Goal: Communication & Community: Answer question/provide support

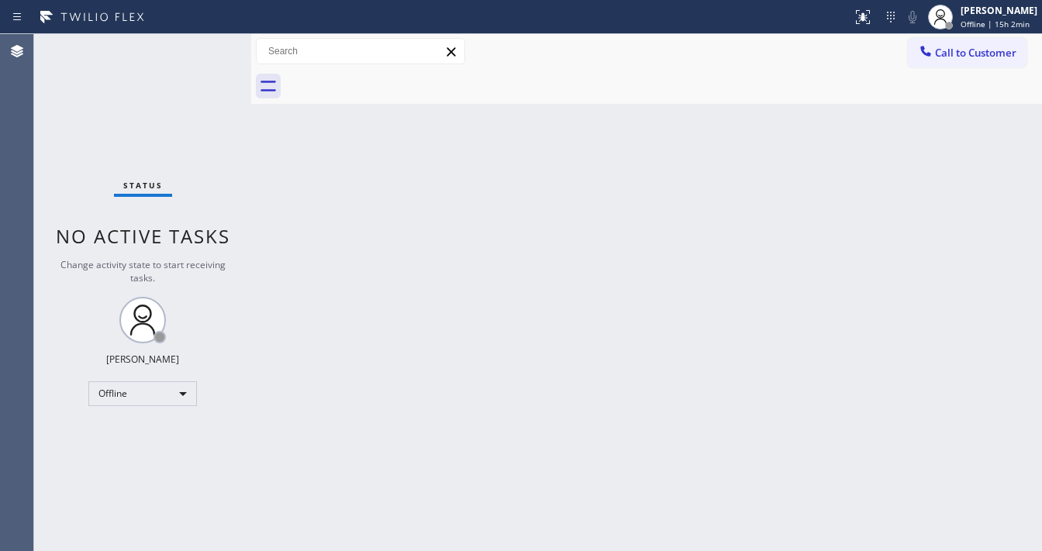
click at [59, 196] on div "Status No active tasks Change activity state to start receiving tasks. [PERSON_…" at bounding box center [142, 292] width 217 height 517
click at [171, 385] on div "Offline" at bounding box center [142, 394] width 109 height 25
click at [146, 432] on li "Available" at bounding box center [141, 433] width 105 height 19
click at [524, 334] on div "Back to Dashboard Change Sender ID Customers Technicians Select a contact Outbo…" at bounding box center [646, 292] width 791 height 517
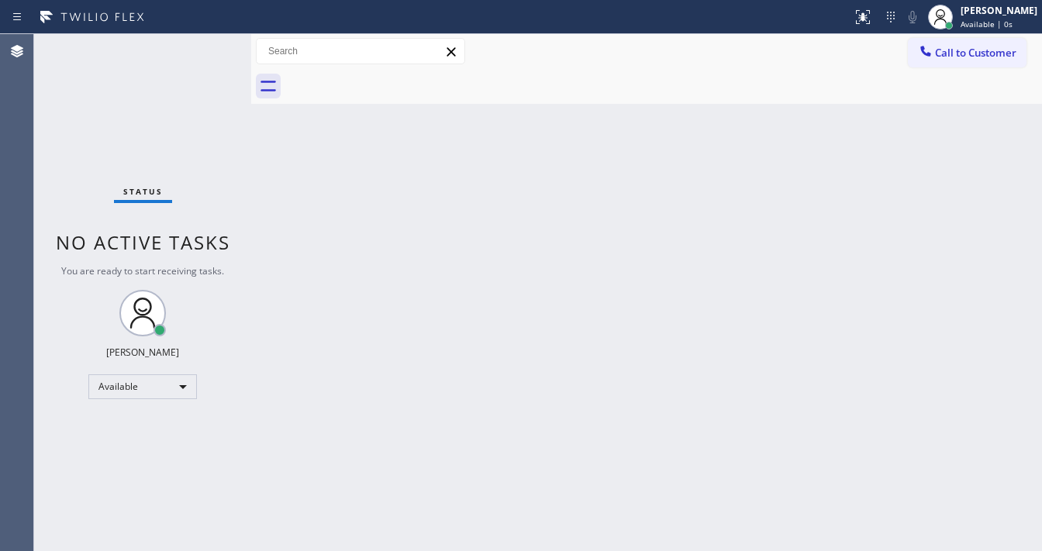
click at [706, 409] on div "Back to Dashboard Change Sender ID Customers Technicians Select a contact Outbo…" at bounding box center [646, 292] width 791 height 517
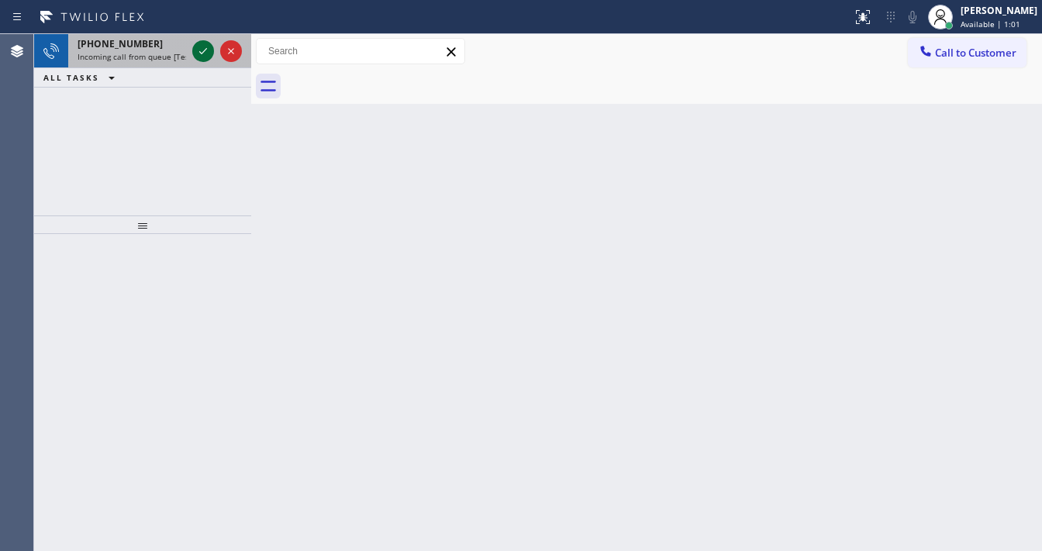
click at [204, 50] on icon at bounding box center [203, 51] width 8 height 6
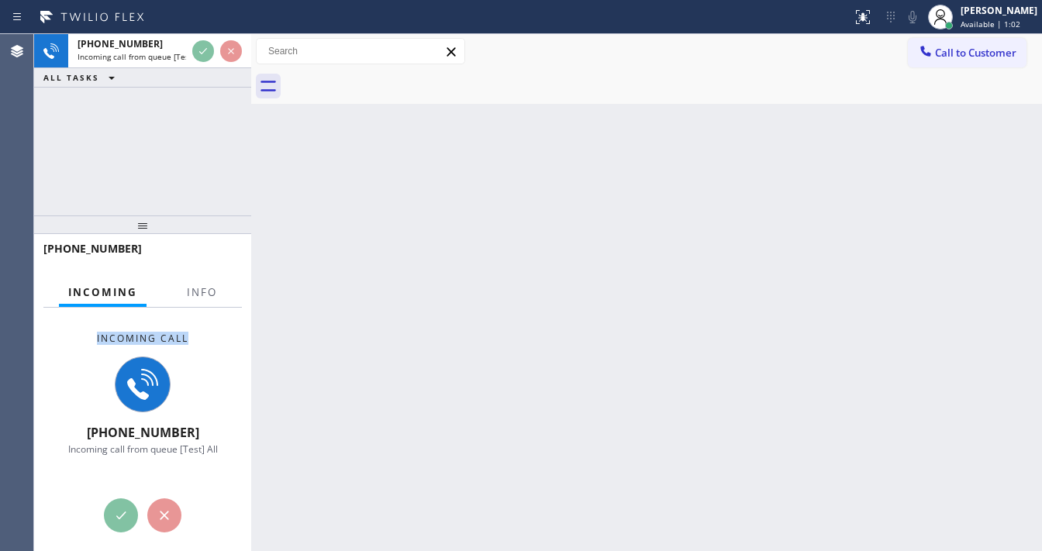
click at [216, 309] on div "Incoming Info Incoming call +14085287369 Incoming call from queue [Test] All Co…" at bounding box center [142, 415] width 217 height 275
click at [208, 288] on span "Info" at bounding box center [202, 292] width 30 height 14
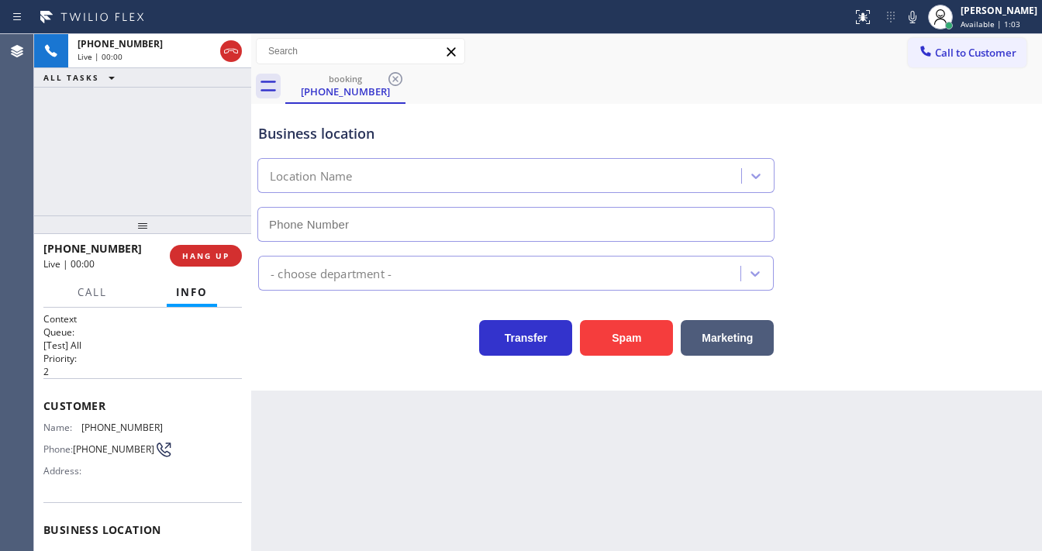
type input "(408) 676-2729"
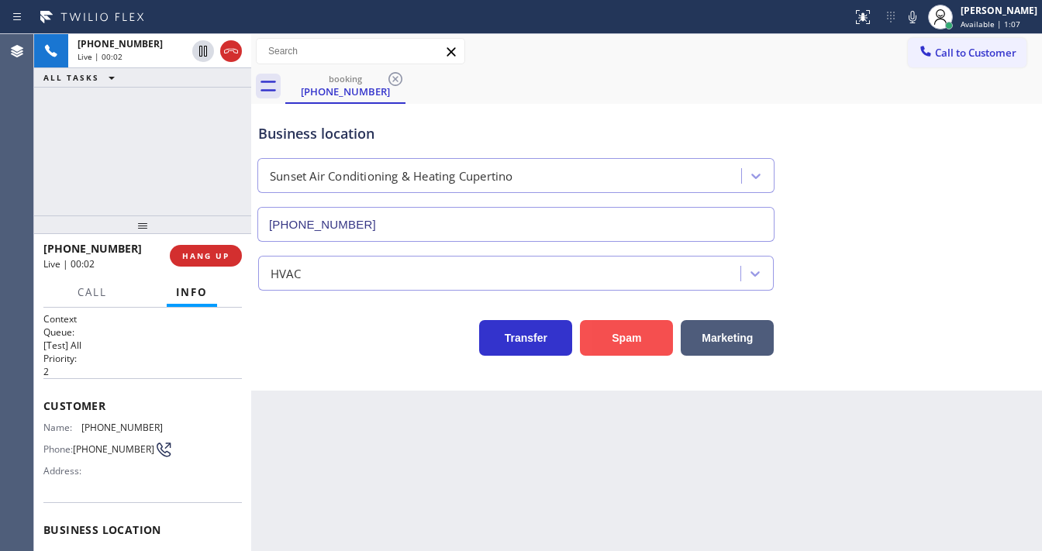
drag, startPoint x: 580, startPoint y: 343, endPoint x: 589, endPoint y: 344, distance: 9.3
click at [583, 343] on div "Spam" at bounding box center [622, 334] width 101 height 43
click at [593, 344] on button "Spam" at bounding box center [626, 338] width 93 height 36
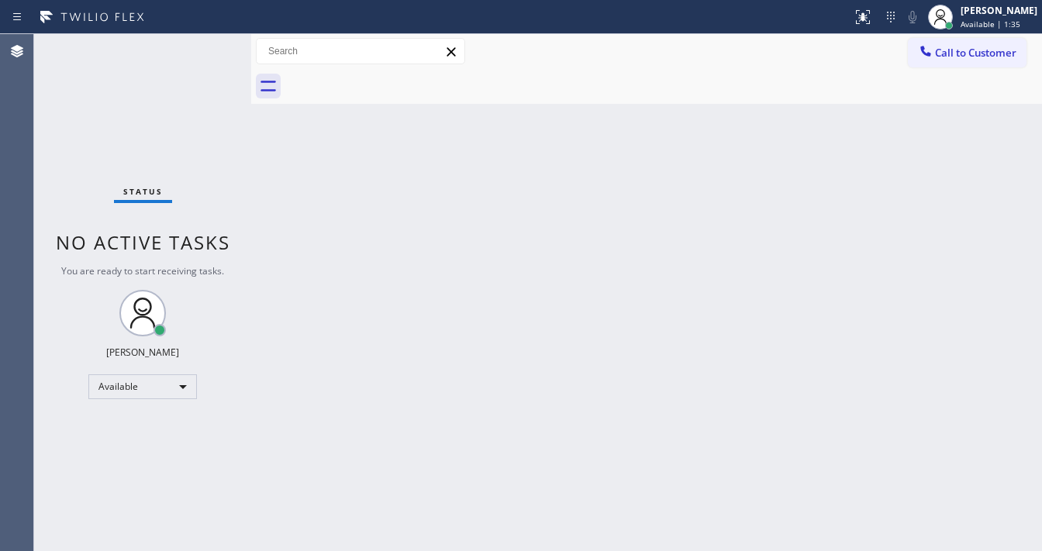
click at [211, 52] on div "Status No active tasks You are ready to start receiving tasks. Michael Javier A…" at bounding box center [142, 292] width 217 height 517
click at [205, 49] on div "Status No active tasks You are ready to start receiving tasks. Michael Javier A…" at bounding box center [142, 292] width 217 height 517
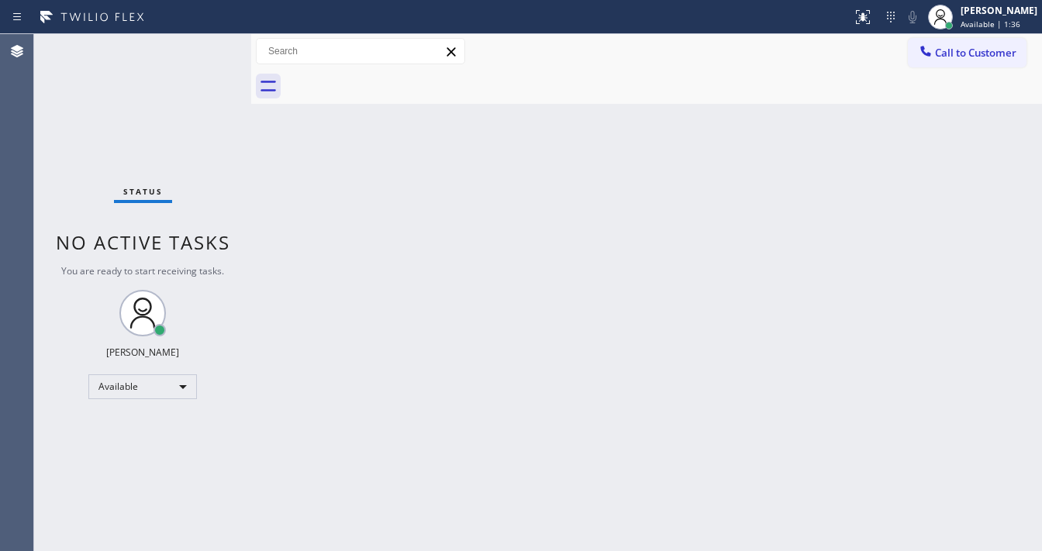
click at [205, 49] on div "Status No active tasks You are ready to start receiving tasks. Michael Javier A…" at bounding box center [142, 292] width 217 height 517
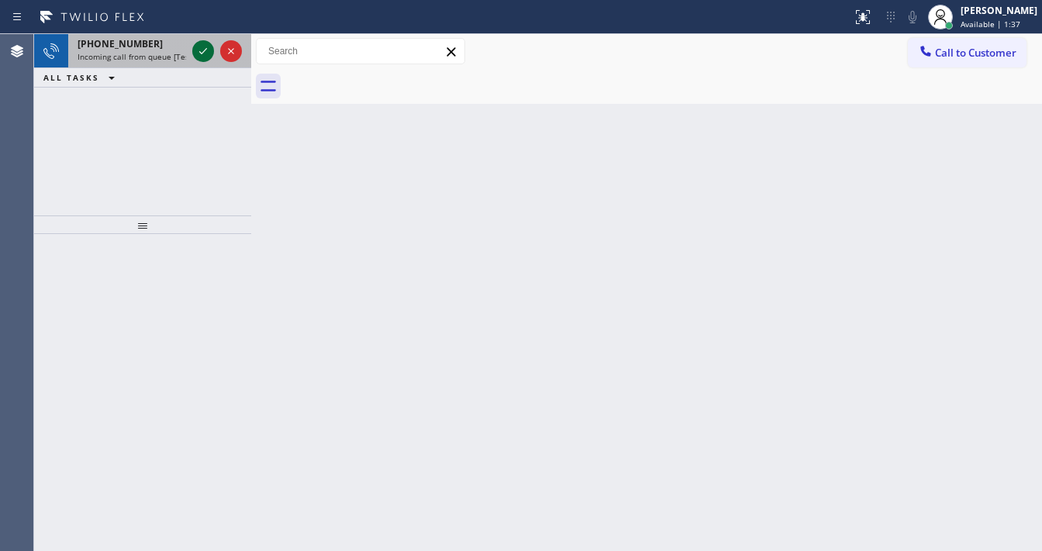
click at [199, 50] on icon at bounding box center [203, 51] width 19 height 19
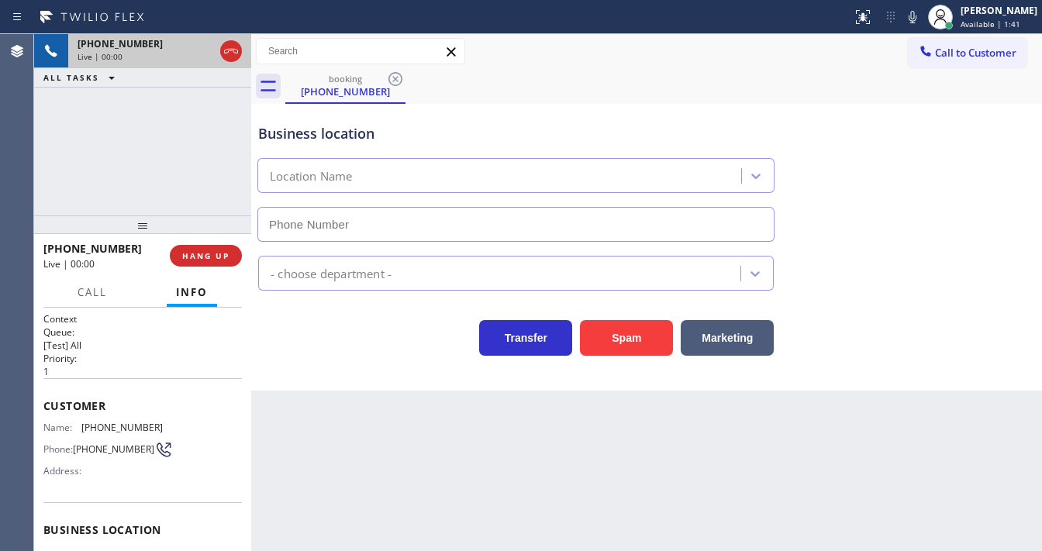
type input "(848) 315-2525"
click at [54, 158] on div "+18563416917 Live | 00:14 ALL TASKS ALL TASKS ACTIVE TASKS TASKS IN WRAP UP" at bounding box center [142, 124] width 217 height 181
click at [220, 259] on span "HANG UP" at bounding box center [205, 255] width 47 height 11
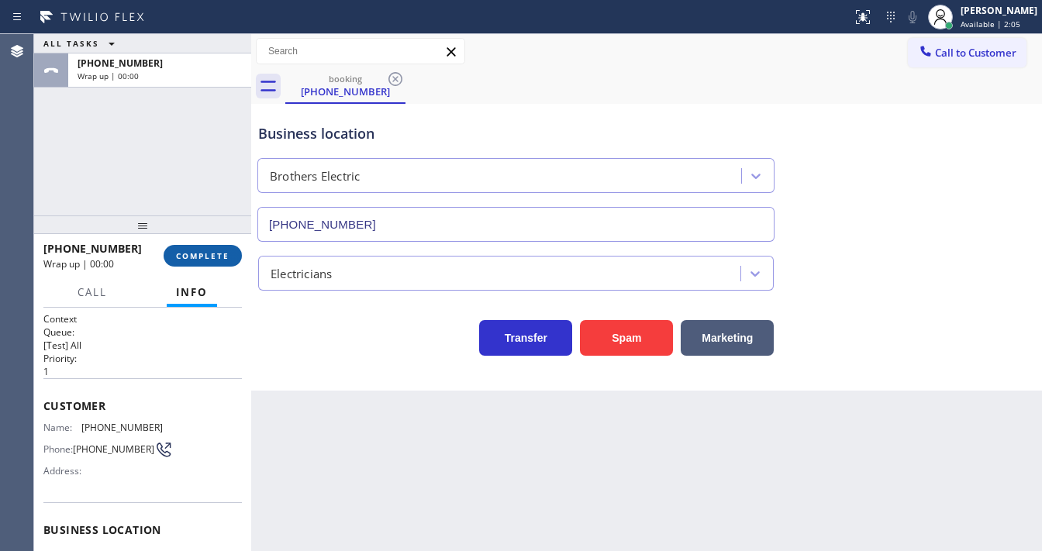
click at [209, 258] on span "COMPLETE" at bounding box center [203, 255] width 54 height 11
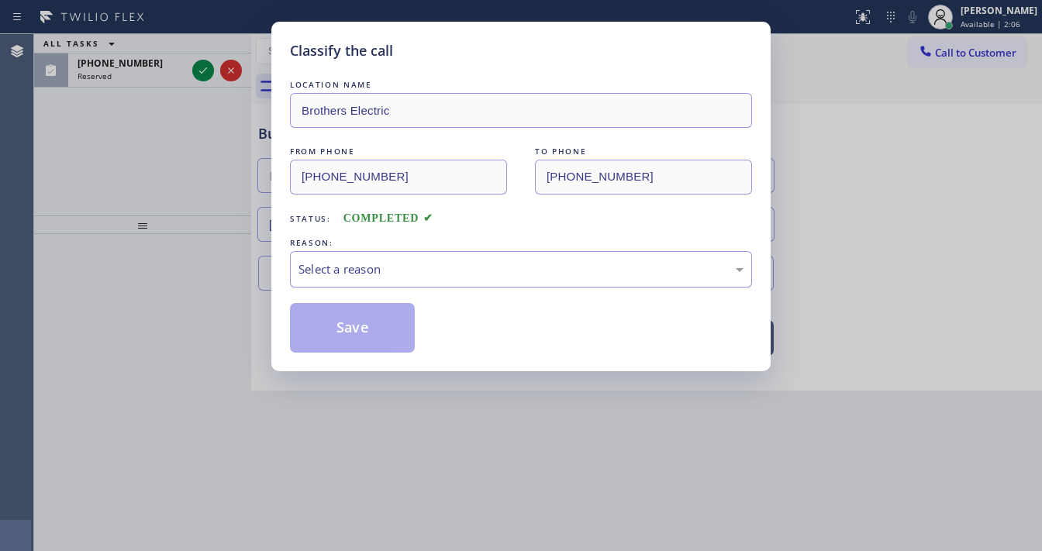
click at [382, 268] on div "Select a reason" at bounding box center [521, 270] width 445 height 18
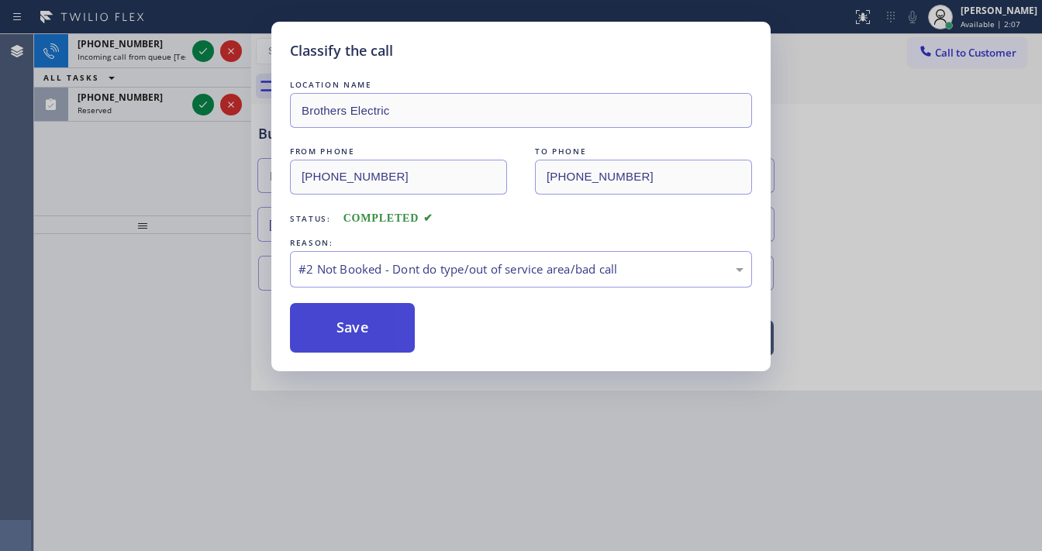
click at [354, 333] on button "Save" at bounding box center [352, 328] width 125 height 50
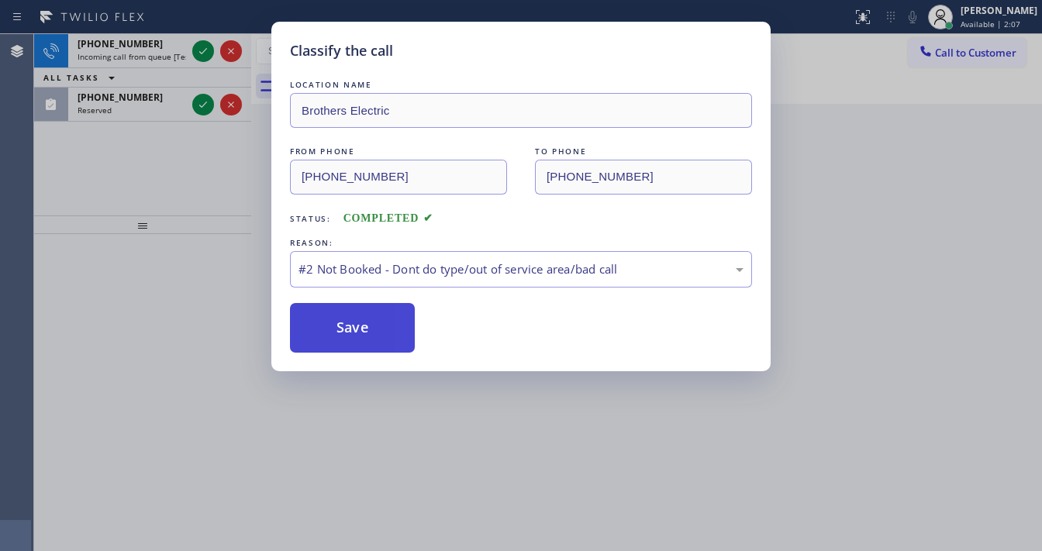
click at [352, 330] on button "Save" at bounding box center [352, 328] width 125 height 50
click at [346, 323] on button "Save" at bounding box center [352, 328] width 125 height 50
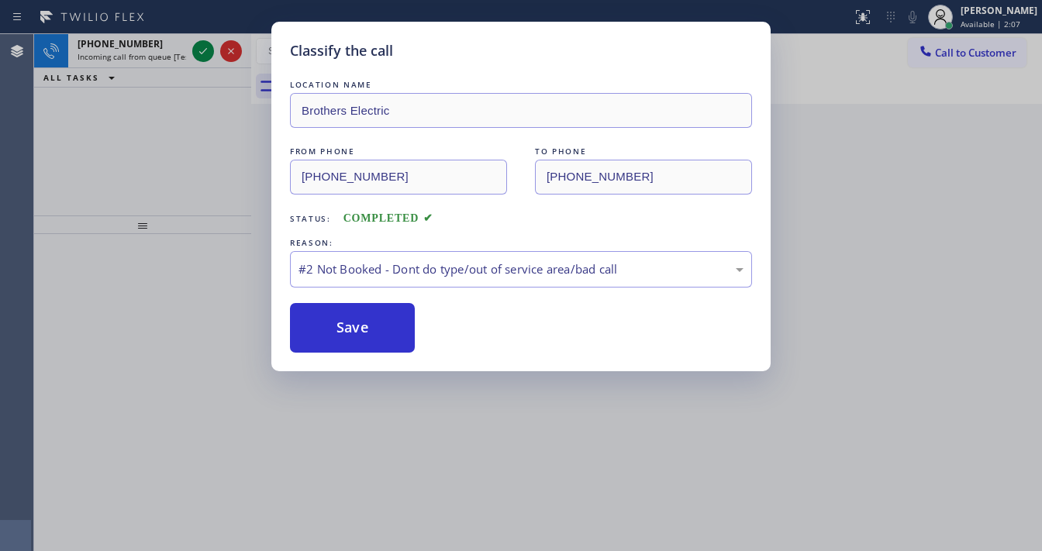
click at [195, 53] on div "Classify the call LOCATION NAME Brothers Electric FROM PHONE (856) 341-6917 TO …" at bounding box center [521, 275] width 1042 height 551
click at [195, 53] on icon at bounding box center [203, 51] width 19 height 19
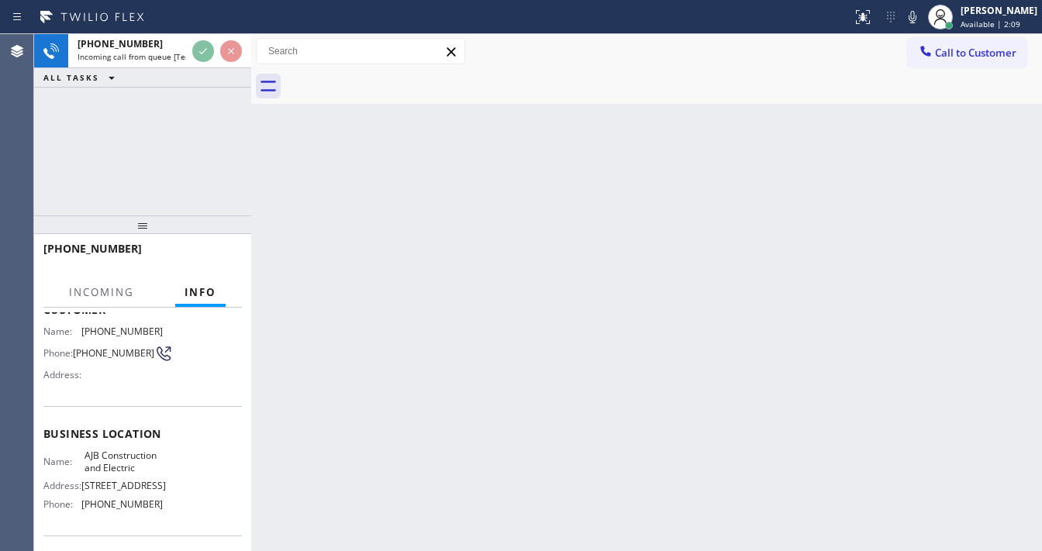
scroll to position [124, 0]
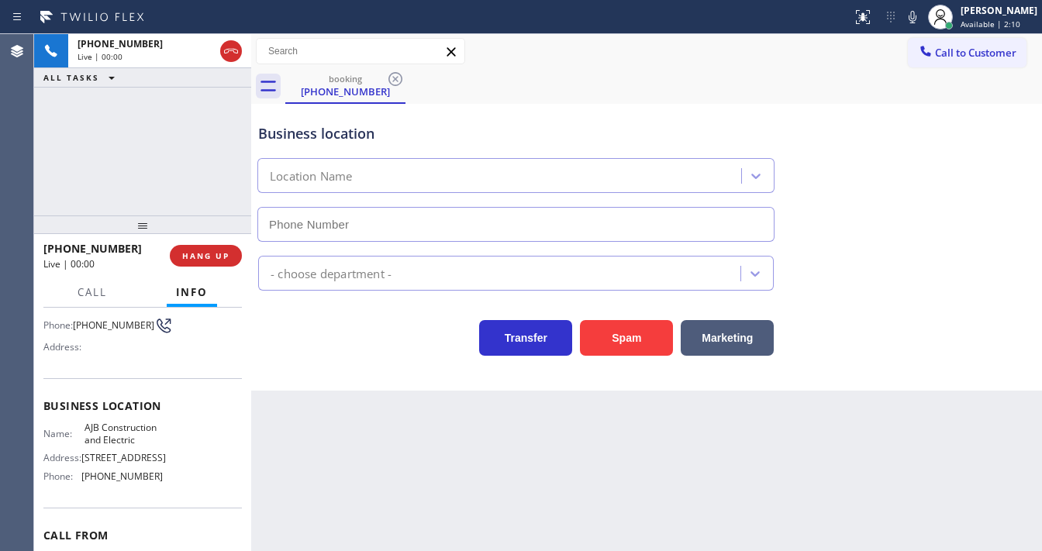
type input "(908) 774-8246"
click at [633, 339] on button "Spam" at bounding box center [626, 338] width 93 height 36
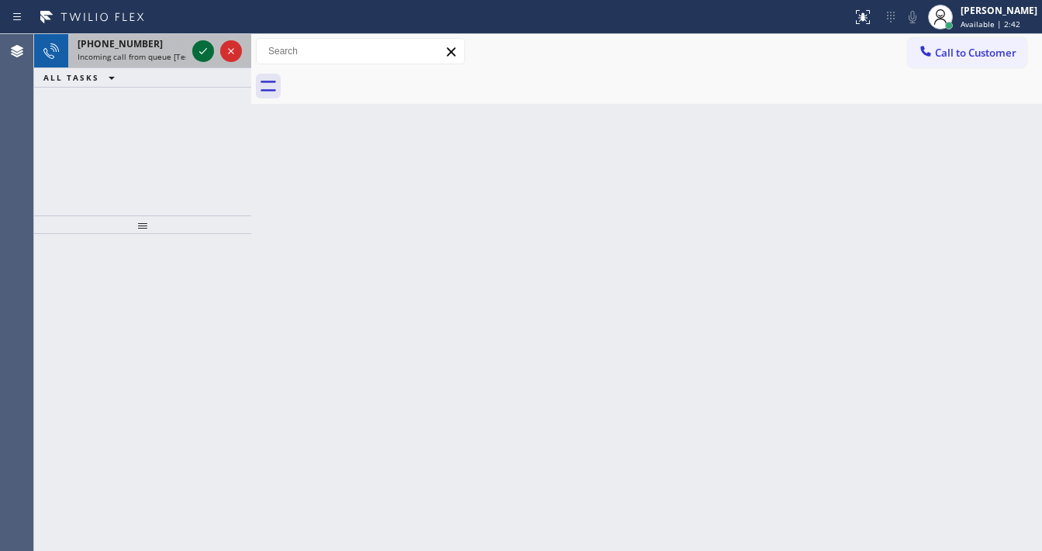
click at [202, 47] on icon at bounding box center [203, 51] width 19 height 19
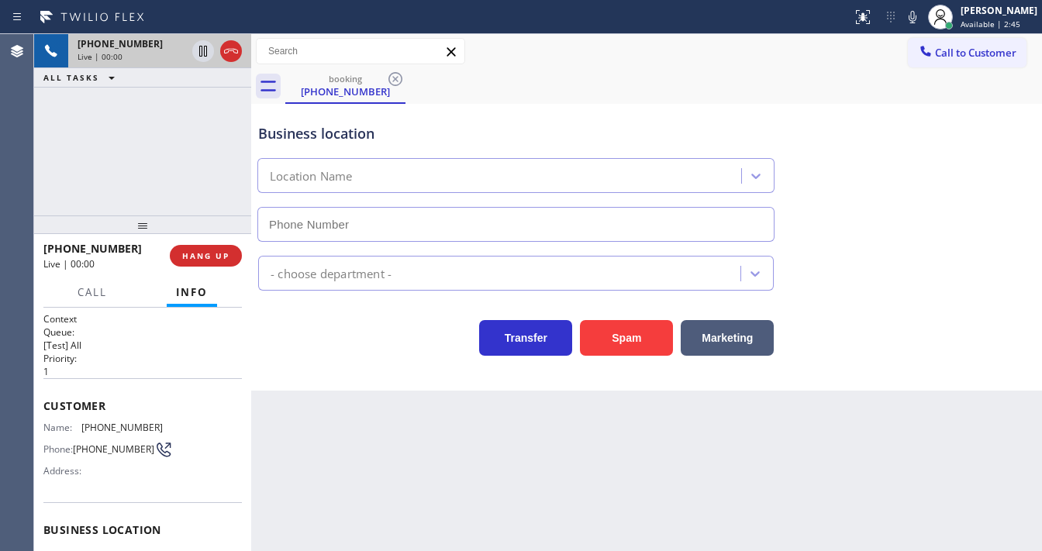
type input "(949) 468-3488"
click at [43, 201] on div "+15102530378 Live | 00:00 ALL TASKS ALL TASKS ACTIVE TASKS TASKS IN WRAP UP" at bounding box center [142, 124] width 217 height 181
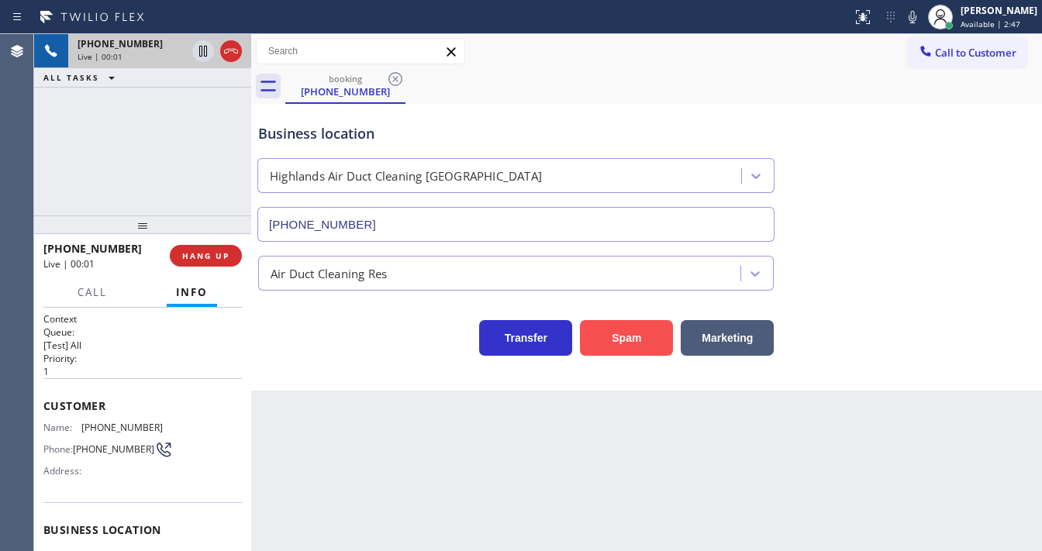
click at [590, 340] on button "Spam" at bounding box center [626, 338] width 93 height 36
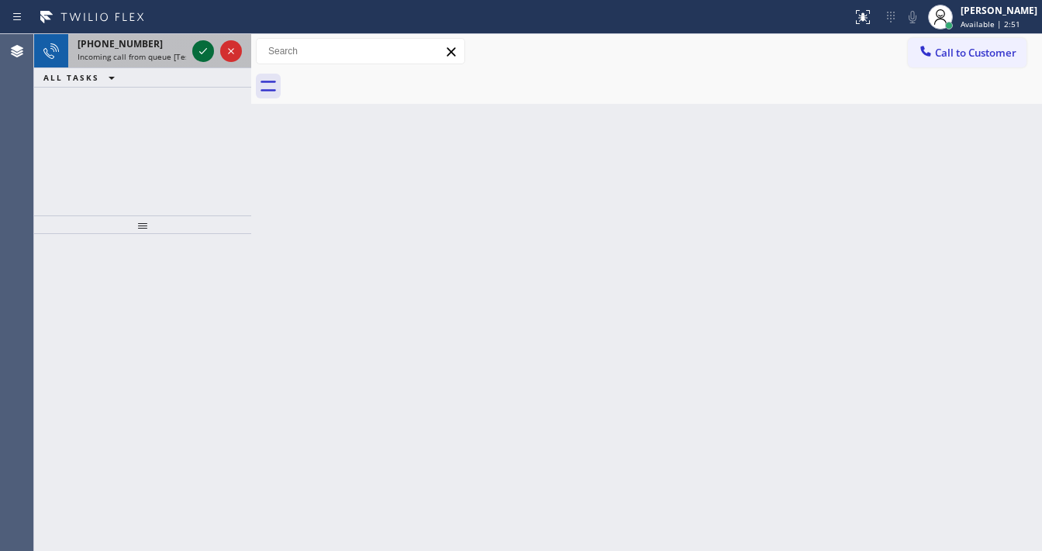
click at [193, 47] on div at bounding box center [203, 51] width 22 height 19
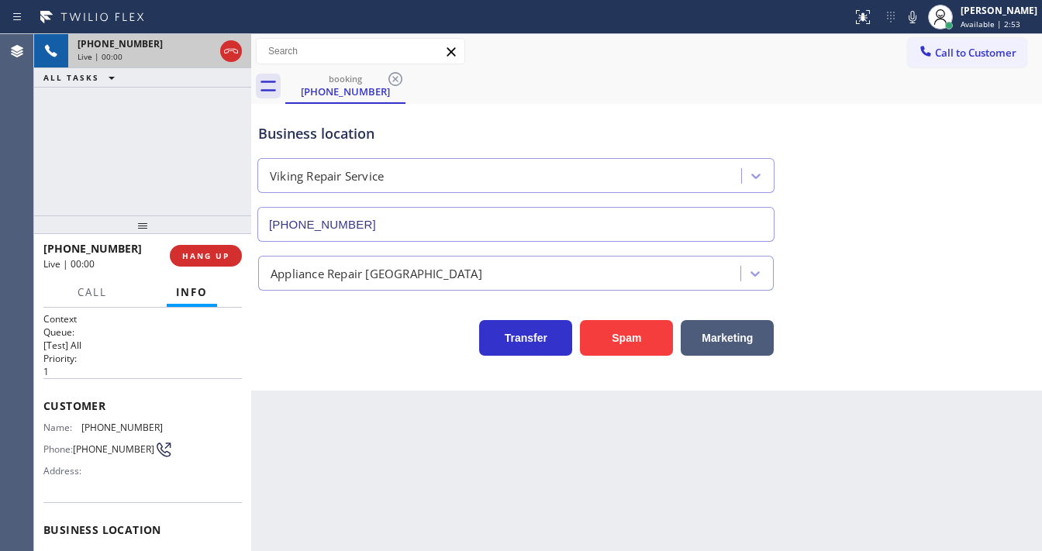
type input "(760) 638-5621"
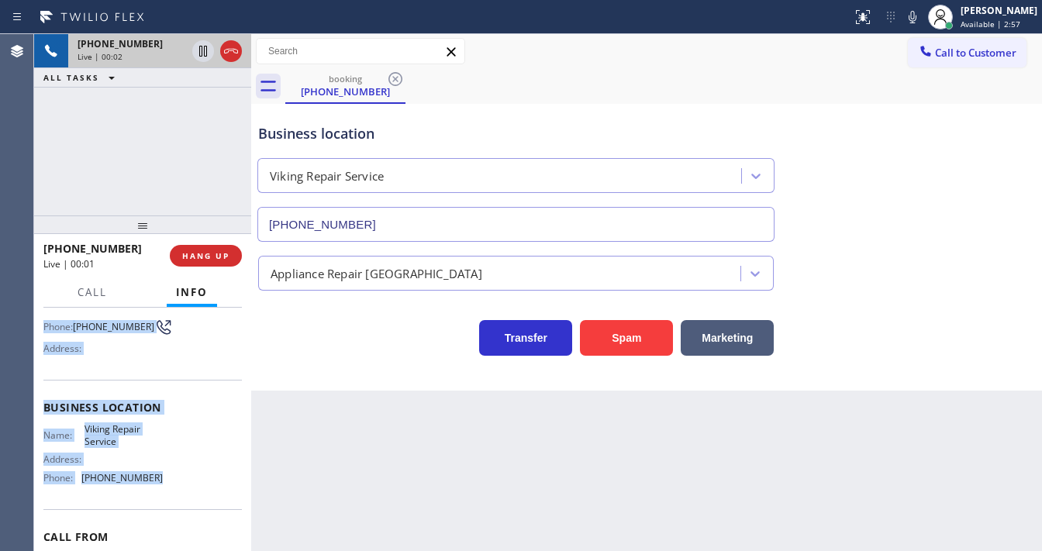
scroll to position [124, 0]
drag, startPoint x: 36, startPoint y: 399, endPoint x: 162, endPoint y: 481, distance: 150.1
click at [162, 481] on div "Context Queue: [Test] All Priority: 1 Customer Name: (619) 767-8160 Phone: (619…" at bounding box center [142, 430] width 217 height 244
copy div "Customer Name: (619) 767-8160 Phone: (619) 767-8160 Address: Business location …"
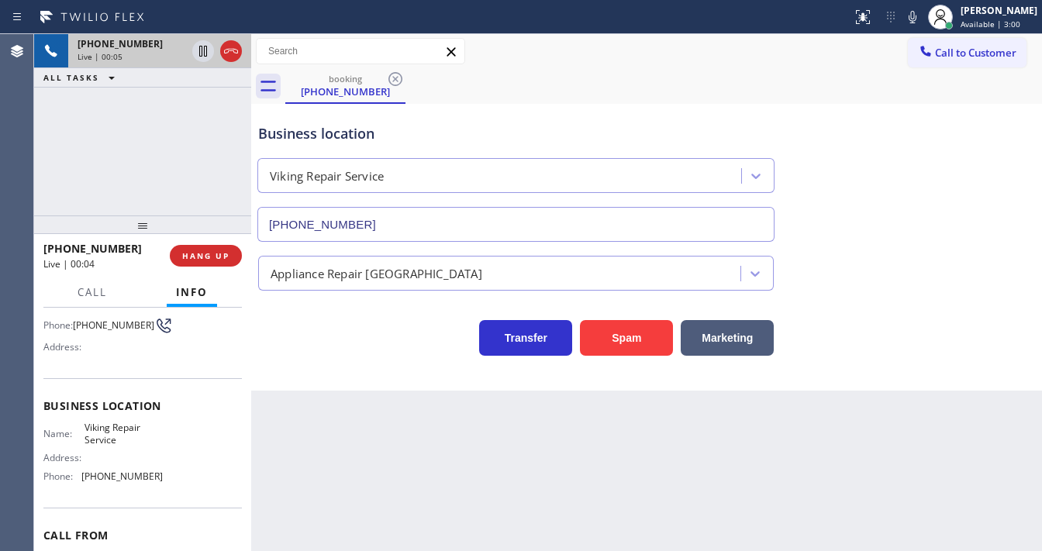
click at [146, 180] on div "+16197678160 Live | 00:05 ALL TASKS ALL TASKS ACTIVE TASKS TASKS IN WRAP UP" at bounding box center [142, 124] width 217 height 181
click at [117, 183] on div "+16197678160 Live | 00:06 ALL TASKS ALL TASKS ACTIVE TASKS TASKS IN WRAP UP" at bounding box center [142, 124] width 217 height 181
click at [153, 181] on div "+16197678160 Live | 00:11 ALL TASKS ALL TASKS ACTIVE TASKS TASKS IN WRAP UP" at bounding box center [142, 124] width 217 height 181
click at [43, 158] on div "+16197678160 Live | 01:14 ALL TASKS ALL TASKS ACTIVE TASKS TASKS IN WRAP UP" at bounding box center [142, 124] width 217 height 181
click at [199, 148] on div "+16197678160 Live | 01:25 ALL TASKS ALL TASKS ACTIVE TASKS TASKS IN WRAP UP" at bounding box center [142, 124] width 217 height 181
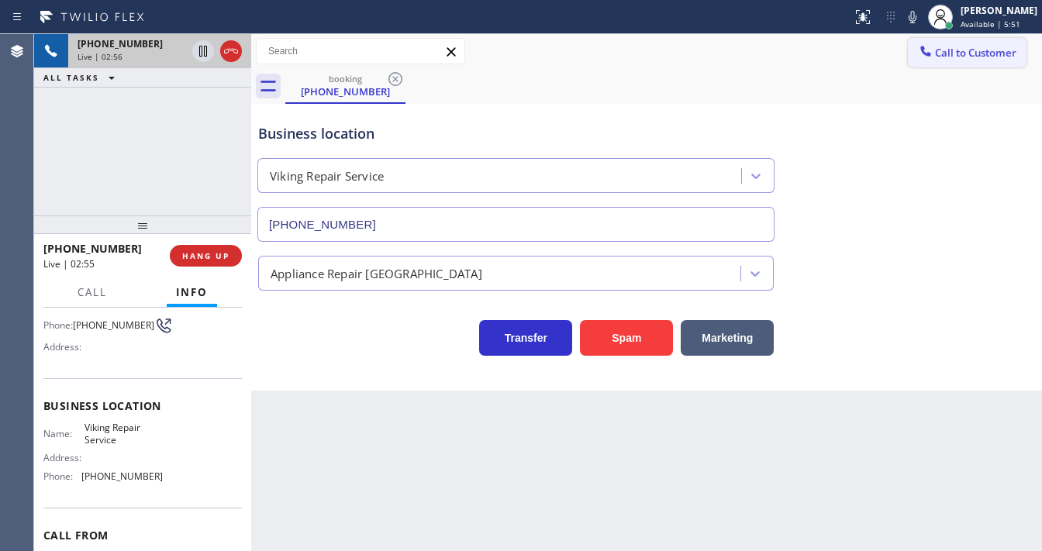
click at [972, 47] on span "Call to Customer" at bounding box center [975, 53] width 81 height 14
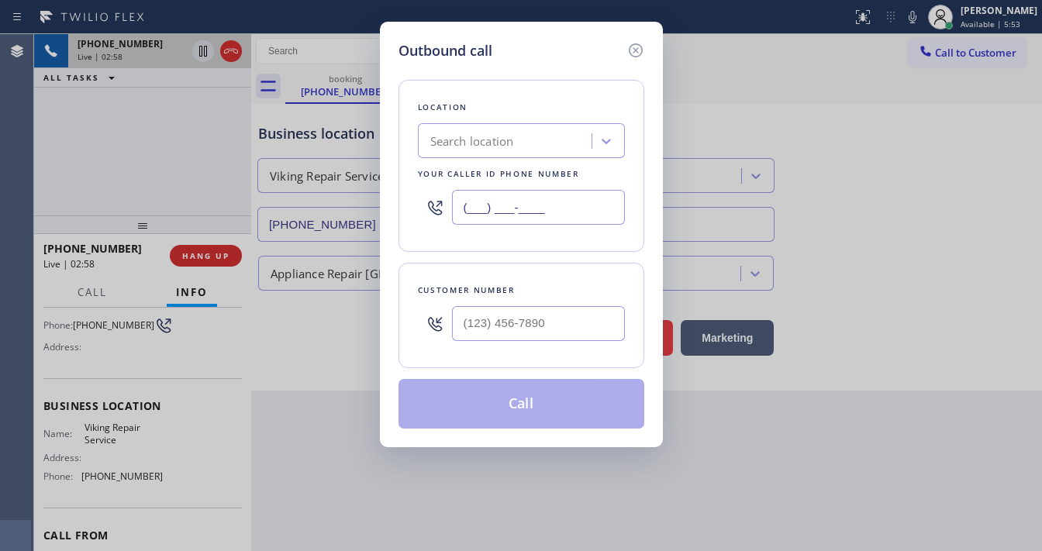
click at [509, 205] on input "(___) ___-____" at bounding box center [538, 207] width 173 height 35
paste input "760) 638-5621"
type input "(760) 638-5621"
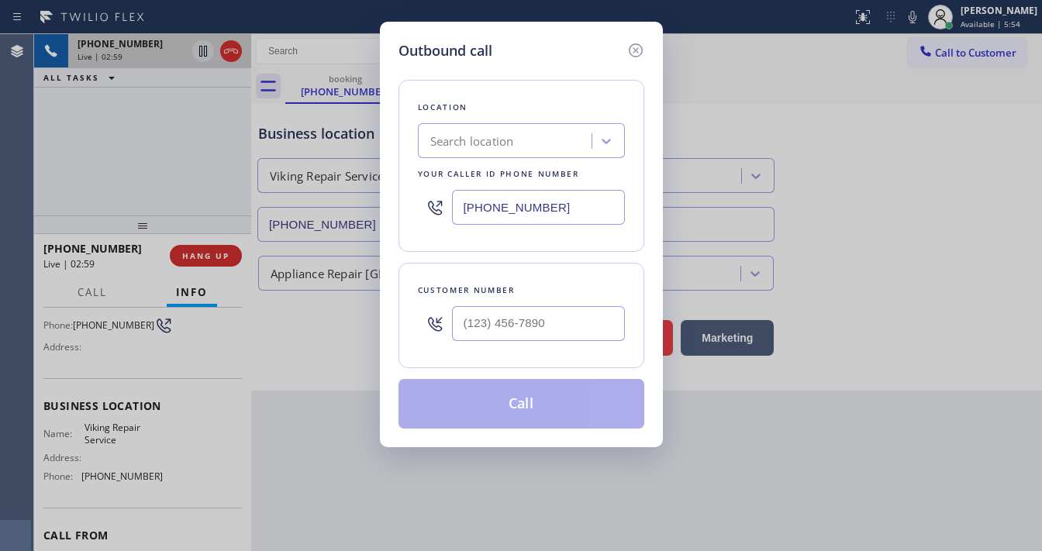
click at [506, 275] on div "Customer number" at bounding box center [522, 315] width 246 height 105
click at [155, 137] on div "Outbound call Location 4B2.Paid Viking Repair Service Your caller id phone numb…" at bounding box center [521, 275] width 1042 height 551
click at [630, 53] on icon at bounding box center [635, 50] width 14 height 14
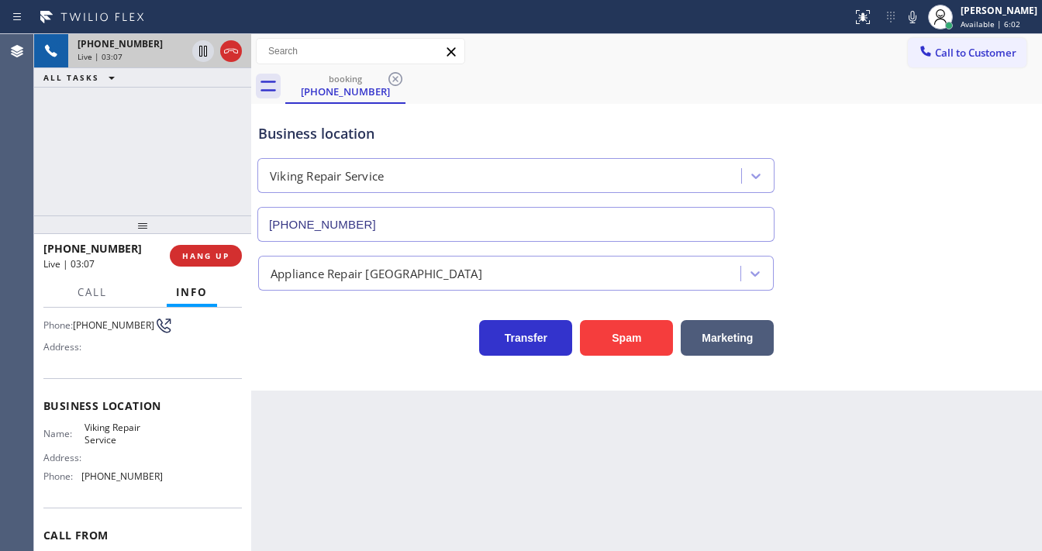
click at [171, 157] on div "+16197678160 Live | 03:07 ALL TASKS ALL TASKS ACTIVE TASKS TASKS IN WRAP UP" at bounding box center [142, 124] width 217 height 181
click at [171, 157] on div "+16197678160 Live | 03:09 ALL TASKS ALL TASKS ACTIVE TASKS TASKS IN WRAP UP" at bounding box center [142, 124] width 217 height 181
click at [211, 180] on div "+16197678160 Live | 09:35 ALL TASKS ALL TASKS ACTIVE TASKS TASKS IN WRAP UP (94…" at bounding box center [142, 124] width 217 height 181
click at [185, 182] on div "+16197678160 Live | 09:46 ALL TASKS ALL TASKS ACTIVE TASKS TASKS IN WRAP UP (94…" at bounding box center [142, 124] width 217 height 181
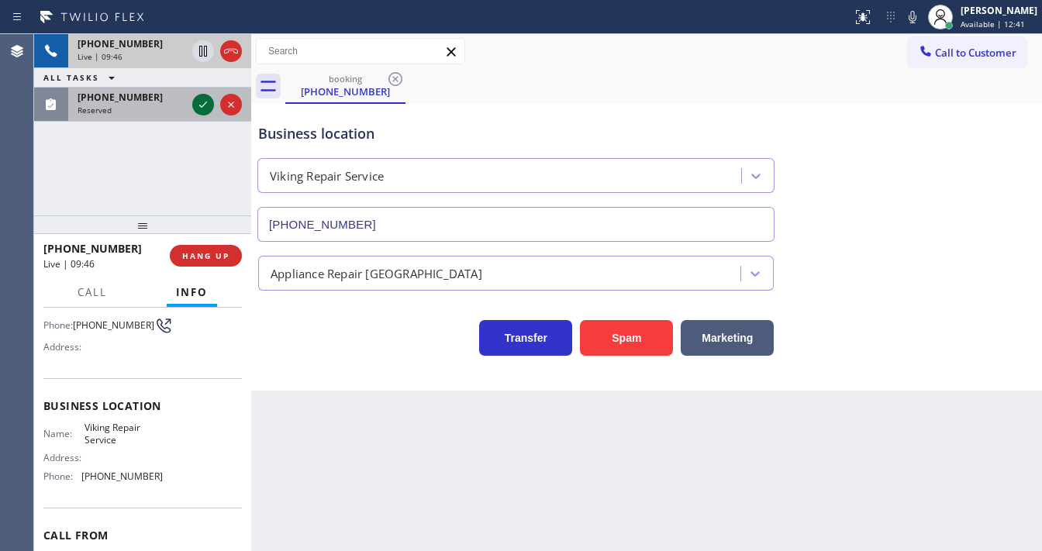
click at [206, 102] on icon at bounding box center [203, 105] width 8 height 6
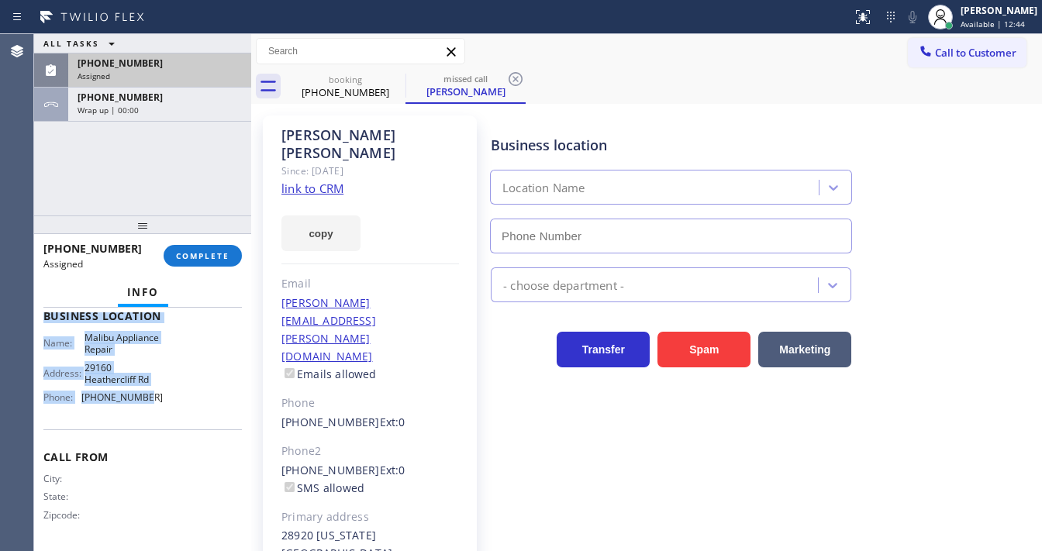
scroll to position [264, 0]
type input "(310) 740-9737"
drag, startPoint x: 39, startPoint y: 334, endPoint x: 173, endPoint y: 406, distance: 152.3
click at [173, 409] on div "Context Queue: Appliance Repair Priority: 0 Task Age: 1 minute(s) Customer Name…" at bounding box center [142, 430] width 217 height 244
copy div "Customer Name: Leah Edwards Phone: (949) 533-7384 Address: 28920 California 1, …"
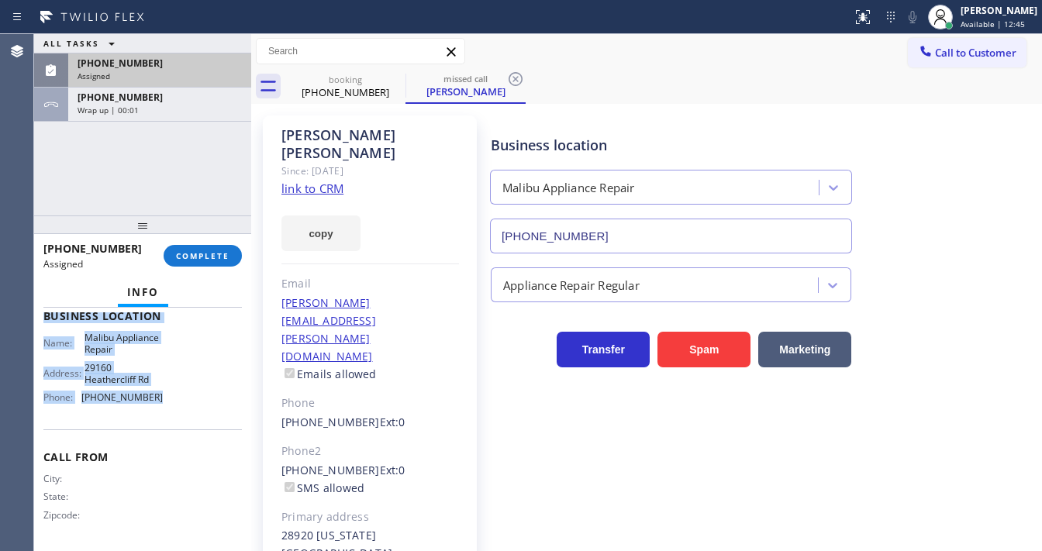
click at [313, 181] on link "link to CRM" at bounding box center [313, 189] width 62 height 16
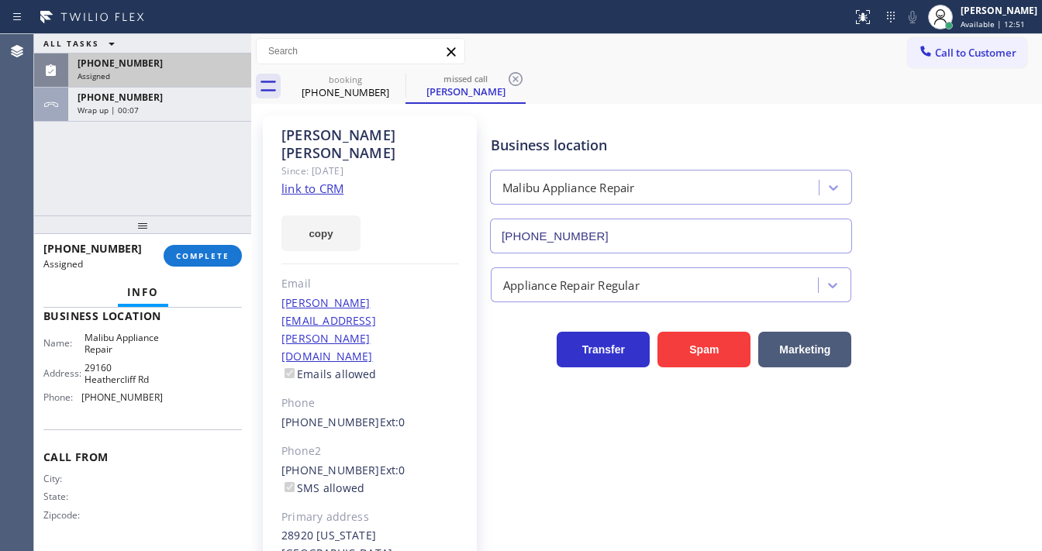
click at [164, 187] on div "ALL TASKS ALL TASKS ACTIVE TASKS TASKS IN WRAP UP (949) 533-7384 Assigned +1619…" at bounding box center [142, 124] width 217 height 181
click at [187, 255] on span "COMPLETE" at bounding box center [203, 255] width 54 height 11
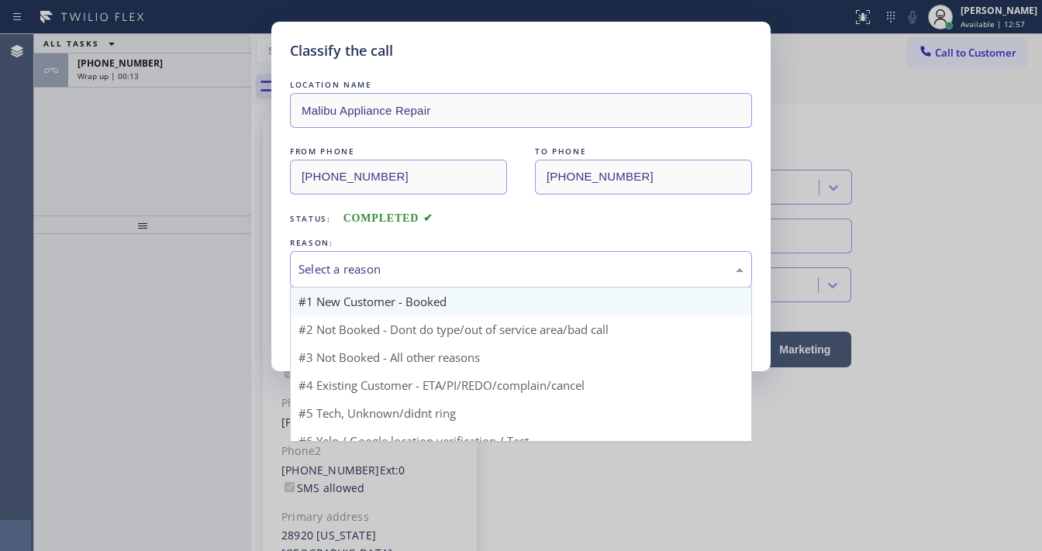
drag, startPoint x: 327, startPoint y: 268, endPoint x: 339, endPoint y: 306, distance: 40.5
click at [333, 271] on div "Select a reason" at bounding box center [521, 270] width 445 height 18
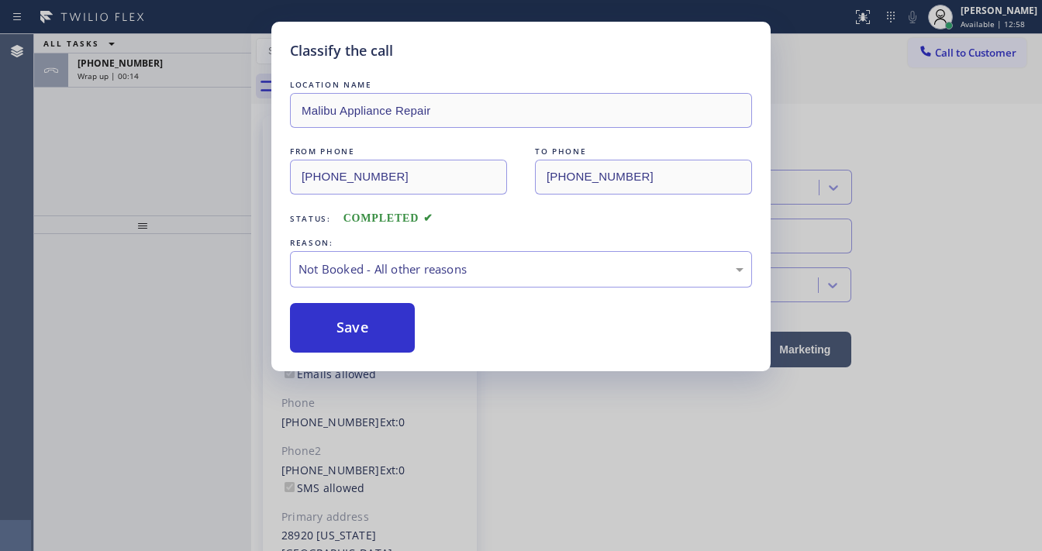
click at [337, 327] on button "Save" at bounding box center [352, 328] width 125 height 50
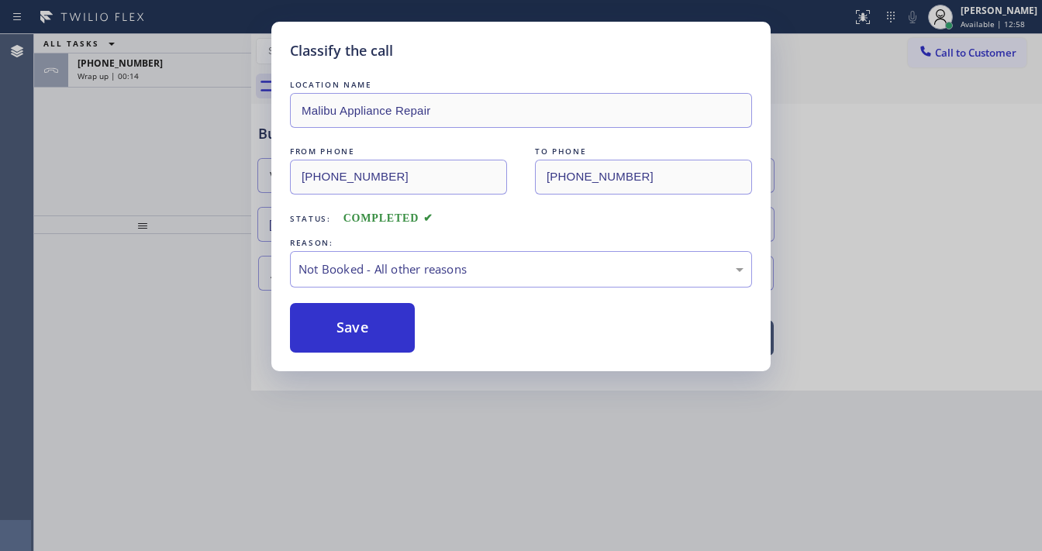
click at [337, 327] on button "Save" at bounding box center [352, 328] width 125 height 50
drag, startPoint x: 195, startPoint y: 217, endPoint x: 191, endPoint y: 115, distance: 102.5
click at [195, 214] on div "Classify the call LOCATION NAME Malibu Appliance Repair FROM PHONE (949) 533-73…" at bounding box center [521, 275] width 1042 height 551
click at [146, 76] on div "Wrap up | 00:15" at bounding box center [160, 76] width 164 height 11
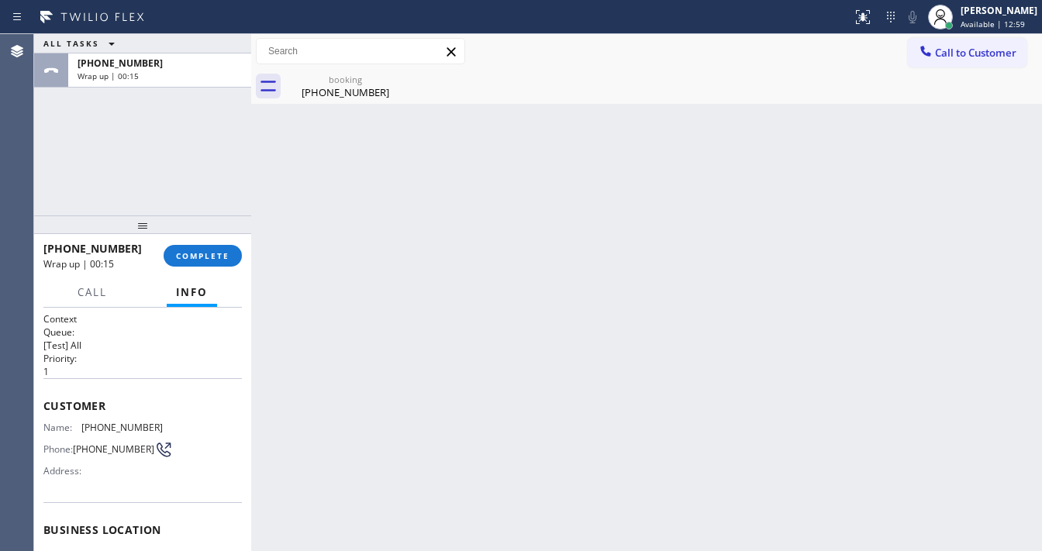
click at [146, 76] on div "Wrap up | 00:15" at bounding box center [160, 76] width 164 height 11
click at [198, 261] on span "COMPLETE" at bounding box center [203, 255] width 54 height 11
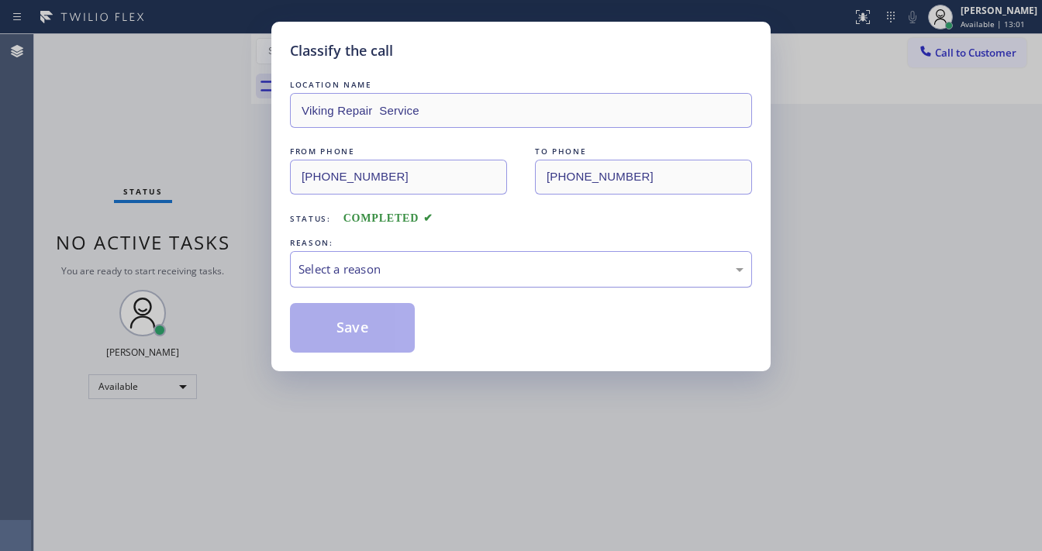
click at [360, 267] on div "Select a reason" at bounding box center [521, 270] width 445 height 18
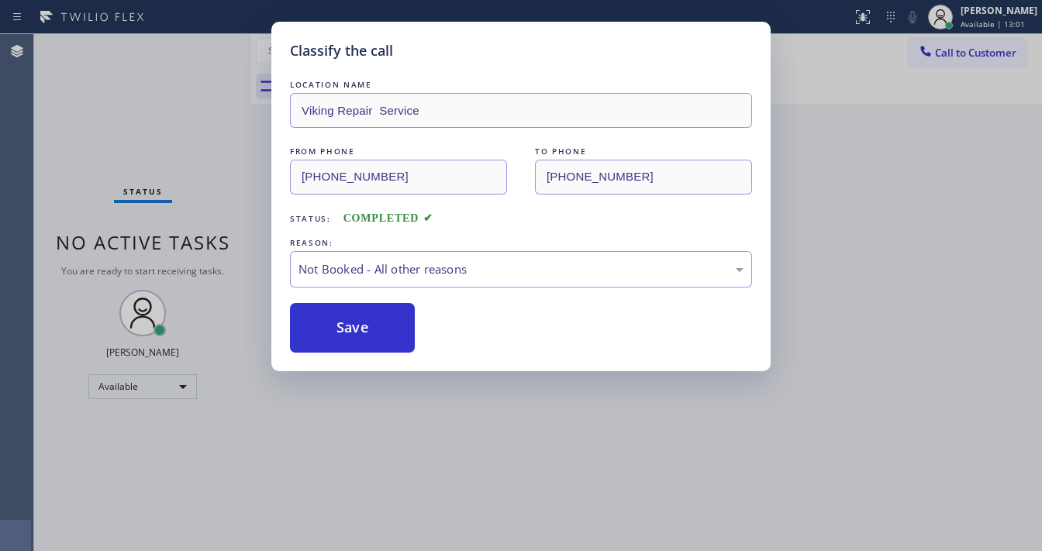
click at [352, 320] on button "Save" at bounding box center [352, 328] width 125 height 50
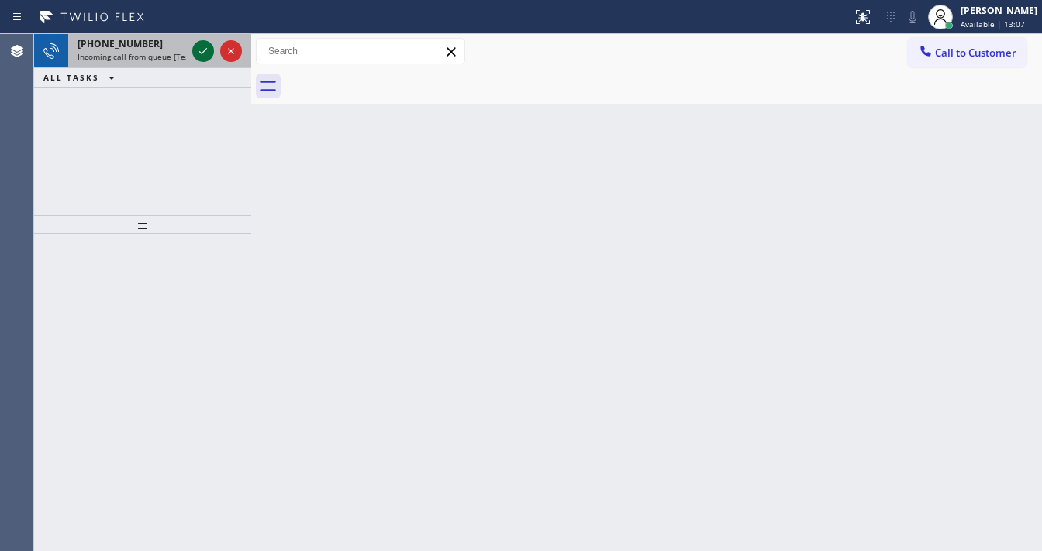
click at [200, 51] on icon at bounding box center [203, 51] width 19 height 19
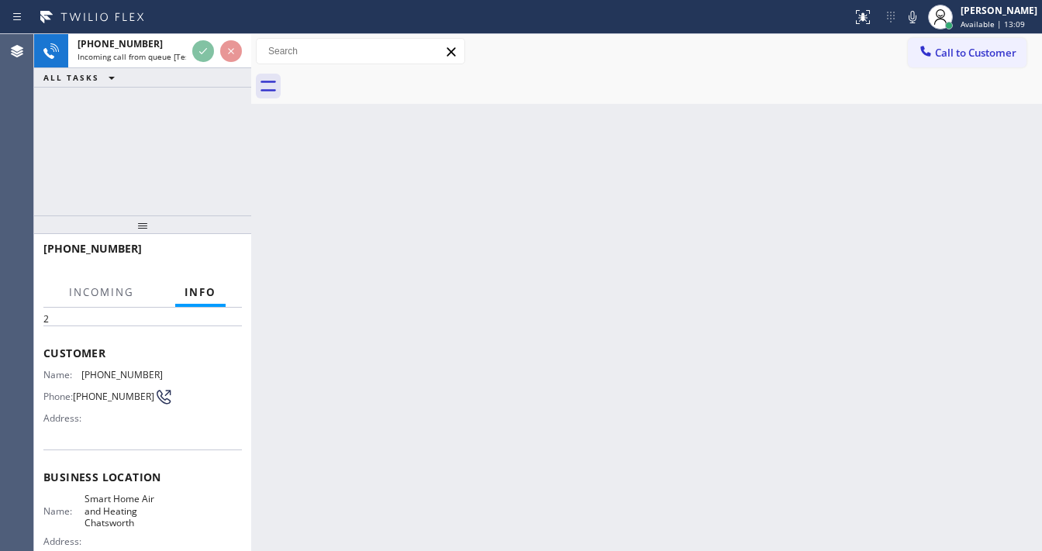
scroll to position [124, 0]
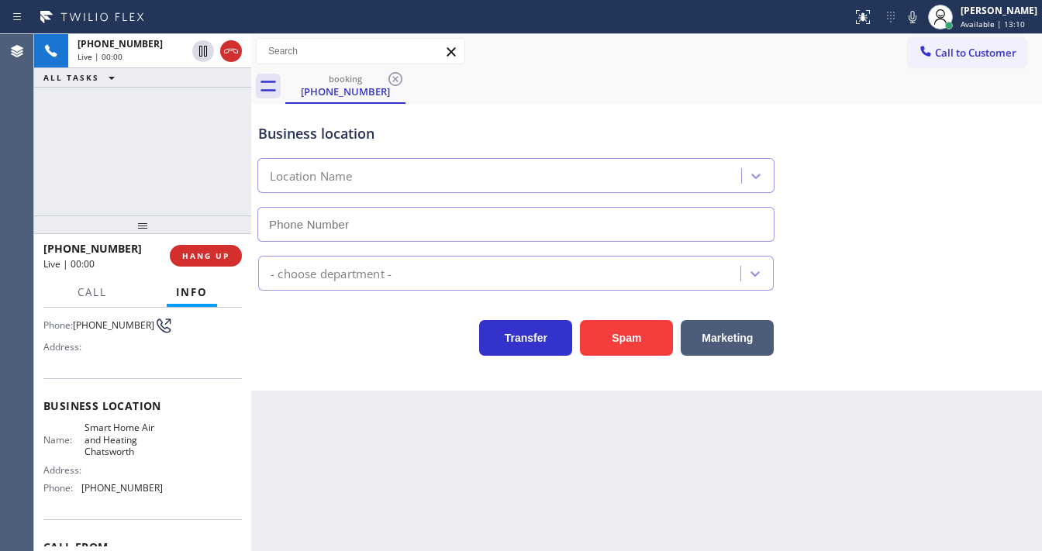
type input "(310) 362-9091"
click at [628, 344] on button "Spam" at bounding box center [626, 338] width 93 height 36
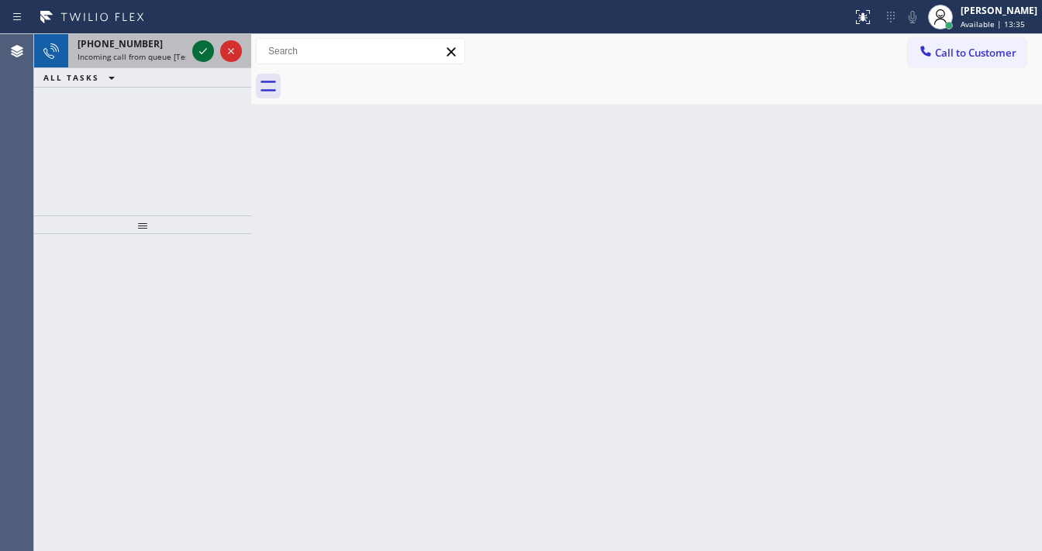
click at [192, 50] on div at bounding box center [203, 51] width 22 height 19
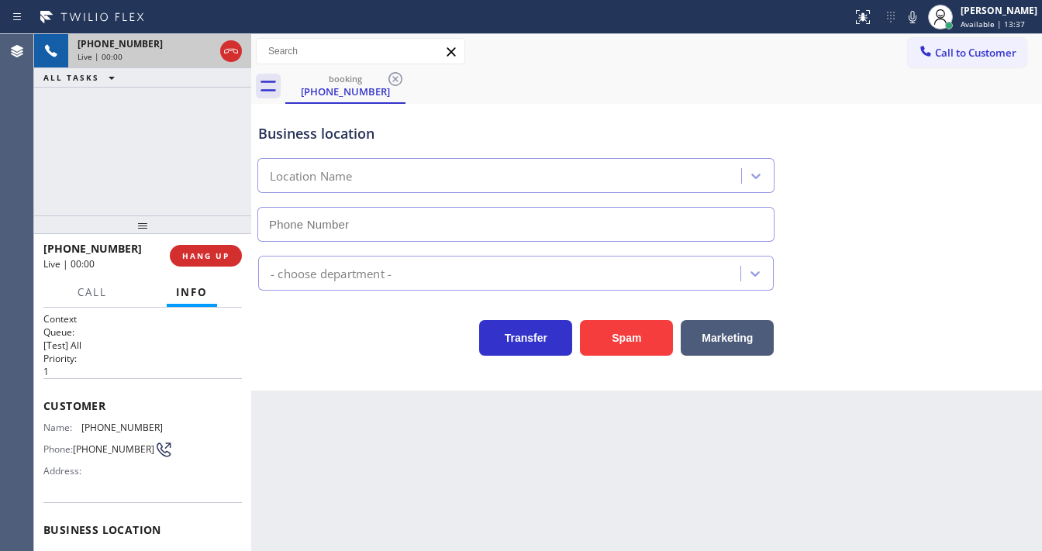
type input "(866) 936-2504"
click at [53, 120] on div "+15209757120 Live | 00:00 ALL TASKS ALL TASKS ACTIVE TASKS TASKS IN WRAP UP" at bounding box center [142, 124] width 217 height 181
click at [159, 150] on div "+15209757120 Live | 00:00 ALL TASKS ALL TASKS ACTIVE TASKS TASKS IN WRAP UP" at bounding box center [142, 124] width 217 height 181
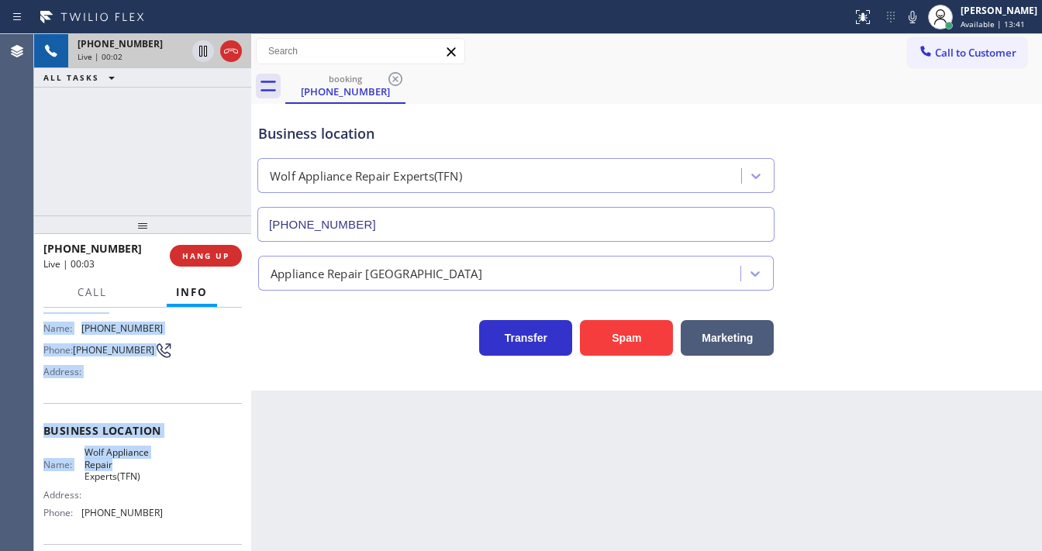
scroll to position [124, 0]
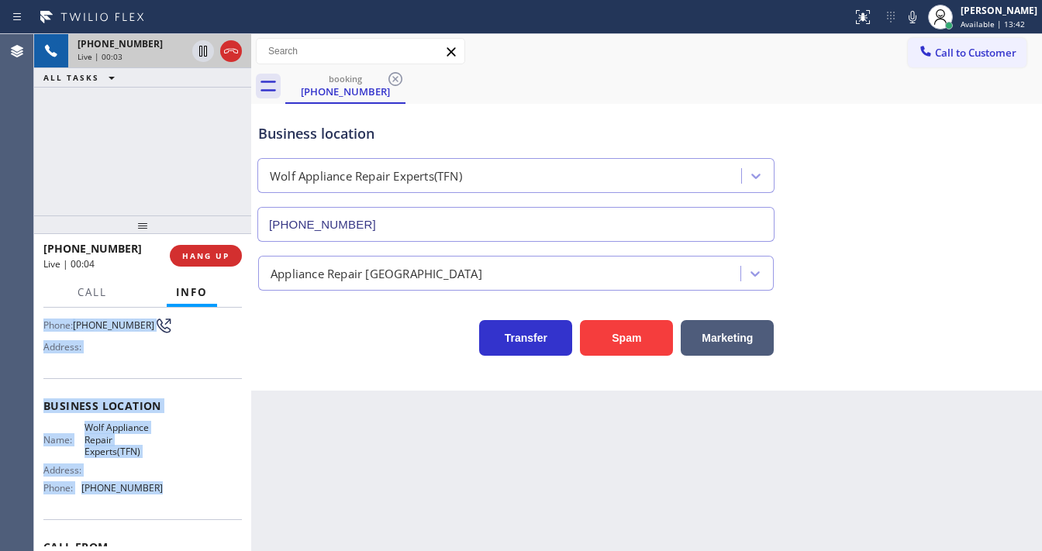
drag, startPoint x: 54, startPoint y: 406, endPoint x: 171, endPoint y: 327, distance: 140.7
click at [171, 484] on div "Context Queue: [Test] All Priority: 1 Customer Name: (520) 975-7120 Phone: (520…" at bounding box center [142, 412] width 199 height 449
copy div "Customer Name: (520) 975-7120 Phone: (520) 975-7120 Address: Business location …"
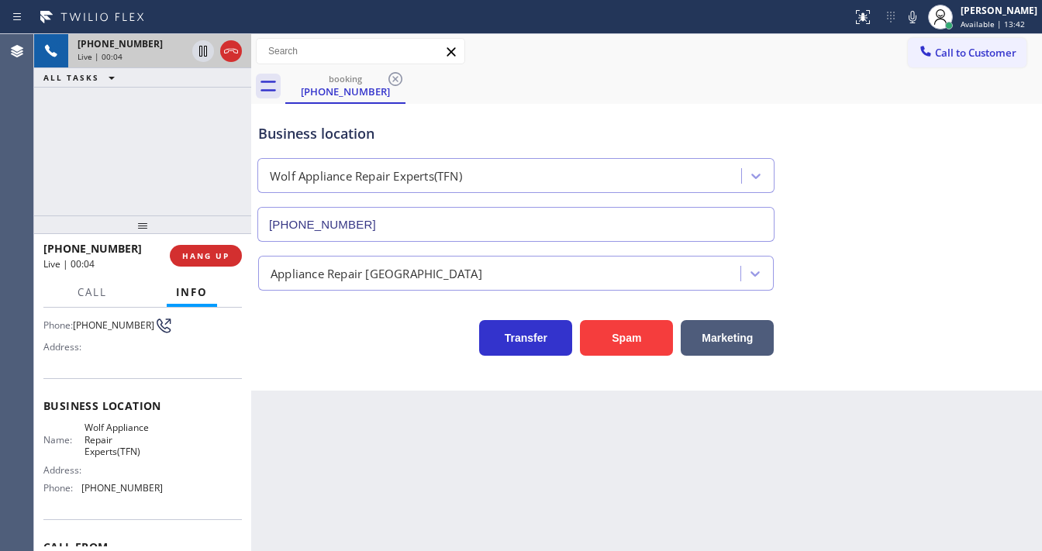
click at [161, 139] on div "+15209757120 Live | 00:04 ALL TASKS ALL TASKS ACTIVE TASKS TASKS IN WRAP UP" at bounding box center [142, 124] width 217 height 181
click at [102, 169] on div "+15209757120 Live | 00:45 ALL TASKS ALL TASKS ACTIVE TASKS TASKS IN WRAP UP" at bounding box center [142, 124] width 217 height 181
drag, startPoint x: 136, startPoint y: 126, endPoint x: 156, endPoint y: 84, distance: 46.9
click at [136, 125] on div "+15209757120 Live | 00:51 ALL TASKS ALL TASKS ACTIVE TASKS TASKS IN WRAP UP" at bounding box center [142, 124] width 217 height 181
click at [913, 20] on div at bounding box center [913, 17] width 22 height 19
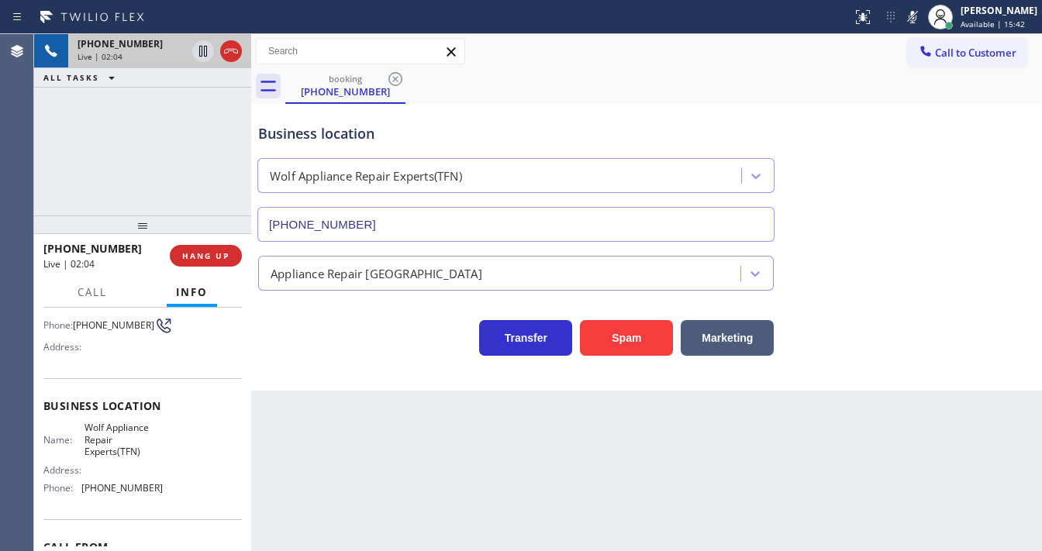
click at [192, 102] on div "+15209757120 Live | 02:04 ALL TASKS ALL TASKS ACTIVE TASKS TASKS IN WRAP UP" at bounding box center [142, 124] width 217 height 181
click at [207, 52] on icon at bounding box center [203, 51] width 19 height 19
click at [199, 55] on icon at bounding box center [203, 51] width 19 height 19
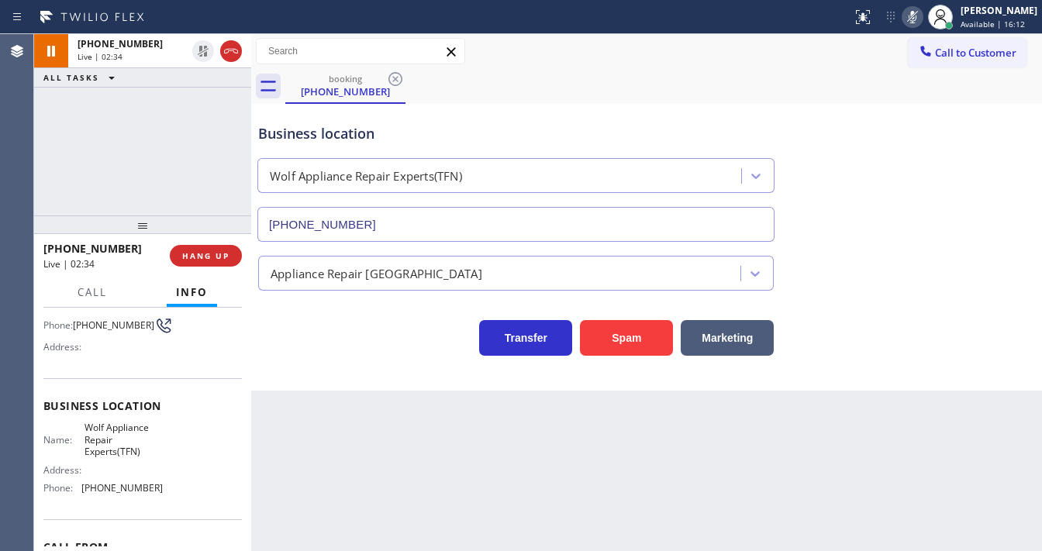
click at [914, 20] on icon at bounding box center [912, 17] width 19 height 19
drag, startPoint x: 720, startPoint y: 136, endPoint x: 503, endPoint y: 136, distance: 217.1
click at [720, 136] on div "Business location" at bounding box center [516, 133] width 516 height 21
click at [161, 154] on div "+15209757120 Live | 02:35 ALL TASKS ALL TASKS ACTIVE TASKS TASKS IN WRAP UP" at bounding box center [142, 124] width 217 height 181
click at [130, 167] on div "+15209757120 Live | 06:15 ALL TASKS ALL TASKS ACTIVE TASKS TASKS IN WRAP UP" at bounding box center [142, 124] width 217 height 181
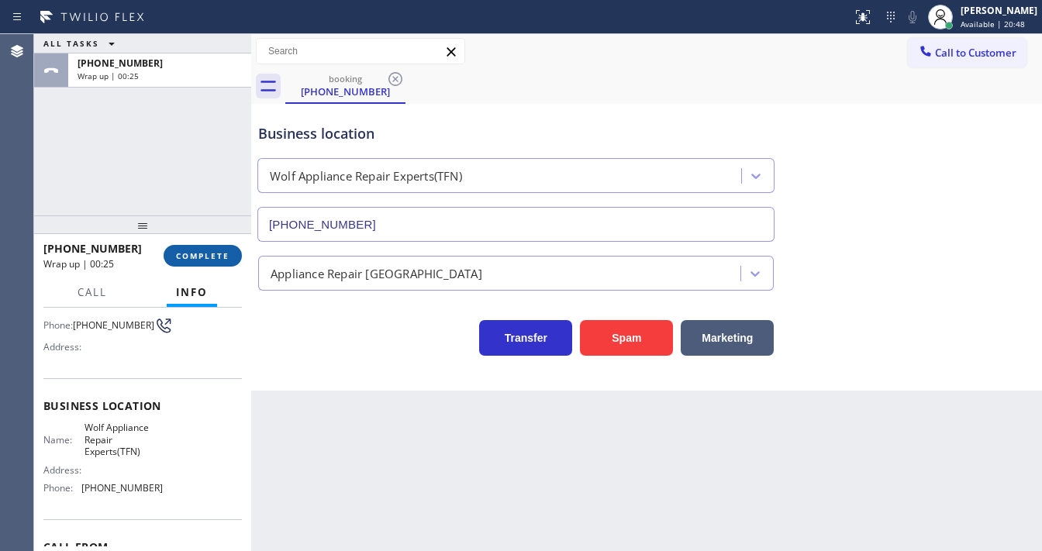
click at [192, 250] on span "COMPLETE" at bounding box center [203, 255] width 54 height 11
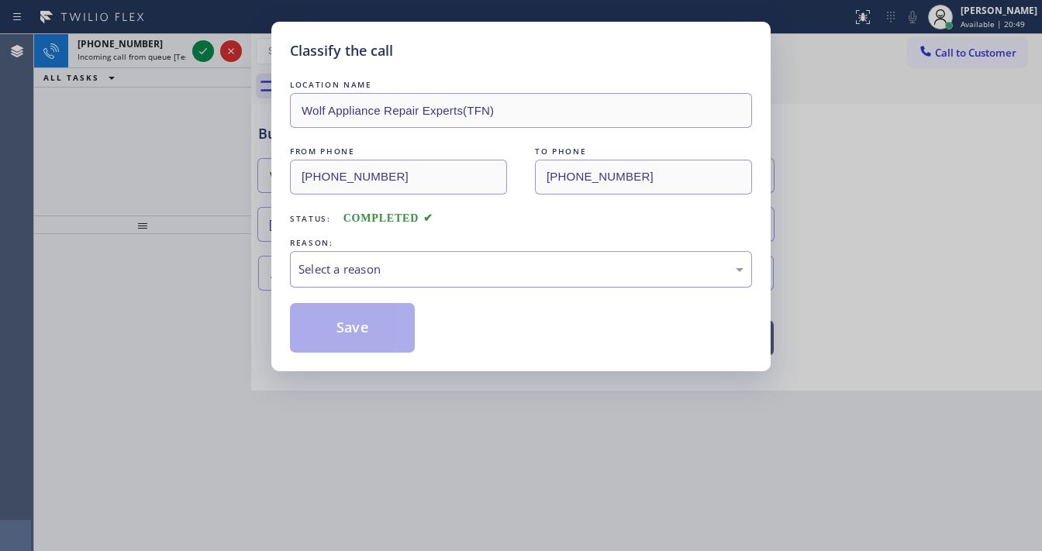
click at [349, 274] on div "Select a reason" at bounding box center [521, 270] width 445 height 18
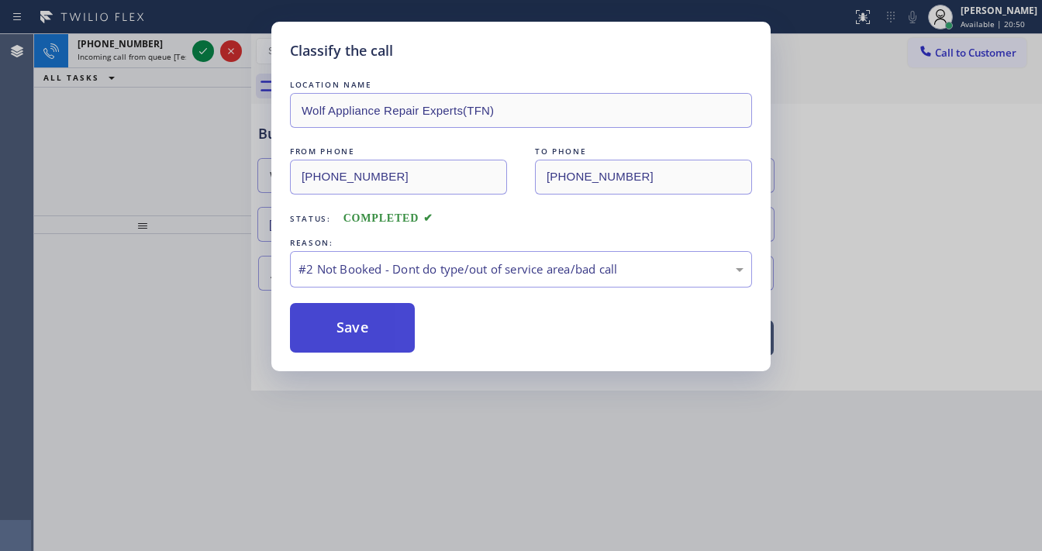
click at [361, 326] on button "Save" at bounding box center [352, 328] width 125 height 50
click at [361, 323] on button "Save" at bounding box center [352, 328] width 125 height 50
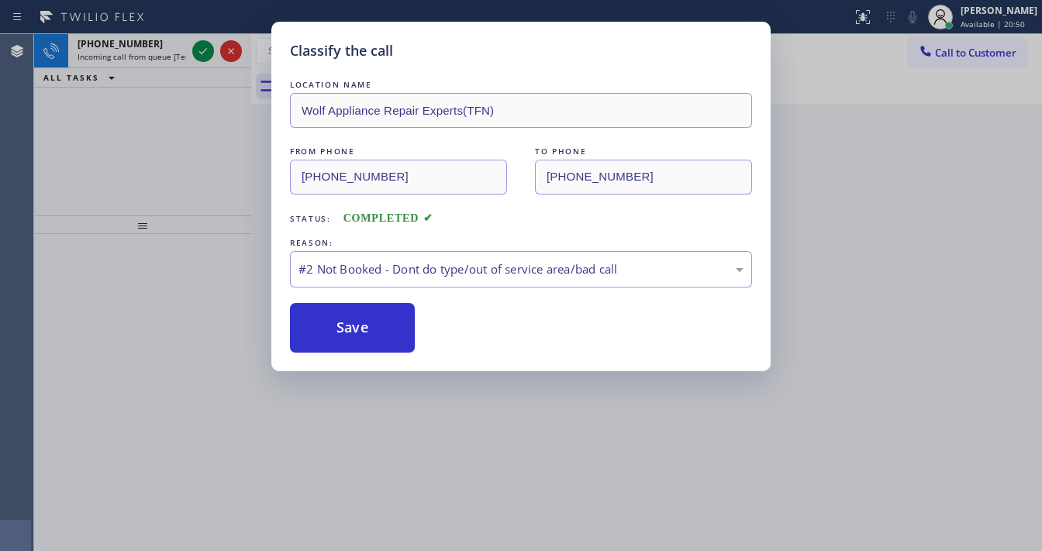
click at [198, 56] on div "Classify the call LOCATION NAME Wolf Appliance Repair Experts(TFN) FROM PHONE (…" at bounding box center [521, 275] width 1042 height 551
click at [199, 56] on div "Classify the call LOCATION NAME Wolf Appliance Repair Experts(TFN) FROM PHONE (…" at bounding box center [521, 275] width 1042 height 551
click at [199, 56] on icon at bounding box center [203, 51] width 19 height 19
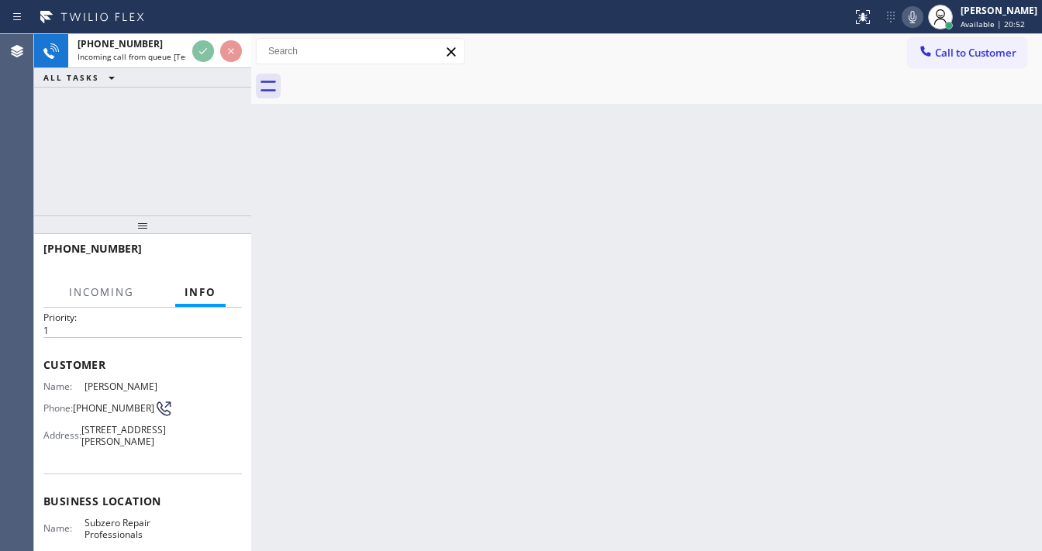
scroll to position [62, 0]
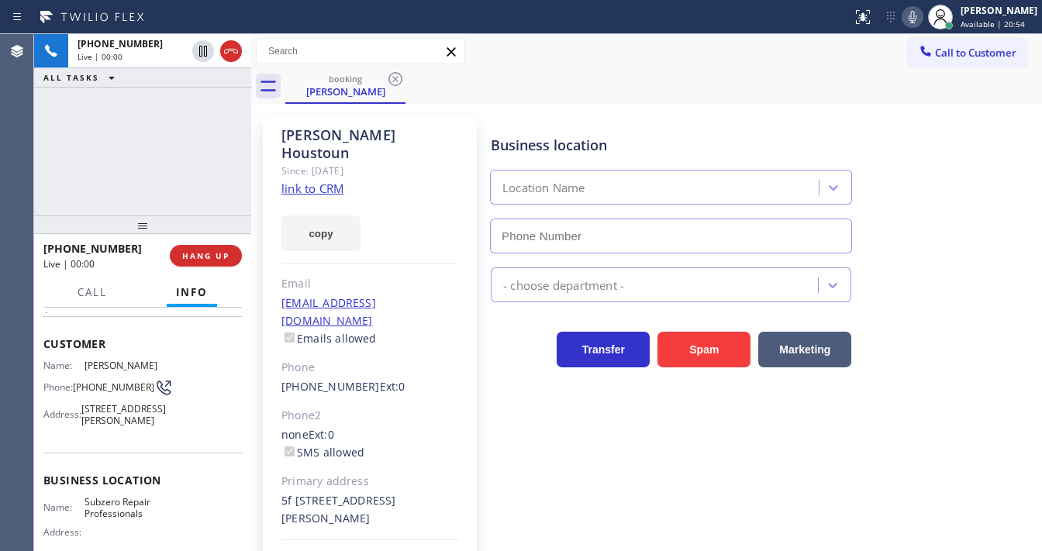
type input "(720) 740-5899"
click at [307, 181] on link "link to CRM" at bounding box center [313, 189] width 62 height 16
click at [146, 144] on div "+19702188555 Live | 01:08 ALL TASKS ALL TASKS ACTIVE TASKS TASKS IN WRAP UP" at bounding box center [142, 124] width 217 height 181
click at [168, 151] on div "+19702188555 Live | 01:15 ALL TASKS ALL TASKS ACTIVE TASKS TASKS IN WRAP UP" at bounding box center [142, 124] width 217 height 181
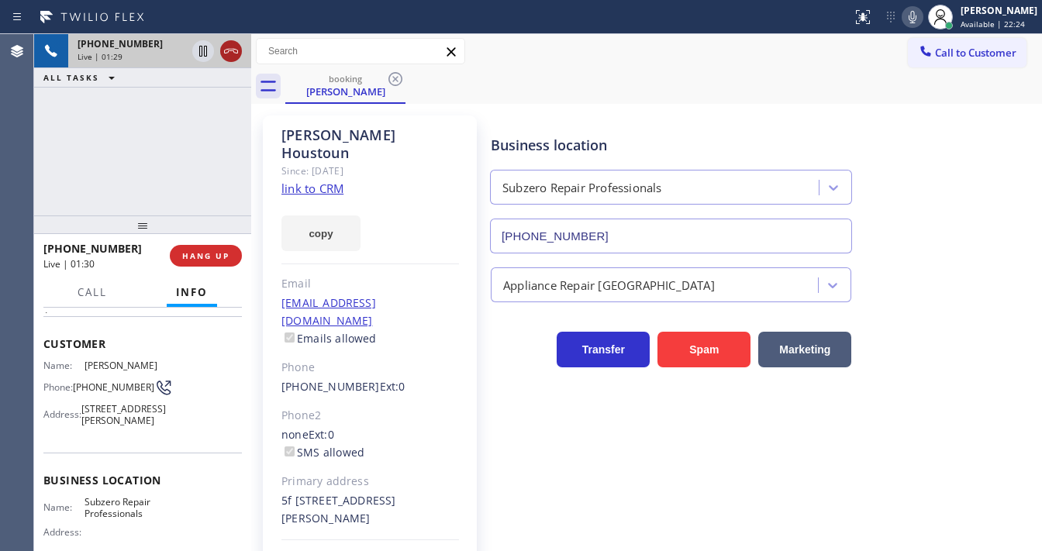
click at [233, 56] on icon at bounding box center [231, 51] width 19 height 19
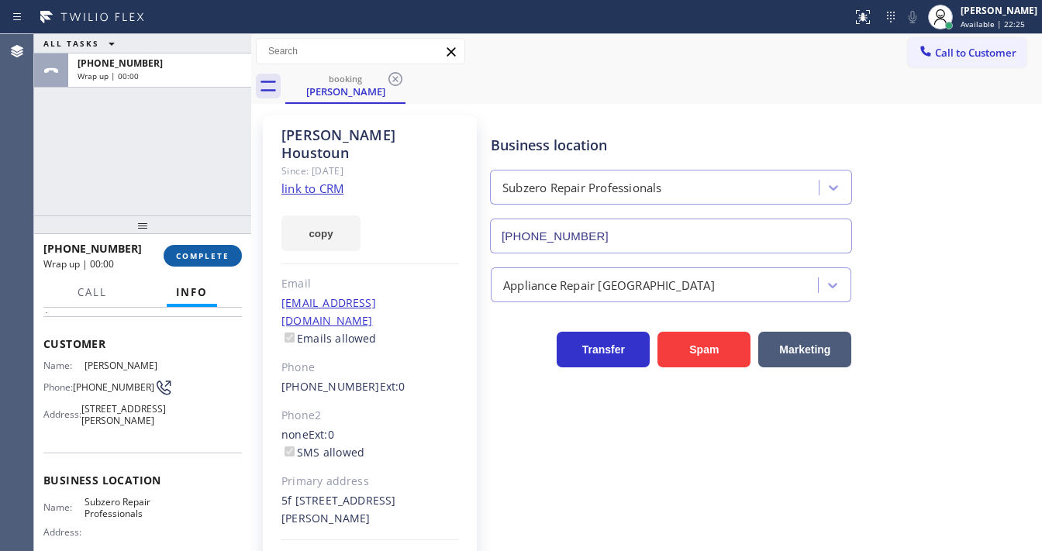
click at [219, 247] on button "COMPLETE" at bounding box center [203, 256] width 78 height 22
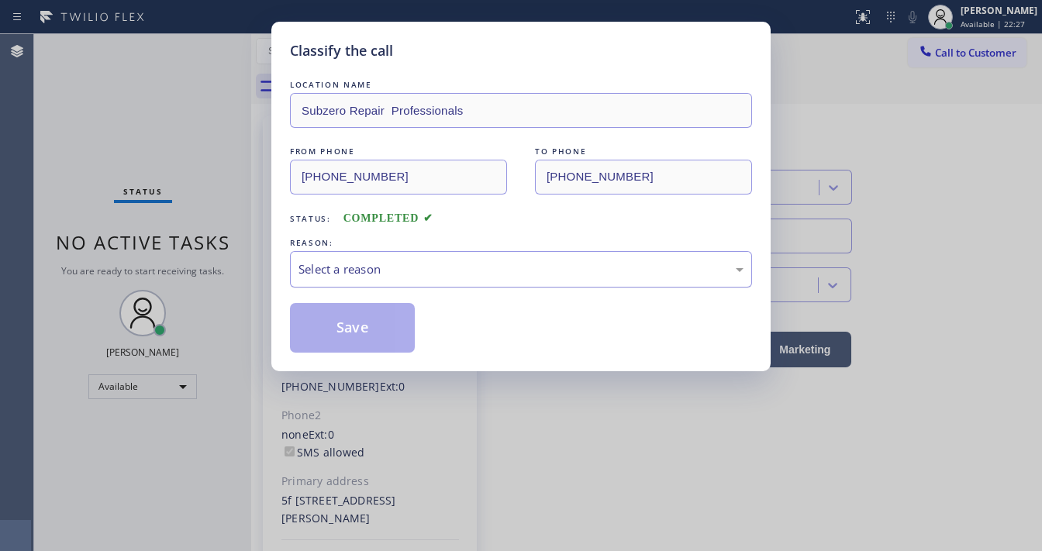
click at [350, 267] on div "Select a reason" at bounding box center [521, 270] width 445 height 18
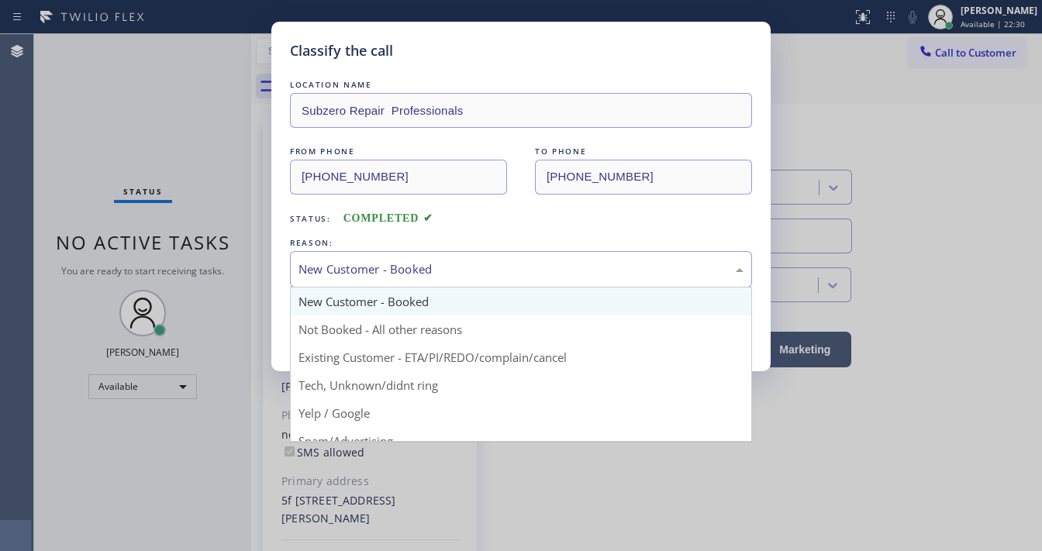
drag, startPoint x: 403, startPoint y: 271, endPoint x: 381, endPoint y: 311, distance: 45.5
click at [403, 271] on div "New Customer - Booked" at bounding box center [521, 270] width 445 height 18
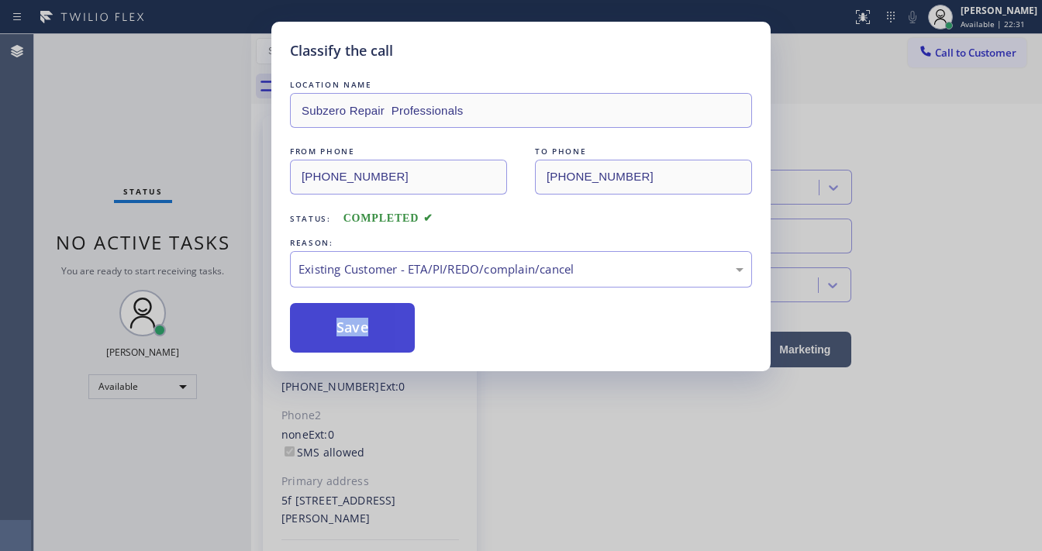
click at [360, 319] on button "Save" at bounding box center [352, 328] width 125 height 50
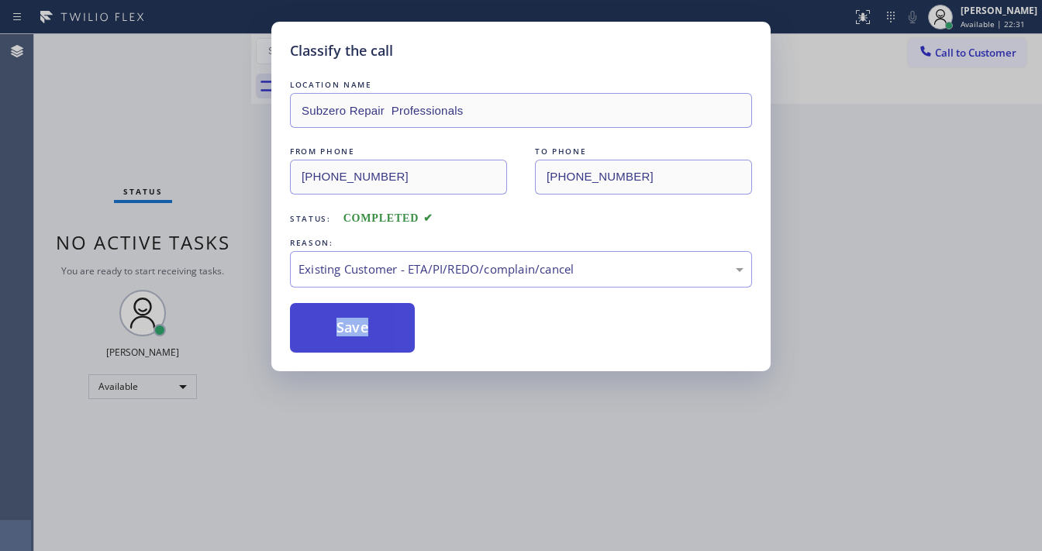
click at [360, 319] on button "Save" at bounding box center [352, 328] width 125 height 50
drag, startPoint x: 174, startPoint y: 195, endPoint x: 205, endPoint y: 9, distance: 187.8
click at [175, 192] on div "Classify the call LOCATION NAME Subzero Repair Professionals FROM PHONE (970) 2…" at bounding box center [521, 275] width 1042 height 551
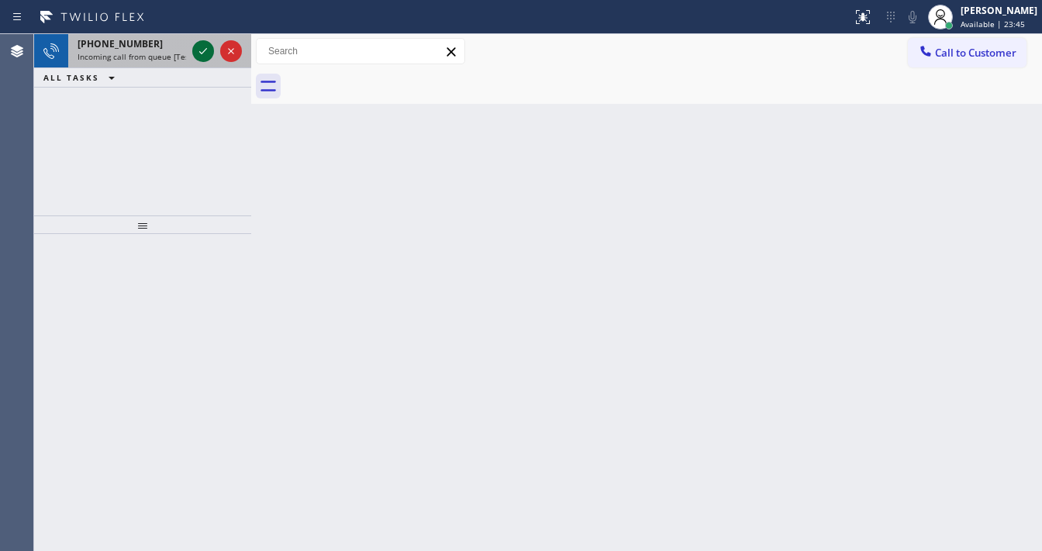
click at [200, 48] on icon at bounding box center [203, 51] width 19 height 19
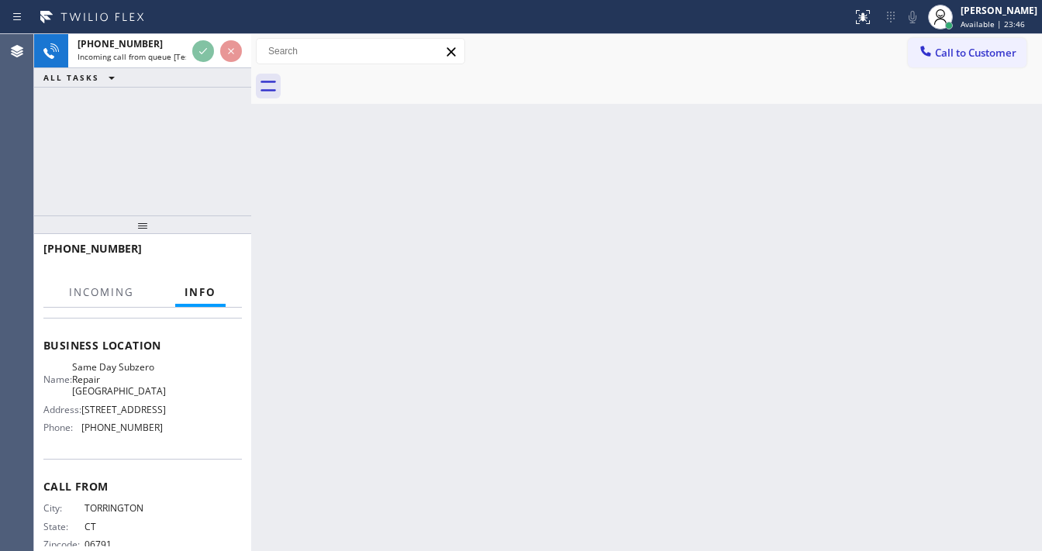
scroll to position [186, 0]
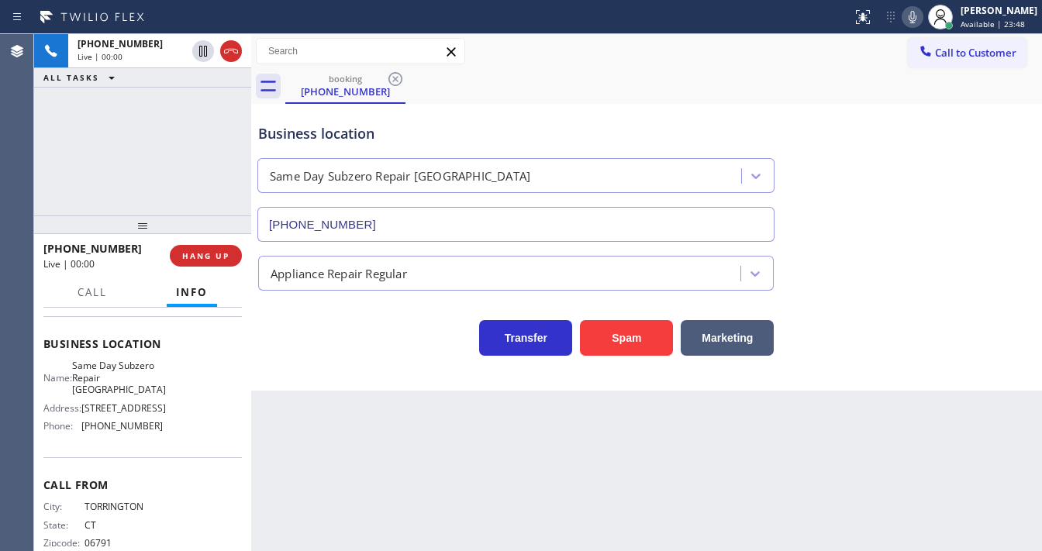
type input "(929) 416-6656"
click at [493, 440] on div "Back to Dashboard Change Sender ID Customers Technicians Select a contact Outbo…" at bounding box center [646, 292] width 791 height 517
click at [62, 181] on div "+18606018343 Live | 00:24 ALL TASKS ALL TASKS ACTIVE TASKS TASKS IN WRAP UP" at bounding box center [142, 124] width 217 height 181
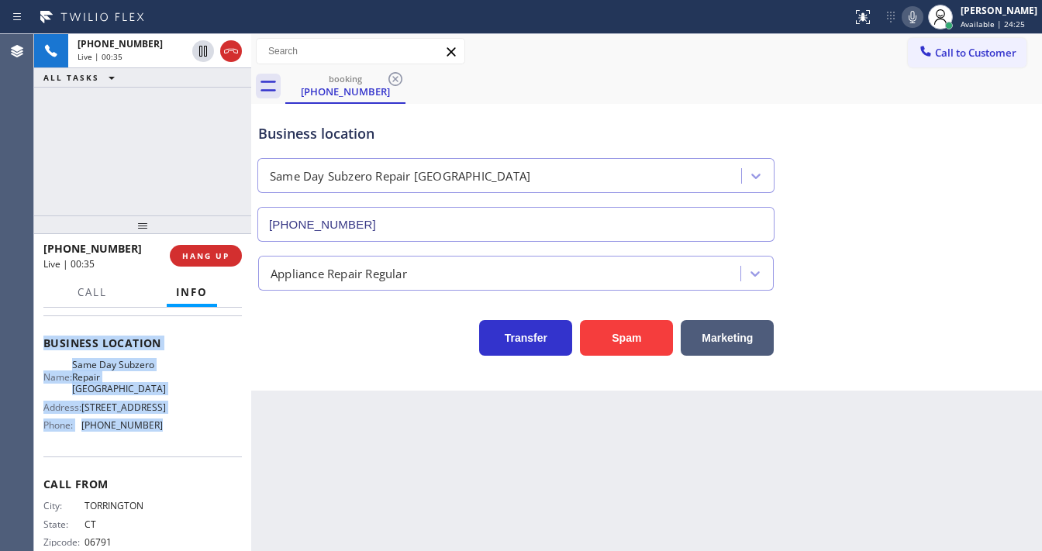
scroll to position [227, 0]
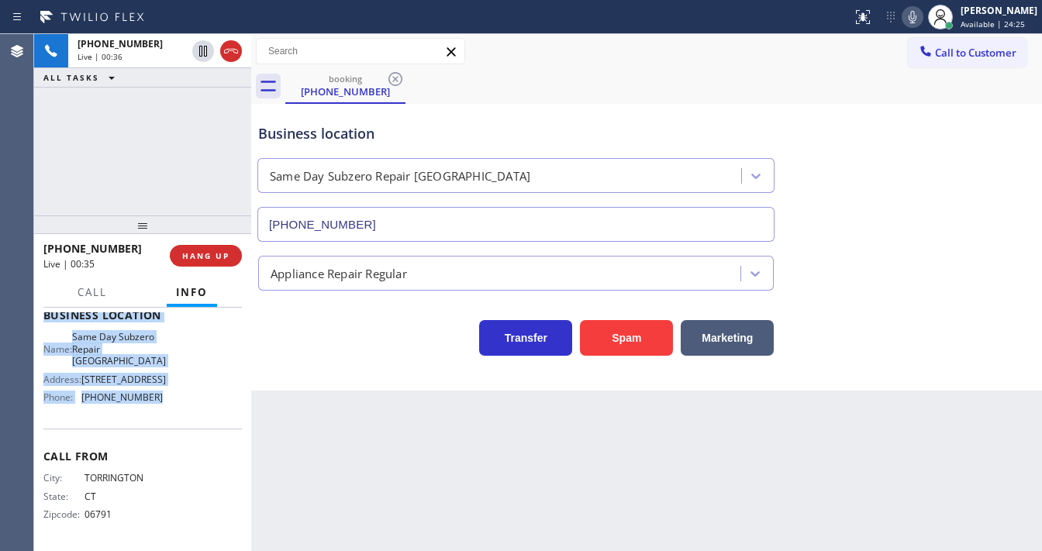
drag, startPoint x: 60, startPoint y: 351, endPoint x: 164, endPoint y: 418, distance: 124.1
click at [164, 418] on div "Context Queue: [Test] All Priority: 1 Customer Name: (860) 601-8343 Phone: (860…" at bounding box center [142, 322] width 199 height 449
copy div "Customer Name: (860) 601-8343 Phone: (860) 601-8343 Address: Business location …"
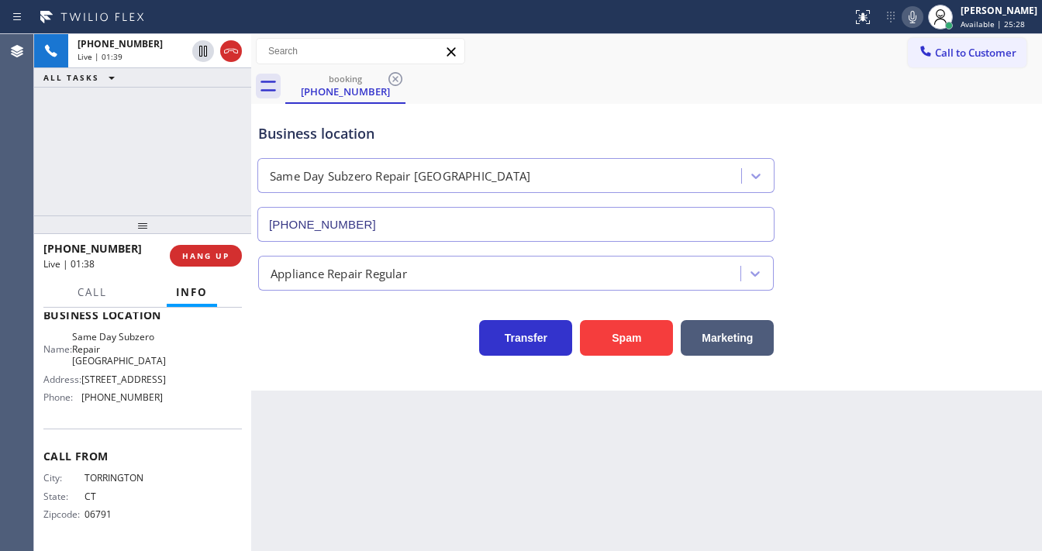
click at [543, 39] on div "Call to Customer Outbound call Location Viking Repair Service Your caller id ph…" at bounding box center [646, 51] width 791 height 27
click at [990, 126] on div "Business location Same Day Subzero Repair Brooklyn (929) 416-6656" at bounding box center [646, 172] width 783 height 140
click at [696, 89] on div "booking (860) 601-8343" at bounding box center [663, 86] width 757 height 35
click at [558, 102] on div "Business location Same Day Subzero Repair Brooklyn (929) 416-6656" at bounding box center [646, 172] width 783 height 140
click at [922, 20] on icon at bounding box center [912, 17] width 19 height 19
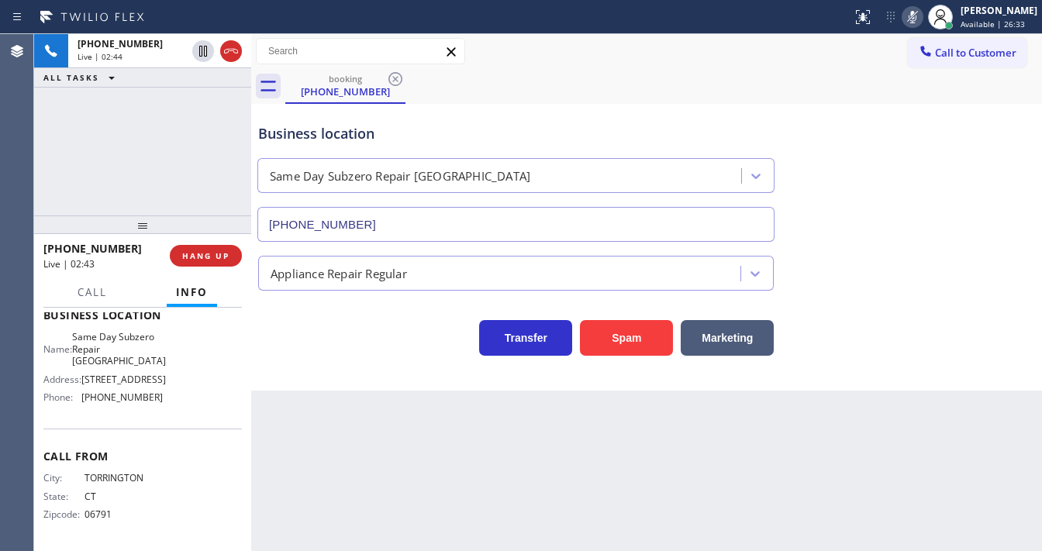
click at [158, 125] on div "+18606018343 Live | 02:44 ALL TASKS ALL TASKS ACTIVE TASKS TASKS IN WRAP UP" at bounding box center [142, 124] width 217 height 181
click at [917, 12] on icon at bounding box center [913, 17] width 8 height 12
click at [917, 22] on icon at bounding box center [913, 17] width 8 height 12
drag, startPoint x: 154, startPoint y: 104, endPoint x: 164, endPoint y: 100, distance: 11.5
click at [157, 105] on div "+18606018343 Live | 02:48 ALL TASKS ALL TASKS ACTIVE TASKS TASKS IN WRAP UP" at bounding box center [142, 124] width 217 height 181
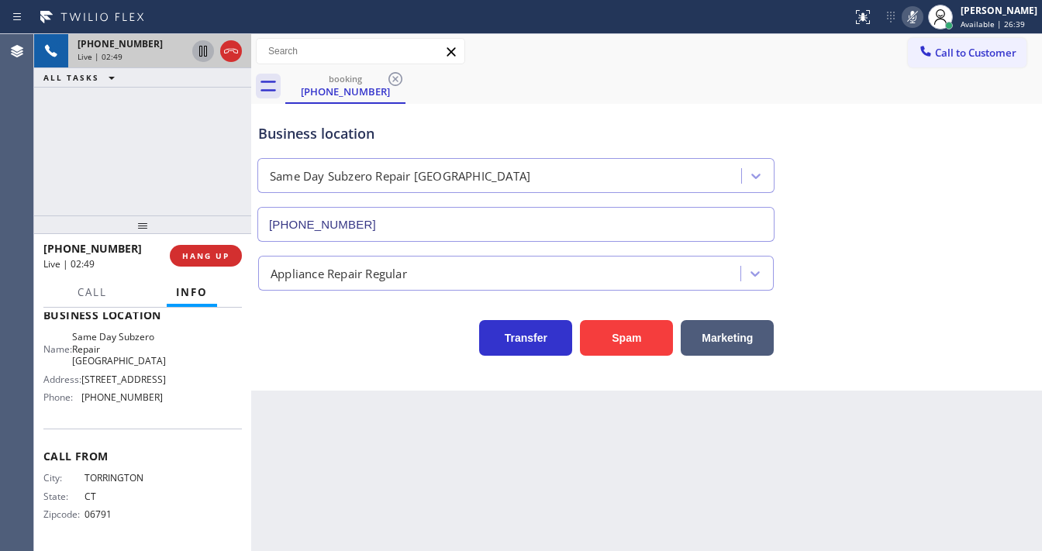
click at [200, 49] on icon at bounding box center [203, 51] width 19 height 19
click at [68, 170] on div "+18606018343 Live | 03:14 ALL TASKS ALL TASKS ACTIVE TASKS TASKS IN WRAP UP" at bounding box center [142, 124] width 217 height 181
click at [202, 56] on icon at bounding box center [203, 51] width 19 height 19
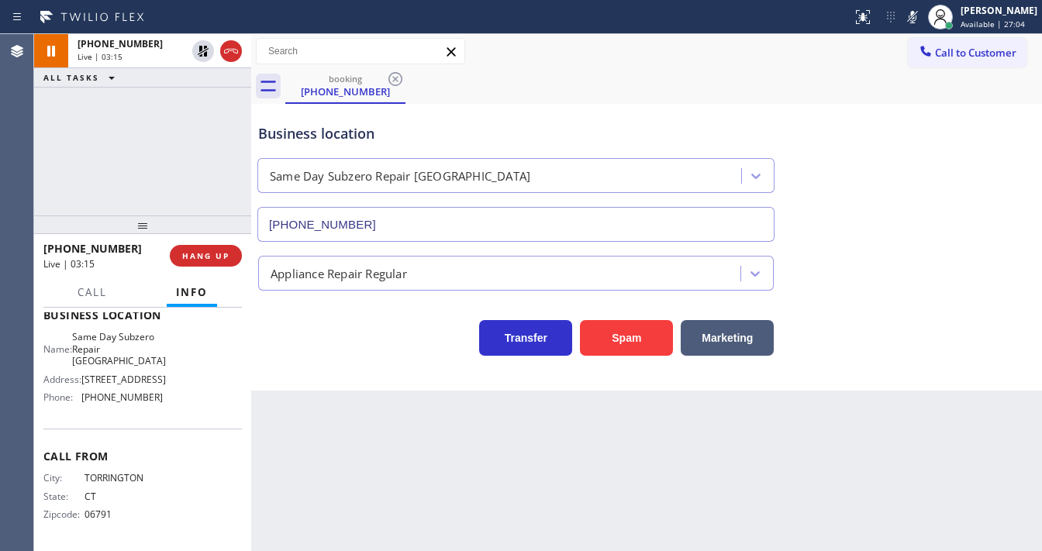
drag, startPoint x: 926, startPoint y: 15, endPoint x: 266, endPoint y: 133, distance: 670.4
click at [918, 18] on icon at bounding box center [912, 17] width 19 height 19
click at [174, 138] on div "+18606018343 Live | 03:16 ALL TASKS ALL TASKS ACTIVE TASKS TASKS IN WRAP UP" at bounding box center [142, 124] width 217 height 181
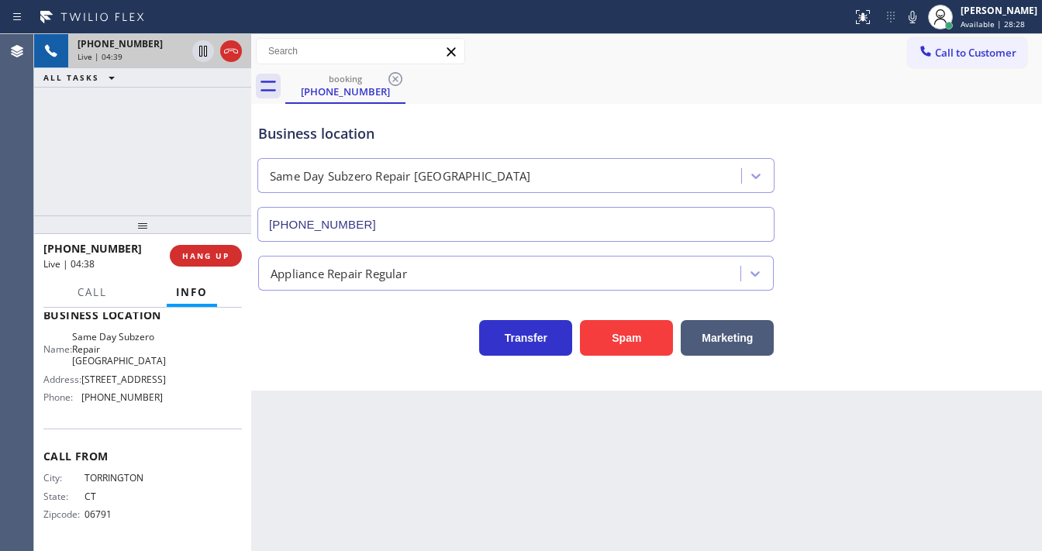
drag, startPoint x: 230, startPoint y: 54, endPoint x: 231, endPoint y: 46, distance: 8.7
click at [233, 50] on icon at bounding box center [231, 51] width 19 height 19
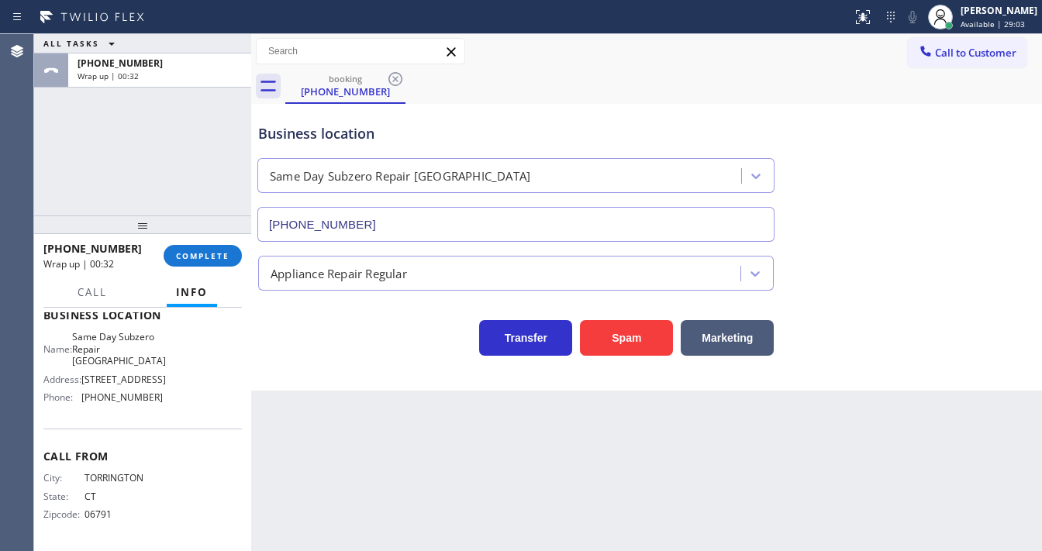
click at [546, 29] on div "Status report No issues detected If you experience an issue, please download th…" at bounding box center [521, 17] width 1042 height 34
click at [105, 126] on div "ALL TASKS ALL TASKS ACTIVE TASKS TASKS IN WRAP UP +18606018343 Wrap up | 00:33" at bounding box center [142, 124] width 217 height 181
drag, startPoint x: 168, startPoint y: 151, endPoint x: 182, endPoint y: 186, distance: 37.9
click at [168, 151] on div "ALL TASKS ALL TASKS ACTIVE TASKS TASKS IN WRAP UP +18606018343 Wrap up | 01:25" at bounding box center [142, 124] width 217 height 181
click at [207, 241] on div "+18606018343 Wrap up | 01:24 COMPLETE" at bounding box center [142, 256] width 199 height 40
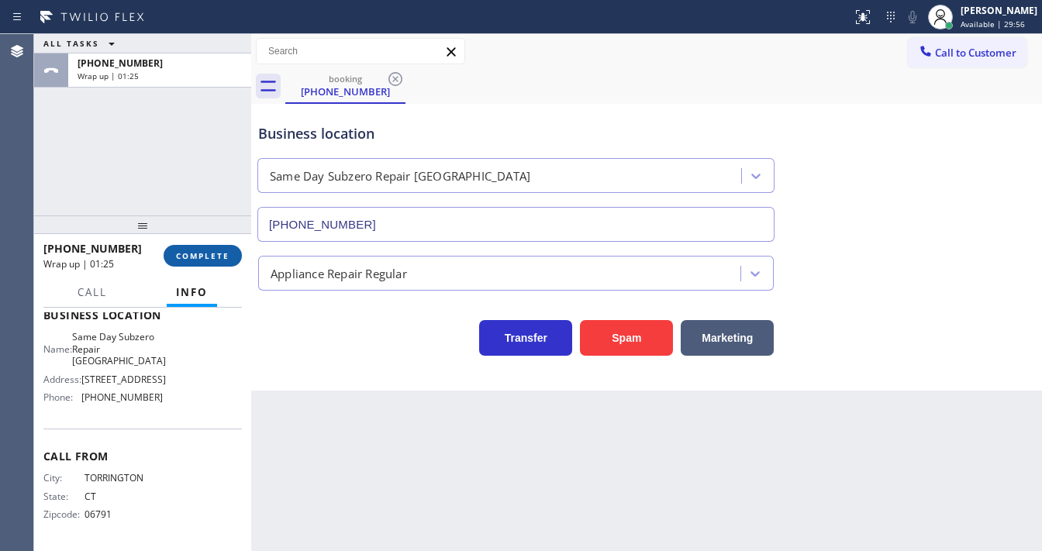
click at [208, 254] on span "COMPLETE" at bounding box center [203, 255] width 54 height 11
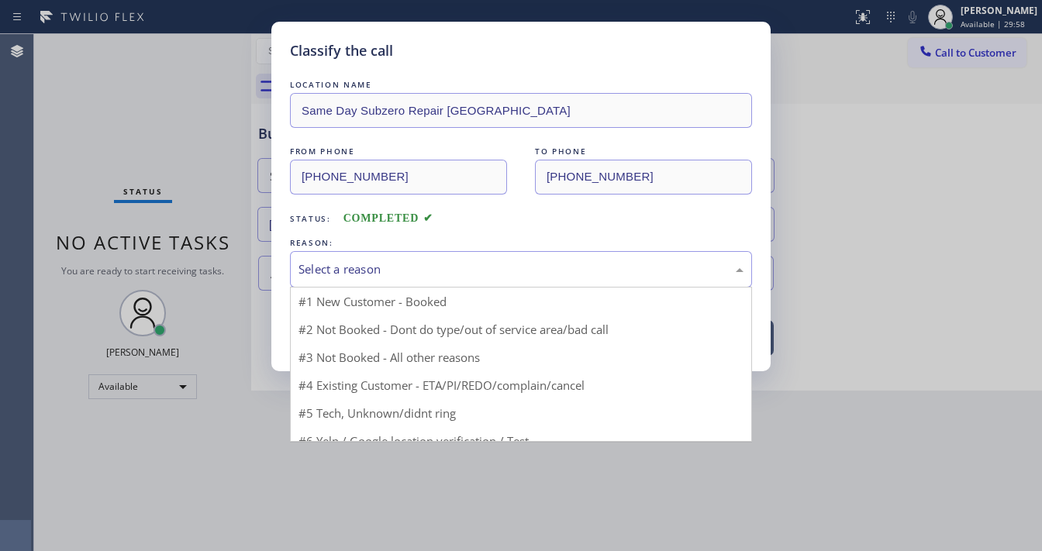
click at [348, 267] on div "Select a reason" at bounding box center [521, 270] width 445 height 18
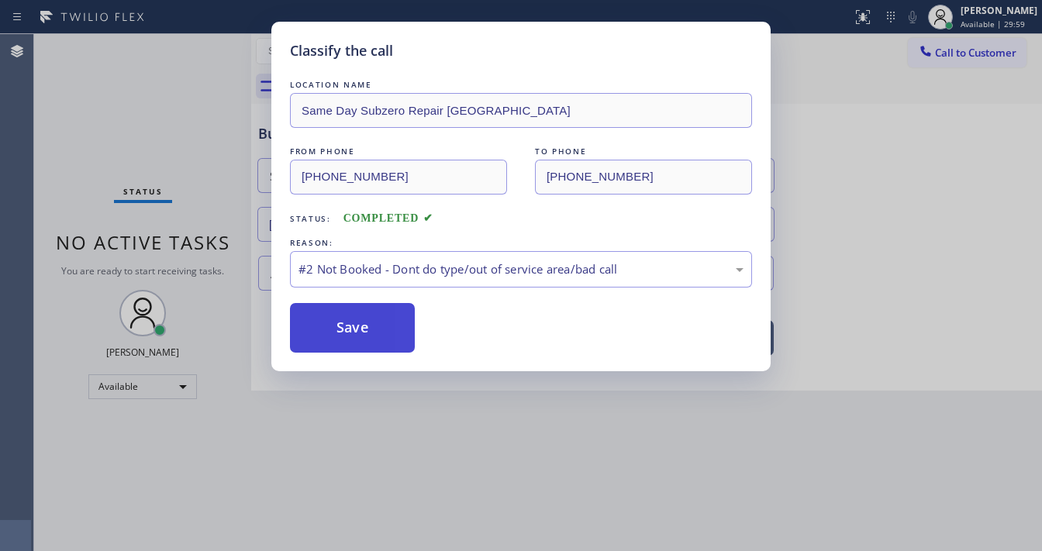
click at [344, 316] on button "Save" at bounding box center [352, 328] width 125 height 50
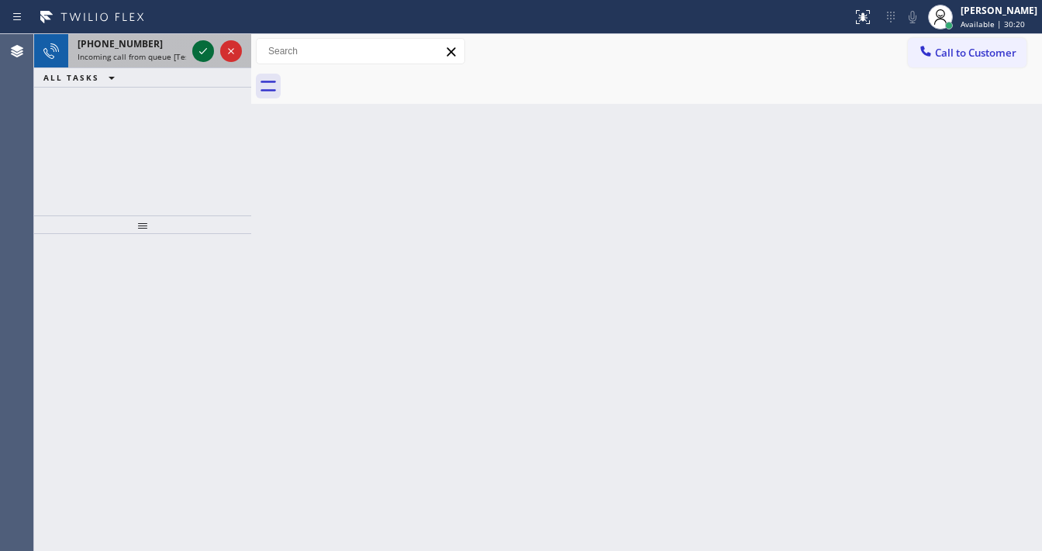
click at [200, 49] on icon at bounding box center [203, 51] width 19 height 19
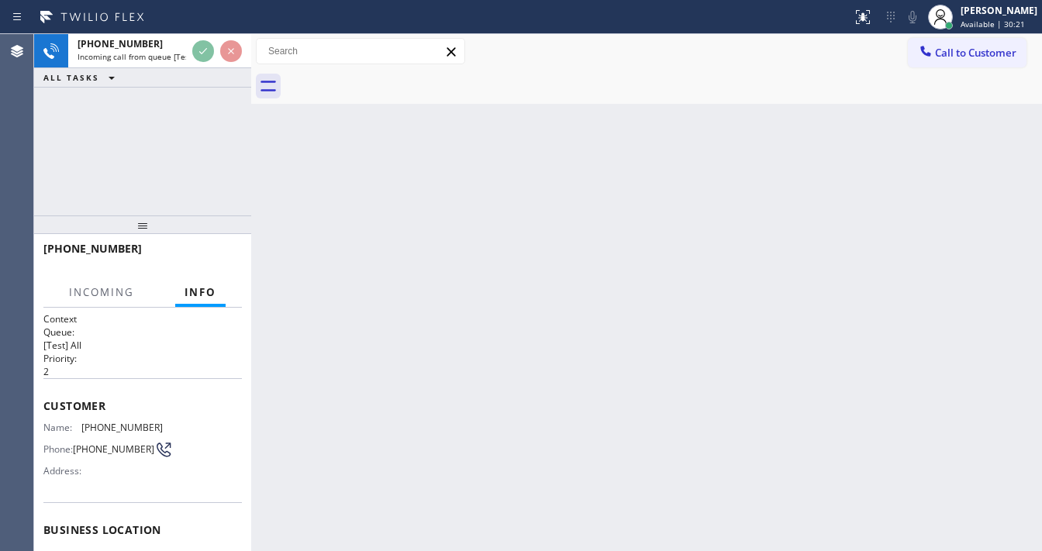
scroll to position [124, 0]
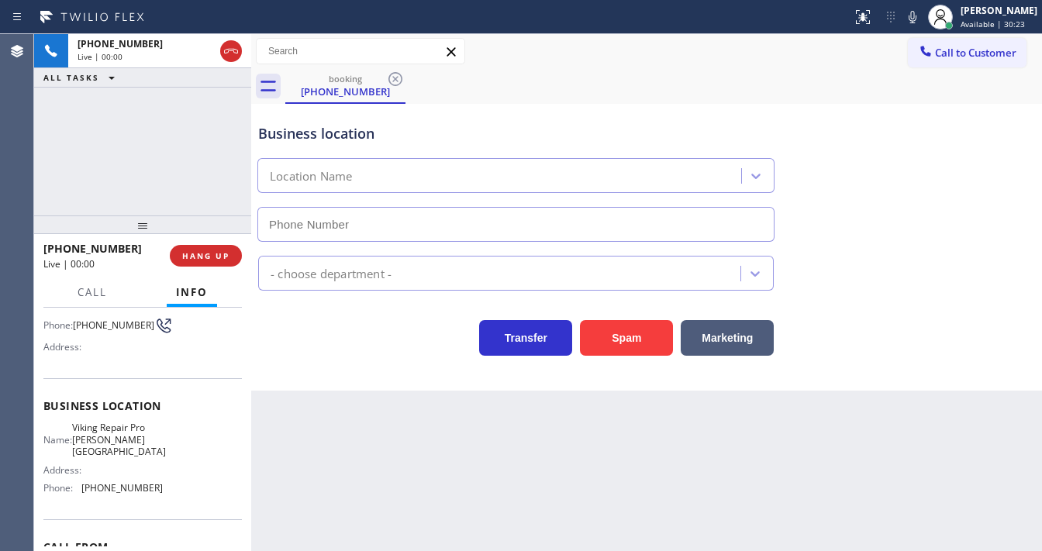
type input "(770) 872-6211"
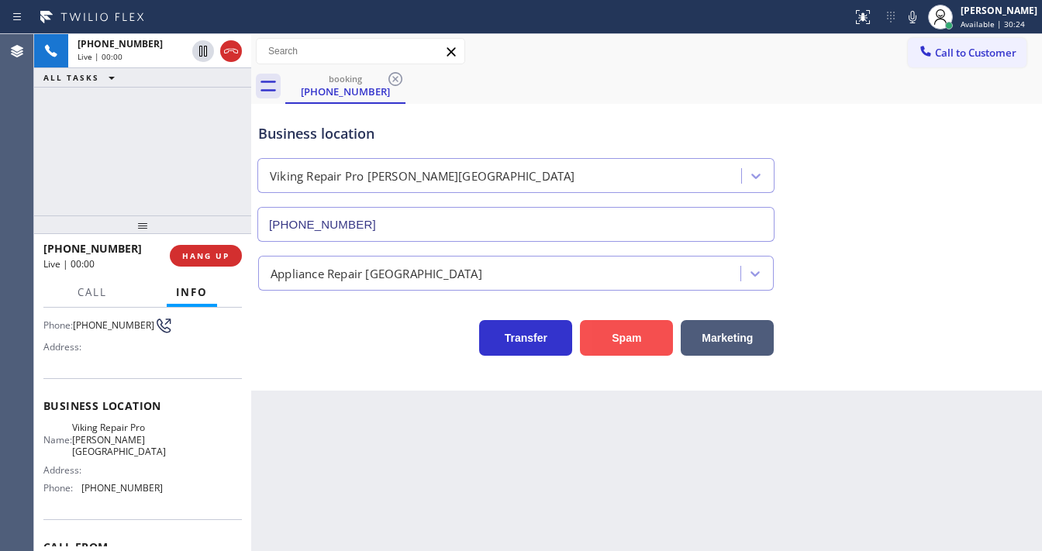
click at [630, 329] on button "Spam" at bounding box center [626, 338] width 93 height 36
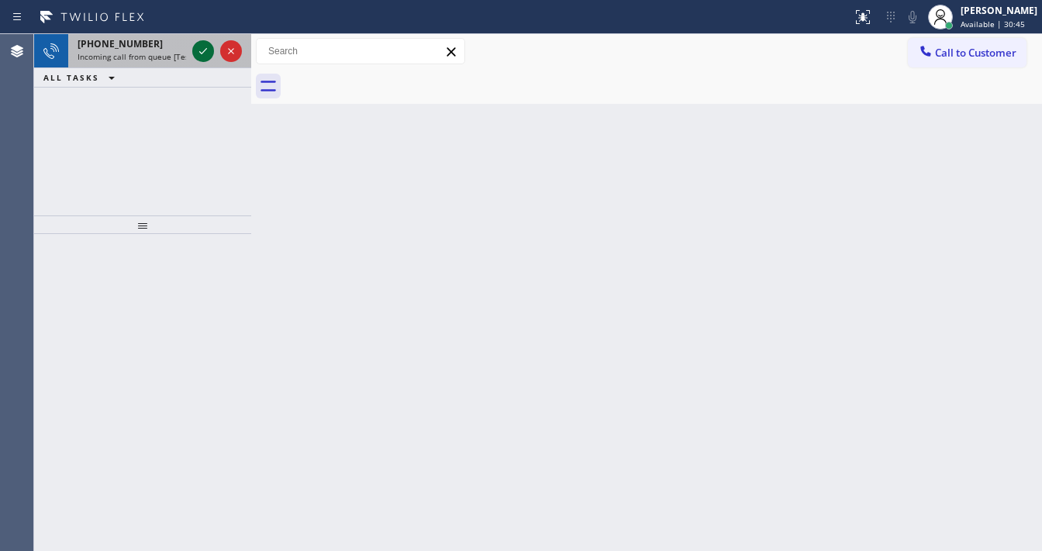
click at [195, 54] on icon at bounding box center [203, 51] width 19 height 19
click at [202, 50] on icon at bounding box center [203, 51] width 19 height 19
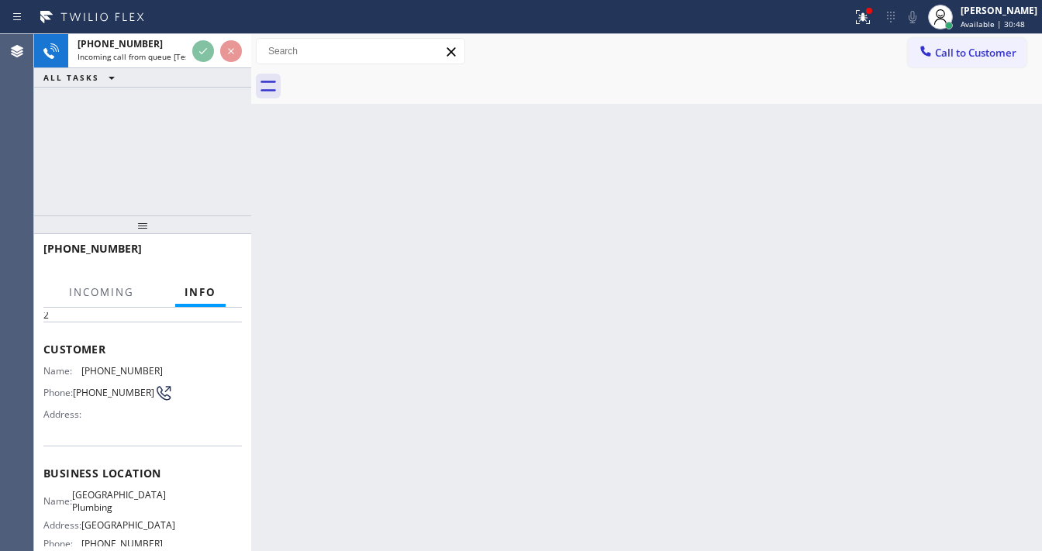
scroll to position [124, 0]
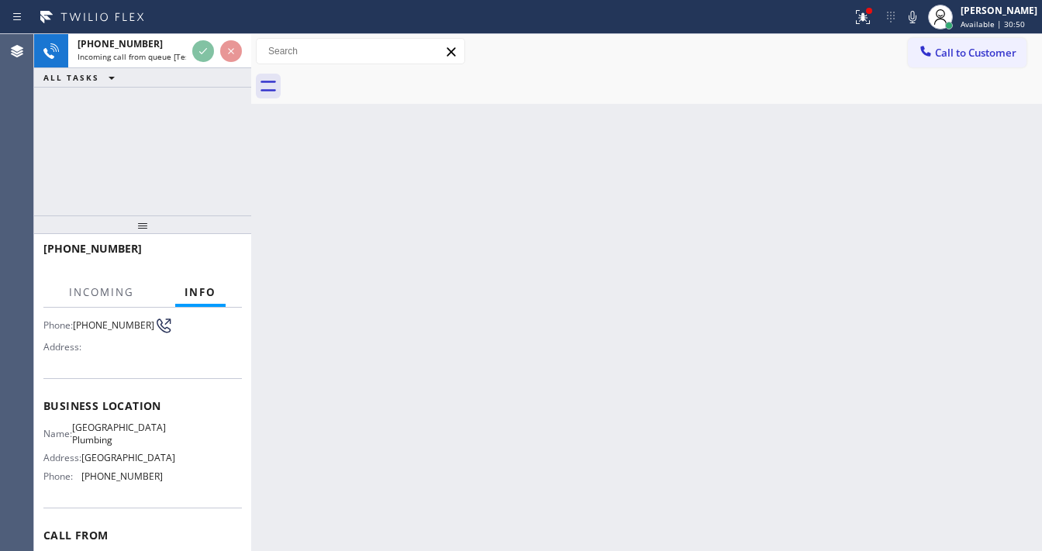
click at [869, 18] on icon at bounding box center [863, 17] width 19 height 19
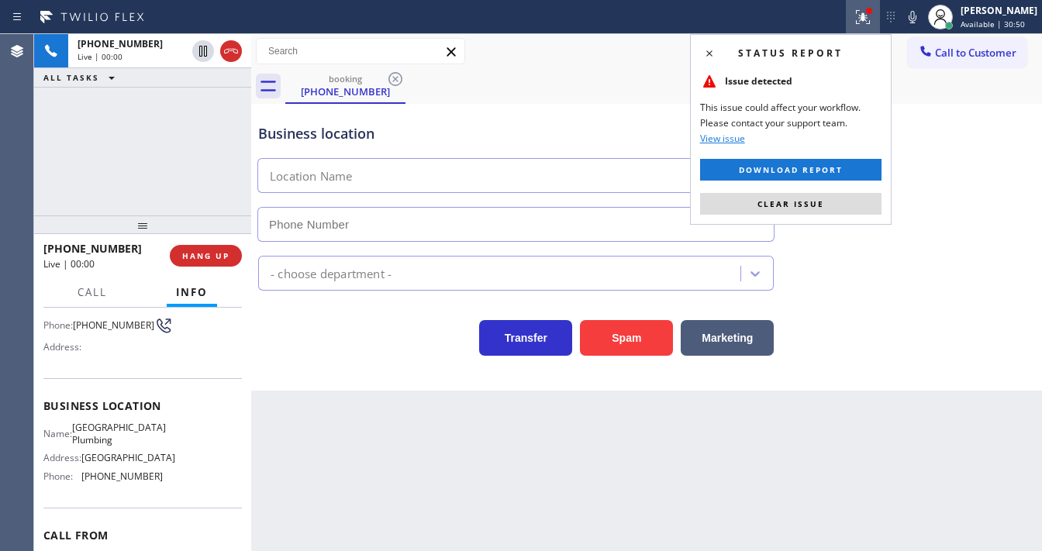
type input "(213) 474-7849"
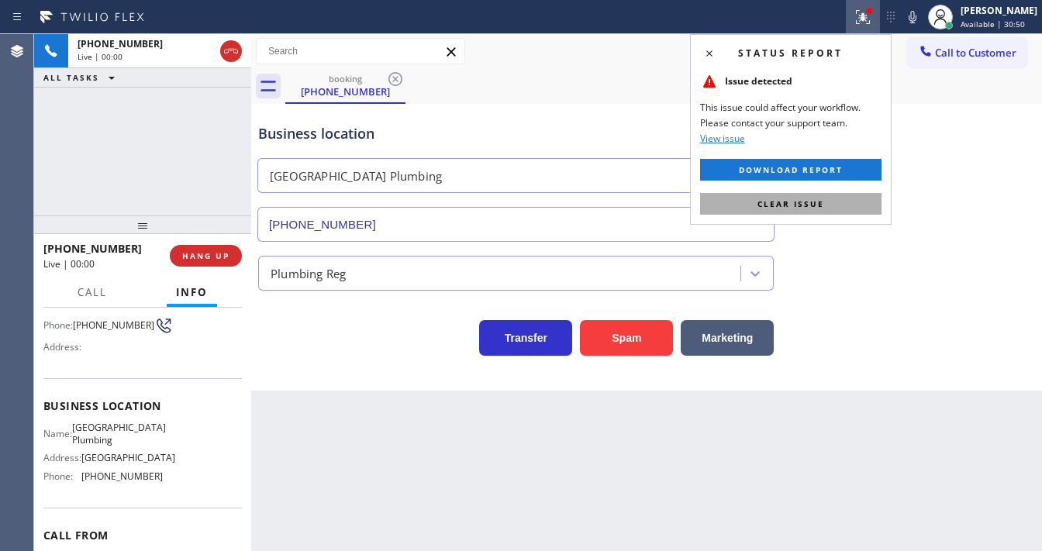
click at [801, 200] on span "Clear issue" at bounding box center [791, 204] width 67 height 11
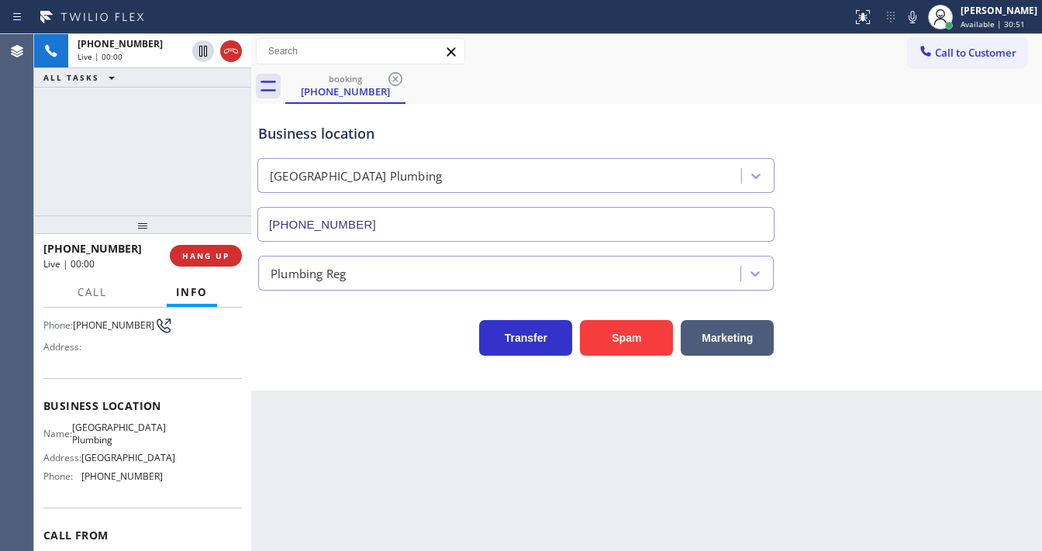
click at [118, 178] on div "+12394677868 Live | 00:00 ALL TASKS ALL TASKS ACTIVE TASKS TASKS IN WRAP UP" at bounding box center [142, 124] width 217 height 181
click at [43, 162] on div "+12394677868 Live | 00:11 ALL TASKS ALL TASKS ACTIVE TASKS TASKS IN WRAP UP" at bounding box center [142, 124] width 217 height 181
click at [19, 134] on div "Agent Desktop" at bounding box center [16, 292] width 33 height 517
click at [632, 338] on button "Spam" at bounding box center [626, 338] width 93 height 36
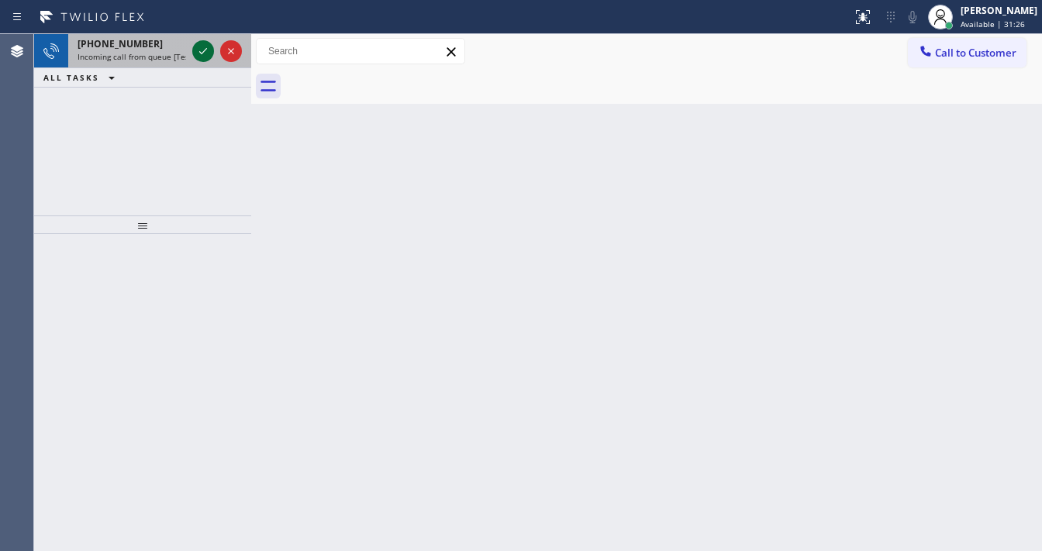
click at [199, 49] on icon at bounding box center [203, 51] width 19 height 19
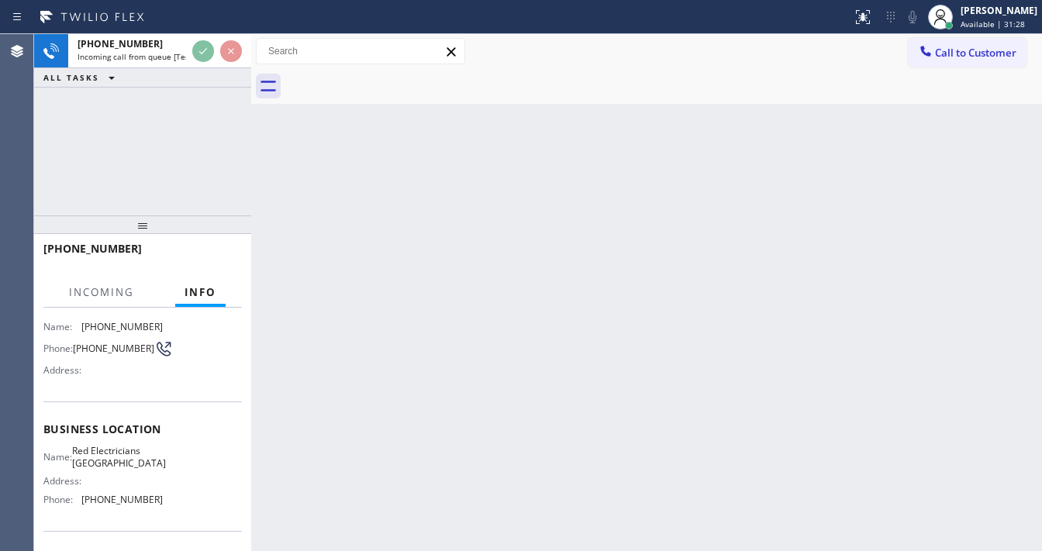
scroll to position [204, 0]
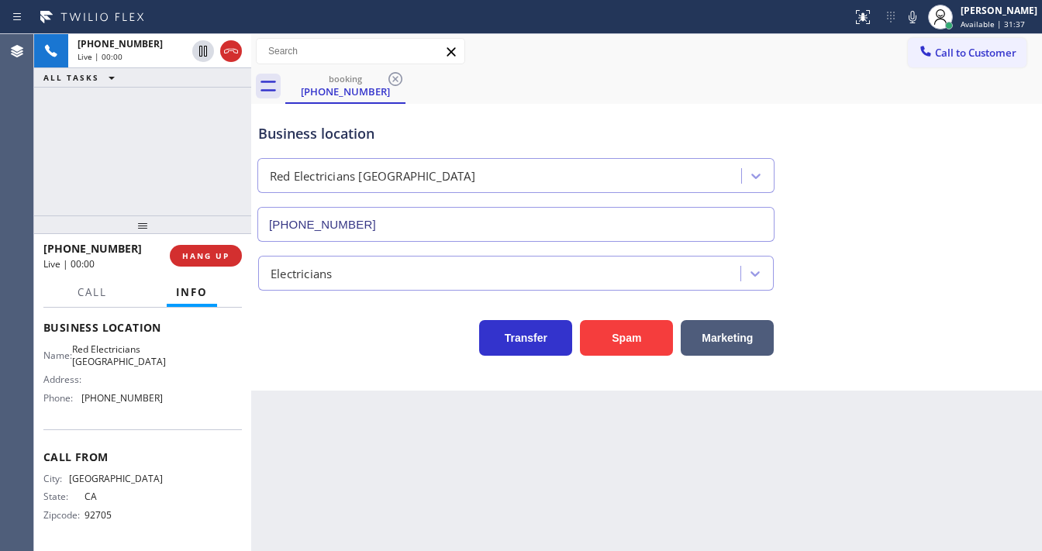
type input "(714) 463-1800"
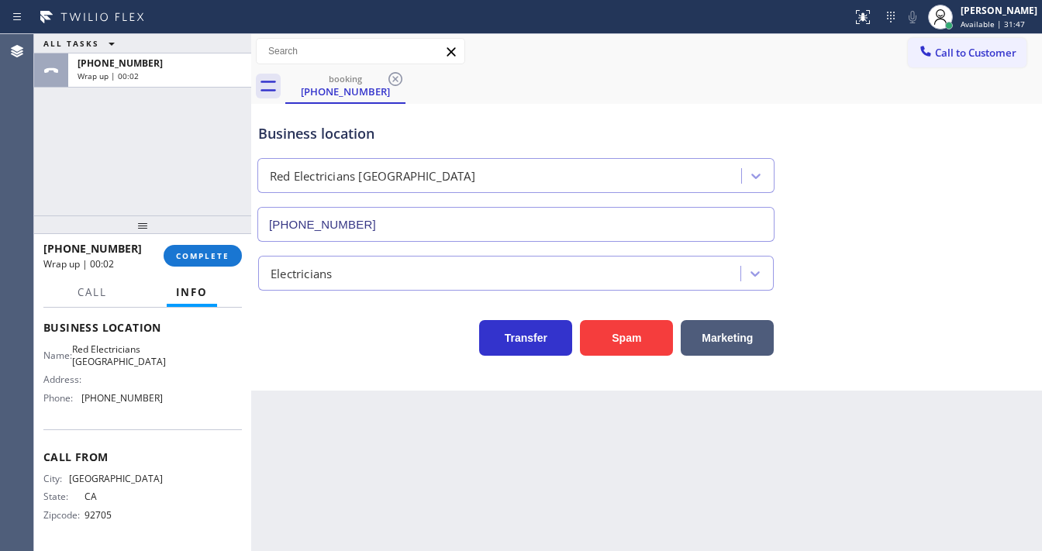
click at [199, 273] on div "+17149278828 Wrap up | 00:02 COMPLETE" at bounding box center [142, 256] width 199 height 40
click at [202, 255] on span "COMPLETE" at bounding box center [203, 255] width 54 height 11
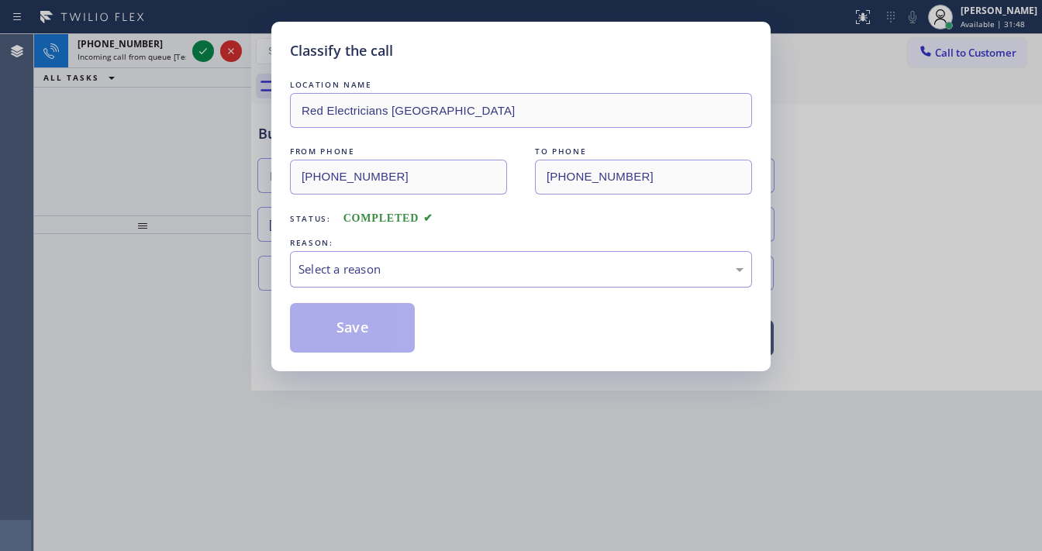
click at [368, 270] on div "Select a reason" at bounding box center [521, 270] width 445 height 18
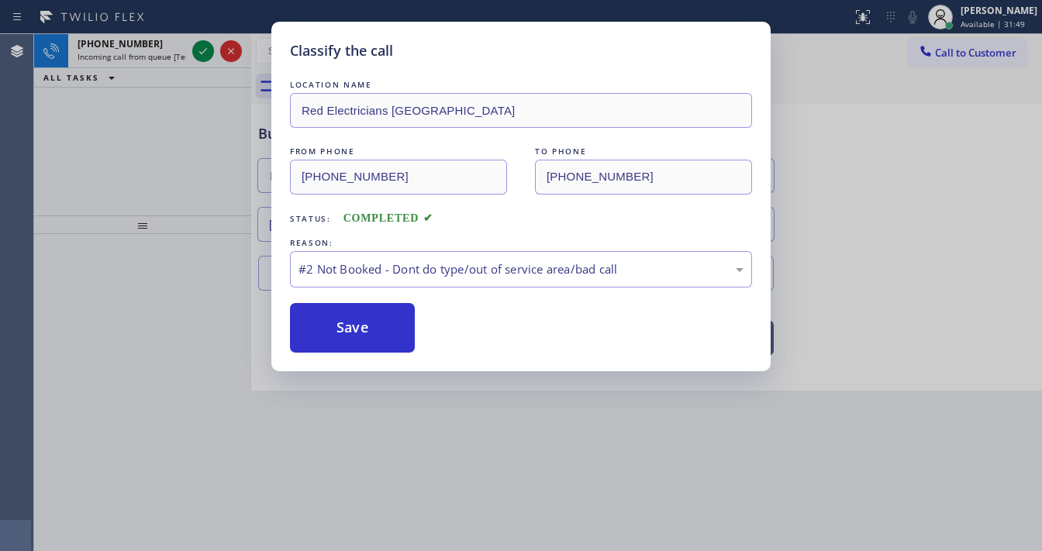
click at [354, 323] on button "Save" at bounding box center [352, 328] width 125 height 50
drag, startPoint x: 354, startPoint y: 323, endPoint x: 328, endPoint y: 259, distance: 68.5
click at [354, 323] on button "Save" at bounding box center [352, 328] width 125 height 50
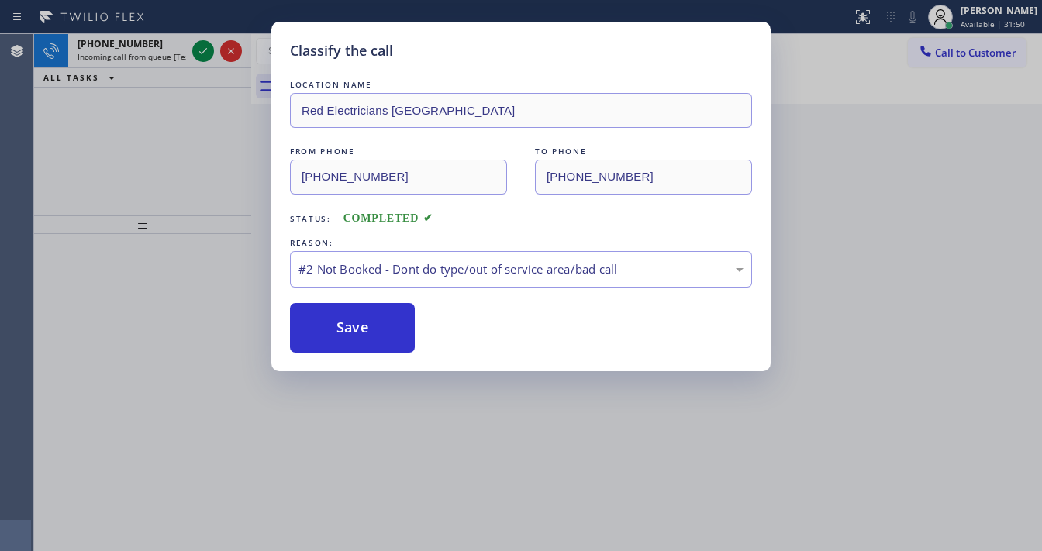
click at [202, 53] on div "Classify the call LOCATION NAME Red Electricians Buena Park FROM PHONE (714) 92…" at bounding box center [521, 275] width 1042 height 551
click at [202, 50] on div "Classify the call LOCATION NAME Red Electricians Buena Park FROM PHONE (714) 92…" at bounding box center [521, 275] width 1042 height 551
click at [202, 50] on icon at bounding box center [203, 51] width 19 height 19
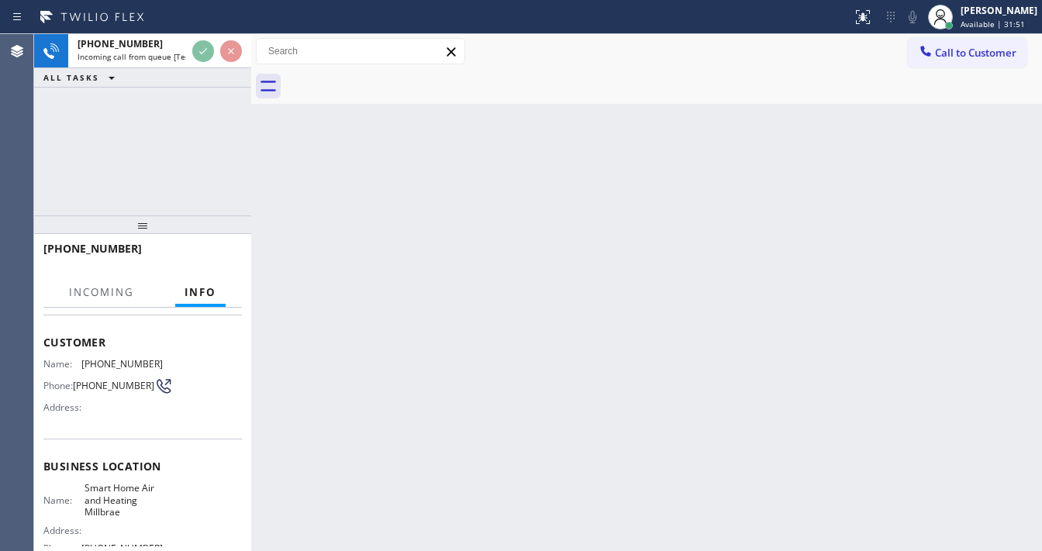
scroll to position [216, 0]
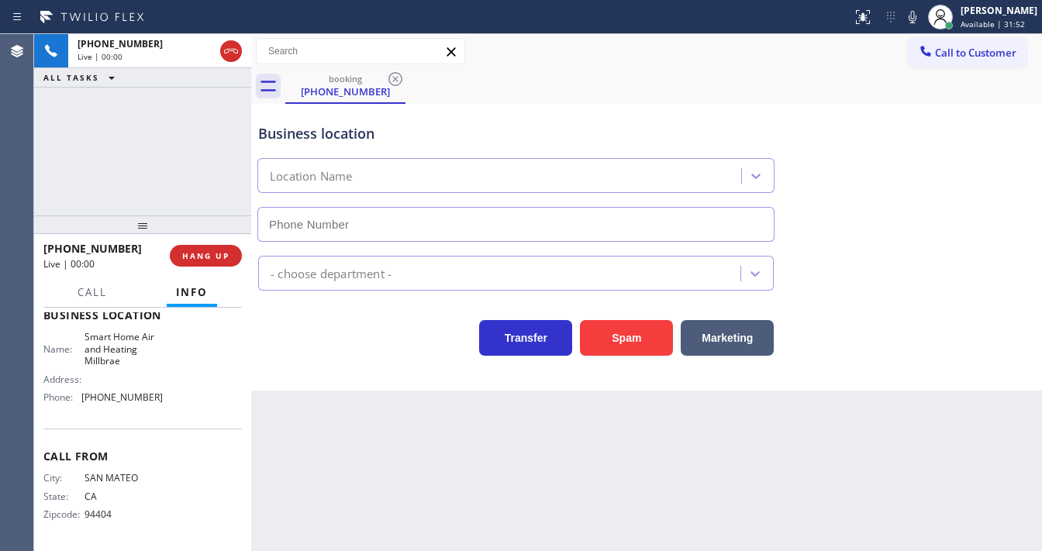
type input "(650) 239-2545"
click at [614, 334] on button "Spam" at bounding box center [626, 338] width 93 height 36
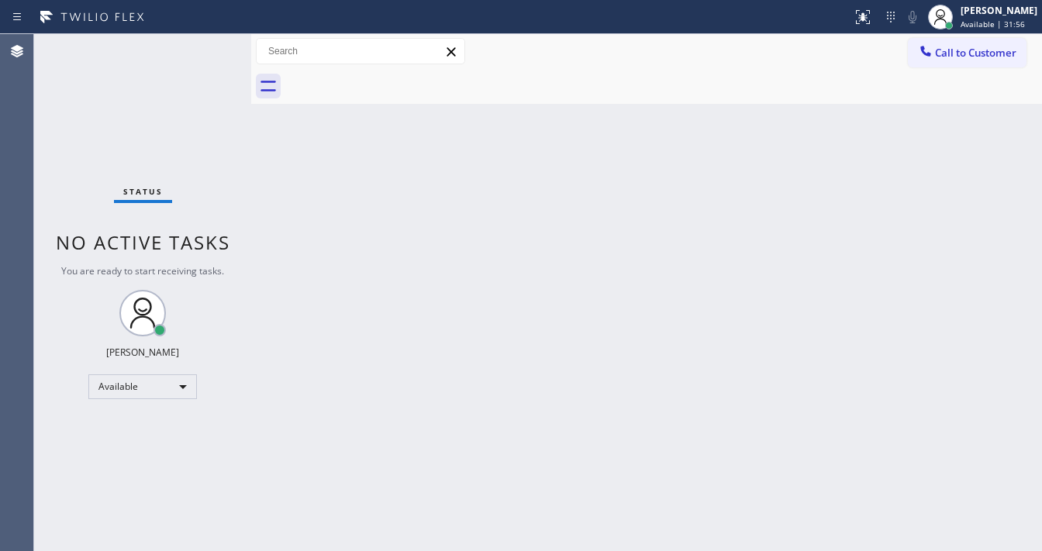
drag, startPoint x: 193, startPoint y: 40, endPoint x: 199, endPoint y: 9, distance: 31.6
click at [193, 36] on div "Status No active tasks You are ready to start receiving tasks. Michael Javier A…" at bounding box center [142, 292] width 217 height 517
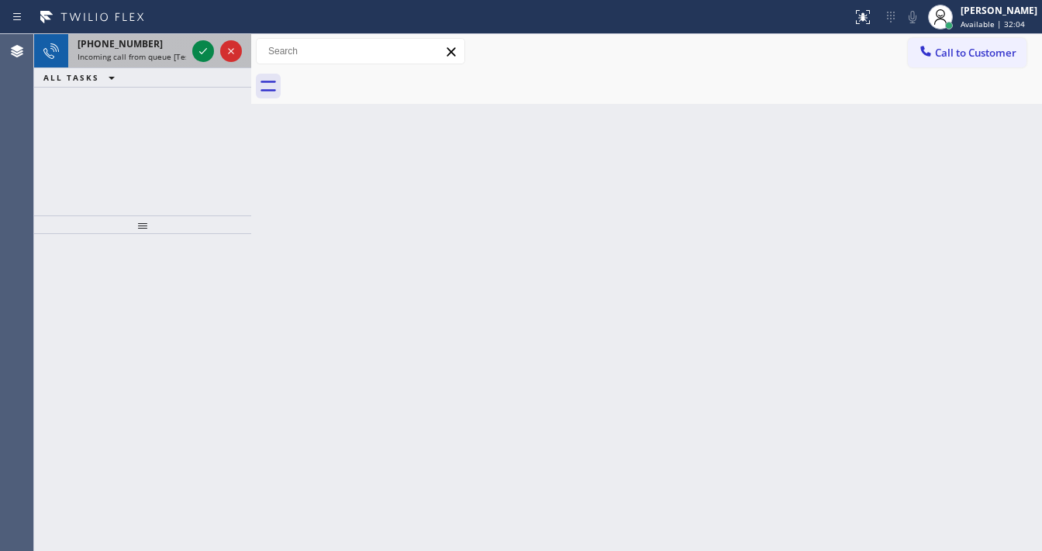
click at [154, 46] on div "+13322960408" at bounding box center [132, 43] width 109 height 13
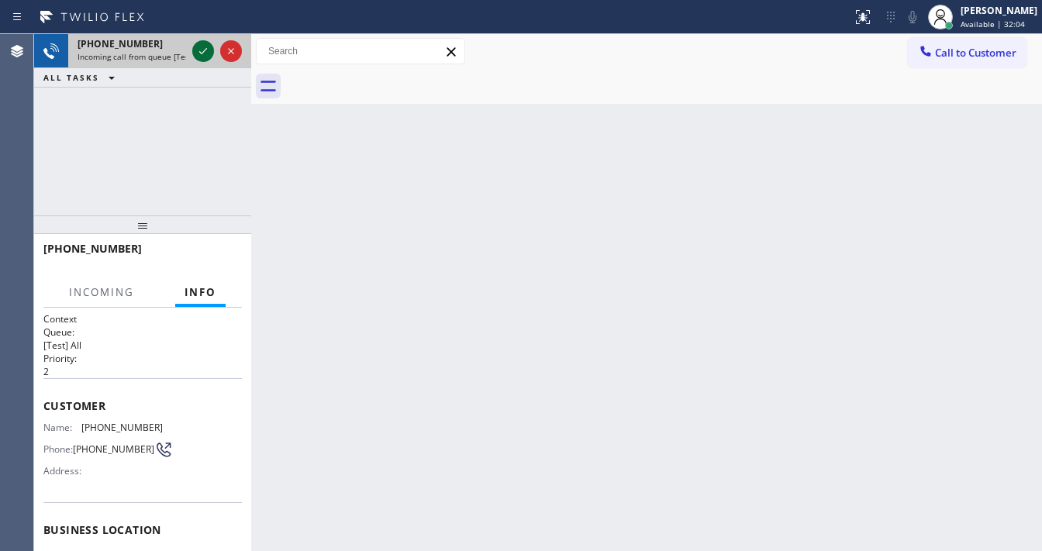
click at [197, 51] on icon at bounding box center [203, 51] width 19 height 19
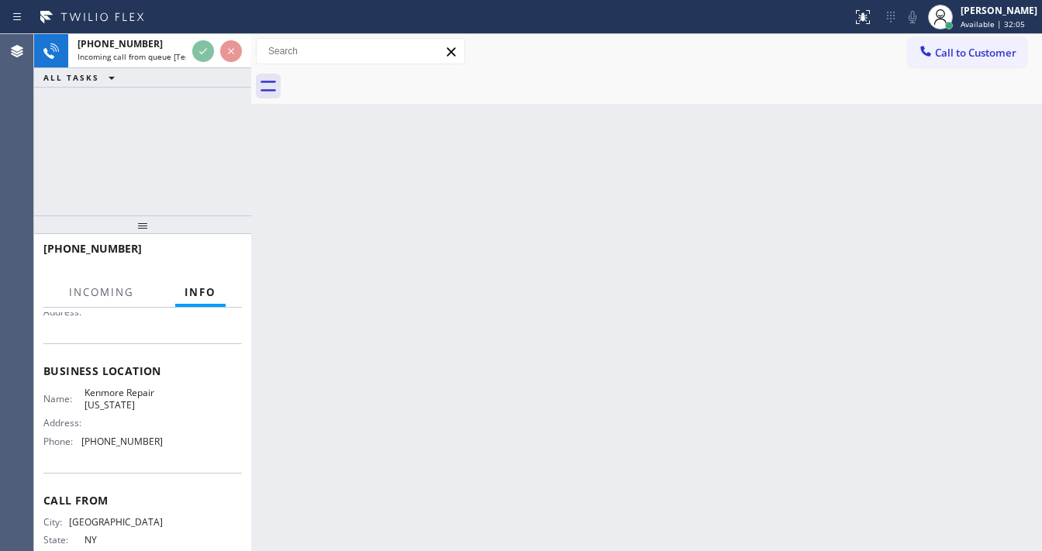
scroll to position [186, 0]
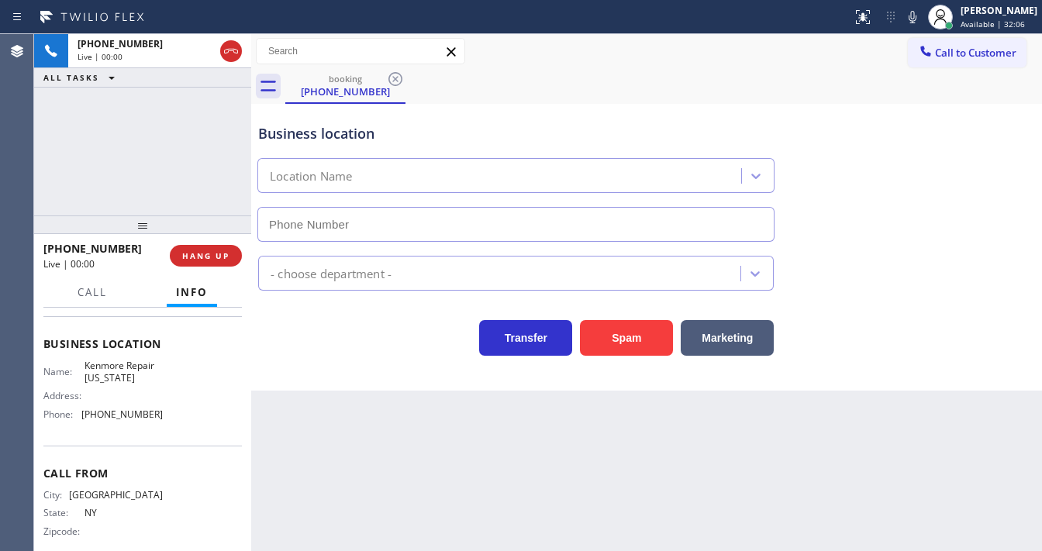
type input "(332) 877-9491"
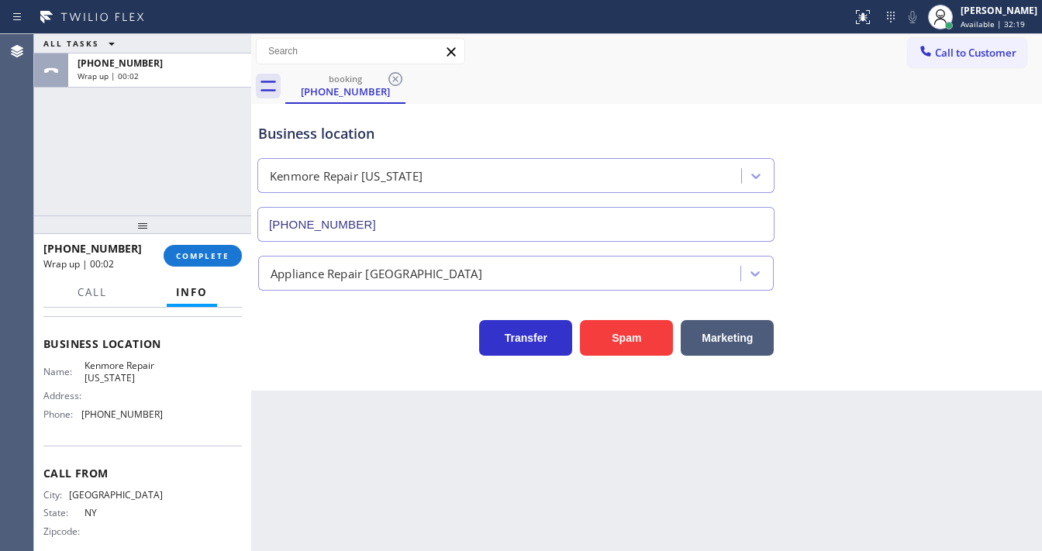
click at [77, 195] on div "ALL TASKS ALL TASKS ACTIVE TASKS TASKS IN WRAP UP +13322960408 Wrap up | 00:02" at bounding box center [142, 124] width 217 height 181
click at [200, 251] on span "COMPLETE" at bounding box center [203, 255] width 54 height 11
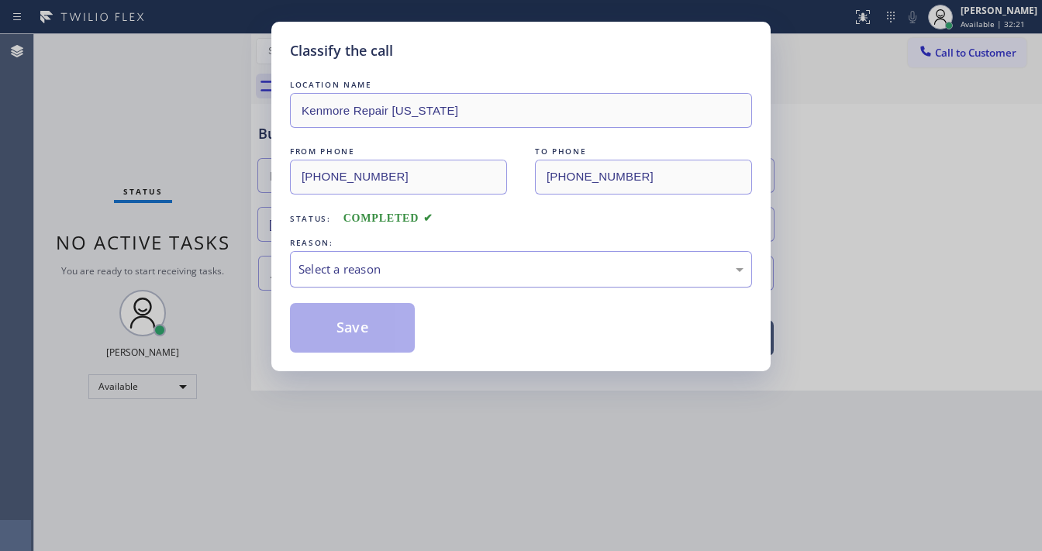
click at [437, 271] on div "Select a reason" at bounding box center [521, 270] width 445 height 18
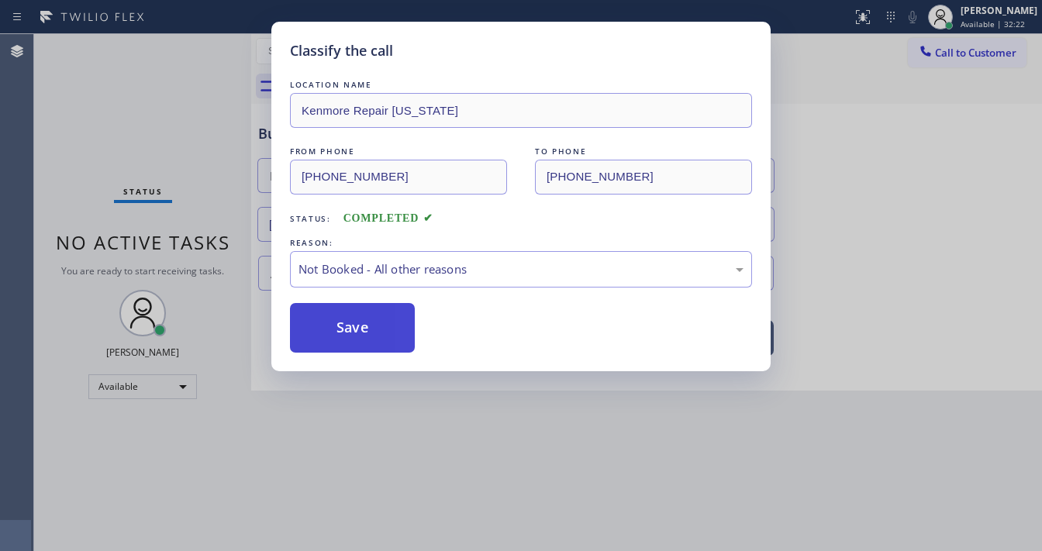
click at [368, 316] on button "Save" at bounding box center [352, 328] width 125 height 50
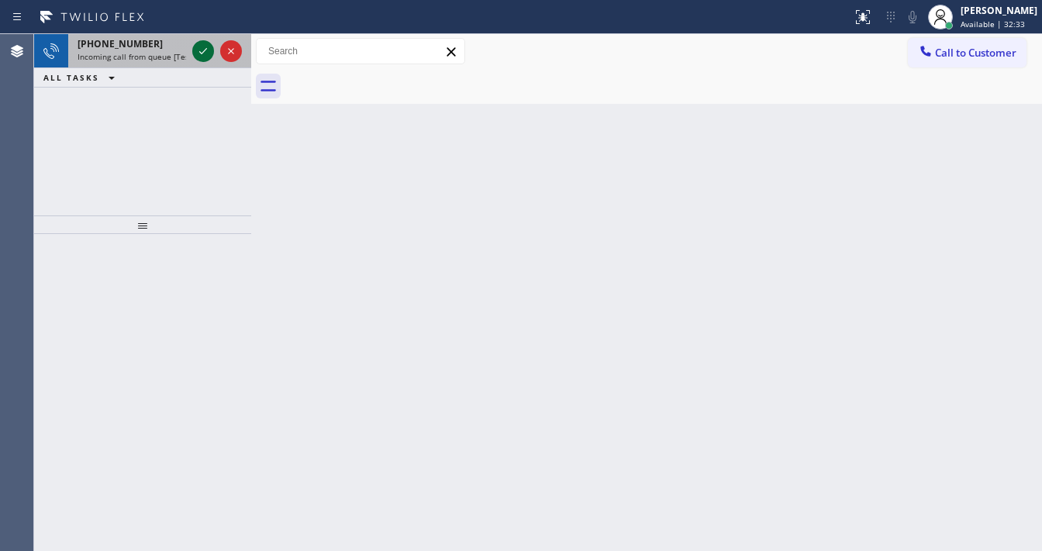
click at [199, 56] on icon at bounding box center [203, 51] width 19 height 19
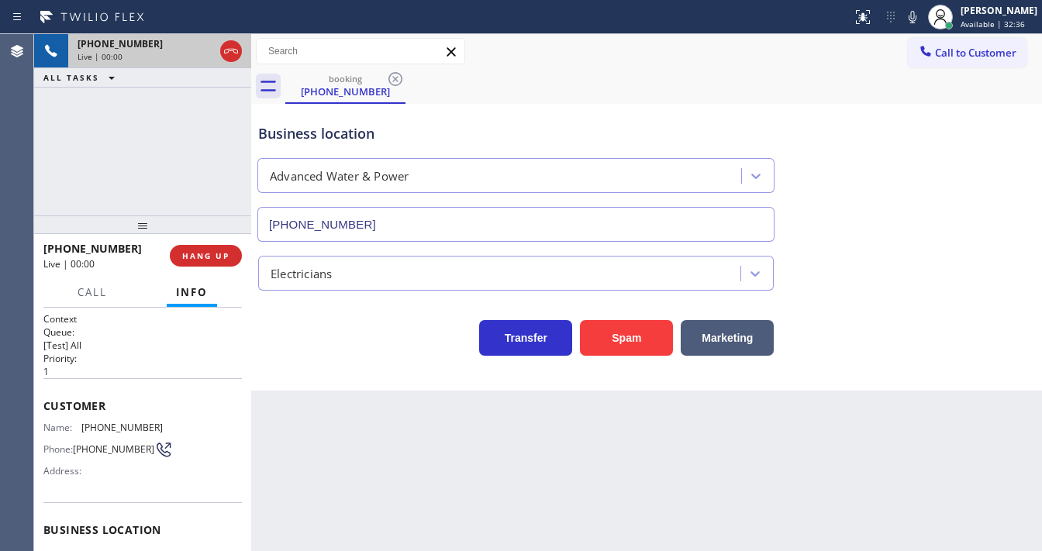
type input "(909) 248-7814"
drag, startPoint x: 397, startPoint y: 451, endPoint x: 419, endPoint y: 537, distance: 88.0
click at [399, 452] on div "Back to Dashboard Change Sender ID Customers Technicians Select a contact Outbo…" at bounding box center [646, 292] width 791 height 517
click at [59, 181] on div "+12797327969 Live | 00:10 ALL TASKS ALL TASKS ACTIVE TASKS TASKS IN WRAP UP" at bounding box center [142, 124] width 217 height 181
click at [607, 321] on button "Spam" at bounding box center [626, 338] width 93 height 36
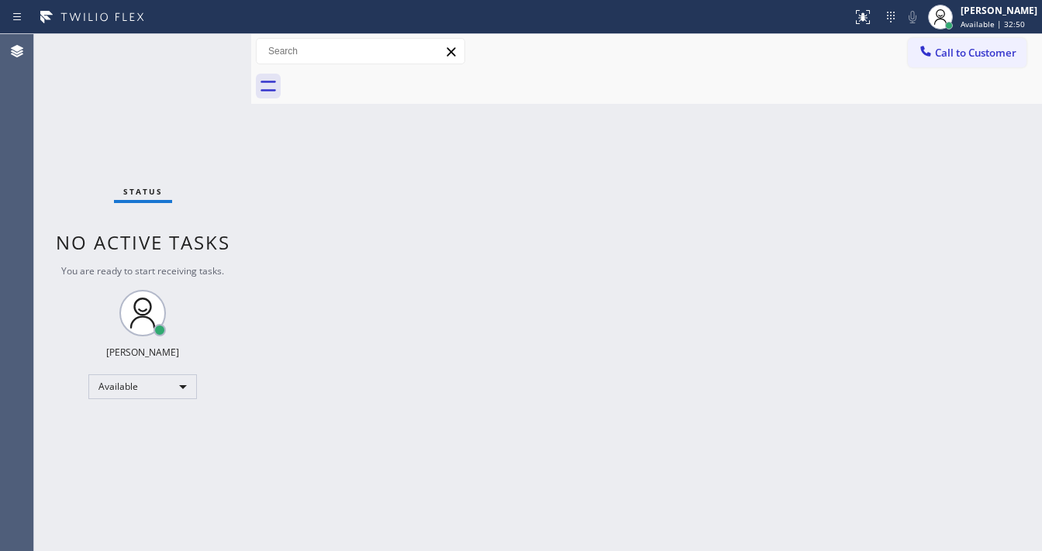
click at [68, 202] on div "Status No active tasks You are ready to start receiving tasks. Michael Javier A…" at bounding box center [142, 292] width 217 height 517
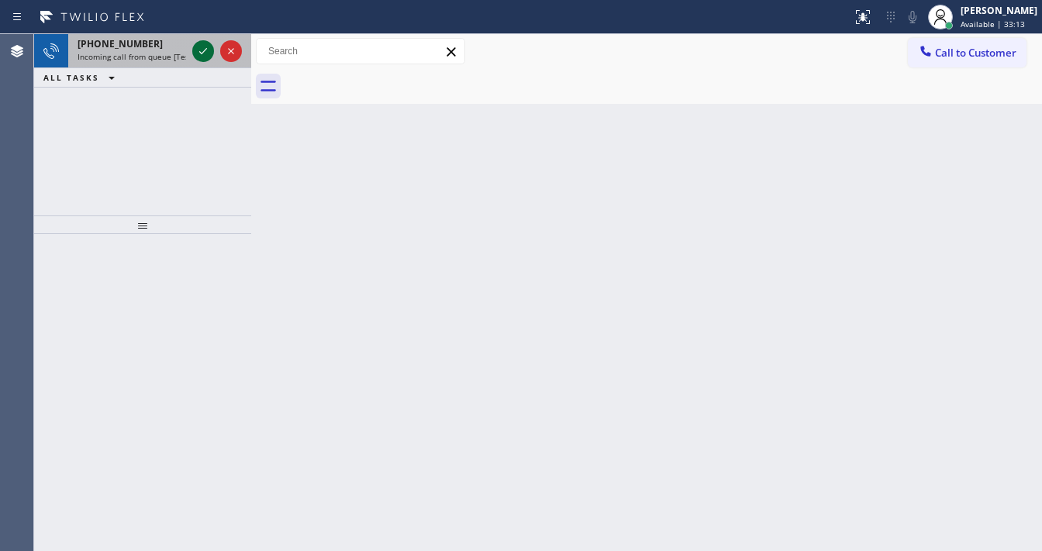
click at [192, 43] on div at bounding box center [217, 51] width 56 height 34
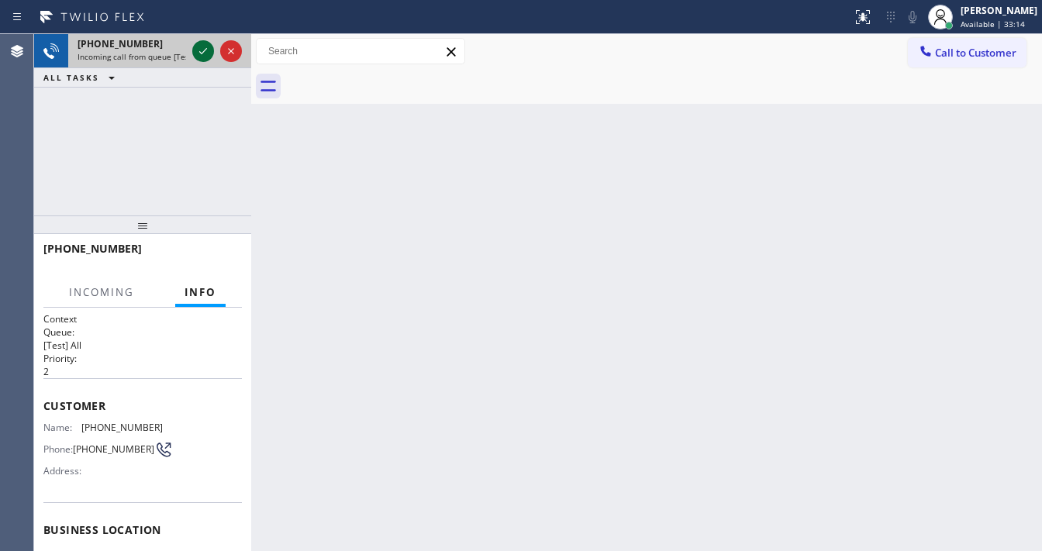
click at [199, 50] on icon at bounding box center [203, 51] width 19 height 19
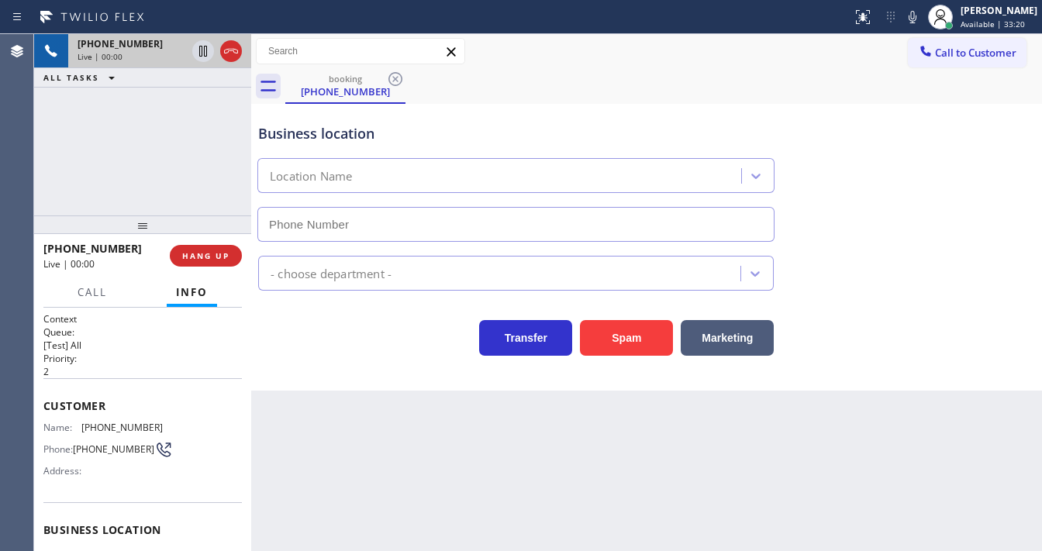
type input "(305) 834-7898"
click at [0, 177] on div "Agent Desktop" at bounding box center [16, 292] width 33 height 517
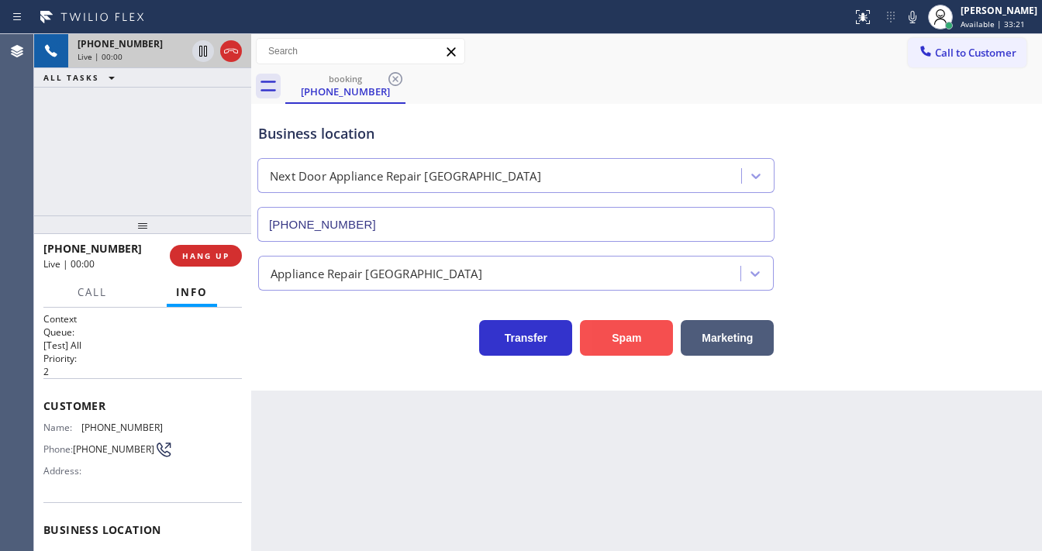
click at [639, 342] on button "Spam" at bounding box center [626, 338] width 93 height 36
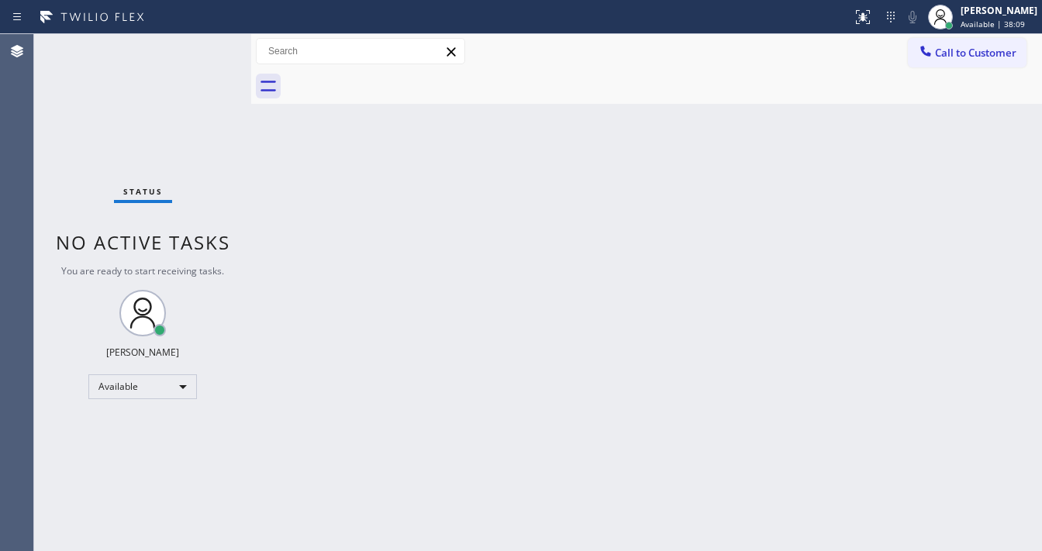
click at [204, 44] on div "Status No active tasks You are ready to start receiving tasks. Michael Javier A…" at bounding box center [142, 292] width 217 height 517
click at [207, 40] on div "Status No active tasks You are ready to start receiving tasks. Michael Javier A…" at bounding box center [142, 292] width 217 height 517
click at [208, 43] on div "Status No active tasks You are ready to start receiving tasks. Michael Javier A…" at bounding box center [142, 292] width 217 height 517
click at [206, 43] on div "Status No active tasks You are ready to start receiving tasks. Michael Javier A…" at bounding box center [142, 292] width 217 height 517
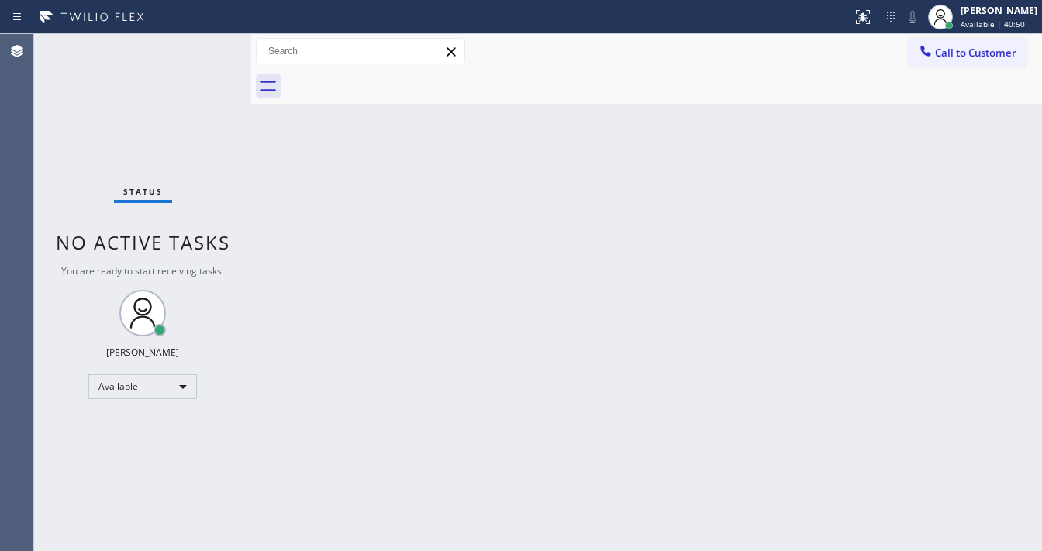
click at [203, 43] on div "Status No active tasks You are ready to start receiving tasks. Michael Javier A…" at bounding box center [142, 292] width 217 height 517
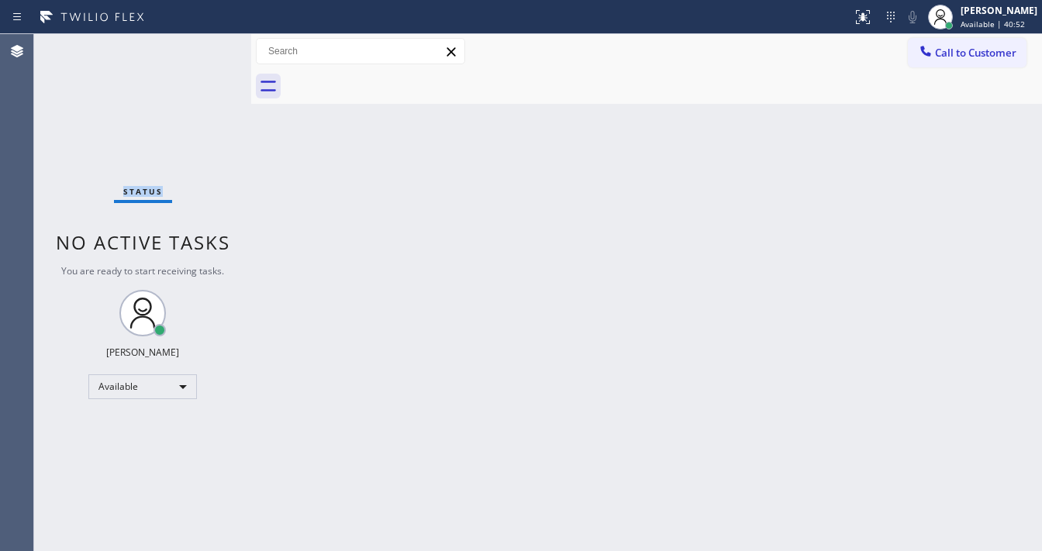
click at [203, 43] on div "Status No active tasks You are ready to start receiving tasks. Michael Javier A…" at bounding box center [142, 292] width 217 height 517
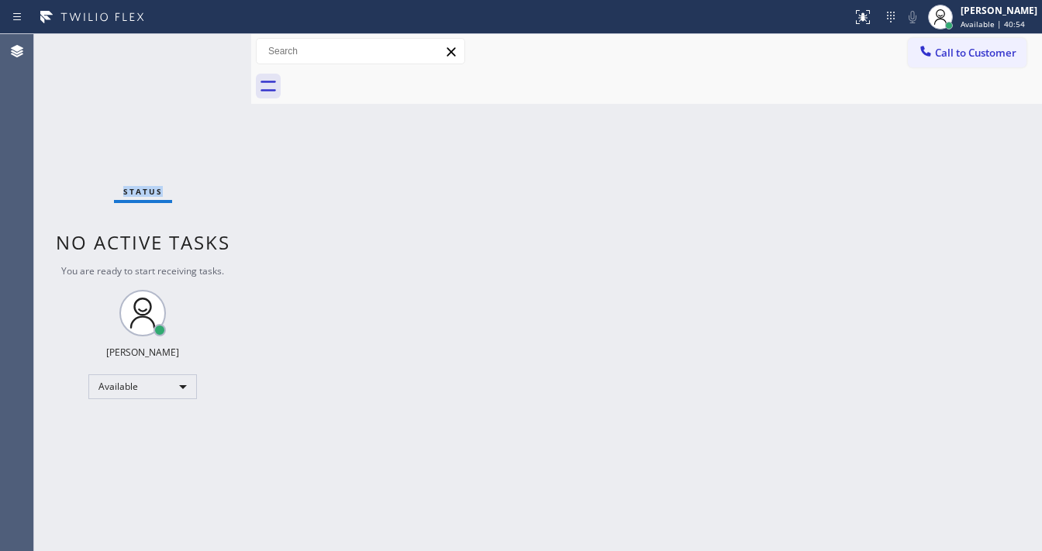
click at [203, 43] on div "Status No active tasks You are ready to start receiving tasks. Michael Javier A…" at bounding box center [142, 292] width 217 height 517
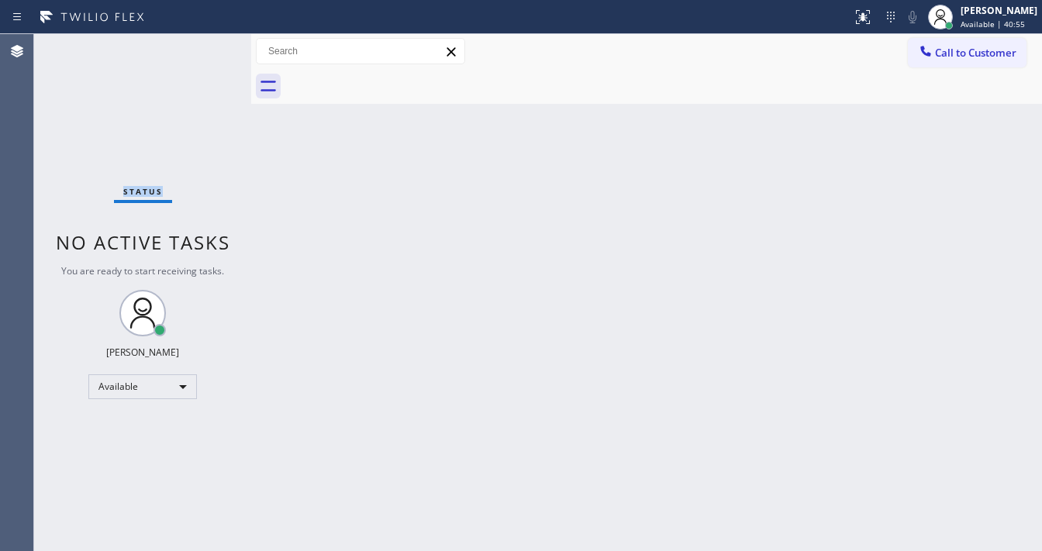
click at [203, 43] on div "Status No active tasks You are ready to start receiving tasks. Michael Javier A…" at bounding box center [142, 292] width 217 height 517
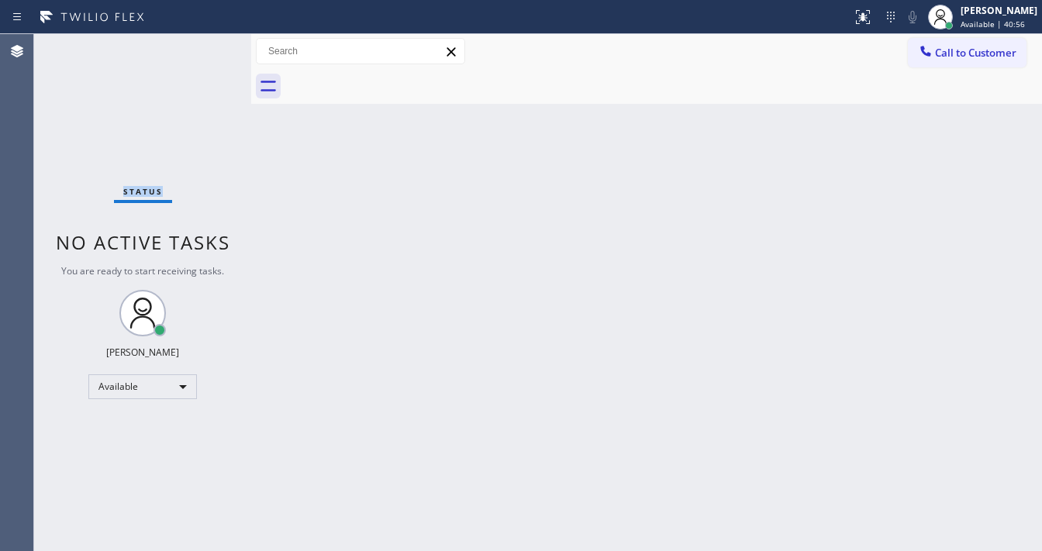
click at [203, 43] on div "Status No active tasks You are ready to start receiving tasks. Michael Javier A…" at bounding box center [142, 292] width 217 height 517
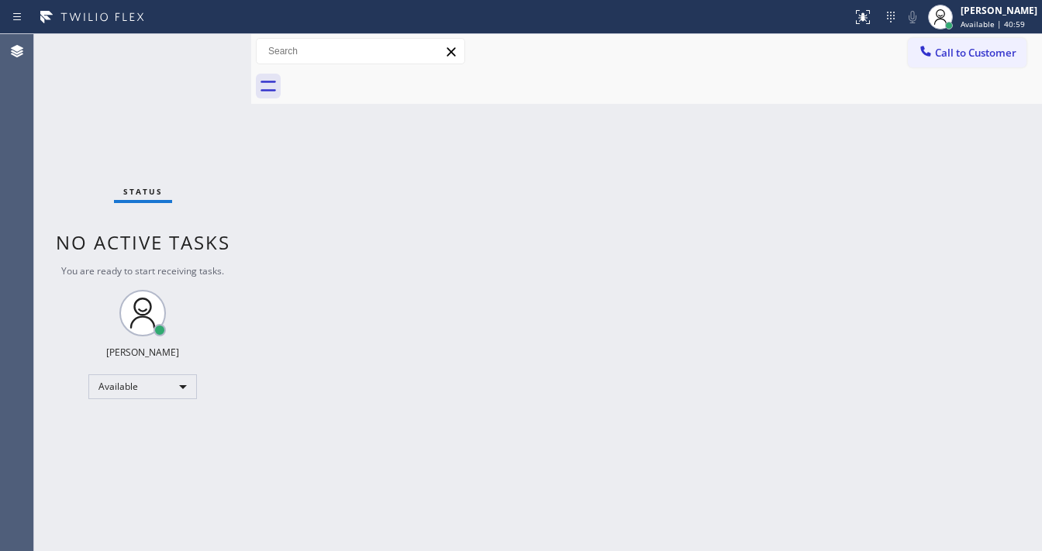
click at [203, 43] on div "Status No active tasks You are ready to start receiving tasks. Michael Javier A…" at bounding box center [142, 292] width 217 height 517
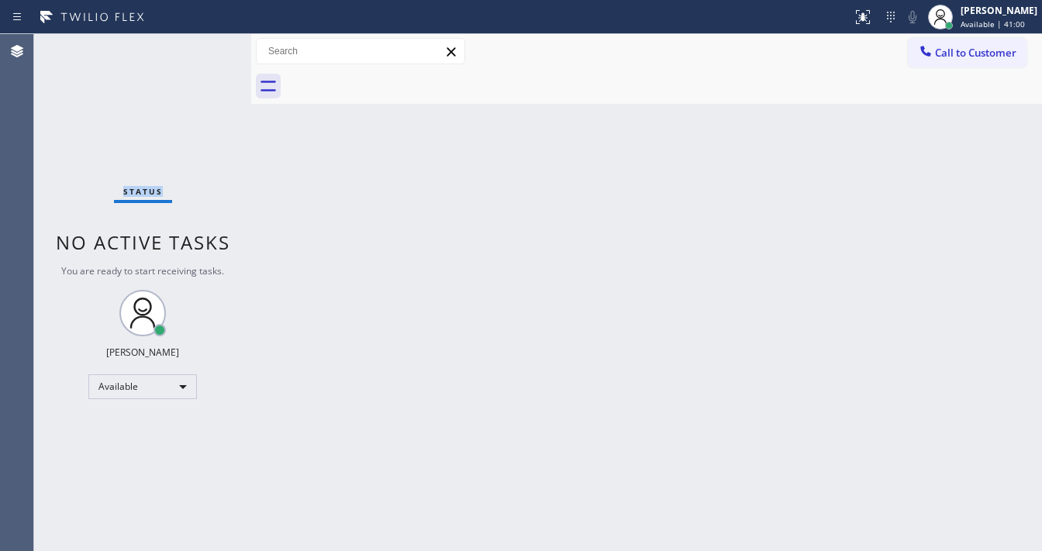
click at [203, 43] on div "Status No active tasks You are ready to start receiving tasks. Michael Javier A…" at bounding box center [142, 292] width 217 height 517
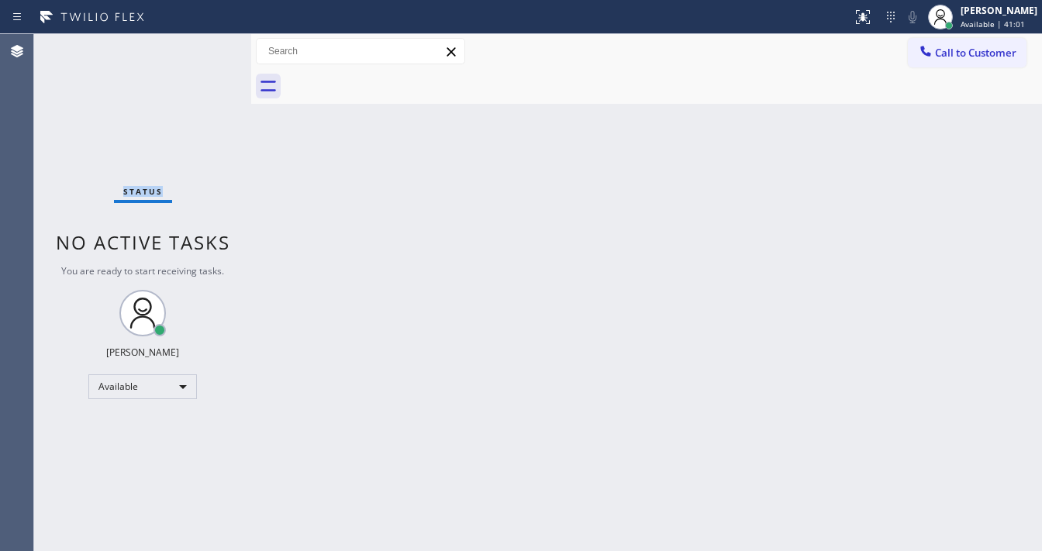
click at [203, 43] on div "Status No active tasks You are ready to start receiving tasks. Michael Javier A…" at bounding box center [142, 292] width 217 height 517
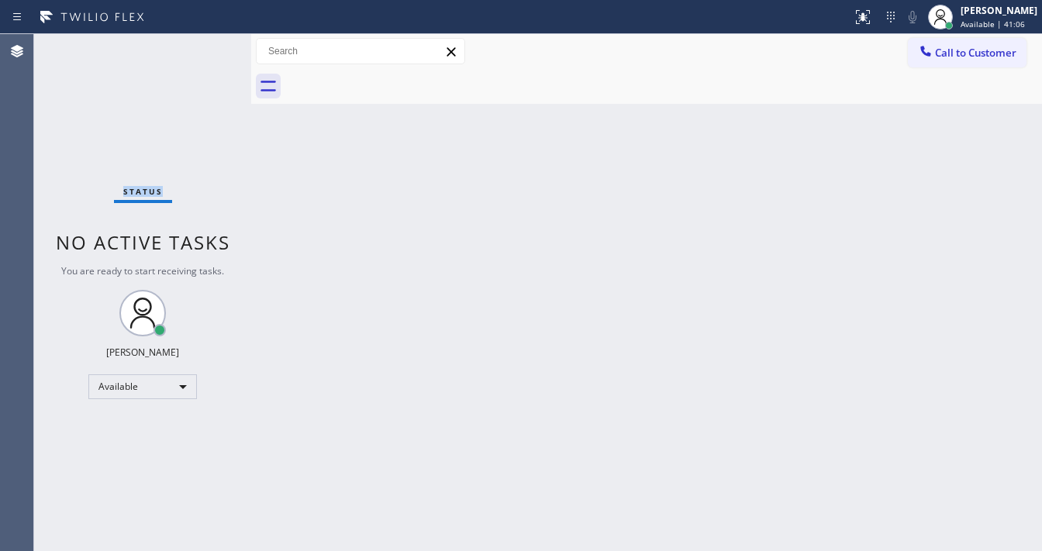
click at [203, 43] on div "Status No active tasks You are ready to start receiving tasks. Michael Javier A…" at bounding box center [142, 292] width 217 height 517
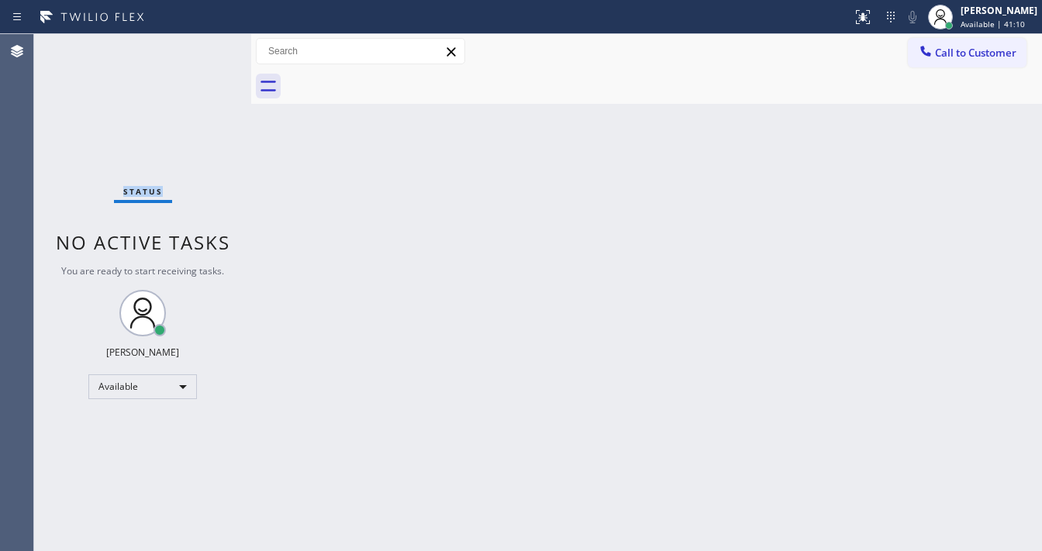
click at [203, 43] on div "Status No active tasks You are ready to start receiving tasks. Michael Javier A…" at bounding box center [142, 292] width 217 height 517
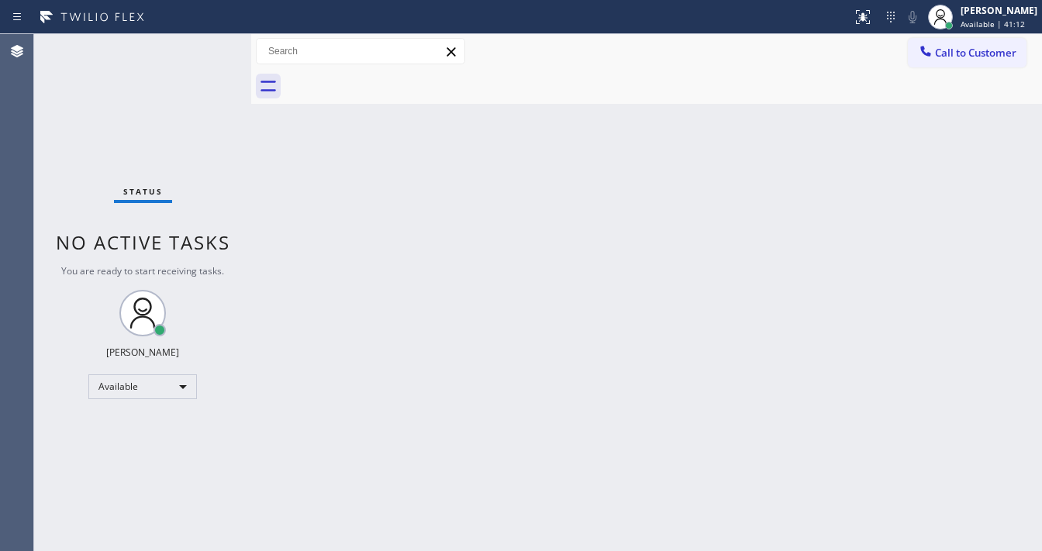
click at [203, 43] on div "Status No active tasks You are ready to start receiving tasks. Michael Javier A…" at bounding box center [142, 292] width 217 height 517
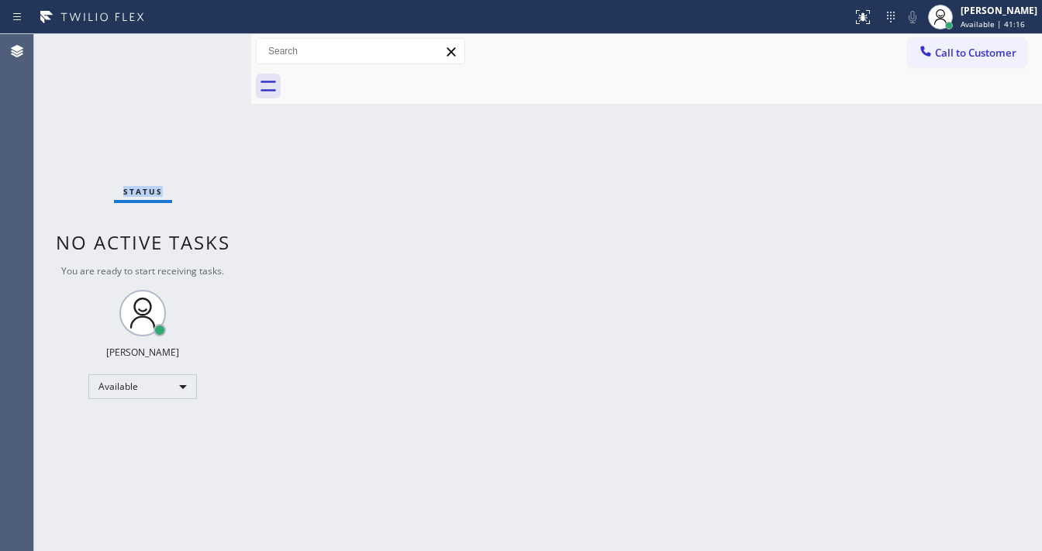
click at [203, 43] on div "Status No active tasks You are ready to start receiving tasks. Michael Javier A…" at bounding box center [142, 292] width 217 height 517
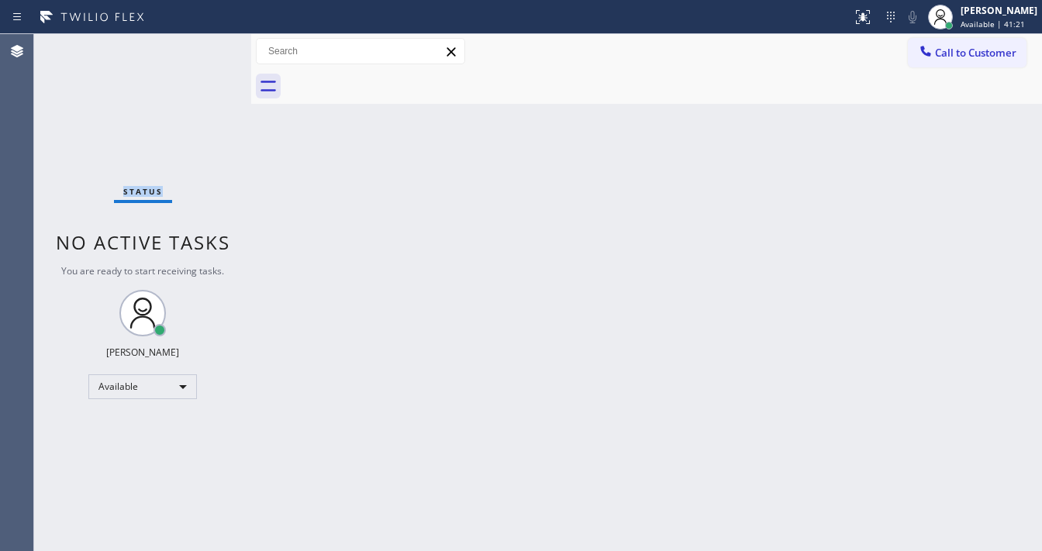
click at [203, 43] on div "Status No active tasks You are ready to start receiving tasks. Michael Javier A…" at bounding box center [142, 292] width 217 height 517
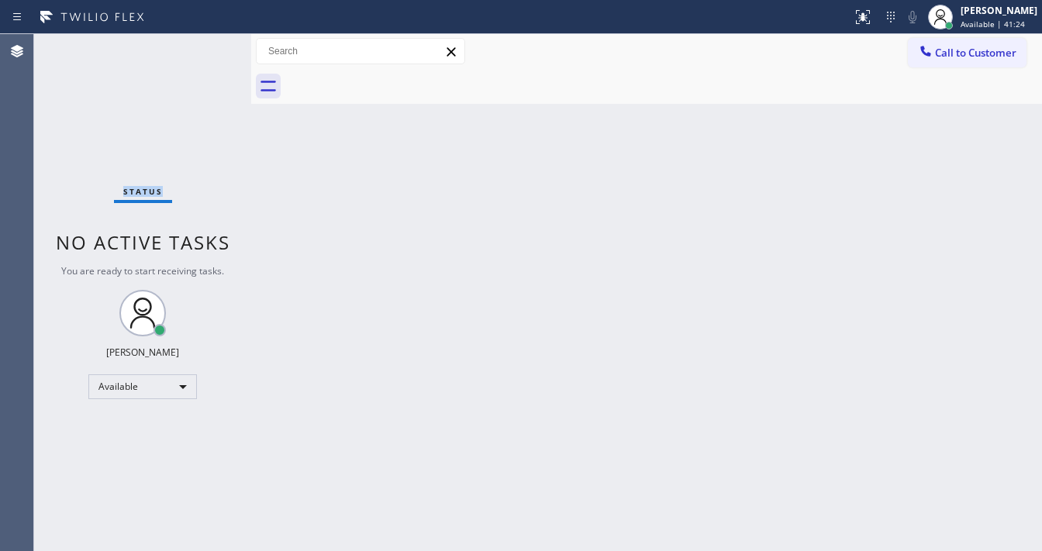
click at [203, 43] on div "Status No active tasks You are ready to start receiving tasks. Michael Javier A…" at bounding box center [142, 292] width 217 height 517
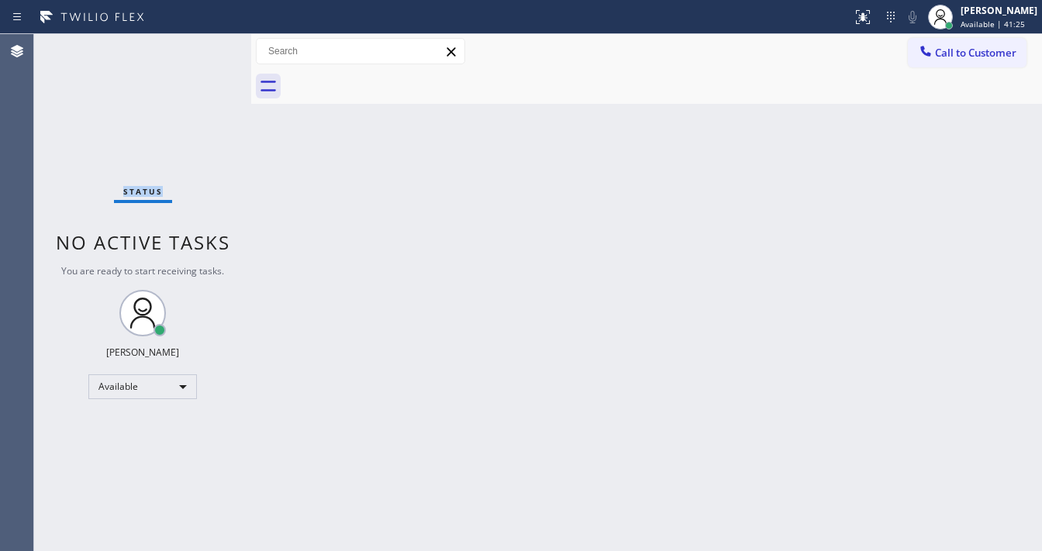
click at [203, 43] on div "Status No active tasks You are ready to start receiving tasks. Michael Javier A…" at bounding box center [142, 292] width 217 height 517
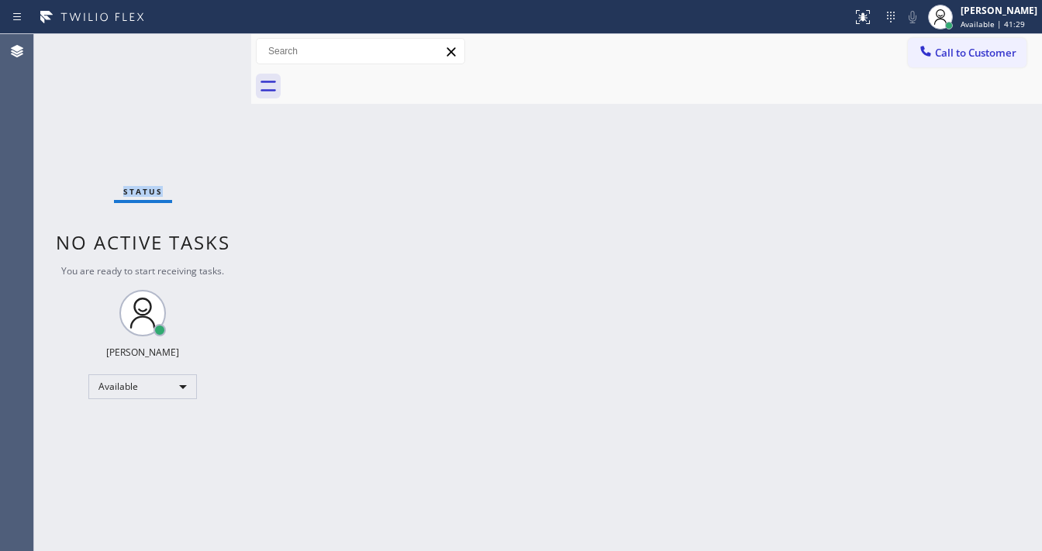
click at [203, 43] on div "Status No active tasks You are ready to start receiving tasks. Michael Javier A…" at bounding box center [142, 292] width 217 height 517
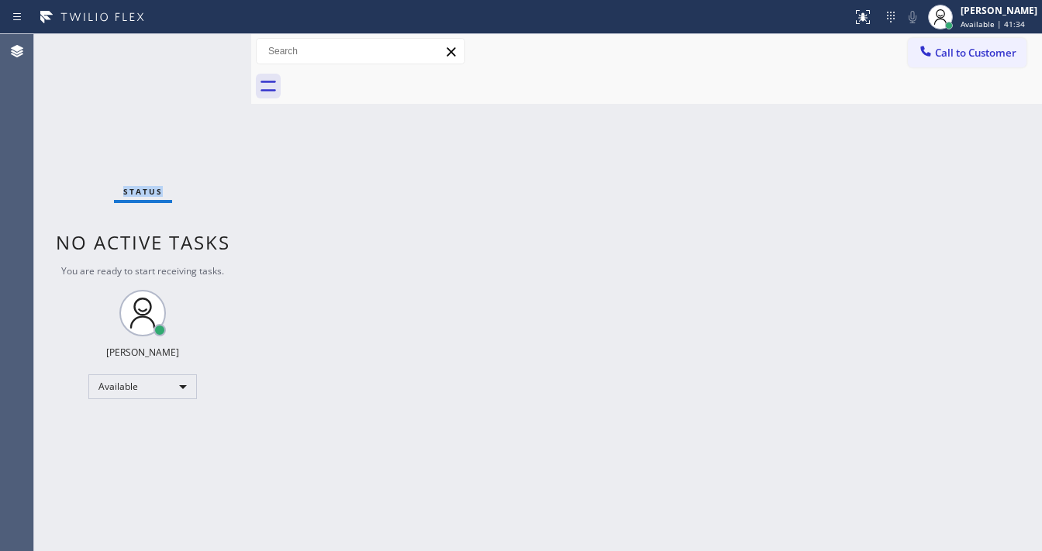
click at [203, 43] on div "Status No active tasks You are ready to start receiving tasks. Michael Javier A…" at bounding box center [142, 292] width 217 height 517
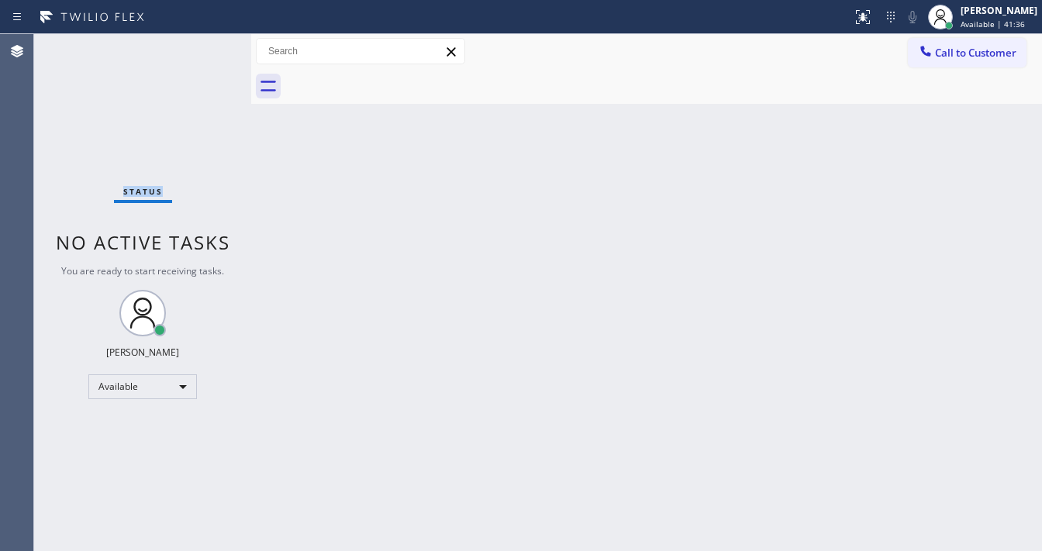
click at [203, 43] on div "Status No active tasks You are ready to start receiving tasks. Michael Javier A…" at bounding box center [142, 292] width 217 height 517
click at [209, 43] on div "Status No active tasks You are ready to start receiving tasks. Michael Javier A…" at bounding box center [142, 292] width 217 height 517
click at [205, 43] on div "Status No active tasks You are ready to start receiving tasks. Michael Javier A…" at bounding box center [142, 292] width 217 height 517
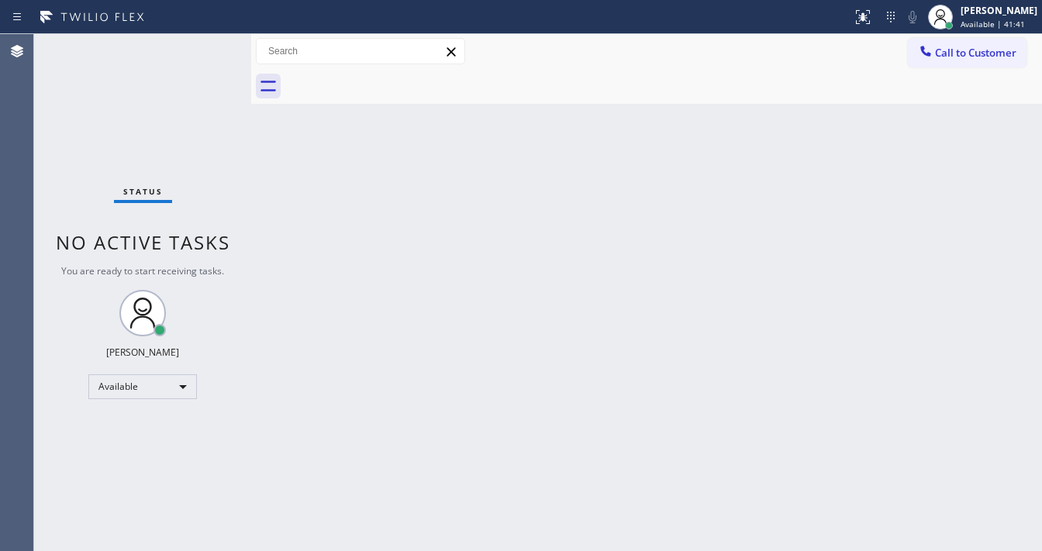
click at [203, 43] on div "Status No active tasks You are ready to start receiving tasks. Michael Javier A…" at bounding box center [142, 292] width 217 height 517
click at [202, 43] on div "Status No active tasks You are ready to start receiving tasks. Michael Javier A…" at bounding box center [142, 292] width 217 height 517
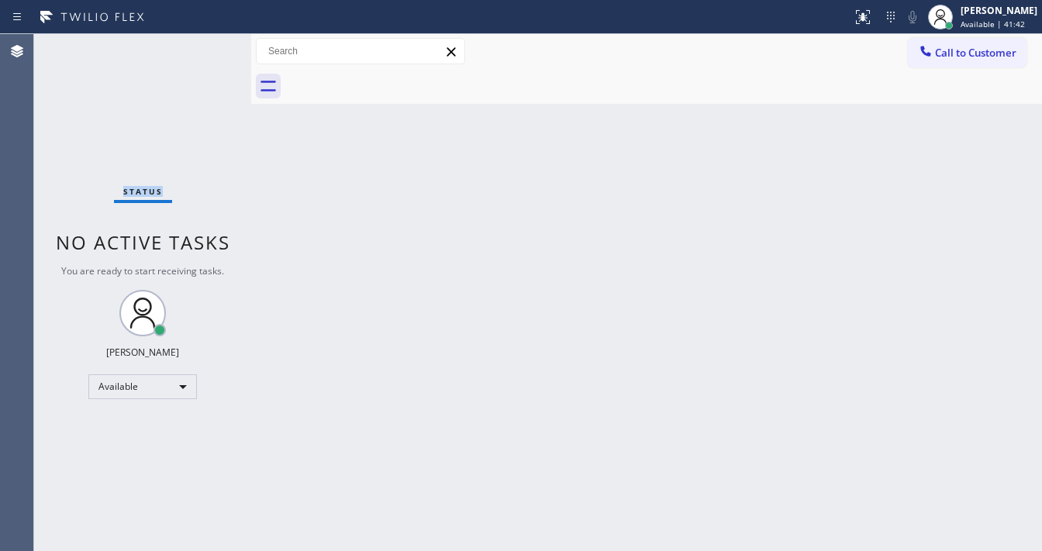
click at [202, 43] on div "Status No active tasks You are ready to start receiving tasks. Michael Javier A…" at bounding box center [142, 292] width 217 height 517
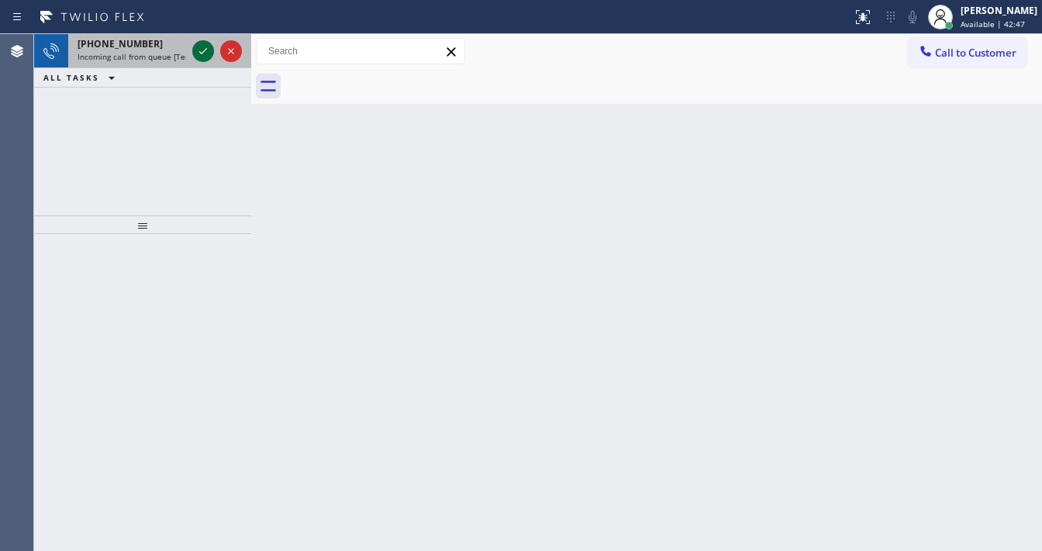
click at [209, 47] on icon at bounding box center [203, 51] width 19 height 19
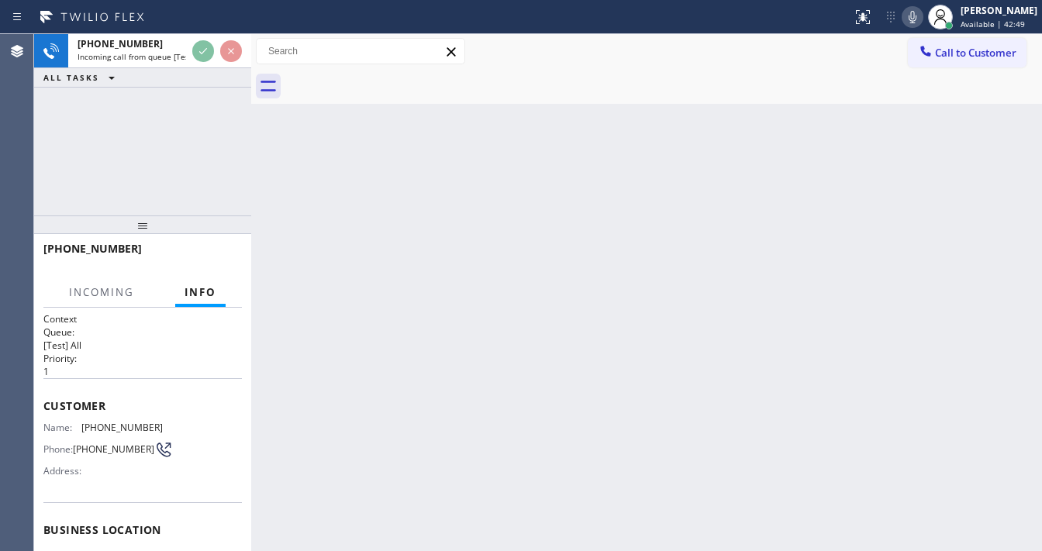
click at [919, 22] on icon at bounding box center [912, 17] width 19 height 19
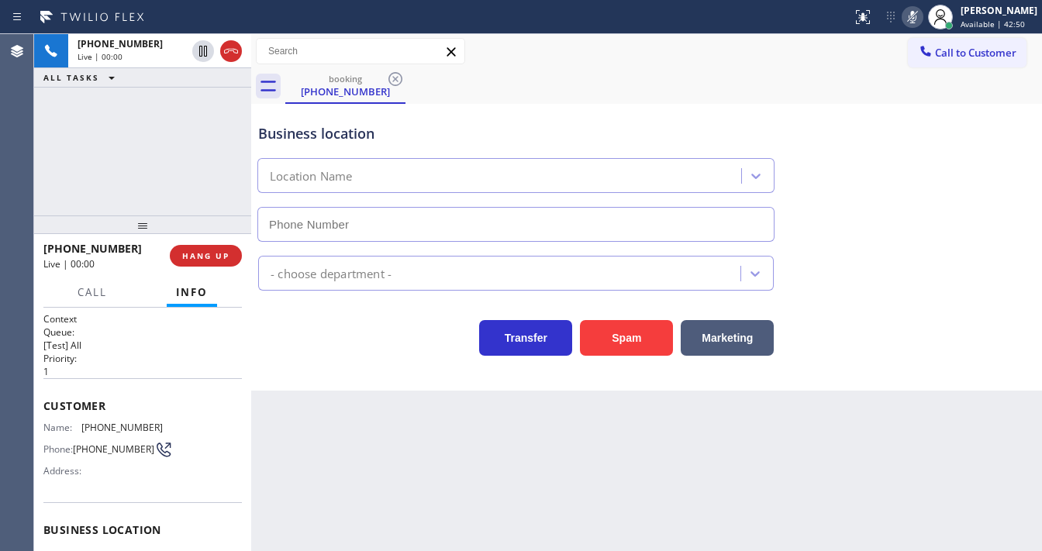
type input "(714) 278-3771"
click at [915, 22] on icon at bounding box center [912, 17] width 19 height 19
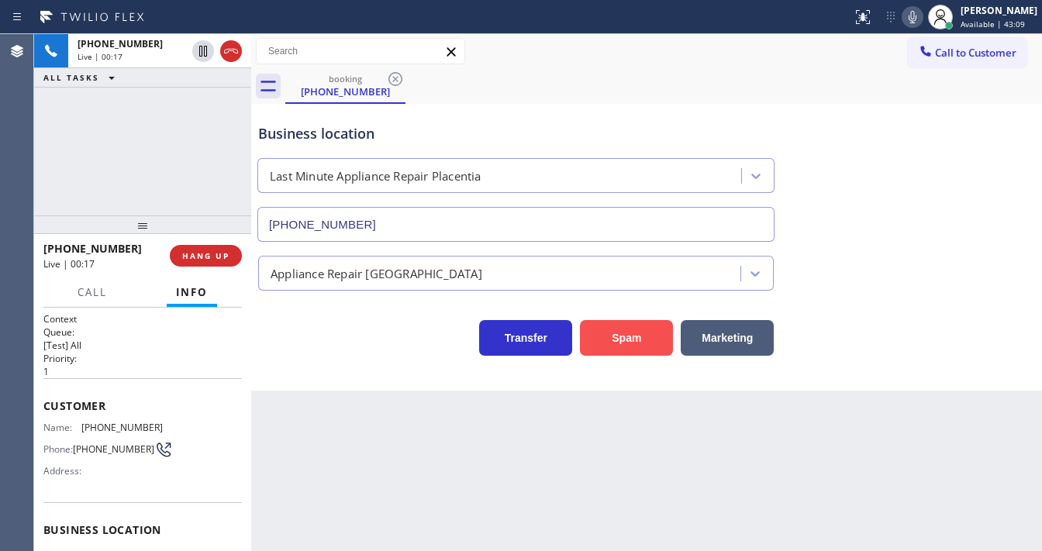
click at [627, 330] on button "Spam" at bounding box center [626, 338] width 93 height 36
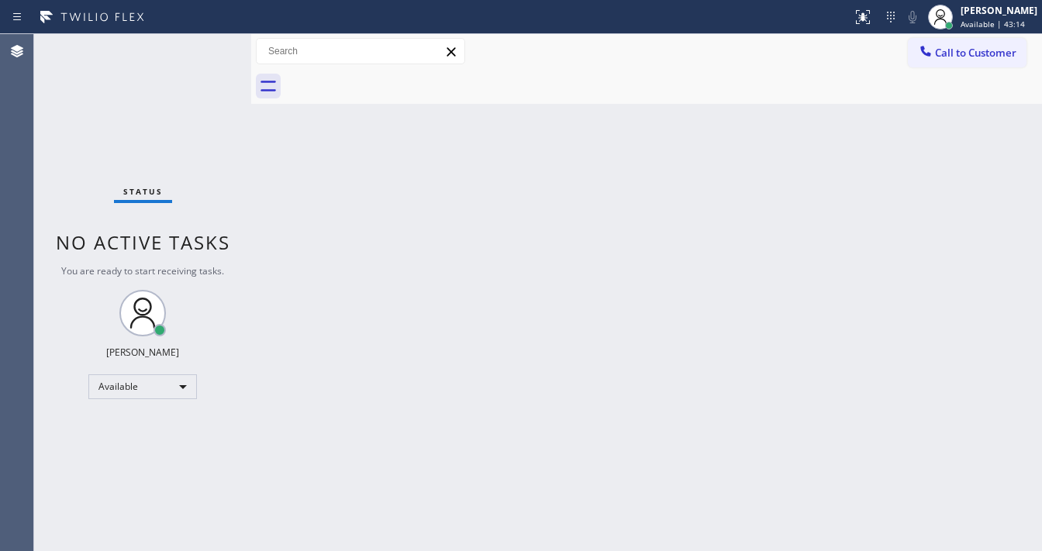
click at [201, 42] on div "Status No active tasks You are ready to start receiving tasks. Michael Javier A…" at bounding box center [142, 292] width 217 height 517
click at [202, 43] on div "Status No active tasks You are ready to start receiving tasks. Michael Javier A…" at bounding box center [142, 292] width 217 height 517
click at [205, 44] on div "Status No active tasks You are ready to start receiving tasks. Michael Javier A…" at bounding box center [142, 292] width 217 height 517
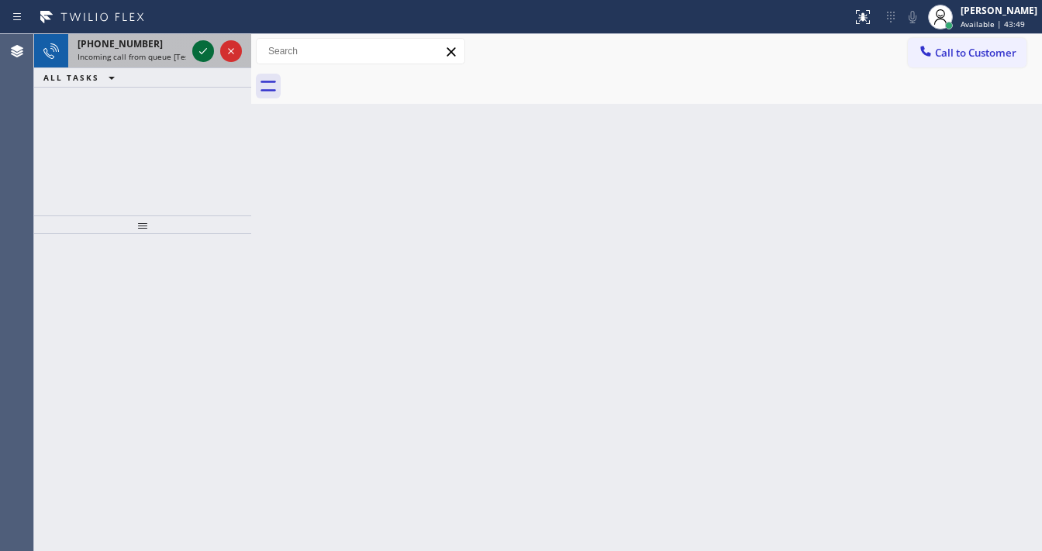
click at [205, 44] on icon at bounding box center [203, 51] width 19 height 19
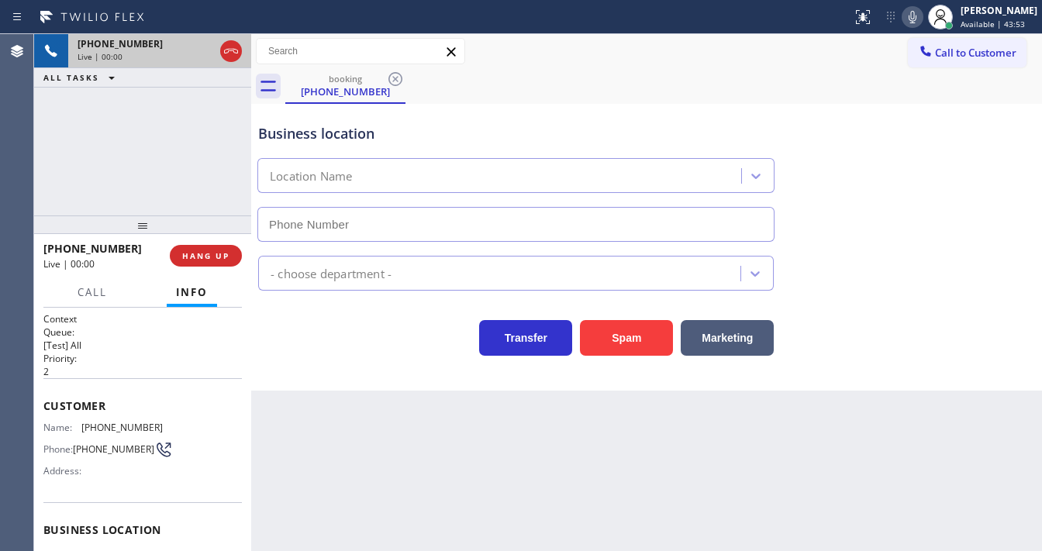
type input "(848) 306-0024"
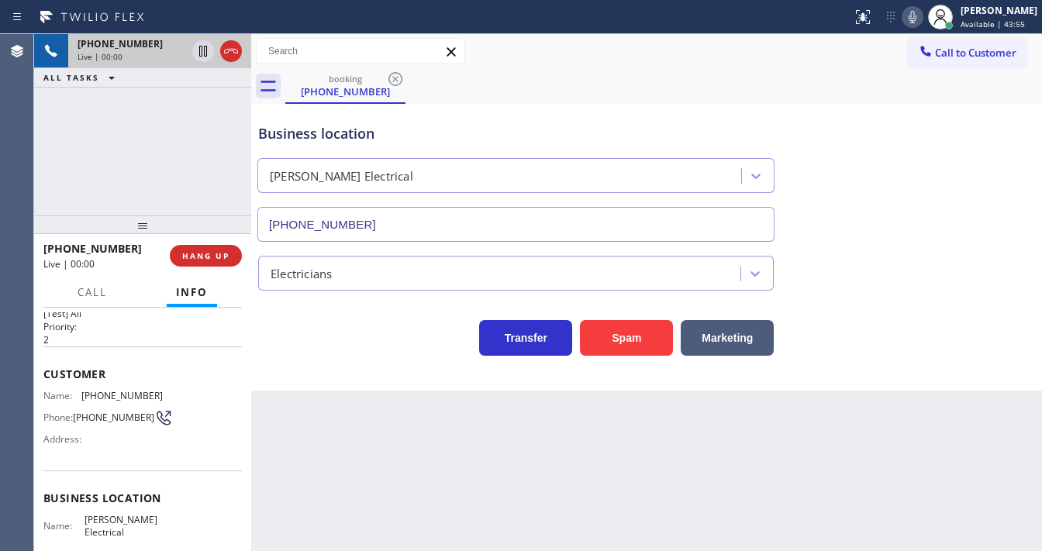
scroll to position [124, 0]
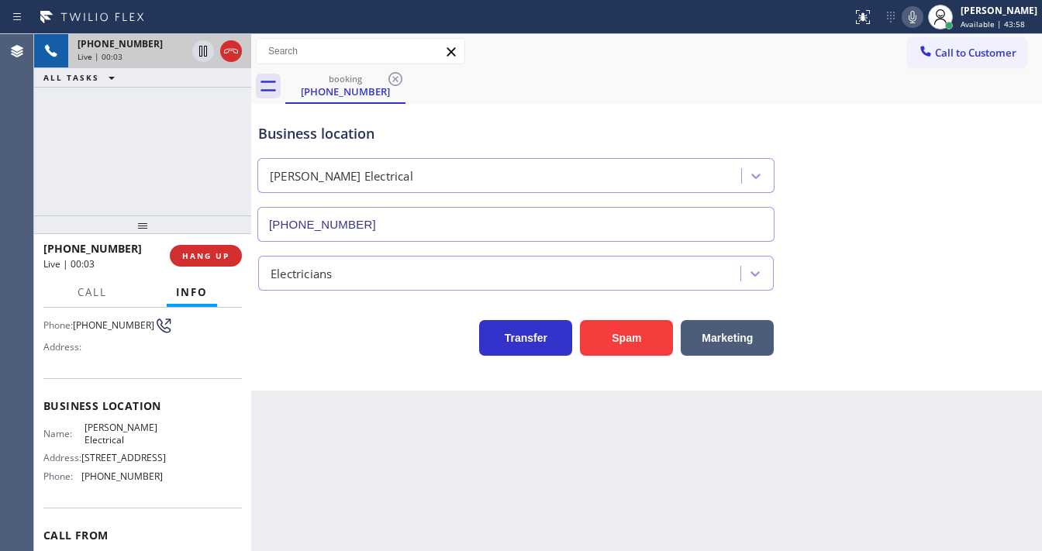
click at [87, 151] on div "+18482102626 Live | 00:03 ALL TASKS ALL TASKS ACTIVE TASKS TASKS IN WRAP UP" at bounding box center [142, 124] width 217 height 181
click at [50, 160] on div "+18482102626 Live | 00:14 ALL TASKS ALL TASKS ACTIVE TASKS TASKS IN WRAP UP" at bounding box center [142, 124] width 217 height 181
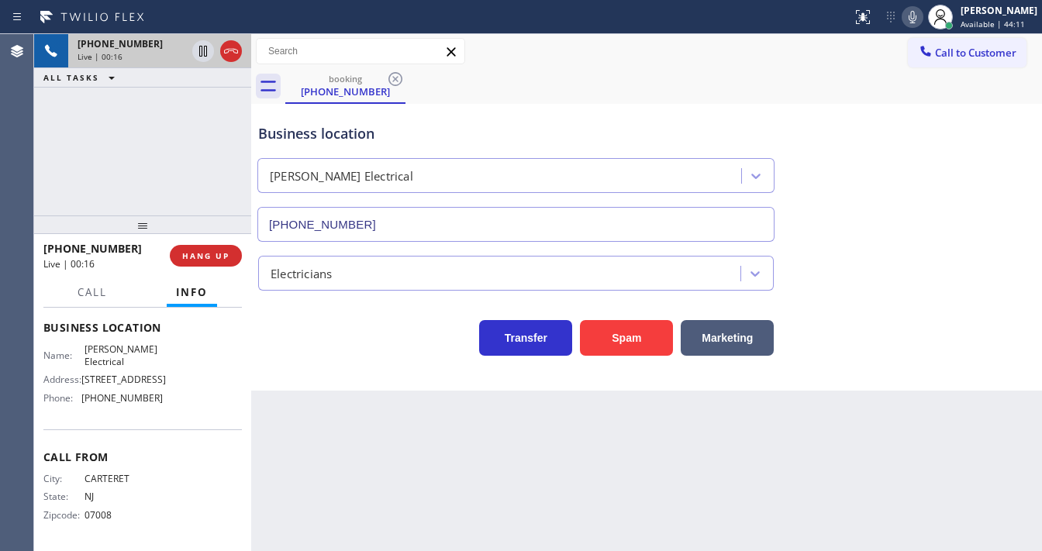
scroll to position [248, 0]
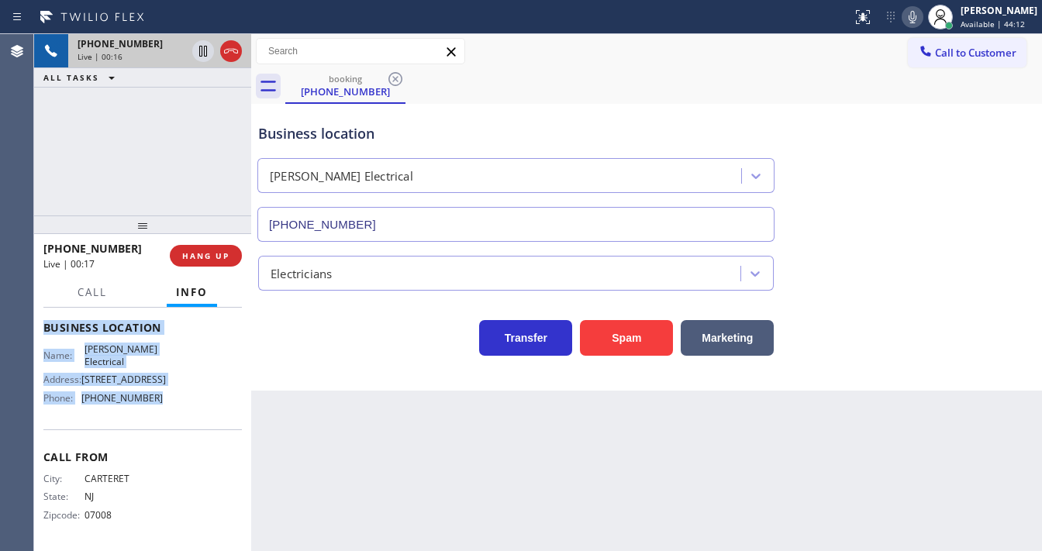
drag, startPoint x: 112, startPoint y: 396, endPoint x: 161, endPoint y: 406, distance: 49.9
click at [161, 406] on div "Context Queue: [Test] All Priority: 2 Customer Name: (848) 210-2626 Phone: (848…" at bounding box center [142, 430] width 217 height 244
copy div "Customer Name: (848) 210-2626 Phone: (848) 210-2626 Address: Business location …"
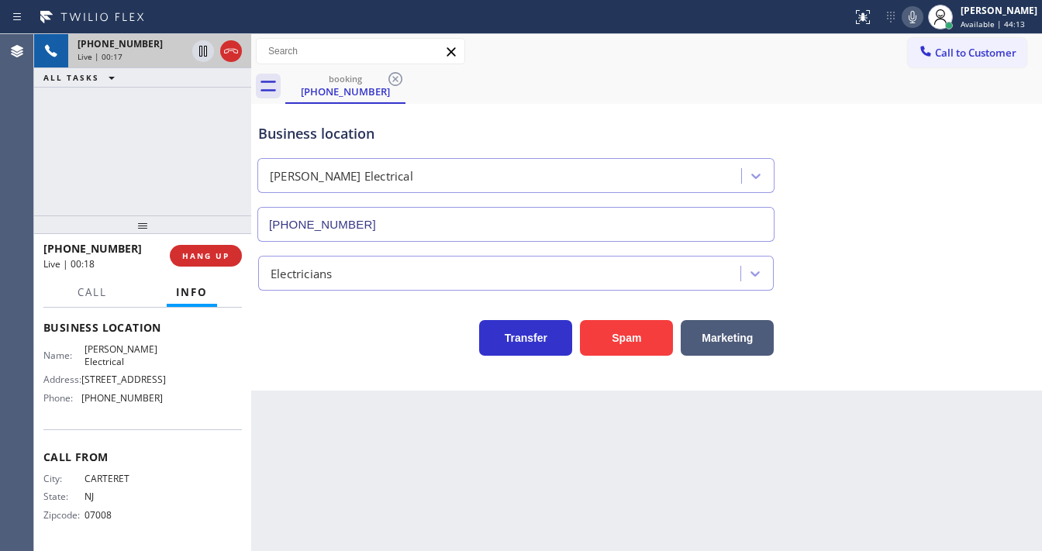
click at [155, 188] on div "+18482102626 Live | 00:17 ALL TASKS ALL TASKS ACTIVE TASKS TASKS IN WRAP UP" at bounding box center [142, 124] width 217 height 181
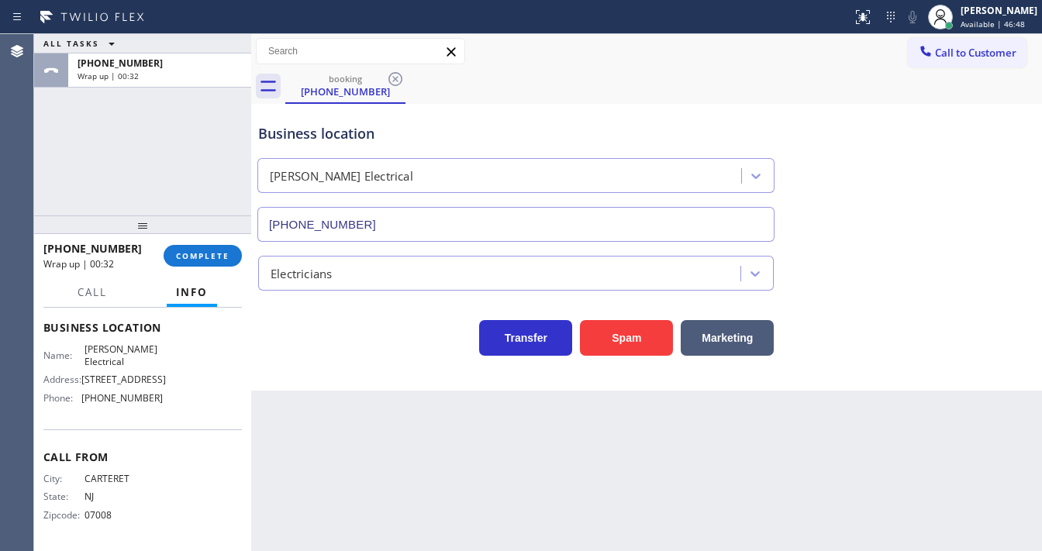
click at [91, 136] on div "ALL TASKS ALL TASKS ACTIVE TASKS TASKS IN WRAP UP +18482102626 Wrap up | 00:32" at bounding box center [142, 124] width 217 height 181
click at [198, 243] on div "+18482102626 Wrap up | 00:32 COMPLETE" at bounding box center [142, 256] width 199 height 40
click at [207, 254] on span "COMPLETE" at bounding box center [203, 255] width 54 height 11
click at [409, 268] on div "Classify the call LOCATION NAME Brothers Electric FROM PHONE (856) 341-6917 TO …" at bounding box center [538, 292] width 1008 height 517
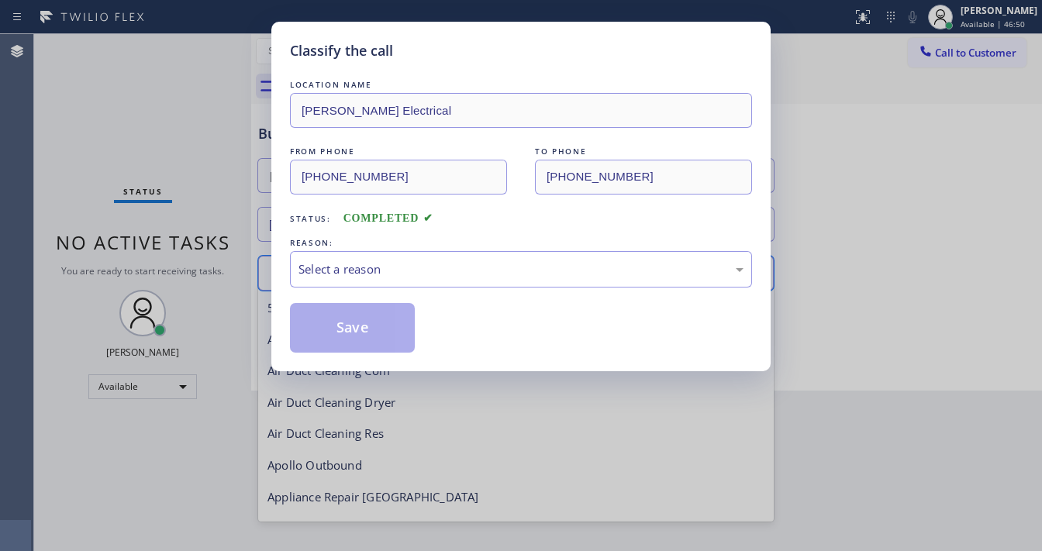
scroll to position [159, 0]
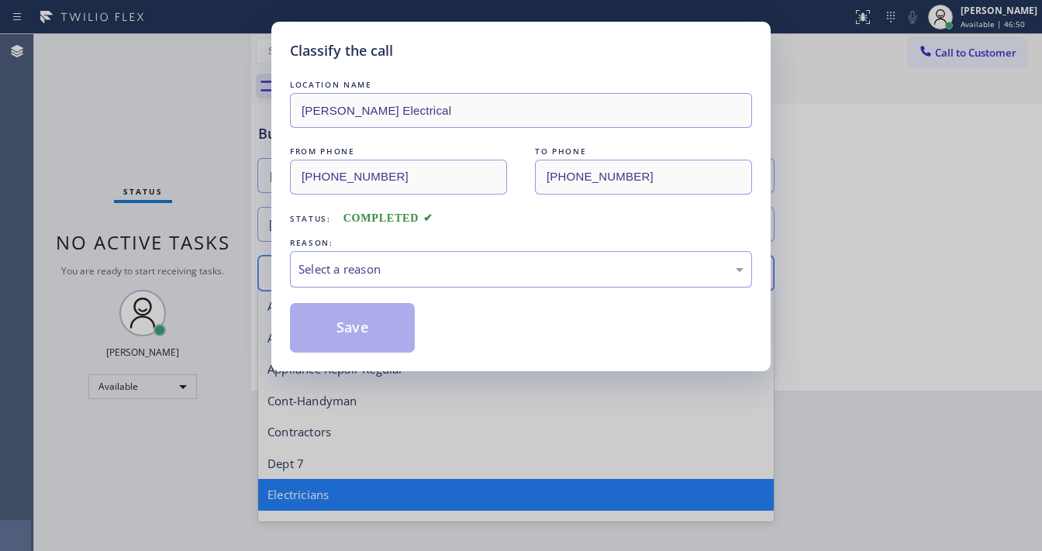
click at [410, 267] on div "Select a reason" at bounding box center [521, 270] width 445 height 18
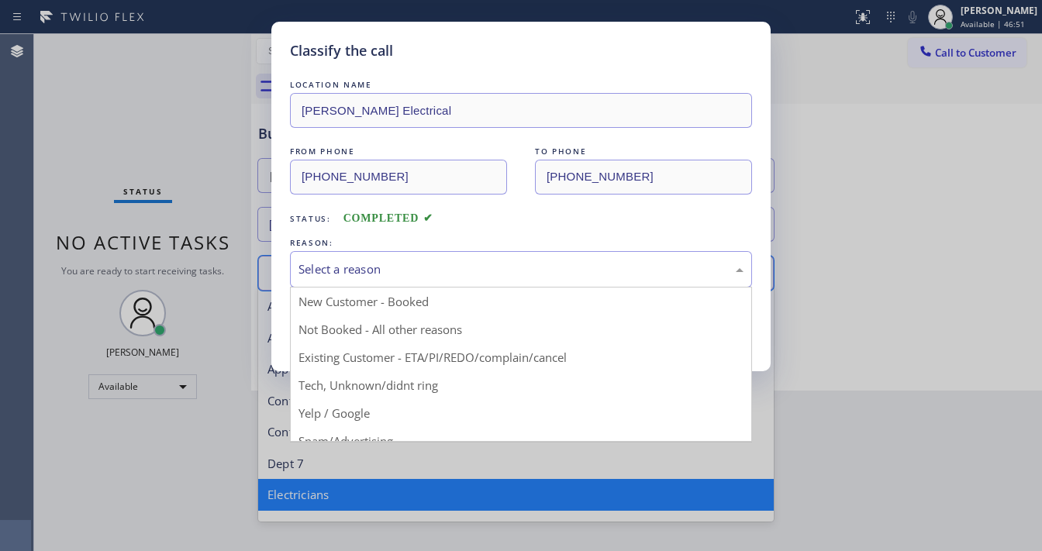
click at [409, 268] on div "Select a reason" at bounding box center [521, 270] width 445 height 18
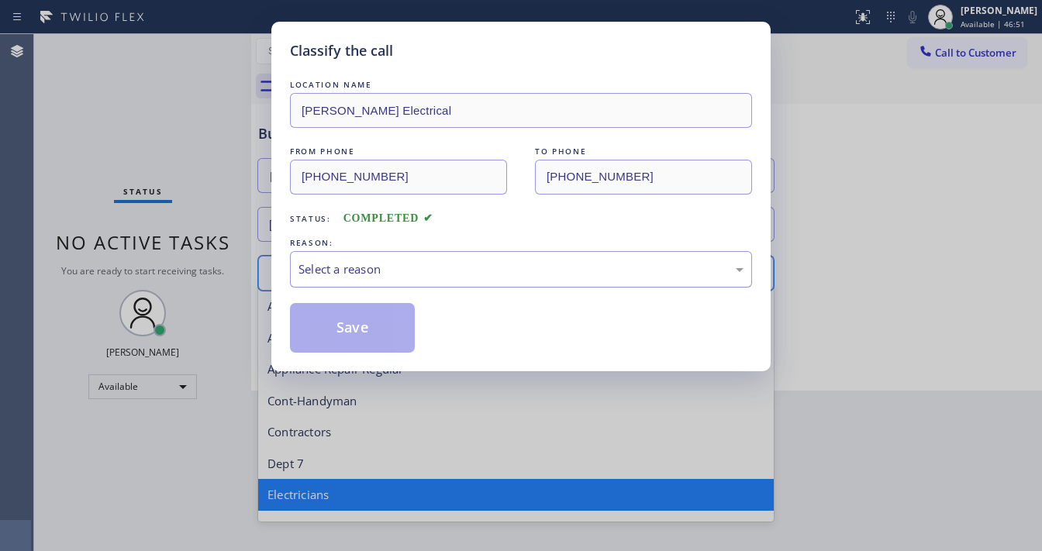
click at [409, 268] on div "Select a reason" at bounding box center [521, 270] width 445 height 18
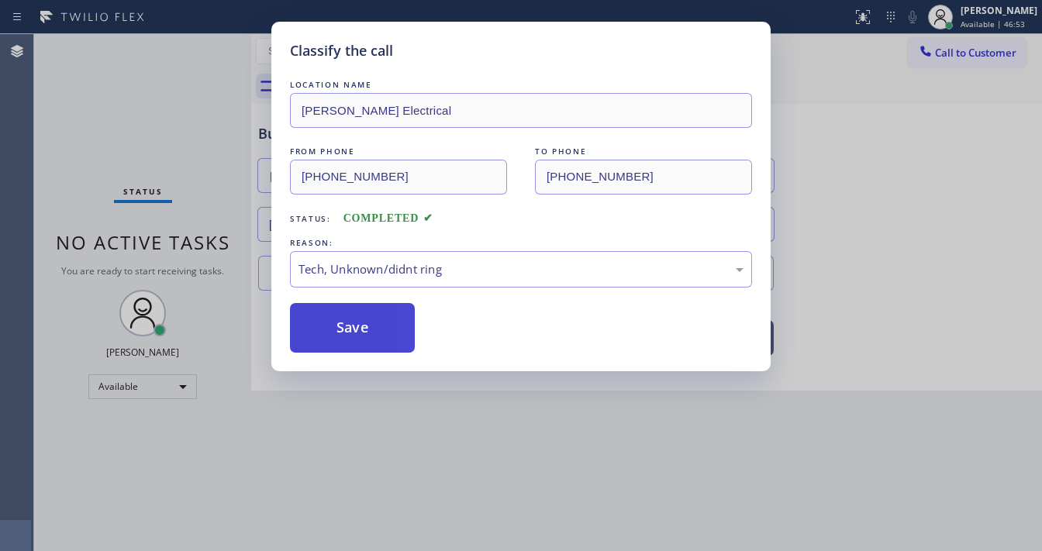
click at [366, 333] on button "Save" at bounding box center [352, 328] width 125 height 50
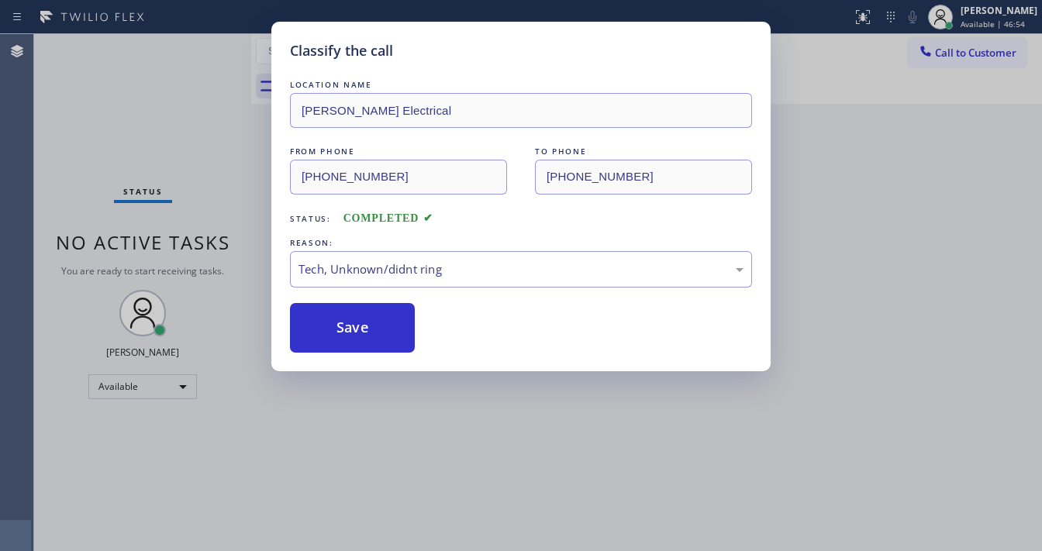
click at [430, 447] on div "Classify the call LOCATION NAME Eric G Larson Jr Electrical FROM PHONE (848) 21…" at bounding box center [521, 275] width 1042 height 551
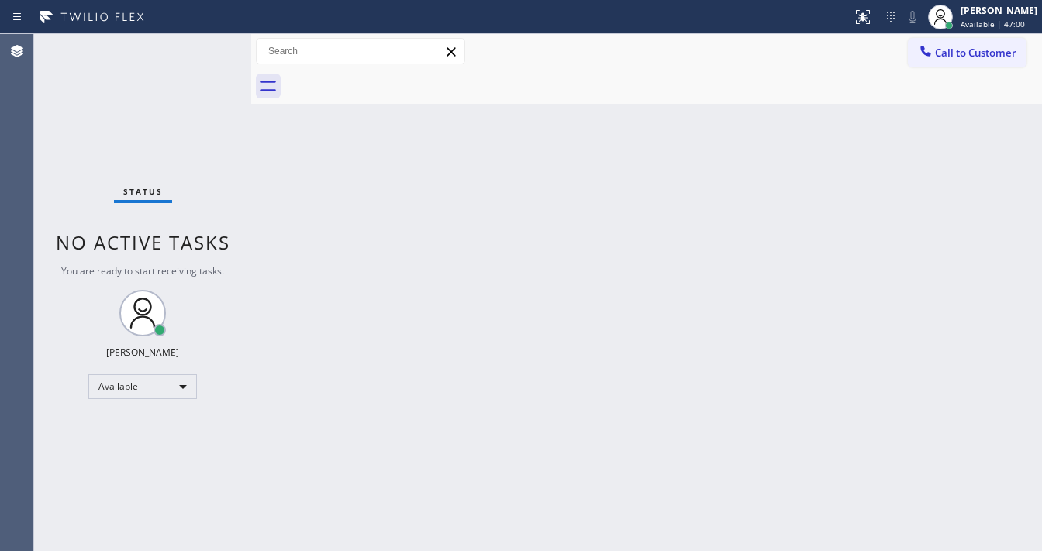
click at [686, 44] on div "Call to Customer Outbound call Location Viking Repair Service Your caller id ph…" at bounding box center [646, 51] width 791 height 27
click at [596, 322] on div "Back to Dashboard Change Sender ID Customers Technicians Select a contact Outbo…" at bounding box center [646, 292] width 791 height 517
click at [202, 45] on div "Status No active tasks You are ready to start receiving tasks. Michael Javier A…" at bounding box center [142, 292] width 217 height 517
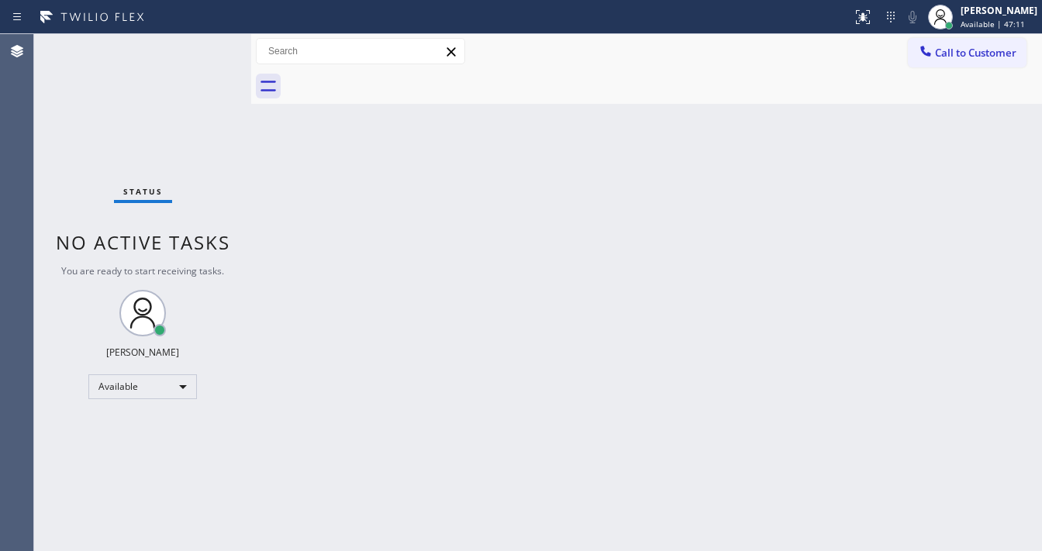
click at [205, 43] on div "Status No active tasks You are ready to start receiving tasks. Michael Javier A…" at bounding box center [142, 292] width 217 height 517
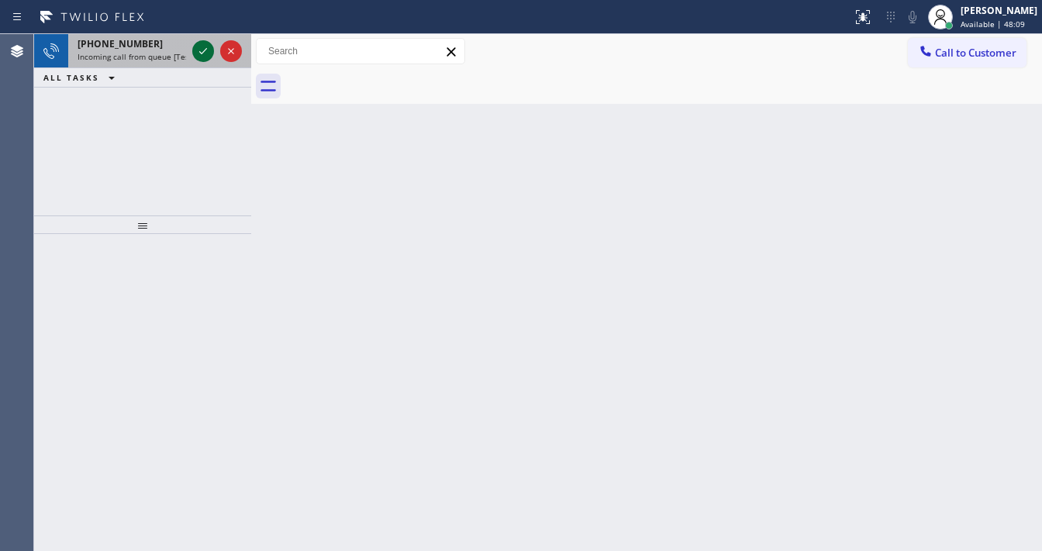
click at [205, 43] on icon at bounding box center [203, 51] width 19 height 19
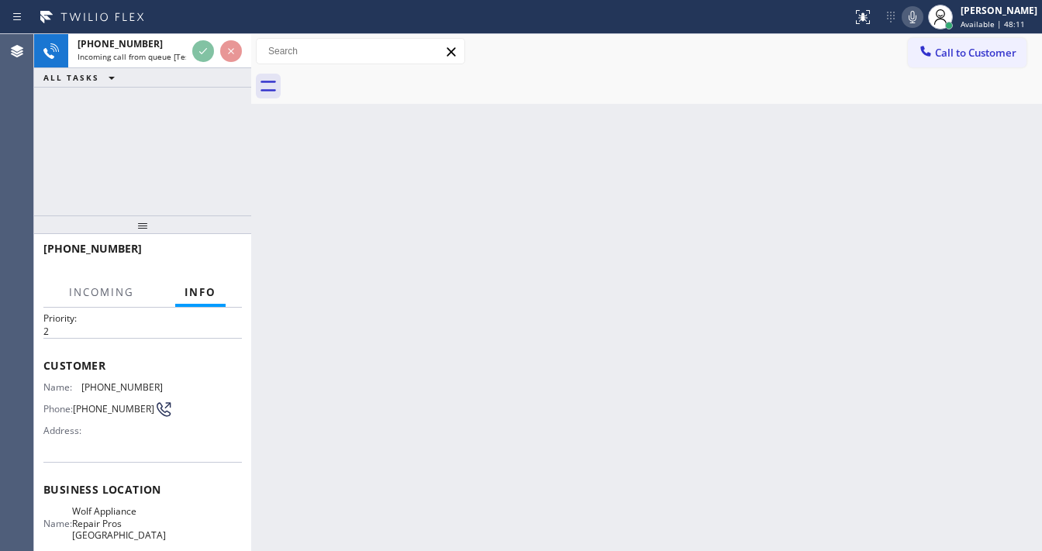
scroll to position [62, 0]
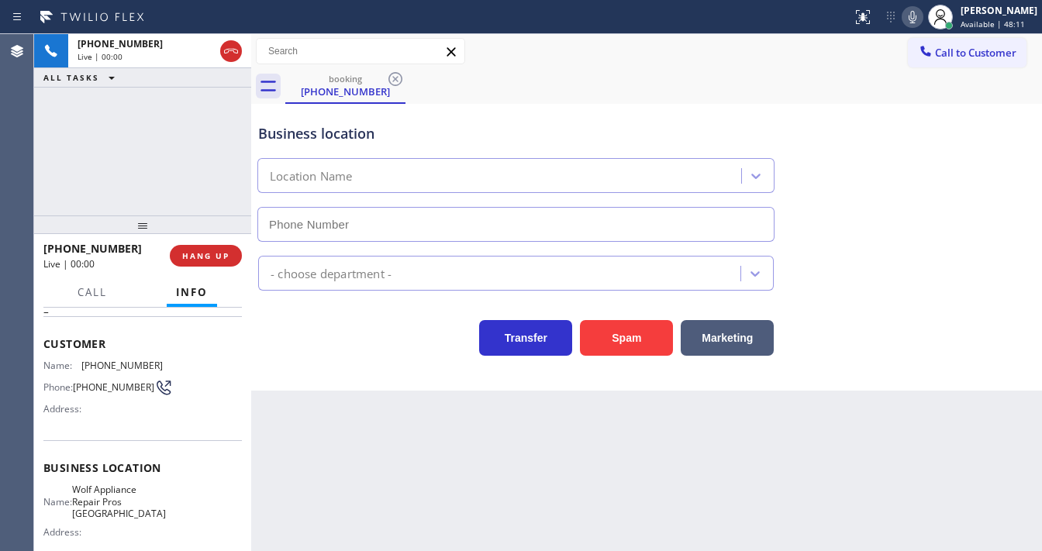
type input "(361) 203-2862"
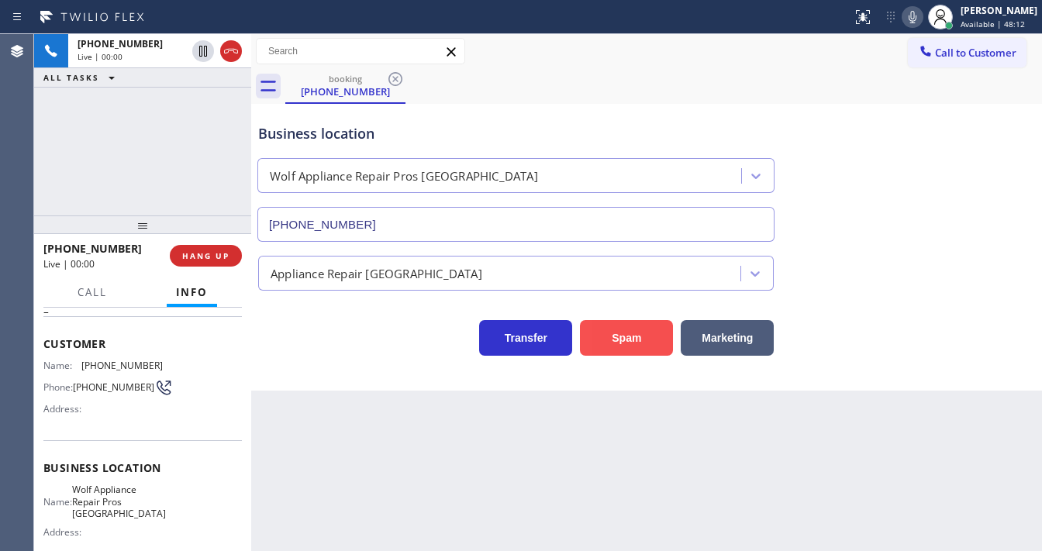
click at [623, 333] on button "Spam" at bounding box center [626, 338] width 93 height 36
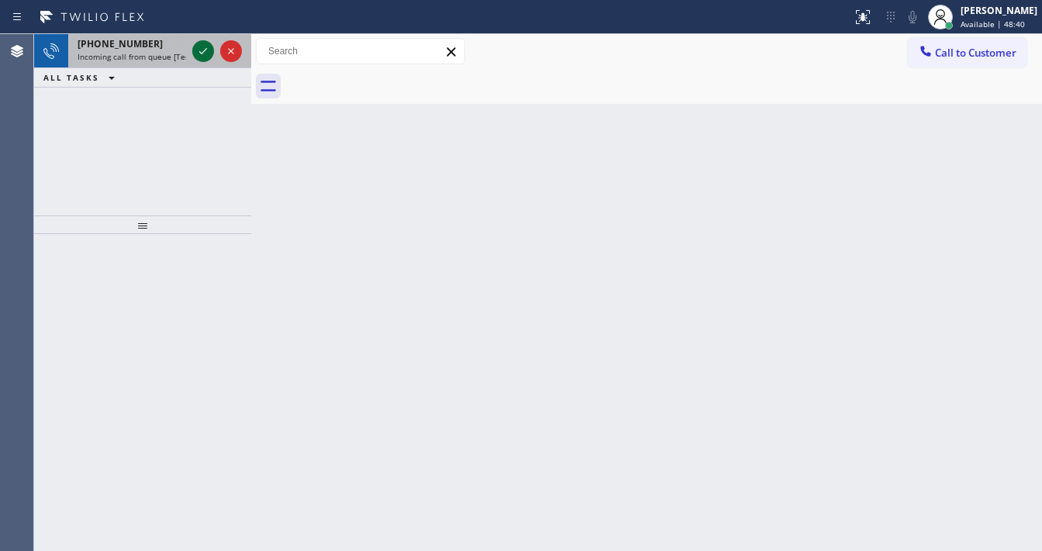
click at [201, 47] on icon at bounding box center [203, 51] width 19 height 19
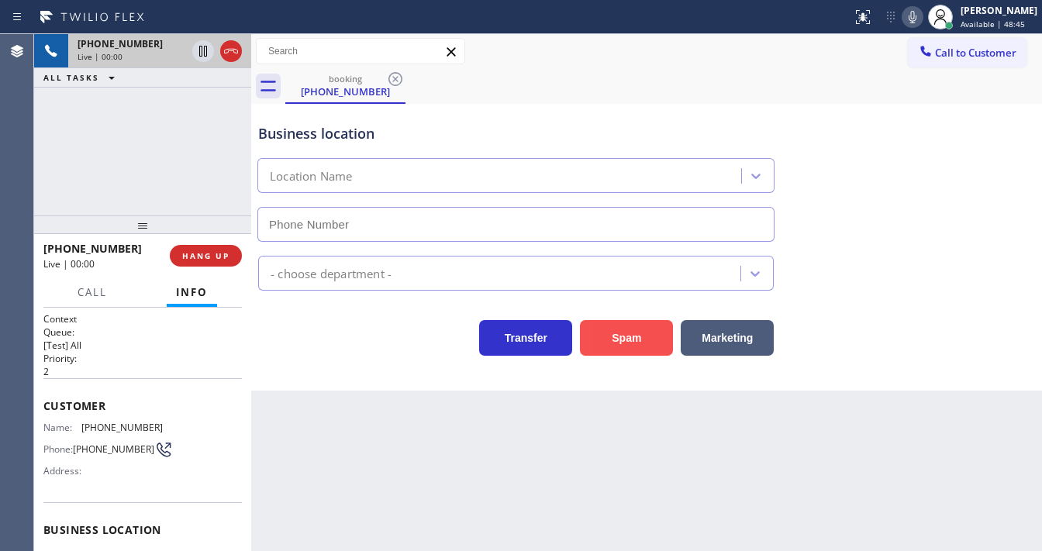
click at [611, 327] on button "Spam" at bounding box center [626, 338] width 93 height 36
click at [620, 347] on button "Spam" at bounding box center [626, 338] width 93 height 36
click at [230, 259] on button "HANG UP" at bounding box center [206, 256] width 72 height 22
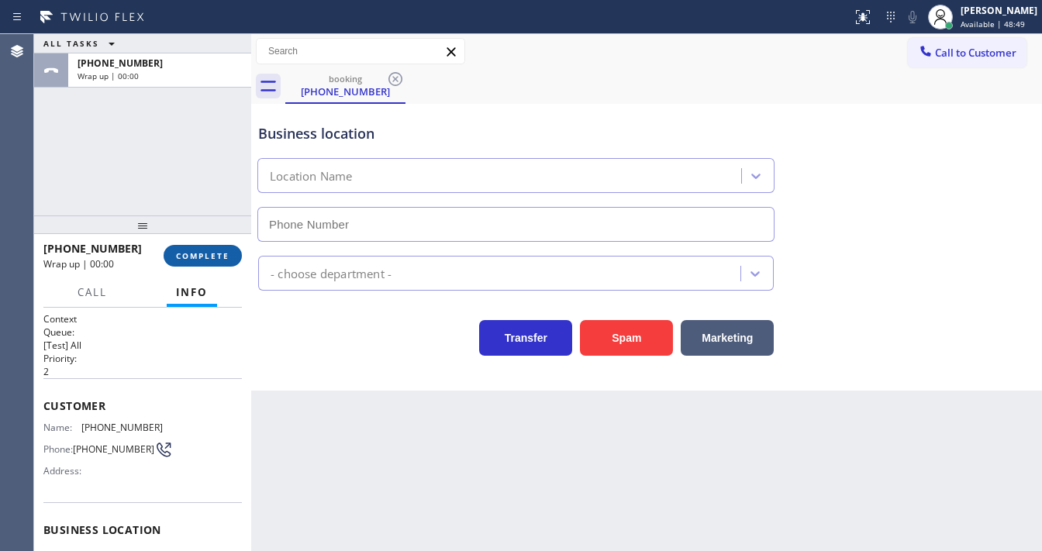
click at [221, 261] on span "COMPLETE" at bounding box center [203, 255] width 54 height 11
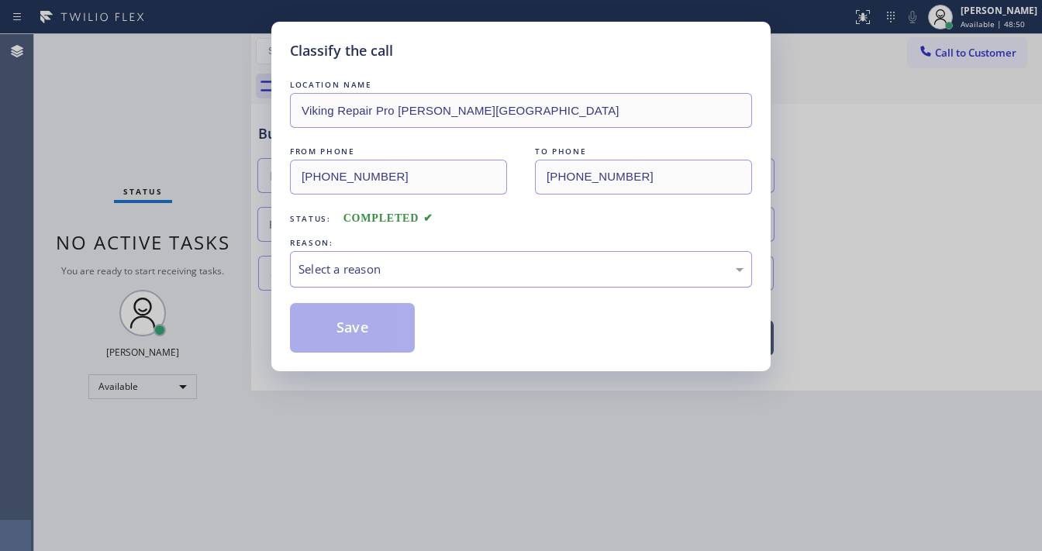
click at [363, 280] on div "Select a reason" at bounding box center [521, 269] width 462 height 36
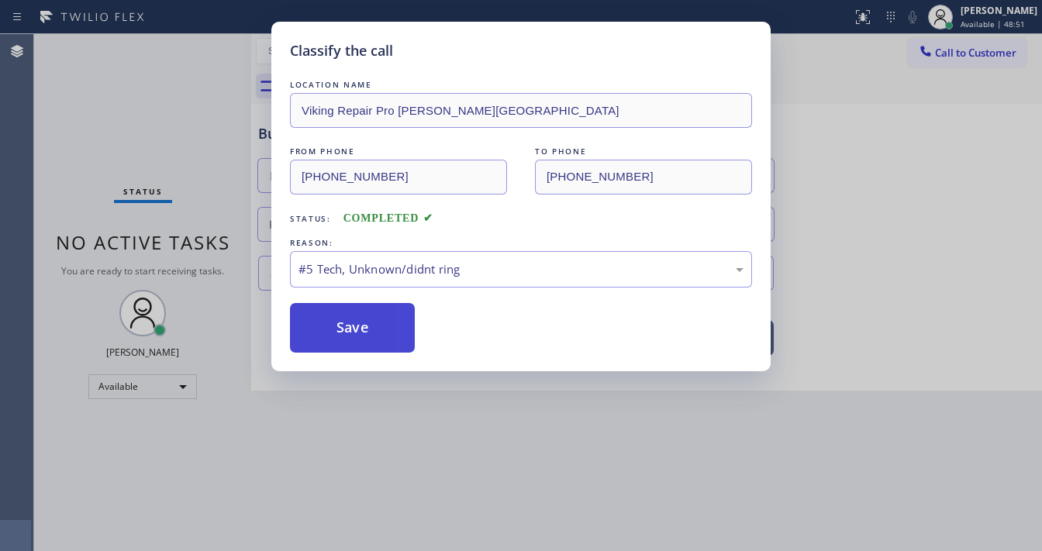
click at [365, 340] on button "Save" at bounding box center [352, 328] width 125 height 50
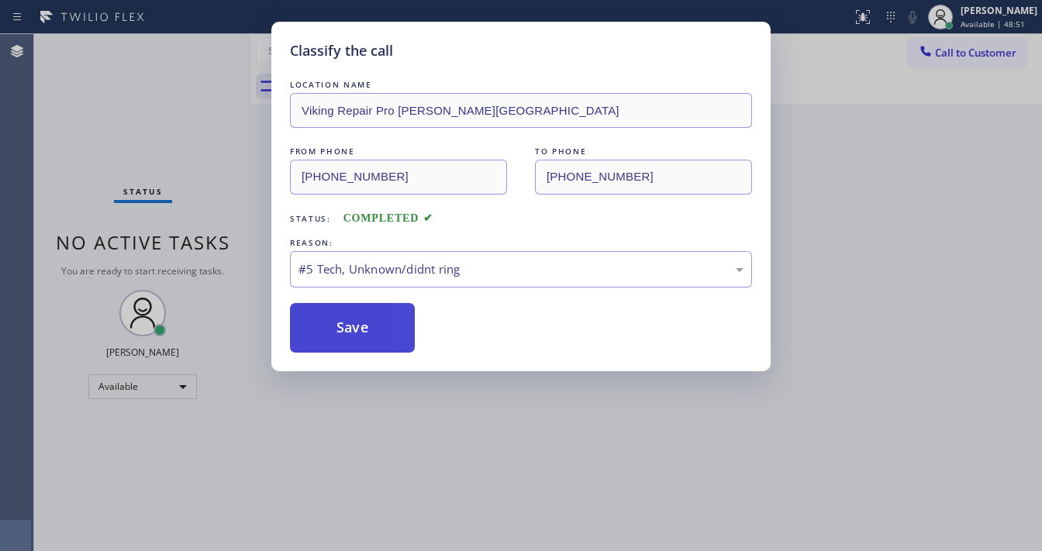
click at [365, 340] on button "Save" at bounding box center [352, 328] width 125 height 50
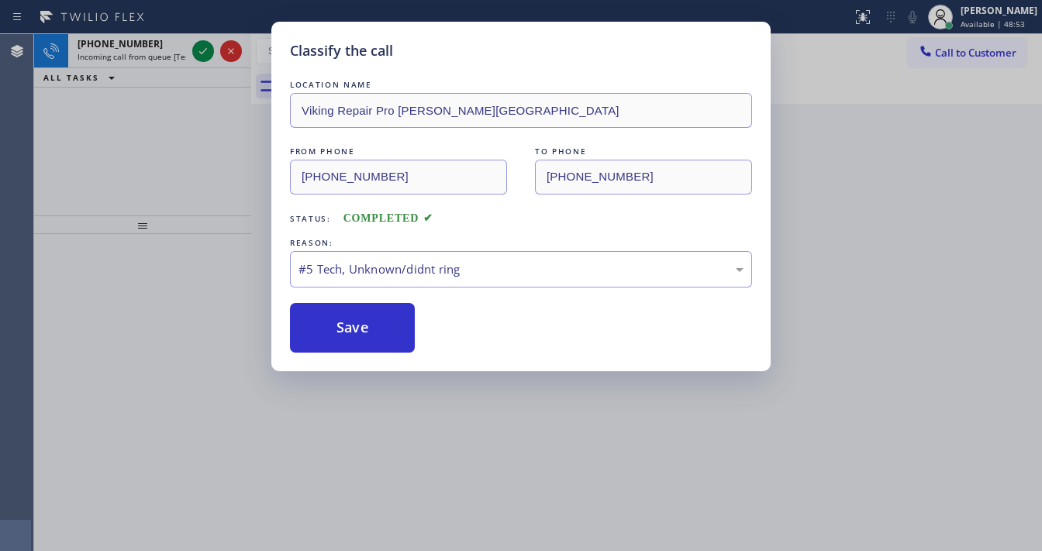
click at [195, 52] on div "Classify the call LOCATION NAME Viking Repair Pro Porter Ranch FROM PHONE (747)…" at bounding box center [521, 275] width 1042 height 551
click at [196, 52] on div "Classify the call LOCATION NAME Viking Repair Pro Porter Ranch FROM PHONE (747)…" at bounding box center [521, 275] width 1042 height 551
click at [198, 52] on div "Classify the call LOCATION NAME Viking Repair Pro Porter Ranch FROM PHONE (747)…" at bounding box center [521, 275] width 1042 height 551
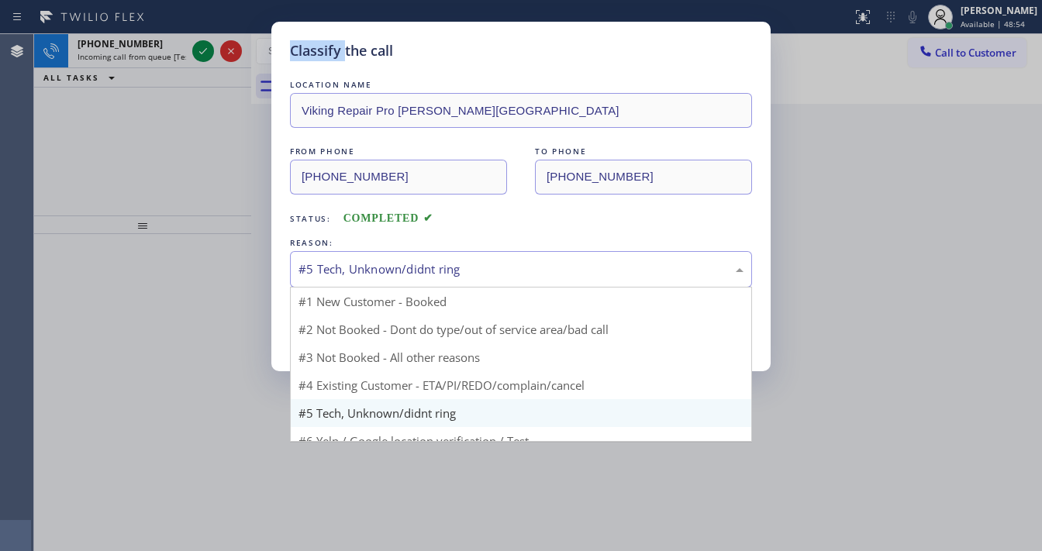
click at [384, 261] on div "#5 Tech, Unknown/didnt ring" at bounding box center [521, 270] width 445 height 18
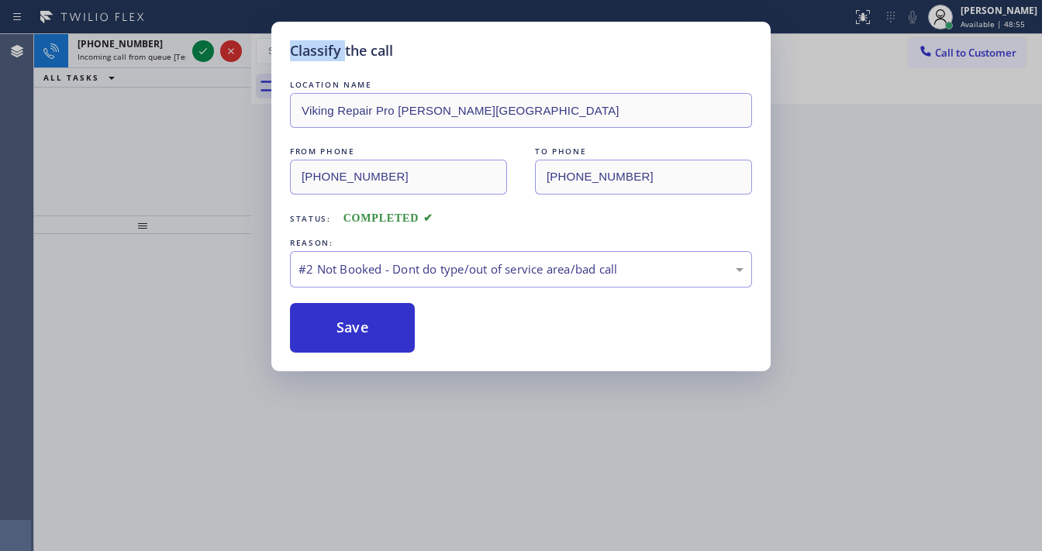
click at [362, 327] on button "Save" at bounding box center [352, 328] width 125 height 50
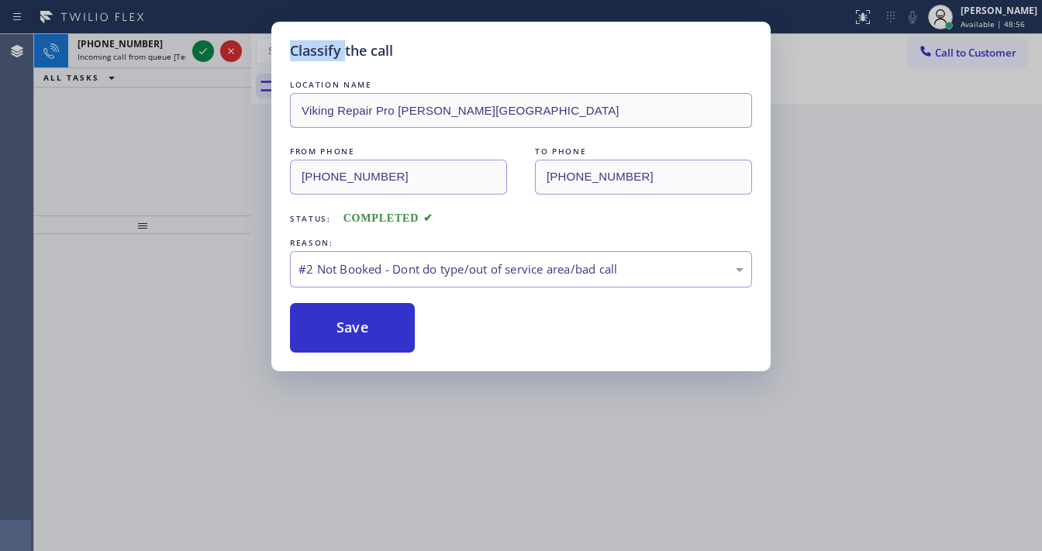
click at [362, 327] on button "Save" at bounding box center [352, 328] width 125 height 50
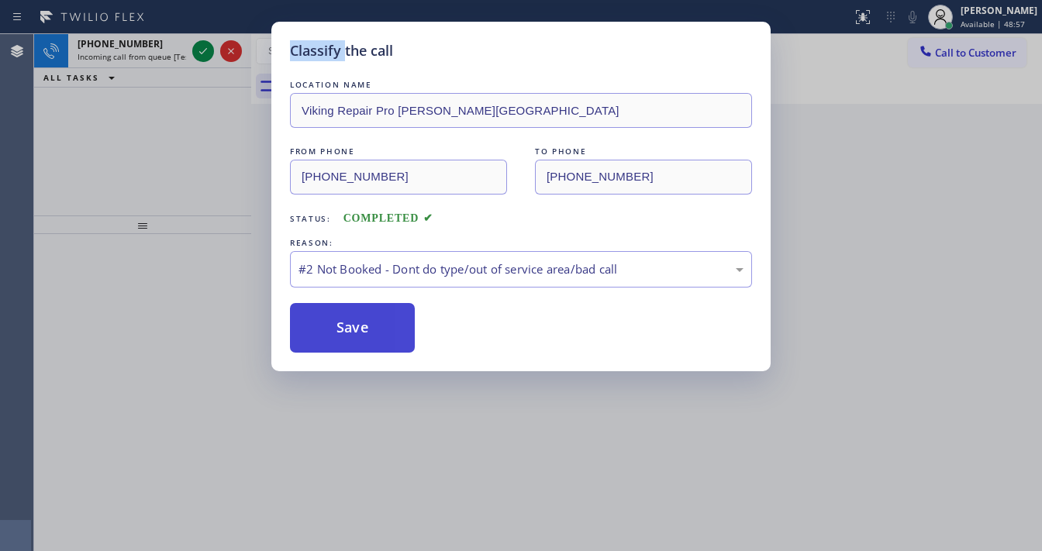
drag, startPoint x: 362, startPoint y: 327, endPoint x: 364, endPoint y: 350, distance: 22.6
click at [362, 341] on button "Save" at bounding box center [352, 328] width 125 height 50
click at [364, 350] on button "Save" at bounding box center [352, 328] width 125 height 50
drag, startPoint x: 364, startPoint y: 350, endPoint x: 366, endPoint y: 332, distance: 17.9
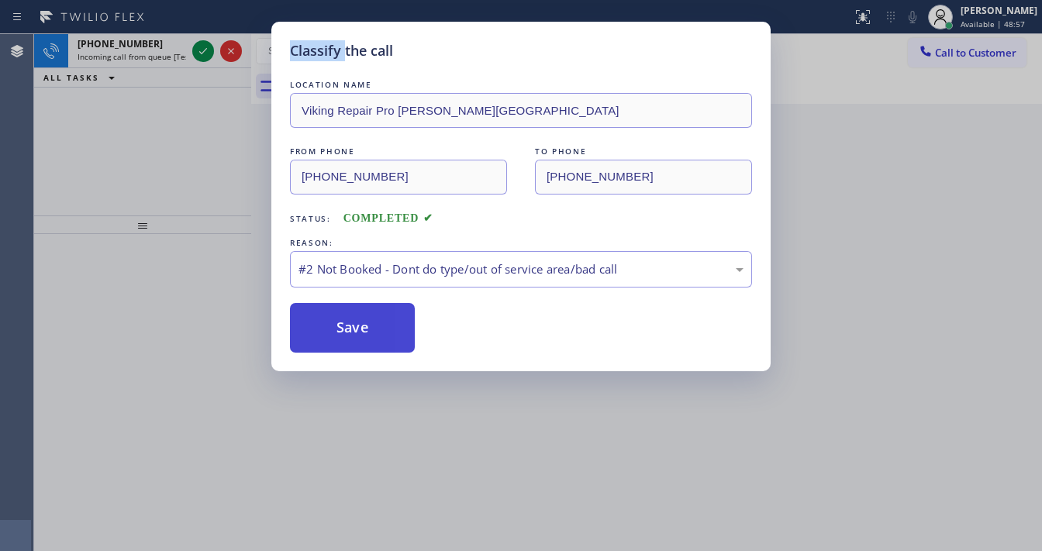
click at [366, 344] on button "Save" at bounding box center [352, 328] width 125 height 50
click at [366, 326] on button "Save" at bounding box center [352, 328] width 125 height 50
click at [361, 323] on button "Save" at bounding box center [352, 328] width 125 height 50
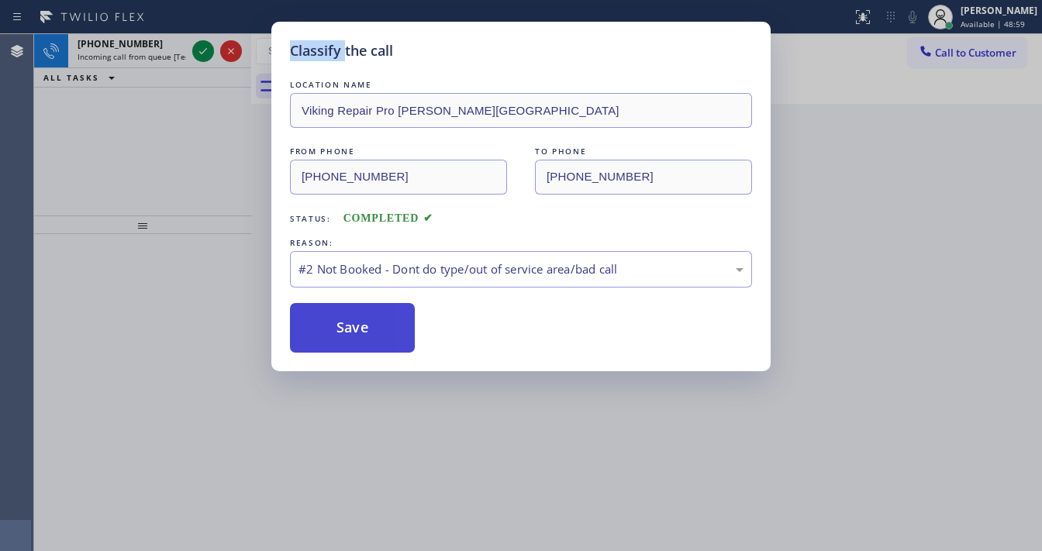
click at [361, 323] on button "Save" at bounding box center [352, 328] width 125 height 50
click at [360, 323] on button "Save" at bounding box center [352, 328] width 125 height 50
click at [360, 322] on button "Save" at bounding box center [352, 328] width 125 height 50
click at [357, 317] on button "Save" at bounding box center [352, 328] width 125 height 50
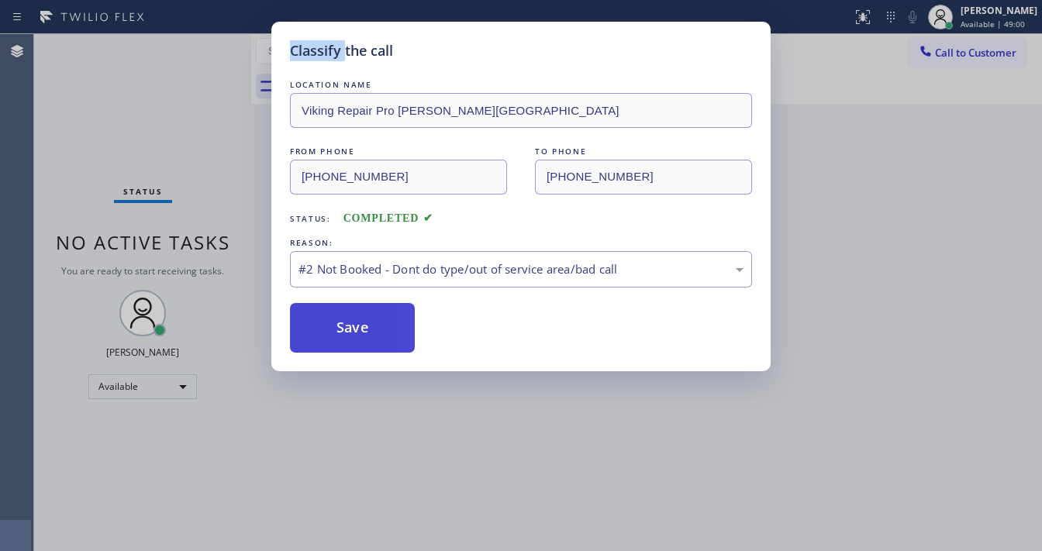
click at [357, 317] on button "Save" at bounding box center [352, 328] width 125 height 50
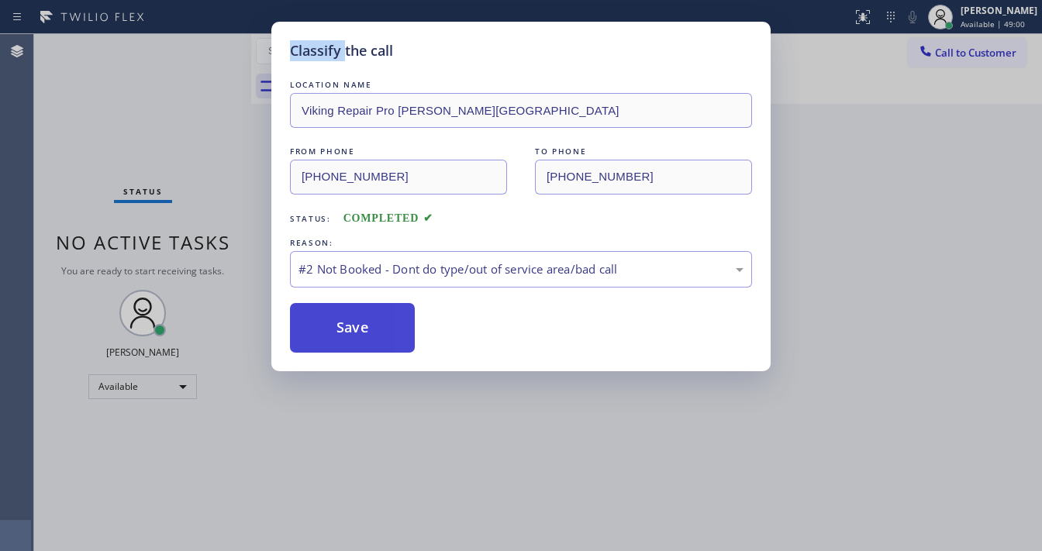
click at [357, 317] on button "Save" at bounding box center [352, 328] width 125 height 50
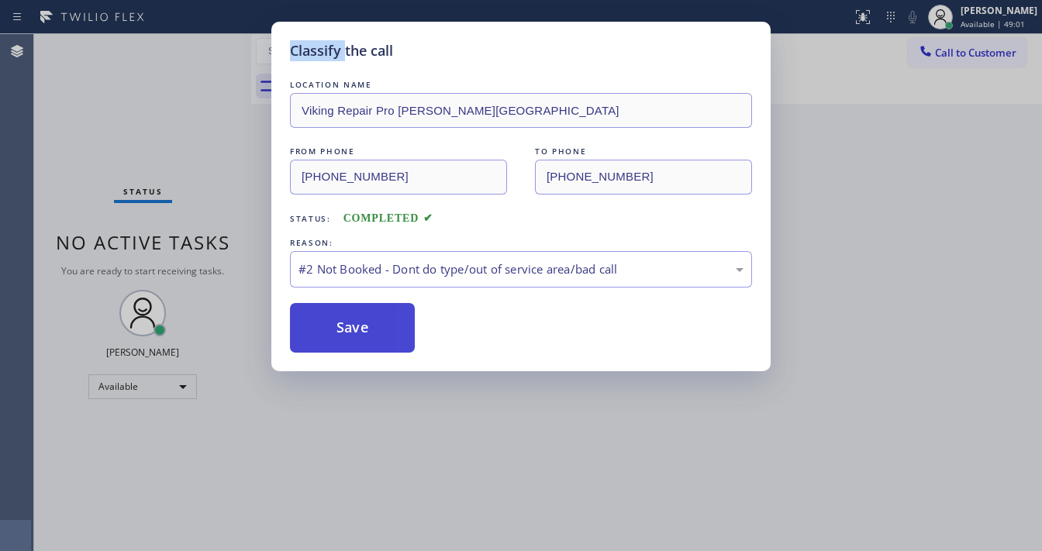
drag, startPoint x: 357, startPoint y: 317, endPoint x: 664, endPoint y: 534, distance: 375.7
click at [358, 319] on button "Save" at bounding box center [352, 328] width 125 height 50
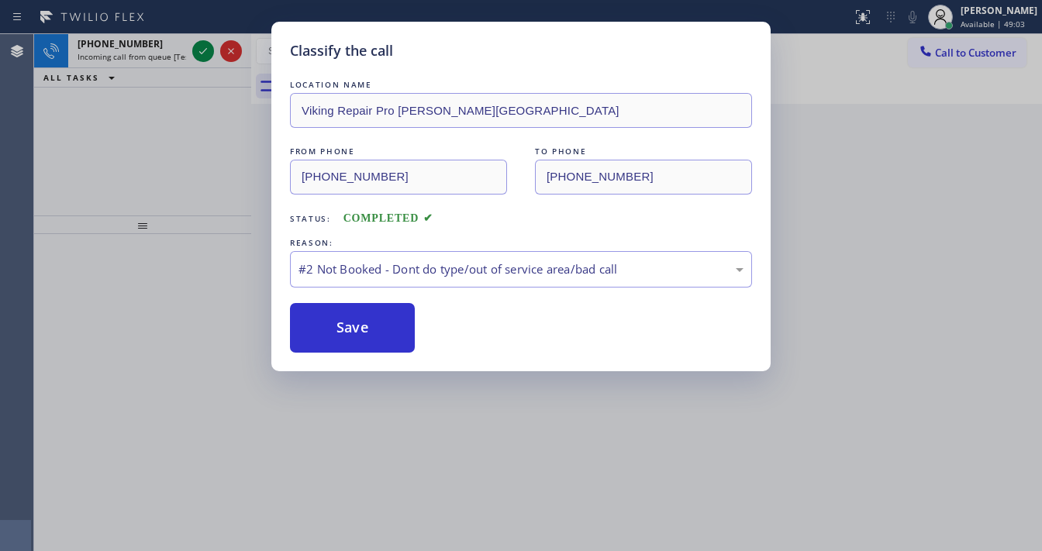
click at [376, 64] on div "LOCATION NAME Viking Repair Pro Porter Ranch FROM PHONE (747) 944-1403 TO PHONE…" at bounding box center [521, 207] width 462 height 292
click at [381, 341] on button "Save" at bounding box center [352, 328] width 125 height 50
click at [380, 341] on button "Save" at bounding box center [352, 328] width 125 height 50
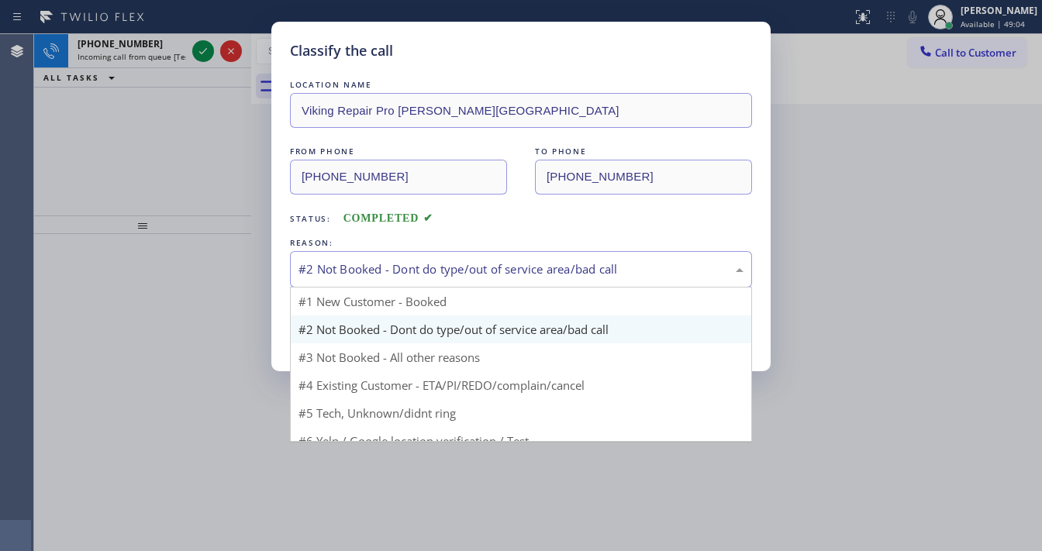
click at [372, 252] on div "#2 Not Booked - Dont do type/out of service area/bad call" at bounding box center [521, 269] width 462 height 36
click at [369, 264] on div "#2 Not Booked - Dont do type/out of service area/bad call" at bounding box center [521, 270] width 445 height 18
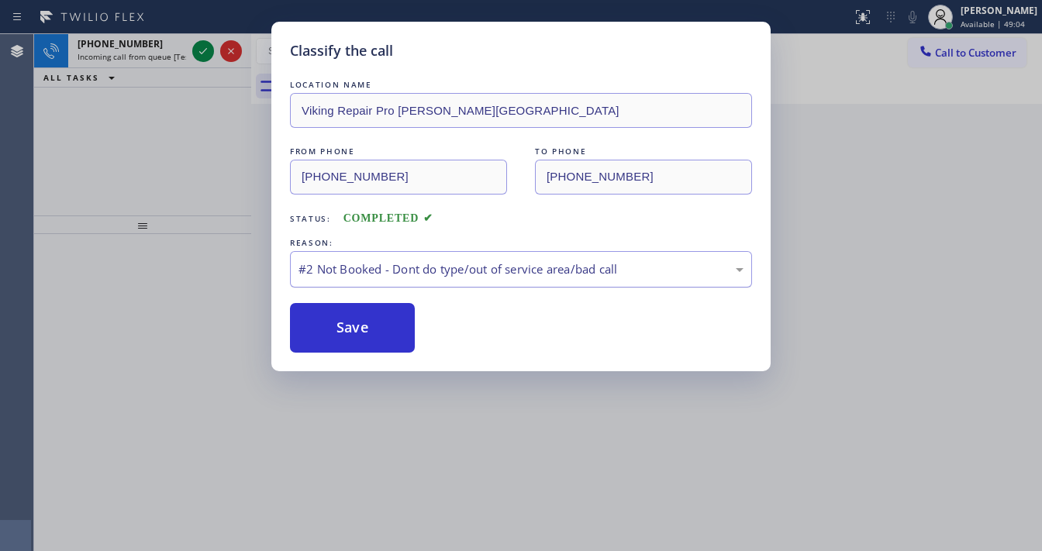
click at [369, 264] on div "#2 Not Booked - Dont do type/out of service area/bad call" at bounding box center [521, 270] width 445 height 18
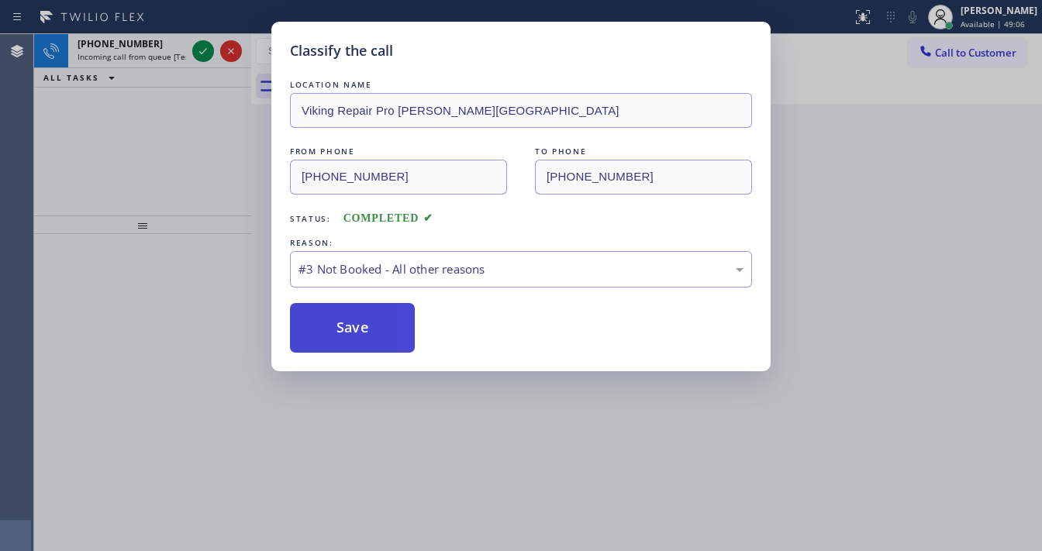
click at [347, 325] on button "Save" at bounding box center [352, 328] width 125 height 50
click at [347, 324] on button "Save" at bounding box center [352, 328] width 125 height 50
click at [388, 277] on div "Back to Dashboard Change Sender ID Customers Technicians Select a contact Outbo…" at bounding box center [646, 292] width 791 height 517
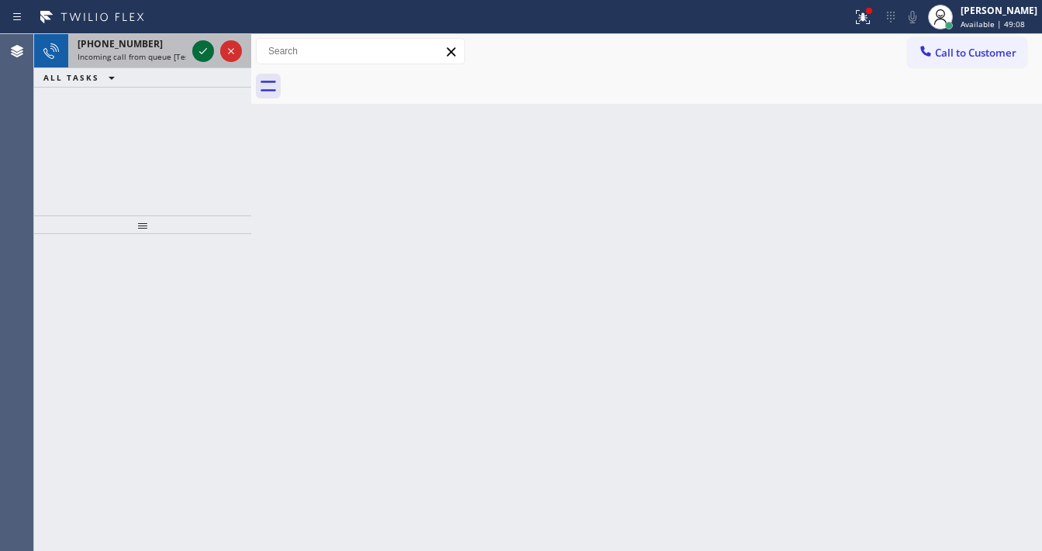
click at [203, 51] on icon at bounding box center [203, 51] width 19 height 19
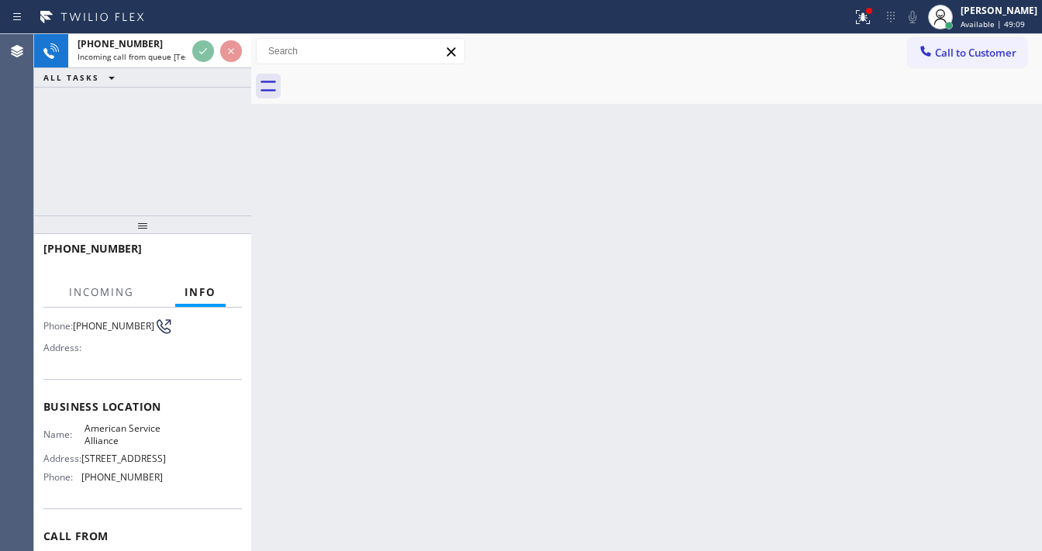
scroll to position [124, 0]
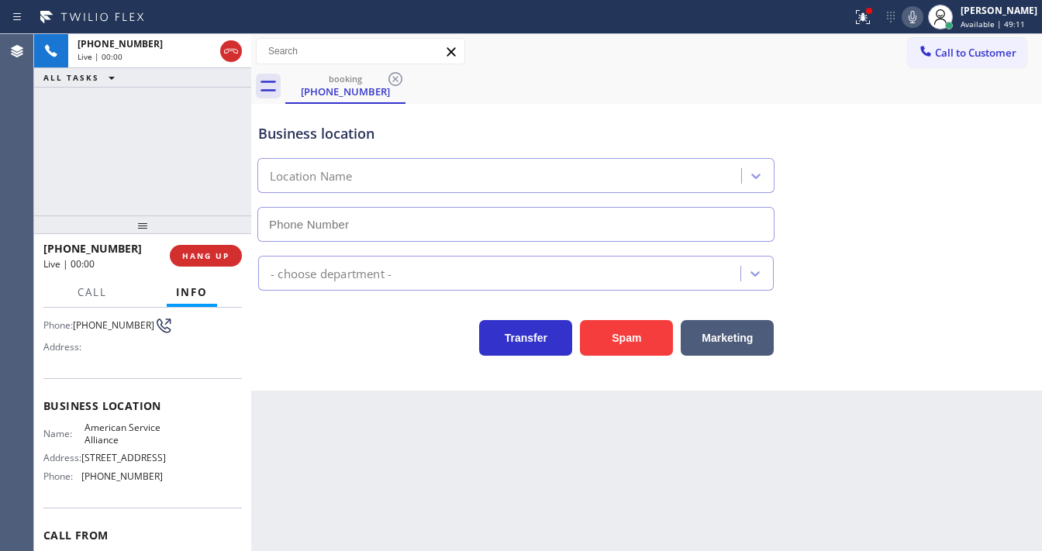
type input "(888) 859-4448"
click at [872, 20] on icon at bounding box center [863, 17] width 19 height 19
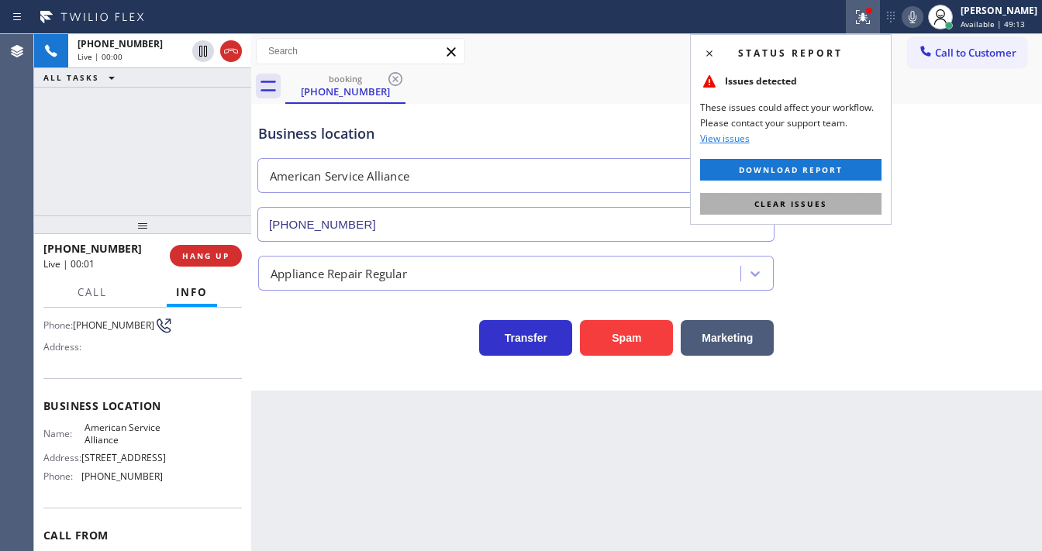
click at [830, 202] on button "Clear issues" at bounding box center [790, 204] width 181 height 22
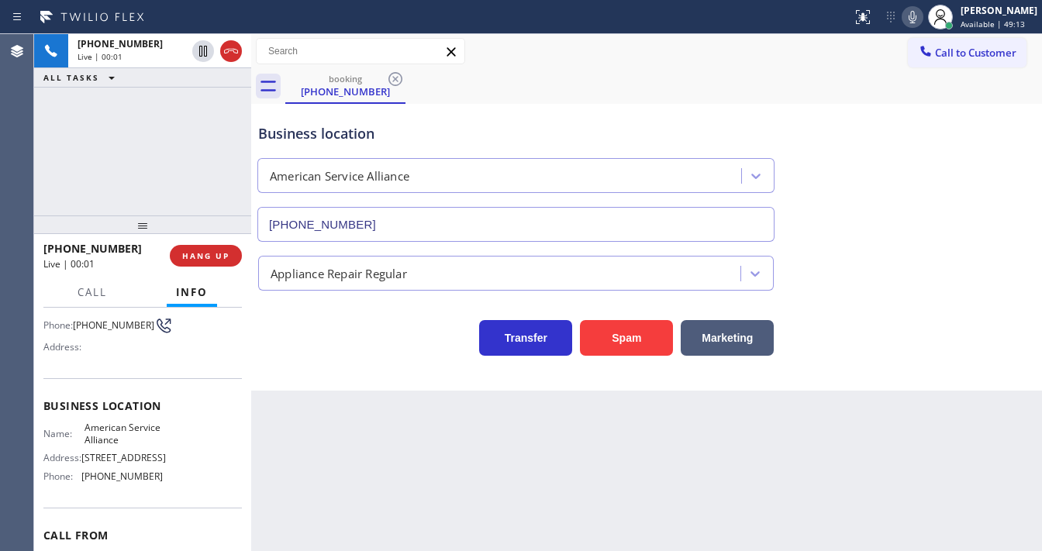
click at [891, 201] on div "Business location American Service Alliance (888) 859-4448" at bounding box center [646, 172] width 783 height 140
click at [120, 128] on div "+13862641623 Live | 00:24 ALL TASKS ALL TASKS ACTIVE TASKS TASKS IN WRAP UP" at bounding box center [142, 124] width 217 height 181
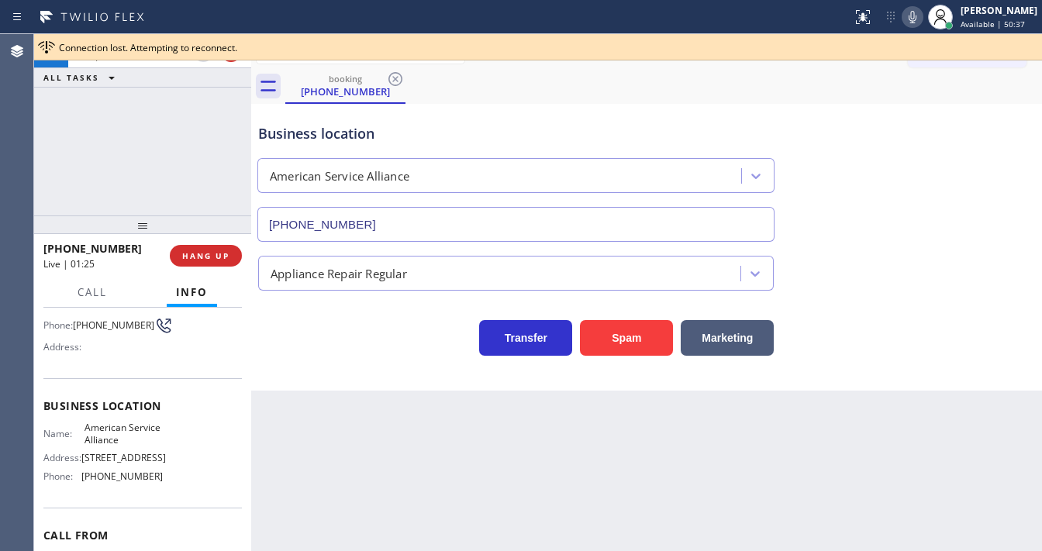
click at [931, 90] on div "booking (386) 264-1623" at bounding box center [663, 86] width 757 height 35
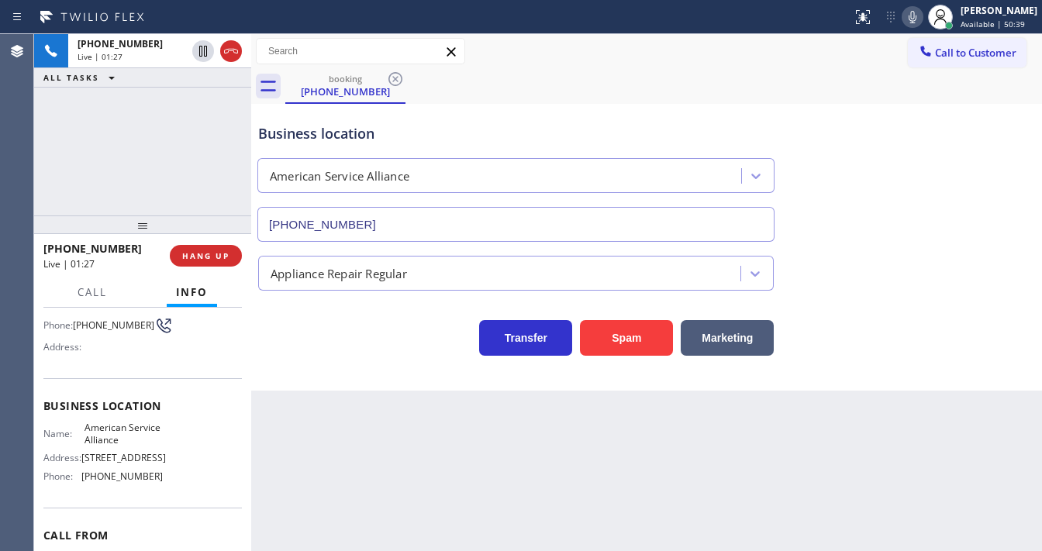
drag, startPoint x: 133, startPoint y: 145, endPoint x: 199, endPoint y: 141, distance: 66.0
click at [139, 145] on div "+13862641623 Live | 01:27 ALL TASKS ALL TASKS ACTIVE TASKS TASKS IN WRAP UP" at bounding box center [142, 124] width 217 height 181
drag, startPoint x: 919, startPoint y: 19, endPoint x: 398, endPoint y: 91, distance: 526.1
click at [919, 19] on icon at bounding box center [912, 17] width 19 height 19
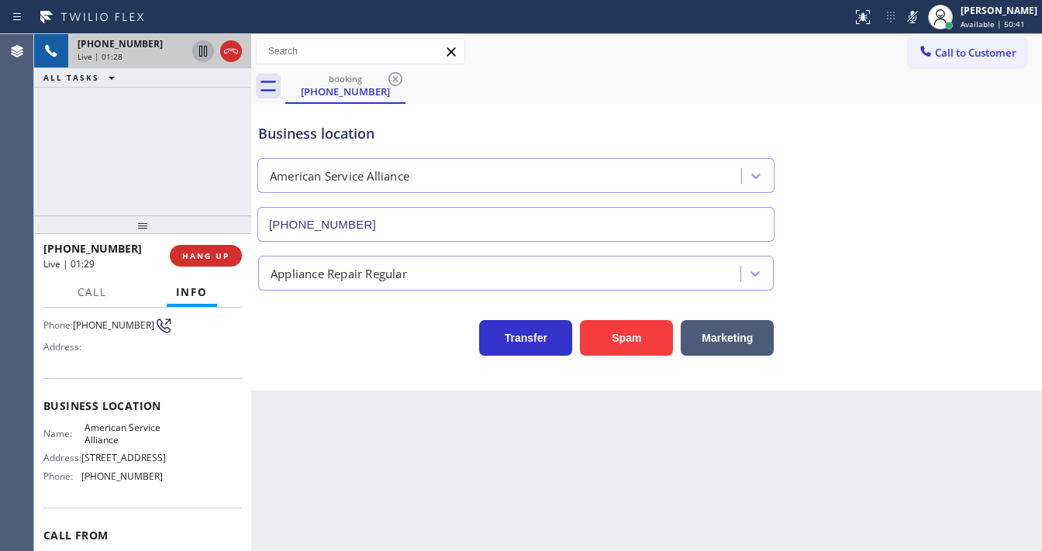
click at [201, 48] on icon at bounding box center [203, 51] width 19 height 19
click at [202, 51] on icon at bounding box center [203, 51] width 19 height 19
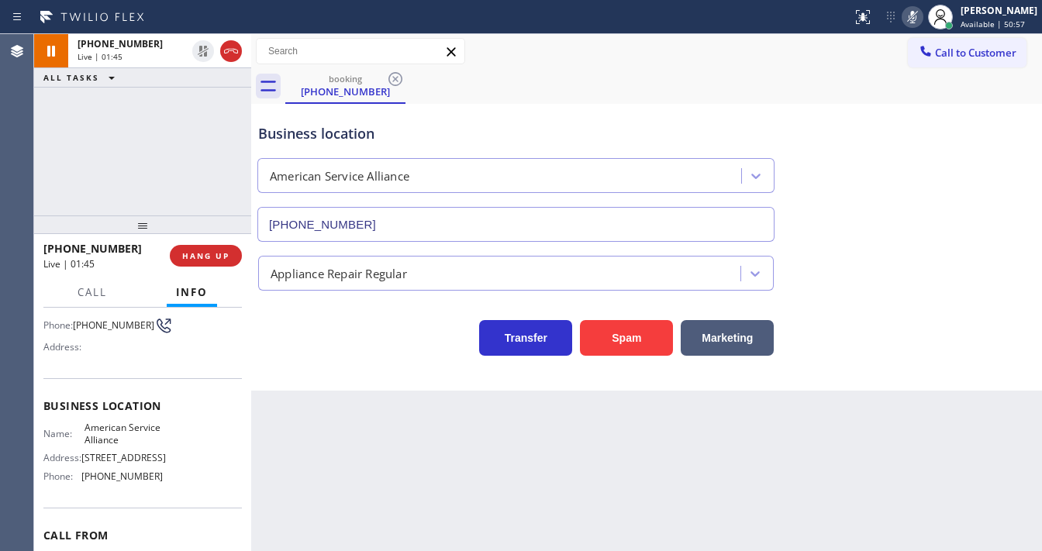
click at [922, 16] on icon at bounding box center [912, 17] width 19 height 19
click at [801, 47] on div "Call to Customer Outbound call Location Viking Repair Service Your caller id ph…" at bounding box center [646, 51] width 791 height 27
click at [657, 48] on div "Call to Customer Outbound call Location Viking Repair Service Your caller id ph…" at bounding box center [646, 51] width 791 height 27
click at [916, 19] on icon at bounding box center [912, 17] width 19 height 19
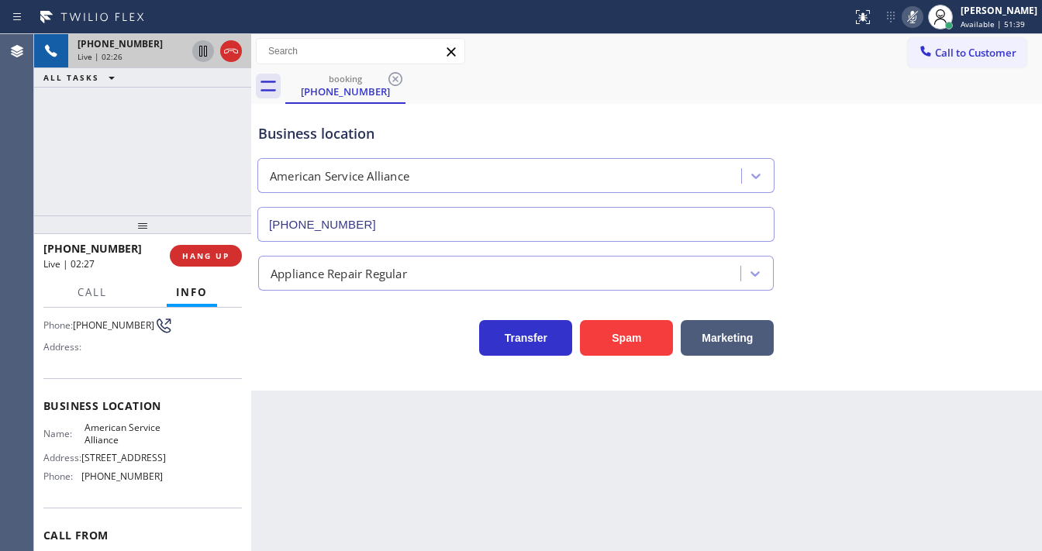
click at [199, 46] on icon at bounding box center [203, 51] width 8 height 11
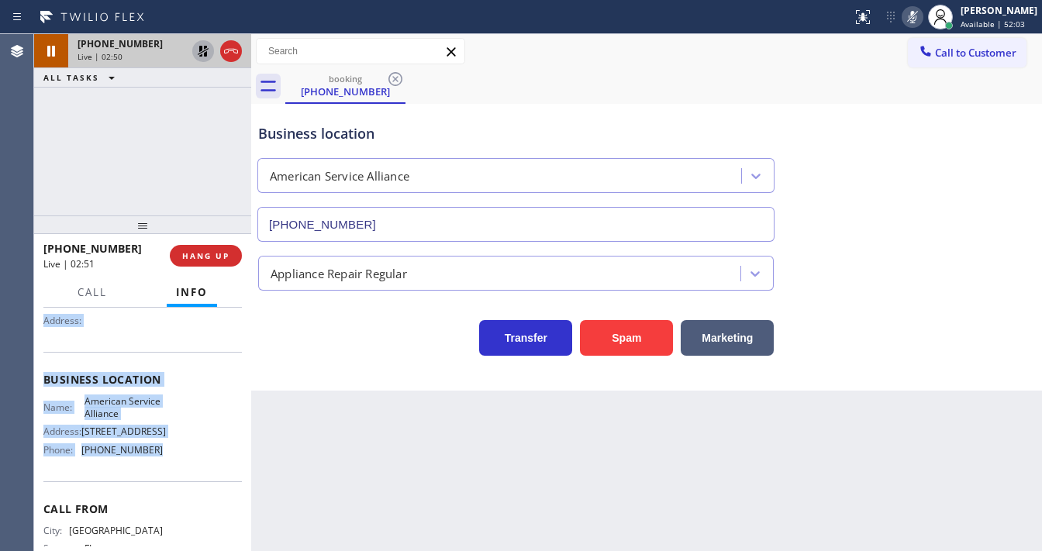
scroll to position [186, 0]
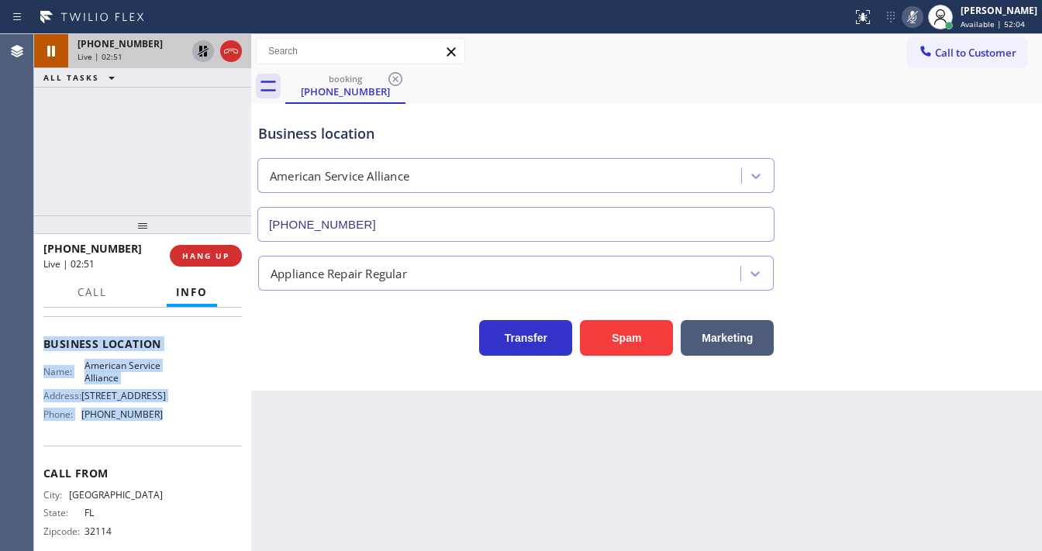
drag, startPoint x: 43, startPoint y: 340, endPoint x: 168, endPoint y: 152, distance: 225.0
click at [171, 434] on div "Context Queue: [Test] All Priority: 1 Customer Name: (386) 264-1623 Phone: (386…" at bounding box center [142, 344] width 199 height 437
copy div "Customer Name: (386) 264-1623 Phone: (386) 264-1623 Address: Business location …"
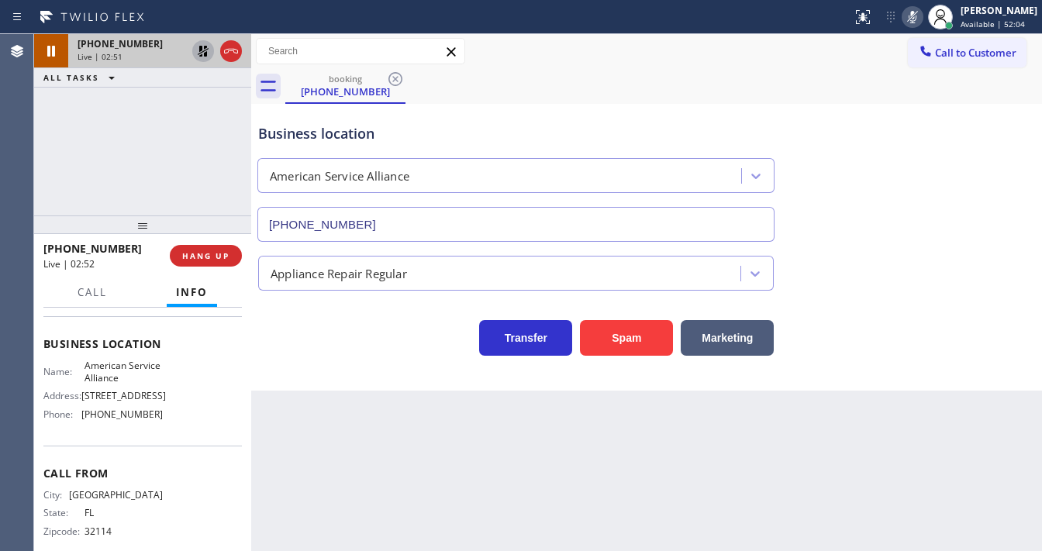
click at [169, 119] on div "+13862641623 Live | 02:51 ALL TASKS ALL TASKS ACTIVE TASKS TASKS IN WRAP UP" at bounding box center [142, 124] width 217 height 181
click at [107, 199] on div "+13862641623 Live | 02:54 ALL TASKS ALL TASKS ACTIVE TASKS TASKS IN WRAP UP" at bounding box center [142, 124] width 217 height 181
click at [62, 186] on div "+13862641623 Live | 03:17 ALL TASKS ALL TASKS ACTIVE TASKS TASKS IN WRAP UP" at bounding box center [142, 124] width 217 height 181
click at [199, 52] on icon at bounding box center [203, 51] width 19 height 19
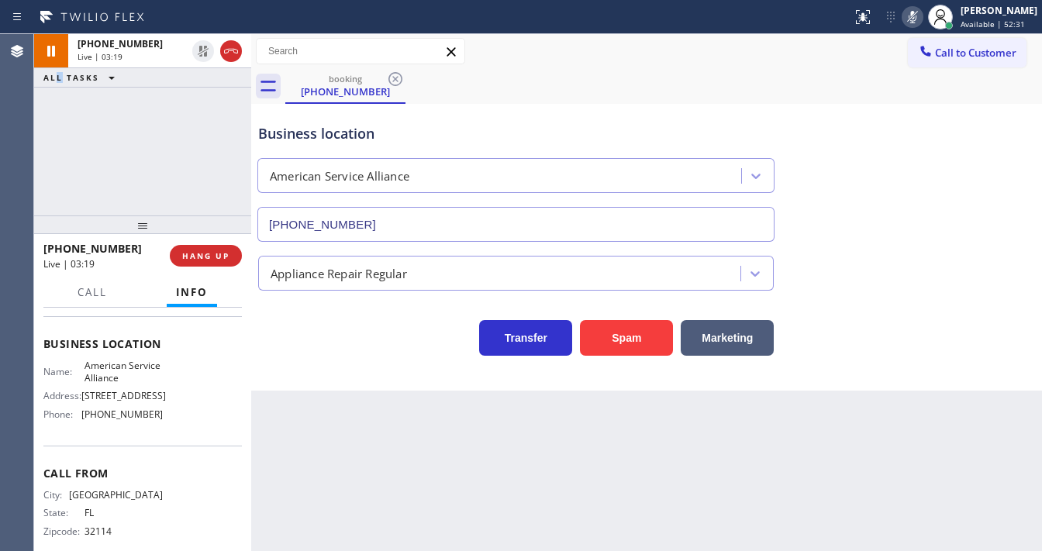
click at [922, 16] on icon at bounding box center [912, 17] width 19 height 19
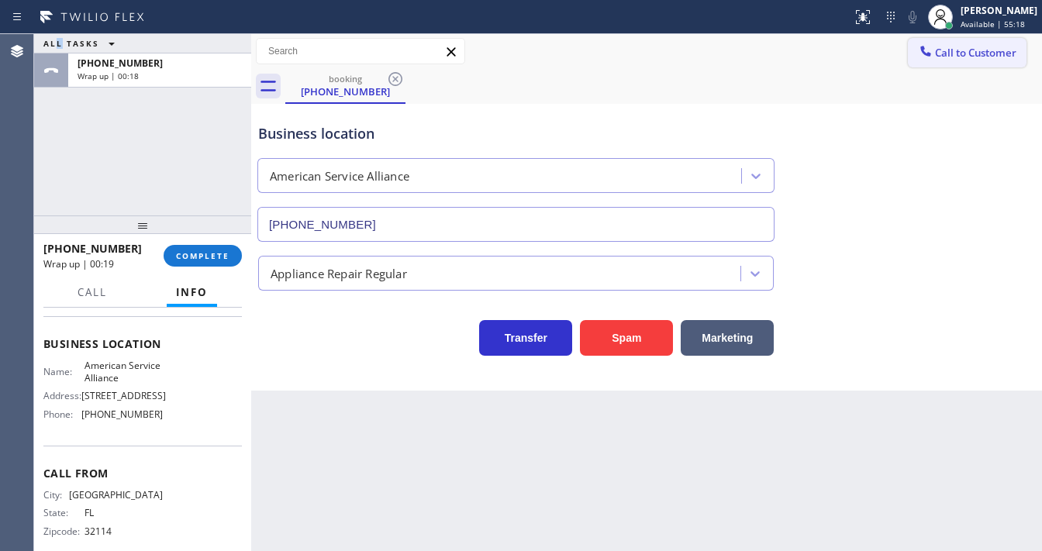
click at [976, 57] on span "Call to Customer" at bounding box center [975, 53] width 81 height 14
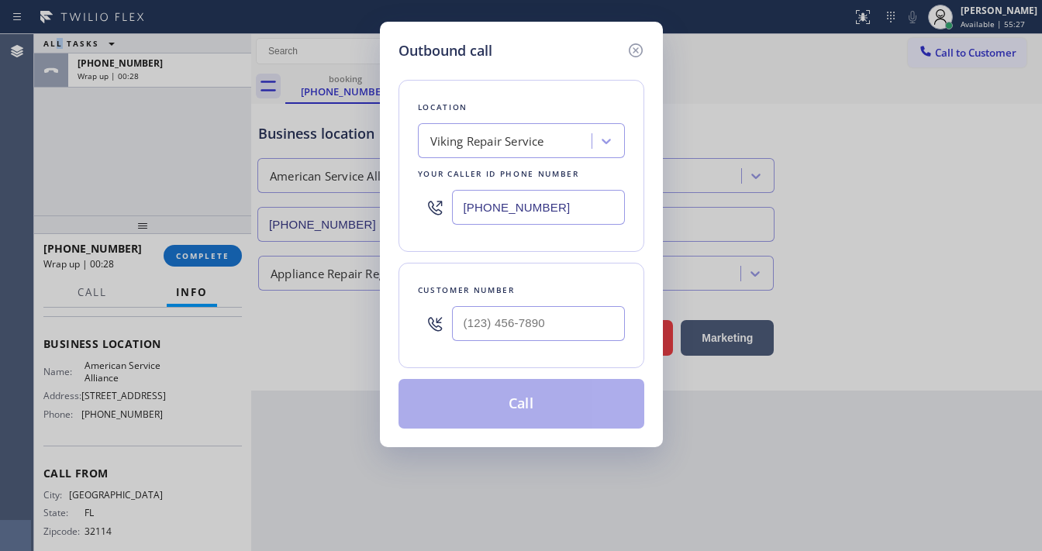
type input "(___) ___-____"
click at [509, 324] on input "(___) ___-____" at bounding box center [538, 323] width 173 height 35
paste input "386) 264-1623"
type input "(386) 264-1623"
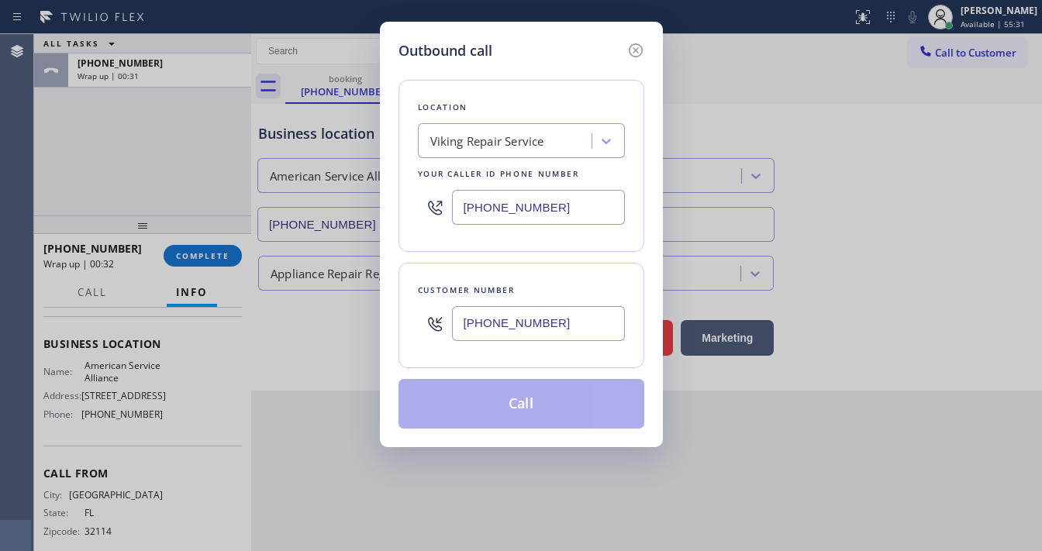
click at [529, 210] on input "(760) 638-5621" at bounding box center [538, 207] width 173 height 35
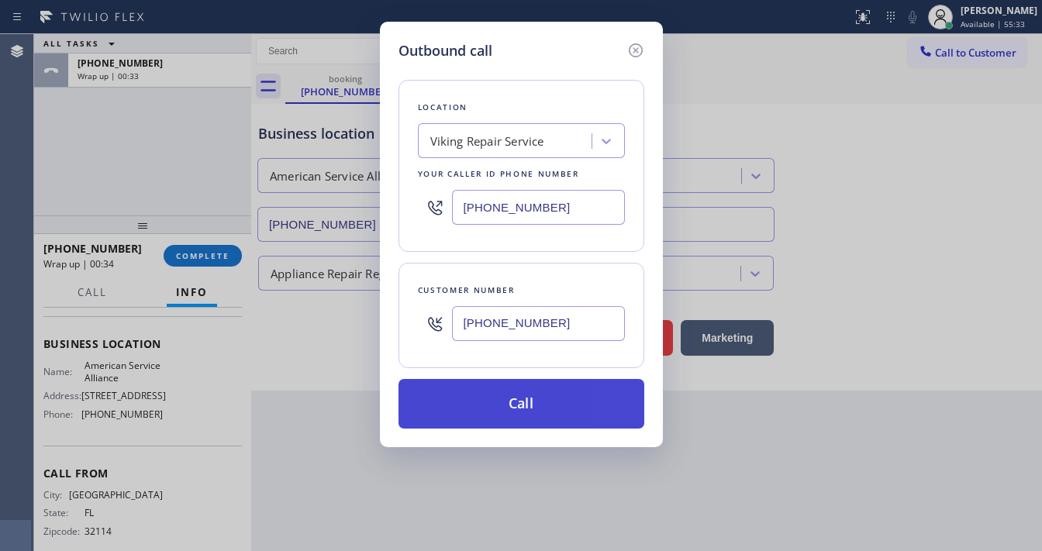
paste input "888) 859-4448"
type input "(888) 859-4448"
click at [518, 402] on button "Call" at bounding box center [522, 404] width 246 height 50
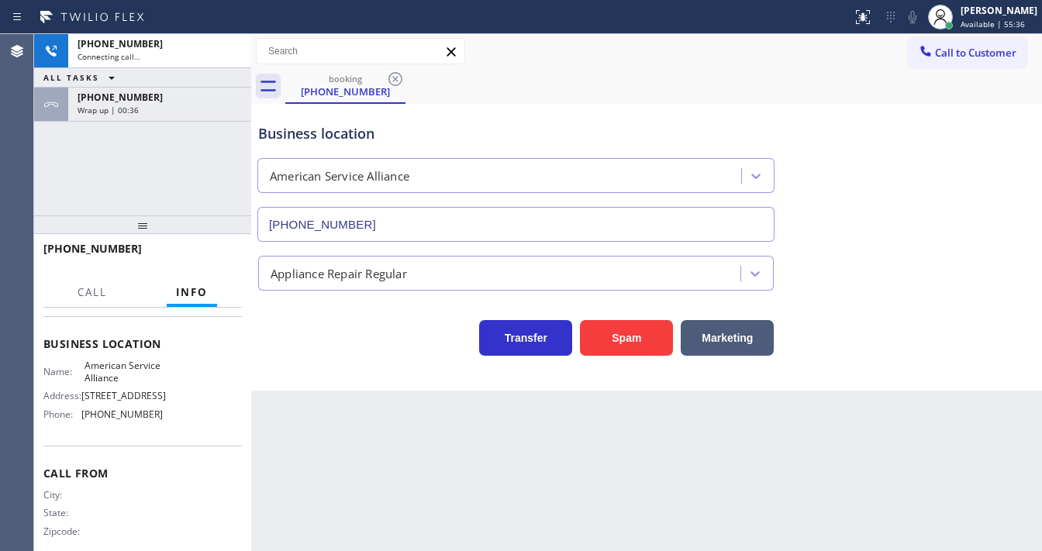
drag, startPoint x: 189, startPoint y: 199, endPoint x: 170, endPoint y: 161, distance: 42.0
click at [185, 196] on div "+13862641623 Connecting call… ALL TASKS ALL TASKS ACTIVE TASKS TASKS IN WRAP UP…" at bounding box center [142, 124] width 217 height 181
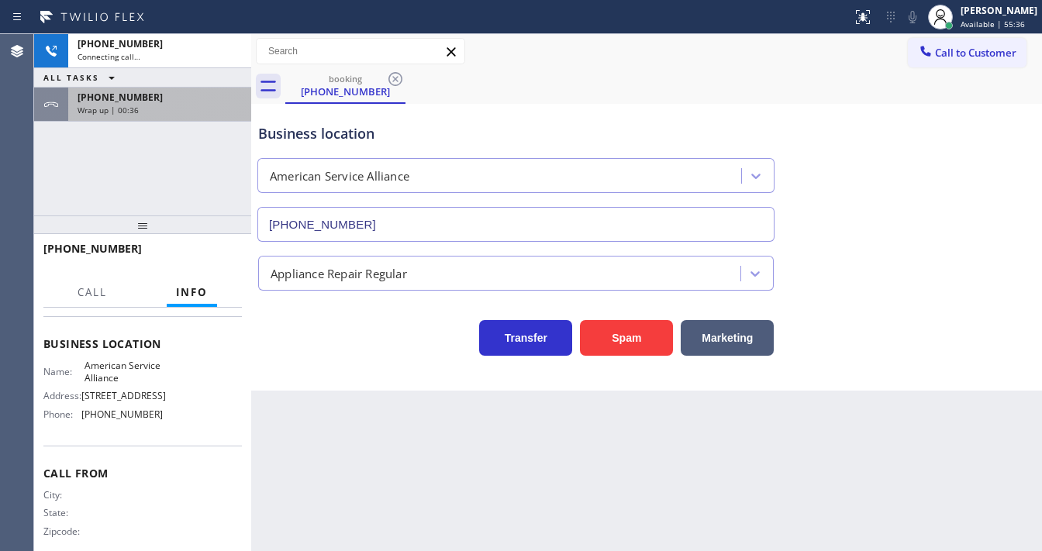
click at [170, 97] on div "+13862641623" at bounding box center [160, 97] width 164 height 13
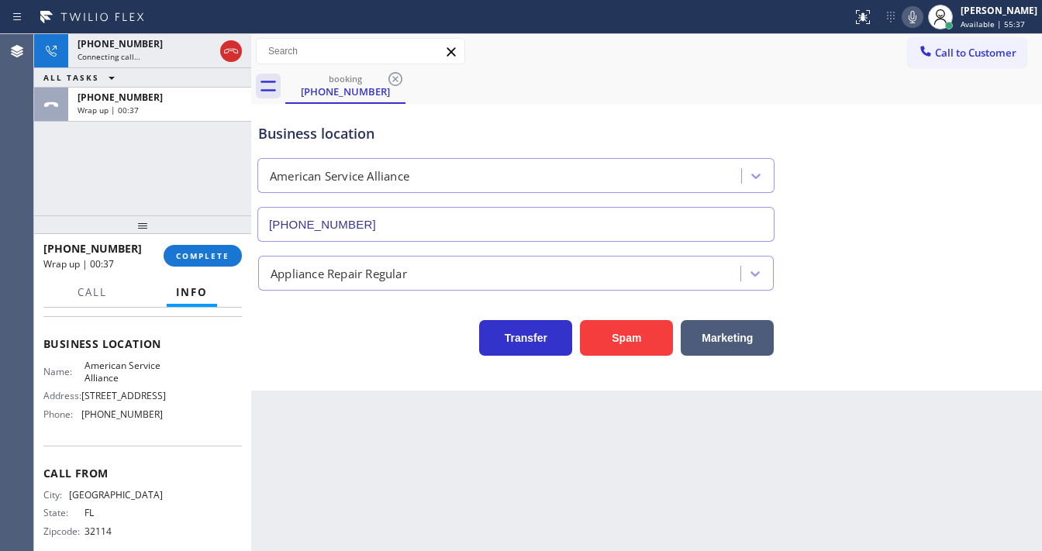
click at [204, 234] on div at bounding box center [142, 225] width 217 height 19
click at [209, 263] on button "COMPLETE" at bounding box center [203, 257] width 78 height 22
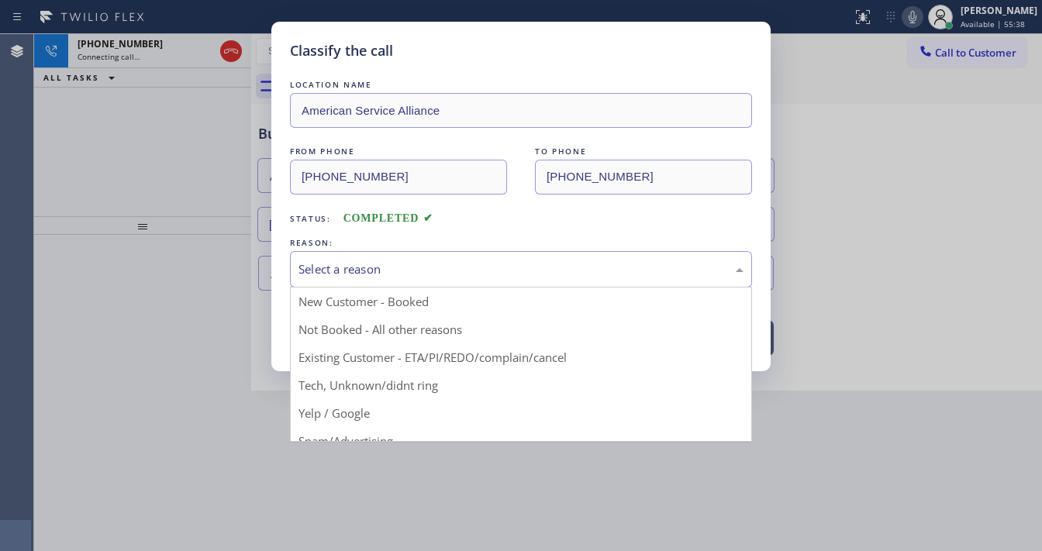
click at [364, 273] on div "Select a reason" at bounding box center [521, 270] width 445 height 18
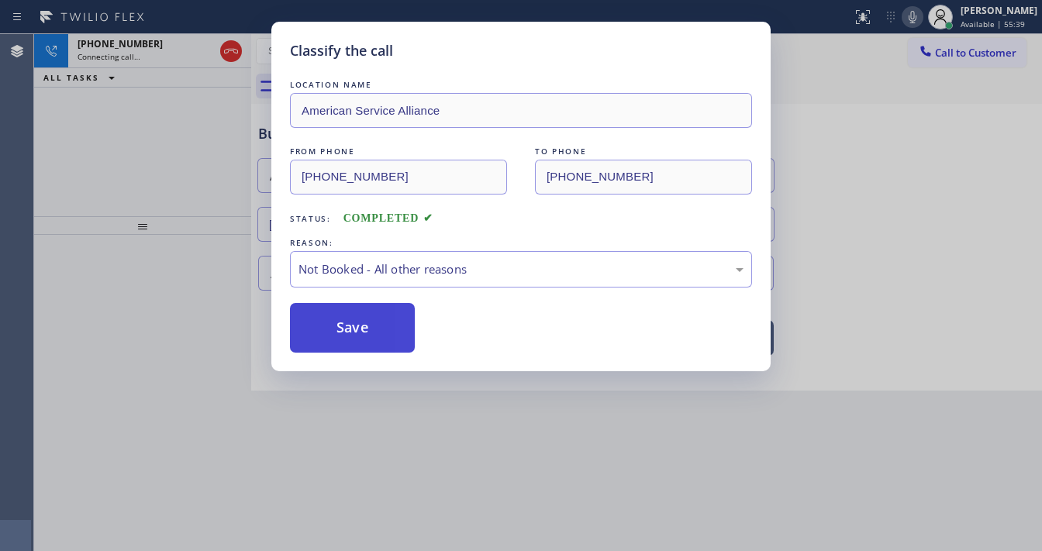
click at [361, 329] on button "Save" at bounding box center [352, 328] width 125 height 50
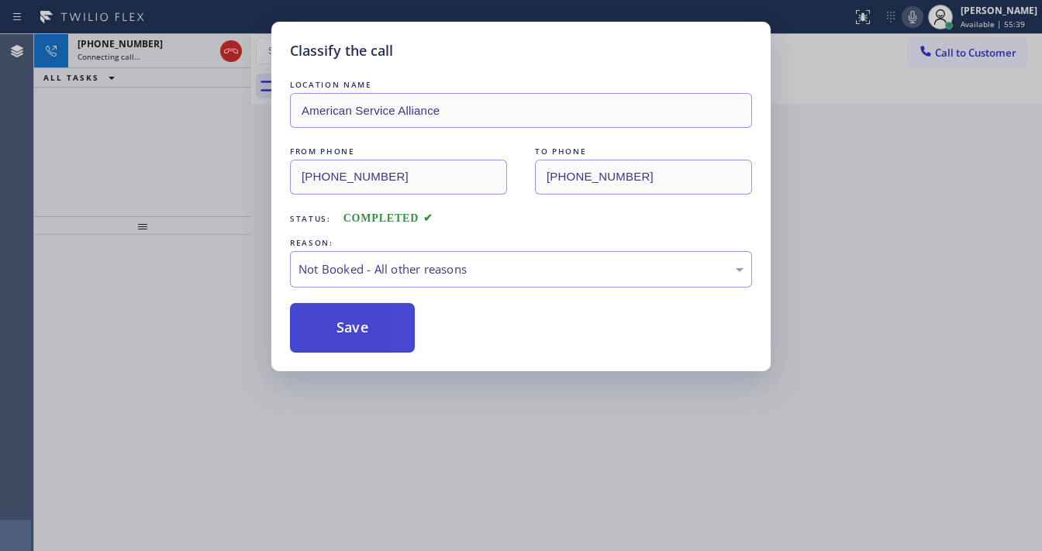
click at [361, 329] on button "Save" at bounding box center [352, 328] width 125 height 50
click at [434, 540] on div "Classify the call LOCATION NAME American Service Alliance FROM PHONE (386) 264-…" at bounding box center [521, 275] width 1042 height 551
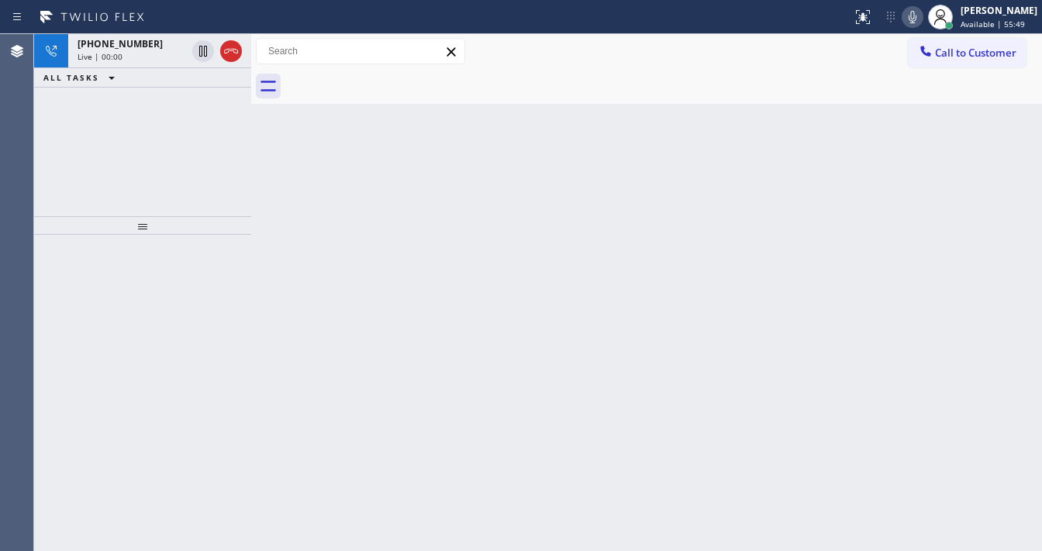
click at [817, 38] on div "Call to Customer Outbound call Location American Service Alliance Your caller i…" at bounding box center [646, 51] width 791 height 27
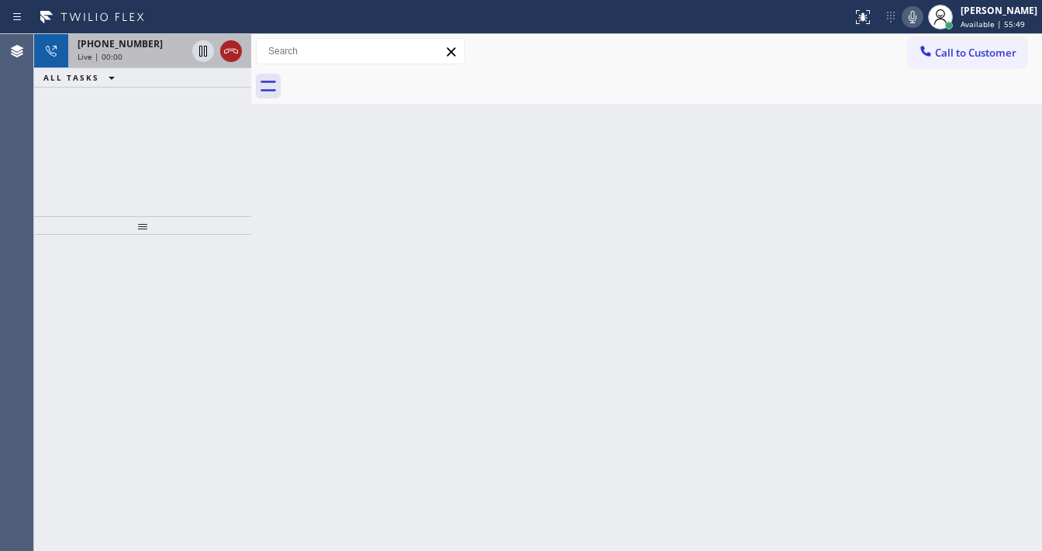
click at [235, 50] on icon at bounding box center [231, 51] width 19 height 19
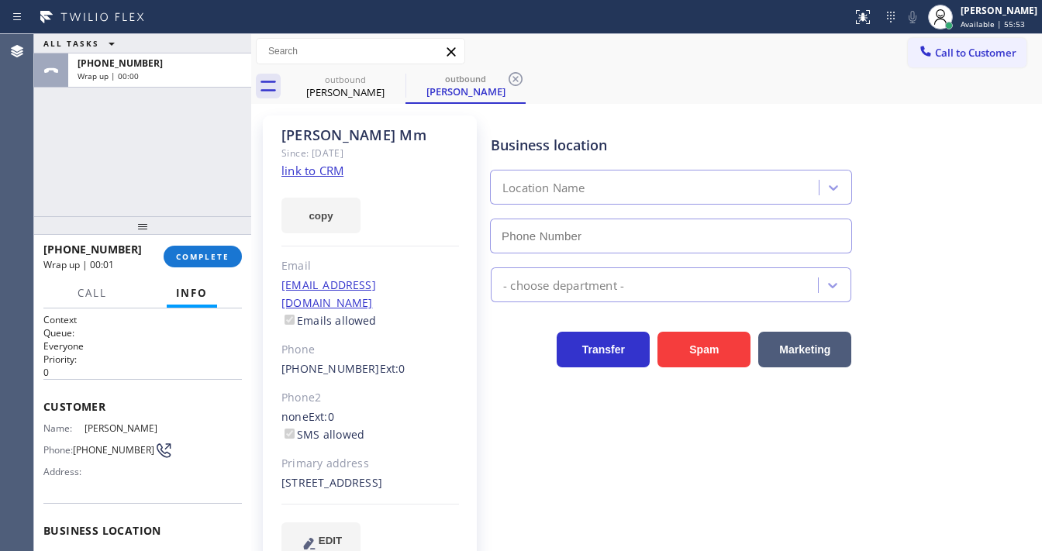
type input "(888) 859-4448"
click at [946, 56] on span "Call to Customer" at bounding box center [975, 53] width 81 height 14
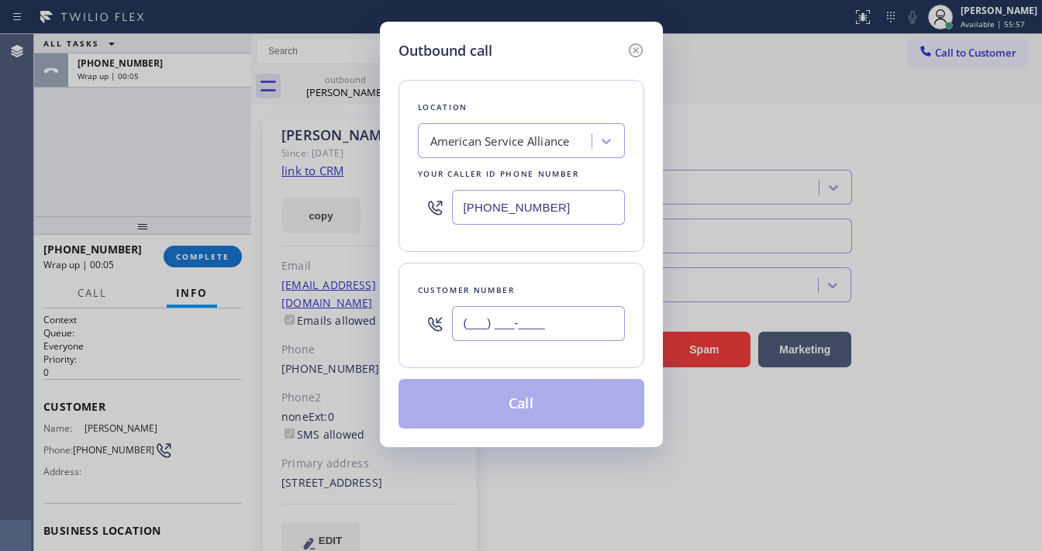
click at [515, 326] on input "(___) ___-____" at bounding box center [538, 323] width 173 height 35
paste input "386) 264-1623"
type input "(386) 264-1623"
click at [521, 254] on div "Location American Service Alliance Your caller id phone number (888) 859-4448 C…" at bounding box center [522, 245] width 246 height 368
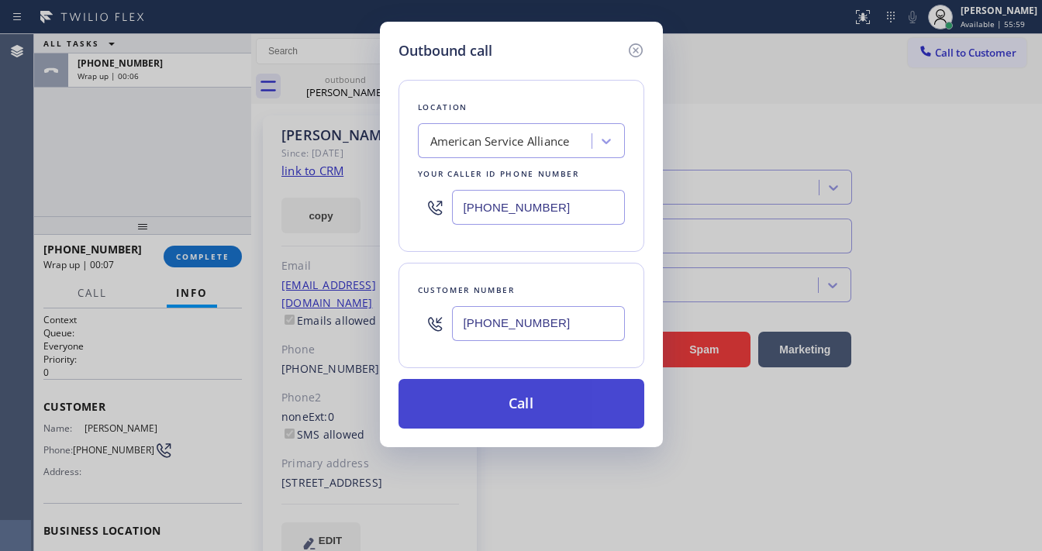
click at [507, 402] on button "Call" at bounding box center [522, 404] width 246 height 50
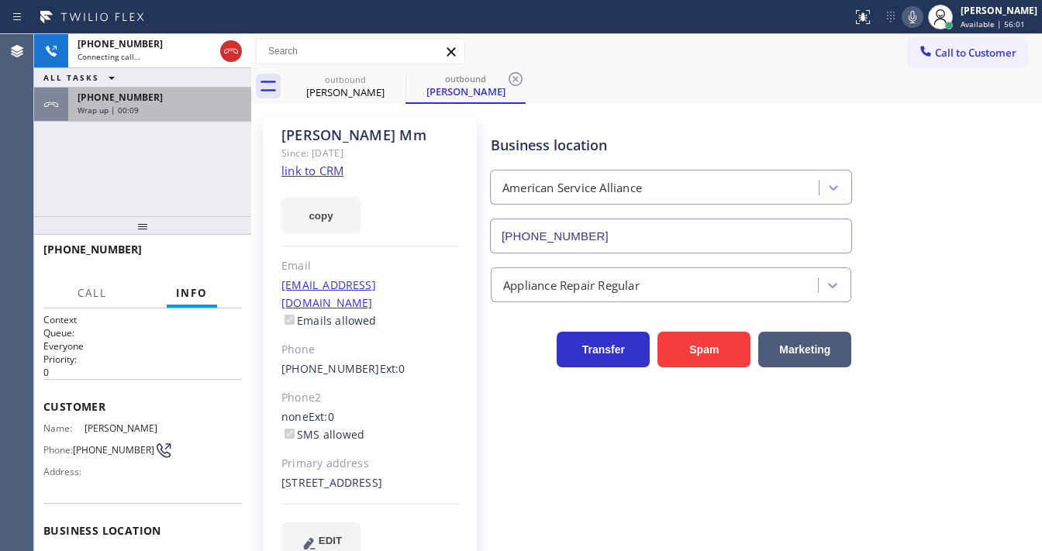
click at [174, 90] on div "+13862641623 Wrap up | 00:09" at bounding box center [156, 105] width 177 height 34
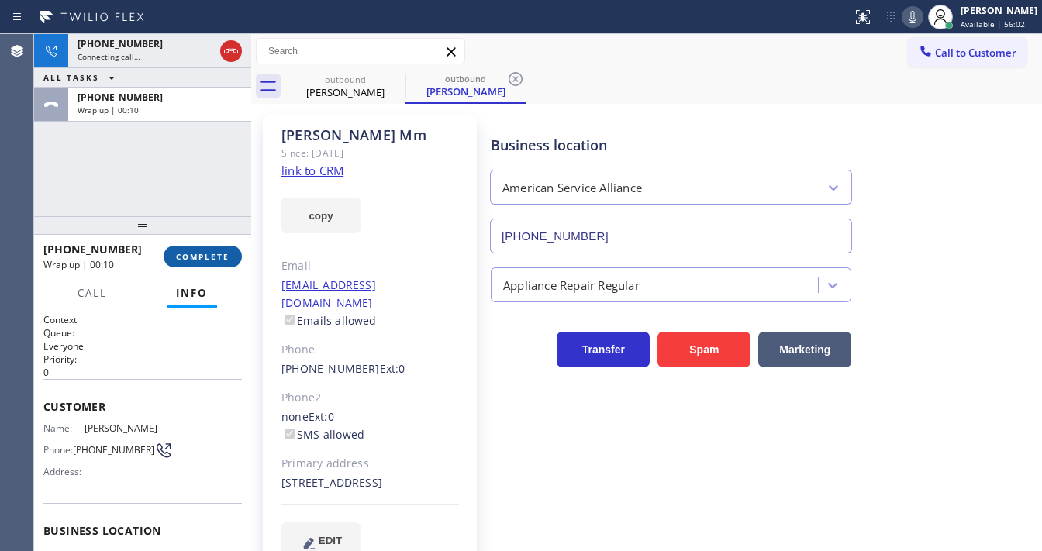
click at [209, 251] on span "COMPLETE" at bounding box center [203, 256] width 54 height 11
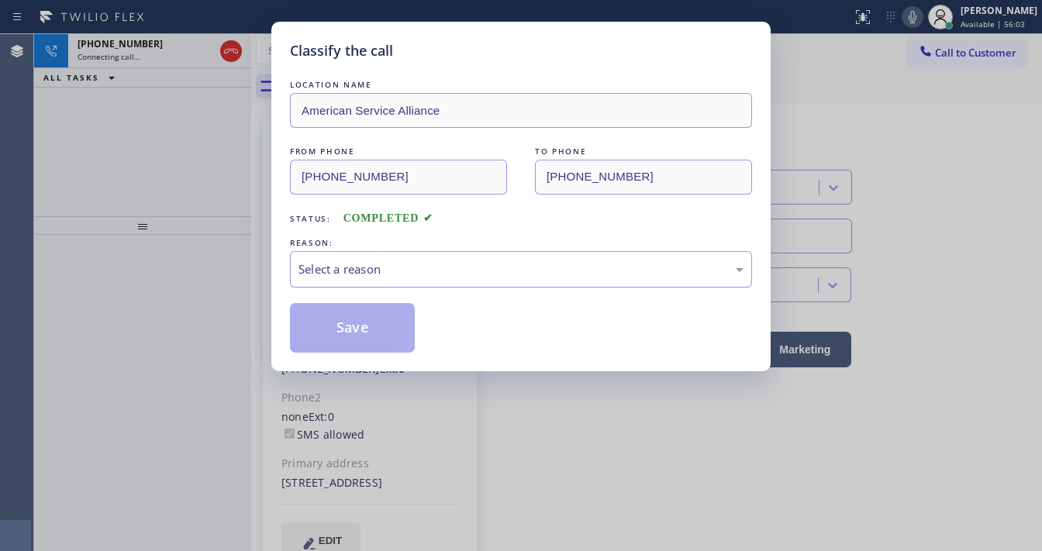
click at [384, 271] on div "Select a reason" at bounding box center [521, 270] width 445 height 18
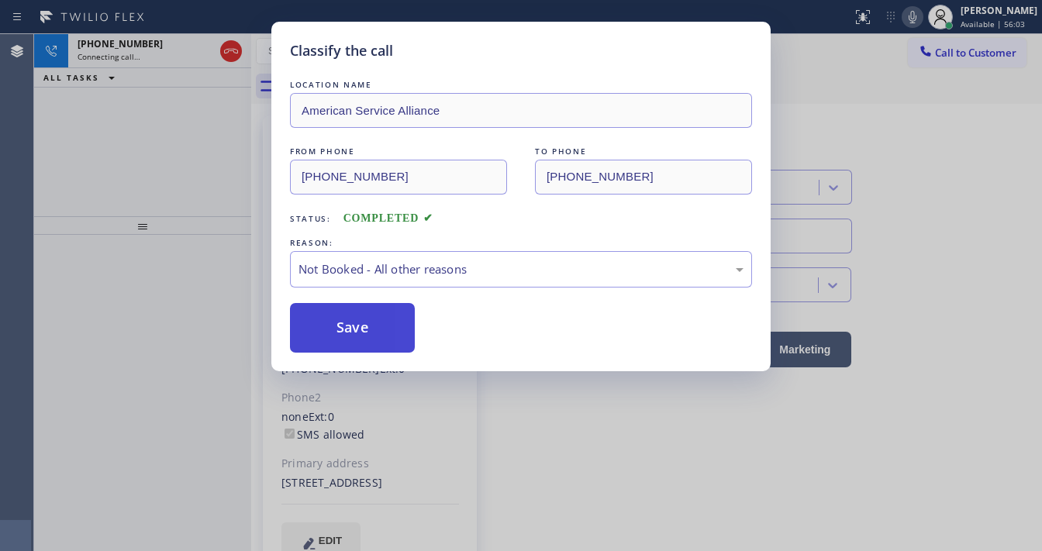
click at [364, 326] on button "Save" at bounding box center [352, 328] width 125 height 50
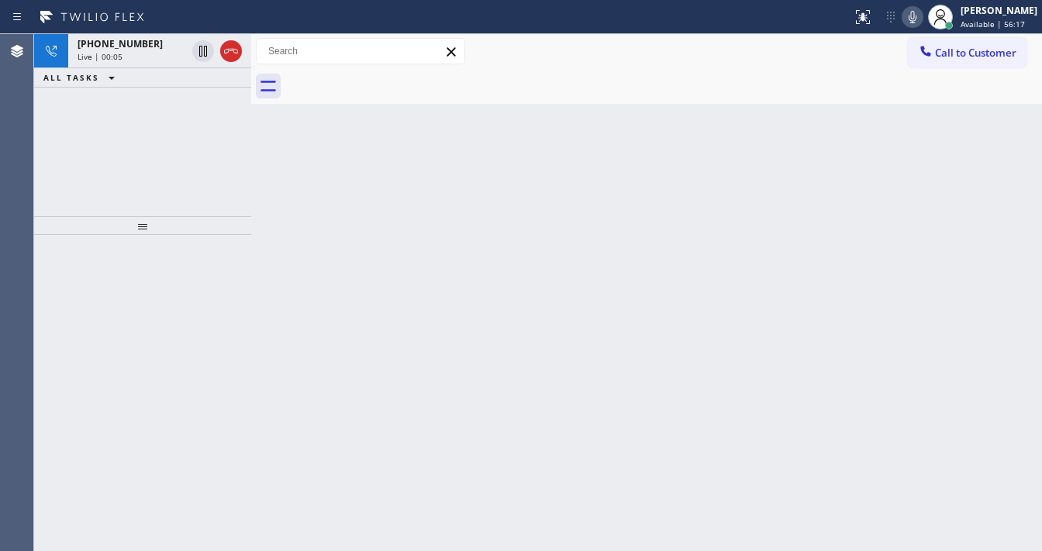
click at [33, 186] on div "Agent Desktop" at bounding box center [16, 292] width 33 height 517
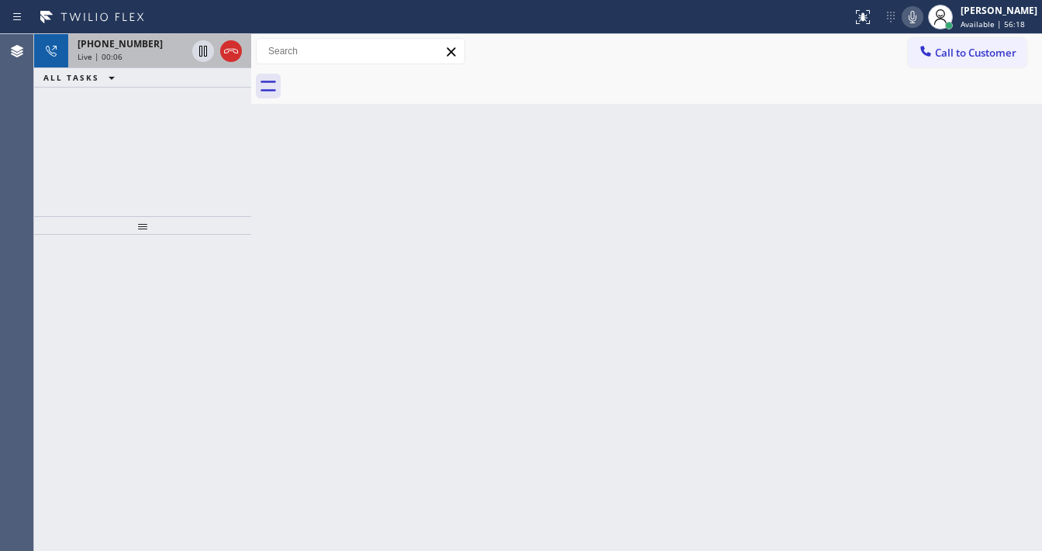
click at [130, 57] on div "Live | 00:06" at bounding box center [132, 56] width 109 height 11
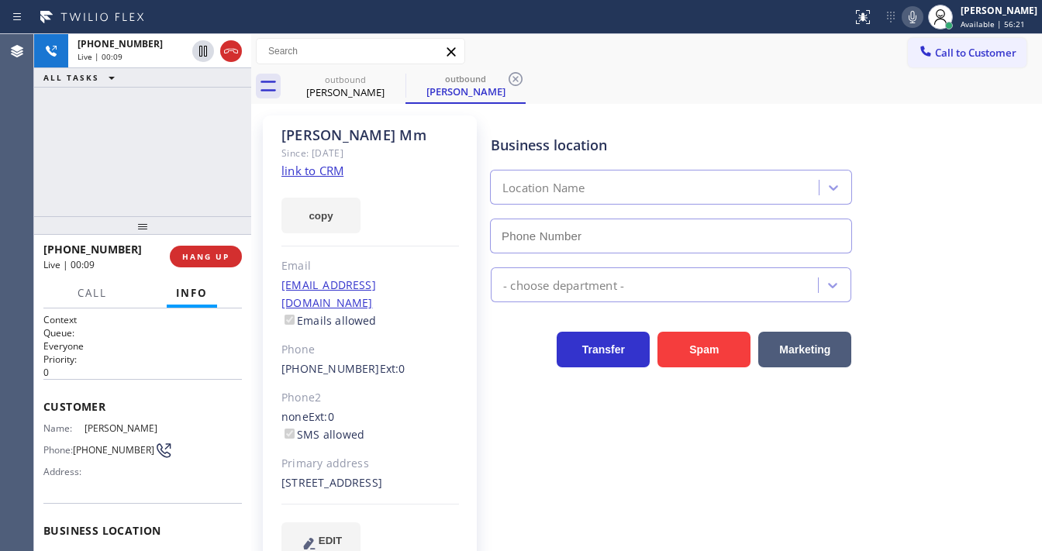
type input "(888) 859-4448"
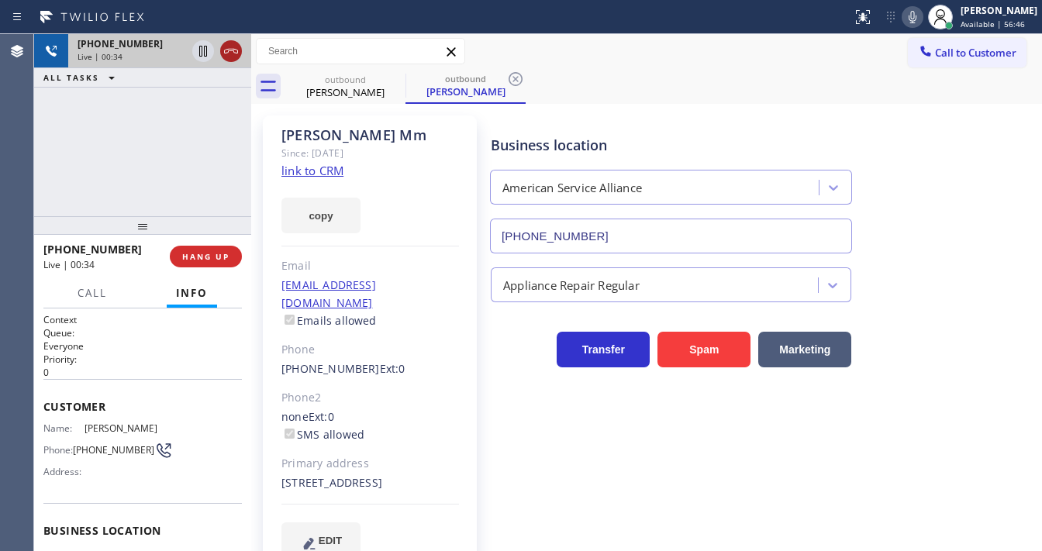
click at [238, 50] on icon at bounding box center [231, 51] width 19 height 19
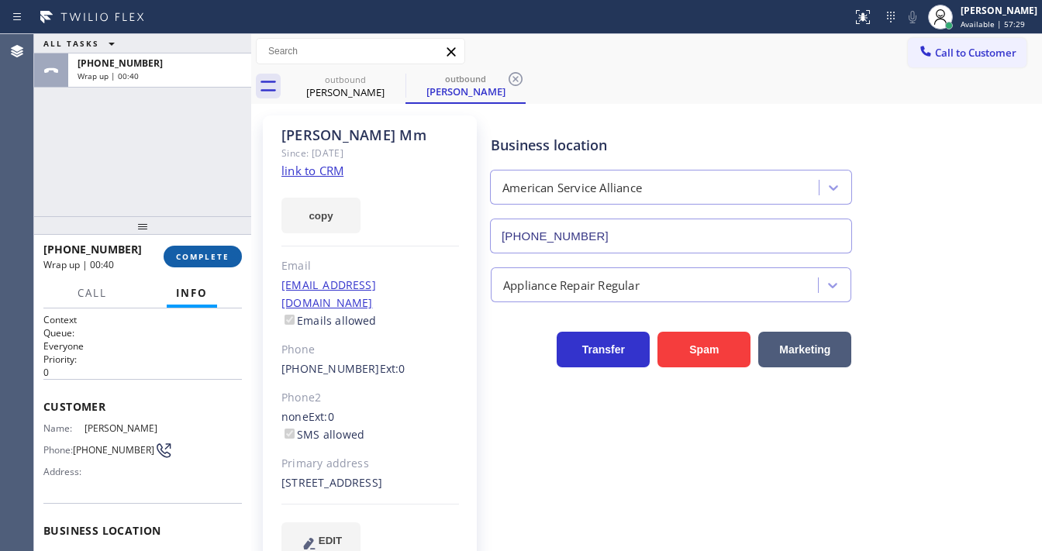
click at [218, 254] on span "COMPLETE" at bounding box center [203, 256] width 54 height 11
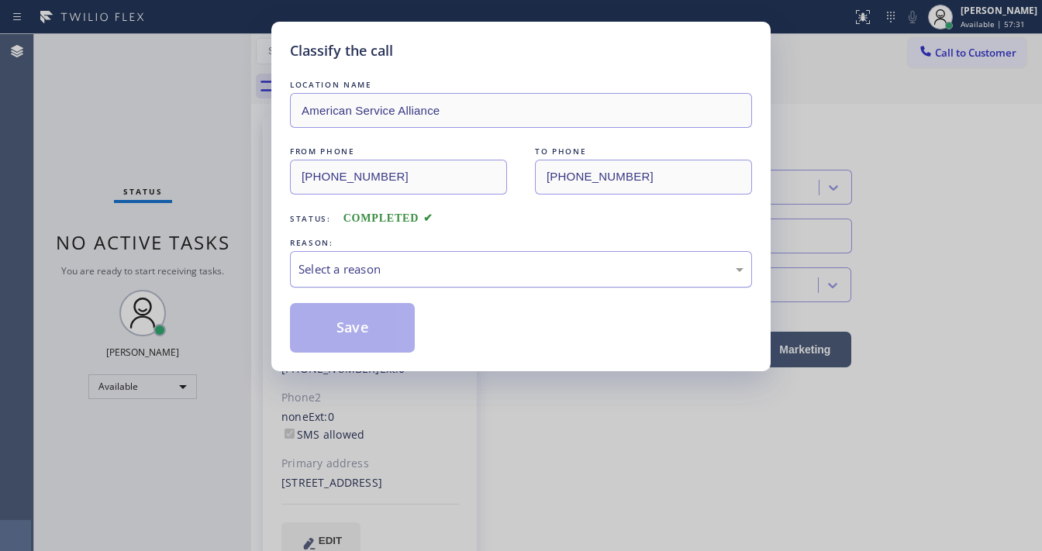
click at [409, 275] on div "Select a reason" at bounding box center [521, 270] width 445 height 18
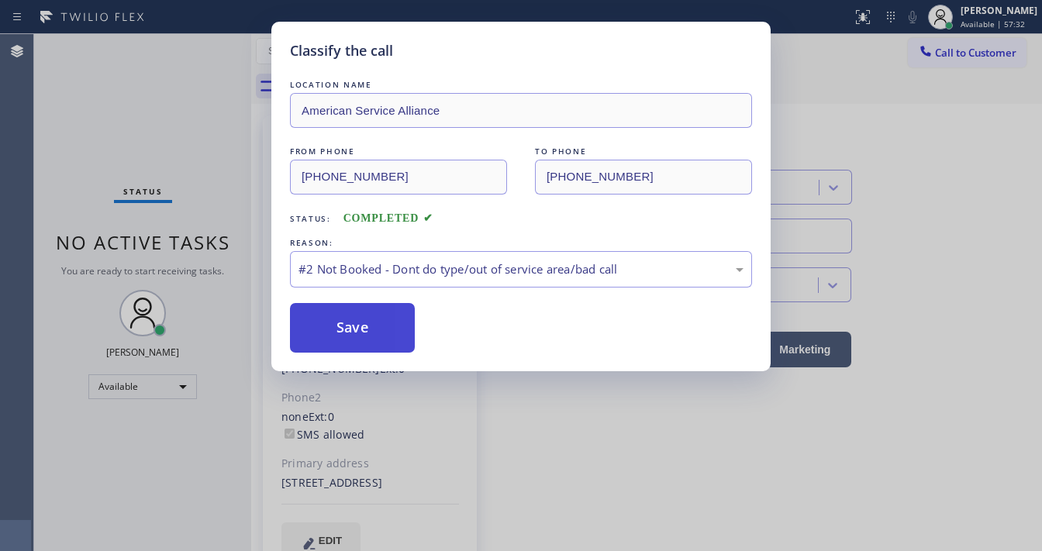
click at [374, 325] on button "Save" at bounding box center [352, 328] width 125 height 50
drag, startPoint x: 374, startPoint y: 325, endPoint x: 893, endPoint y: 155, distance: 546.7
click at [378, 326] on button "Save" at bounding box center [352, 328] width 125 height 50
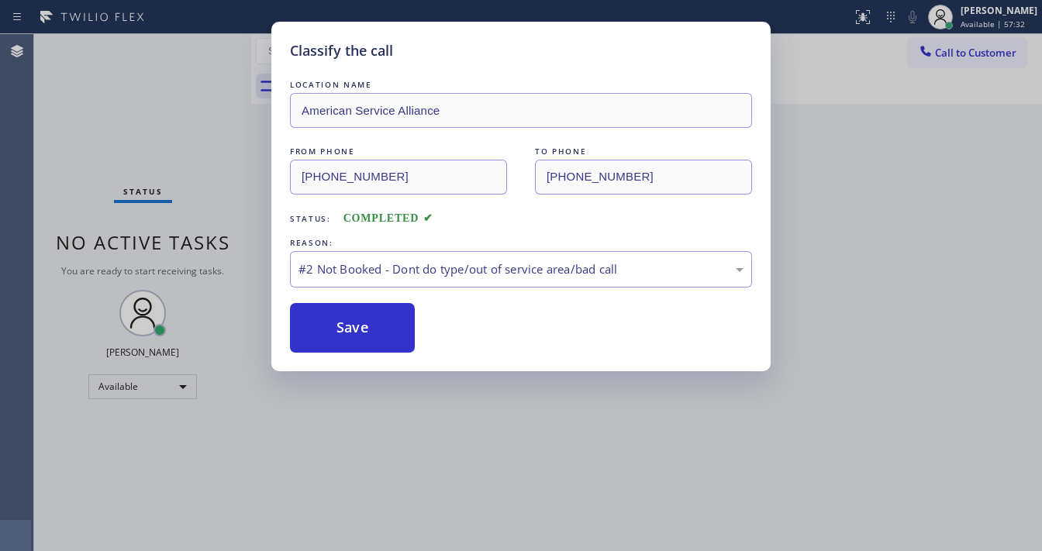
click at [893, 155] on div "Classify the call LOCATION NAME American Service Alliance FROM PHONE (888) 859-…" at bounding box center [521, 275] width 1042 height 551
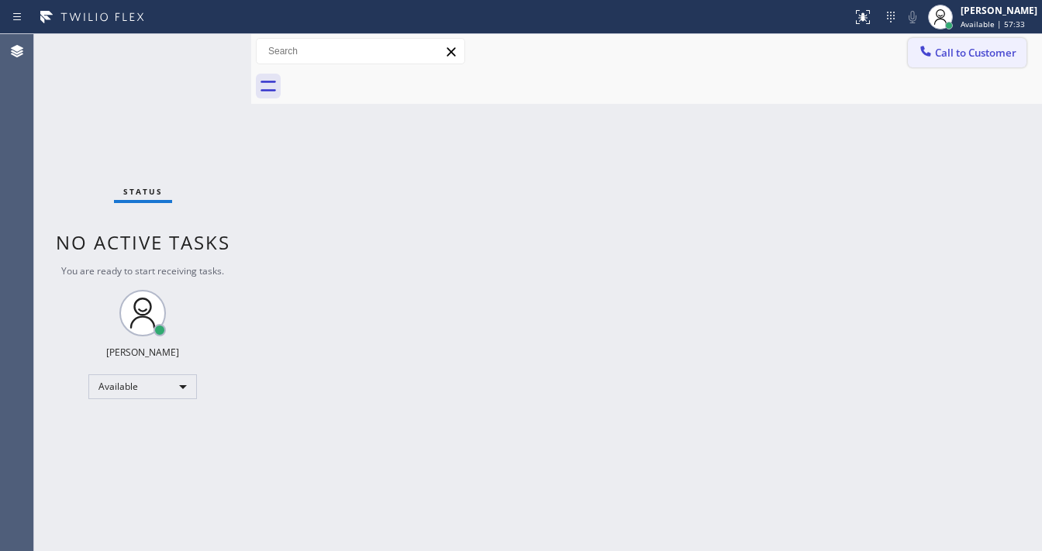
click at [955, 56] on span "Call to Customer" at bounding box center [975, 53] width 81 height 14
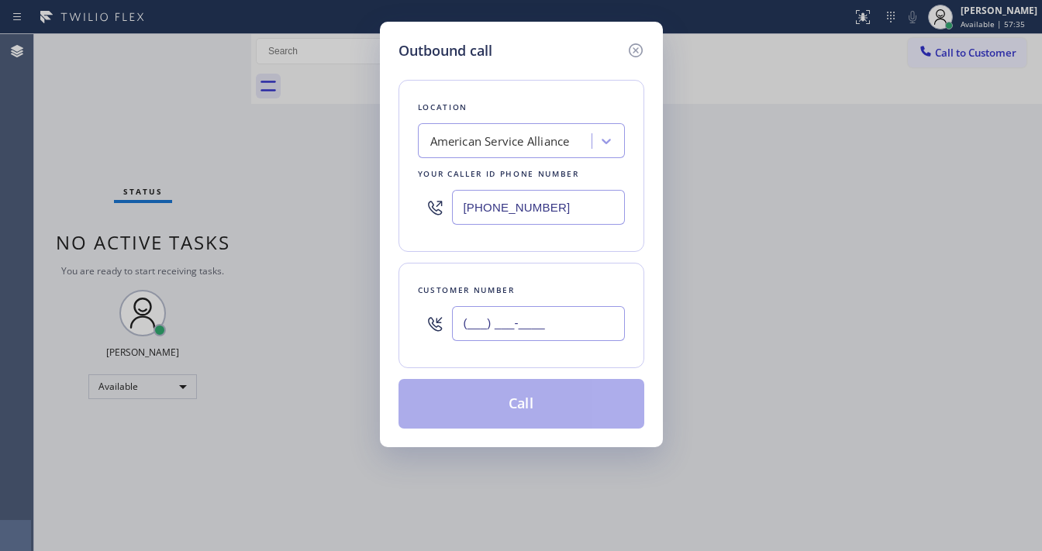
click at [512, 338] on input "(___) ___-____" at bounding box center [538, 323] width 173 height 35
paste input "386) 264-1623"
type input "(386) 264-1623"
drag, startPoint x: 546, startPoint y: 271, endPoint x: 545, endPoint y: 261, distance: 9.3
click at [547, 266] on div "Customer number (386) 264-1623" at bounding box center [522, 315] width 246 height 105
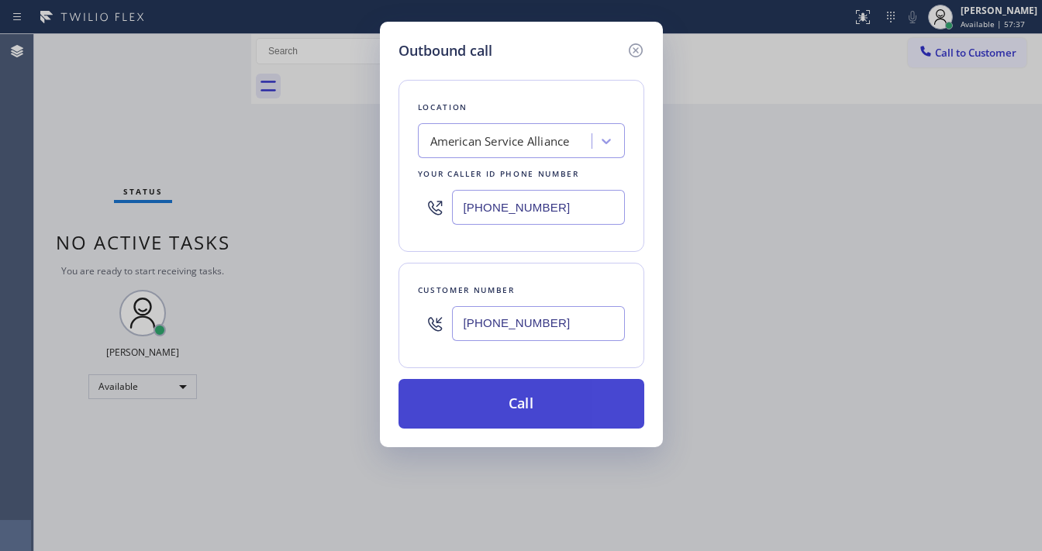
click at [517, 400] on button "Call" at bounding box center [522, 404] width 246 height 50
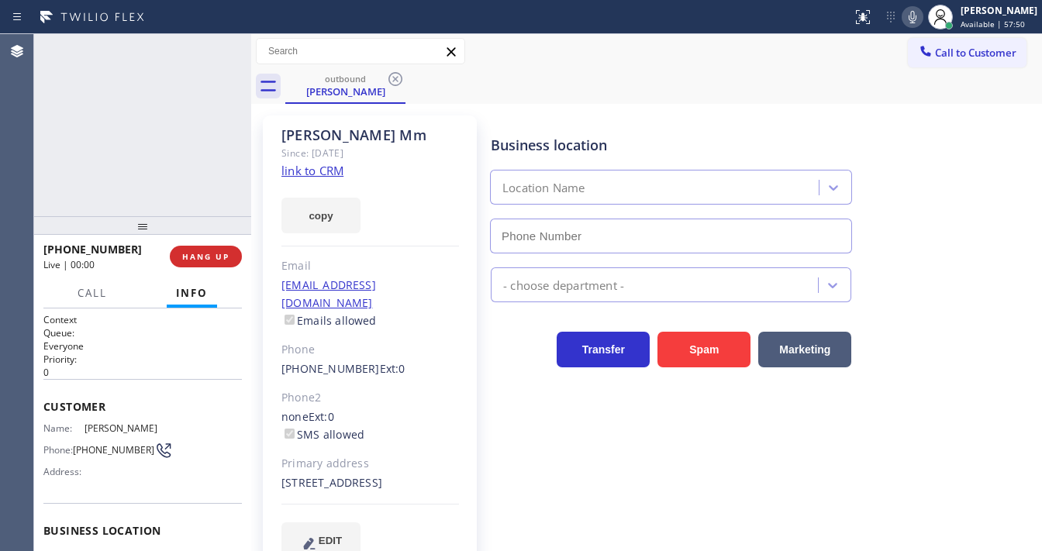
type input "(888) 859-4448"
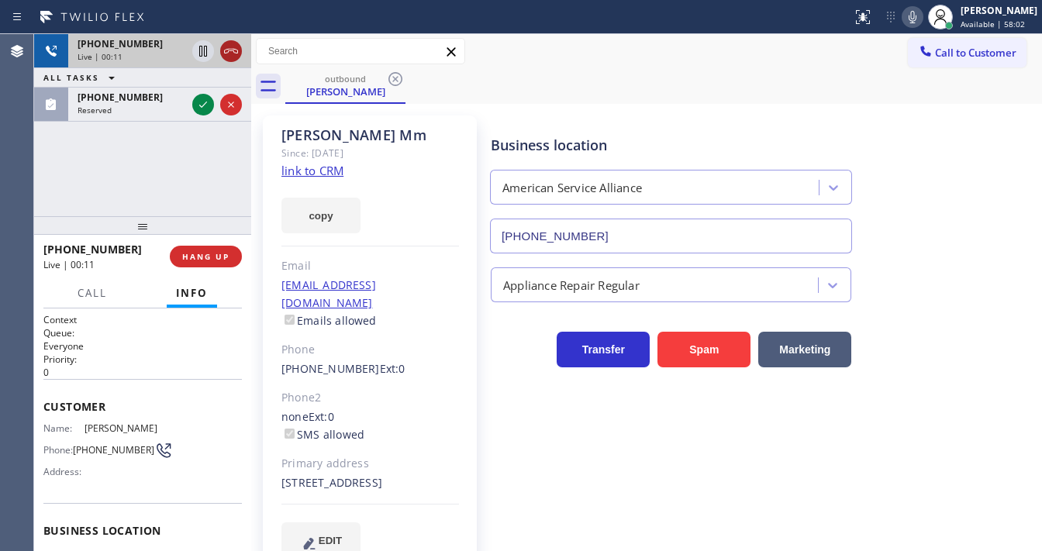
click at [230, 53] on icon at bounding box center [231, 51] width 19 height 19
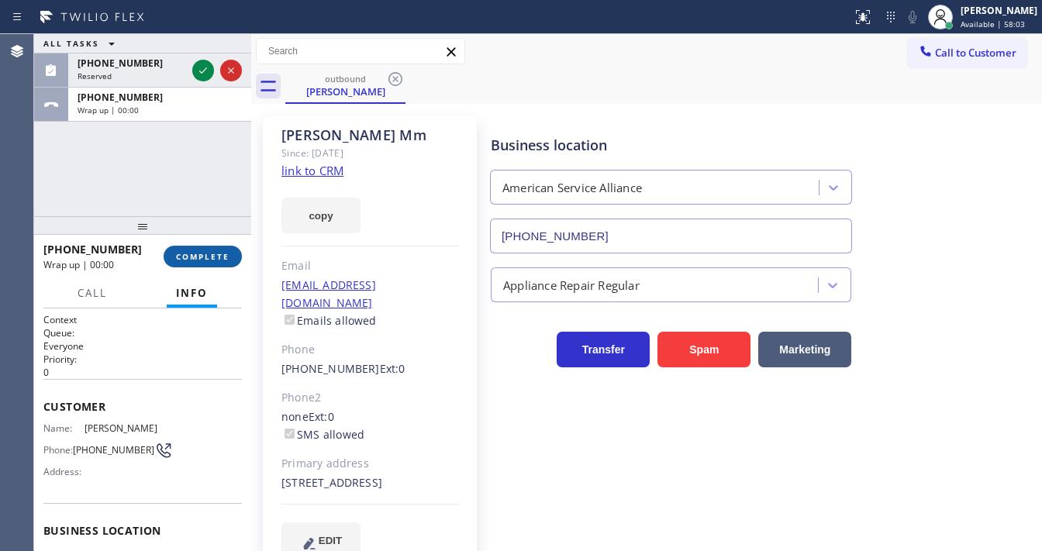
click at [211, 257] on span "COMPLETE" at bounding box center [203, 256] width 54 height 11
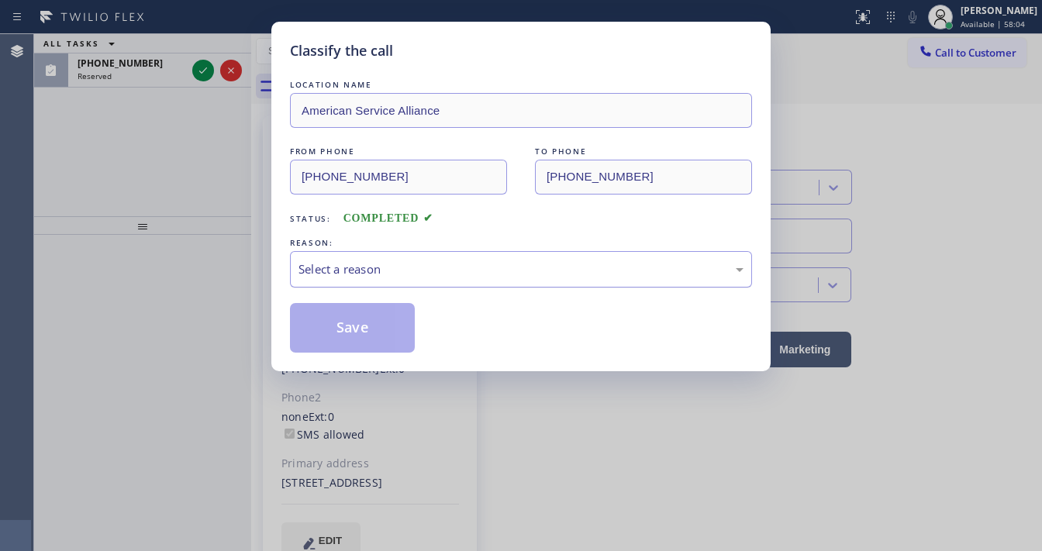
drag, startPoint x: 358, startPoint y: 267, endPoint x: 363, endPoint y: 285, distance: 19.4
click at [361, 280] on div "Select a reason" at bounding box center [521, 269] width 462 height 36
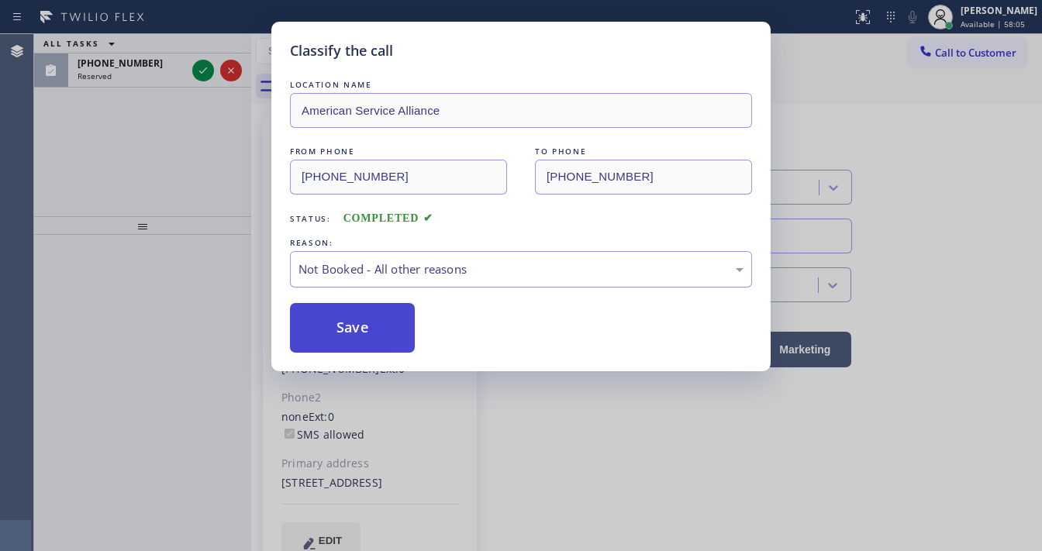
click at [352, 326] on button "Save" at bounding box center [352, 328] width 125 height 50
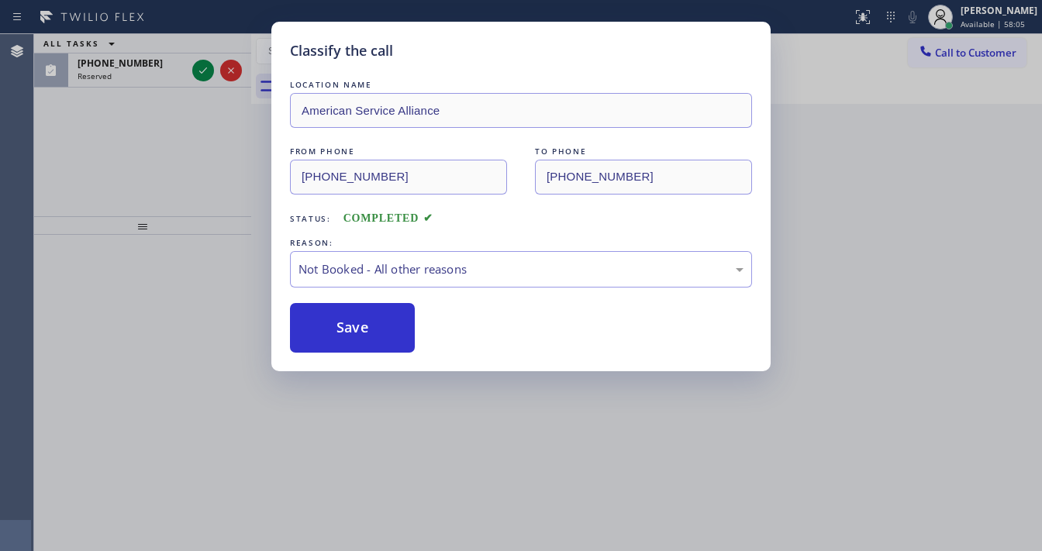
click at [228, 198] on div "Classify the call LOCATION NAME American Service Alliance FROM PHONE (888) 859-…" at bounding box center [521, 275] width 1042 height 551
click at [199, 66] on div "Classify the call LOCATION NAME American Service Alliance FROM PHONE (888) 859-…" at bounding box center [521, 275] width 1042 height 551
click at [199, 65] on div "Classify the call LOCATION NAME American Service Alliance FROM PHONE (888) 859-…" at bounding box center [521, 275] width 1042 height 551
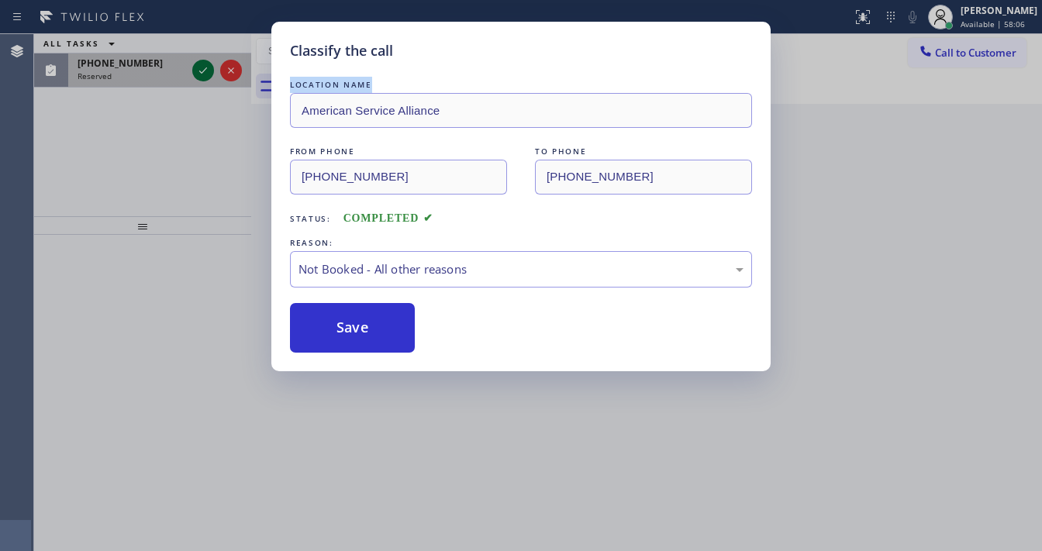
click at [200, 71] on div "Classify the call LOCATION NAME Brothers Electric FROM PHONE (856) 341-6917 TO …" at bounding box center [538, 292] width 1008 height 517
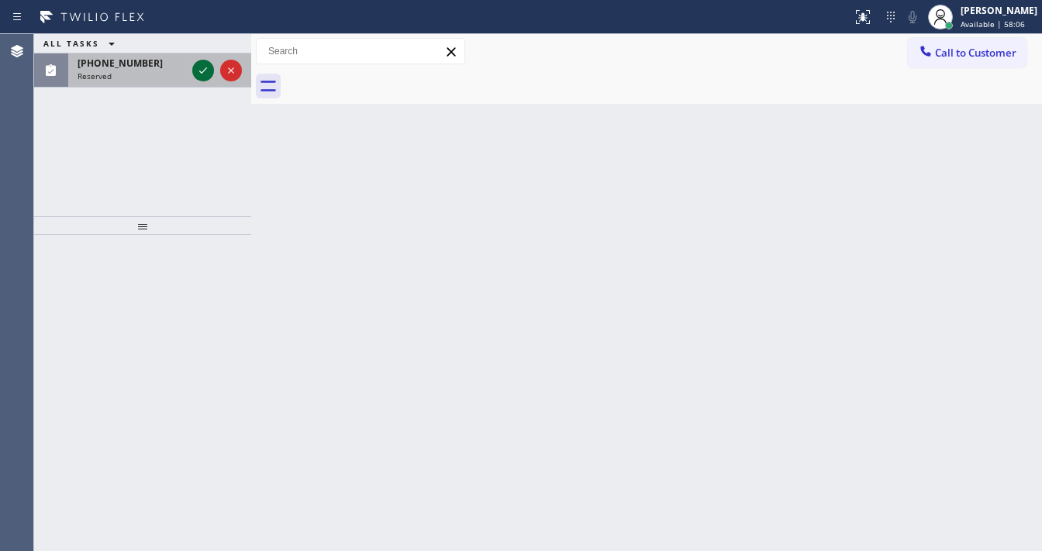
click at [200, 71] on icon at bounding box center [203, 70] width 8 height 6
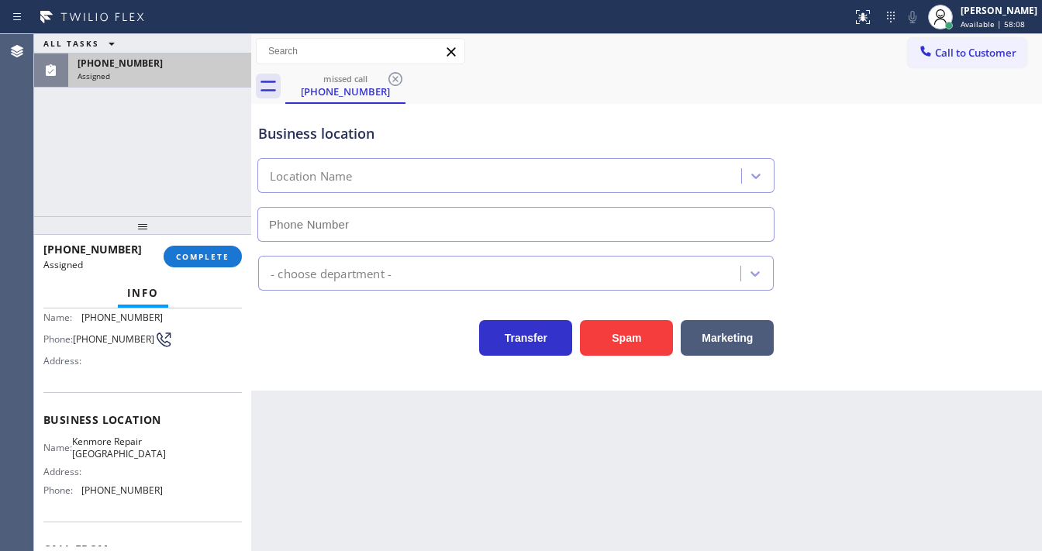
scroll to position [112, 0]
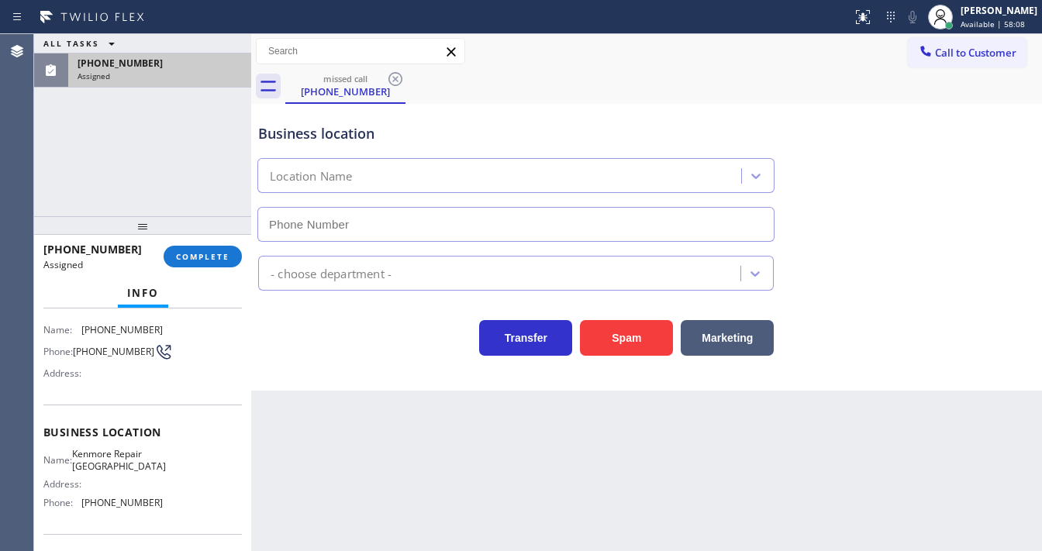
type input "(602) 693-0127"
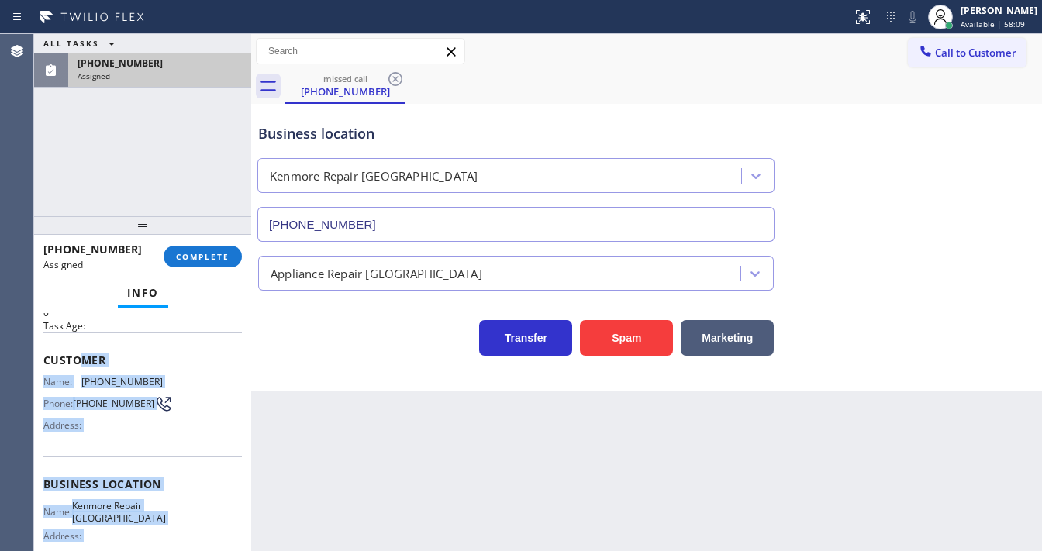
scroll to position [0, 0]
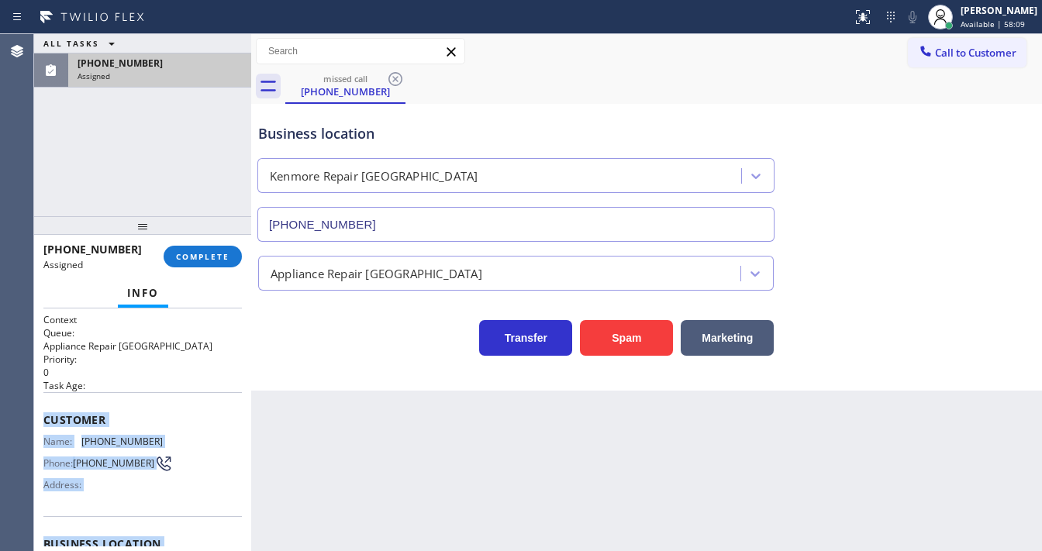
drag, startPoint x: 167, startPoint y: 505, endPoint x: 168, endPoint y: 335, distance: 169.8
click at [56, 399] on div "Context Queue: Appliance Repair High End Priority: 0 Task Age: Customer Name: (…" at bounding box center [142, 538] width 199 height 450
copy div "stomer Name: (602) 622-3192 Phone: (602) 622-3192 Address: Business location Na…"
click at [219, 251] on span "COMPLETE" at bounding box center [203, 256] width 54 height 11
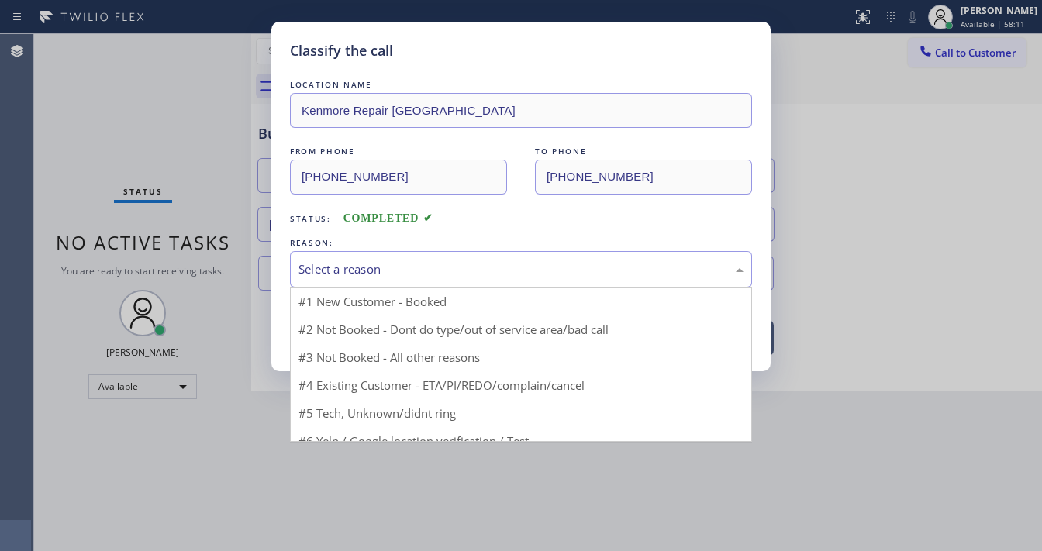
click at [384, 278] on div "Select a reason" at bounding box center [521, 269] width 462 height 36
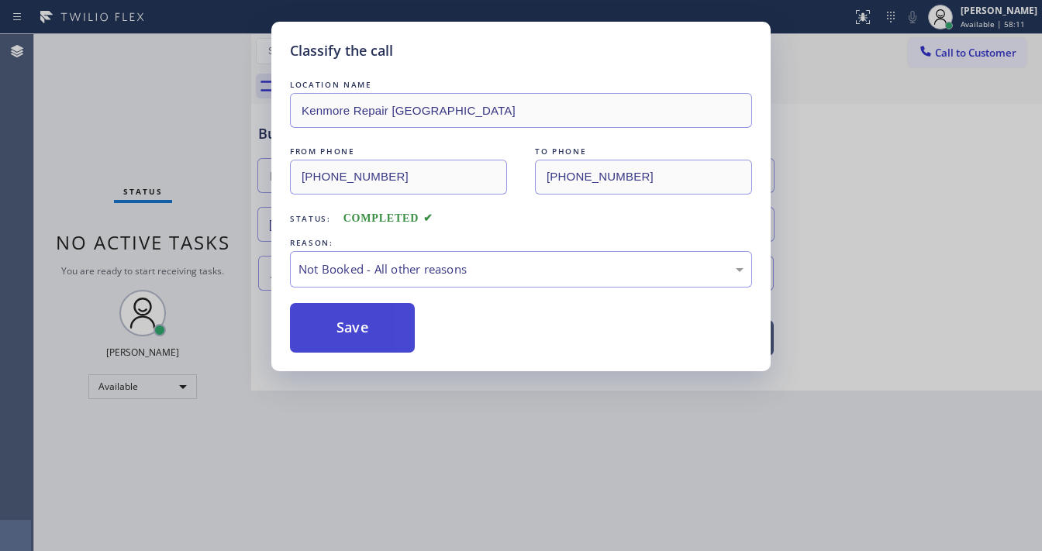
click at [366, 323] on button "Save" at bounding box center [352, 328] width 125 height 50
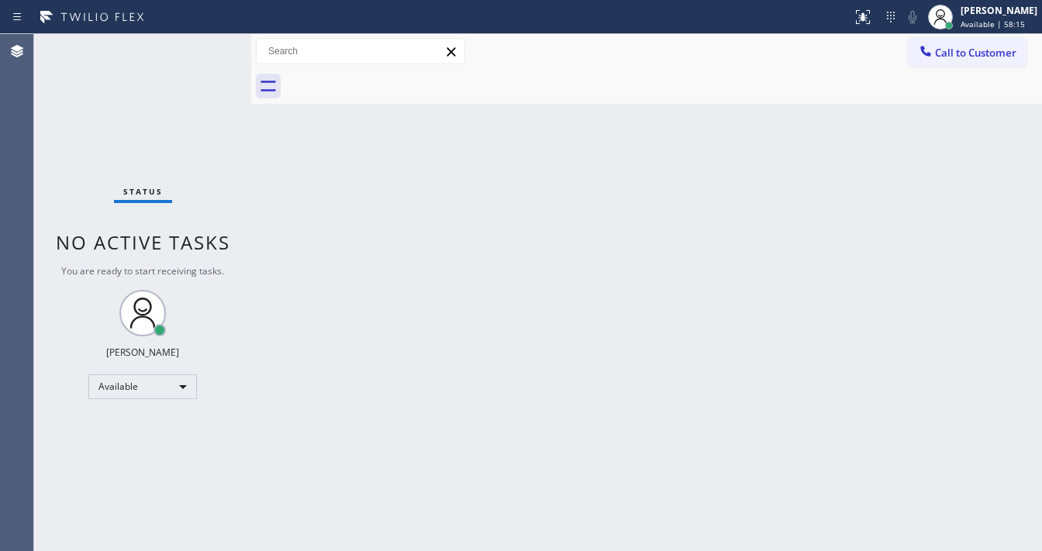
click at [141, 84] on div "Status No active tasks You are ready to start receiving tasks. Michael Javier A…" at bounding box center [142, 292] width 217 height 517
click at [199, 50] on div "Status No active tasks You are ready to start receiving tasks. Michael Javier A…" at bounding box center [142, 292] width 217 height 517
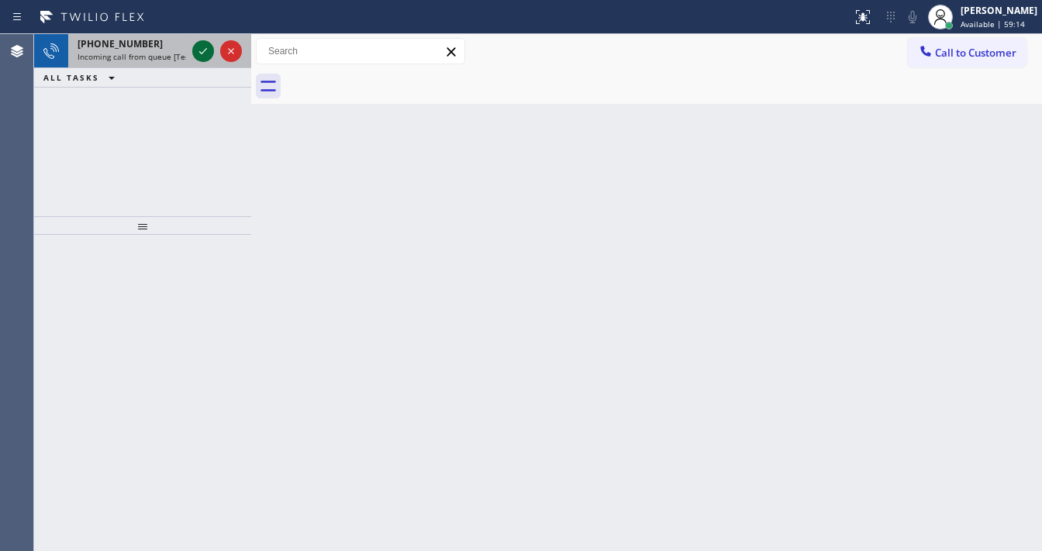
click at [199, 57] on icon at bounding box center [203, 51] width 19 height 19
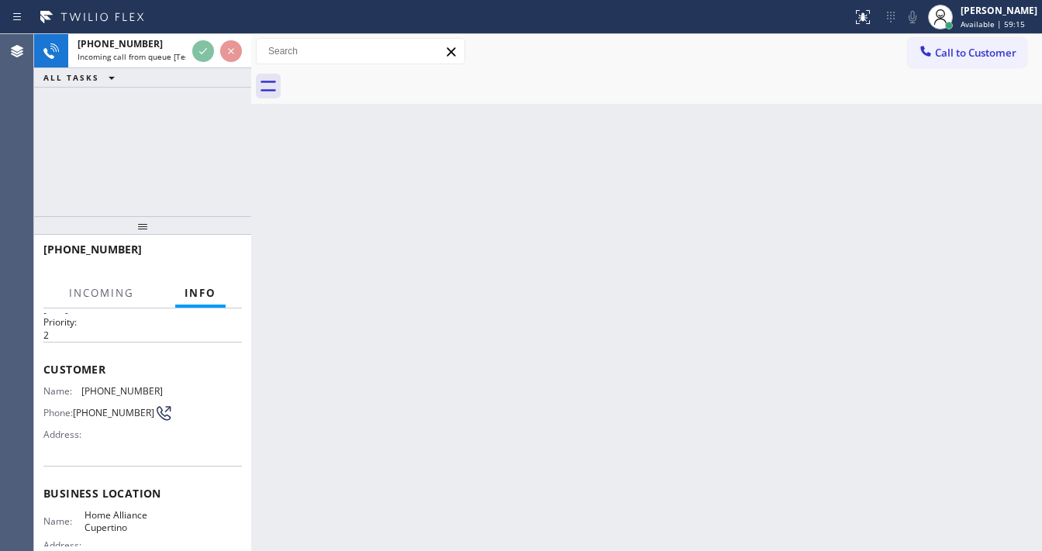
scroll to position [124, 0]
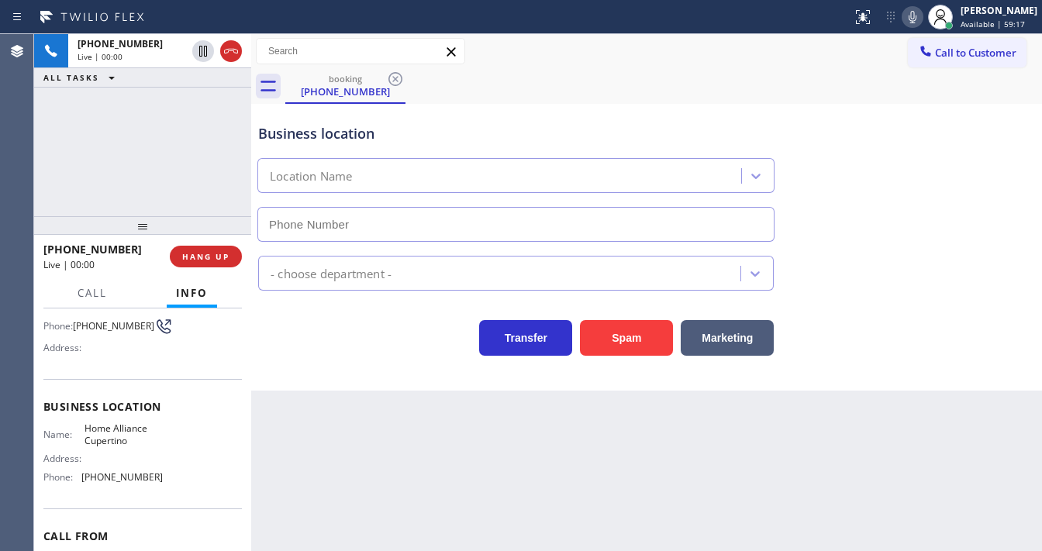
click at [165, 168] on div "+14083179902 Live | 00:00 ALL TASKS ALL TASKS ACTIVE TASKS TASKS IN WRAP UP" at bounding box center [142, 125] width 217 height 182
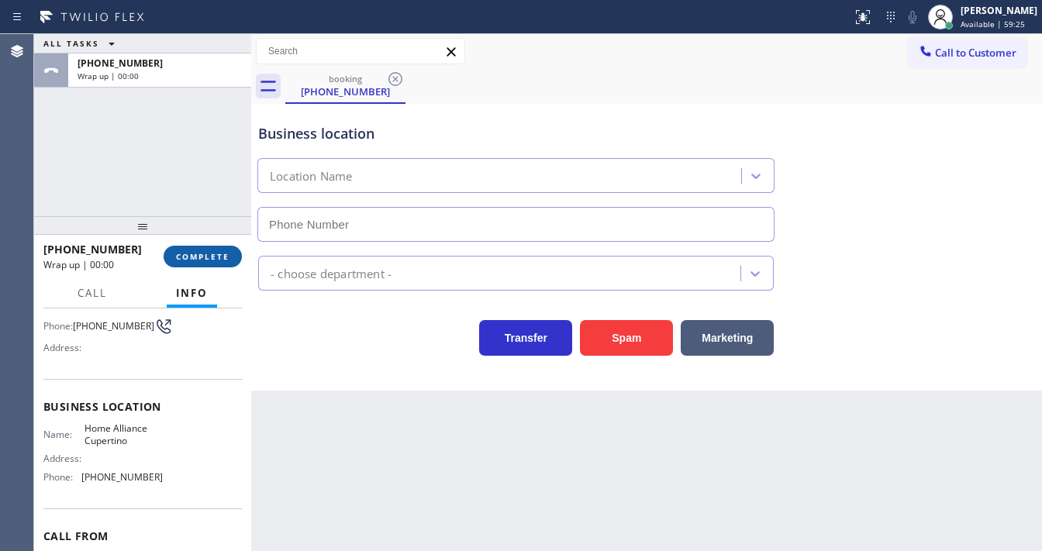
click at [215, 253] on span "COMPLETE" at bounding box center [203, 256] width 54 height 11
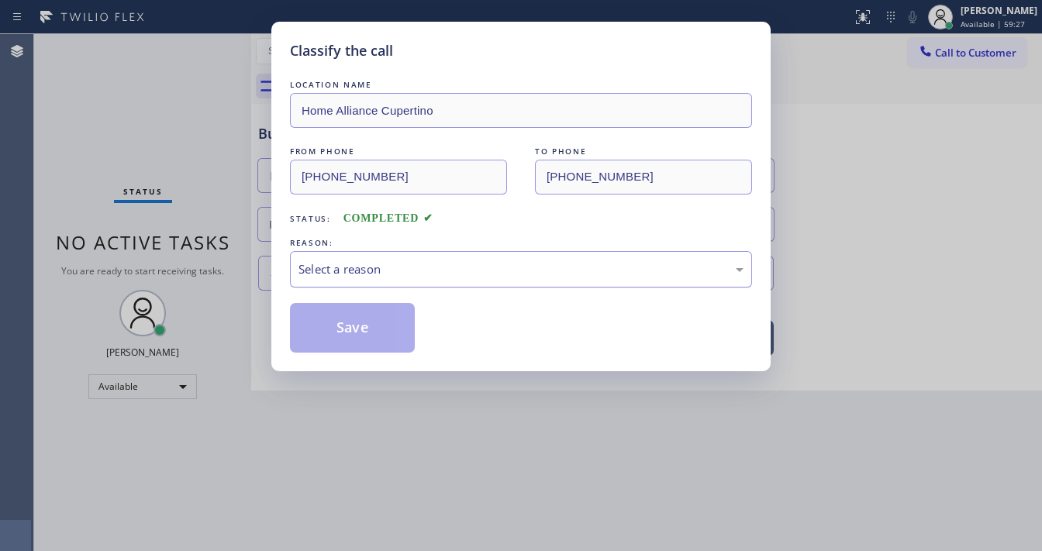
click at [337, 252] on div "Select a reason" at bounding box center [521, 269] width 462 height 36
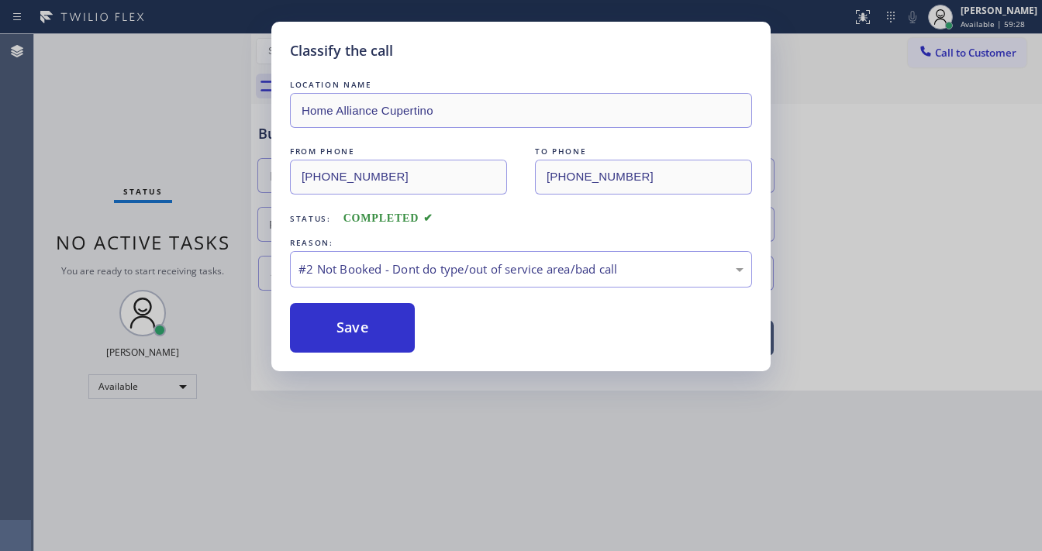
click at [346, 331] on button "Save" at bounding box center [352, 328] width 125 height 50
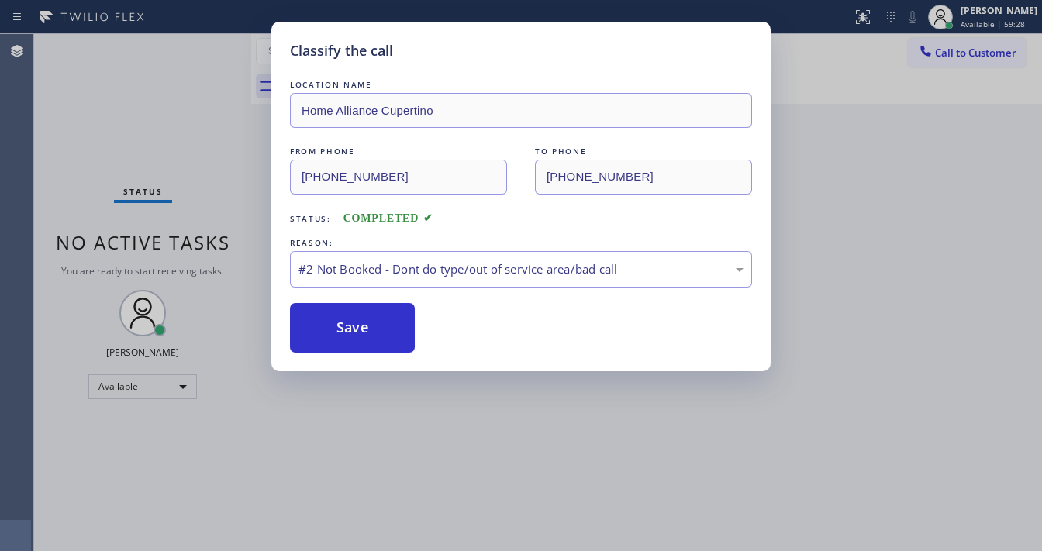
click at [346, 331] on button "Save" at bounding box center [352, 328] width 125 height 50
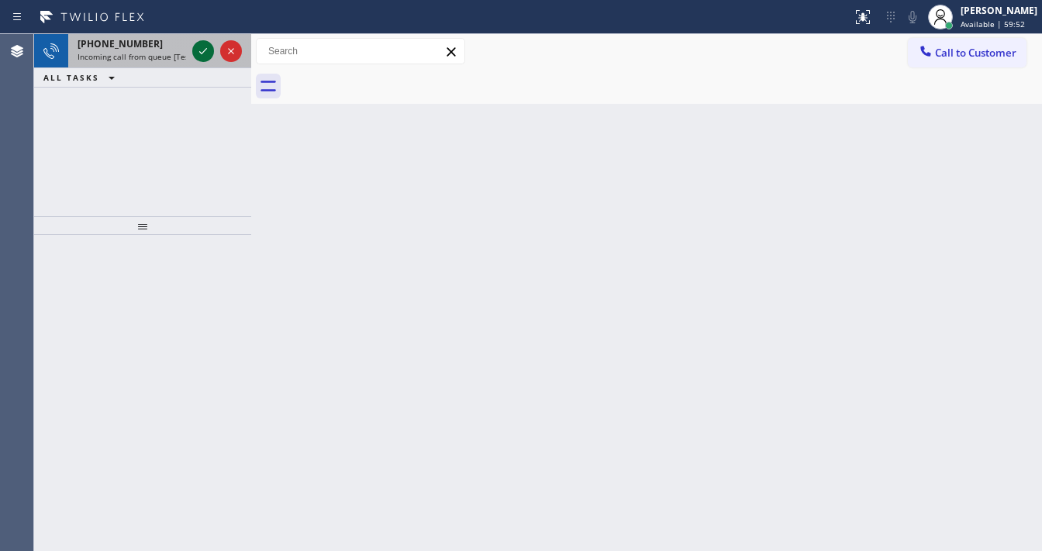
click at [196, 56] on icon at bounding box center [203, 51] width 19 height 19
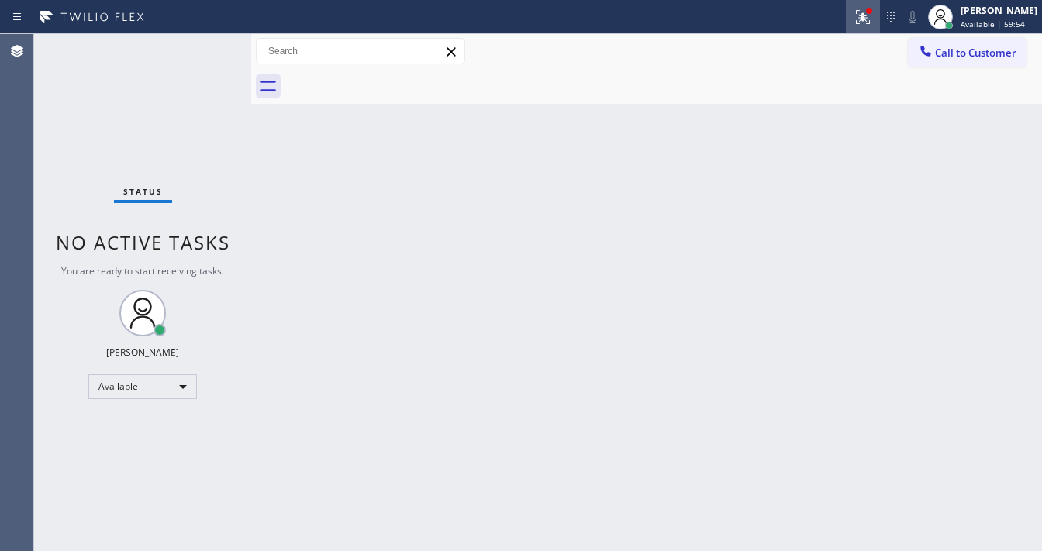
drag, startPoint x: 881, startPoint y: 25, endPoint x: 806, endPoint y: 198, distance: 188.6
click at [872, 25] on icon at bounding box center [863, 17] width 19 height 19
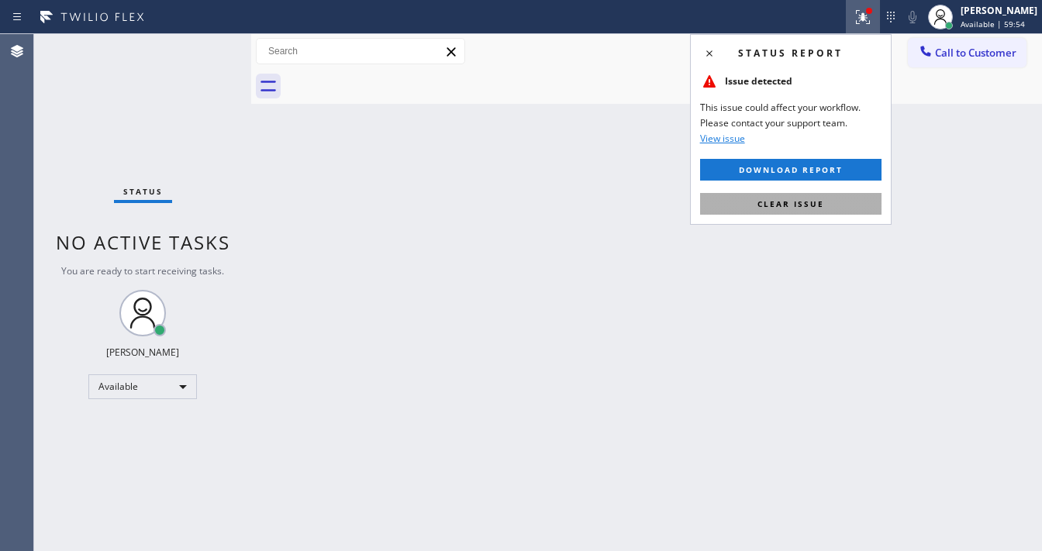
click at [809, 205] on span "Clear issue" at bounding box center [791, 204] width 67 height 11
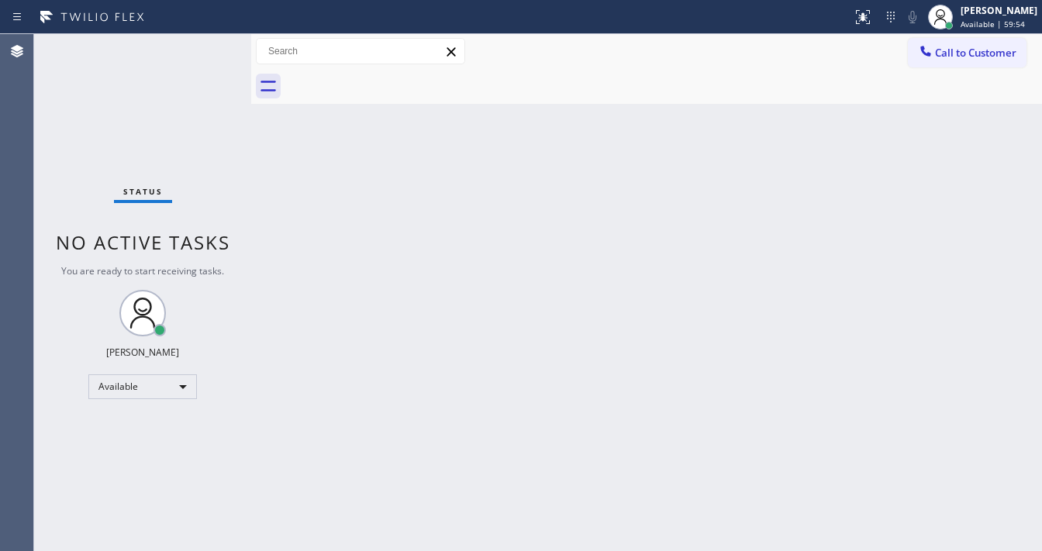
click at [496, 428] on div "Back to Dashboard Change Sender ID Customers Technicians Select a contact Outbo…" at bounding box center [646, 292] width 791 height 517
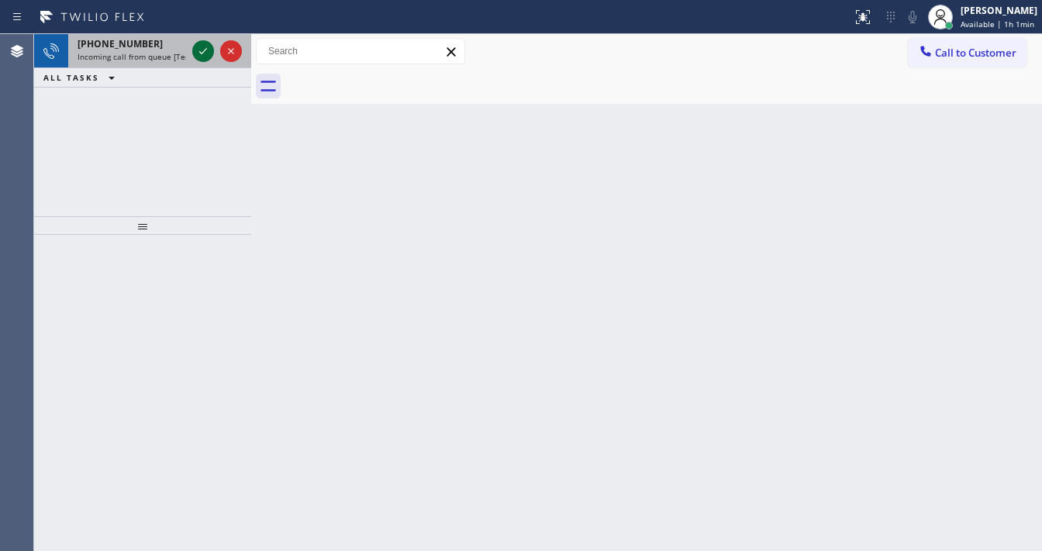
click at [200, 53] on div at bounding box center [217, 51] width 56 height 34
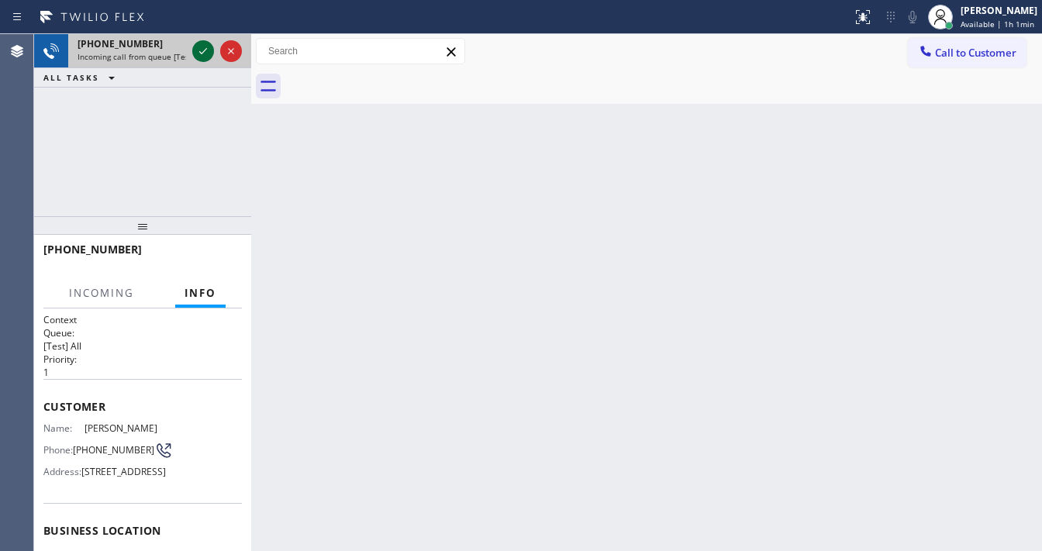
click at [200, 53] on icon at bounding box center [203, 51] width 19 height 19
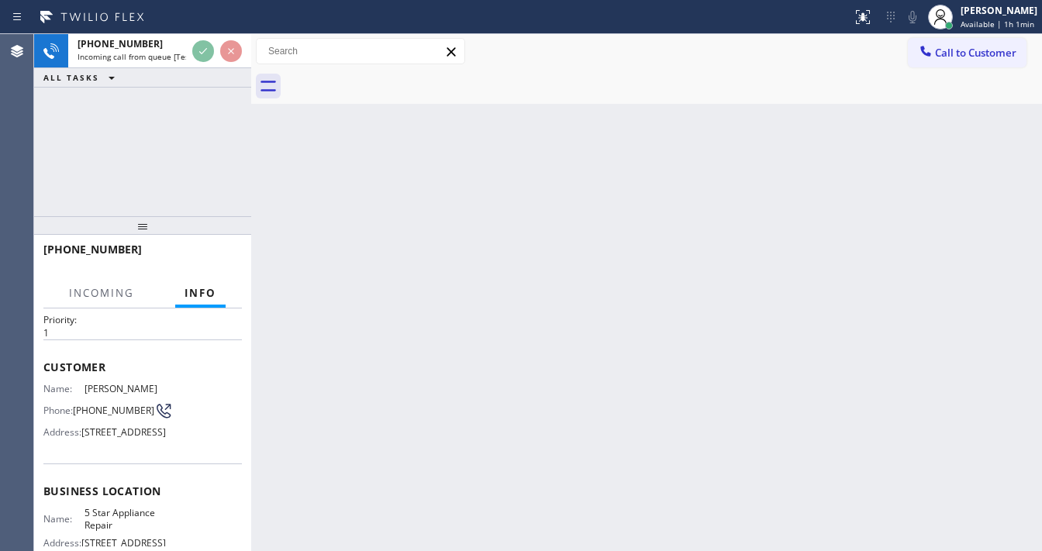
scroll to position [124, 0]
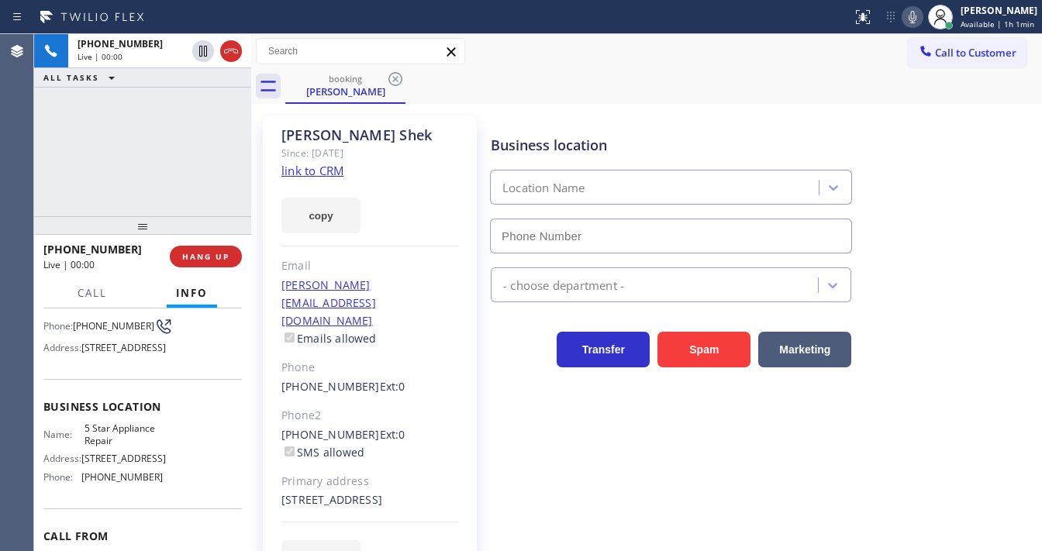
type input "(855) 731-4952"
click at [320, 168] on link "link to CRM" at bounding box center [313, 171] width 62 height 16
drag, startPoint x: 912, startPoint y: 17, endPoint x: 717, endPoint y: 74, distance: 202.9
click at [912, 17] on icon at bounding box center [912, 17] width 19 height 19
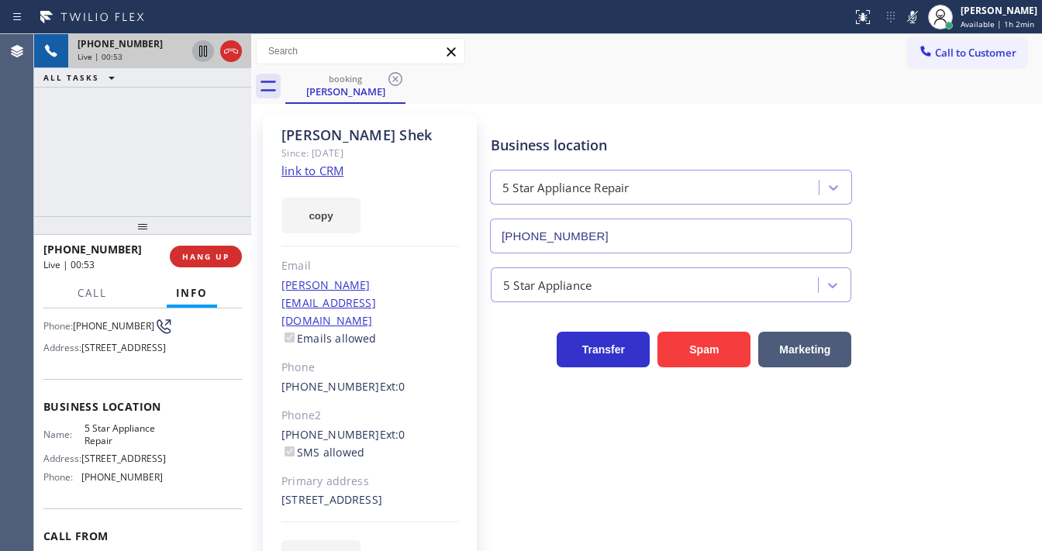
click at [199, 51] on icon at bounding box center [203, 51] width 19 height 19
click at [199, 50] on icon at bounding box center [203, 51] width 19 height 19
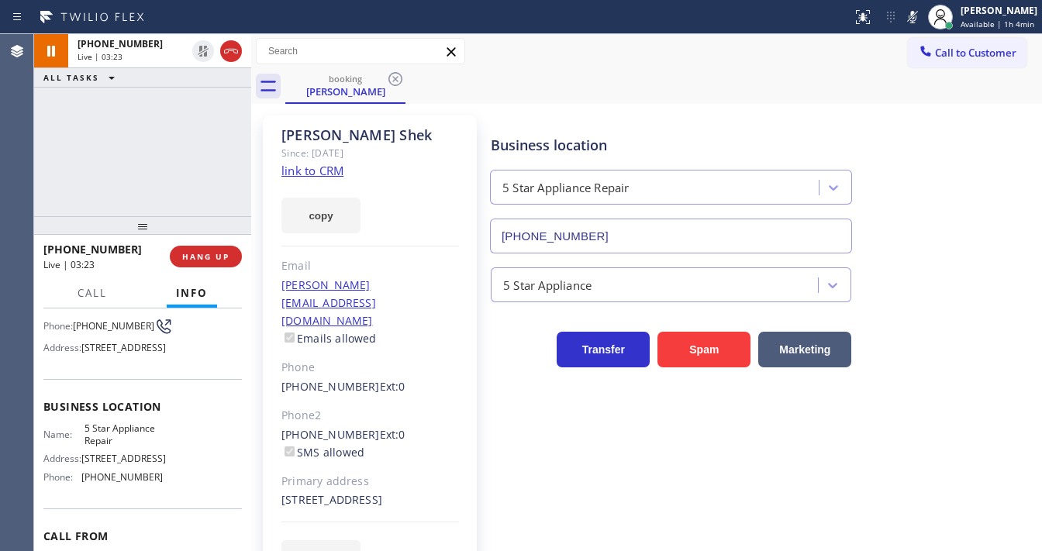
drag, startPoint x: 914, startPoint y: 25, endPoint x: 906, endPoint y: 26, distance: 7.8
click at [906, 26] on div "Status report No issues detected If you experience an issue, please download th…" at bounding box center [944, 17] width 196 height 34
click at [800, 95] on div "booking Josh Shek" at bounding box center [663, 86] width 757 height 35
click at [211, 145] on div "+19176136670 Live | 03:25 ALL TASKS ALL TASKS ACTIVE TASKS TASKS IN WRAP UP" at bounding box center [142, 125] width 217 height 182
click at [917, 18] on icon at bounding box center [913, 17] width 8 height 12
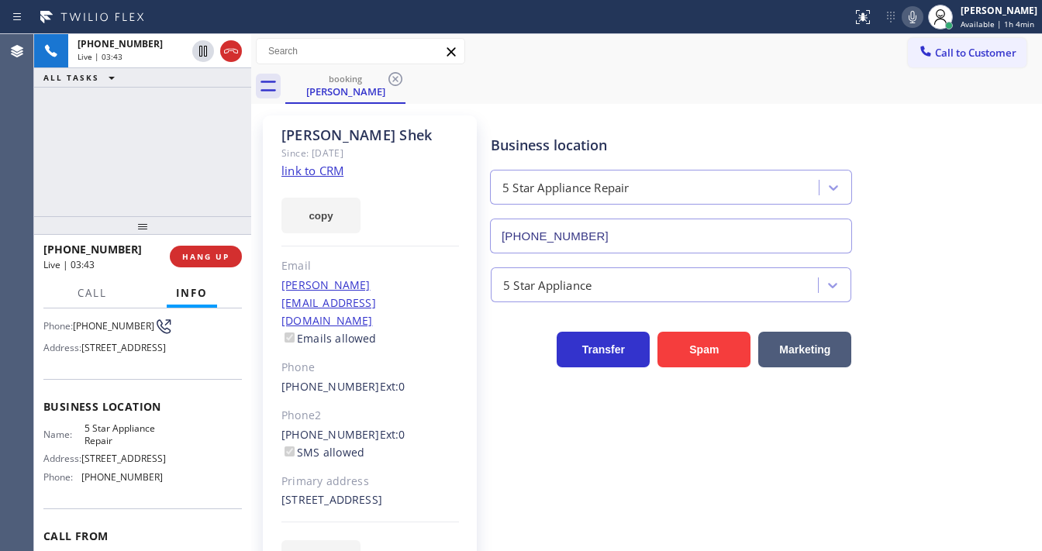
click at [914, 22] on icon at bounding box center [912, 17] width 19 height 19
click at [644, 118] on div "Business location 5 Star Appliance Repair (855) 731-4952" at bounding box center [763, 183] width 551 height 140
click at [183, 173] on div "+19176136670 Live | 04:22 ALL TASKS ALL TASKS ACTIVE TASKS TASKS IN WRAP UP" at bounding box center [142, 125] width 217 height 182
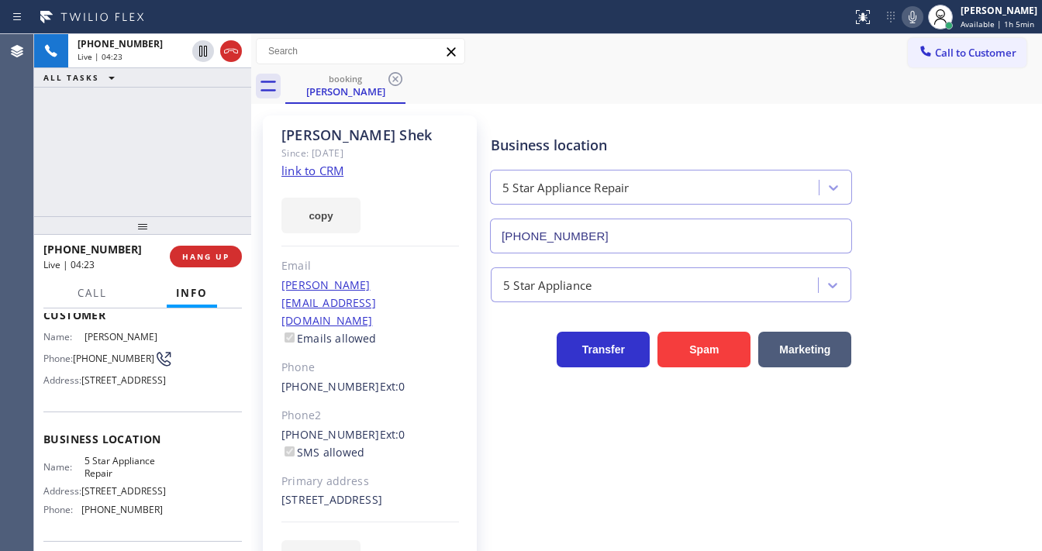
scroll to position [62, 0]
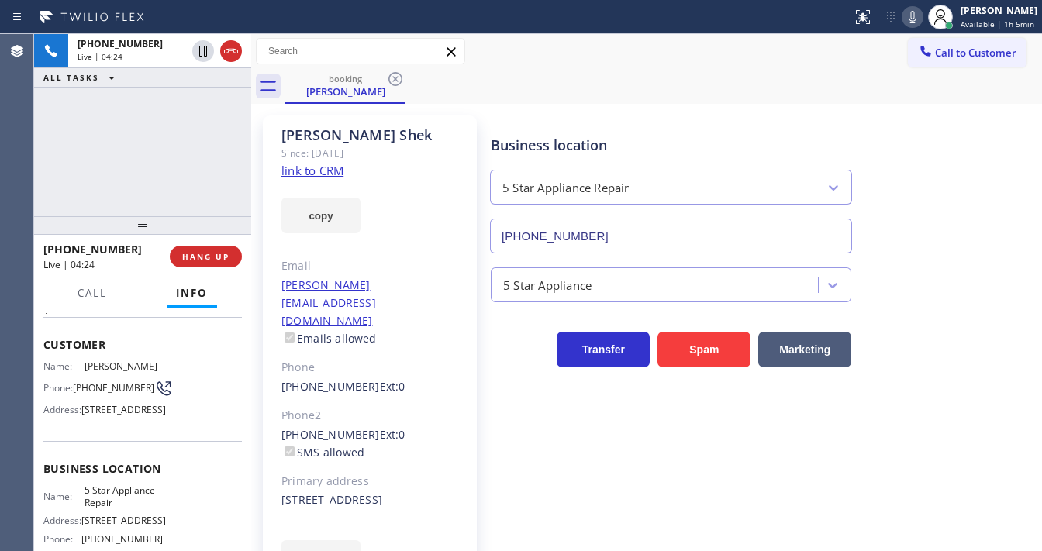
click at [133, 164] on div "+19176136670 Live | 04:24 ALL TASKS ALL TASKS ACTIVE TASKS TASKS IN WRAP UP" at bounding box center [142, 125] width 217 height 182
drag, startPoint x: 102, startPoint y: 394, endPoint x: 73, endPoint y: 383, distance: 31.4
click at [73, 383] on div "Phone: (917) 613-6670" at bounding box center [102, 388] width 119 height 19
copy div "(917) 613-6670"
click at [164, 157] on div "+19176136670 Live | 04:41 ALL TASKS ALL TASKS ACTIVE TASKS TASKS IN WRAP UP" at bounding box center [142, 125] width 217 height 182
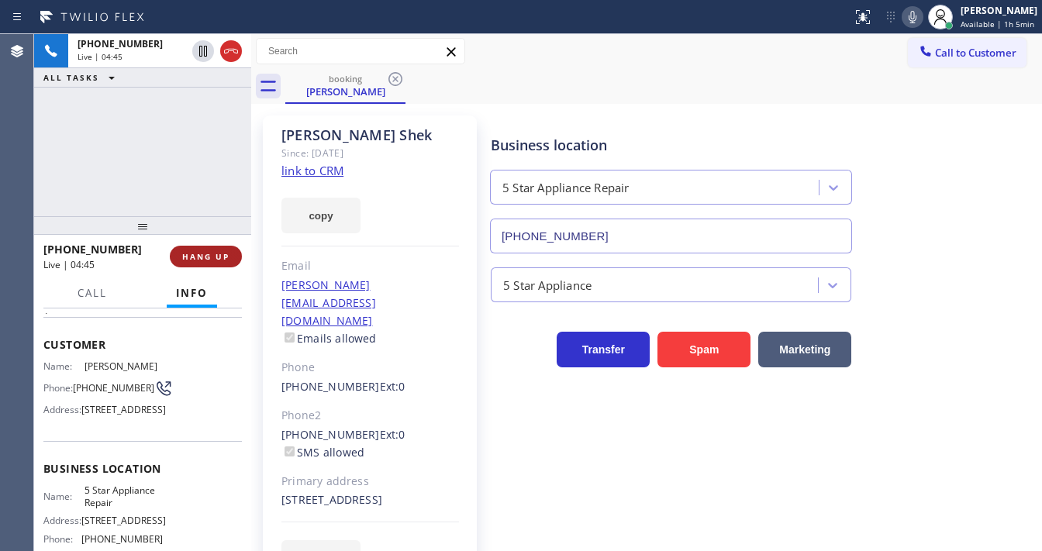
click at [217, 258] on span "HANG UP" at bounding box center [205, 256] width 47 height 11
click at [217, 260] on span "COMPLETE" at bounding box center [203, 256] width 54 height 11
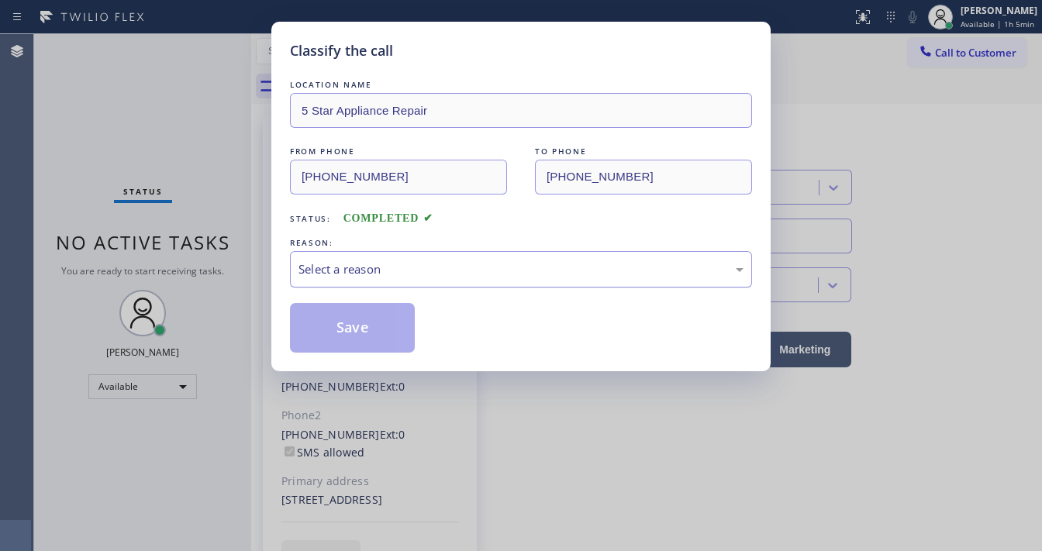
click at [395, 274] on div "Select a reason" at bounding box center [521, 270] width 445 height 18
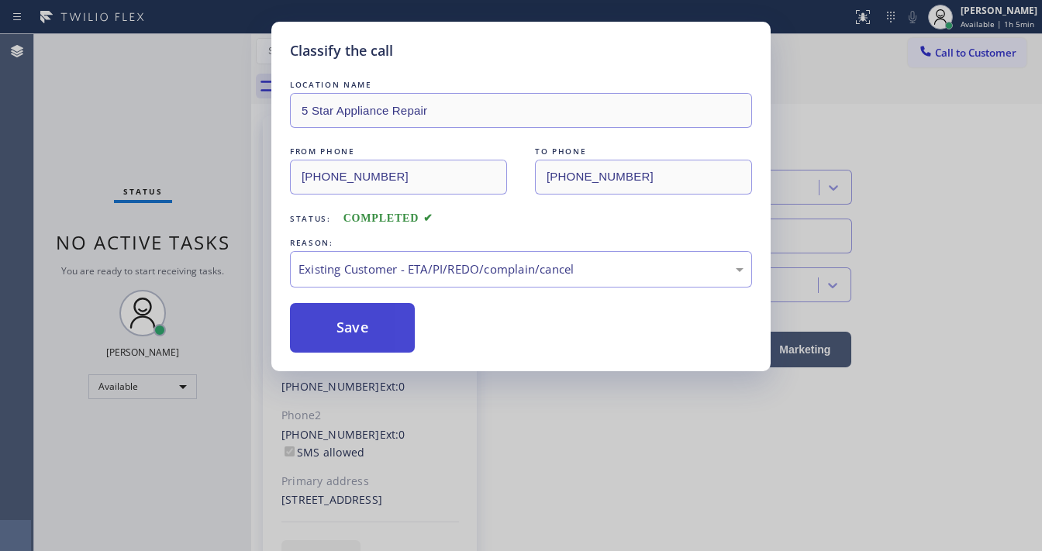
click at [344, 309] on button "Save" at bounding box center [352, 328] width 125 height 50
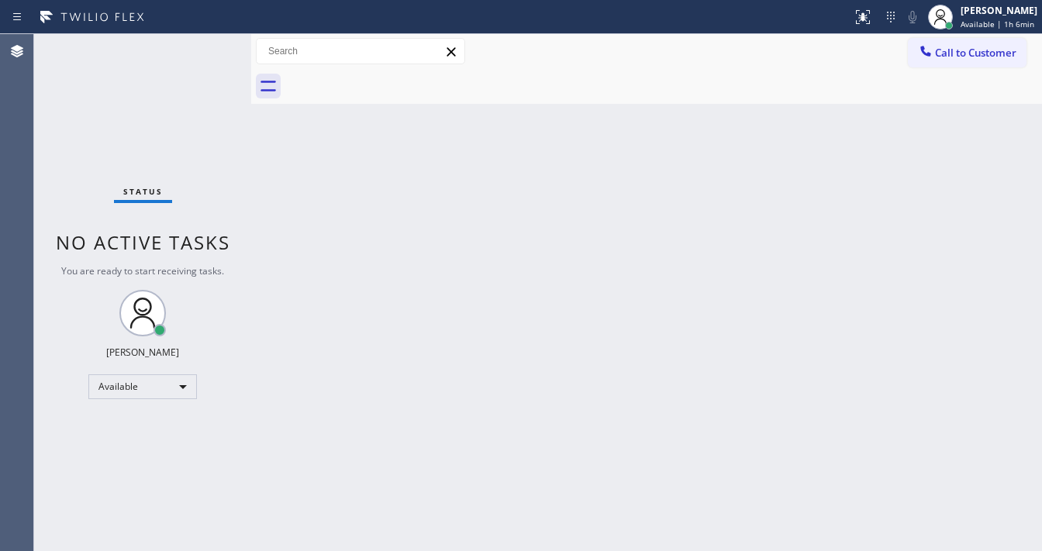
click at [206, 45] on div "Status No active tasks You are ready to start receiving tasks. Michael Javier A…" at bounding box center [142, 292] width 217 height 517
click at [426, 218] on div "Back to Dashboard Change Sender ID Customers Technicians Select a contact Outbo…" at bounding box center [646, 292] width 791 height 517
click at [171, 381] on div "Available" at bounding box center [142, 387] width 109 height 25
drag, startPoint x: 539, startPoint y: 330, endPoint x: 558, endPoint y: 348, distance: 26.9
click at [544, 332] on div at bounding box center [521, 275] width 1042 height 551
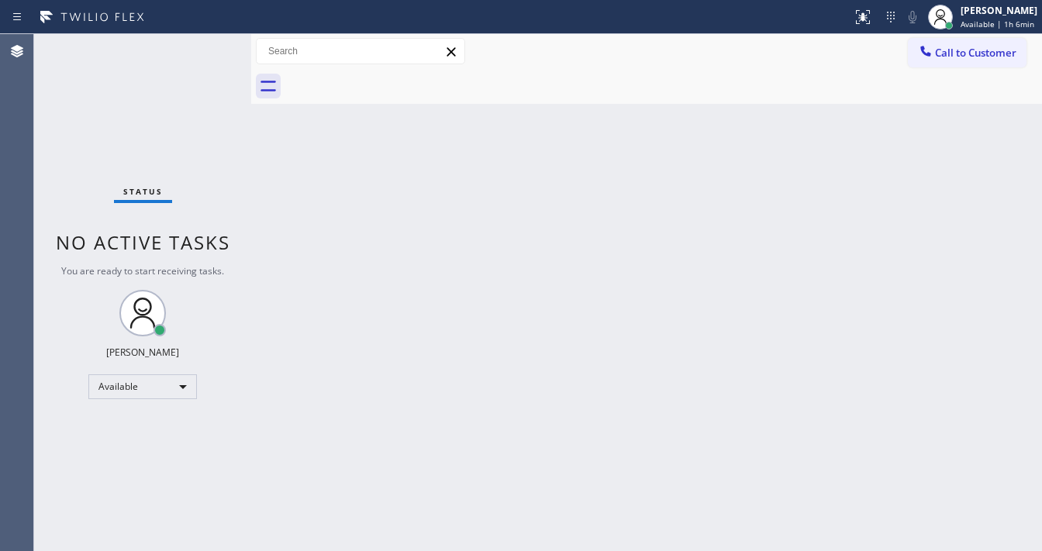
drag, startPoint x: 179, startPoint y: 51, endPoint x: 179, endPoint y: 121, distance: 69.8
click at [179, 50] on div "Status No active tasks You are ready to start receiving tasks. Michael Javier A…" at bounding box center [142, 292] width 217 height 517
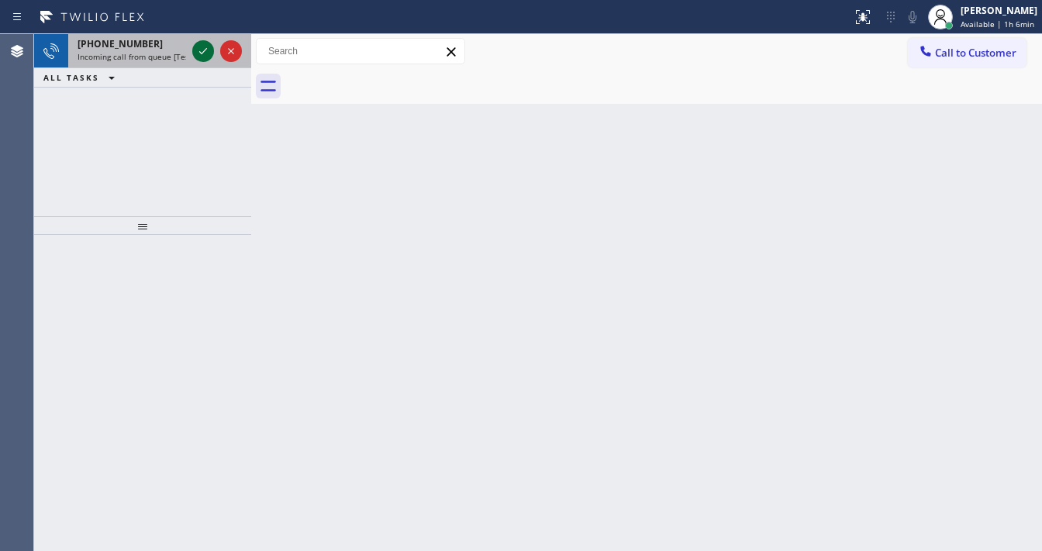
click at [198, 57] on icon at bounding box center [203, 51] width 19 height 19
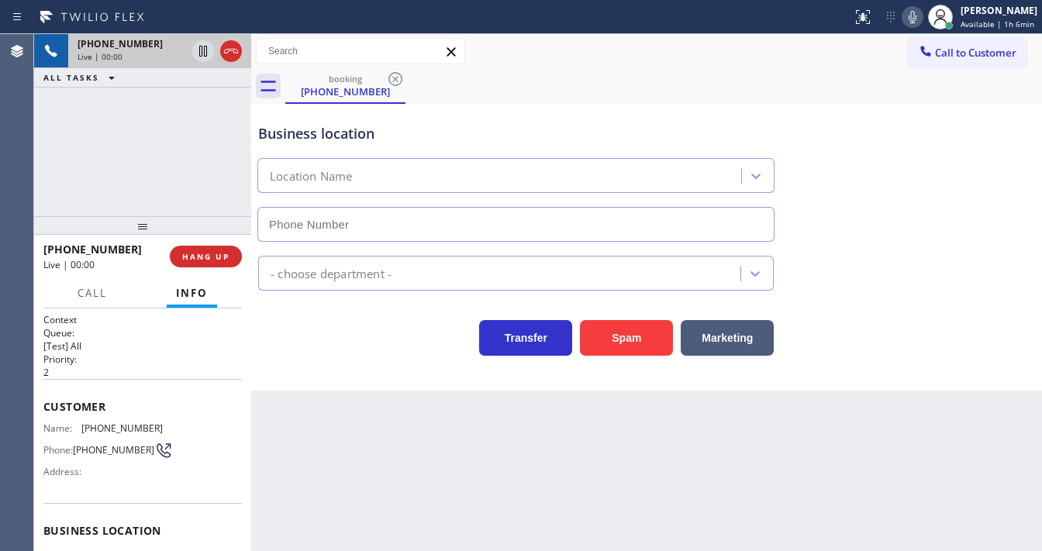
type input "(650) 239-2550"
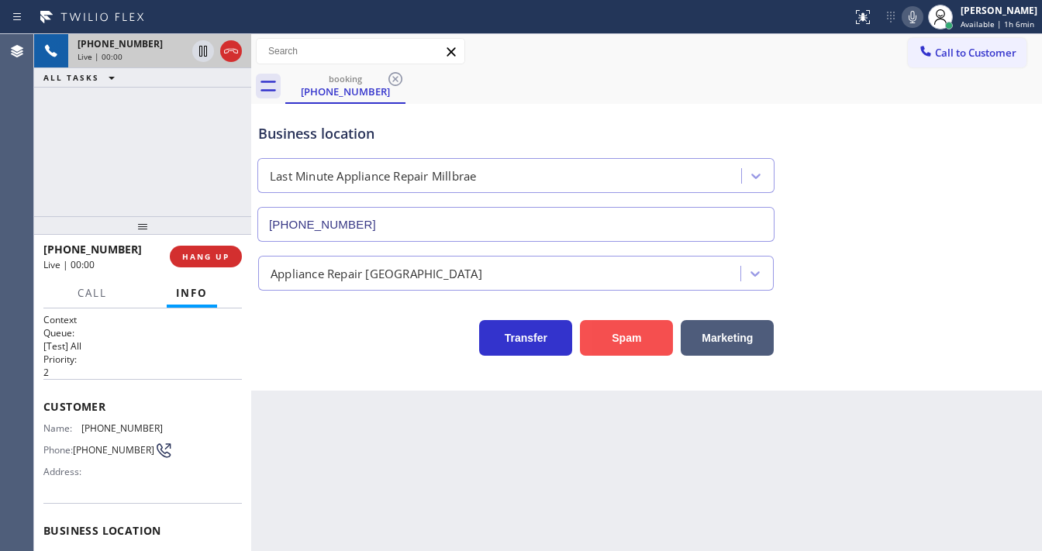
click at [652, 345] on button "Spam" at bounding box center [626, 338] width 93 height 36
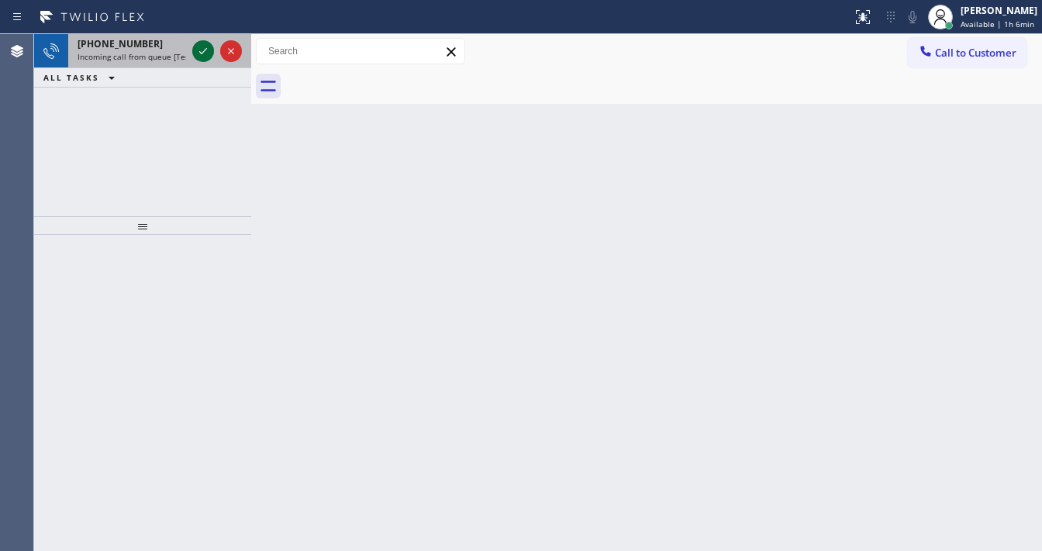
click at [202, 53] on icon at bounding box center [203, 51] width 8 height 6
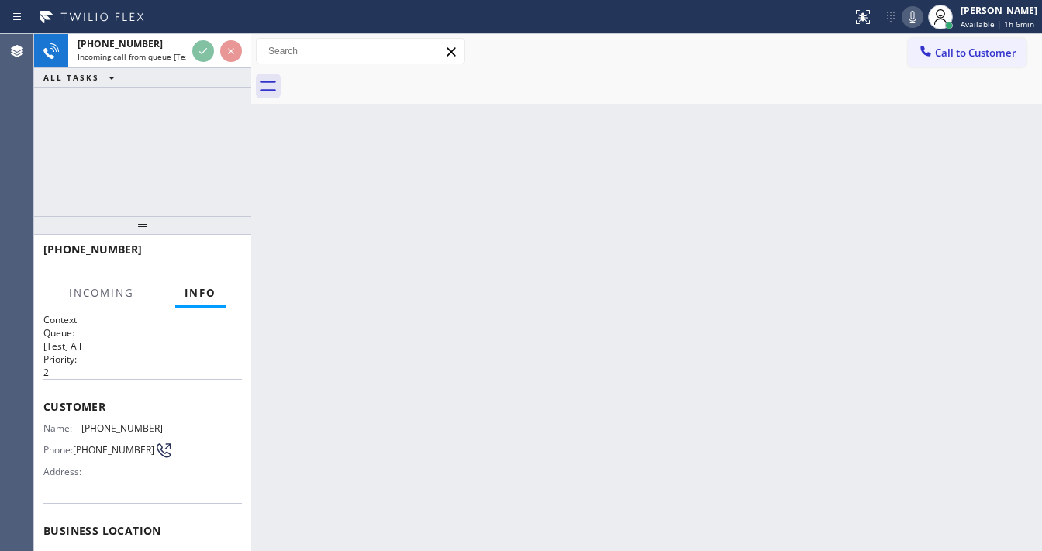
click at [917, 18] on icon at bounding box center [913, 17] width 8 height 12
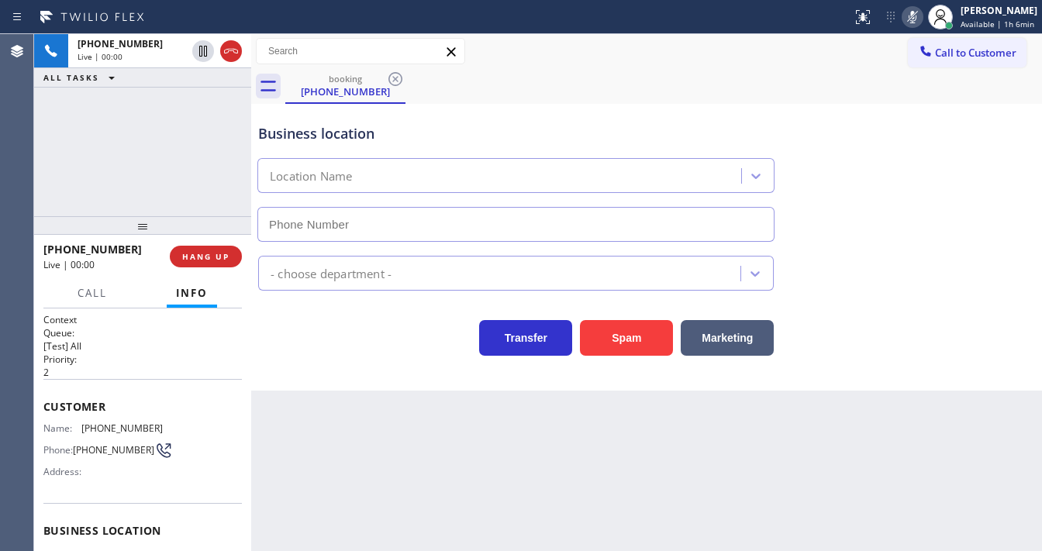
type input "(720) 741-7708"
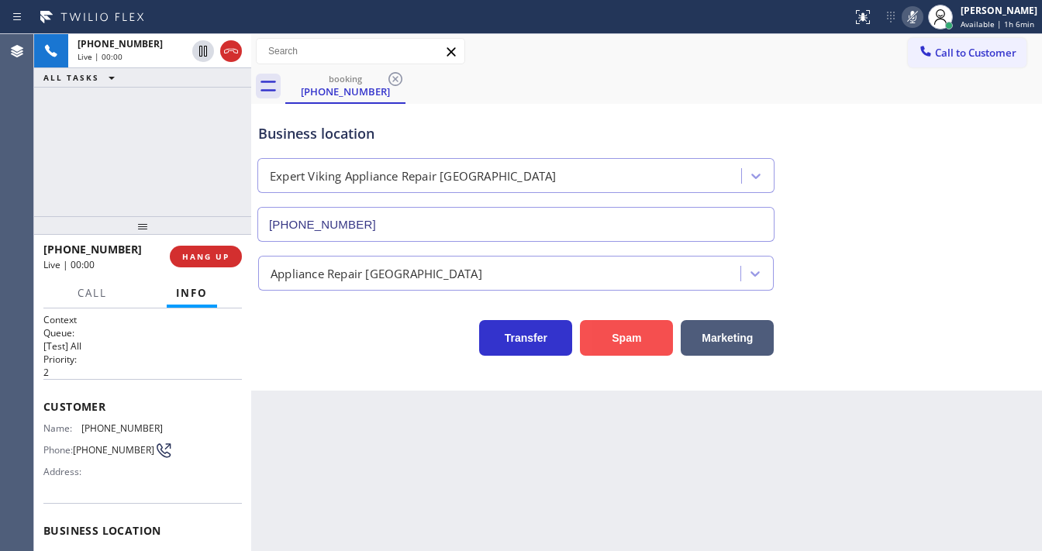
click at [606, 337] on button "Spam" at bounding box center [626, 338] width 93 height 36
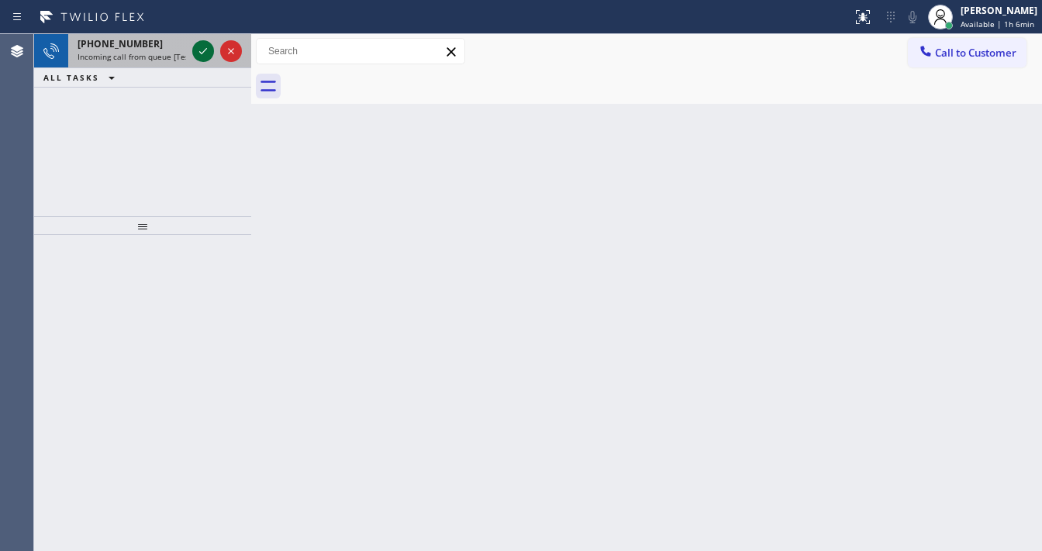
click at [199, 47] on icon at bounding box center [203, 51] width 19 height 19
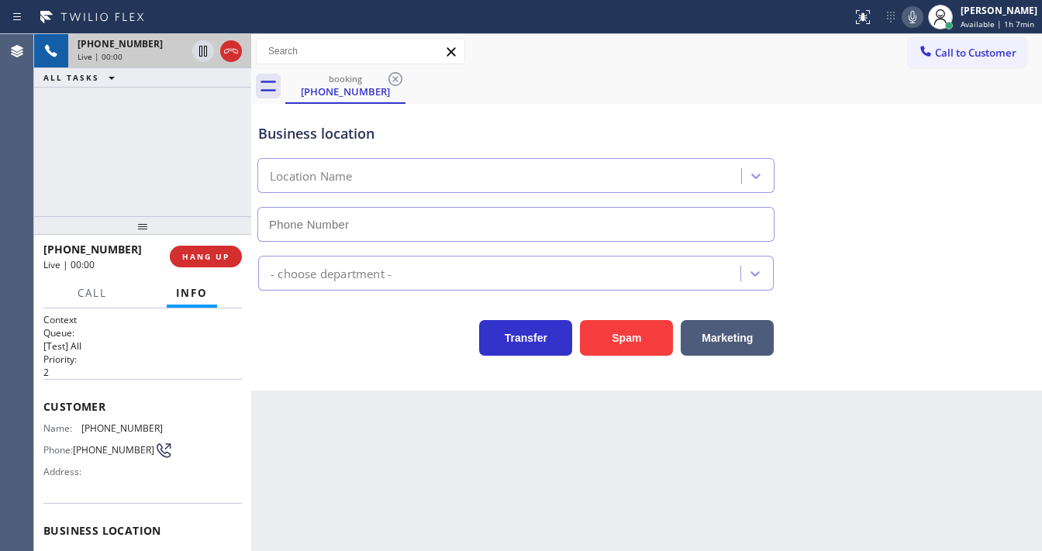
click at [912, 19] on icon at bounding box center [912, 17] width 19 height 19
type input "(908) 364-8969"
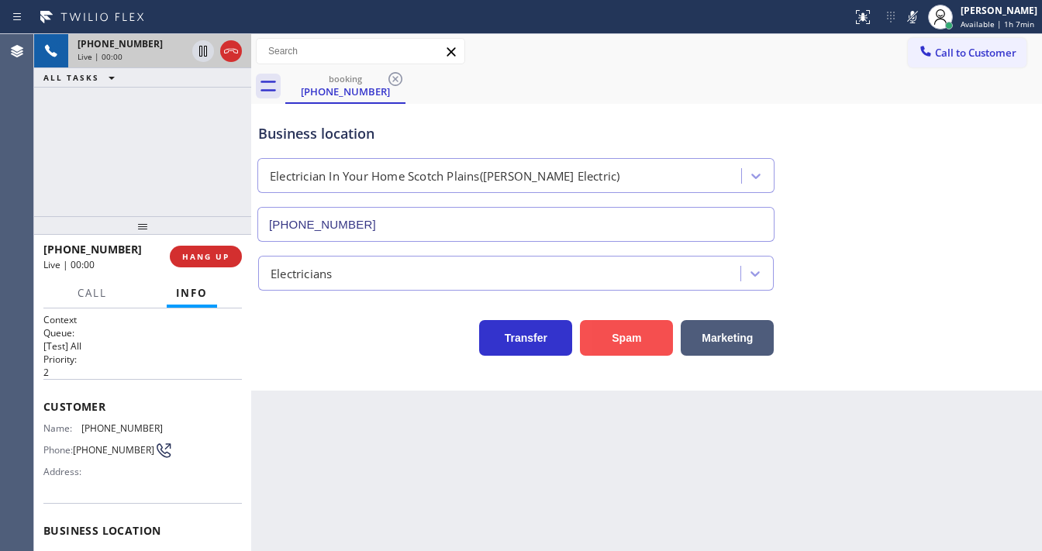
click at [614, 338] on button "Spam" at bounding box center [626, 338] width 93 height 36
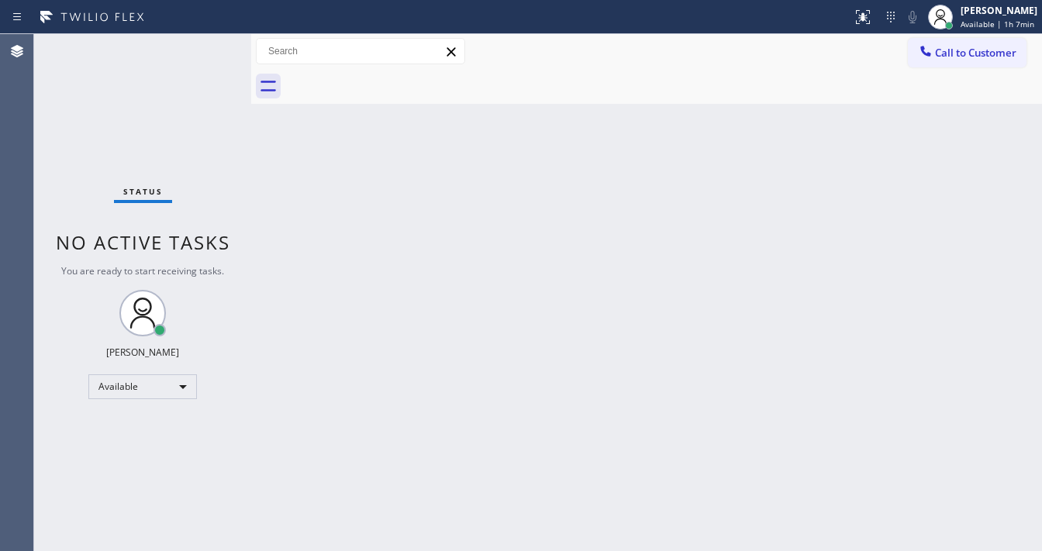
click at [199, 38] on div "Status No active tasks You are ready to start receiving tasks. Michael Javier A…" at bounding box center [142, 292] width 217 height 517
click at [201, 42] on div "Status No active tasks You are ready to start receiving tasks. Michael Javier A…" at bounding box center [142, 292] width 217 height 517
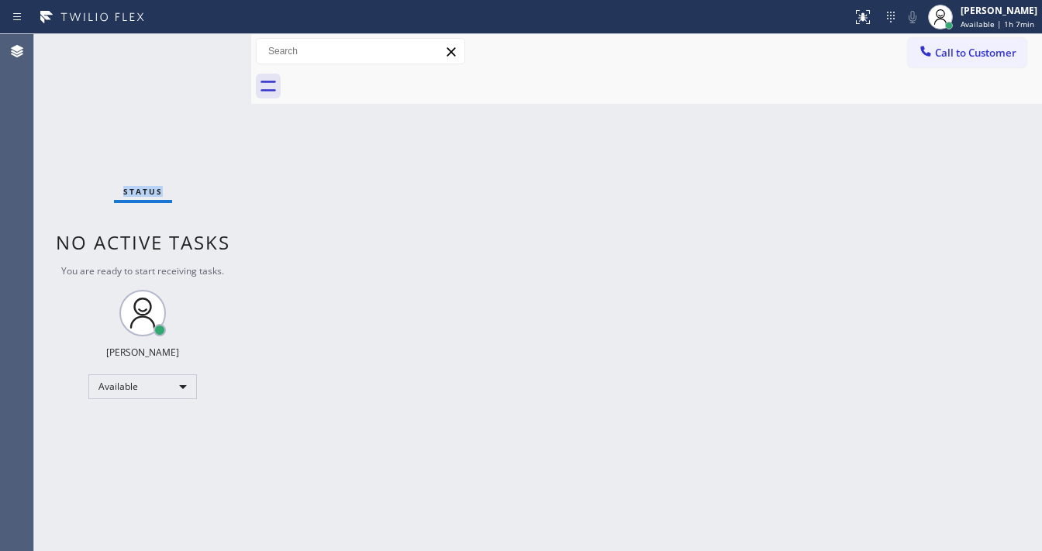
click at [202, 42] on div "Status No active tasks You are ready to start receiving tasks. Michael Javier A…" at bounding box center [142, 292] width 217 height 517
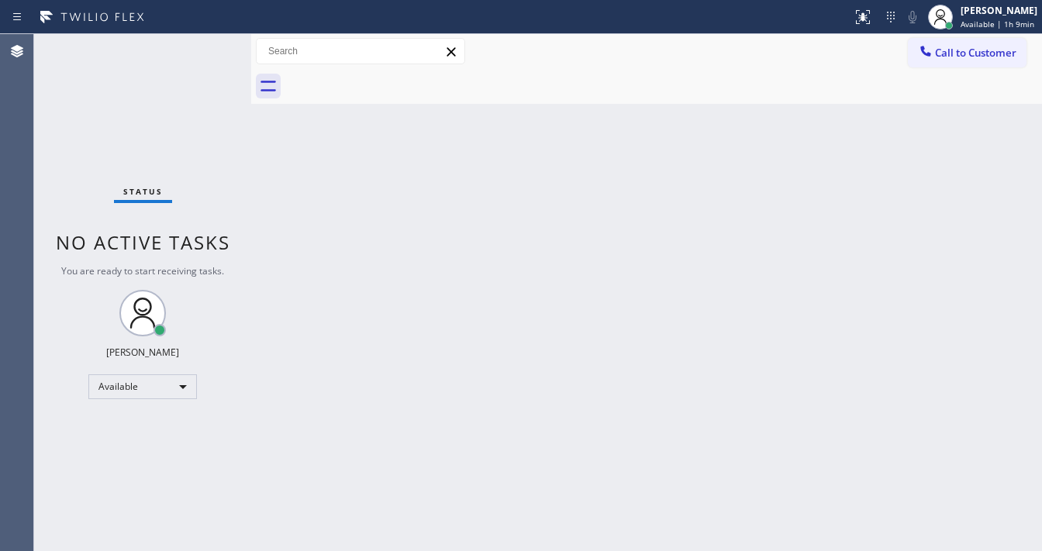
click at [202, 51] on div "Status No active tasks You are ready to start receiving tasks. Michael Javier A…" at bounding box center [142, 292] width 217 height 517
click at [201, 50] on div "Status No active tasks You are ready to start receiving tasks. Michael Javier A…" at bounding box center [142, 292] width 217 height 517
click at [201, 46] on div "Status No active tasks You are ready to start receiving tasks. Michael Javier A…" at bounding box center [142, 292] width 217 height 517
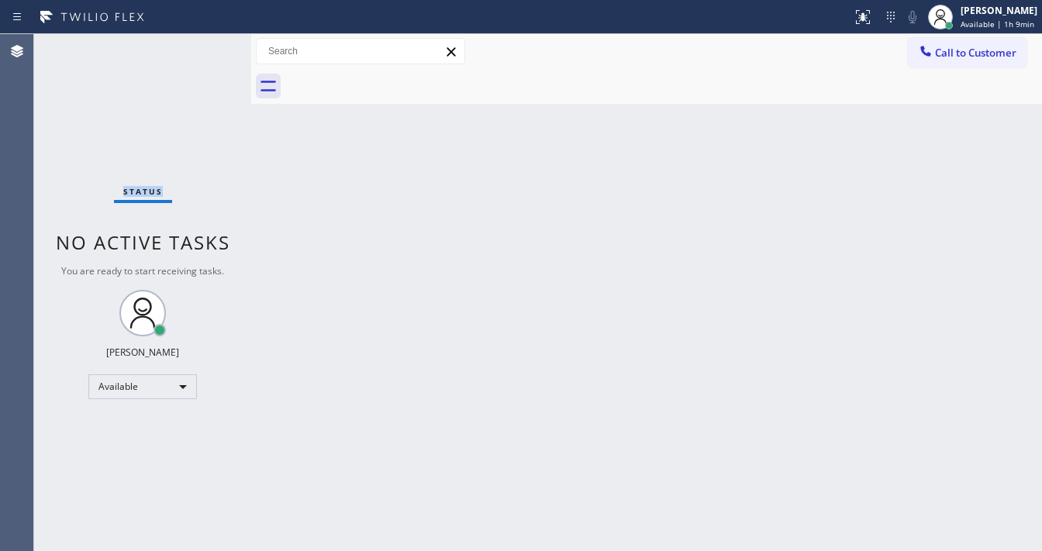
click at [201, 46] on div "Status No active tasks You are ready to start receiving tasks. Michael Javier A…" at bounding box center [142, 292] width 217 height 517
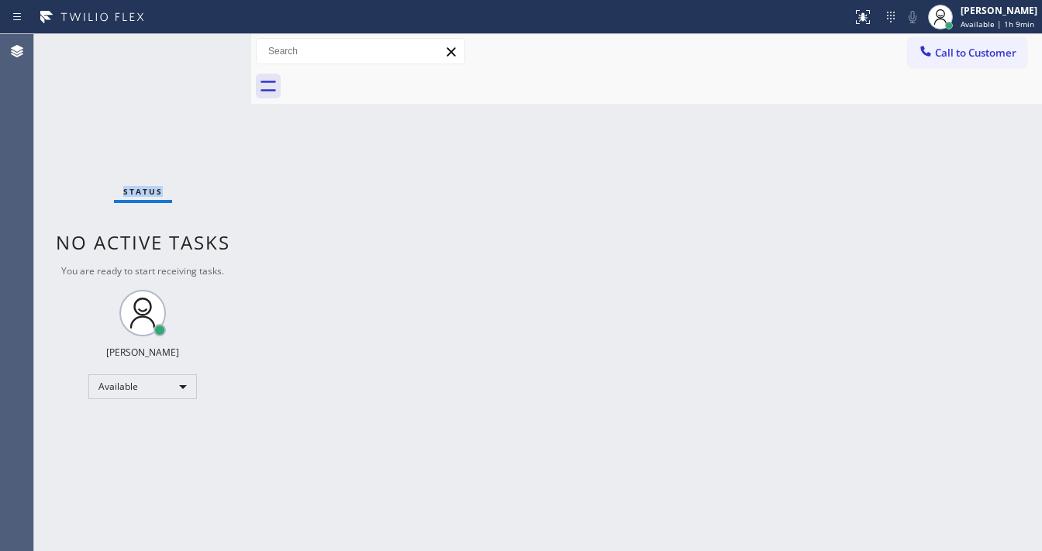
click at [201, 46] on div "Status No active tasks You are ready to start receiving tasks. Michael Javier A…" at bounding box center [142, 292] width 217 height 517
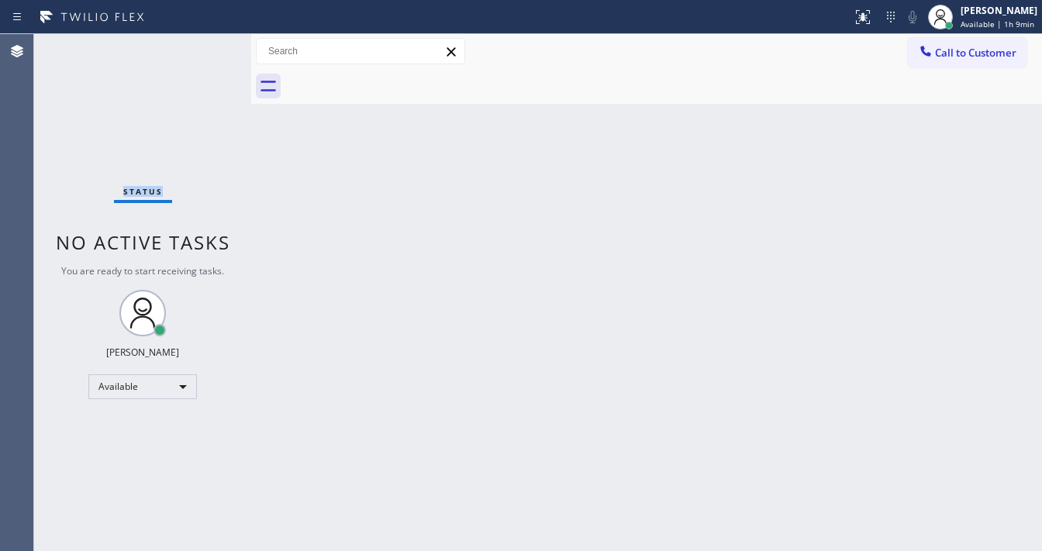
click at [201, 46] on div "Status No active tasks You are ready to start receiving tasks. Michael Javier A…" at bounding box center [142, 292] width 217 height 517
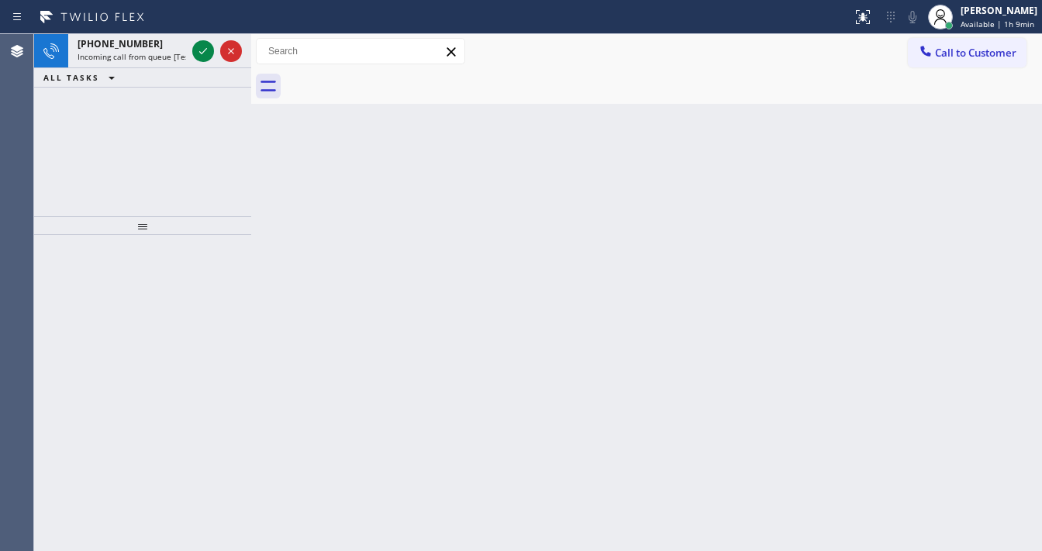
click at [201, 46] on icon at bounding box center [203, 51] width 19 height 19
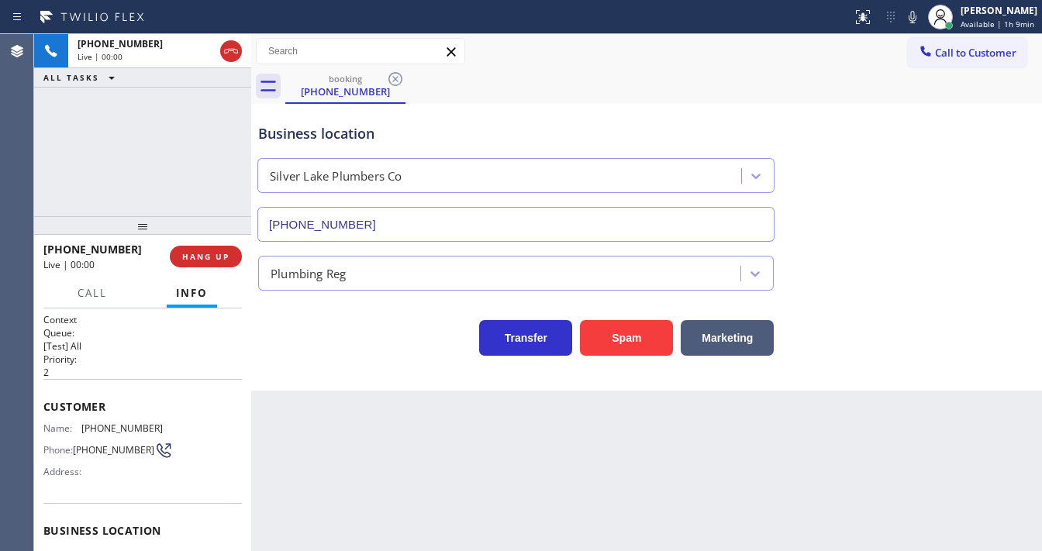
type input "(323) 529-6151"
click at [641, 351] on button "Spam" at bounding box center [626, 338] width 93 height 36
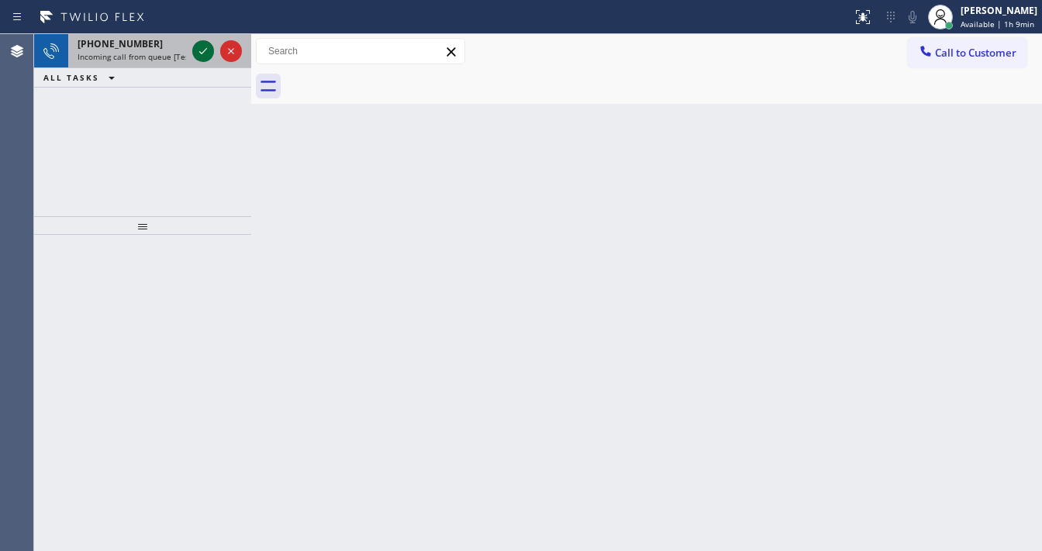
click at [196, 47] on icon at bounding box center [203, 51] width 19 height 19
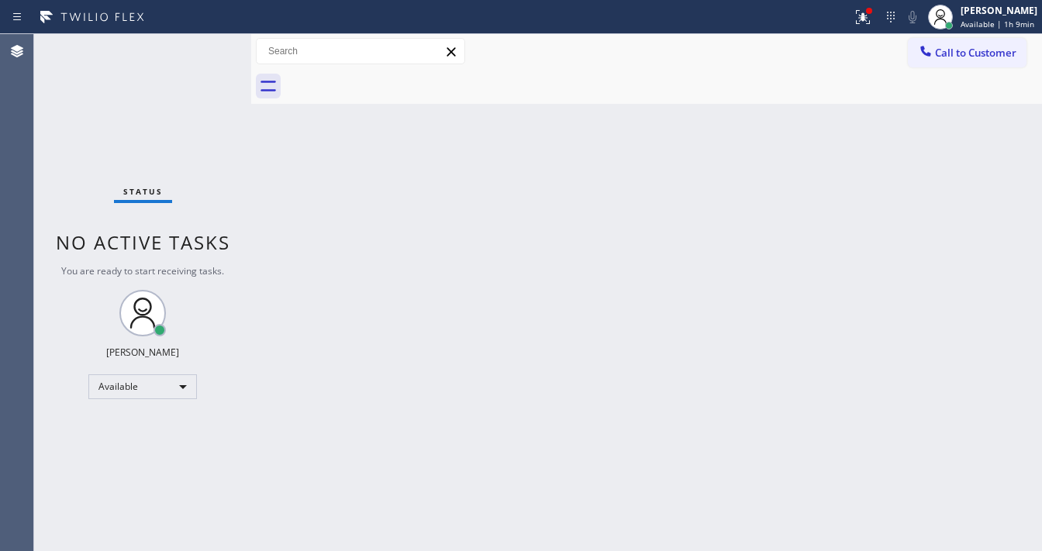
click at [790, 58] on div "Call to Customer Outbound call Location American Service Alliance Your caller i…" at bounding box center [646, 51] width 791 height 27
click at [866, 22] on icon at bounding box center [861, 17] width 19 height 19
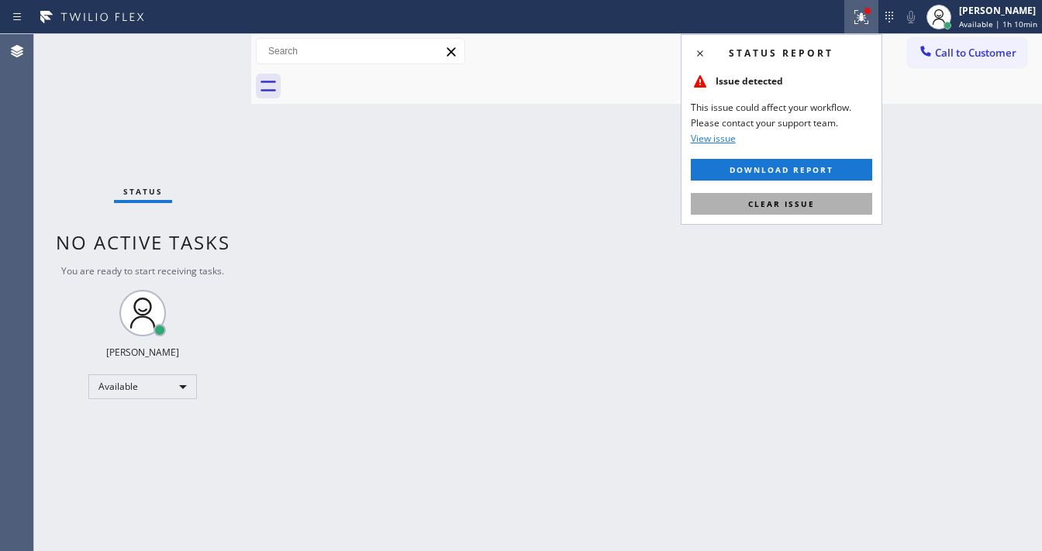
click at [807, 208] on span "Clear issue" at bounding box center [781, 204] width 67 height 11
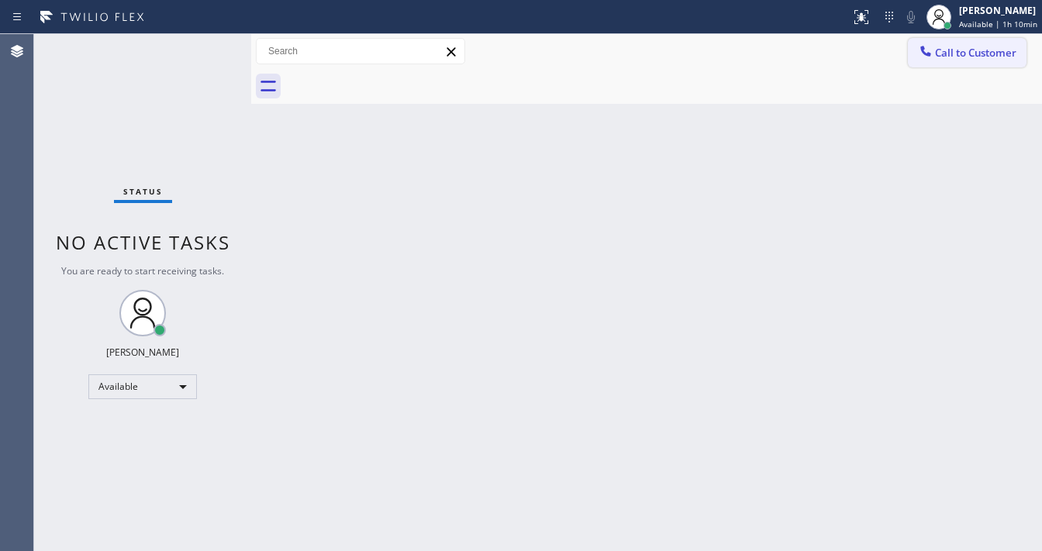
click at [971, 56] on span "Call to Customer" at bounding box center [975, 53] width 81 height 14
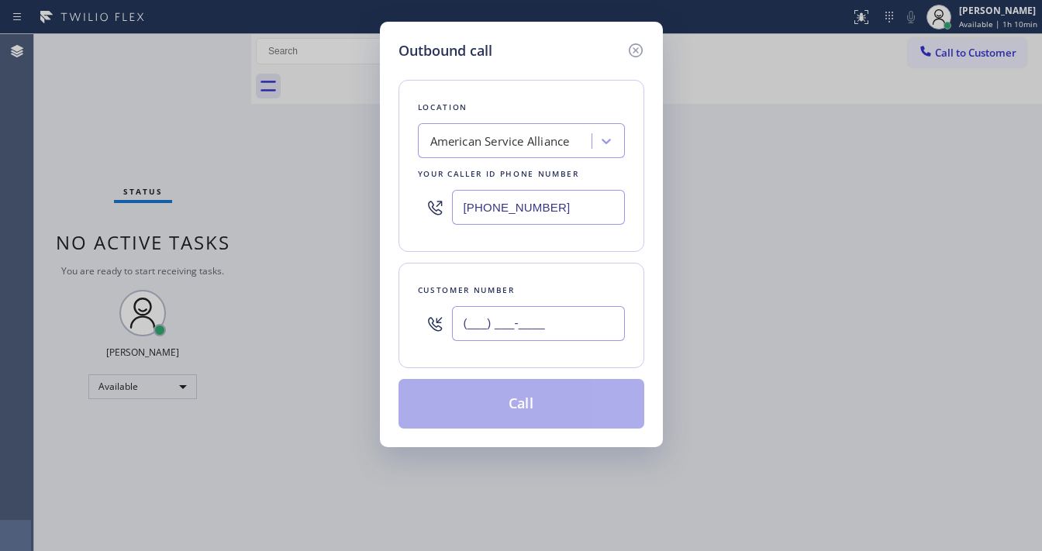
click at [503, 311] on input "(___) ___-____" at bounding box center [538, 323] width 173 height 35
paste input "386) 264-1623"
click at [519, 283] on div "Customer number" at bounding box center [521, 290] width 207 height 16
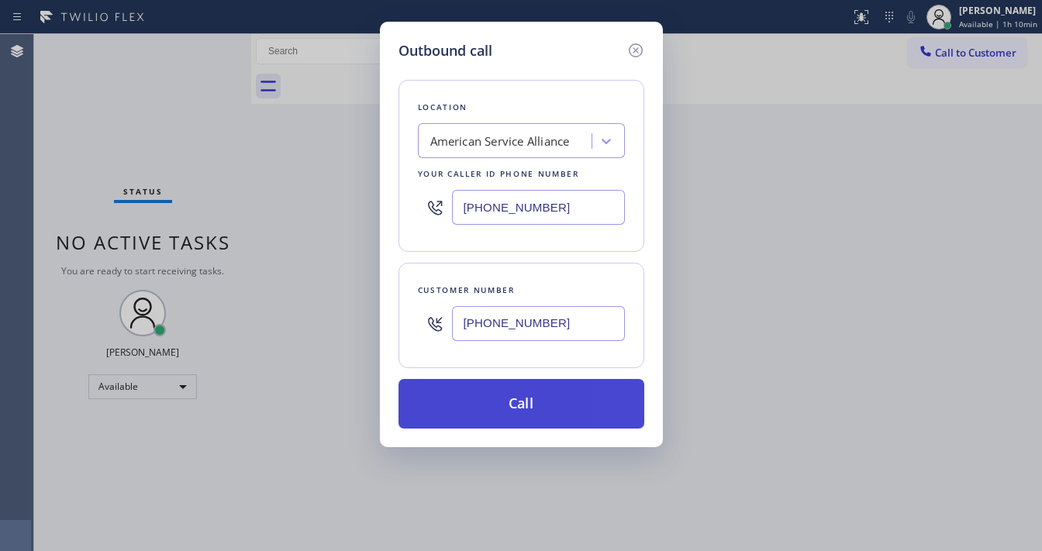
click at [506, 396] on button "Call" at bounding box center [522, 404] width 246 height 50
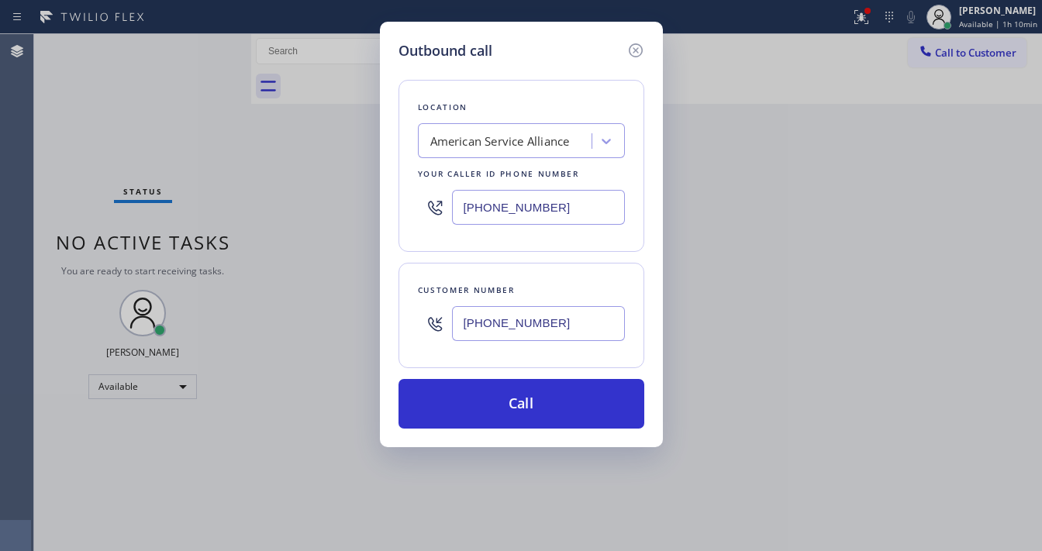
click at [507, 329] on input "(386) 264-1623" at bounding box center [538, 323] width 173 height 35
click at [508, 329] on input "(386) 264-1623" at bounding box center [538, 323] width 173 height 35
paste input "text"
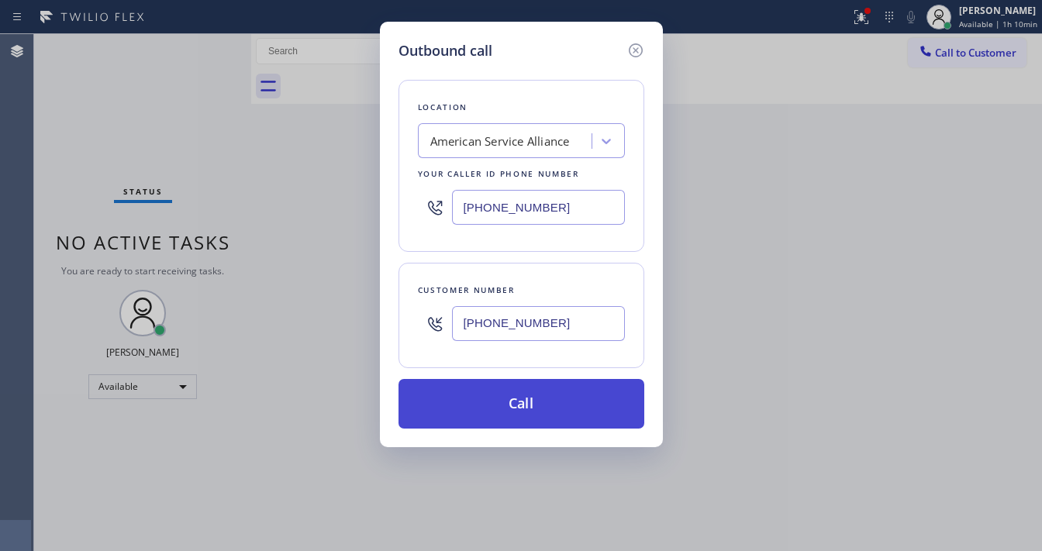
type input "(386) 264-1623"
click at [540, 389] on button "Call" at bounding box center [522, 404] width 246 height 50
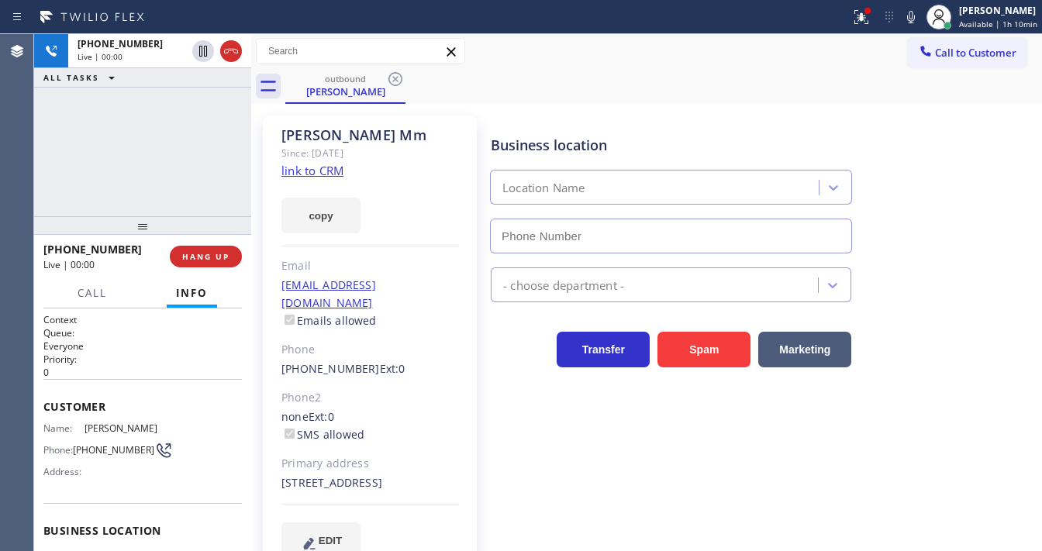
type input "(888) 859-4448"
click at [56, 184] on div "+13862641623 Live | 00:01 ALL TASKS ALL TASKS ACTIVE TASKS TASKS IN WRAP UP" at bounding box center [142, 125] width 217 height 182
click at [219, 257] on span "HANG UP" at bounding box center [205, 256] width 47 height 11
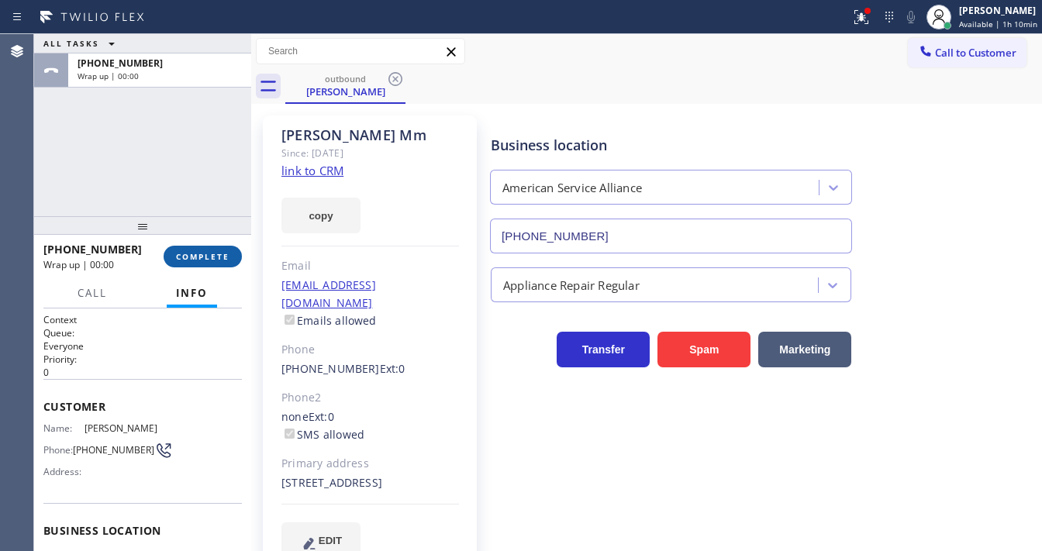
click at [219, 257] on span "COMPLETE" at bounding box center [203, 256] width 54 height 11
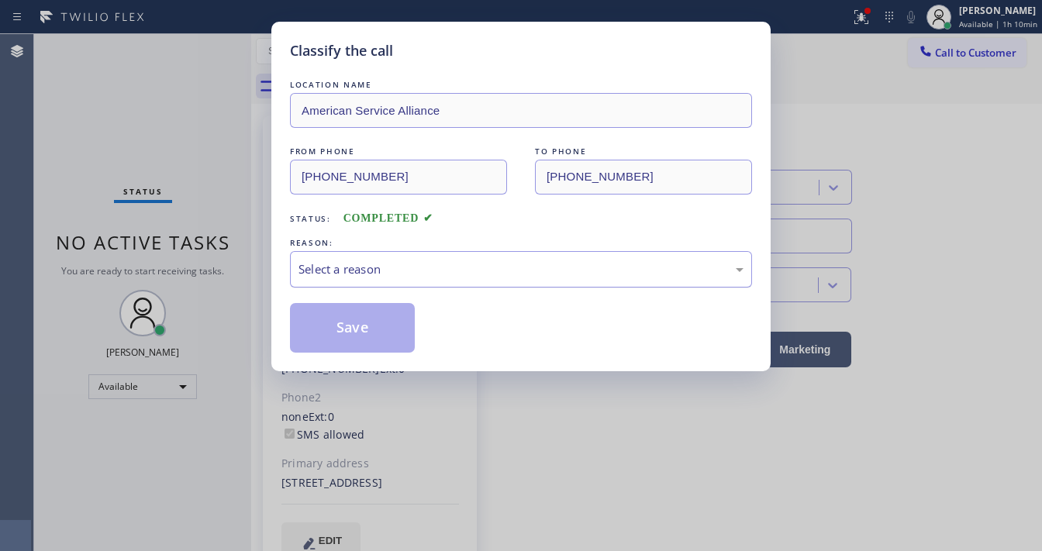
click at [368, 277] on div "Select a reason" at bounding box center [521, 269] width 462 height 36
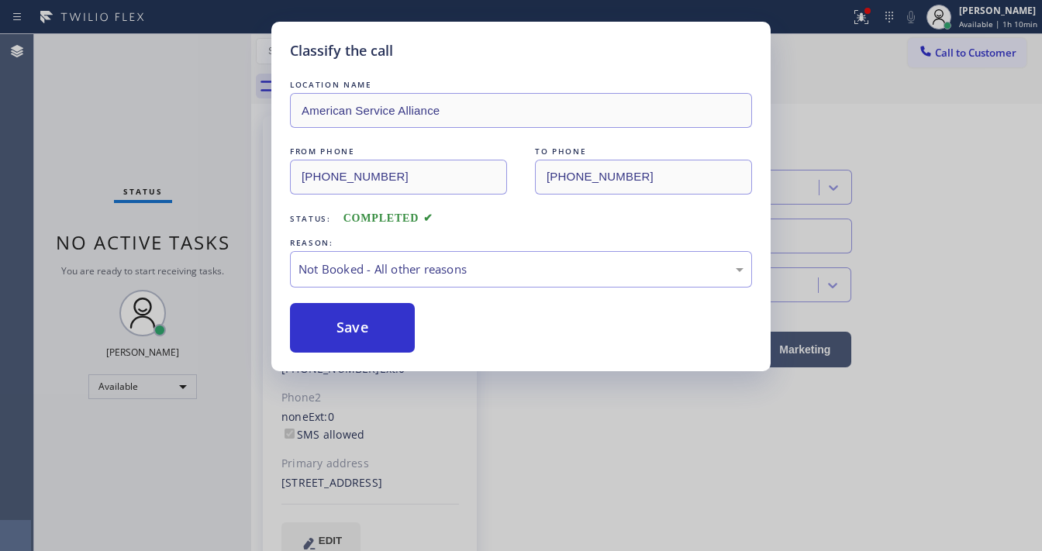
click at [351, 333] on button "Save" at bounding box center [352, 328] width 125 height 50
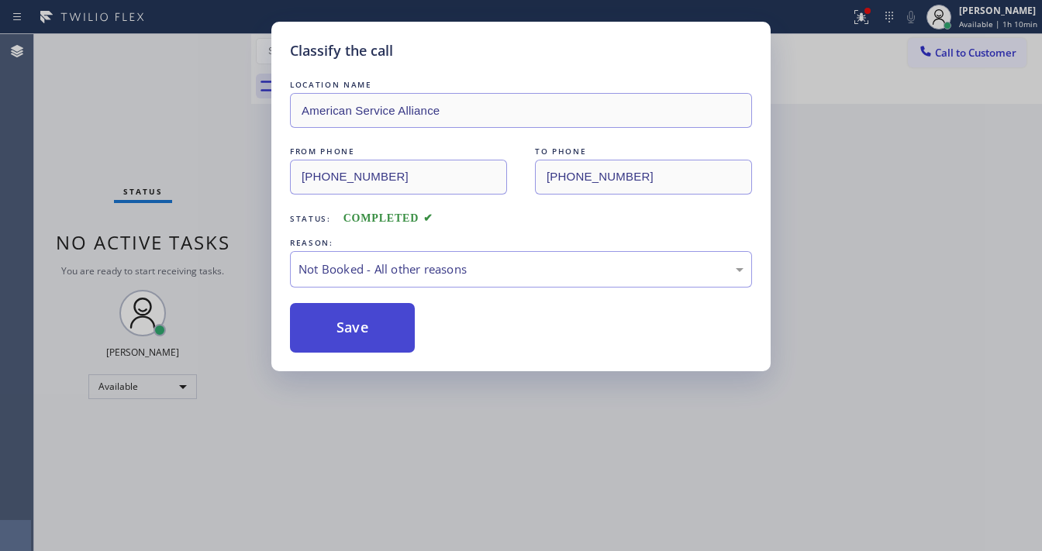
click at [349, 334] on button "Save" at bounding box center [352, 328] width 125 height 50
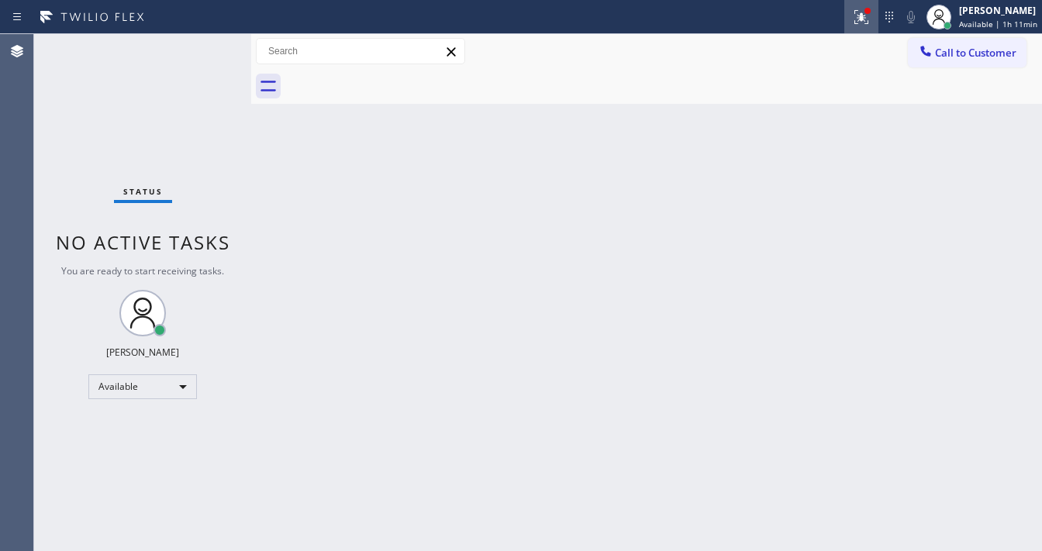
click at [865, 27] on button at bounding box center [862, 17] width 34 height 34
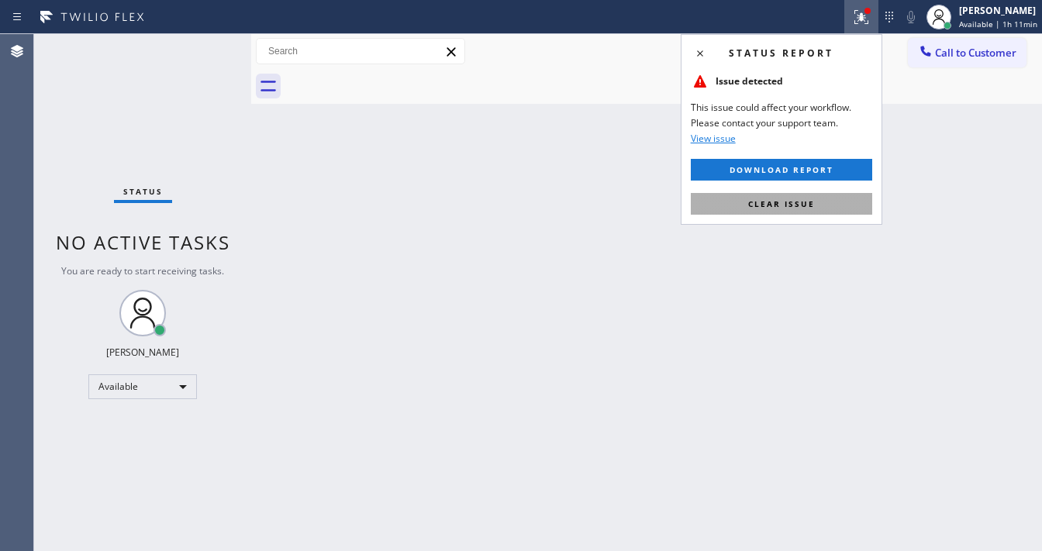
click at [813, 209] on button "Clear issue" at bounding box center [781, 204] width 181 height 22
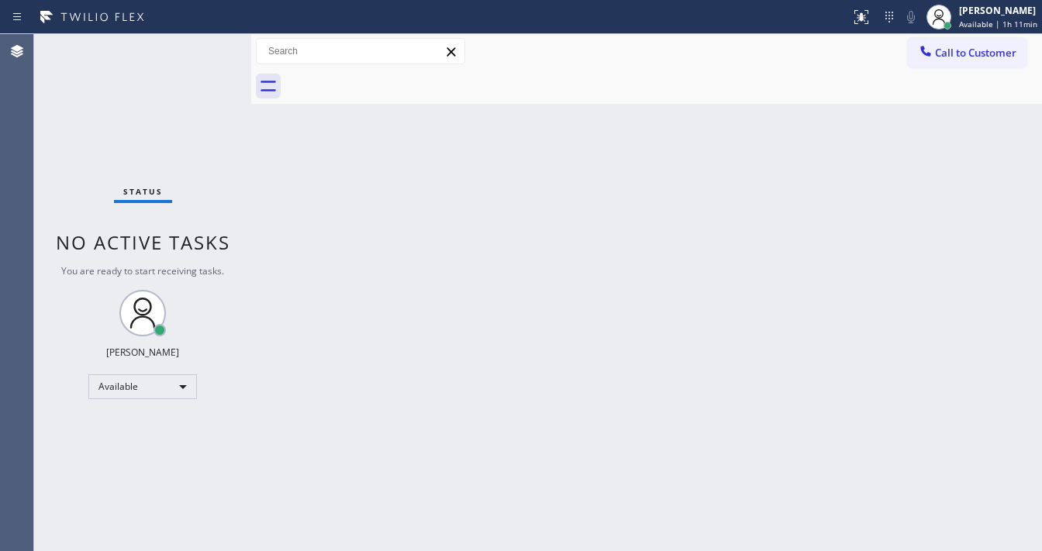
click at [859, 176] on div "Back to Dashboard Change Sender ID Customers Technicians Select a contact Outbo…" at bounding box center [646, 292] width 791 height 517
click at [200, 38] on div "Status No active tasks You are ready to start receiving tasks. Michael Javier A…" at bounding box center [142, 292] width 217 height 517
click at [205, 29] on div "Status report No issues detected If you experience an issue, please download th…" at bounding box center [521, 17] width 1042 height 34
click at [202, 43] on div "Status No active tasks You are ready to start receiving tasks. Michael Javier A…" at bounding box center [142, 292] width 217 height 517
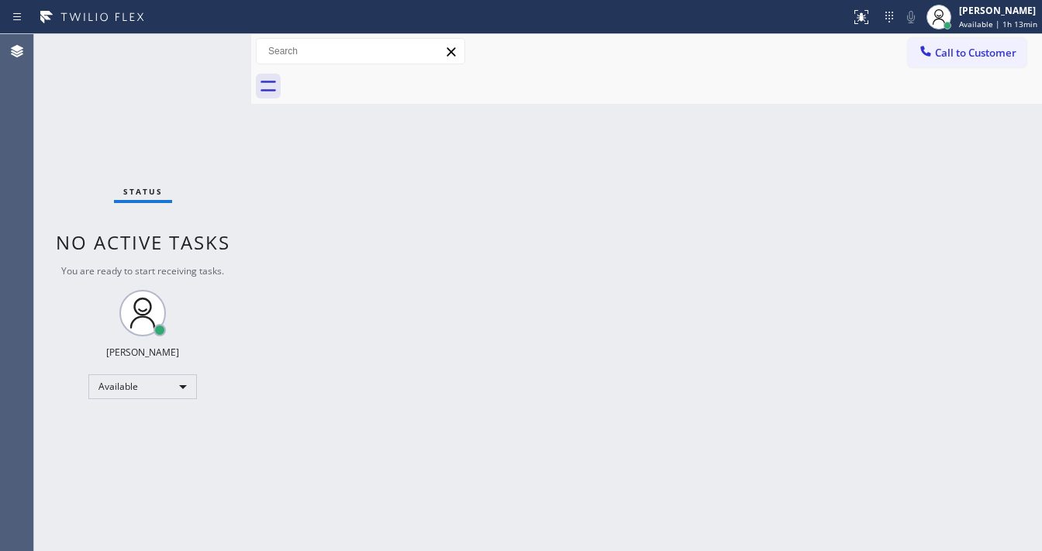
click at [202, 43] on div "Status No active tasks You are ready to start receiving tasks. Michael Javier A…" at bounding box center [142, 292] width 217 height 517
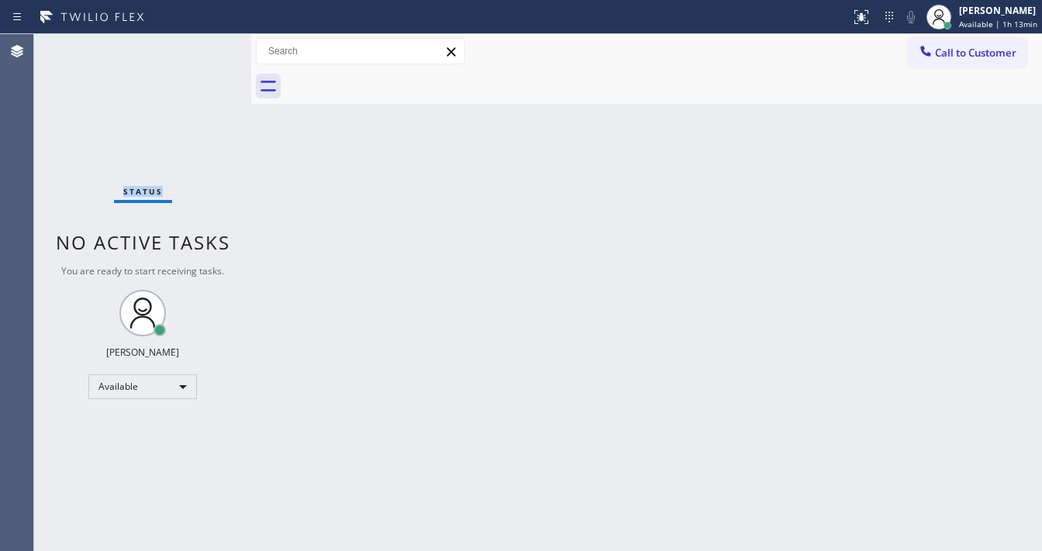
click at [202, 43] on div "Status No active tasks You are ready to start receiving tasks. Michael Javier A…" at bounding box center [142, 292] width 217 height 517
click at [202, 44] on div "Status No active tasks You are ready to start receiving tasks. Michael Javier A…" at bounding box center [142, 292] width 217 height 517
click at [202, 45] on div "Status No active tasks You are ready to start receiving tasks. Michael Javier A…" at bounding box center [142, 292] width 217 height 517
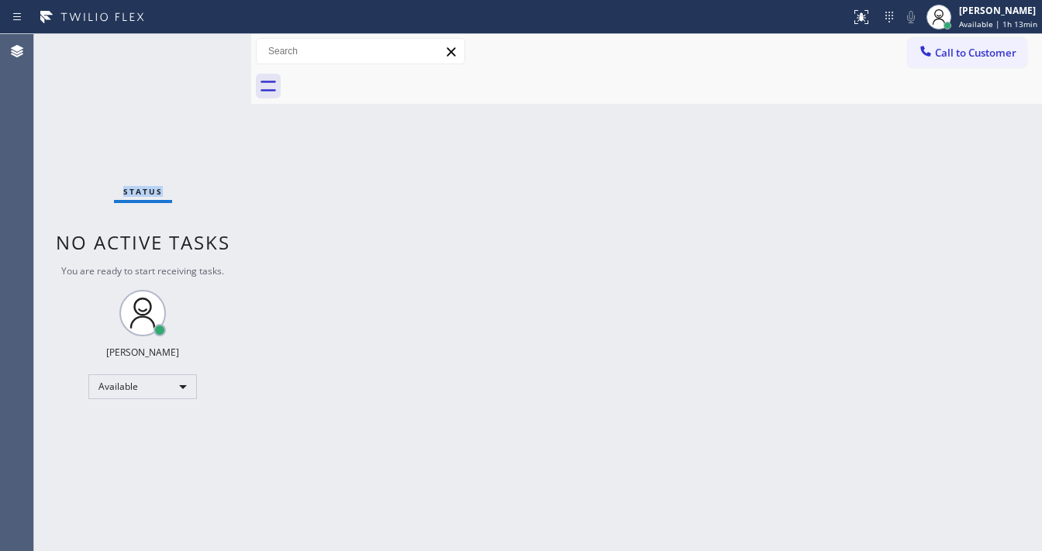
click at [202, 45] on div "Status No active tasks You are ready to start receiving tasks. Michael Javier A…" at bounding box center [142, 292] width 217 height 517
click at [202, 43] on div "Status No active tasks You are ready to start receiving tasks. Michael Javier A…" at bounding box center [142, 292] width 217 height 517
click at [202, 42] on div "Status No active tasks You are ready to start receiving tasks. Michael Javier A…" at bounding box center [142, 292] width 217 height 517
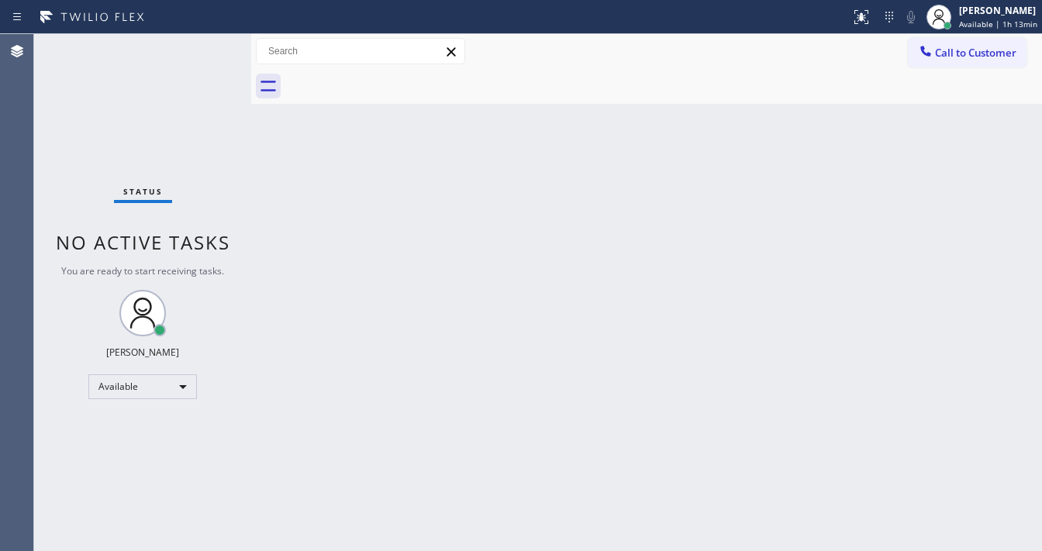
click at [202, 42] on div "Status No active tasks You are ready to start receiving tasks. Michael Javier A…" at bounding box center [142, 292] width 217 height 517
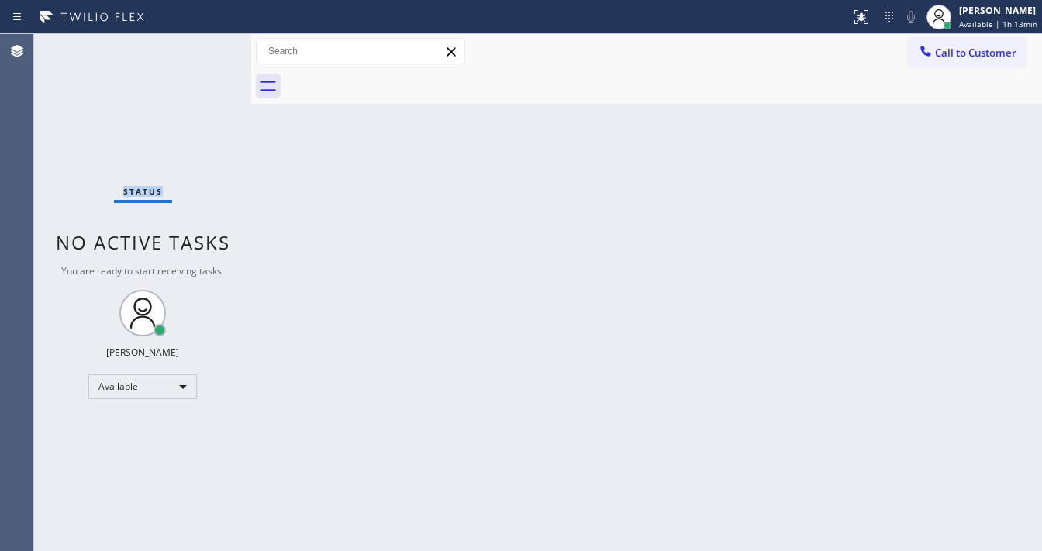
click at [202, 42] on div "Status No active tasks You are ready to start receiving tasks. Michael Javier A…" at bounding box center [142, 292] width 217 height 517
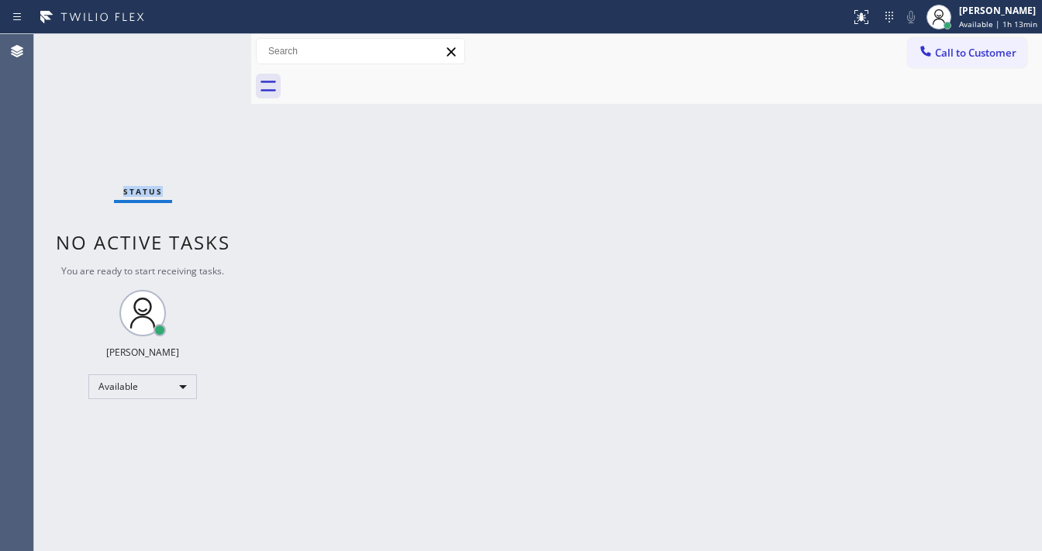
click at [202, 42] on div "Status No active tasks You are ready to start receiving tasks. Michael Javier A…" at bounding box center [142, 292] width 217 height 517
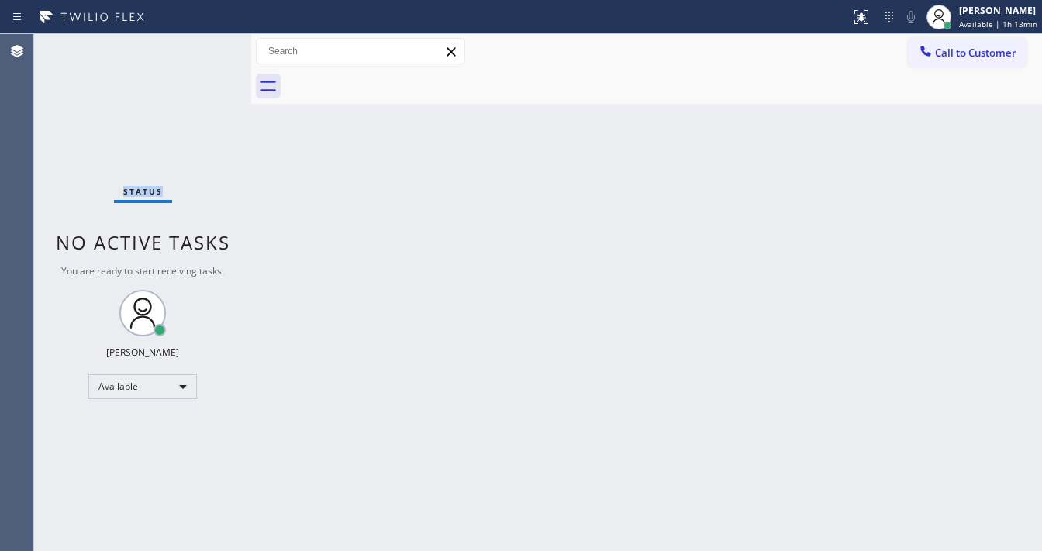
click at [202, 42] on div "Status No active tasks You are ready to start receiving tasks. Michael Javier A…" at bounding box center [142, 292] width 217 height 517
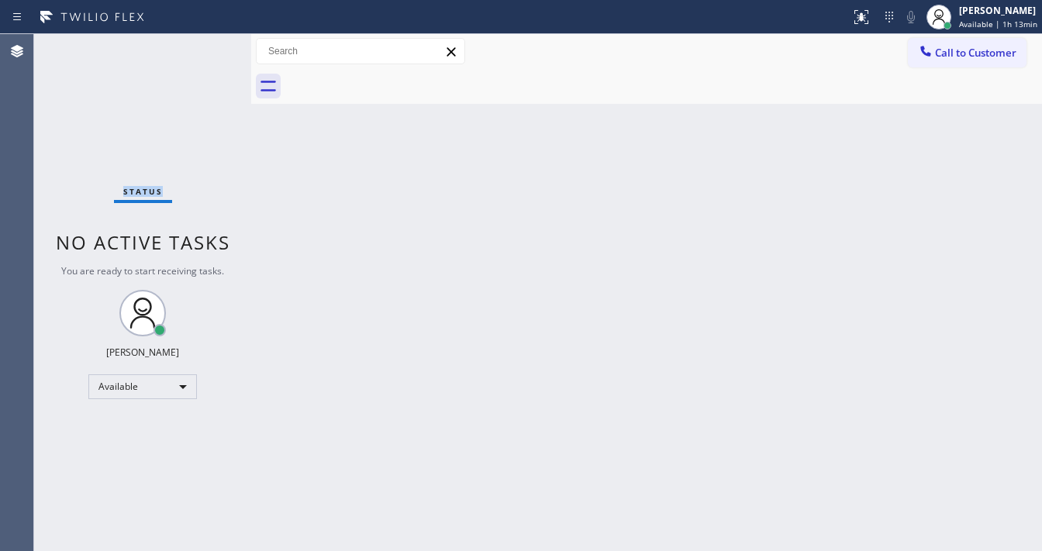
click at [202, 42] on div "Status No active tasks You are ready to start receiving tasks. Michael Javier A…" at bounding box center [142, 292] width 217 height 517
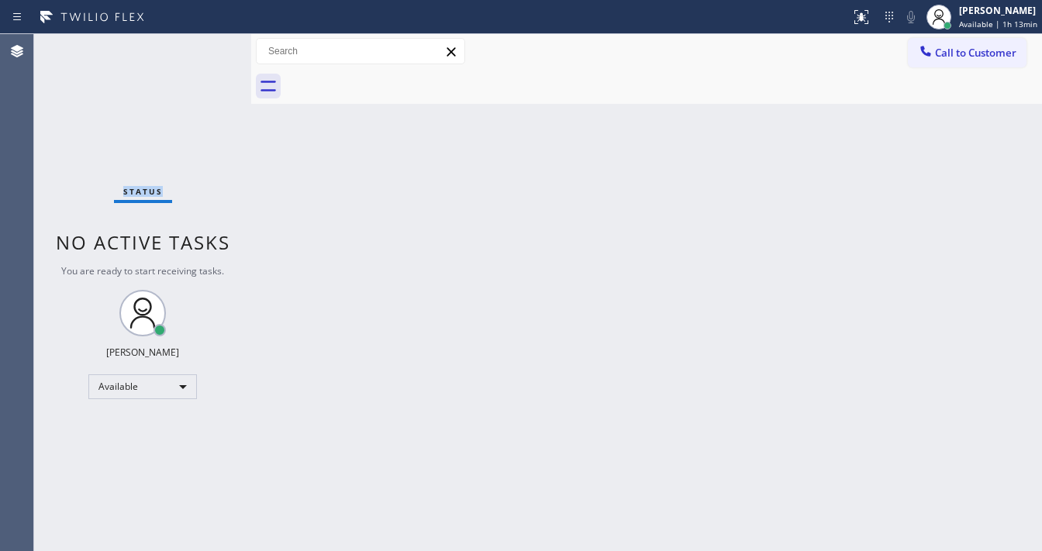
click at [202, 42] on div "Status No active tasks You are ready to start receiving tasks. Michael Javier A…" at bounding box center [142, 292] width 217 height 517
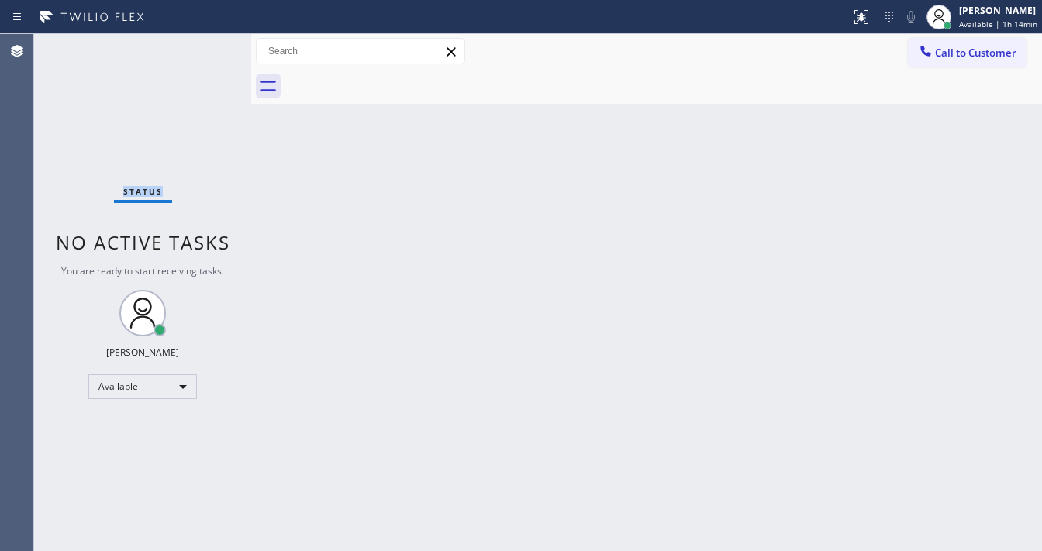
click at [202, 42] on div "Status No active tasks You are ready to start receiving tasks. Michael Javier A…" at bounding box center [142, 292] width 217 height 517
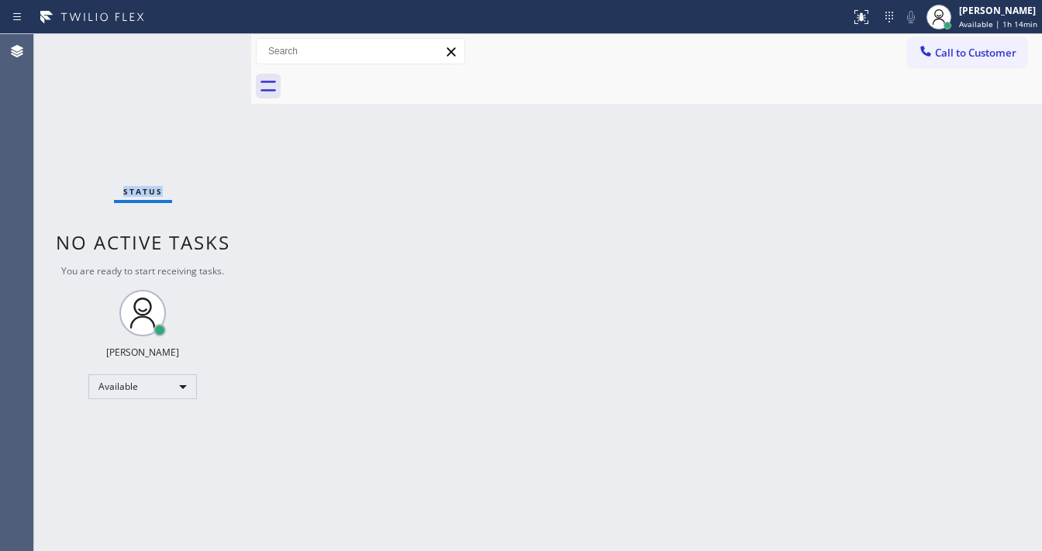
click at [202, 42] on div "Status No active tasks You are ready to start receiving tasks. Michael Javier A…" at bounding box center [142, 292] width 217 height 517
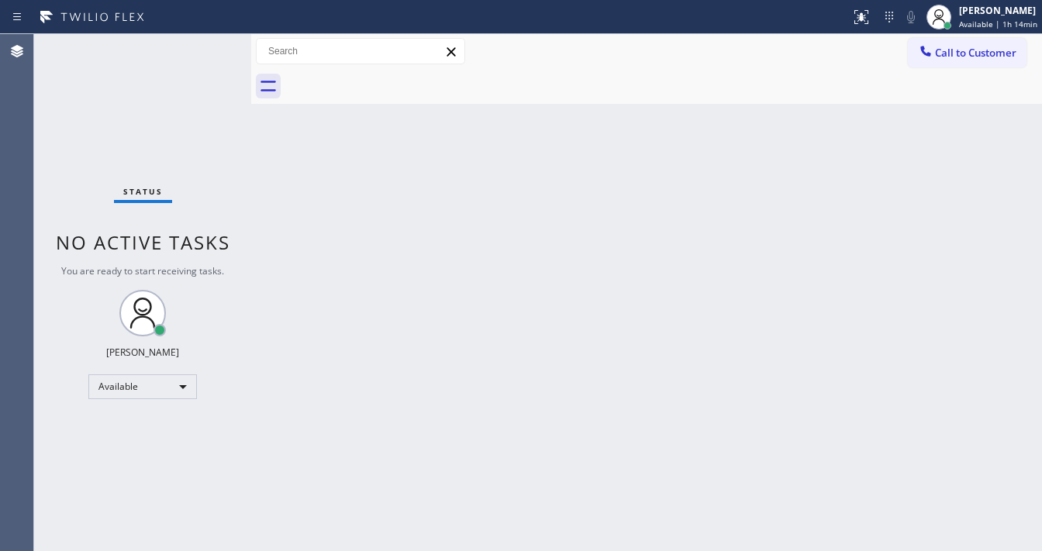
click at [202, 42] on div "Status No active tasks You are ready to start receiving tasks. Michael Javier A…" at bounding box center [142, 292] width 217 height 517
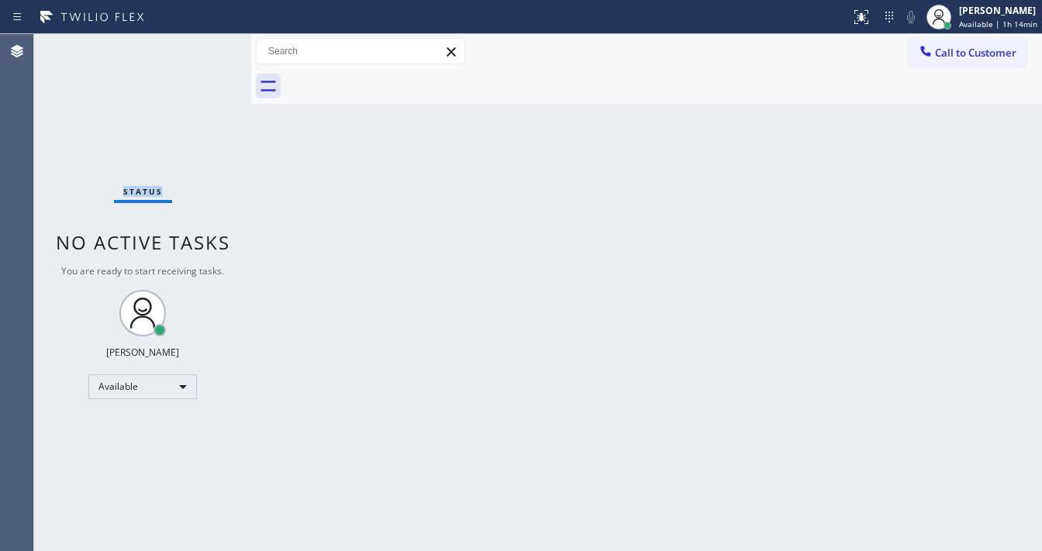
click at [202, 42] on div "Status No active tasks You are ready to start receiving tasks. Michael Javier A…" at bounding box center [142, 292] width 217 height 517
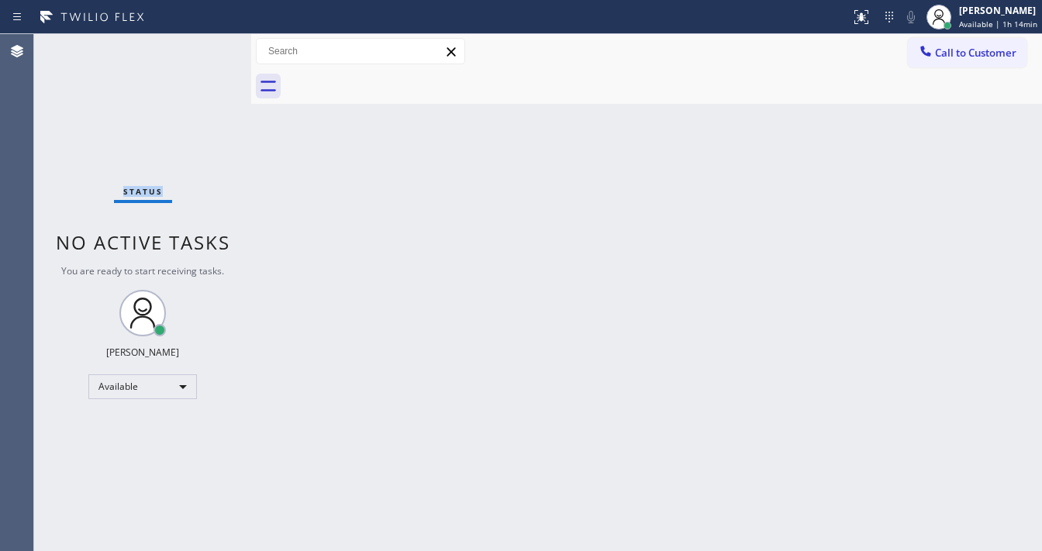
click at [202, 42] on div "Status No active tasks You are ready to start receiving tasks. Michael Javier A…" at bounding box center [142, 292] width 217 height 517
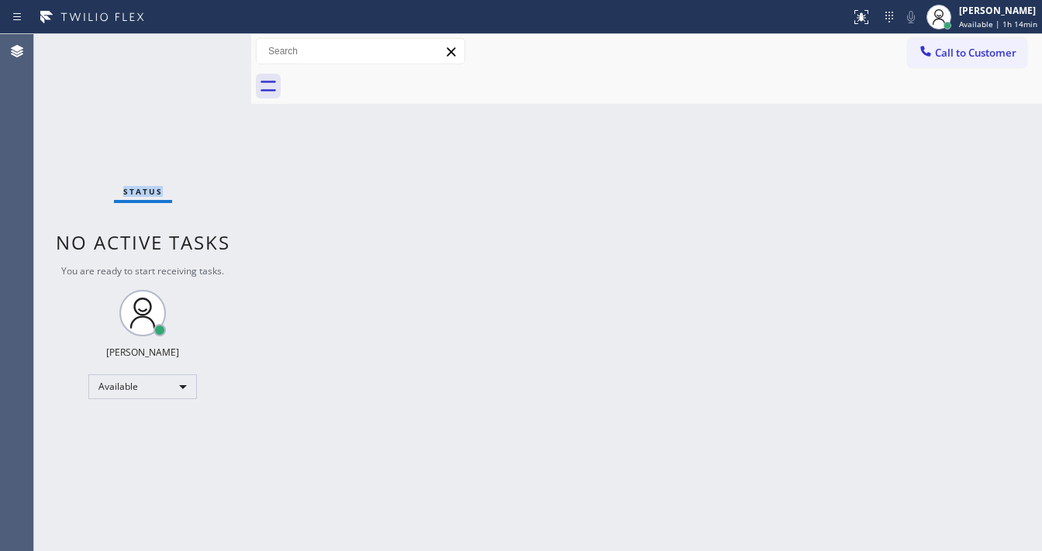
click at [202, 42] on div "Status No active tasks You are ready to start receiving tasks. Michael Javier A…" at bounding box center [142, 292] width 217 height 517
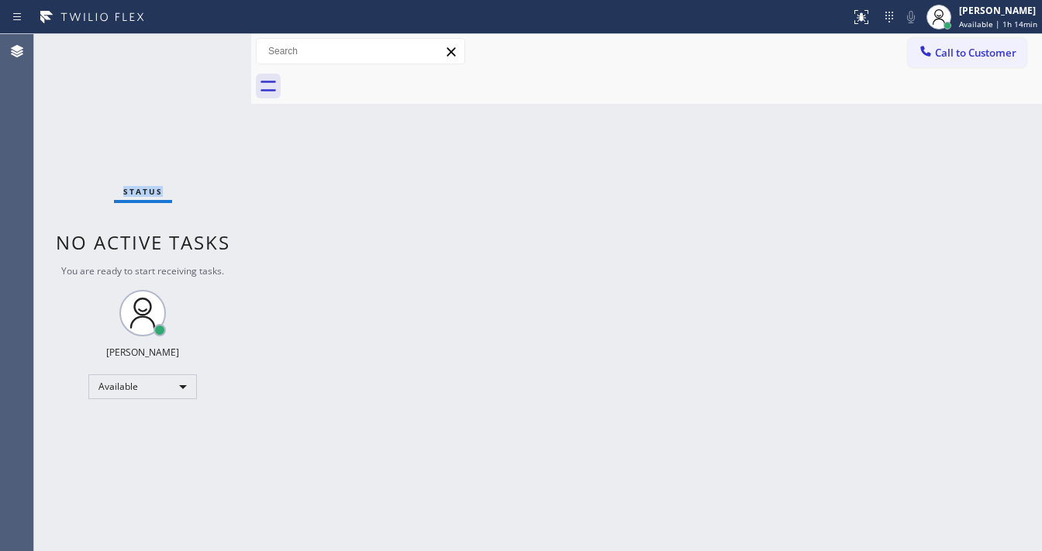
click at [202, 42] on div "Status No active tasks You are ready to start receiving tasks. Michael Javier A…" at bounding box center [142, 292] width 217 height 517
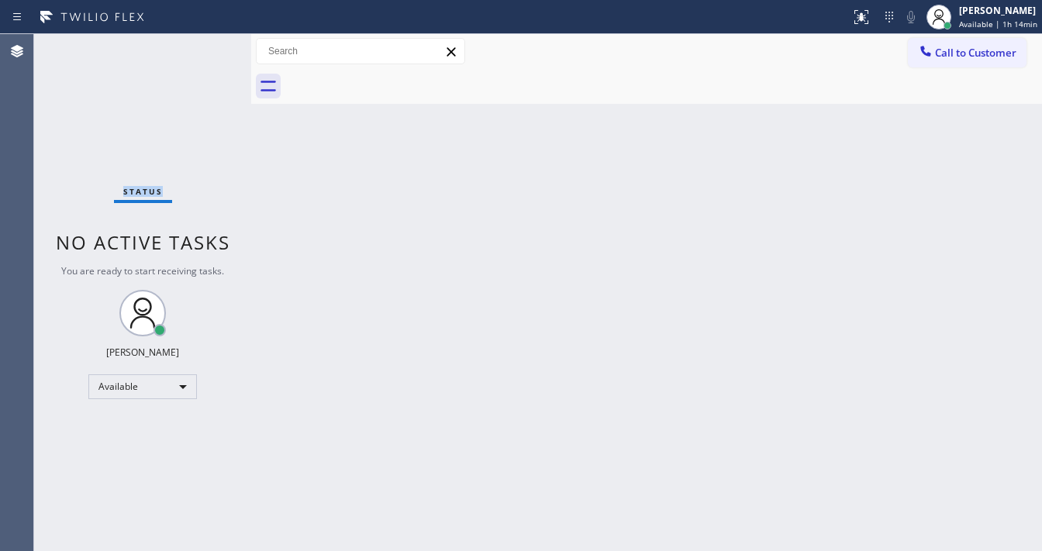
click at [202, 42] on div "Status No active tasks You are ready to start receiving tasks. Michael Javier A…" at bounding box center [142, 292] width 217 height 517
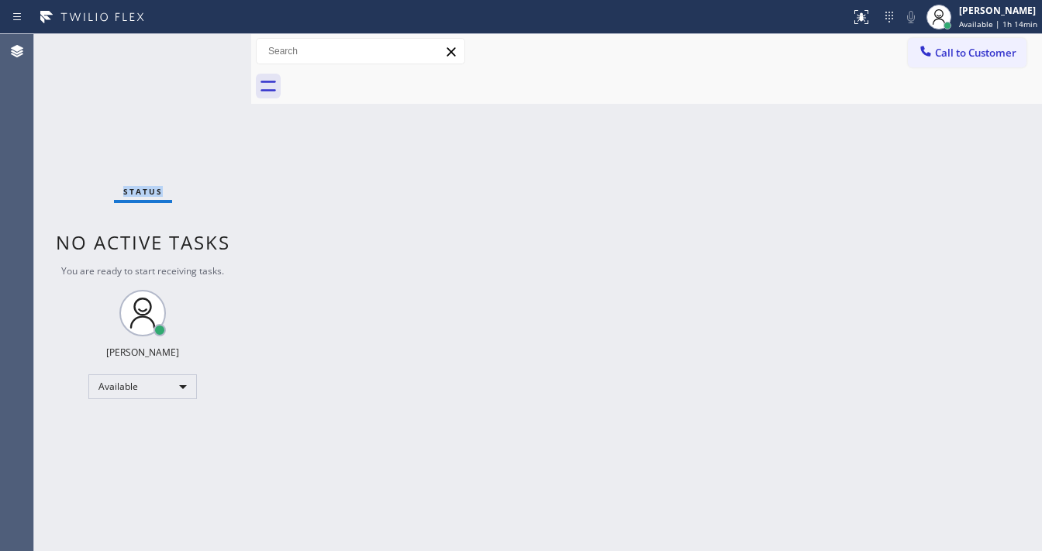
click at [202, 42] on div "Status No active tasks You are ready to start receiving tasks. Michael Javier A…" at bounding box center [142, 292] width 217 height 517
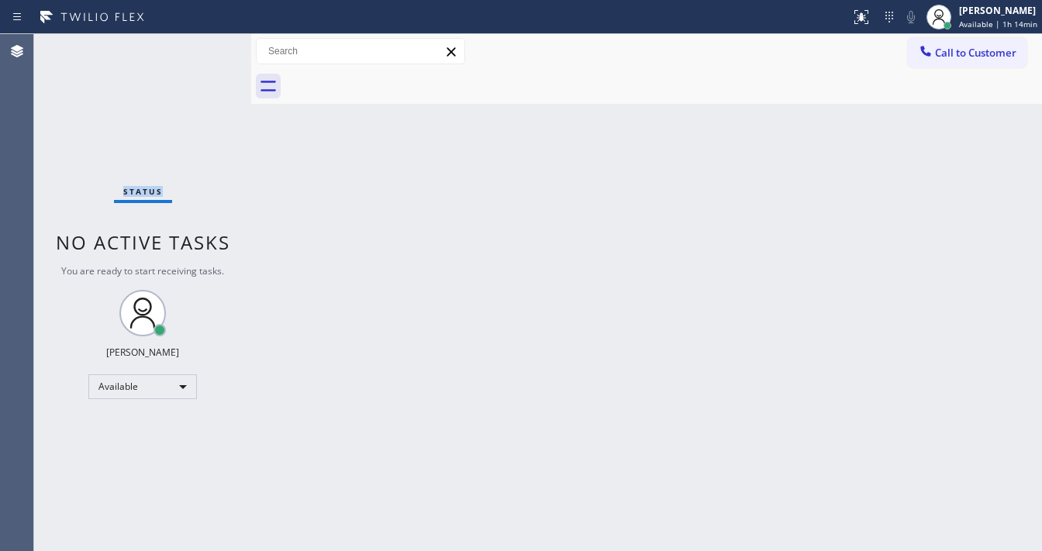
click at [202, 42] on div "Status No active tasks You are ready to start receiving tasks. Michael Javier A…" at bounding box center [142, 292] width 217 height 517
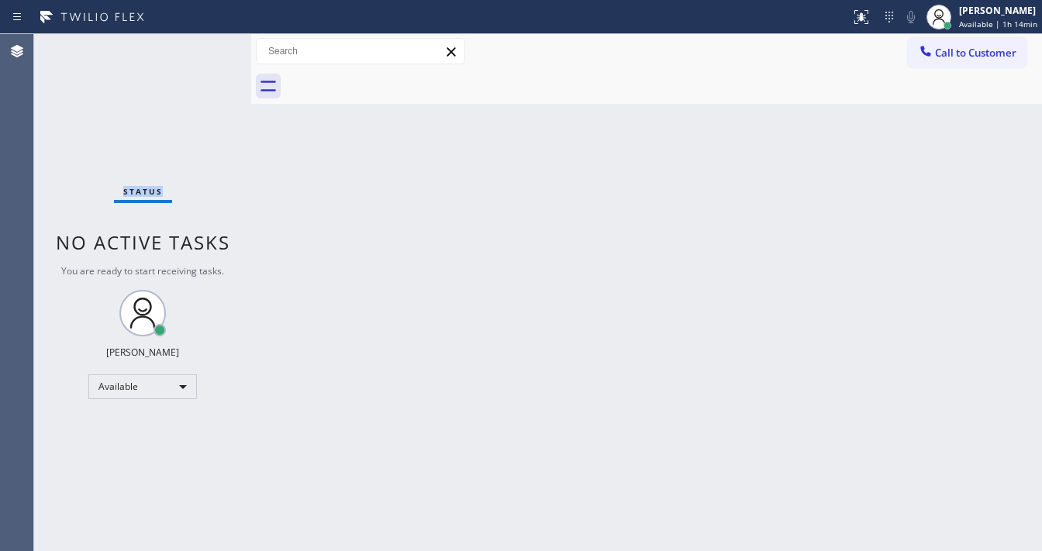
click at [202, 42] on div "Status No active tasks You are ready to start receiving tasks. Michael Javier A…" at bounding box center [142, 292] width 217 height 517
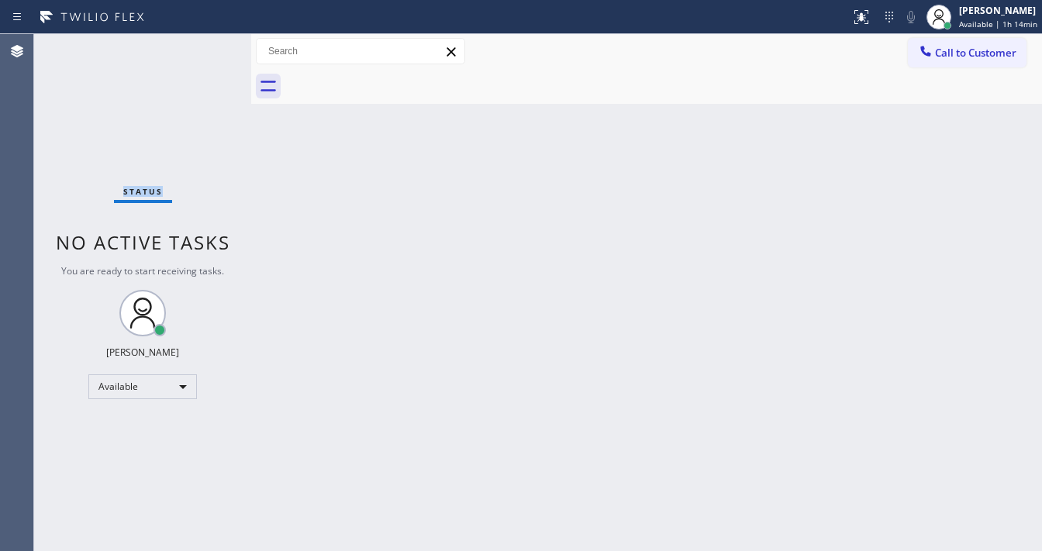
click at [202, 42] on div "Status No active tasks You are ready to start receiving tasks. Michael Javier A…" at bounding box center [142, 292] width 217 height 517
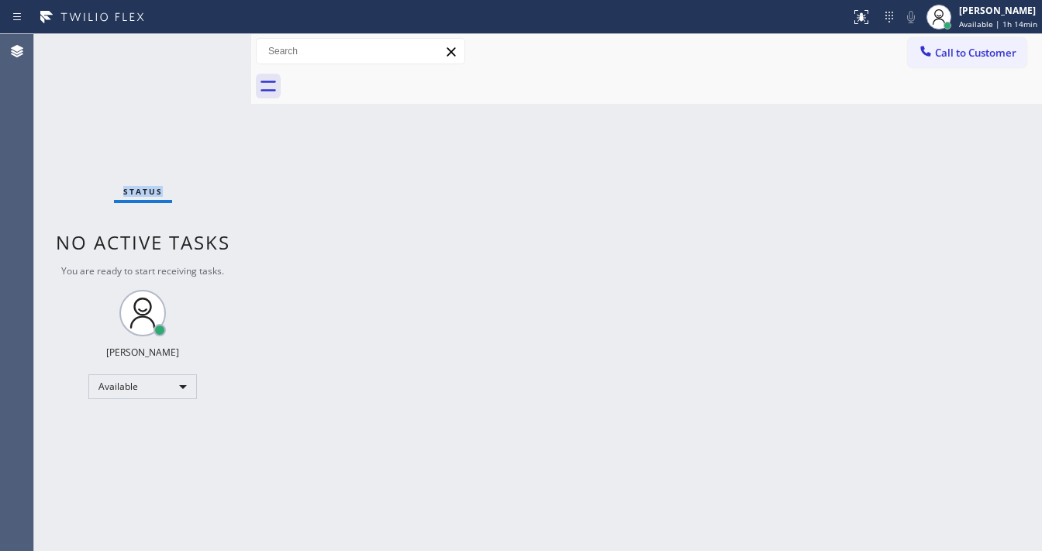
click at [202, 42] on div "Status No active tasks You are ready to start receiving tasks. Michael Javier A…" at bounding box center [142, 292] width 217 height 517
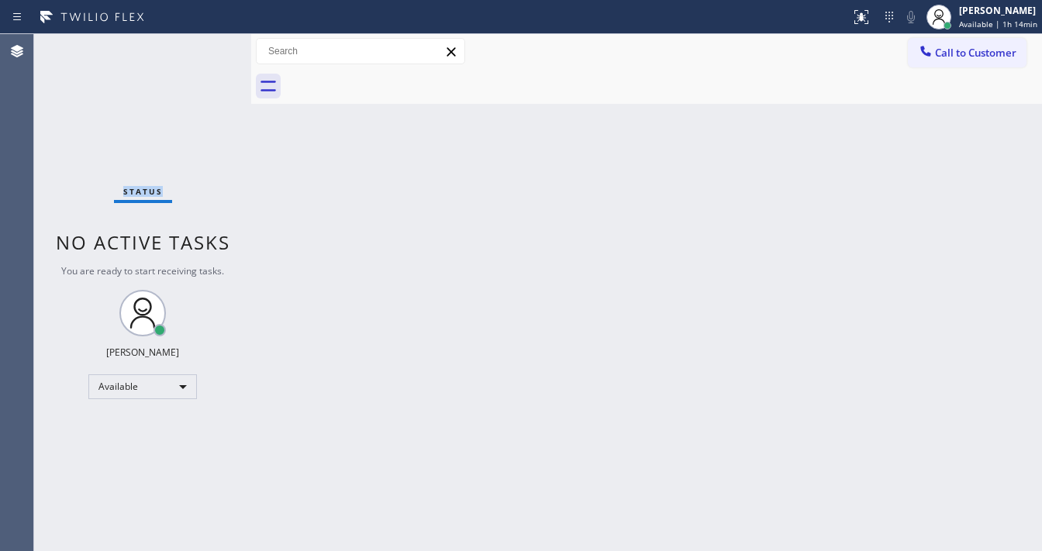
click at [202, 42] on div "Status No active tasks You are ready to start receiving tasks. Michael Javier A…" at bounding box center [142, 292] width 217 height 517
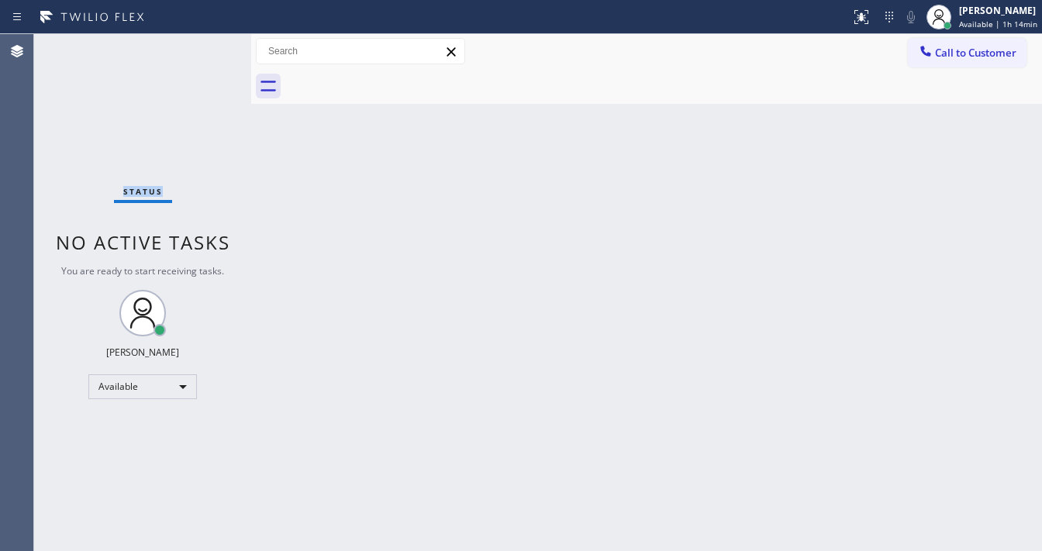
click at [202, 42] on div "Status No active tasks You are ready to start receiving tasks. Michael Javier A…" at bounding box center [142, 292] width 217 height 517
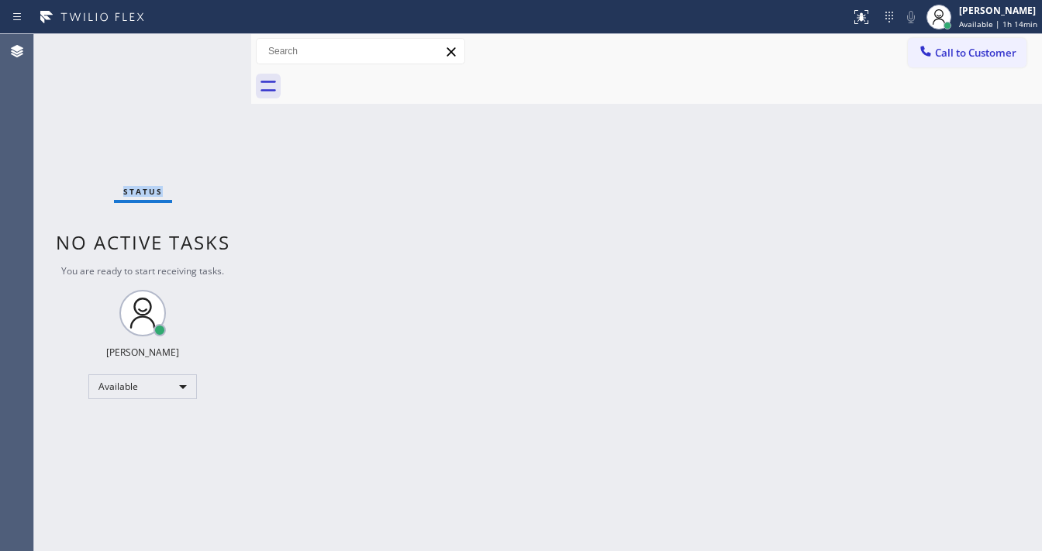
click at [202, 42] on div "Status No active tasks You are ready to start receiving tasks. Michael Javier A…" at bounding box center [142, 292] width 217 height 517
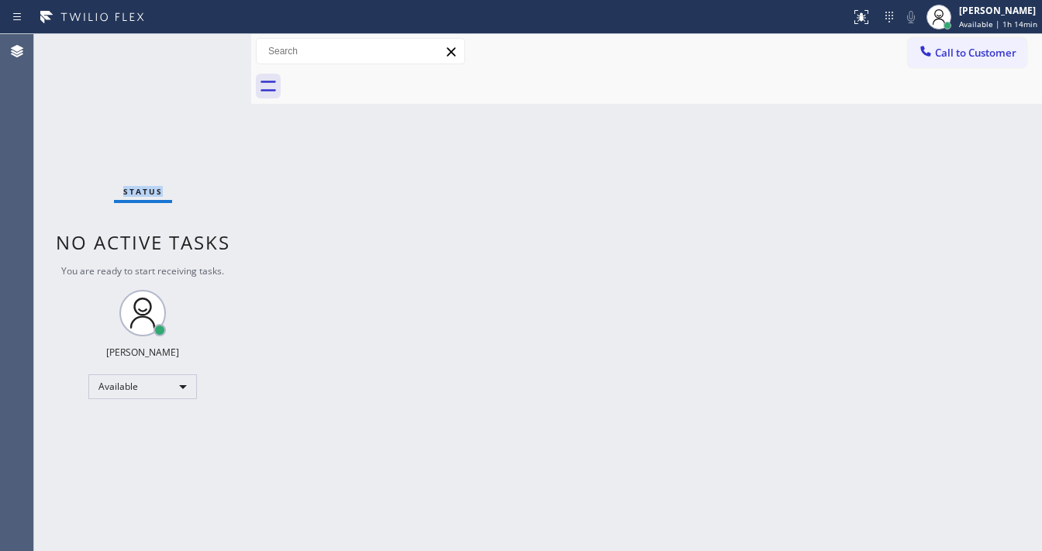
click at [202, 42] on div "Status No active tasks You are ready to start receiving tasks. Michael Javier A…" at bounding box center [142, 292] width 217 height 517
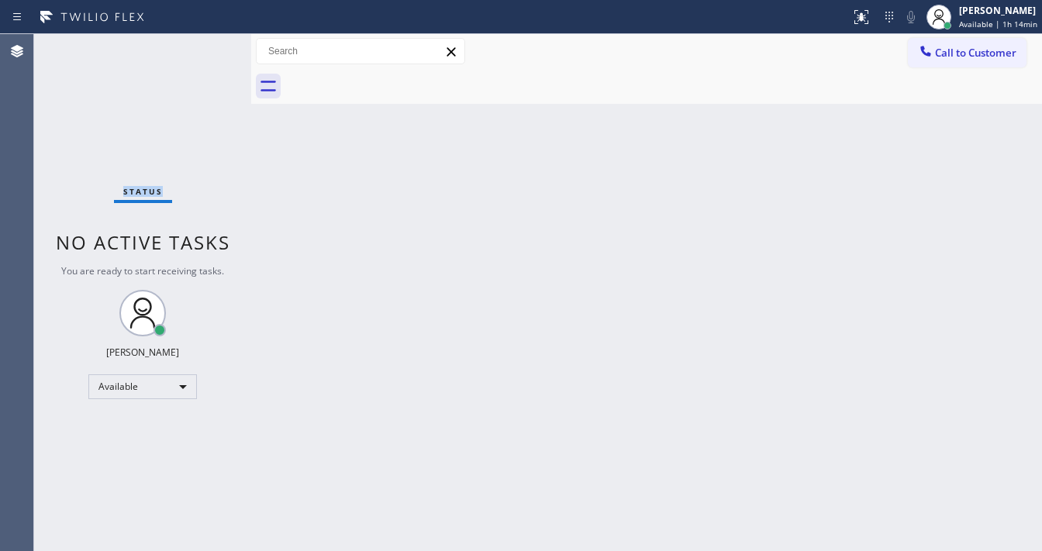
click at [202, 42] on div "Status No active tasks You are ready to start receiving tasks. Michael Javier A…" at bounding box center [142, 292] width 217 height 517
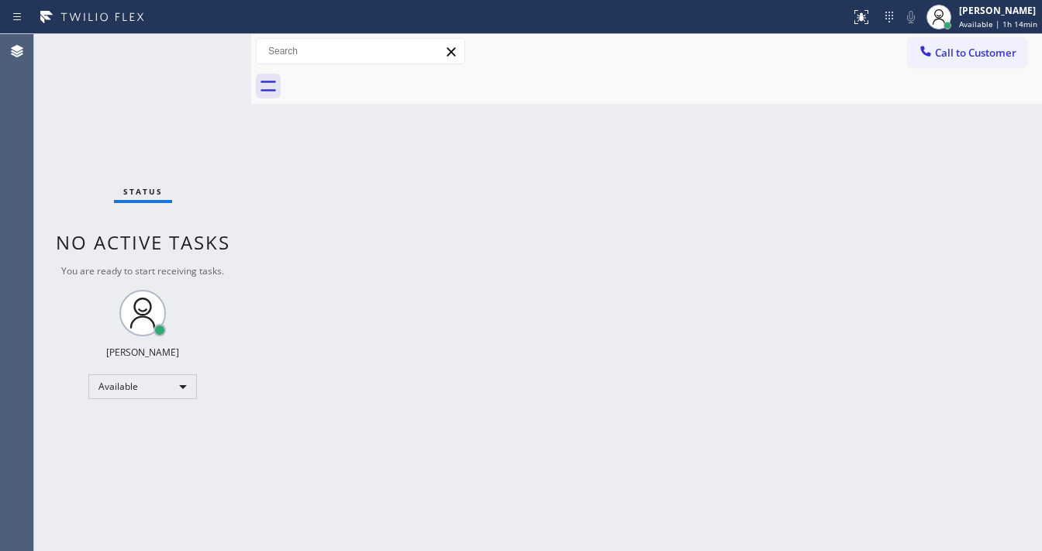
click at [202, 42] on div "Status No active tasks You are ready to start receiving tasks. Michael Javier A…" at bounding box center [142, 292] width 217 height 517
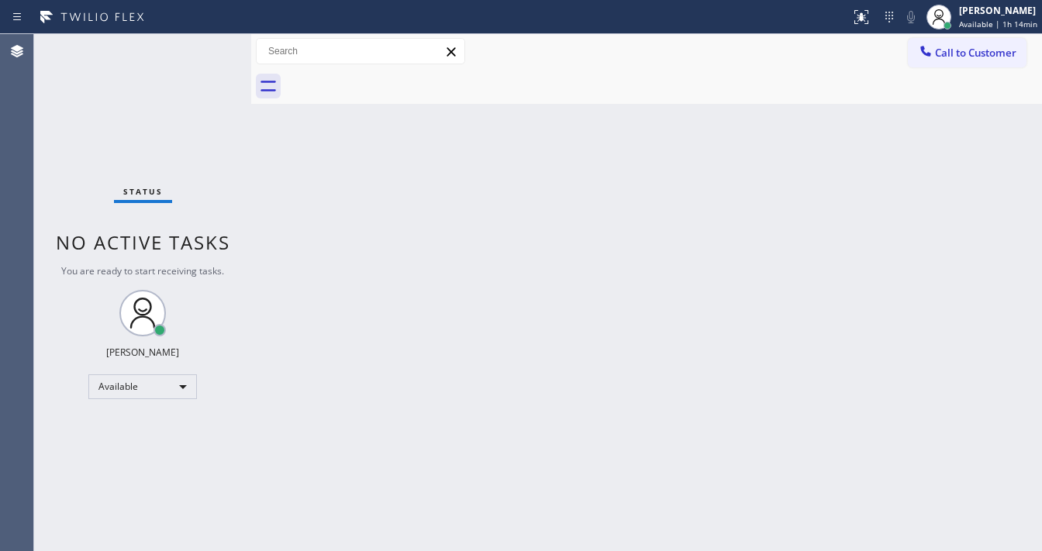
click at [202, 42] on div "Status No active tasks You are ready to start receiving tasks. Michael Javier A…" at bounding box center [142, 292] width 217 height 517
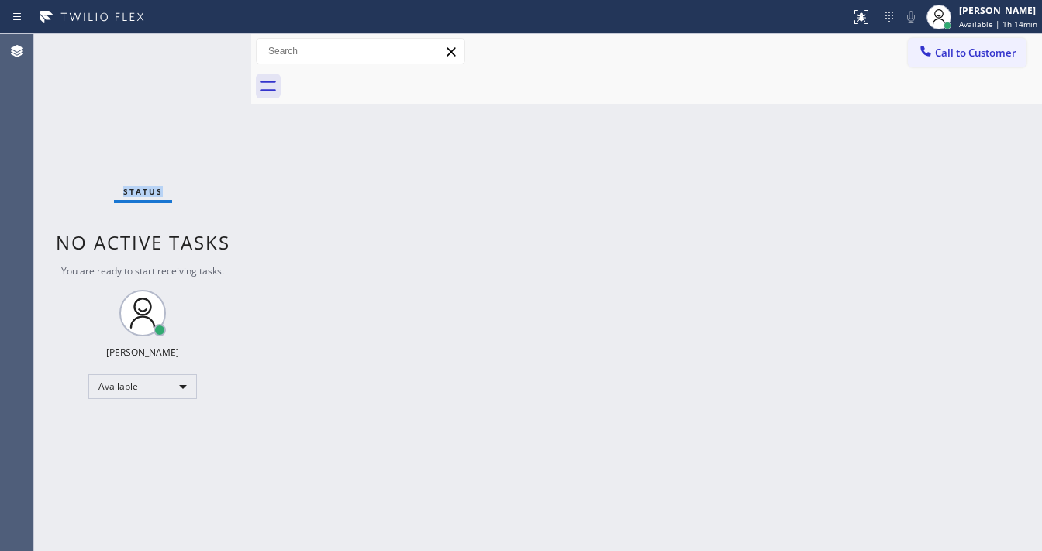
click at [202, 42] on div "Status No active tasks You are ready to start receiving tasks. Michael Javier A…" at bounding box center [142, 292] width 217 height 517
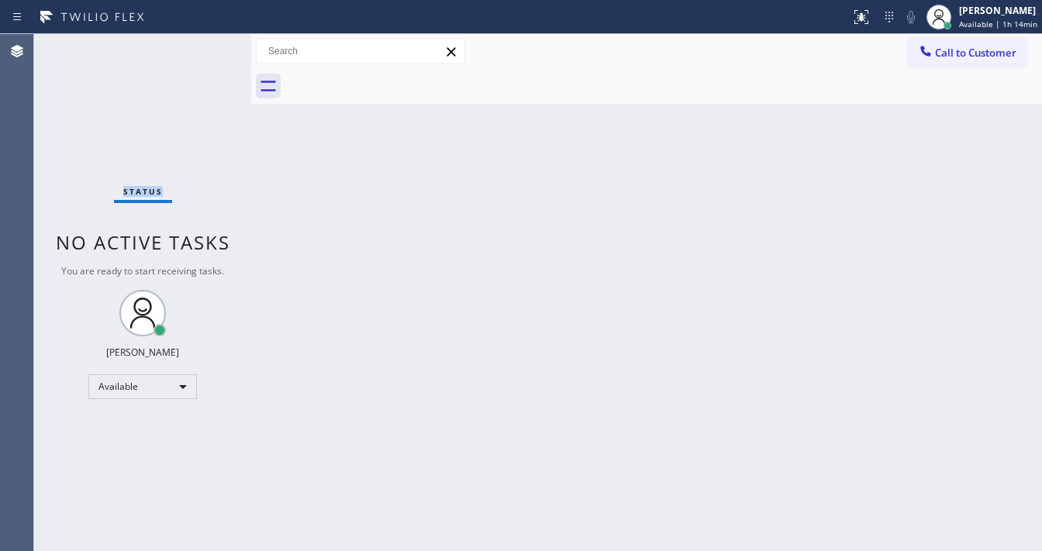
click at [202, 42] on div "Status No active tasks You are ready to start receiving tasks. Michael Javier A…" at bounding box center [142, 292] width 217 height 517
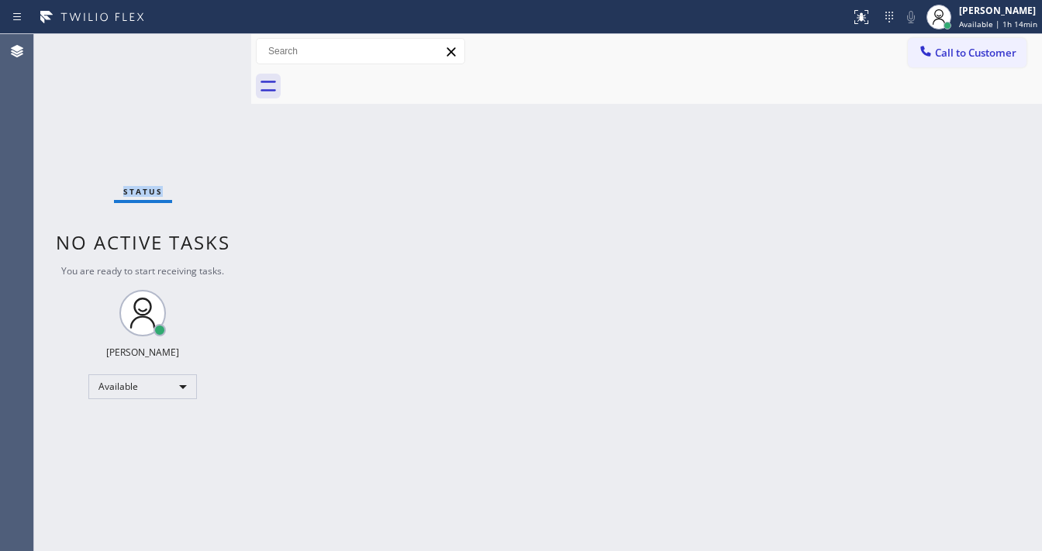
click at [202, 42] on div "Status No active tasks You are ready to start receiving tasks. Michael Javier A…" at bounding box center [142, 292] width 217 height 517
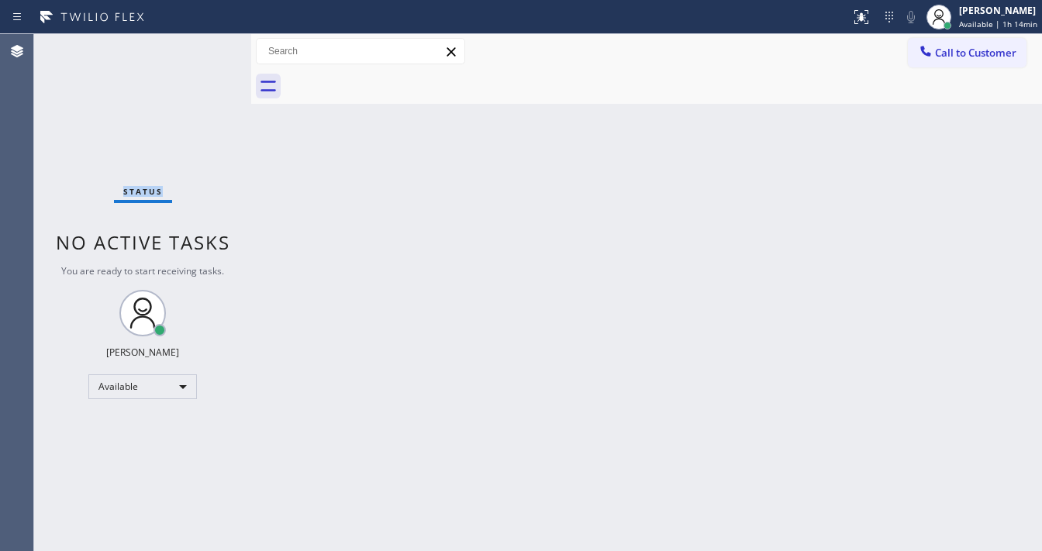
click at [202, 42] on div "Status No active tasks You are ready to start receiving tasks. Michael Javier A…" at bounding box center [142, 292] width 217 height 517
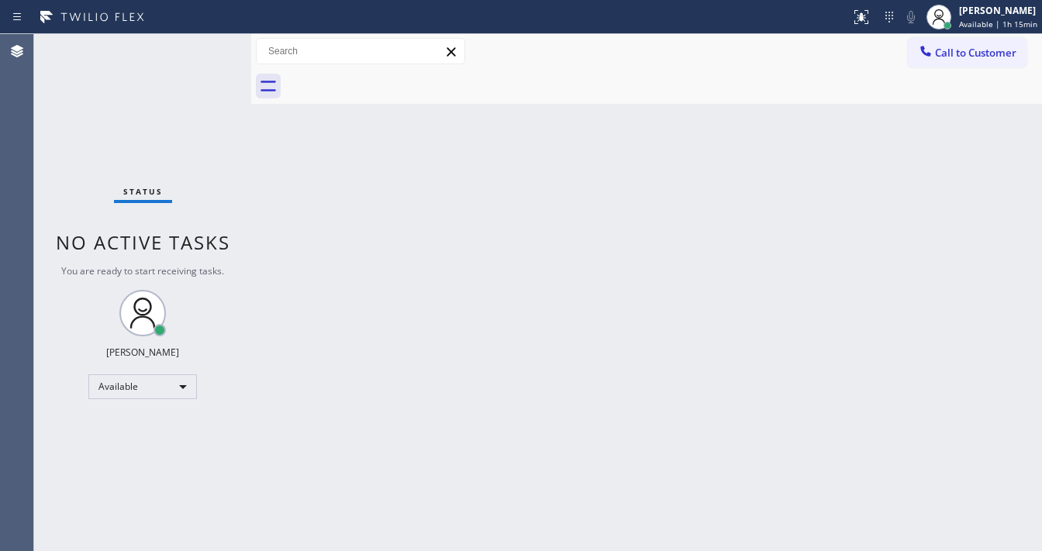
click at [202, 42] on div "Status No active tasks You are ready to start receiving tasks. Michael Javier A…" at bounding box center [142, 292] width 217 height 517
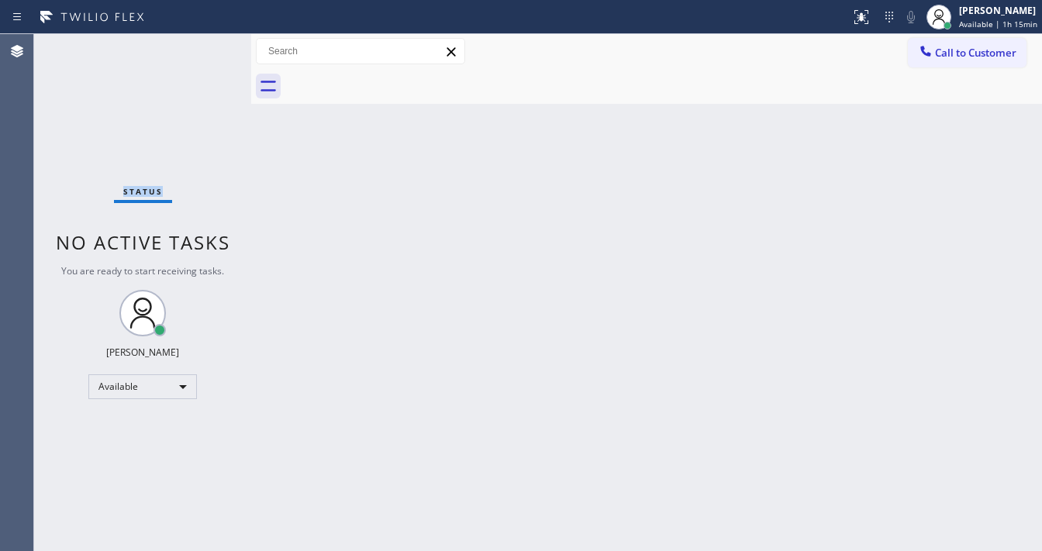
click at [202, 42] on div "Status No active tasks You are ready to start receiving tasks. Michael Javier A…" at bounding box center [142, 292] width 217 height 517
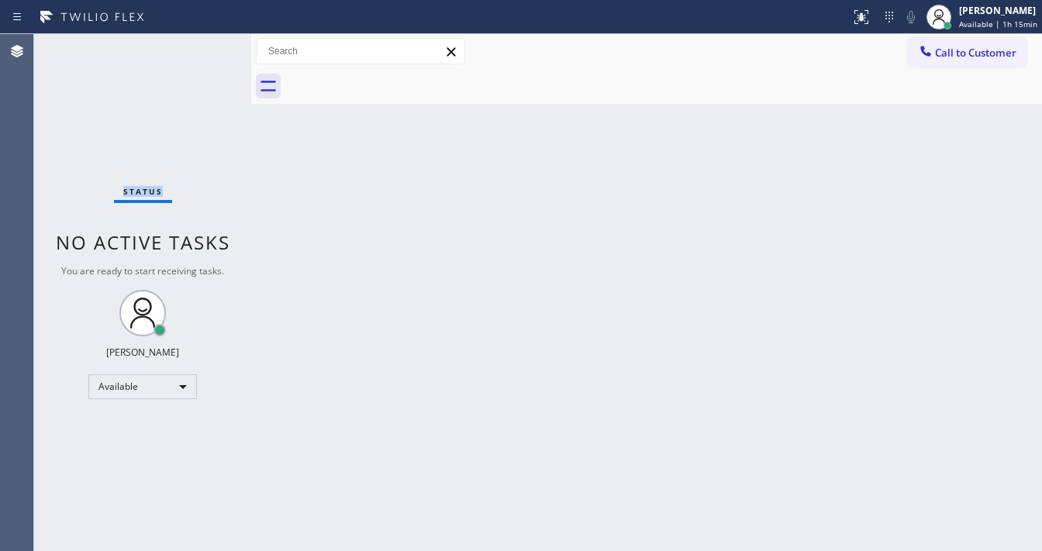
click at [202, 42] on div "Status No active tasks You are ready to start receiving tasks. Michael Javier A…" at bounding box center [142, 292] width 217 height 517
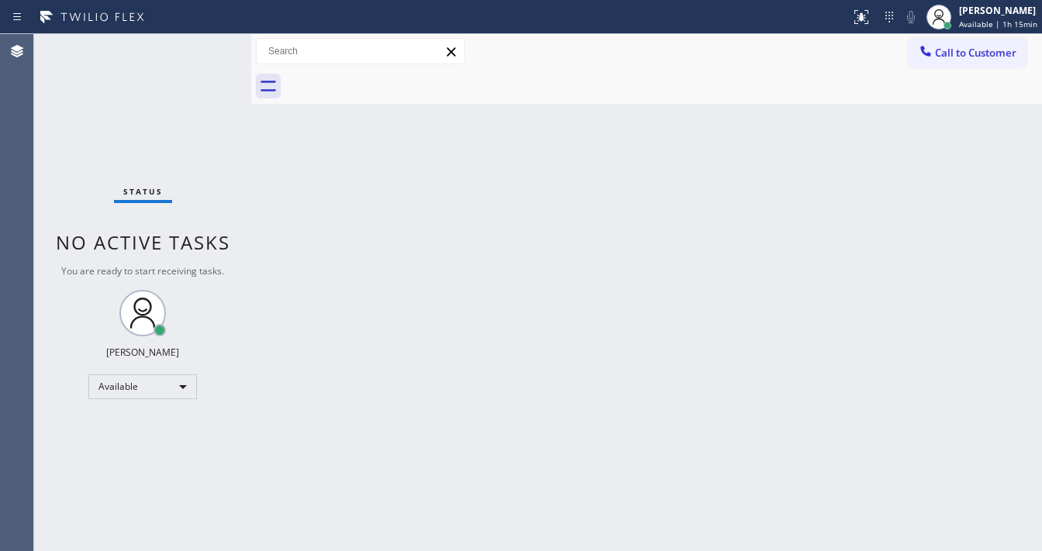
click at [202, 42] on div "Status No active tasks You are ready to start receiving tasks. Michael Javier A…" at bounding box center [142, 292] width 217 height 517
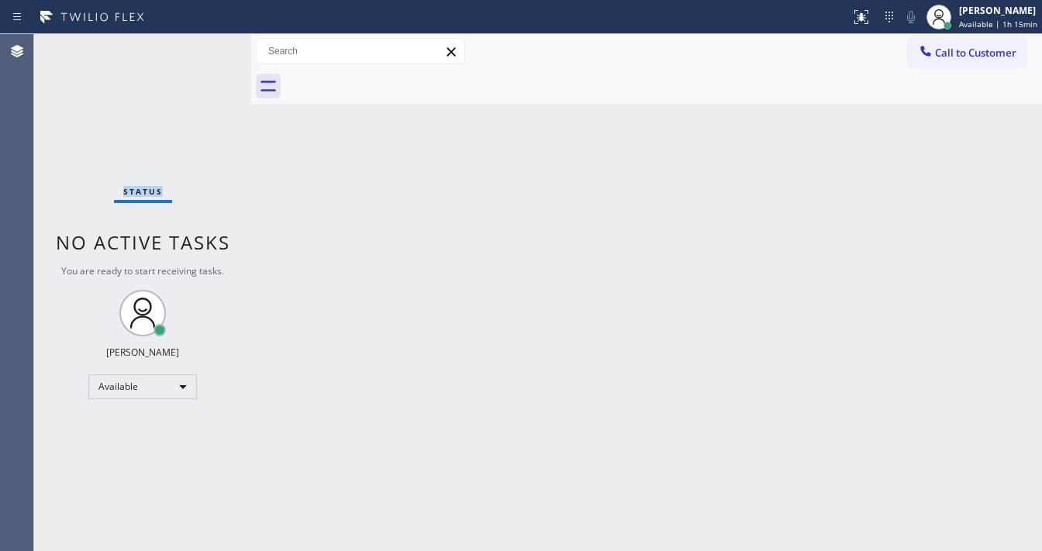
click at [202, 42] on div "Status No active tasks You are ready to start receiving tasks. Michael Javier A…" at bounding box center [142, 292] width 217 height 517
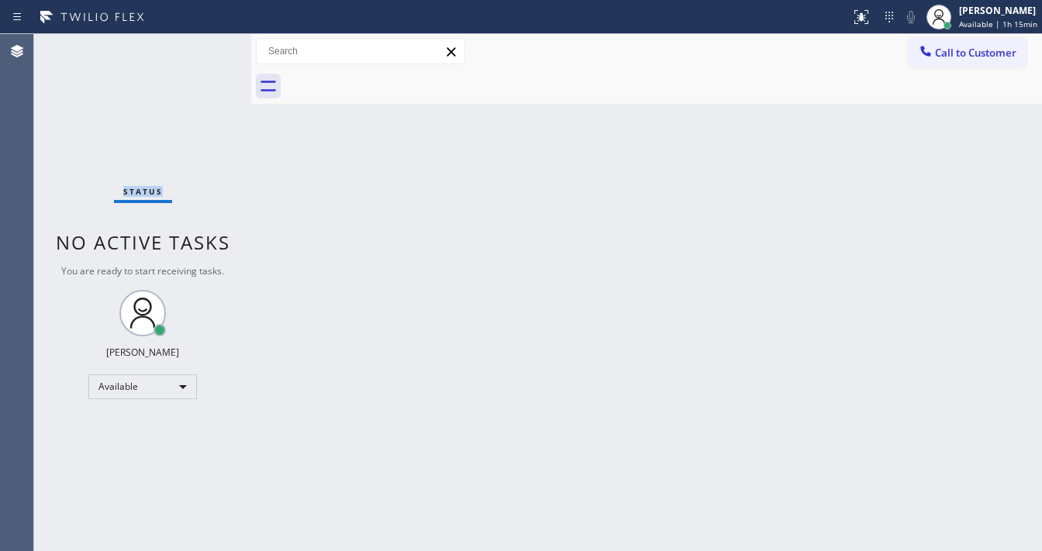
click at [202, 42] on div "Status No active tasks You are ready to start receiving tasks. Michael Javier A…" at bounding box center [142, 292] width 217 height 517
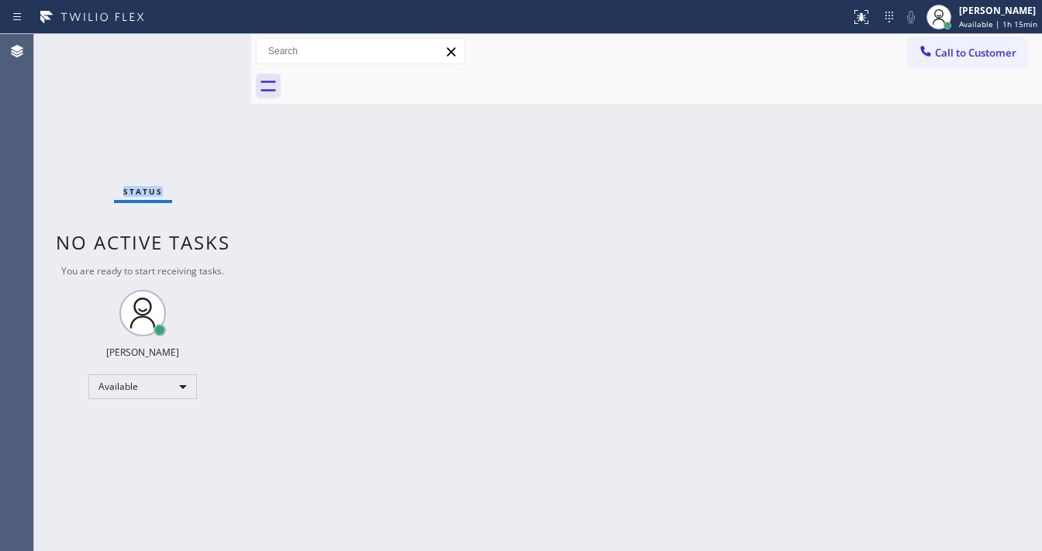
click at [202, 42] on div "Status No active tasks You are ready to start receiving tasks. Michael Javier A…" at bounding box center [142, 292] width 217 height 517
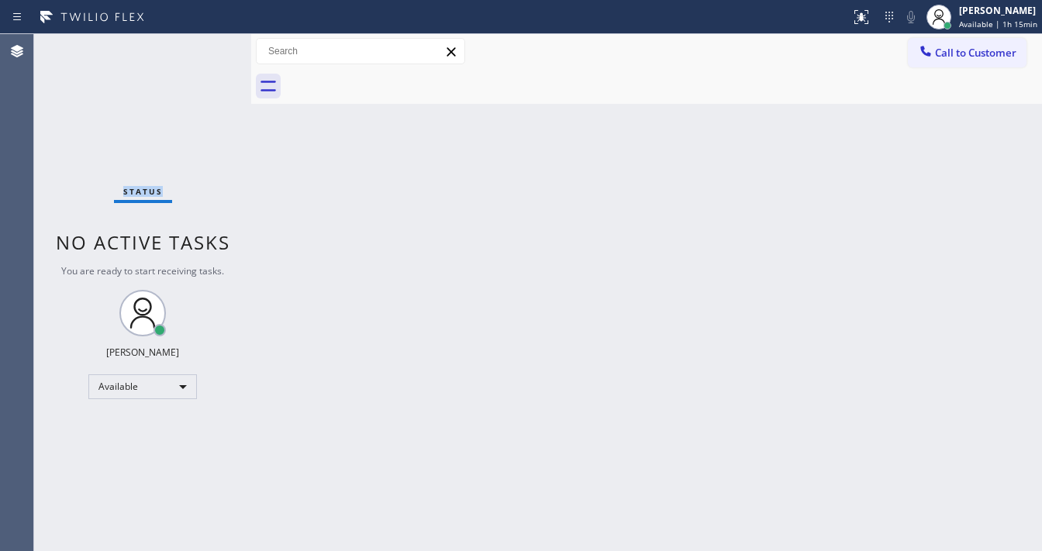
click at [202, 42] on div "Status No active tasks You are ready to start receiving tasks. Michael Javier A…" at bounding box center [142, 292] width 217 height 517
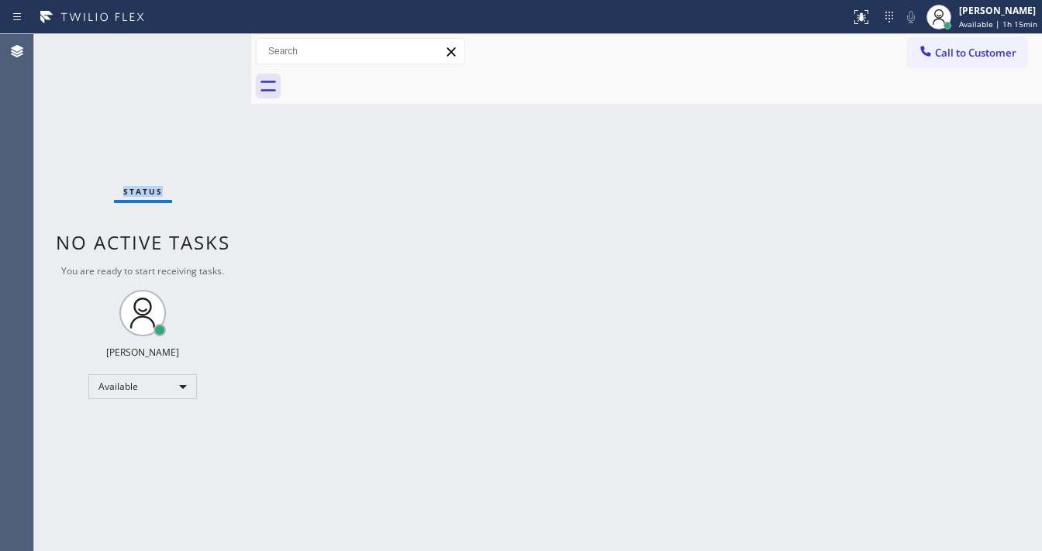
click at [202, 42] on div "Status No active tasks You are ready to start receiving tasks. Michael Javier A…" at bounding box center [142, 292] width 217 height 517
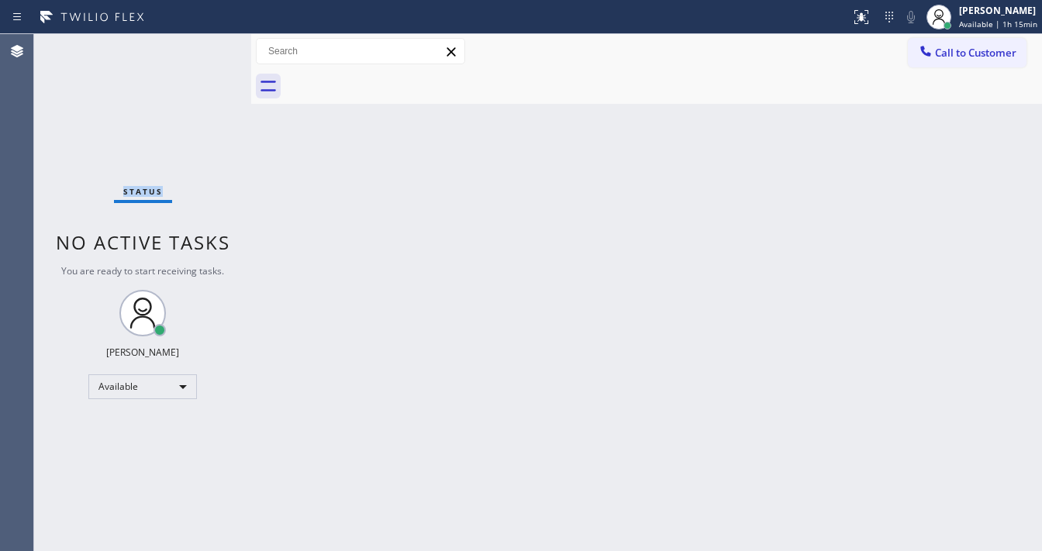
click at [202, 42] on div "Status No active tasks You are ready to start receiving tasks. Michael Javier A…" at bounding box center [142, 292] width 217 height 517
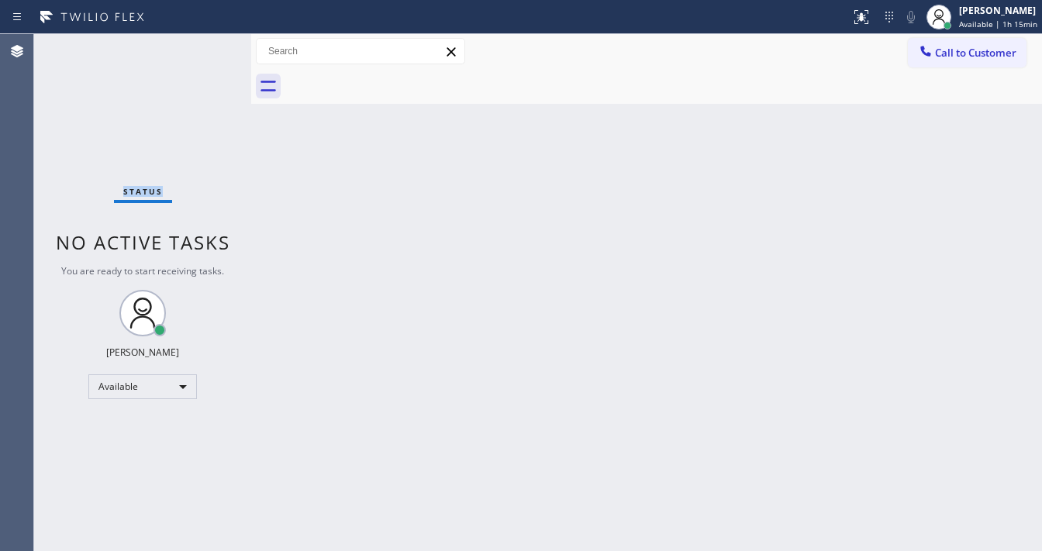
click at [202, 42] on div "Status No active tasks You are ready to start receiving tasks. Michael Javier A…" at bounding box center [142, 292] width 217 height 517
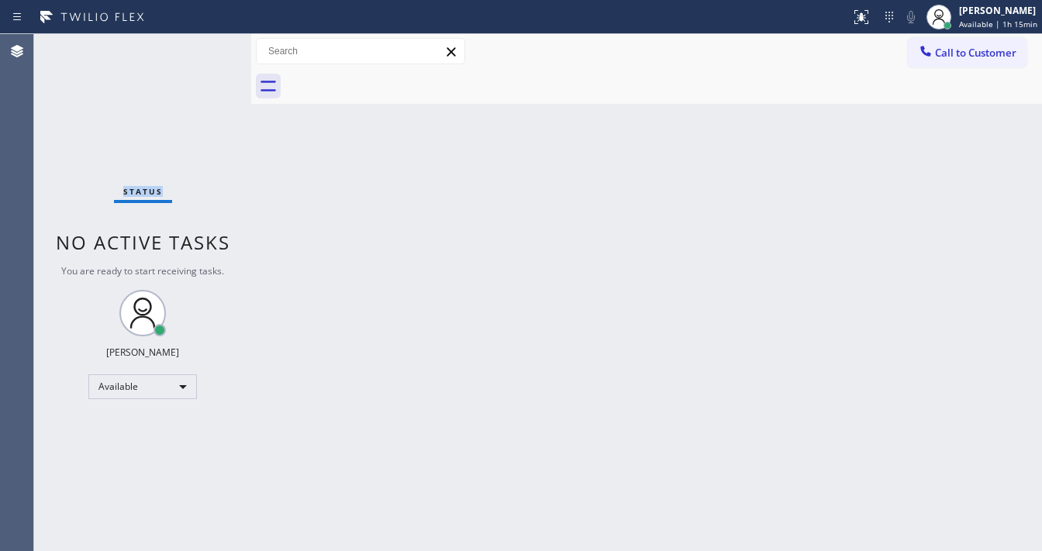
click at [202, 42] on div "Status No active tasks You are ready to start receiving tasks. Michael Javier A…" at bounding box center [142, 292] width 217 height 517
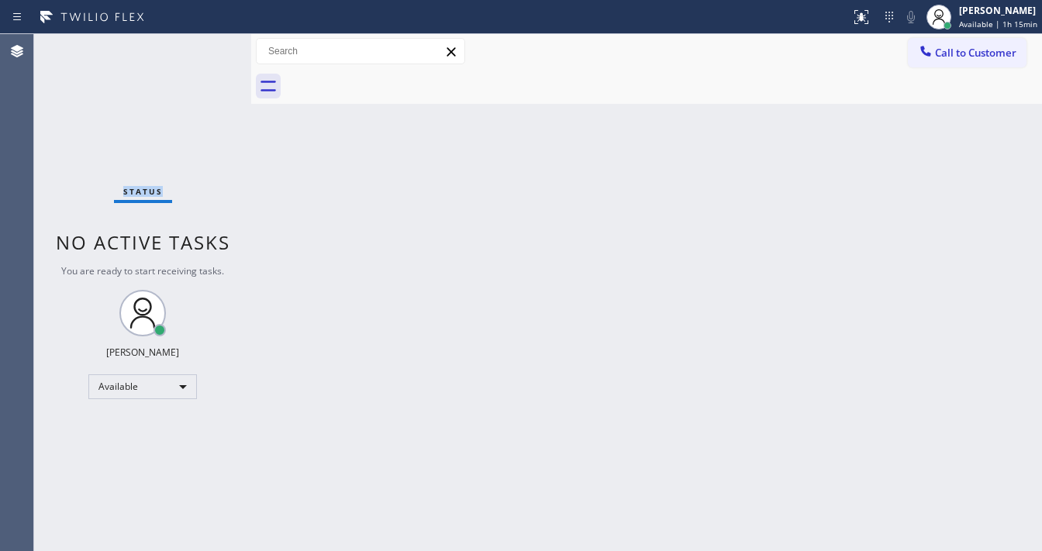
click at [202, 42] on div "Status No active tasks You are ready to start receiving tasks. Michael Javier A…" at bounding box center [142, 292] width 217 height 517
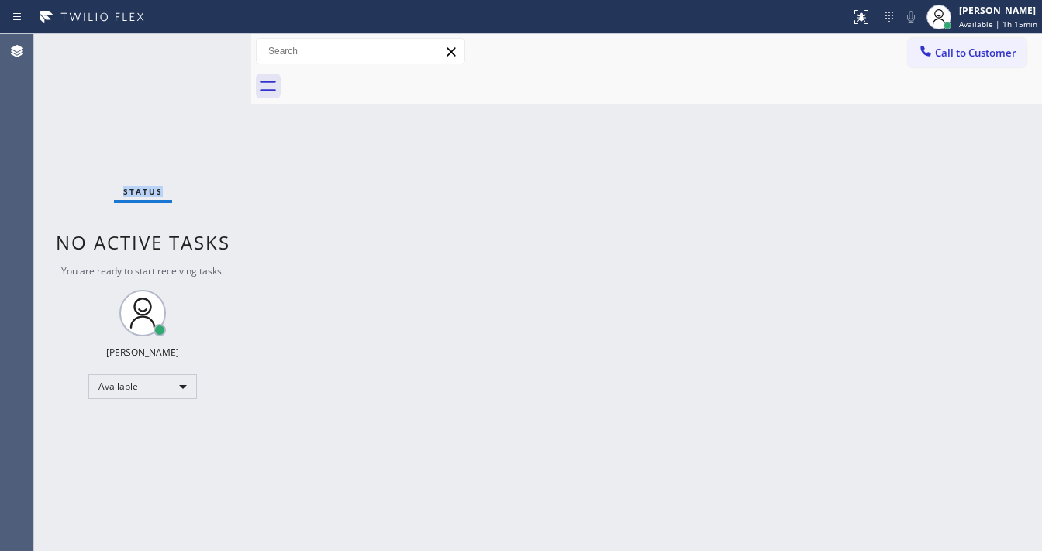
click at [202, 42] on div "Status No active tasks You are ready to start receiving tasks. Michael Javier A…" at bounding box center [142, 292] width 217 height 517
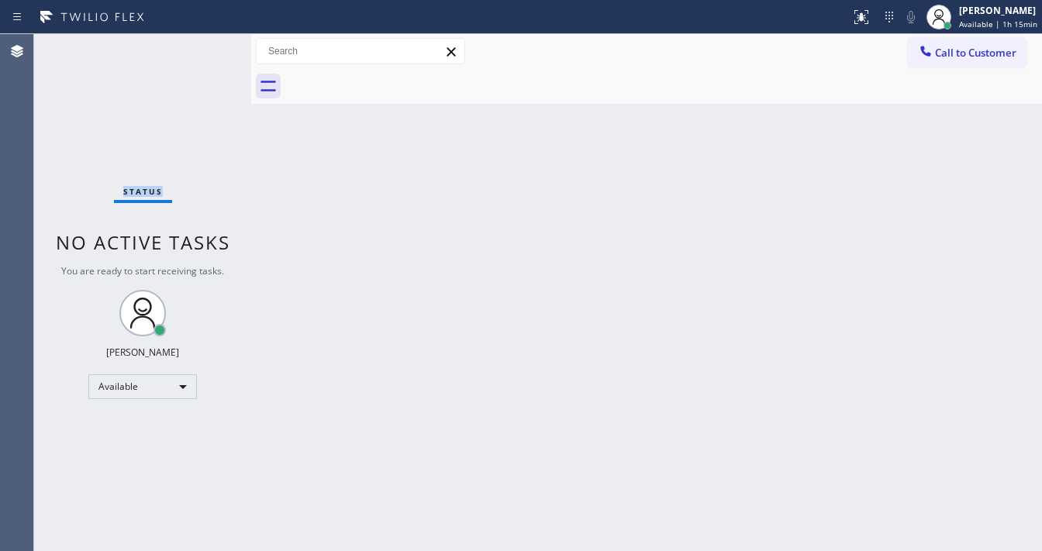
click at [202, 42] on div "Status No active tasks You are ready to start receiving tasks. Michael Javier A…" at bounding box center [142, 292] width 217 height 517
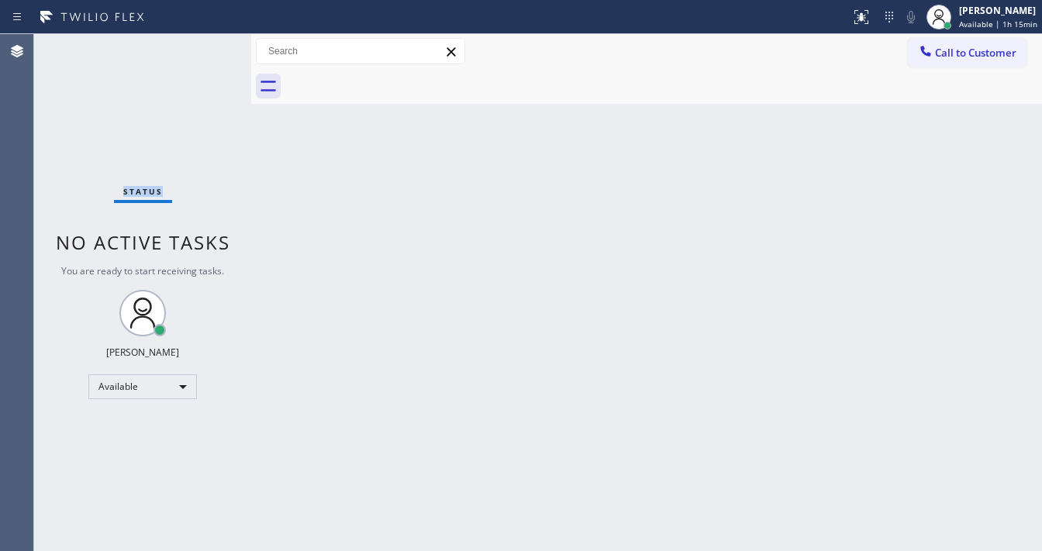
click at [202, 42] on div "Status No active tasks You are ready to start receiving tasks. Michael Javier A…" at bounding box center [142, 292] width 217 height 517
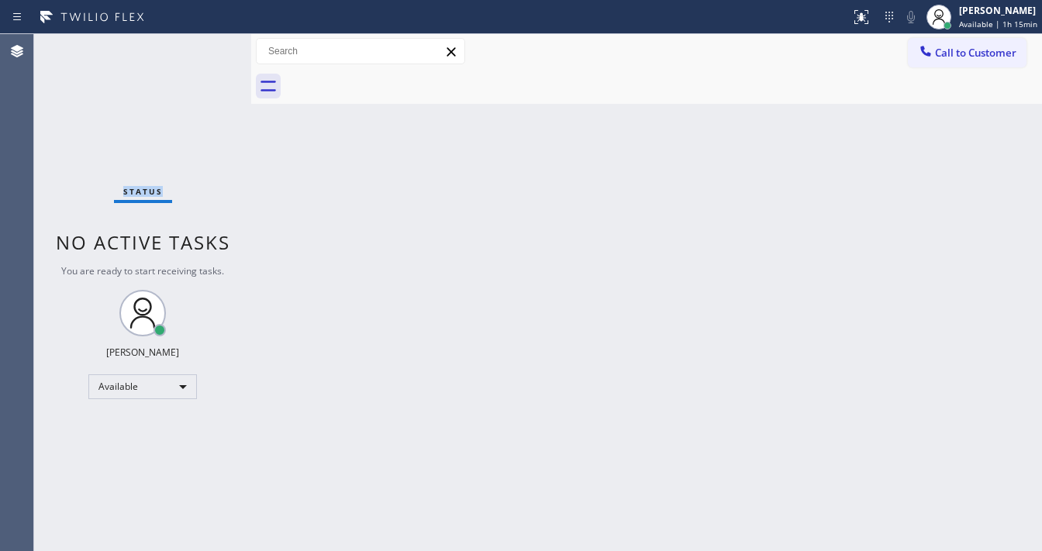
click at [202, 42] on div "Status No active tasks You are ready to start receiving tasks. Michael Javier A…" at bounding box center [142, 292] width 217 height 517
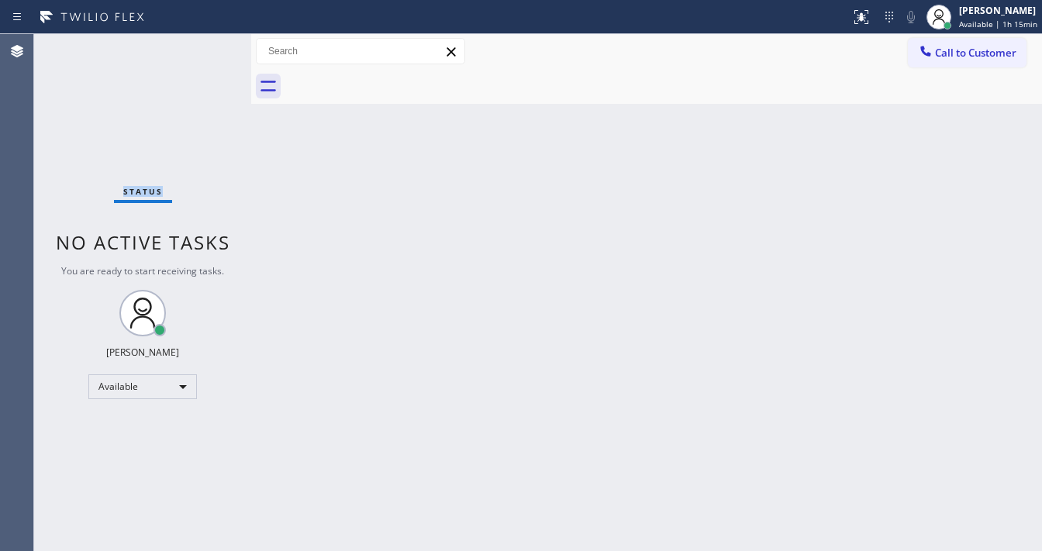
click at [202, 42] on div "Status No active tasks You are ready to start receiving tasks. Michael Javier A…" at bounding box center [142, 292] width 217 height 517
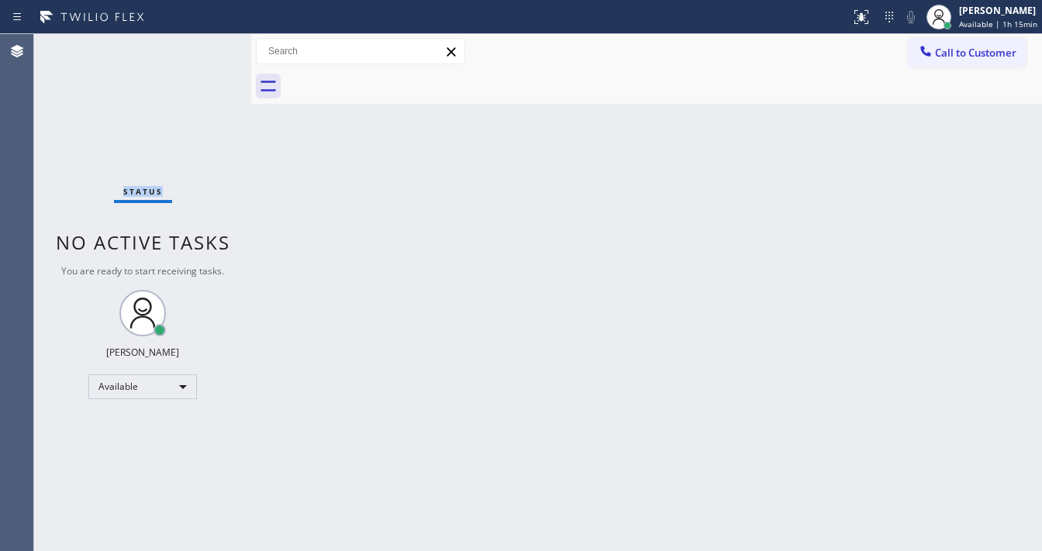
click at [202, 42] on div "Status No active tasks You are ready to start receiving tasks. Michael Javier A…" at bounding box center [142, 292] width 217 height 517
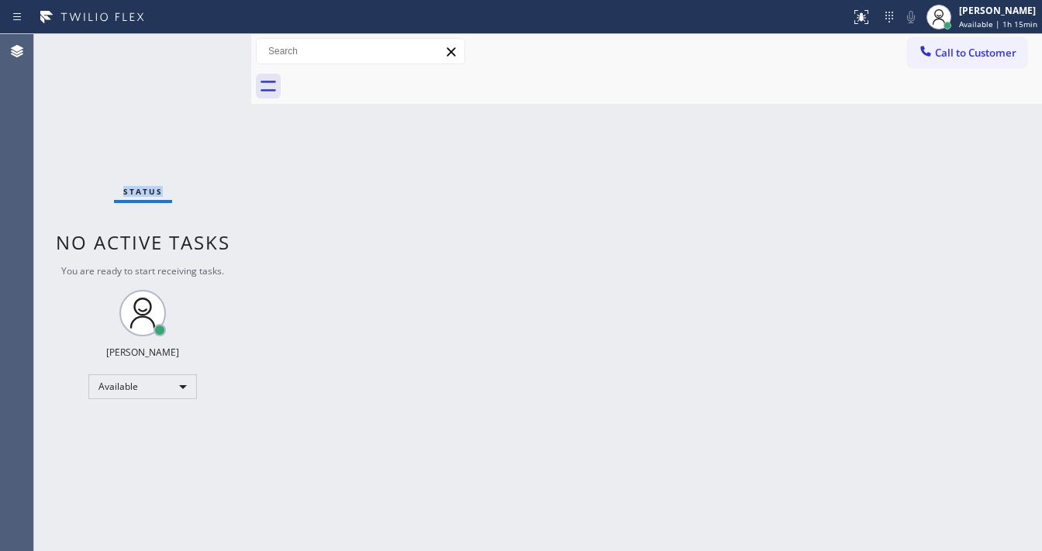
click at [202, 42] on div "Status No active tasks You are ready to start receiving tasks. Michael Javier A…" at bounding box center [142, 292] width 217 height 517
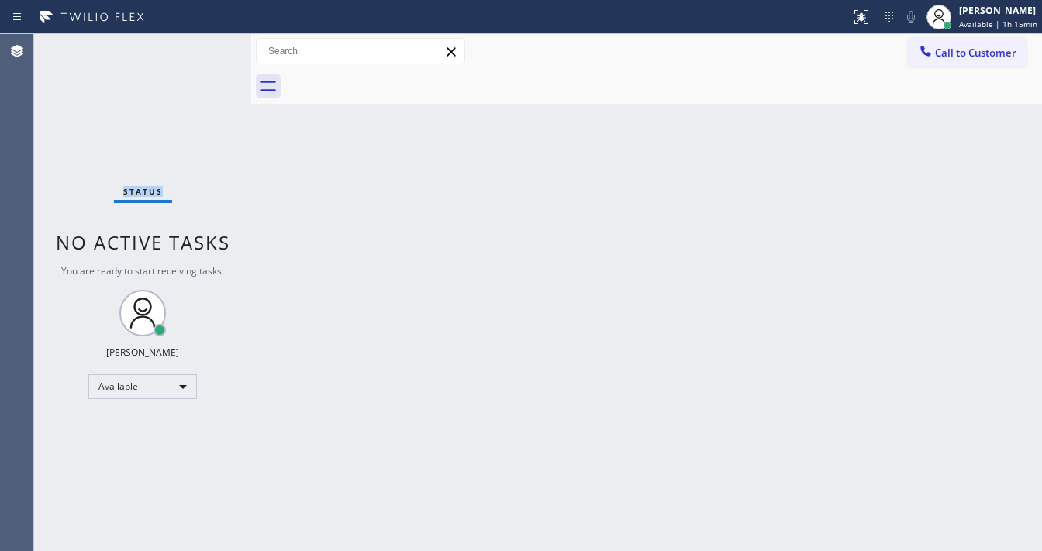
click at [202, 42] on div "Status No active tasks You are ready to start receiving tasks. Michael Javier A…" at bounding box center [142, 292] width 217 height 517
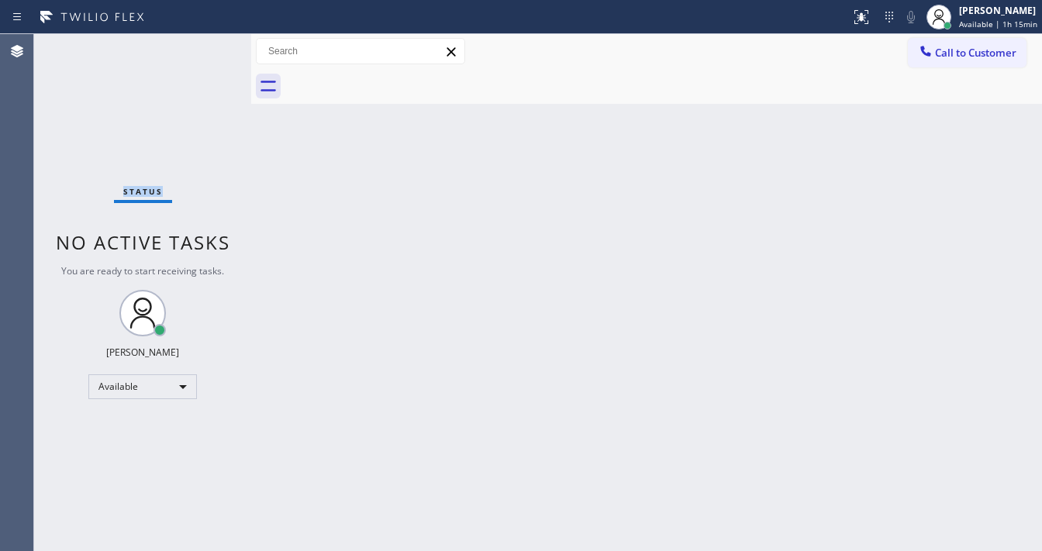
click at [202, 42] on div "Status No active tasks You are ready to start receiving tasks. Michael Javier A…" at bounding box center [142, 292] width 217 height 517
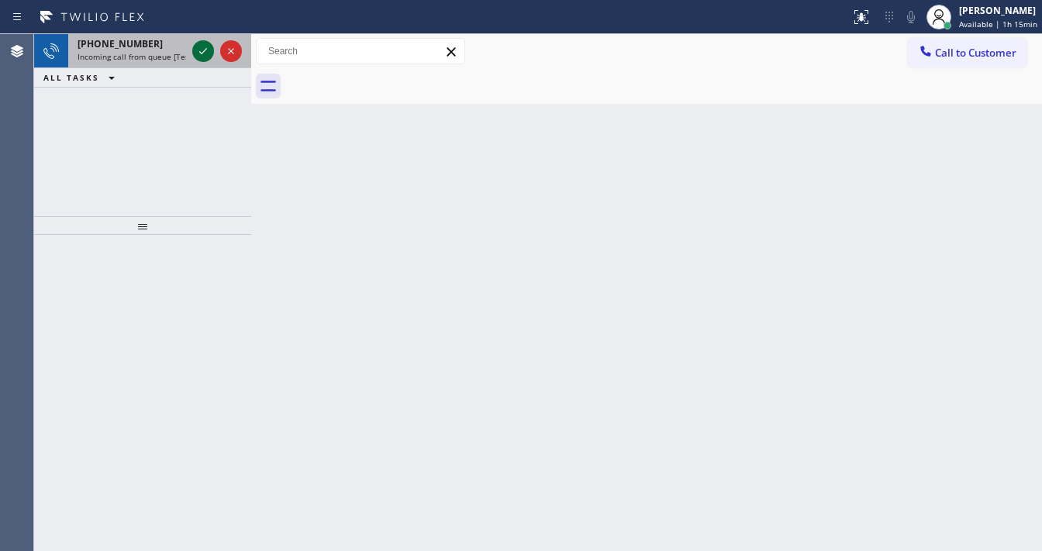
click at [202, 42] on icon at bounding box center [203, 51] width 19 height 19
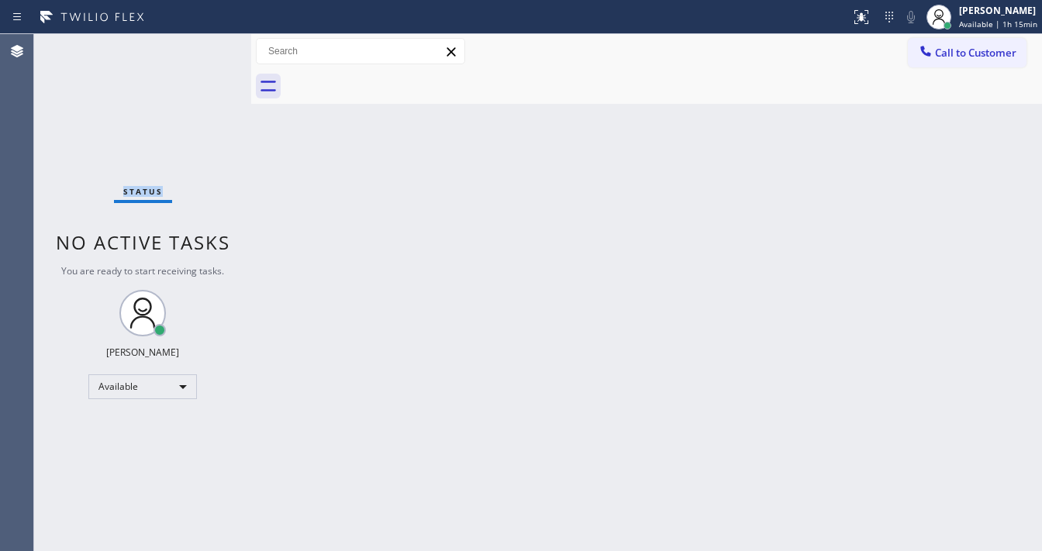
click at [202, 42] on div "Status No active tasks You are ready to start receiving tasks. Michael Javier A…" at bounding box center [142, 292] width 217 height 517
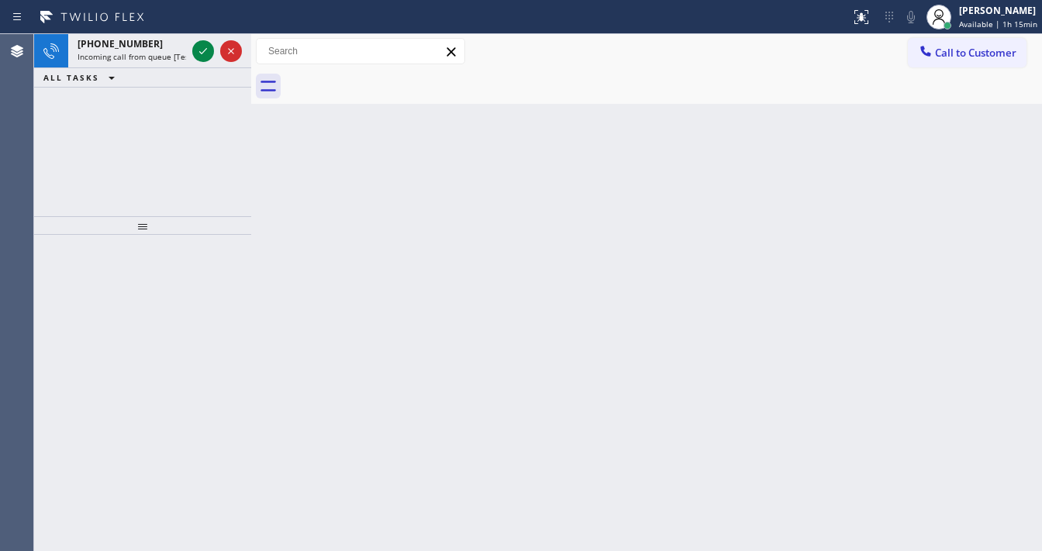
click at [202, 42] on icon at bounding box center [203, 51] width 19 height 19
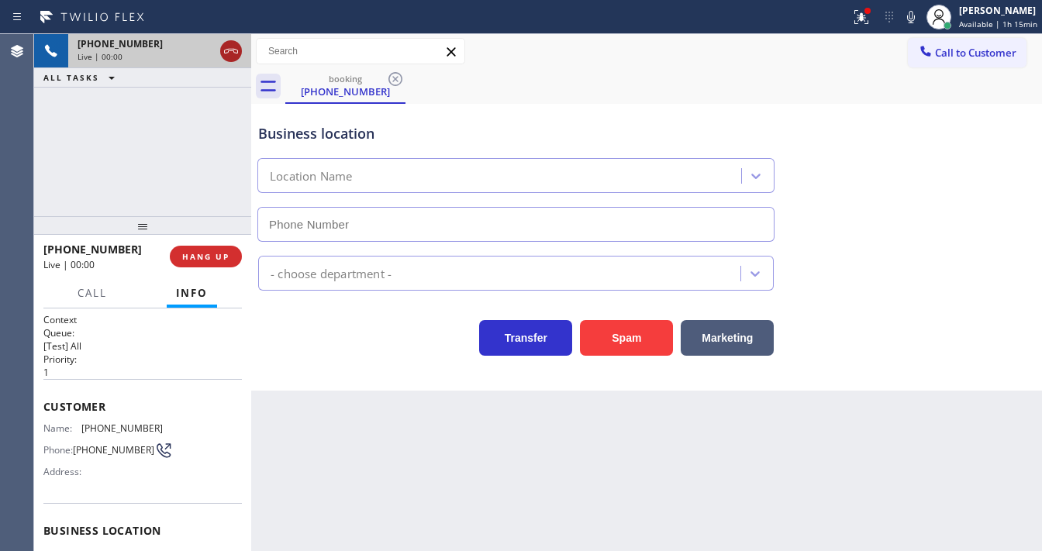
type input "(888) 477-1309"
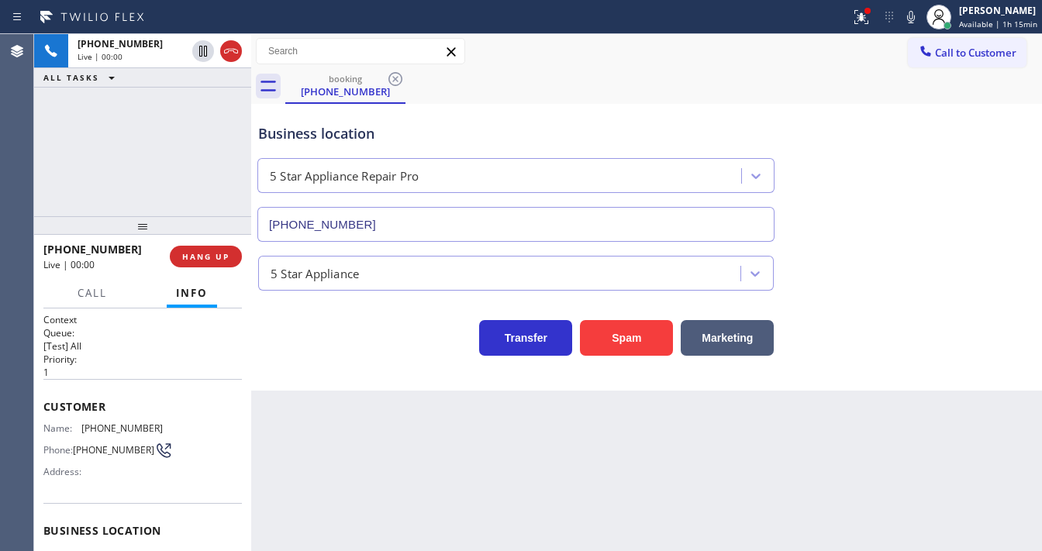
drag, startPoint x: 158, startPoint y: 174, endPoint x: 143, endPoint y: 174, distance: 14.7
click at [157, 174] on div "+16266164917 Live | 00:00 ALL TASKS ALL TASKS ACTIVE TASKS TASKS IN WRAP UP" at bounding box center [142, 125] width 217 height 182
click at [117, 366] on p "1" at bounding box center [142, 372] width 199 height 13
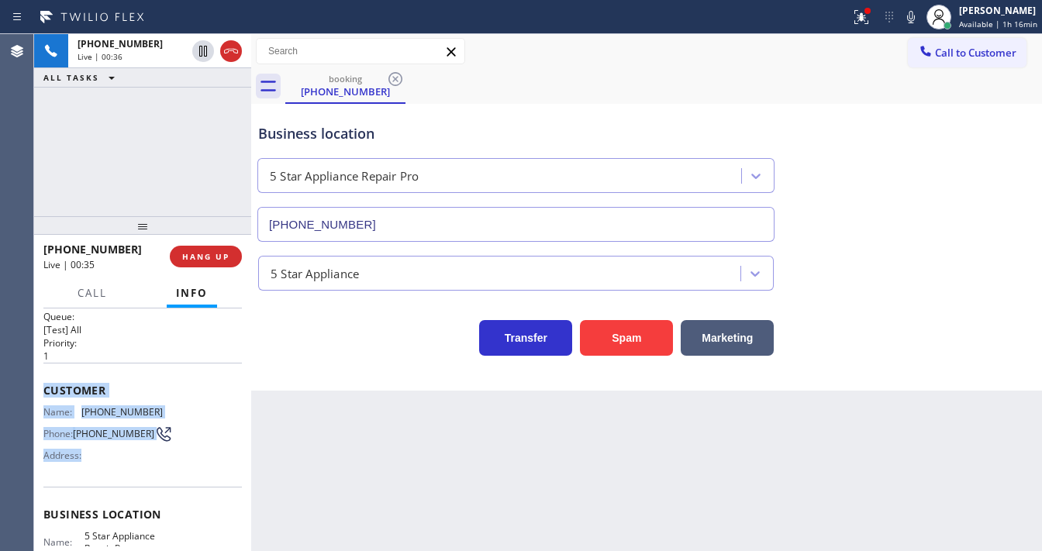
scroll to position [186, 0]
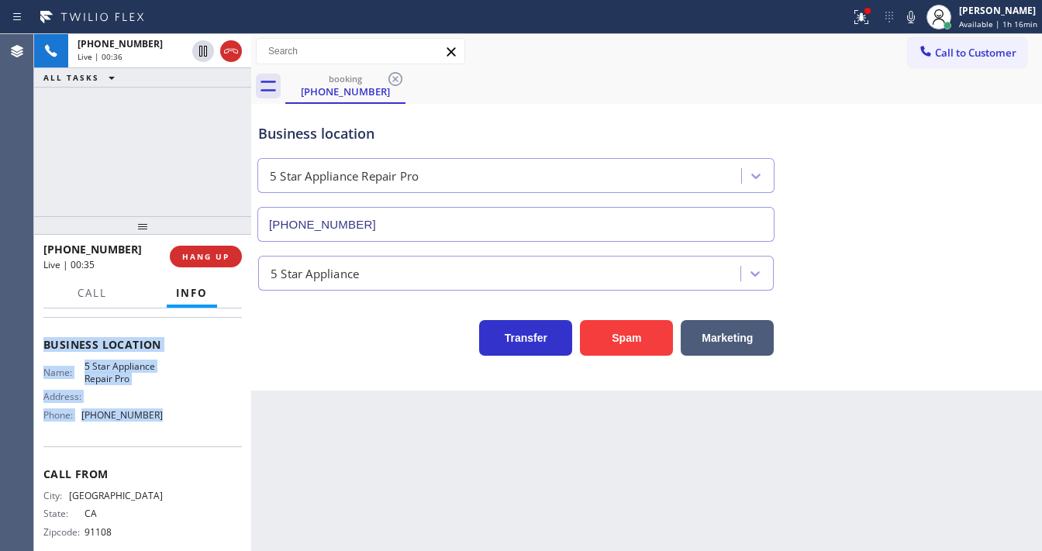
drag, startPoint x: 46, startPoint y: 403, endPoint x: 185, endPoint y: 426, distance: 141.4
click at [185, 426] on div "Context Queue: [Test] All Priority: 1 Customer Name: (626) 616-4917 Phone: (626…" at bounding box center [142, 345] width 199 height 437
copy div "Customer Name: (626) 616-4917 Phone: (626) 616-4917 Address: Business location …"
drag, startPoint x: 907, startPoint y: 17, endPoint x: 865, endPoint y: 25, distance: 43.4
click at [907, 17] on icon at bounding box center [911, 17] width 19 height 19
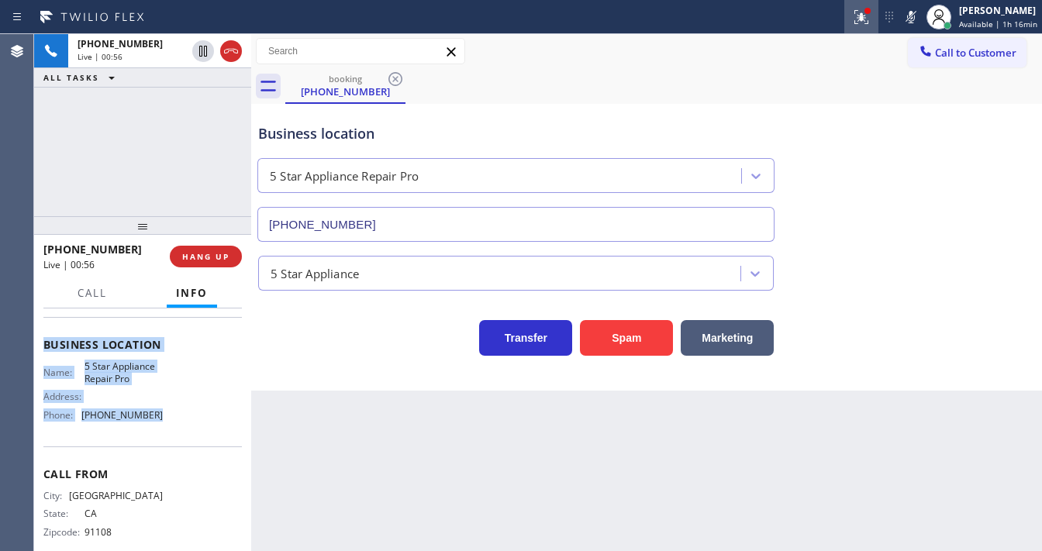
click at [859, 16] on icon at bounding box center [861, 17] width 19 height 19
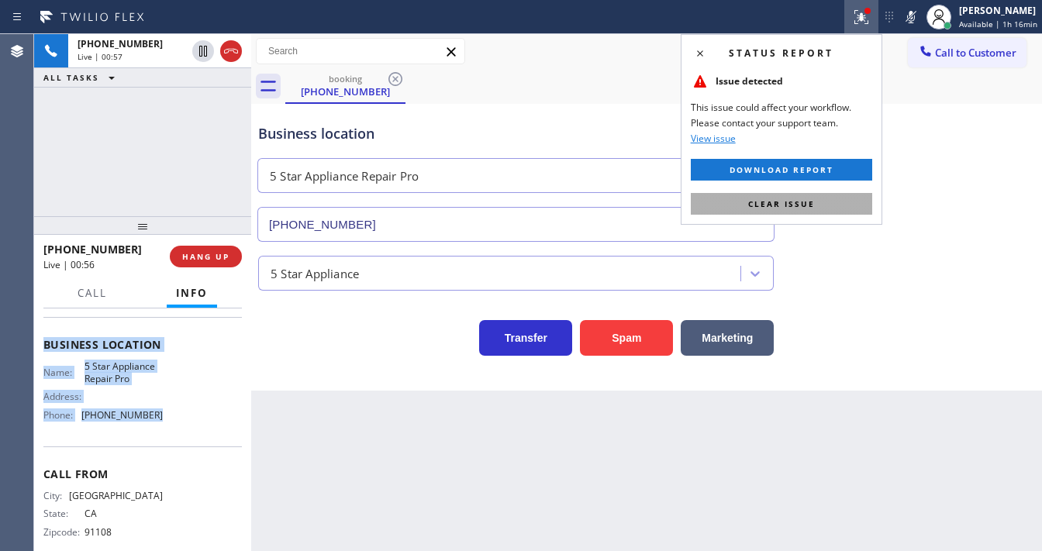
click at [821, 208] on button "Clear issue" at bounding box center [781, 204] width 181 height 22
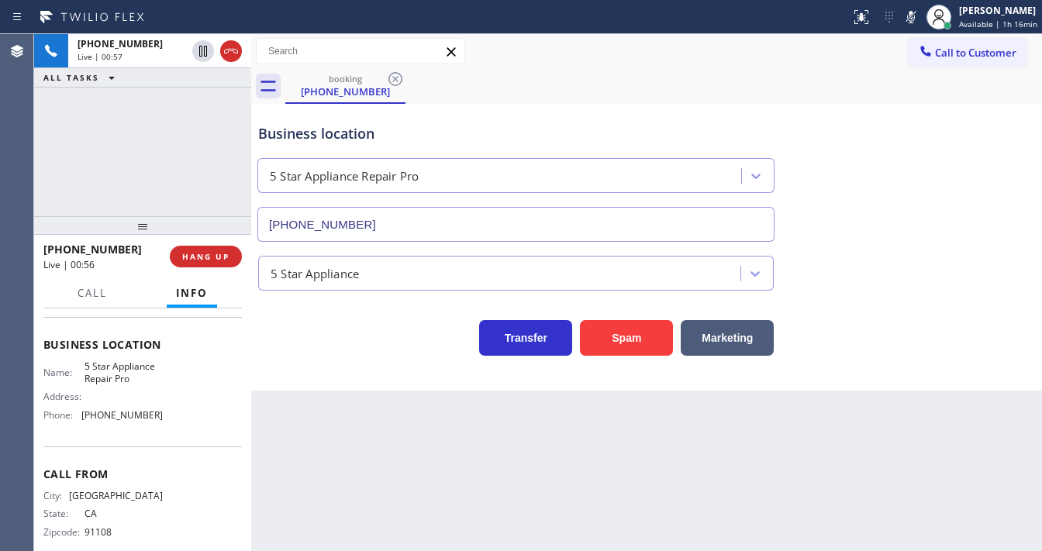
click at [862, 211] on div "Business location 5 Star Appliance Repair Pro (888) 477-1309" at bounding box center [646, 172] width 783 height 140
click at [910, 19] on rect at bounding box center [911, 15] width 11 height 11
click at [803, 65] on div "Call to Customer Outbound call Location American Service Alliance Your caller i…" at bounding box center [646, 51] width 791 height 35
click at [118, 191] on div "+16266164917 Live | 01:06 ALL TASKS ALL TASKS ACTIVE TASKS TASKS IN WRAP UP" at bounding box center [142, 125] width 217 height 182
click at [123, 183] on div "+16266164917 Live | 01:14 ALL TASKS ALL TASKS ACTIVE TASKS TASKS IN WRAP UP" at bounding box center [142, 125] width 217 height 182
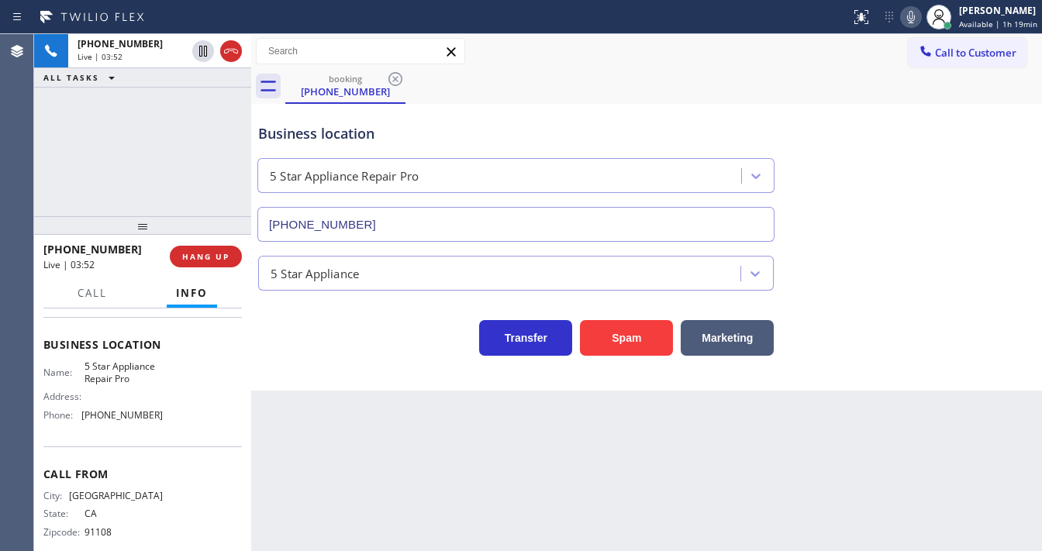
click at [579, 49] on div "Call to Customer Outbound call Location American Service Alliance Your caller i…" at bounding box center [646, 51] width 791 height 27
click at [579, 40] on div "Call to Customer Outbound call Location American Service Alliance Your caller i…" at bounding box center [646, 51] width 791 height 27
click at [582, 40] on div "Call to Customer Outbound call Location American Service Alliance Your caller i…" at bounding box center [646, 51] width 791 height 27
click at [912, 19] on icon at bounding box center [911, 17] width 19 height 19
click at [907, 19] on icon at bounding box center [911, 17] width 19 height 19
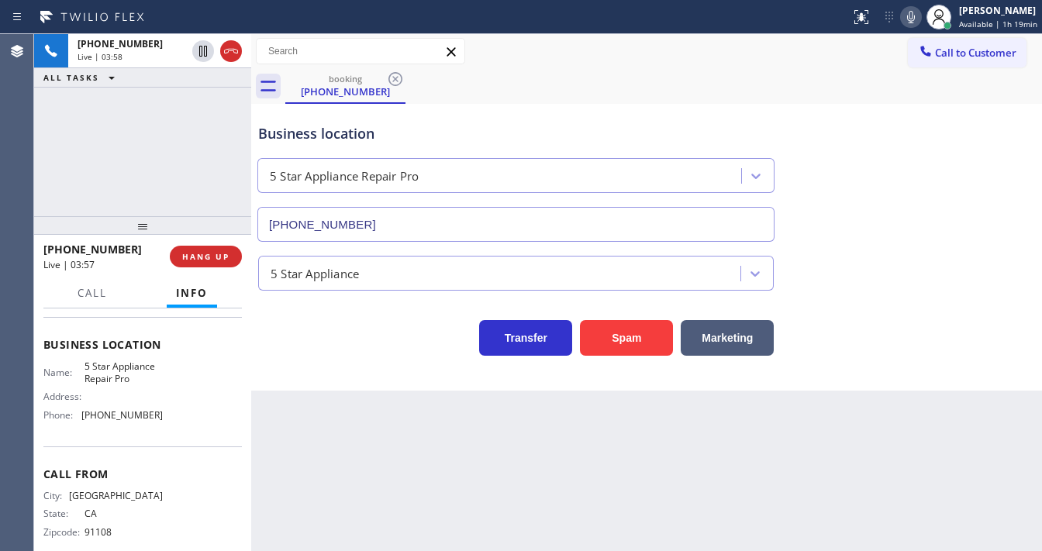
click at [705, 54] on div "Call to Customer Outbound call Location American Service Alliance Your caller i…" at bounding box center [646, 51] width 791 height 27
click at [663, 62] on div "Call to Customer Outbound call Location American Service Alliance Your caller i…" at bounding box center [646, 51] width 791 height 27
click at [920, 19] on icon at bounding box center [911, 17] width 19 height 19
drag, startPoint x: 173, startPoint y: 115, endPoint x: 180, endPoint y: 88, distance: 28.0
click at [174, 109] on div "+16266164917 Live | 04:11 ALL TASKS ALL TASKS ACTIVE TASKS TASKS IN WRAP UP" at bounding box center [142, 125] width 217 height 182
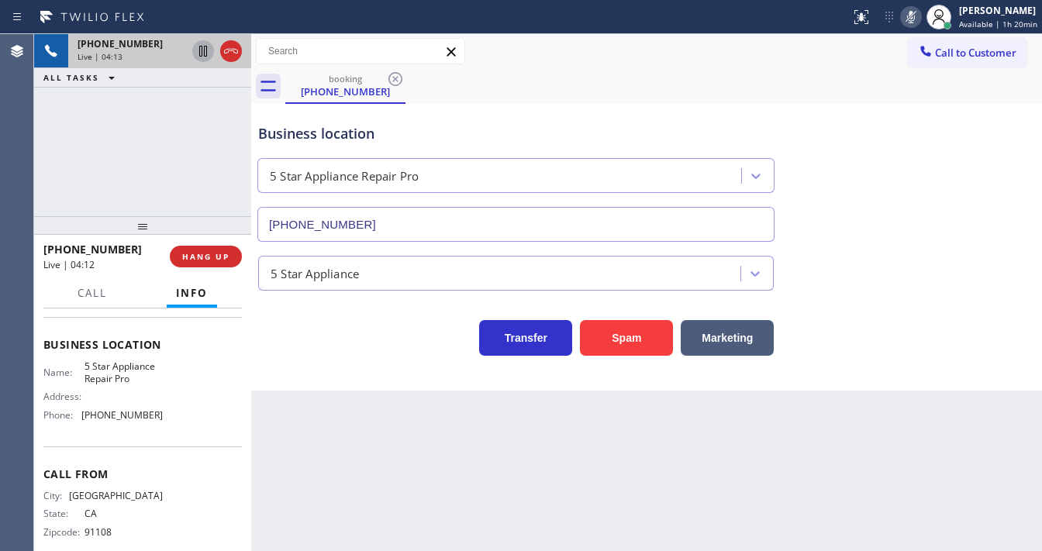
click at [198, 51] on icon at bounding box center [203, 51] width 19 height 19
click at [200, 56] on icon at bounding box center [203, 51] width 11 height 11
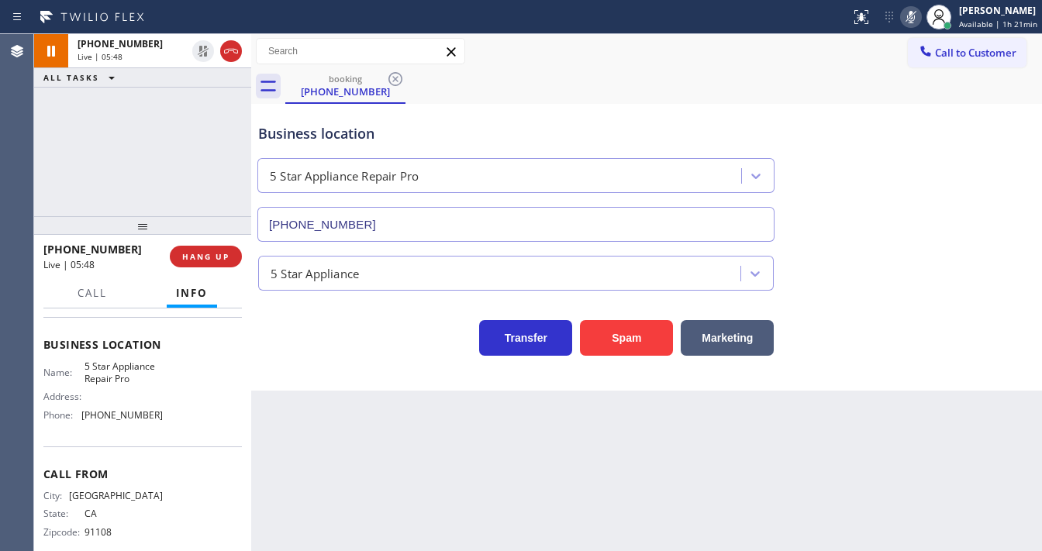
click at [904, 19] on div at bounding box center [911, 17] width 22 height 19
click at [806, 89] on div "booking (626) 616-4917" at bounding box center [663, 86] width 757 height 35
click at [136, 164] on div "+16266164917 Live | 05:50 ALL TASKS ALL TASKS ACTIVE TASKS TASKS IN WRAP UP" at bounding box center [142, 125] width 217 height 182
drag, startPoint x: 60, startPoint y: 192, endPoint x: 69, endPoint y: 195, distance: 9.6
click at [60, 192] on div "+16266164917 Live | 06:40 ALL TASKS ALL TASKS ACTIVE TASKS TASKS IN WRAP UP" at bounding box center [142, 125] width 217 height 182
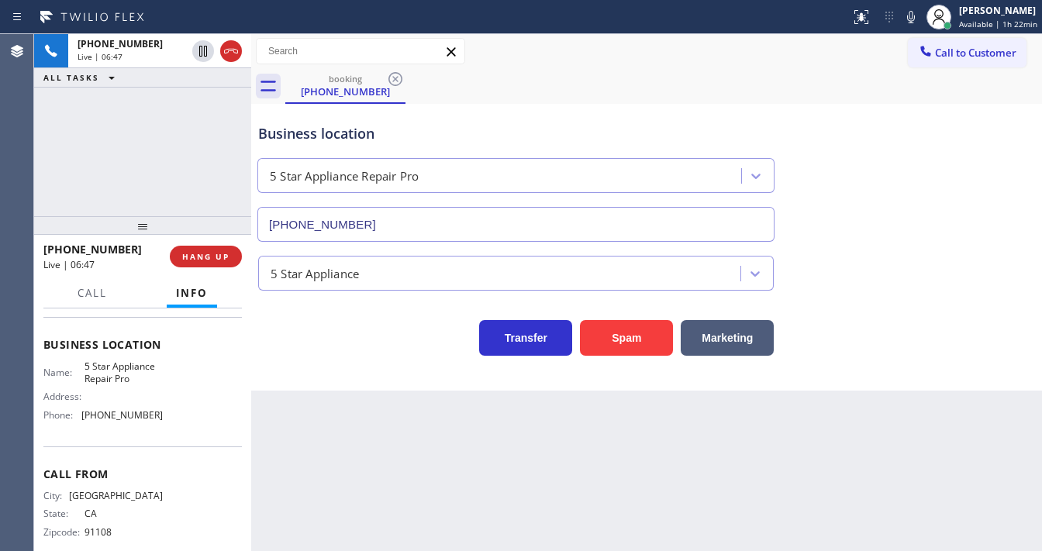
click at [123, 211] on div "+16266164917 Live | 06:47 ALL TASKS ALL TASKS ACTIVE TASKS TASKS IN WRAP UP" at bounding box center [142, 125] width 217 height 182
drag, startPoint x: 170, startPoint y: 171, endPoint x: 198, endPoint y: 85, distance: 90.5
click at [170, 166] on div "+16266164917 Live | 07:48 ALL TASKS ALL TASKS ACTIVE TASKS TASKS IN WRAP UP" at bounding box center [142, 125] width 217 height 182
click at [234, 254] on button "HANG UP" at bounding box center [206, 257] width 72 height 22
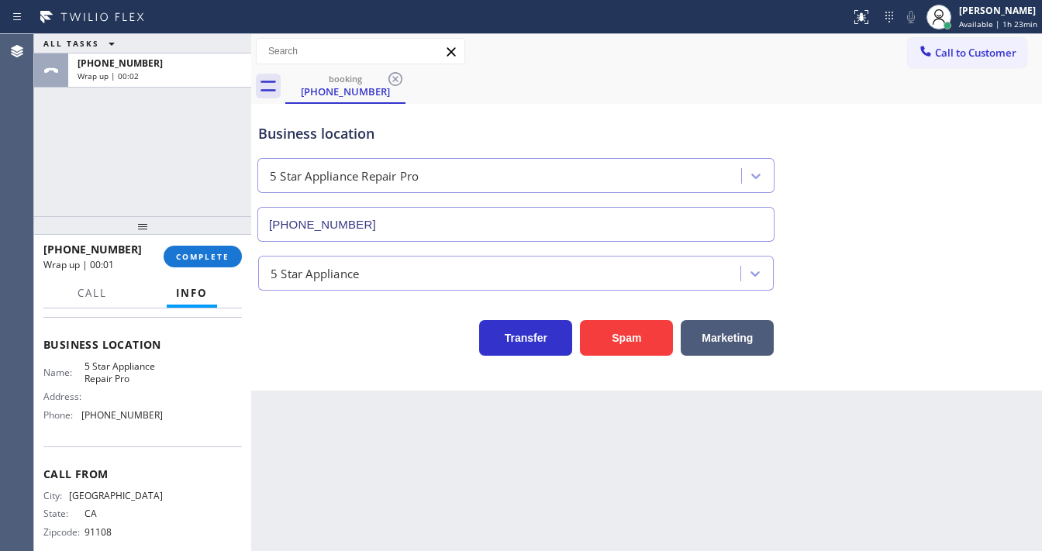
click at [57, 170] on div "ALL TASKS ALL TASKS ACTIVE TASKS TASKS IN WRAP UP +16266164917 Wrap up | 00:02" at bounding box center [142, 125] width 217 height 182
click at [1009, 22] on span "Available | 1h 24min" at bounding box center [998, 24] width 78 height 11
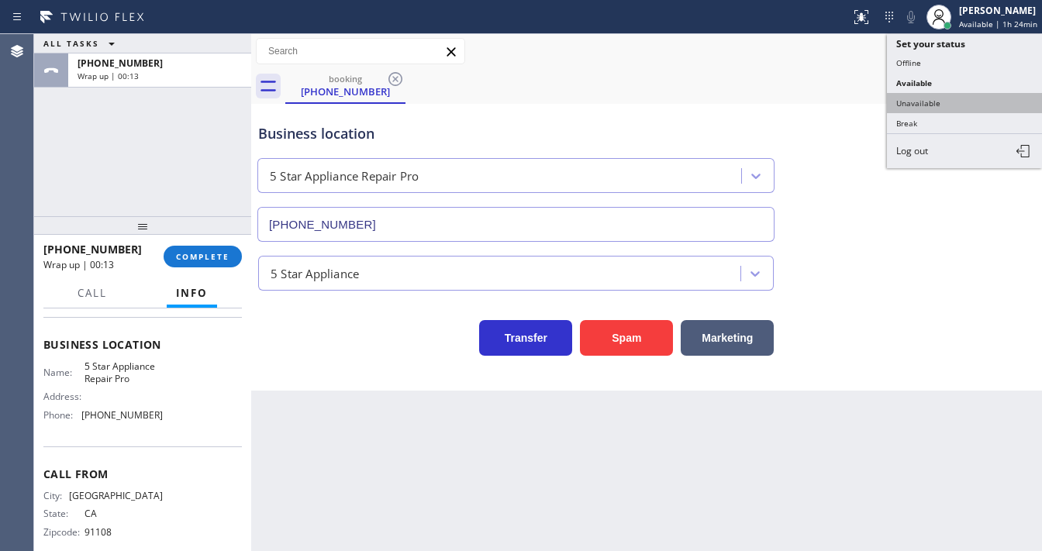
click at [924, 103] on button "Unavailable" at bounding box center [964, 103] width 155 height 20
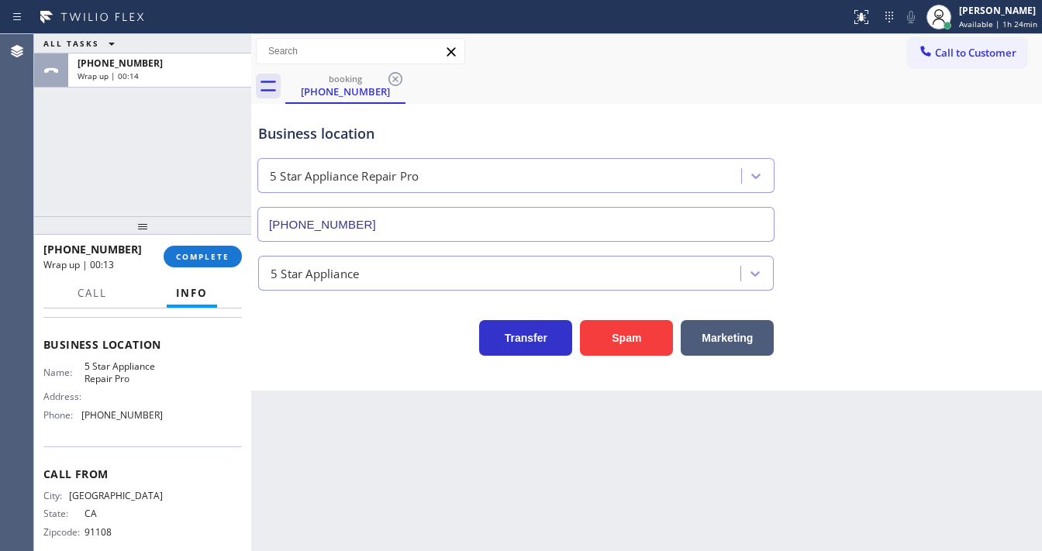
click at [188, 195] on div "ALL TASKS ALL TASKS ACTIVE TASKS TASKS IN WRAP UP +16266164917 Wrap up | 00:14" at bounding box center [142, 125] width 217 height 182
click at [183, 260] on span "COMPLETE" at bounding box center [203, 256] width 54 height 11
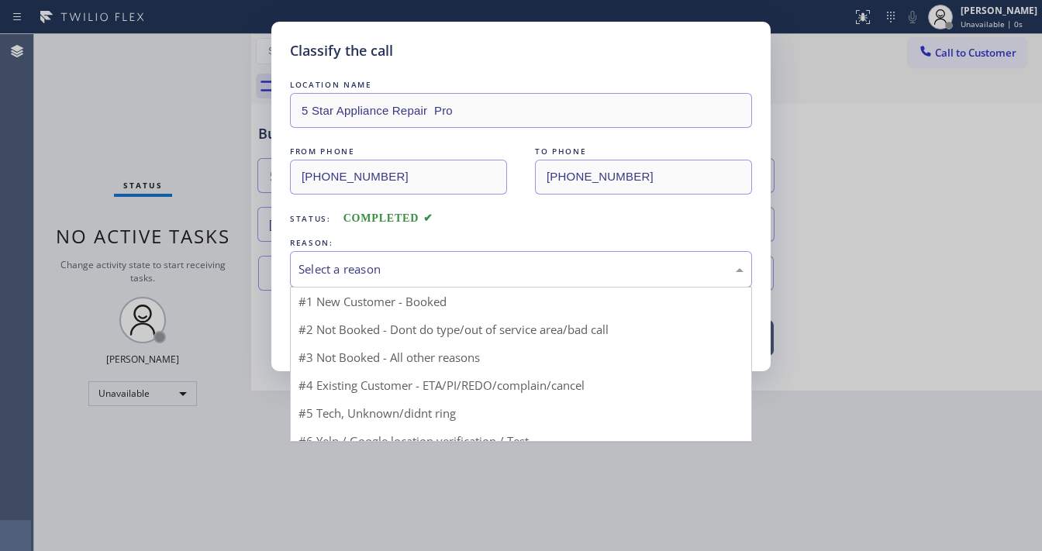
click at [363, 272] on div "Select a reason" at bounding box center [521, 270] width 445 height 18
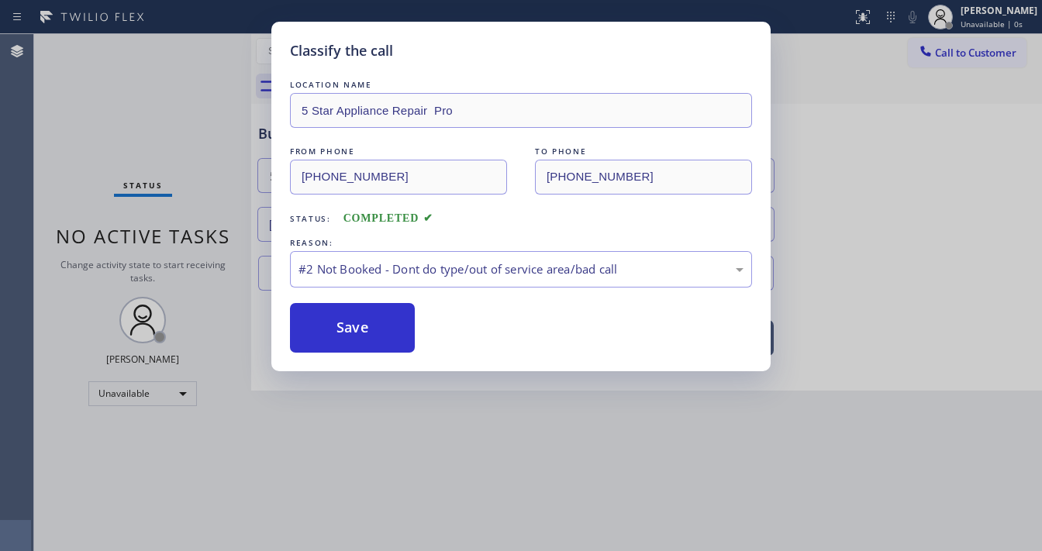
click at [350, 320] on button "Save" at bounding box center [352, 328] width 125 height 50
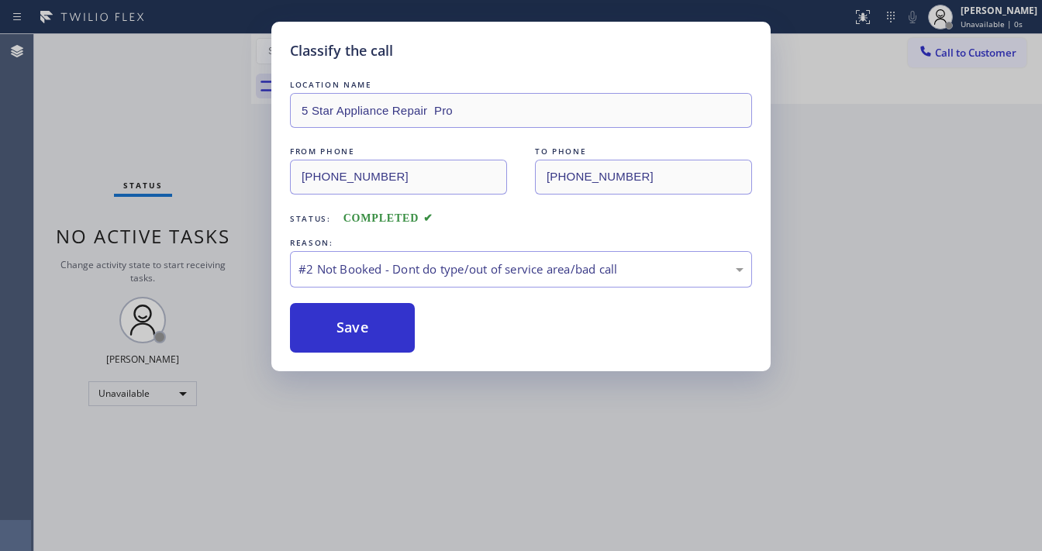
click at [350, 320] on button "Save" at bounding box center [352, 328] width 125 height 50
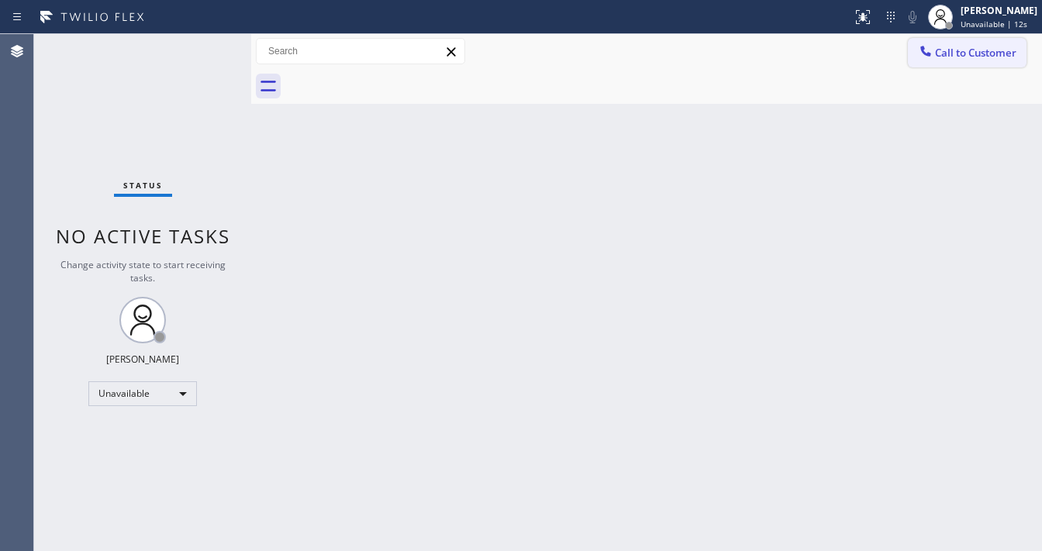
click at [980, 60] on button "Call to Customer" at bounding box center [967, 52] width 119 height 29
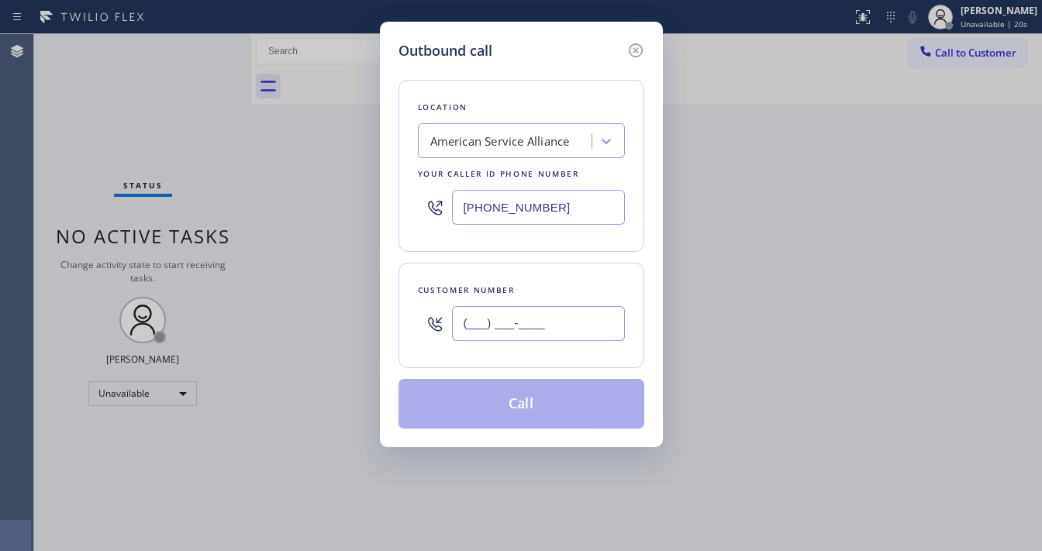
click at [499, 319] on input "(___) ___-____" at bounding box center [538, 323] width 173 height 35
paste input "949) 748-0836"
type input "(949) 748-0836"
click at [523, 210] on input "(888) 859-4448" at bounding box center [538, 207] width 173 height 35
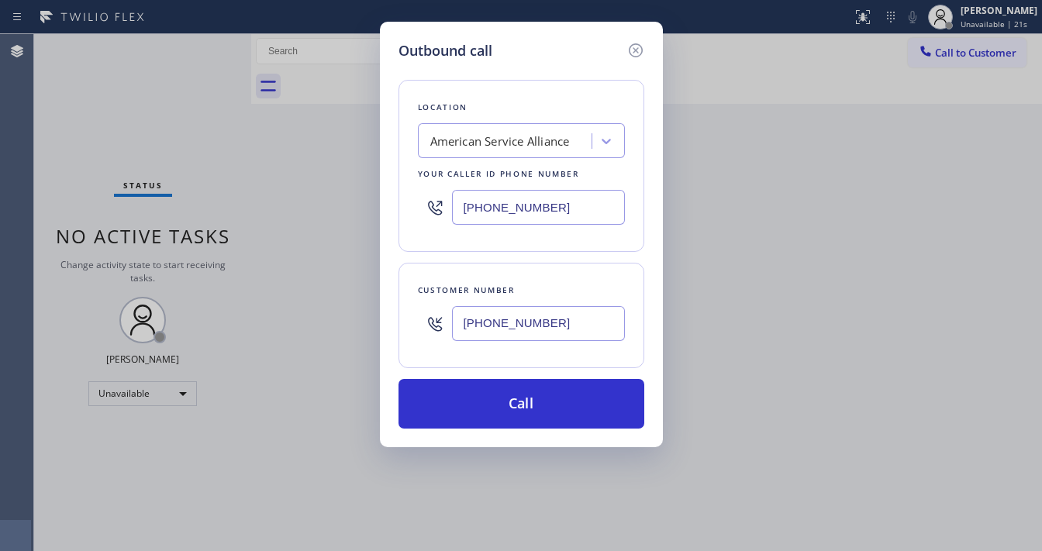
click at [523, 210] on input "(888) 859-4448" at bounding box center [538, 207] width 173 height 35
paste input "477-1309"
type input "(888) 477-1309"
click at [505, 267] on div "Customer number (949) 748-0836" at bounding box center [522, 315] width 246 height 105
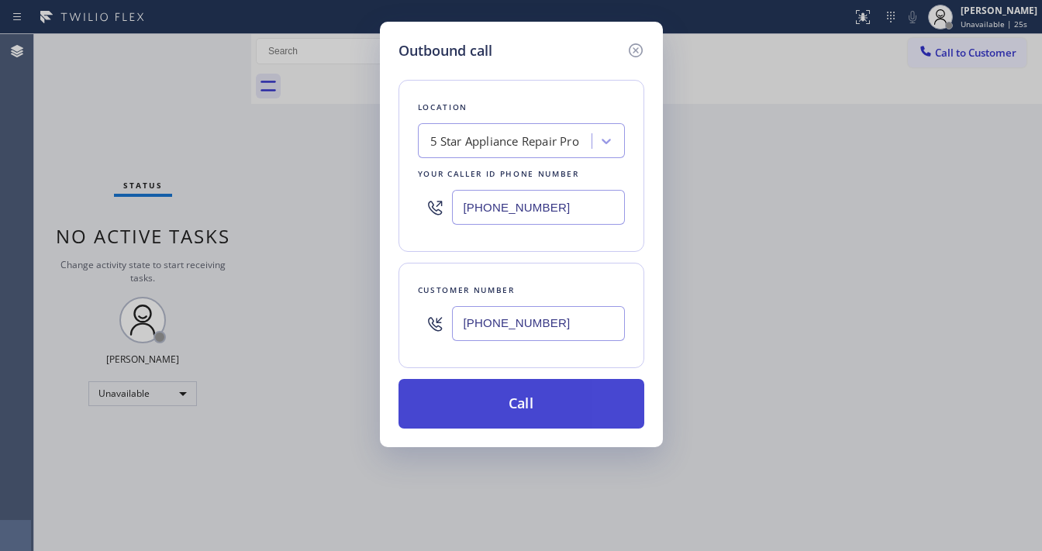
click at [502, 392] on button "Call" at bounding box center [522, 404] width 246 height 50
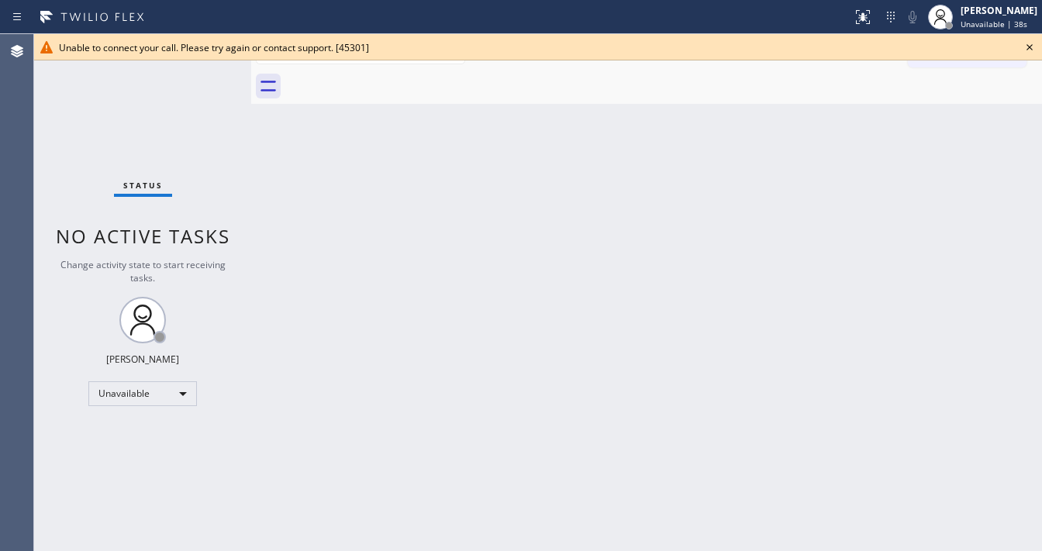
click at [1027, 49] on icon at bounding box center [1030, 47] width 19 height 19
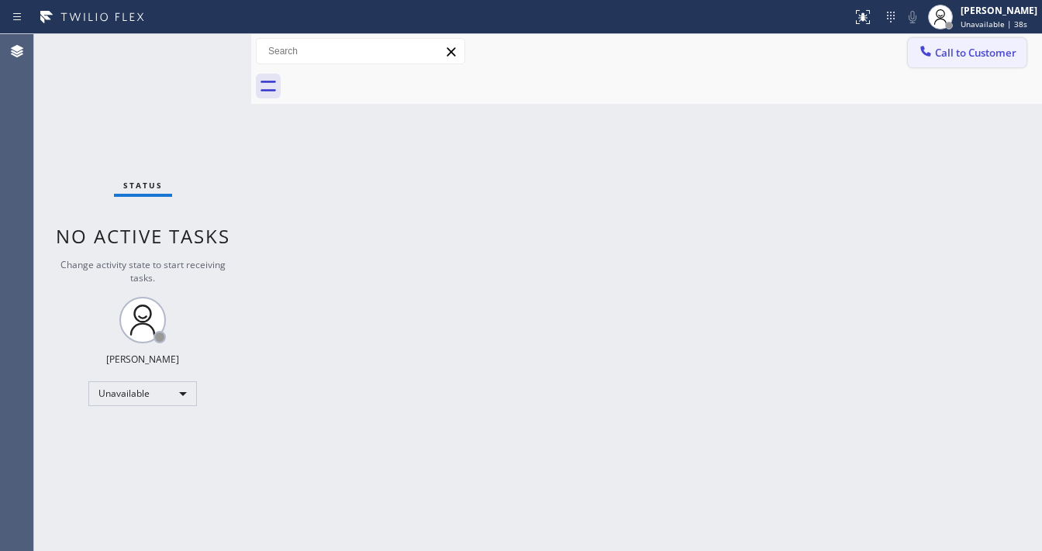
click at [1003, 52] on span "Call to Customer" at bounding box center [975, 53] width 81 height 14
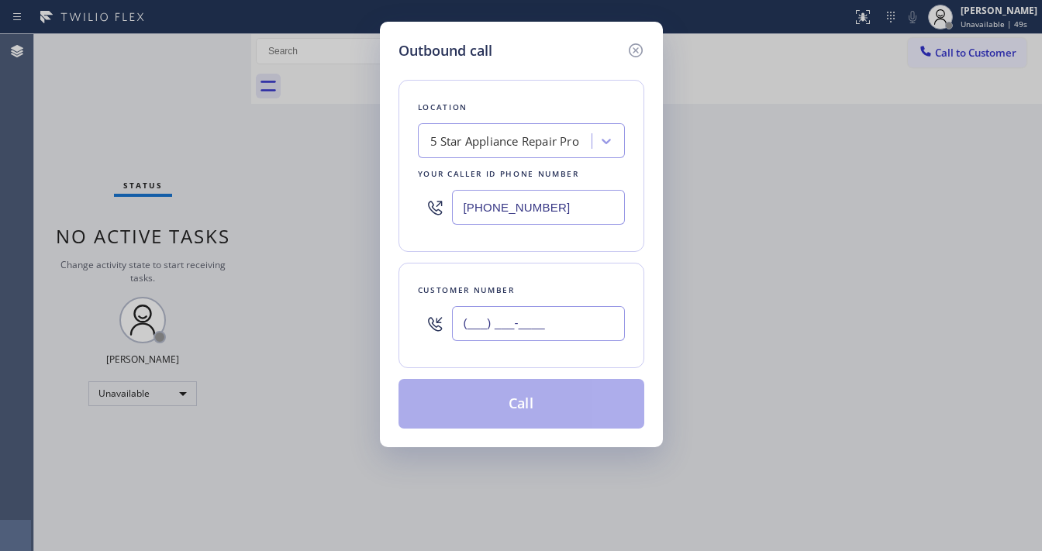
click at [500, 325] on input "(___) ___-____" at bounding box center [538, 323] width 173 height 35
paste input "949) 748-0836"
click at [543, 268] on div "Customer number (949) 748-0836" at bounding box center [522, 315] width 246 height 105
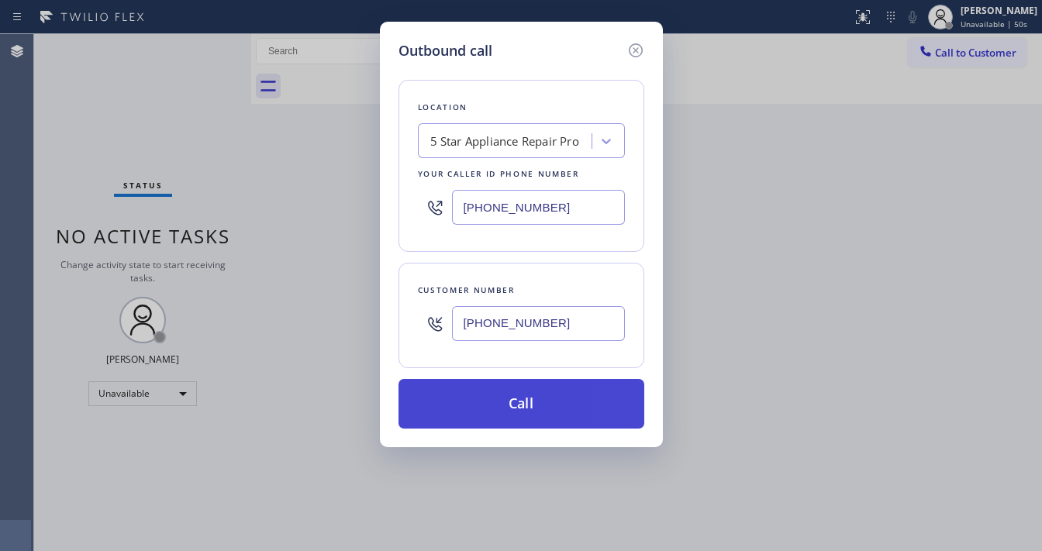
click at [531, 389] on button "Call" at bounding box center [522, 404] width 246 height 50
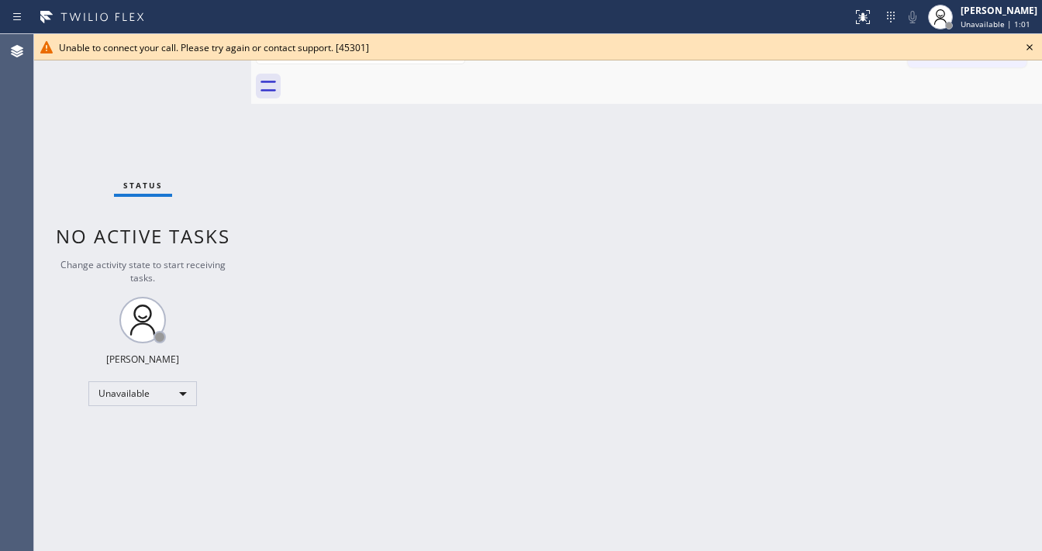
drag, startPoint x: 298, startPoint y: 68, endPoint x: 382, endPoint y: 68, distance: 83.8
click at [298, 69] on div at bounding box center [663, 86] width 757 height 35
click at [1026, 45] on icon at bounding box center [1030, 47] width 19 height 19
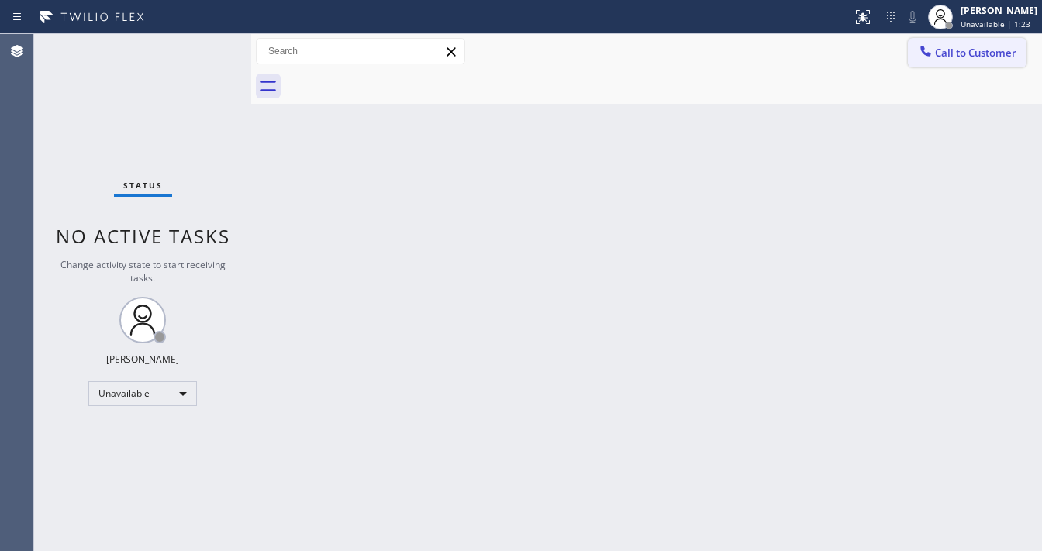
click at [950, 58] on span "Call to Customer" at bounding box center [975, 53] width 81 height 14
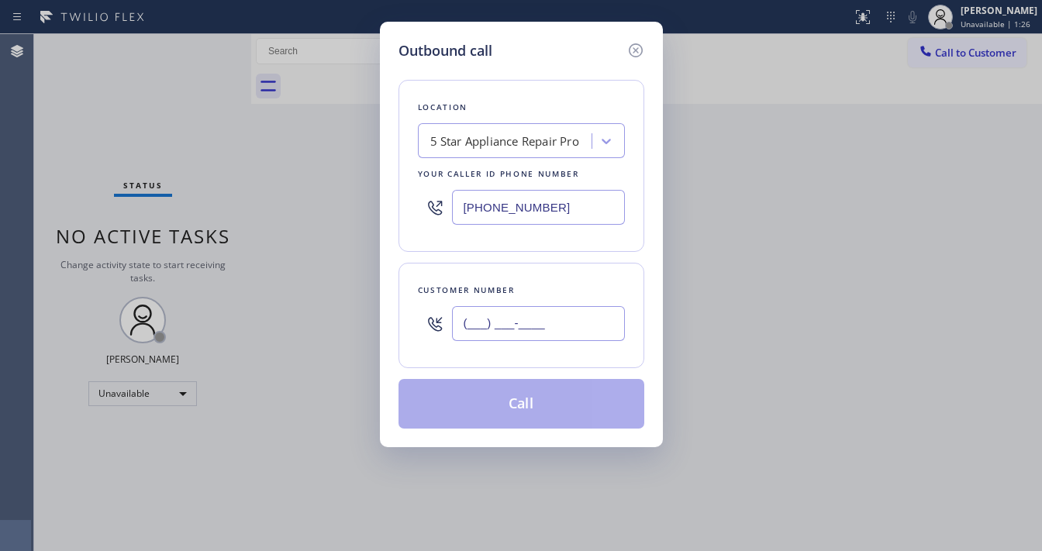
click at [504, 327] on input "(___) ___-____" at bounding box center [538, 323] width 173 height 35
paste input "949) 748-0836"
type input "(949) 748-0836"
click at [545, 267] on div "Customer number (949) 748-0836" at bounding box center [522, 315] width 246 height 105
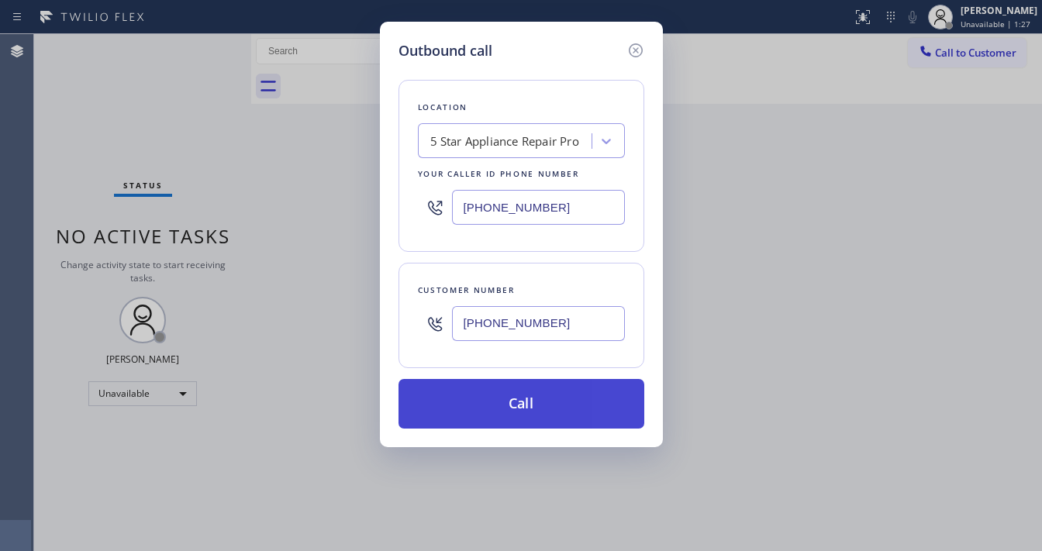
click at [521, 419] on button "Call" at bounding box center [522, 404] width 246 height 50
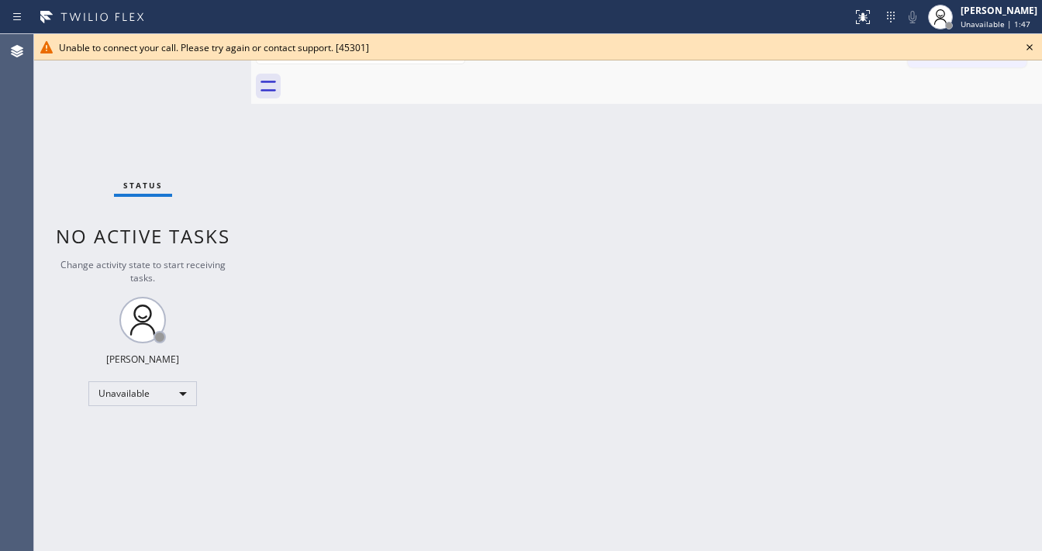
click at [1033, 47] on icon at bounding box center [1030, 47] width 19 height 19
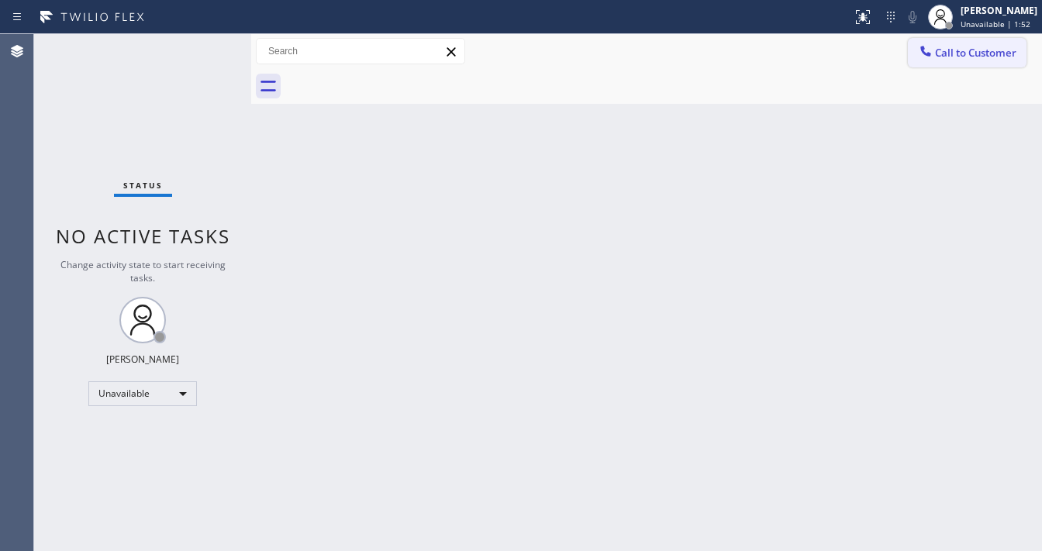
click at [979, 61] on button "Call to Customer" at bounding box center [967, 52] width 119 height 29
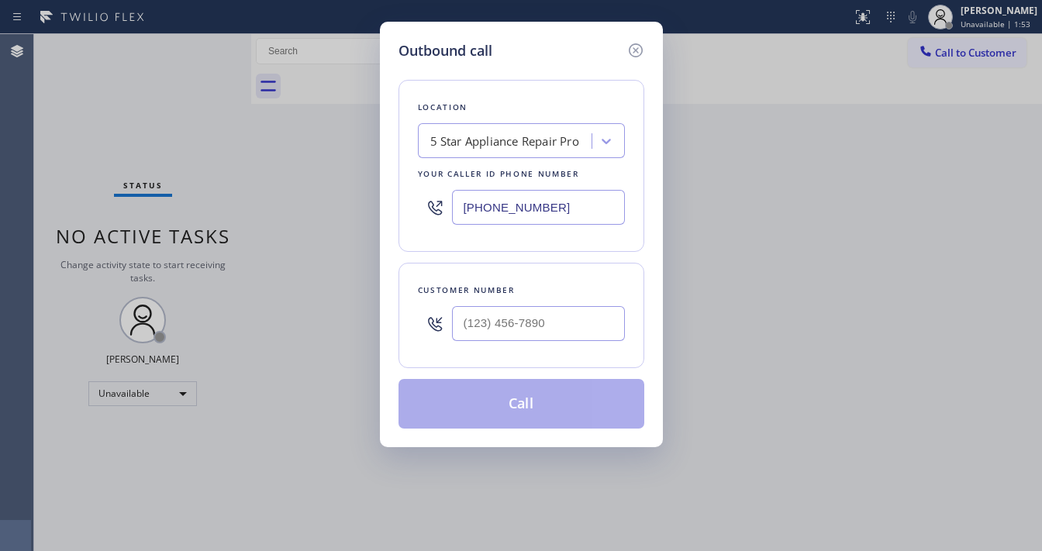
click at [504, 142] on div "5 Star Appliance Repair Pro" at bounding box center [504, 142] width 149 height 18
click at [503, 144] on div "5 Star Appliance Repair Pro" at bounding box center [504, 142] width 149 height 18
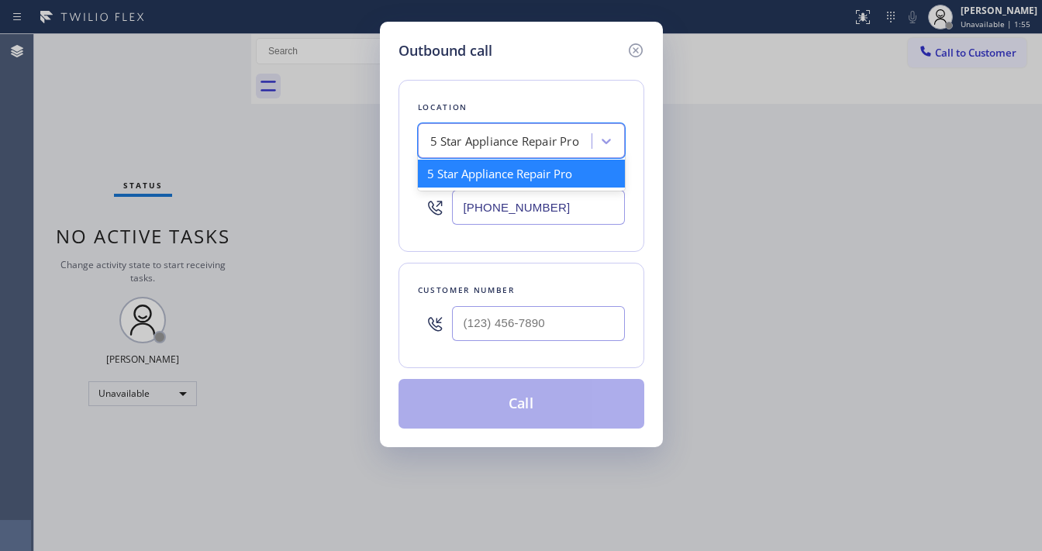
click at [523, 137] on div "5 Star Appliance Repair Pro" at bounding box center [504, 142] width 149 height 18
click at [511, 215] on input "(888) 477-1309" at bounding box center [538, 207] width 173 height 35
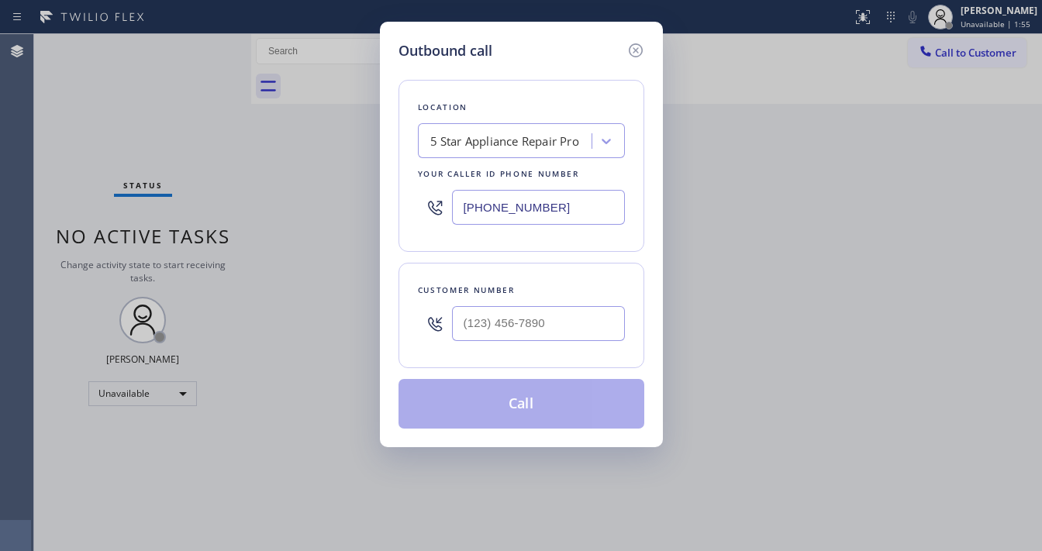
click at [511, 215] on input "(888) 477-1309" at bounding box center [538, 207] width 173 height 35
type input "(___) ___-____"
click at [637, 55] on icon at bounding box center [636, 50] width 19 height 19
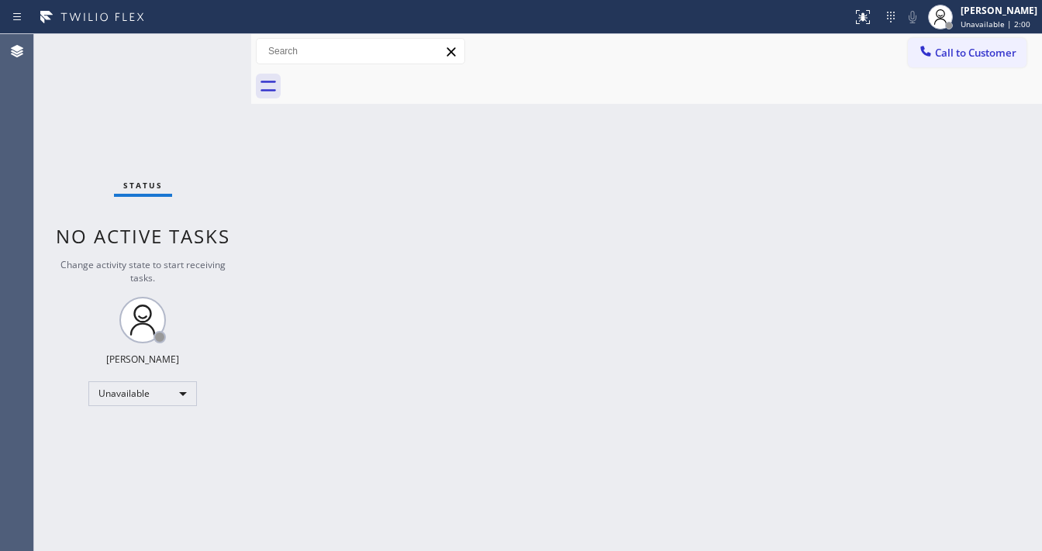
click at [950, 71] on div at bounding box center [663, 86] width 757 height 35
click at [934, 53] on div at bounding box center [926, 52] width 19 height 19
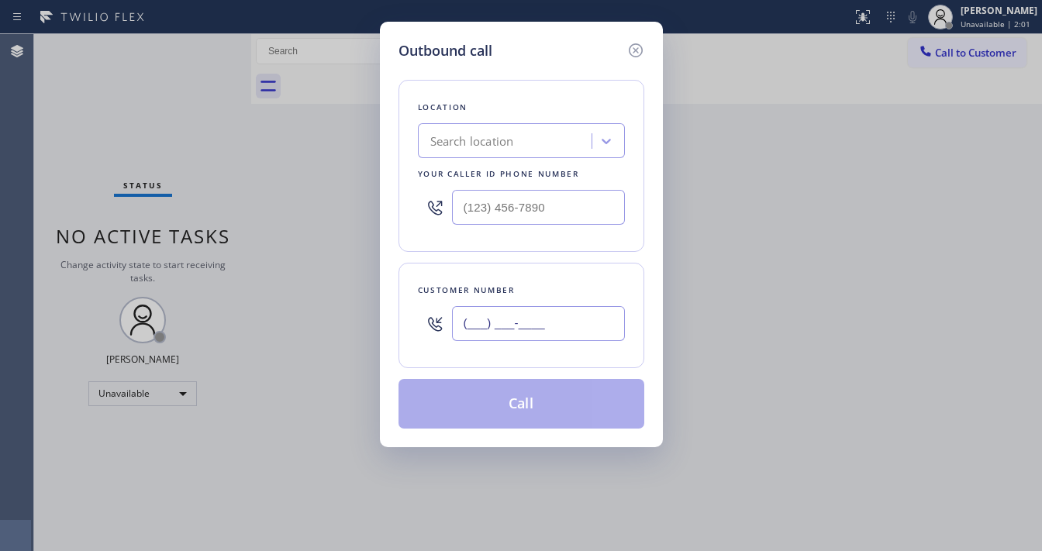
click at [549, 316] on input "(___) ___-____" at bounding box center [538, 323] width 173 height 35
paste input "949) 748-0836"
type input "(949) 748-0836"
click at [539, 221] on input "text" at bounding box center [538, 207] width 173 height 35
type input "(___) ___-____"
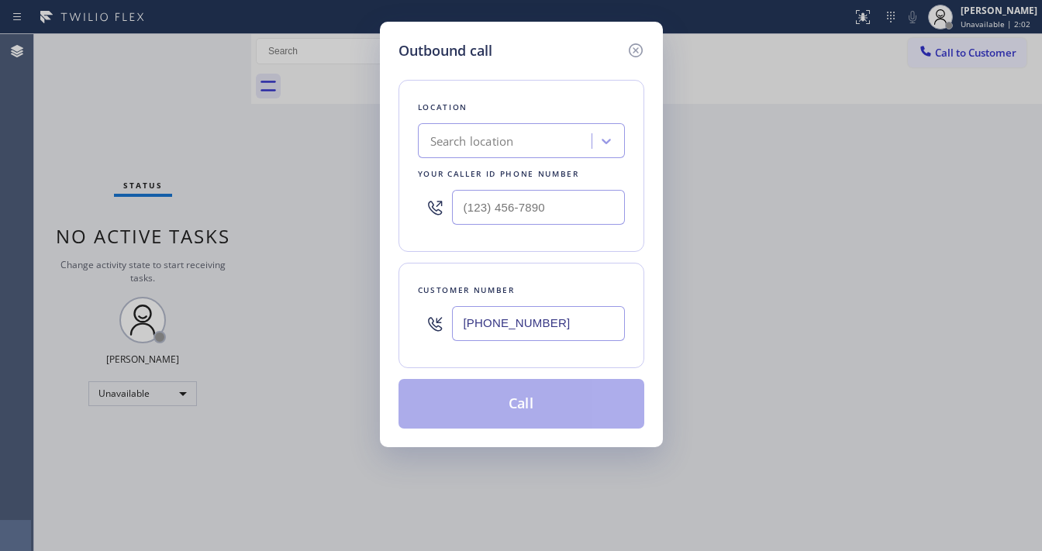
click at [502, 146] on div "Search location" at bounding box center [472, 142] width 84 height 18
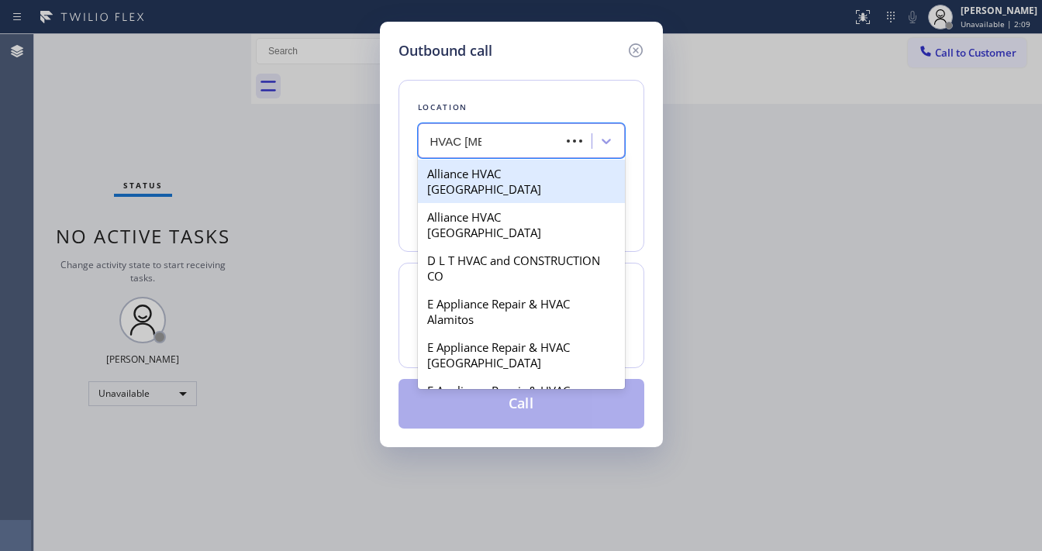
type input "HVAC Allia"
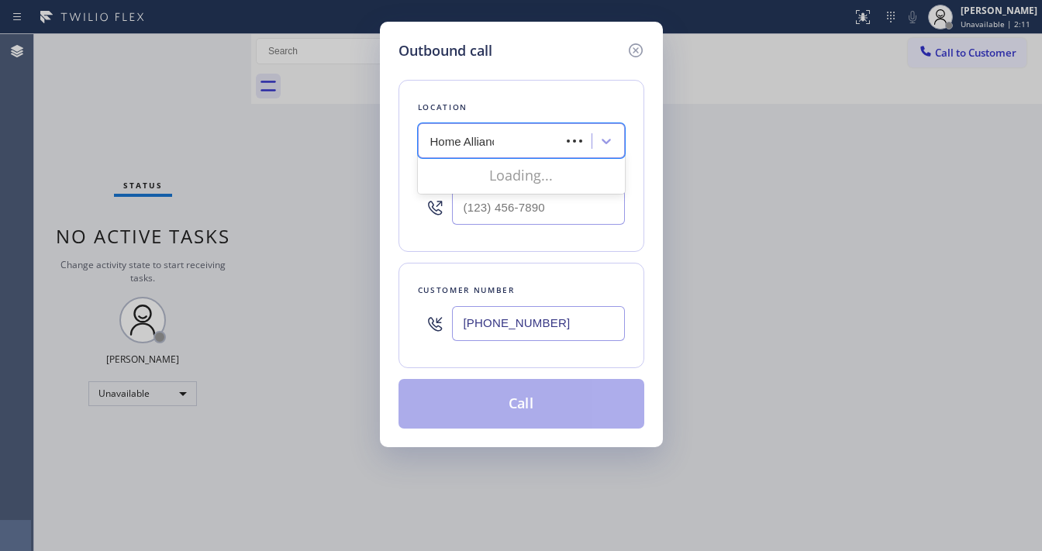
type input "Home Alliance"
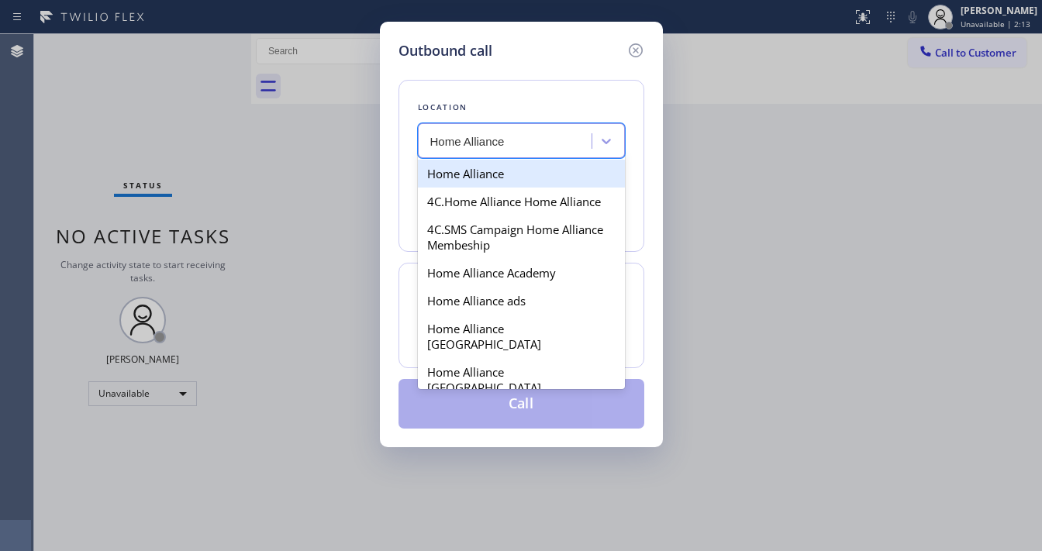
click at [496, 174] on div "Home Alliance" at bounding box center [521, 174] width 207 height 28
type input "(877) 777-0796"
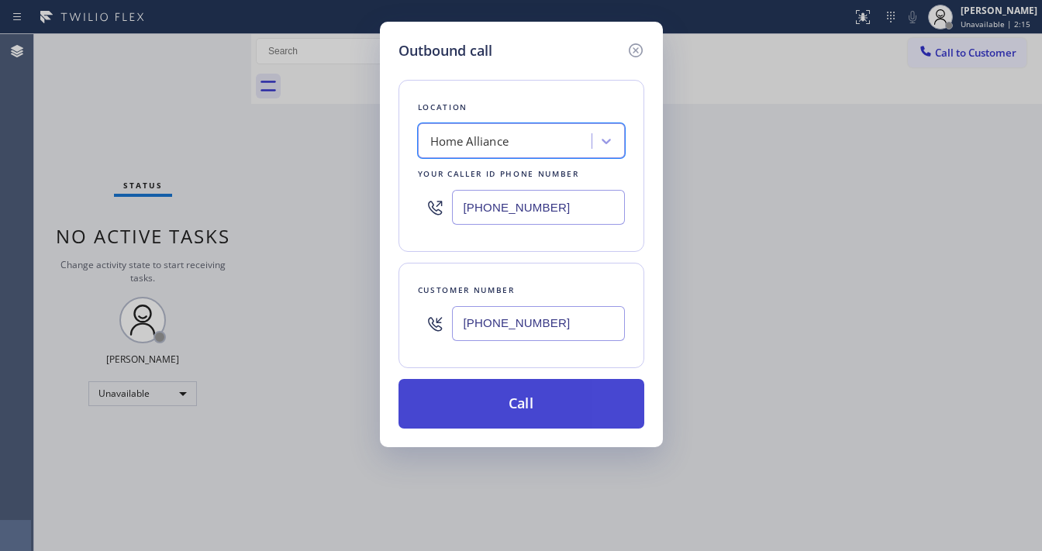
click at [486, 402] on button "Call" at bounding box center [522, 404] width 246 height 50
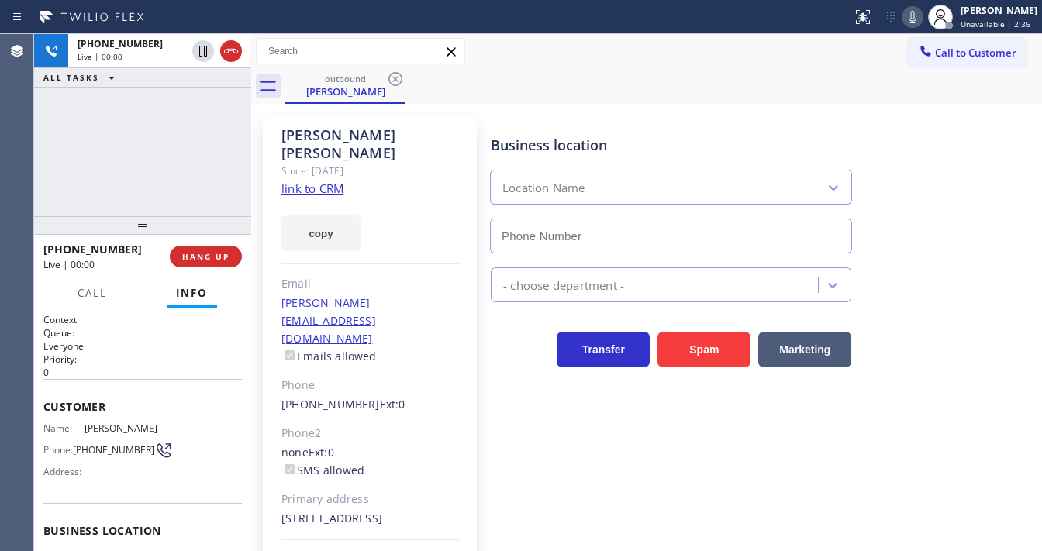
type input "(877) 777-0796"
drag, startPoint x: 926, startPoint y: 17, endPoint x: 905, endPoint y: 40, distance: 30.7
click at [915, 31] on div "Status report No issues detected If you experience an issue, please download th…" at bounding box center [944, 17] width 196 height 34
drag, startPoint x: 126, startPoint y: 140, endPoint x: 245, endPoint y: 84, distance: 131.8
click at [126, 140] on div "+19497480836 Live | 00:40 ALL TASKS ALL TASKS ACTIVE TASKS TASKS IN WRAP UP" at bounding box center [142, 125] width 217 height 182
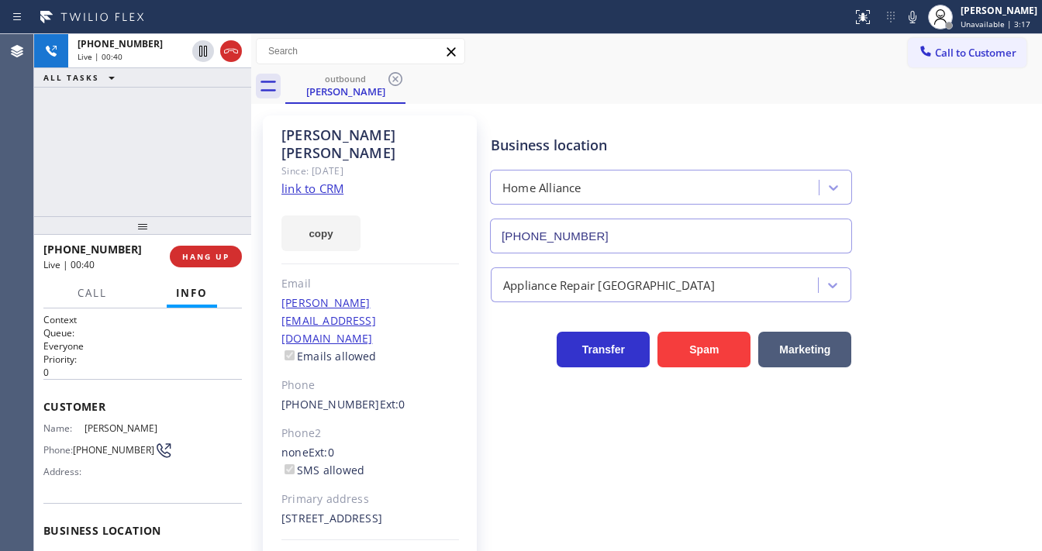
drag, startPoint x: 234, startPoint y: 52, endPoint x: 324, endPoint y: 64, distance: 90.8
click at [235, 51] on icon at bounding box center [231, 51] width 19 height 19
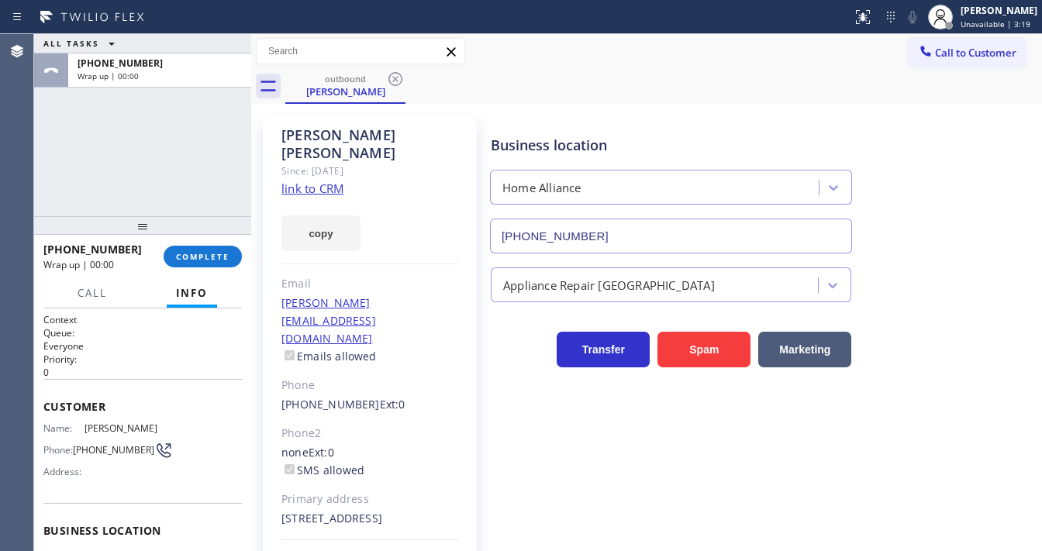
click at [951, 69] on div "outbound Ali Tootoonchian" at bounding box center [663, 86] width 757 height 35
click at [918, 71] on div "outbound Ali Tootoonchian" at bounding box center [663, 86] width 757 height 35
click at [935, 52] on span "Call to Customer" at bounding box center [975, 53] width 81 height 14
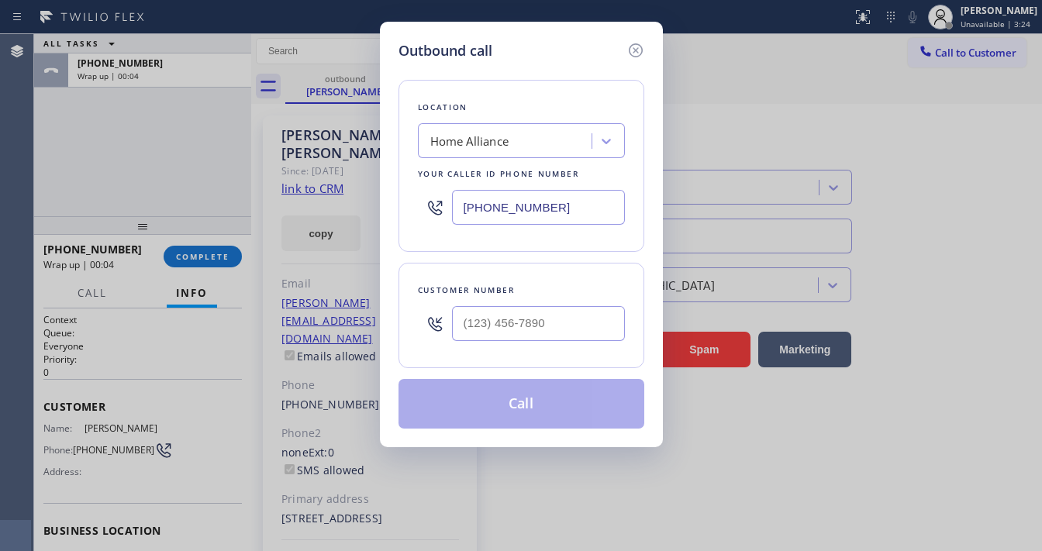
click at [530, 208] on input "(877) 777-0796" at bounding box center [538, 207] width 173 height 35
paste input "88) 477-1309"
type input "(888) 477-1309"
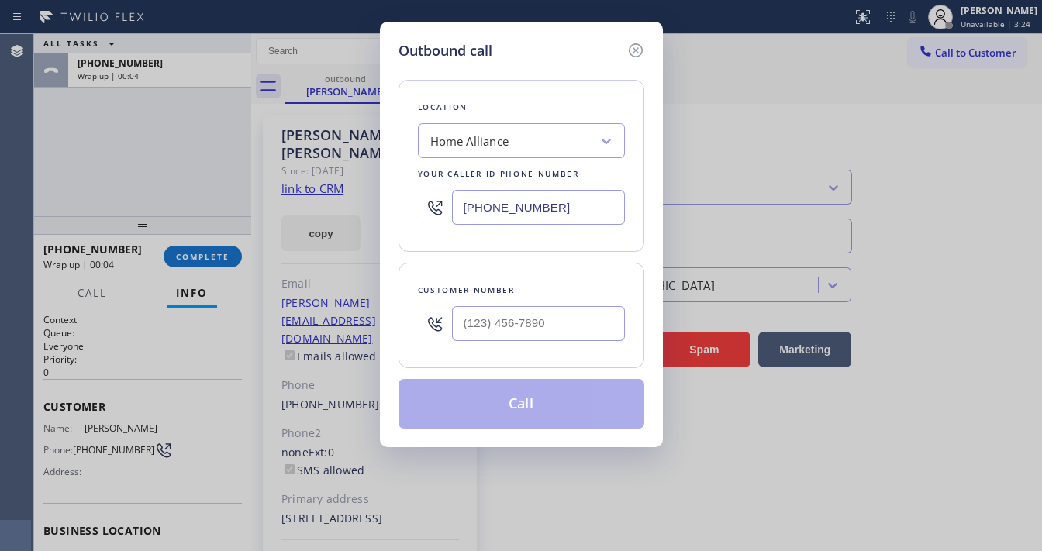
click at [502, 261] on div "Location Home Alliance Your caller id phone number (888) 477-1309 Customer numb…" at bounding box center [522, 245] width 246 height 368
type input "(___) ___-____"
click at [513, 326] on input "(___) ___-____" at bounding box center [538, 323] width 173 height 35
paste input "626) 616-4917"
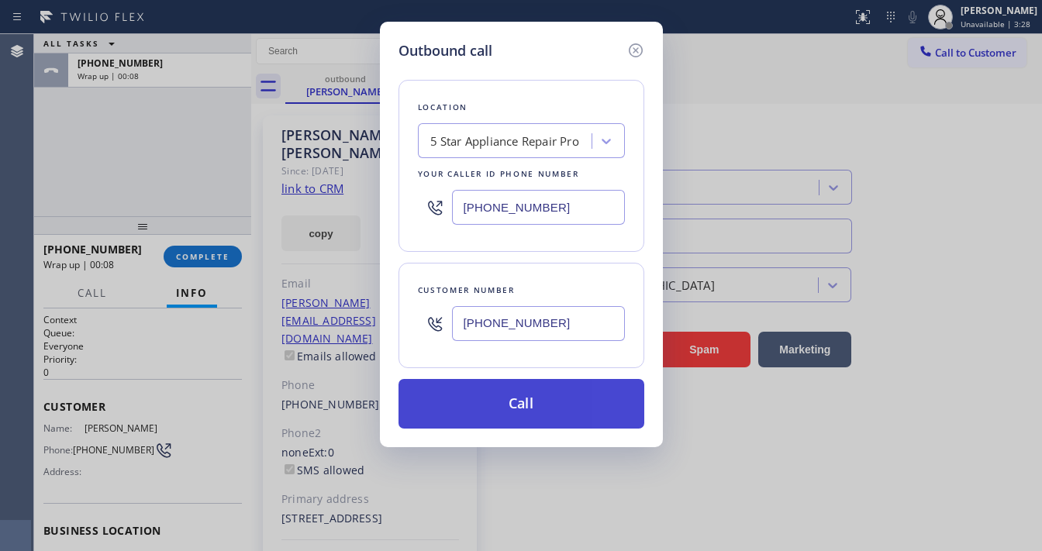
type input "(626) 616-4917"
click at [517, 402] on button "Call" at bounding box center [522, 404] width 246 height 50
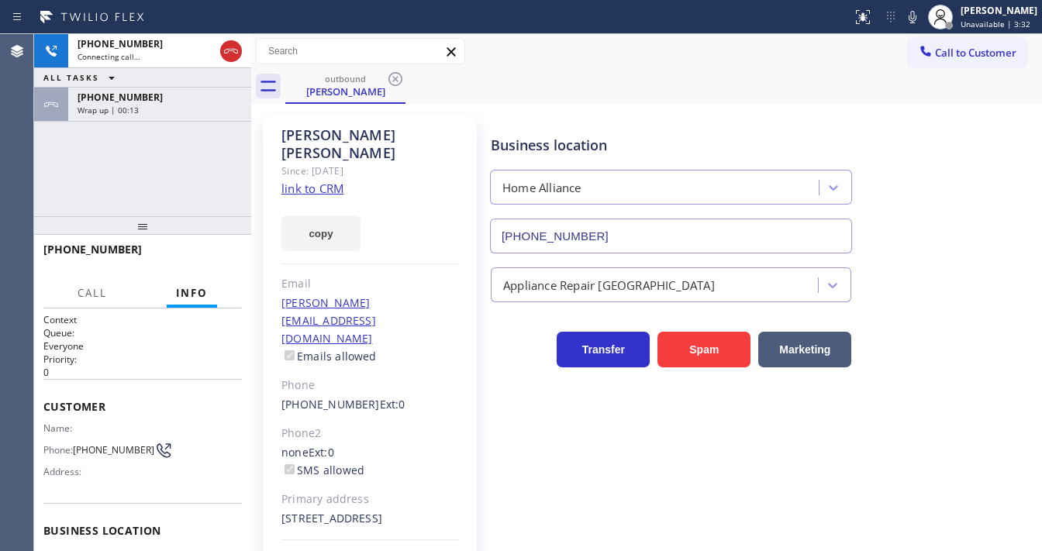
click at [40, 155] on div "+16266164917 Connecting call… ALL TASKS ALL TASKS ACTIVE TASKS TASKS IN WRAP UP…" at bounding box center [142, 125] width 217 height 182
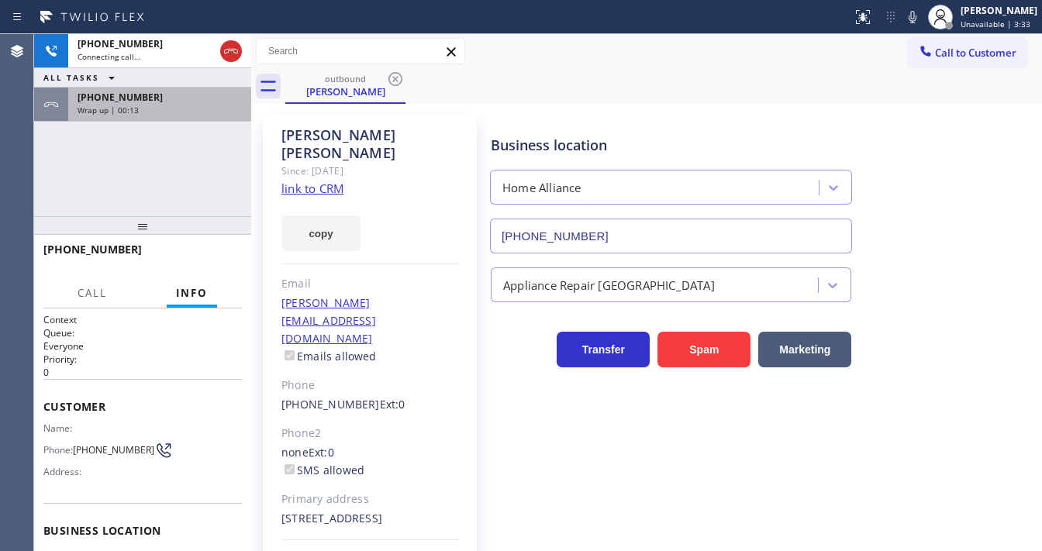
click at [127, 115] on div "+19497480836 Wrap up | 00:13" at bounding box center [156, 105] width 177 height 34
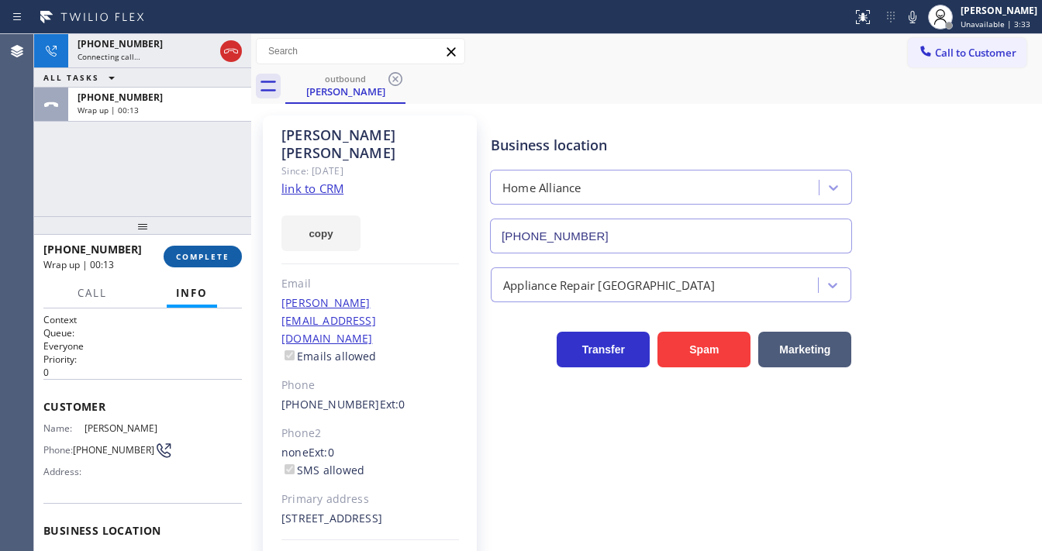
click at [211, 254] on span "COMPLETE" at bounding box center [203, 256] width 54 height 11
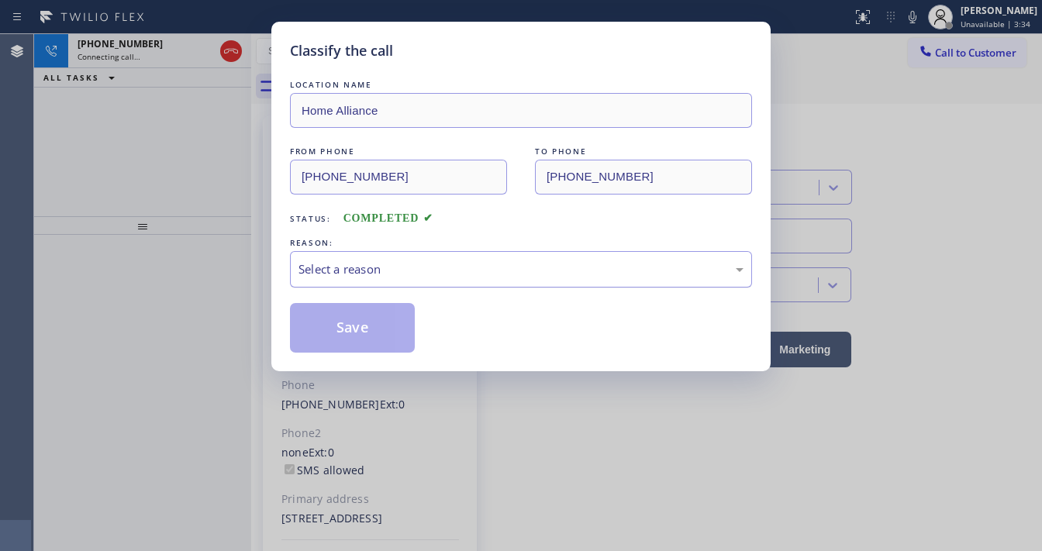
click at [364, 263] on div "Select a reason" at bounding box center [521, 270] width 445 height 18
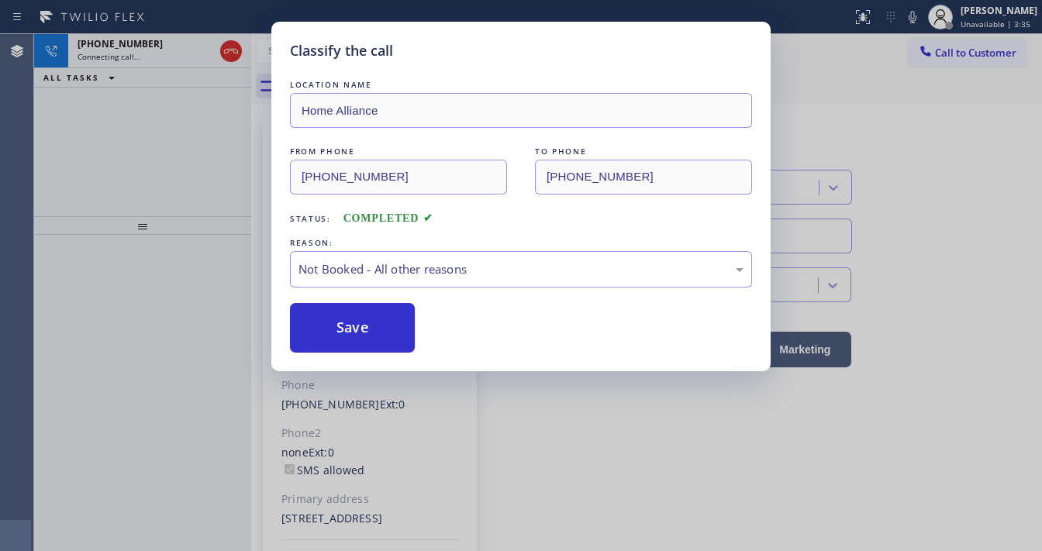
click at [363, 317] on button "Save" at bounding box center [352, 328] width 125 height 50
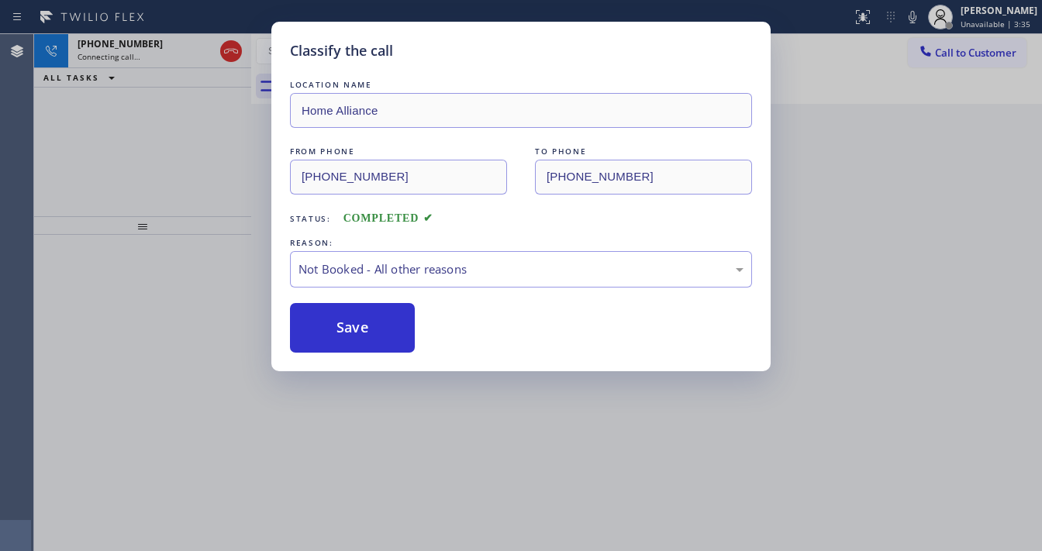
click at [363, 317] on button "Save" at bounding box center [352, 328] width 125 height 50
click at [416, 550] on div "Classify the call LOCATION NAME Home Alliance FROM PHONE (877) 777-0796 TO PHON…" at bounding box center [521, 275] width 1042 height 551
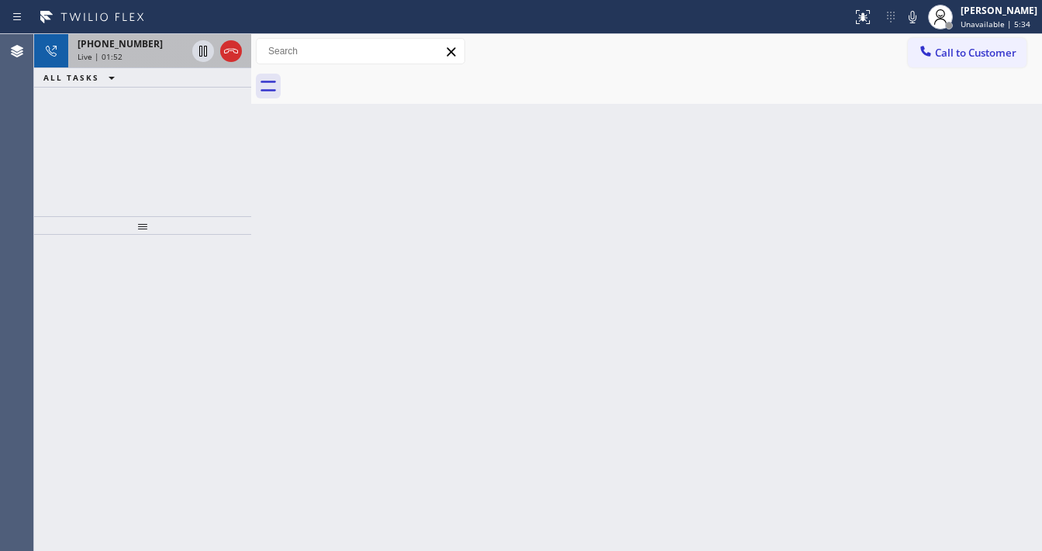
click at [123, 63] on div "+16266164917 Live | 01:52" at bounding box center [128, 51] width 121 height 34
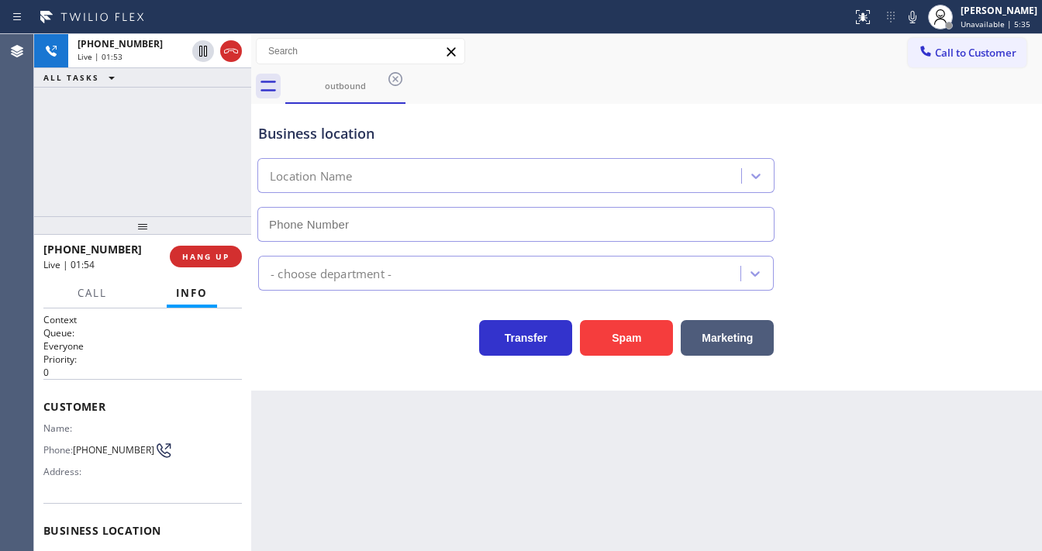
type input "(888) 477-1309"
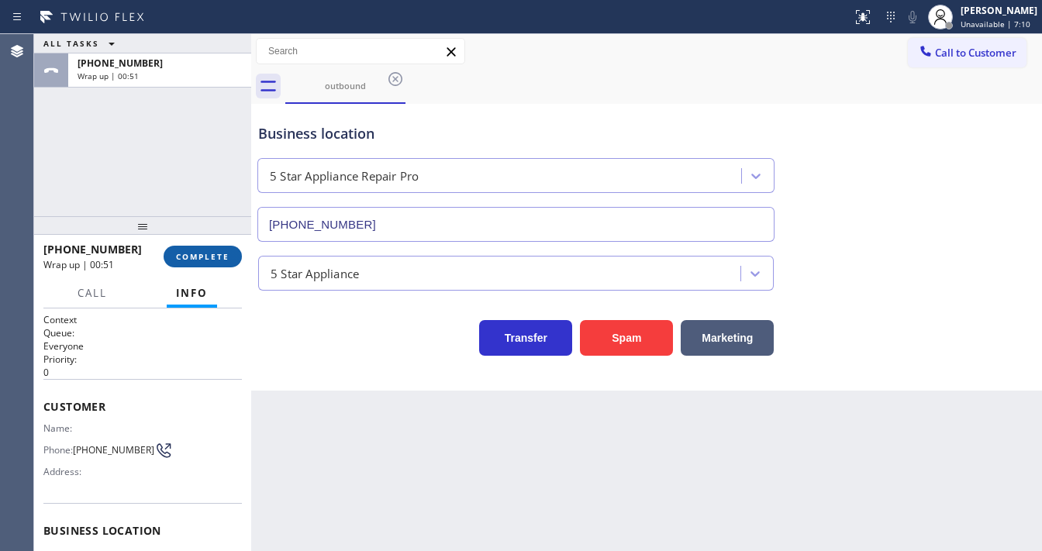
click at [212, 256] on span "COMPLETE" at bounding box center [203, 256] width 54 height 11
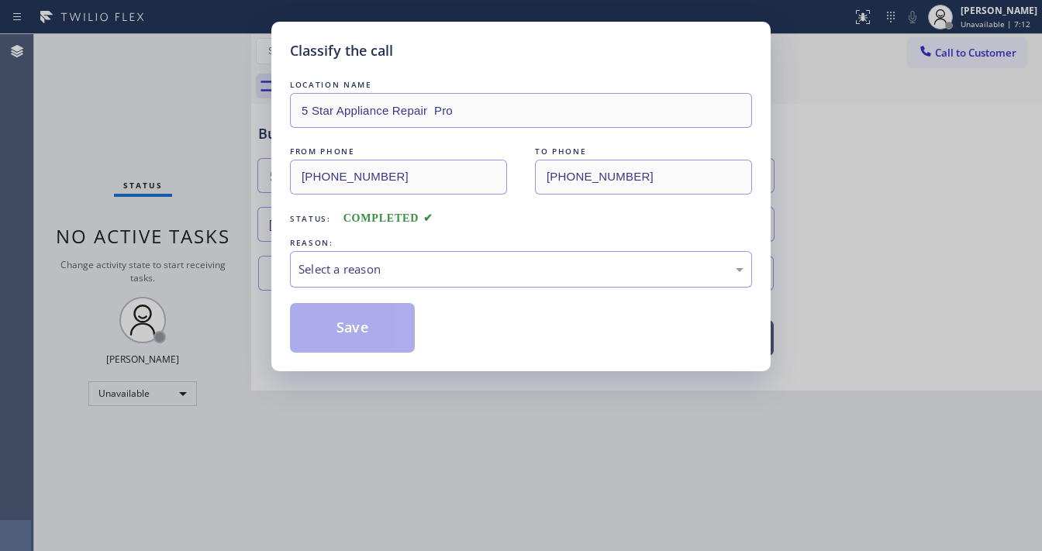
click at [337, 285] on div "Select a reason" at bounding box center [521, 269] width 462 height 36
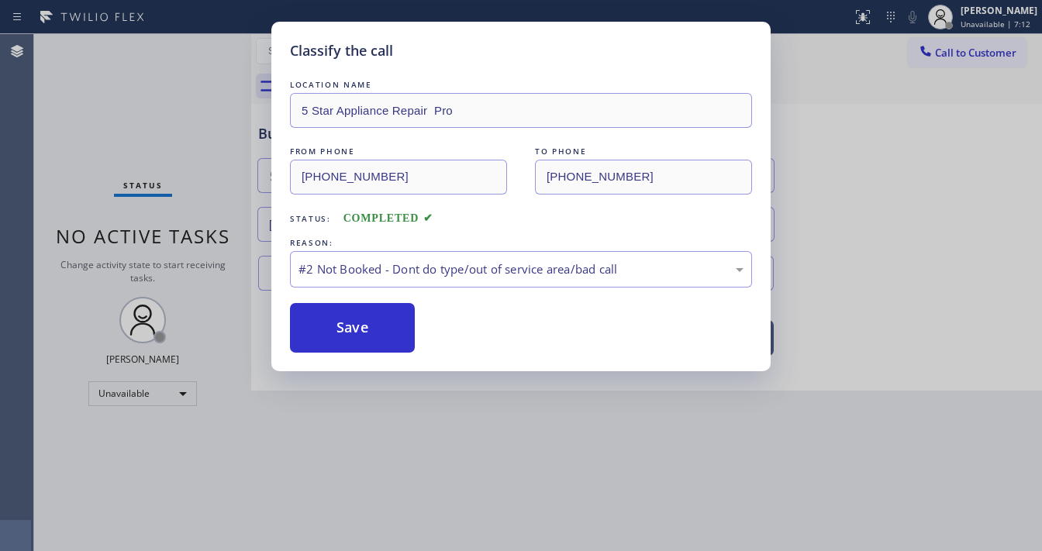
click at [354, 329] on button "Save" at bounding box center [352, 328] width 125 height 50
click at [354, 328] on button "Save" at bounding box center [352, 328] width 125 height 50
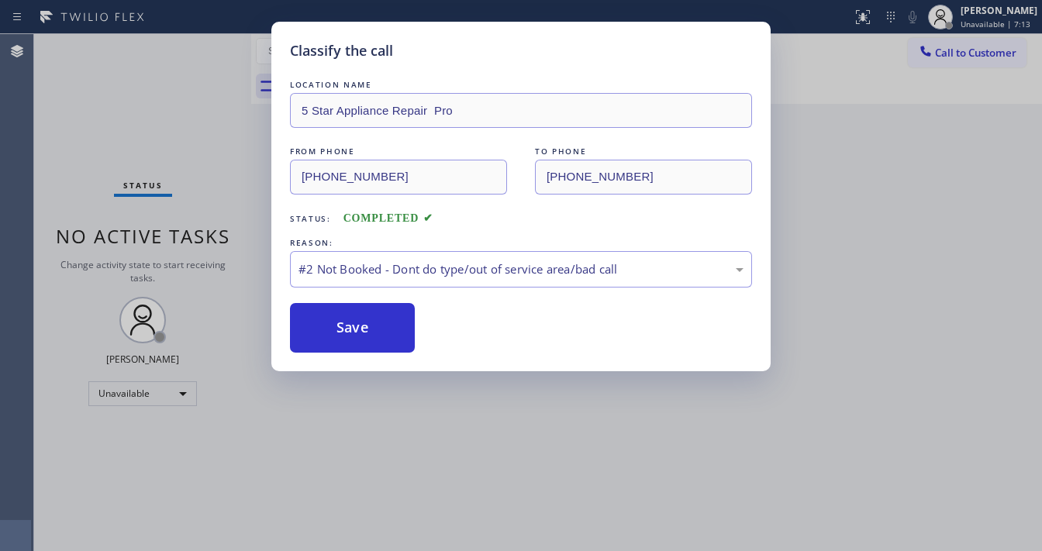
drag, startPoint x: 112, startPoint y: 284, endPoint x: 133, endPoint y: 288, distance: 22.2
click at [115, 283] on div "Classify the call LOCATION NAME 5 Star Appliance Repair Pro FROM PHONE (888) 47…" at bounding box center [521, 275] width 1042 height 551
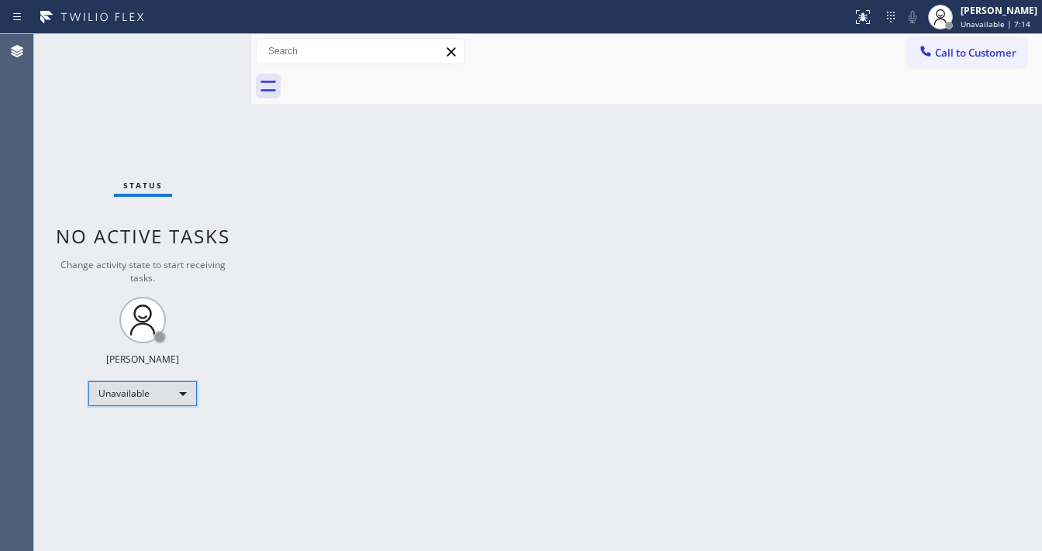
click at [147, 400] on div "Unavailable" at bounding box center [142, 394] width 109 height 25
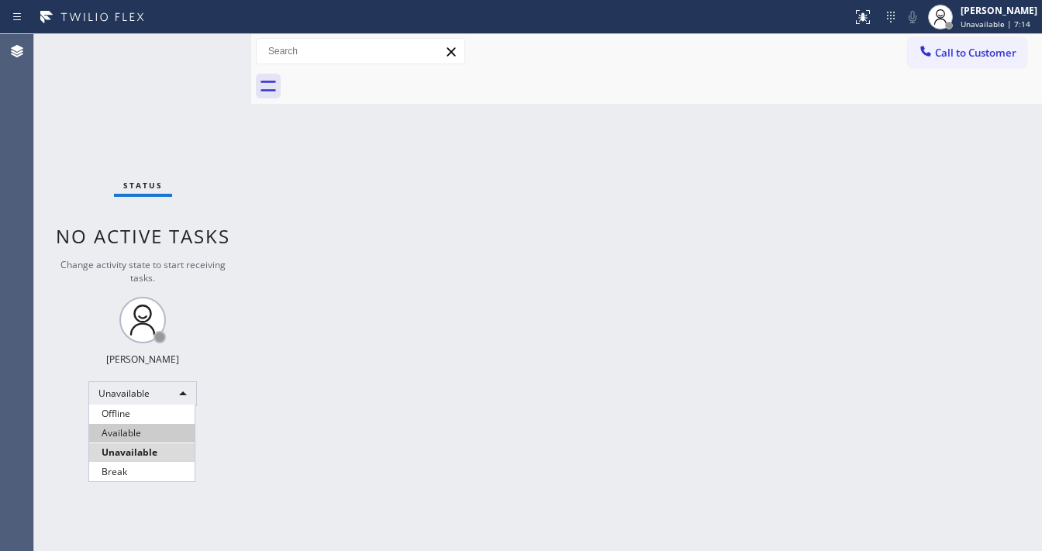
click at [140, 437] on li "Available" at bounding box center [141, 433] width 105 height 19
drag, startPoint x: 293, startPoint y: 411, endPoint x: 290, endPoint y: 402, distance: 9.1
click at [293, 410] on div "Back to Dashboard Change Sender ID Customers Technicians Select a contact Outbo…" at bounding box center [646, 292] width 791 height 517
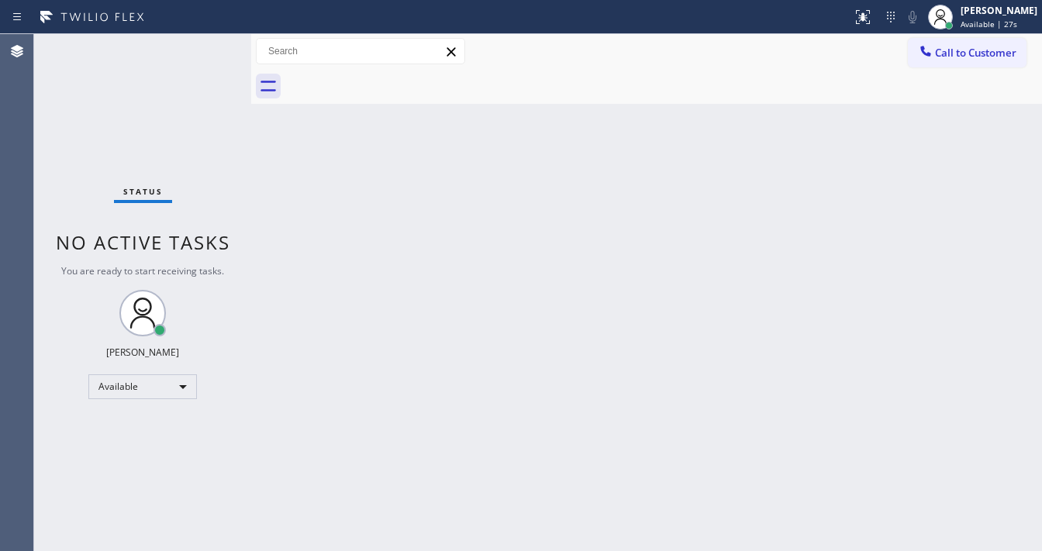
click at [189, 39] on div "Status No active tasks You are ready to start receiving tasks. Michael Javier A…" at bounding box center [142, 292] width 217 height 517
drag, startPoint x: 192, startPoint y: 36, endPoint x: 194, endPoint y: 25, distance: 11.9
click at [194, 25] on div "Status report No issues detected If you experience an issue, please download th…" at bounding box center [521, 275] width 1042 height 551
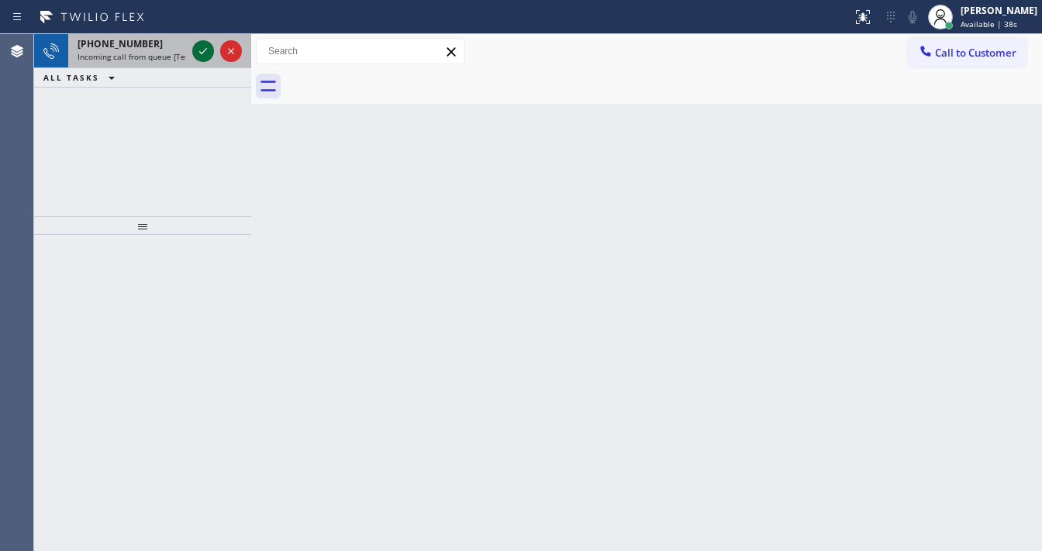
click at [203, 56] on icon at bounding box center [203, 51] width 19 height 19
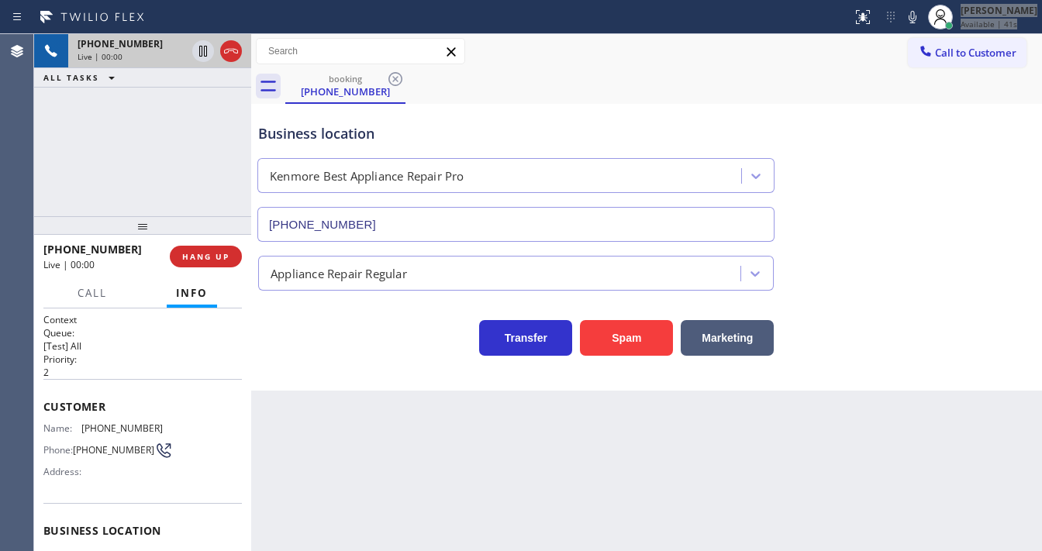
type input "(720) 408-2931"
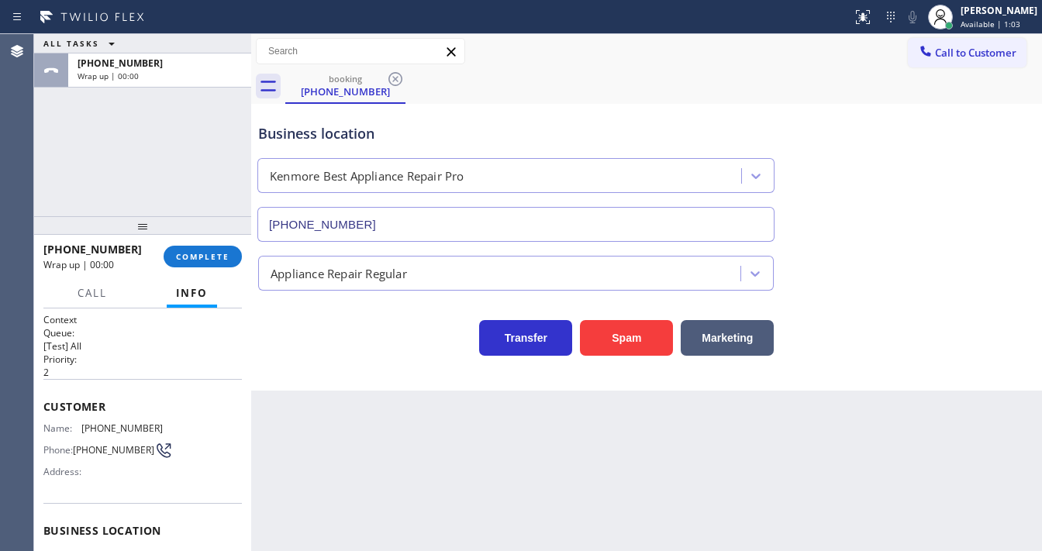
click at [152, 128] on div "ALL TASKS ALL TASKS ACTIVE TASKS TASKS IN WRAP UP +17202922647 Wrap up | 00:00" at bounding box center [142, 125] width 217 height 182
click at [207, 258] on span "COMPLETE" at bounding box center [203, 256] width 54 height 11
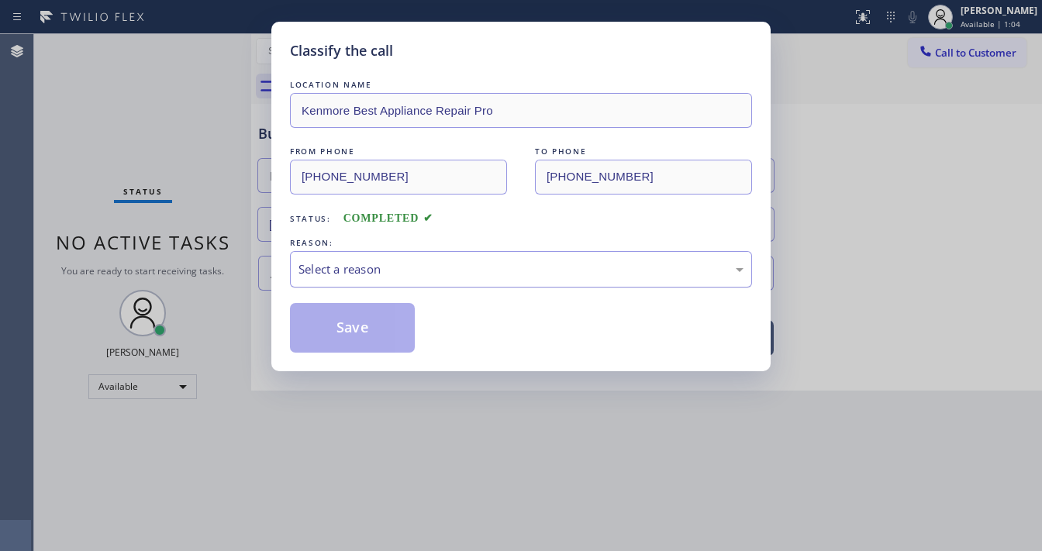
click at [390, 275] on div "Select a reason" at bounding box center [521, 270] width 445 height 18
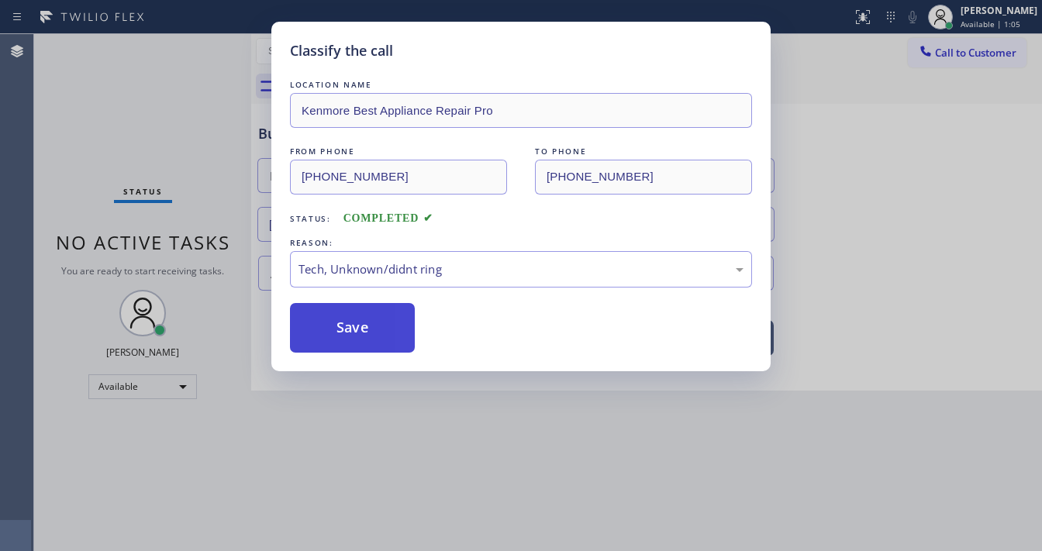
click at [367, 329] on button "Save" at bounding box center [352, 328] width 125 height 50
click at [365, 326] on button "Save" at bounding box center [352, 328] width 125 height 50
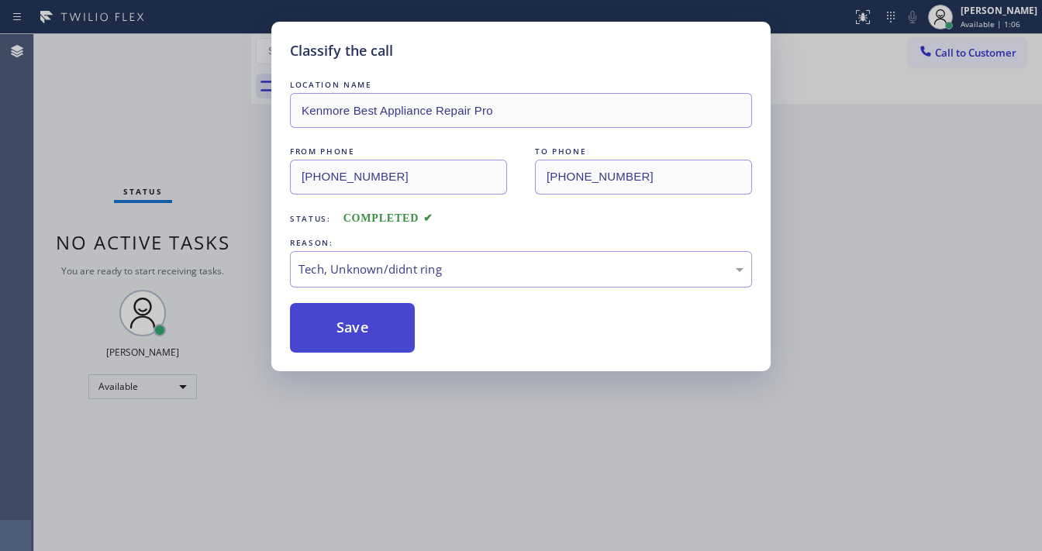
click at [365, 326] on button "Save" at bounding box center [352, 328] width 125 height 50
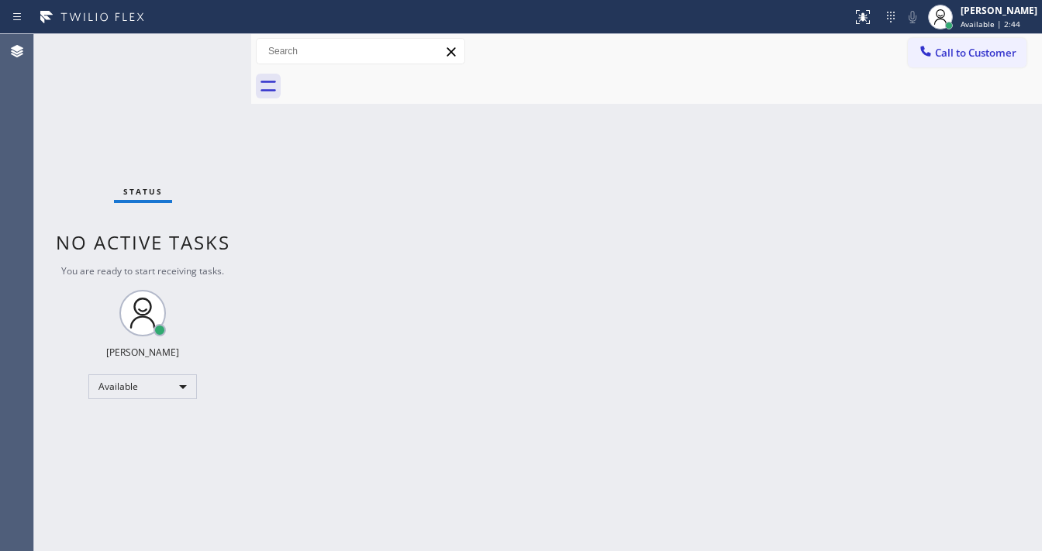
click at [199, 48] on div "Status No active tasks You are ready to start receiving tasks. Michael Javier A…" at bounding box center [142, 292] width 217 height 517
click at [199, 47] on div "Status No active tasks You are ready to start receiving tasks. Michael Javier A…" at bounding box center [142, 292] width 217 height 517
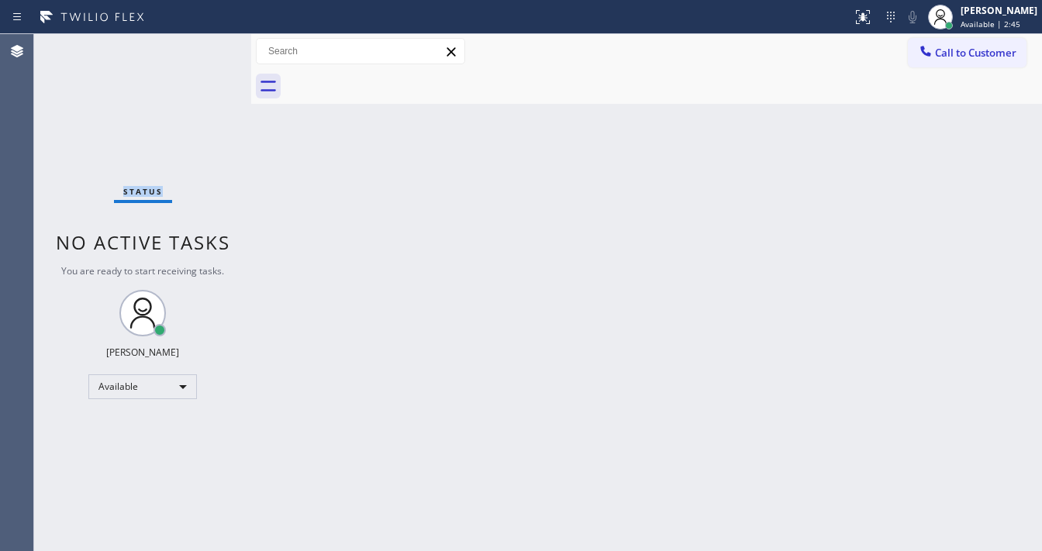
click at [199, 47] on div "Status No active tasks You are ready to start receiving tasks. Michael Javier A…" at bounding box center [142, 292] width 217 height 517
click at [200, 47] on div "Status No active tasks You are ready to start receiving tasks. Michael Javier A…" at bounding box center [142, 292] width 217 height 517
click at [423, 546] on div "Back to Dashboard Change Sender ID Customers Technicians Select a contact Outbo…" at bounding box center [646, 292] width 791 height 517
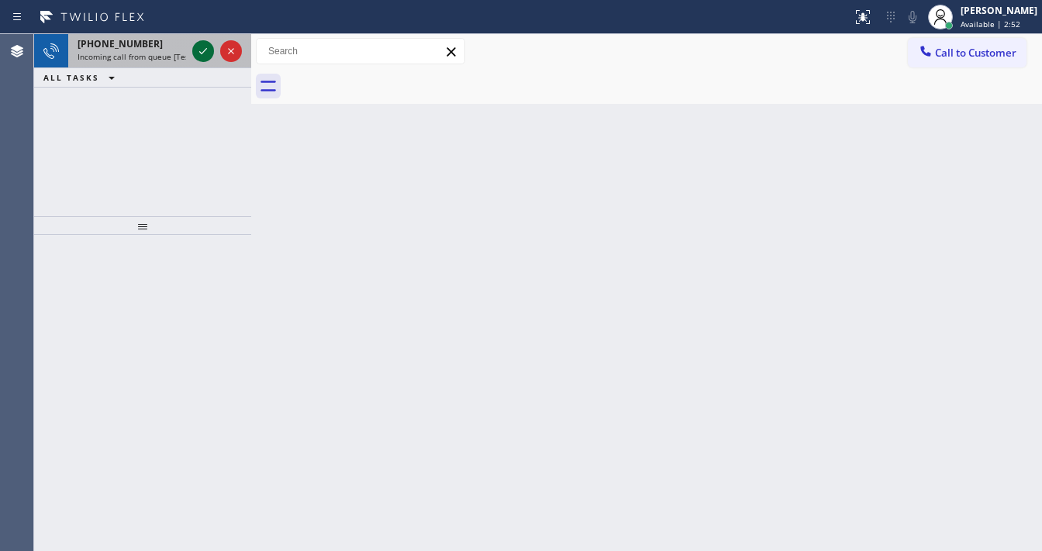
click at [199, 50] on icon at bounding box center [203, 51] width 19 height 19
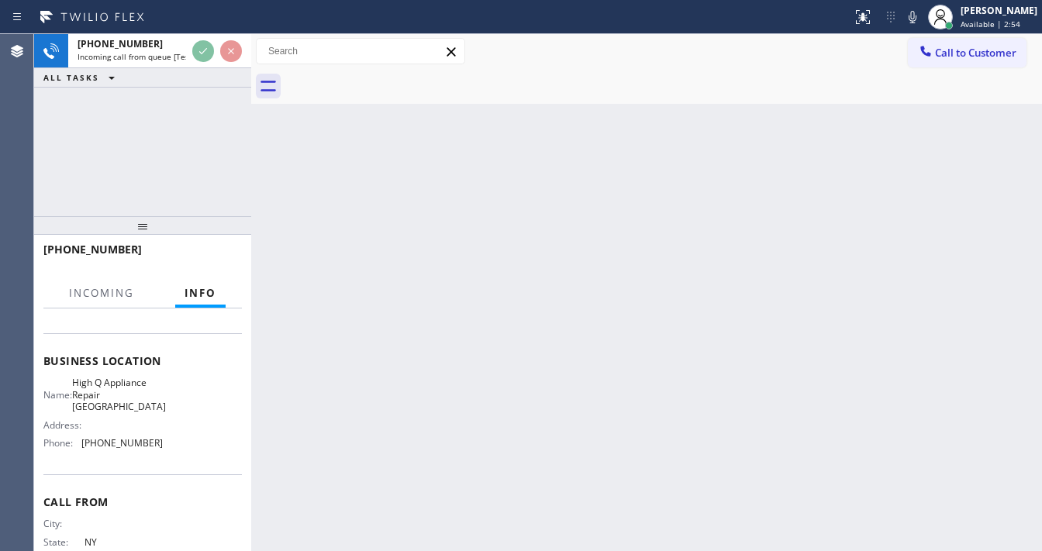
scroll to position [186, 0]
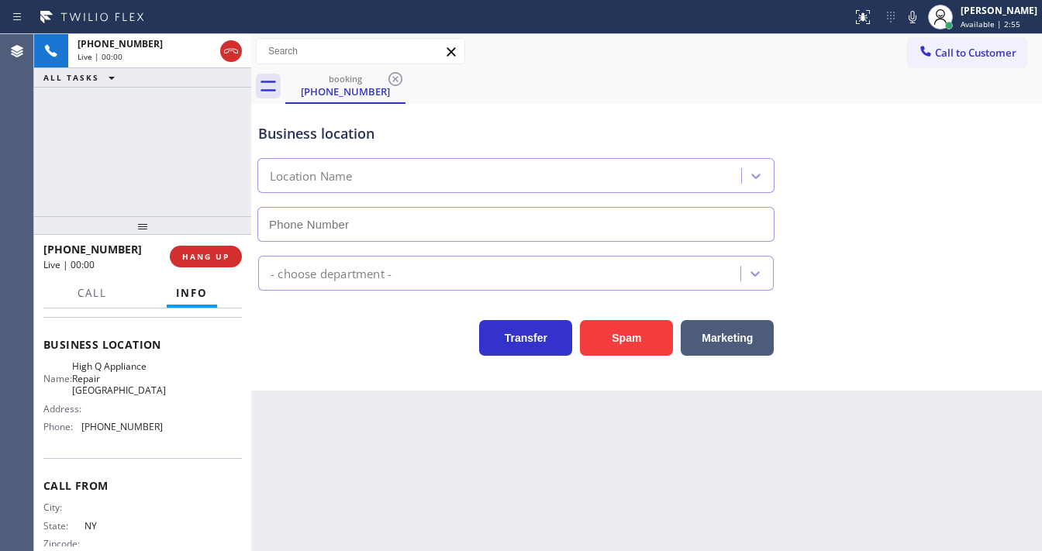
type input "(631) 430-4343"
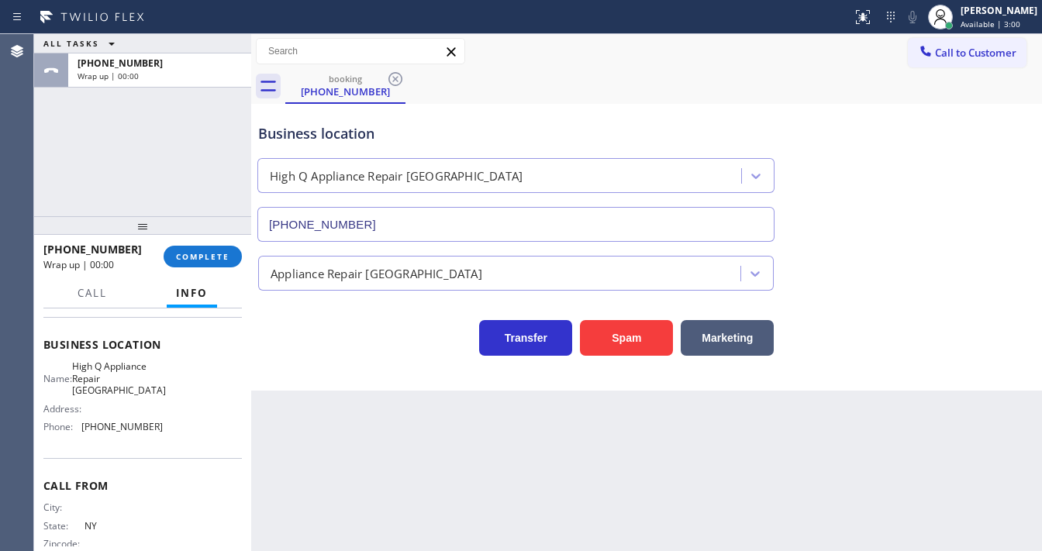
drag, startPoint x: 22, startPoint y: 174, endPoint x: 143, endPoint y: 226, distance: 131.7
click at [25, 174] on div "Agent Desktop" at bounding box center [16, 292] width 33 height 517
click at [198, 263] on button "COMPLETE" at bounding box center [203, 257] width 78 height 22
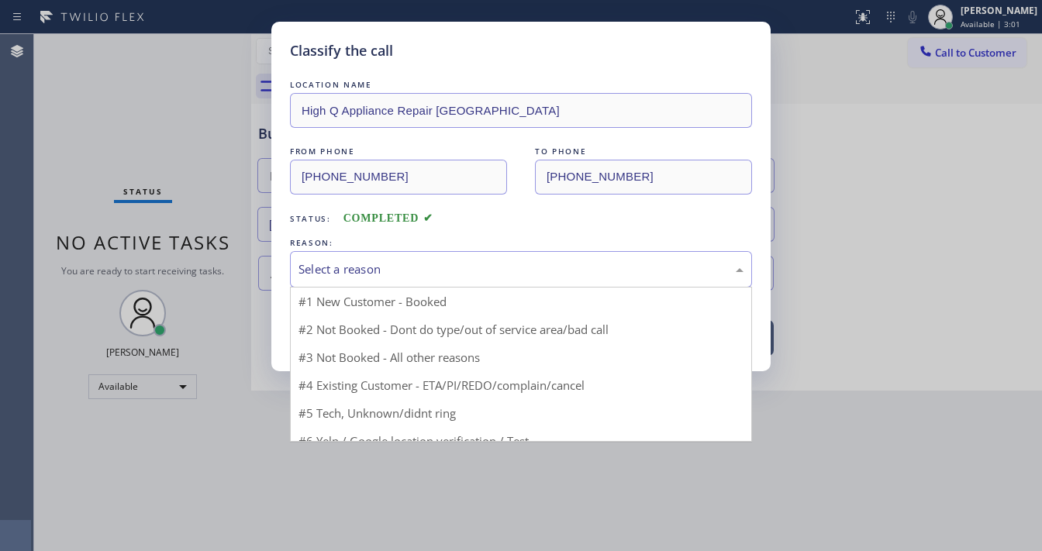
click at [389, 269] on div "Select a reason" at bounding box center [521, 270] width 445 height 18
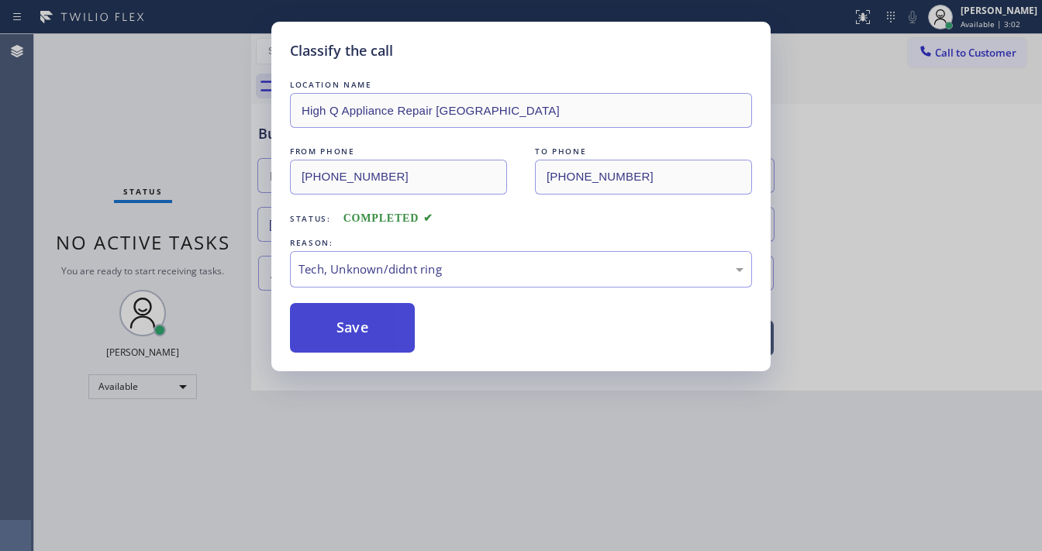
click at [385, 316] on button "Save" at bounding box center [352, 328] width 125 height 50
click at [384, 316] on button "Save" at bounding box center [352, 328] width 125 height 50
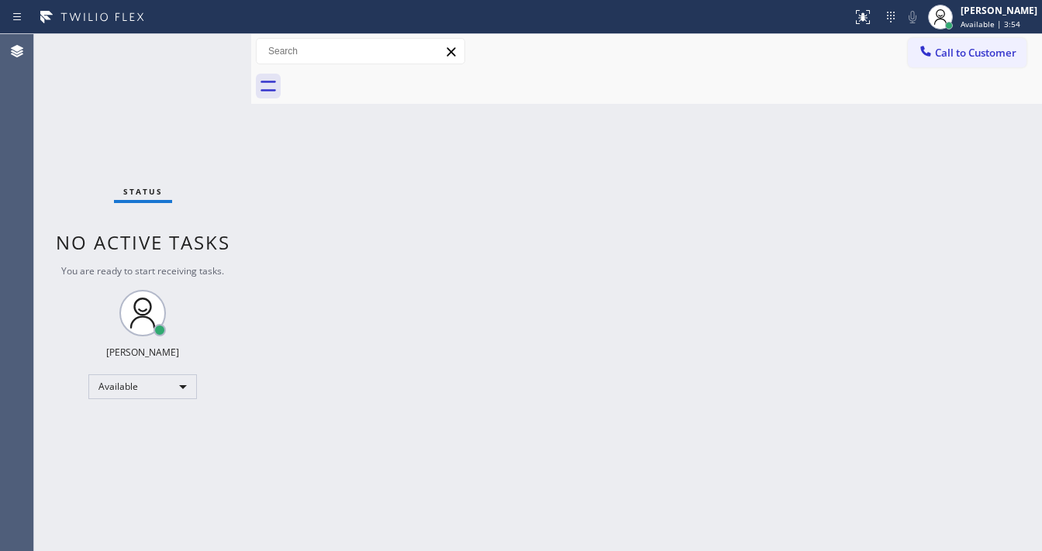
click at [202, 52] on div "Status No active tasks You are ready to start receiving tasks. Michael Javier A…" at bounding box center [142, 292] width 217 height 517
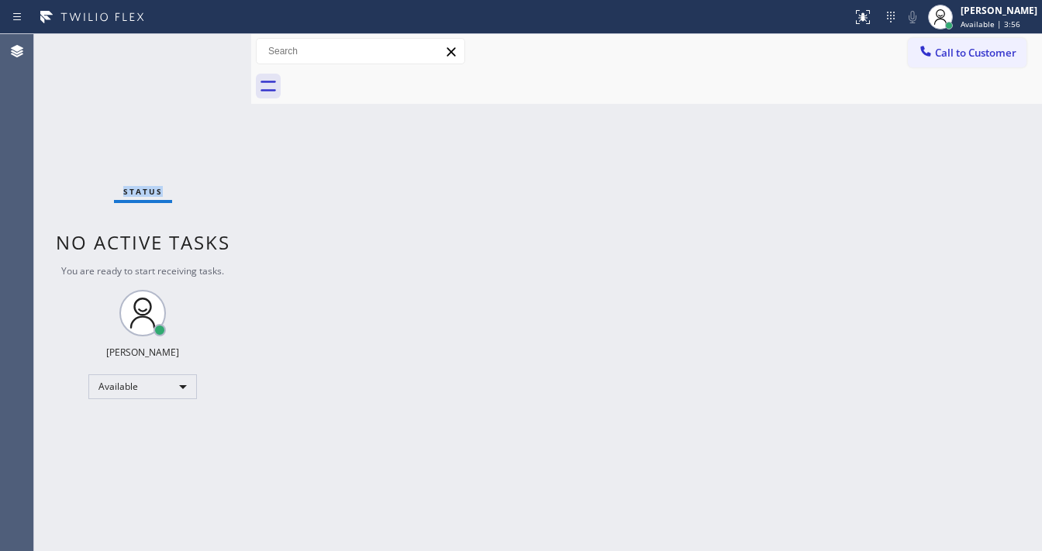
click at [208, 40] on div "Status No active tasks You are ready to start receiving tasks. Michael Javier A…" at bounding box center [142, 292] width 217 height 517
click at [199, 37] on div "Status No active tasks You are ready to start receiving tasks. Michael Javier A…" at bounding box center [142, 292] width 217 height 517
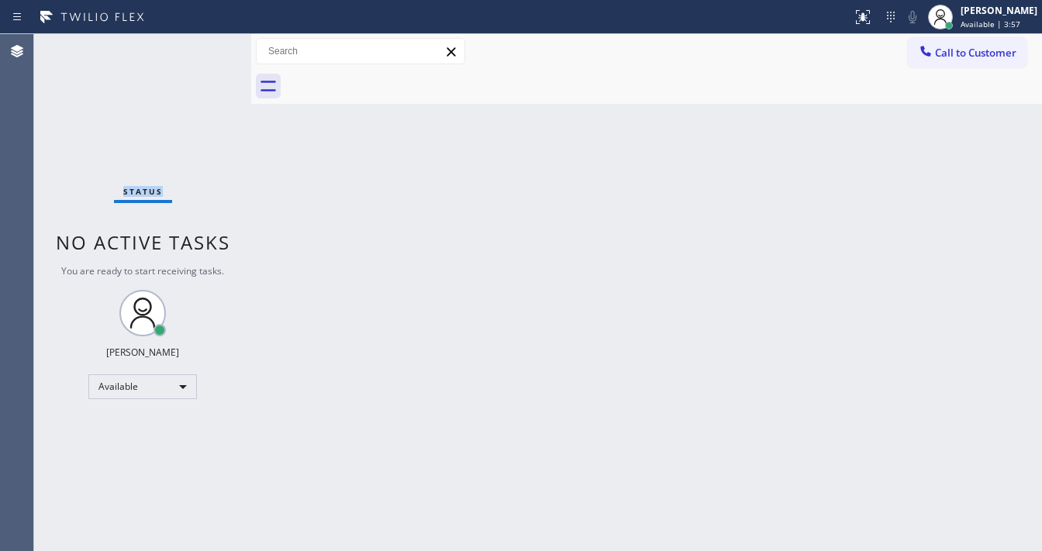
click at [199, 37] on div "Status No active tasks You are ready to start receiving tasks. Michael Javier A…" at bounding box center [142, 292] width 217 height 517
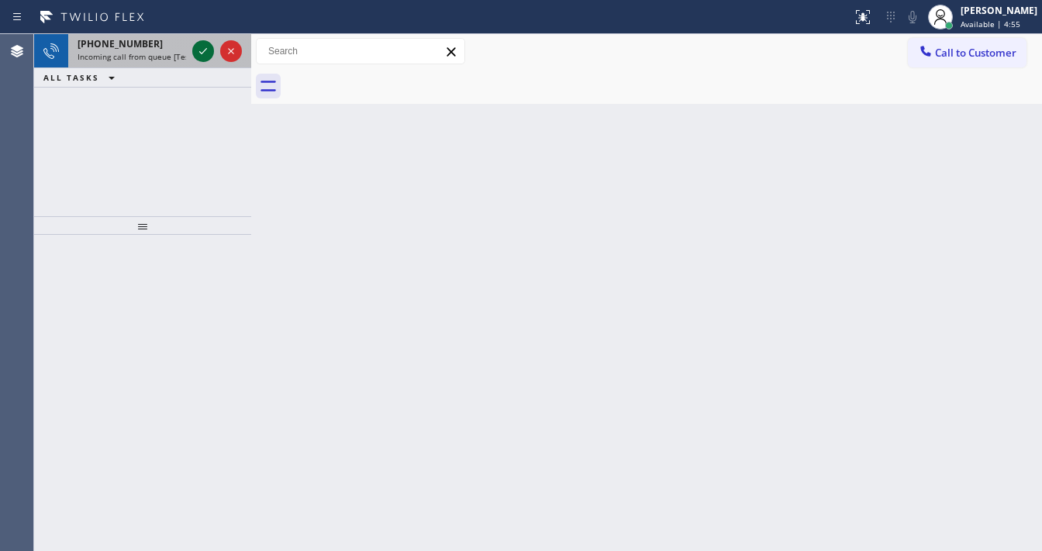
click at [208, 53] on icon at bounding box center [203, 51] width 19 height 19
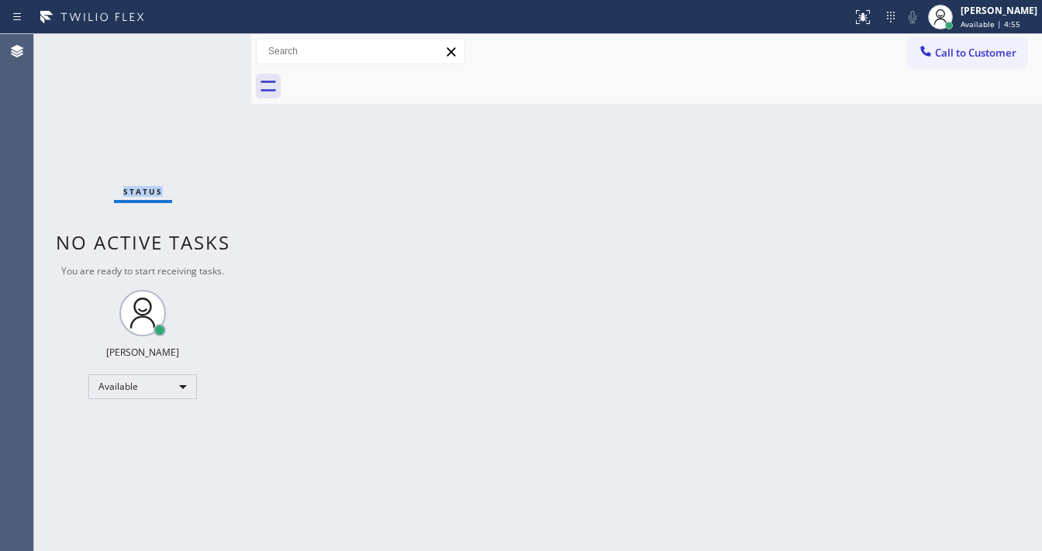
click at [208, 53] on div "Status No active tasks You are ready to start receiving tasks. Michael Javier A…" at bounding box center [142, 292] width 217 height 517
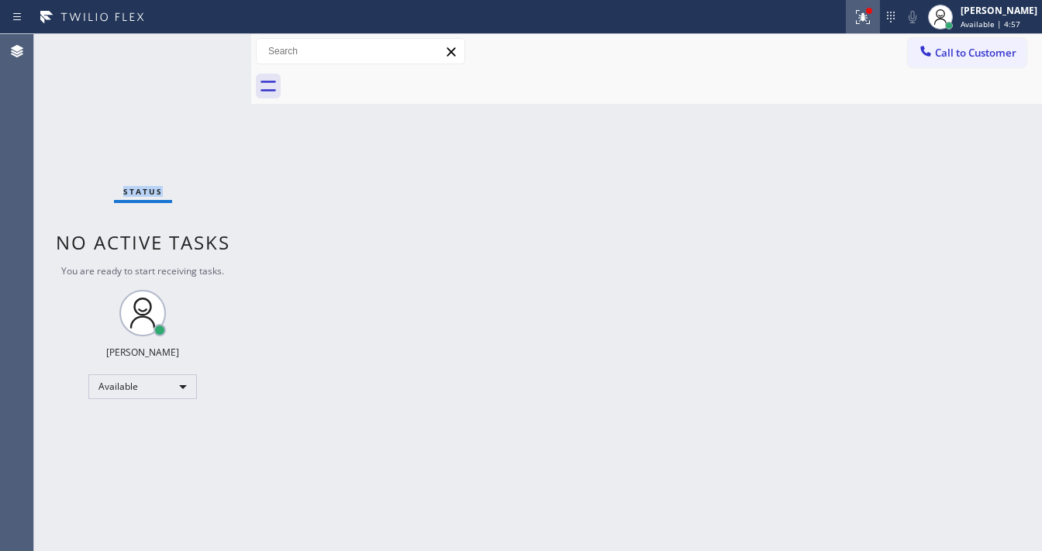
click at [865, 19] on icon at bounding box center [863, 17] width 19 height 19
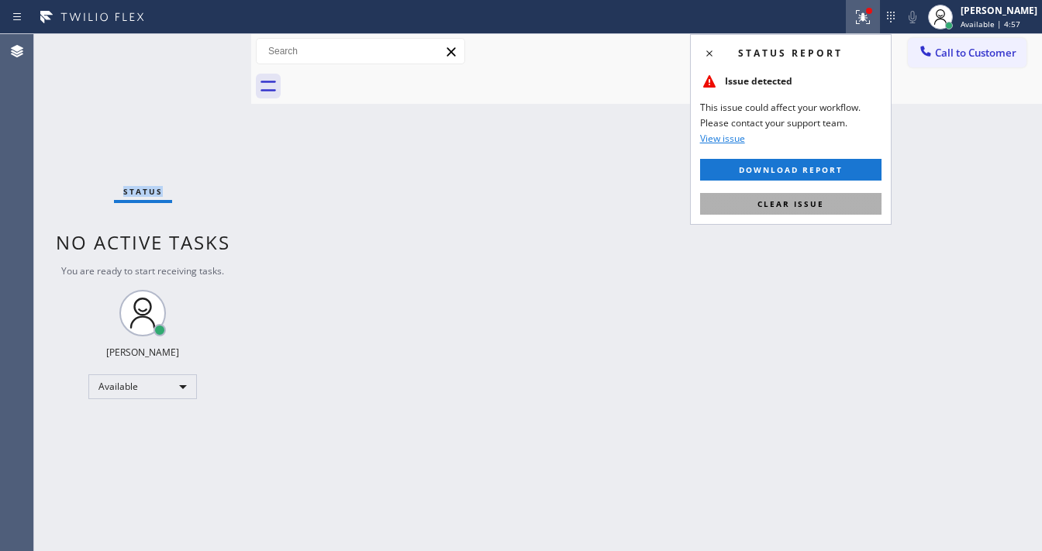
click at [792, 212] on button "Clear issue" at bounding box center [790, 204] width 181 height 22
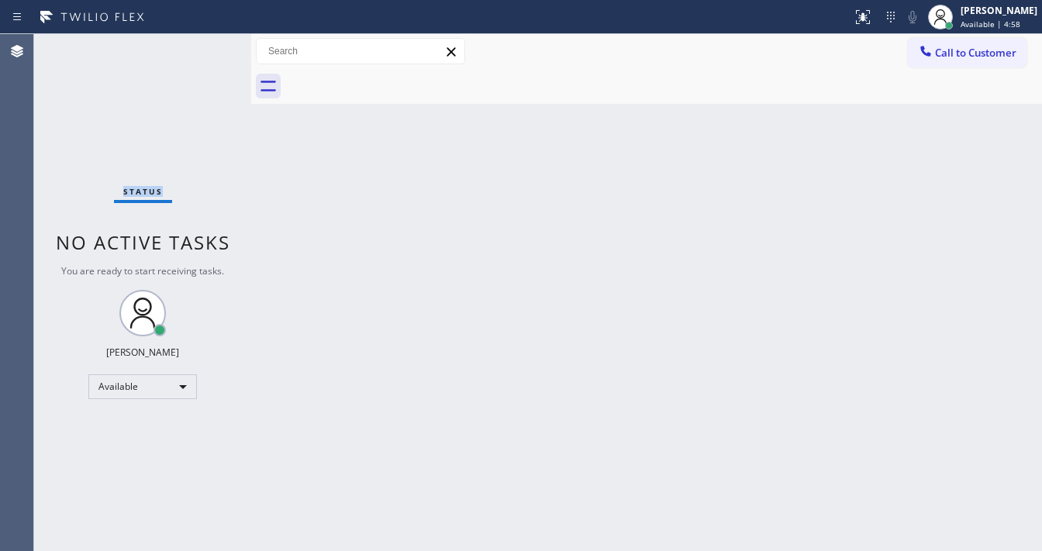
click at [194, 42] on div "Status No active tasks You are ready to start receiving tasks. Michael Javier A…" at bounding box center [142, 292] width 217 height 517
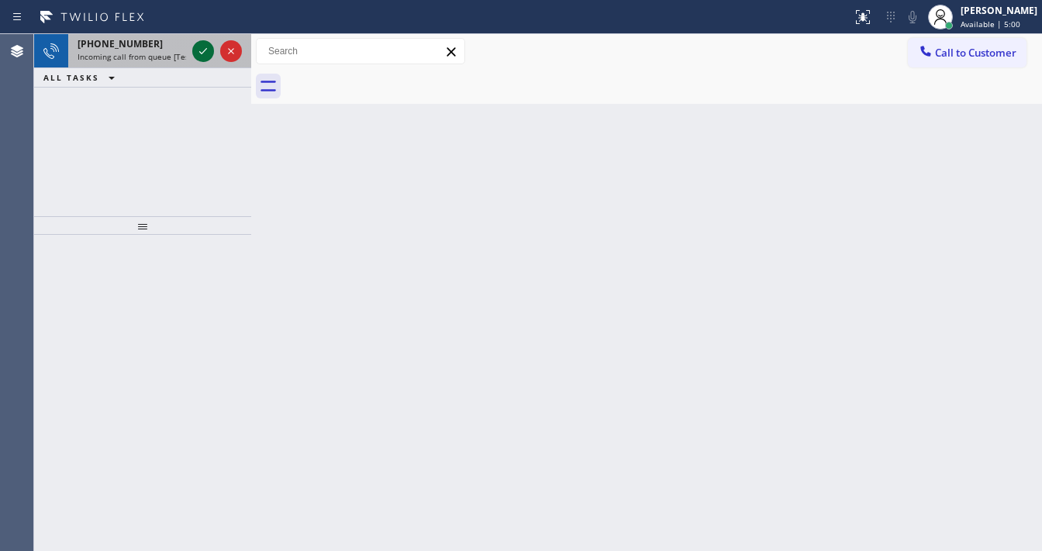
click at [208, 50] on icon at bounding box center [203, 51] width 19 height 19
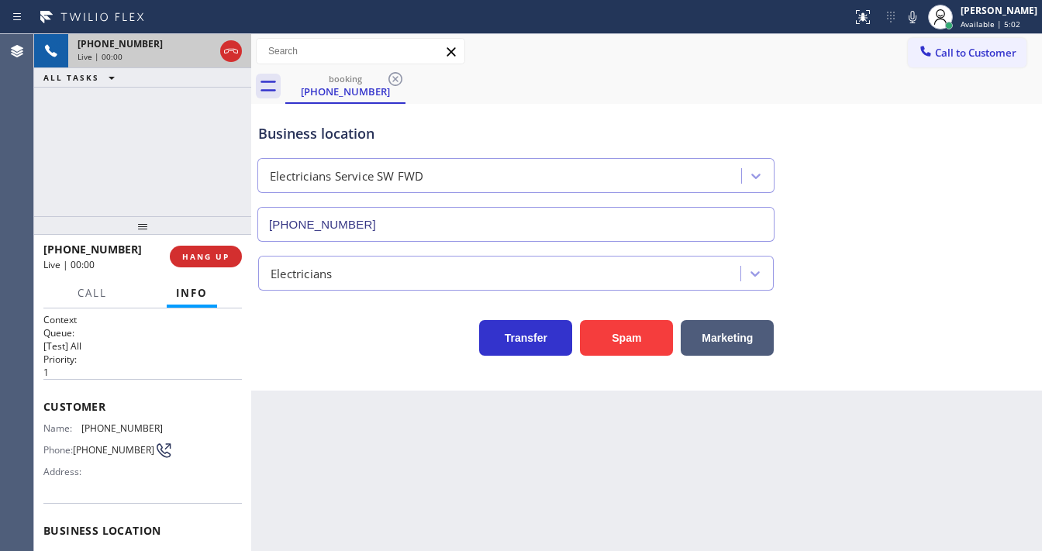
type input "(213) 566-1222"
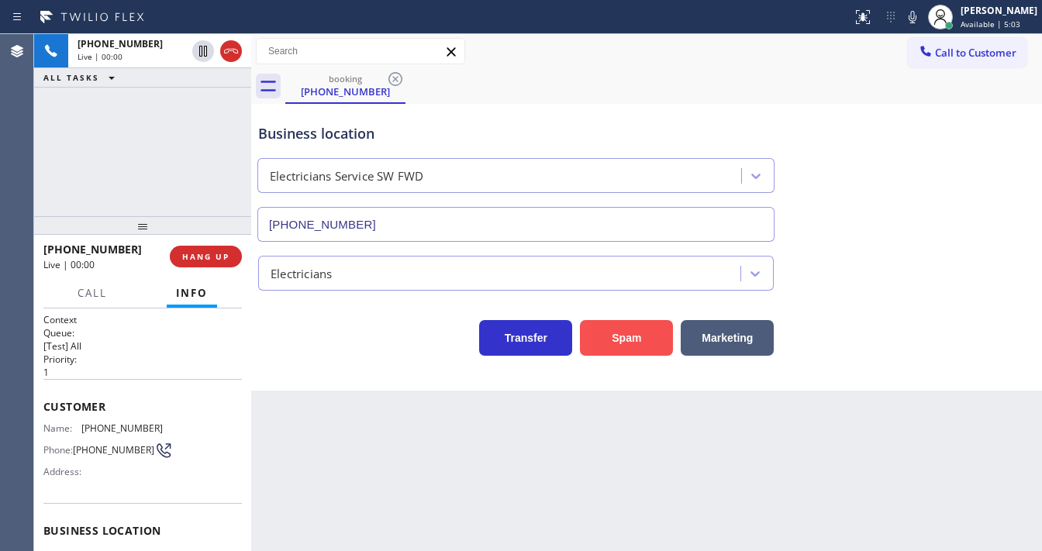
click at [613, 338] on button "Spam" at bounding box center [626, 338] width 93 height 36
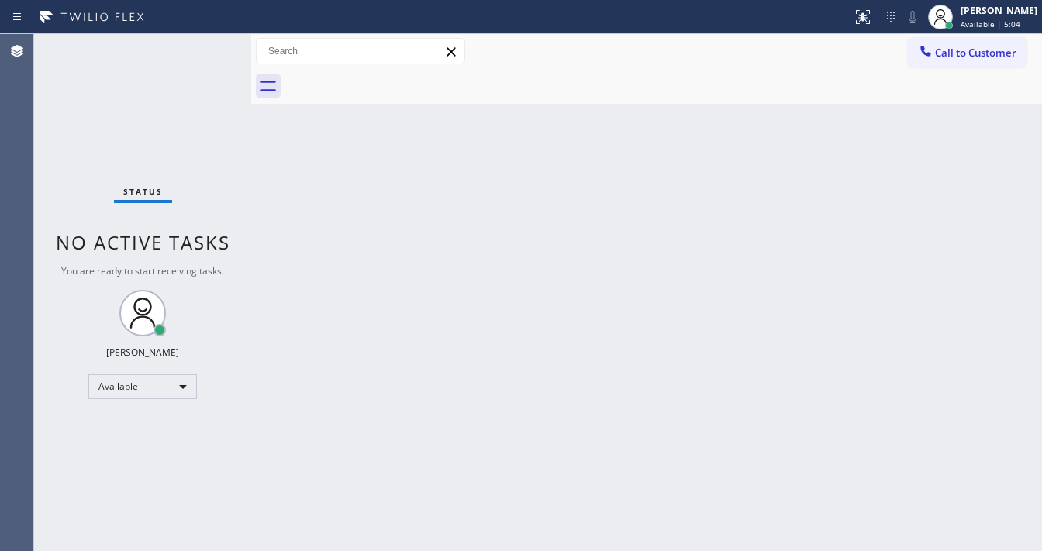
click at [202, 53] on div "Status No active tasks You are ready to start receiving tasks. Michael Javier A…" at bounding box center [142, 292] width 217 height 517
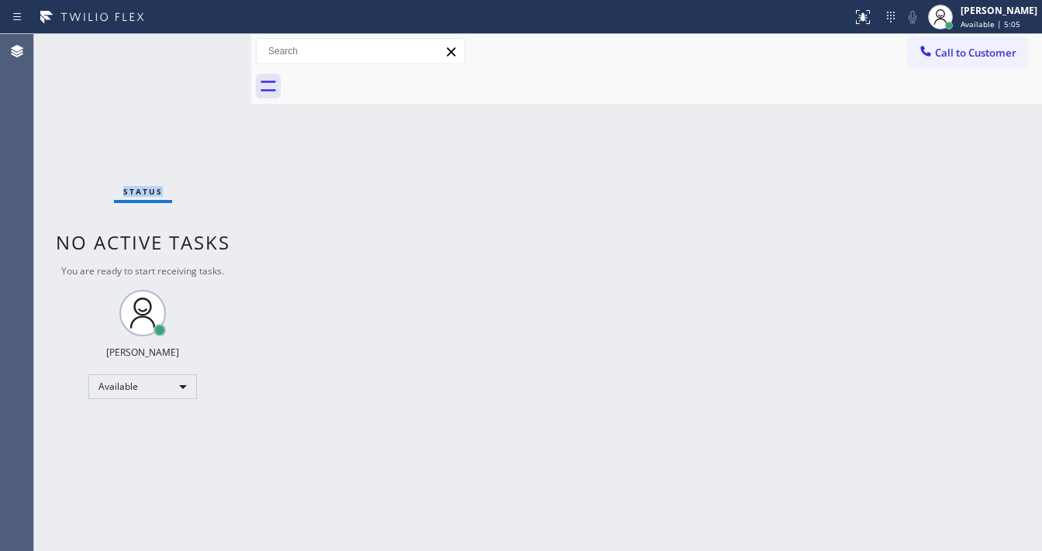
click at [202, 53] on div "Status No active tasks You are ready to start receiving tasks. Michael Javier A…" at bounding box center [142, 292] width 217 height 517
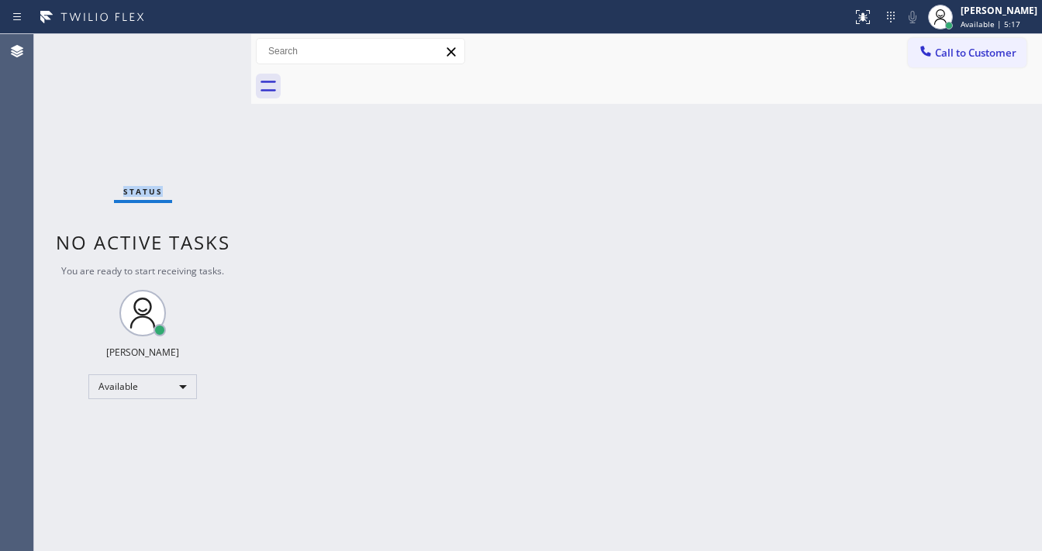
click at [201, 53] on div "Status No active tasks You are ready to start receiving tasks. Michael Javier A…" at bounding box center [142, 292] width 217 height 517
click at [203, 49] on div "Status No active tasks You are ready to start receiving tasks. Michael Javier A…" at bounding box center [142, 292] width 217 height 517
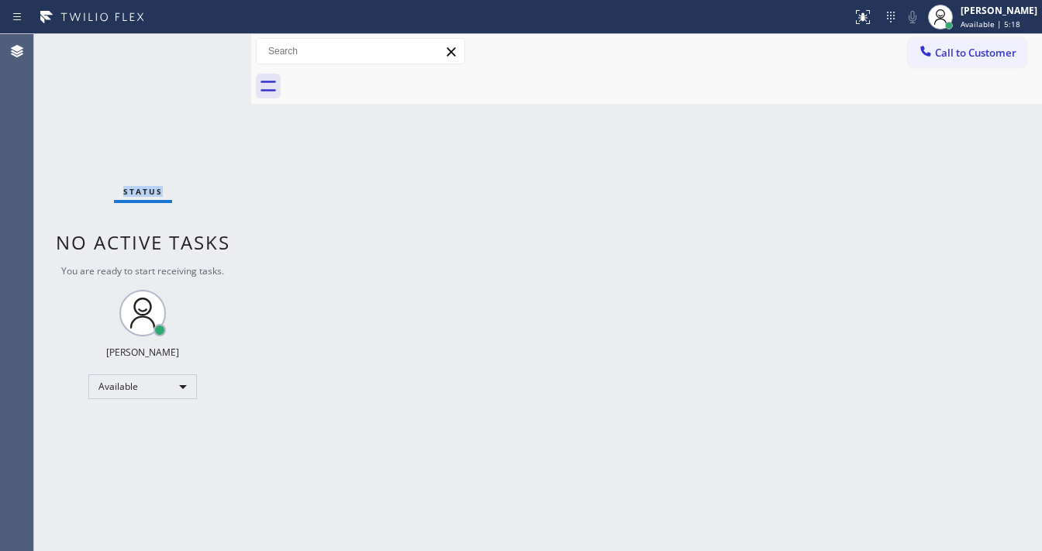
click at [203, 48] on div "Status No active tasks You are ready to start receiving tasks. Michael Javier A…" at bounding box center [142, 292] width 217 height 517
click at [211, 48] on div "Status No active tasks You are ready to start receiving tasks. Michael Javier A…" at bounding box center [142, 292] width 217 height 517
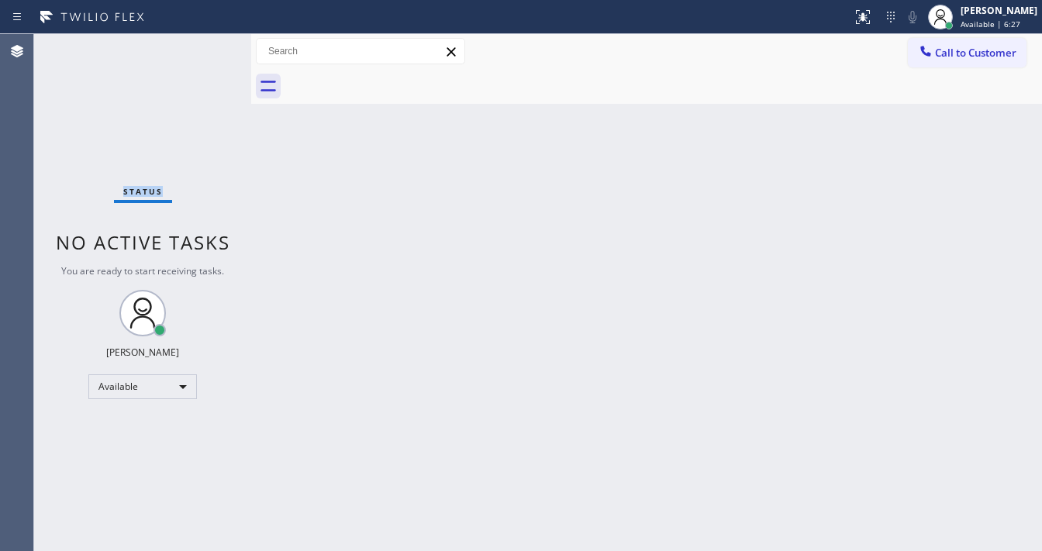
click at [211, 48] on div "Status No active tasks You are ready to start receiving tasks. Michael Javier A…" at bounding box center [142, 292] width 217 height 517
click at [211, 49] on div "Status No active tasks You are ready to start receiving tasks. Michael Javier A…" at bounding box center [142, 292] width 217 height 517
click at [207, 50] on div "Status No active tasks You are ready to start receiving tasks. Michael Javier A…" at bounding box center [142, 292] width 217 height 517
click at [200, 53] on div "Status No active tasks You are ready to start receiving tasks. Michael Javier A…" at bounding box center [142, 292] width 217 height 517
click at [197, 47] on div "Status No active tasks You are ready to start receiving tasks. Michael Javier A…" at bounding box center [142, 292] width 217 height 517
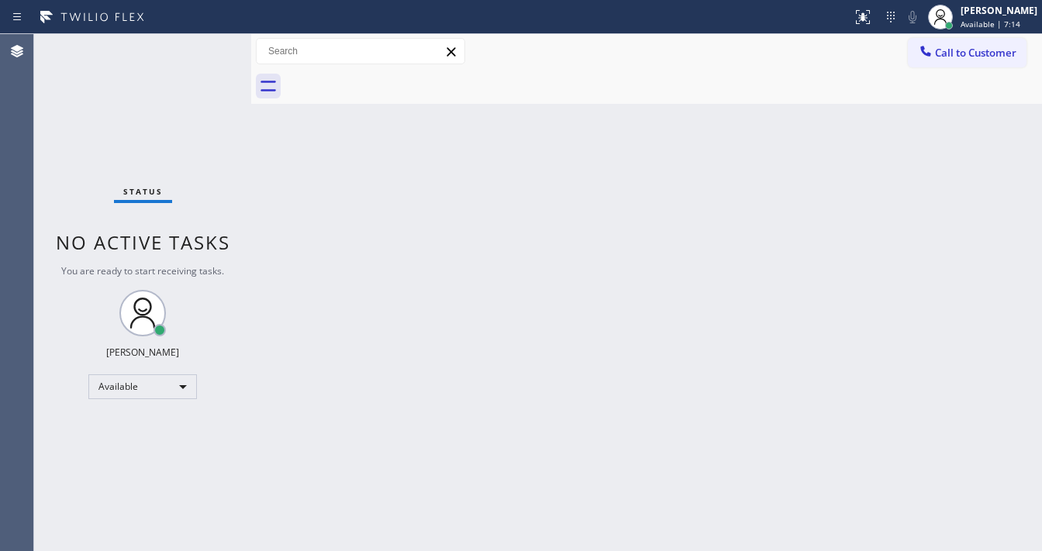
click at [200, 46] on div "Status No active tasks You are ready to start receiving tasks. Michael Javier A…" at bounding box center [142, 292] width 217 height 517
click at [202, 49] on div "Status No active tasks You are ready to start receiving tasks. Michael Javier A…" at bounding box center [142, 292] width 217 height 517
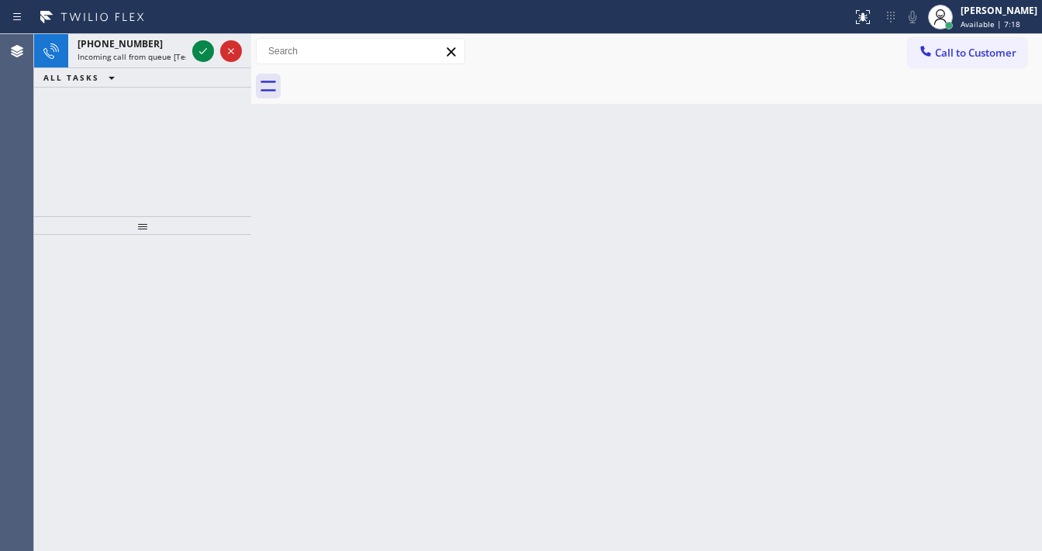
click at [202, 49] on icon at bounding box center [203, 51] width 19 height 19
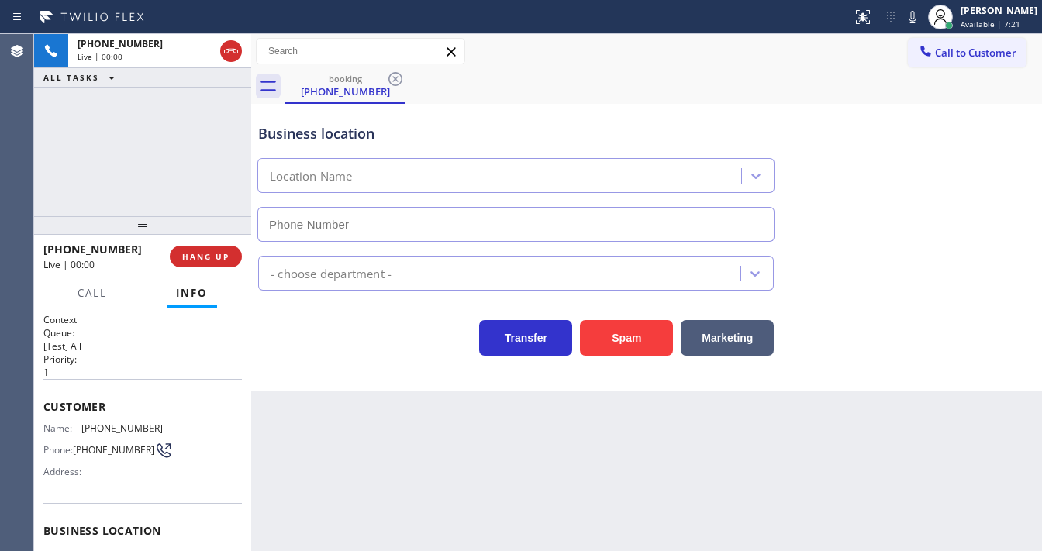
type input "(425) 620-2488"
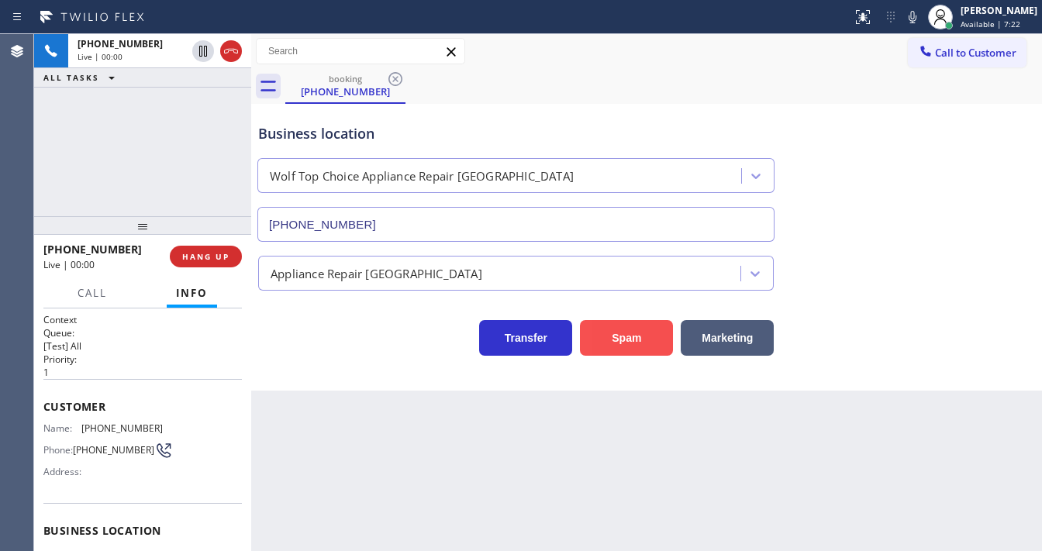
click at [623, 340] on button "Spam" at bounding box center [626, 338] width 93 height 36
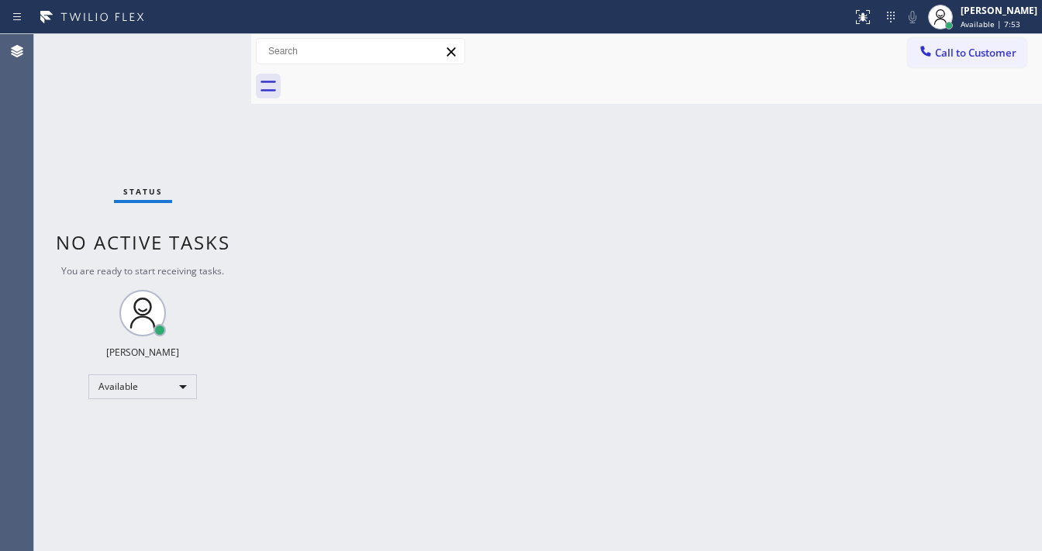
click at [216, 45] on div "Status No active tasks You are ready to start receiving tasks. Michael Javier A…" at bounding box center [142, 292] width 217 height 517
click at [202, 40] on div "Status No active tasks You are ready to start receiving tasks. Michael Javier A…" at bounding box center [142, 292] width 217 height 517
click at [199, 46] on div "Status No active tasks You are ready to start receiving tasks. Michael Javier A…" at bounding box center [142, 292] width 217 height 517
click at [200, 41] on div "Status No active tasks You are ready to start receiving tasks. Michael Javier A…" at bounding box center [142, 292] width 217 height 517
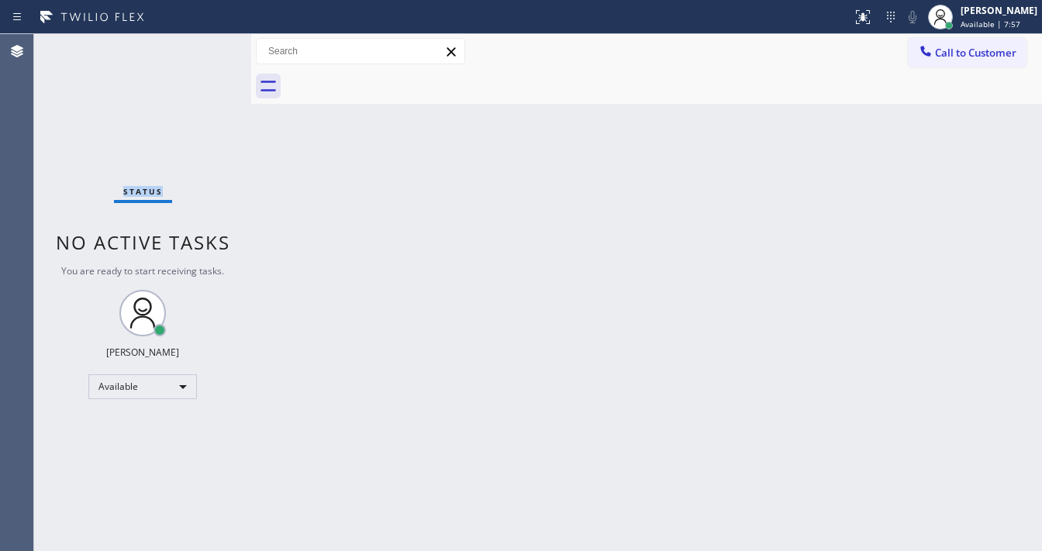
click at [200, 41] on div "Status No active tasks You are ready to start receiving tasks. Michael Javier A…" at bounding box center [142, 292] width 217 height 517
click at [201, 40] on div "Status No active tasks You are ready to start receiving tasks. Michael Javier A…" at bounding box center [142, 292] width 217 height 517
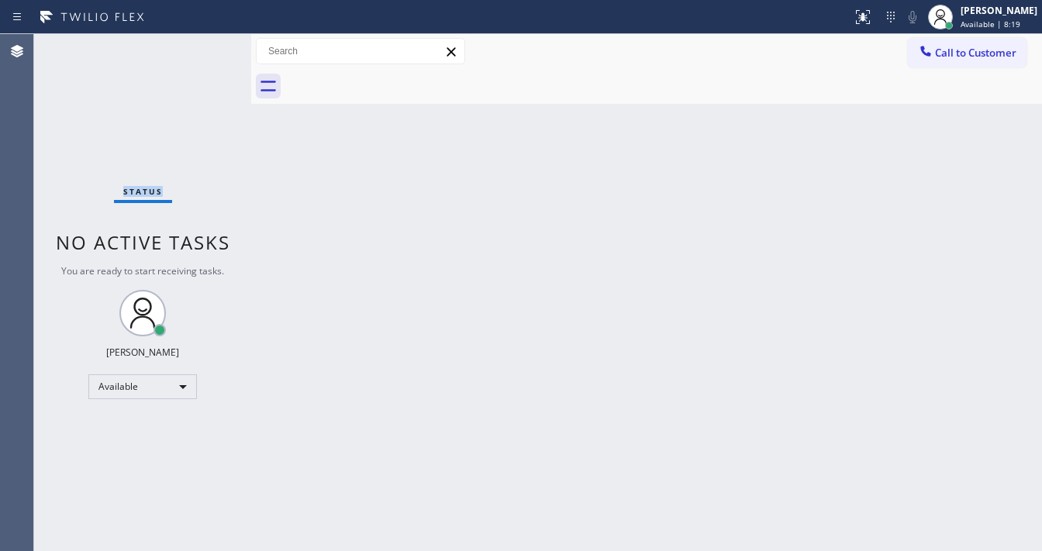
click at [201, 40] on div "Status No active tasks You are ready to start receiving tasks. Michael Javier A…" at bounding box center [142, 292] width 217 height 517
click at [198, 40] on div "Status No active tasks You are ready to start receiving tasks. Michael Javier A…" at bounding box center [142, 292] width 217 height 517
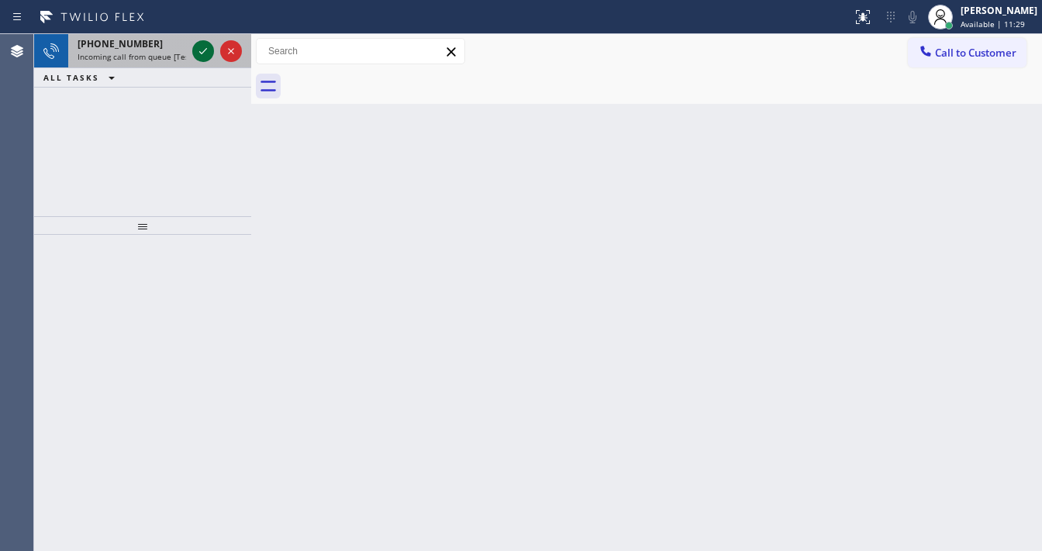
click at [202, 50] on icon at bounding box center [203, 51] width 19 height 19
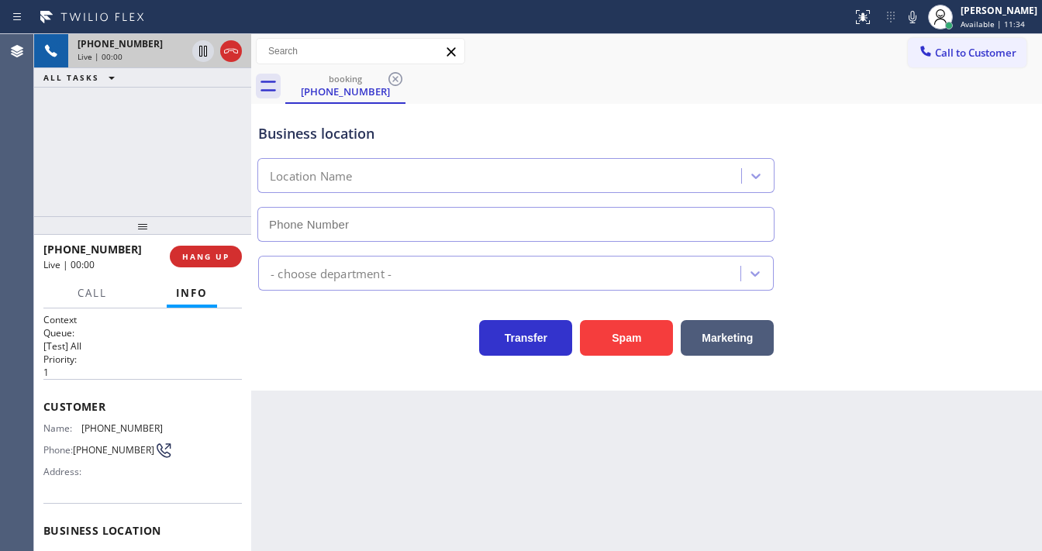
type input "(469) 529-6989"
click at [565, 65] on div "Call to Customer Outbound call Location 5 Star Appliance Repair Pro Your caller…" at bounding box center [646, 51] width 791 height 35
click at [47, 193] on div "+19729706455 Live | 00:36 ALL TASKS ALL TASKS ACTIVE TASKS TASKS IN WRAP UP" at bounding box center [142, 125] width 217 height 182
click at [594, 444] on div "Back to Dashboard Change Sender ID Customers Technicians Select a contact Outbo…" at bounding box center [646, 292] width 791 height 517
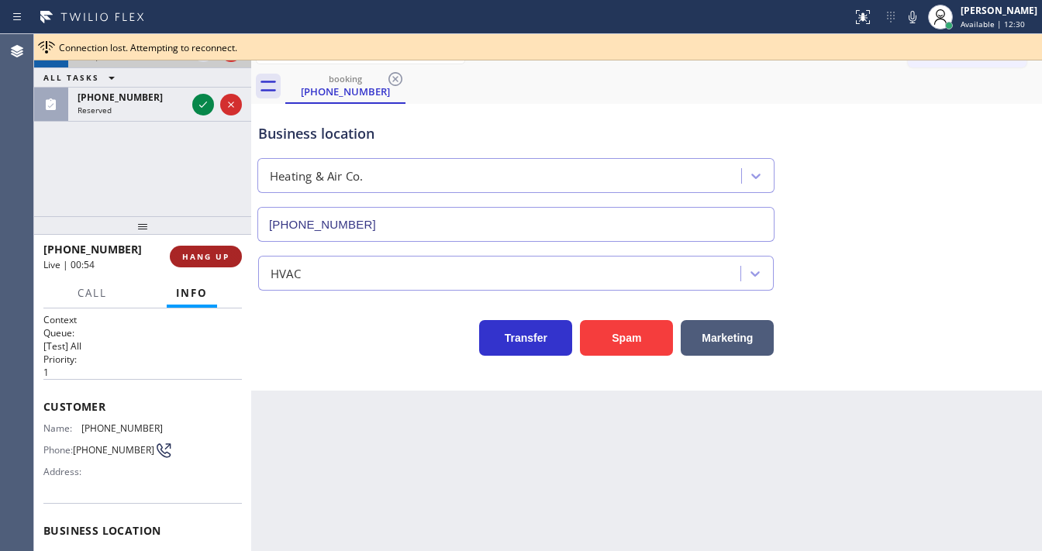
click at [202, 257] on span "HANG UP" at bounding box center [205, 256] width 47 height 11
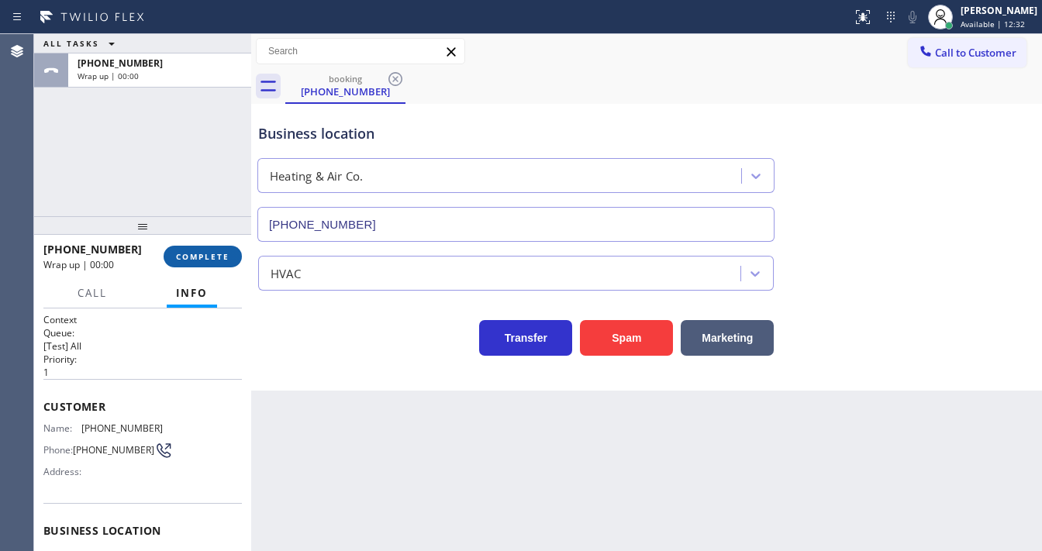
click at [205, 262] on button "COMPLETE" at bounding box center [203, 257] width 78 height 22
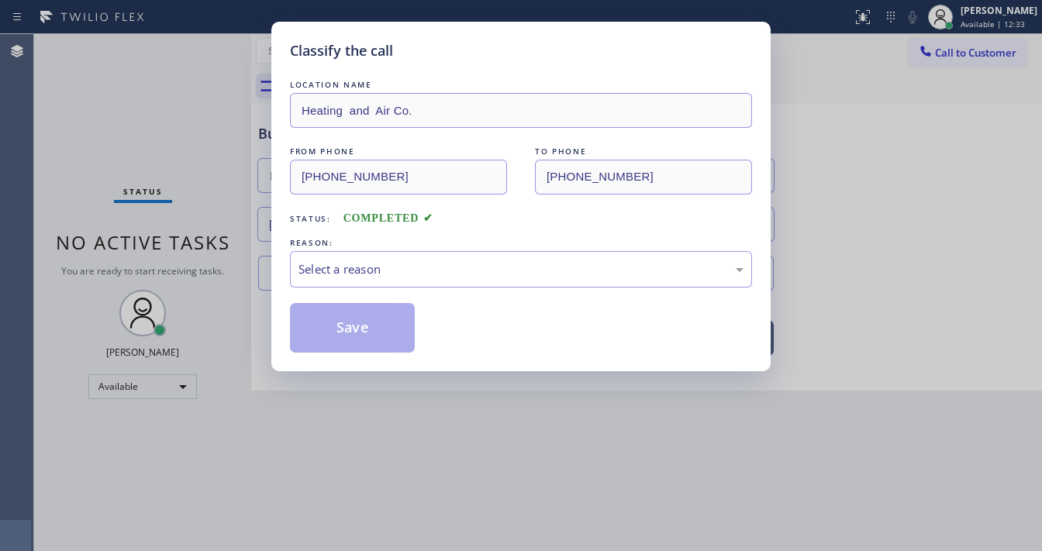
click at [334, 288] on div "LOCATION NAME Heating and Air Co. FROM PHONE (972) 970-6455 TO PHONE (469) 529-…" at bounding box center [521, 215] width 462 height 276
click at [351, 280] on div "Select a reason" at bounding box center [521, 269] width 462 height 36
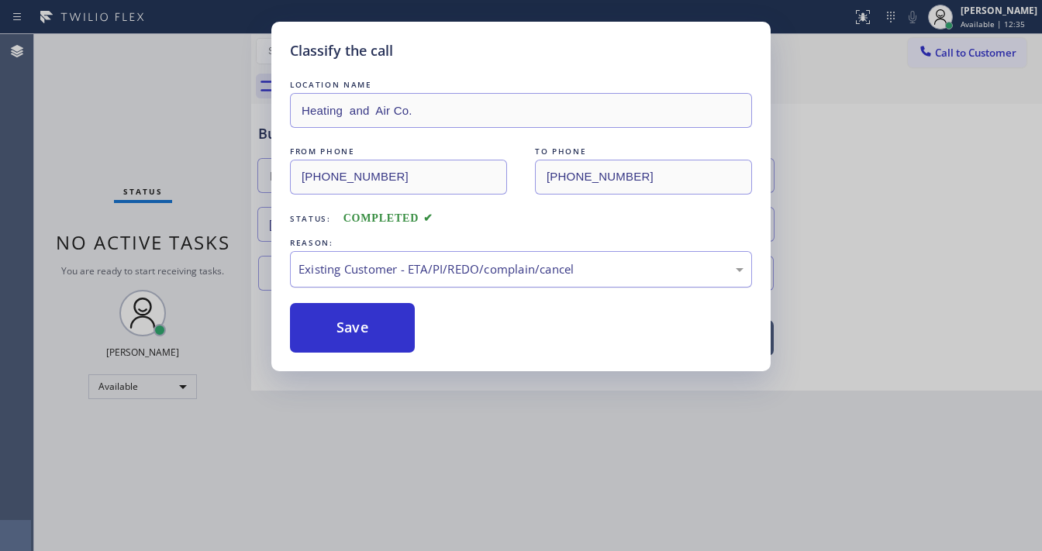
click at [361, 266] on div "Existing Customer - ETA/PI/REDO/complain/cancel" at bounding box center [521, 270] width 445 height 18
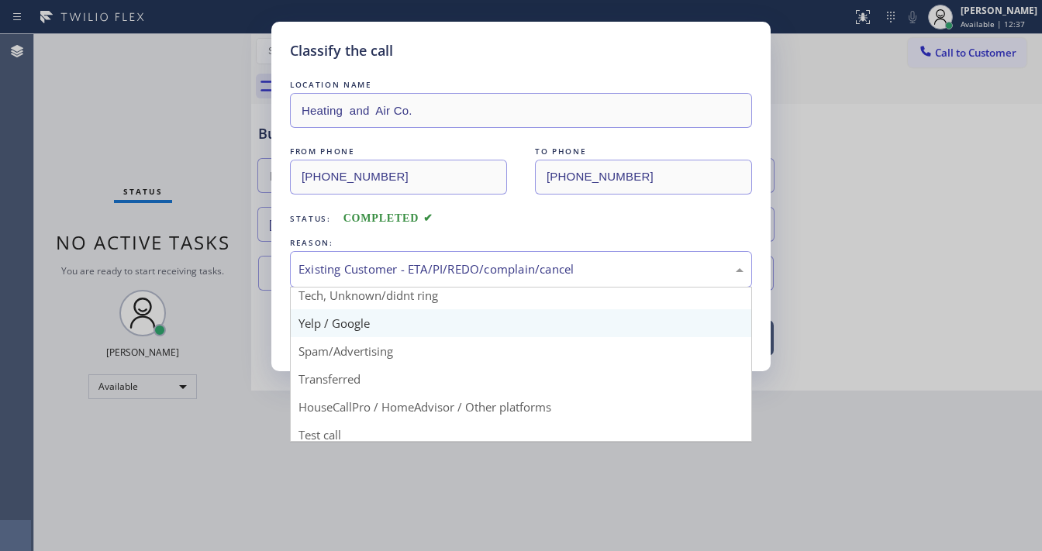
scroll to position [97, 0]
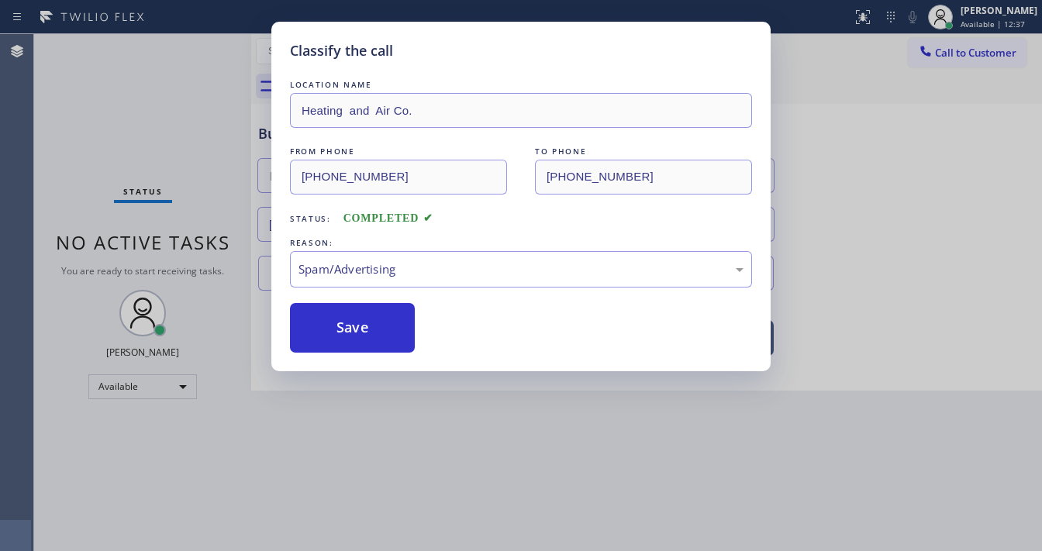
click at [366, 349] on button "Save" at bounding box center [352, 328] width 125 height 50
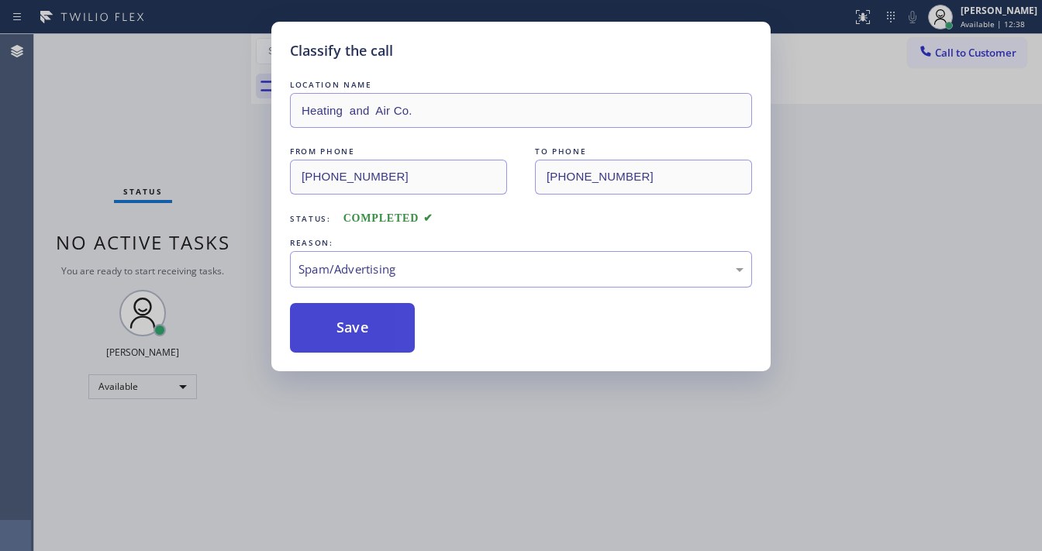
click at [361, 321] on button "Save" at bounding box center [352, 328] width 125 height 50
click at [361, 320] on button "Save" at bounding box center [352, 328] width 125 height 50
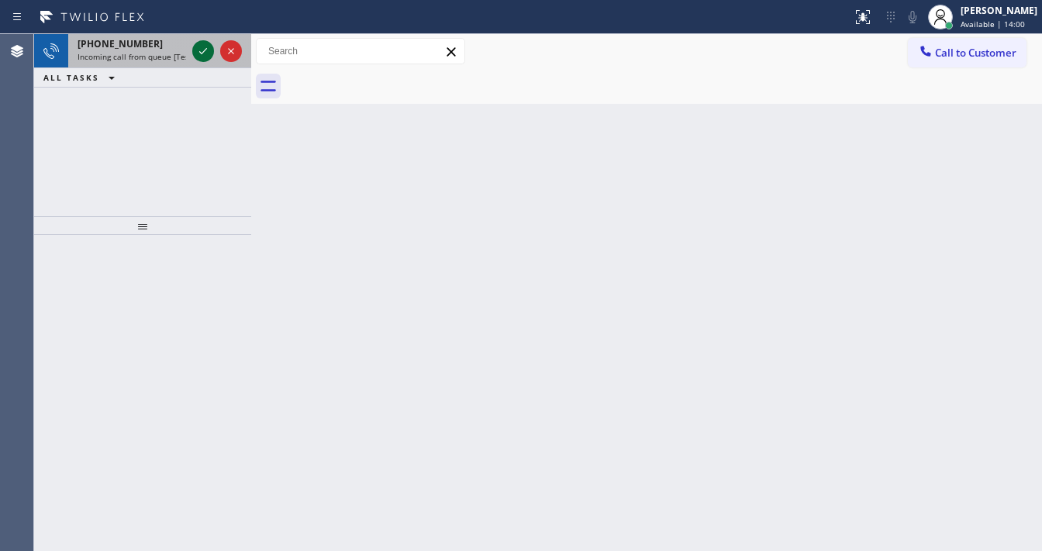
click at [199, 53] on icon at bounding box center [203, 51] width 19 height 19
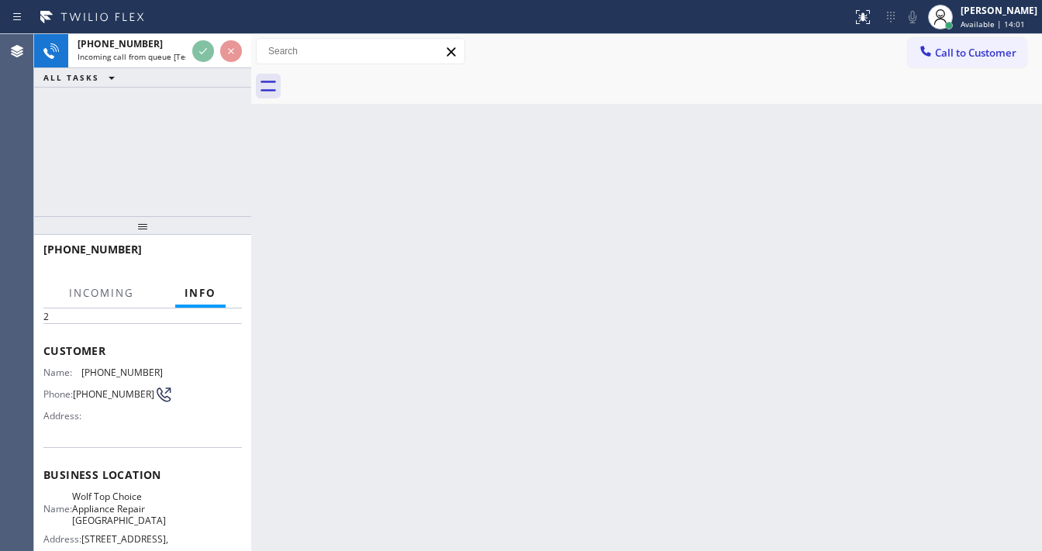
scroll to position [124, 0]
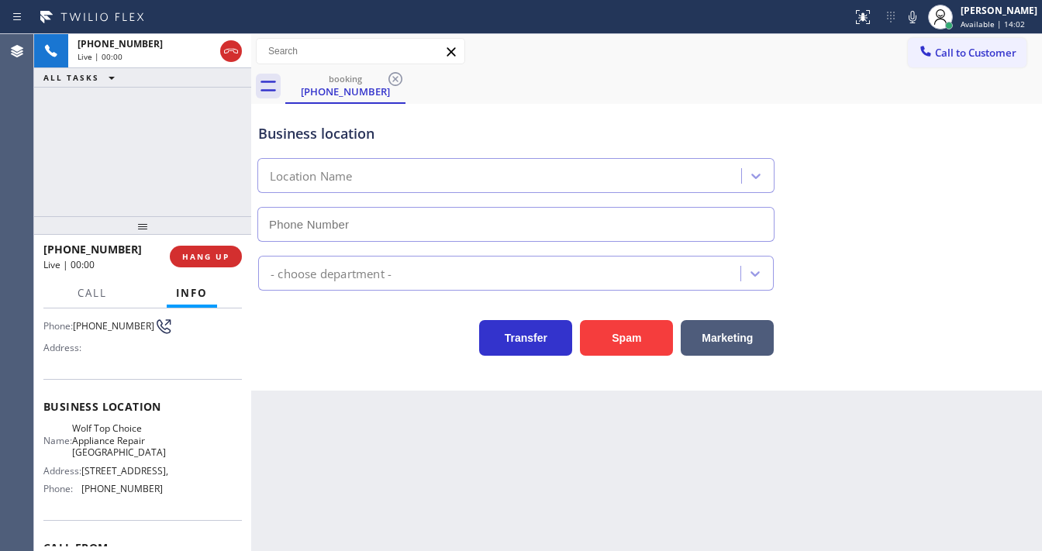
type input "(720) 730-6080"
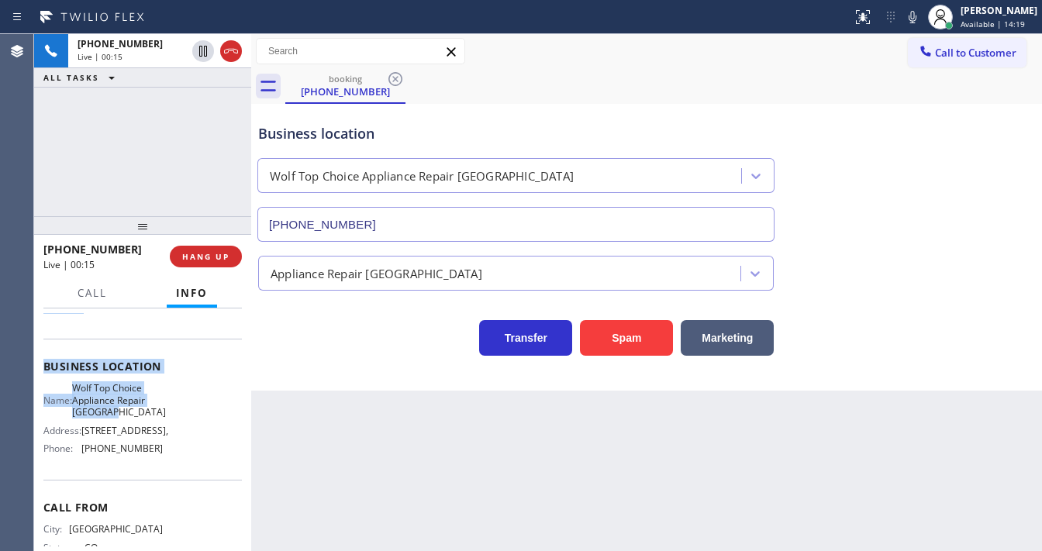
scroll to position [186, 0]
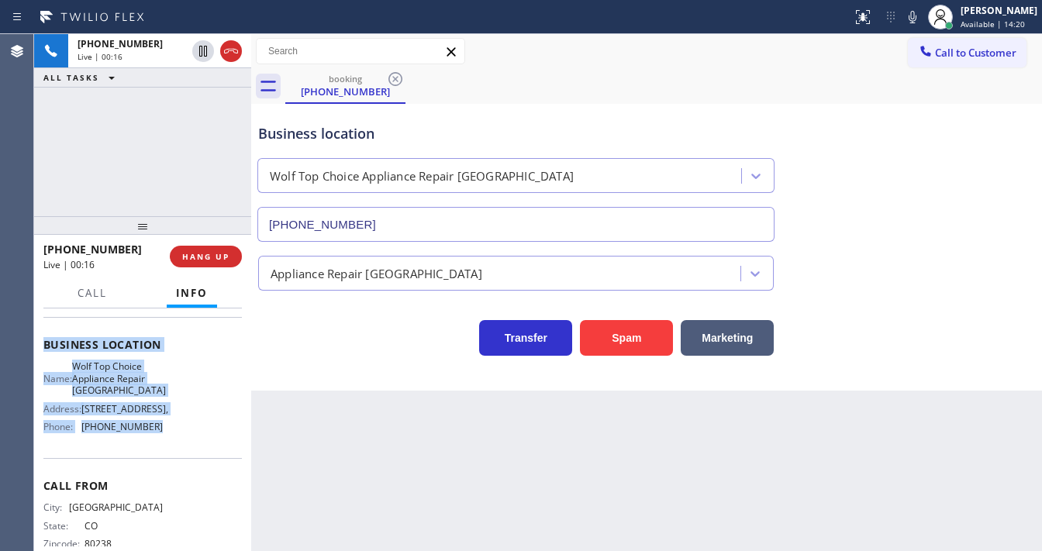
drag, startPoint x: 40, startPoint y: 340, endPoint x: 171, endPoint y: 437, distance: 162.9
click at [171, 437] on div "Context Queue: [Test] All Priority: 2 Customer Name: (303) 951-4729 Phone: (303…" at bounding box center [142, 430] width 217 height 243
click at [633, 326] on button "Spam" at bounding box center [626, 338] width 93 height 36
click at [632, 325] on button "Spam" at bounding box center [626, 338] width 93 height 36
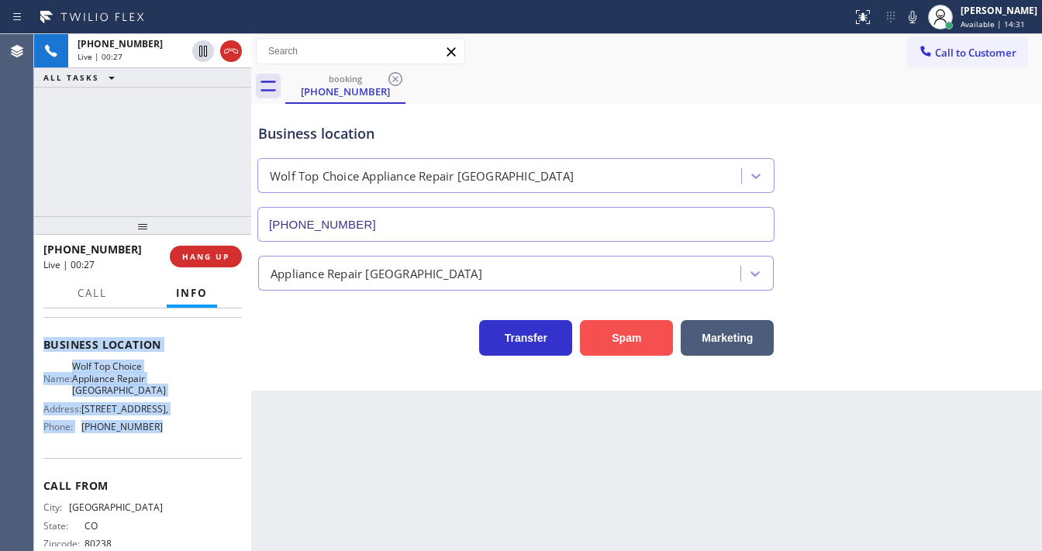
click at [631, 326] on button "Spam" at bounding box center [626, 338] width 93 height 36
click at [223, 261] on button "HANG UP" at bounding box center [206, 257] width 72 height 22
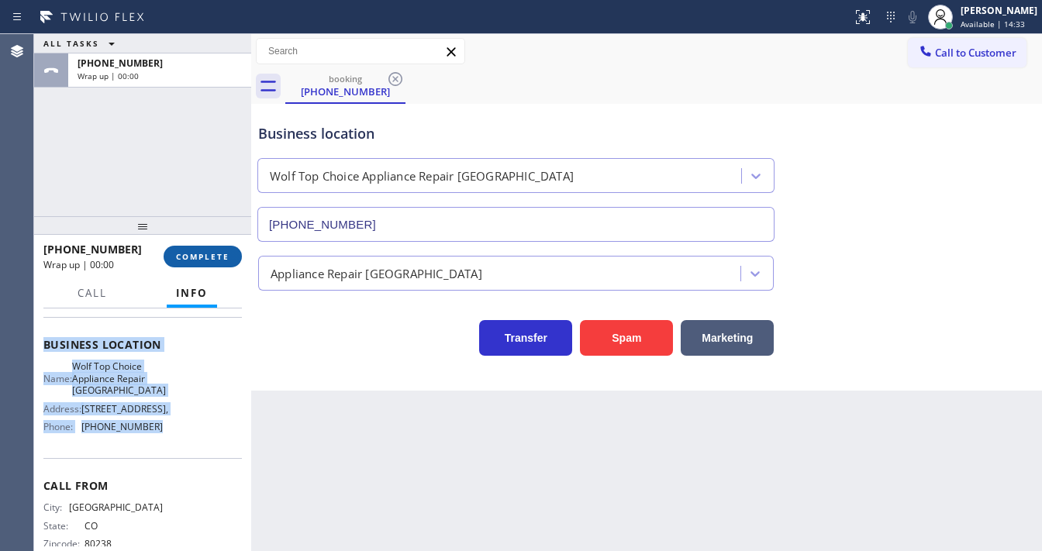
click at [223, 254] on span "COMPLETE" at bounding box center [203, 256] width 54 height 11
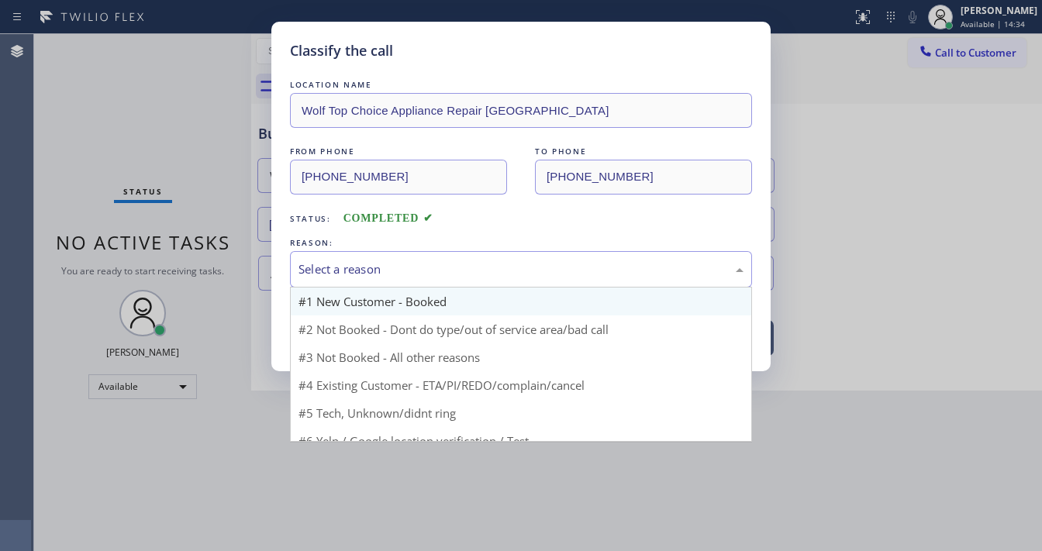
drag, startPoint x: 399, startPoint y: 268, endPoint x: 423, endPoint y: 300, distance: 40.9
click at [415, 272] on div "Select a reason" at bounding box center [521, 270] width 445 height 18
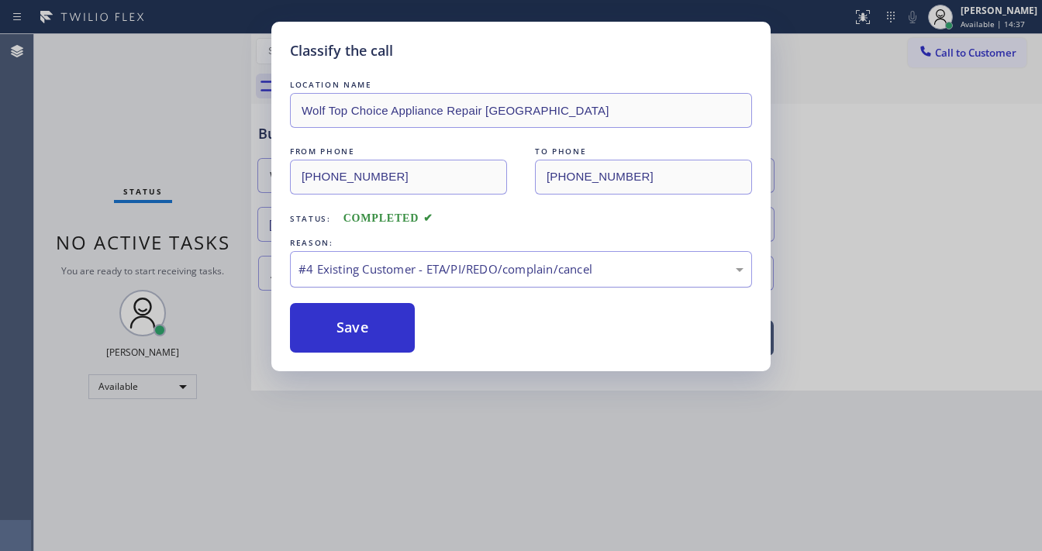
click at [386, 268] on div "#4 Existing Customer - ETA/PI/REDO/complain/cancel" at bounding box center [521, 270] width 445 height 18
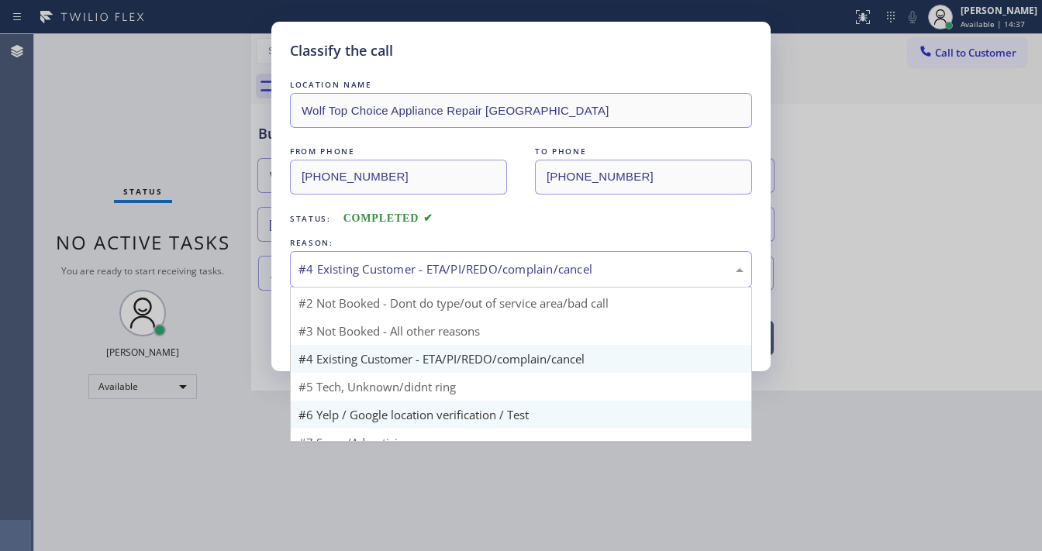
scroll to position [41, 0]
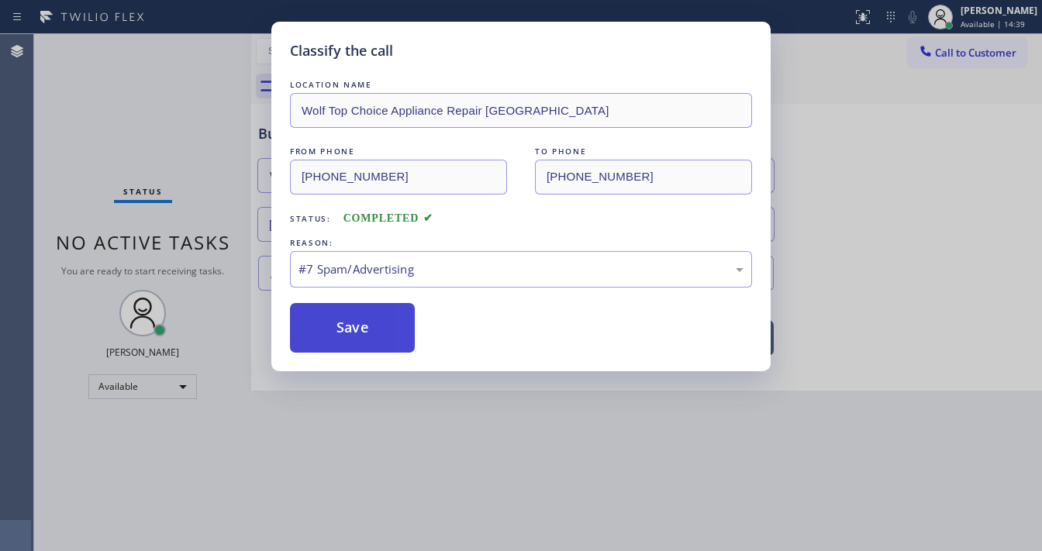
click at [364, 342] on button "Save" at bounding box center [352, 328] width 125 height 50
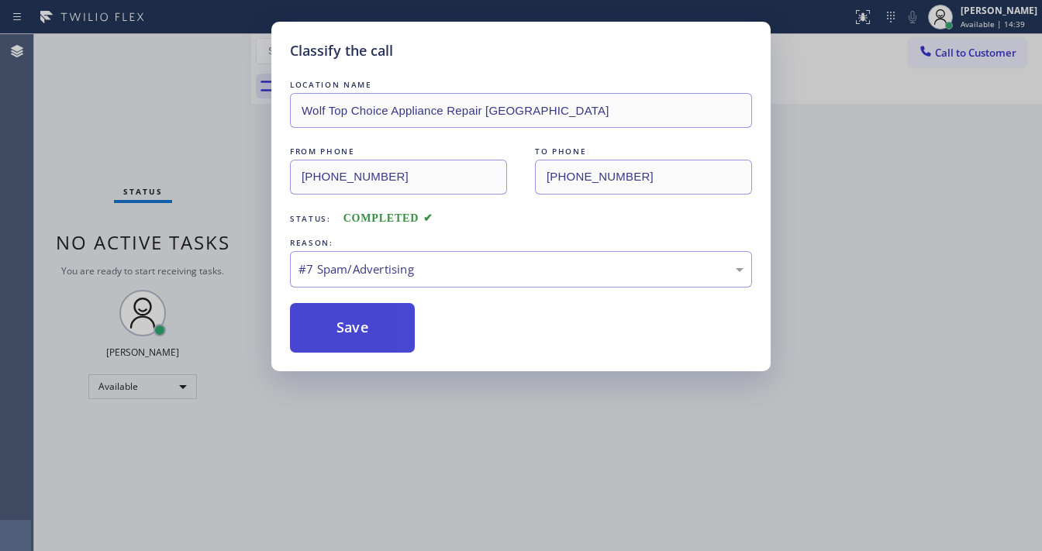
click at [363, 339] on button "Save" at bounding box center [352, 328] width 125 height 50
click at [361, 337] on button "Save" at bounding box center [352, 328] width 125 height 50
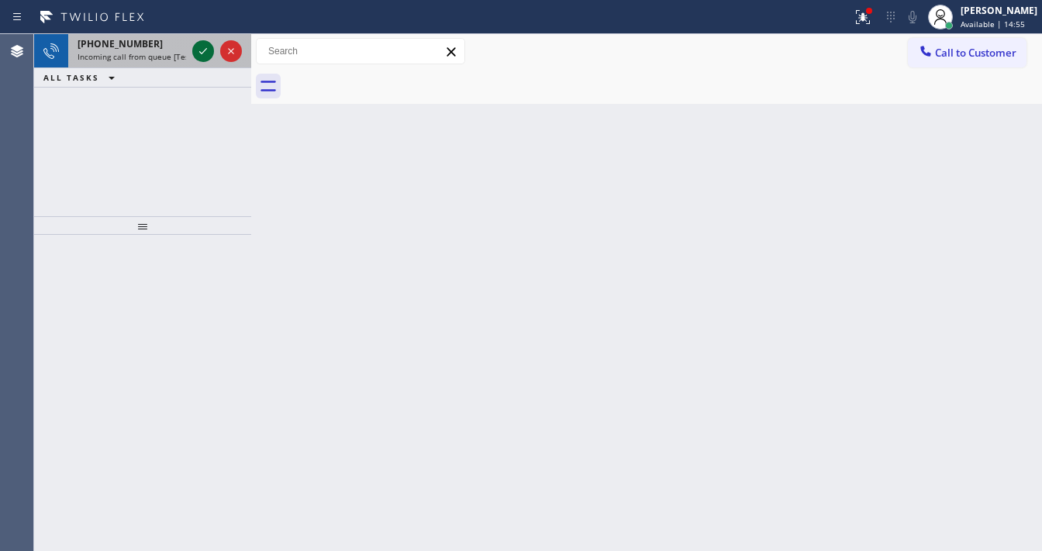
click at [195, 52] on icon at bounding box center [203, 51] width 19 height 19
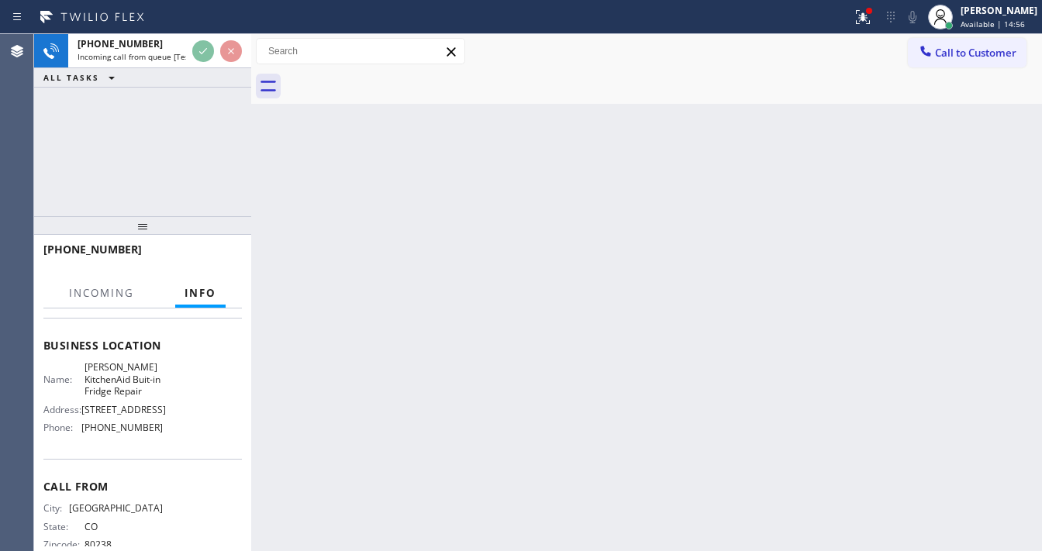
scroll to position [186, 0]
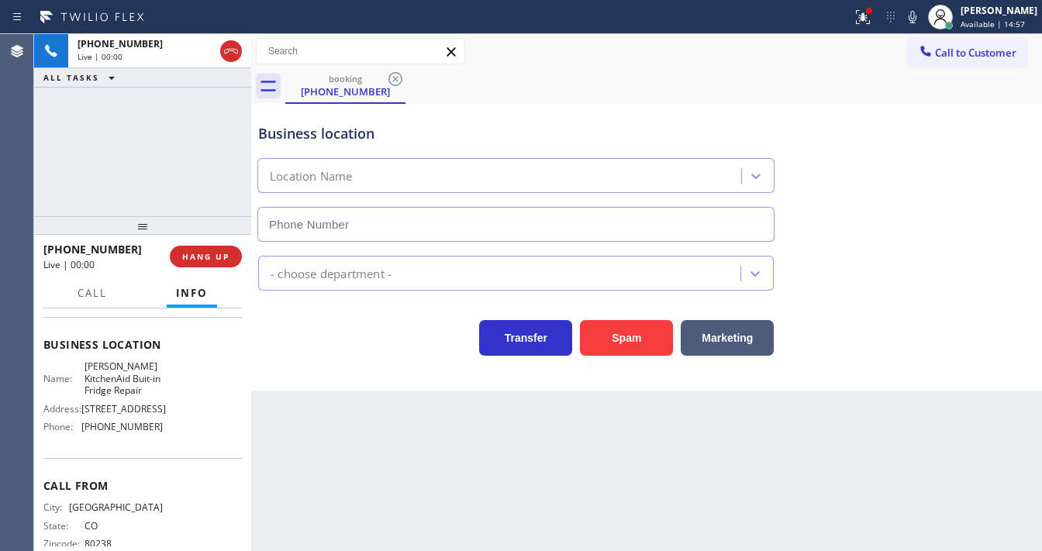
type input "(720) 636-8623"
click at [208, 239] on div "+13039514729 Live | 00:03 HANG UP" at bounding box center [142, 257] width 199 height 40
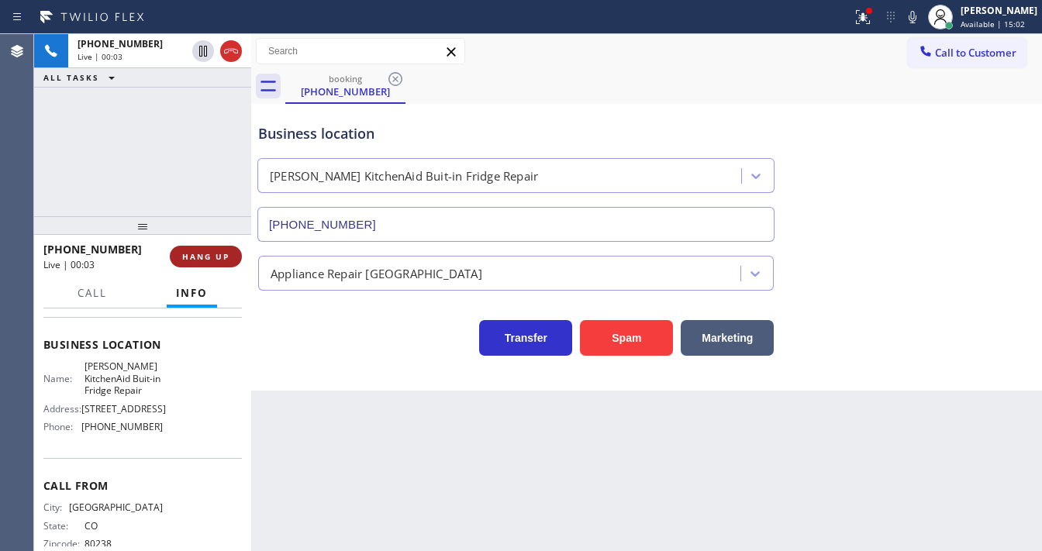
click at [208, 250] on button "HANG UP" at bounding box center [206, 257] width 72 height 22
click at [208, 251] on span "HANG UP" at bounding box center [205, 256] width 47 height 11
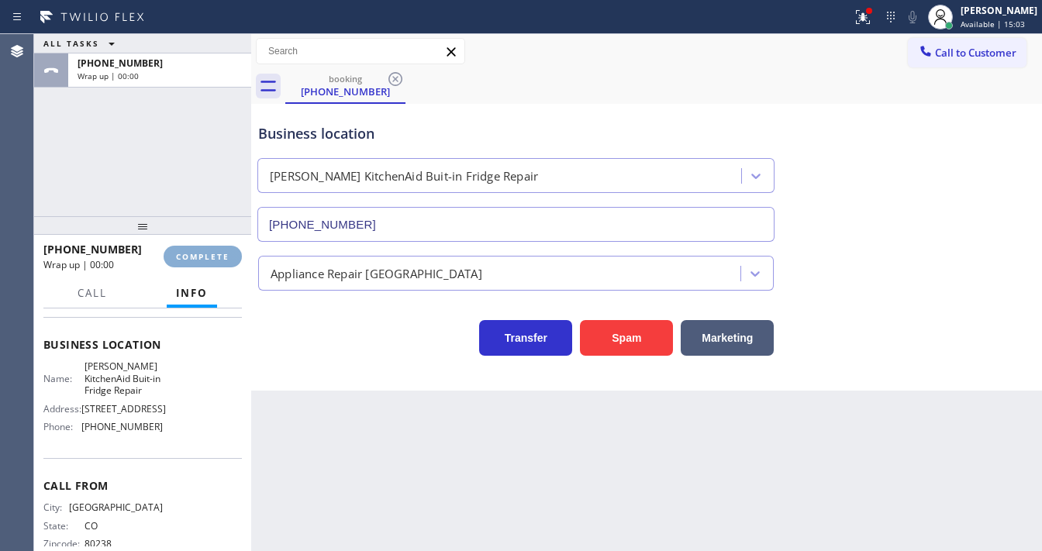
click at [190, 254] on span "COMPLETE" at bounding box center [203, 256] width 54 height 11
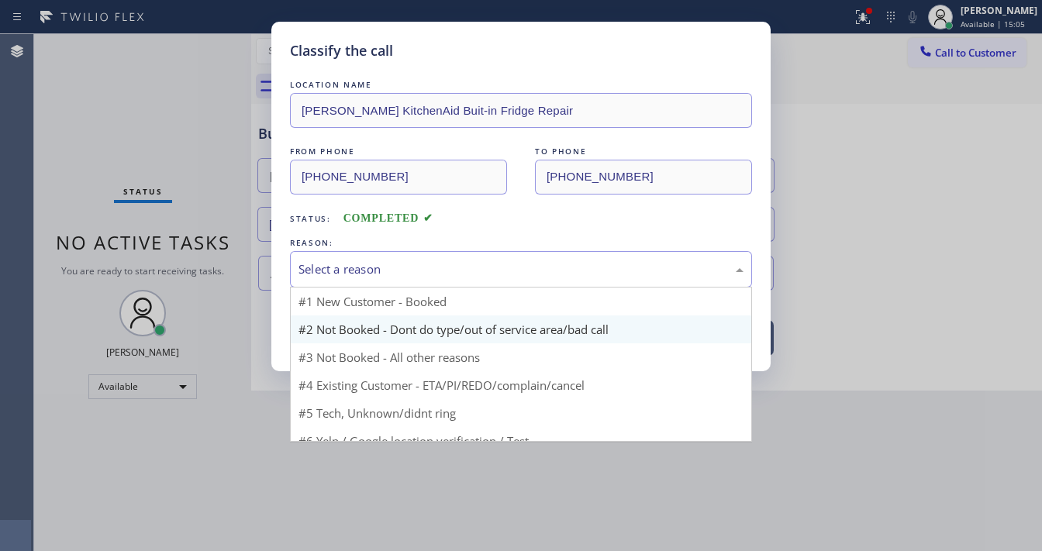
drag, startPoint x: 341, startPoint y: 274, endPoint x: 354, endPoint y: 320, distance: 47.4
click at [352, 288] on div "Select a reason #1 New Customer - Booked #2 Not Booked - Dont do type/out of se…" at bounding box center [521, 269] width 462 height 36
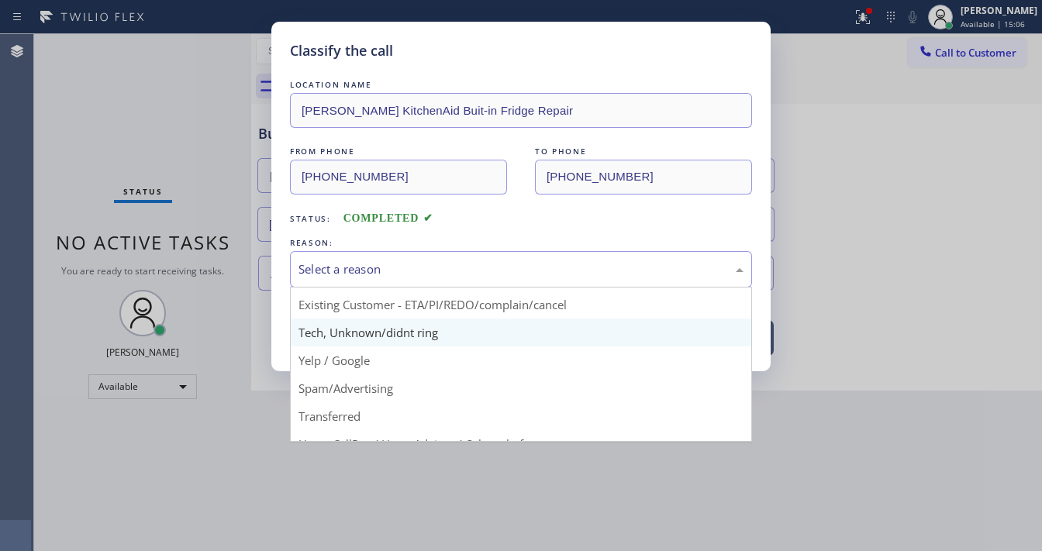
scroll to position [97, 0]
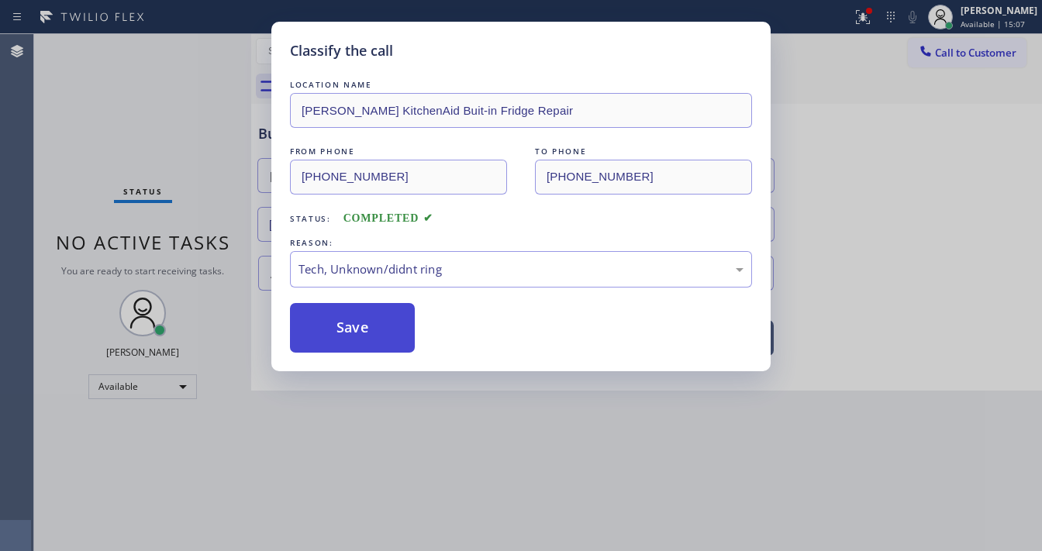
click at [352, 335] on button "Save" at bounding box center [352, 328] width 125 height 50
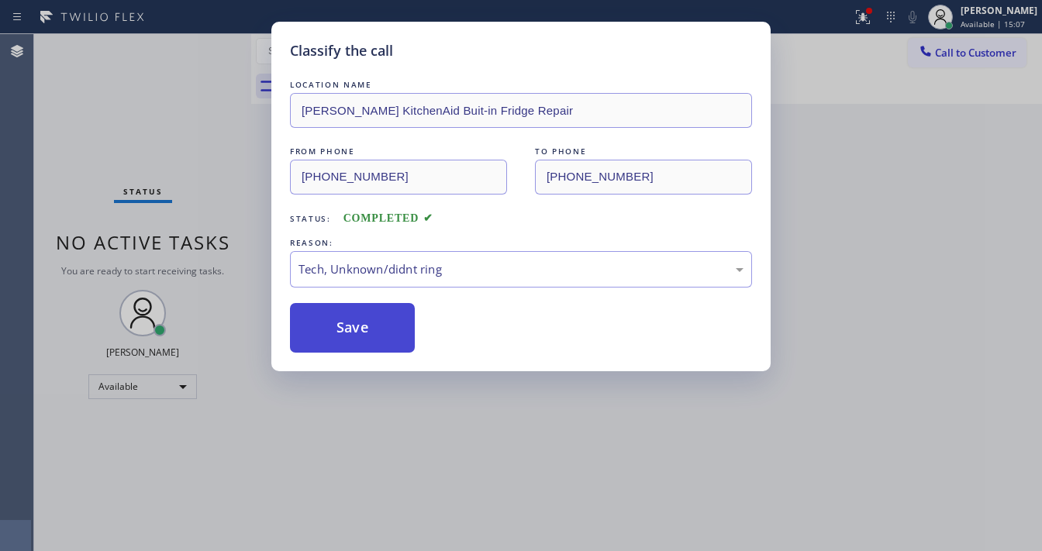
click at [352, 335] on button "Save" at bounding box center [352, 328] width 125 height 50
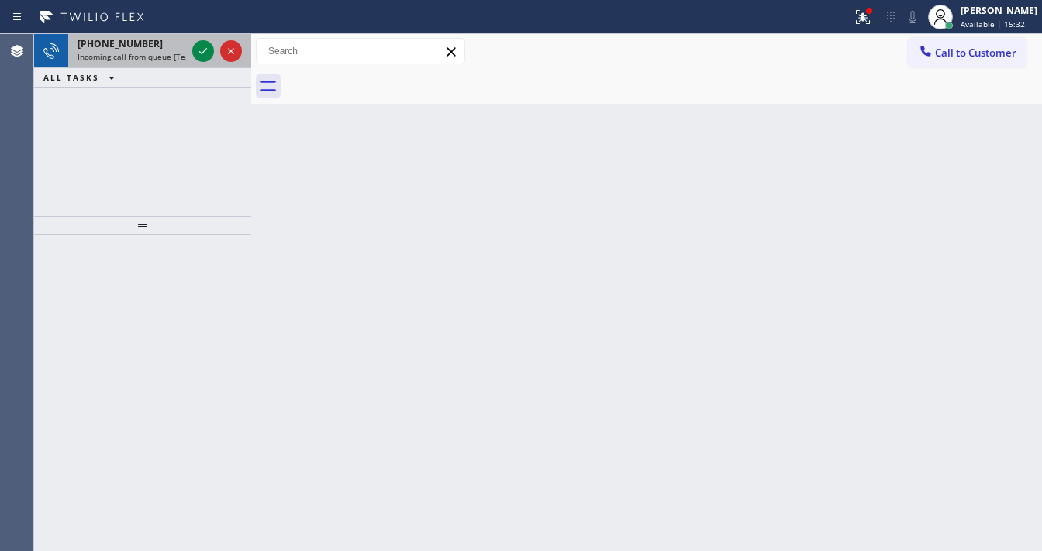
click at [192, 48] on div at bounding box center [217, 51] width 56 height 34
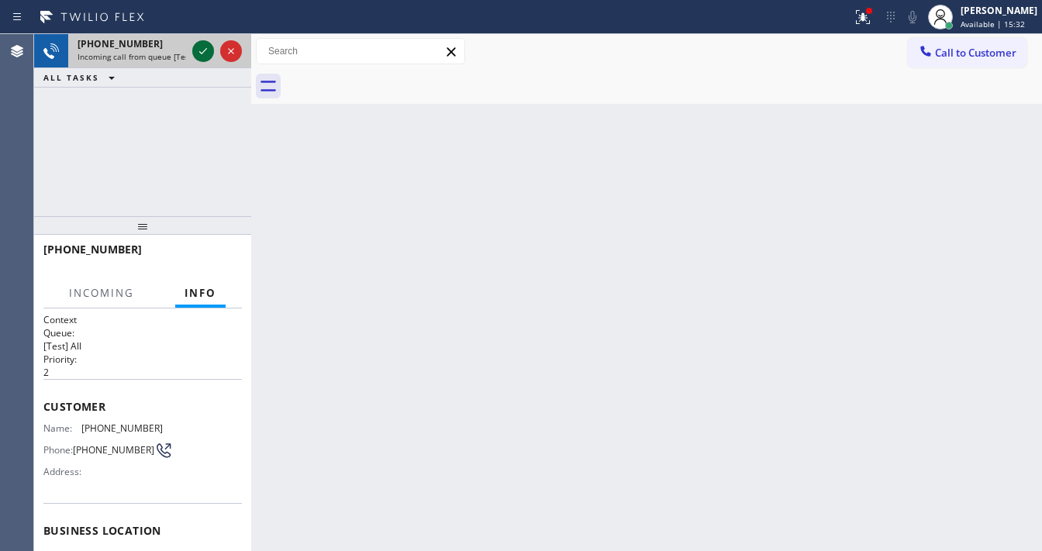
click at [192, 50] on div at bounding box center [217, 51] width 56 height 34
click at [197, 50] on icon at bounding box center [203, 51] width 19 height 19
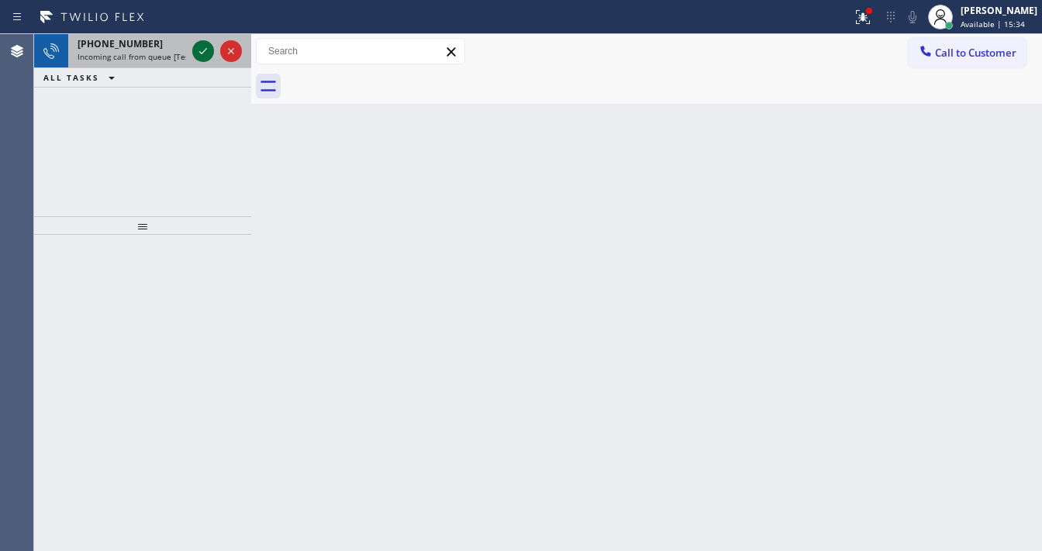
click at [199, 56] on icon at bounding box center [203, 51] width 19 height 19
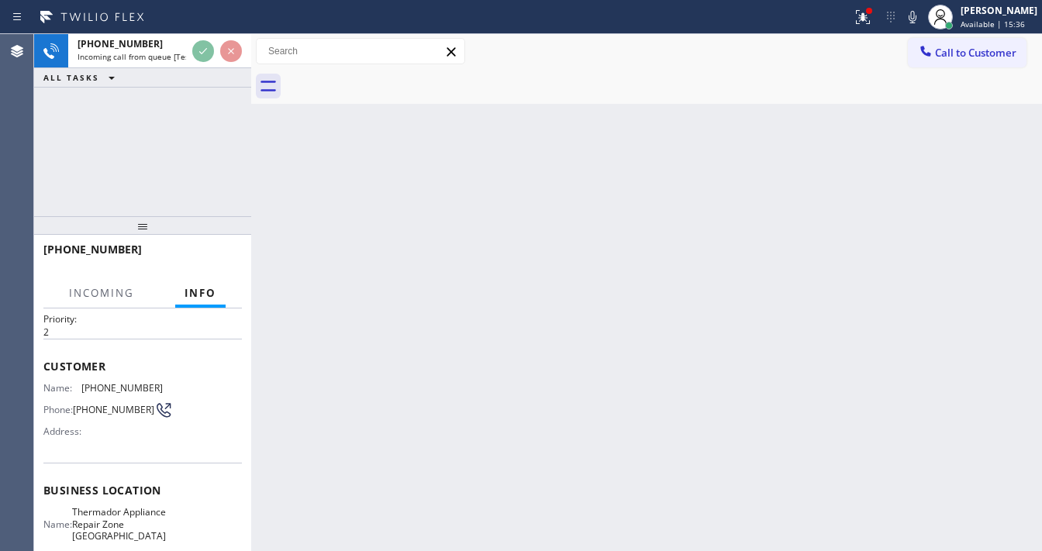
scroll to position [62, 0]
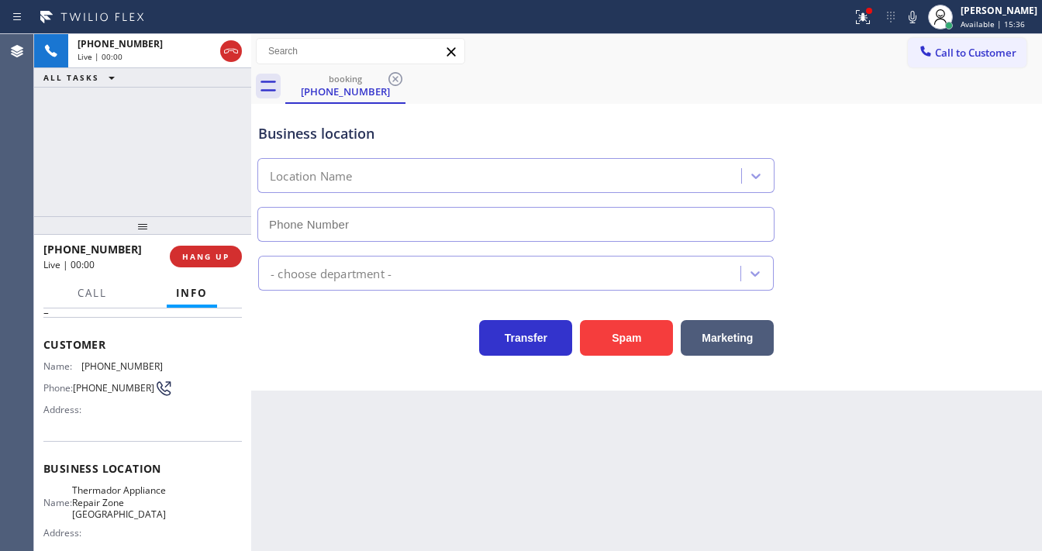
type input "(650) 879-4996"
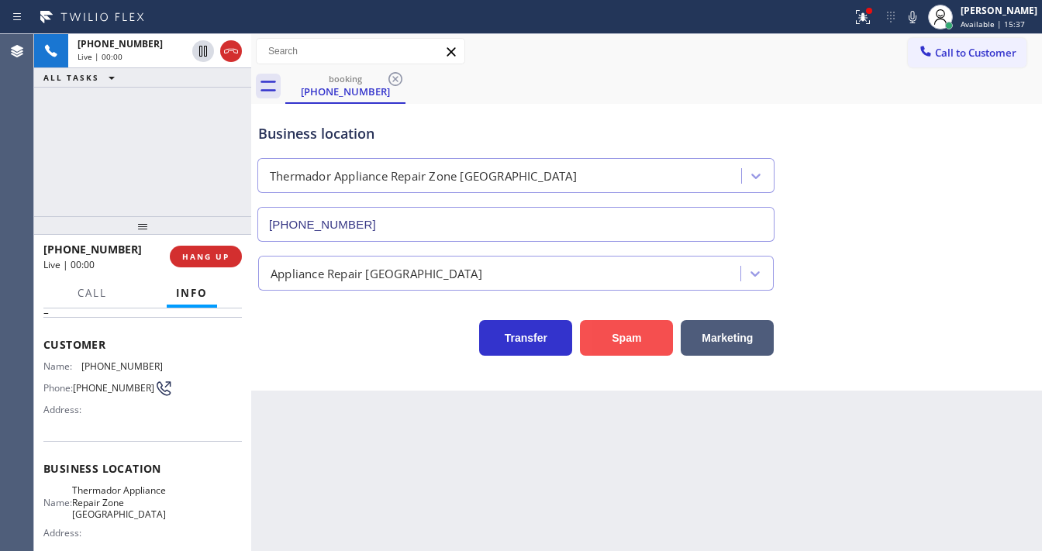
click at [619, 342] on button "Spam" at bounding box center [626, 338] width 93 height 36
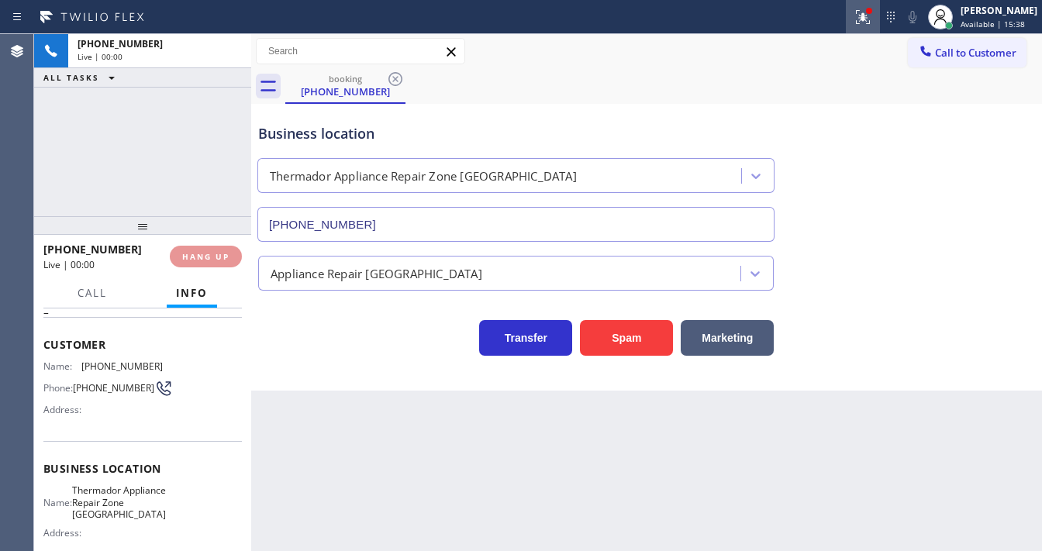
click at [870, 29] on button at bounding box center [863, 17] width 34 height 34
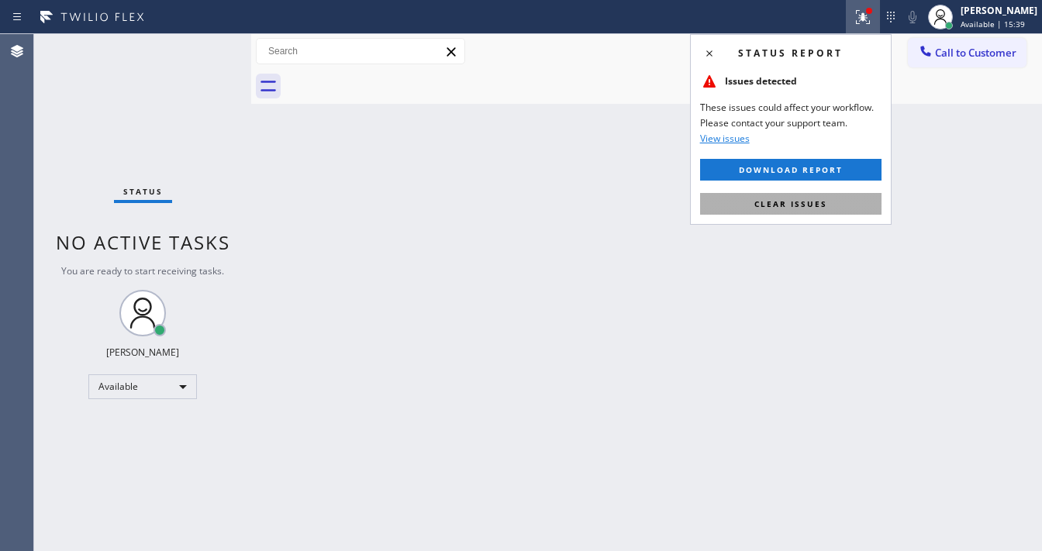
click at [828, 199] on button "Clear issues" at bounding box center [790, 204] width 181 height 22
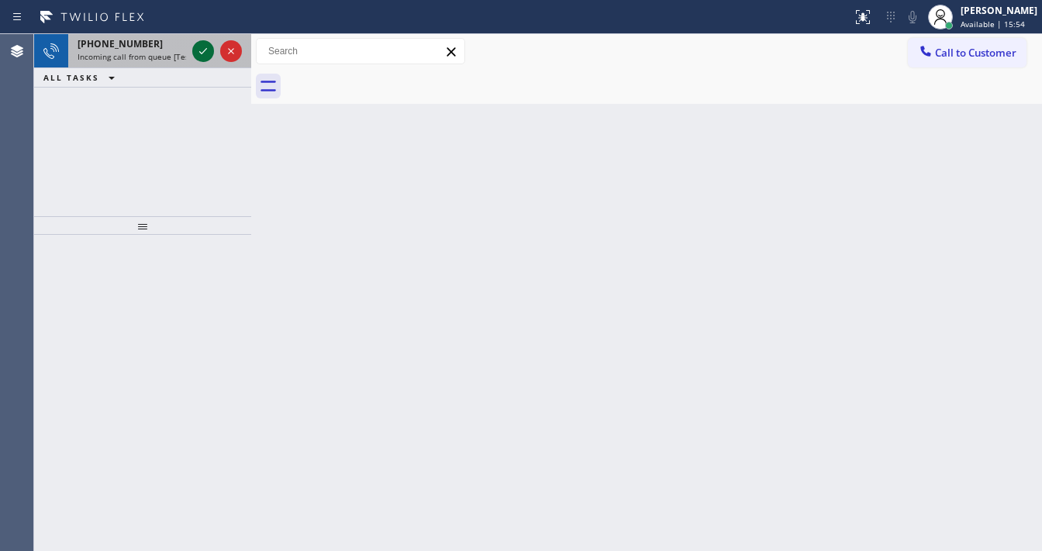
click at [203, 50] on icon at bounding box center [203, 51] width 19 height 19
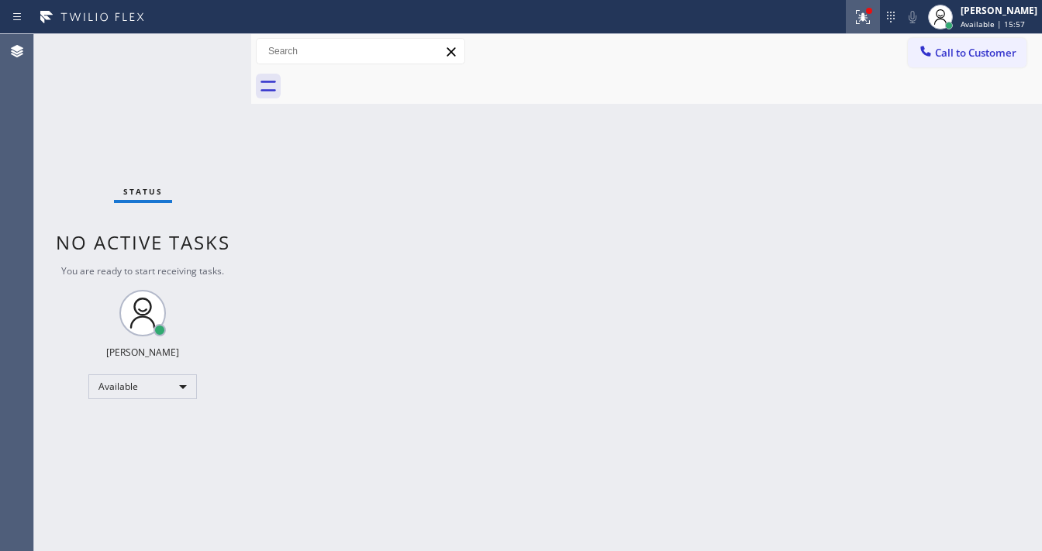
click at [870, 11] on icon at bounding box center [863, 17] width 19 height 19
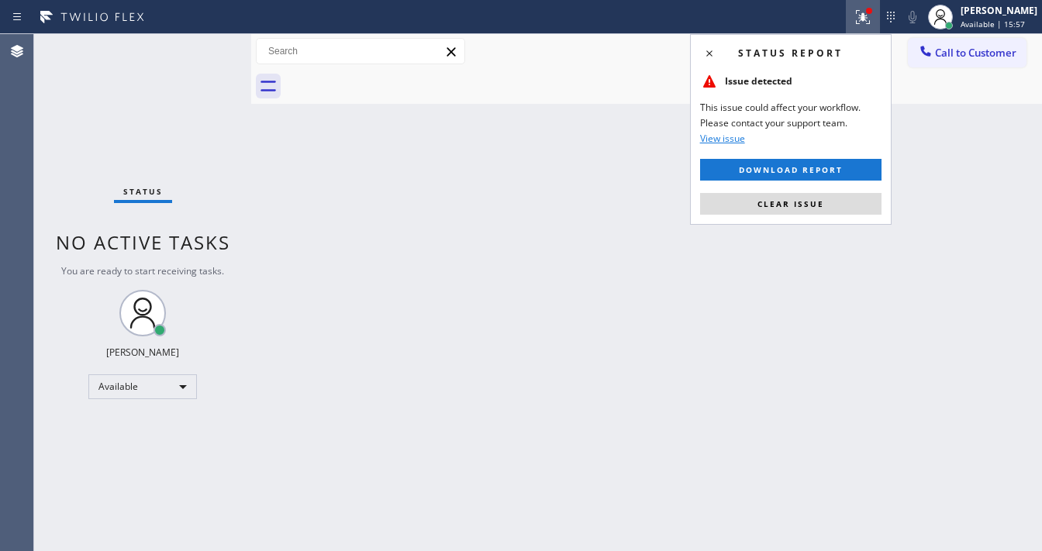
click at [840, 186] on div "Status report Issue detected This issue could affect your workflow. Please cont…" at bounding box center [791, 129] width 202 height 191
click at [838, 196] on button "Clear issue" at bounding box center [790, 204] width 181 height 22
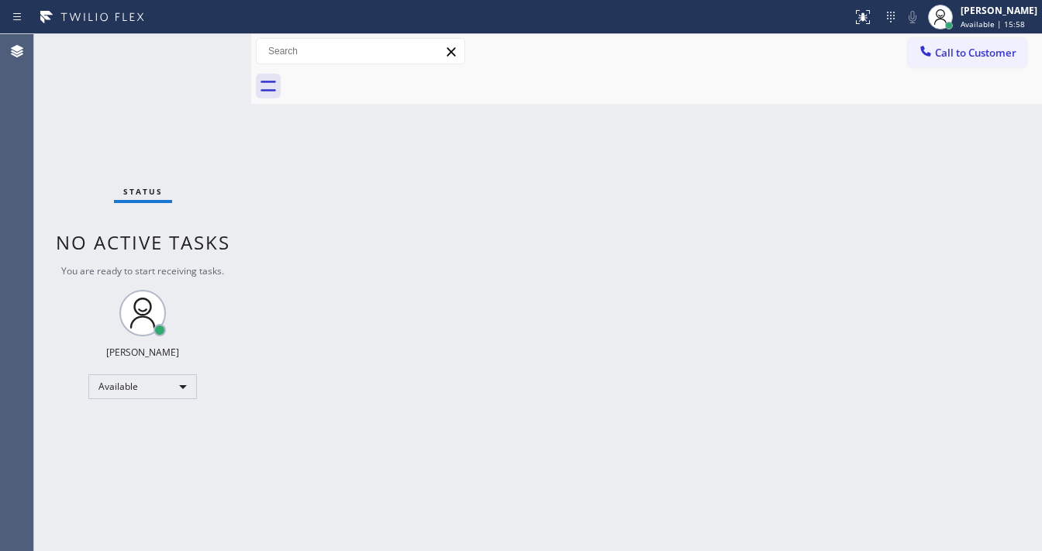
click at [831, 200] on div "Back to Dashboard Change Sender ID Customers Technicians Select a contact Outbo…" at bounding box center [646, 292] width 791 height 517
click at [537, 302] on div "Back to Dashboard Change Sender ID Customers Technicians Select a contact Outbo…" at bounding box center [646, 292] width 791 height 517
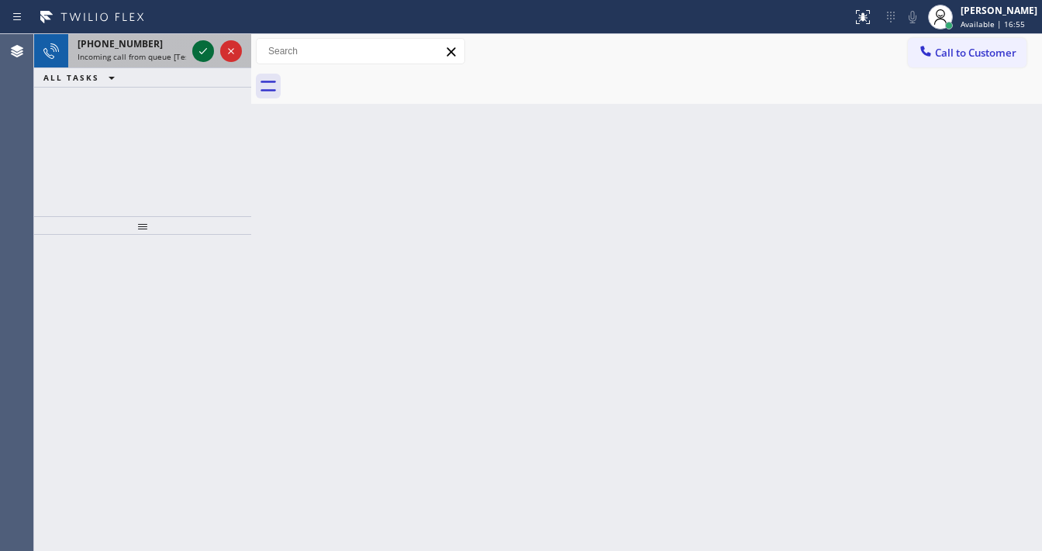
click at [202, 48] on icon at bounding box center [203, 51] width 19 height 19
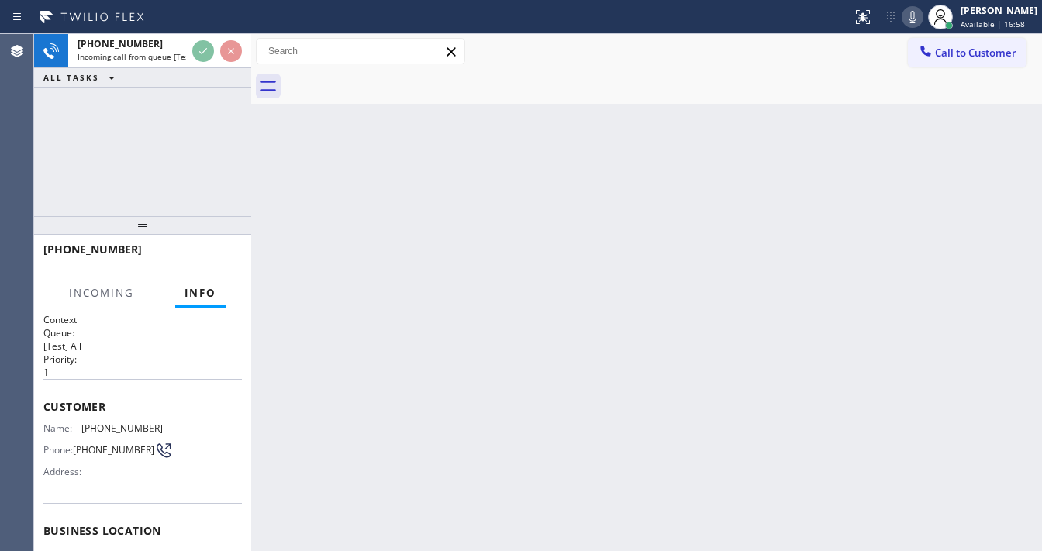
click at [922, 16] on icon at bounding box center [912, 17] width 19 height 19
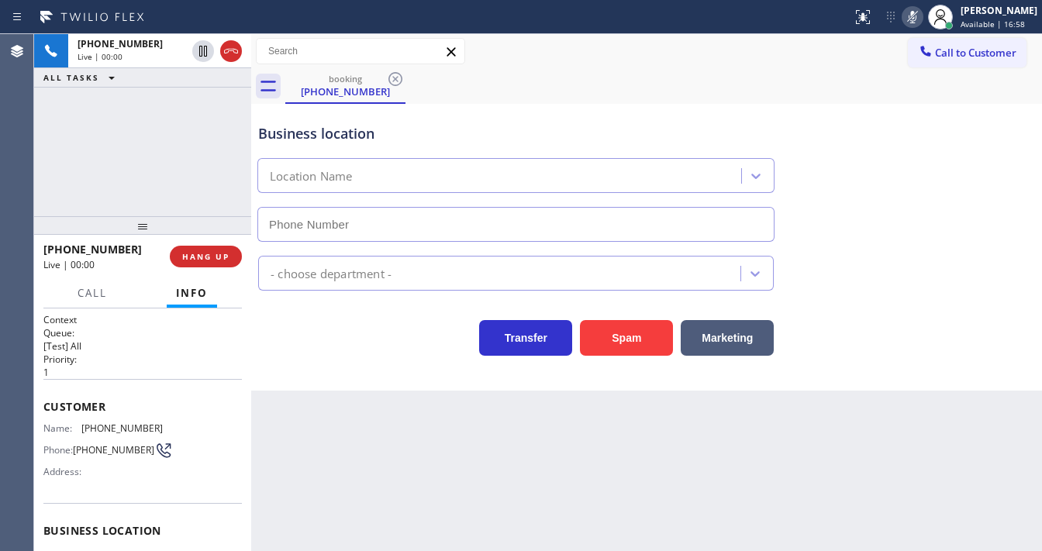
type input "(408) 539-3559"
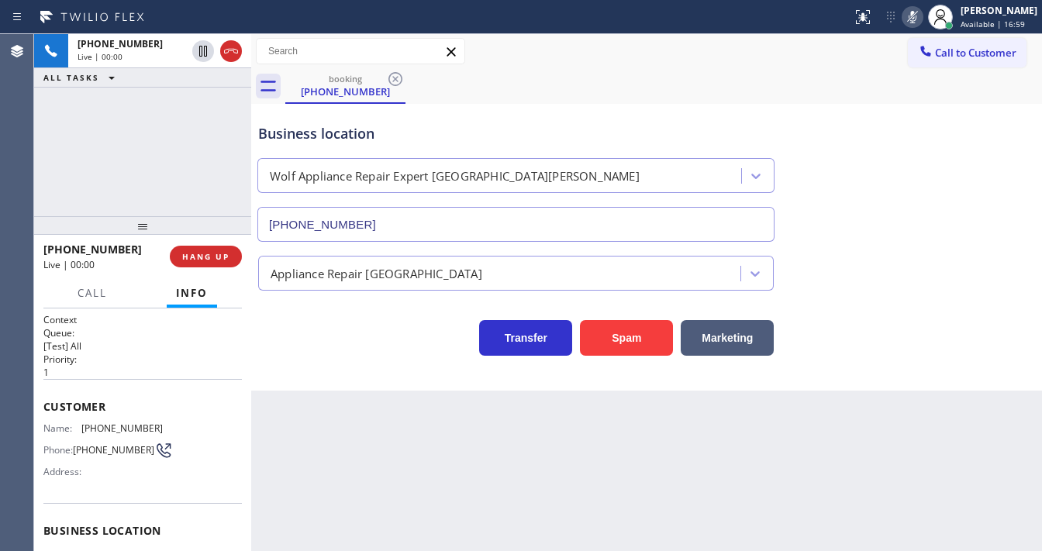
click at [917, 16] on icon at bounding box center [913, 17] width 8 height 12
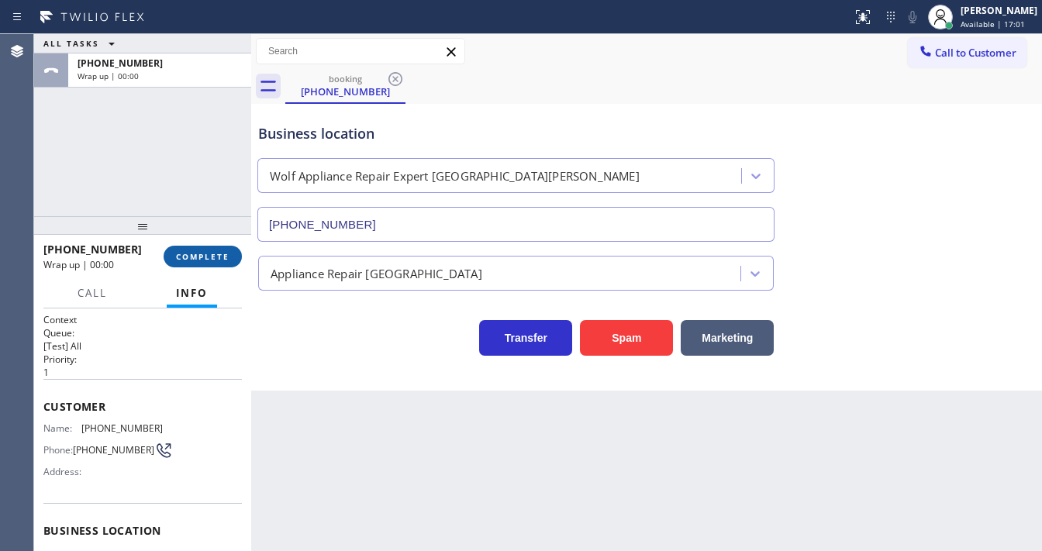
click at [230, 261] on button "COMPLETE" at bounding box center [203, 257] width 78 height 22
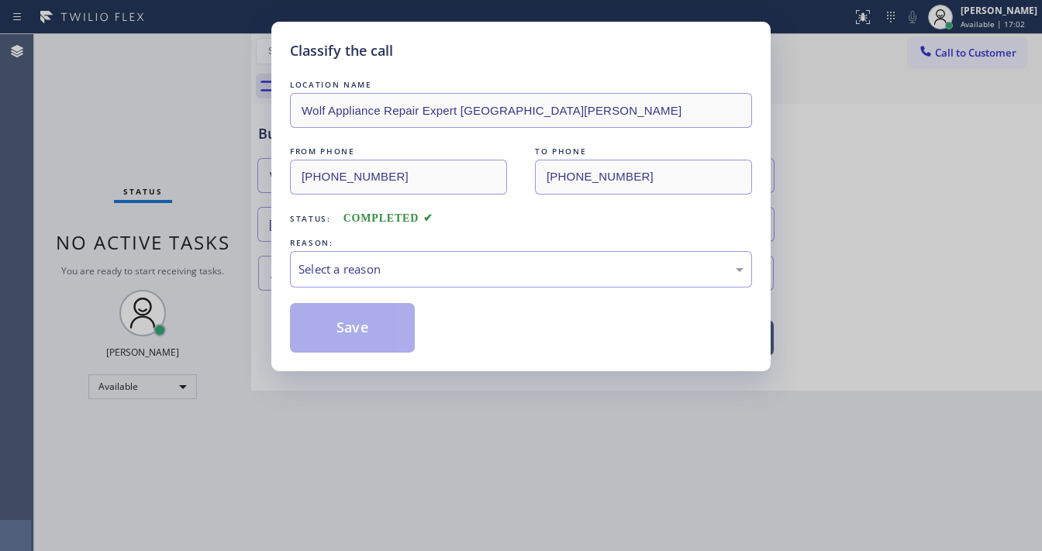
click at [375, 292] on div "LOCATION NAME Wolf Appliance Repair Expert San Jose FROM PHONE (213) 799-2306 T…" at bounding box center [521, 215] width 462 height 276
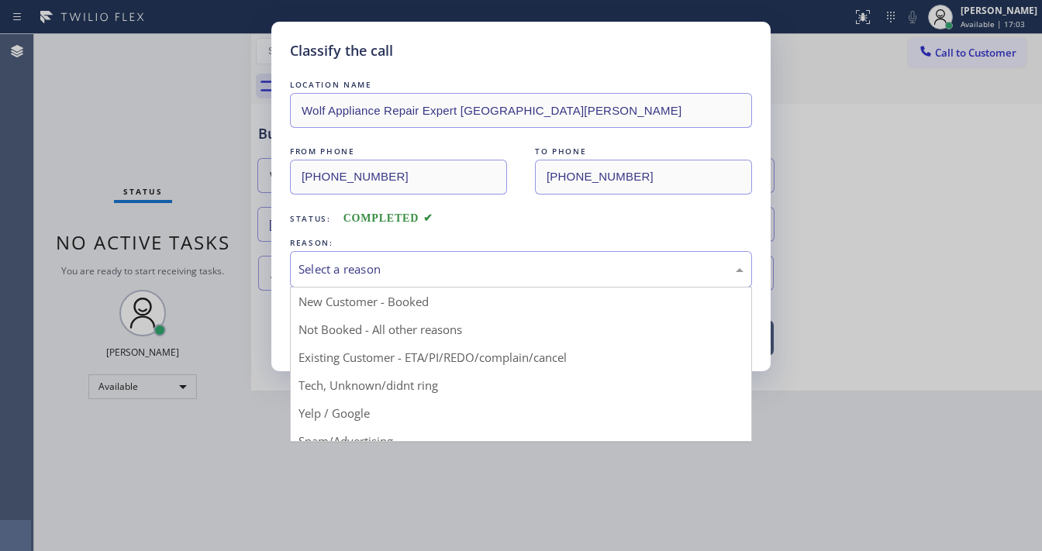
click at [366, 253] on div "Select a reason" at bounding box center [521, 269] width 462 height 36
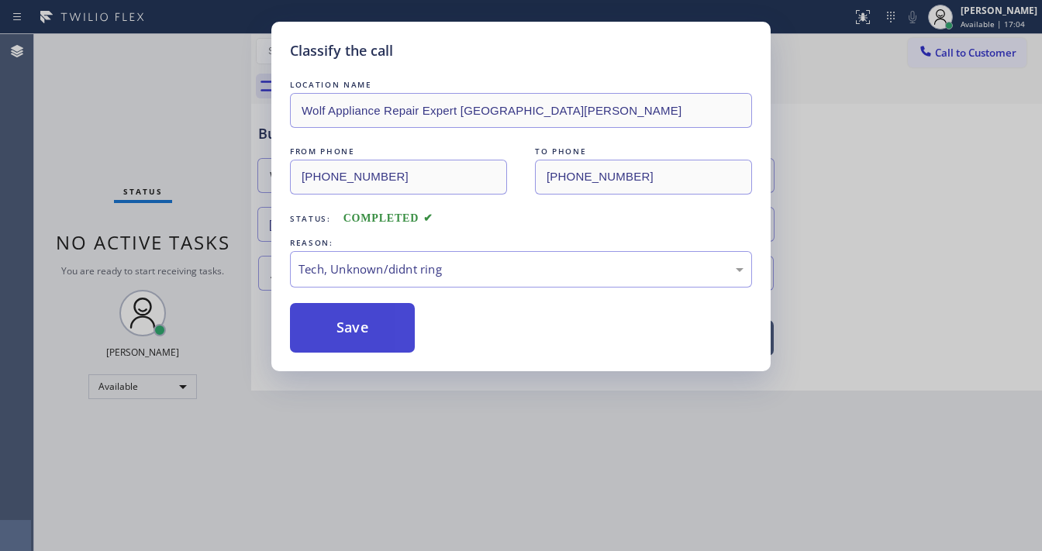
click at [357, 316] on button "Save" at bounding box center [352, 328] width 125 height 50
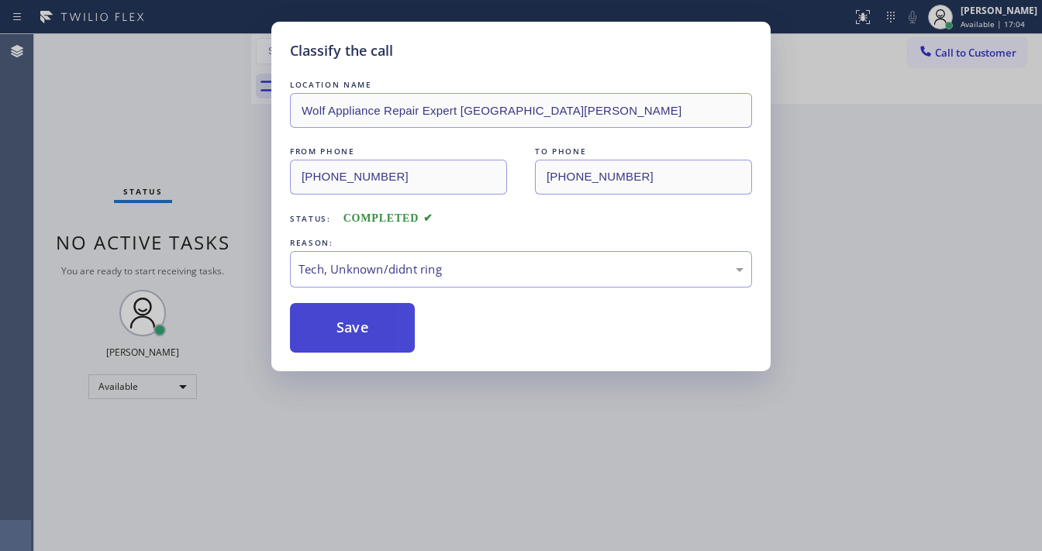
click at [357, 316] on button "Save" at bounding box center [352, 328] width 125 height 50
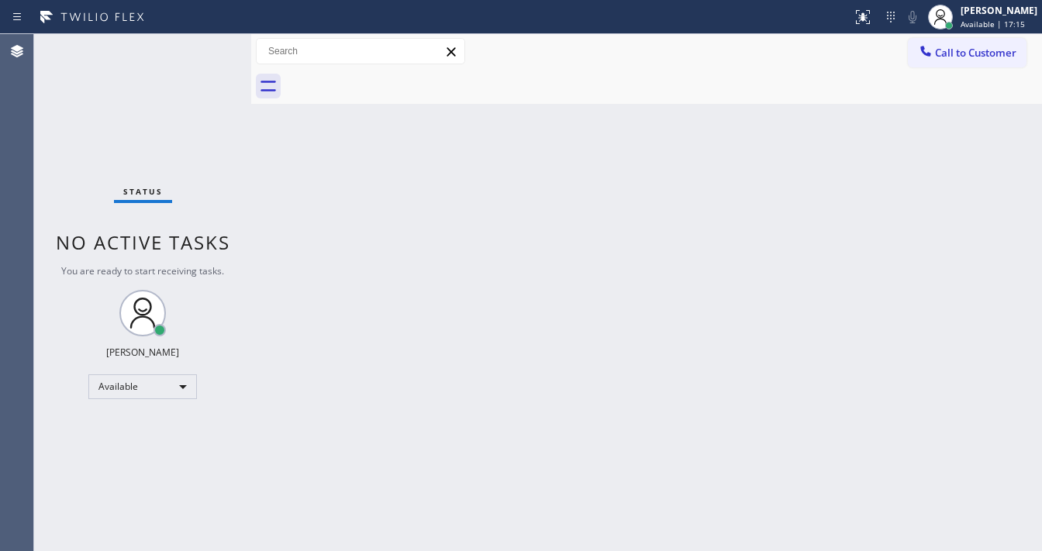
click at [205, 47] on div "Status No active tasks You are ready to start receiving tasks. Michael Javier A…" at bounding box center [142, 292] width 217 height 517
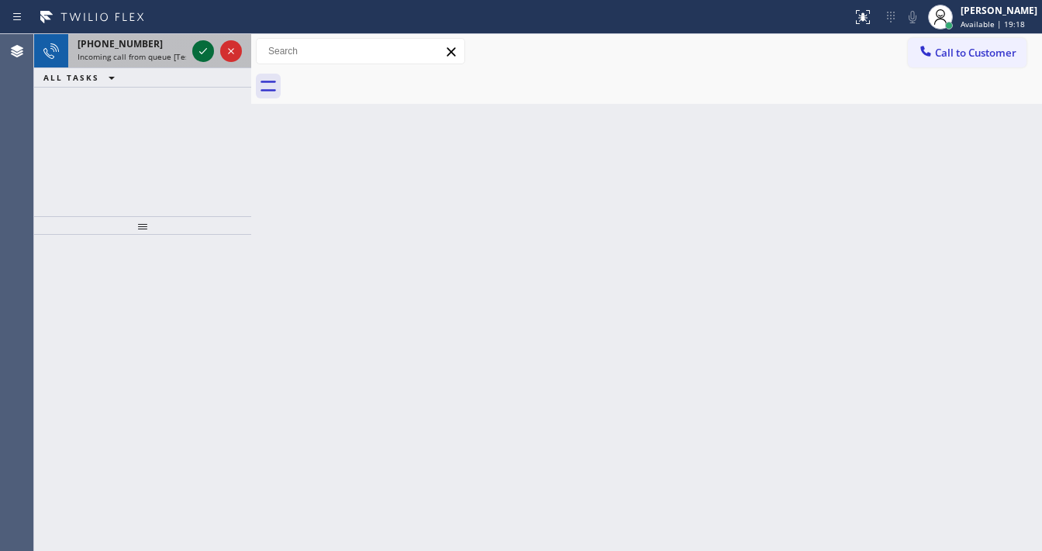
click at [205, 47] on icon at bounding box center [203, 51] width 19 height 19
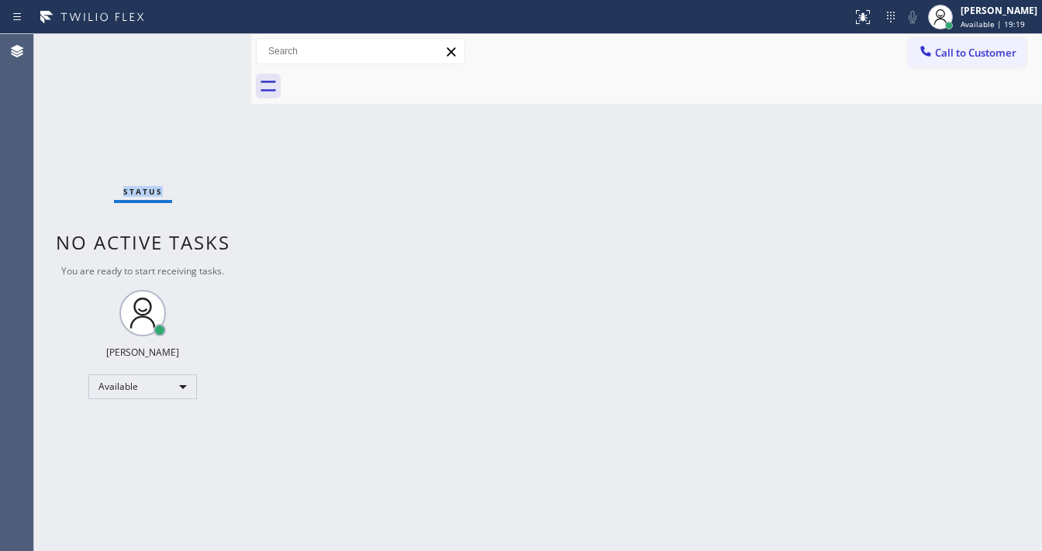
click at [205, 47] on div "Status No active tasks You are ready to start receiving tasks. Michael Javier A…" at bounding box center [142, 292] width 217 height 517
drag, startPoint x: 877, startPoint y: 15, endPoint x: 893, endPoint y: 215, distance: 200.7
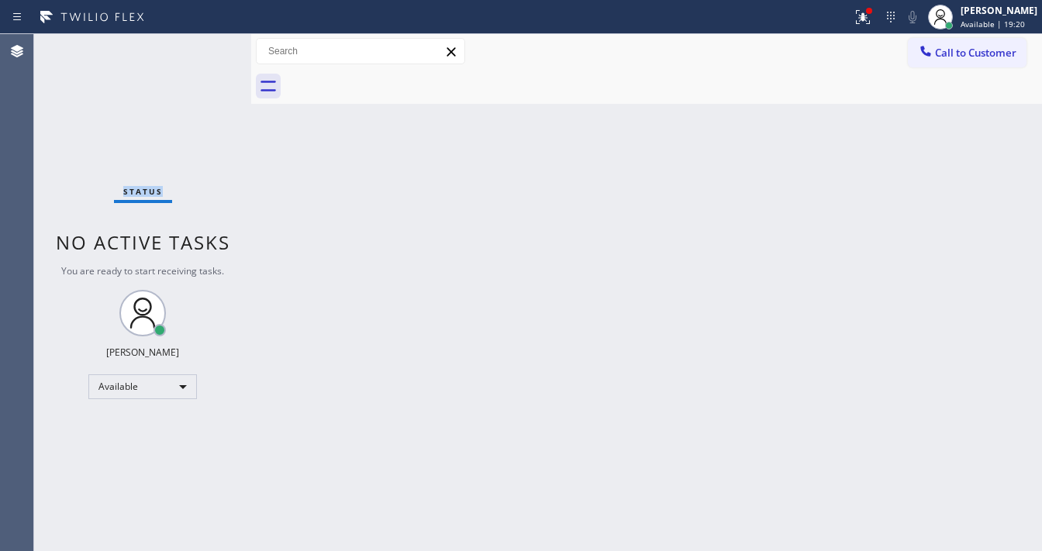
click at [872, 19] on icon at bounding box center [863, 17] width 19 height 19
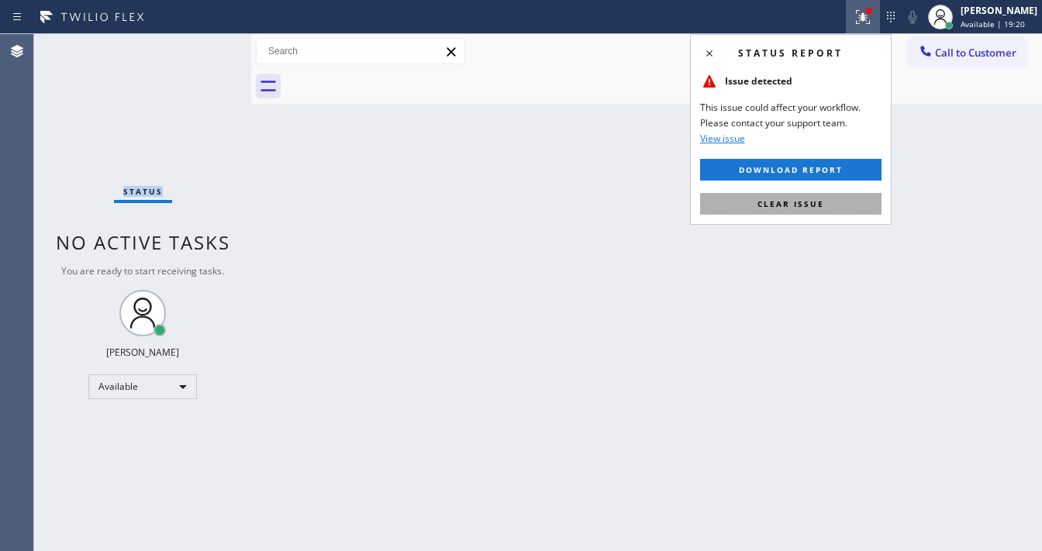
click at [856, 194] on button "Clear issue" at bounding box center [790, 204] width 181 height 22
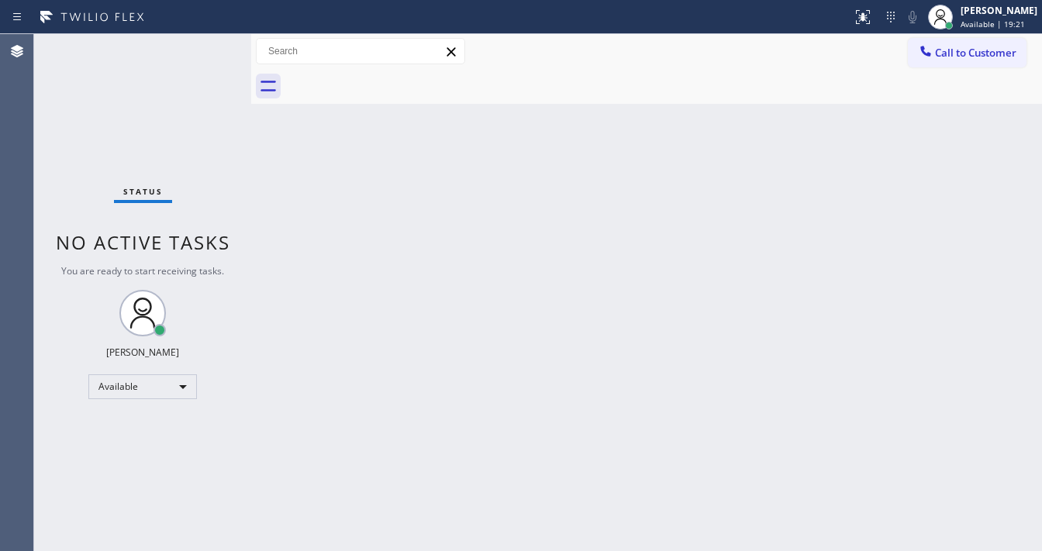
click at [528, 323] on div "Back to Dashboard Change Sender ID Customers Technicians Select a contact Outbo…" at bounding box center [646, 292] width 791 height 517
drag, startPoint x: 195, startPoint y: 54, endPoint x: 204, endPoint y: 50, distance: 10.4
click at [199, 53] on div "Status No active tasks You are ready to start receiving tasks. Michael Javier A…" at bounding box center [142, 292] width 217 height 517
click at [204, 50] on div "Status No active tasks You are ready to start receiving tasks. Michael Javier A…" at bounding box center [142, 292] width 217 height 517
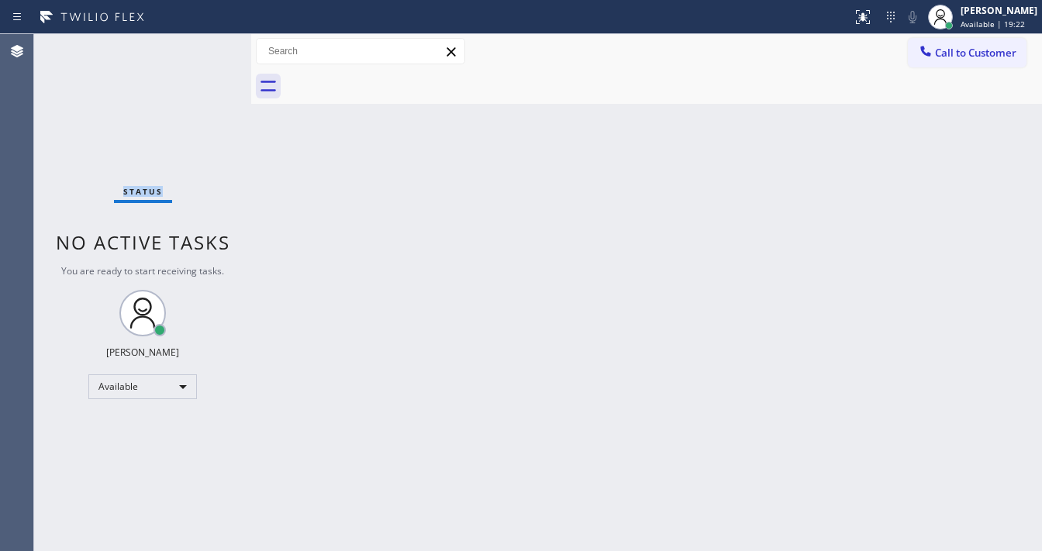
click at [204, 50] on div "Status No active tasks You are ready to start receiving tasks. Michael Javier A…" at bounding box center [142, 292] width 217 height 517
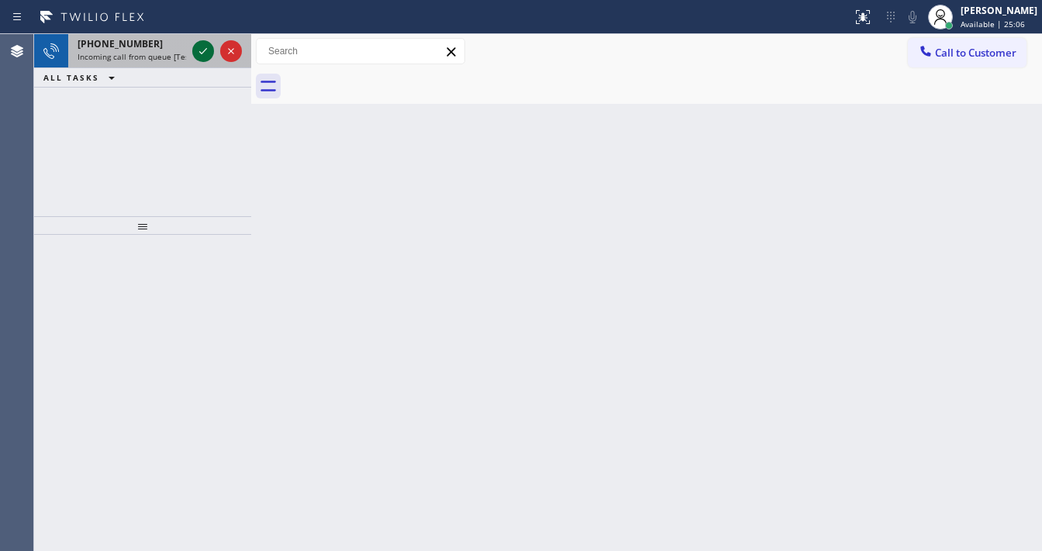
click at [203, 54] on icon at bounding box center [203, 51] width 19 height 19
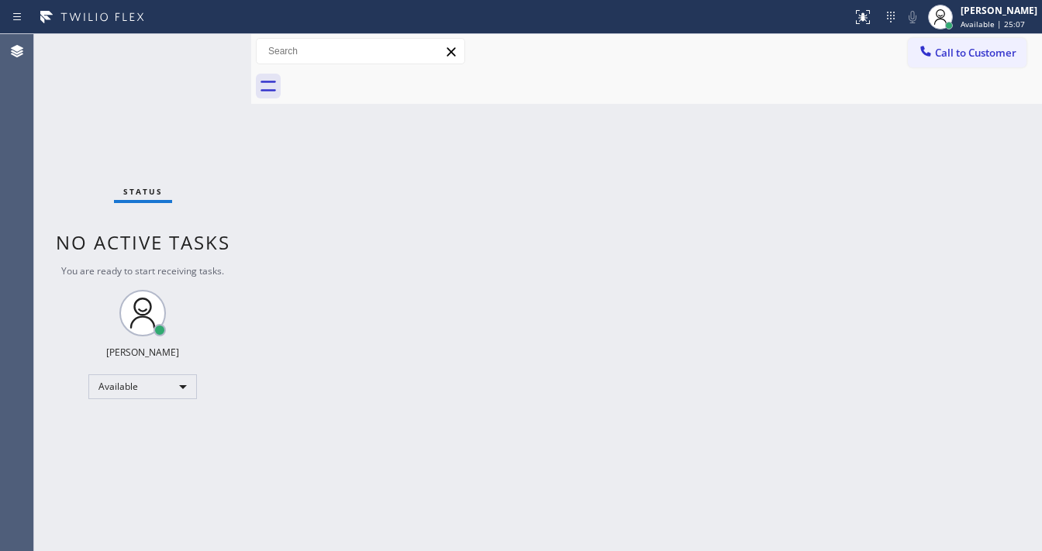
click at [203, 51] on div "Status No active tasks You are ready to start receiving tasks. Michael Javier A…" at bounding box center [142, 292] width 217 height 517
click at [203, 50] on div "Status No active tasks You are ready to start receiving tasks. Michael Javier A…" at bounding box center [142, 292] width 217 height 517
click at [880, 19] on div at bounding box center [863, 17] width 34 height 19
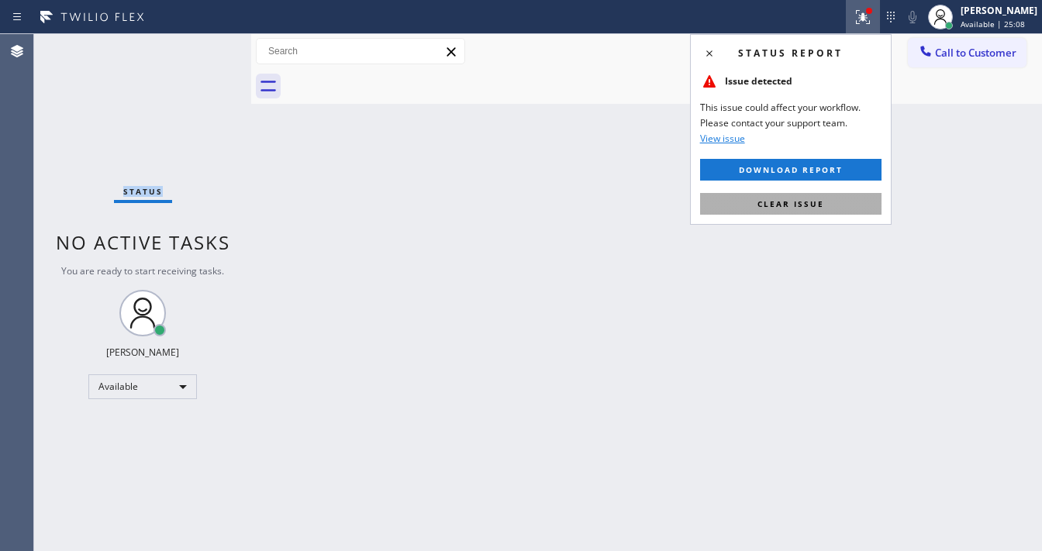
click at [838, 206] on button "Clear issue" at bounding box center [790, 204] width 181 height 22
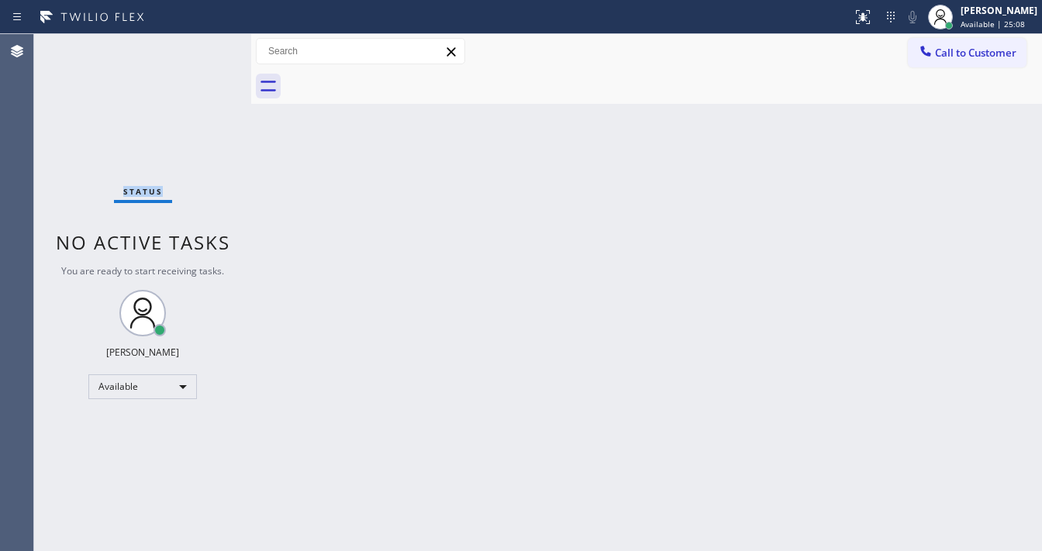
click at [838, 206] on div "Back to Dashboard Change Sender ID Customers Technicians Select a contact Outbo…" at bounding box center [646, 292] width 791 height 517
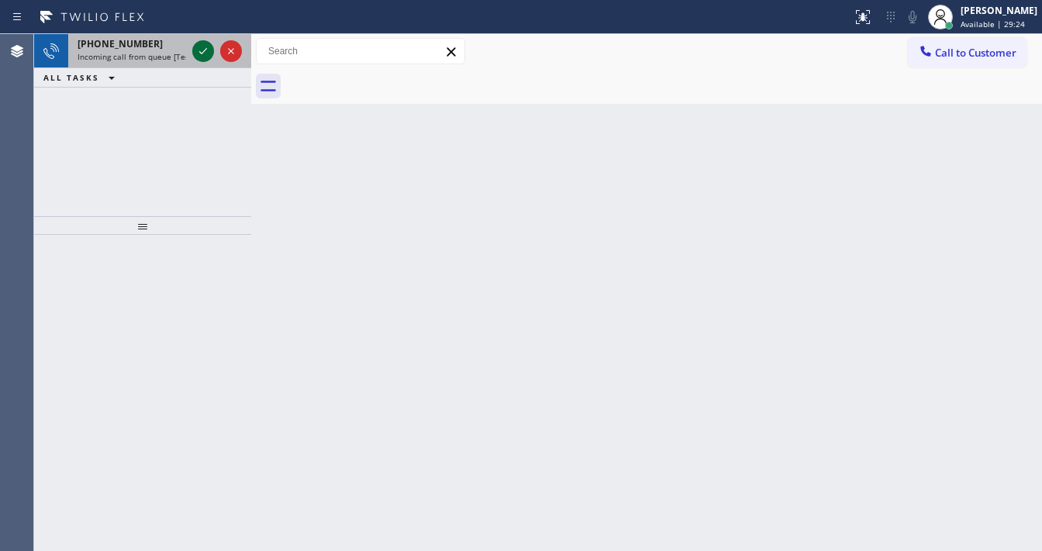
click at [199, 59] on icon at bounding box center [203, 51] width 19 height 19
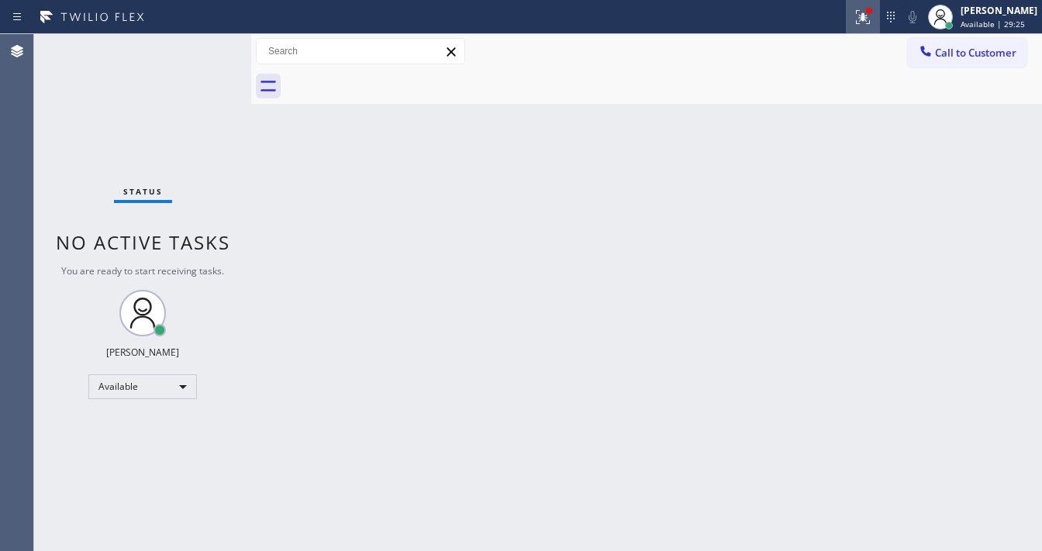
click at [862, 22] on div at bounding box center [863, 17] width 34 height 19
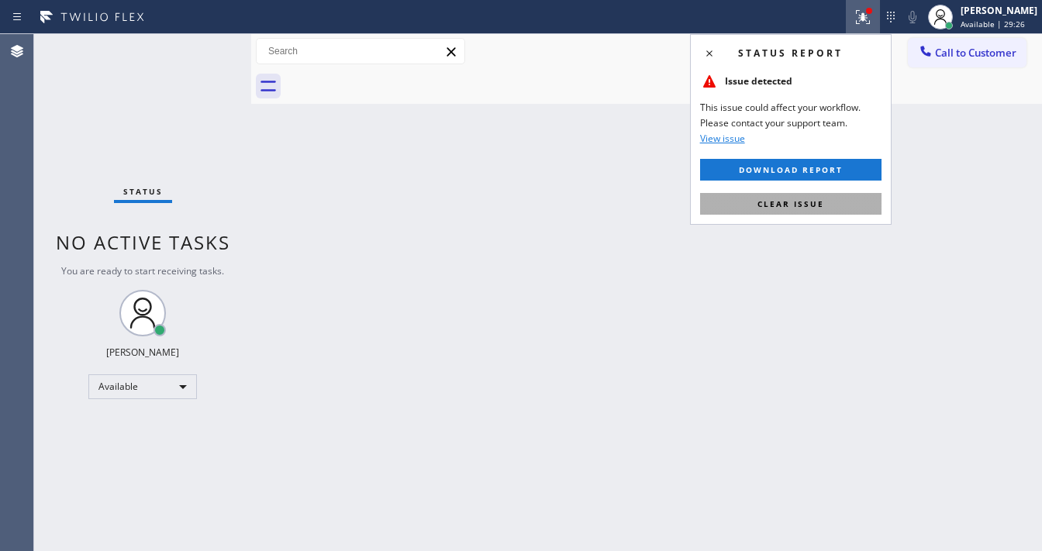
click at [790, 207] on span "Clear issue" at bounding box center [791, 204] width 67 height 11
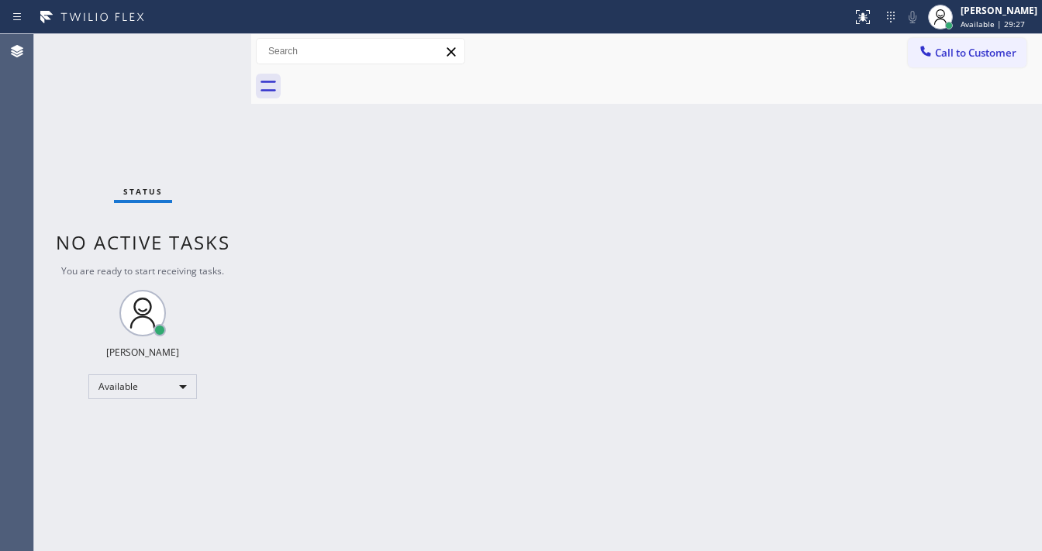
click at [199, 50] on div "Status No active tasks You are ready to start receiving tasks. Michael Javier A…" at bounding box center [142, 292] width 217 height 517
click at [202, 49] on div "Status No active tasks You are ready to start receiving tasks. Michael Javier A…" at bounding box center [142, 292] width 217 height 517
click at [202, 47] on div "Status No active tasks You are ready to start receiving tasks. Michael Javier A…" at bounding box center [142, 292] width 217 height 517
click at [202, 43] on div "Status No active tasks You are ready to start receiving tasks. Michael Javier A…" at bounding box center [142, 292] width 217 height 517
click at [202, 42] on div "Status No active tasks You are ready to start receiving tasks. Michael Javier A…" at bounding box center [142, 292] width 217 height 517
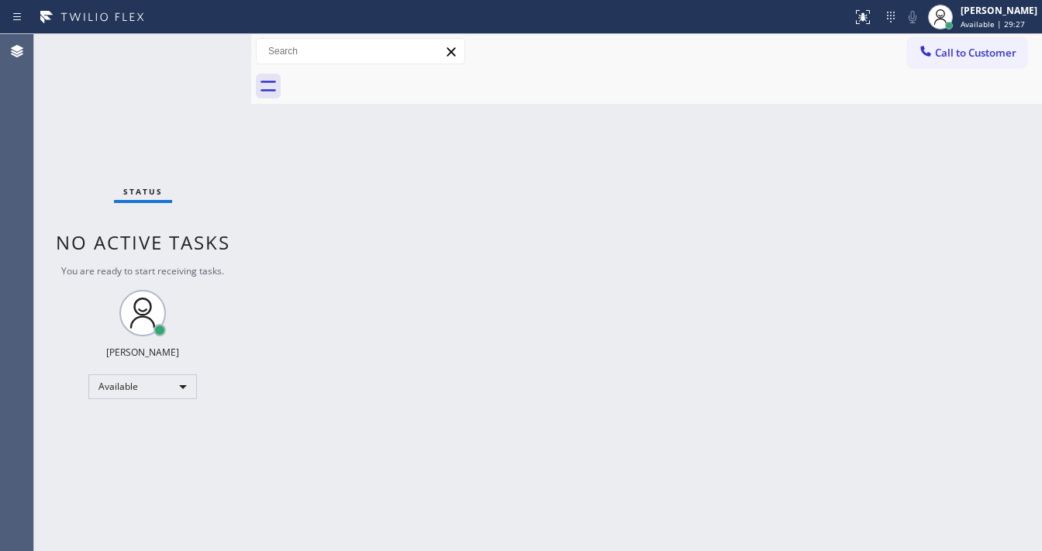
click at [202, 42] on div "Status No active tasks You are ready to start receiving tasks. Michael Javier A…" at bounding box center [142, 292] width 217 height 517
click at [200, 50] on div "Status No active tasks You are ready to start receiving tasks. Michael Javier A…" at bounding box center [142, 292] width 217 height 517
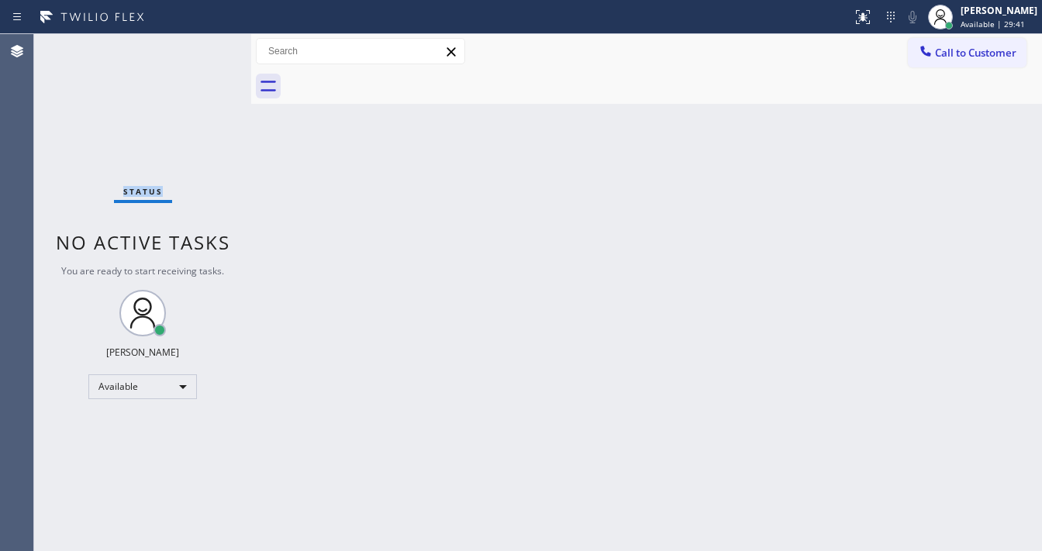
click at [200, 50] on div "Status No active tasks You are ready to start receiving tasks. Michael Javier A…" at bounding box center [142, 292] width 217 height 517
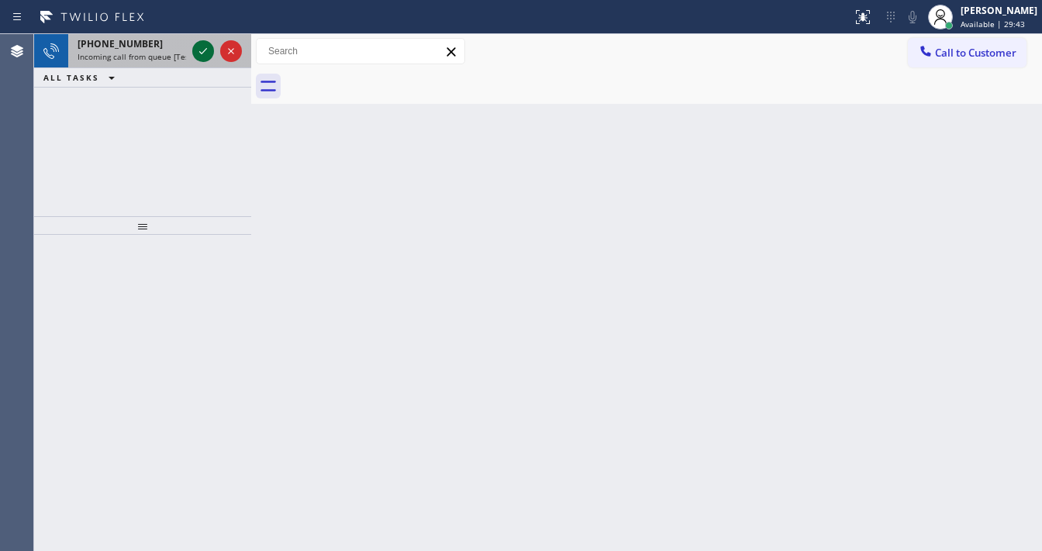
click at [200, 50] on icon at bounding box center [203, 51] width 19 height 19
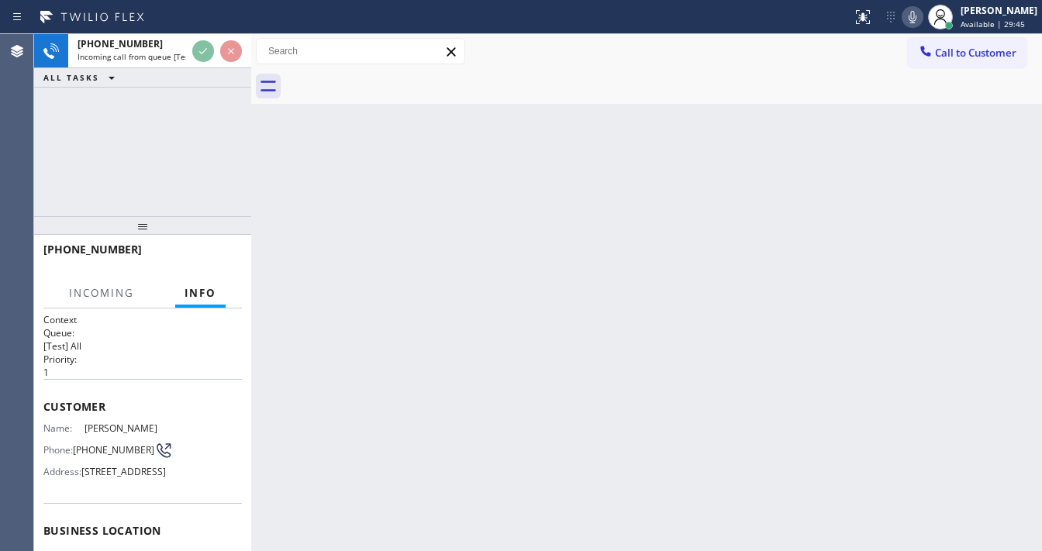
click at [917, 17] on icon at bounding box center [913, 17] width 8 height 12
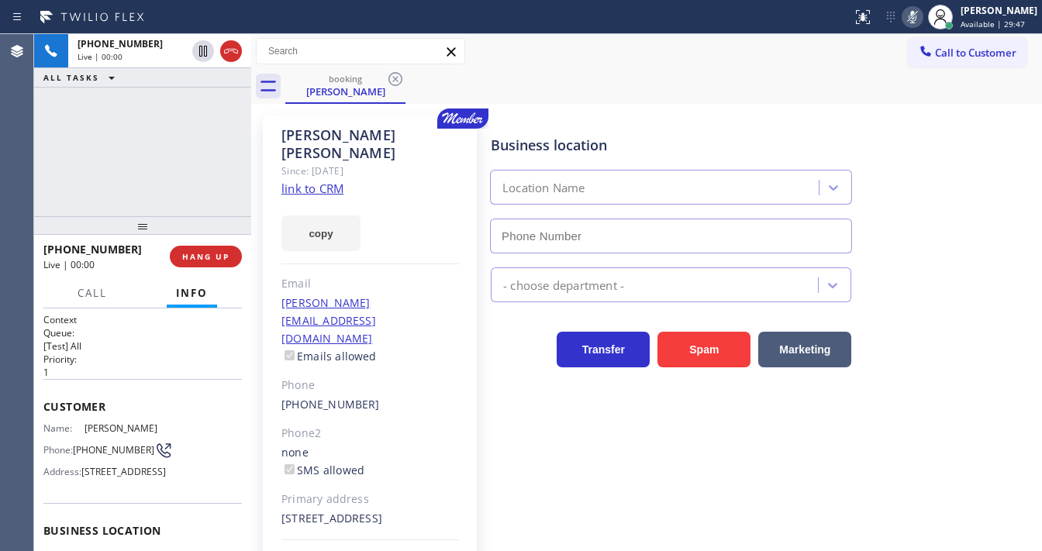
click at [918, 17] on rect at bounding box center [912, 15] width 11 height 11
type input "(347) 284-6179"
click at [312, 179] on div "David Dzhurayev Since: 20 may 2020 link to CRM copy Email DzhurayevDavid@gmail.…" at bounding box center [370, 364] width 214 height 497
click at [333, 181] on link "link to CRM" at bounding box center [313, 189] width 62 height 16
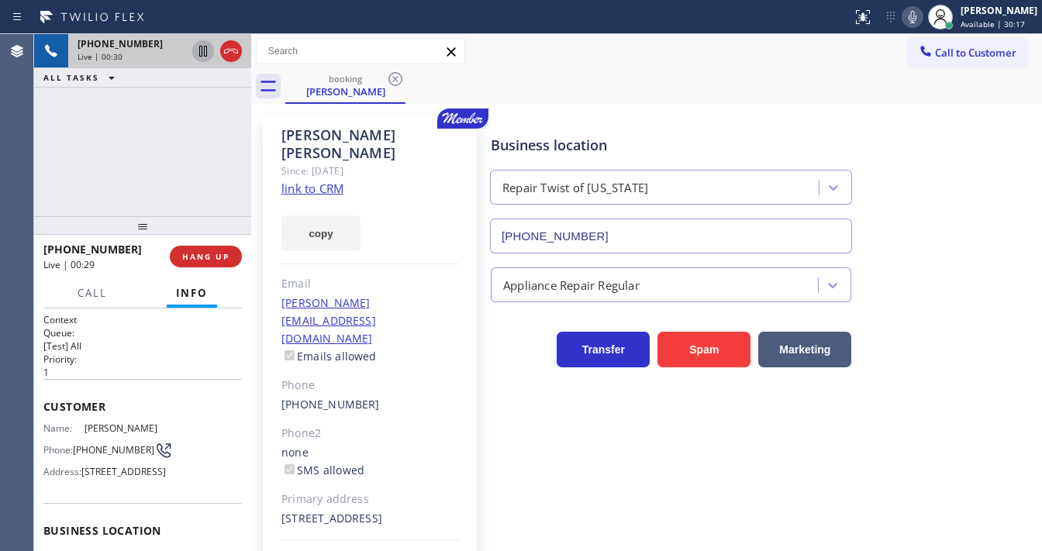
click at [204, 51] on icon at bounding box center [203, 51] width 8 height 11
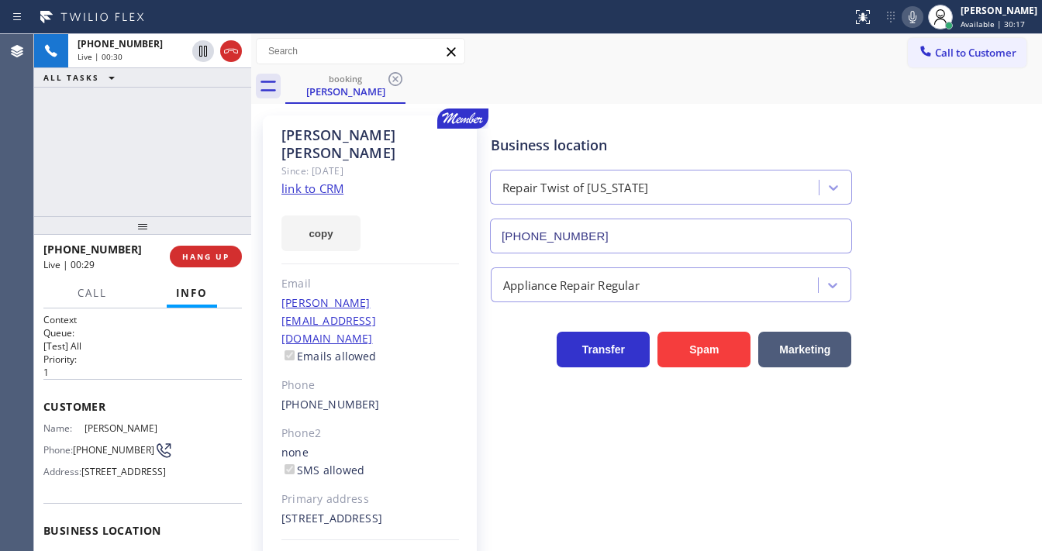
click at [915, 19] on icon at bounding box center [912, 17] width 19 height 19
click at [181, 171] on div "+17186854753 Live | 00:31 ALL TASKS ALL TASKS ACTIVE TASKS TASKS IN WRAP UP" at bounding box center [142, 125] width 217 height 182
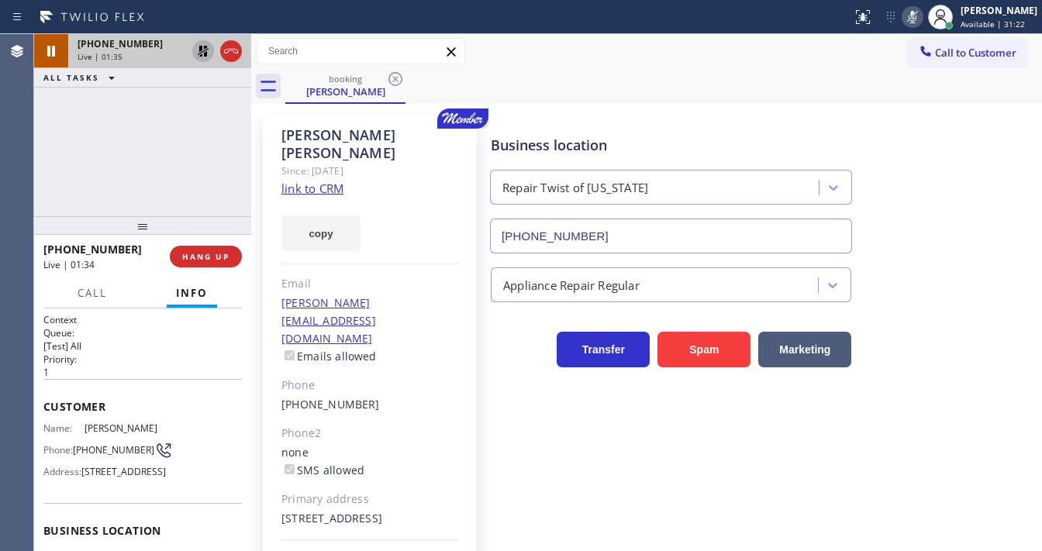
click at [200, 50] on icon at bounding box center [203, 51] width 11 height 11
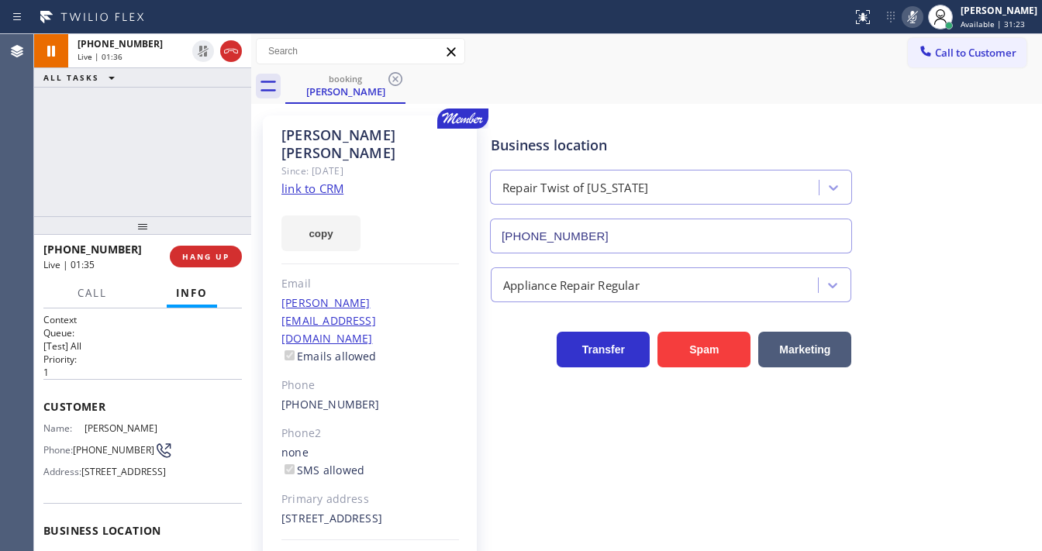
click at [918, 17] on icon at bounding box center [912, 17] width 19 height 19
click at [136, 149] on div "+17186854753 Live | 01:36 ALL TASKS ALL TASKS ACTIVE TASKS TASKS IN WRAP UP" at bounding box center [142, 125] width 217 height 182
click at [61, 170] on div "+17186854753 Live | 01:42 ALL TASKS ALL TASKS ACTIVE TASKS TASKS IN WRAP UP" at bounding box center [142, 125] width 217 height 182
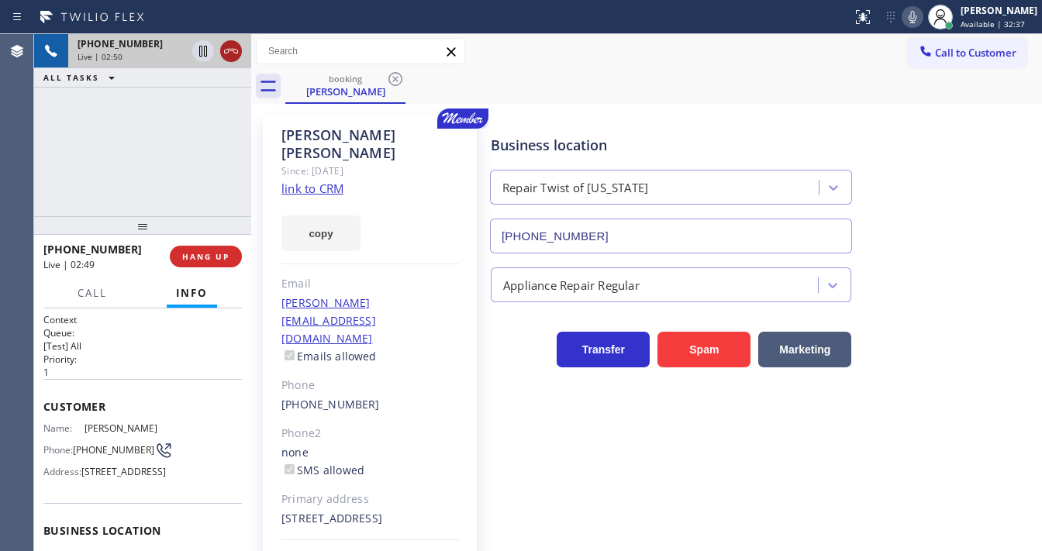
click at [228, 50] on icon at bounding box center [231, 51] width 19 height 19
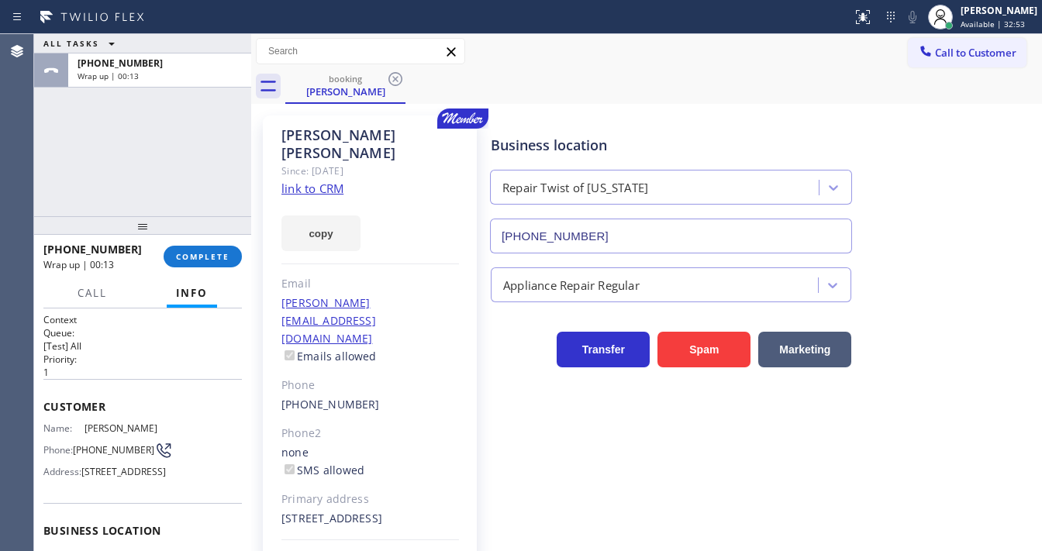
click at [57, 192] on div "ALL TASKS ALL TASKS ACTIVE TASKS TASKS IN WRAP UP +17186854753 Wrap up | 00:13" at bounding box center [142, 125] width 217 height 182
click at [169, 241] on div "+17186854753 Wrap up | 00:13 COMPLETE" at bounding box center [142, 257] width 199 height 40
click at [186, 254] on span "COMPLETE" at bounding box center [203, 256] width 54 height 11
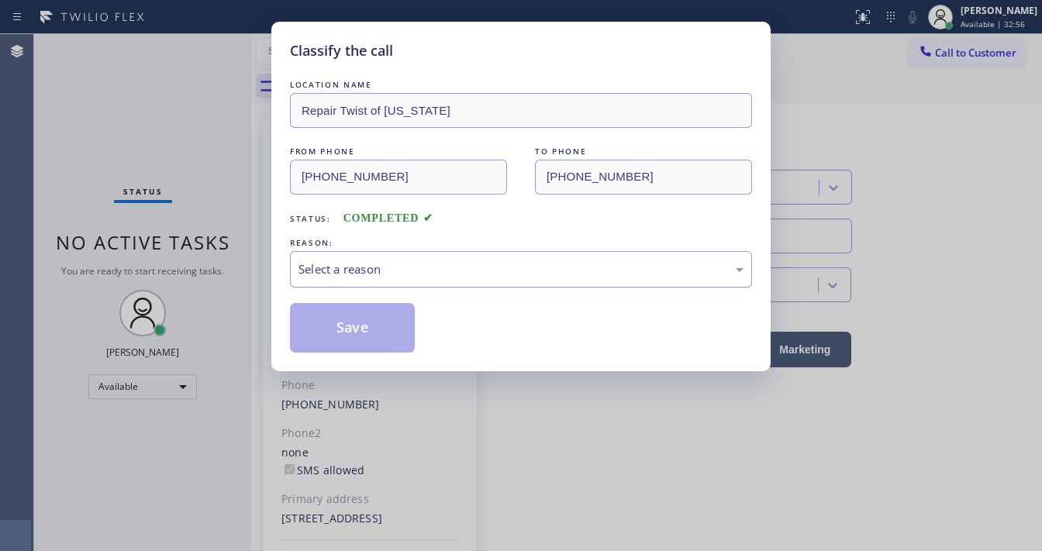
click at [378, 268] on div "Select a reason" at bounding box center [521, 270] width 445 height 18
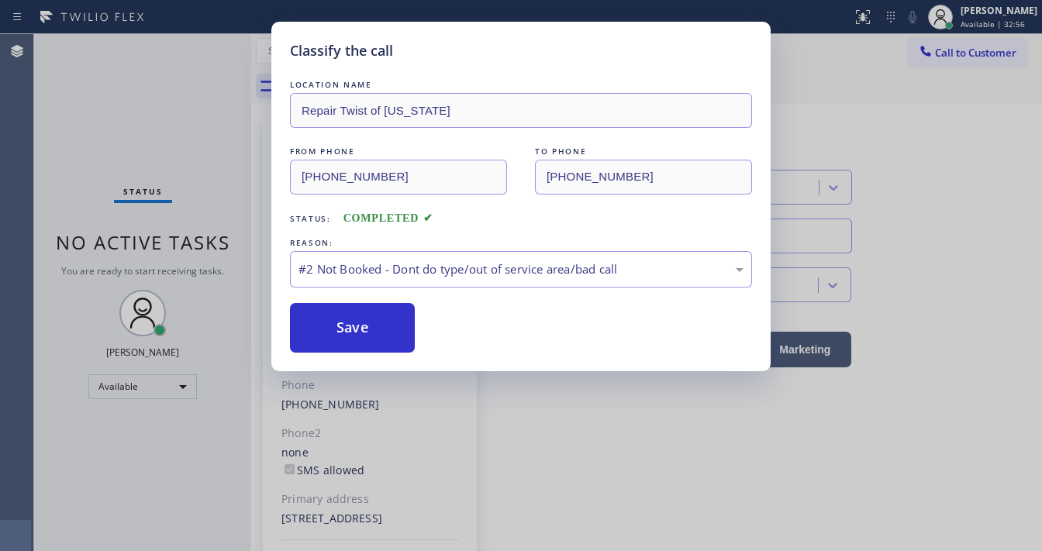
click at [361, 330] on button "Save" at bounding box center [352, 328] width 125 height 50
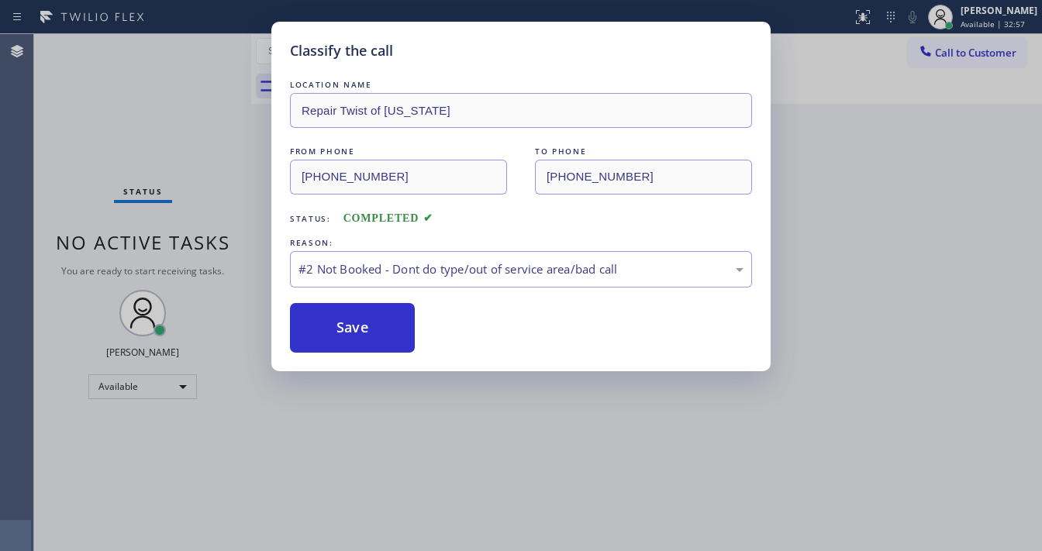
click at [361, 330] on button "Save" at bounding box center [352, 328] width 125 height 50
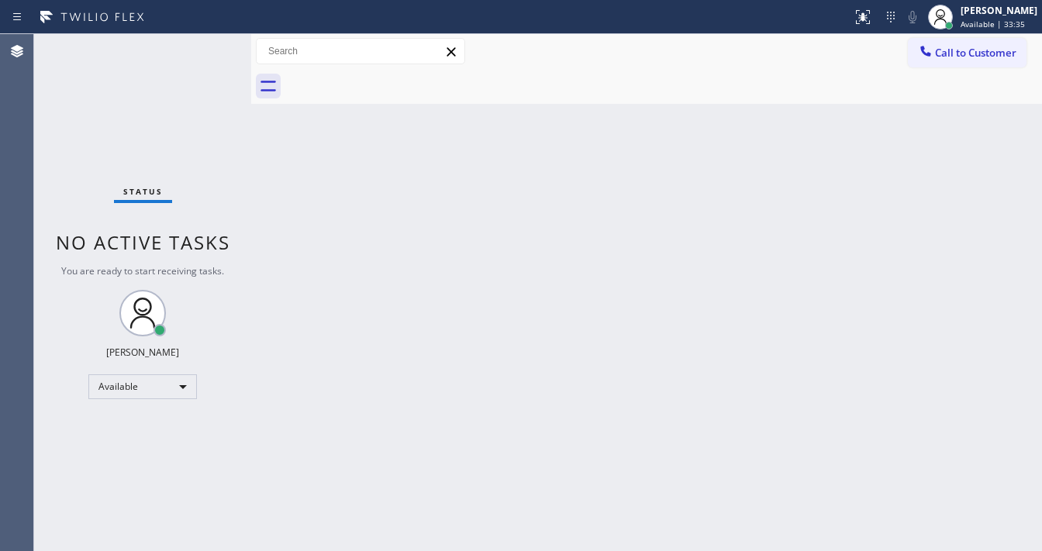
drag, startPoint x: 236, startPoint y: 41, endPoint x: 219, endPoint y: 6, distance: 38.5
click at [235, 40] on div "Status No active tasks You are ready to start receiving tasks. Michael Javier A…" at bounding box center [142, 292] width 217 height 517
click at [406, 154] on div "Back to Dashboard Change Sender ID Customers Technicians Select a contact Outbo…" at bounding box center [646, 292] width 791 height 517
click at [422, 358] on div "Back to Dashboard Change Sender ID Customers Technicians Select a contact Outbo…" at bounding box center [646, 292] width 791 height 517
click at [520, 51] on div "Call to Customer Outbound call Location 5 Star Appliance Repair Pro Your caller…" at bounding box center [646, 51] width 791 height 27
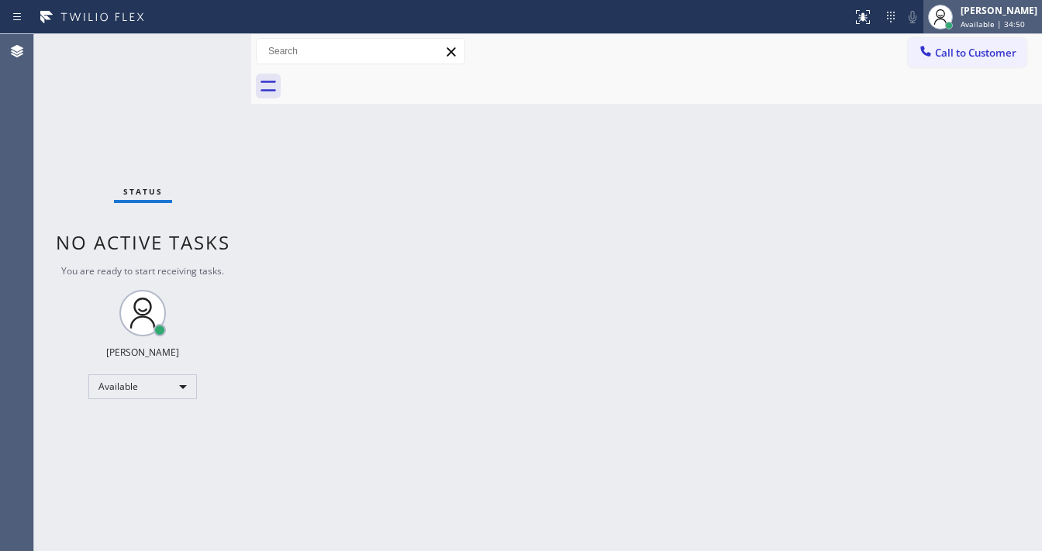
click at [1009, 16] on div "Michael Javier" at bounding box center [999, 10] width 77 height 13
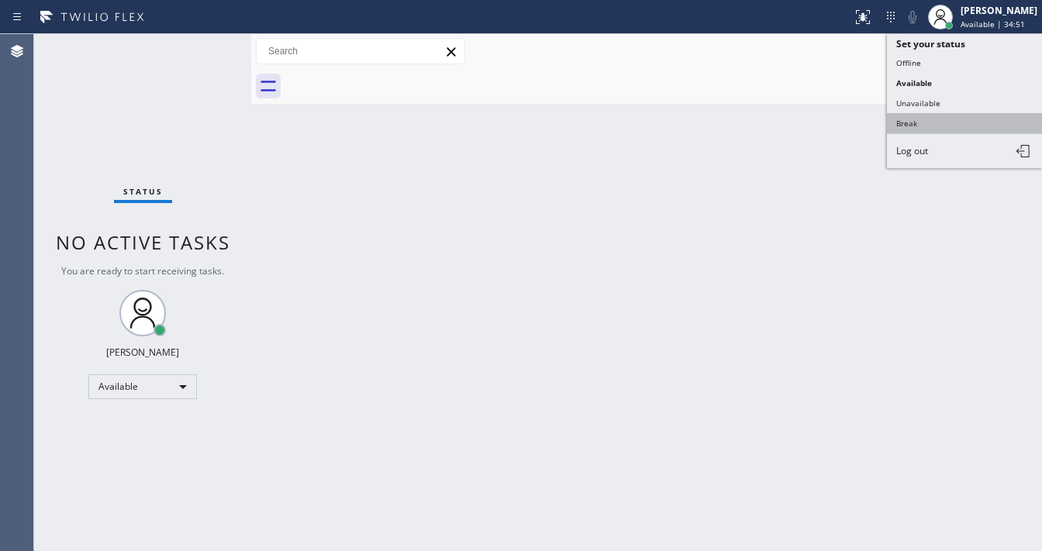
click at [928, 123] on button "Break" at bounding box center [964, 123] width 155 height 20
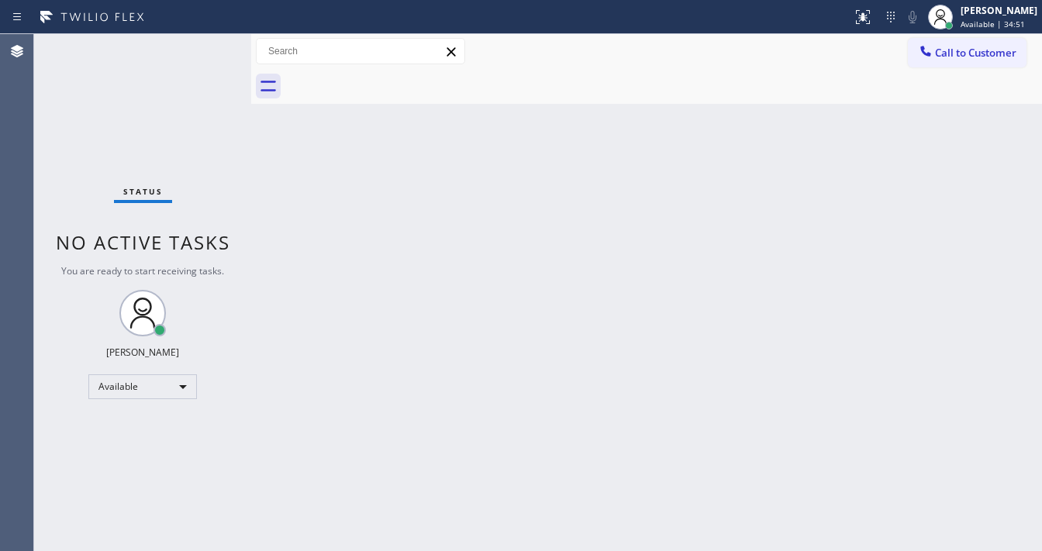
click at [580, 211] on div "Back to Dashboard Change Sender ID Customers Technicians Select a contact Outbo…" at bounding box center [646, 292] width 791 height 517
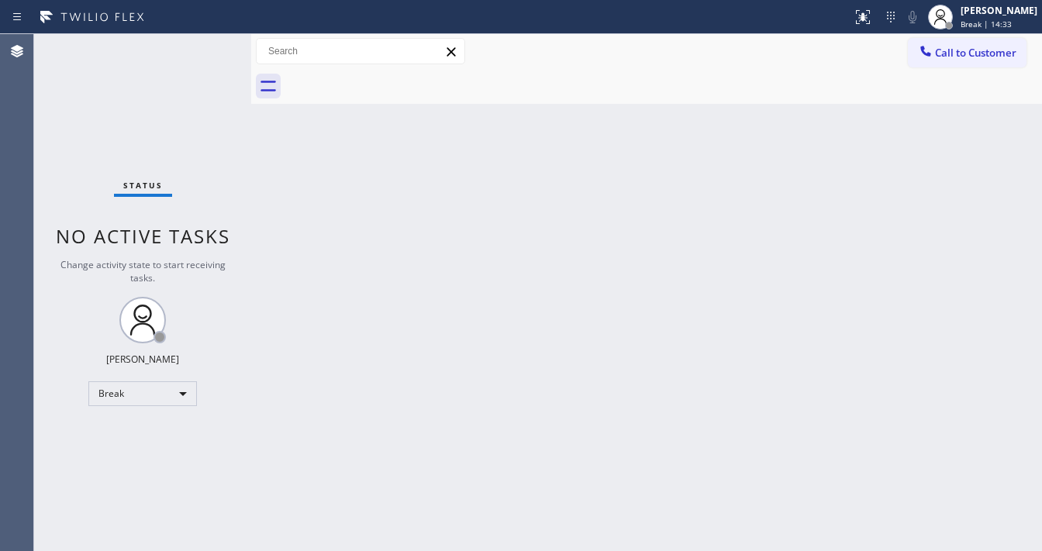
click at [33, 304] on div "Agent Desktop" at bounding box center [16, 292] width 33 height 517
click at [157, 397] on div "Break" at bounding box center [142, 394] width 109 height 25
drag, startPoint x: 123, startPoint y: 434, endPoint x: 280, endPoint y: 409, distance: 159.4
click at [124, 434] on li "Available" at bounding box center [141, 433] width 105 height 19
click at [347, 396] on div "Back to Dashboard Change Sender ID Customers Technicians Select a contact Outbo…" at bounding box center [646, 292] width 791 height 517
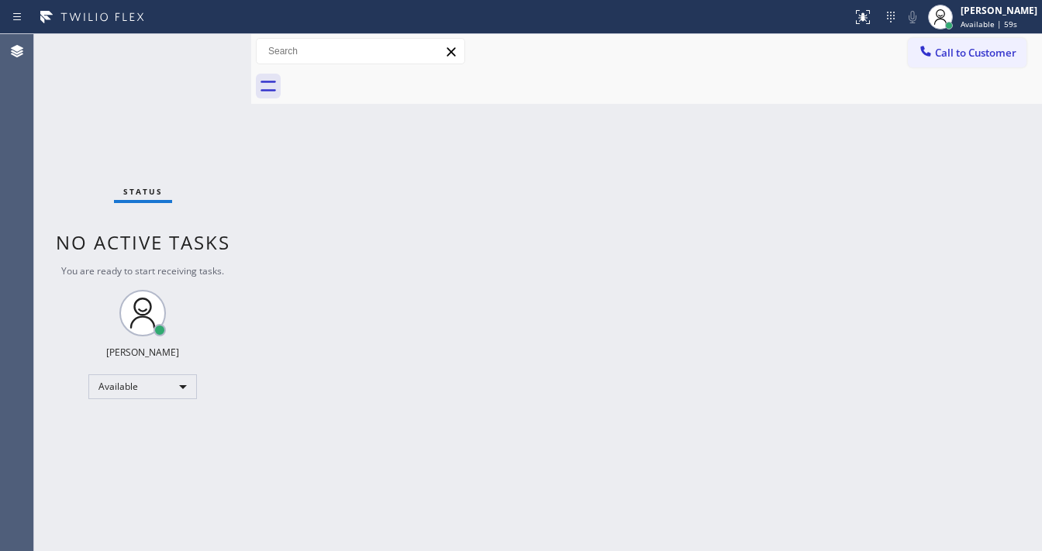
click at [418, 550] on div "Back to Dashboard Change Sender ID Customers Technicians Select a contact Outbo…" at bounding box center [646, 292] width 791 height 517
click at [788, 39] on div "Call to Customer Outbound call Location 5 Star Appliance Repair Pro Your caller…" at bounding box center [646, 51] width 791 height 27
click at [779, 40] on div "Call to Customer Outbound call Location 5 Star Appliance Repair Pro Your caller…" at bounding box center [646, 51] width 791 height 27
click at [188, 47] on div "Status No active tasks You are ready to start receiving tasks. Michael Javier A…" at bounding box center [142, 292] width 217 height 517
click at [208, 43] on div "Status No active tasks You are ready to start receiving tasks. Michael Javier A…" at bounding box center [142, 292] width 217 height 517
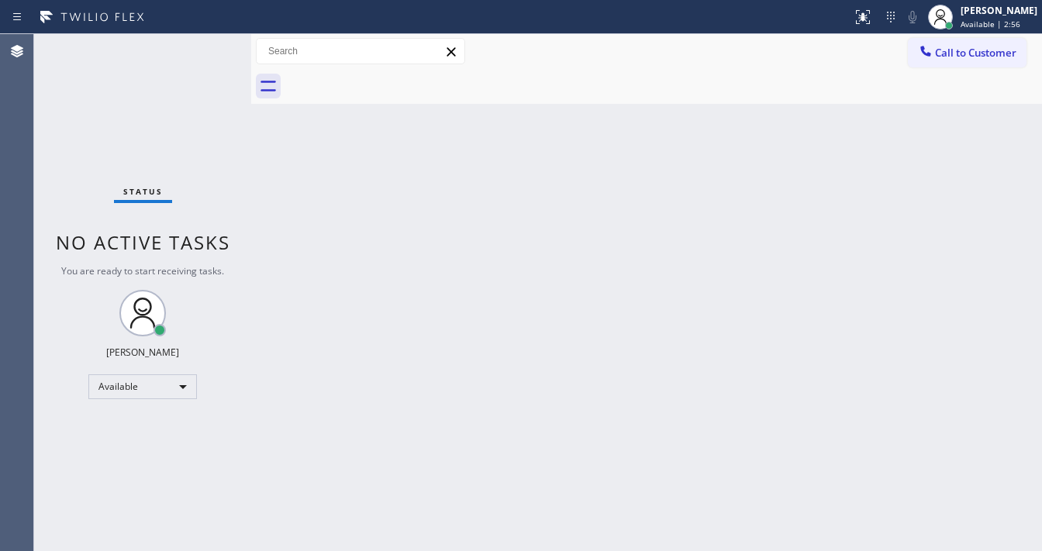
click at [219, 43] on div "Status No active tasks You are ready to start receiving tasks. Michael Javier A…" at bounding box center [142, 292] width 217 height 517
click at [209, 46] on div "Status No active tasks You are ready to start receiving tasks. Michael Javier A…" at bounding box center [142, 292] width 217 height 517
click at [209, 47] on div "Status No active tasks You are ready to start receiving tasks. Michael Javier A…" at bounding box center [142, 292] width 217 height 517
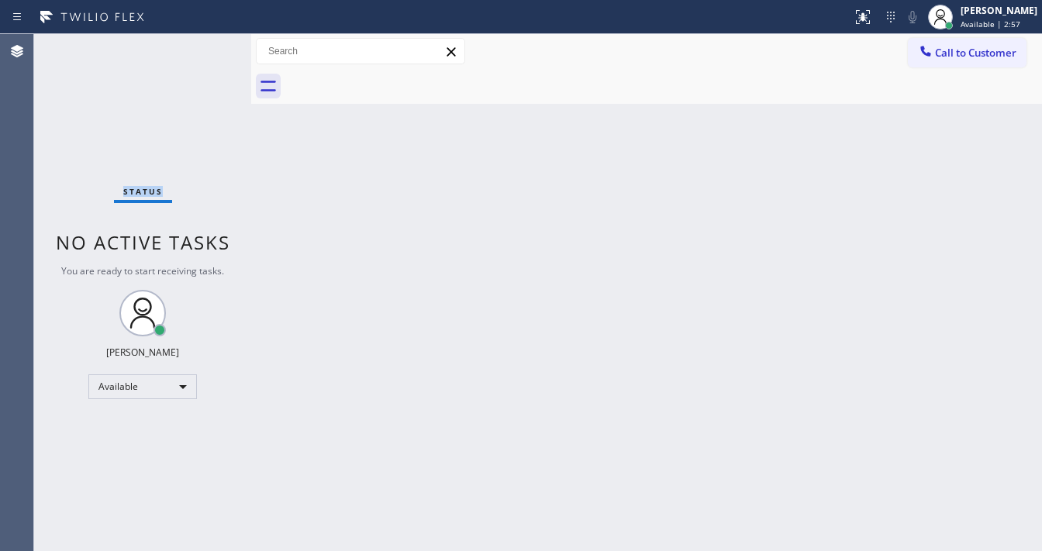
click at [208, 47] on div "Status No active tasks You are ready to start receiving tasks. Michael Javier A…" at bounding box center [142, 292] width 217 height 517
click at [202, 47] on div "Status No active tasks You are ready to start receiving tasks. Michael Javier A…" at bounding box center [142, 292] width 217 height 517
click at [204, 41] on div "Status No active tasks You are ready to start receiving tasks. Michael Javier A…" at bounding box center [142, 292] width 217 height 517
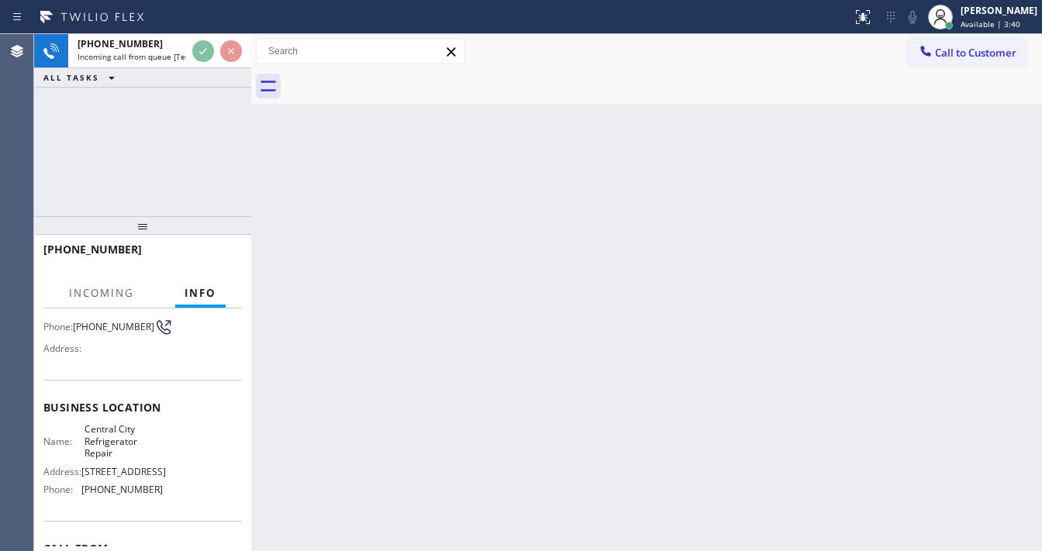
scroll to position [124, 0]
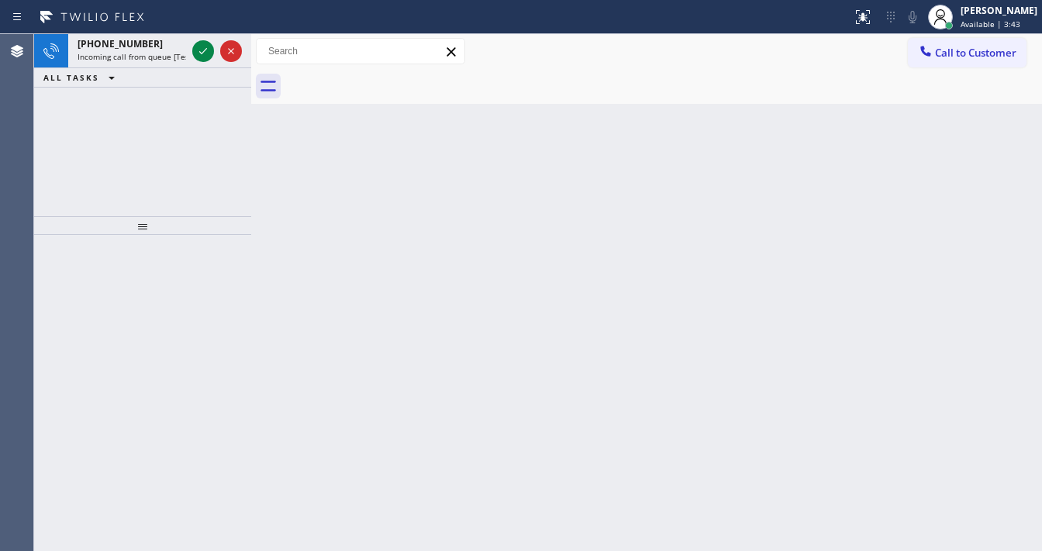
click at [203, 47] on icon at bounding box center [203, 51] width 19 height 19
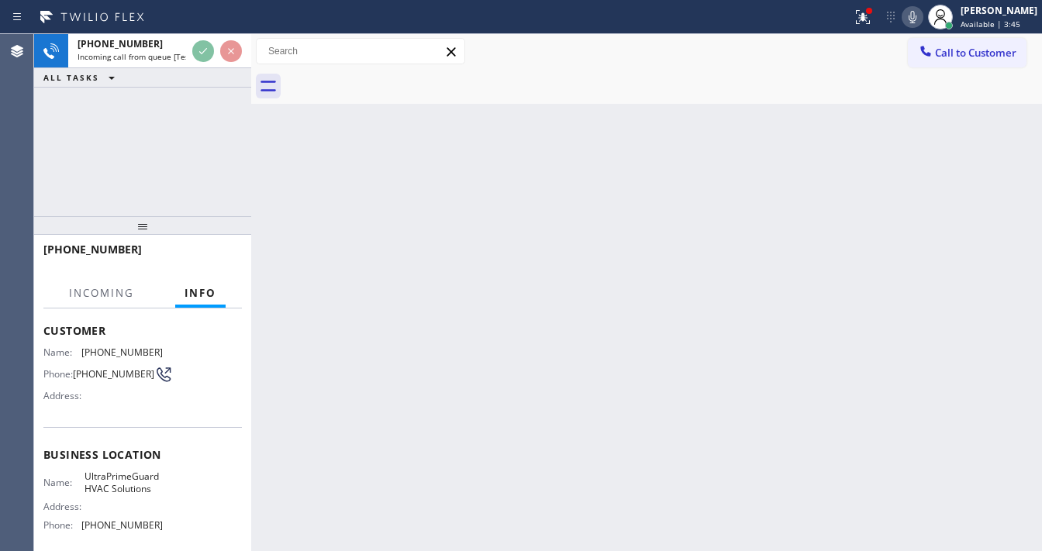
scroll to position [186, 0]
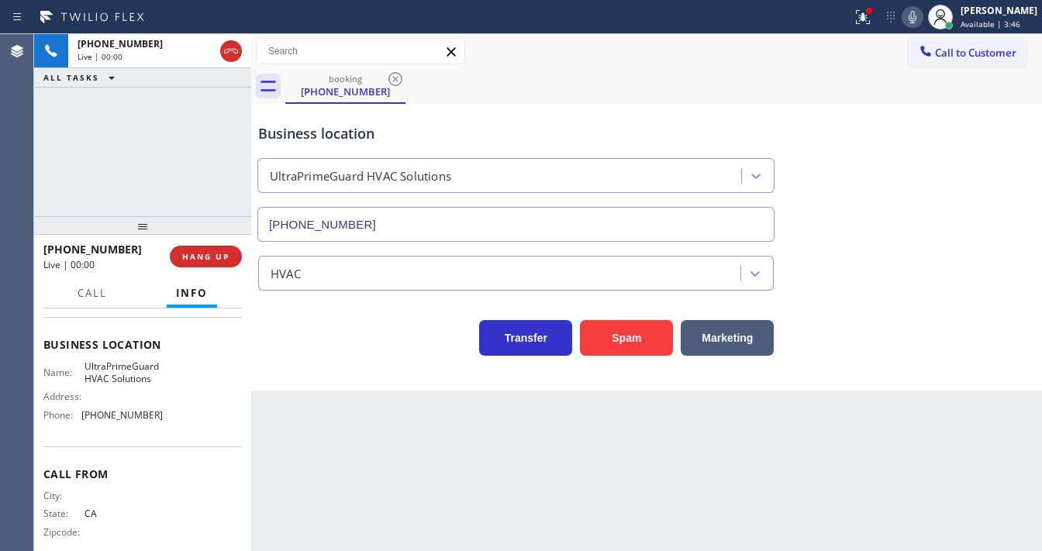
type input "(669) 215-4954"
click at [640, 340] on button "Spam" at bounding box center [626, 338] width 93 height 36
click at [872, 18] on icon at bounding box center [863, 17] width 19 height 19
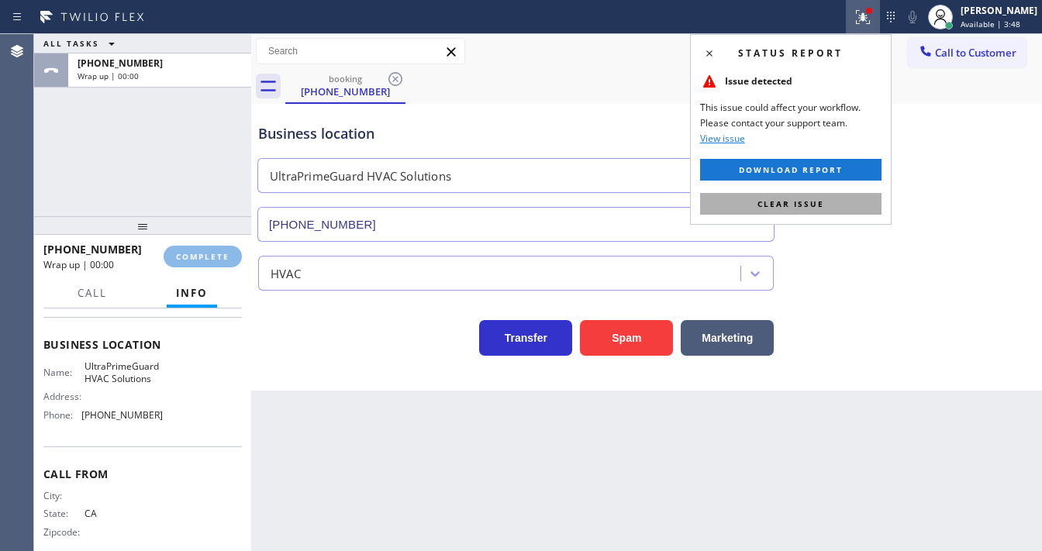
click at [852, 199] on button "Clear issue" at bounding box center [790, 204] width 181 height 22
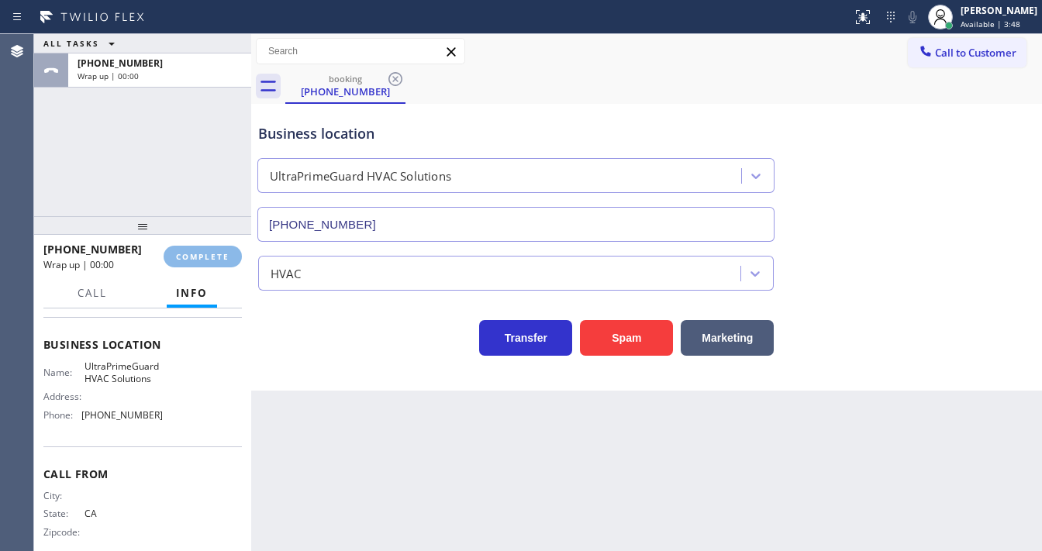
click at [873, 213] on div "Business location UltraPrimeGuard HVAC Solutions (669) 215-4954" at bounding box center [646, 172] width 783 height 140
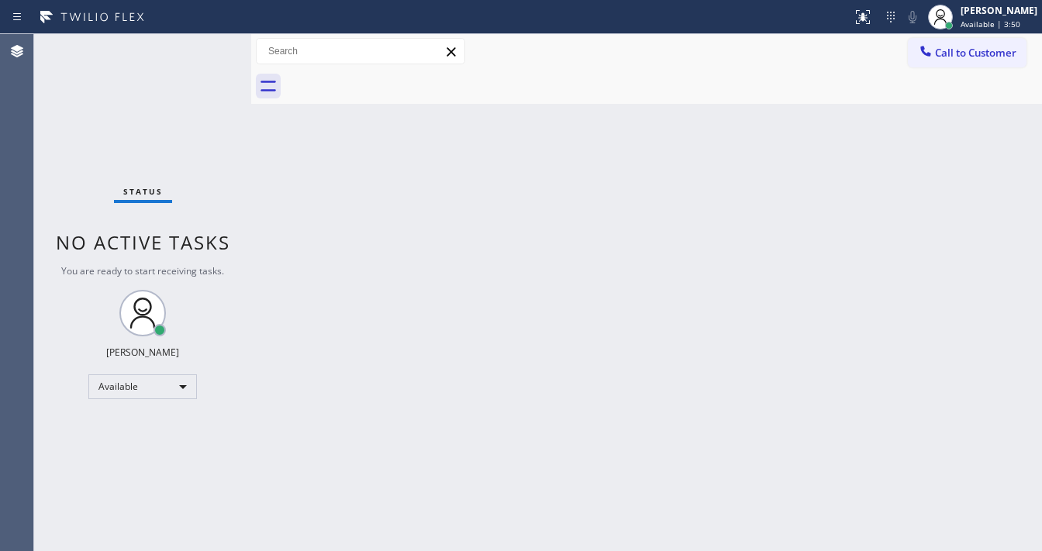
click at [202, 43] on div "Status No active tasks You are ready to start receiving tasks. Michael Javier A…" at bounding box center [142, 292] width 217 height 517
click at [202, 47] on div "Status No active tasks You are ready to start receiving tasks. Michael Javier A…" at bounding box center [142, 292] width 217 height 517
click at [203, 48] on div "Status No active tasks You are ready to start receiving tasks. Michael Javier A…" at bounding box center [142, 292] width 217 height 517
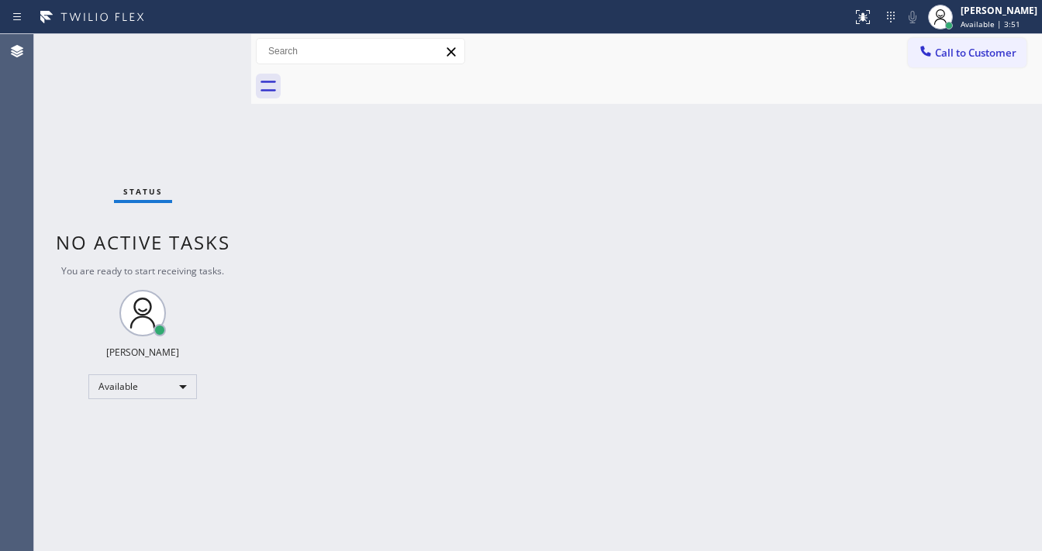
click at [203, 48] on div "Status No active tasks You are ready to start receiving tasks. Michael Javier A…" at bounding box center [142, 292] width 217 height 517
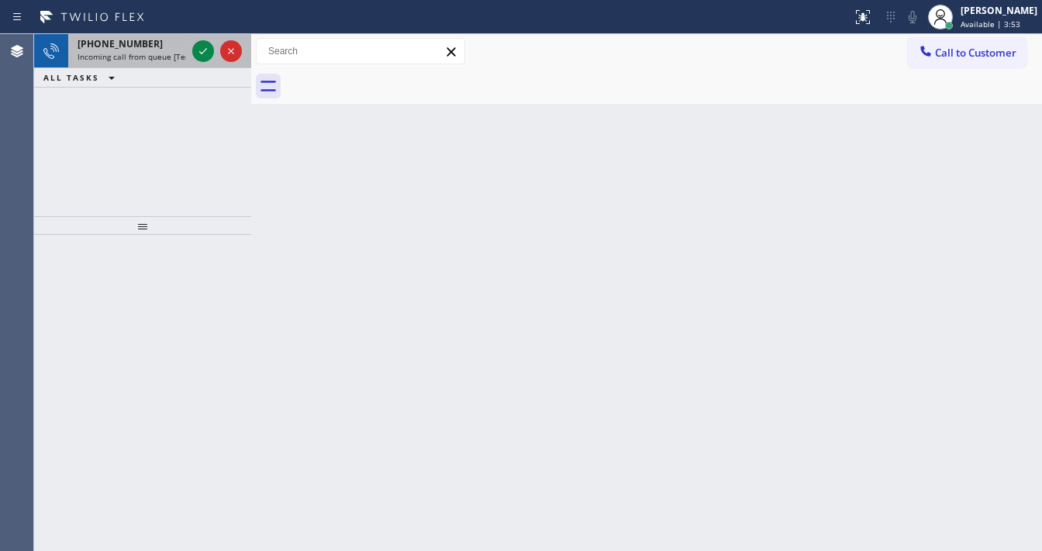
click at [181, 42] on div "+13602135891" at bounding box center [132, 43] width 109 height 13
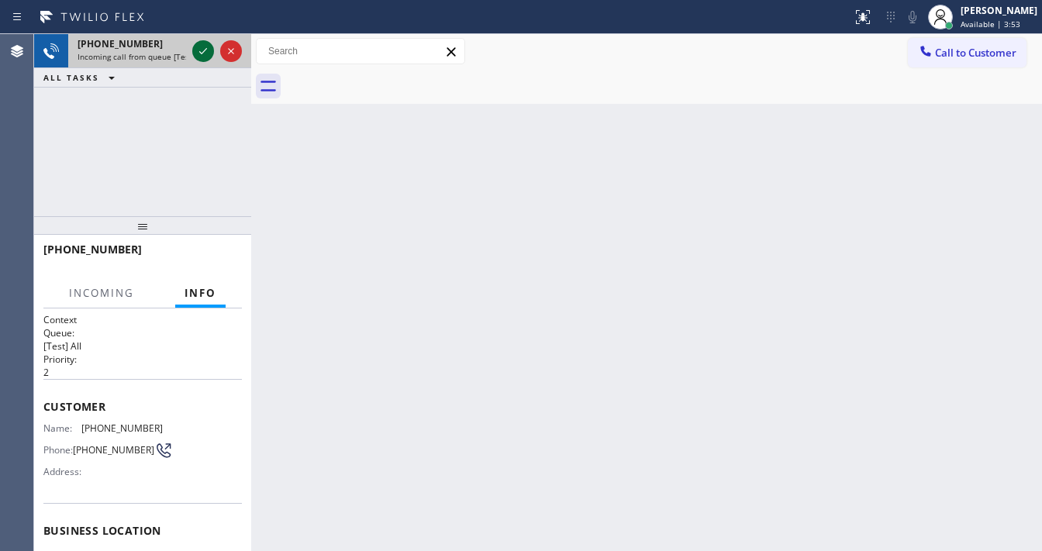
click at [192, 48] on div "+13602135891 Incoming call from queue [Test] All" at bounding box center [142, 51] width 217 height 34
click at [195, 50] on icon at bounding box center [203, 51] width 19 height 19
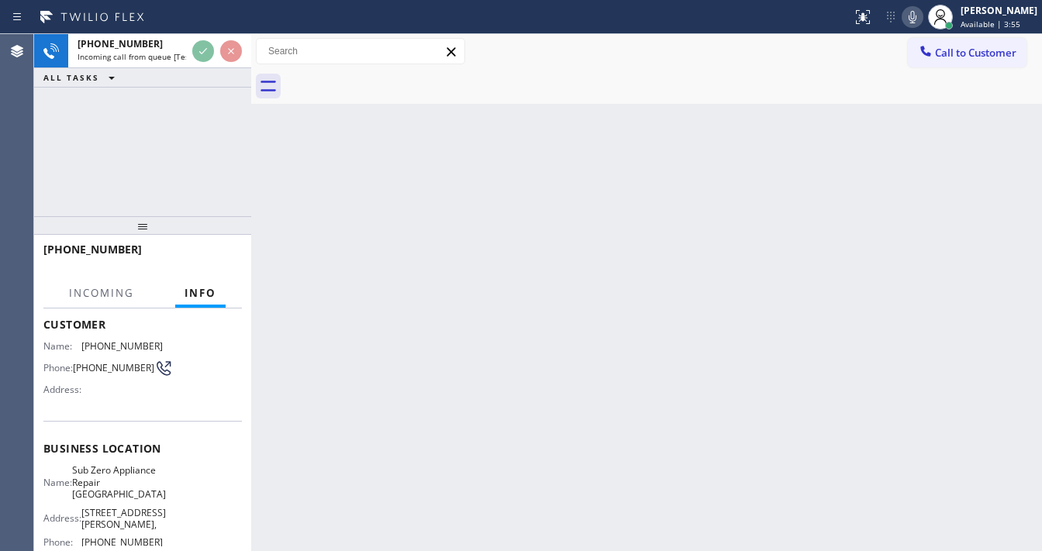
scroll to position [124, 0]
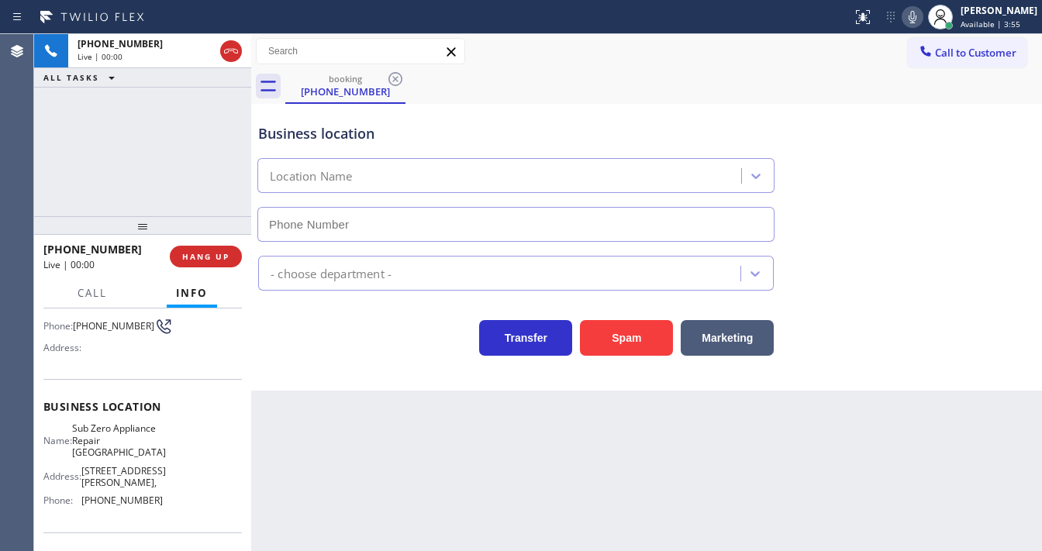
type input "(360) 205-1831"
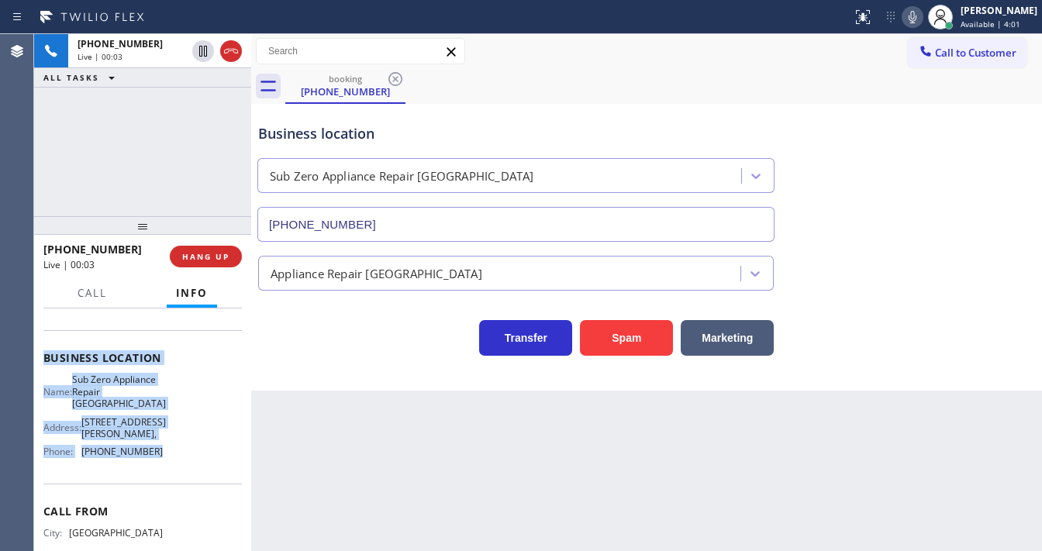
scroll to position [186, 0]
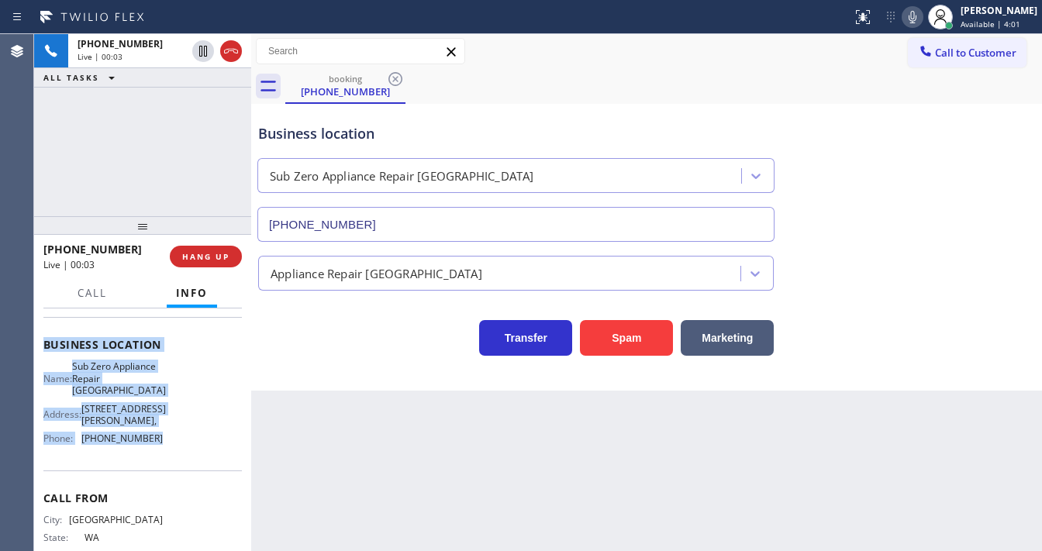
drag, startPoint x: 43, startPoint y: 337, endPoint x: 171, endPoint y: 442, distance: 165.2
click at [171, 442] on div "Context Queue: [Test] All Priority: 2 Customer Name: (360) 213-5891 Phone: (360…" at bounding box center [142, 357] width 199 height 461
copy div "Customer Name: (360) 213-5891 Phone: (360) 213-5891 Address: Business location …"
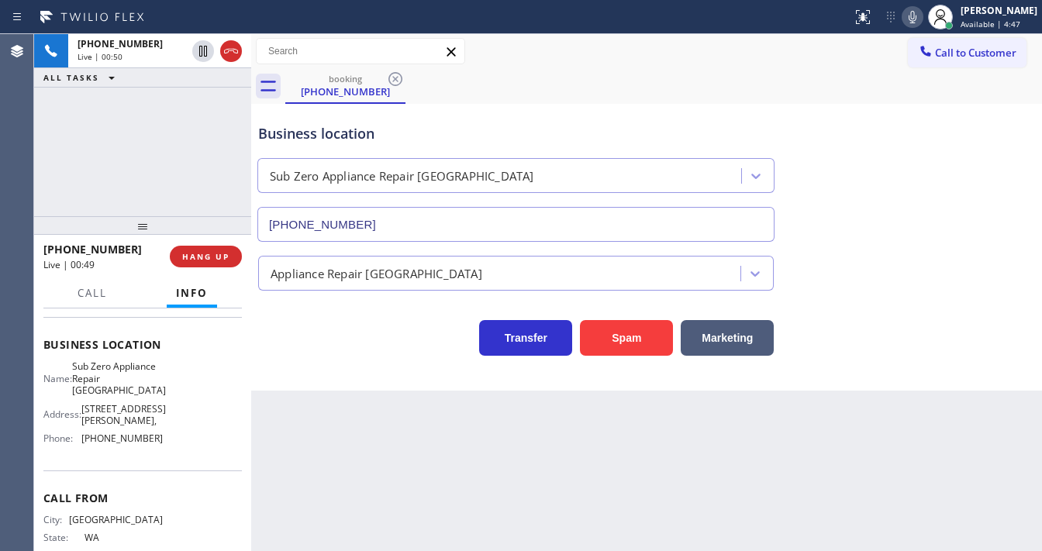
drag, startPoint x: 96, startPoint y: 168, endPoint x: 97, endPoint y: 152, distance: 15.5
click at [97, 163] on div "+13602135891 Live | 00:50 ALL TASKS ALL TASKS ACTIVE TASKS TASKS IN WRAP UP" at bounding box center [142, 125] width 217 height 182
click at [917, 22] on icon at bounding box center [913, 17] width 8 height 12
click at [167, 144] on div "+13602135891 Live | 01:39 ALL TASKS ALL TASKS ACTIVE TASKS TASKS IN WRAP UP" at bounding box center [142, 125] width 217 height 182
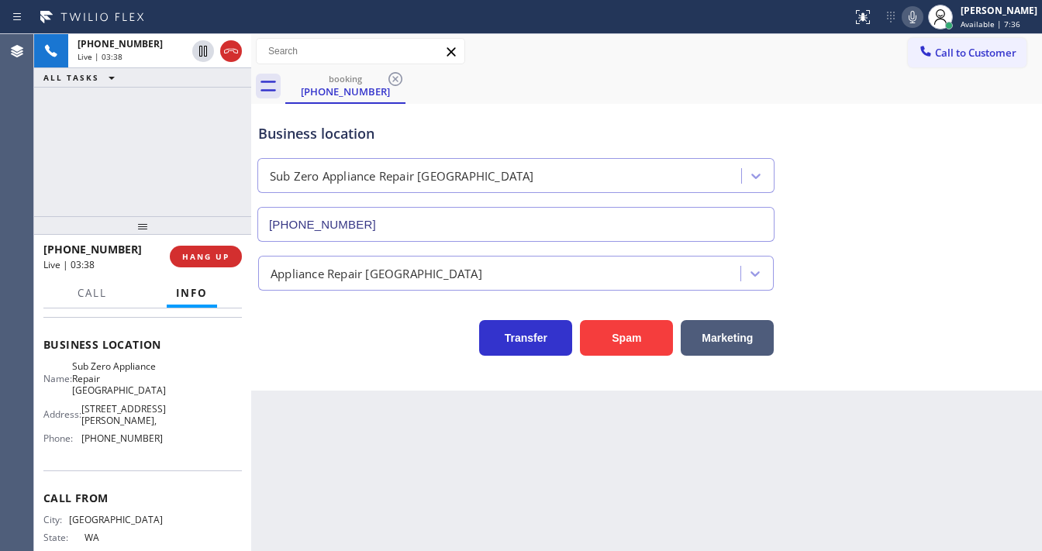
click at [922, 19] on icon at bounding box center [912, 17] width 19 height 19
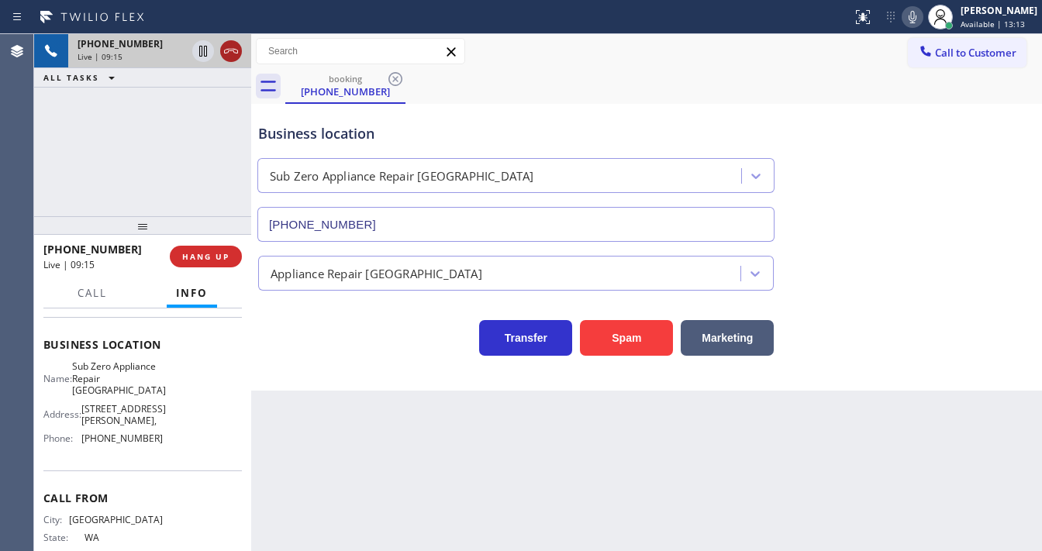
click at [234, 52] on icon at bounding box center [231, 51] width 19 height 19
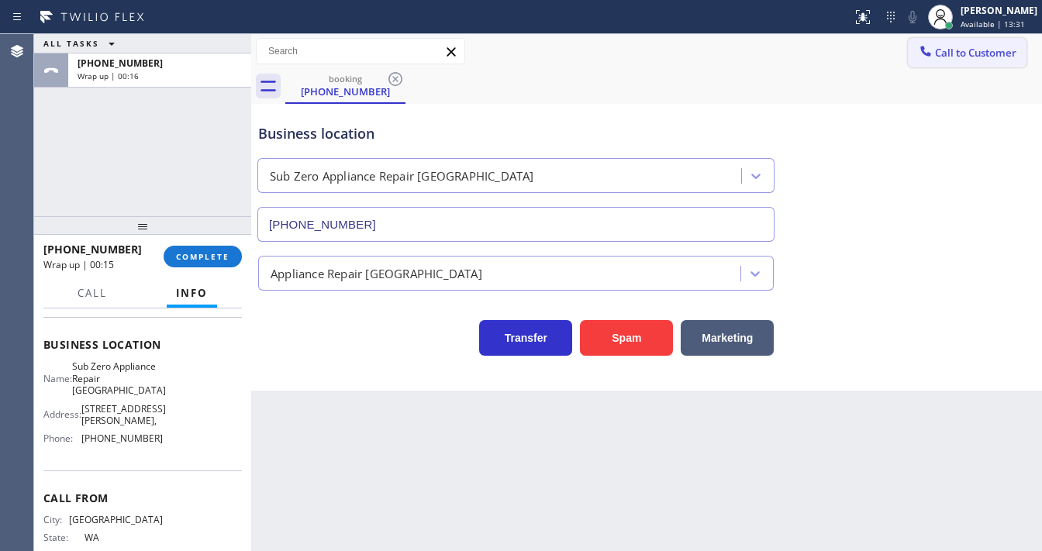
click at [981, 47] on span "Call to Customer" at bounding box center [975, 53] width 81 height 14
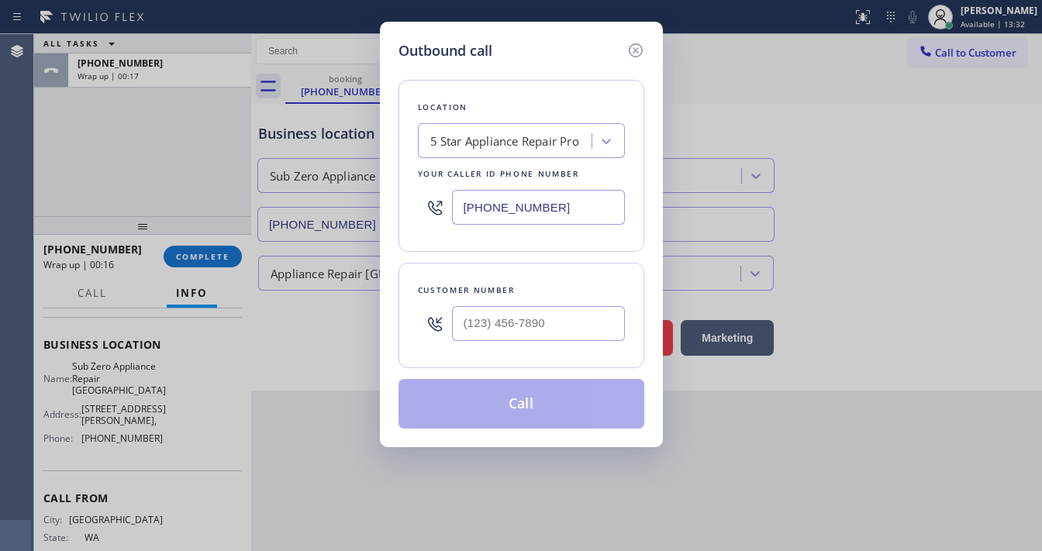
type input "(___) ___-____"
click at [511, 318] on input "(___) ___-____" at bounding box center [538, 323] width 173 height 35
click at [549, 212] on input "(888) 477-1309" at bounding box center [538, 207] width 173 height 35
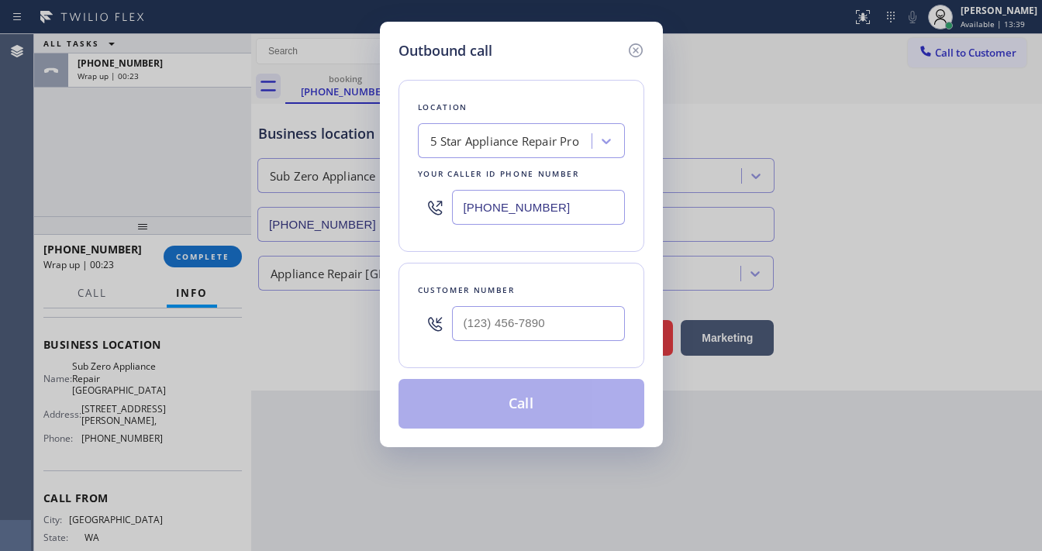
click at [476, 271] on div "Customer number" at bounding box center [522, 315] width 246 height 105
click at [521, 209] on input "(888) 477-1309" at bounding box center [538, 207] width 173 height 35
click at [496, 334] on input "(___) ___-____" at bounding box center [538, 323] width 173 height 35
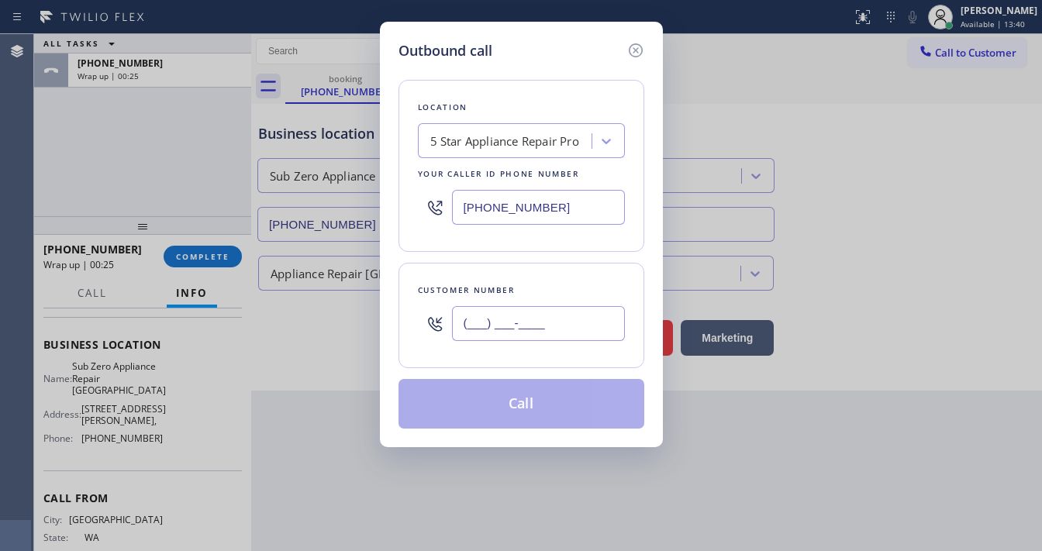
paste input "360) 213-5891"
type input "(360) 213-5891"
click at [506, 275] on div "Customer number (360) 213-5891" at bounding box center [522, 315] width 246 height 105
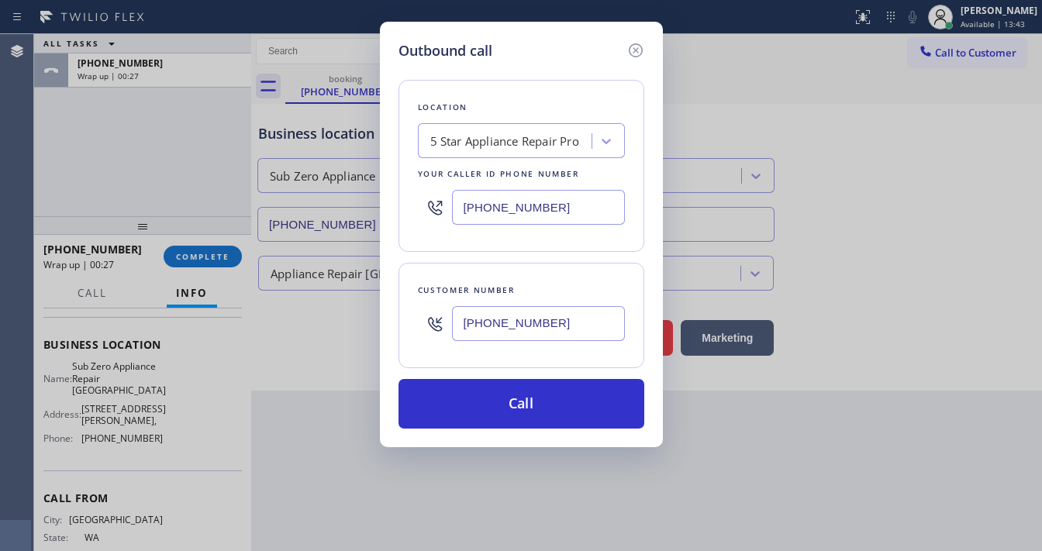
click at [528, 215] on input "(888) 477-1309" at bounding box center [538, 207] width 173 height 35
paste input "360) 205-1831"
type input "(360) 205-1831"
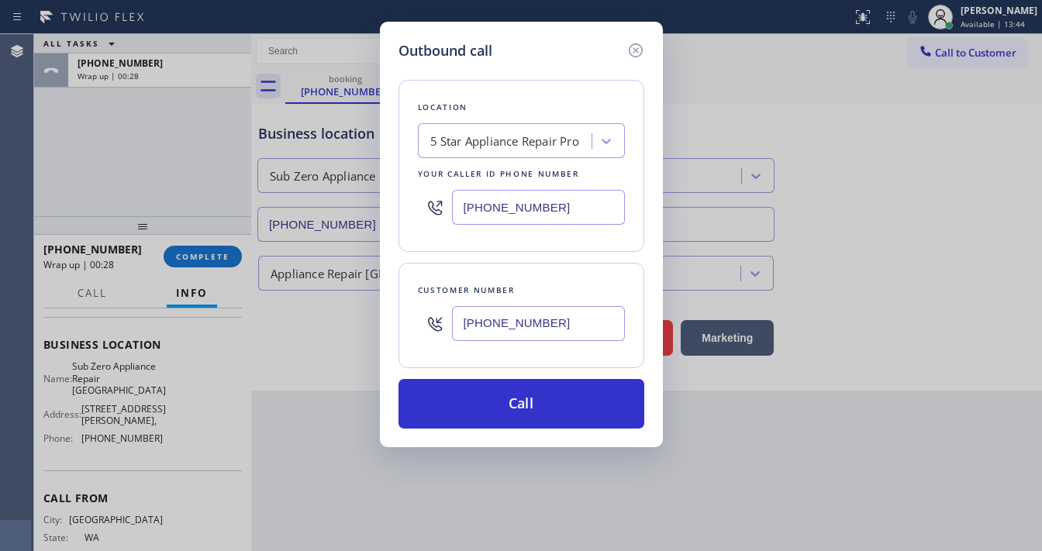
click at [493, 255] on div "Location 5 Star Appliance Repair Pro Your caller id phone number (360) 205-1831…" at bounding box center [522, 245] width 246 height 368
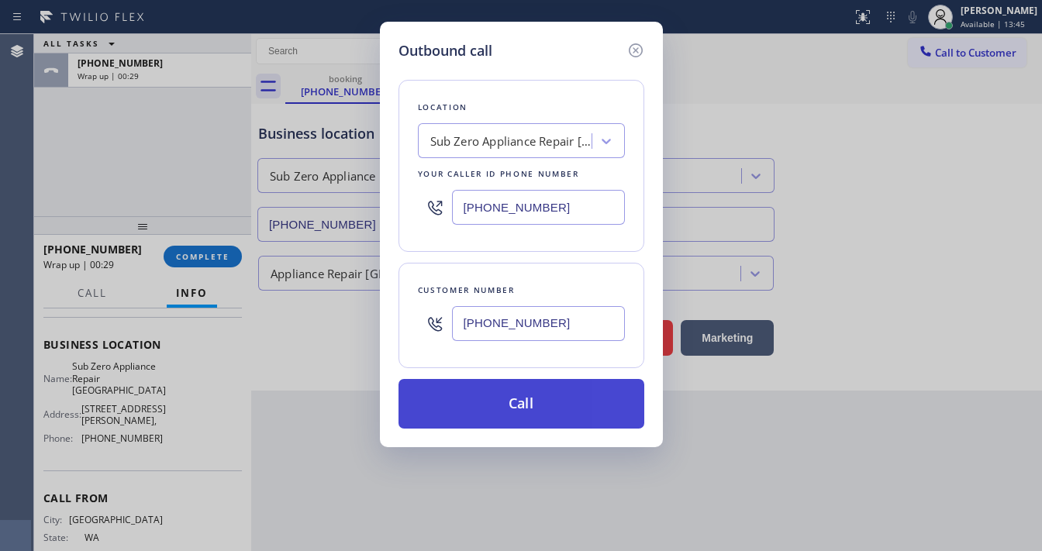
click at [520, 397] on button "Call" at bounding box center [522, 404] width 246 height 50
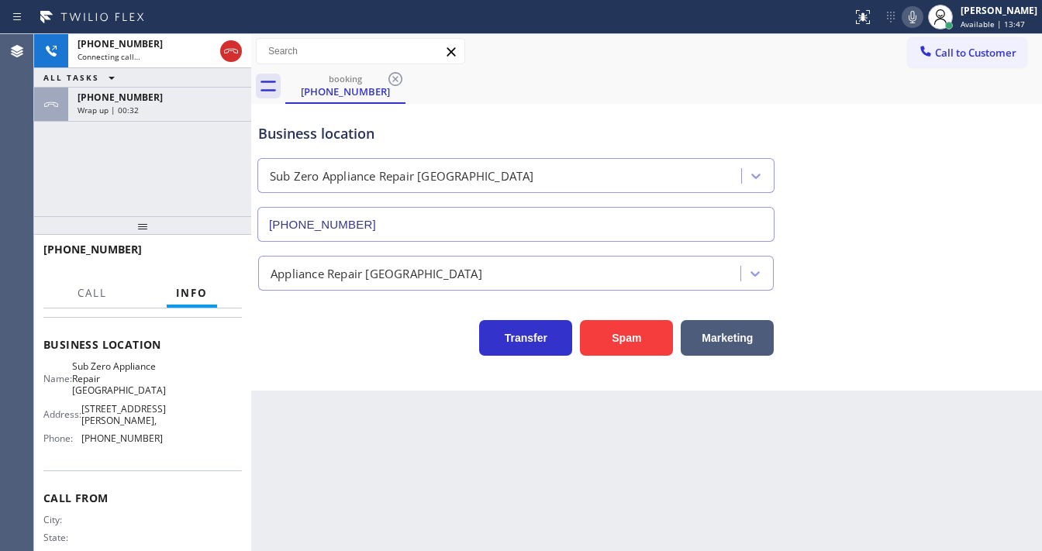
click at [921, 22] on icon at bounding box center [912, 17] width 19 height 19
click at [168, 187] on div "+13602135891 Connecting call… ALL TASKS ALL TASKS ACTIVE TASKS TASKS IN WRAP UP…" at bounding box center [142, 125] width 217 height 182
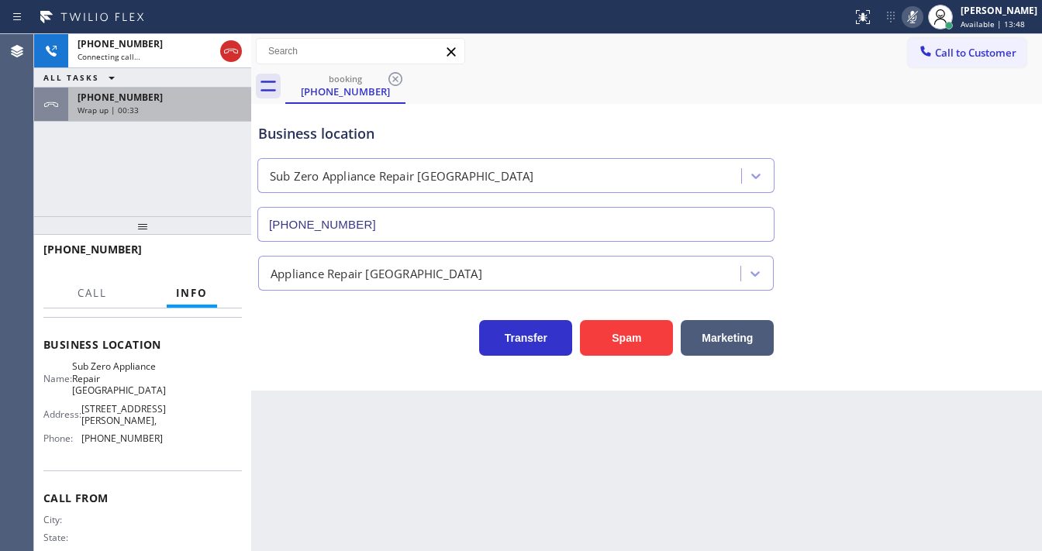
click at [168, 97] on div "+13602135891" at bounding box center [160, 97] width 164 height 13
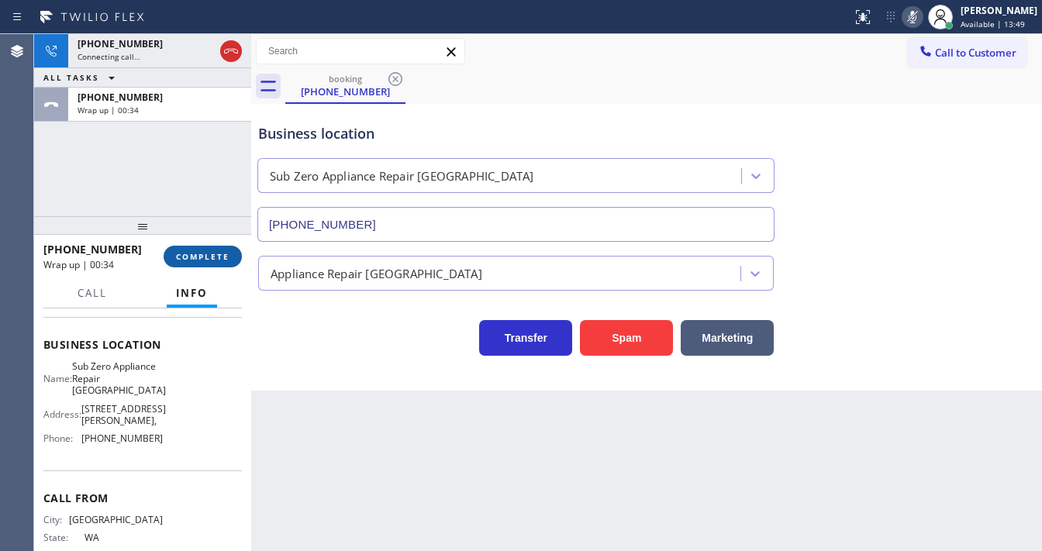
click at [207, 261] on button "COMPLETE" at bounding box center [203, 257] width 78 height 22
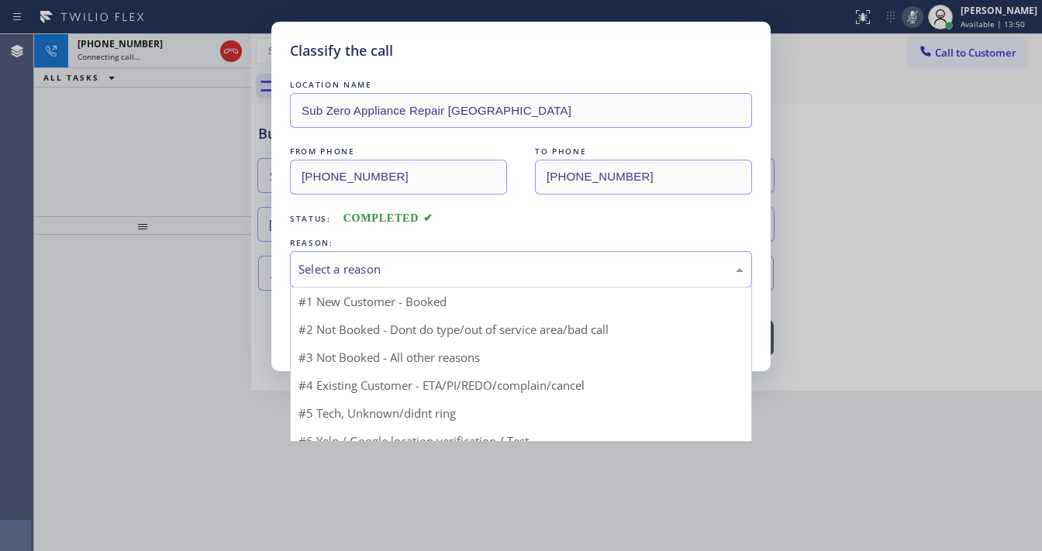
click at [378, 280] on div "Select a reason" at bounding box center [521, 269] width 462 height 36
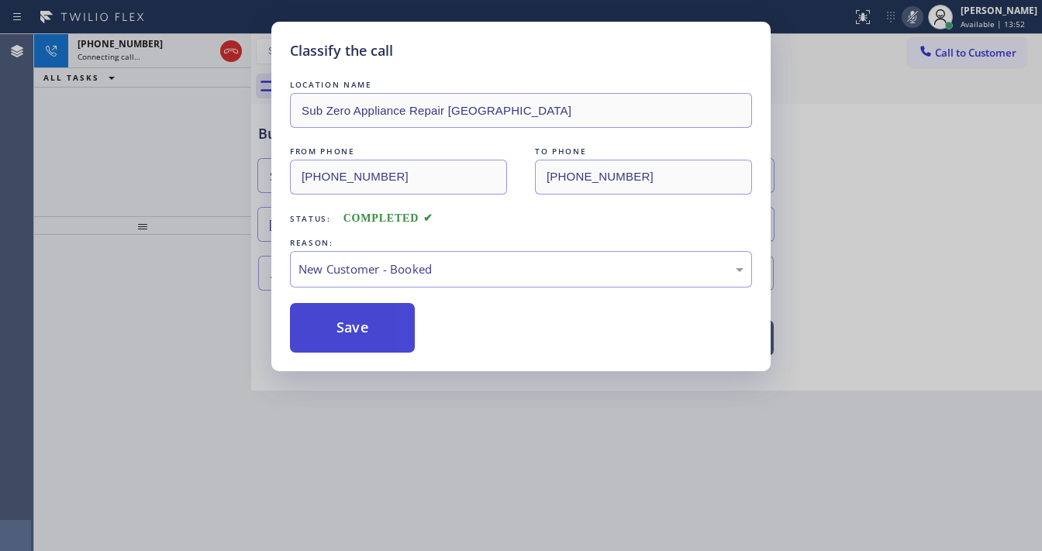
click at [378, 330] on button "Save" at bounding box center [352, 328] width 125 height 50
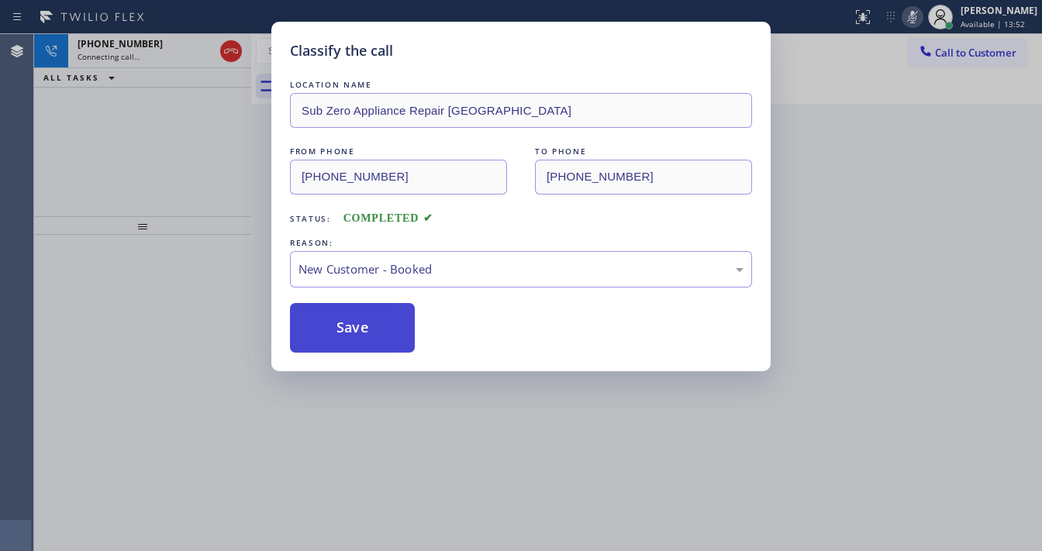
click at [378, 330] on button "Save" at bounding box center [352, 328] width 125 height 50
drag, startPoint x: 378, startPoint y: 330, endPoint x: 748, endPoint y: 158, distance: 407.0
click at [378, 329] on button "Save" at bounding box center [352, 328] width 125 height 50
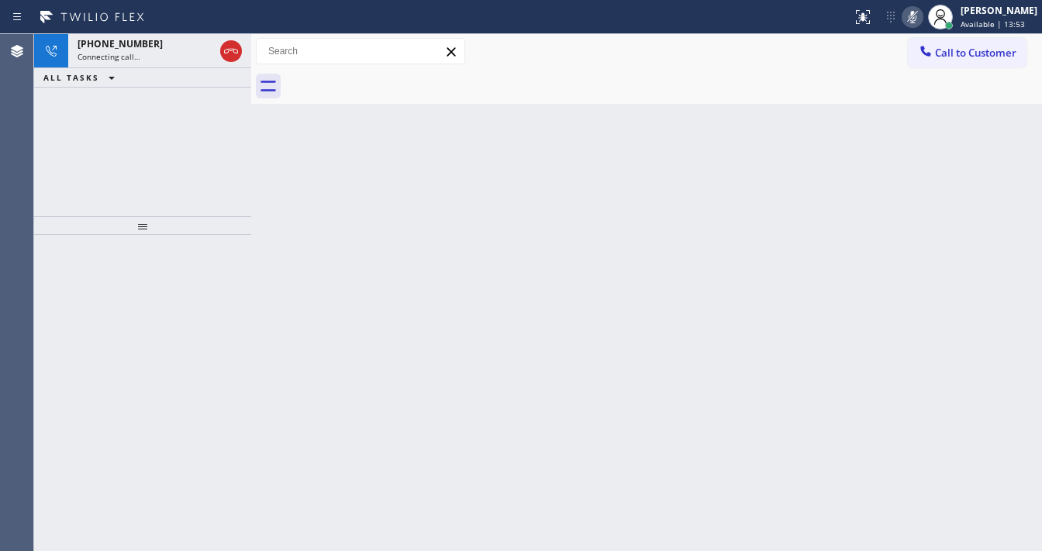
drag, startPoint x: 195, startPoint y: 152, endPoint x: 186, endPoint y: 100, distance: 52.7
click at [195, 150] on div "+13602135891 Connecting call… ALL TASKS ALL TASKS ACTIVE TASKS TASKS IN WRAP UP" at bounding box center [142, 125] width 217 height 182
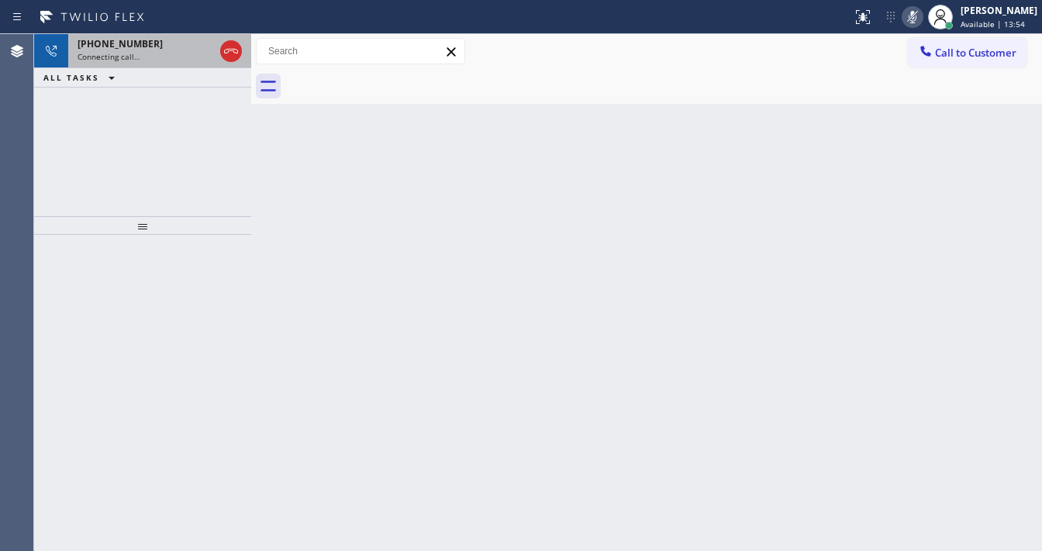
click at [160, 59] on div "Connecting call…" at bounding box center [146, 56] width 136 height 11
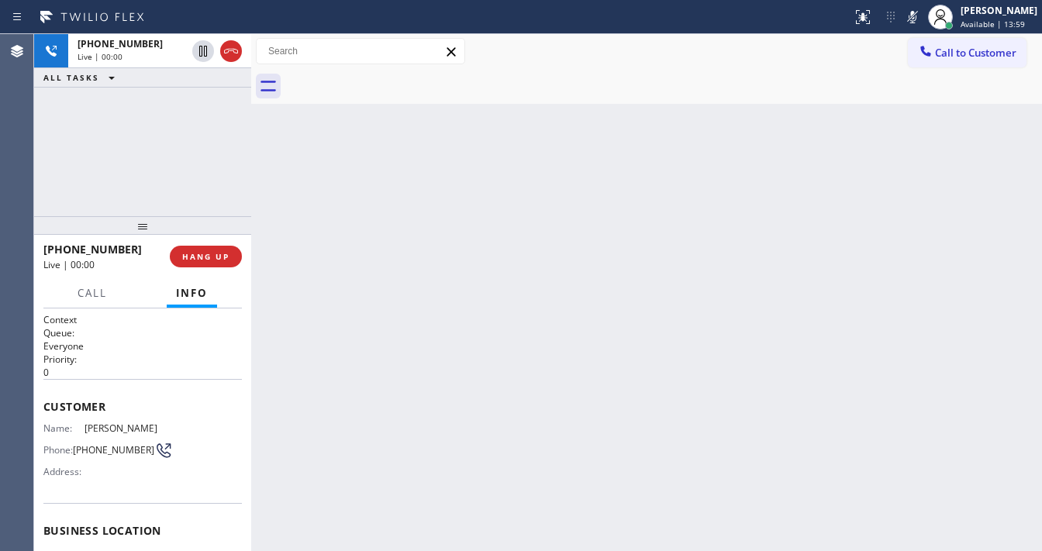
drag, startPoint x: 927, startPoint y: 13, endPoint x: 898, endPoint y: 31, distance: 33.8
click at [918, 13] on rect at bounding box center [912, 15] width 11 height 11
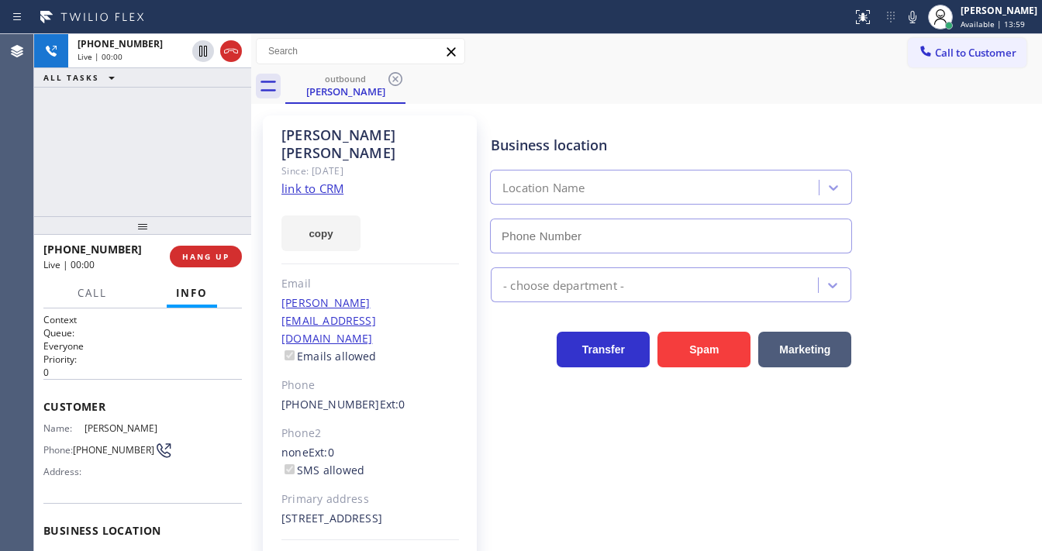
click at [148, 164] on div "+13602135891 Live | 00:00 ALL TASKS ALL TASKS ACTIVE TASKS TASKS IN WRAP UP" at bounding box center [142, 125] width 217 height 182
type input "(360) 205-1831"
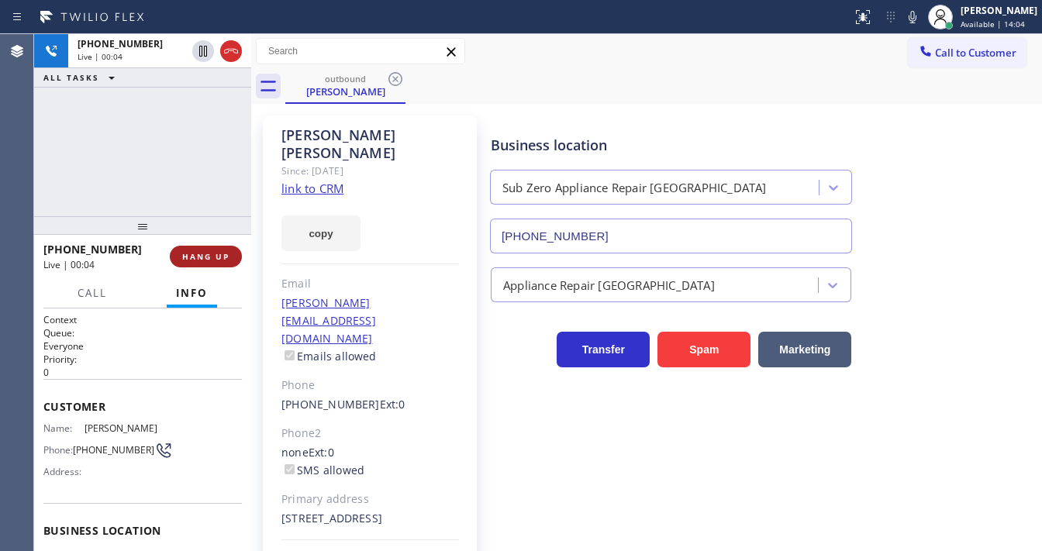
click at [224, 255] on span "HANG UP" at bounding box center [205, 256] width 47 height 11
drag, startPoint x: 968, startPoint y: 57, endPoint x: 834, endPoint y: 84, distance: 136.7
click at [964, 56] on span "Call to Customer" at bounding box center [975, 53] width 81 height 14
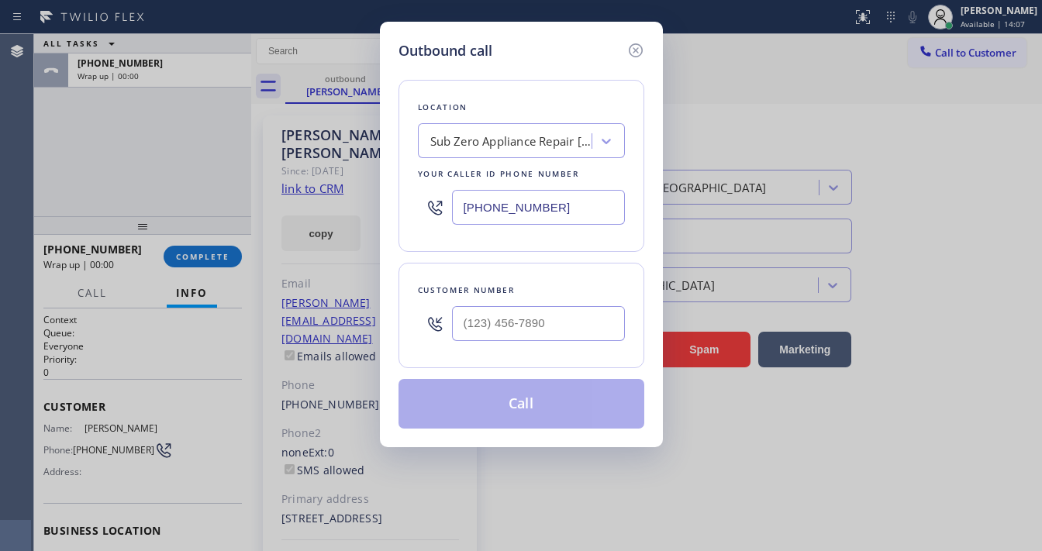
click at [496, 323] on input "text" at bounding box center [538, 323] width 173 height 35
paste input "360) 213-5891"
type input "(360) 213-5891"
click at [518, 264] on div "Customer number (360) 213-5891" at bounding box center [522, 315] width 246 height 105
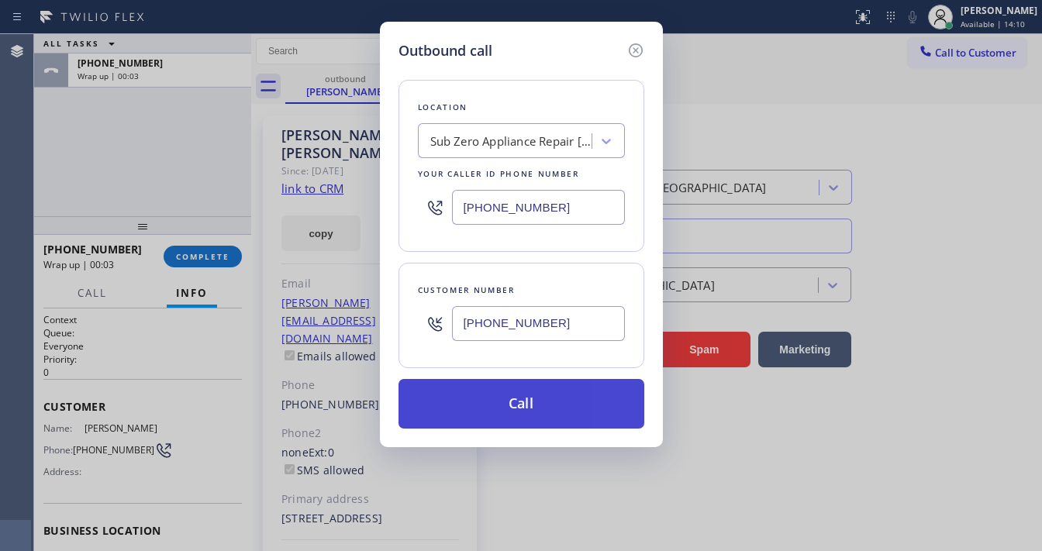
click at [529, 405] on button "Call" at bounding box center [522, 404] width 246 height 50
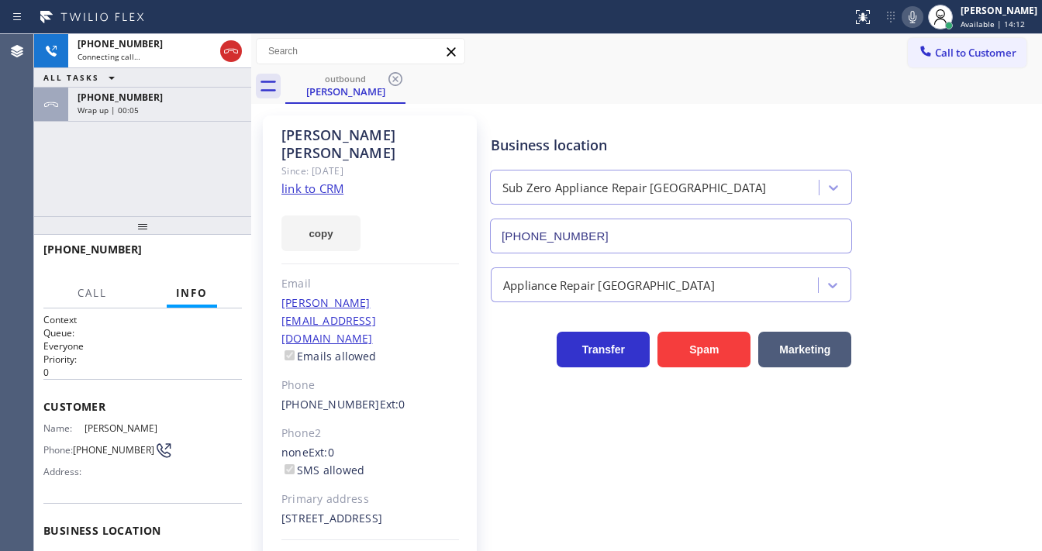
click at [917, 20] on icon at bounding box center [913, 17] width 8 height 12
click at [188, 102] on div "+13602135891" at bounding box center [160, 97] width 164 height 13
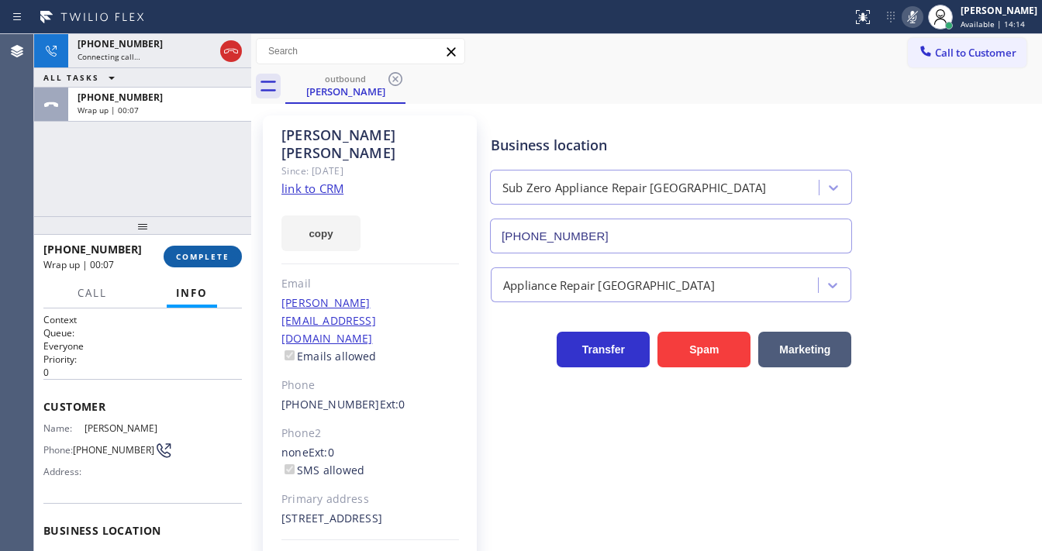
click at [216, 253] on span "COMPLETE" at bounding box center [203, 256] width 54 height 11
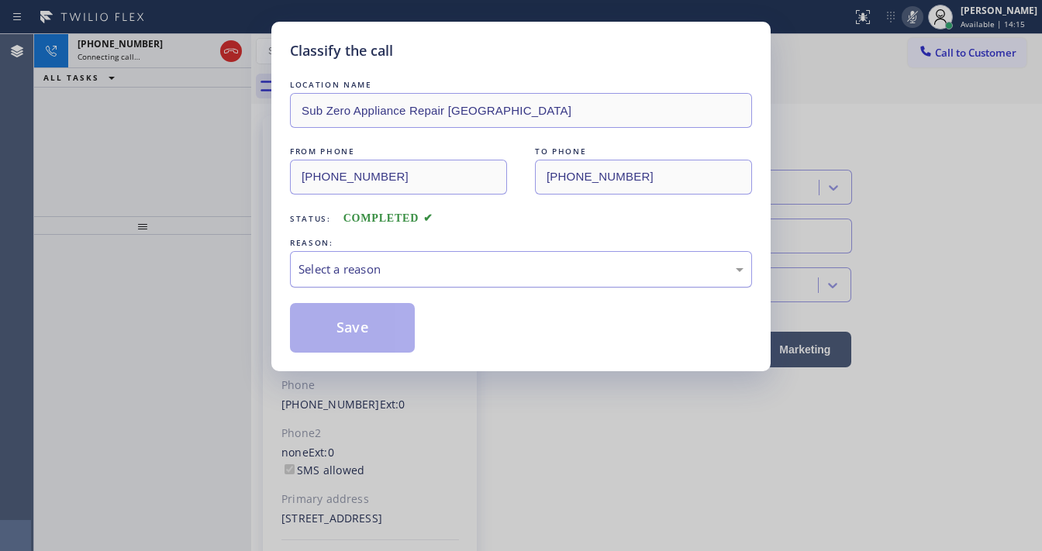
drag, startPoint x: 445, startPoint y: 264, endPoint x: 430, endPoint y: 281, distance: 23.1
click at [444, 264] on div "Select a reason" at bounding box center [521, 270] width 445 height 18
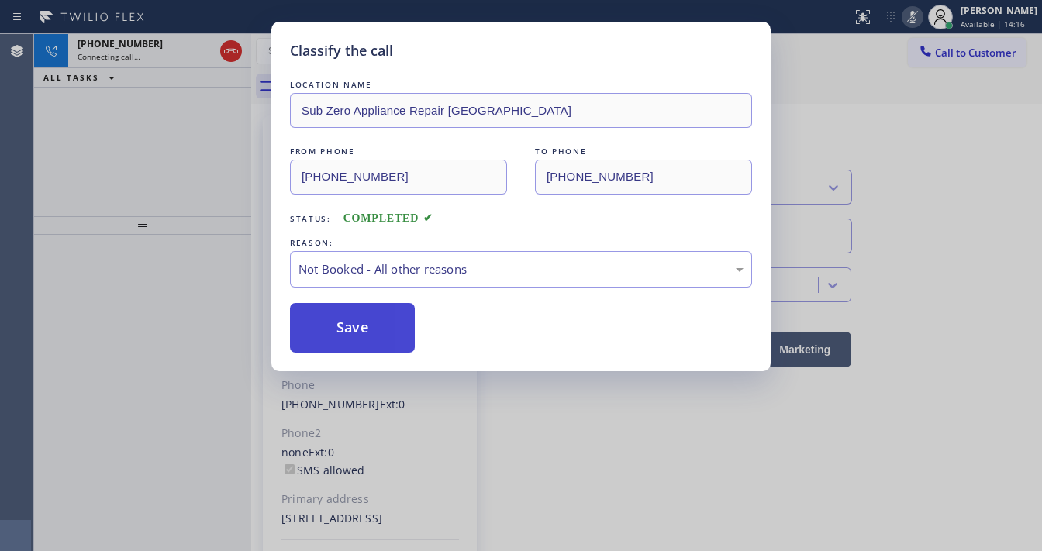
click at [363, 330] on button "Save" at bounding box center [352, 328] width 125 height 50
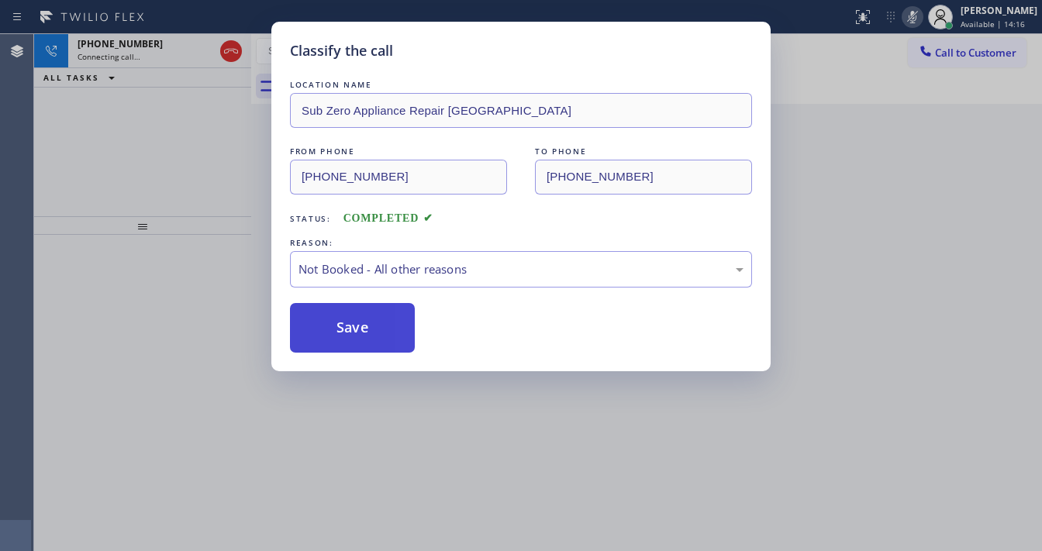
click at [363, 330] on button "Save" at bounding box center [352, 328] width 125 height 50
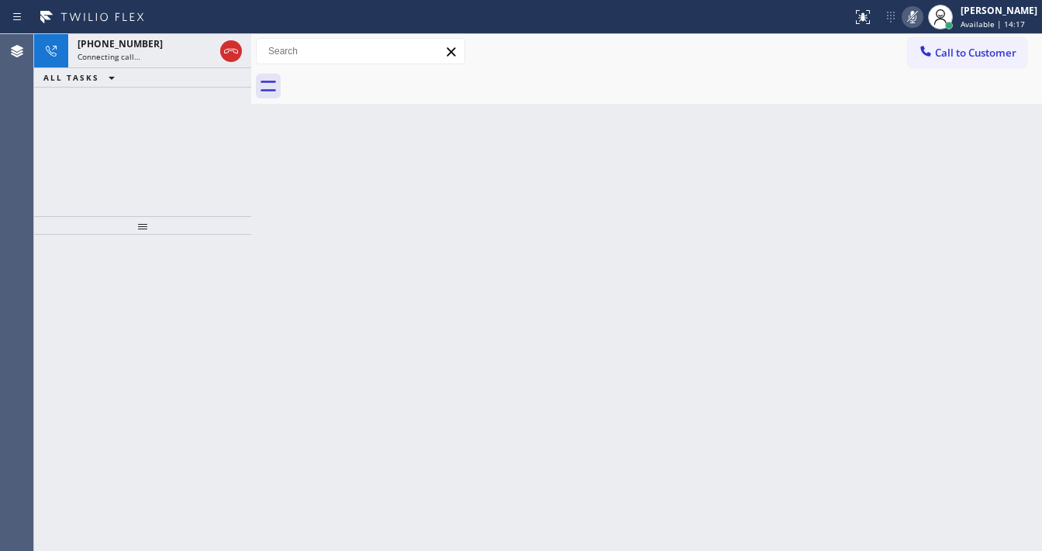
click at [205, 183] on div "+13602135891 Connecting call… ALL TASKS ALL TASKS ACTIVE TASKS TASKS IN WRAP UP" at bounding box center [142, 125] width 217 height 182
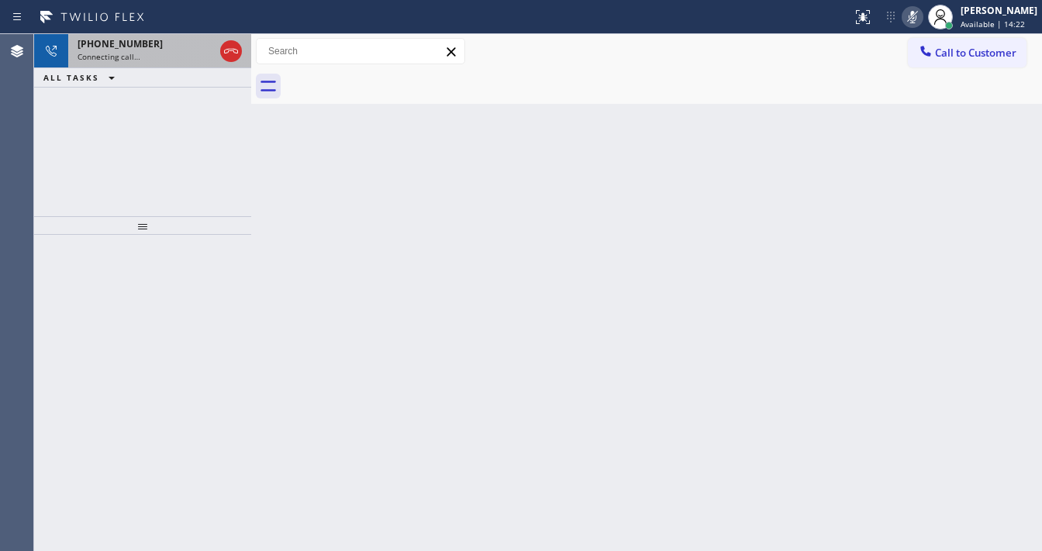
click at [127, 58] on span "Connecting call…" at bounding box center [109, 56] width 63 height 11
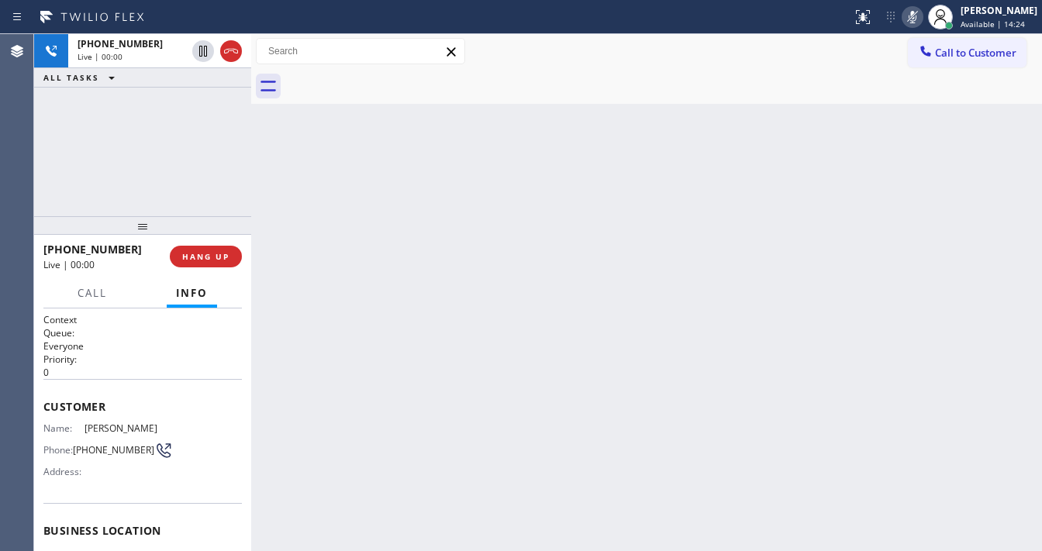
scroll to position [1, 0]
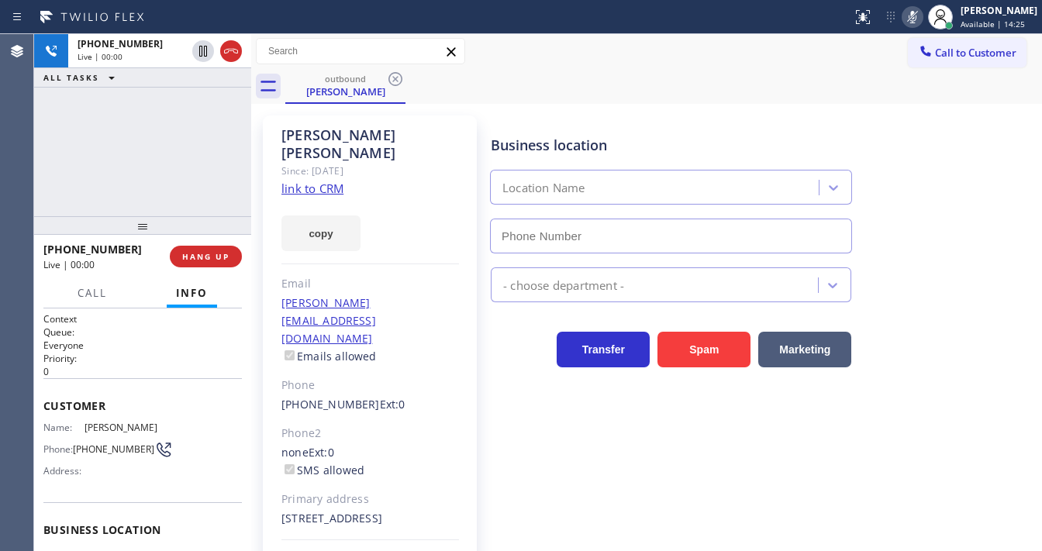
type input "(360) 205-1831"
click at [921, 25] on icon at bounding box center [912, 17] width 19 height 19
click at [136, 143] on div "+13602135891 Live | 00:01 ALL TASKS ALL TASKS ACTIVE TASKS TASKS IN WRAP UP" at bounding box center [142, 125] width 217 height 182
click at [137, 143] on div "+13602135891 Live | 00:04 ALL TASKS ALL TASKS ACTIVE TASKS TASKS IN WRAP UP" at bounding box center [142, 125] width 217 height 182
click at [210, 188] on div "+13602135891 Live | 00:49 ALL TASKS ALL TASKS ACTIVE TASKS TASKS IN WRAP UP" at bounding box center [142, 125] width 217 height 182
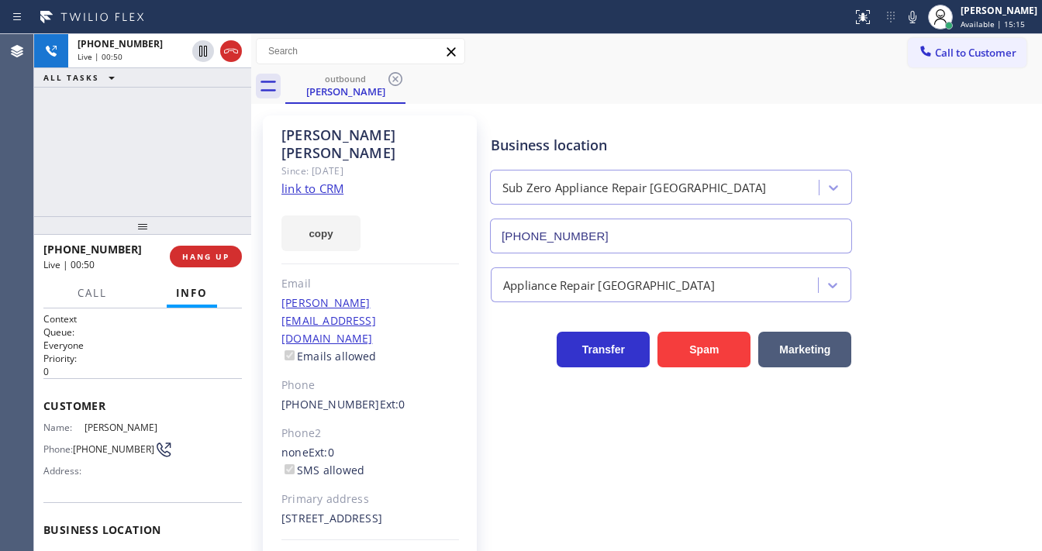
click at [180, 181] on div "+13602135891 Live | 00:50 ALL TASKS ALL TASKS ACTIVE TASKS TASKS IN WRAP UP" at bounding box center [142, 125] width 217 height 182
click at [919, 19] on icon at bounding box center [912, 17] width 19 height 19
click at [223, 261] on span "HANG UP" at bounding box center [205, 256] width 47 height 11
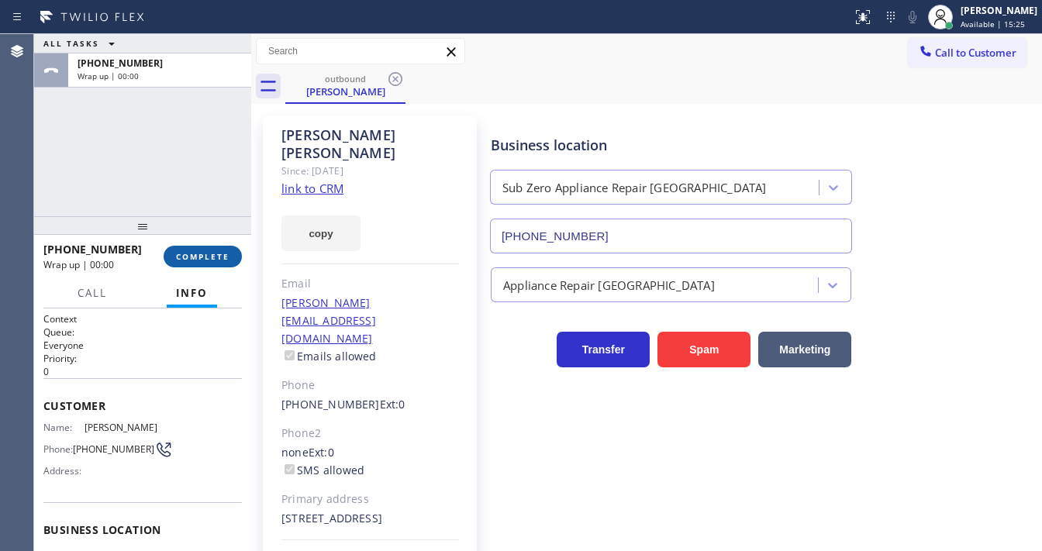
click at [224, 261] on span "COMPLETE" at bounding box center [203, 256] width 54 height 11
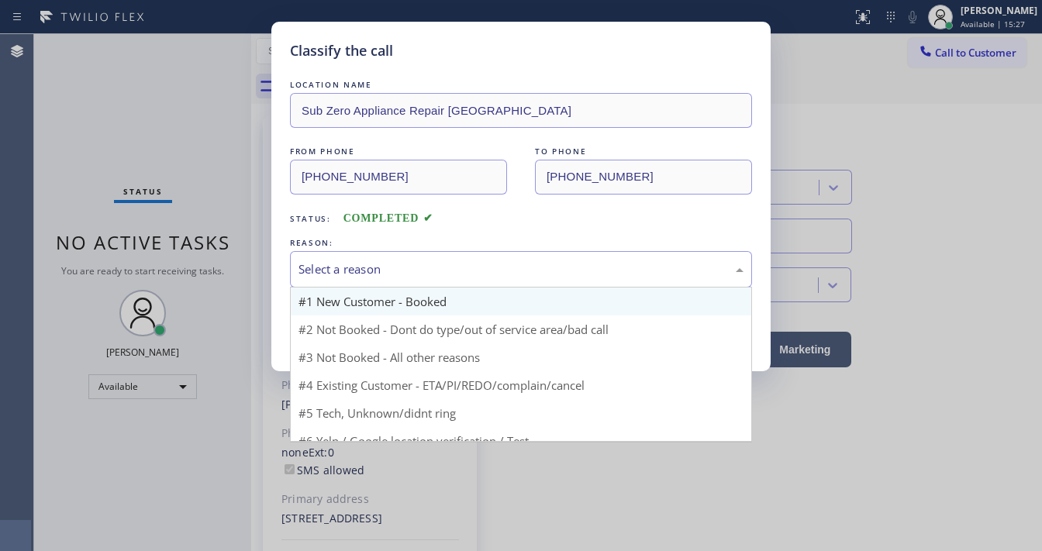
drag, startPoint x: 421, startPoint y: 282, endPoint x: 412, endPoint y: 292, distance: 13.2
click at [422, 282] on div "Select a reason" at bounding box center [521, 269] width 462 height 36
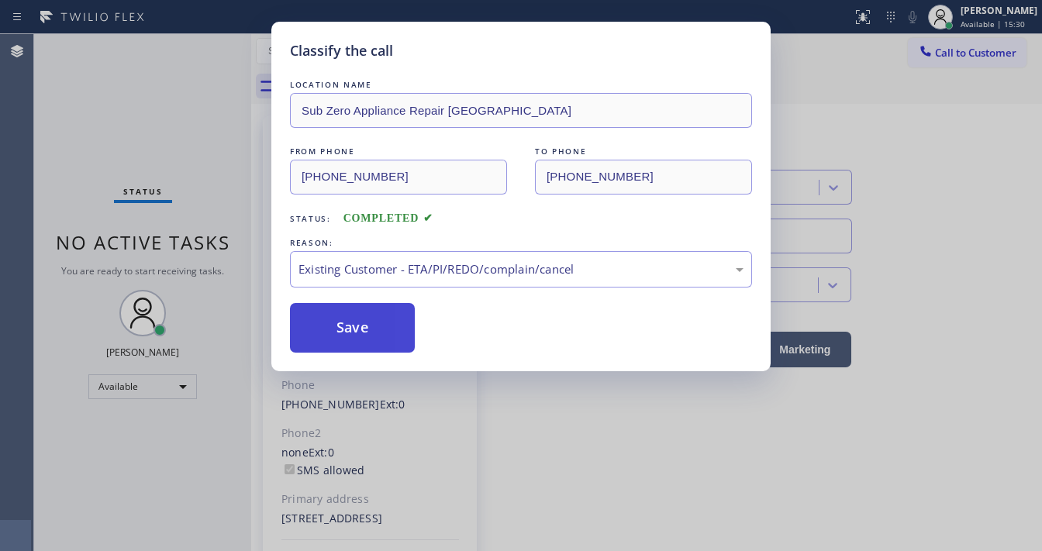
click at [358, 336] on button "Save" at bounding box center [352, 328] width 125 height 50
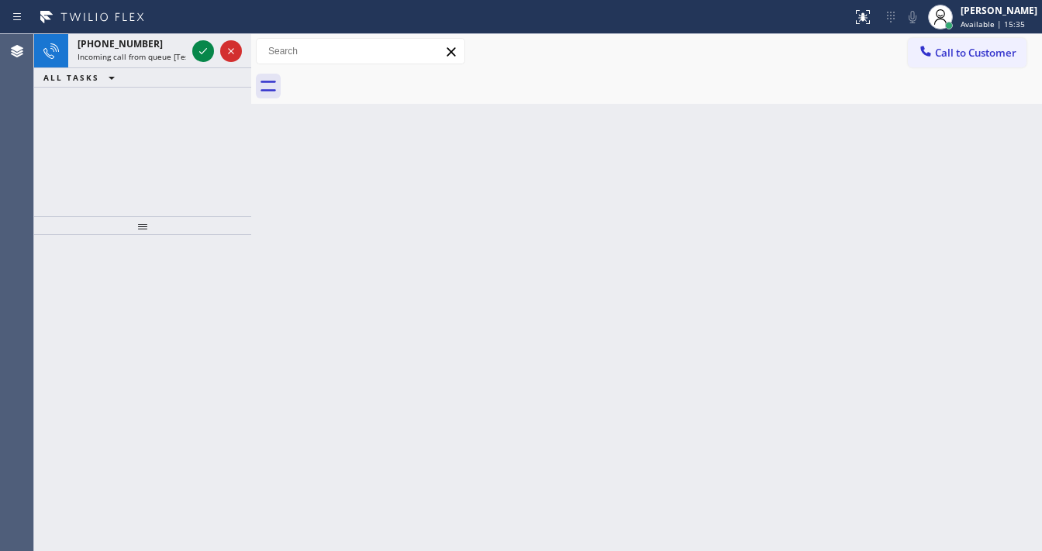
drag, startPoint x: 184, startPoint y: 111, endPoint x: 195, endPoint y: 81, distance: 32.4
click at [188, 108] on div "+14085922083 Incoming call from queue [Test] All ALL TASKS ALL TASKS ACTIVE TAS…" at bounding box center [142, 125] width 217 height 182
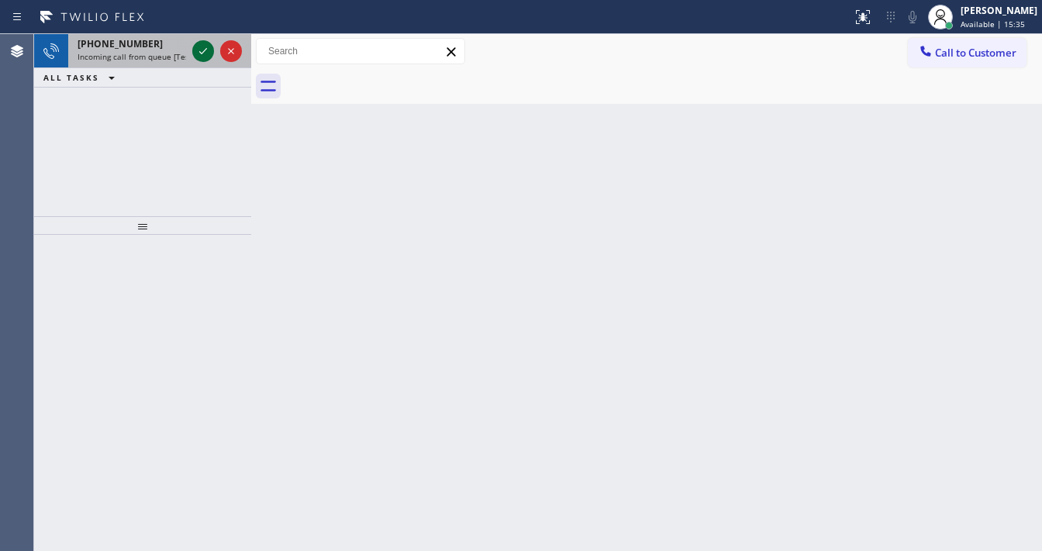
click at [199, 54] on icon at bounding box center [203, 51] width 19 height 19
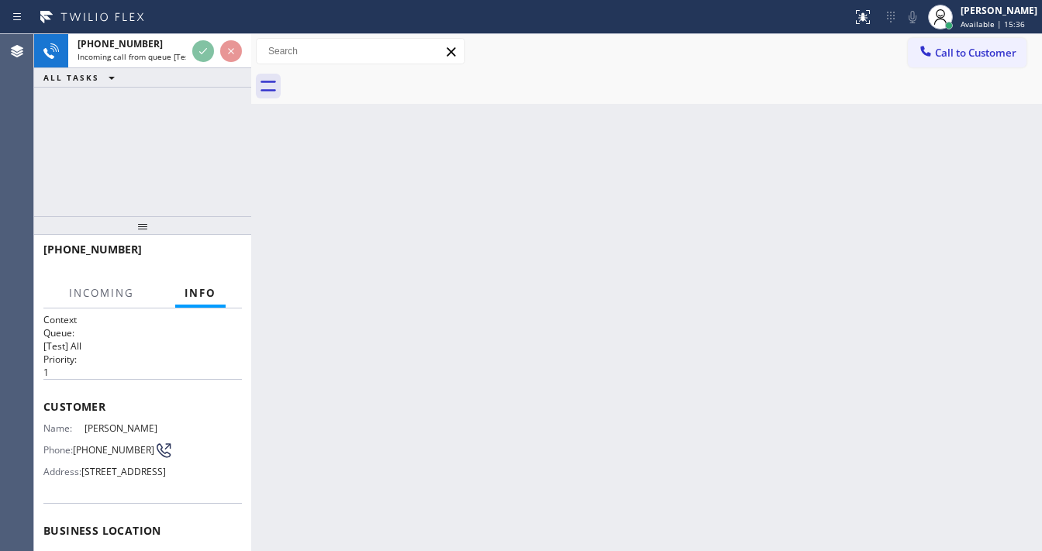
click at [195, 164] on div "+14085922083 Incoming call from queue [Test] All ALL TASKS ALL TASKS ACTIVE TAS…" at bounding box center [142, 125] width 217 height 182
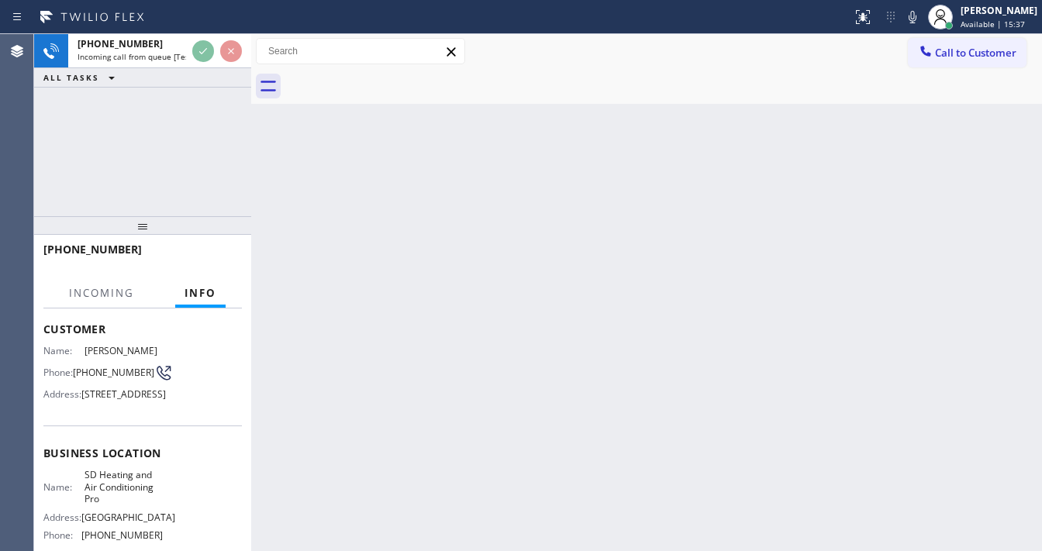
scroll to position [124, 0]
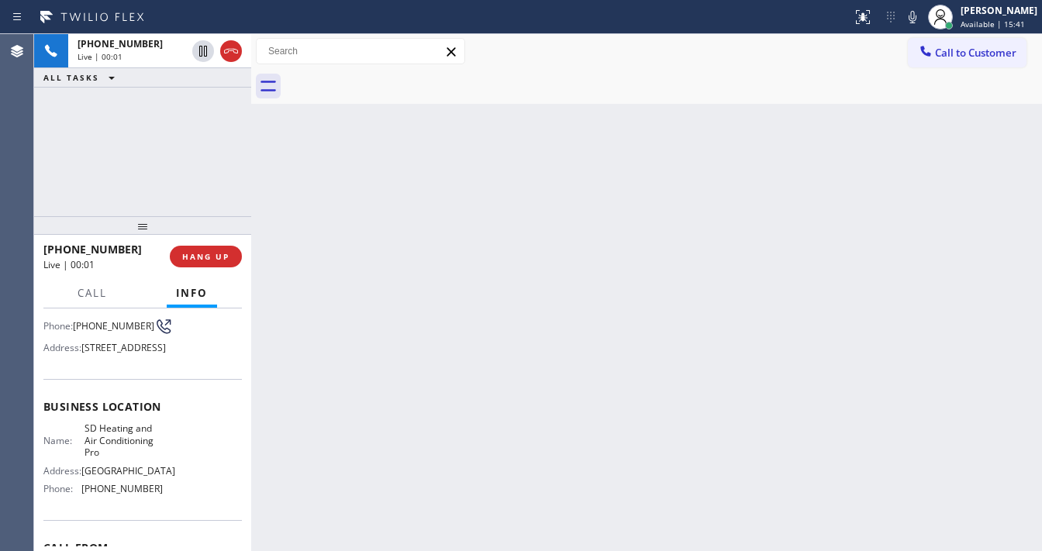
click at [178, 168] on div "+14085922083 Live | 00:01 ALL TASKS ALL TASKS ACTIVE TASKS TASKS IN WRAP UP" at bounding box center [142, 125] width 217 height 182
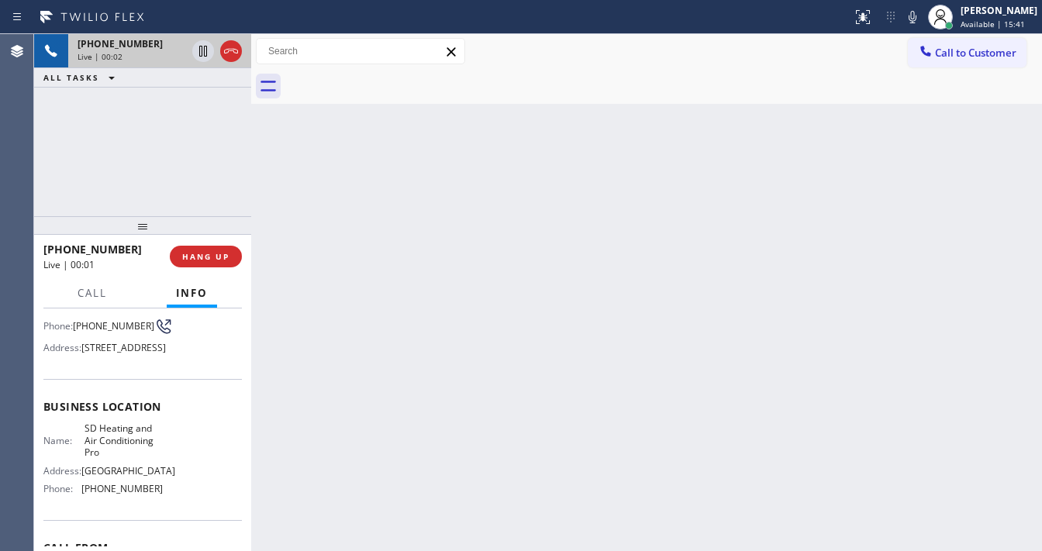
click at [144, 57] on div "Live | 00:02" at bounding box center [132, 56] width 109 height 11
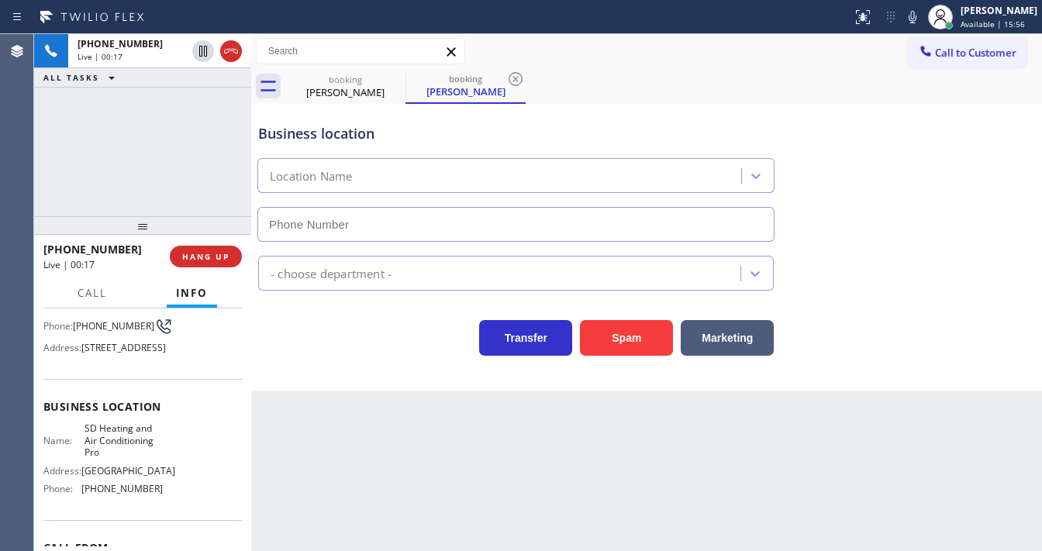
type input "(858) 649-1098"
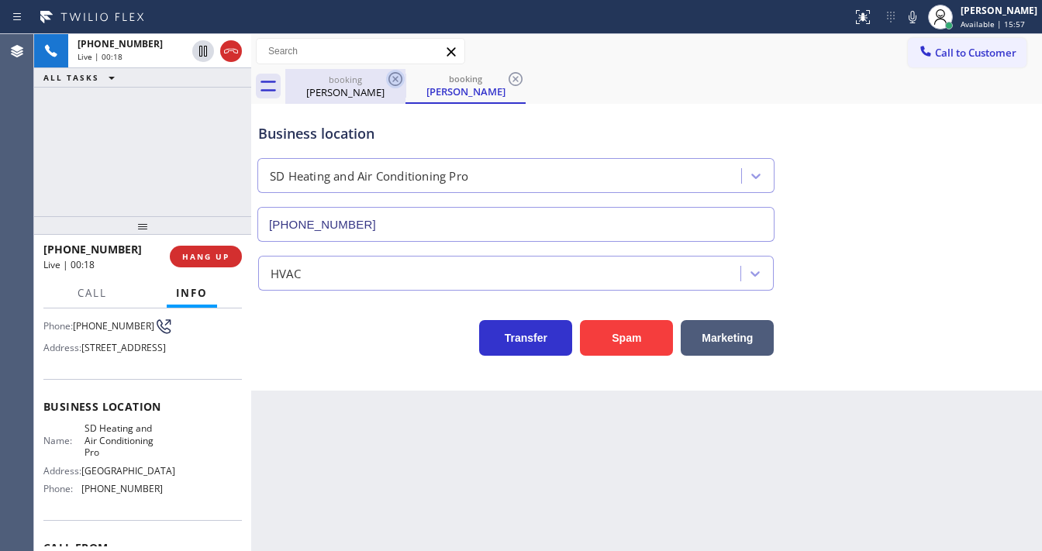
drag, startPoint x: 187, startPoint y: 149, endPoint x: 388, endPoint y: 75, distance: 213.9
click at [189, 149] on div "+14085922083 Live | 00:18 ALL TASKS ALL TASKS ACTIVE TASKS TASKS IN WRAP UP" at bounding box center [142, 125] width 217 height 182
click at [388, 75] on icon at bounding box center [395, 79] width 19 height 19
click at [353, 81] on div "booking" at bounding box center [345, 80] width 117 height 12
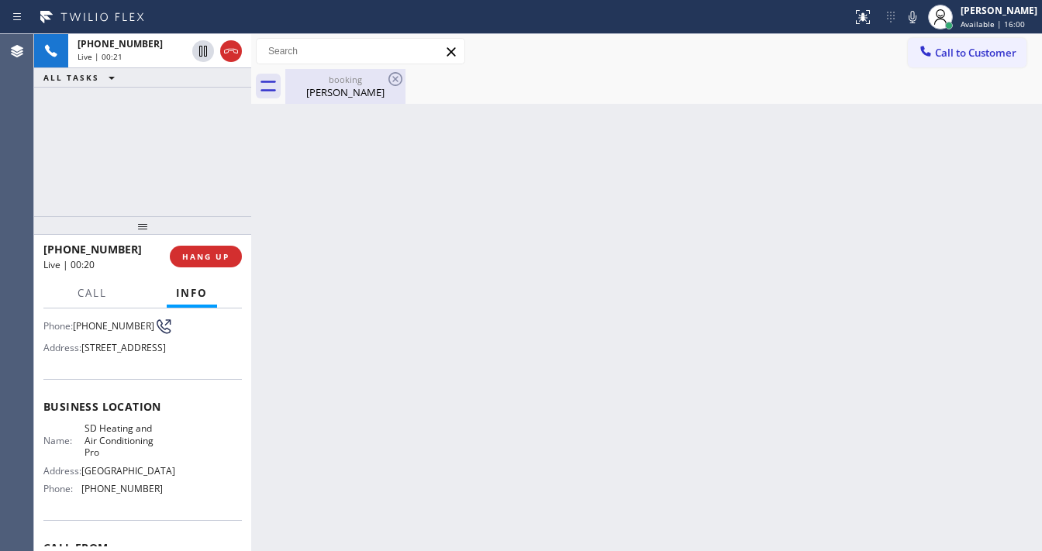
click at [344, 95] on div "Paula Boling" at bounding box center [345, 92] width 117 height 14
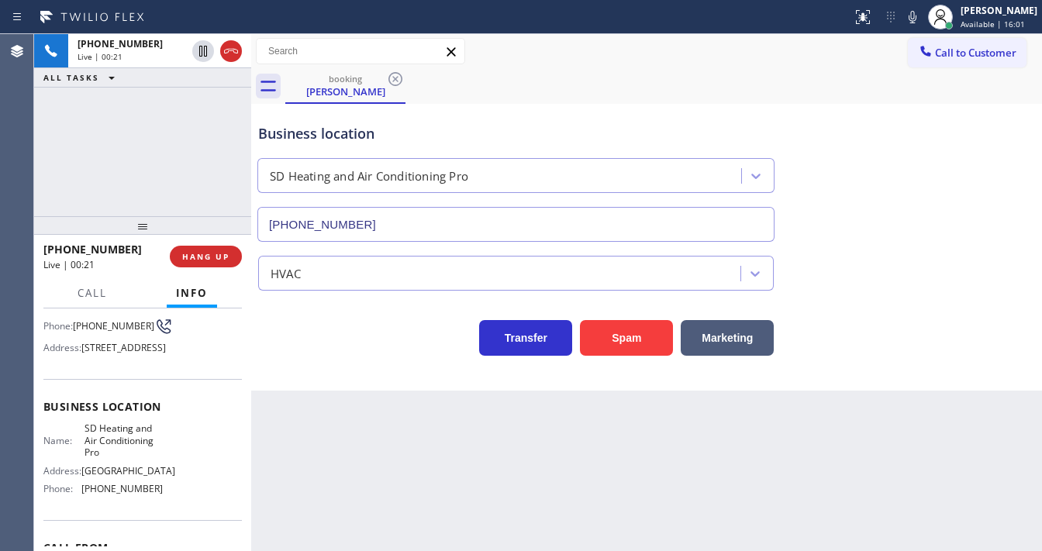
click at [158, 175] on div "+14085922083 Live | 00:21 ALL TASKS ALL TASKS ACTIVE TASKS TASKS IN WRAP UP" at bounding box center [142, 125] width 217 height 182
click at [171, 190] on div "+14085922083 Live | 00:28 ALL TASKS ALL TASKS ACTIVE TASKS TASKS IN WRAP UP" at bounding box center [142, 125] width 217 height 182
click at [174, 152] on div "+14085922083 Live | 00:35 ALL TASKS ALL TASKS ACTIVE TASKS TASKS IN WRAP UP" at bounding box center [142, 125] width 217 height 182
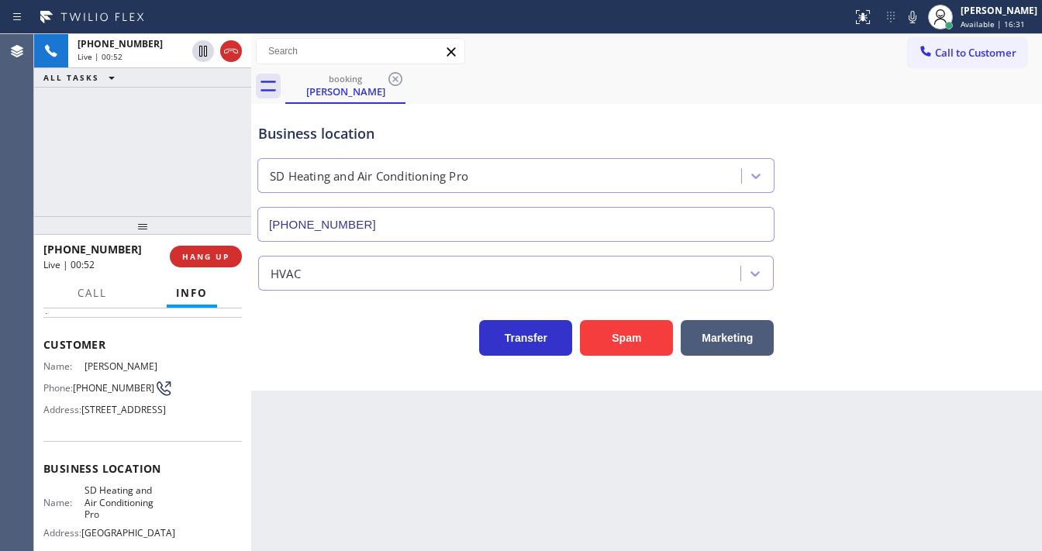
scroll to position [62, 0]
drag, startPoint x: 83, startPoint y: 381, endPoint x: 74, endPoint y: 378, distance: 9.1
click at [74, 379] on div "Phone: (408) 592-2083" at bounding box center [102, 388] width 119 height 19
click at [116, 162] on div "+14085922083 Live | 00:53 ALL TASKS ALL TASKS ACTIVE TASKS TASKS IN WRAP UP" at bounding box center [142, 125] width 217 height 182
click at [917, 20] on icon at bounding box center [913, 17] width 8 height 12
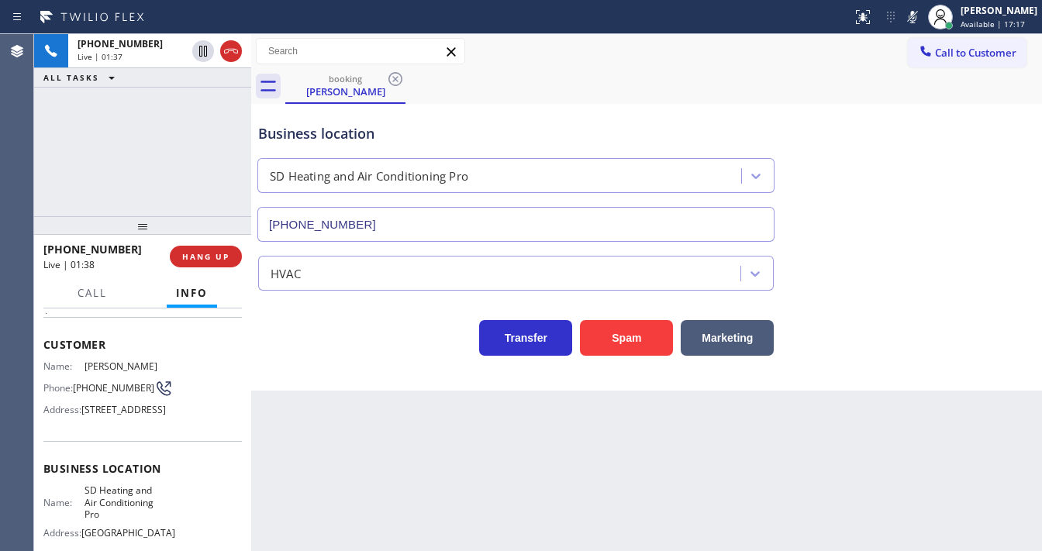
click at [156, 127] on div "+14085922083 Live | 01:37 ALL TASKS ALL TASKS ACTIVE TASKS TASKS IN WRAP UP" at bounding box center [142, 125] width 217 height 182
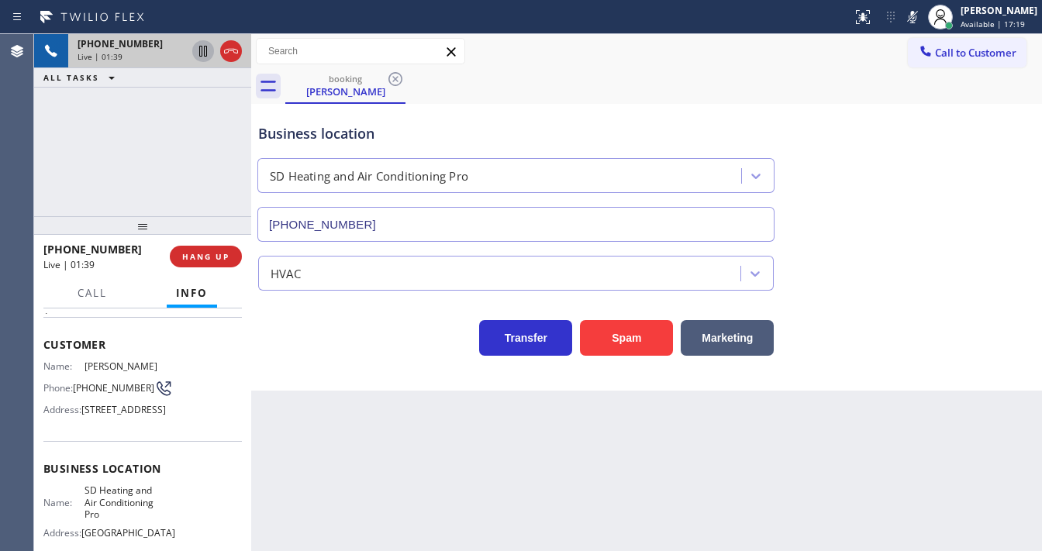
click at [202, 50] on icon at bounding box center [203, 51] width 8 height 11
click at [185, 124] on div "+14085922083 Live | 02:28 ALL TASKS ALL TASKS ACTIVE TASKS TASKS IN WRAP UP" at bounding box center [142, 125] width 217 height 182
click at [174, 138] on div "+14085922083 Live | 02:29 ALL TASKS ALL TASKS ACTIVE TASKS TASKS IN WRAP UP" at bounding box center [142, 125] width 217 height 182
click at [922, 19] on icon at bounding box center [912, 17] width 19 height 19
drag, startPoint x: 150, startPoint y: 126, endPoint x: 160, endPoint y: 120, distance: 10.8
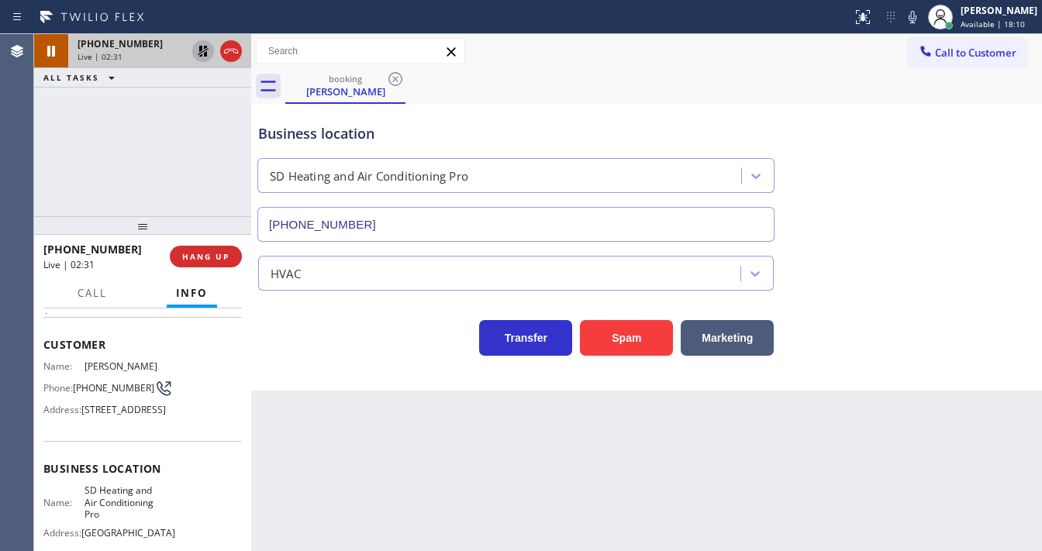
click at [160, 120] on div "+14085922083 Live | 02:31 ALL TASKS ALL TASKS ACTIVE TASKS TASKS IN WRAP UP" at bounding box center [142, 125] width 217 height 182
click at [205, 54] on icon at bounding box center [203, 51] width 11 height 11
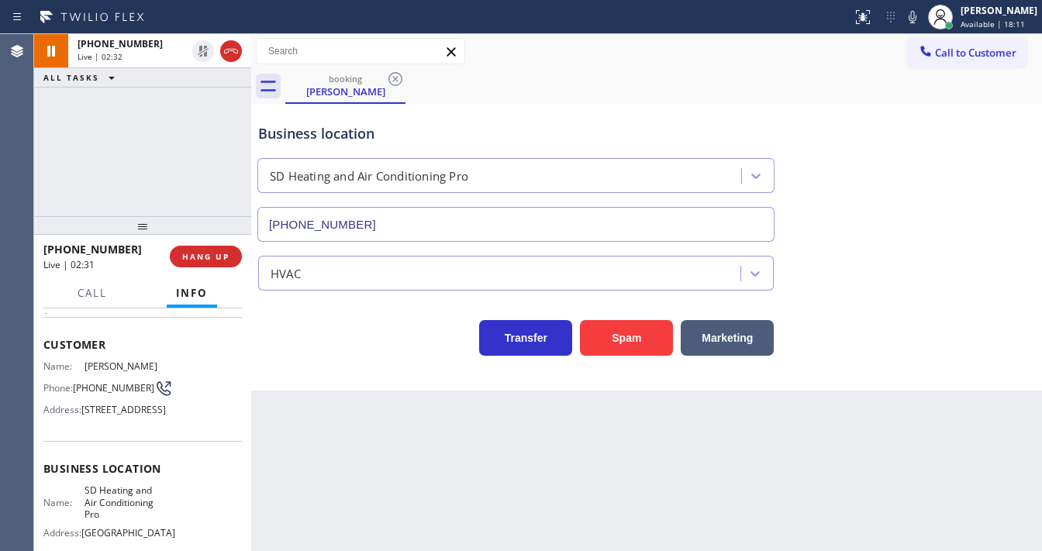
click at [189, 142] on div "+14085922083 Live | 02:32 ALL TASKS ALL TASKS ACTIVE TASKS TASKS IN WRAP UP" at bounding box center [142, 125] width 217 height 182
click at [44, 188] on div "+14085922083 Live | 03:06 ALL TASKS ALL TASKS ACTIVE TASKS TASKS IN WRAP UP" at bounding box center [142, 125] width 217 height 182
drag, startPoint x: 181, startPoint y: 146, endPoint x: 216, endPoint y: 109, distance: 49.9
click at [182, 146] on div "+14085922083 Live | 03:17 ALL TASKS ALL TASKS ACTIVE TASKS TASKS IN WRAP UP" at bounding box center [142, 125] width 217 height 182
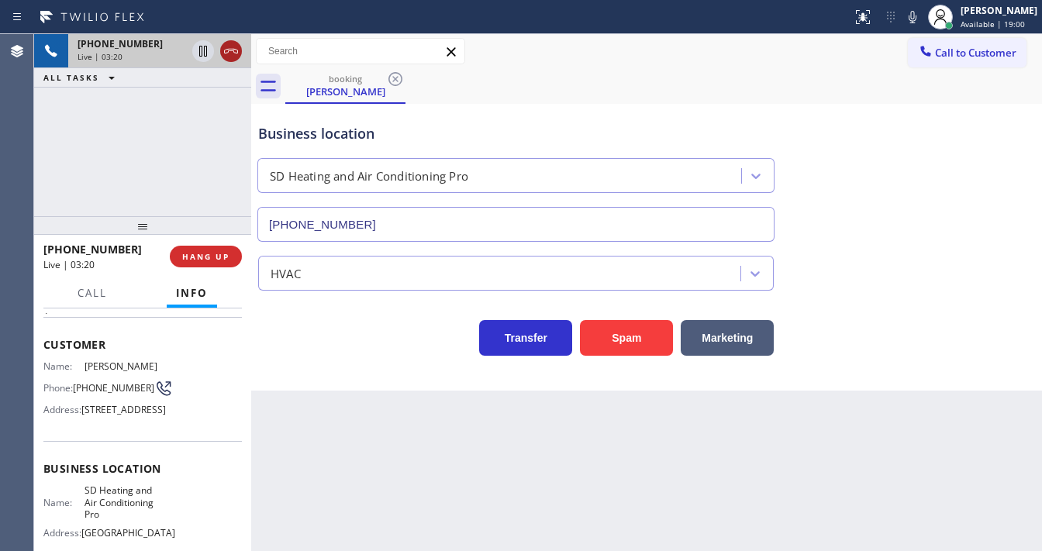
click at [233, 53] on icon at bounding box center [231, 51] width 19 height 19
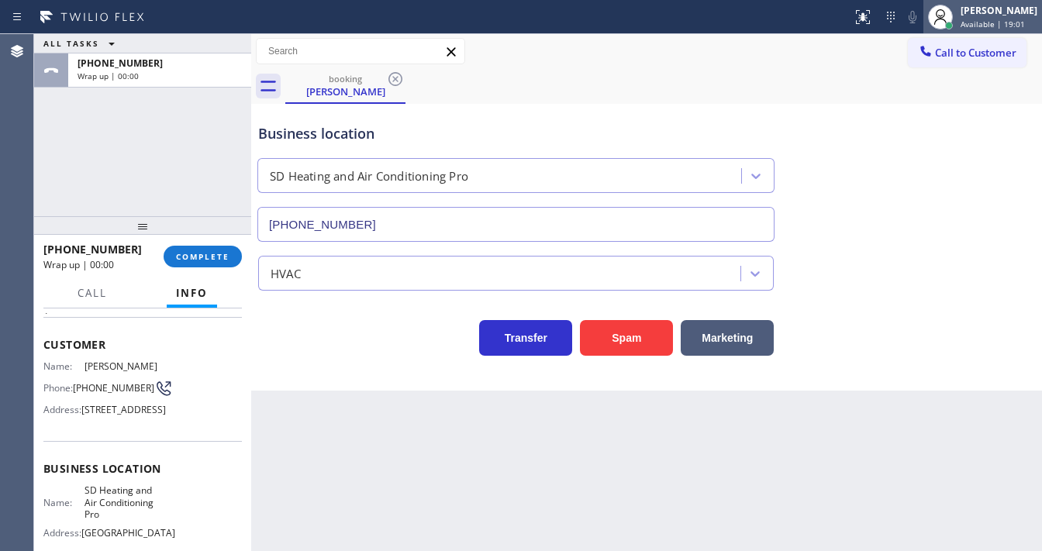
click at [1008, 24] on span "Available | 19:01" at bounding box center [993, 24] width 64 height 11
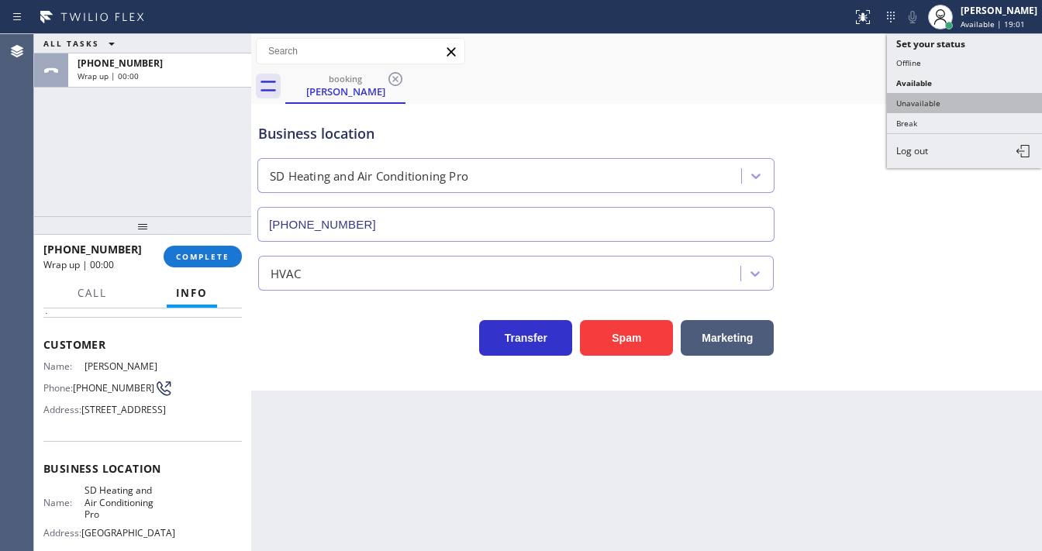
click at [952, 96] on button "Unavailable" at bounding box center [964, 103] width 155 height 20
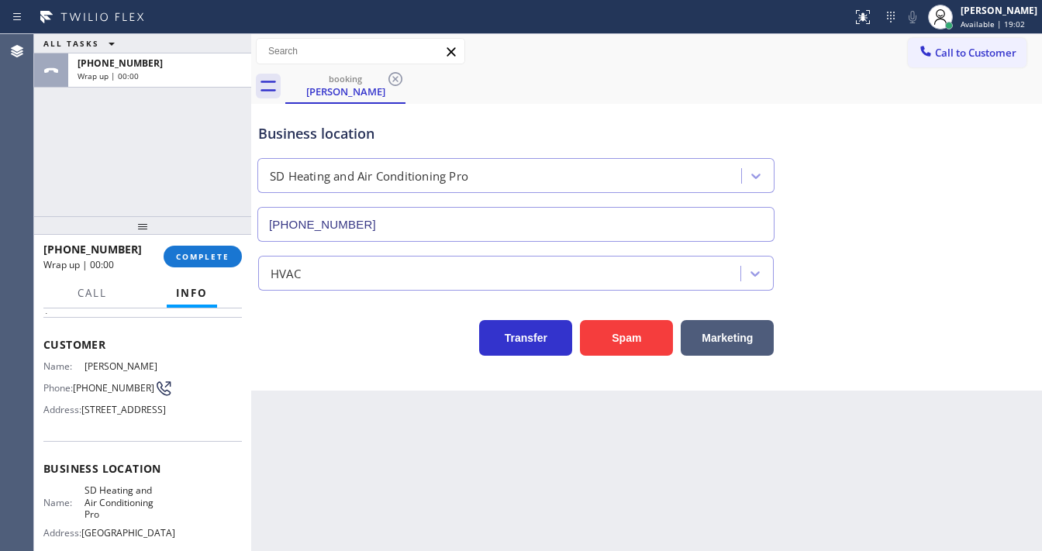
click at [947, 115] on div "Business location SD Heating and Air Conditioning Pro (858) 649-1098" at bounding box center [646, 172] width 783 height 140
click at [210, 265] on button "COMPLETE" at bounding box center [203, 257] width 78 height 22
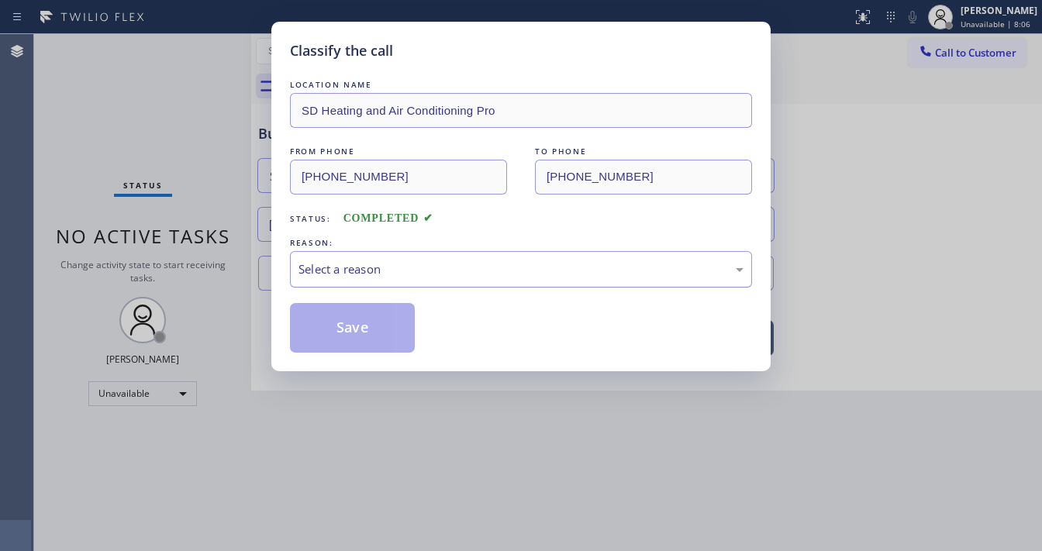
click at [344, 262] on div "Select a reason" at bounding box center [521, 270] width 445 height 18
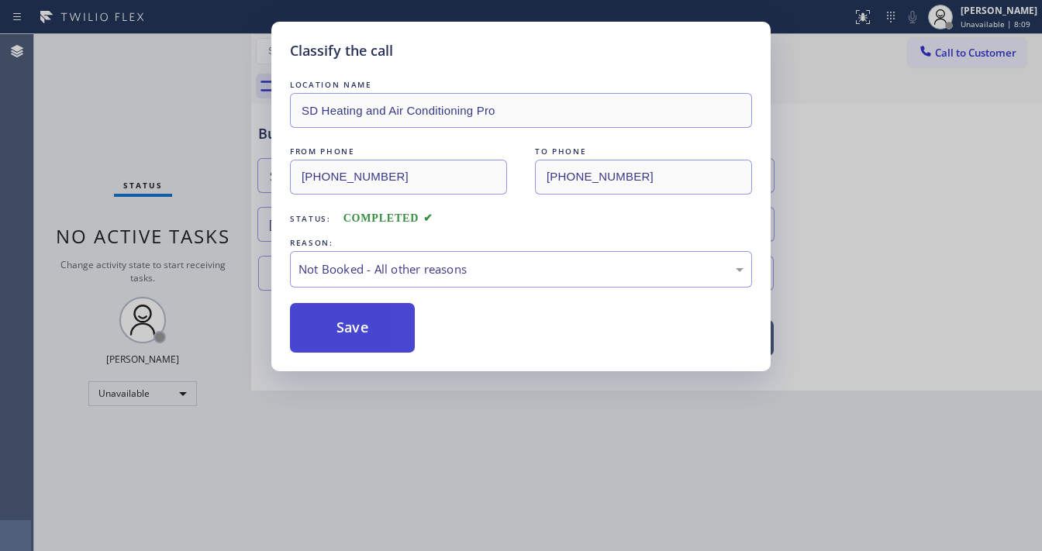
click at [357, 309] on button "Save" at bounding box center [352, 328] width 125 height 50
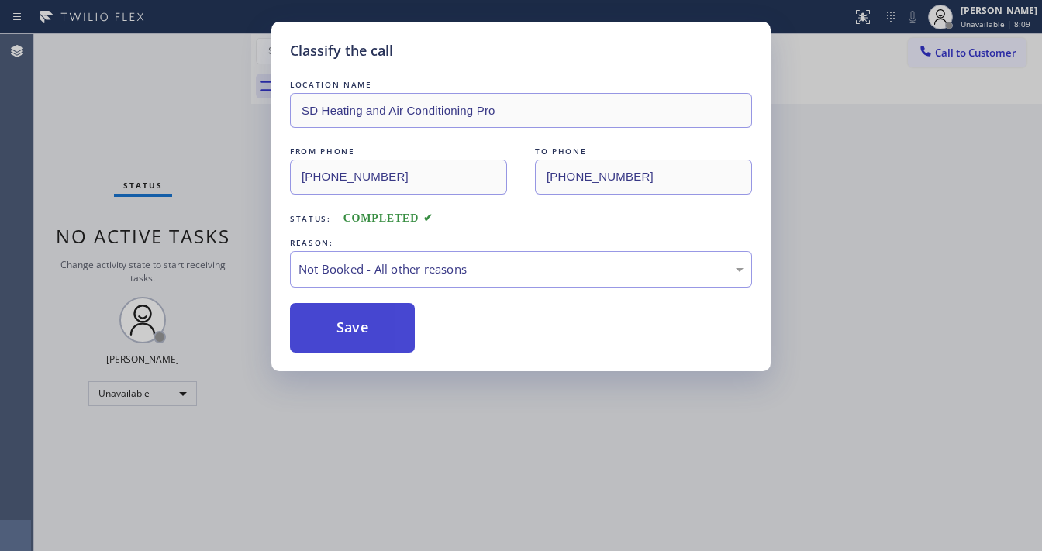
drag, startPoint x: 357, startPoint y: 309, endPoint x: 365, endPoint y: 297, distance: 15.1
click at [359, 304] on button "Save" at bounding box center [352, 328] width 125 height 50
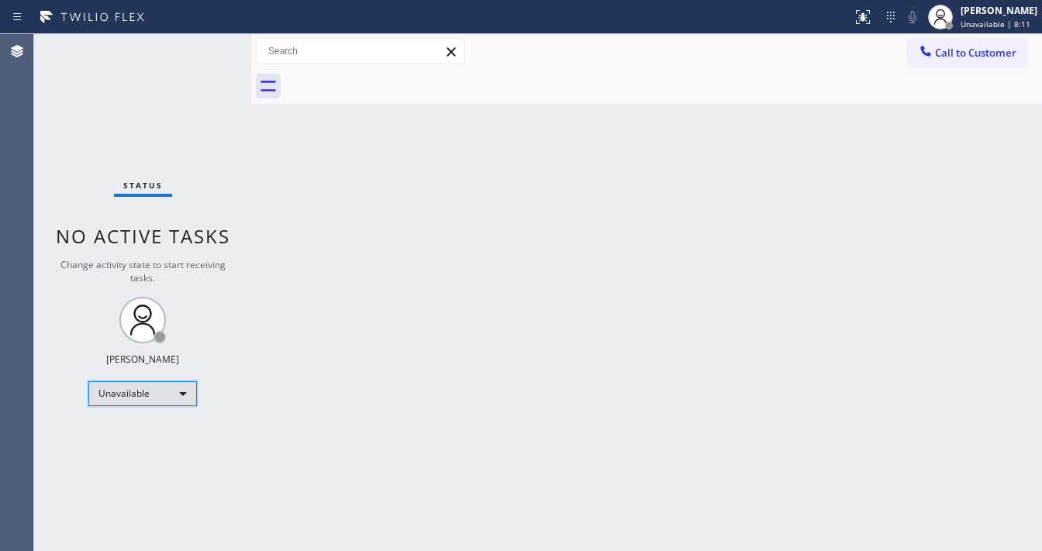
click at [156, 396] on div "Unavailable" at bounding box center [142, 394] width 109 height 25
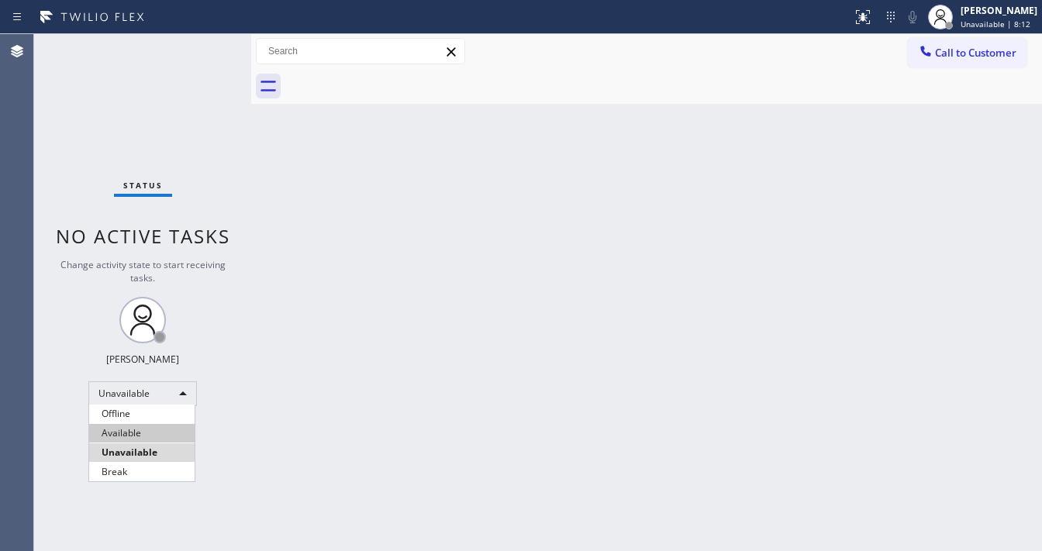
click at [141, 434] on li "Available" at bounding box center [141, 433] width 105 height 19
click at [292, 391] on div "Back to Dashboard Change Sender ID Customers Technicians Select a contact Outbo…" at bounding box center [646, 292] width 791 height 517
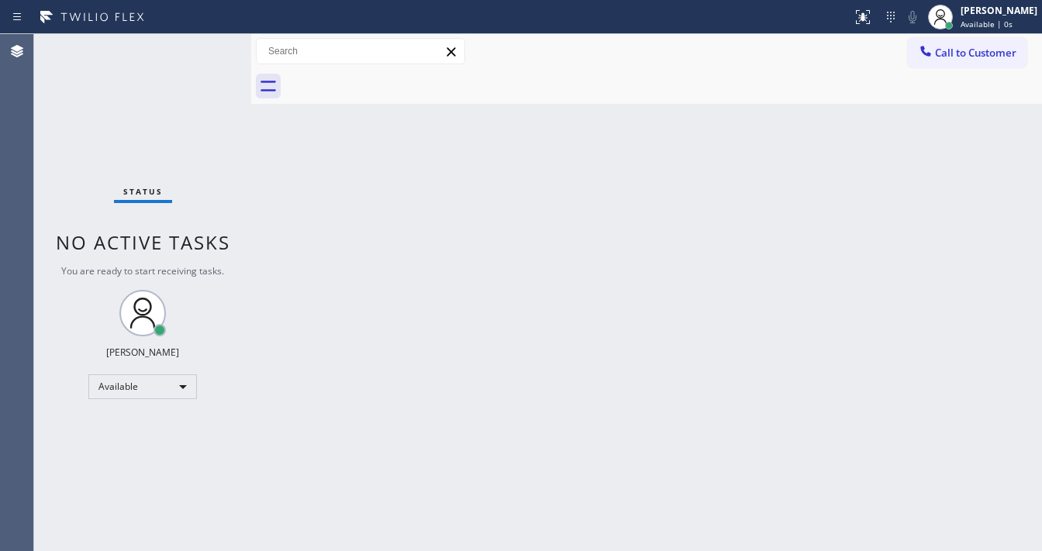
click at [408, 546] on div "Back to Dashboard Change Sender ID Customers Technicians Select a contact Outbo…" at bounding box center [646, 292] width 791 height 517
click at [208, 36] on div "Status No active tasks You are ready to start receiving tasks. Michael Javier A…" at bounding box center [142, 292] width 217 height 517
click at [209, 47] on div "Status No active tasks You are ready to start receiving tasks. Michael Javier A…" at bounding box center [142, 292] width 217 height 517
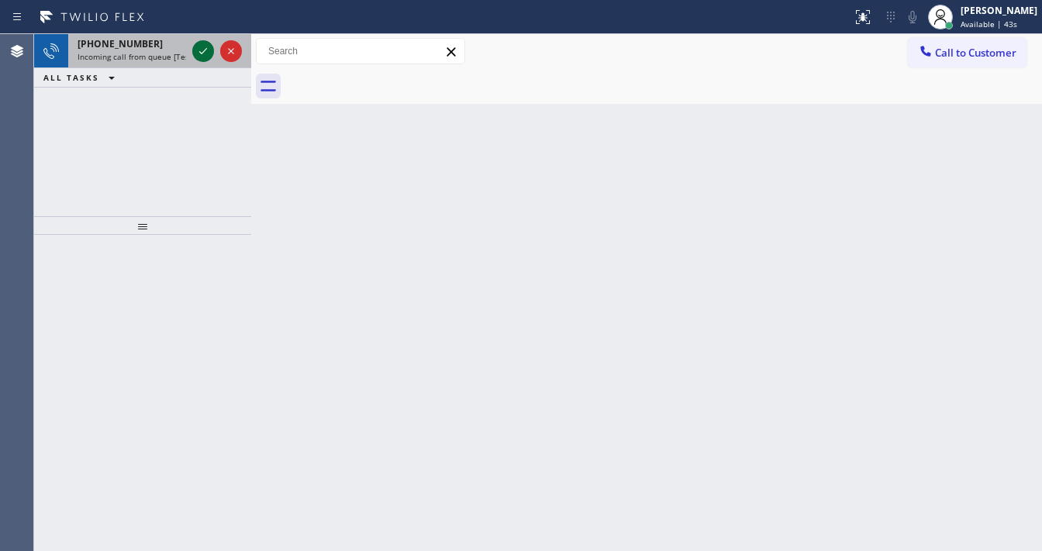
click at [203, 50] on icon at bounding box center [203, 51] width 19 height 19
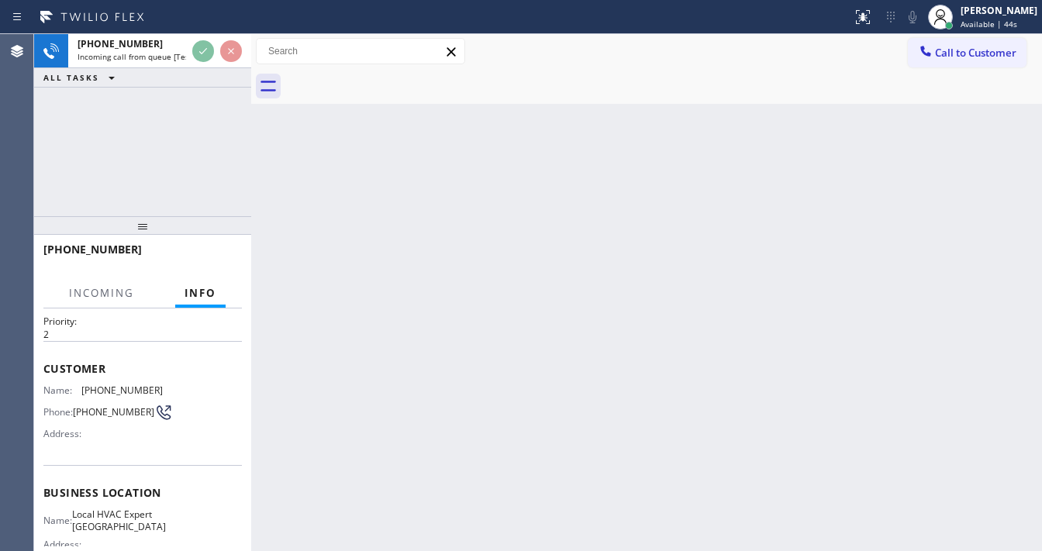
scroll to position [124, 0]
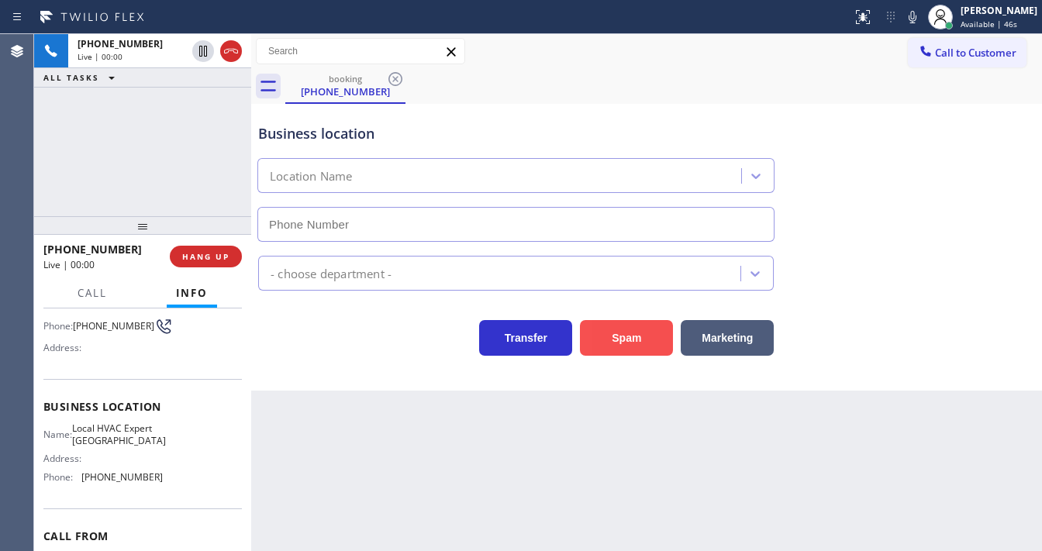
click at [641, 341] on button "Spam" at bounding box center [626, 338] width 93 height 36
type input "(954) 869-4402"
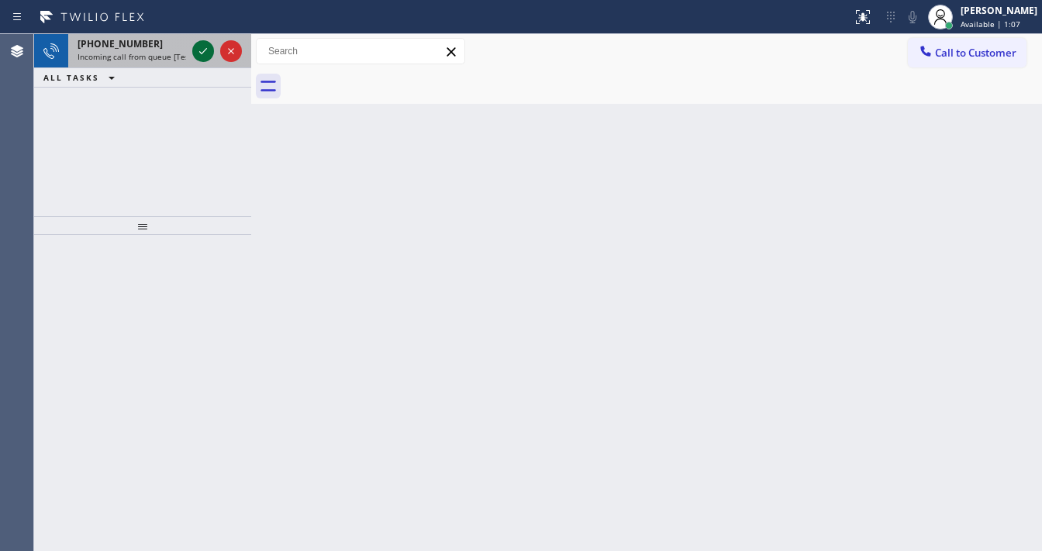
click at [206, 47] on icon at bounding box center [203, 51] width 19 height 19
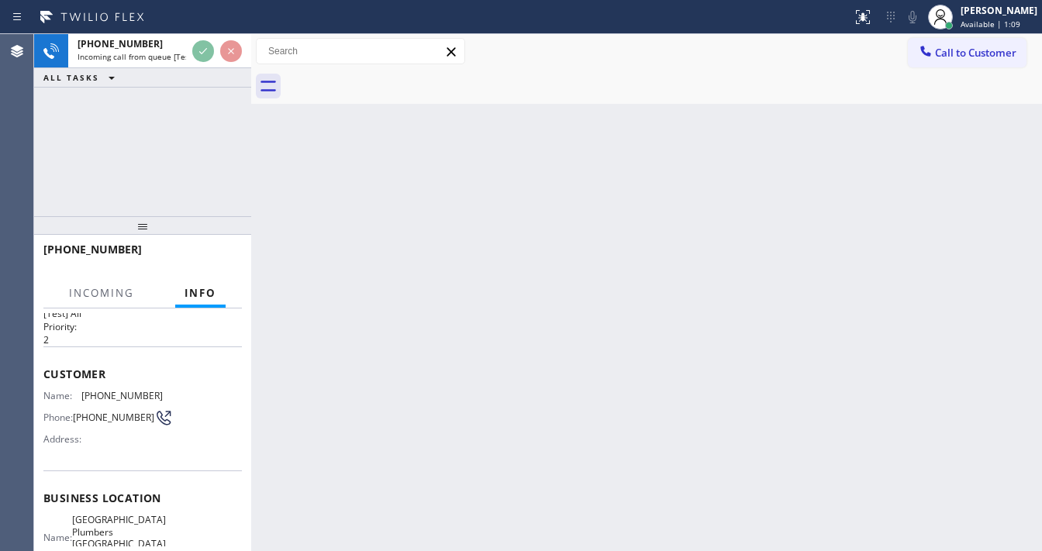
scroll to position [124, 0]
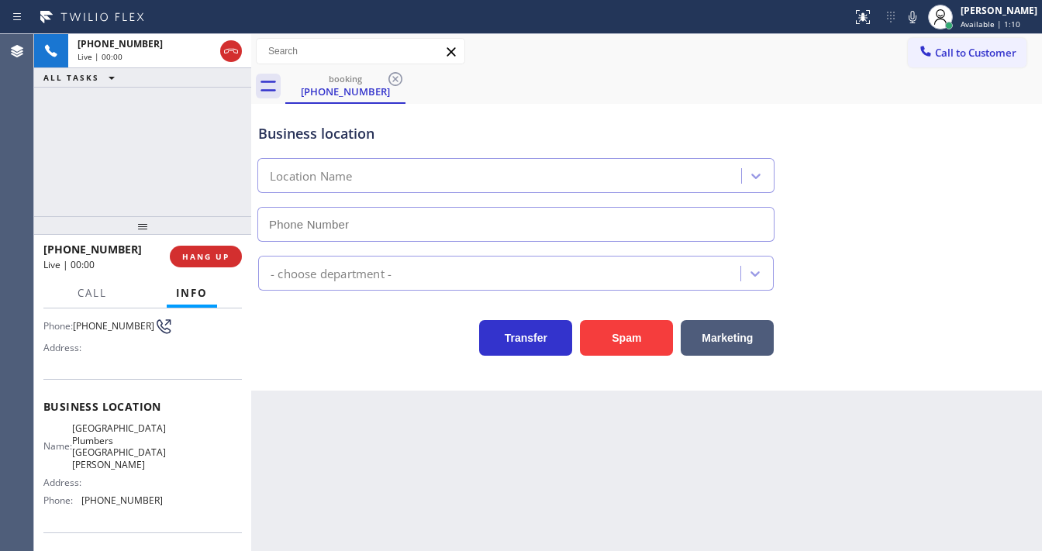
type input "(408) 844-4822"
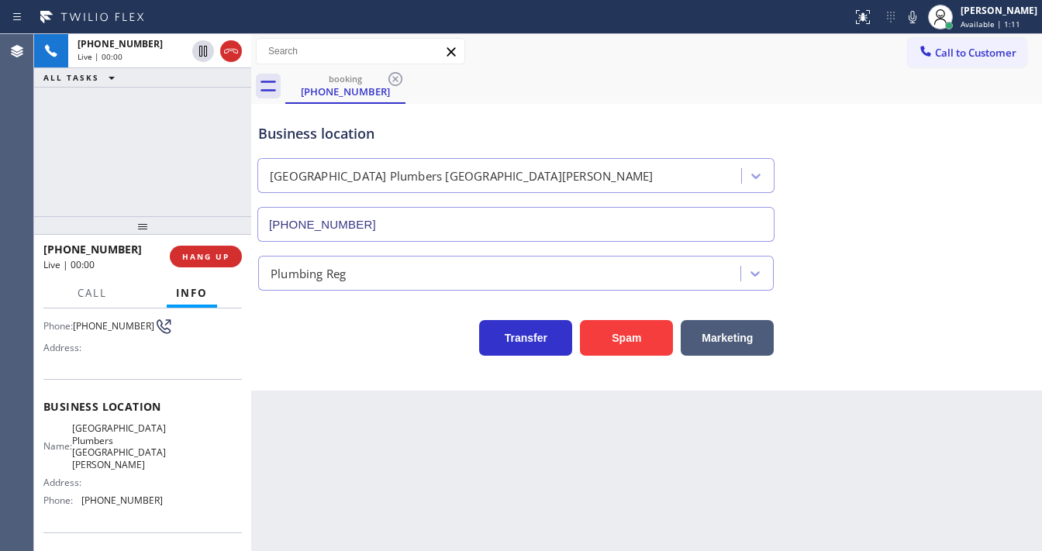
click at [922, 20] on icon at bounding box center [912, 17] width 19 height 19
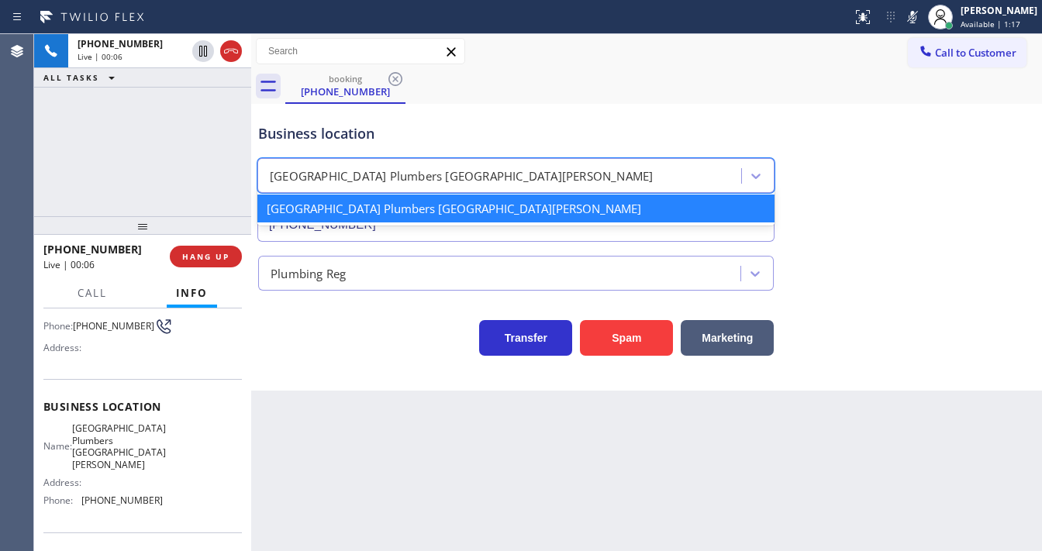
drag, startPoint x: 394, startPoint y: 175, endPoint x: 435, endPoint y: 178, distance: 41.2
click at [435, 178] on div "South Park Plumbers San Jose" at bounding box center [461, 177] width 383 height 18
drag, startPoint x: 624, startPoint y: 339, endPoint x: 614, endPoint y: 337, distance: 9.6
click at [624, 339] on button "Spam" at bounding box center [626, 338] width 93 height 36
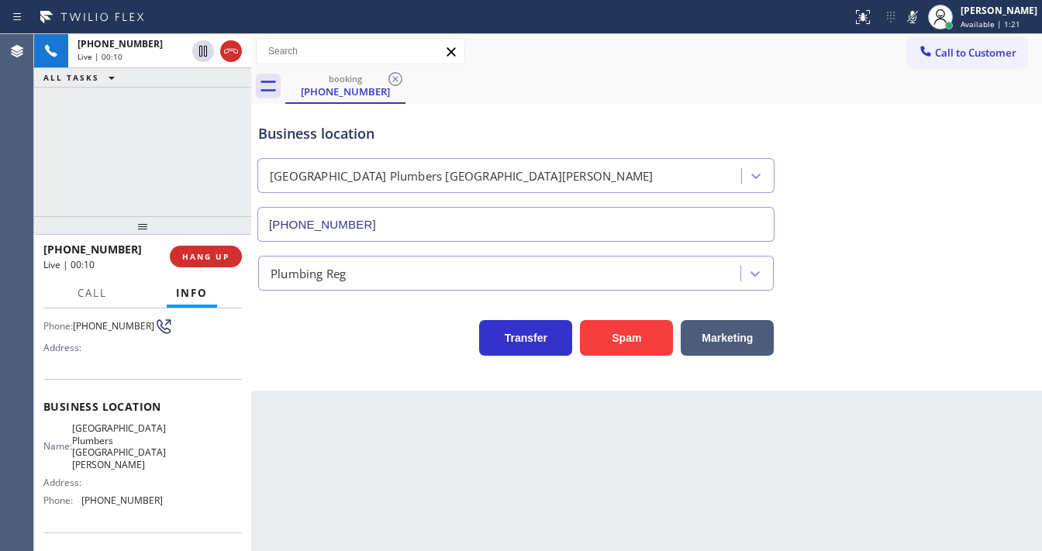
click at [244, 257] on div "+14085375932 Live | 00:10 HANG UP" at bounding box center [142, 256] width 217 height 43
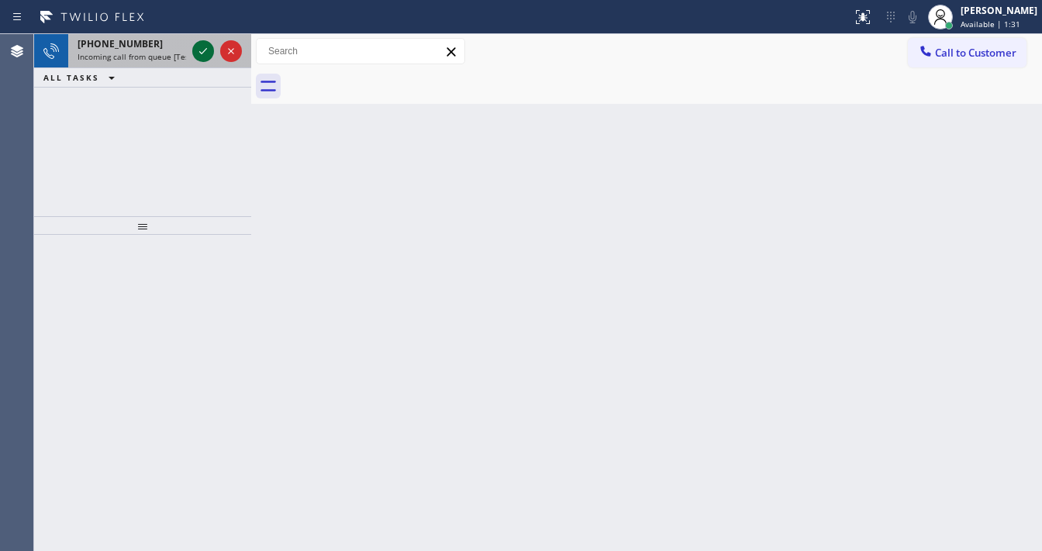
click at [202, 53] on icon at bounding box center [203, 51] width 8 height 6
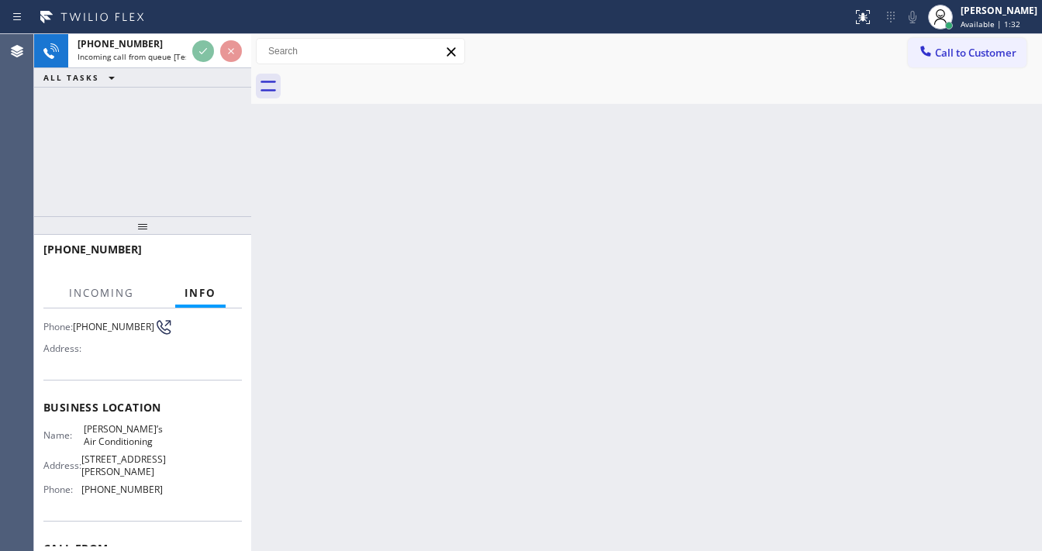
scroll to position [124, 0]
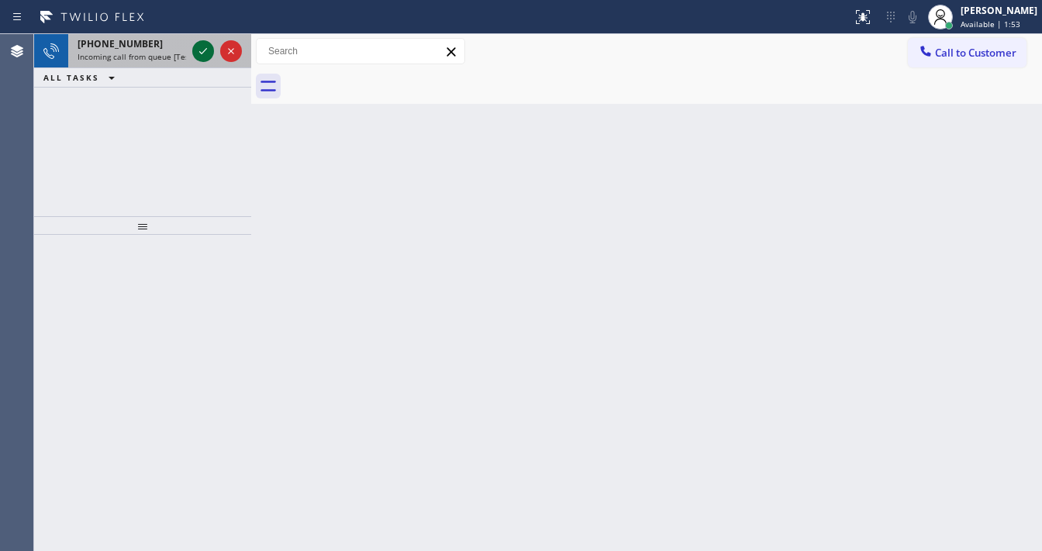
click at [192, 50] on div at bounding box center [217, 51] width 56 height 34
click at [194, 50] on div at bounding box center [203, 51] width 22 height 19
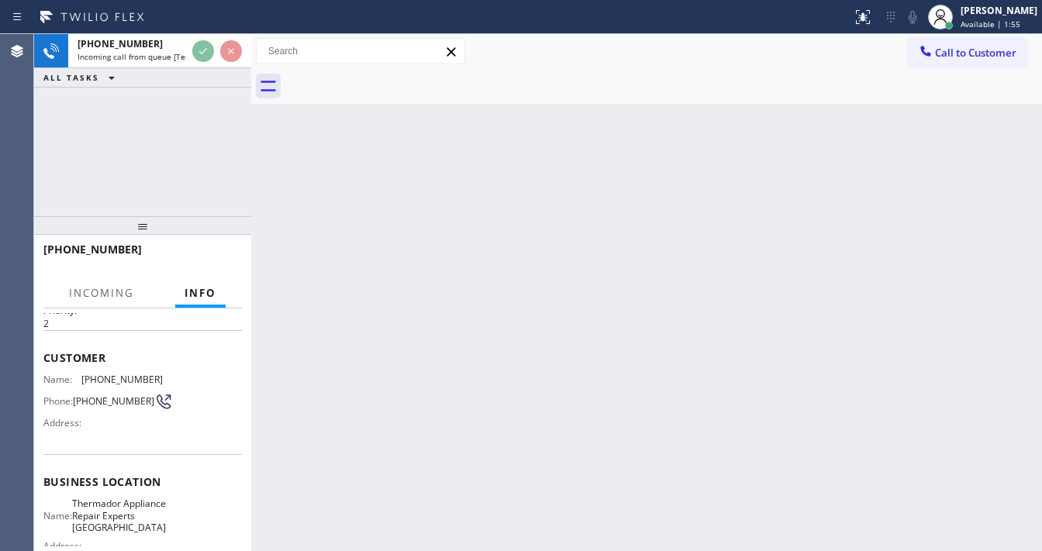
scroll to position [186, 0]
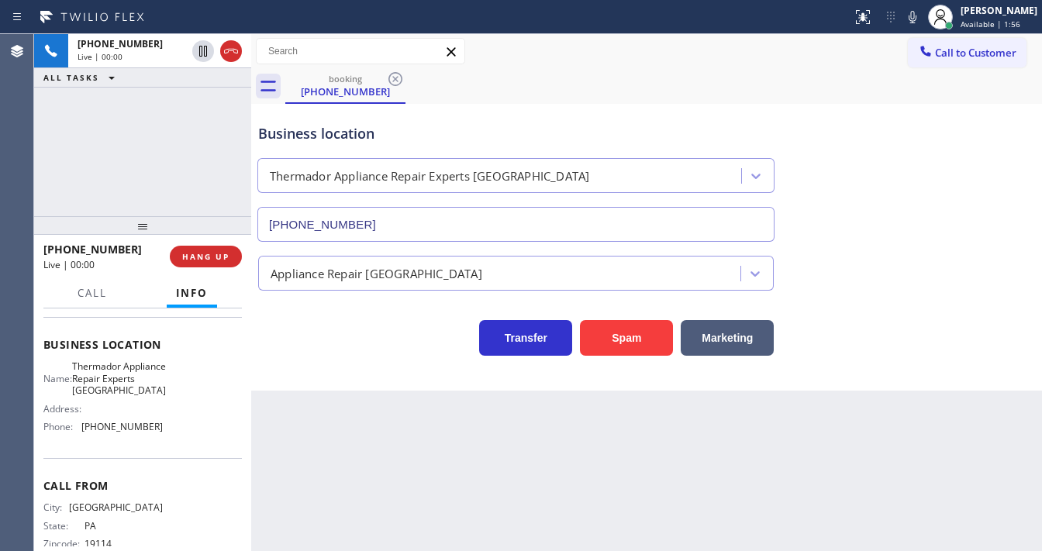
type input "(215) 774-5647"
click at [610, 331] on button "Spam" at bounding box center [626, 338] width 93 height 36
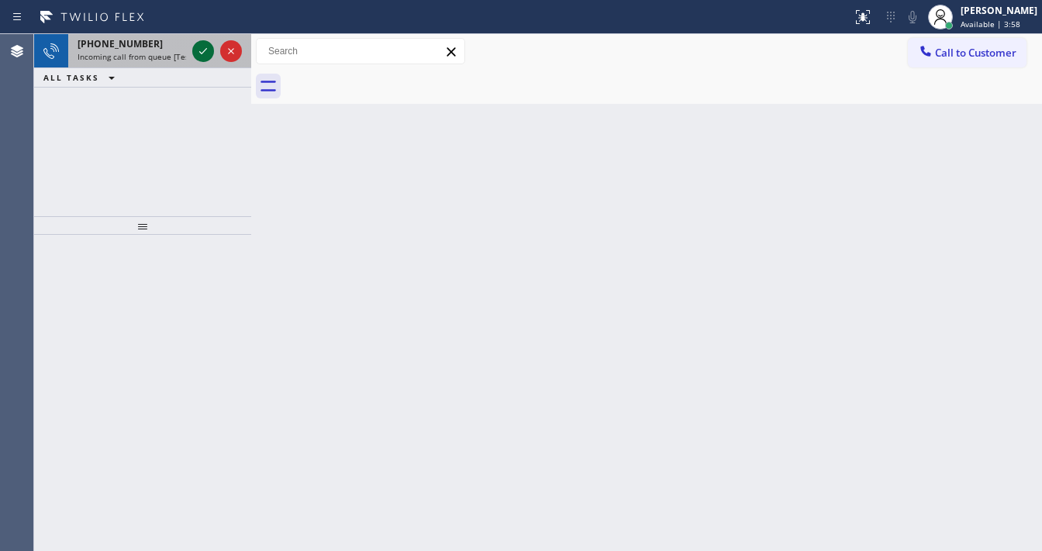
click at [200, 57] on icon at bounding box center [203, 51] width 19 height 19
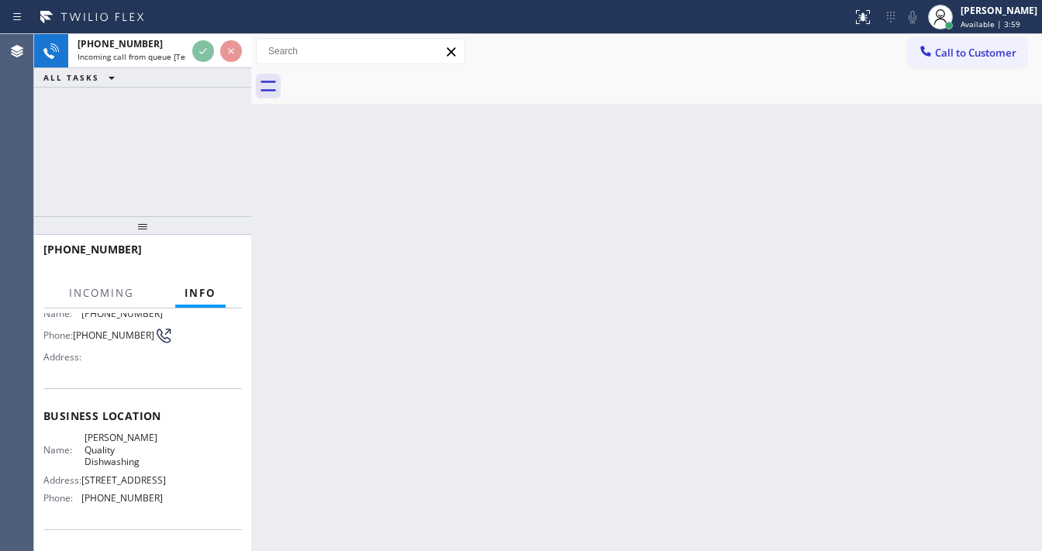
scroll to position [124, 0]
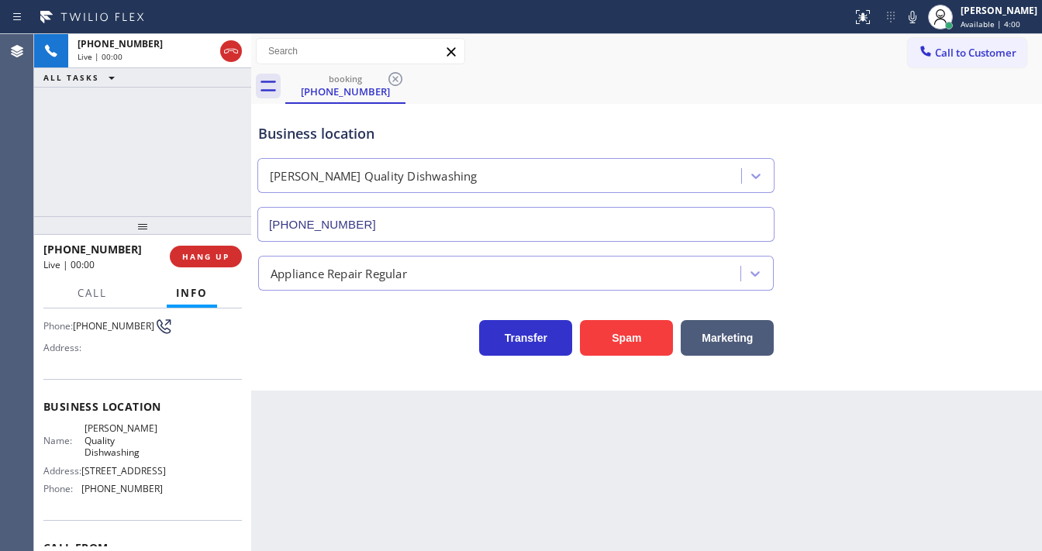
type input "(813) 850-0158"
click at [9, 164] on div "Agent Desktop" at bounding box center [16, 292] width 33 height 517
click at [50, 199] on div "+18136903315 Live | 00:18 ALL TASKS ALL TASKS ACTIVE TASKS TASKS IN WRAP UP" at bounding box center [142, 125] width 217 height 182
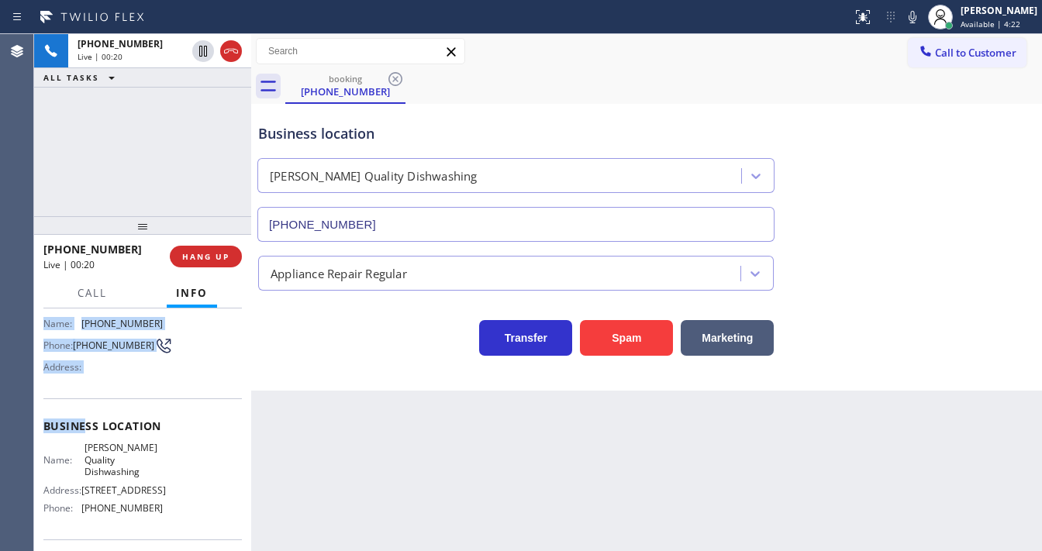
scroll to position [186, 0]
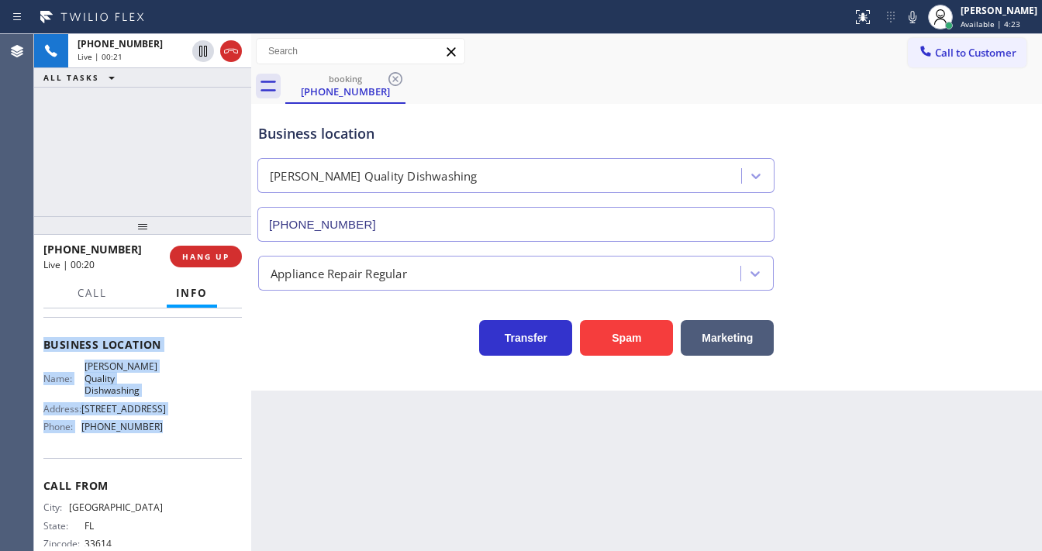
drag, startPoint x: 46, startPoint y: 339, endPoint x: 157, endPoint y: 414, distance: 134.6
click at [157, 414] on div "Context Queue: [Test] All Priority: 2 Customer Name: (813) 690-3315 Phone: (813…" at bounding box center [142, 351] width 199 height 449
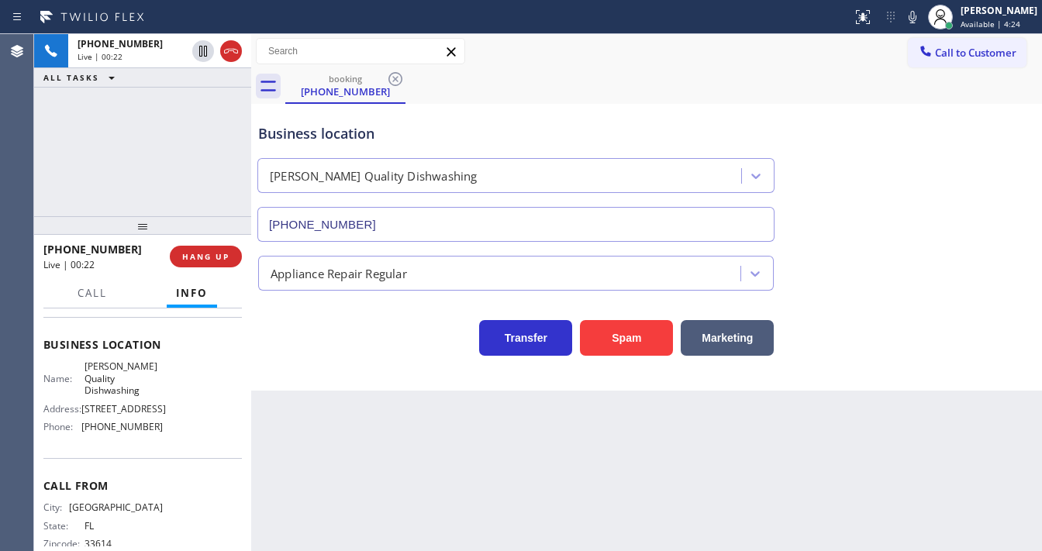
drag, startPoint x: 87, startPoint y: 185, endPoint x: 67, endPoint y: 178, distance: 20.6
click at [70, 179] on div "+18136903315 Live | 00:22 ALL TASKS ALL TASKS ACTIVE TASKS TASKS IN WRAP UP" at bounding box center [142, 125] width 217 height 182
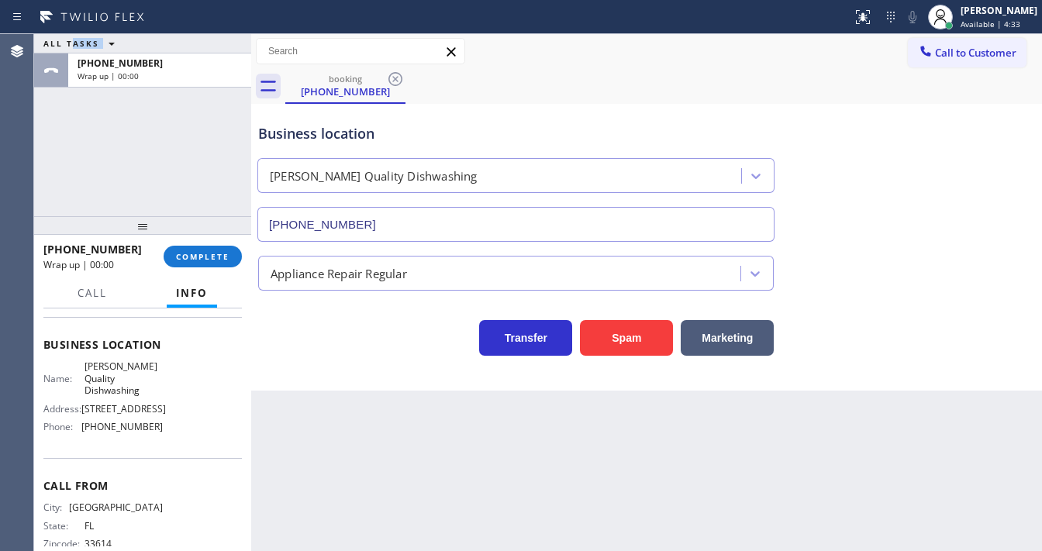
click at [40, 155] on div "ALL TASKS ALL TASKS ACTIVE TASKS TASKS IN WRAP UP +18136903315 Wrap up | 00:00" at bounding box center [142, 125] width 217 height 182
click at [214, 254] on span "COMPLETE" at bounding box center [203, 256] width 54 height 11
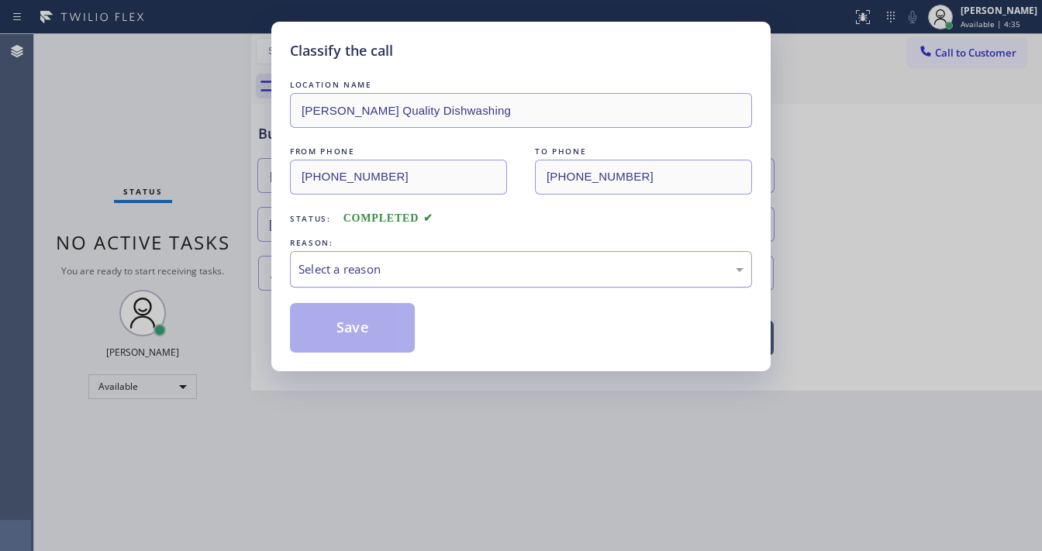
click at [375, 284] on div "Select a reason" at bounding box center [521, 269] width 462 height 36
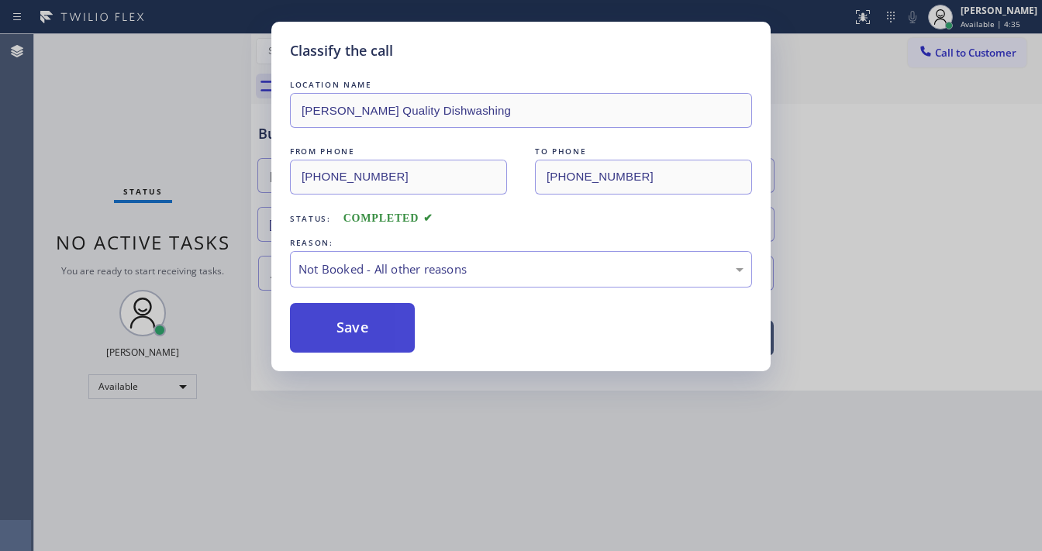
click at [366, 332] on button "Save" at bounding box center [352, 328] width 125 height 50
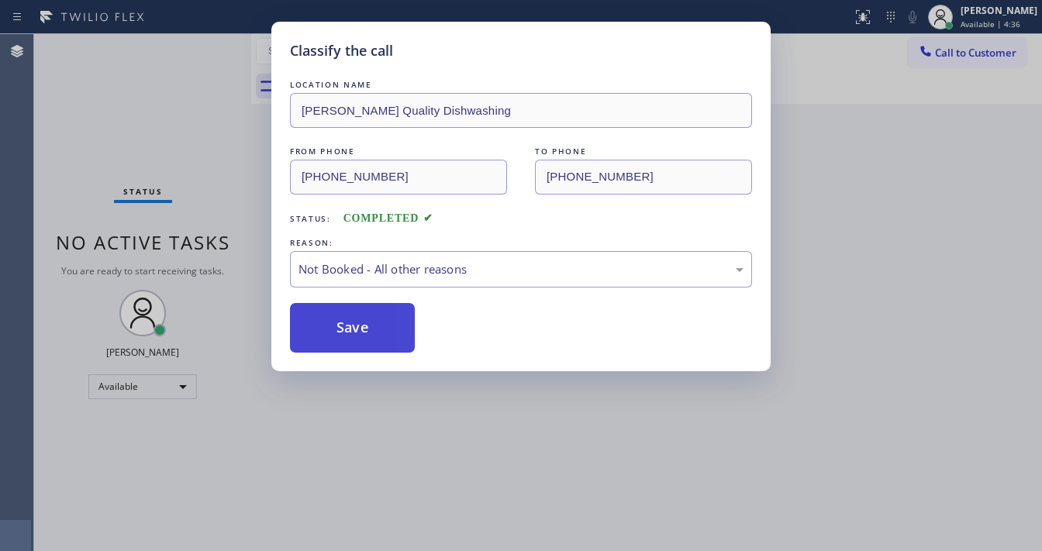
click at [366, 332] on button "Save" at bounding box center [352, 328] width 125 height 50
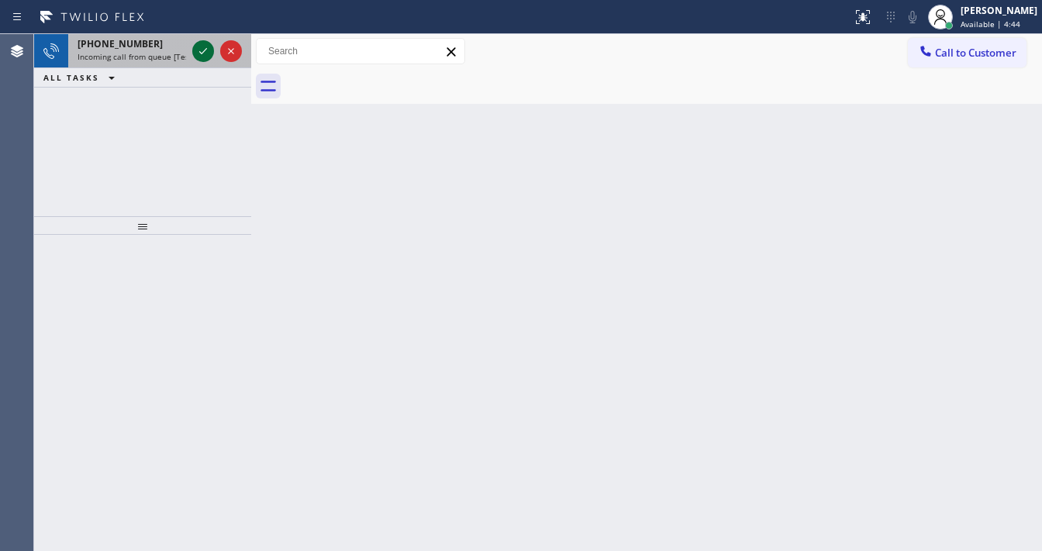
click at [201, 53] on icon at bounding box center [203, 51] width 8 height 6
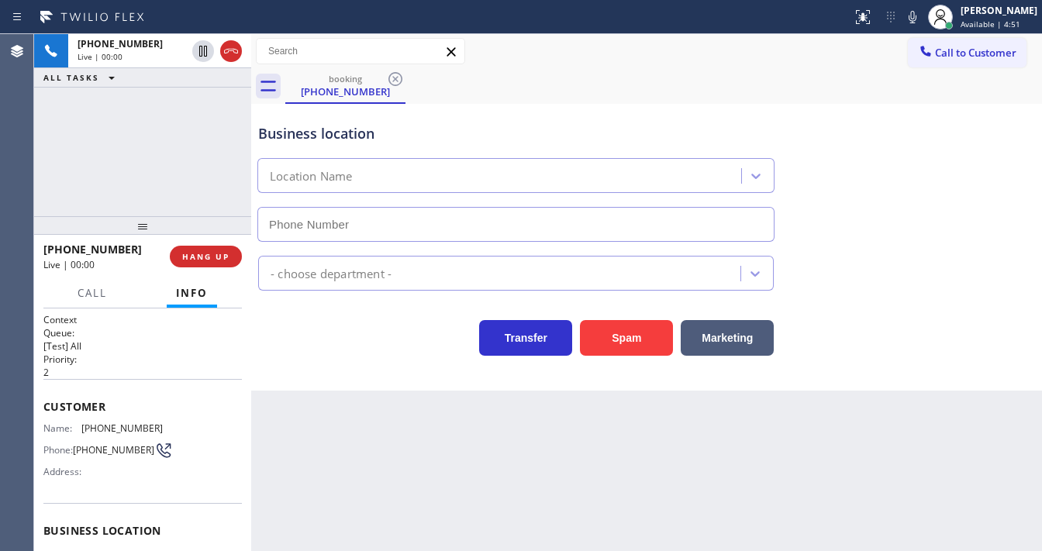
type input "[PHONE_NUMBER]"
click at [623, 343] on button "Spam" at bounding box center [626, 338] width 93 height 36
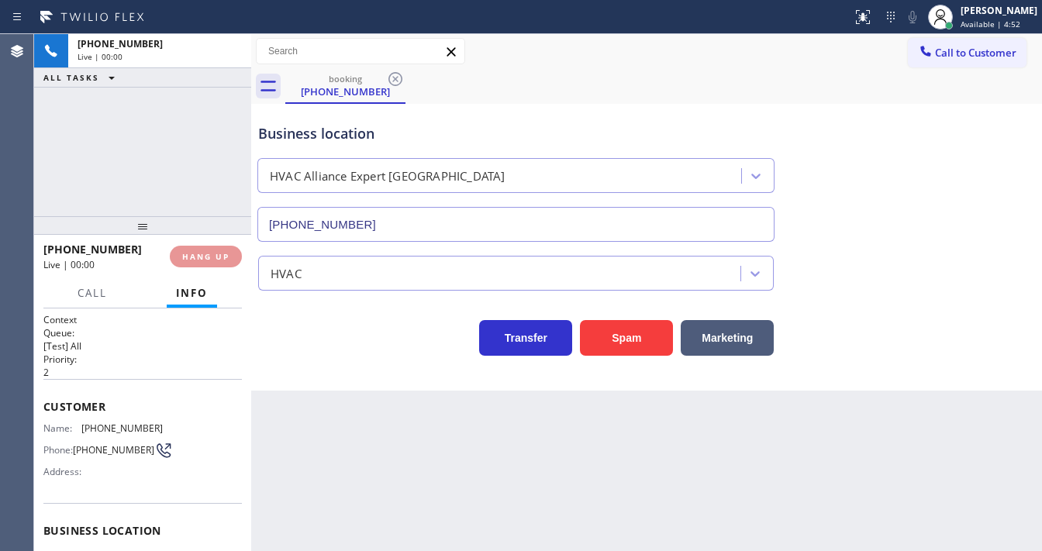
click at [168, 143] on div "+16504630823 Live | 00:00 ALL TASKS ALL TASKS ACTIVE TASKS TASKS IN WRAP UP" at bounding box center [142, 125] width 217 height 182
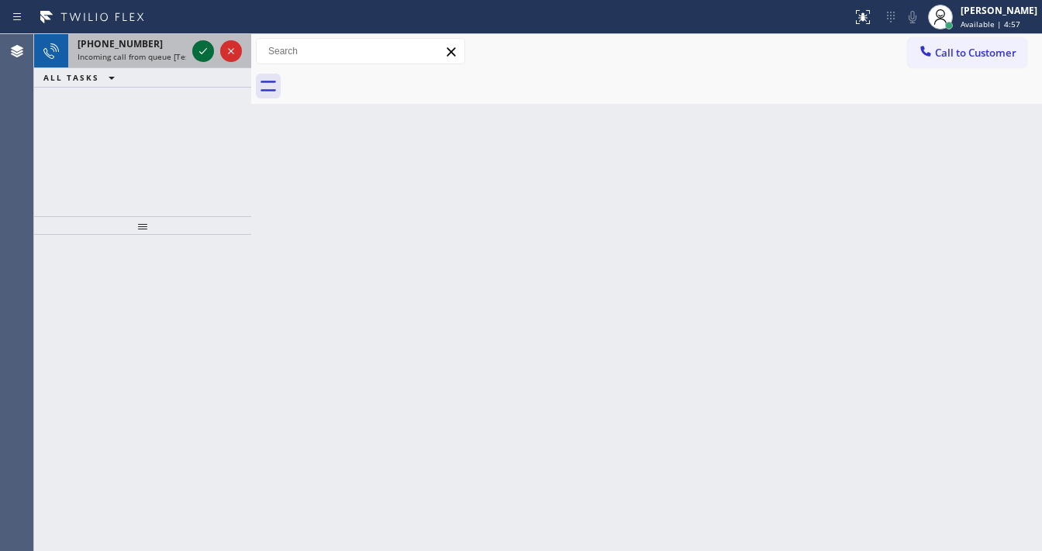
click at [202, 54] on icon at bounding box center [203, 51] width 19 height 19
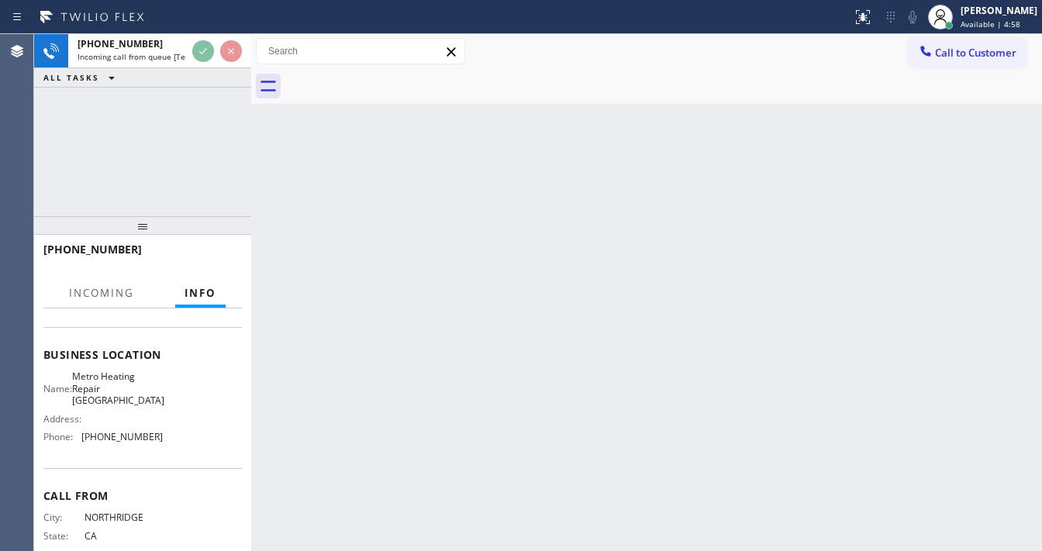
scroll to position [186, 0]
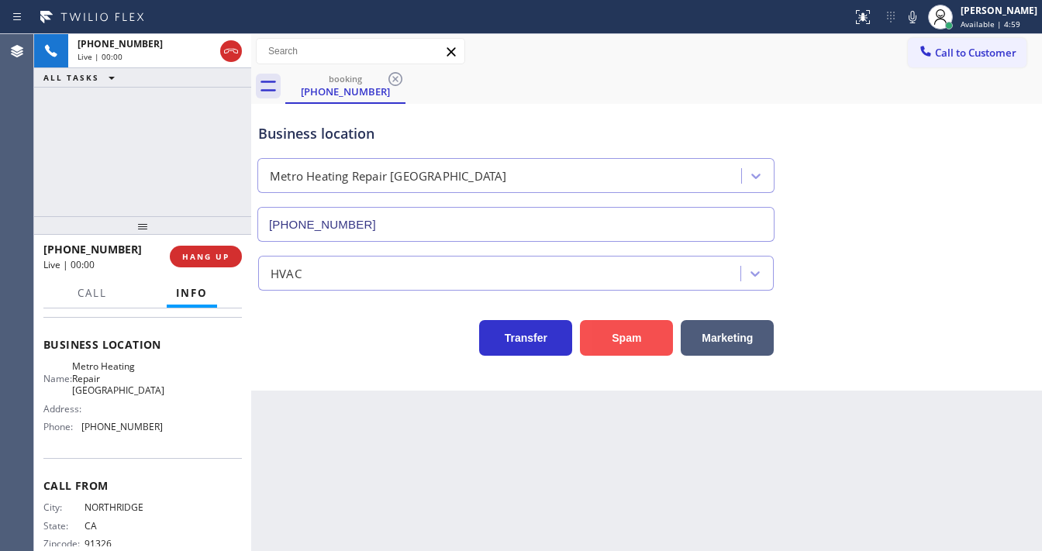
type input "(818) 960-0780"
click at [631, 337] on button "Spam" at bounding box center [626, 338] width 93 height 36
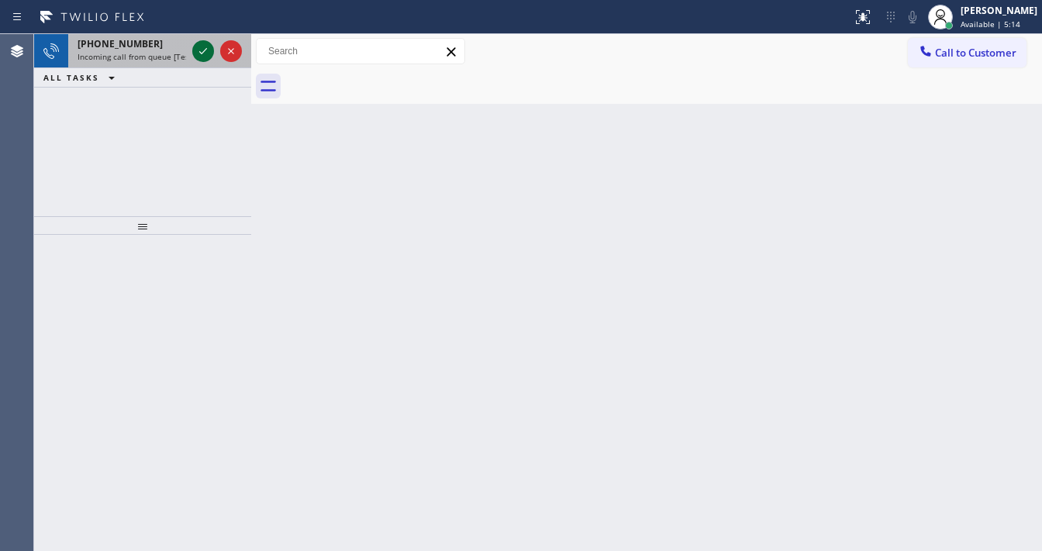
click at [199, 47] on icon at bounding box center [203, 51] width 19 height 19
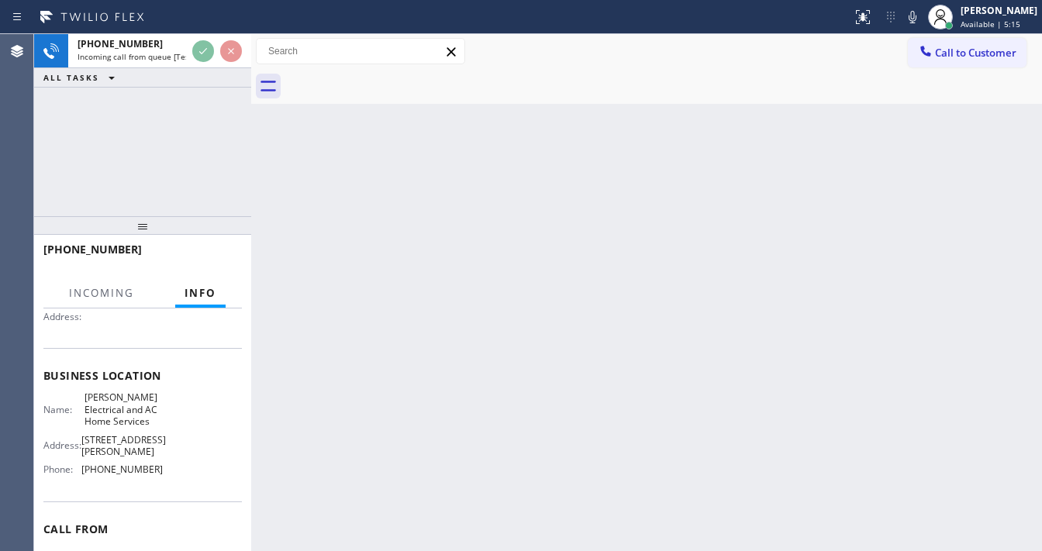
scroll to position [186, 0]
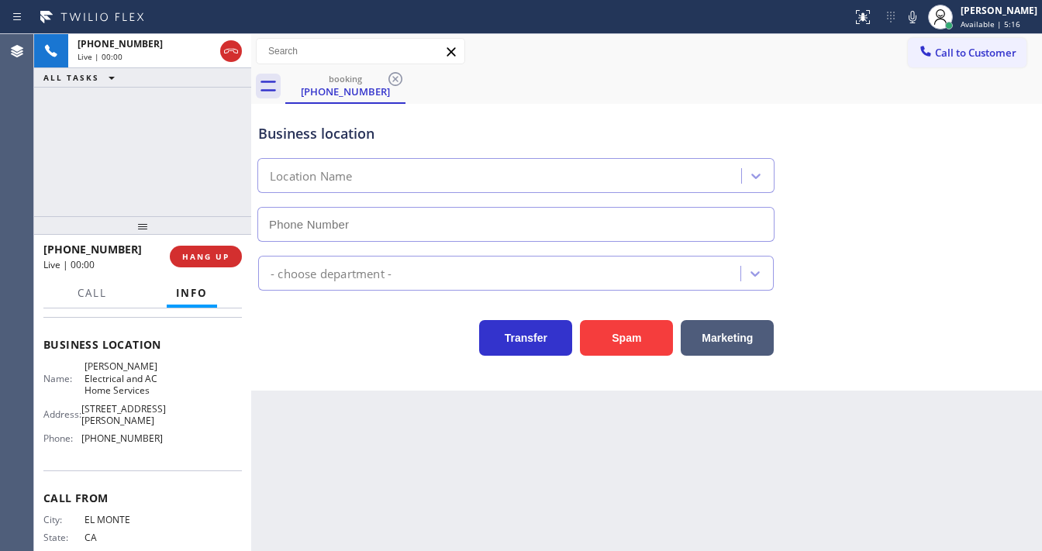
type input "(323) 689-5718"
click at [177, 178] on div "+16264232264 Live | 00:02 ALL TASKS ALL TASKS ACTIVE TASKS TASKS IN WRAP UP" at bounding box center [142, 125] width 217 height 182
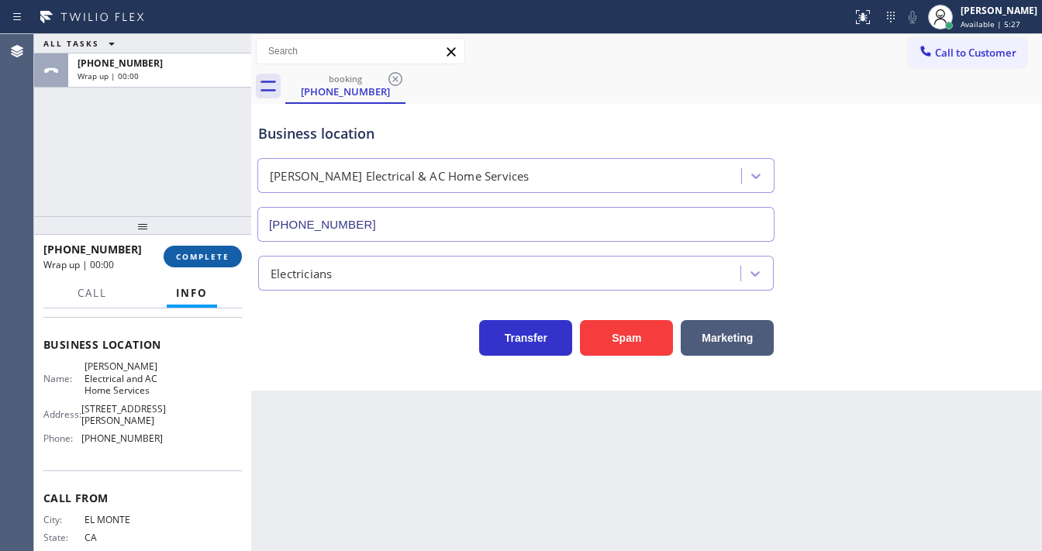
click at [26, 163] on div "Agent Desktop" at bounding box center [16, 292] width 33 height 517
click at [230, 257] on button "COMPLETE" at bounding box center [203, 257] width 78 height 22
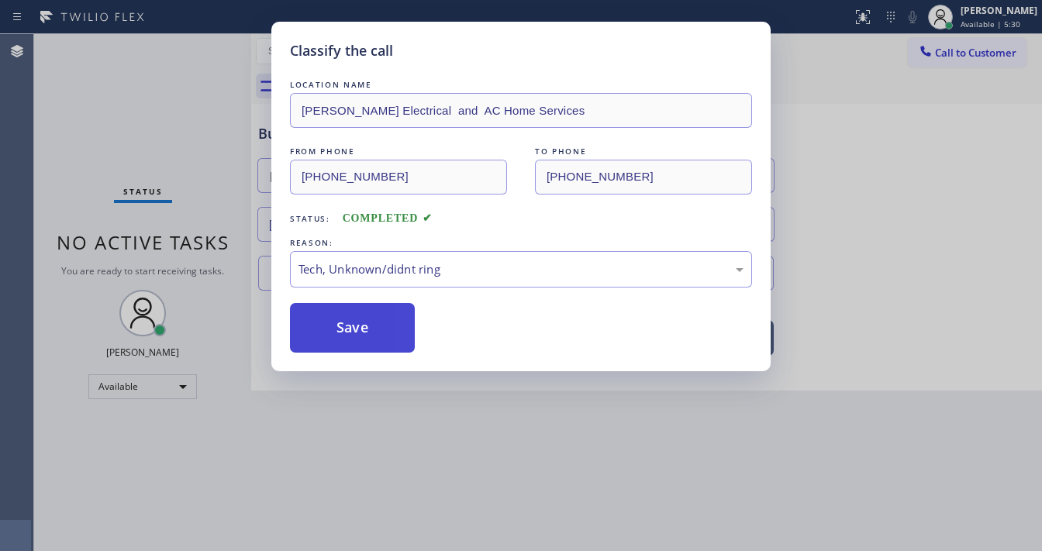
drag, startPoint x: 369, startPoint y: 338, endPoint x: 363, endPoint y: 344, distance: 8.8
click at [364, 343] on button "Save" at bounding box center [352, 328] width 125 height 50
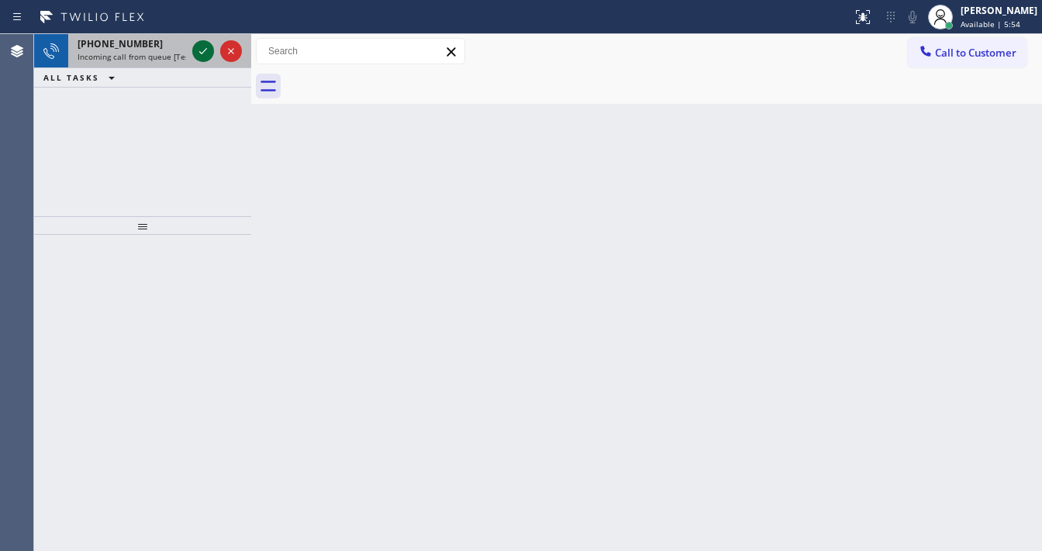
click at [205, 56] on icon at bounding box center [203, 51] width 19 height 19
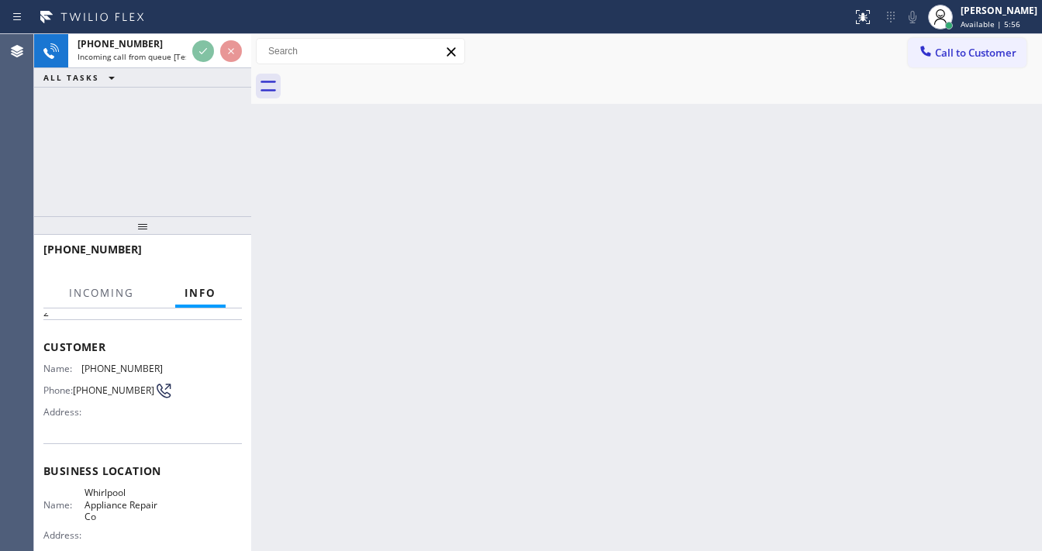
scroll to position [124, 0]
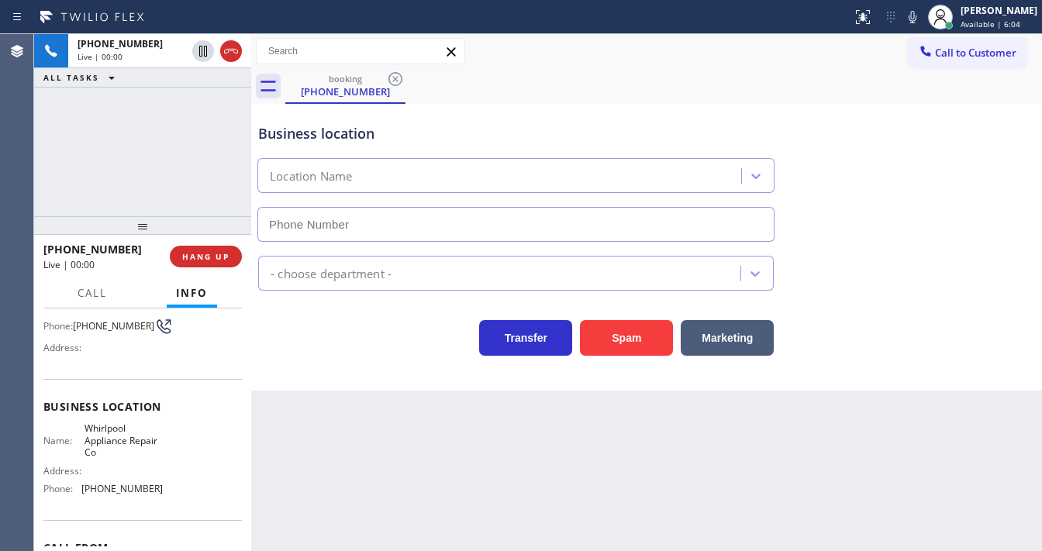
type input "(855) 485-1951"
click at [631, 363] on div "Business location Whirlpool Appliance Repair Co (855) 485-1951 Appliance Repair…" at bounding box center [646, 247] width 791 height 287
click at [614, 333] on button "Spam" at bounding box center [626, 338] width 93 height 36
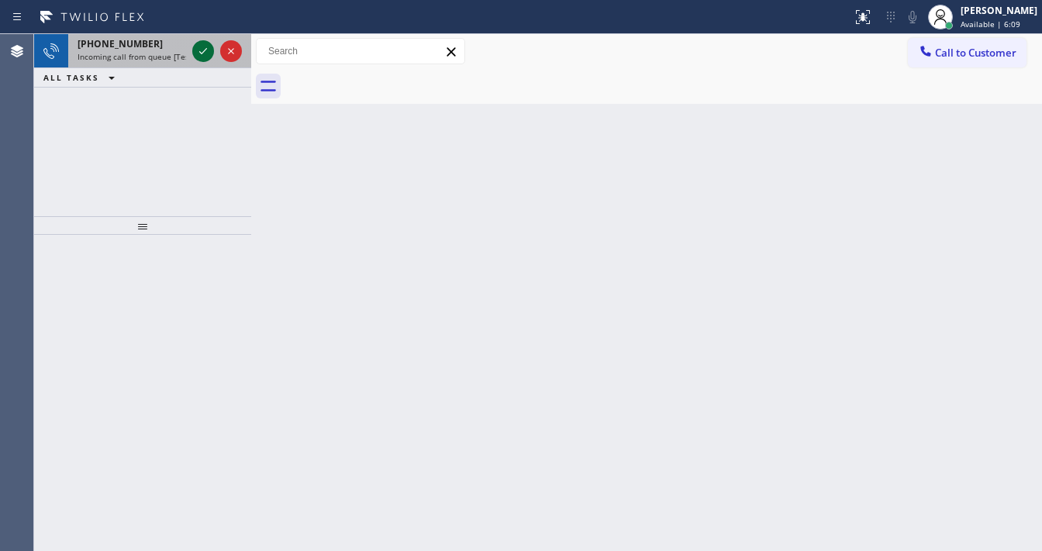
click at [201, 59] on icon at bounding box center [203, 51] width 19 height 19
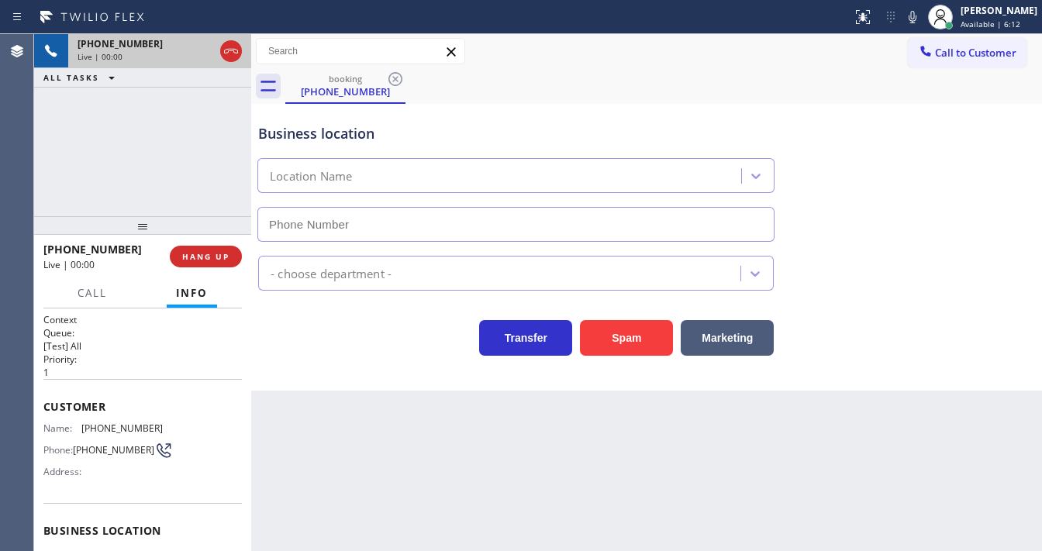
type input "(424) 206-6795"
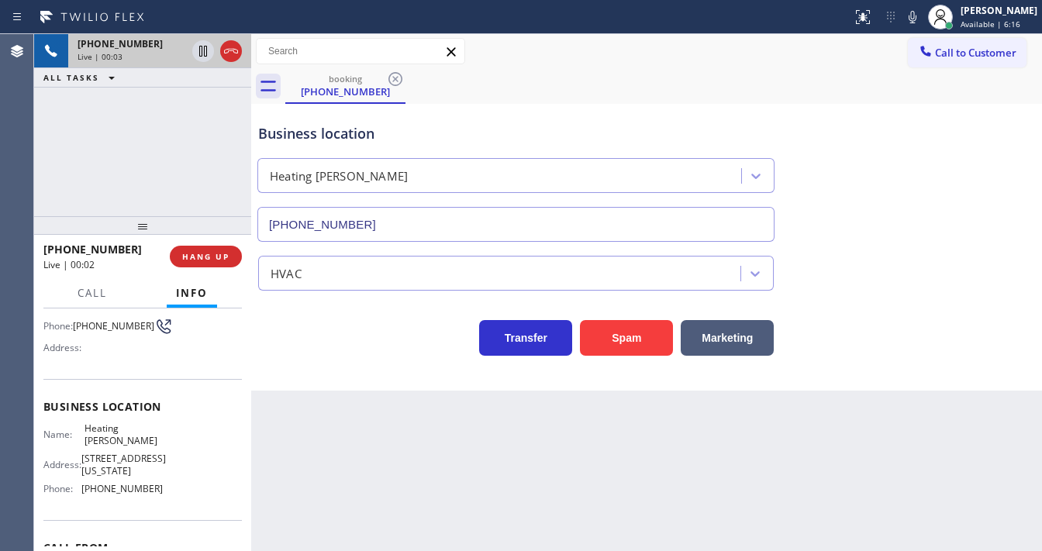
click at [136, 187] on div "+13109939965 Live | 00:03 ALL TASKS ALL TASKS ACTIVE TASKS TASKS IN WRAP UP" at bounding box center [142, 125] width 217 height 182
click at [40, 164] on div "+13109939965 Live | 00:08 ALL TASKS ALL TASKS ACTIVE TASKS TASKS IN WRAP UP" at bounding box center [142, 125] width 217 height 182
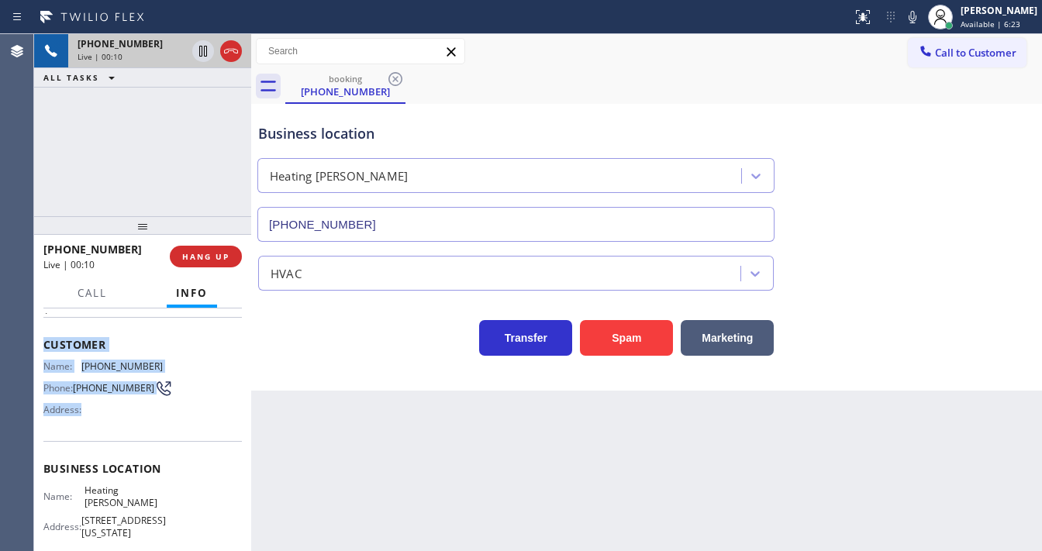
scroll to position [186, 0]
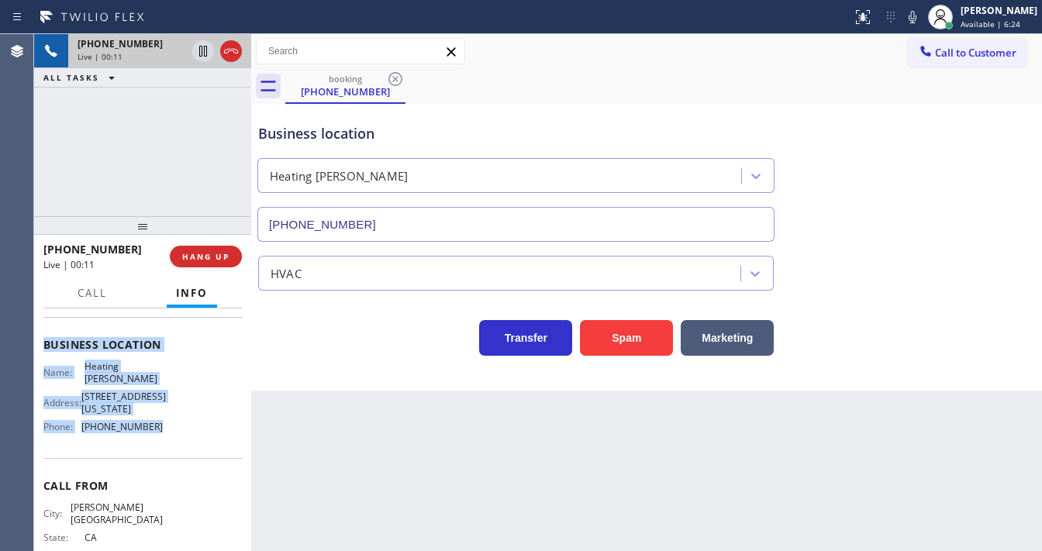
drag, startPoint x: 43, startPoint y: 339, endPoint x: 151, endPoint y: 431, distance: 142.5
click at [151, 431] on div "Context Queue: [Test] All Priority: 1 Customer Name: (310) 993-9965 Phone: (310…" at bounding box center [142, 430] width 217 height 243
copy div "Customer Name: (310) 993-9965 Phone: (310) 993-9965 Address: Business location …"
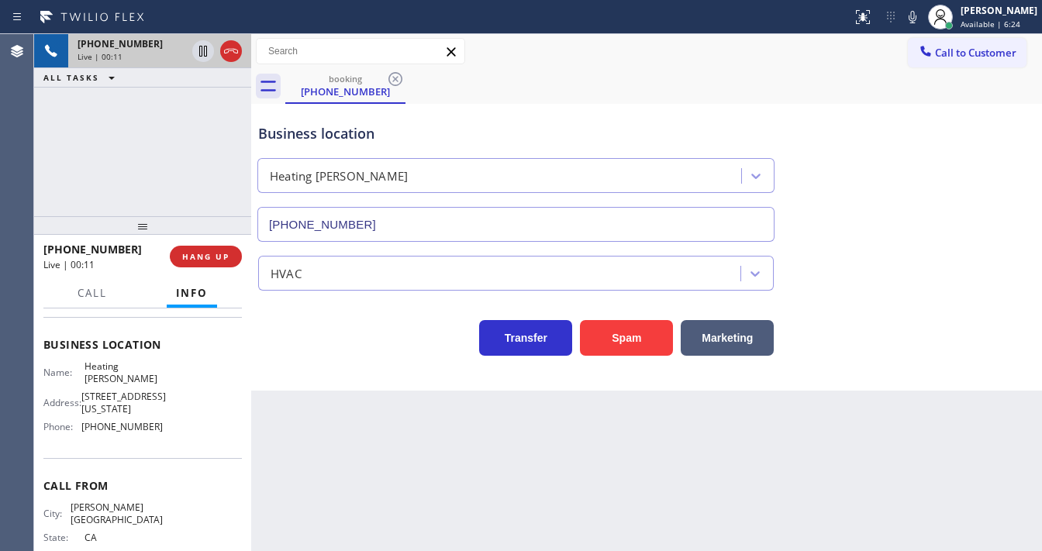
click at [124, 150] on div "+13109939965 Live | 00:11 ALL TASKS ALL TASKS ACTIVE TASKS TASKS IN WRAP UP" at bounding box center [142, 125] width 217 height 182
click at [530, 92] on div "booking (310) 993-9965" at bounding box center [663, 86] width 757 height 35
click at [527, 56] on div "Call to Customer Outbound call Location Sub Zero Appliance Repair Bellingham Yo…" at bounding box center [646, 51] width 791 height 27
click at [43, 174] on div "+13109939965 Live | 03:28 ALL TASKS ALL TASKS ACTIVE TASKS TASKS IN WRAP UP" at bounding box center [142, 125] width 217 height 182
click at [920, 20] on icon at bounding box center [912, 17] width 19 height 19
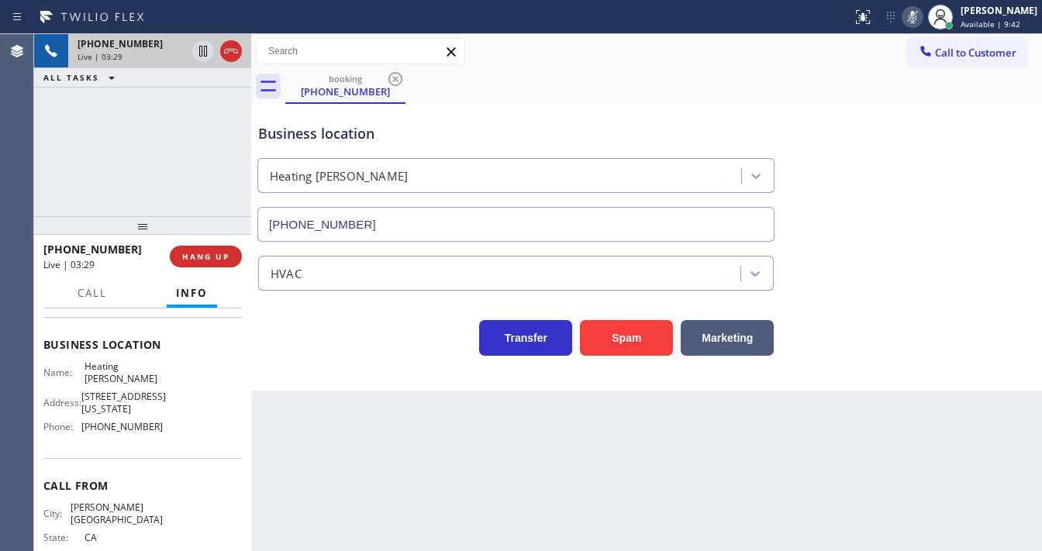
click at [145, 111] on div "+13109939965 Live | 03:29 ALL TASKS ALL TASKS ACTIVE TASKS TASKS IN WRAP UP" at bounding box center [142, 125] width 217 height 182
click at [921, 17] on icon at bounding box center [912, 17] width 19 height 19
drag, startPoint x: 921, startPoint y: 17, endPoint x: 881, endPoint y: 40, distance: 46.6
click at [921, 17] on icon at bounding box center [912, 17] width 19 height 19
drag, startPoint x: 206, startPoint y: 115, endPoint x: 200, endPoint y: 74, distance: 41.6
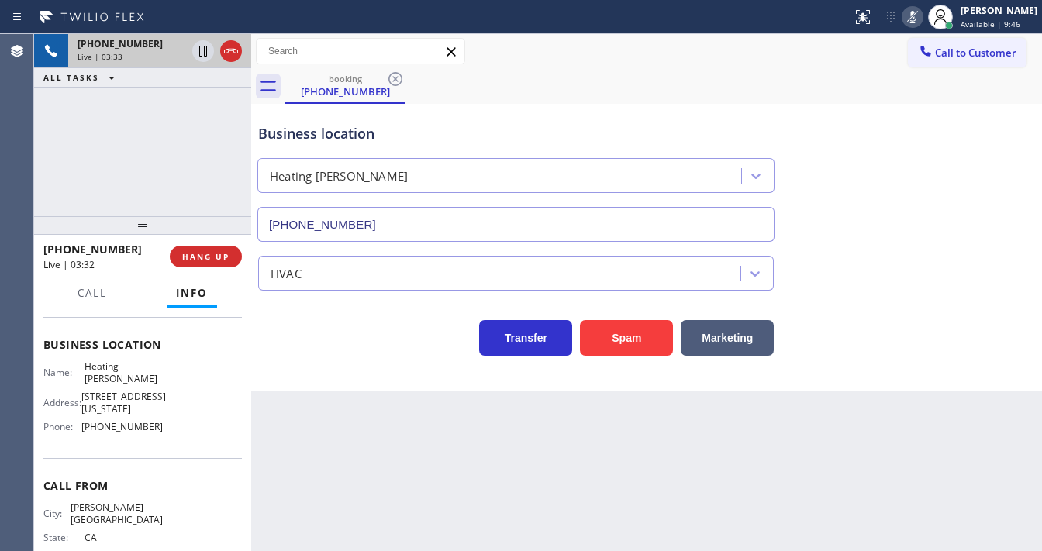
click at [206, 112] on div "+13109939965 Live | 03:33 ALL TASKS ALL TASKS ACTIVE TASKS TASKS IN WRAP UP" at bounding box center [142, 125] width 217 height 182
click at [202, 53] on icon at bounding box center [203, 51] width 19 height 19
click at [43, 168] on div "+13109939965 Live | 04:00 ALL TASKS ALL TASKS ACTIVE TASKS TASKS IN WRAP UP" at bounding box center [142, 125] width 217 height 182
click at [71, 192] on div "+13109939965 Live | 04:30 ALL TASKS ALL TASKS ACTIVE TASKS TASKS IN WRAP UP" at bounding box center [142, 125] width 217 height 182
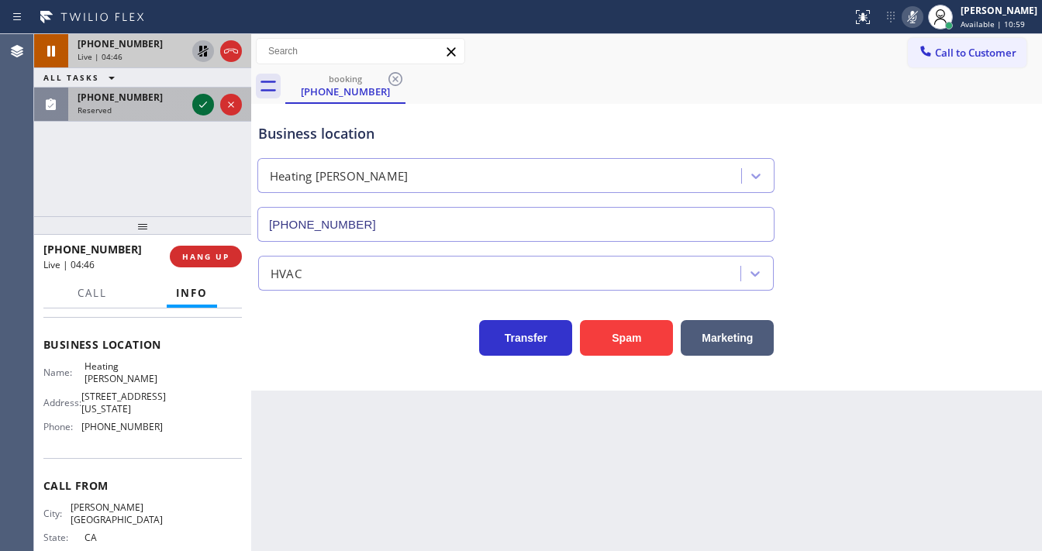
click at [200, 105] on icon at bounding box center [203, 104] width 19 height 19
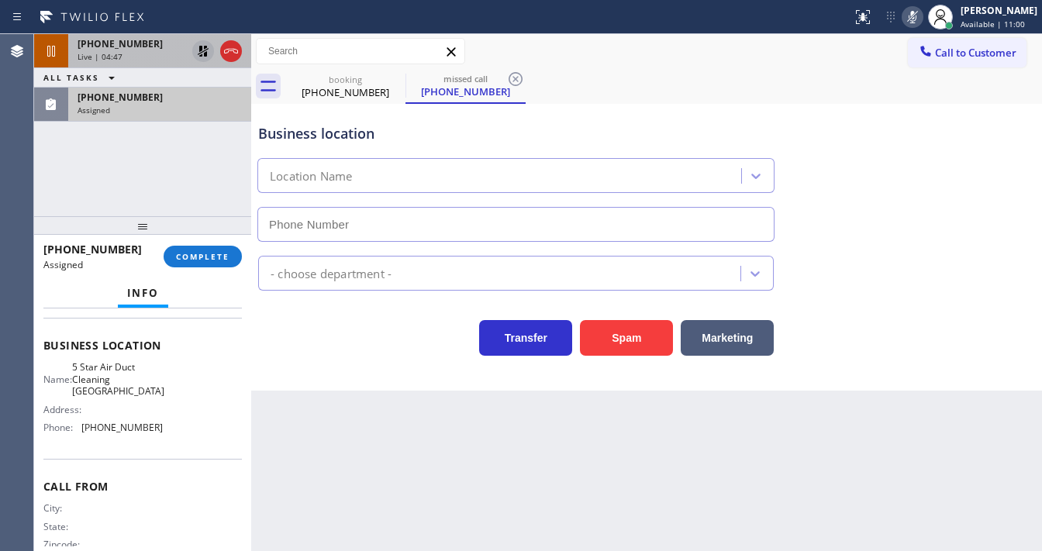
scroll to position [136, 0]
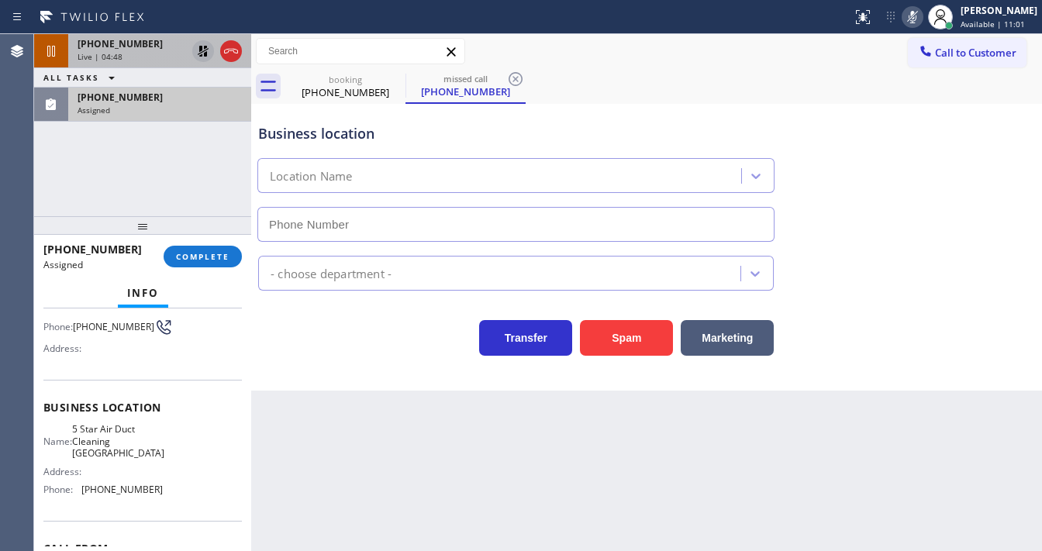
type input "(714) 942-0804"
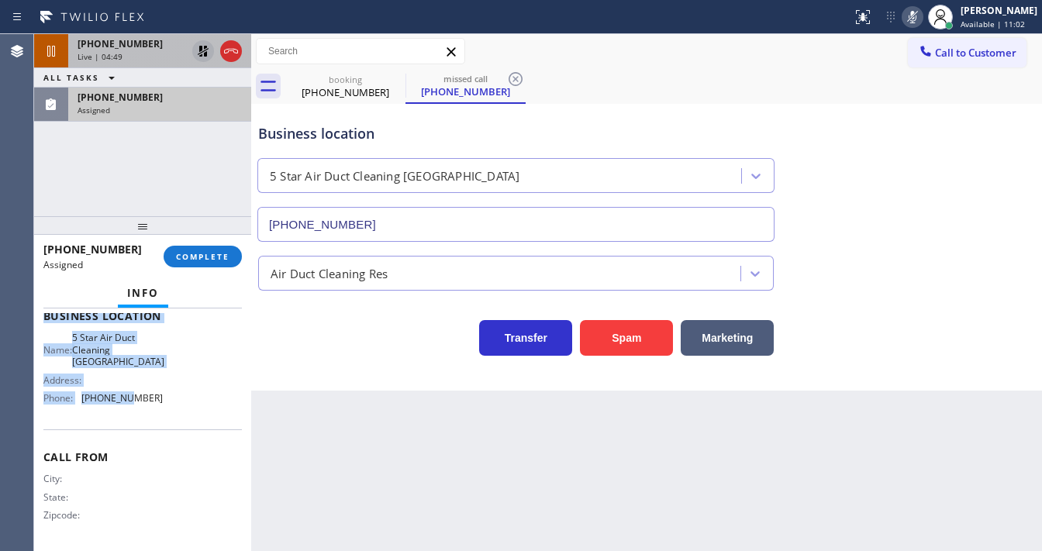
scroll to position [229, 0]
drag, startPoint x: 44, startPoint y: 337, endPoint x: 171, endPoint y: 379, distance: 133.4
click at [159, 407] on div "Context Queue: ADC Priority: 0 Task Age: Customer Name: (714) 886-1299 Phone: (…" at bounding box center [142, 316] width 199 height 462
copy div "Customer Name: (714) 886-1299 Phone: (714) 886-1299 Address: Business location …"
click at [207, 254] on span "COMPLETE" at bounding box center [203, 256] width 54 height 11
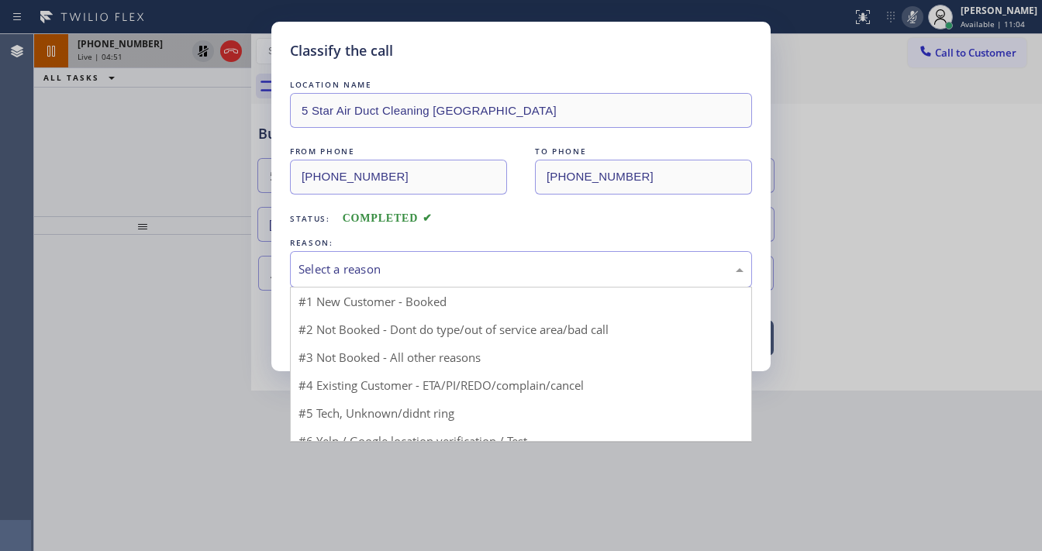
drag, startPoint x: 423, startPoint y: 280, endPoint x: 431, endPoint y: 279, distance: 8.6
click at [429, 279] on div "Select a reason" at bounding box center [521, 269] width 462 height 36
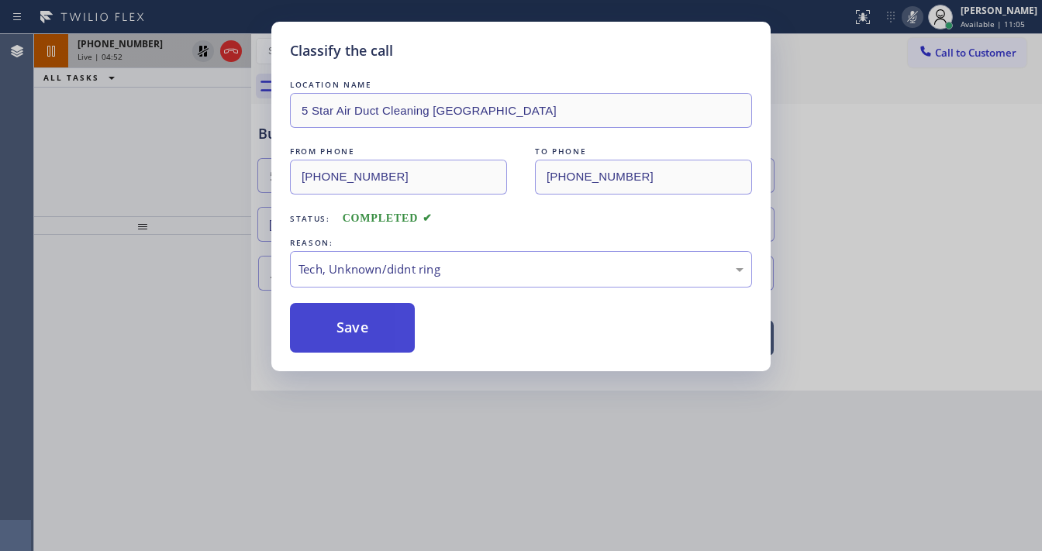
drag, startPoint x: 375, startPoint y: 337, endPoint x: 374, endPoint y: 329, distance: 8.7
click at [375, 334] on button "Save" at bounding box center [352, 328] width 125 height 50
click at [375, 331] on button "Save" at bounding box center [352, 328] width 125 height 50
click at [374, 329] on button "Save" at bounding box center [352, 328] width 125 height 50
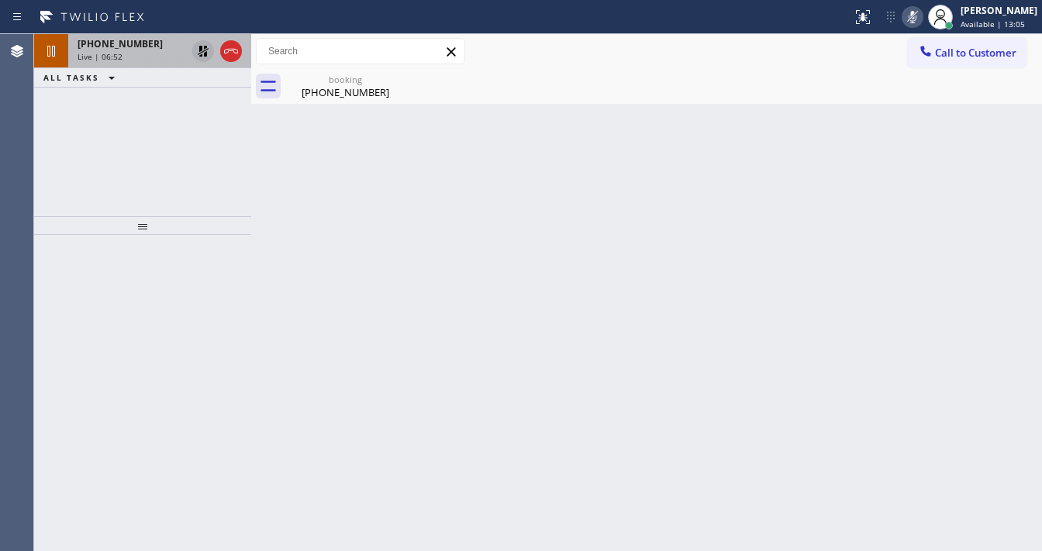
click at [827, 43] on div "Call to Customer Outbound call Location Sub Zero Appliance Repair Bellingham Yo…" at bounding box center [646, 51] width 791 height 27
click at [922, 16] on icon at bounding box center [912, 17] width 19 height 19
click at [204, 54] on icon at bounding box center [203, 51] width 11 height 11
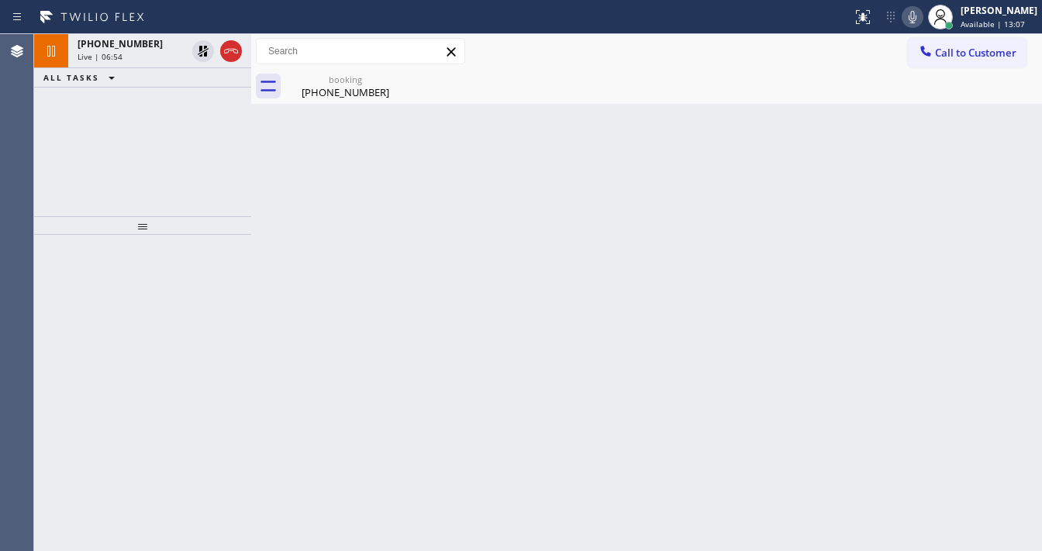
click at [196, 114] on div "+13109939965 Live | 06:54 ALL TASKS ALL TASKS ACTIVE TASKS TASKS IN WRAP UP" at bounding box center [142, 125] width 217 height 182
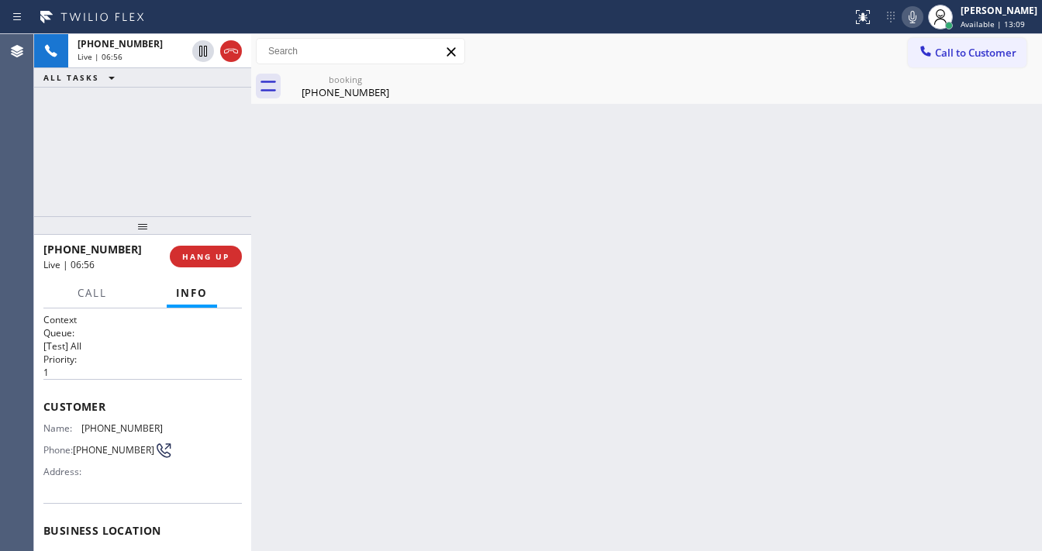
click at [56, 153] on div "+13109939965 Live | 06:56 ALL TASKS ALL TASKS ACTIVE TASKS TASKS IN WRAP UP" at bounding box center [142, 125] width 217 height 182
click at [116, 143] on div "+13109939965 Live | 07:00 ALL TASKS ALL TASKS ACTIVE TASKS TASKS IN WRAP UP" at bounding box center [142, 125] width 217 height 182
drag, startPoint x: 924, startPoint y: 16, endPoint x: 898, endPoint y: 43, distance: 37.8
click at [922, 16] on icon at bounding box center [912, 17] width 19 height 19
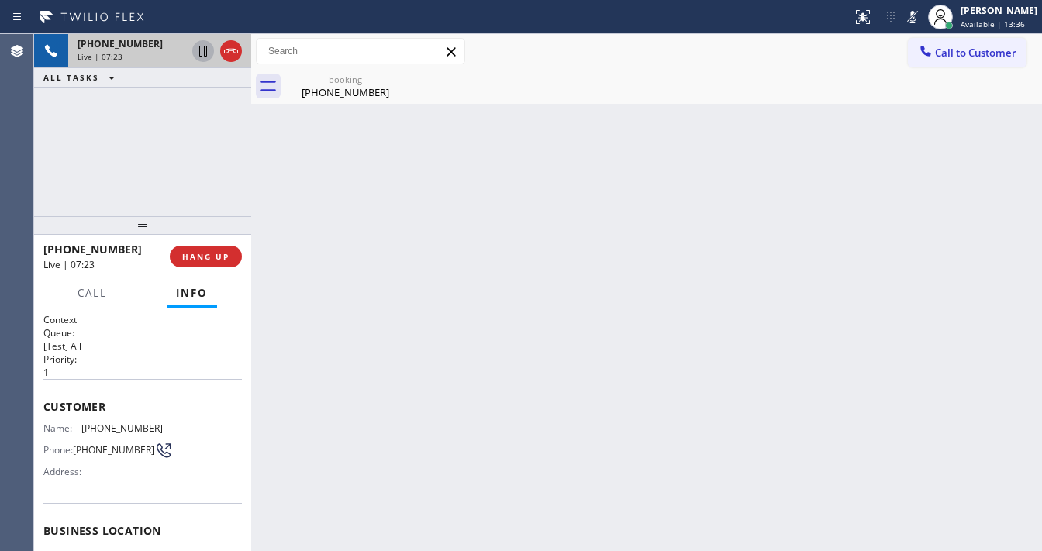
click at [202, 50] on icon at bounding box center [203, 51] width 19 height 19
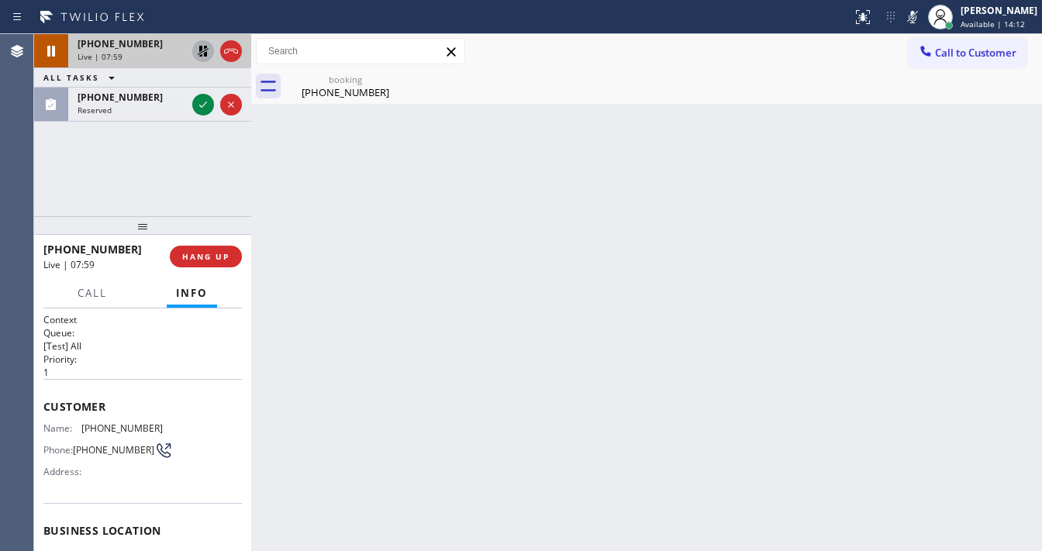
click at [46, 184] on div "+13109939965 Live | 07:59 ALL TASKS ALL TASKS ACTIVE TASKS TASKS IN WRAP UP (23…" at bounding box center [142, 125] width 217 height 182
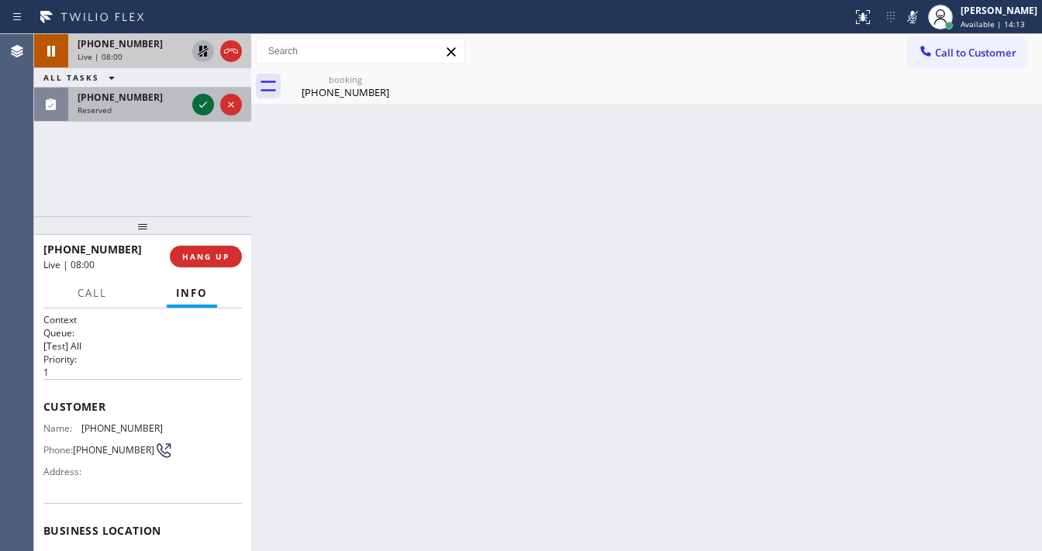
click at [199, 102] on icon at bounding box center [203, 104] width 19 height 19
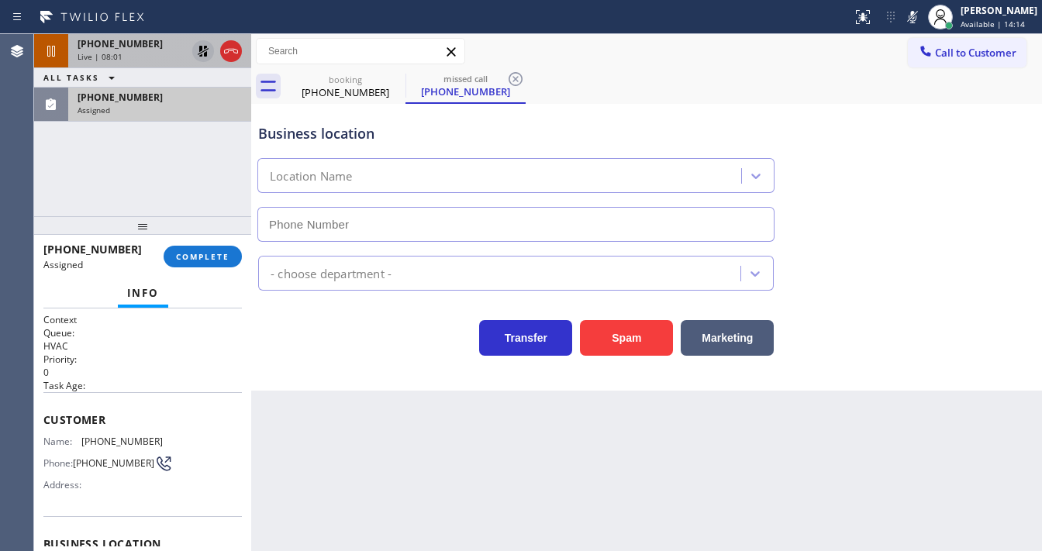
scroll to position [62, 0]
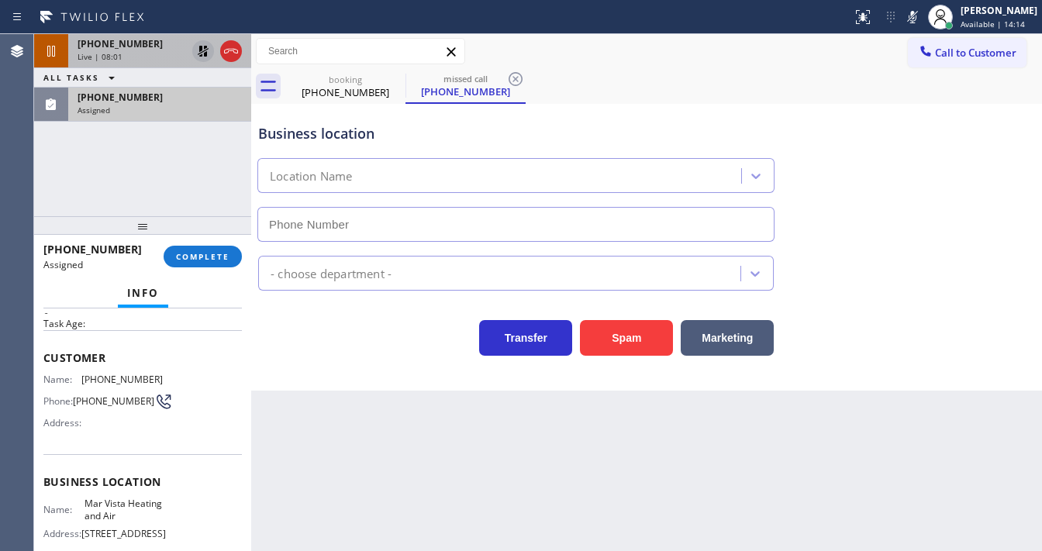
type input "(424) 329-2198"
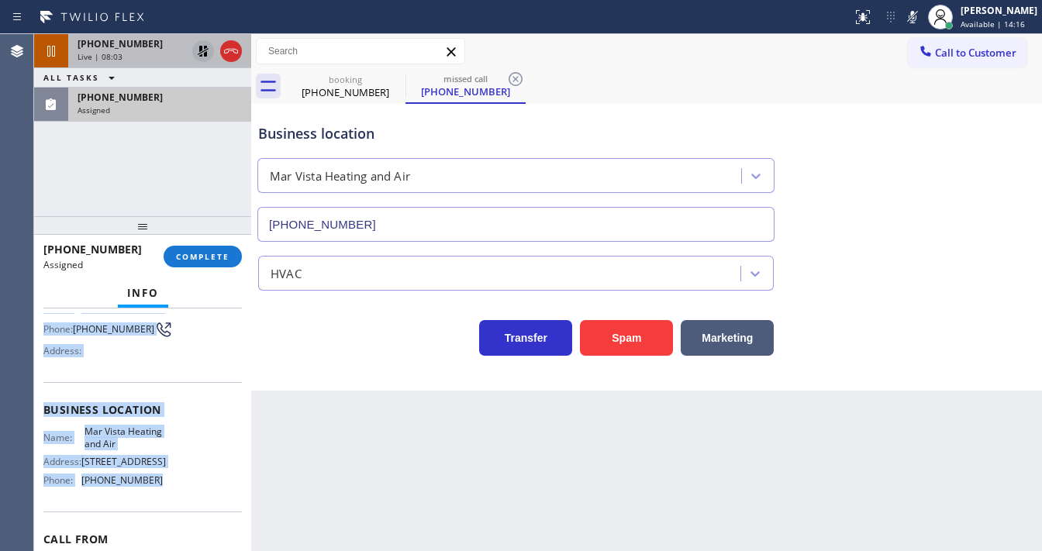
scroll to position [229, 0]
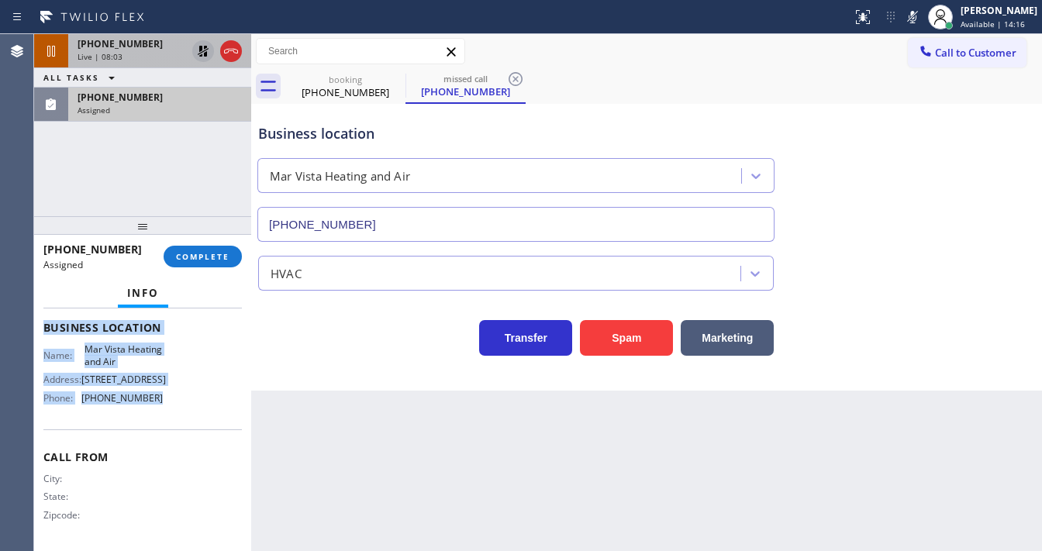
drag, startPoint x: 43, startPoint y: 352, endPoint x: 166, endPoint y: 416, distance: 138.4
click at [166, 416] on div "Context Queue: HVAC Priority: 0 Task Age: Customer Name: (239) 467-7868 Phone: …" at bounding box center [142, 322] width 199 height 450
copy div "Customer Name: (239) 467-7868 Phone: (239) 467-7868 Address: Business location …"
click at [199, 261] on span "COMPLETE" at bounding box center [203, 256] width 54 height 11
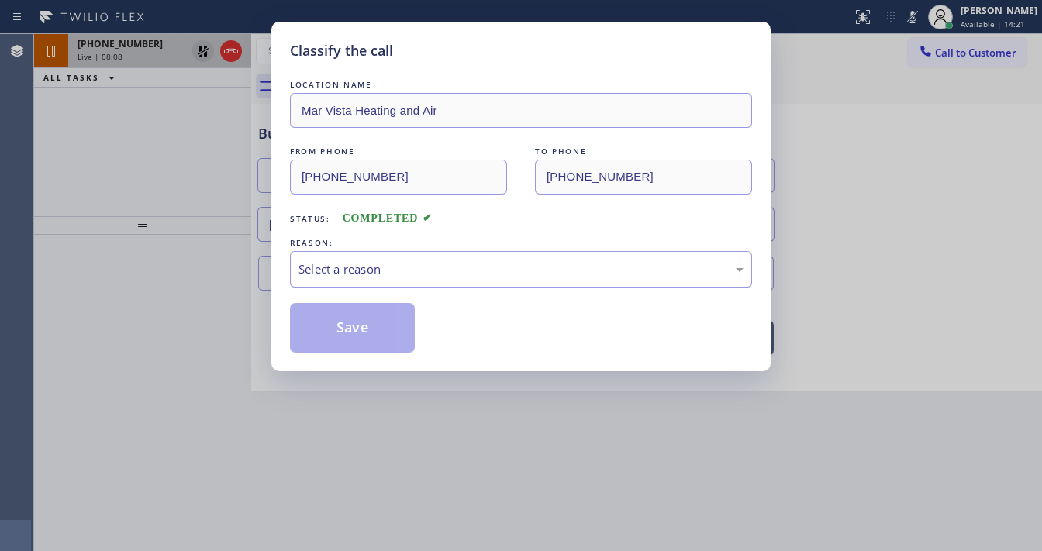
click at [354, 275] on div "Select a reason" at bounding box center [521, 270] width 445 height 18
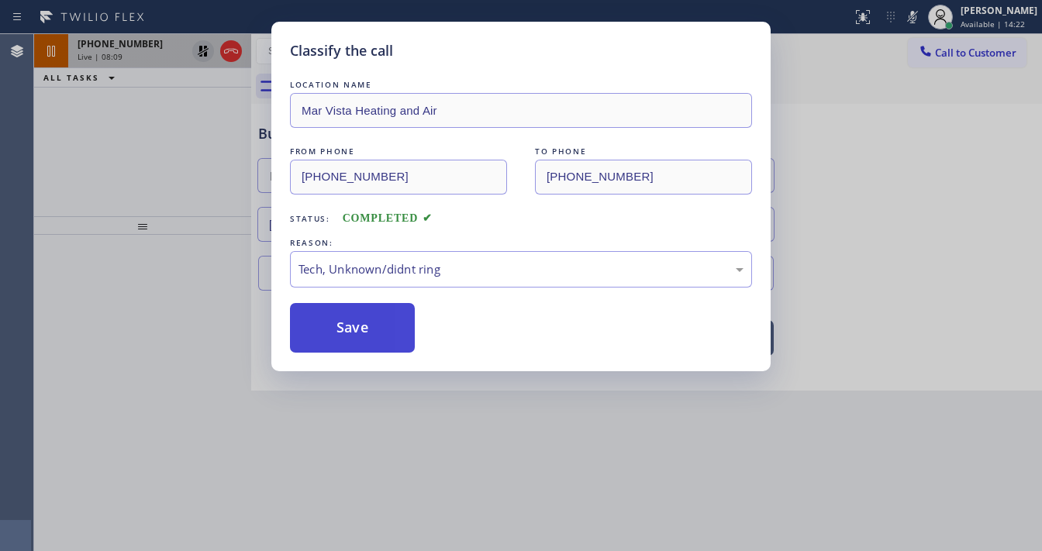
click at [357, 320] on button "Save" at bounding box center [352, 328] width 125 height 50
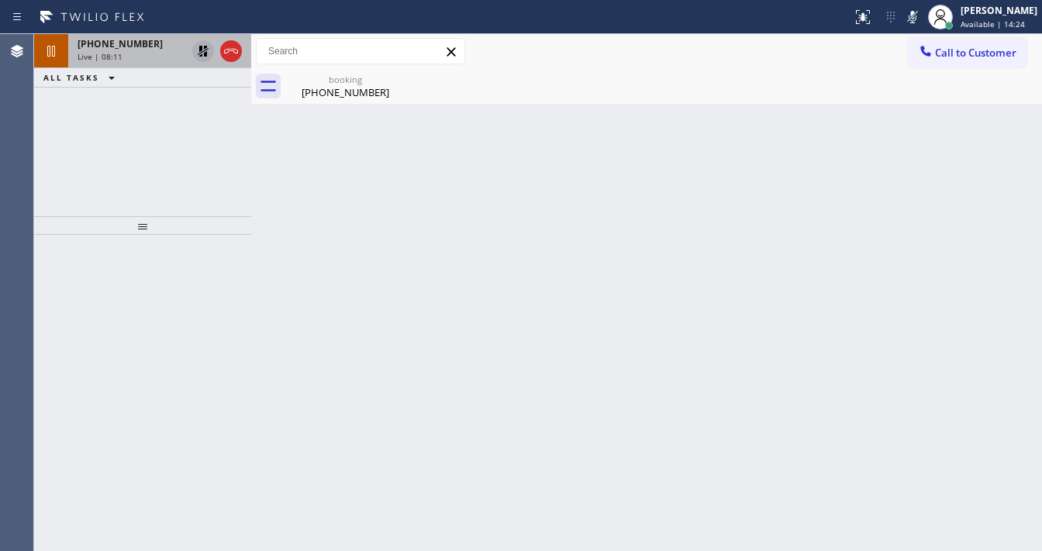
click at [130, 223] on div at bounding box center [142, 225] width 217 height 19
click at [202, 53] on icon at bounding box center [203, 51] width 11 height 11
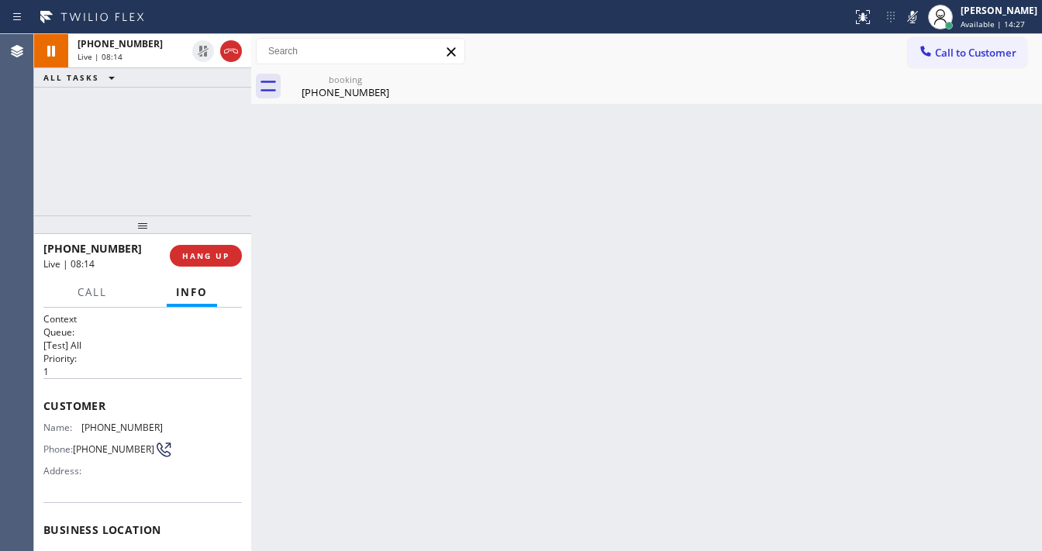
click at [917, 22] on icon at bounding box center [912, 17] width 19 height 19
click at [181, 155] on div "+13109939965 Live | 08:15 ALL TASKS ALL TASKS ACTIVE TASKS TASKS IN WRAP UP" at bounding box center [142, 124] width 217 height 181
click at [42, 162] on div "+13109939965 Live | 10:56 ALL TASKS ALL TASKS ACTIVE TASKS TASKS IN WRAP UP" at bounding box center [142, 124] width 217 height 181
click at [342, 105] on div "Back to Dashboard Change Sender ID Customers Technicians Select a contact Outbo…" at bounding box center [646, 292] width 791 height 517
click at [330, 96] on div "(310) 993-9965" at bounding box center [345, 92] width 117 height 14
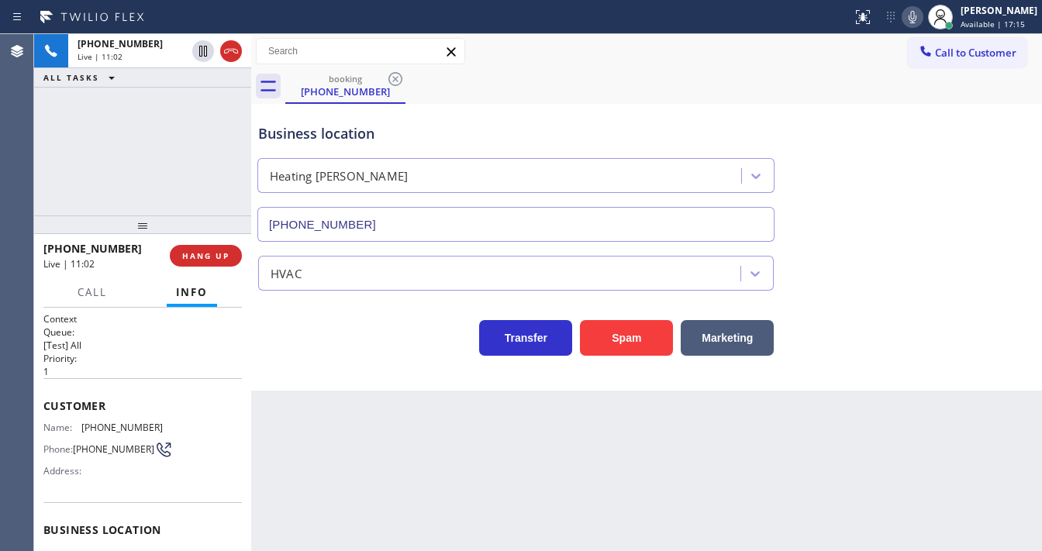
click at [922, 18] on icon at bounding box center [912, 17] width 19 height 19
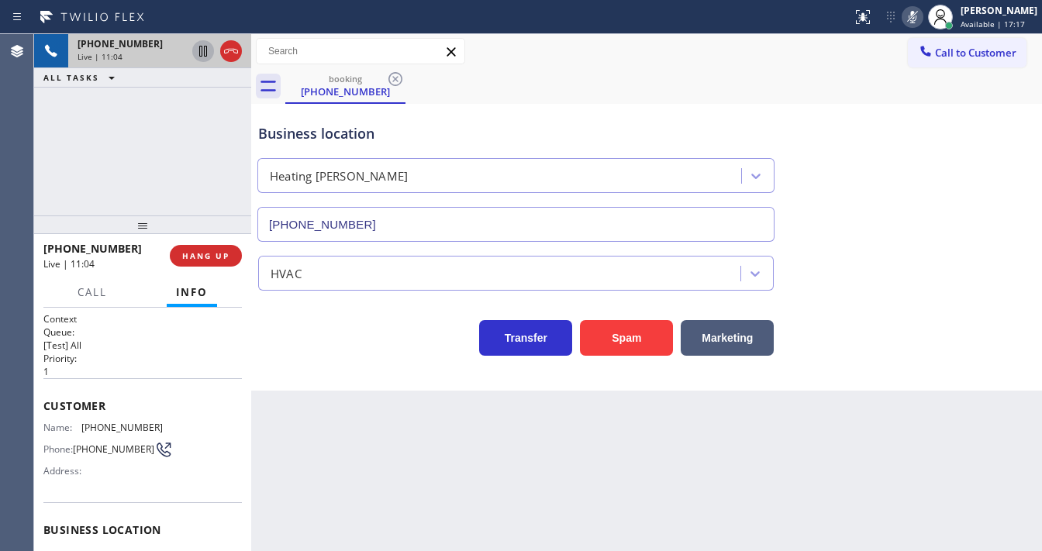
click at [205, 53] on icon at bounding box center [203, 51] width 19 height 19
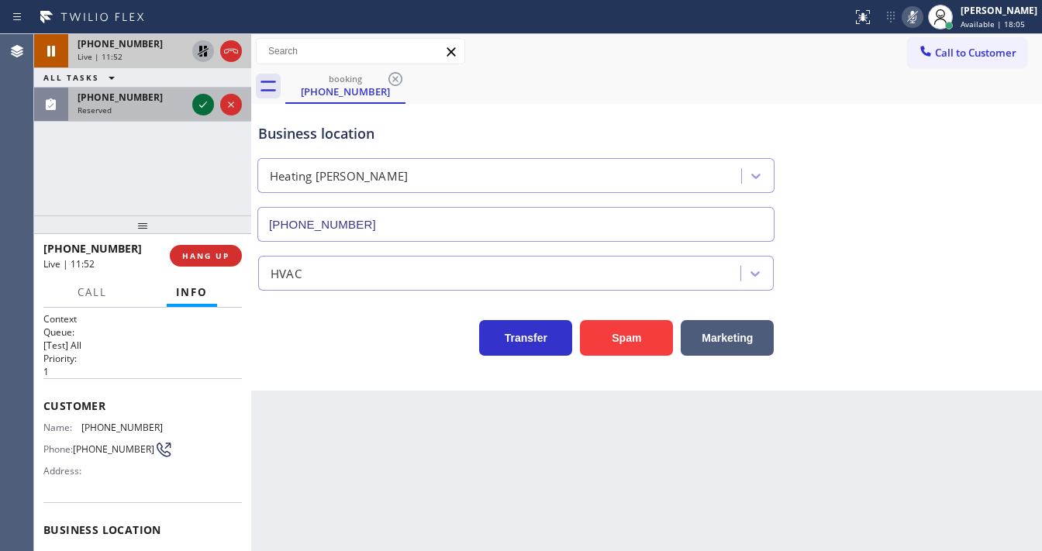
click at [199, 106] on icon at bounding box center [203, 104] width 19 height 19
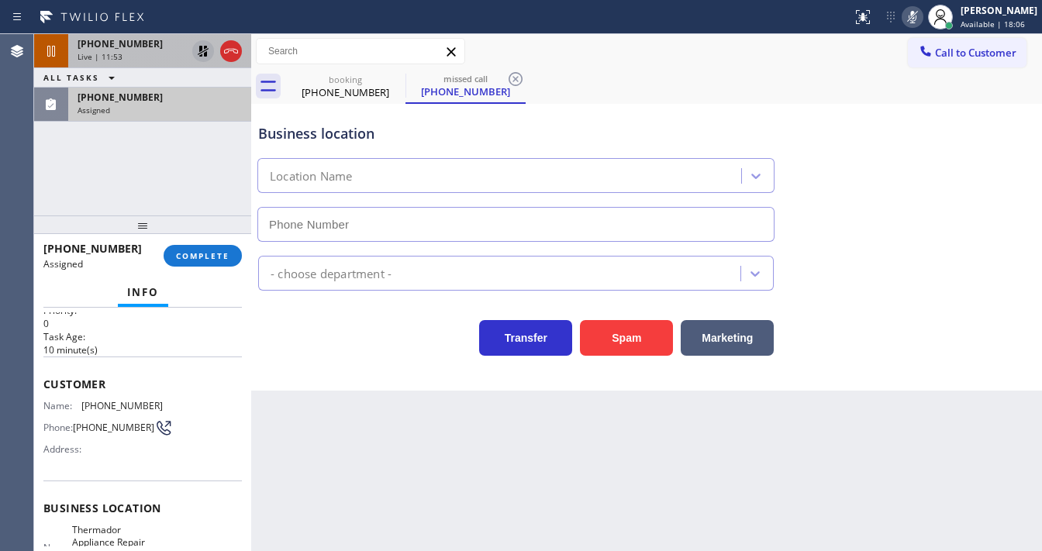
scroll to position [124, 0]
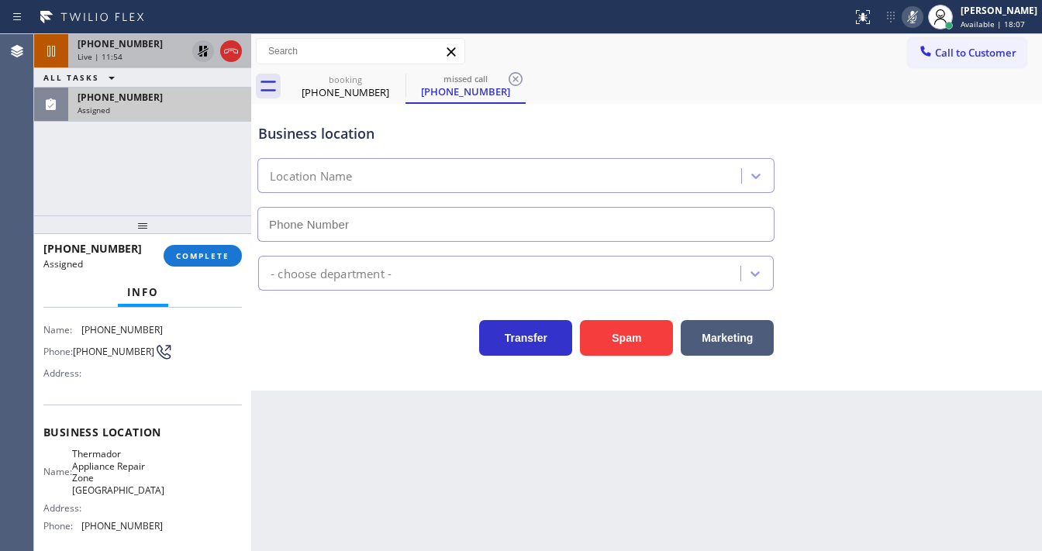
type input "(425) 242-3889"
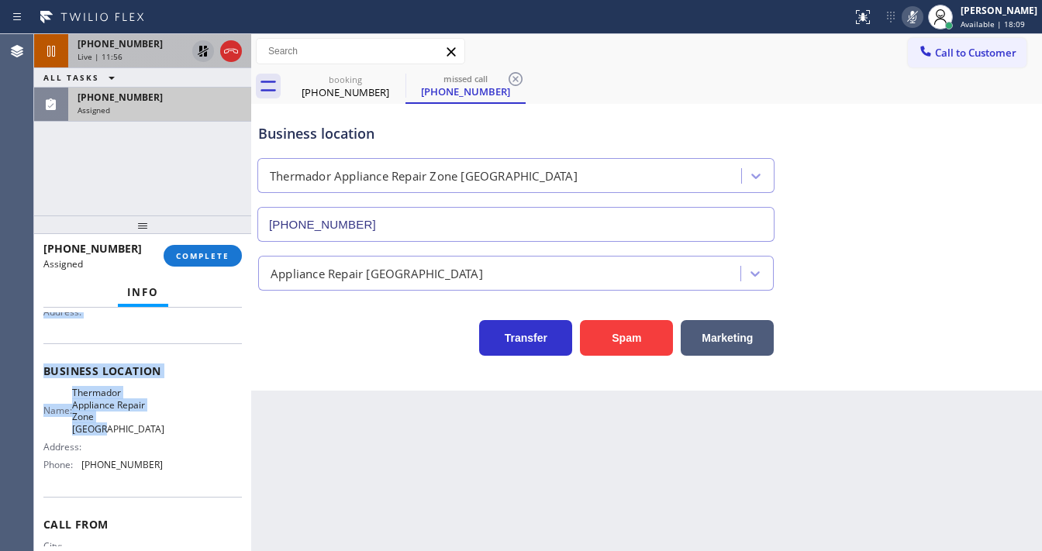
scroll to position [186, 0]
drag, startPoint x: 43, startPoint y: 359, endPoint x: 168, endPoint y: 447, distance: 152.5
click at [168, 447] on div "Context Queue: Appliance Repair High End Priority: 0 Task Age: 10 minute(s) Cus…" at bounding box center [142, 369] width 199 height 487
copy div "Customer Name: (509) 485-1759 Phone: (509) 485-1759 Address: Business location …"
click at [219, 255] on span "COMPLETE" at bounding box center [203, 255] width 54 height 11
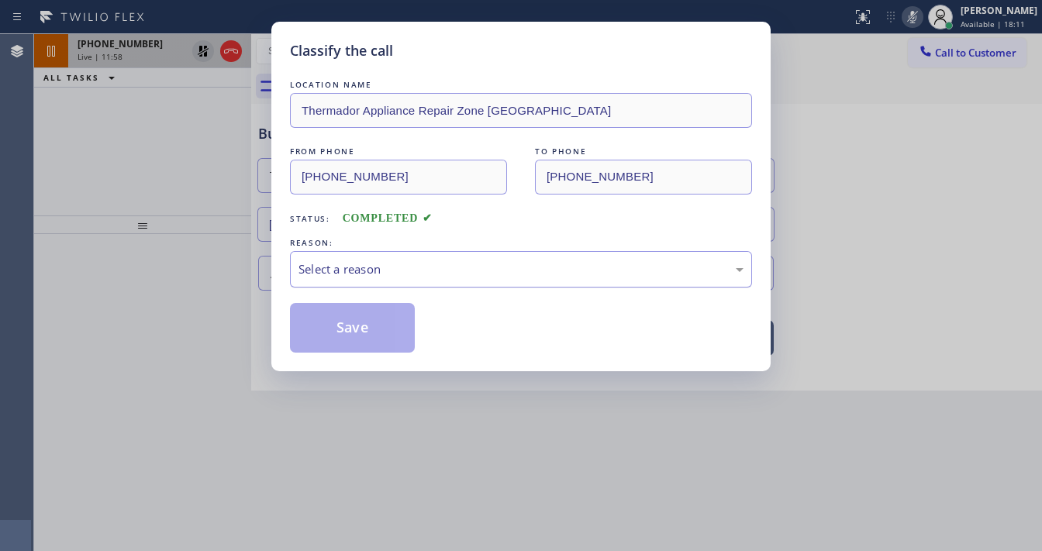
click at [363, 268] on div "Select a reason" at bounding box center [521, 270] width 445 height 18
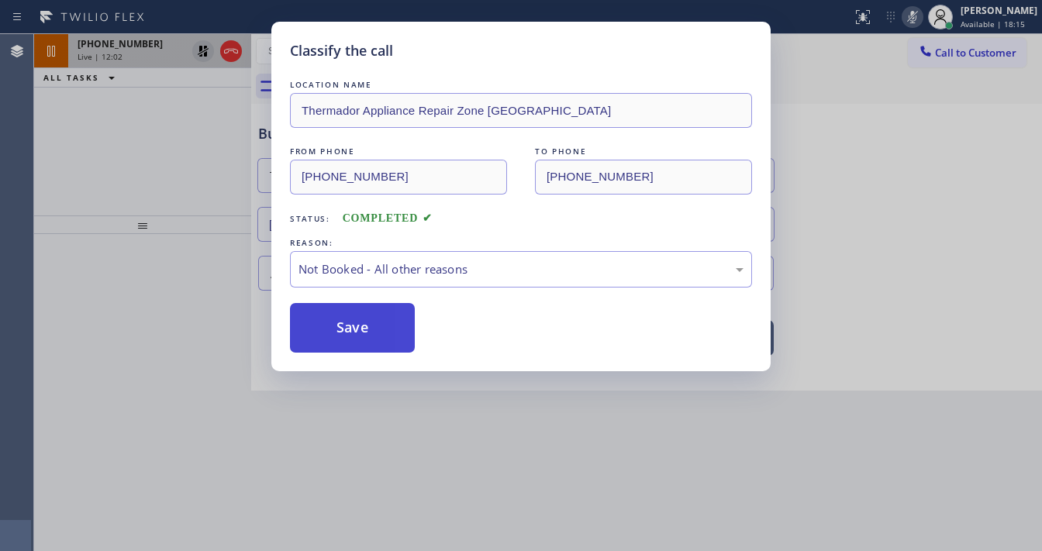
click at [376, 335] on button "Save" at bounding box center [352, 328] width 125 height 50
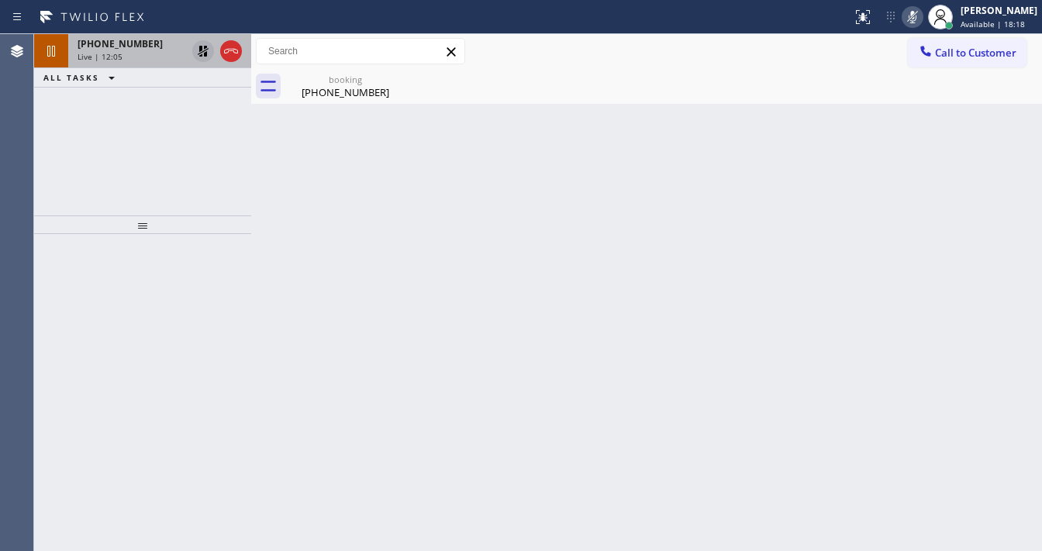
click at [157, 164] on div "+13109939965 Live | 12:05 ALL TASKS ALL TASKS ACTIVE TASKS TASKS IN WRAP UP" at bounding box center [142, 124] width 217 height 181
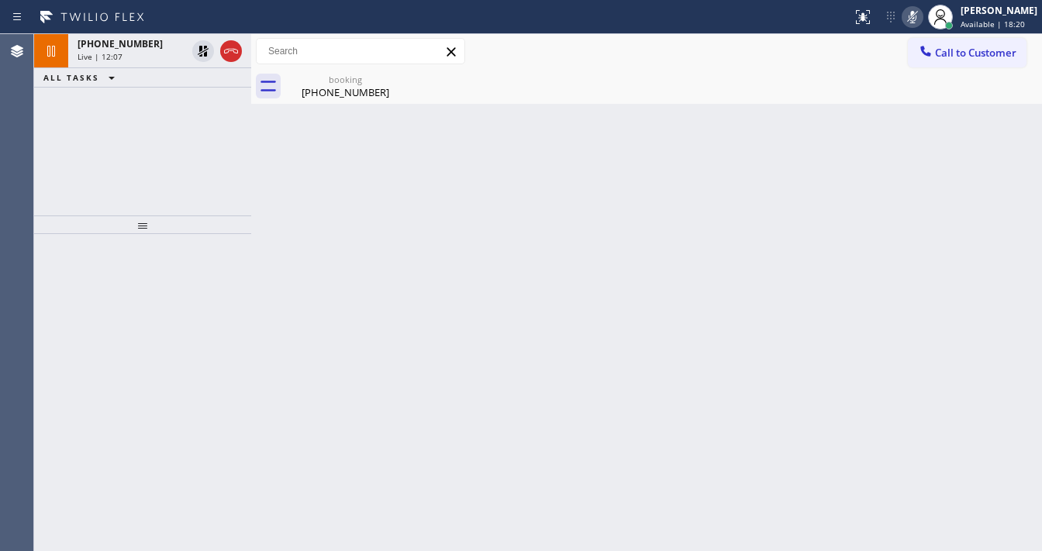
drag, startPoint x: 206, startPoint y: 55, endPoint x: 814, endPoint y: 22, distance: 608.9
click at [206, 55] on icon at bounding box center [203, 51] width 11 height 11
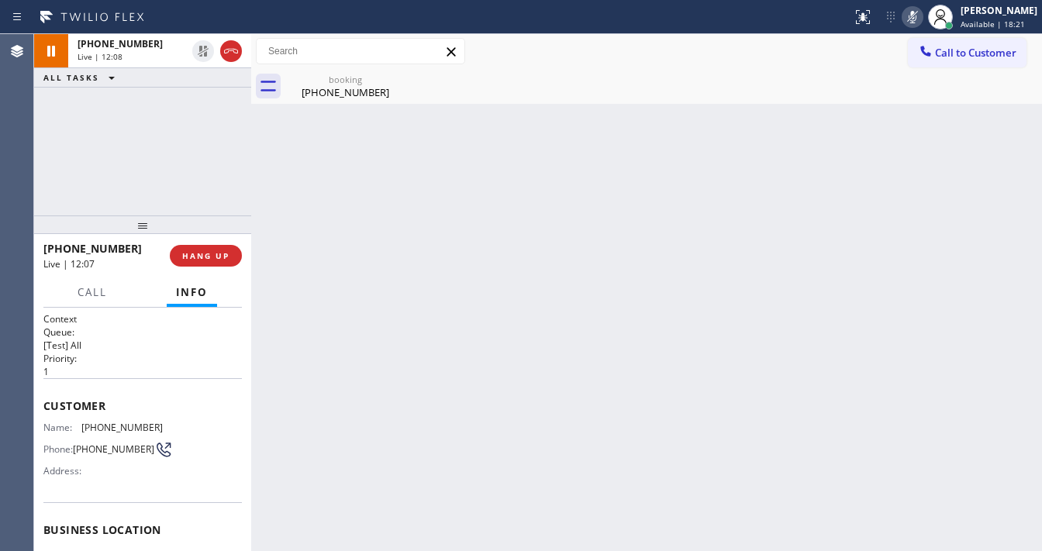
click at [922, 17] on icon at bounding box center [912, 17] width 19 height 19
click at [96, 136] on div "+13109939965 Live | 12:08 ALL TASKS ALL TASKS ACTIVE TASKS TASKS IN WRAP UP" at bounding box center [142, 124] width 217 height 181
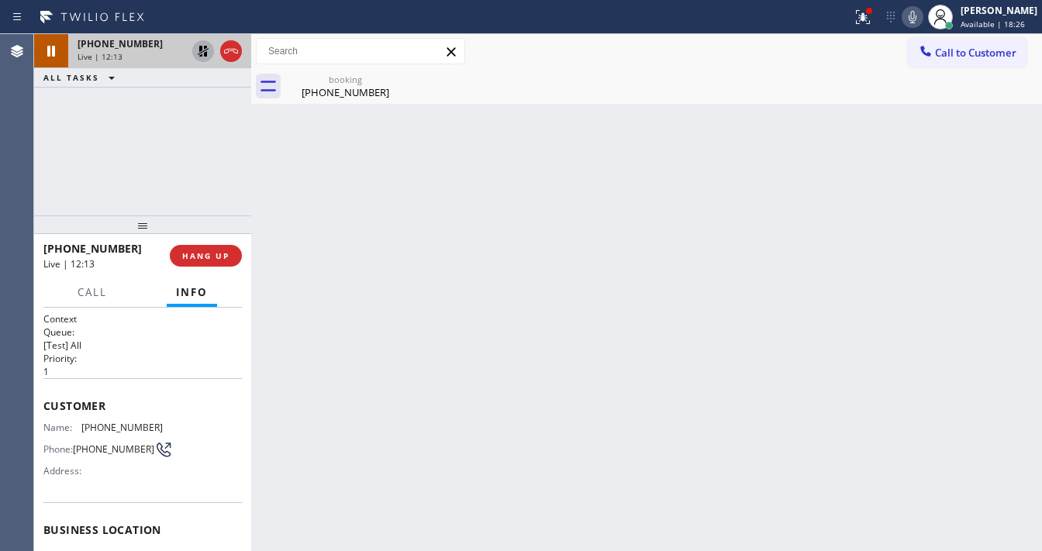
click at [206, 54] on icon at bounding box center [203, 51] width 11 height 11
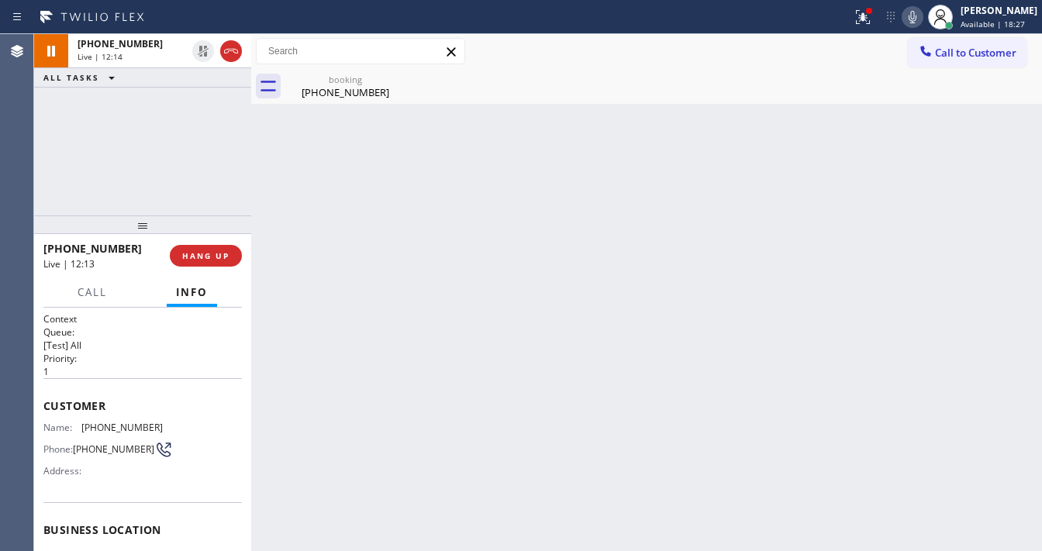
click at [870, 14] on icon at bounding box center [863, 17] width 14 height 14
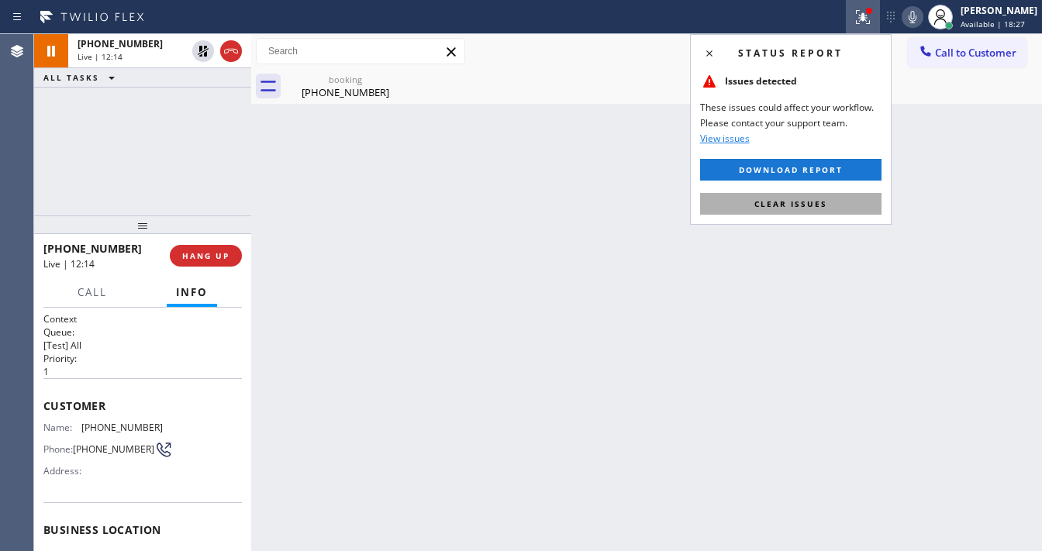
click at [814, 202] on span "Clear issues" at bounding box center [791, 204] width 73 height 11
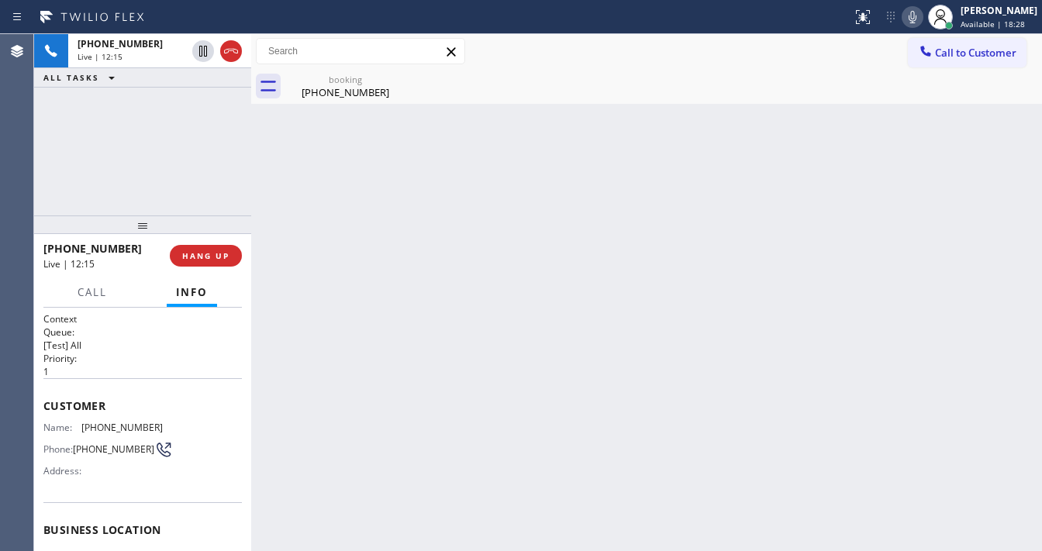
click at [140, 164] on div "+13109939965 Live | 12:15 ALL TASKS ALL TASKS ACTIVE TASKS TASKS IN WRAP UP" at bounding box center [142, 124] width 217 height 181
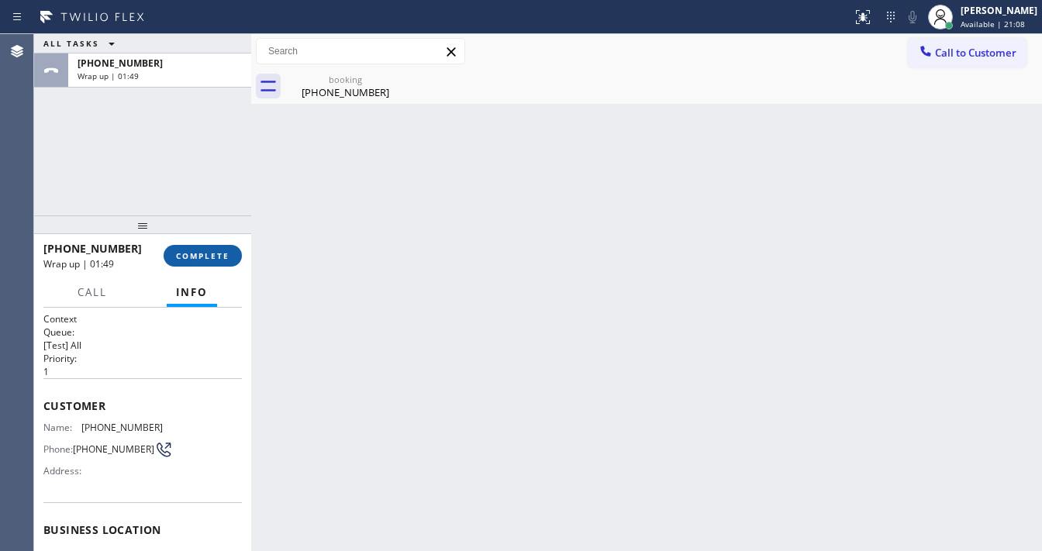
click at [202, 259] on span "COMPLETE" at bounding box center [203, 255] width 54 height 11
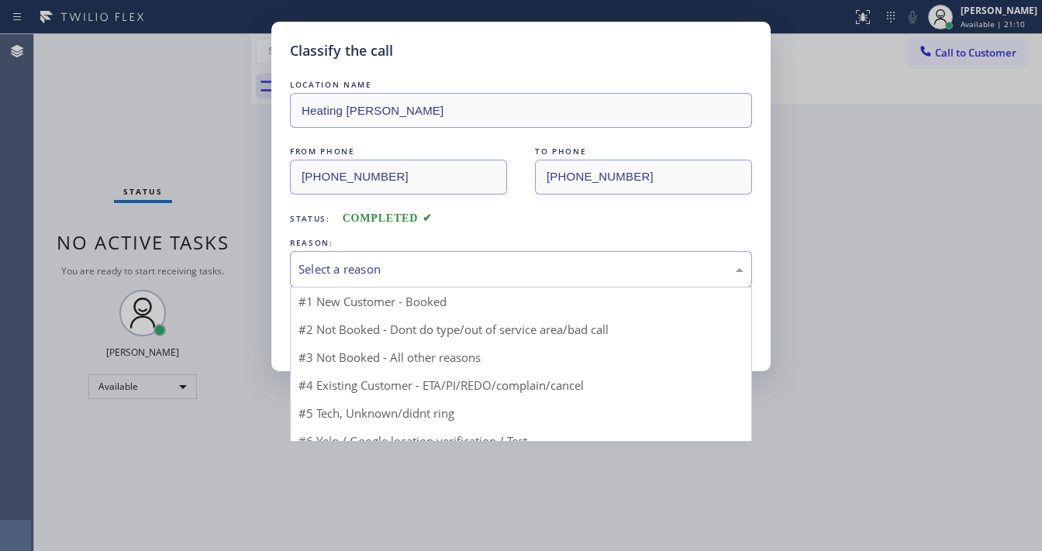
drag, startPoint x: 351, startPoint y: 267, endPoint x: 359, endPoint y: 271, distance: 8.7
click at [356, 270] on div "Select a reason" at bounding box center [521, 270] width 445 height 18
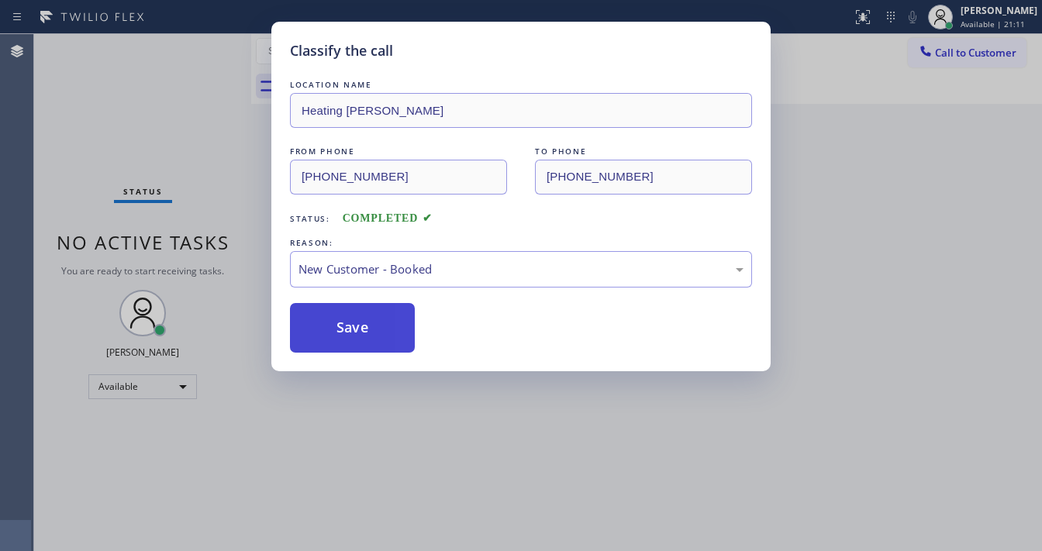
click at [352, 320] on button "Save" at bounding box center [352, 328] width 125 height 50
click at [1021, 179] on div "Classify the call LOCATION NAME Heating Masters Marina Del Rey FROM PHONE (310)…" at bounding box center [521, 275] width 1042 height 551
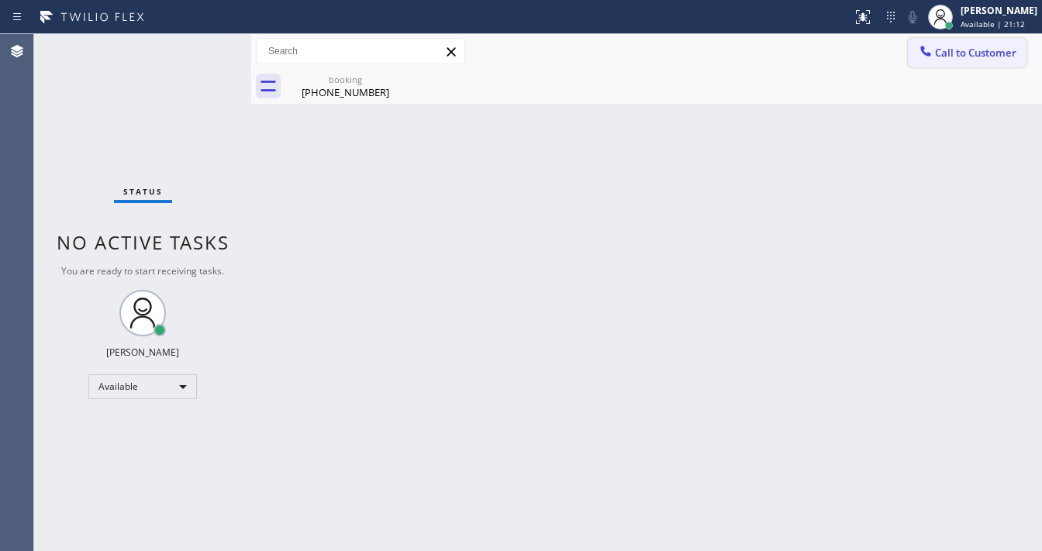
click at [967, 53] on span "Call to Customer" at bounding box center [975, 53] width 81 height 14
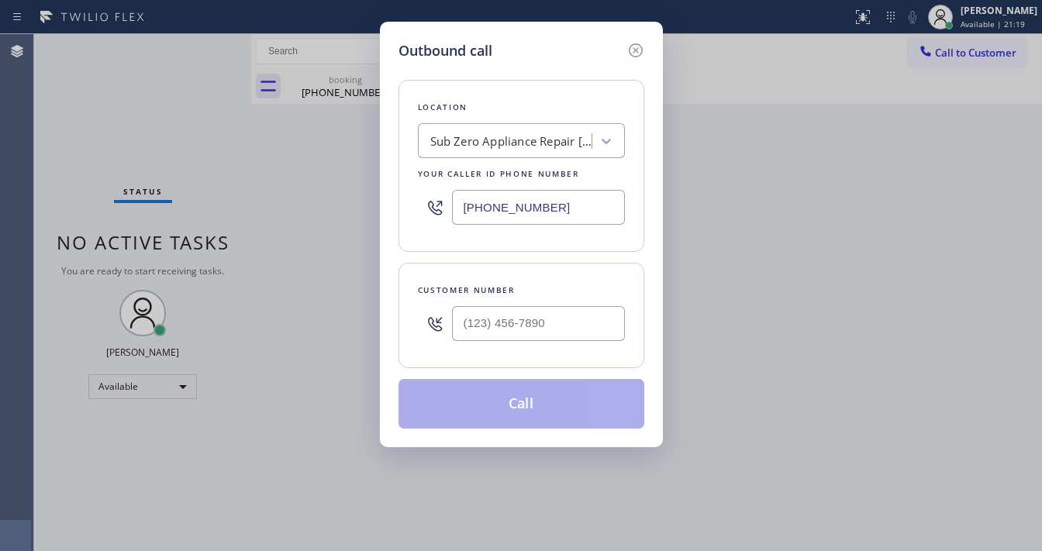
click at [523, 218] on input "(360) 205-1831" at bounding box center [538, 207] width 173 height 35
click at [506, 322] on input "(___) ___-____" at bounding box center [538, 323] width 173 height 35
paste input "239) 467-7868"
type input "(239) 467-7868"
click at [555, 191] on input "(360) 205-1831" at bounding box center [538, 207] width 173 height 35
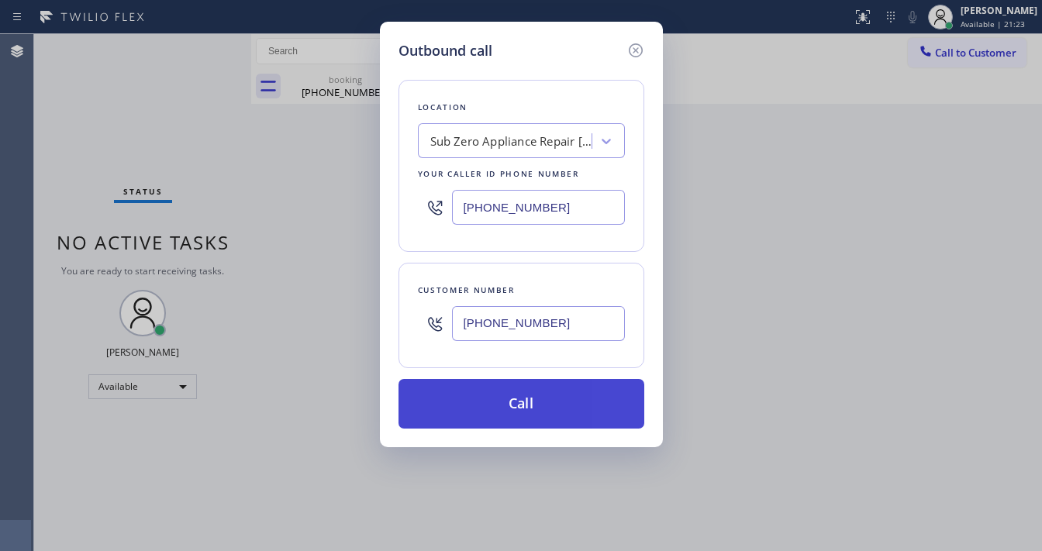
paste input "424) 329-2198"
type input "(424) 329-2198"
click at [530, 416] on button "Call" at bounding box center [522, 404] width 246 height 50
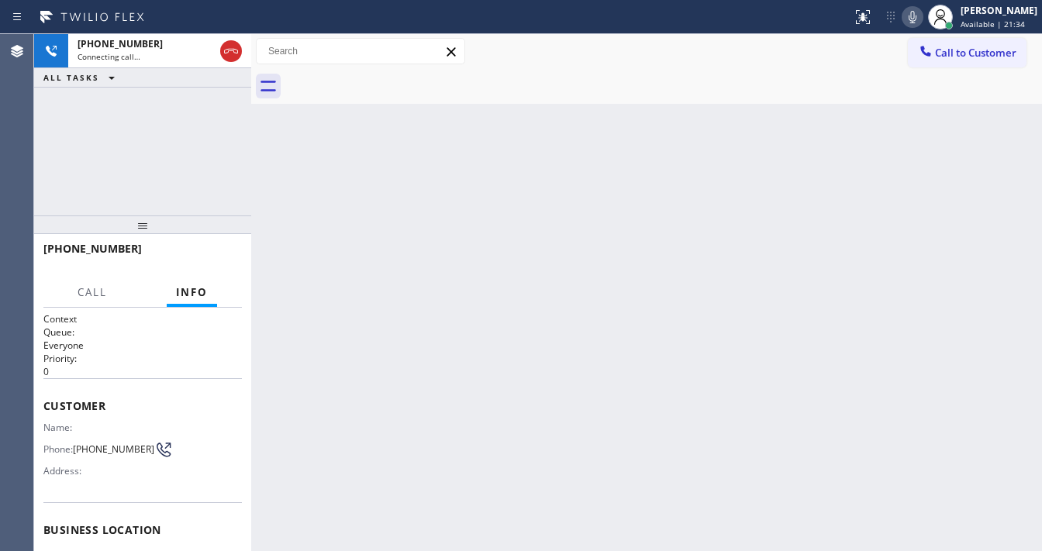
click at [921, 17] on icon at bounding box center [912, 17] width 19 height 19
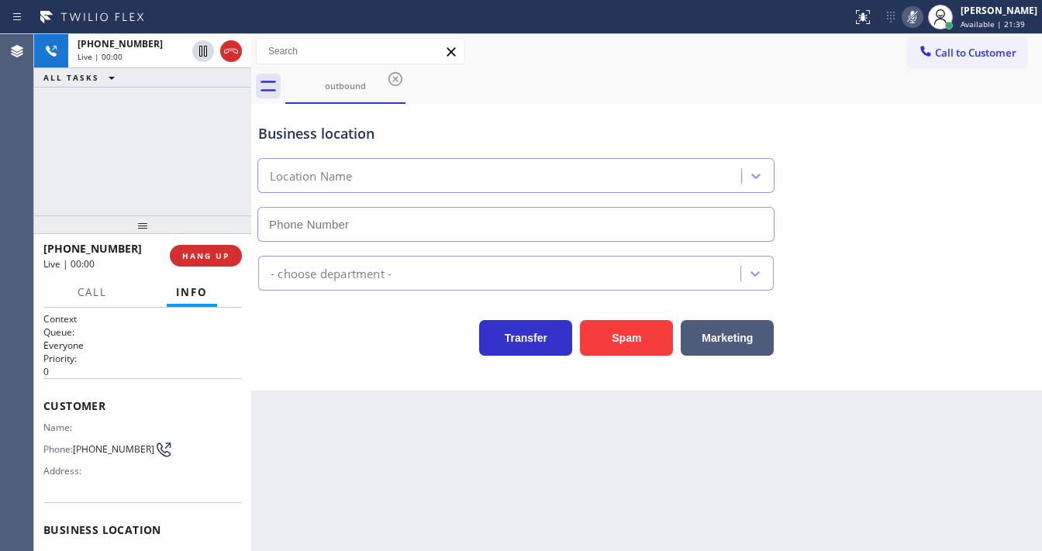
type input "(424) 329-2198"
click at [917, 19] on icon at bounding box center [912, 17] width 19 height 19
click at [223, 261] on span "HANG UP" at bounding box center [205, 255] width 47 height 11
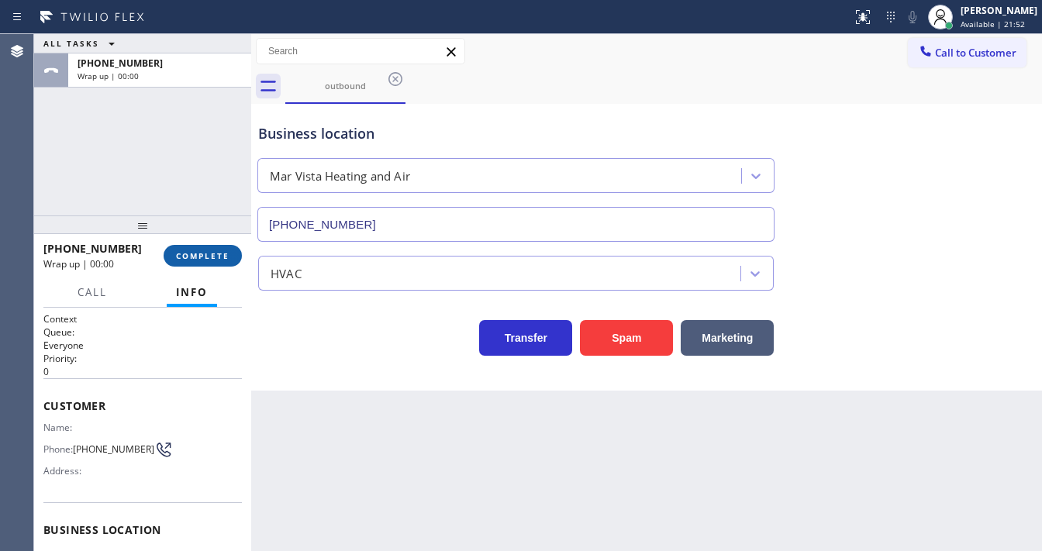
click at [223, 261] on span "COMPLETE" at bounding box center [203, 255] width 54 height 11
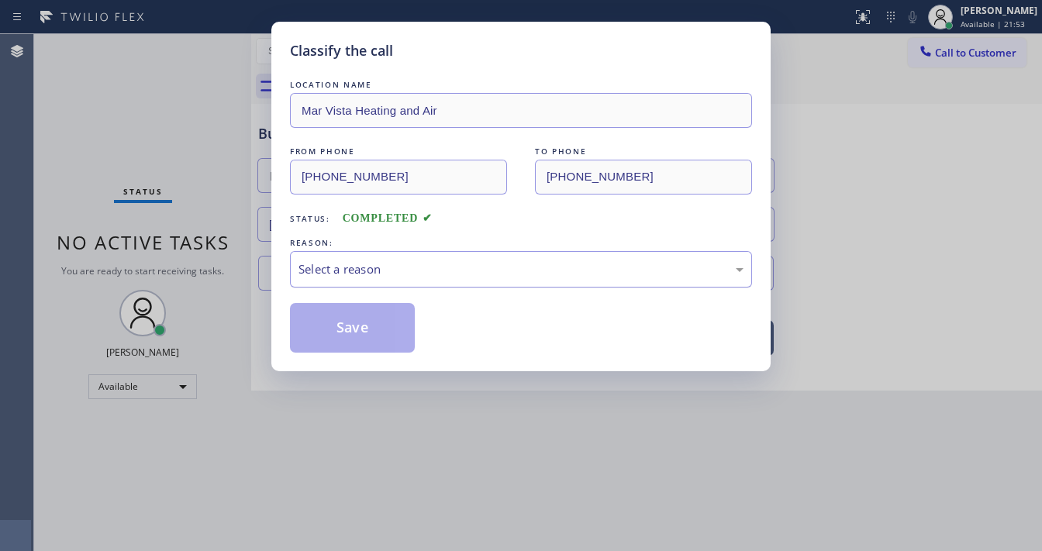
drag, startPoint x: 400, startPoint y: 264, endPoint x: 398, endPoint y: 285, distance: 21.8
click at [403, 265] on div "Select a reason" at bounding box center [521, 270] width 445 height 18
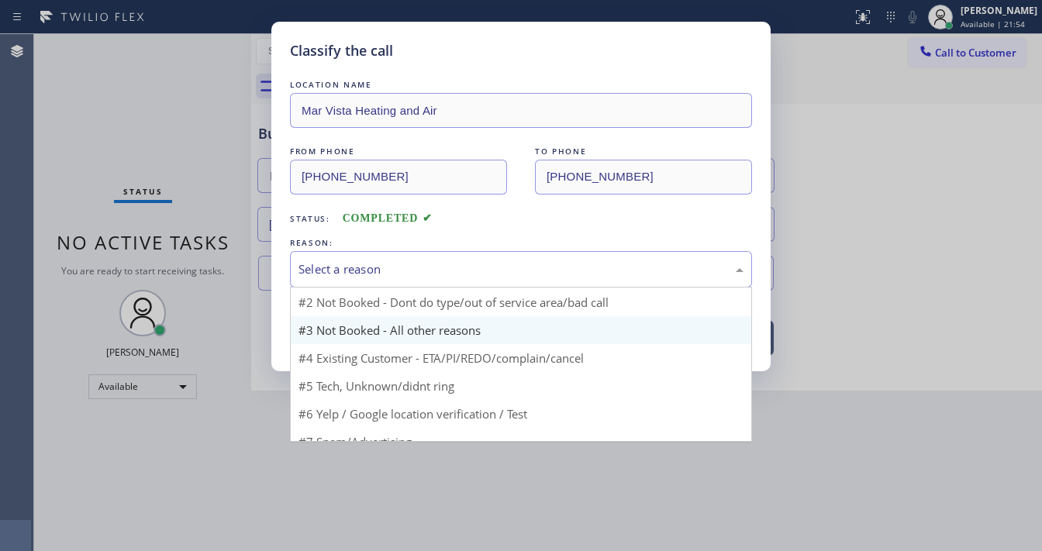
scroll to position [13, 0]
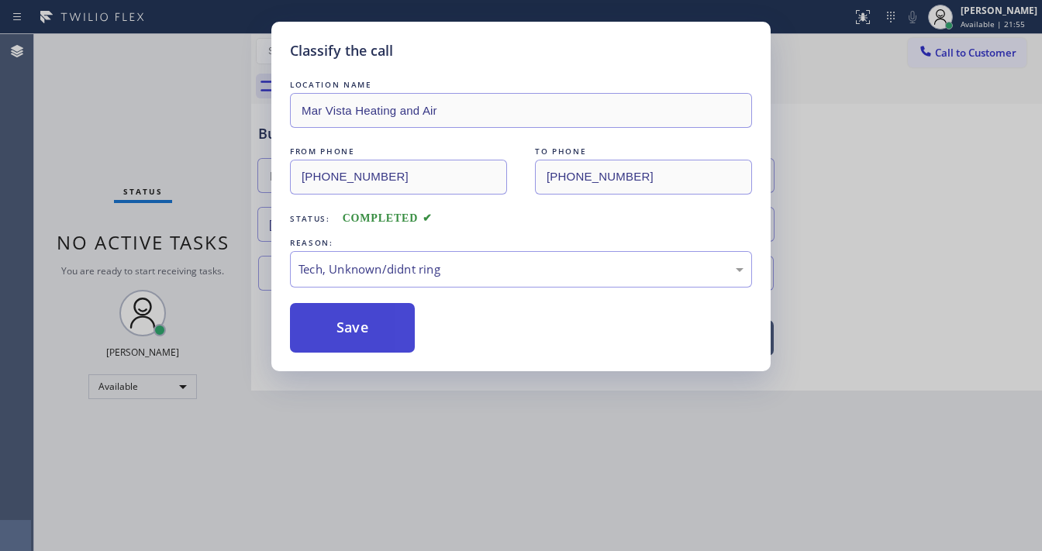
click at [349, 326] on button "Save" at bounding box center [352, 328] width 125 height 50
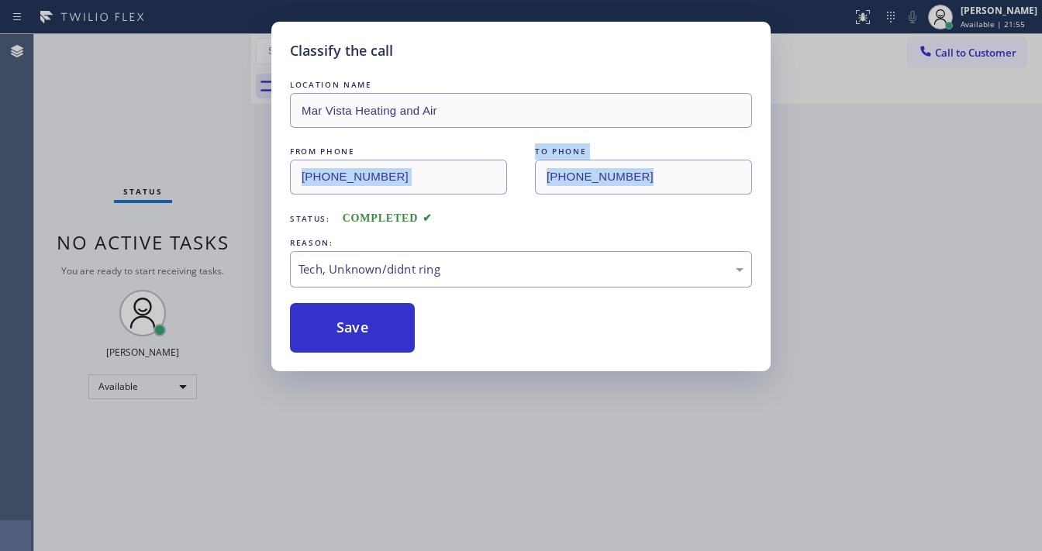
drag, startPoint x: 143, startPoint y: 196, endPoint x: 143, endPoint y: 186, distance: 10.1
click at [143, 190] on div "Classify the call LOCATION NAME Mar Vista Heating and Air FROM PHONE (424) 329-…" at bounding box center [521, 275] width 1042 height 551
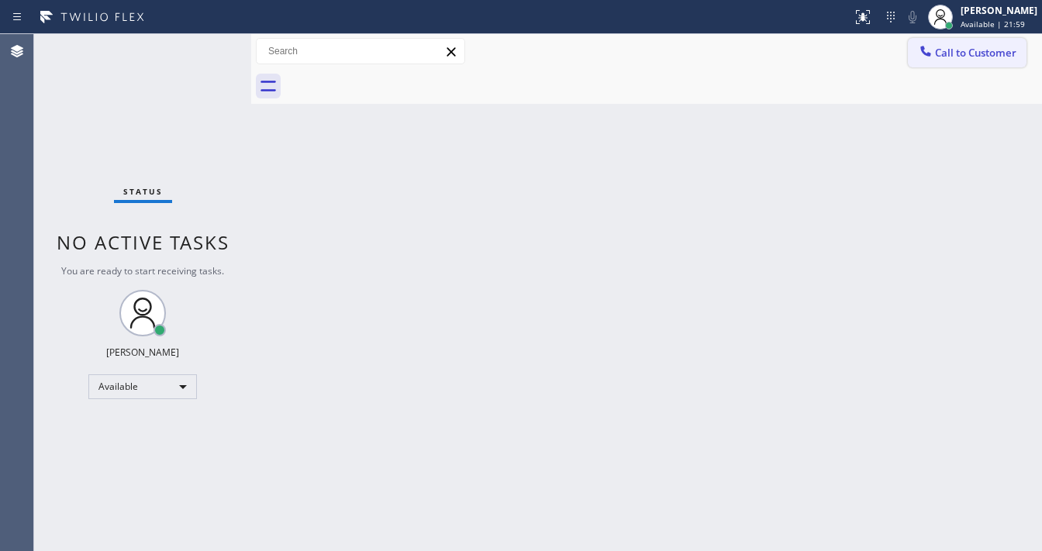
drag, startPoint x: 965, startPoint y: 53, endPoint x: 527, endPoint y: 276, distance: 491.1
click at [964, 53] on span "Call to Customer" at bounding box center [975, 53] width 81 height 14
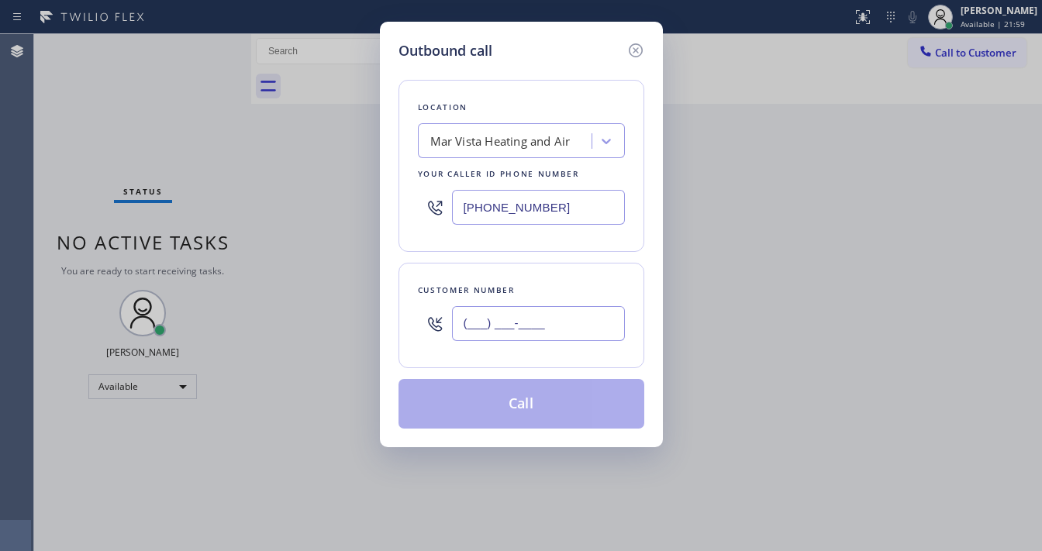
click at [508, 317] on input "(___) ___-____" at bounding box center [538, 323] width 173 height 35
paste input "509) 485-1759"
type input "(509) 485-1759"
click at [577, 202] on input "(424) 329-2198" at bounding box center [538, 207] width 173 height 35
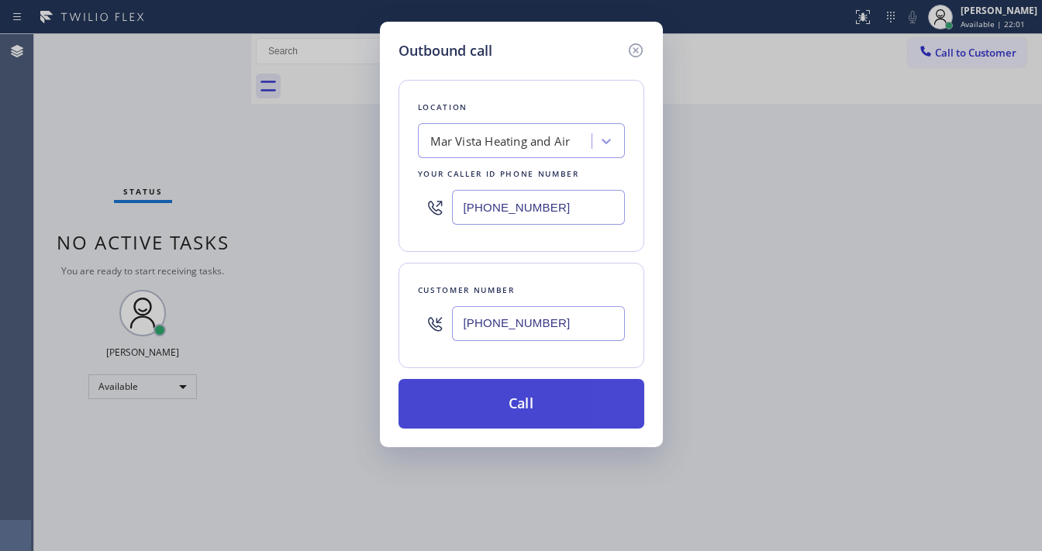
paste input "5) 242-3889"
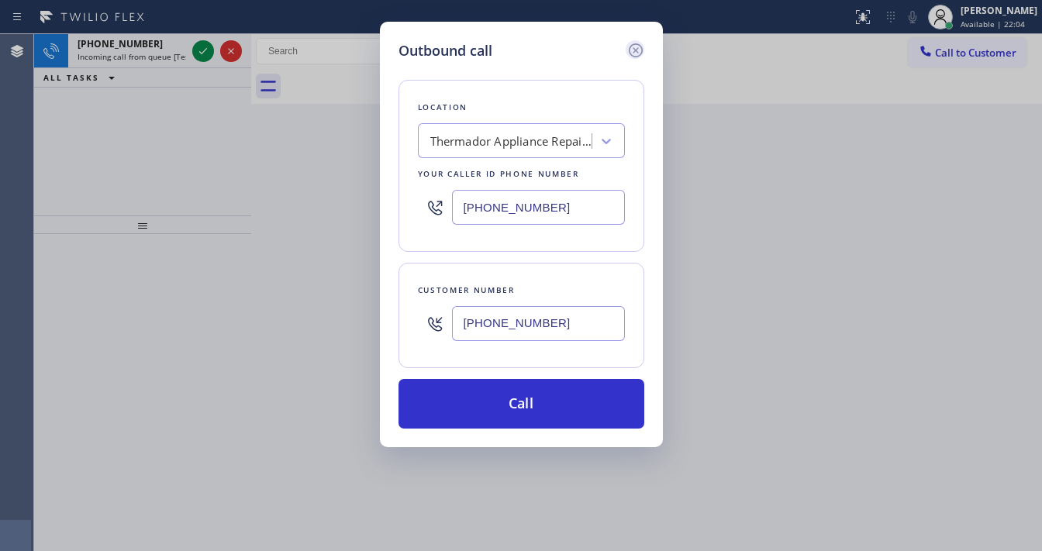
type input "(425) 242-3889"
click at [639, 59] on icon at bounding box center [636, 50] width 19 height 19
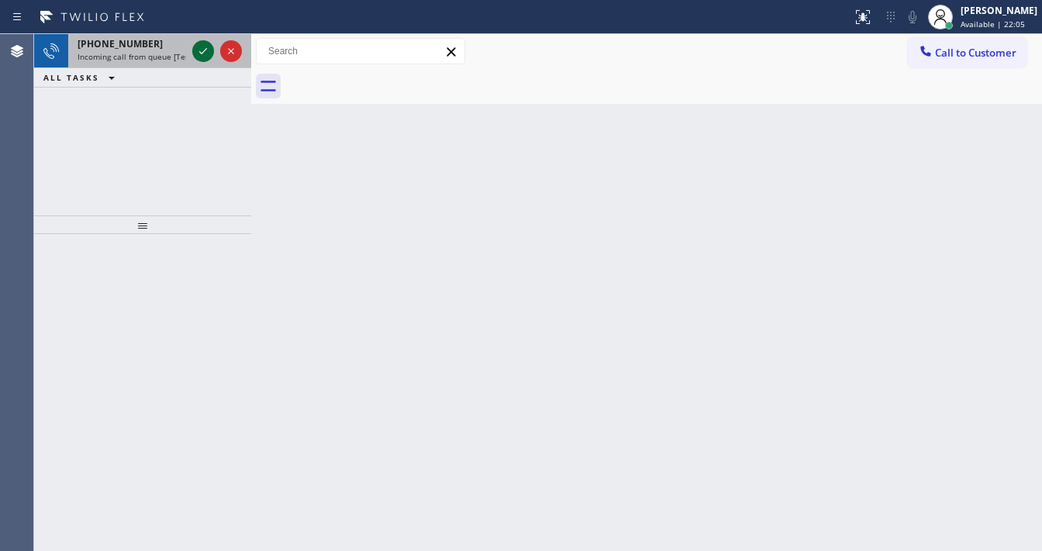
click at [203, 51] on icon at bounding box center [203, 51] width 8 height 6
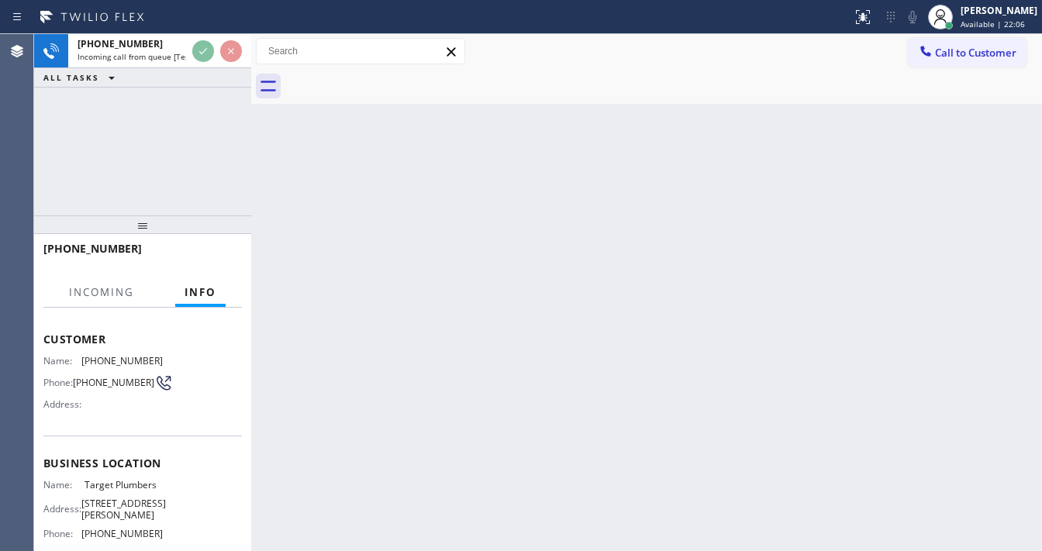
scroll to position [186, 0]
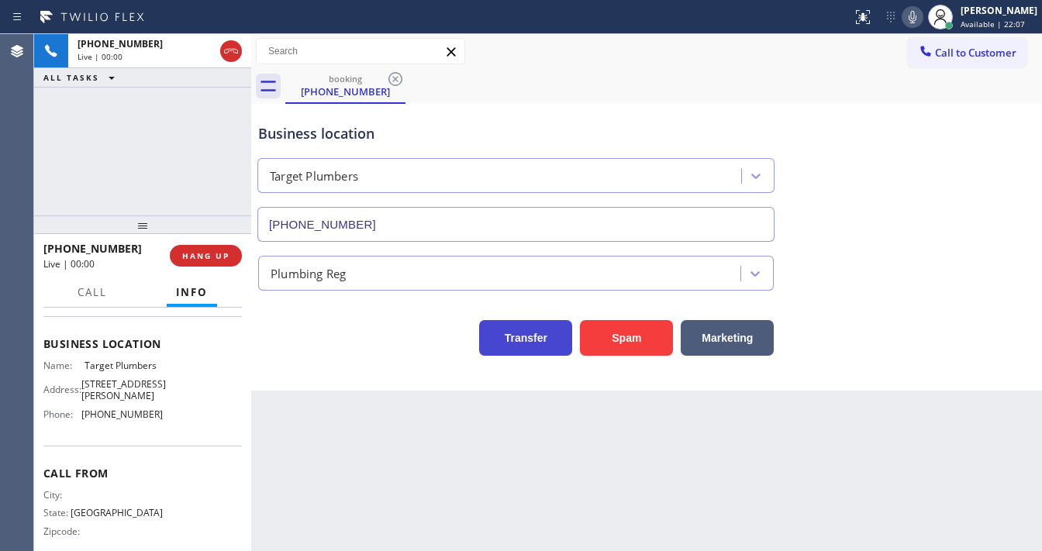
type input "(844) 941-2727"
click at [596, 337] on button "Spam" at bounding box center [626, 338] width 93 height 36
click at [968, 60] on button "Call to Customer" at bounding box center [967, 52] width 119 height 29
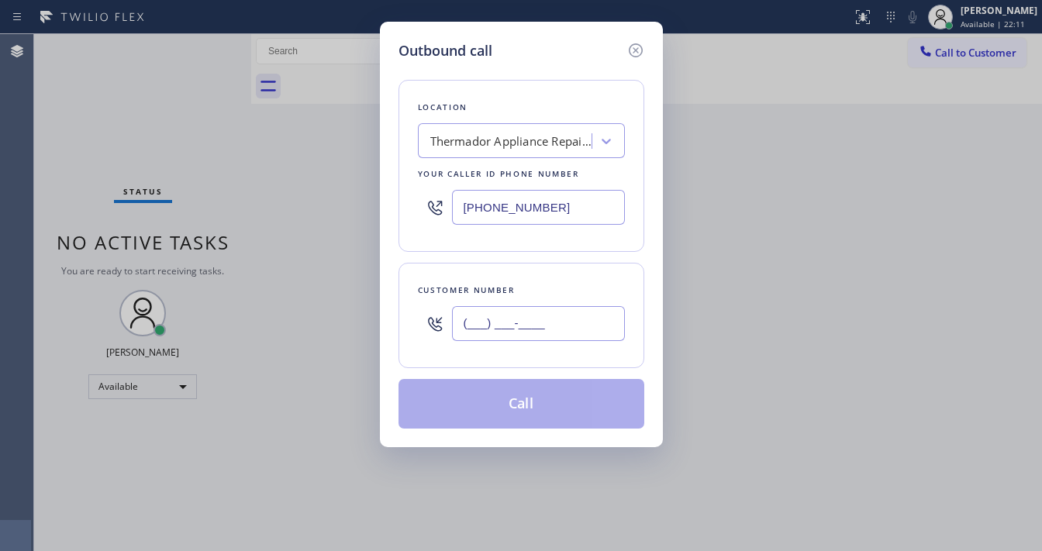
click at [521, 317] on input "(___) ___-____" at bounding box center [538, 323] width 173 height 35
paste input "509) 485-1759"
type input "(509) 485-1759"
click at [540, 276] on div "Customer number (509) 485-1759" at bounding box center [522, 315] width 246 height 105
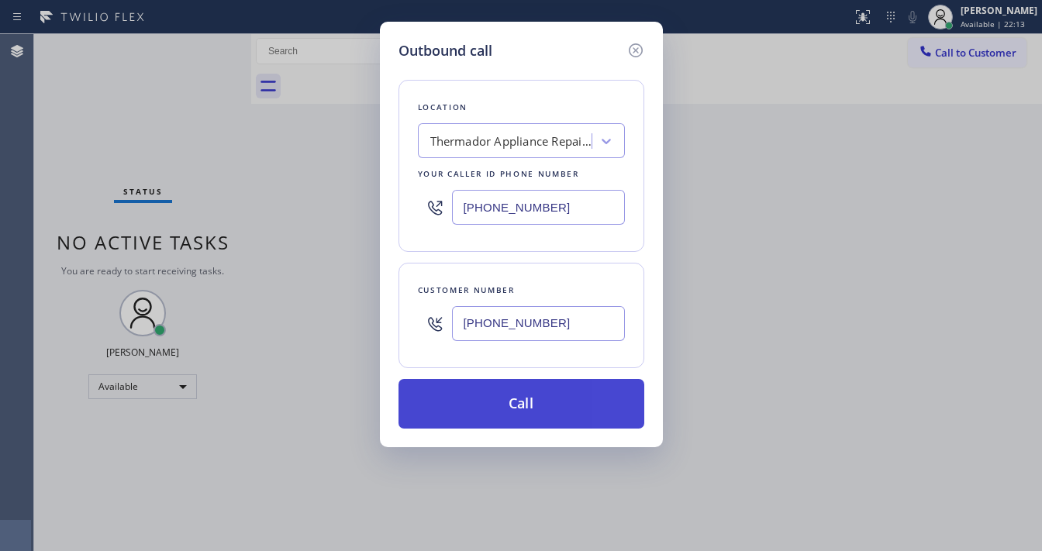
click at [541, 391] on button "Call" at bounding box center [522, 404] width 246 height 50
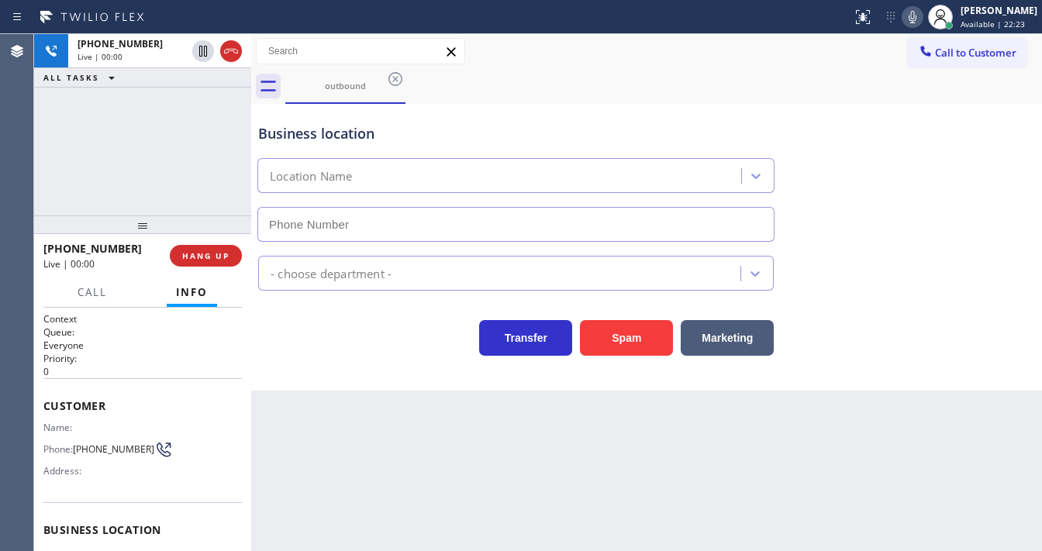
type input "(425) 242-3889"
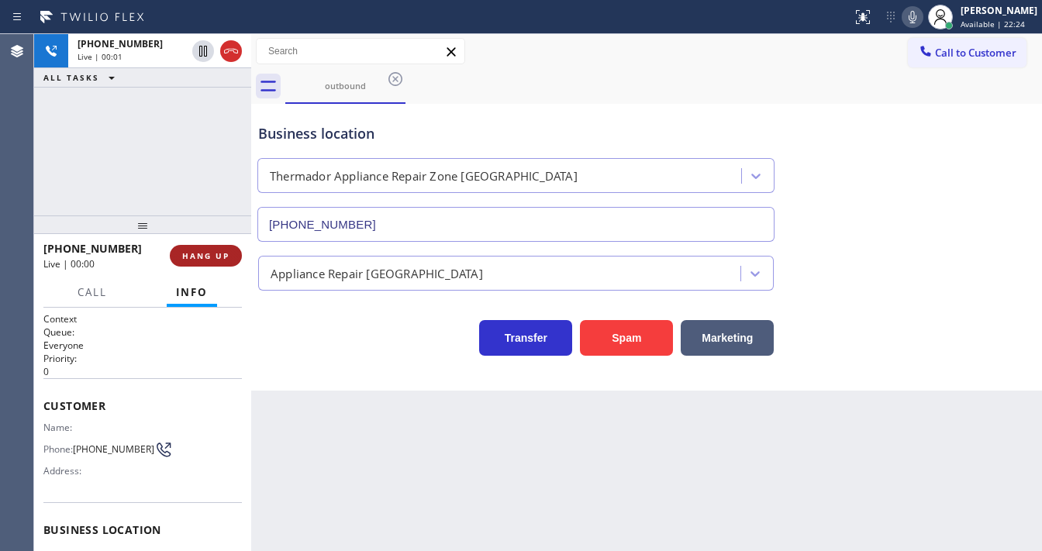
click at [212, 264] on button "HANG UP" at bounding box center [206, 256] width 72 height 22
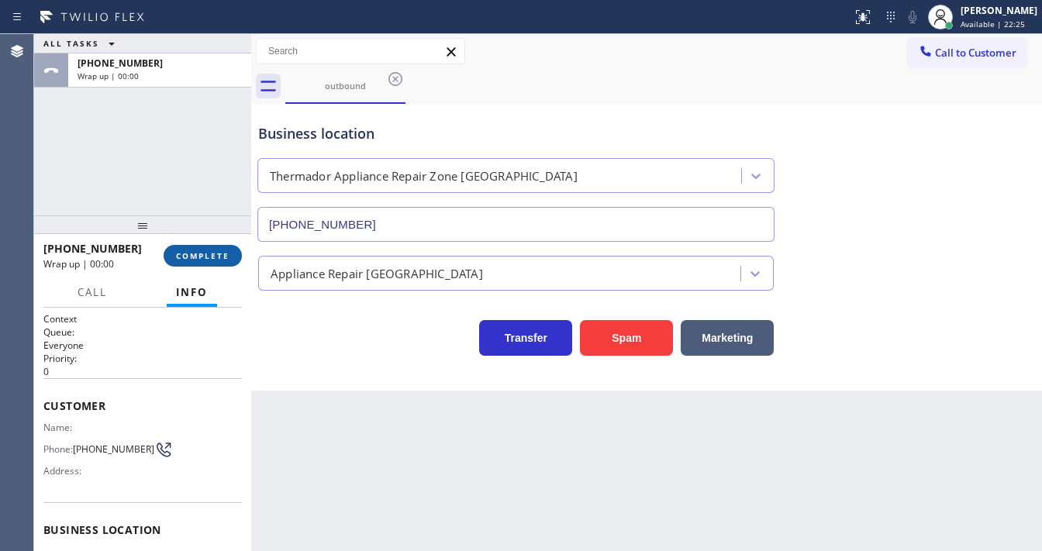
click at [211, 261] on span "COMPLETE" at bounding box center [203, 255] width 54 height 11
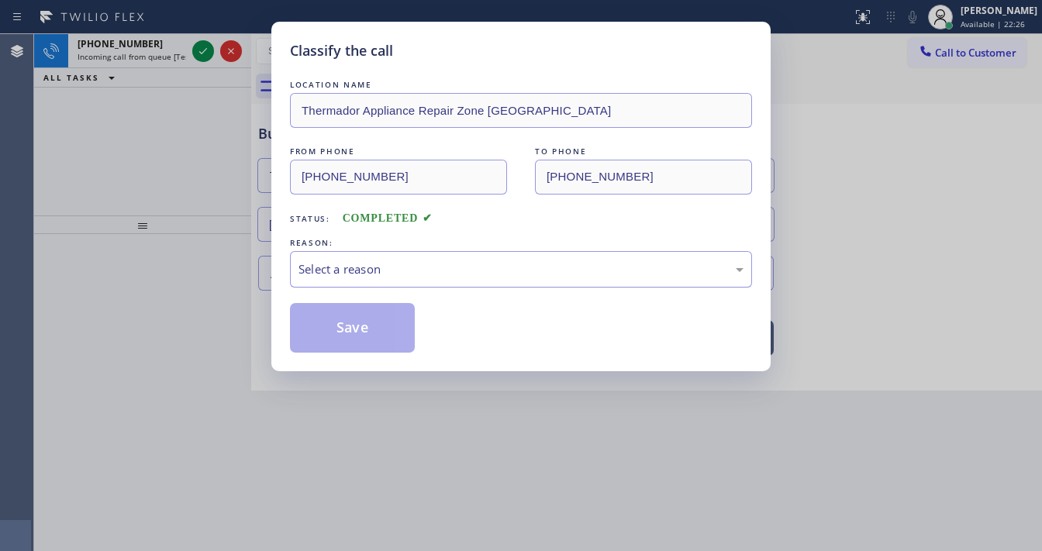
click at [389, 267] on div "Select a reason" at bounding box center [521, 270] width 445 height 18
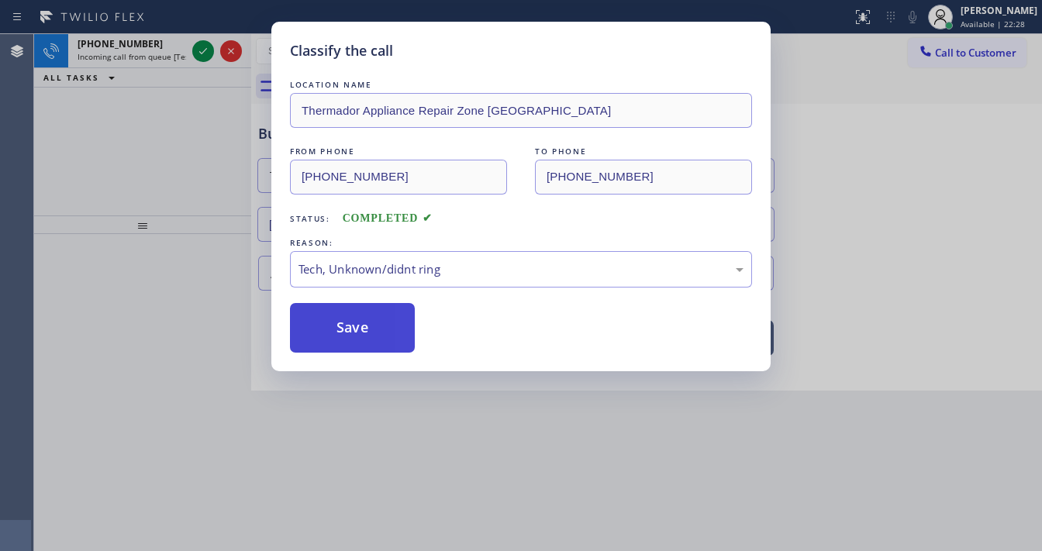
click at [360, 328] on button "Save" at bounding box center [352, 328] width 125 height 50
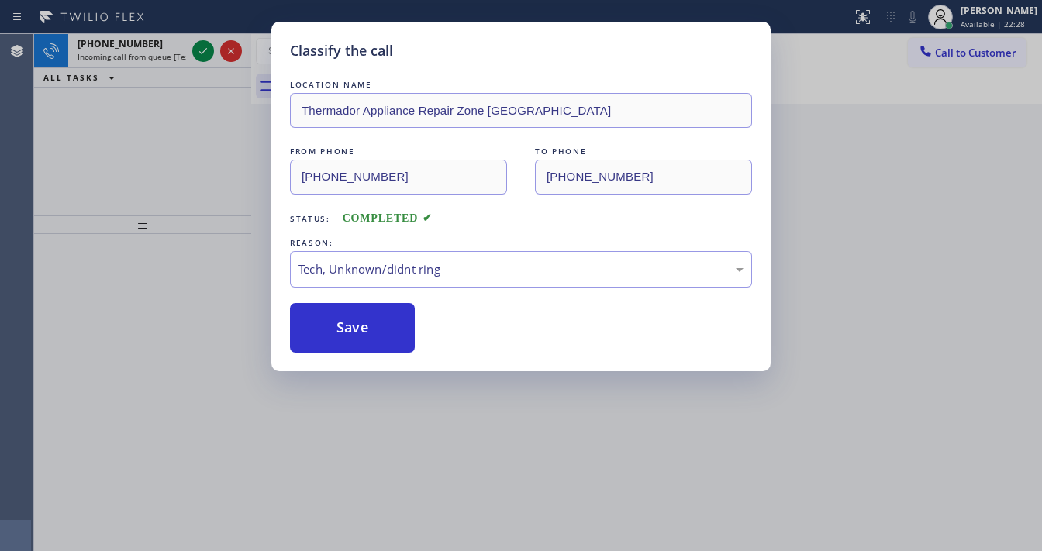
drag, startPoint x: 208, startPoint y: 152, endPoint x: 202, endPoint y: 60, distance: 91.7
click at [208, 150] on div "Classify the call LOCATION NAME Thermador Appliance Repair Zone Renton FROM PHO…" at bounding box center [521, 275] width 1042 height 551
click at [200, 55] on div "Classify the call LOCATION NAME Thermador Appliance Repair Zone Renton FROM PHO…" at bounding box center [521, 275] width 1042 height 551
click at [200, 55] on div "Classify the call LOCATION NAME Brothers Electric FROM PHONE (856) 341-6917 TO …" at bounding box center [538, 292] width 1008 height 517
click at [200, 55] on icon at bounding box center [203, 51] width 19 height 19
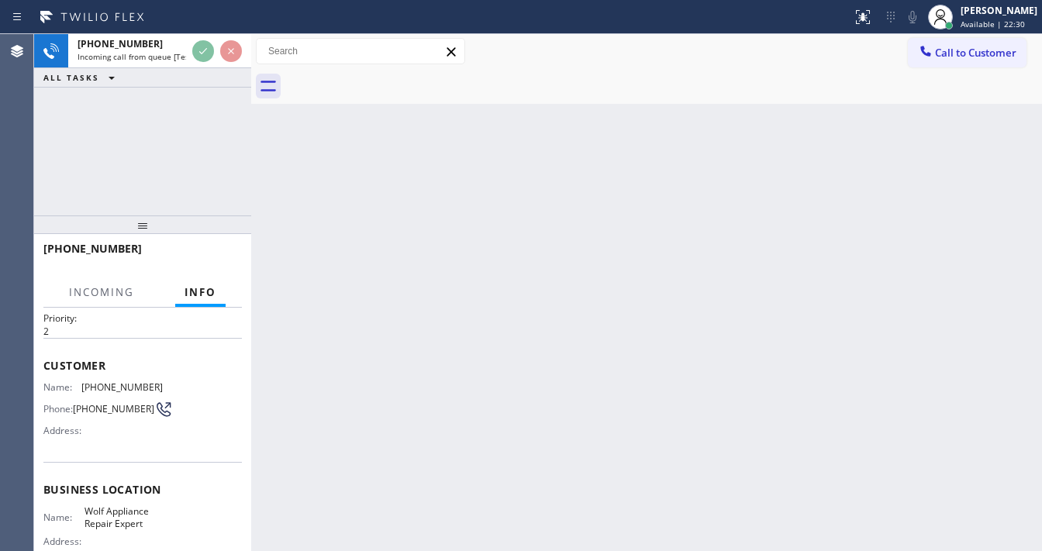
scroll to position [62, 0]
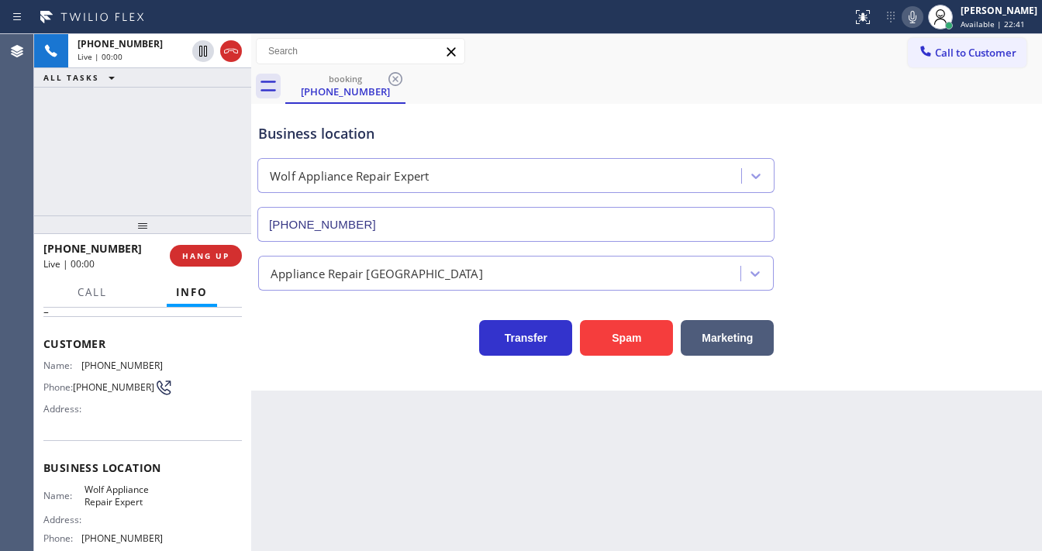
type input "(786) 516-2104"
click at [191, 162] on div "+17868744539 Live | 00:01 ALL TASKS ALL TASKS ACTIVE TASKS TASKS IN WRAP UP" at bounding box center [142, 124] width 217 height 181
click at [219, 256] on span "HANG UP" at bounding box center [205, 255] width 47 height 11
click at [223, 257] on span "COMPLETE" at bounding box center [203, 255] width 54 height 11
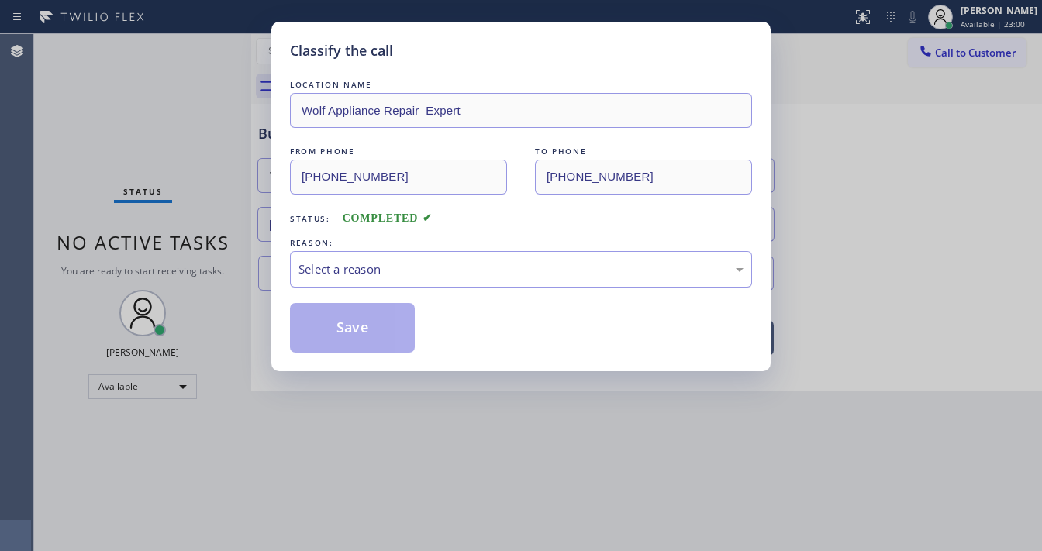
click at [384, 266] on div "Select a reason" at bounding box center [521, 270] width 445 height 18
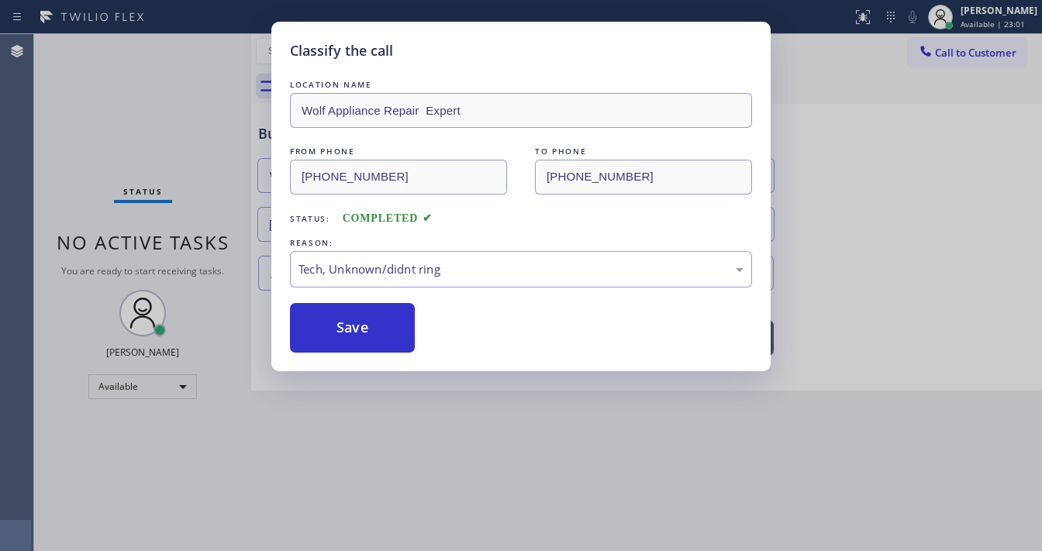
click at [371, 319] on button "Save" at bounding box center [352, 328] width 125 height 50
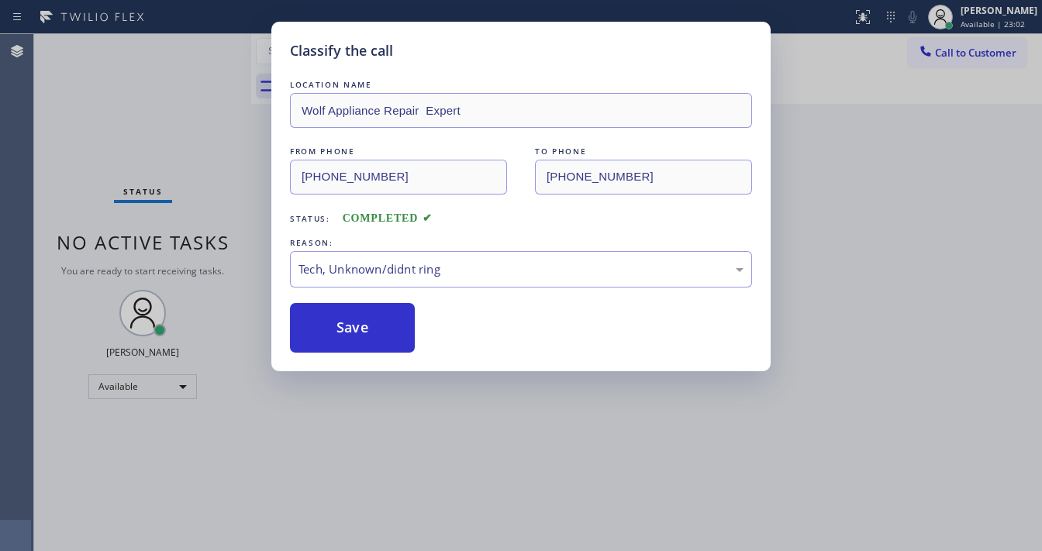
click at [146, 118] on div "Classify the call LOCATION NAME Wolf Appliance Repair Expert FROM PHONE (786) 8…" at bounding box center [521, 275] width 1042 height 551
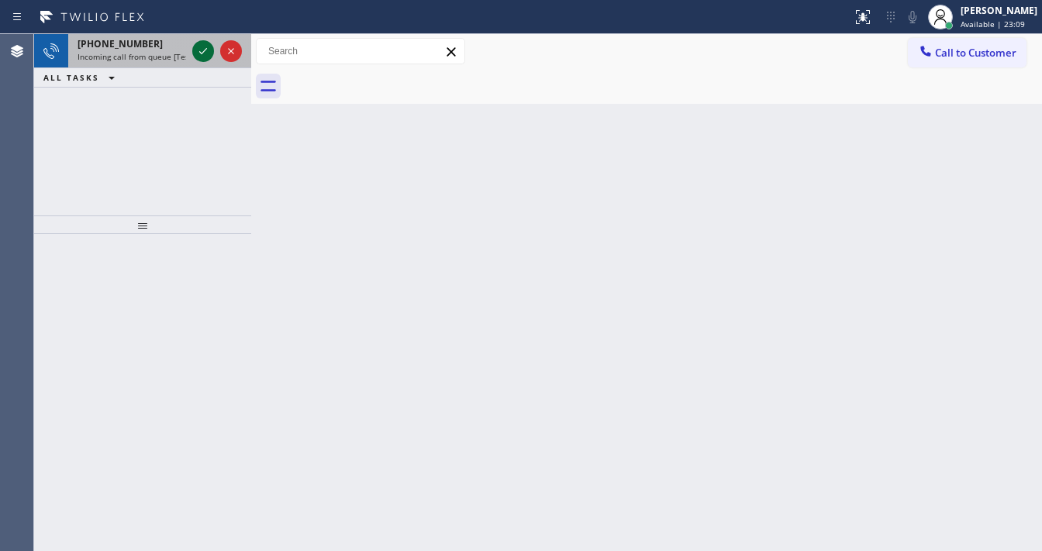
click at [211, 53] on div at bounding box center [203, 51] width 22 height 19
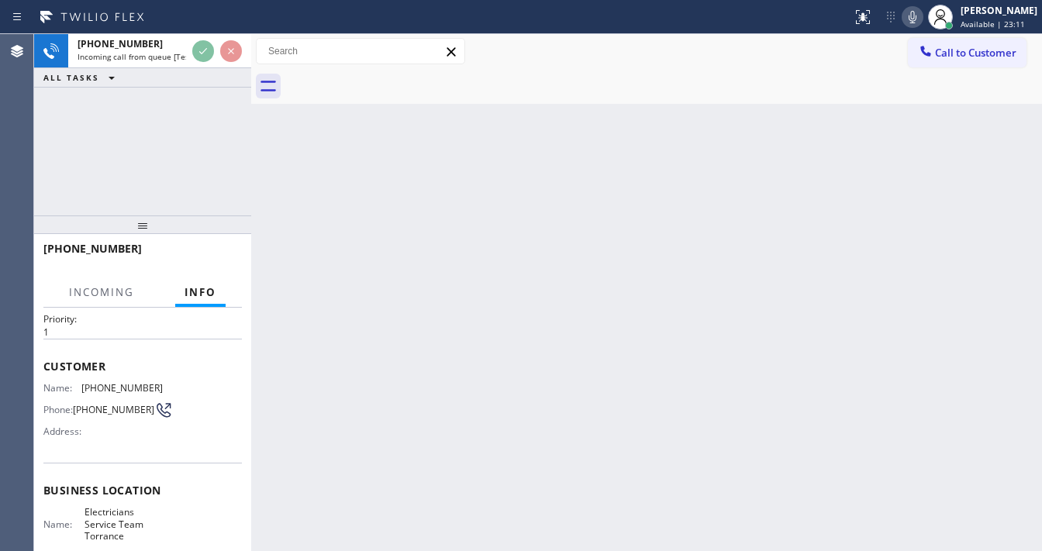
scroll to position [62, 0]
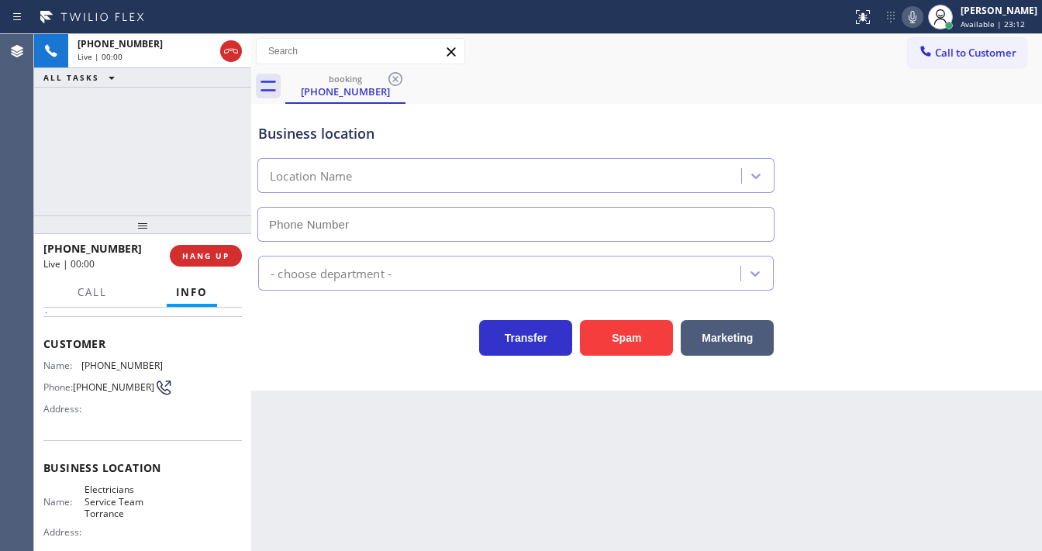
type input "(424) 349-7844"
click at [412, 551] on html "Status report No issues detected If you experience an issue, please download th…" at bounding box center [521, 275] width 1042 height 551
click at [44, 174] on div "+18402270175 Live | 00:07 ALL TASKS ALL TASKS ACTIVE TASKS TASKS IN WRAP UP" at bounding box center [142, 124] width 217 height 181
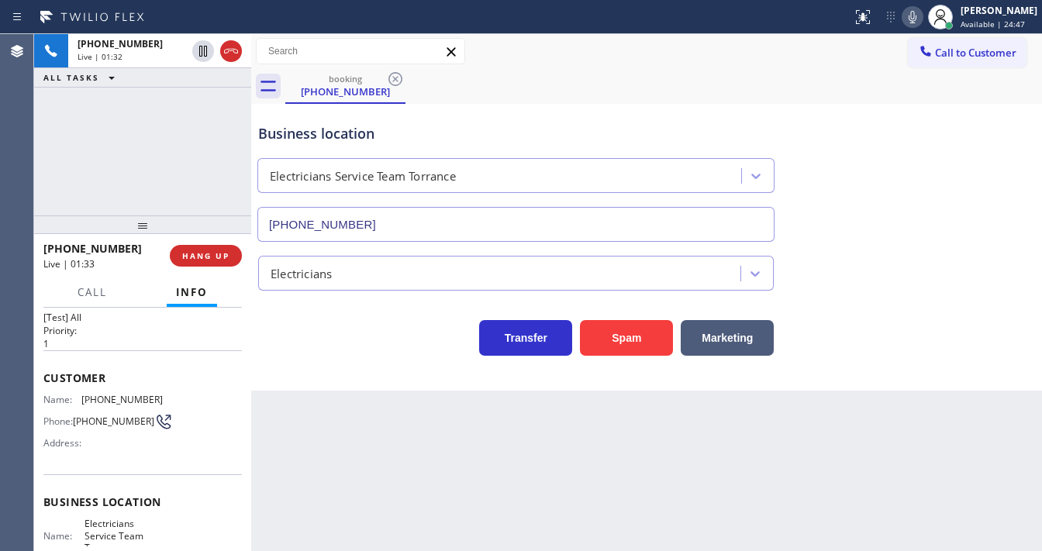
scroll to position [0, 0]
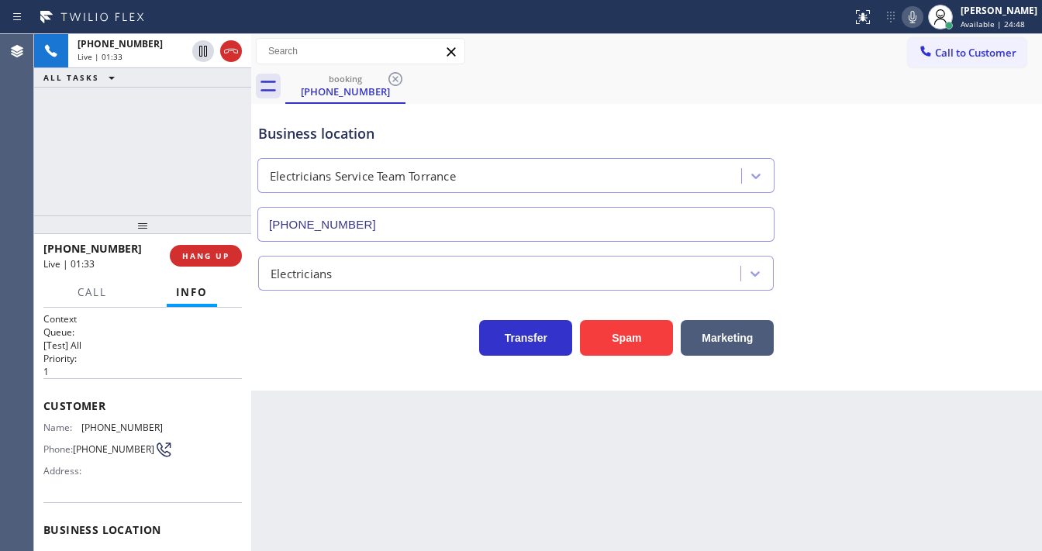
click at [102, 429] on span "(840) 227-0175" at bounding box center [121, 428] width 81 height 12
copy span "(840) 227-0175"
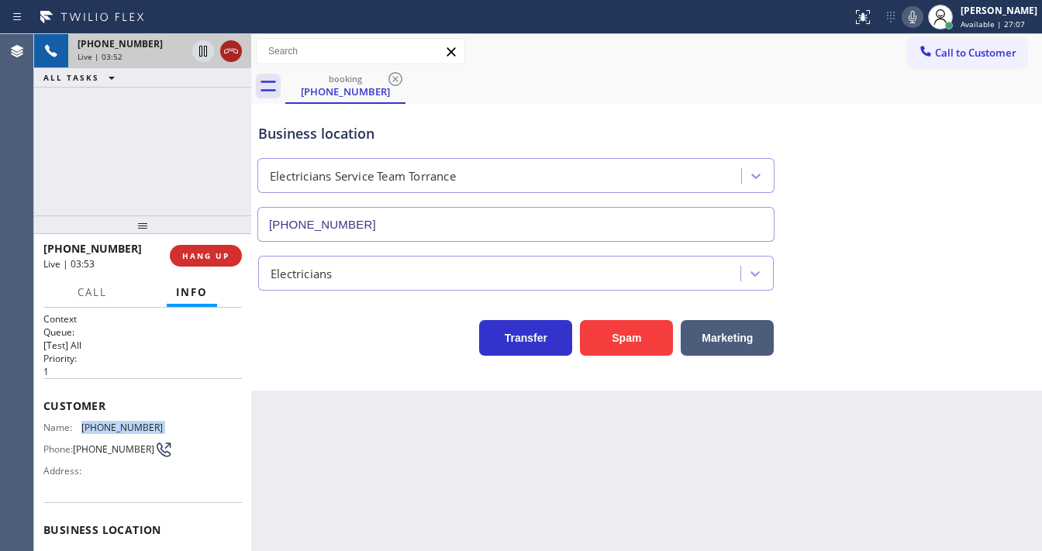
click at [230, 53] on icon at bounding box center [231, 51] width 19 height 19
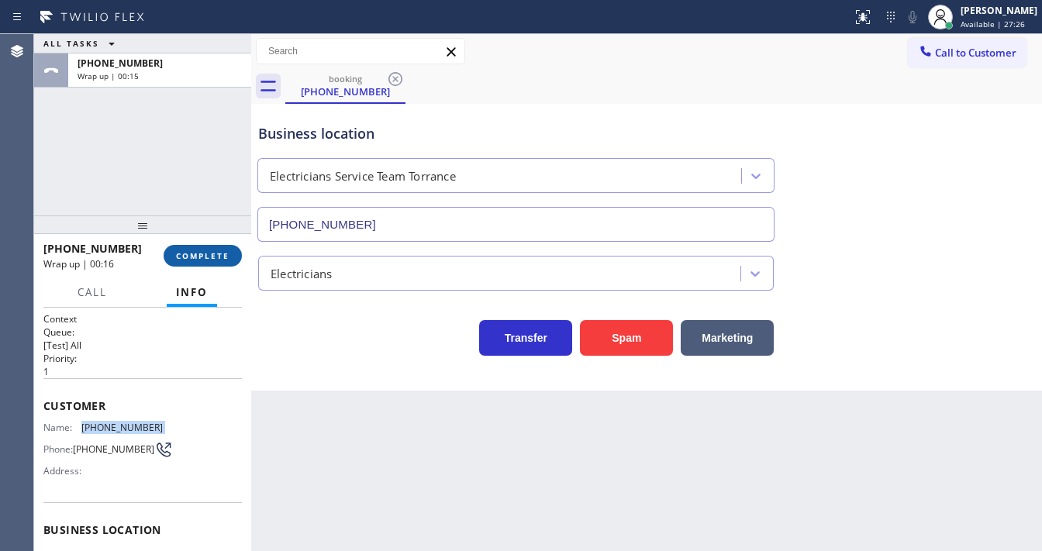
click at [206, 254] on span "COMPLETE" at bounding box center [203, 255] width 54 height 11
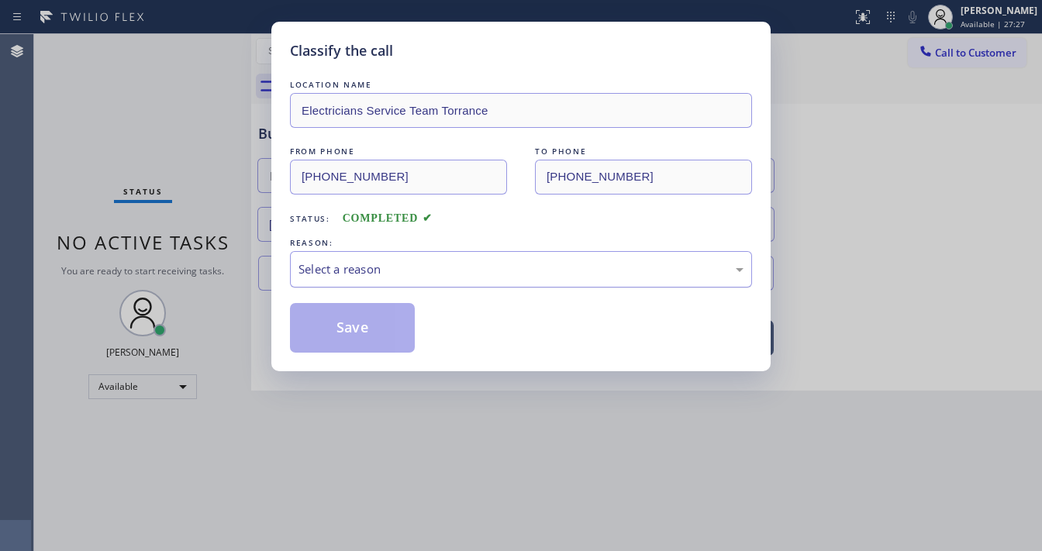
click at [333, 266] on div "Select a reason" at bounding box center [521, 270] width 445 height 18
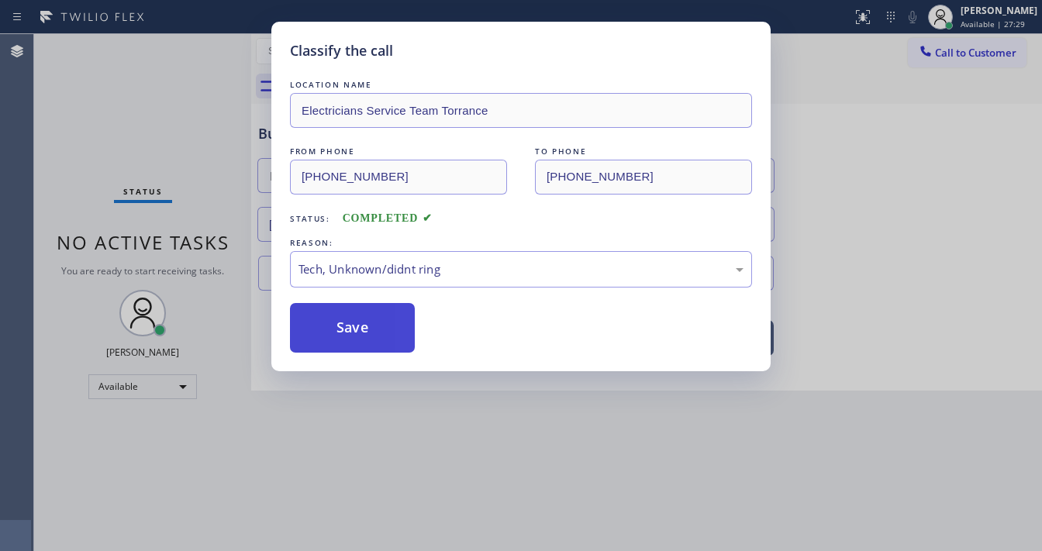
click at [364, 341] on button "Save" at bounding box center [352, 328] width 125 height 50
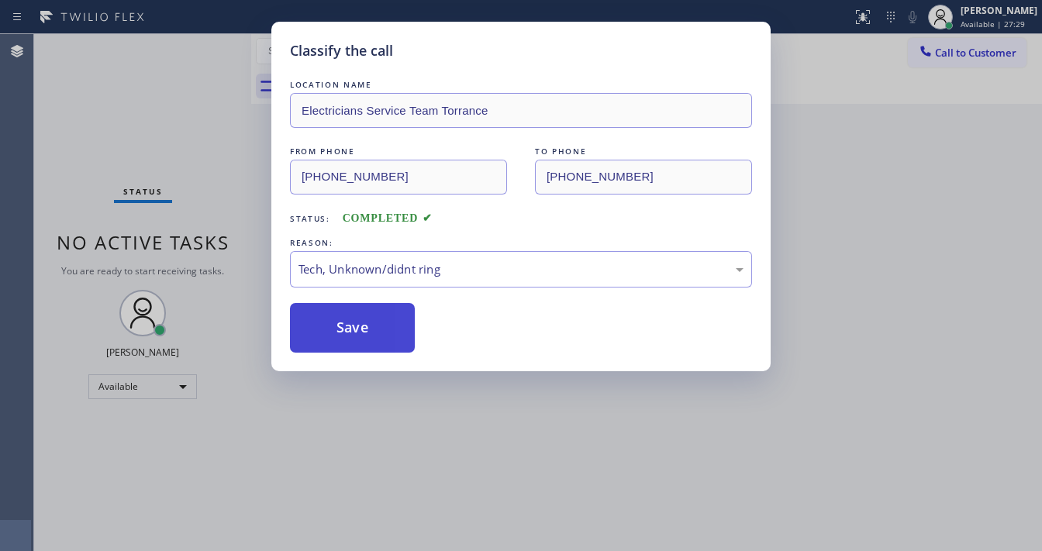
click at [364, 341] on button "Save" at bounding box center [352, 328] width 125 height 50
click at [366, 339] on button "Save" at bounding box center [352, 328] width 125 height 50
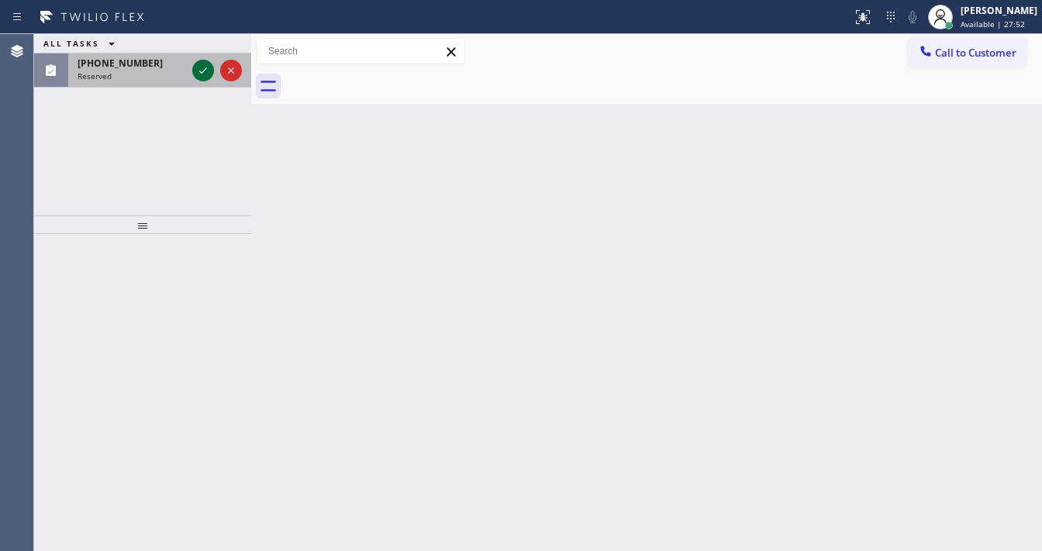
drag, startPoint x: 213, startPoint y: 35, endPoint x: 205, endPoint y: 62, distance: 28.5
click at [212, 36] on div "ALL TASKS ALL TASKS ACTIVE TASKS TASKS IN WRAP UP" at bounding box center [142, 43] width 217 height 19
click at [205, 69] on icon at bounding box center [203, 70] width 8 height 6
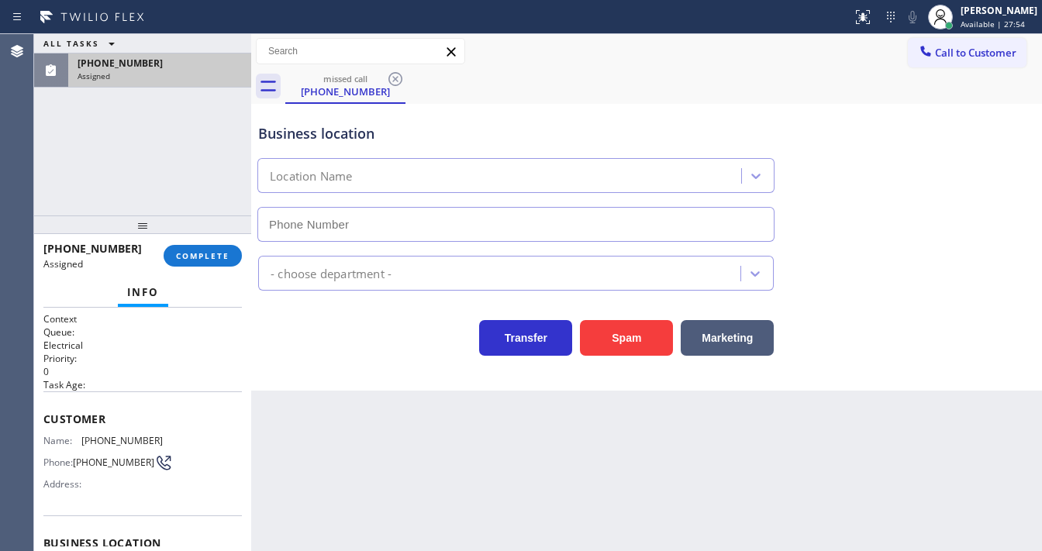
type input "(714) 790-9665"
click at [167, 192] on div "ALL TASKS ALL TASKS ACTIVE TASKS TASKS IN WRAP UP (714) 610-5227 Assigned" at bounding box center [142, 124] width 217 height 181
click at [209, 242] on div "(714) 610-5227 Assigned COMPLETE" at bounding box center [142, 256] width 199 height 40
click at [210, 250] on span "COMPLETE" at bounding box center [203, 255] width 54 height 11
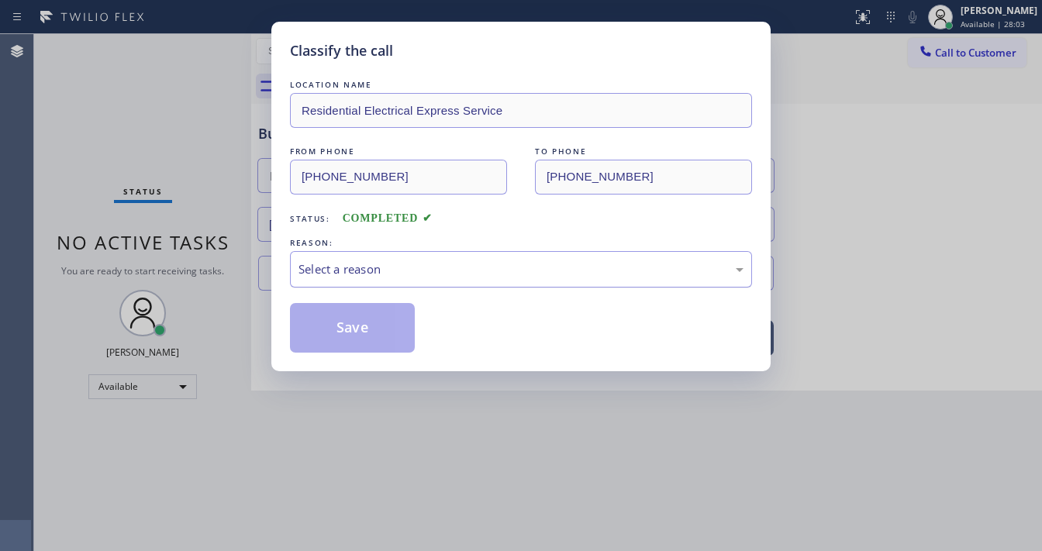
click at [376, 272] on div "Select a reason" at bounding box center [521, 270] width 445 height 18
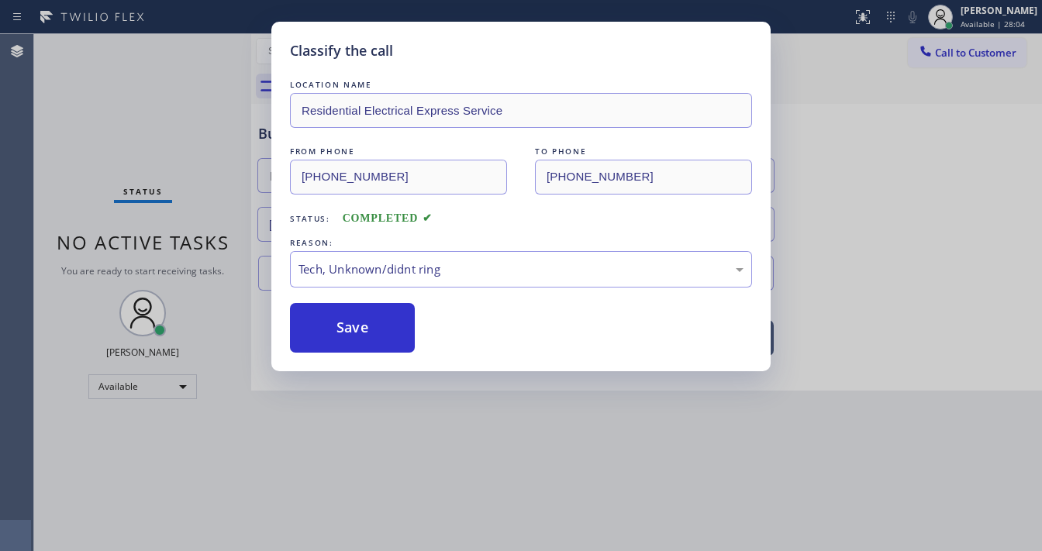
drag, startPoint x: 364, startPoint y: 380, endPoint x: 360, endPoint y: 363, distance: 17.5
click at [361, 323] on button "Save" at bounding box center [352, 328] width 125 height 50
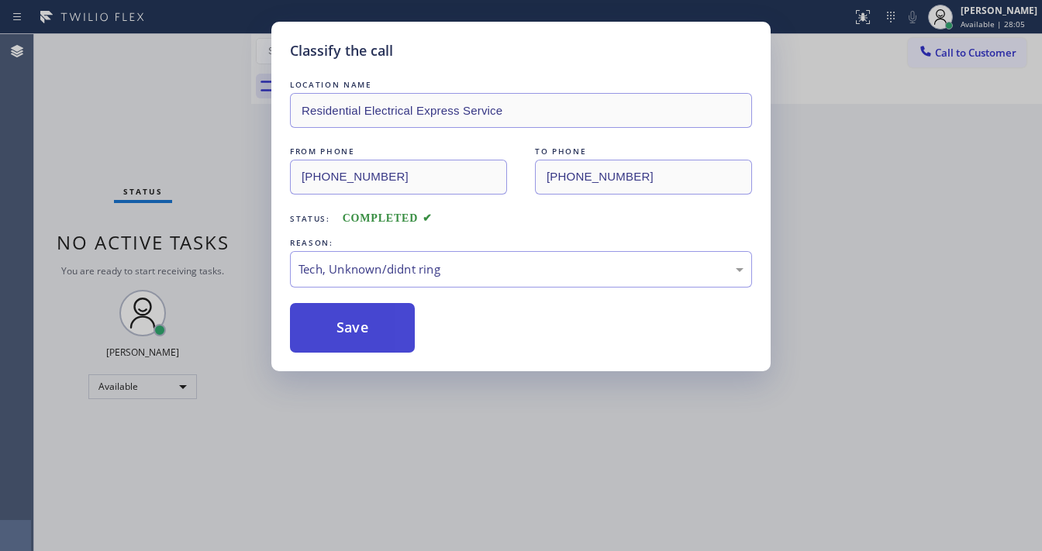
click at [361, 323] on button "Save" at bounding box center [352, 328] width 125 height 50
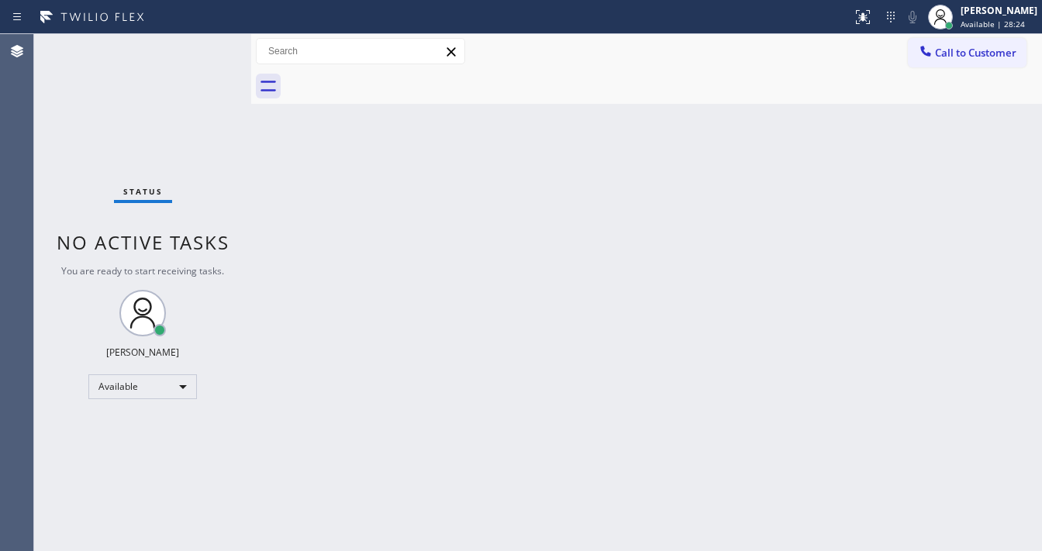
click at [198, 43] on div "Status No active tasks You are ready to start receiving tasks. Michael Javier A…" at bounding box center [142, 292] width 217 height 517
click at [202, 54] on div "Status No active tasks You are ready to start receiving tasks. Michael Javier A…" at bounding box center [142, 292] width 217 height 517
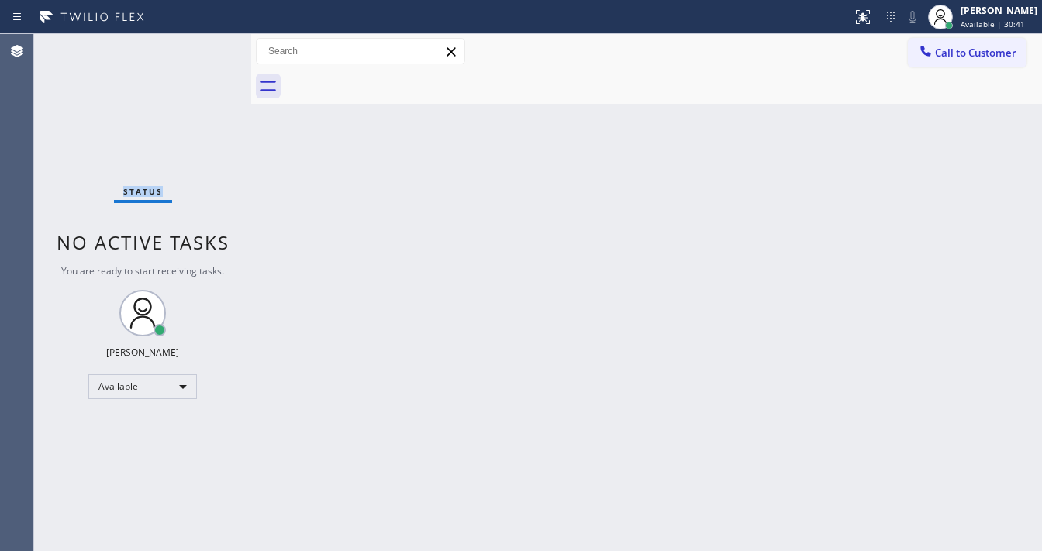
click at [202, 54] on div "Status No active tasks You are ready to start receiving tasks. Michael Javier A…" at bounding box center [142, 292] width 217 height 517
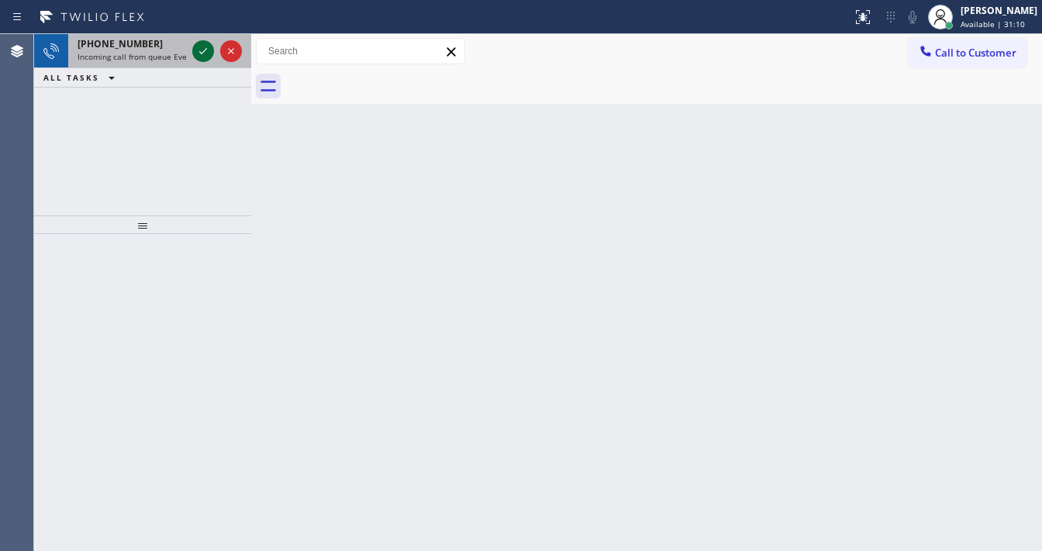
click at [205, 47] on icon at bounding box center [203, 51] width 19 height 19
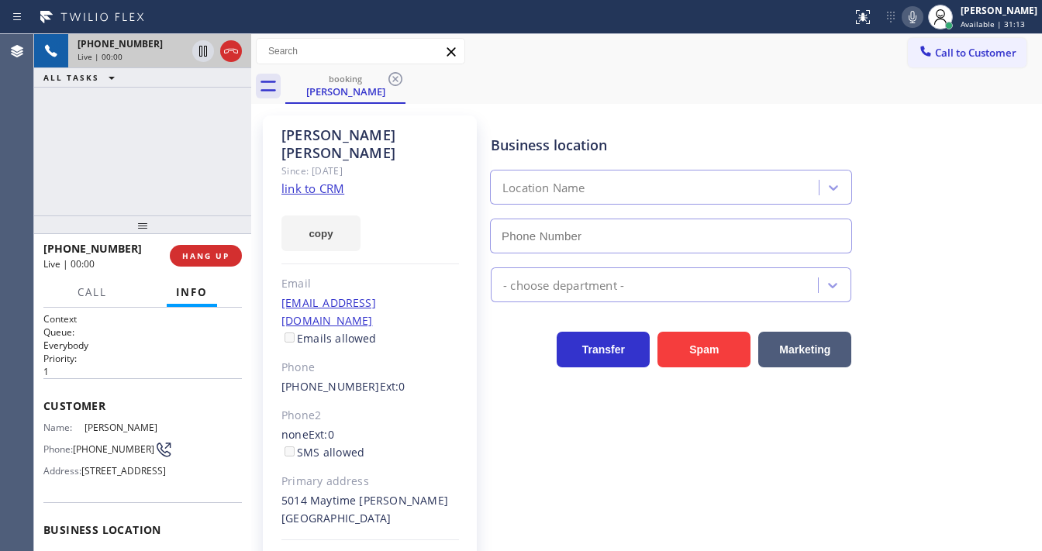
type input "(844) 386-0017"
click at [50, 163] on div "+13109903183 Live | 00:00 ALL TASKS ALL TASKS ACTIVE TASKS TASKS IN WRAP UP" at bounding box center [142, 124] width 217 height 181
click at [302, 181] on link "link to CRM" at bounding box center [313, 189] width 63 height 16
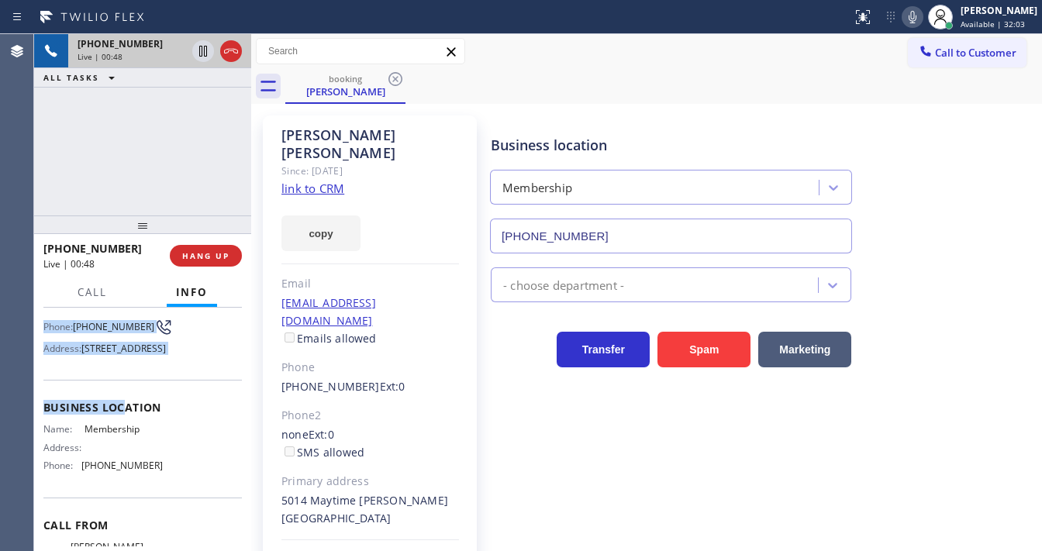
scroll to position [186, 0]
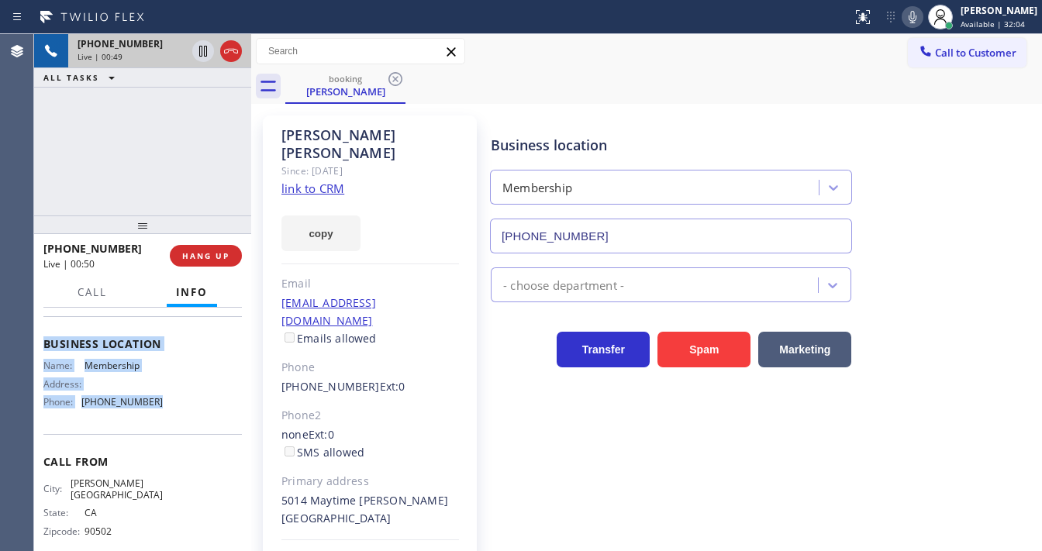
drag, startPoint x: 41, startPoint y: 396, endPoint x: 167, endPoint y: 434, distance: 131.5
click at [167, 434] on div "Context Queue: Everybody Priority: 1 Customer Name: Randy Reynaldo Phone: (310)…" at bounding box center [142, 430] width 217 height 244
copy div "Customer Name: Randy Reynaldo Phone: (310) 990-3183 Address: 5014 Maytime Ln, C…"
click at [130, 171] on div "+13109903183 Live | 00:49 ALL TASKS ALL TASKS ACTIVE TASKS TASKS IN WRAP UP" at bounding box center [142, 124] width 217 height 181
click at [129, 155] on div "+13109903183 Live | 00:51 ALL TASKS ALL TASKS ACTIVE TASKS TASKS IN WRAP UP" at bounding box center [142, 124] width 217 height 181
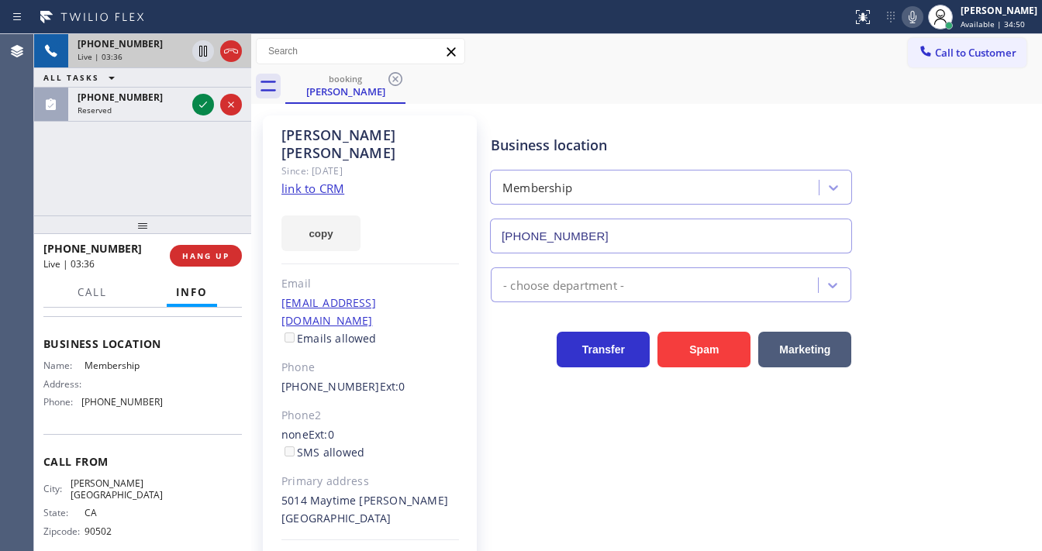
click at [732, 108] on div "Randy Reynaldo Since: 20 may 2020 link to CRM copy Email randysvcs@gmail.com Em…" at bounding box center [646, 364] width 783 height 513
click at [917, 18] on icon at bounding box center [913, 17] width 8 height 12
click at [182, 140] on div "+13109903183 Live | 03:37 ALL TASKS ALL TASKS ACTIVE TASKS TASKS IN WRAP UP (85…" at bounding box center [142, 124] width 217 height 181
click at [206, 54] on icon at bounding box center [203, 51] width 8 height 11
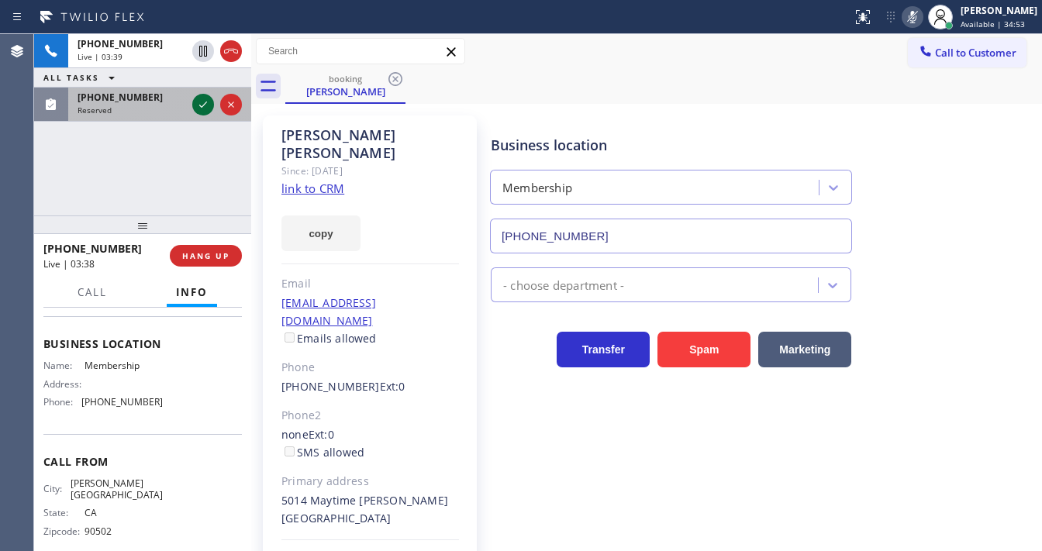
click at [202, 103] on icon at bounding box center [203, 104] width 19 height 19
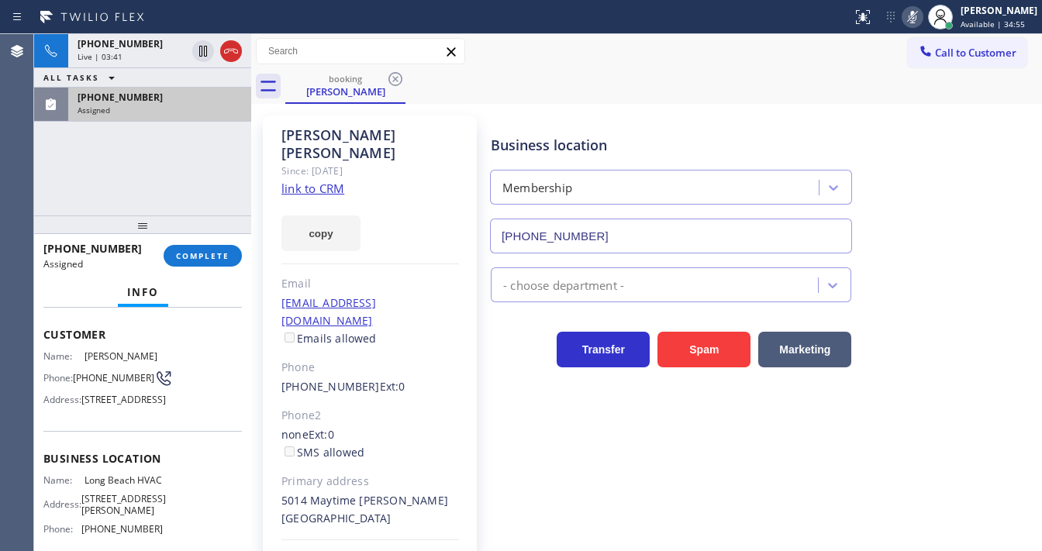
scroll to position [74, 0]
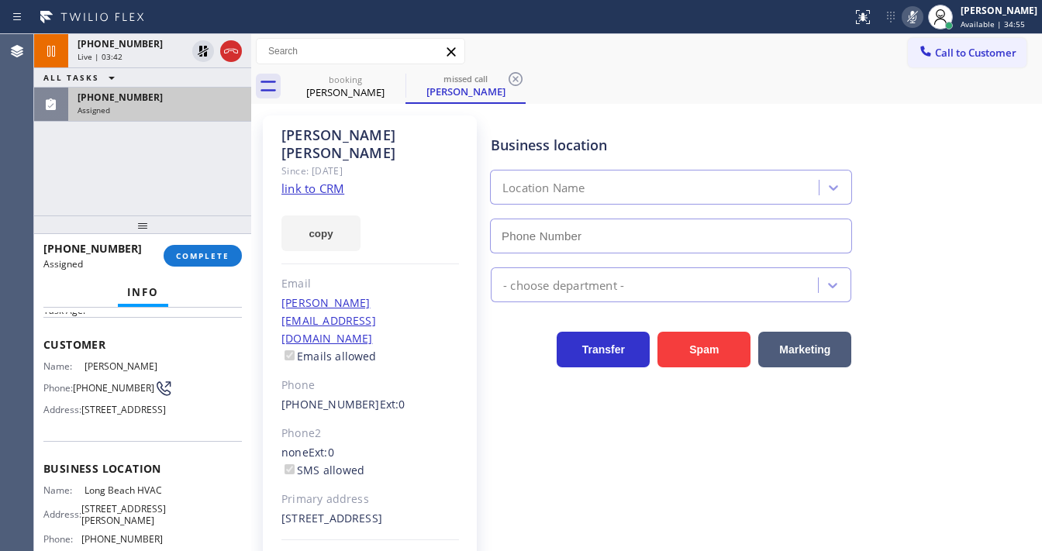
click at [335, 181] on link "link to CRM" at bounding box center [313, 189] width 63 height 16
type input "(323) 641-4970"
click at [202, 262] on button "COMPLETE" at bounding box center [203, 256] width 78 height 22
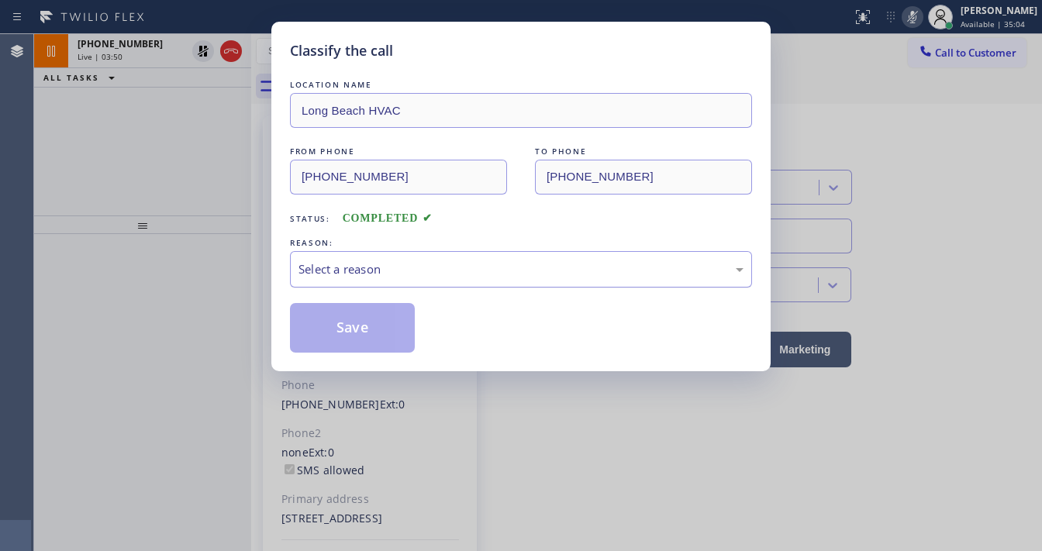
click at [379, 266] on div "Select a reason" at bounding box center [521, 270] width 445 height 18
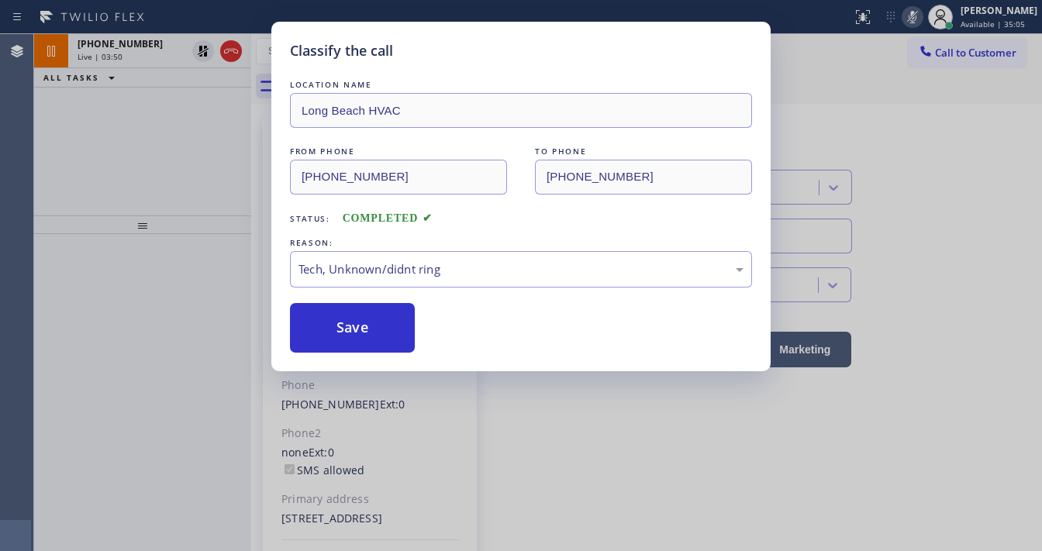
click at [369, 321] on button "Save" at bounding box center [352, 328] width 125 height 50
drag, startPoint x: 166, startPoint y: 186, endPoint x: 182, endPoint y: 122, distance: 66.4
click at [168, 175] on div "Classify the call LOCATION NAME Long Beach HVAC FROM PHONE (858) 935-5371 TO PH…" at bounding box center [521, 275] width 1042 height 551
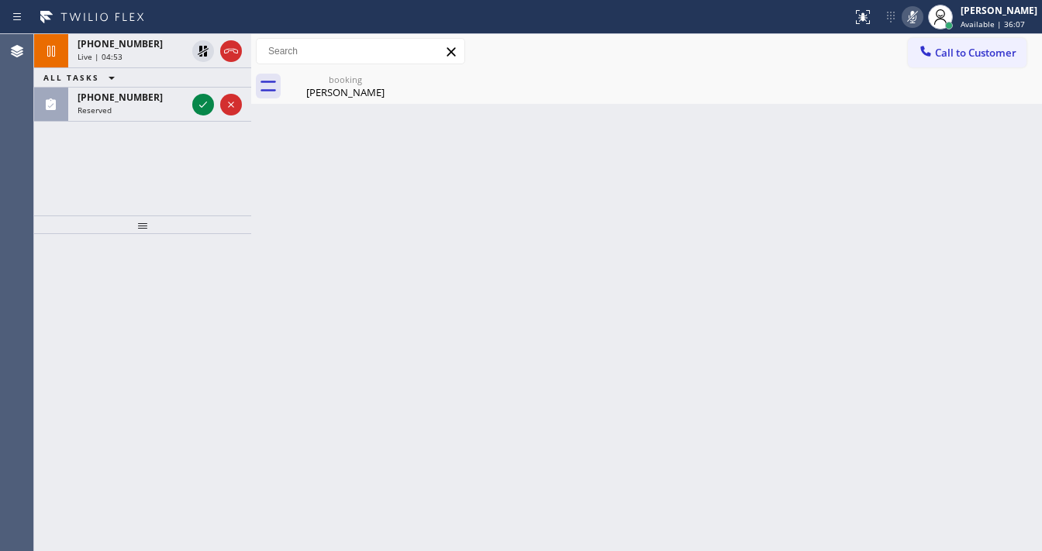
drag, startPoint x: 45, startPoint y: 192, endPoint x: 143, endPoint y: 171, distance: 100.9
click at [45, 192] on div "+13109903183 Live | 04:53 ALL TASKS ALL TASKS ACTIVE TASKS TASKS IN WRAP UP (97…" at bounding box center [142, 124] width 217 height 181
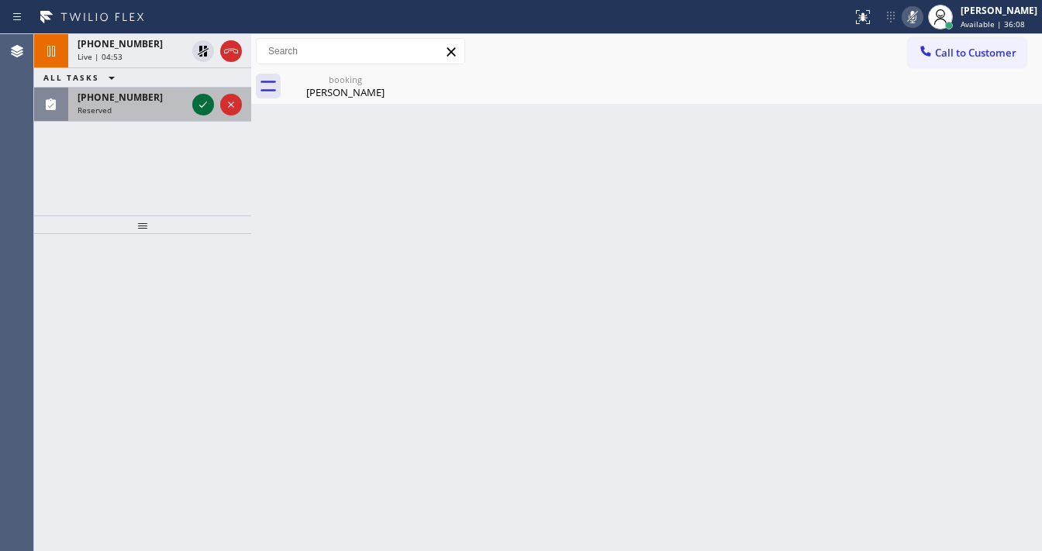
click at [198, 107] on icon at bounding box center [203, 104] width 19 height 19
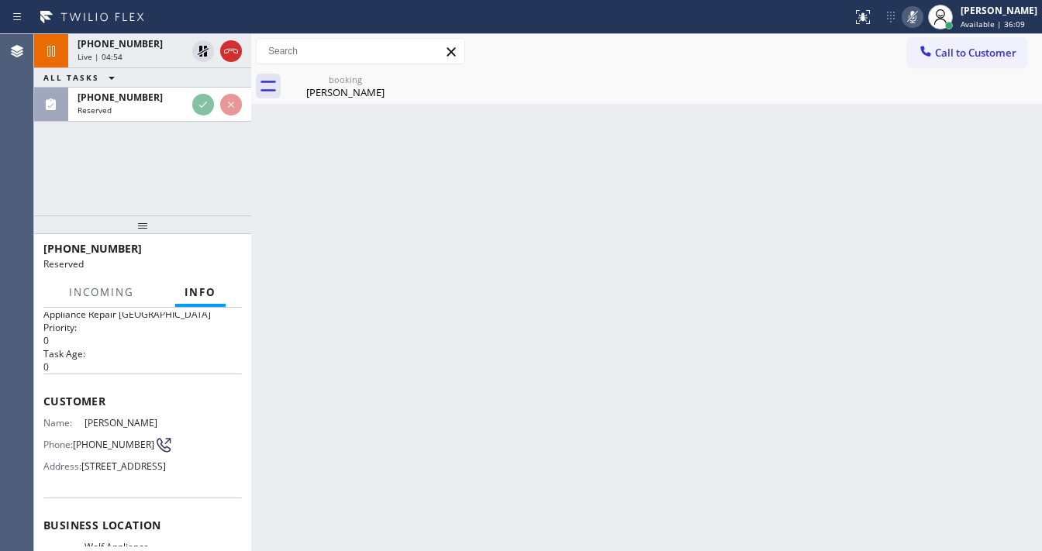
scroll to position [62, 0]
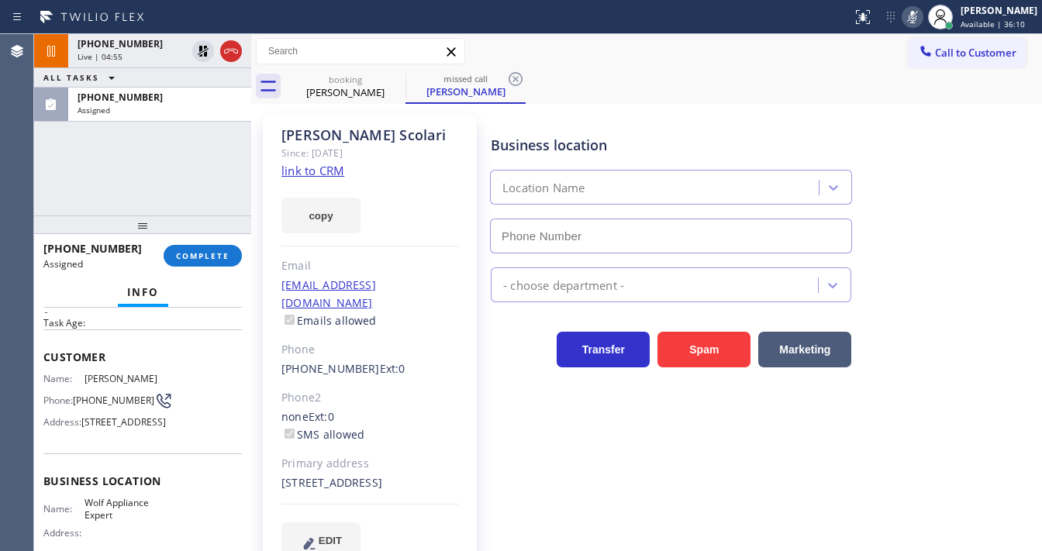
click at [298, 168] on link "link to CRM" at bounding box center [313, 171] width 63 height 16
type input "(949) 536-9698"
click at [226, 251] on span "COMPLETE" at bounding box center [203, 255] width 54 height 11
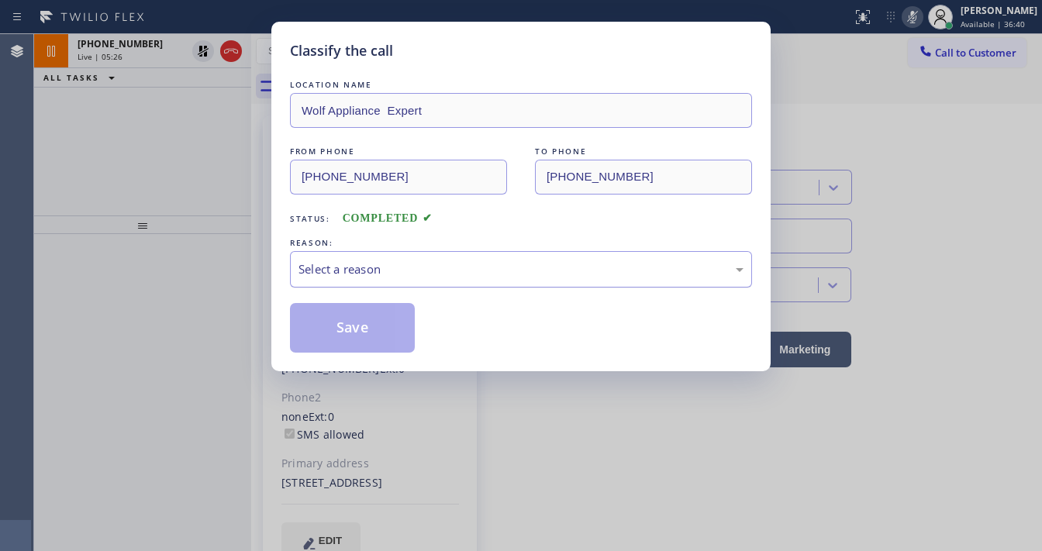
click at [373, 263] on div "Select a reason" at bounding box center [521, 270] width 445 height 18
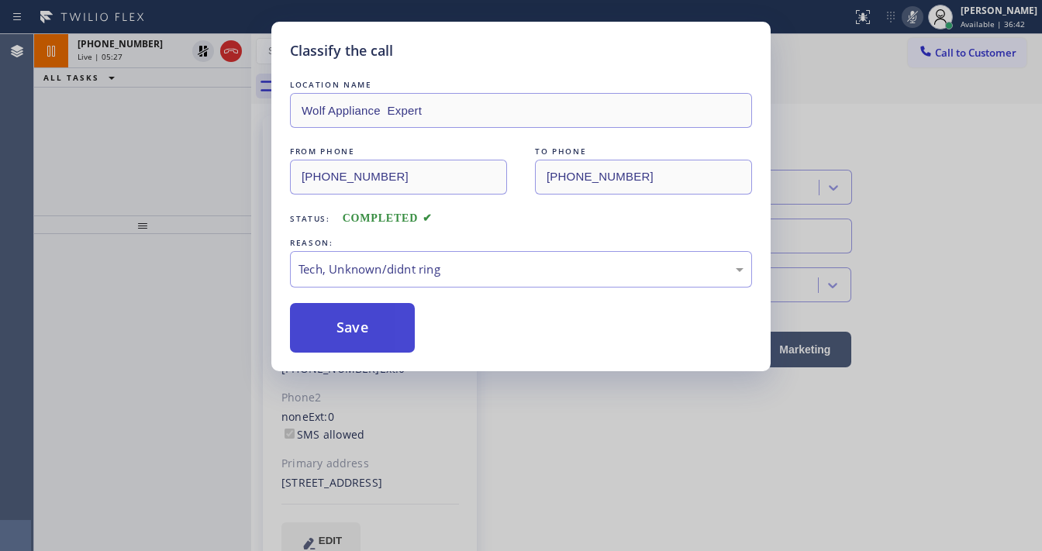
click at [358, 335] on button "Save" at bounding box center [352, 328] width 125 height 50
type input "(844) 386-0017"
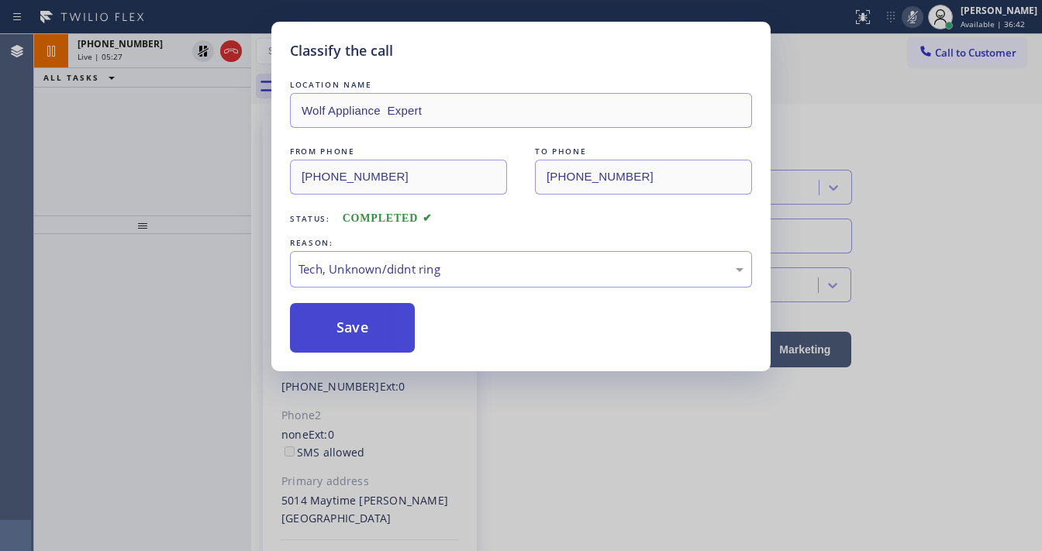
click at [358, 335] on button "Save" at bounding box center [352, 328] width 125 height 50
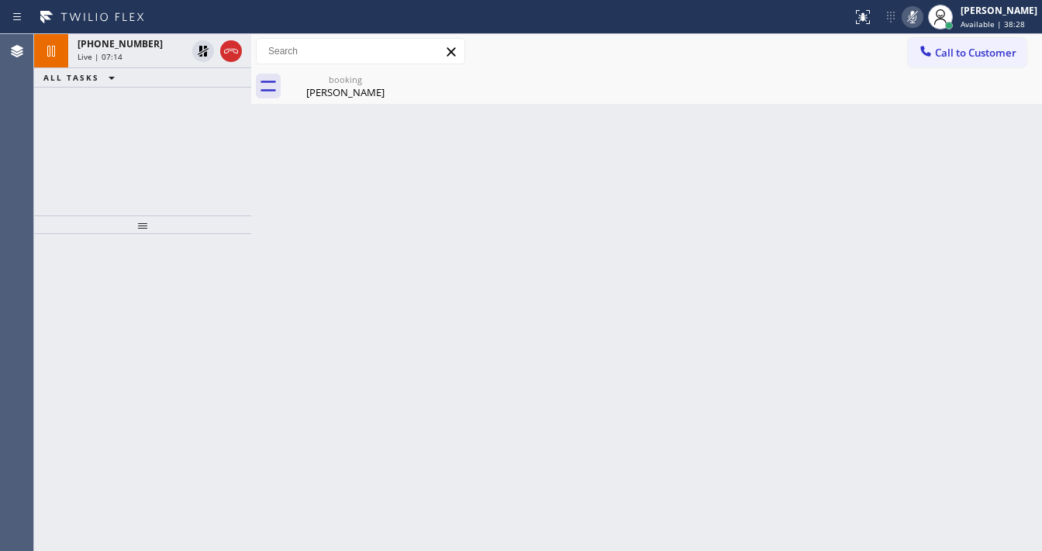
drag, startPoint x: 53, startPoint y: 192, endPoint x: 187, endPoint y: 118, distance: 153.4
click at [53, 192] on div "+13109903183 Live | 07:14 ALL TASKS ALL TASKS ACTIVE TASKS TASKS IN WRAP UP" at bounding box center [142, 124] width 217 height 181
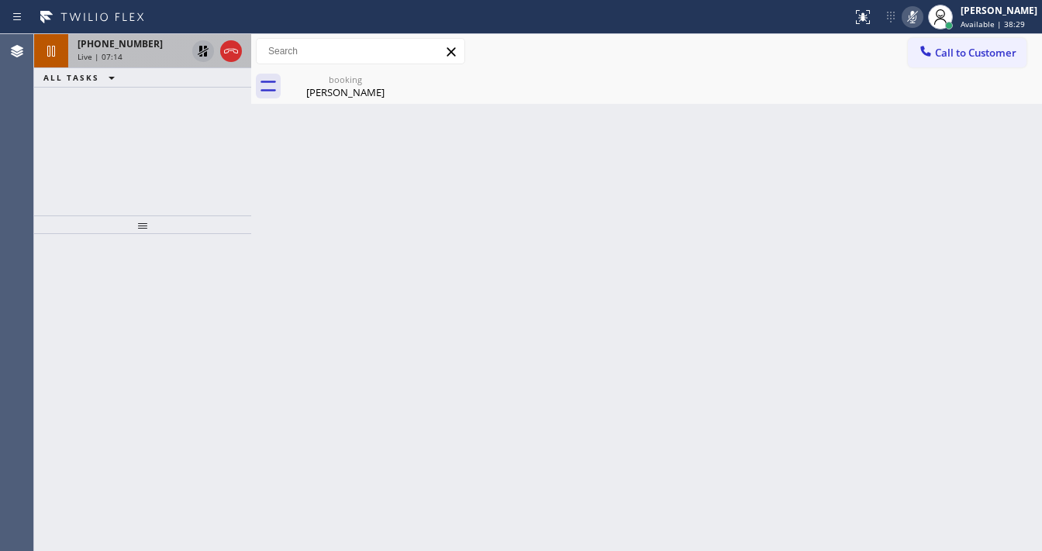
click at [195, 54] on icon at bounding box center [203, 51] width 19 height 19
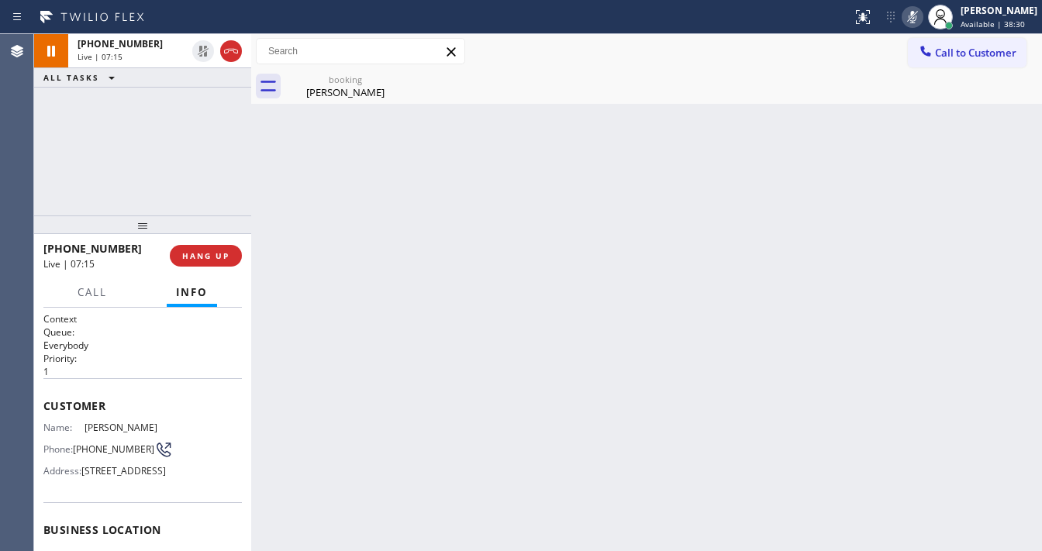
click at [921, 21] on icon at bounding box center [912, 17] width 19 height 19
click at [810, 87] on div "booking Randy Reynaldo" at bounding box center [663, 86] width 757 height 35
click at [186, 118] on div "+13109903183 Live | 07:17 ALL TASKS ALL TASKS ACTIVE TASKS TASKS IN WRAP UP" at bounding box center [142, 124] width 217 height 181
click at [510, 37] on div "Call to Customer Outbound call Location Thermador Appliance Repair Zone Renton …" at bounding box center [646, 51] width 791 height 35
click at [658, 58] on div "Call to Customer Outbound call Location Thermador Appliance Repair Zone Renton …" at bounding box center [646, 51] width 791 height 27
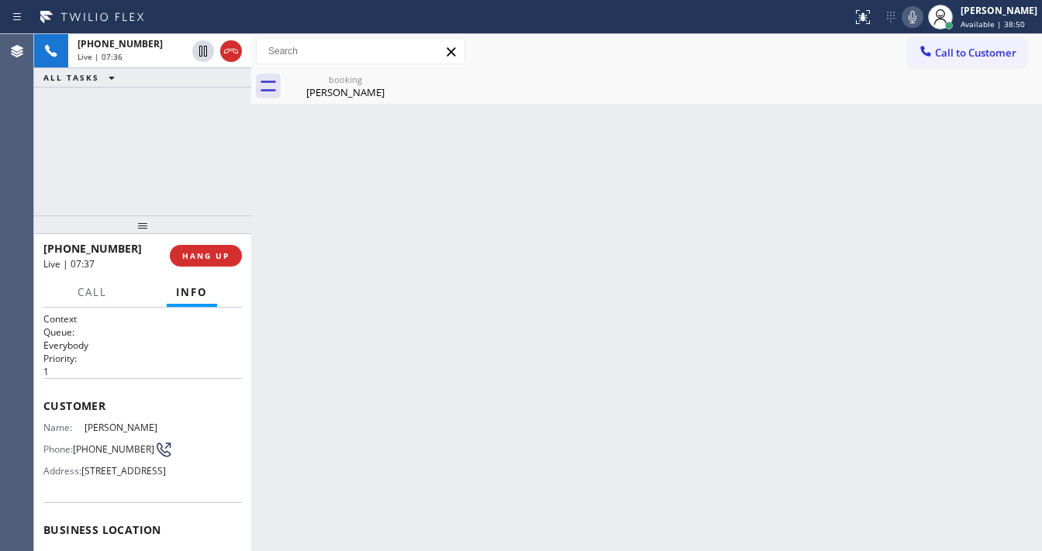
click at [922, 16] on icon at bounding box center [912, 17] width 19 height 19
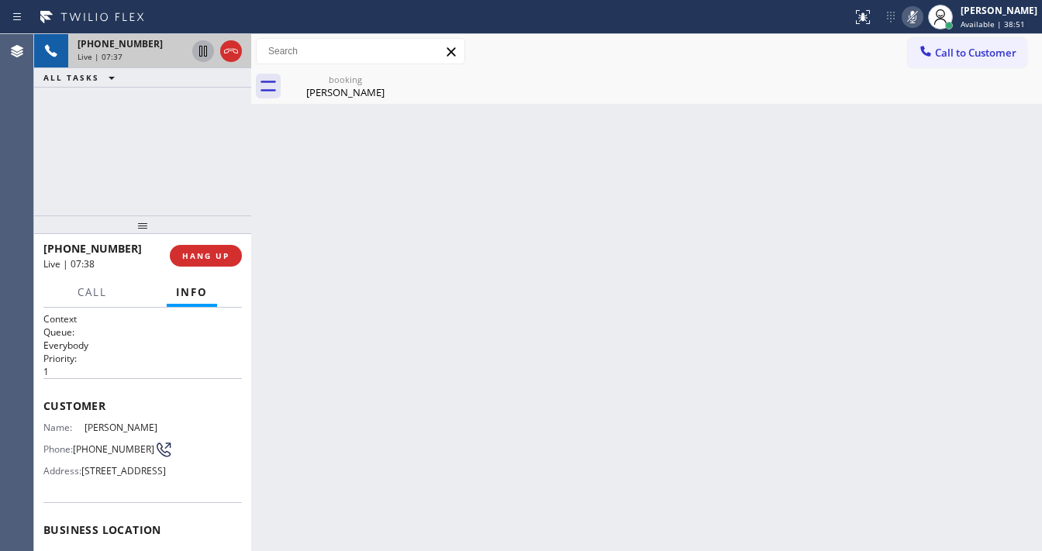
click at [202, 56] on icon at bounding box center [203, 51] width 8 height 11
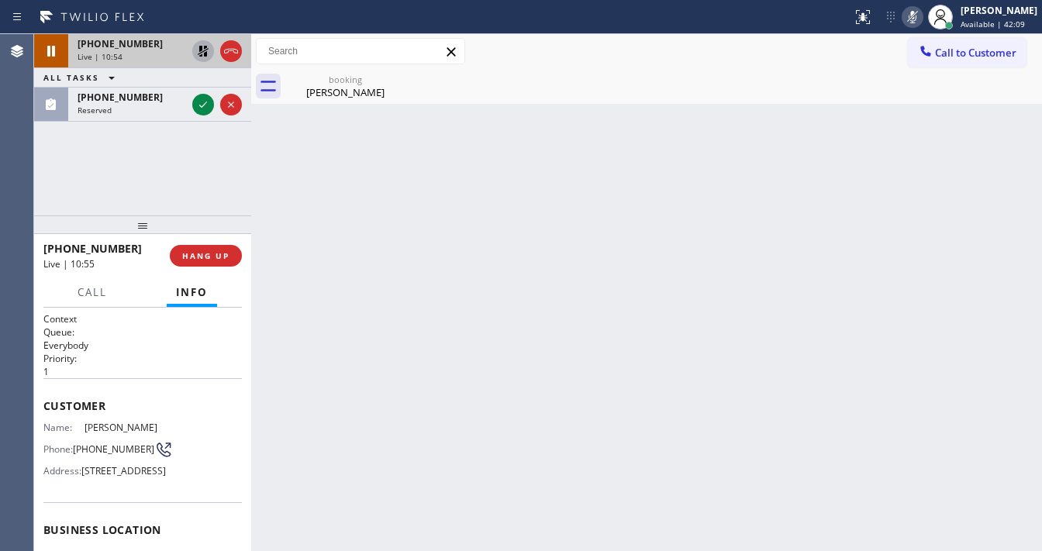
click at [36, 197] on div "+13109903183 Live | 10:54 ALL TASKS ALL TASKS ACTIVE TASKS TASKS IN WRAP UP (40…" at bounding box center [142, 124] width 217 height 181
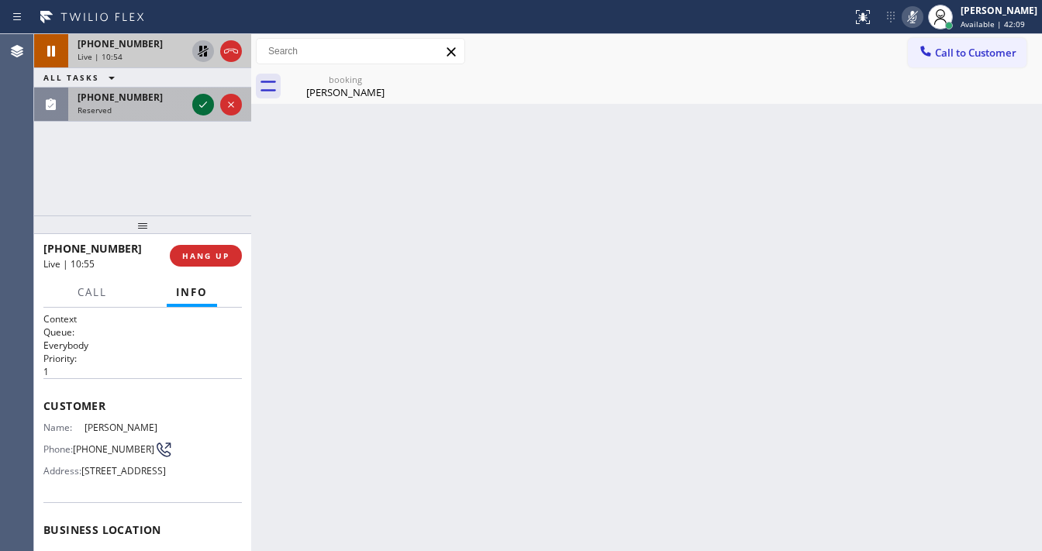
click at [195, 105] on icon at bounding box center [203, 104] width 19 height 19
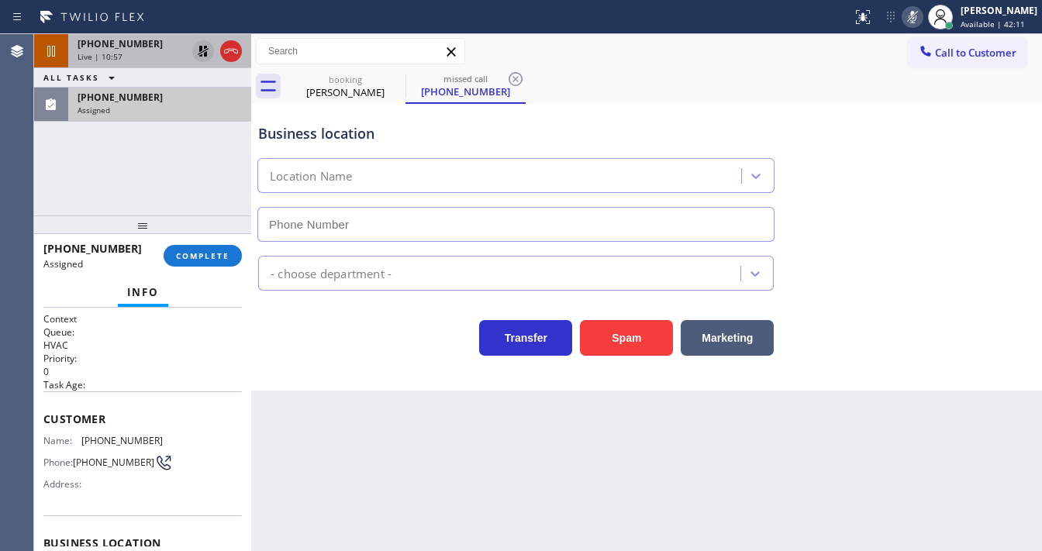
type input "(669) 322-8938"
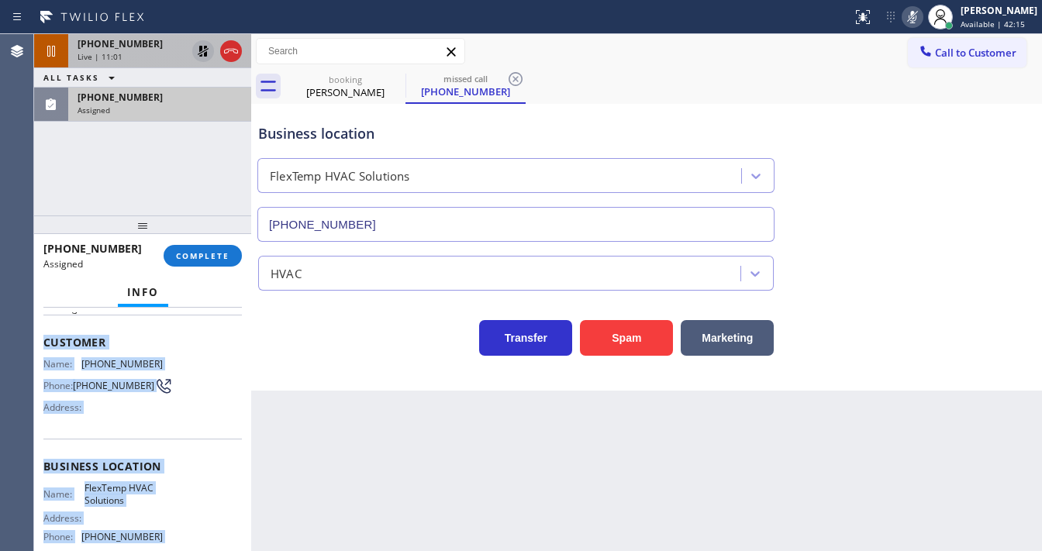
scroll to position [216, 0]
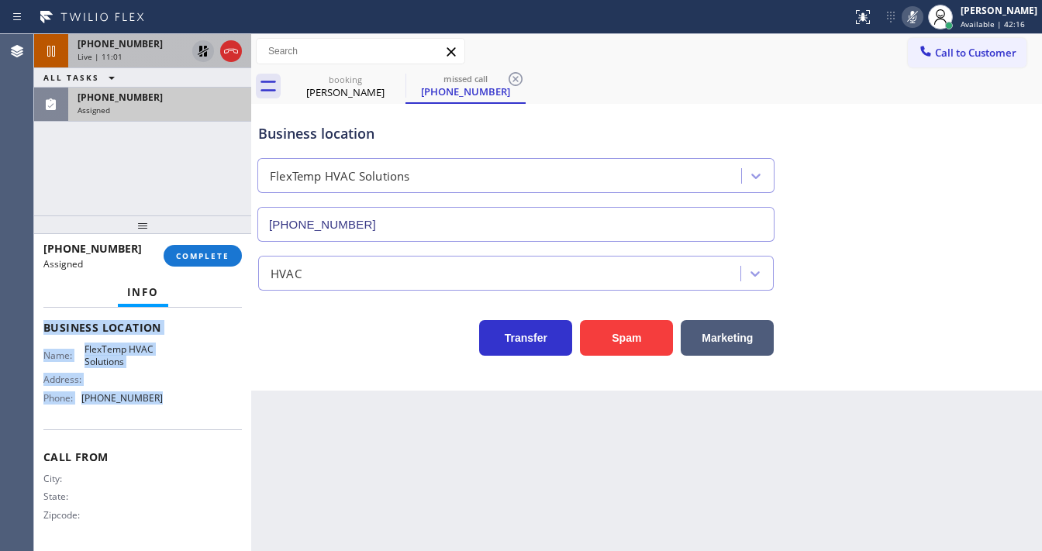
drag, startPoint x: 43, startPoint y: 405, endPoint x: 168, endPoint y: 418, distance: 125.6
click at [168, 418] on div "Context Queue: HVAC Priority: 0 Task Age: Customer Name: (408) 897-6906 Phone: …" at bounding box center [142, 430] width 217 height 244
copy div "Customer Name: (408) 897-6906 Phone: (408) 897-6906 Address: Business location …"
click at [213, 250] on span "COMPLETE" at bounding box center [203, 255] width 54 height 11
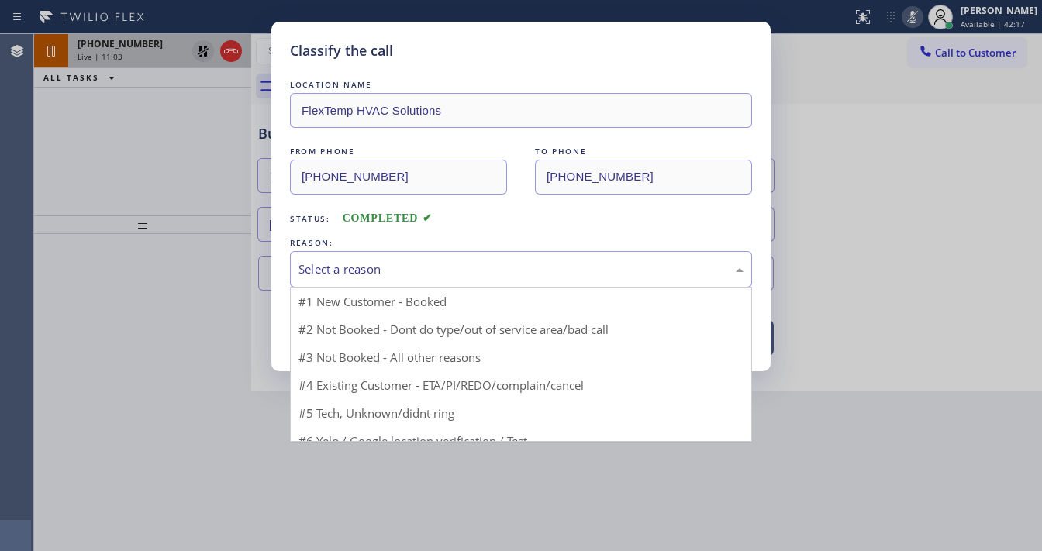
drag, startPoint x: 363, startPoint y: 264, endPoint x: 403, endPoint y: 287, distance: 46.2
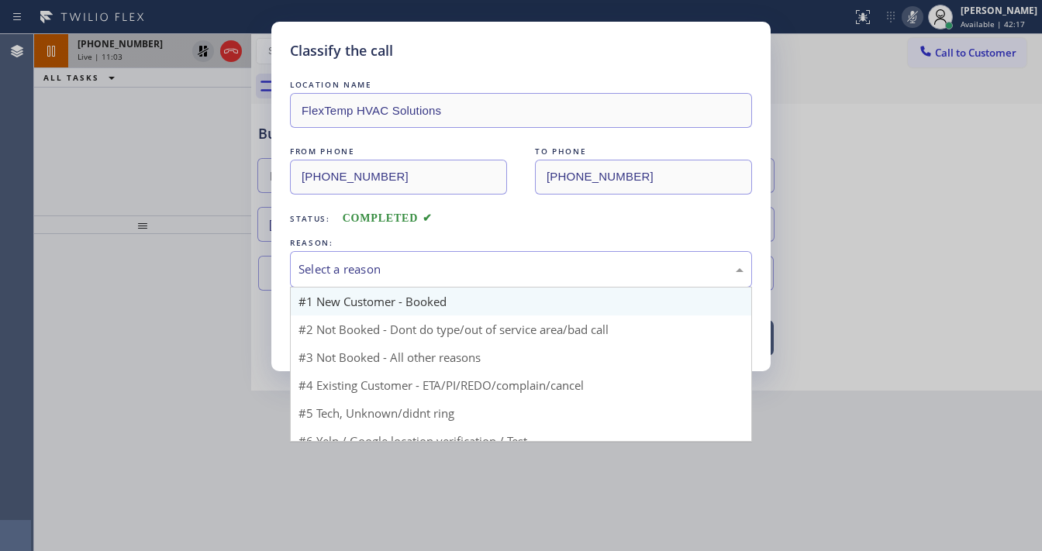
click at [369, 264] on div "Select a reason" at bounding box center [521, 270] width 445 height 18
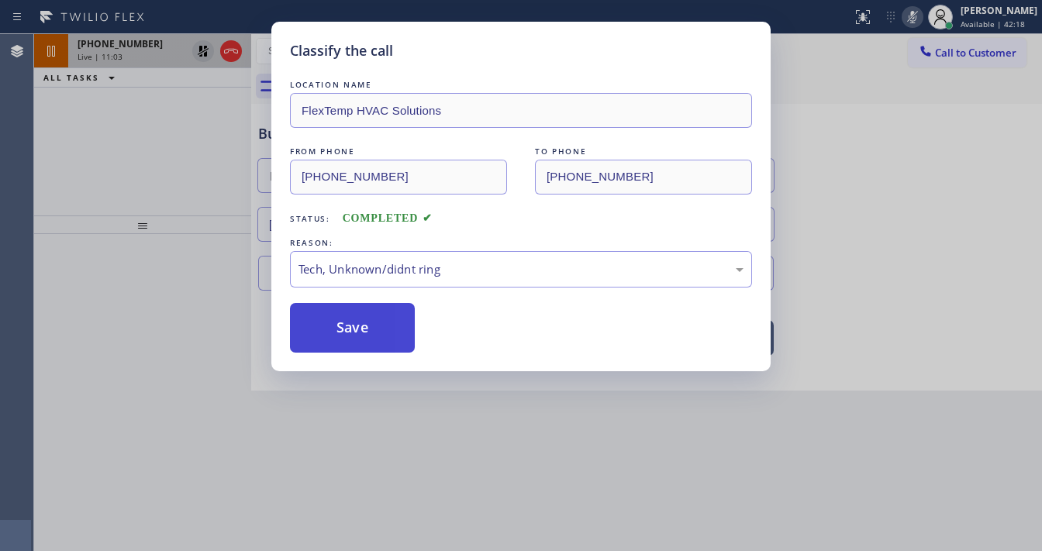
click at [370, 336] on button "Save" at bounding box center [352, 328] width 125 height 50
click at [370, 335] on button "Save" at bounding box center [352, 328] width 125 height 50
type input "(844) 386-0017"
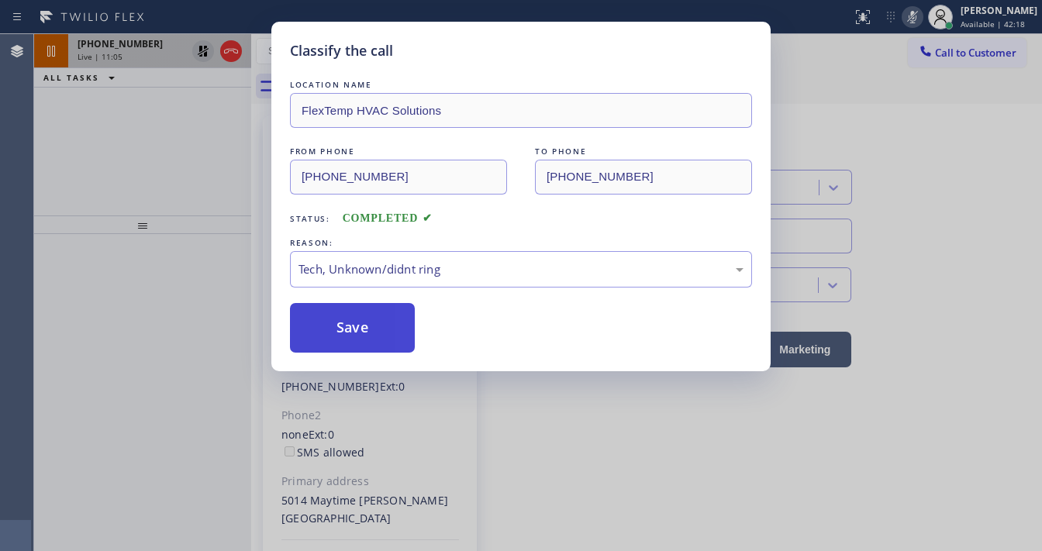
click at [370, 335] on button "Save" at bounding box center [352, 328] width 125 height 50
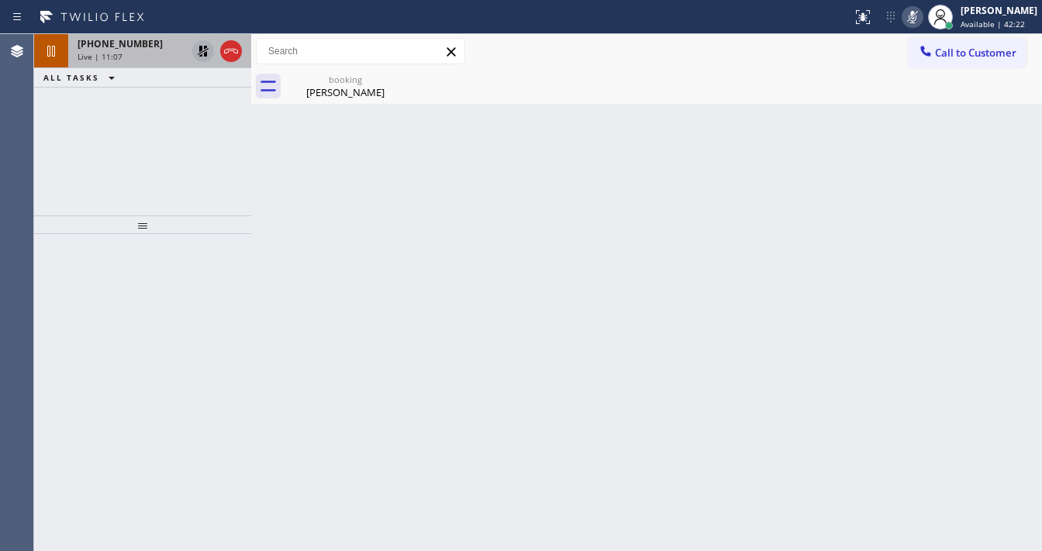
drag, startPoint x: 47, startPoint y: 174, endPoint x: 162, endPoint y: 76, distance: 151.3
click at [51, 165] on div "+13109903183 Live | 11:07 ALL TASKS ALL TASKS ACTIVE TASKS TASKS IN WRAP UP" at bounding box center [142, 124] width 217 height 181
click at [199, 55] on icon at bounding box center [203, 51] width 19 height 19
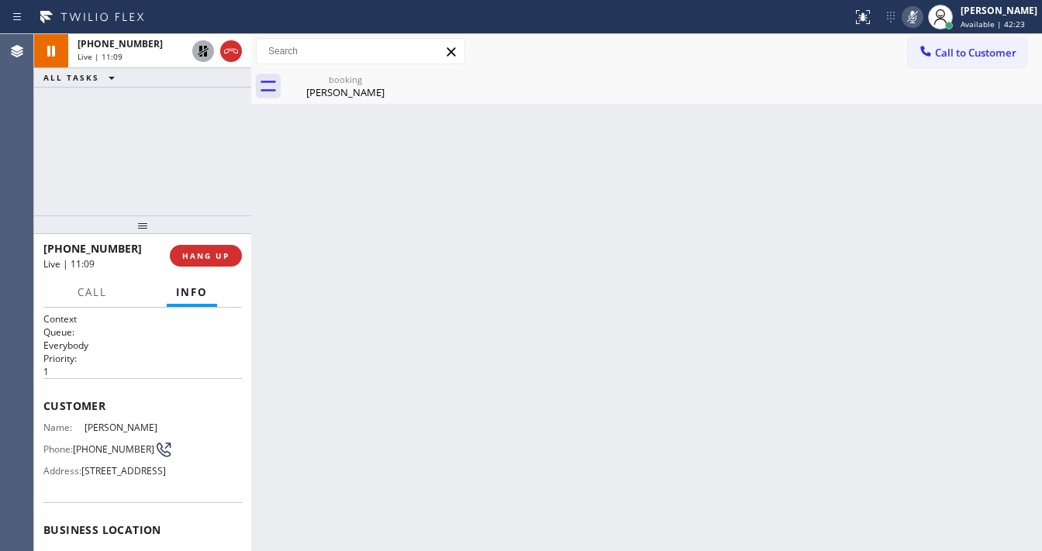
click at [922, 16] on icon at bounding box center [912, 17] width 19 height 19
click at [855, 109] on div "Back to Dashboard Change Sender ID Customers Technicians Select a contact Outbo…" at bounding box center [646, 292] width 791 height 517
click at [50, 142] on div "+13109903183 Live | 11:12 ALL TASKS ALL TASKS ACTIVE TASKS TASKS IN WRAP UP" at bounding box center [142, 124] width 217 height 181
click at [28, 142] on div "Agent Desktop" at bounding box center [16, 292] width 33 height 517
click at [317, 88] on div "Randy Reynaldo" at bounding box center [345, 92] width 117 height 14
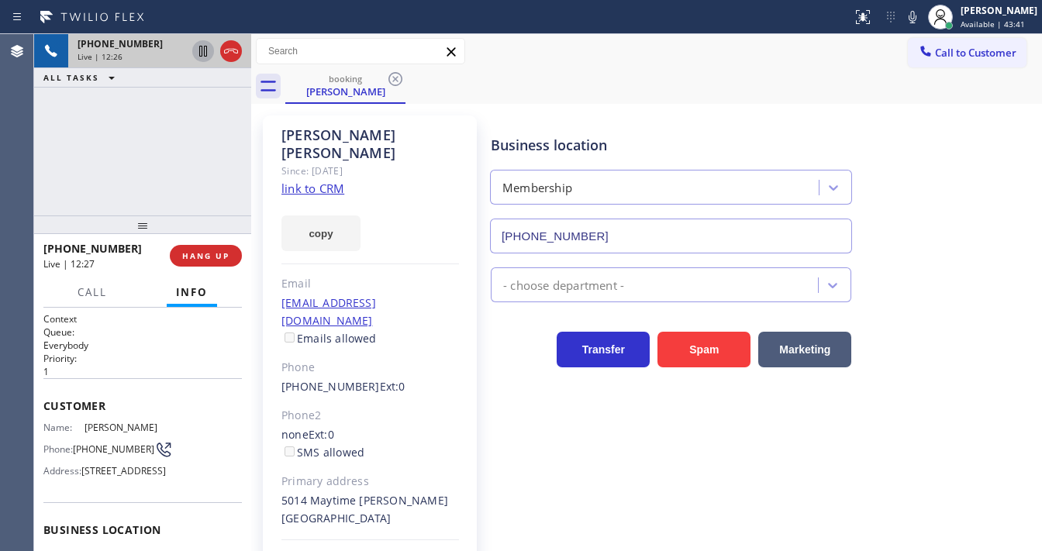
click at [140, 51] on div "Live | 12:26" at bounding box center [132, 56] width 109 height 11
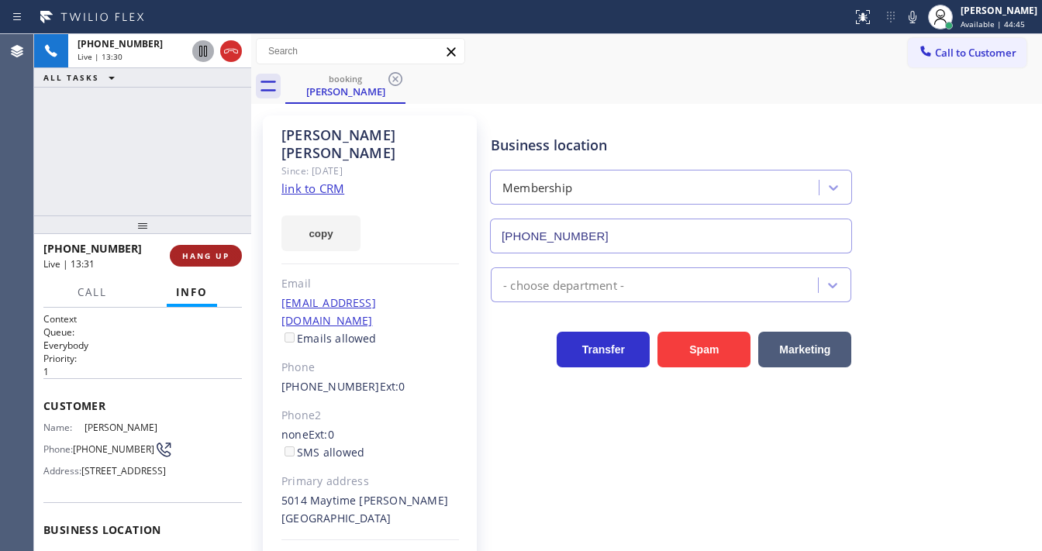
click at [206, 250] on span "HANG UP" at bounding box center [205, 255] width 47 height 11
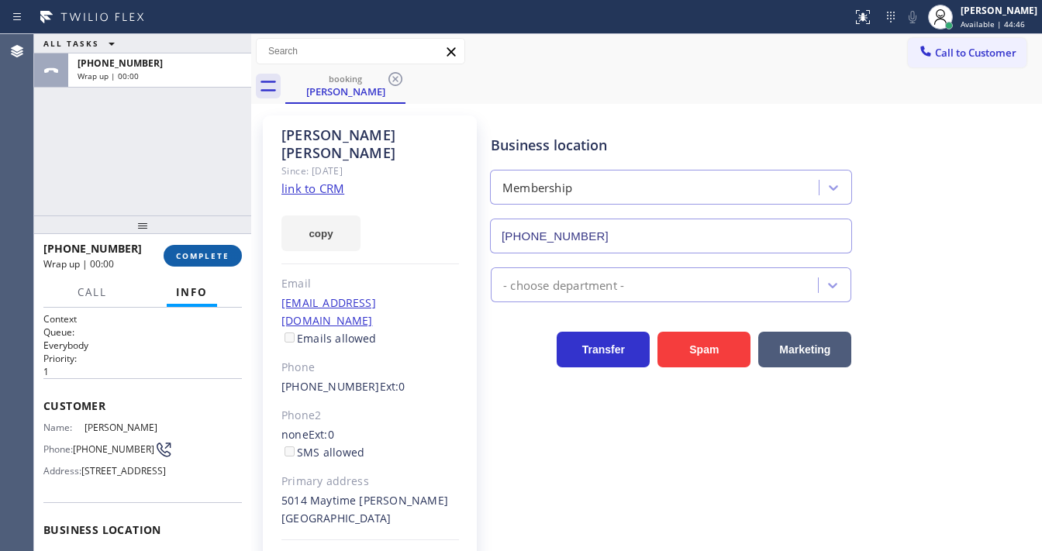
click at [206, 253] on span "COMPLETE" at bounding box center [203, 255] width 54 height 11
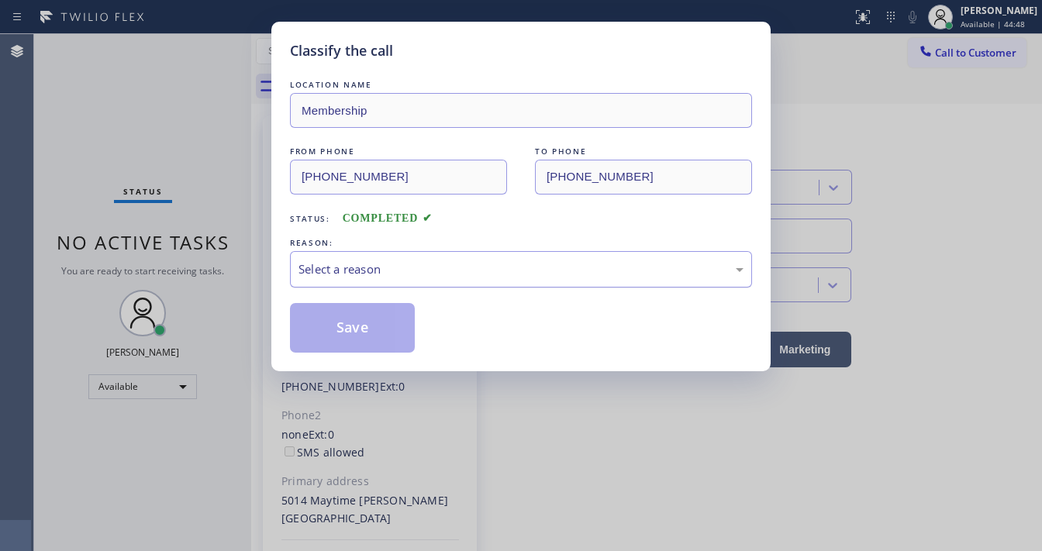
click at [375, 284] on div "Select a reason" at bounding box center [521, 269] width 462 height 36
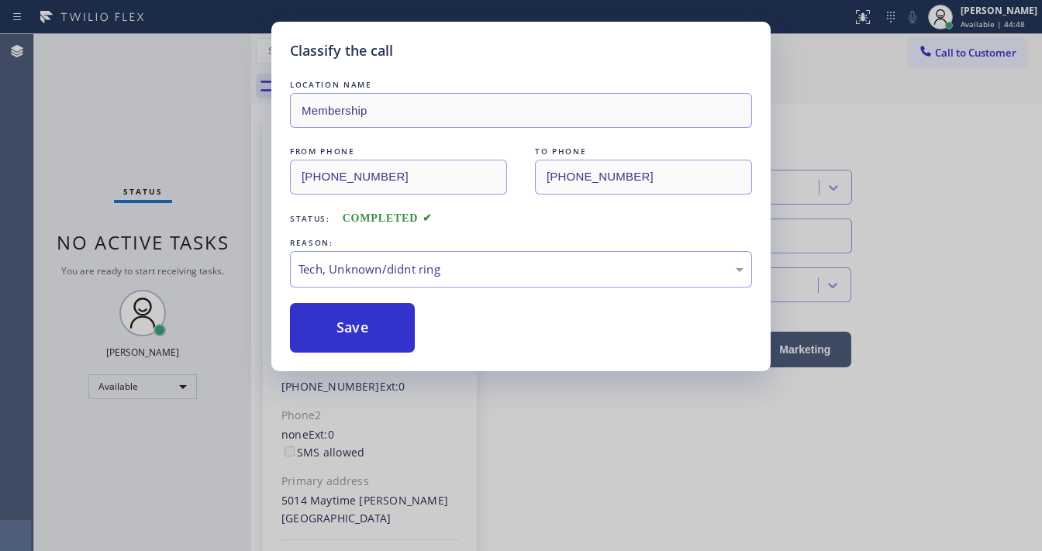
drag, startPoint x: 344, startPoint y: 371, endPoint x: 347, endPoint y: 357, distance: 15.1
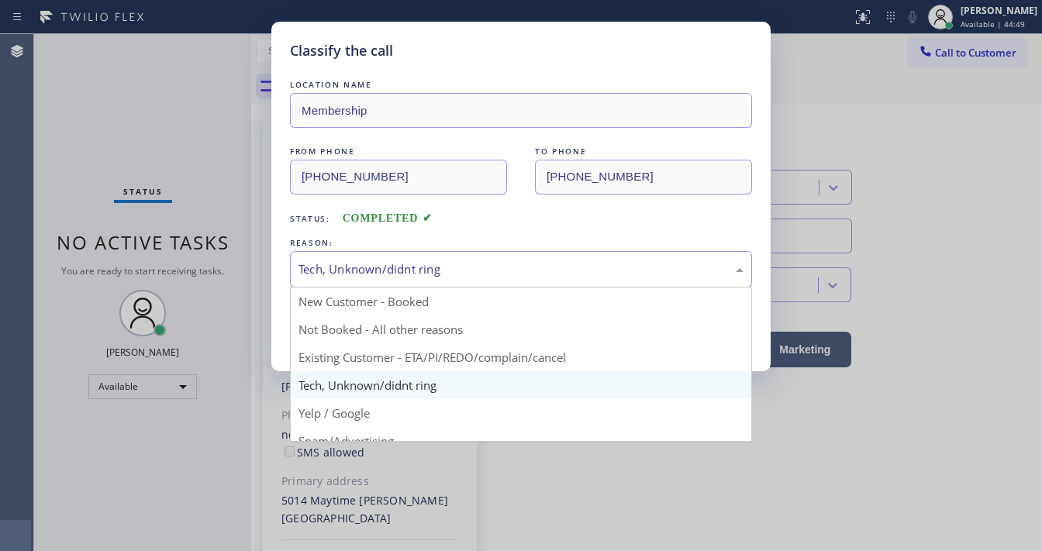
click at [369, 276] on div "Tech, Unknown/didnt ring" at bounding box center [521, 270] width 445 height 18
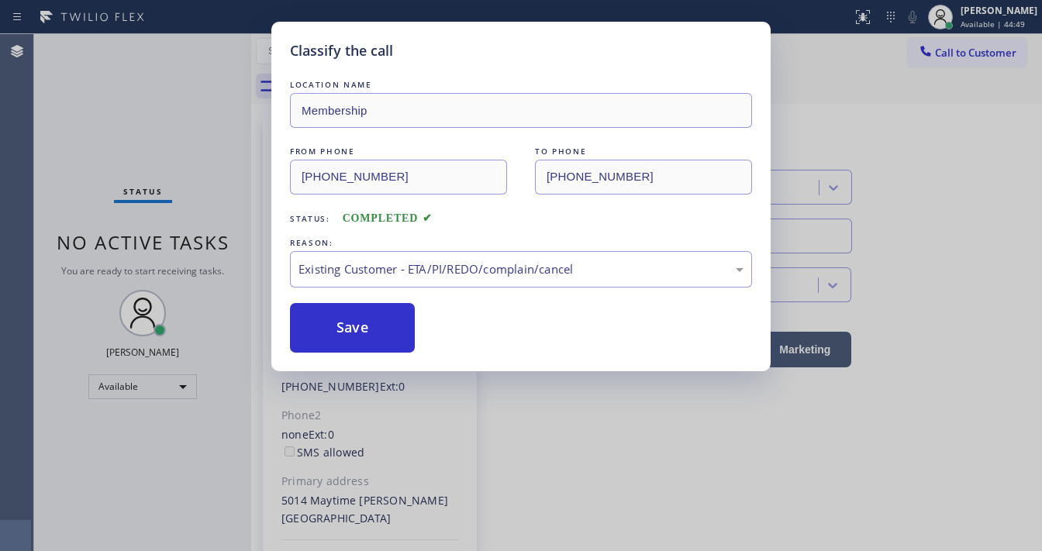
drag, startPoint x: 351, startPoint y: 351, endPoint x: 349, endPoint y: 328, distance: 22.5
click at [349, 328] on button "Save" at bounding box center [352, 328] width 125 height 50
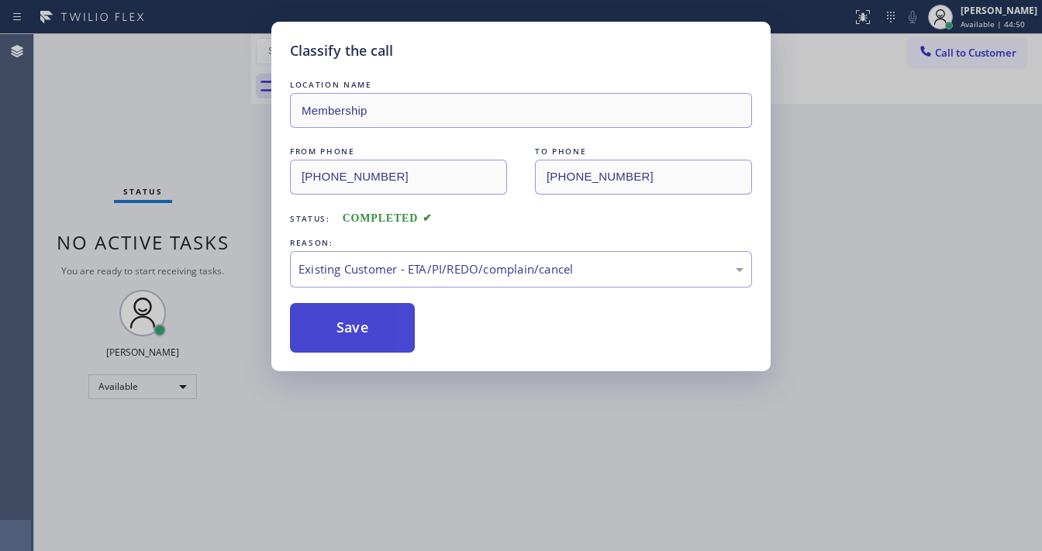
click at [349, 327] on button "Save" at bounding box center [352, 328] width 125 height 50
drag, startPoint x: 349, startPoint y: 324, endPoint x: 292, endPoint y: 268, distance: 79.5
click at [348, 320] on button "Save" at bounding box center [352, 328] width 125 height 50
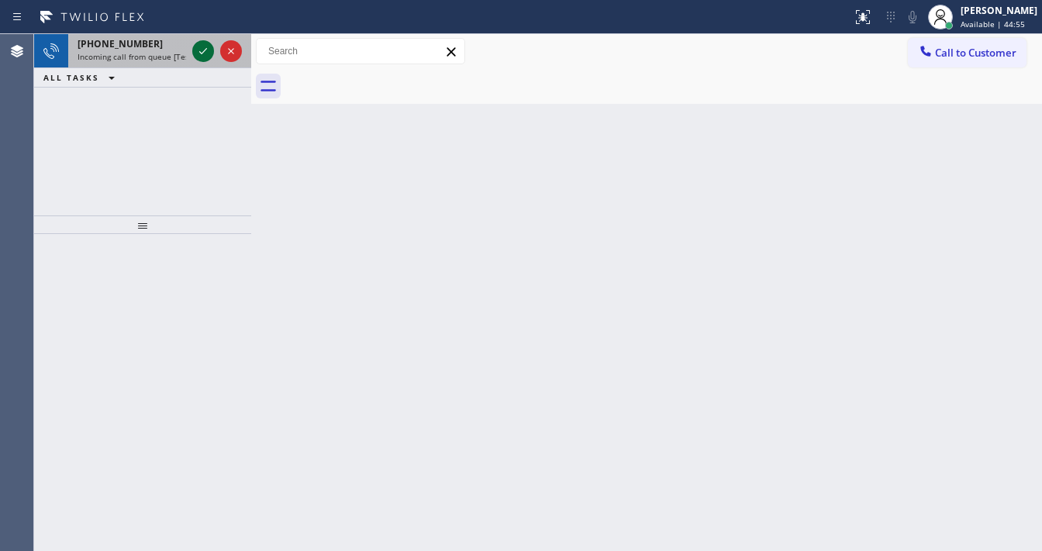
click at [195, 49] on icon at bounding box center [203, 51] width 19 height 19
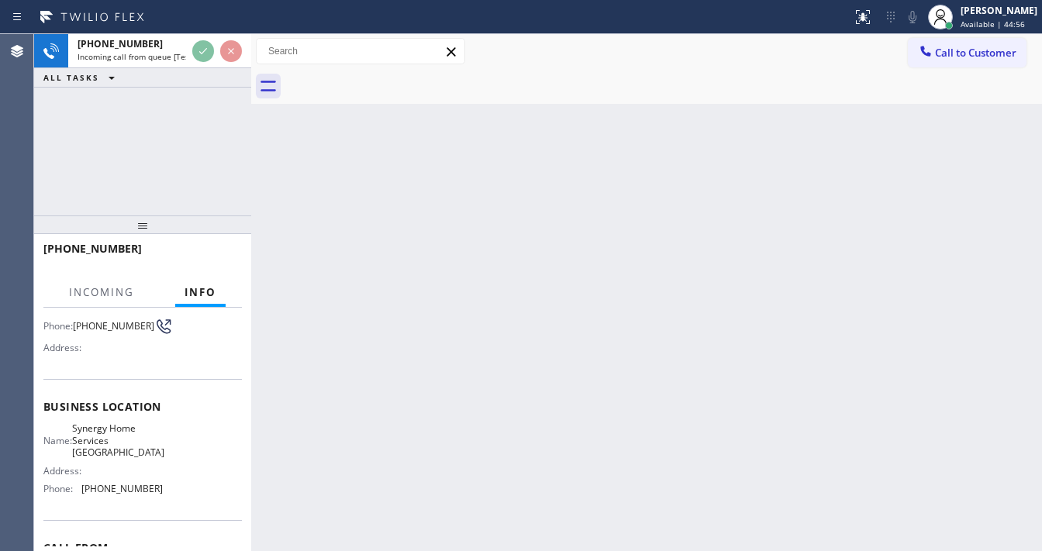
scroll to position [124, 0]
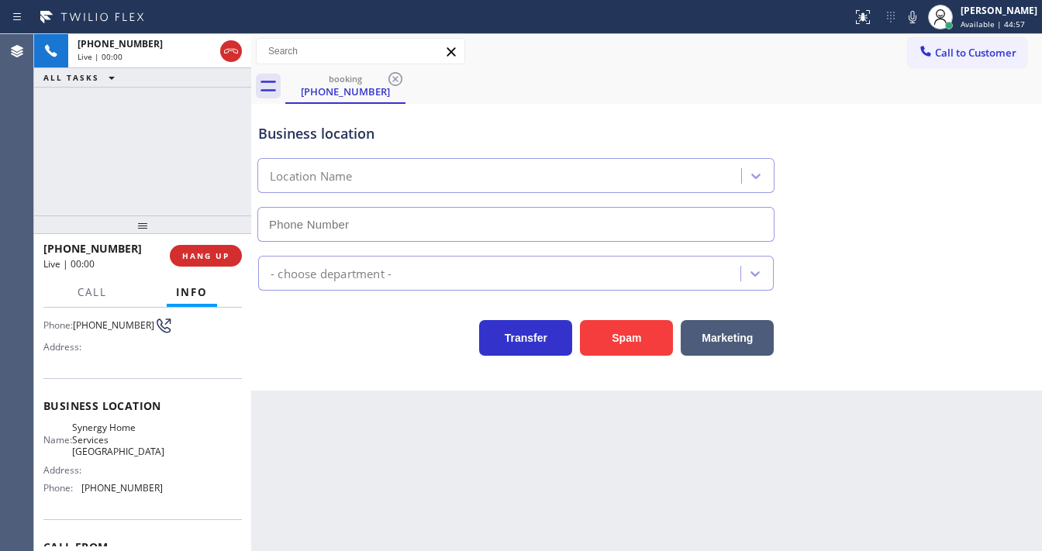
type input "(714) 360-0306"
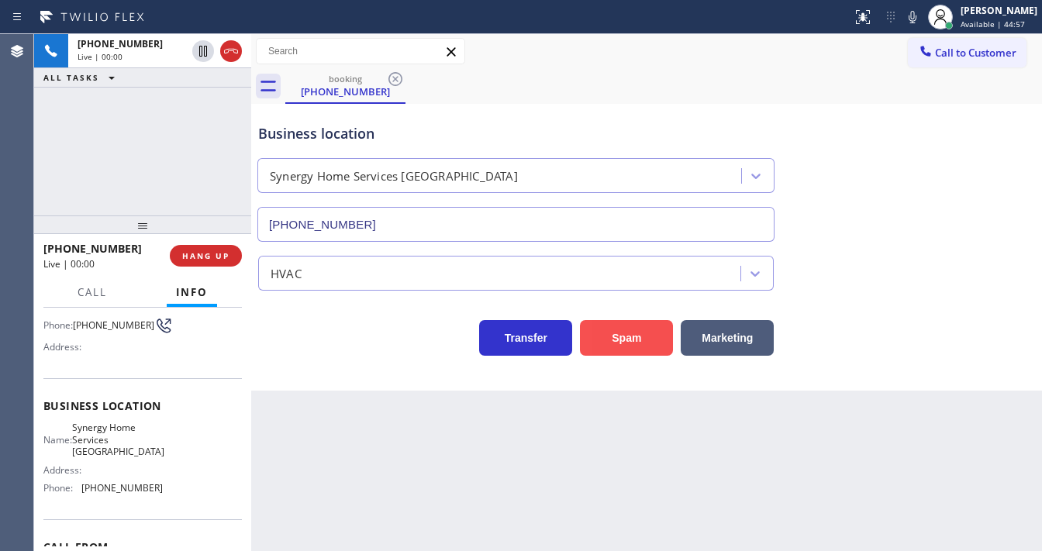
click at [640, 332] on button "Spam" at bounding box center [626, 338] width 93 height 36
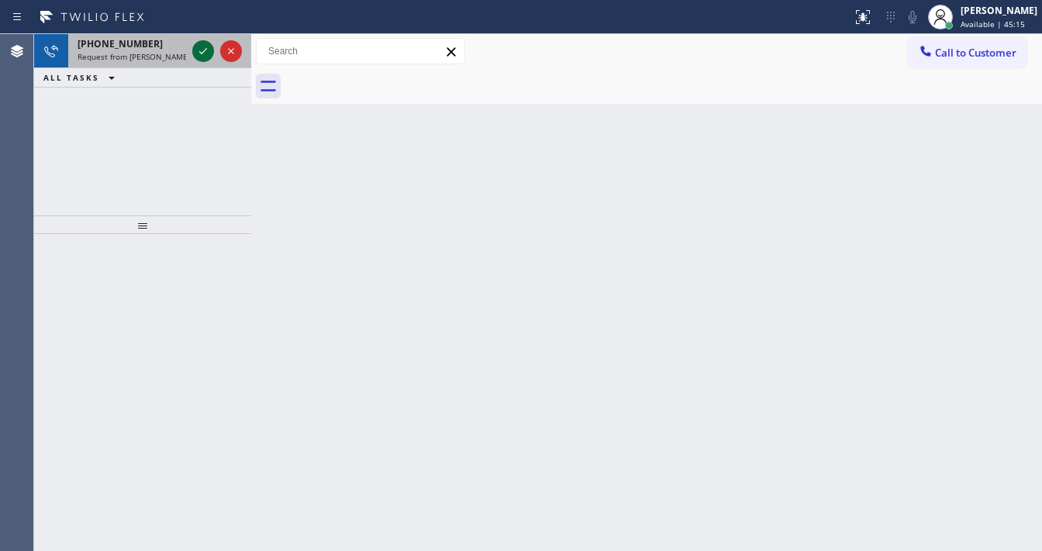
click at [202, 48] on icon at bounding box center [203, 51] width 19 height 19
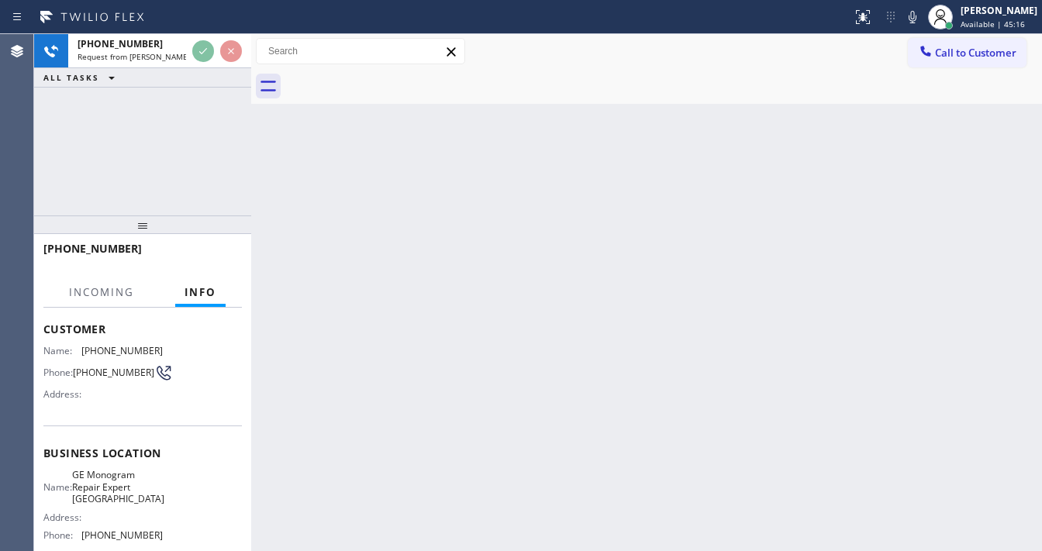
scroll to position [124, 0]
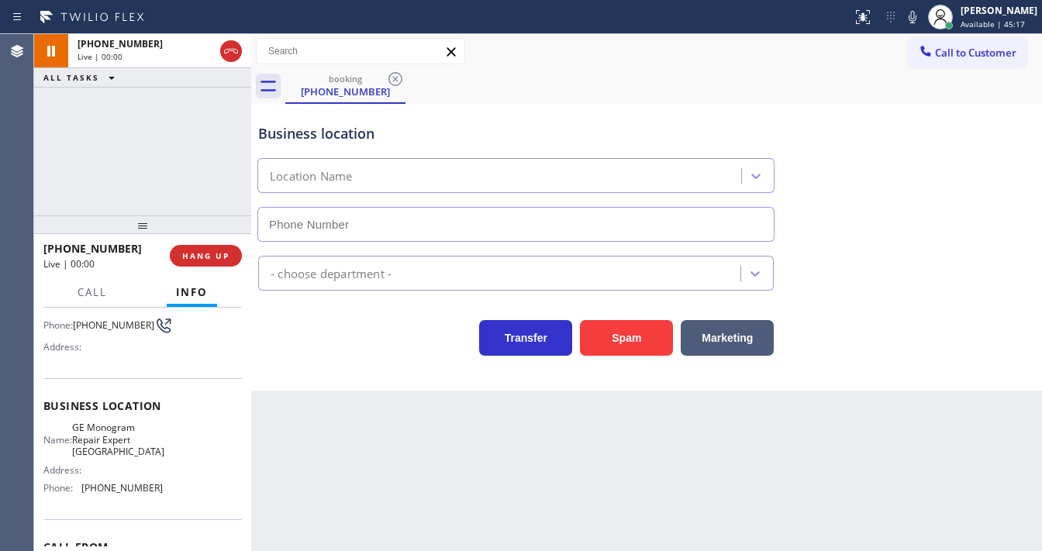
type input "(623) 323-7393"
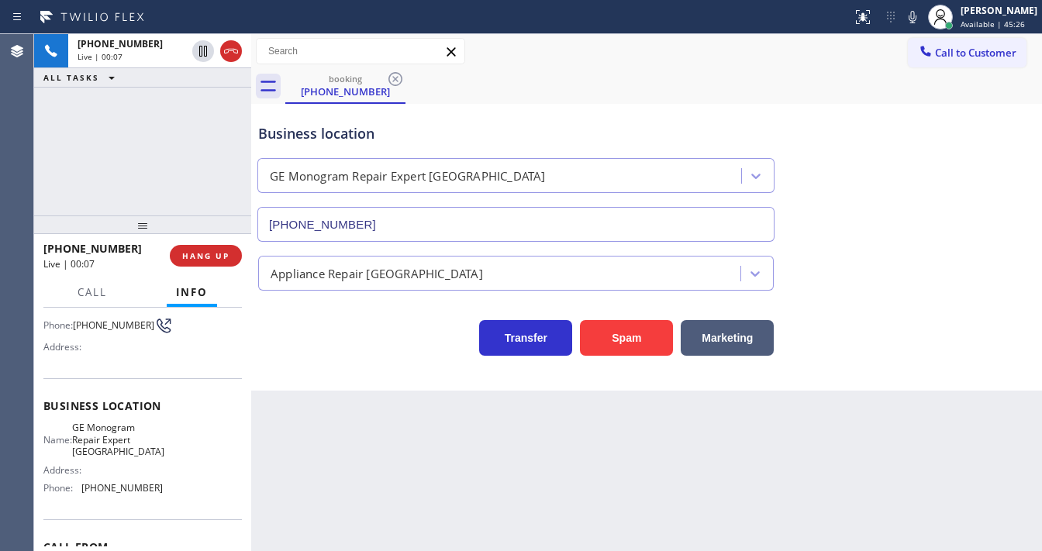
click at [65, 153] on div "+16025685215 Live | 00:07 ALL TASKS ALL TASKS ACTIVE TASKS TASKS IN WRAP UP" at bounding box center [142, 124] width 217 height 181
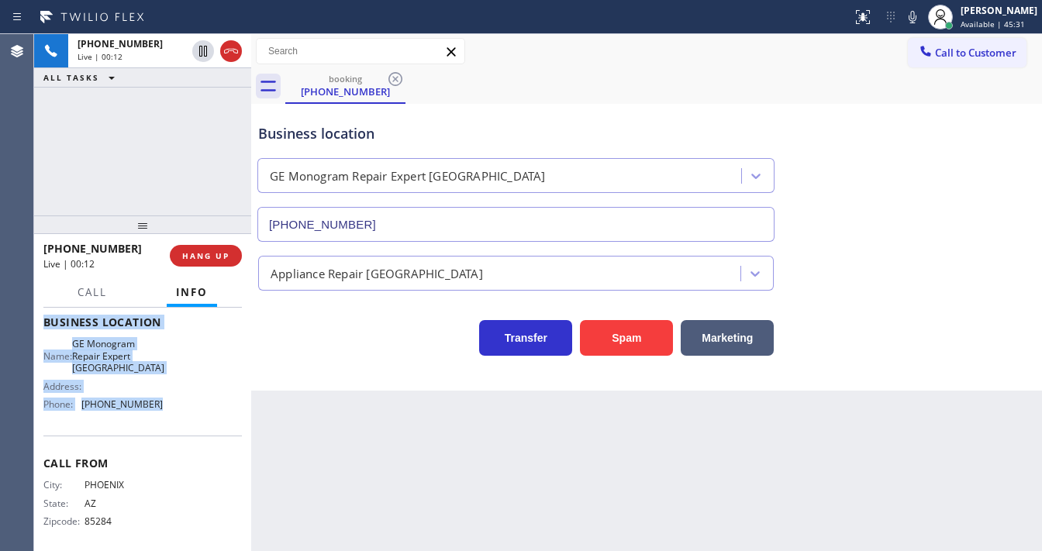
scroll to position [216, 0]
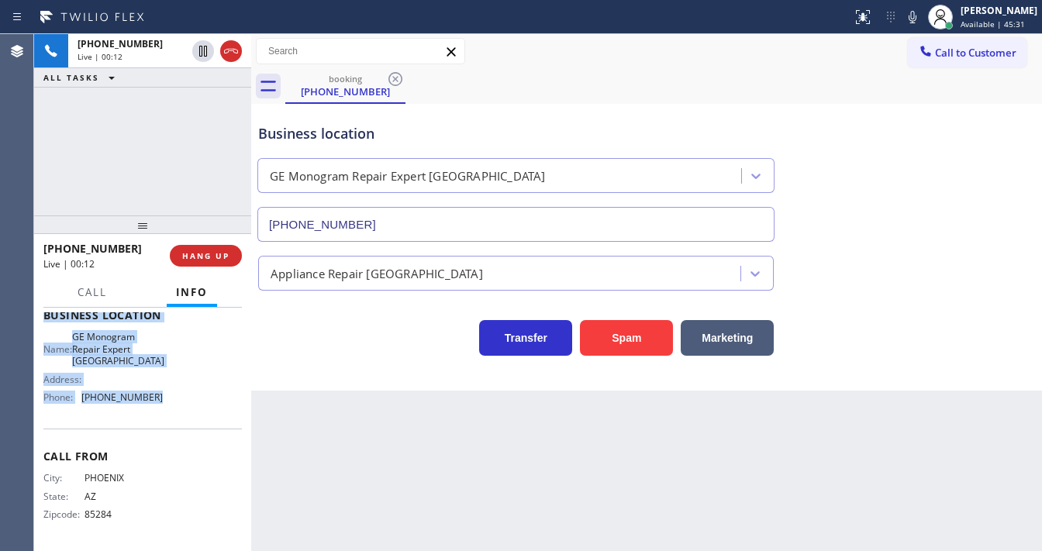
drag, startPoint x: 57, startPoint y: 351, endPoint x: 168, endPoint y: 406, distance: 123.5
click at [168, 406] on div "Context Queue: [Test] All Priority: 1 Customer Name: (602) 568-5215 Phone: (602…" at bounding box center [142, 430] width 217 height 244
copy div "Customer Name: (602) 568-5215 Phone: (602) 568-5215 Address: Business location …"
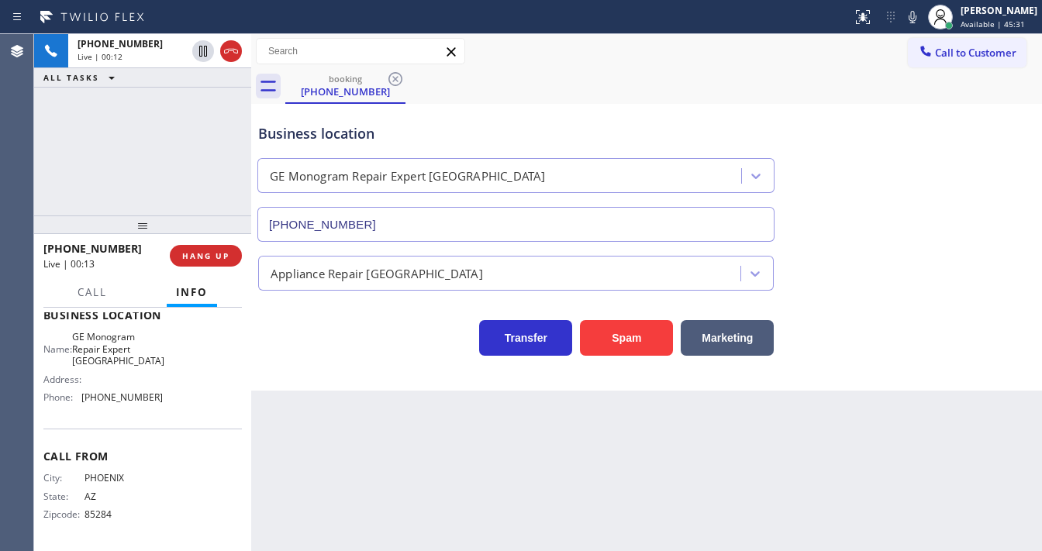
click at [133, 136] on div "+16025685215 Live | 00:12 ALL TASKS ALL TASKS ACTIVE TASKS TASKS IN WRAP UP" at bounding box center [142, 124] width 217 height 181
click at [34, 179] on div "+16025685215 Live | 01:29 ALL TASKS ALL TASKS ACTIVE TASKS TASKS IN WRAP UP" at bounding box center [142, 124] width 217 height 181
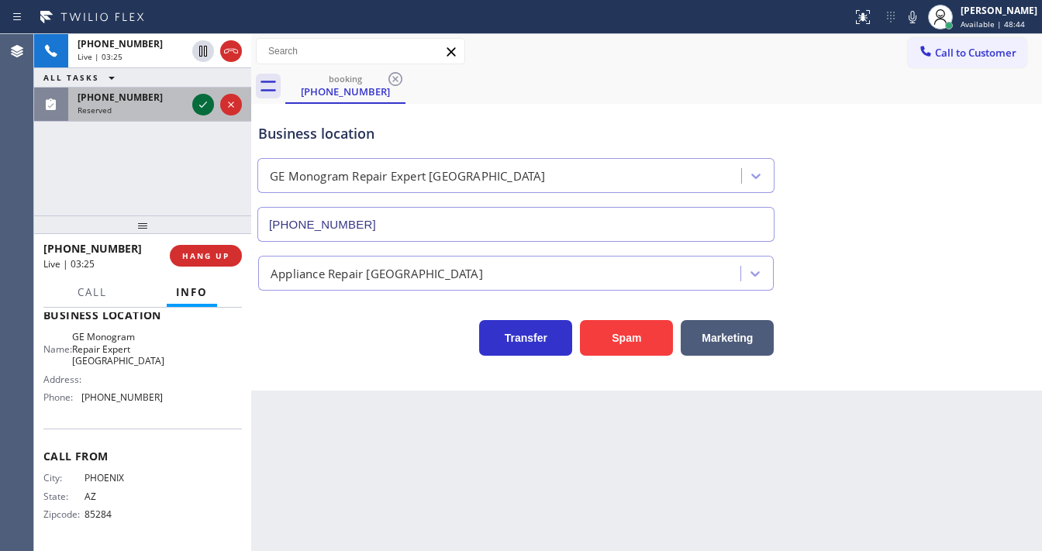
click at [199, 105] on icon at bounding box center [203, 104] width 19 height 19
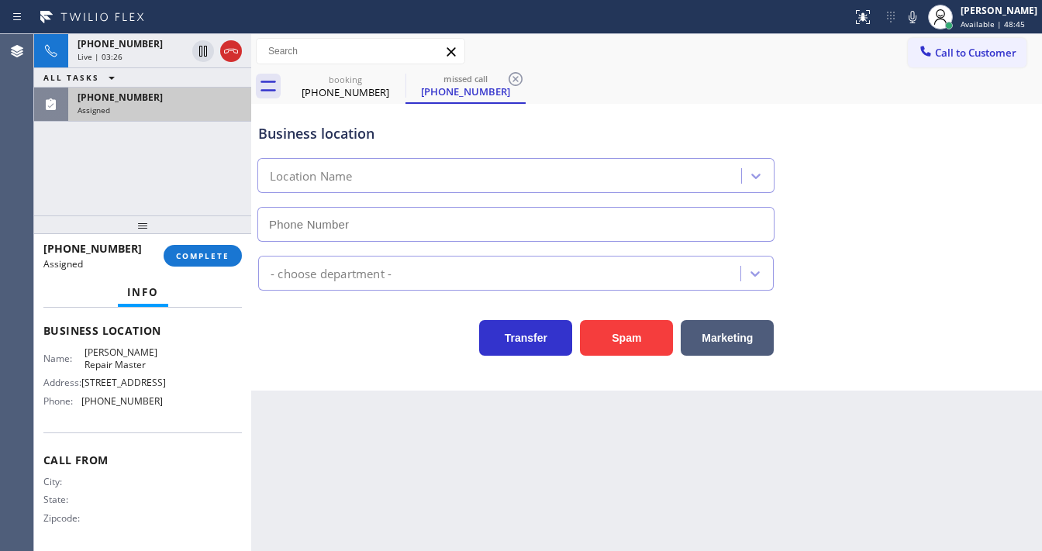
scroll to position [116, 0]
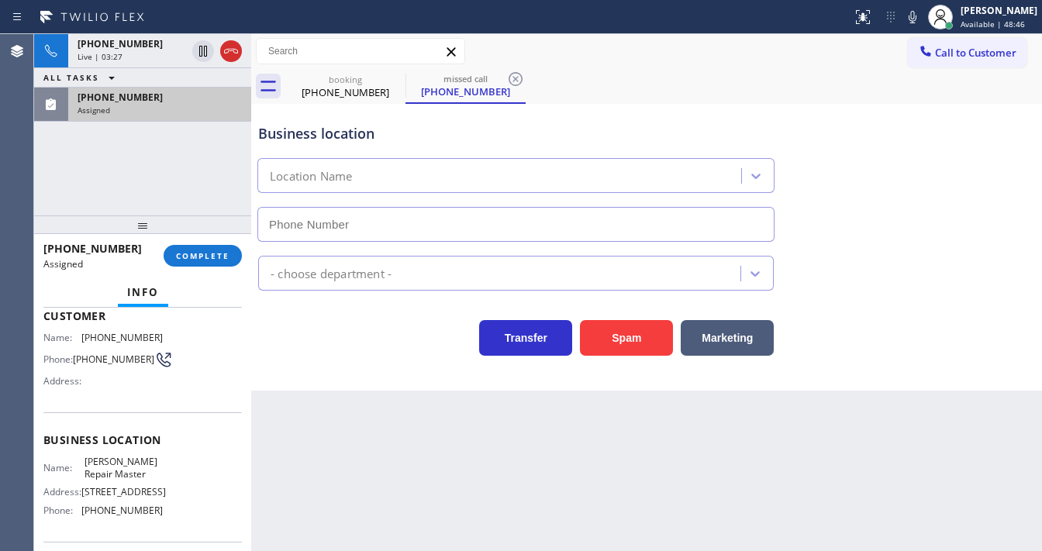
type input "(602) 536-8319"
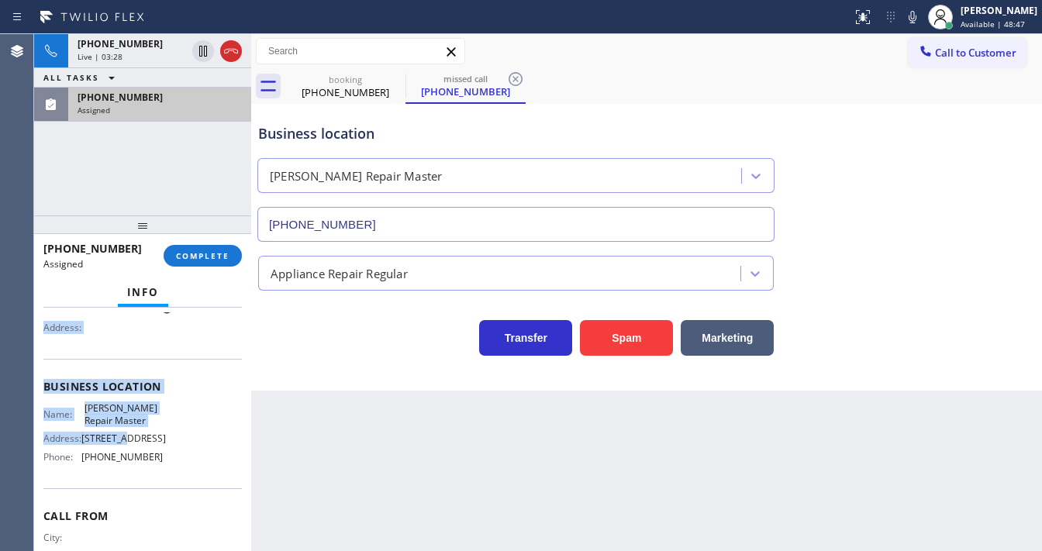
scroll to position [252, 0]
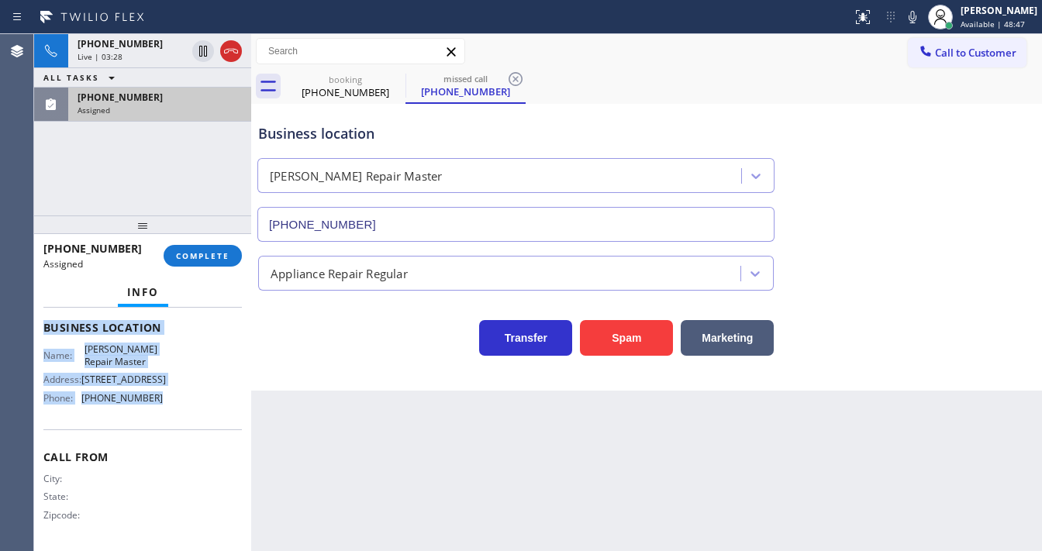
drag, startPoint x: 43, startPoint y: 316, endPoint x: 172, endPoint y: 400, distance: 153.6
click at [172, 400] on div "Context Queue: Appliance Repair Priority: 0 Task Age: 2 minute(s) Customer Name…" at bounding box center [142, 430] width 217 height 244
copy div "Customer Name: (602) 568-9156 Phone: (602) 568-9156 Address: Business location …"
click at [214, 262] on button "COMPLETE" at bounding box center [203, 256] width 78 height 22
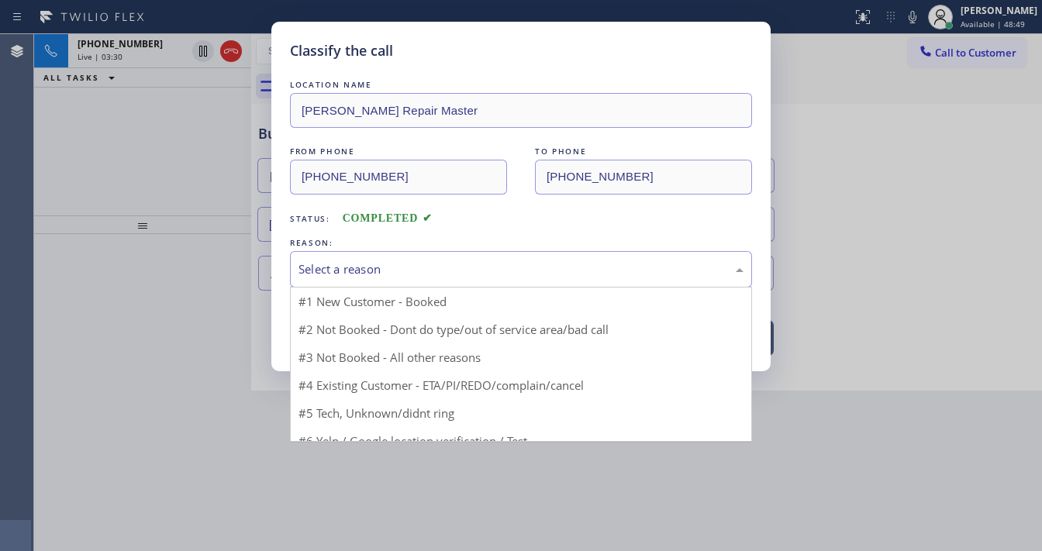
click at [407, 274] on div "Select a reason" at bounding box center [521, 270] width 445 height 18
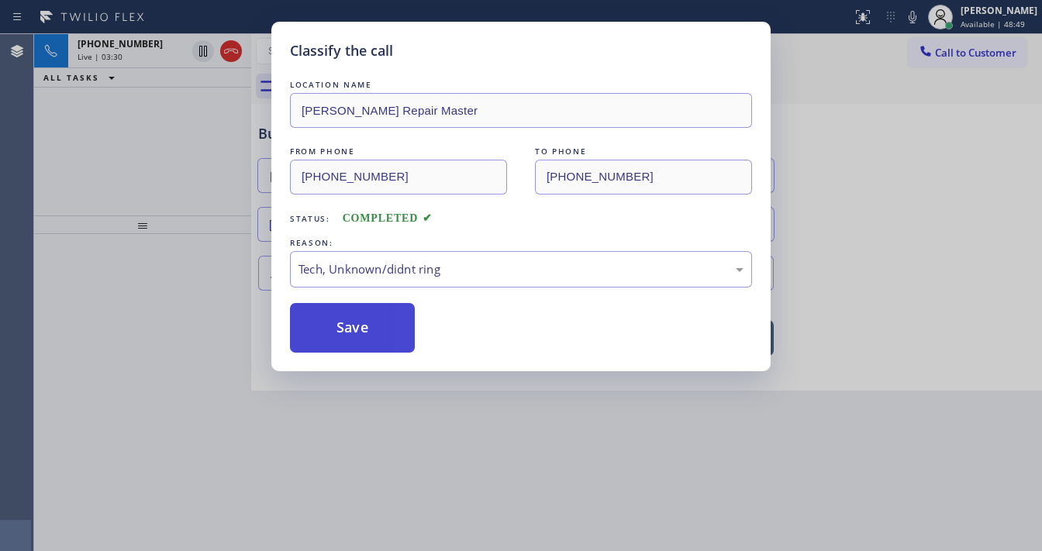
click at [375, 324] on button "Save" at bounding box center [352, 328] width 125 height 50
click at [375, 323] on button "Save" at bounding box center [352, 328] width 125 height 50
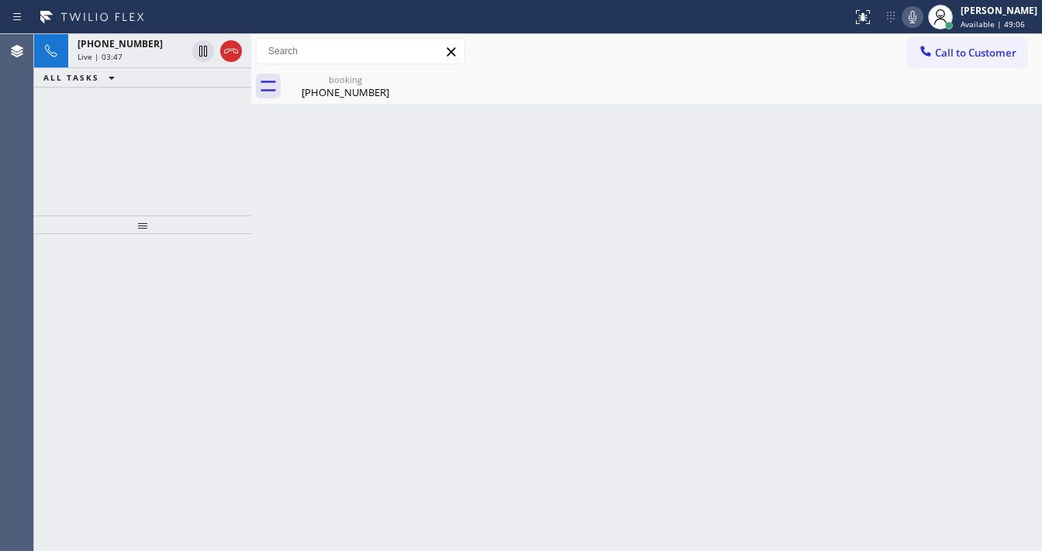
click at [922, 22] on icon at bounding box center [912, 17] width 19 height 19
click at [176, 125] on div "+16025685215 Live | 03:48 ALL TASKS ALL TASKS ACTIVE TASKS TASKS IN WRAP UP" at bounding box center [142, 124] width 217 height 181
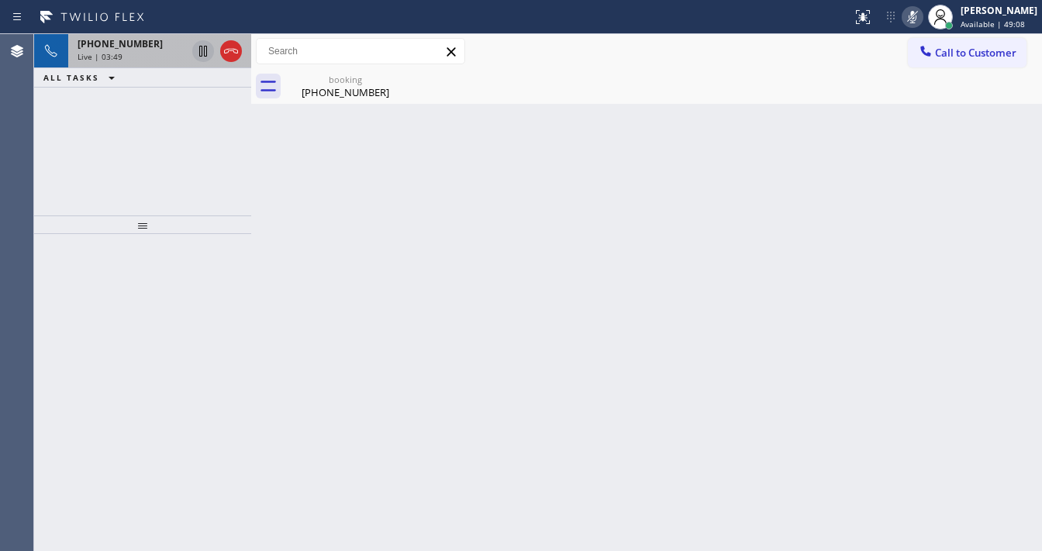
click at [202, 52] on icon at bounding box center [203, 51] width 8 height 11
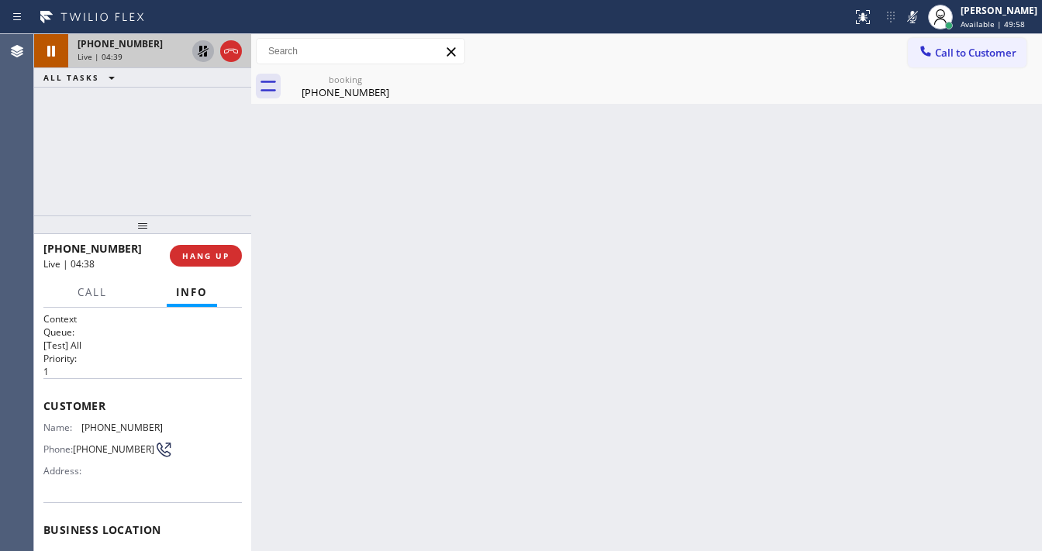
drag, startPoint x: 924, startPoint y: 22, endPoint x: 672, endPoint y: 50, distance: 253.5
click at [917, 22] on icon at bounding box center [913, 17] width 8 height 12
click at [212, 54] on div at bounding box center [203, 51] width 22 height 19
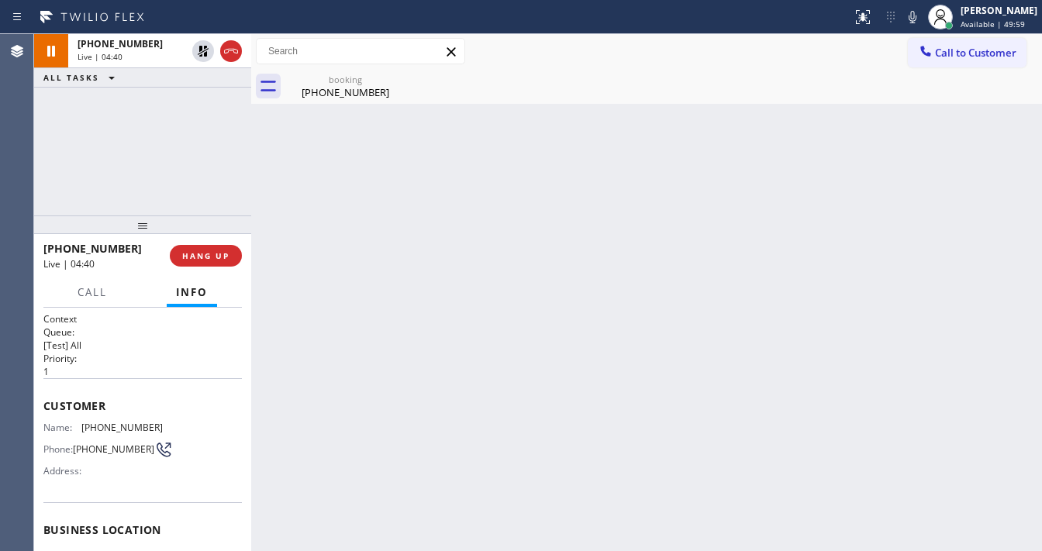
click at [241, 195] on div "+16025685215 Live | 04:40 ALL TASKS ALL TASKS ACTIVE TASKS TASKS IN WRAP UP" at bounding box center [142, 124] width 217 height 181
click at [21, 143] on div "Agent Desktop" at bounding box center [16, 292] width 33 height 517
click at [329, 95] on div "(602) 568-5215" at bounding box center [345, 92] width 117 height 14
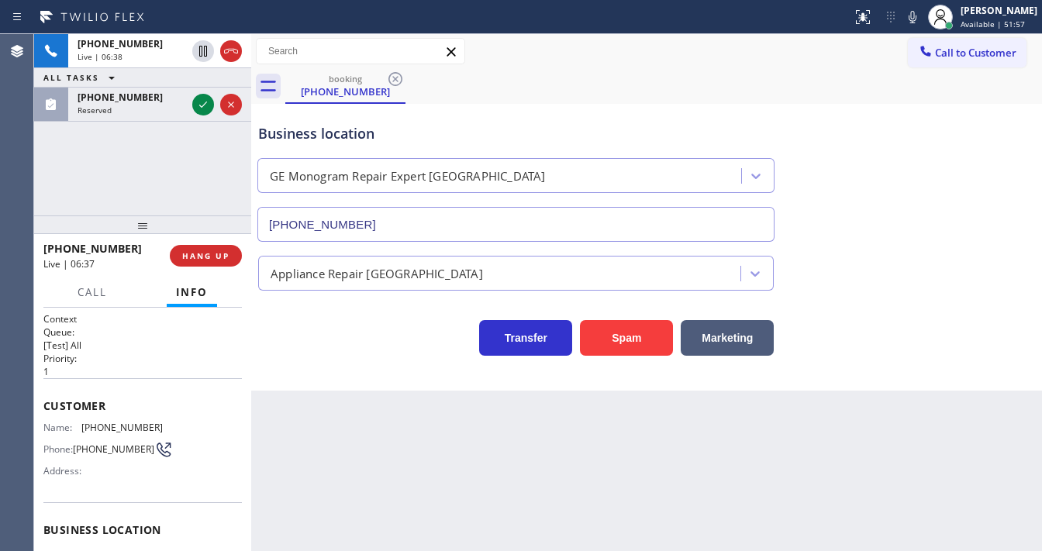
drag, startPoint x: 201, startPoint y: 177, endPoint x: 195, endPoint y: 136, distance: 40.7
click at [201, 172] on div "+16025685215 Live | 06:38 ALL TASKS ALL TASKS ACTIVE TASKS TASKS IN WRAP UP (76…" at bounding box center [142, 124] width 217 height 181
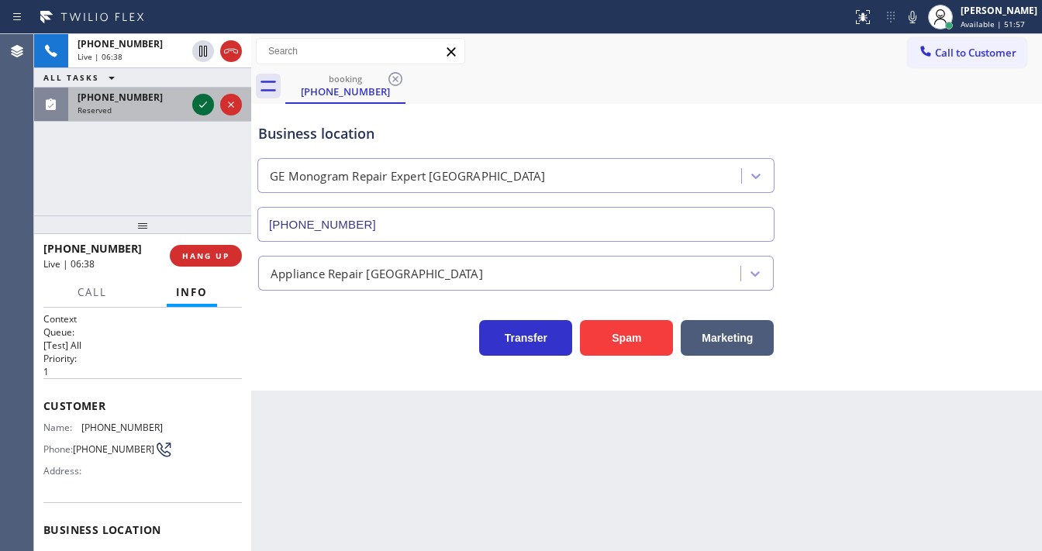
click at [195, 103] on icon at bounding box center [203, 104] width 19 height 19
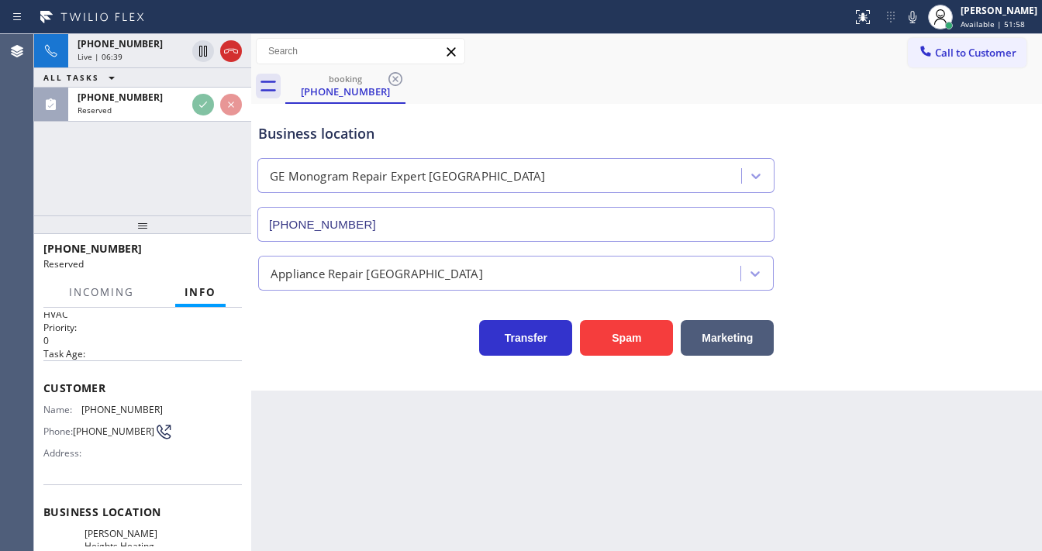
scroll to position [62, 0]
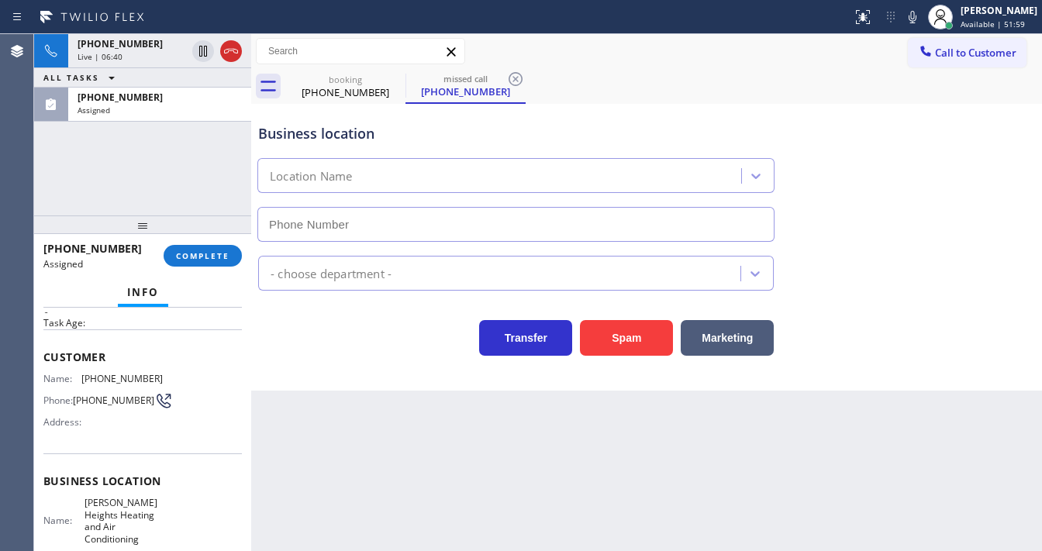
type input "(323) 870-6741"
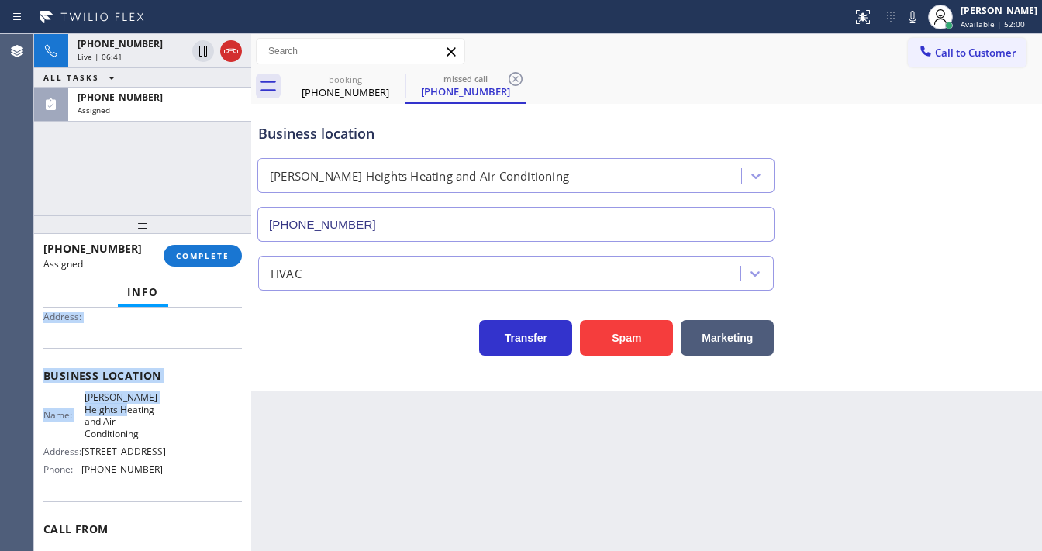
scroll to position [186, 0]
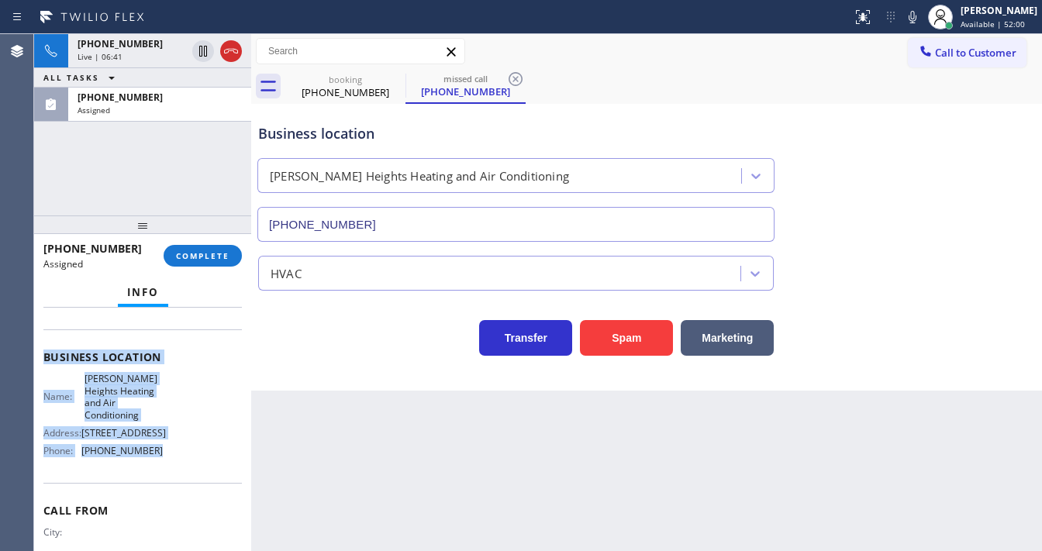
drag, startPoint x: 65, startPoint y: 366, endPoint x: 169, endPoint y: 444, distance: 130.1
click at [169, 444] on div "Context Queue: HVAC Priority: 0 Task Age: Customer Name: (760) 317-0983 Phone: …" at bounding box center [142, 430] width 217 height 244
copy div "Customer Name: (760) 317-0983 Phone: (760) 317-0983 Address: Business location …"
click at [209, 253] on span "COMPLETE" at bounding box center [203, 255] width 54 height 11
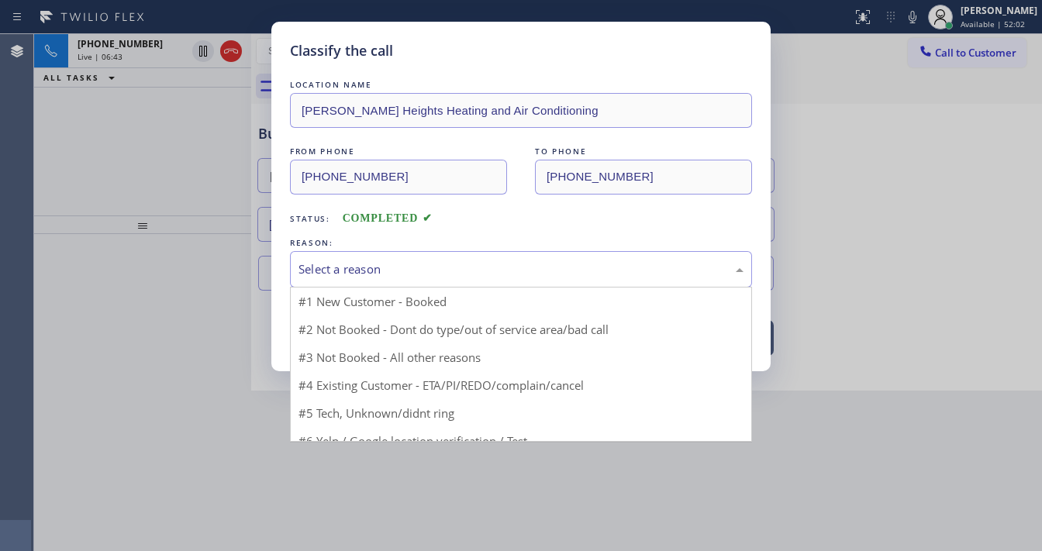
click at [370, 273] on div "Select a reason" at bounding box center [521, 270] width 445 height 18
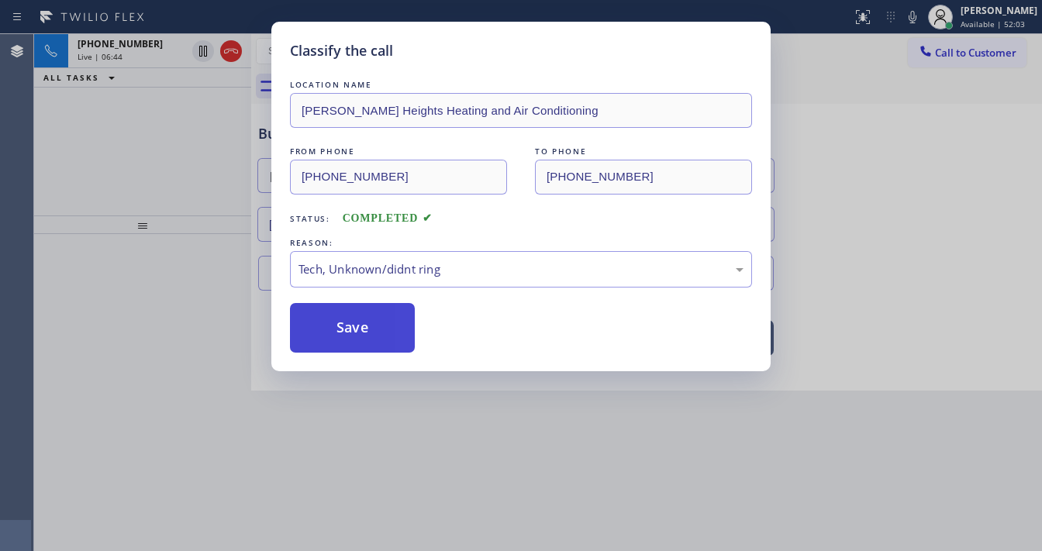
click at [368, 337] on button "Save" at bounding box center [352, 328] width 125 height 50
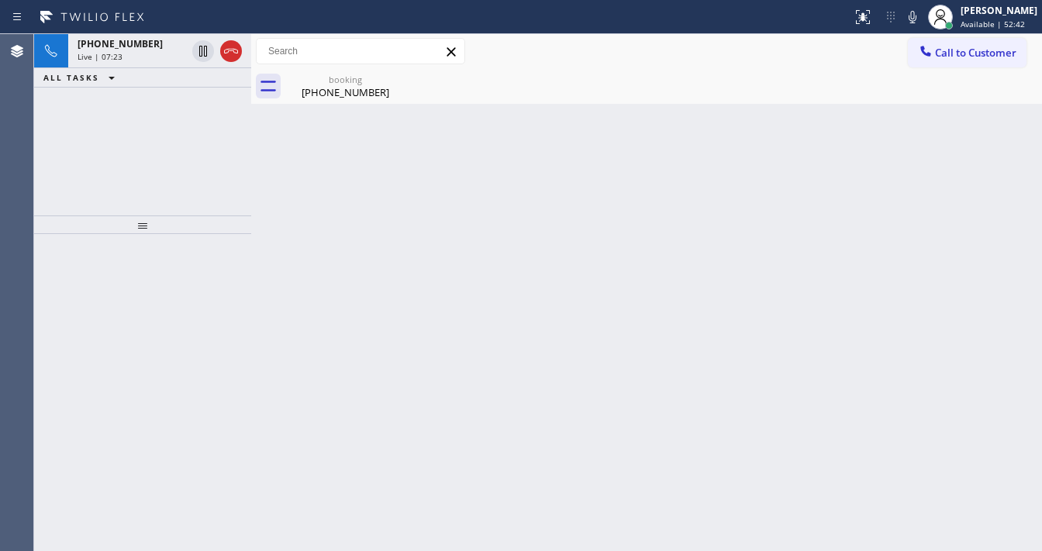
click at [130, 140] on div "+16025685215 Live | 07:23 ALL TASKS ALL TASKS ACTIVE TASKS TASKS IN WRAP UP" at bounding box center [142, 124] width 217 height 181
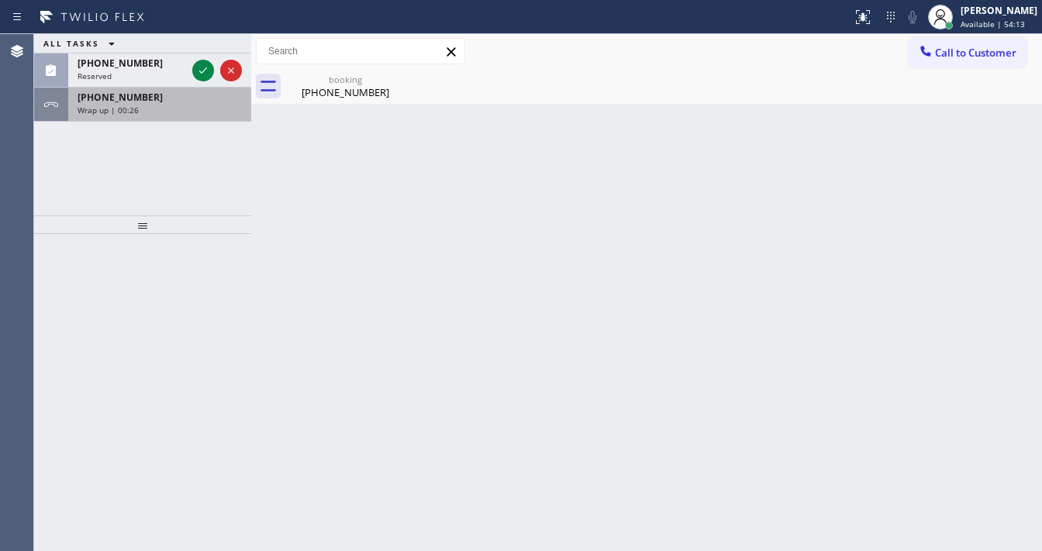
click at [178, 106] on div "Wrap up | 00:26" at bounding box center [160, 110] width 164 height 11
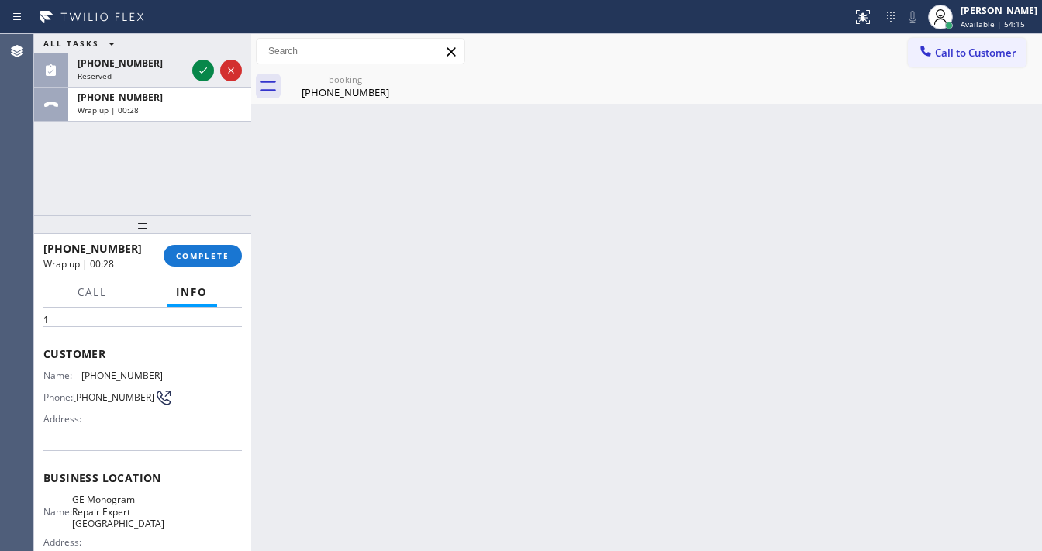
scroll to position [124, 0]
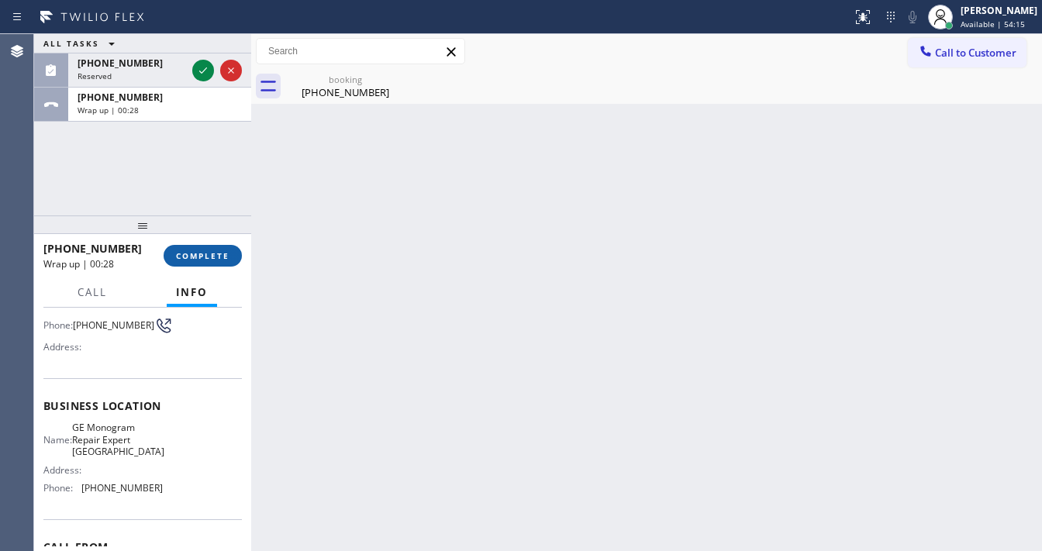
click at [208, 246] on button "COMPLETE" at bounding box center [203, 256] width 78 height 22
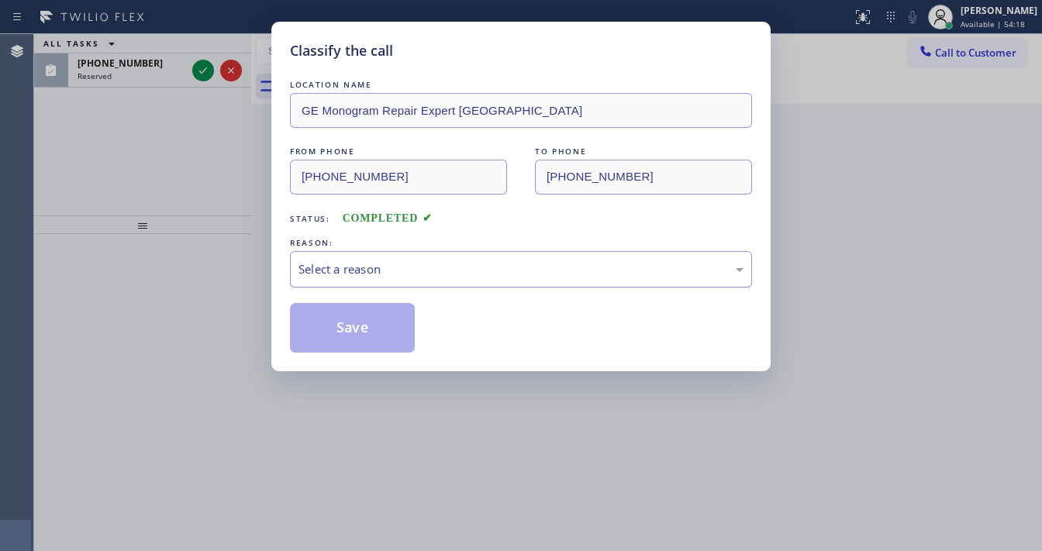
click at [326, 267] on div "Select a reason" at bounding box center [521, 270] width 445 height 18
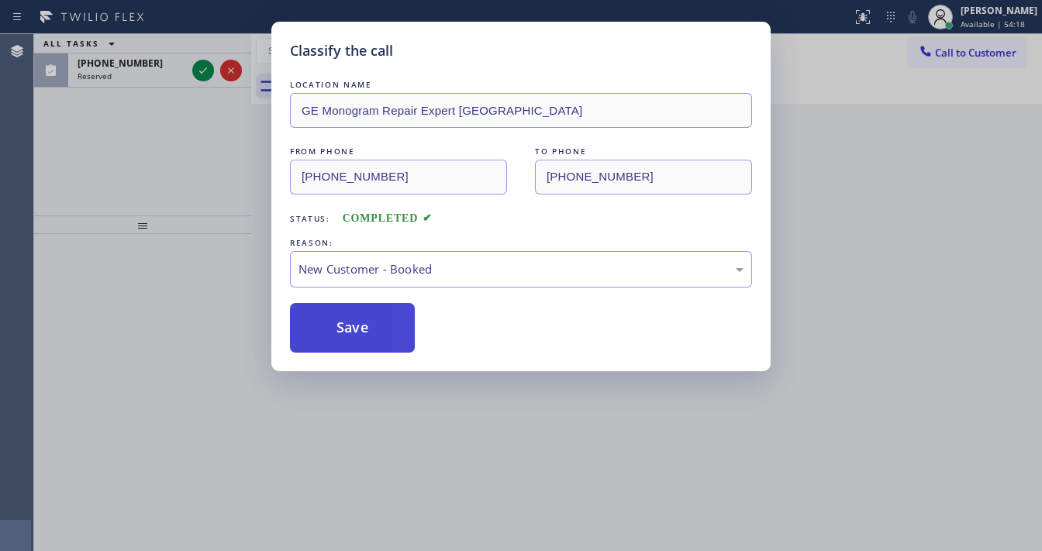
click at [332, 310] on button "Save" at bounding box center [352, 328] width 125 height 50
drag, startPoint x: 179, startPoint y: 171, endPoint x: 192, endPoint y: 82, distance: 90.0
click at [179, 161] on div "Classify the call LOCATION NAME GE Monogram Repair Expert Glendale FROM PHONE (…" at bounding box center [521, 275] width 1042 height 551
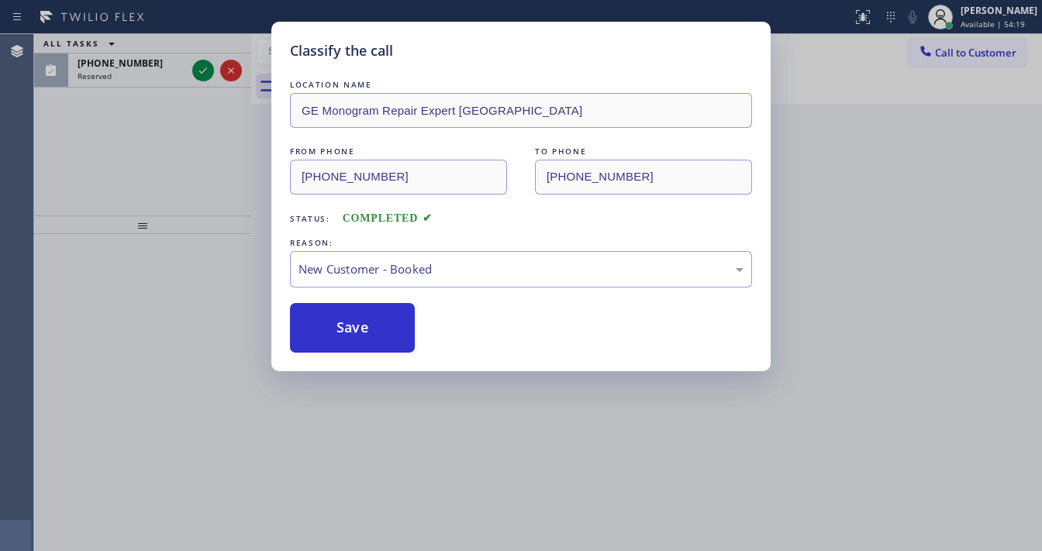
click at [195, 73] on div "Classify the call LOCATION NAME GE Monogram Repair Expert Glendale FROM PHONE (…" at bounding box center [521, 275] width 1042 height 551
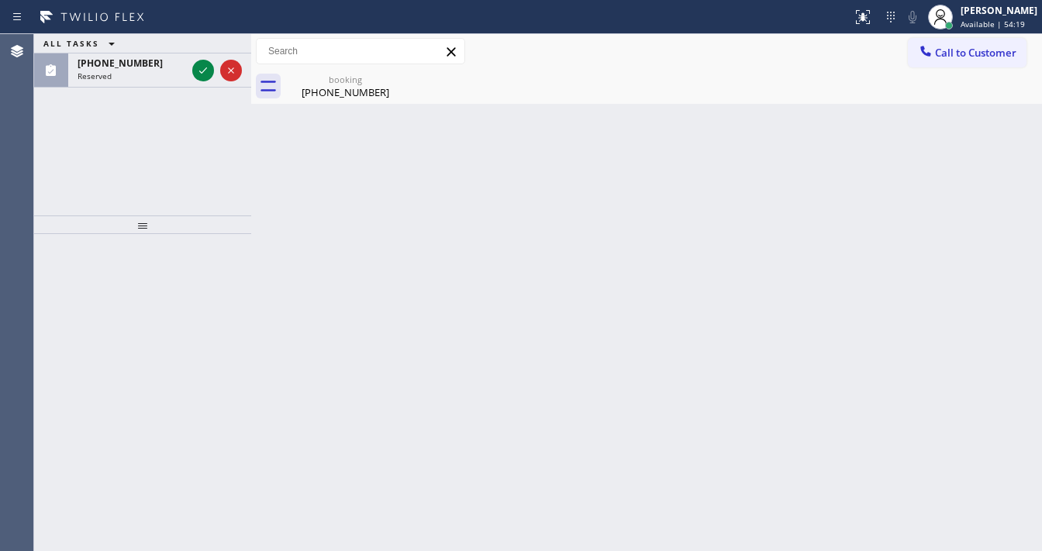
click at [195, 73] on icon at bounding box center [203, 70] width 19 height 19
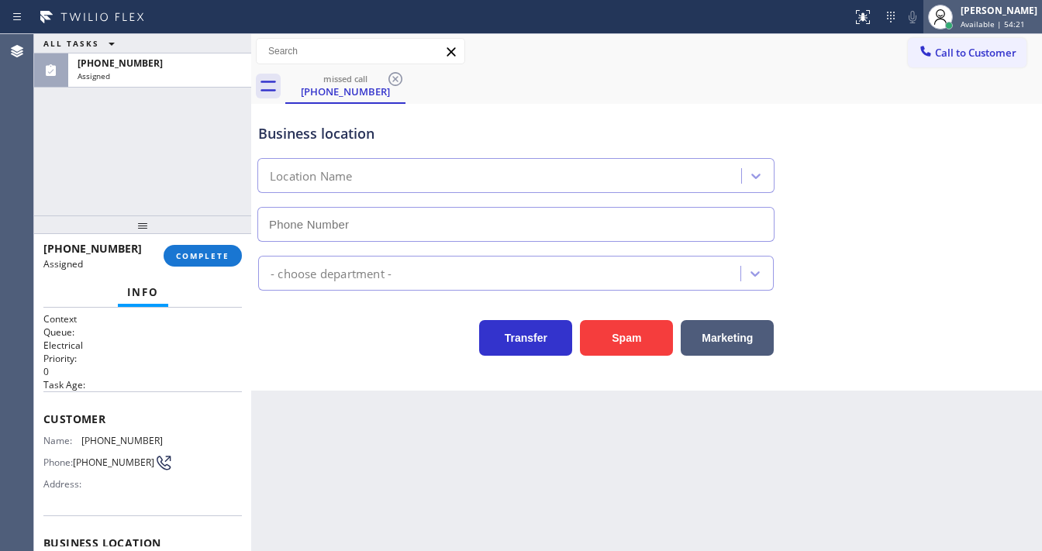
type input "(973) 791-4128"
click at [991, 19] on span "Available | 54:21" at bounding box center [993, 24] width 64 height 11
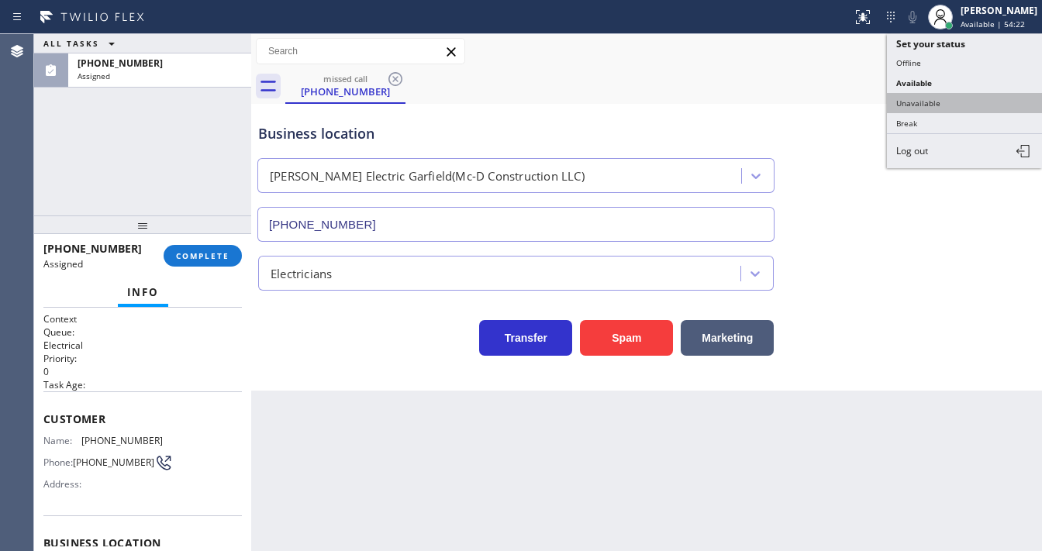
click at [931, 98] on button "Unavailable" at bounding box center [964, 103] width 155 height 20
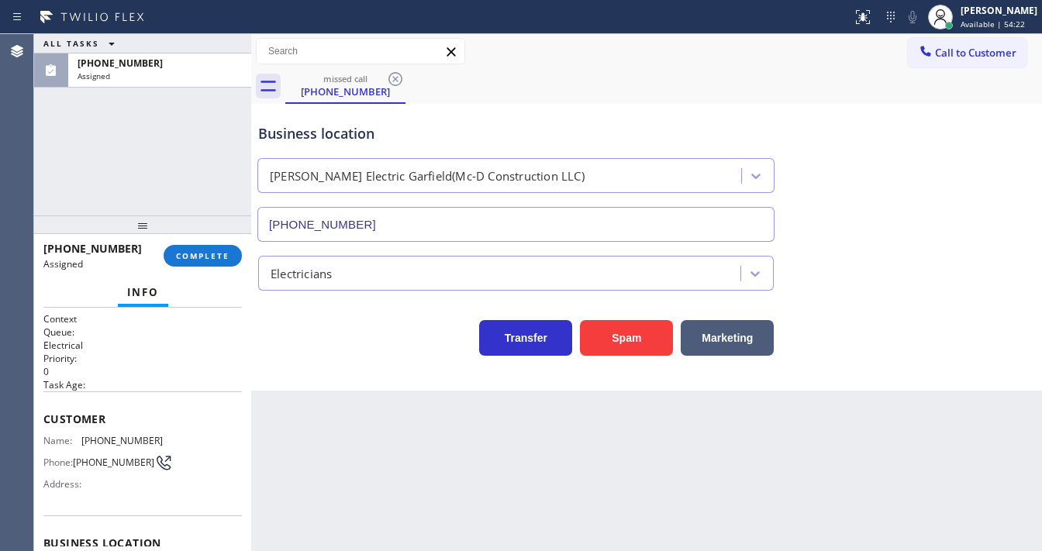
click at [752, 102] on div "Business location Mr Handy Electric Garfield(Mc-D Construction LLC) (973) 791-4…" at bounding box center [646, 172] width 783 height 140
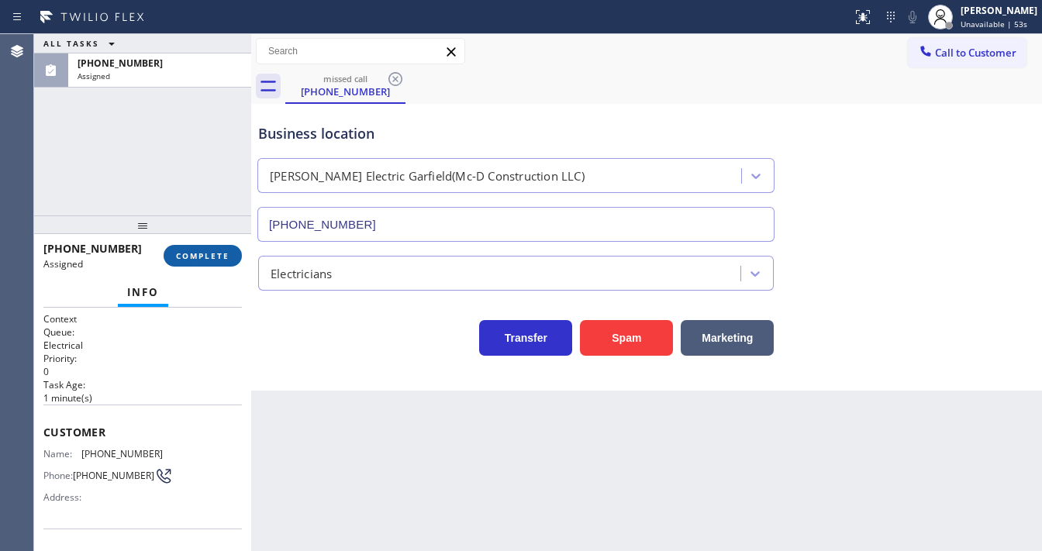
click at [189, 261] on button "COMPLETE" at bounding box center [203, 256] width 78 height 22
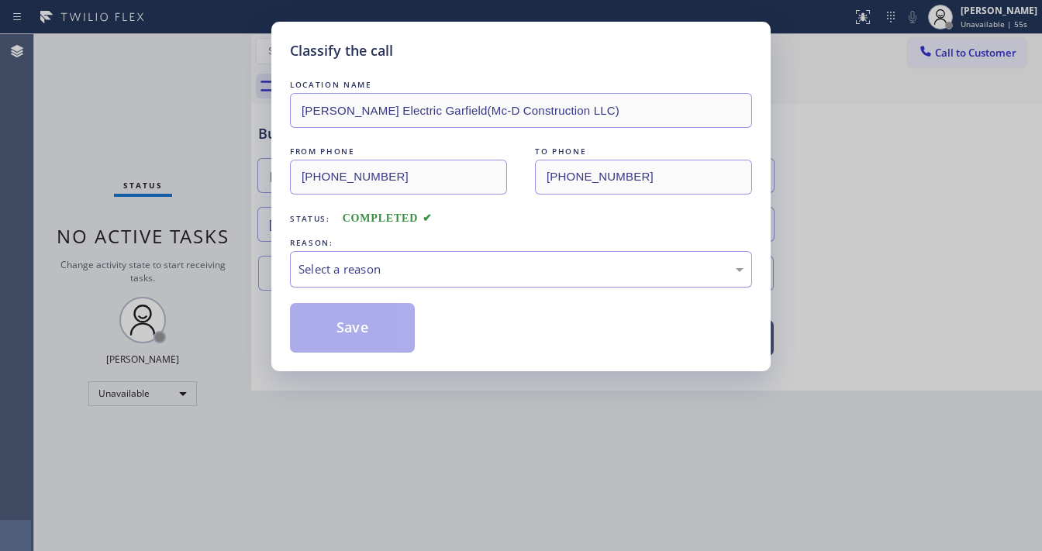
click at [400, 264] on div "Select a reason" at bounding box center [521, 270] width 445 height 18
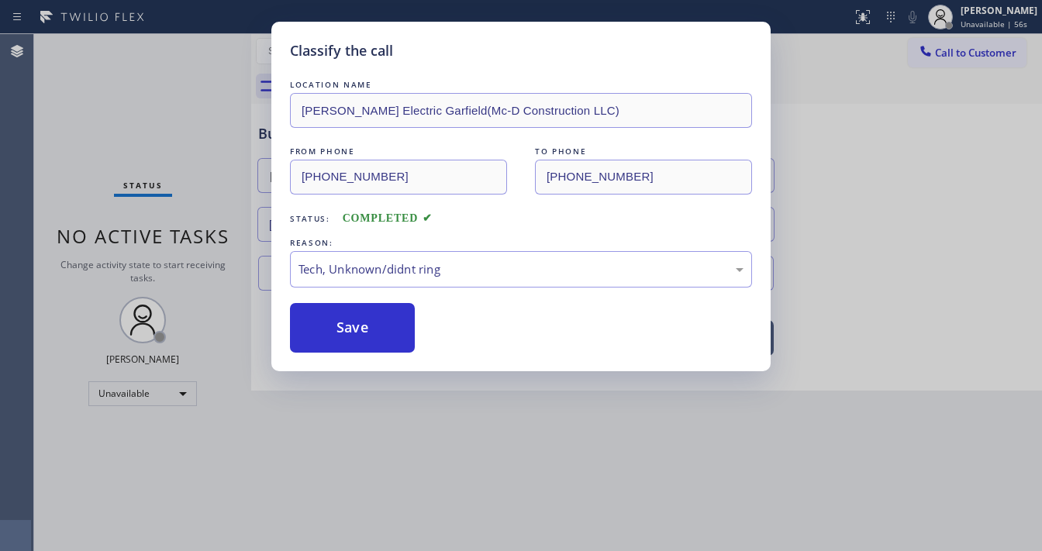
click at [364, 345] on button "Save" at bounding box center [352, 328] width 125 height 50
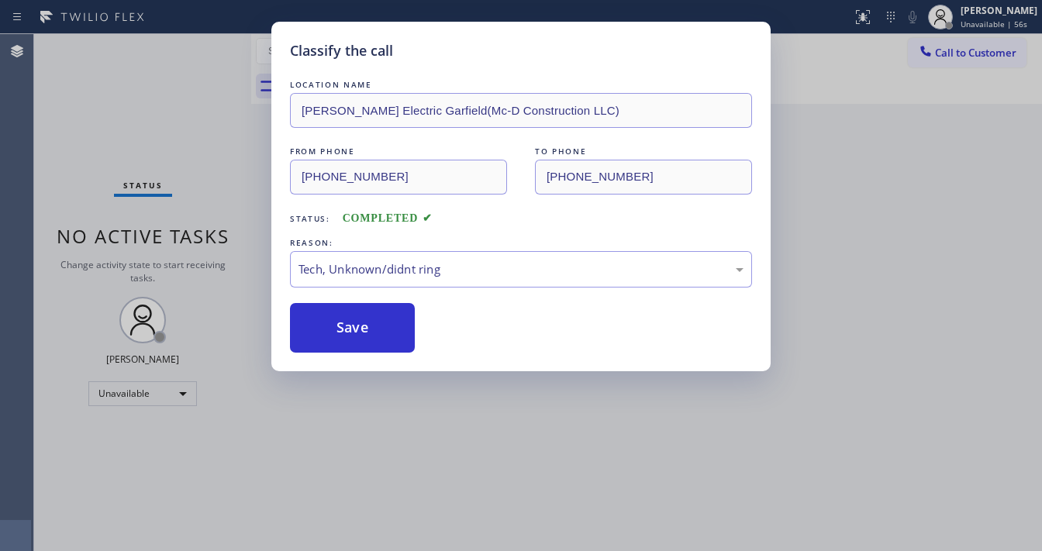
click at [201, 294] on div "Classify the call LOCATION NAME Mr Handy Electric Garfield(Mc-D Construction LL…" at bounding box center [521, 275] width 1042 height 551
click at [152, 398] on div "Unavailable" at bounding box center [142, 394] width 109 height 25
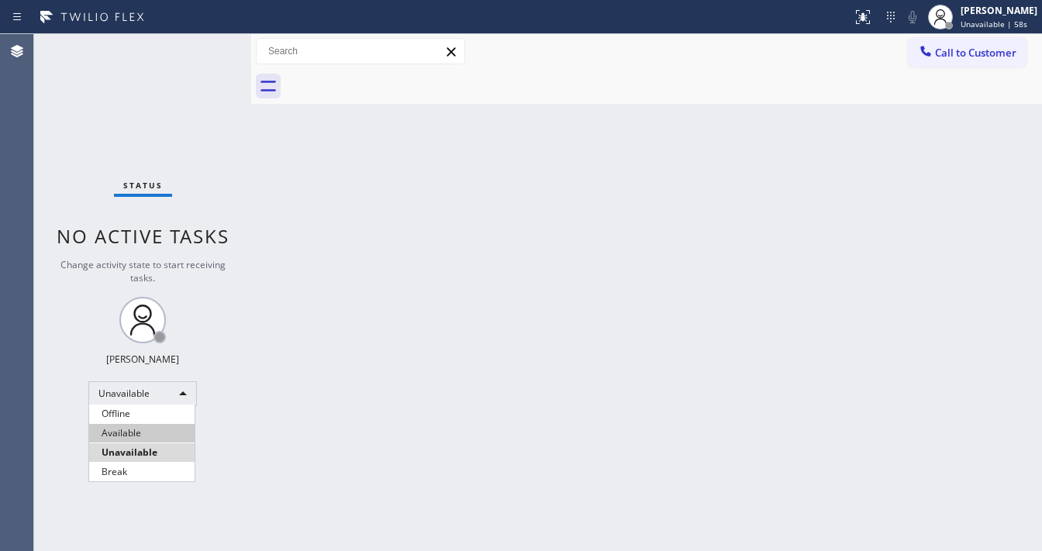
click at [136, 435] on li "Available" at bounding box center [141, 433] width 105 height 19
click at [334, 389] on div "Back to Dashboard Change Sender ID Customers Technicians Select a contact Outbo…" at bounding box center [646, 292] width 791 height 517
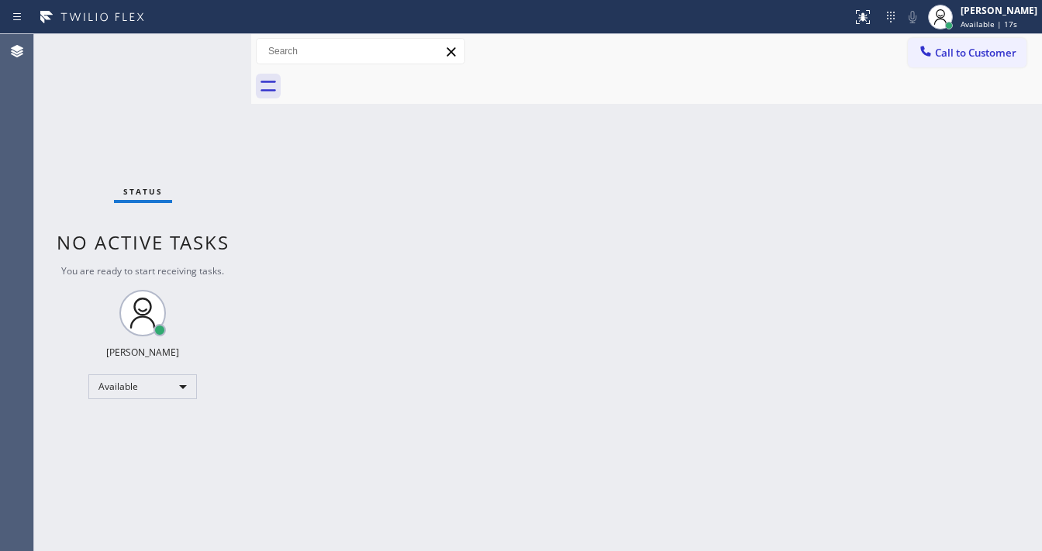
click at [220, 50] on div "Status No active tasks You are ready to start receiving tasks. Michael Javier A…" at bounding box center [142, 292] width 217 height 517
drag, startPoint x: 136, startPoint y: 126, endPoint x: 174, endPoint y: 73, distance: 65.2
click at [136, 124] on div "Status No active tasks You are ready to start receiving tasks. Michael Javier A…" at bounding box center [142, 292] width 217 height 517
click at [954, 57] on span "Call to Customer" at bounding box center [975, 53] width 81 height 14
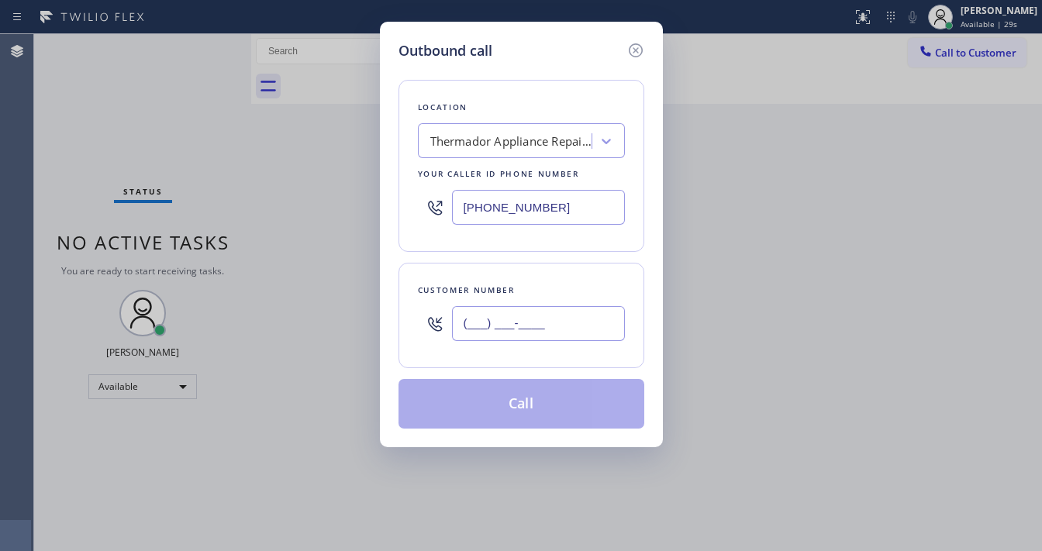
drag, startPoint x: 519, startPoint y: 316, endPoint x: 524, endPoint y: 304, distance: 12.8
click at [519, 316] on input "(___) ___-____" at bounding box center [538, 323] width 173 height 35
paste input "602) 568-9156"
type input "(602) 568-9156"
click at [554, 214] on input "(425) 242-3889" at bounding box center [538, 207] width 173 height 35
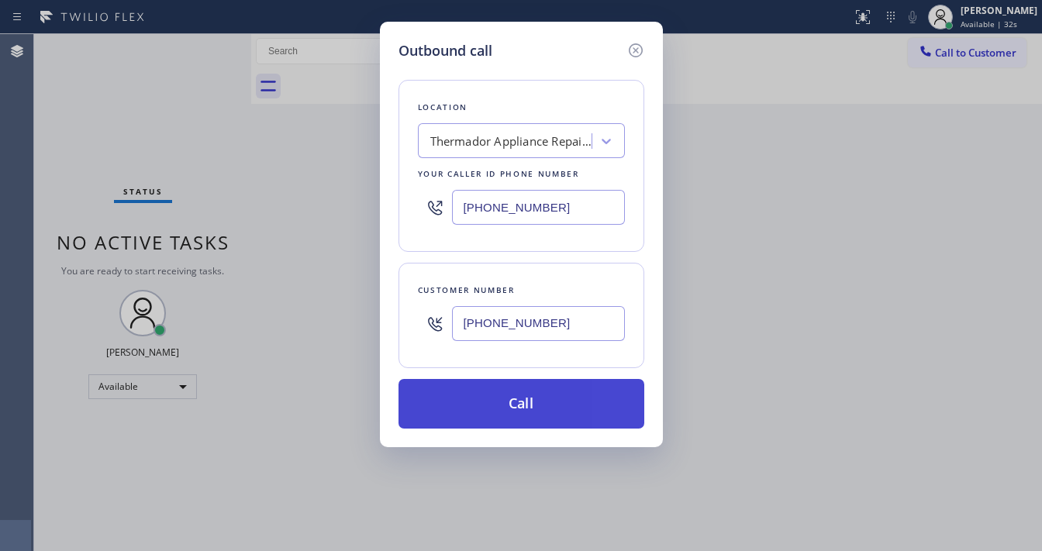
paste input "602) 536-831"
type input "(602) 536-8319"
click at [484, 391] on button "Call" at bounding box center [522, 404] width 246 height 50
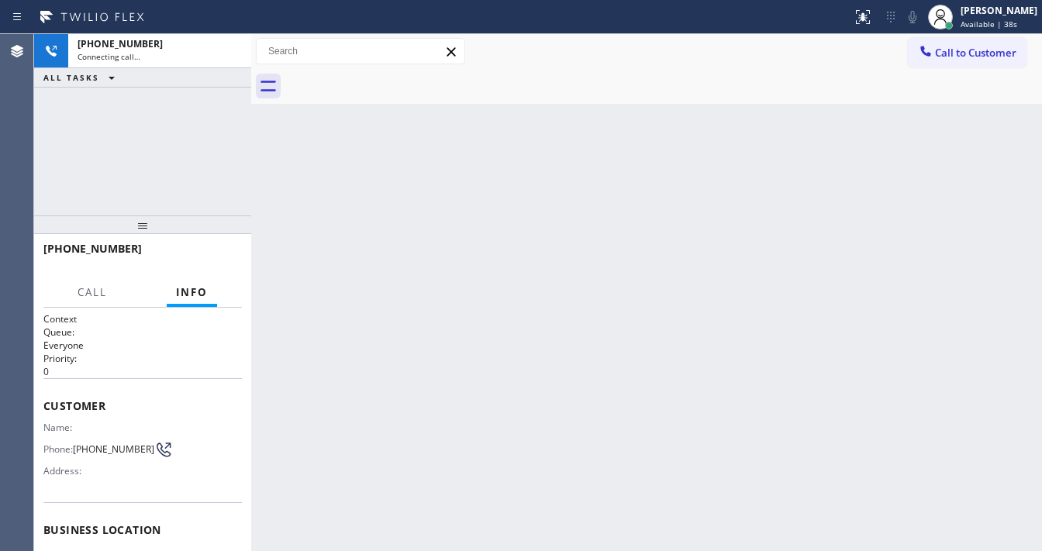
drag, startPoint x: 423, startPoint y: 548, endPoint x: 428, endPoint y: 557, distance: 10.1
click at [428, 551] on html "Status report No issues detected If you experience an issue, please download th…" at bounding box center [521, 275] width 1042 height 551
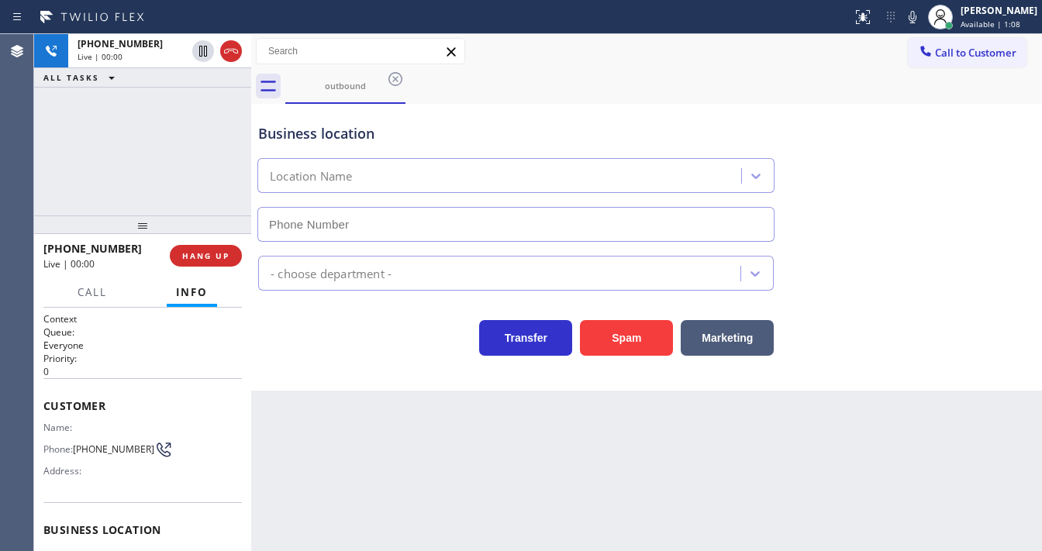
type input "(602) 536-8319"
click at [61, 159] on div "+16025689156 Live | 00:00 ALL TASKS ALL TASKS ACTIVE TASKS TASKS IN WRAP UP" at bounding box center [142, 124] width 217 height 181
click at [633, 330] on button "Spam" at bounding box center [626, 338] width 93 height 36
click at [211, 261] on button "HANG UP" at bounding box center [206, 256] width 72 height 22
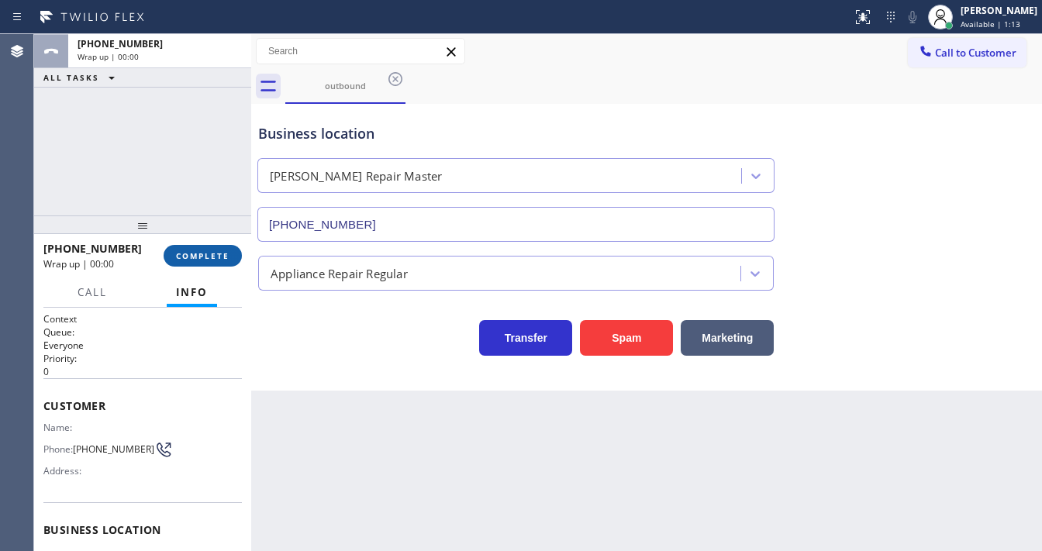
click at [211, 261] on span "COMPLETE" at bounding box center [203, 255] width 54 height 11
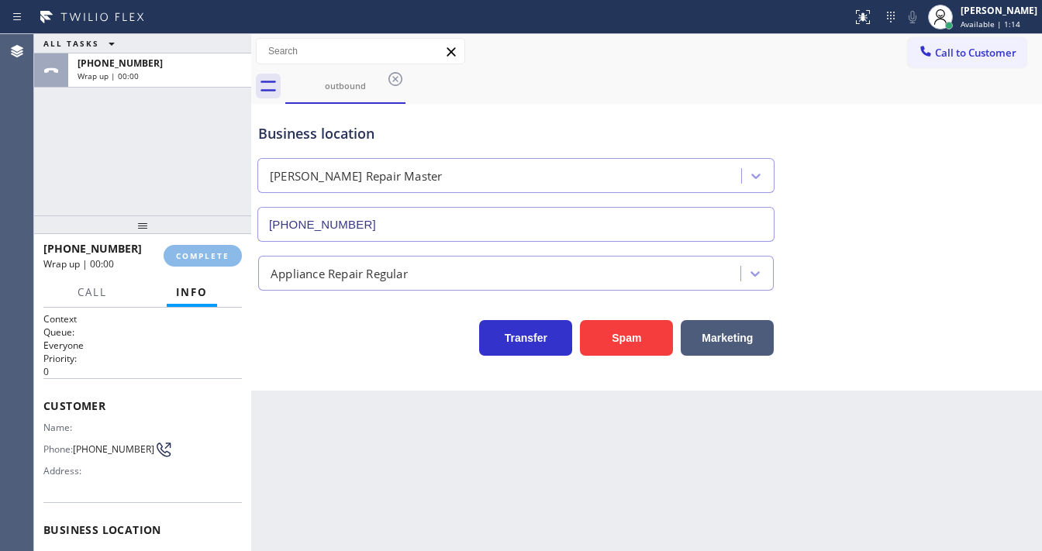
click at [358, 265] on div "Appliance Repair Regular" at bounding box center [339, 273] width 137 height 18
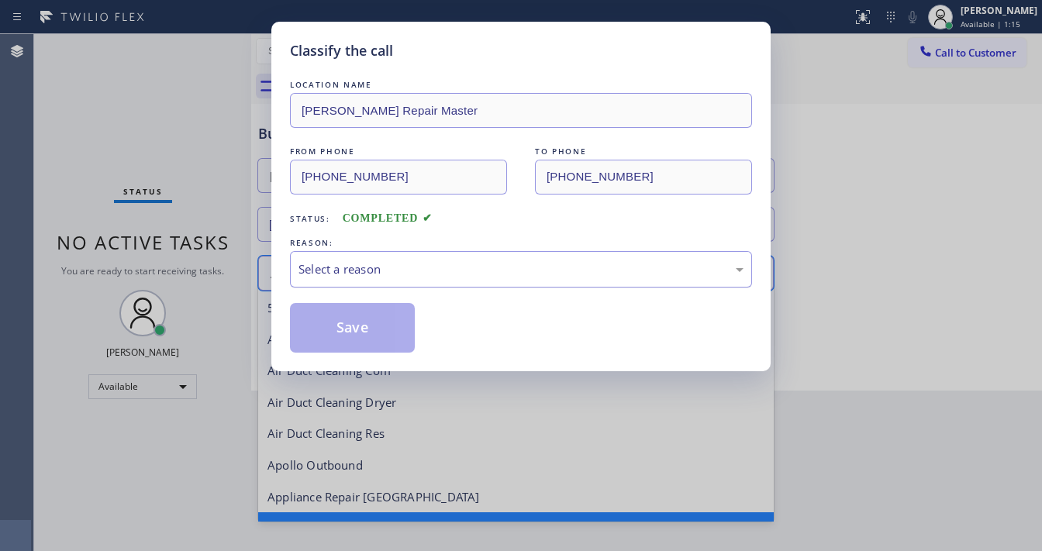
scroll to position [33, 0]
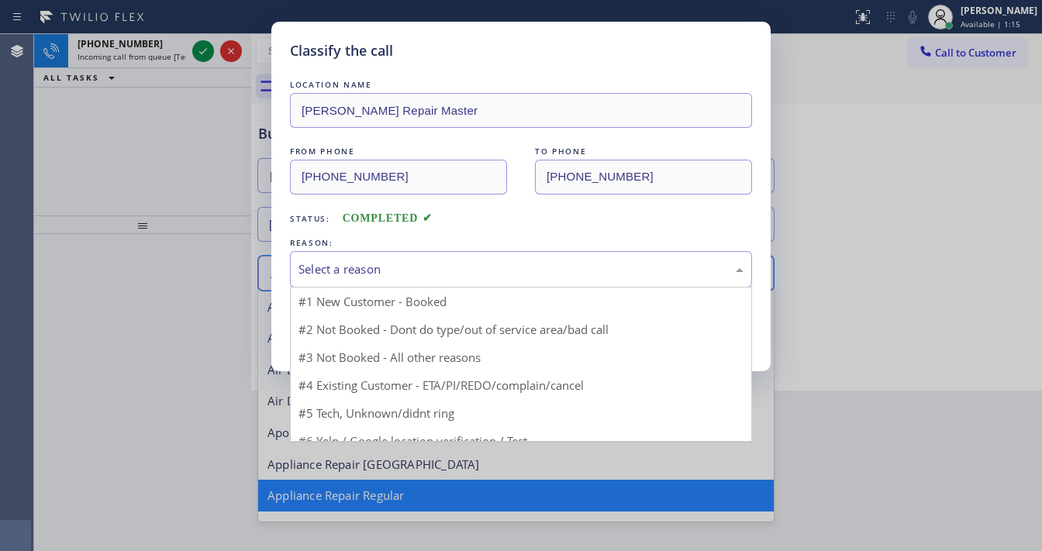
click at [385, 279] on div "Select a reason" at bounding box center [521, 269] width 462 height 36
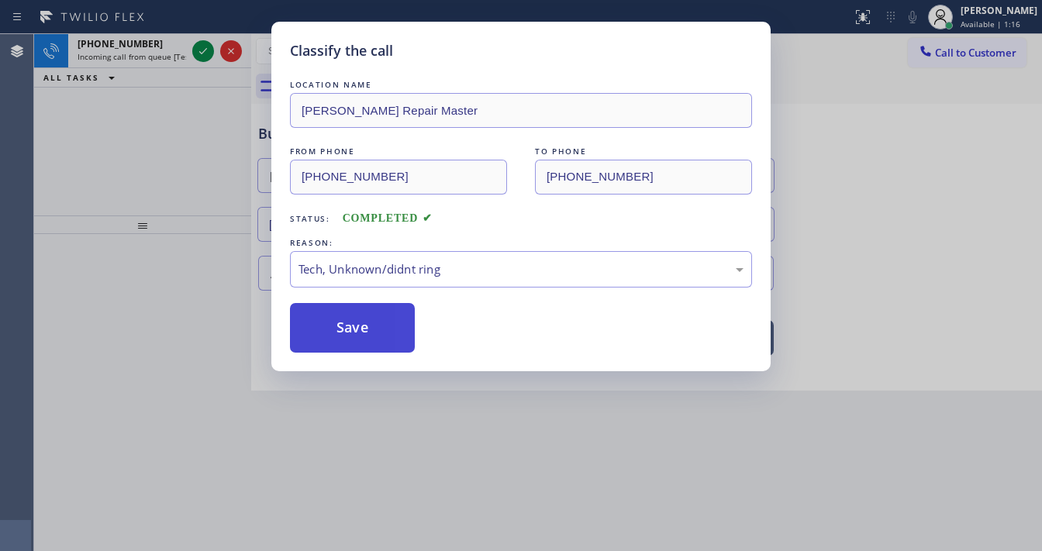
click at [360, 334] on button "Save" at bounding box center [352, 328] width 125 height 50
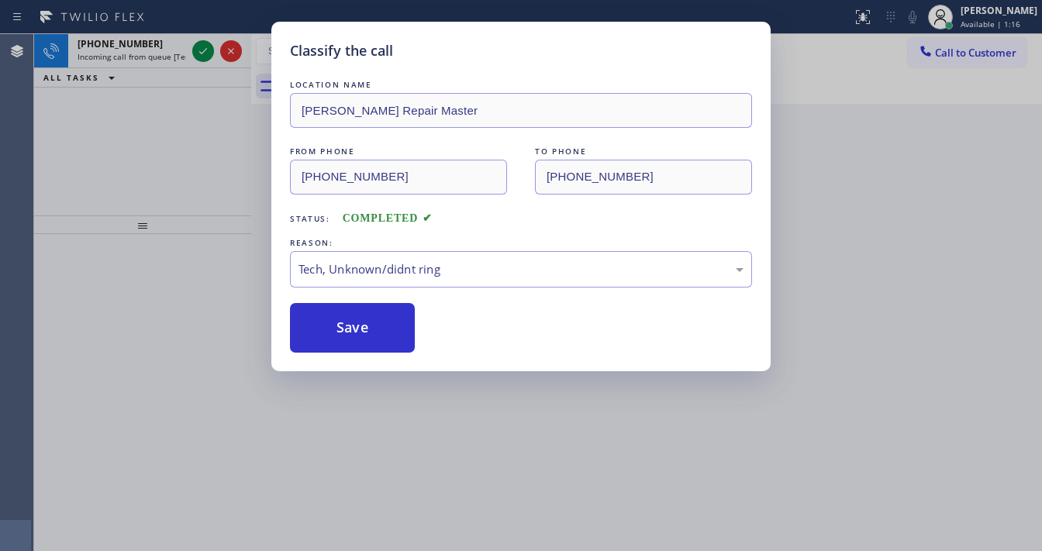
drag, startPoint x: 243, startPoint y: 108, endPoint x: 205, endPoint y: 74, distance: 50.6
click at [243, 107] on div "Classify the call LOCATION NAME Moses KitchenAid Repair Master FROM PHONE (602)…" at bounding box center [521, 275] width 1042 height 551
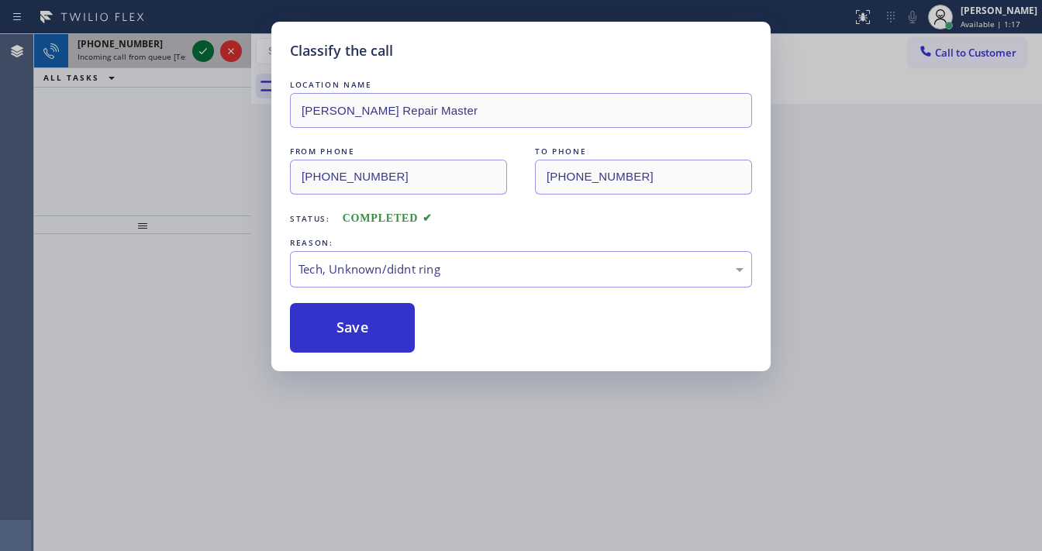
click at [199, 54] on icon at bounding box center [203, 51] width 19 height 19
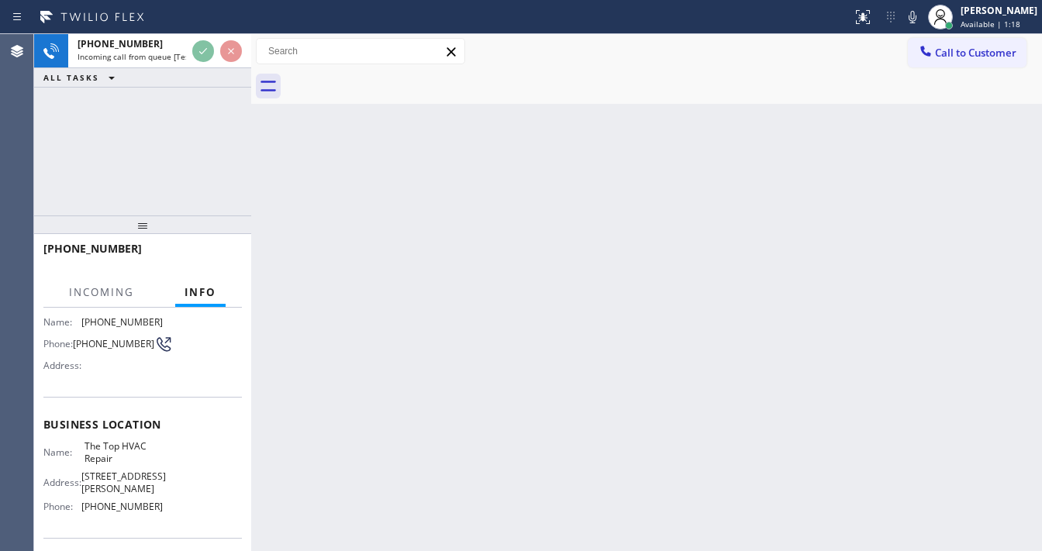
scroll to position [124, 0]
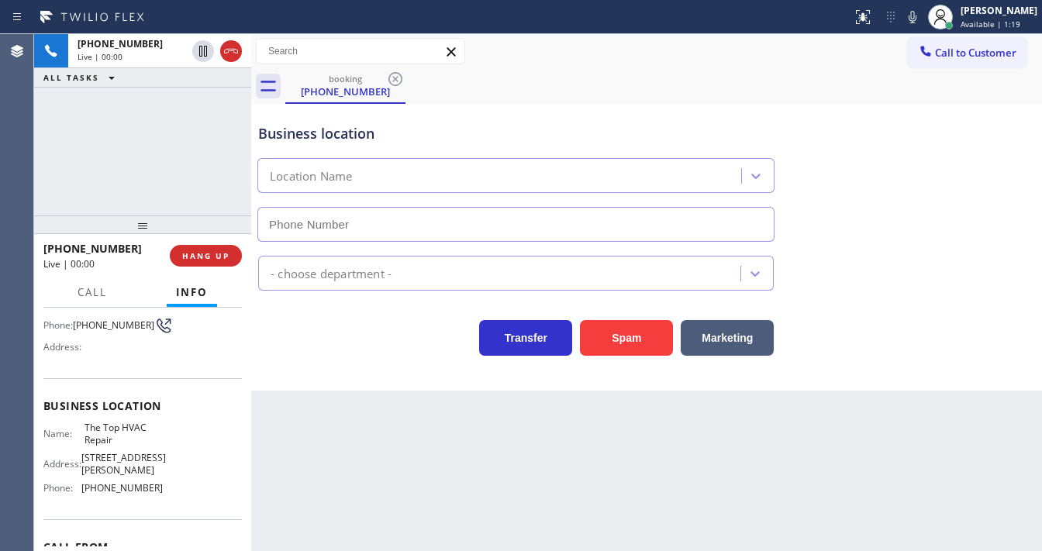
type input "(415) 993-4329"
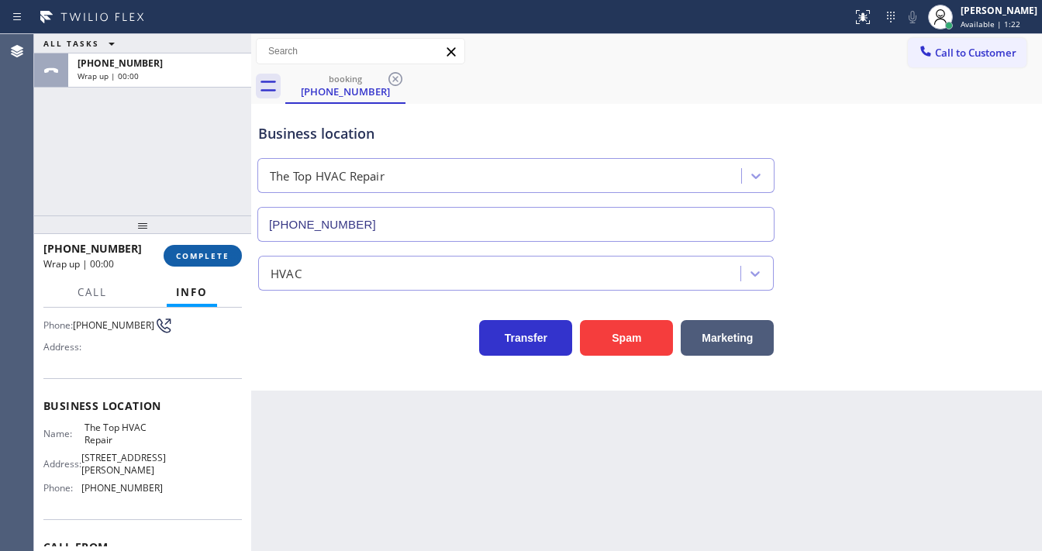
click at [226, 261] on button "COMPLETE" at bounding box center [203, 256] width 78 height 22
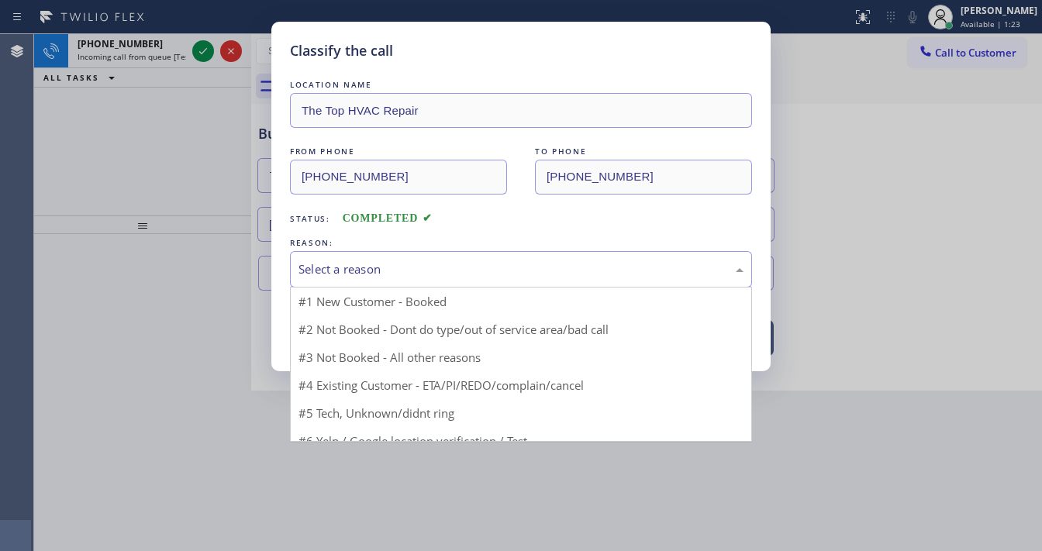
drag, startPoint x: 362, startPoint y: 274, endPoint x: 368, endPoint y: 282, distance: 10.1
click at [363, 275] on div "Select a reason" at bounding box center [521, 270] width 445 height 18
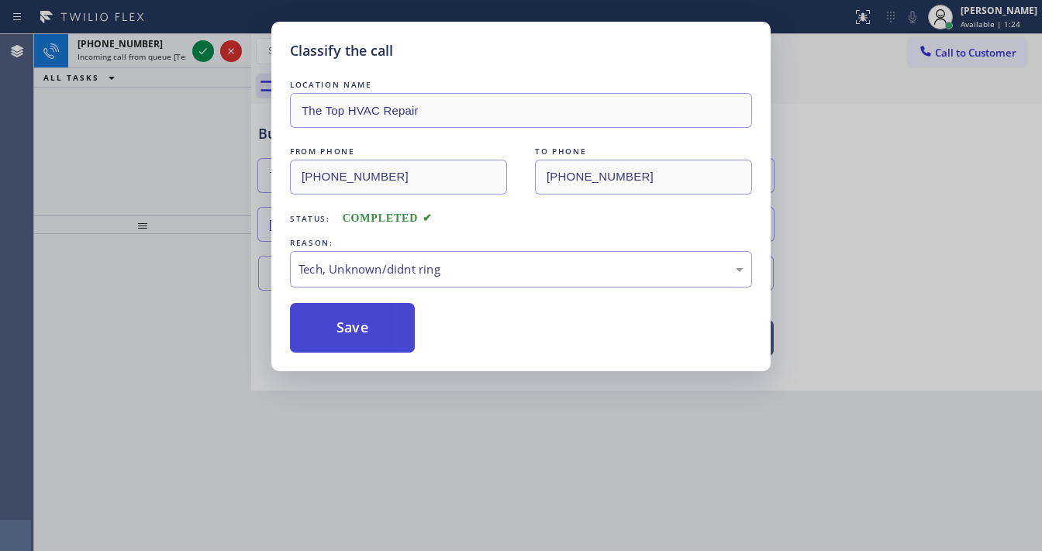
drag, startPoint x: 356, startPoint y: 326, endPoint x: 353, endPoint y: 314, distance: 12.0
click at [357, 325] on button "Save" at bounding box center [352, 328] width 125 height 50
click at [357, 323] on button "Save" at bounding box center [352, 328] width 125 height 50
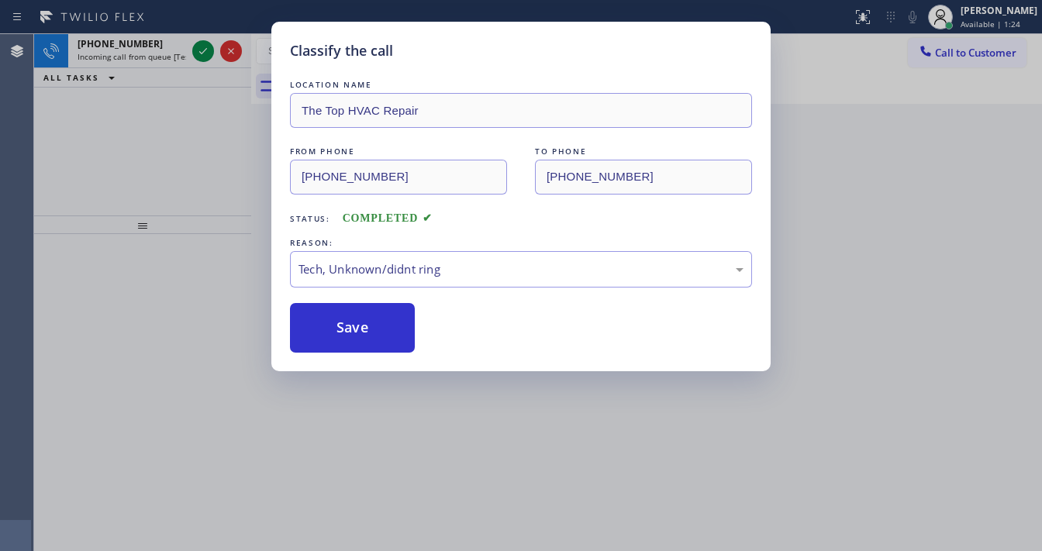
click at [202, 51] on div "Classify the call LOCATION NAME The Top HVAC Repair FROM PHONE (415) 273-1260 T…" at bounding box center [521, 275] width 1042 height 551
click at [200, 50] on div "Classify the call LOCATION NAME The Top HVAC Repair FROM PHONE (415) 273-1260 T…" at bounding box center [521, 275] width 1042 height 551
click at [200, 50] on div "Classify the call LOCATION NAME Brothers Electric FROM PHONE (856) 341-6917 TO …" at bounding box center [538, 292] width 1008 height 517
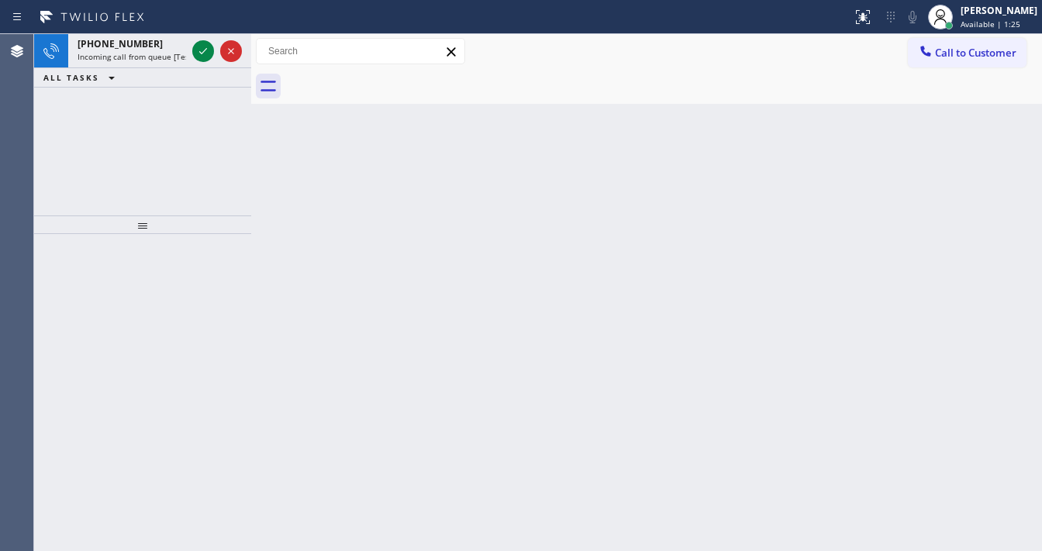
click at [200, 50] on icon at bounding box center [203, 51] width 19 height 19
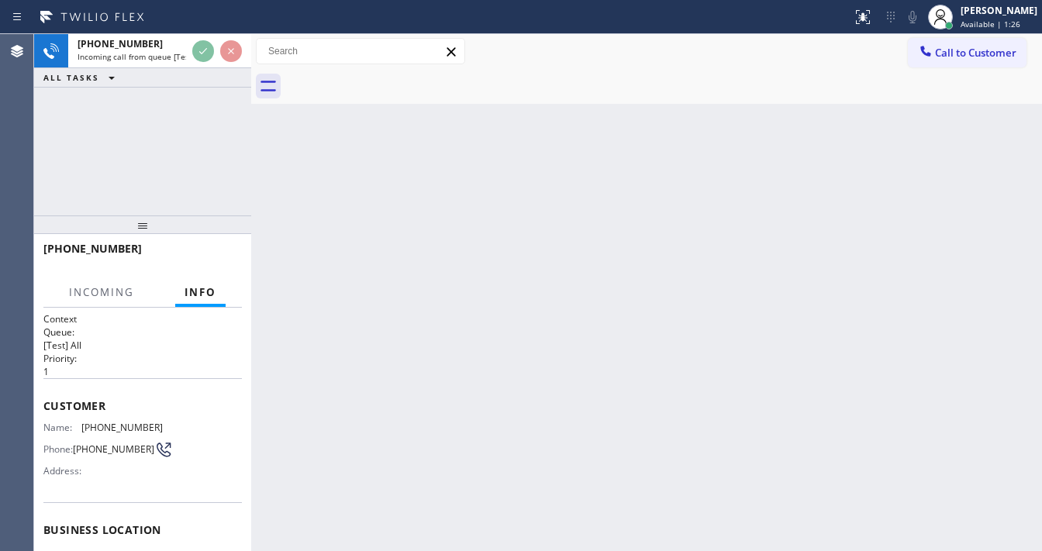
scroll to position [62, 0]
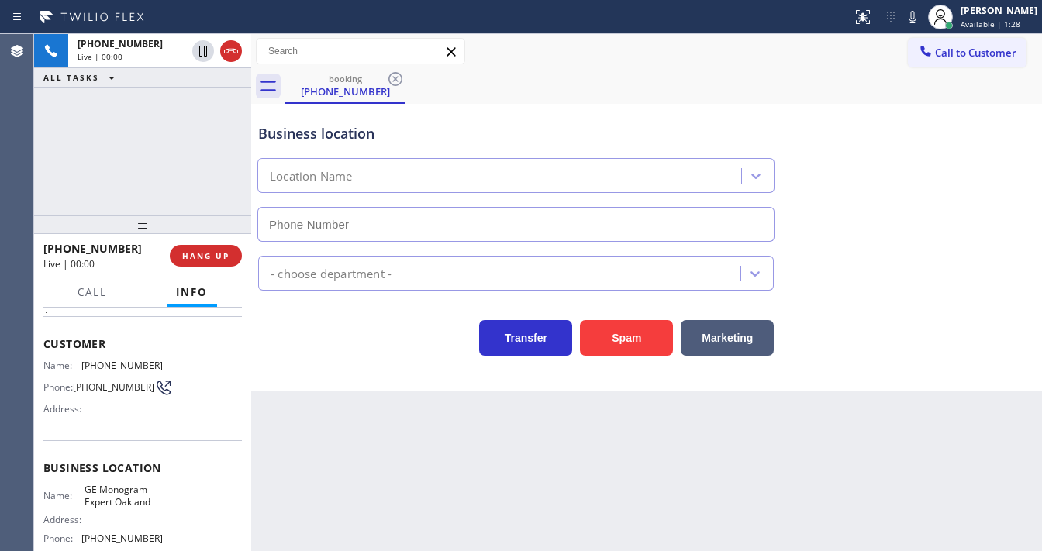
type input "(341) 222-1346"
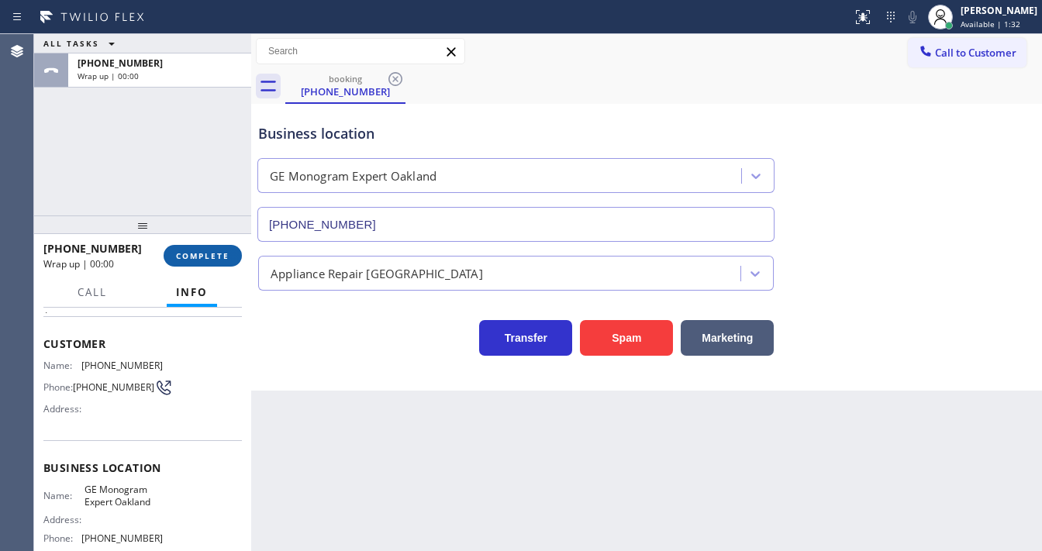
click at [212, 251] on span "COMPLETE" at bounding box center [203, 255] width 54 height 11
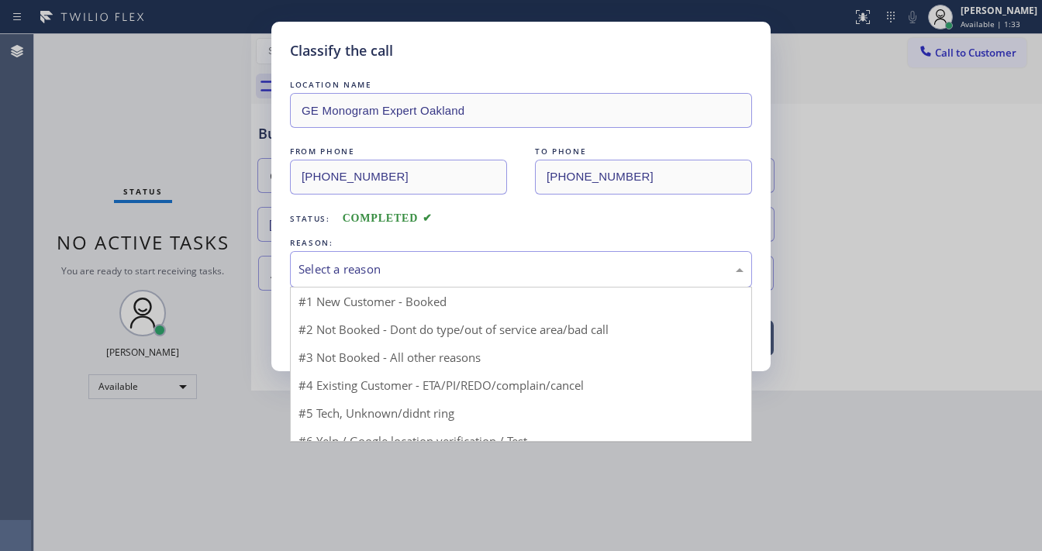
drag, startPoint x: 340, startPoint y: 271, endPoint x: 372, endPoint y: 321, distance: 58.9
click at [341, 271] on div "Select a reason" at bounding box center [521, 270] width 445 height 18
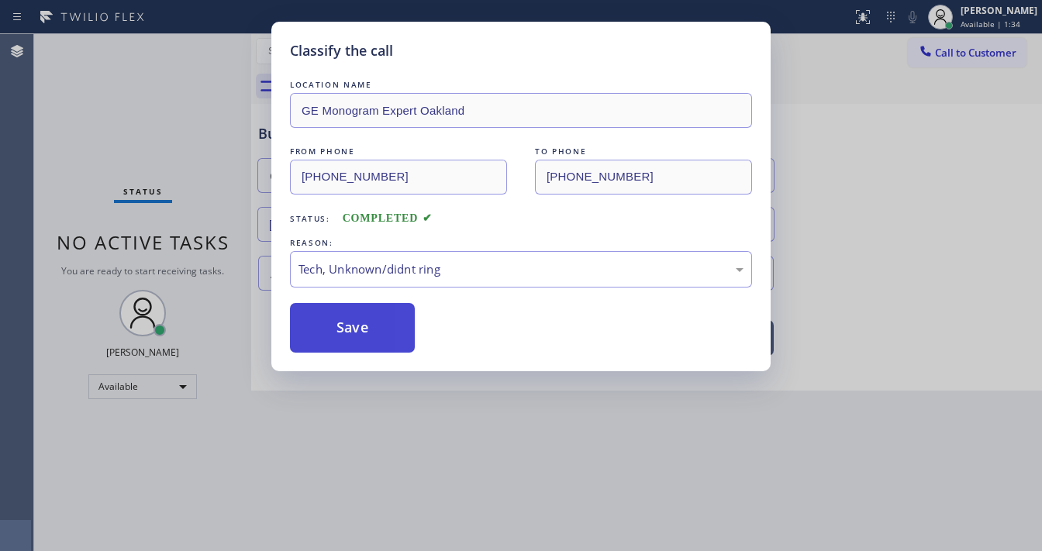
click at [369, 335] on button "Save" at bounding box center [352, 328] width 125 height 50
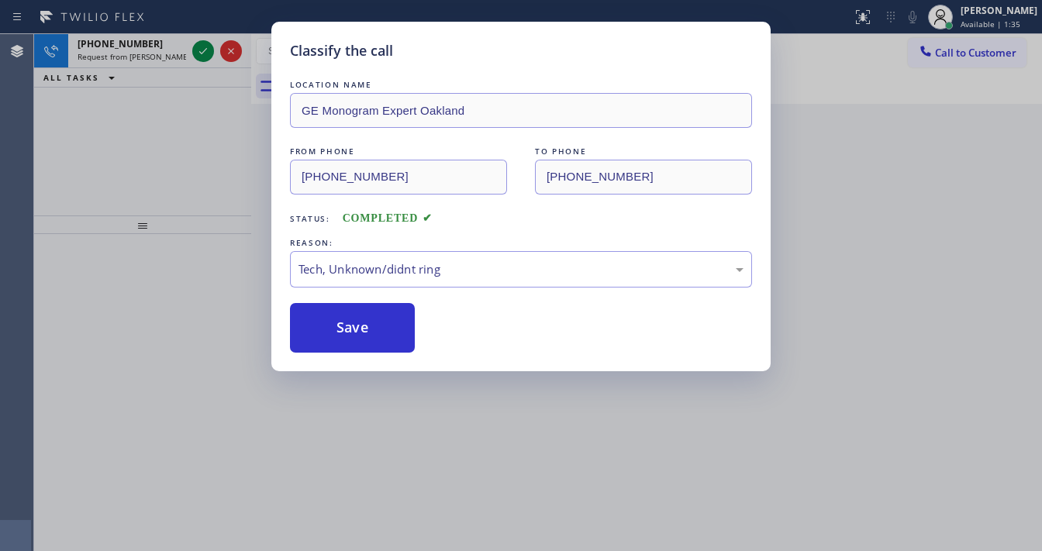
click at [942, 164] on div "Classify the call LOCATION NAME GE Monogram Expert Oakland FROM PHONE (469) 529…" at bounding box center [521, 275] width 1042 height 551
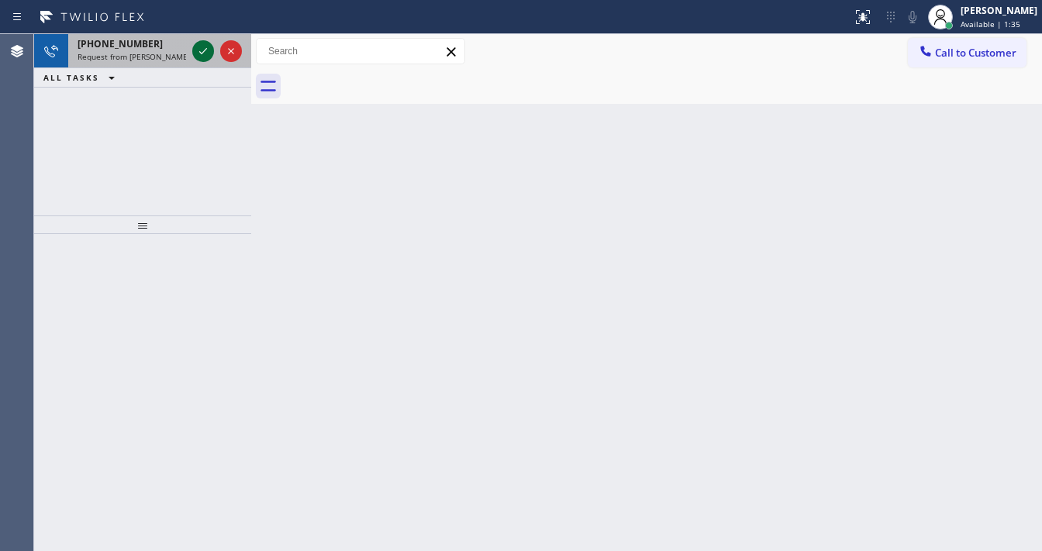
click at [208, 51] on icon at bounding box center [203, 51] width 19 height 19
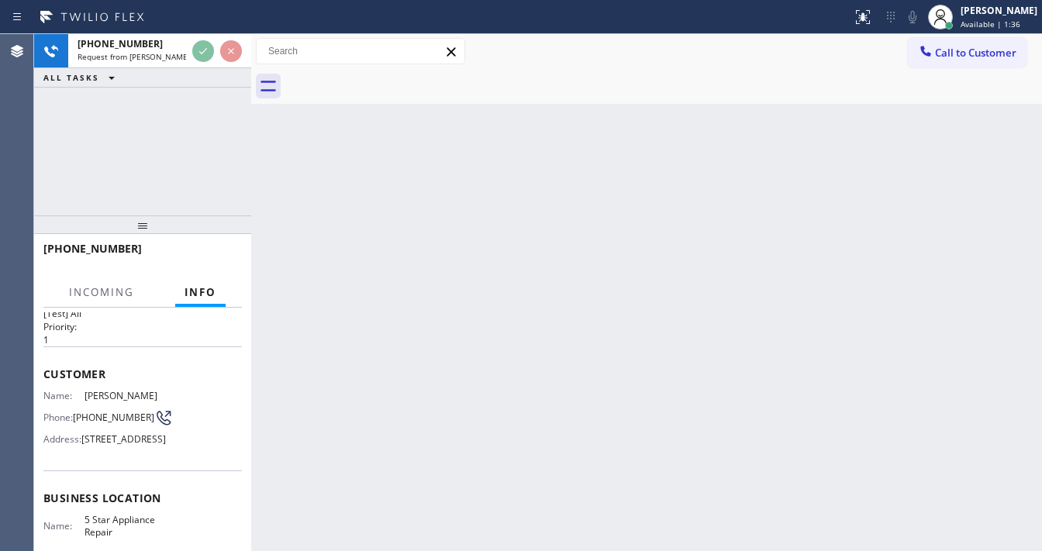
scroll to position [62, 0]
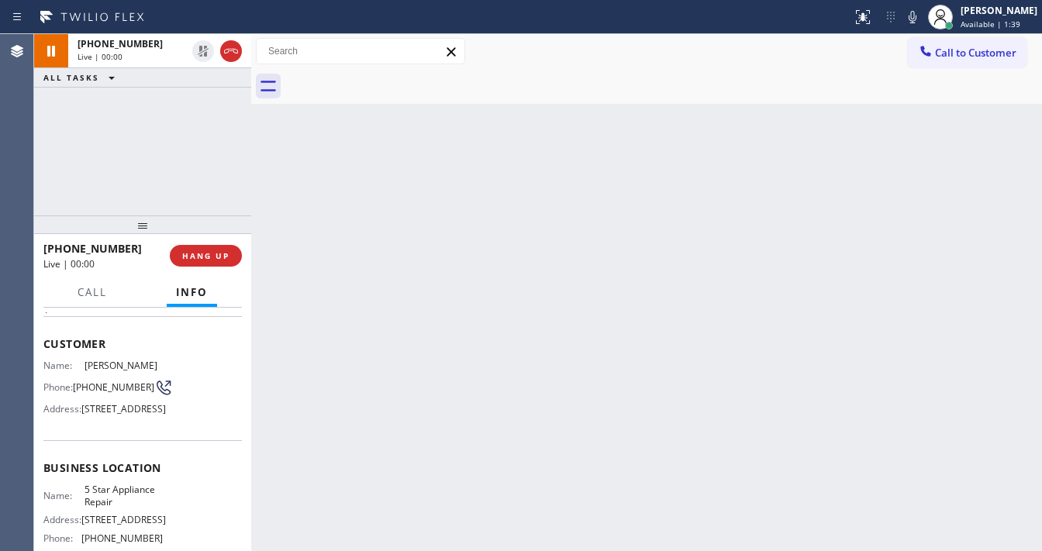
click at [40, 188] on div "+15743205434 Live | 00:00 ALL TASKS ALL TASKS ACTIVE TASKS TASKS IN WRAP UP" at bounding box center [142, 124] width 217 height 181
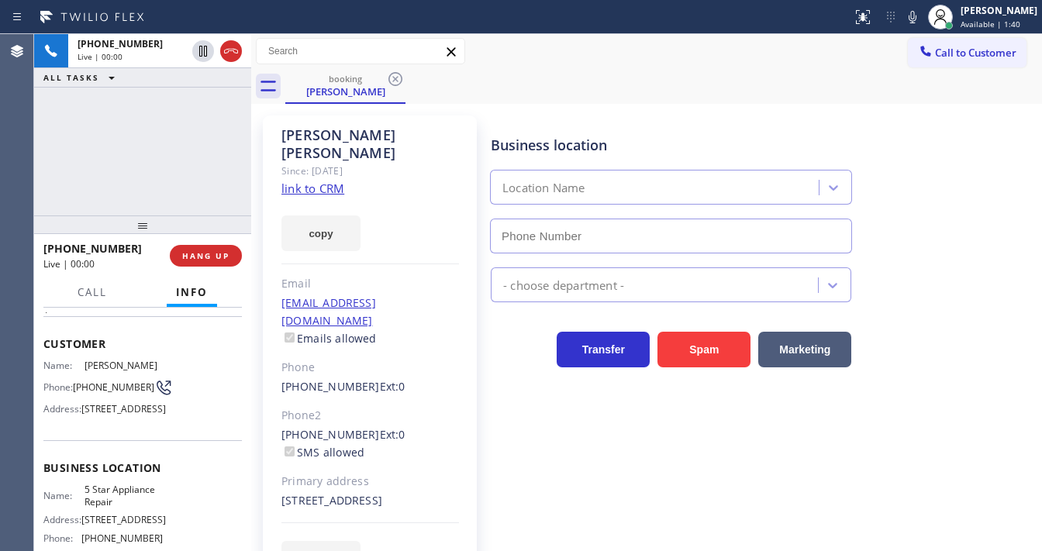
type input "(855) 731-4952"
click at [313, 181] on link "link to CRM" at bounding box center [313, 189] width 63 height 16
click at [192, 119] on div "+15743205434 Live | 01:43 ALL TASKS ALL TASKS ACTIVE TASKS TASKS IN WRAP UP" at bounding box center [142, 124] width 217 height 181
drag, startPoint x: 834, startPoint y: 54, endPoint x: 862, endPoint y: 41, distance: 30.2
click at [834, 56] on div "Call to Customer Outbound call Location Moses KitchenAid Repair Master Your cal…" at bounding box center [646, 51] width 791 height 27
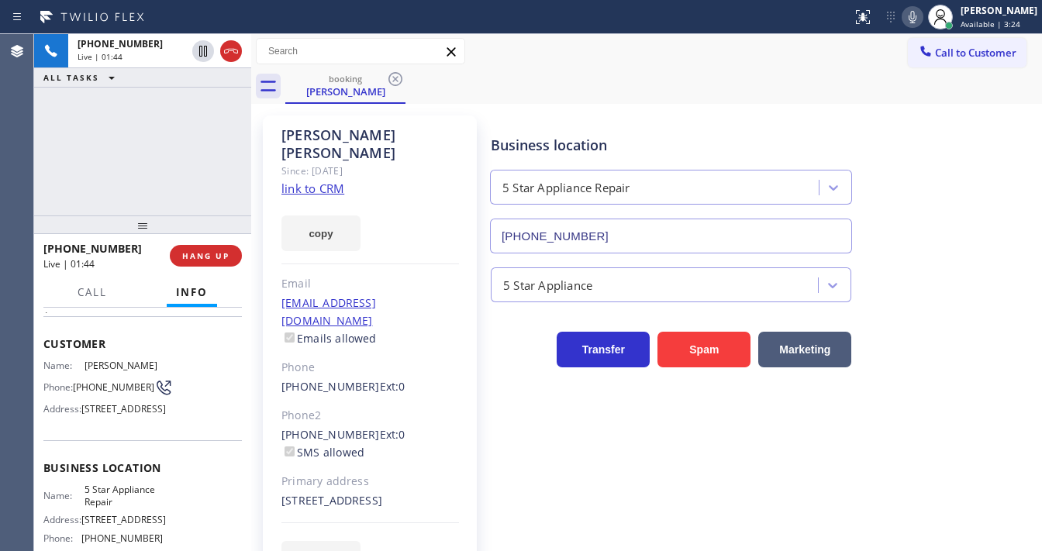
click at [918, 16] on icon at bounding box center [912, 17] width 19 height 19
click at [154, 130] on div "+15743205434 Live | 01:47 ALL TASKS ALL TASKS ACTIVE TASKS TASKS IN WRAP UP" at bounding box center [142, 124] width 217 height 181
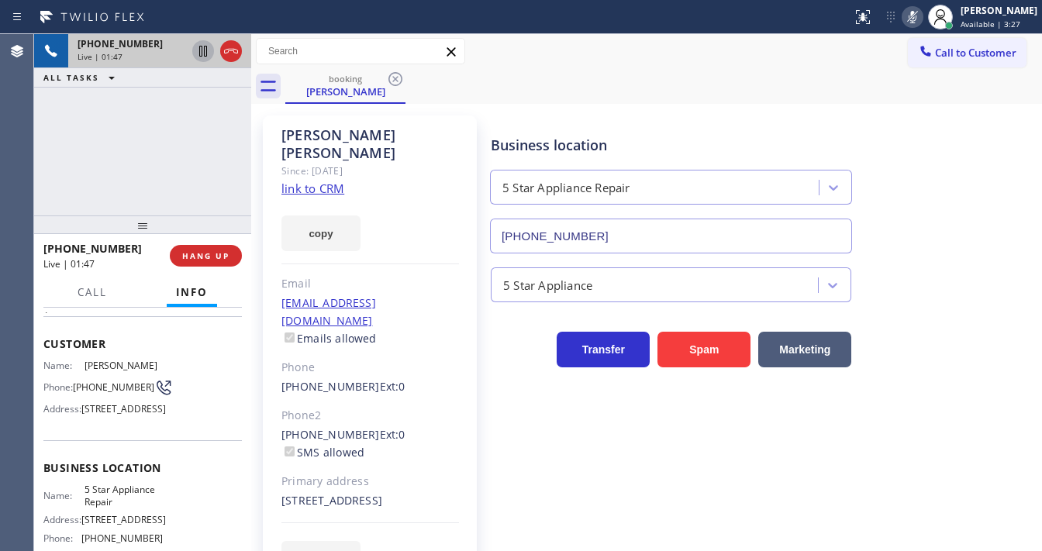
click at [202, 55] on icon at bounding box center [203, 51] width 8 height 11
click at [53, 159] on div "+15743205434 Live | 02:00 ALL TASKS ALL TASKS ACTIVE TASKS TASKS IN WRAP UP" at bounding box center [142, 124] width 217 height 181
click at [202, 53] on icon at bounding box center [203, 51] width 11 height 11
click at [913, 19] on div at bounding box center [913, 17] width 22 height 19
click at [125, 137] on div "+15743205434 Live | 02:27 ALL TASKS ALL TASKS ACTIVE TASKS TASKS IN WRAP UP" at bounding box center [142, 124] width 217 height 181
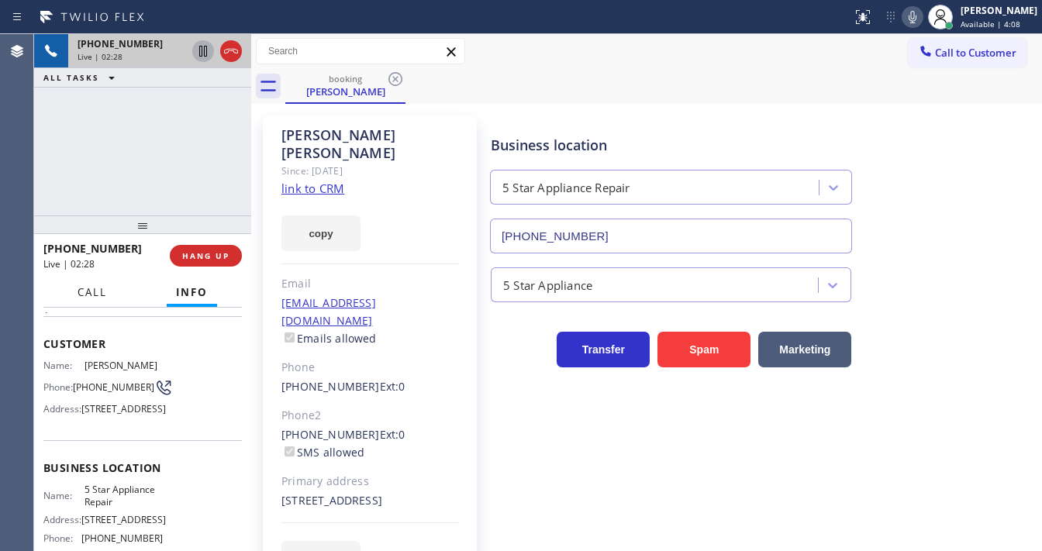
click at [96, 299] on button "Call" at bounding box center [92, 293] width 48 height 30
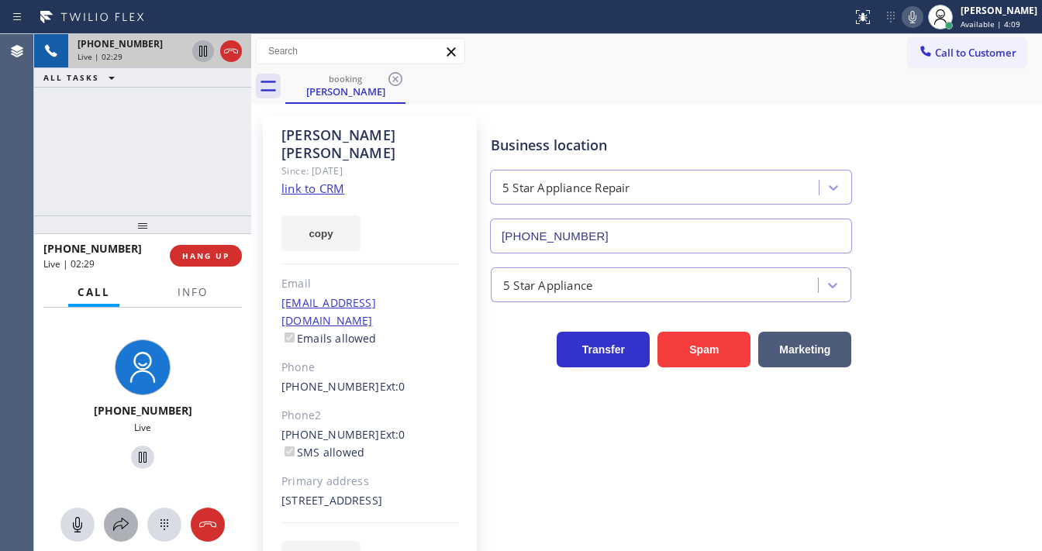
click at [127, 524] on icon at bounding box center [121, 525] width 19 height 19
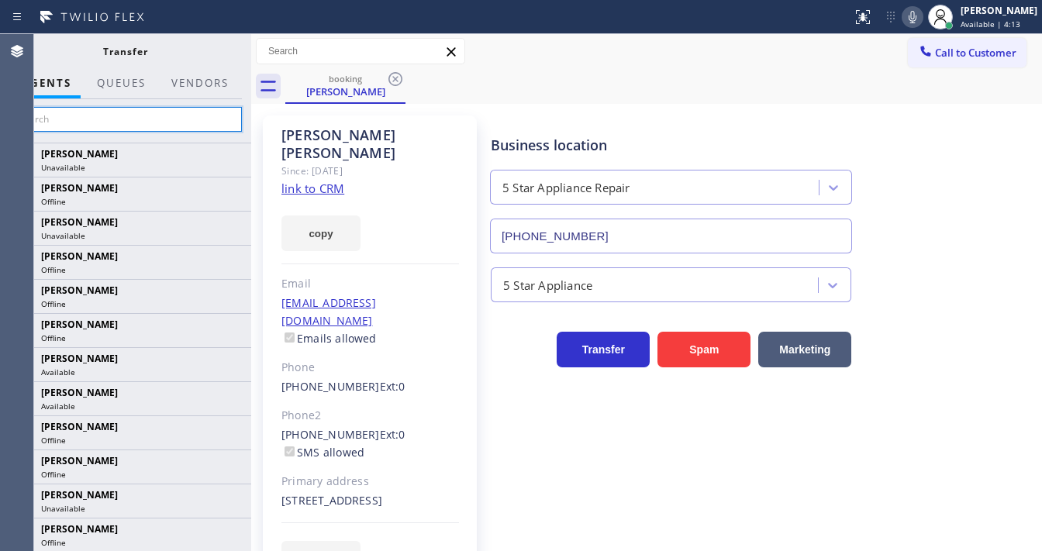
click at [98, 116] on input "text" at bounding box center [125, 119] width 233 height 25
paste input "Anastasiia K"
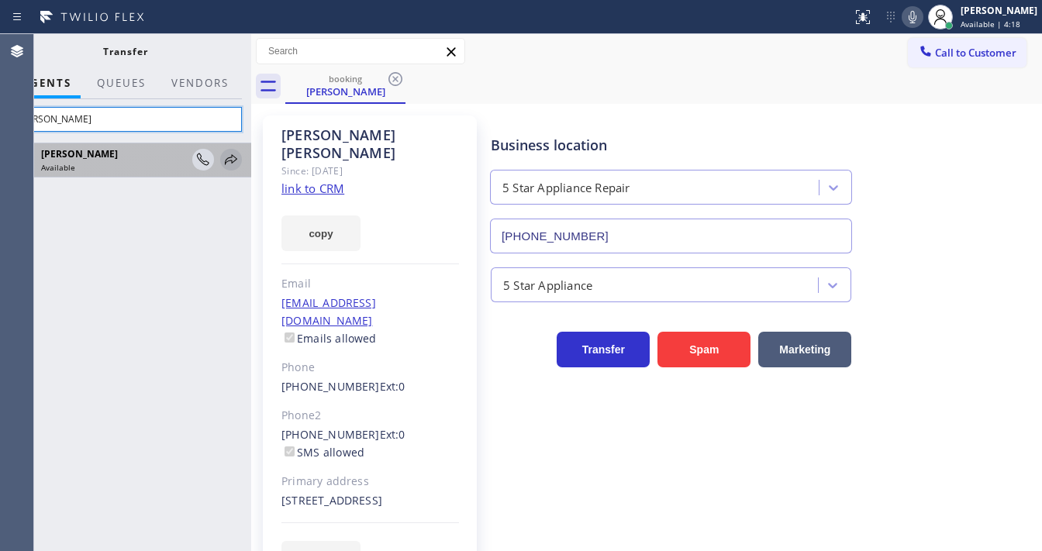
type input "Anastasiia K"
click at [223, 162] on icon at bounding box center [231, 159] width 19 height 19
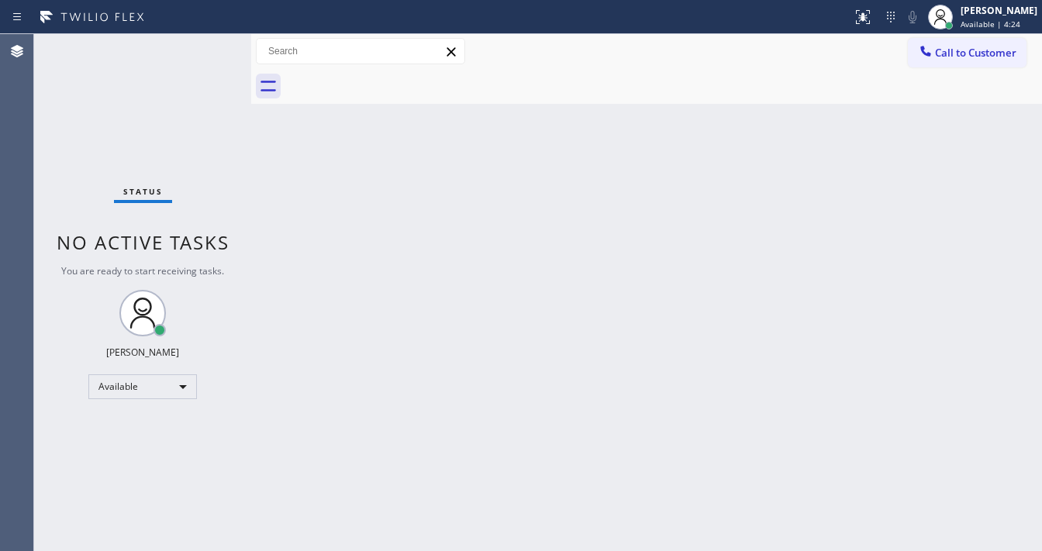
click at [208, 48] on div "Status No active tasks You are ready to start receiving tasks. Michael Javier A…" at bounding box center [142, 292] width 217 height 517
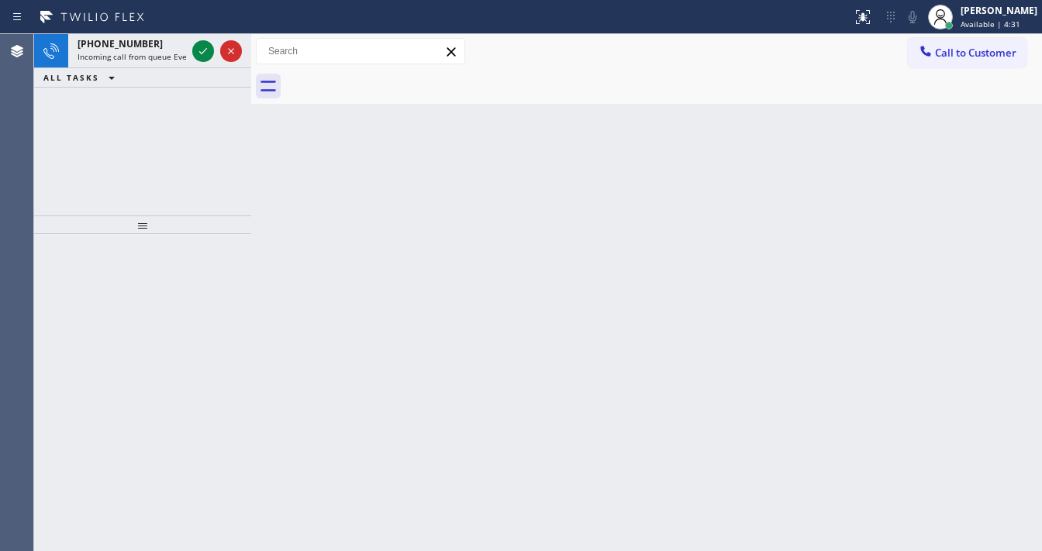
click at [50, 92] on div "+12816918792 Incoming call from queue Everybody ALL TASKS ALL TASKS ACTIVE TASK…" at bounding box center [142, 124] width 217 height 181
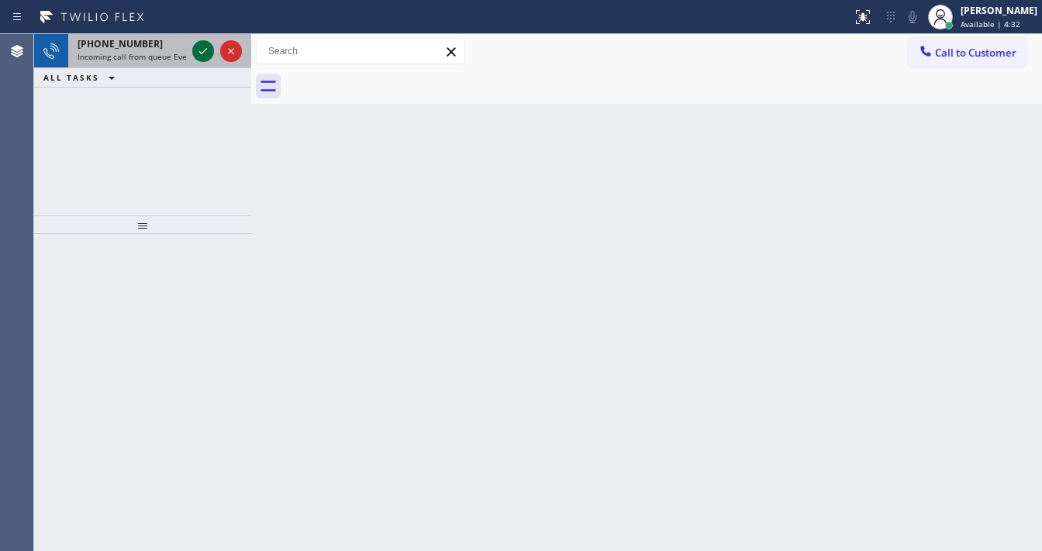
click at [199, 52] on icon at bounding box center [203, 51] width 19 height 19
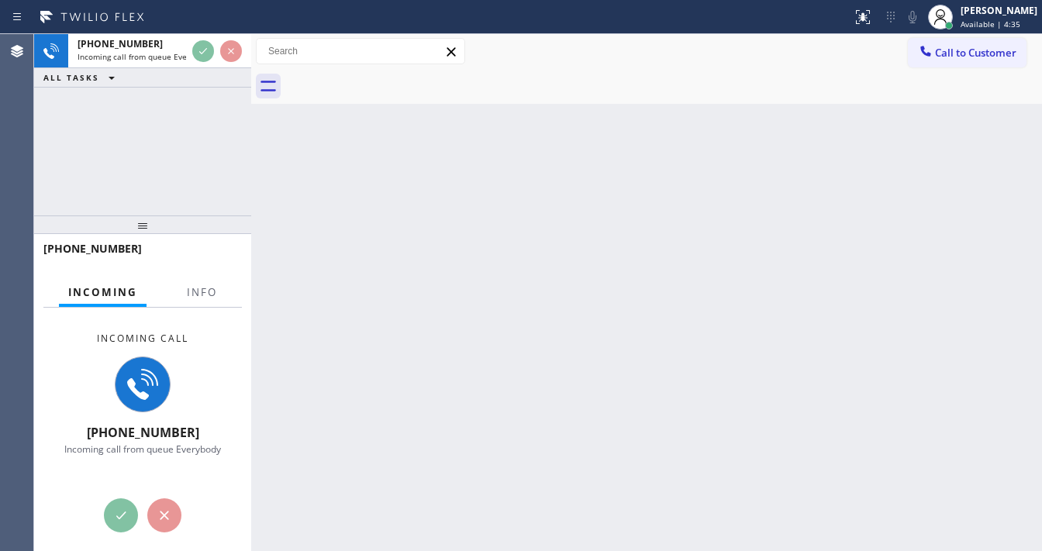
click at [16, 223] on div "Agent Desktop" at bounding box center [16, 292] width 33 height 517
click at [195, 292] on span "Info" at bounding box center [202, 292] width 30 height 14
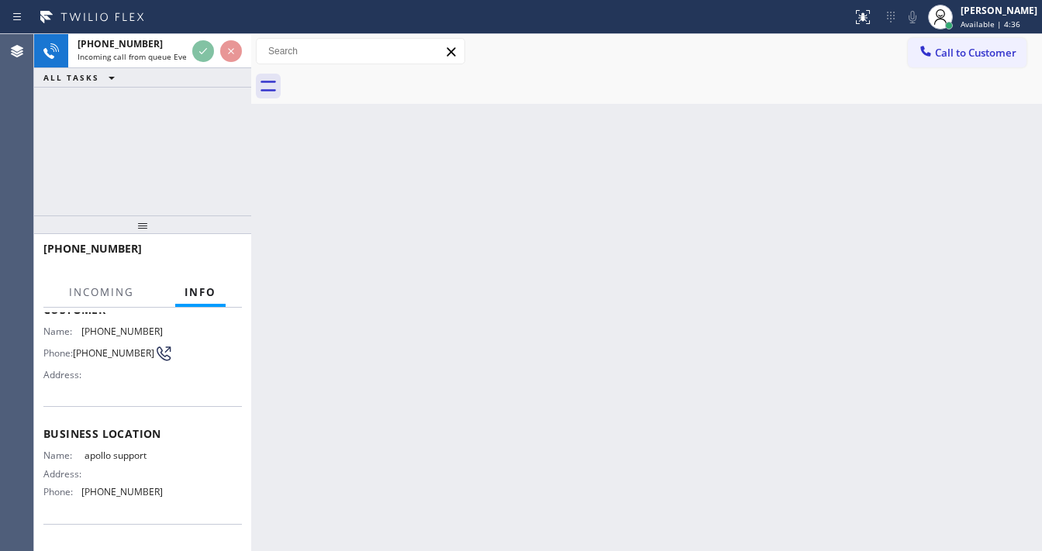
scroll to position [186, 0]
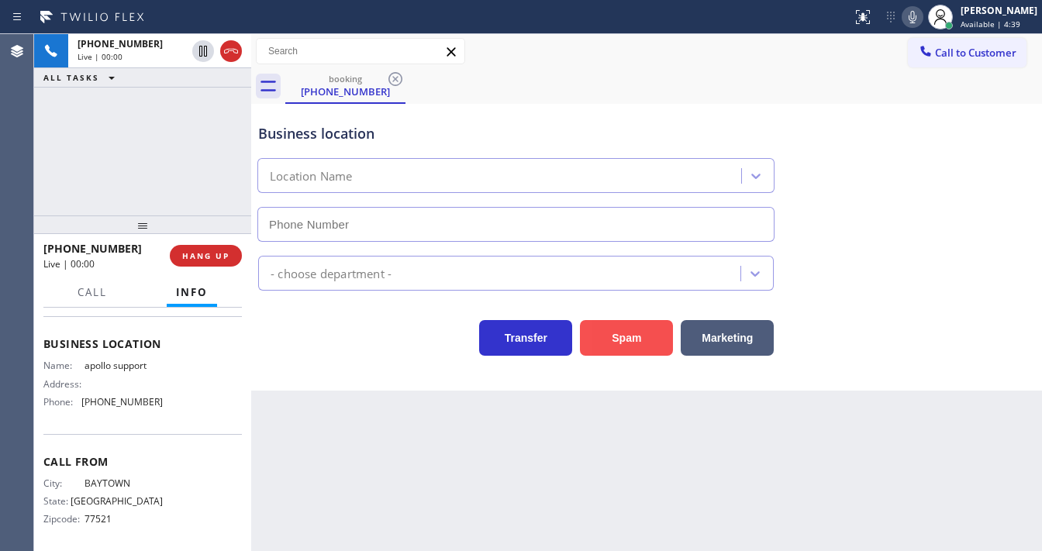
type input "(281) 394-0832"
click at [606, 342] on button "Spam" at bounding box center [626, 338] width 93 height 36
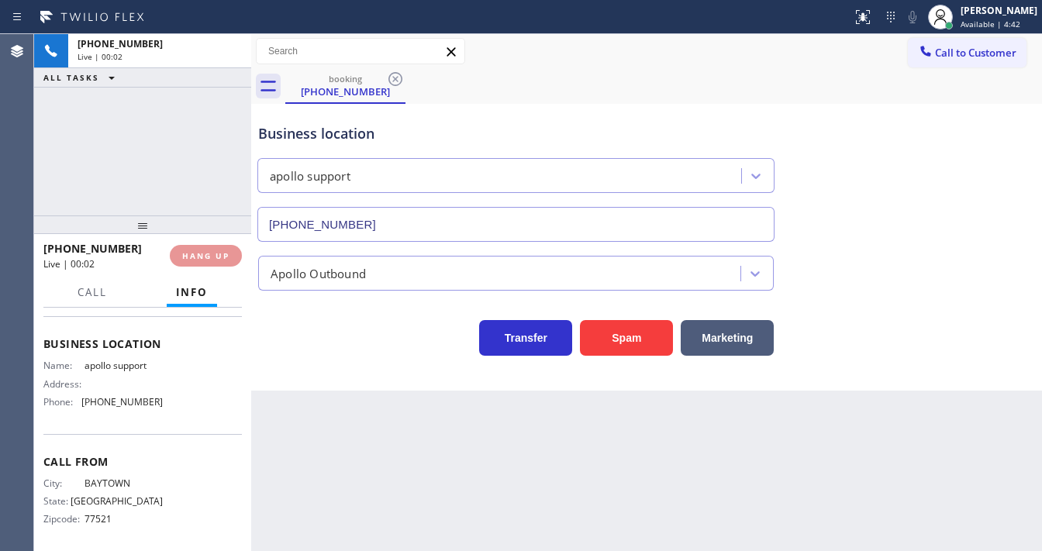
click at [203, 171] on div "+12816918792 Live | 00:02 ALL TASKS ALL TASKS ACTIVE TASKS TASKS IN WRAP UP" at bounding box center [142, 124] width 217 height 181
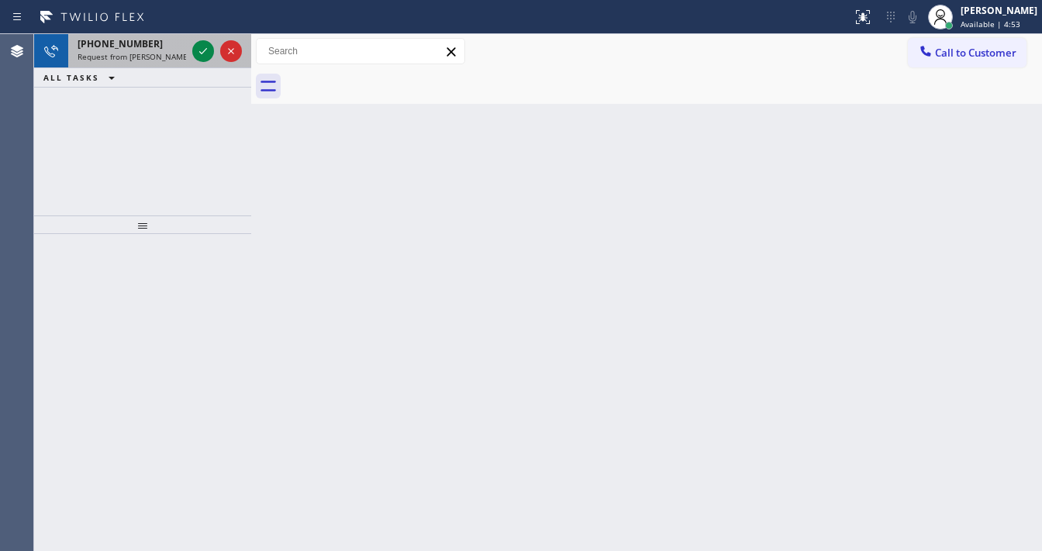
drag, startPoint x: 112, startPoint y: 40, endPoint x: 177, endPoint y: 54, distance: 66.6
click at [112, 40] on span "+16462858205" at bounding box center [120, 43] width 85 height 13
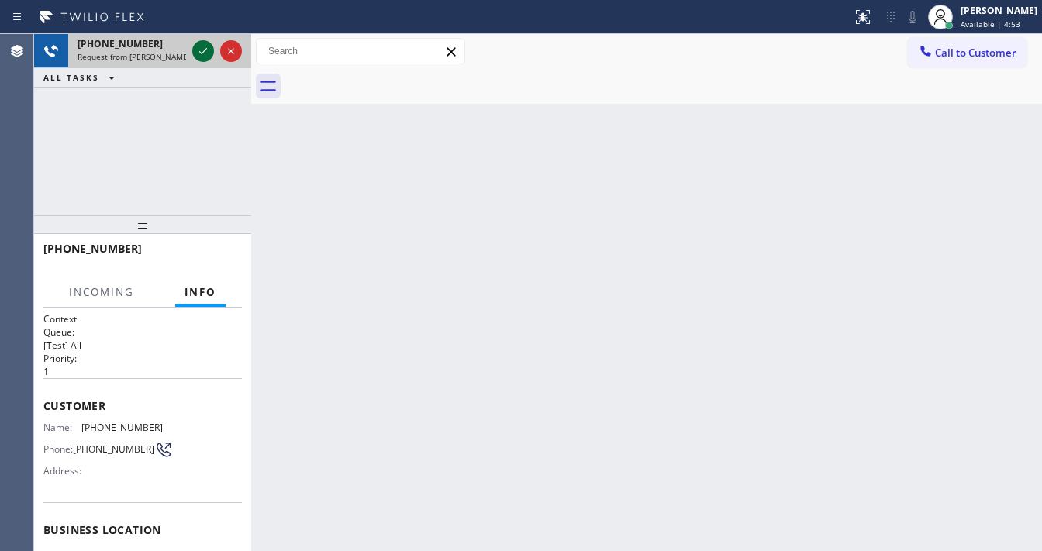
click at [195, 54] on icon at bounding box center [203, 51] width 19 height 19
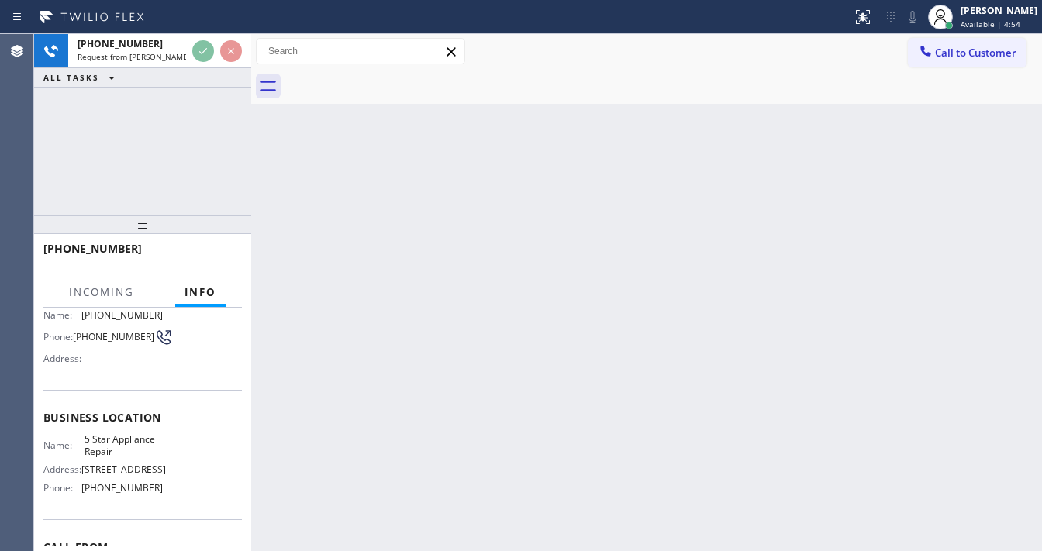
scroll to position [124, 0]
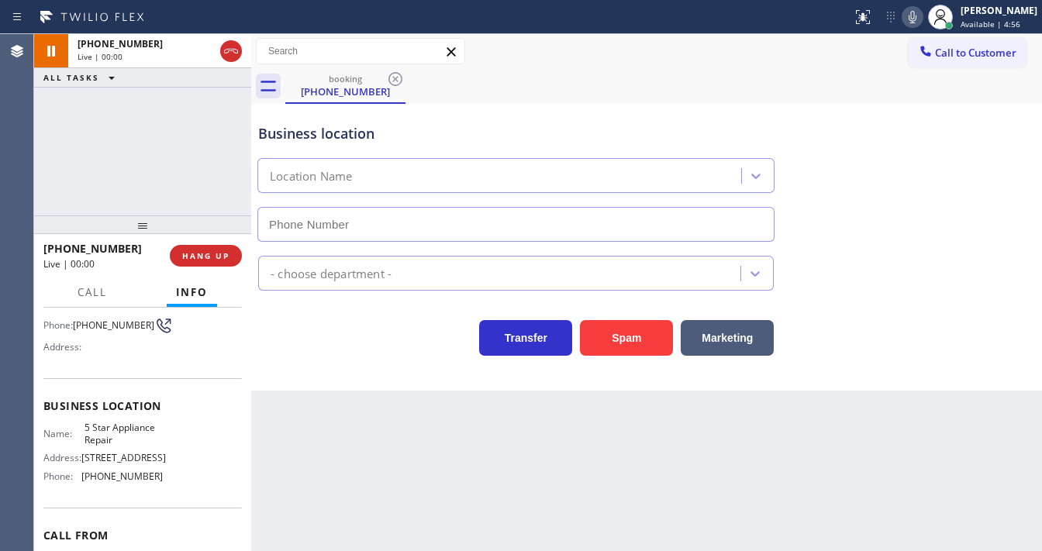
type input "(855) 731-4952"
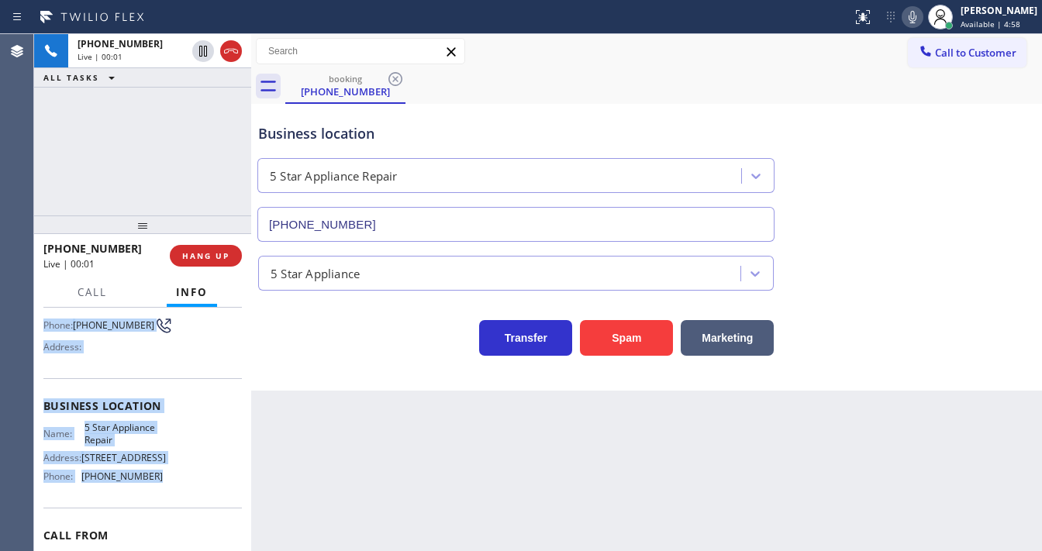
drag, startPoint x: 43, startPoint y: 342, endPoint x: 171, endPoint y: 479, distance: 186.6
click at [171, 479] on div "Context Queue: [Test] All Priority: 1 Customer Name: (646) 285-8205 Phone: (646…" at bounding box center [142, 406] width 199 height 437
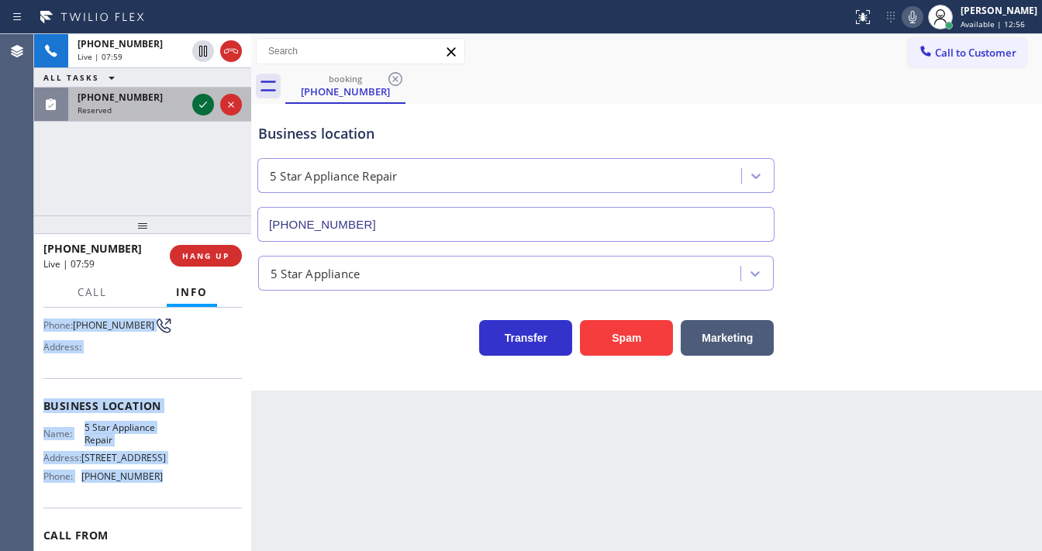
click at [205, 110] on icon at bounding box center [203, 104] width 19 height 19
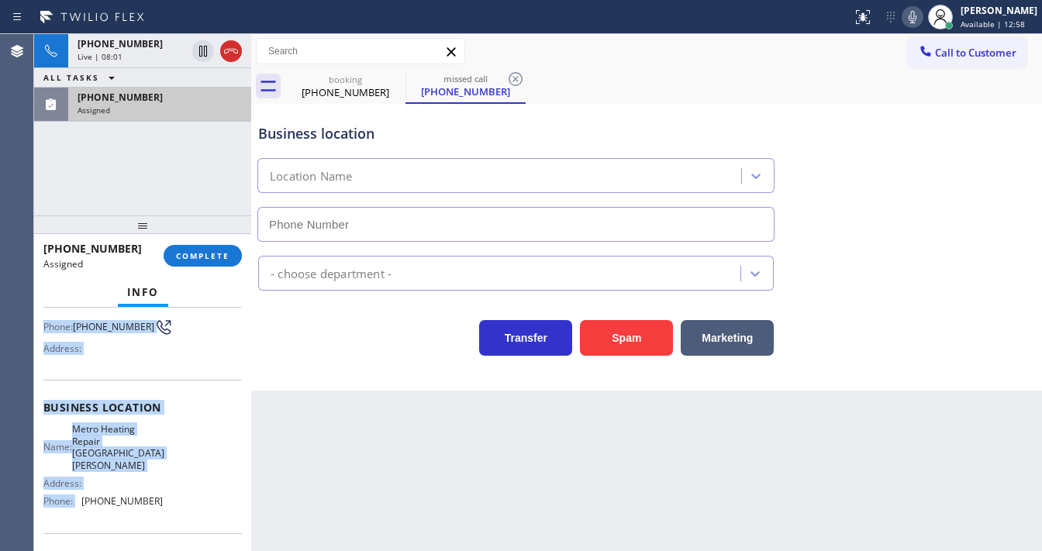
type input "(424) 401-3925"
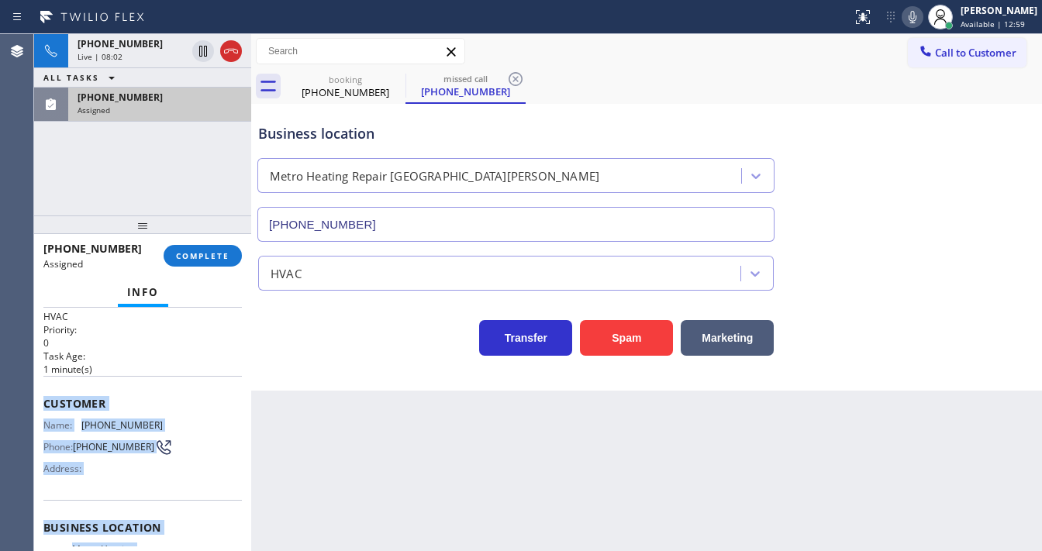
scroll to position [0, 0]
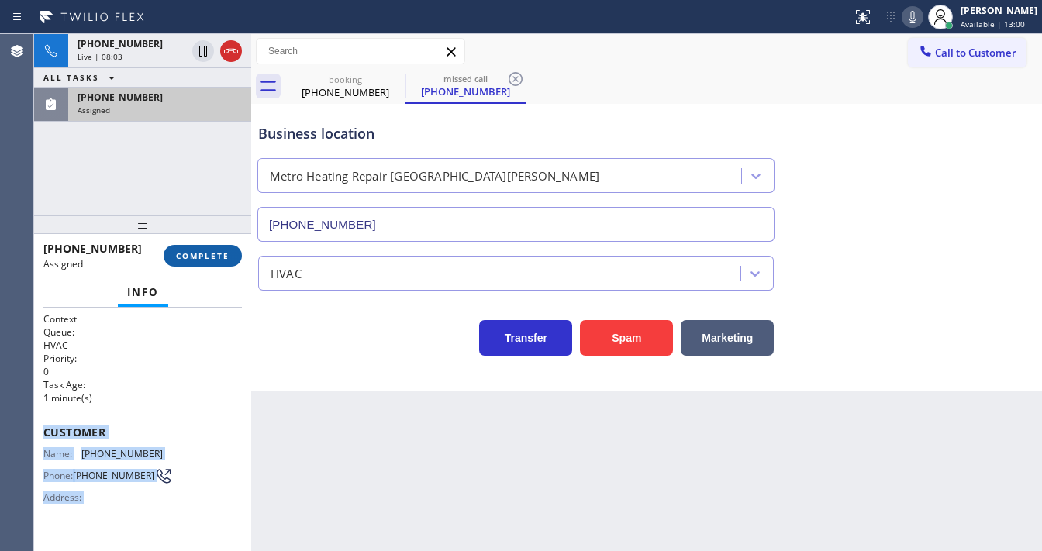
click at [211, 254] on span "COMPLETE" at bounding box center [203, 255] width 54 height 11
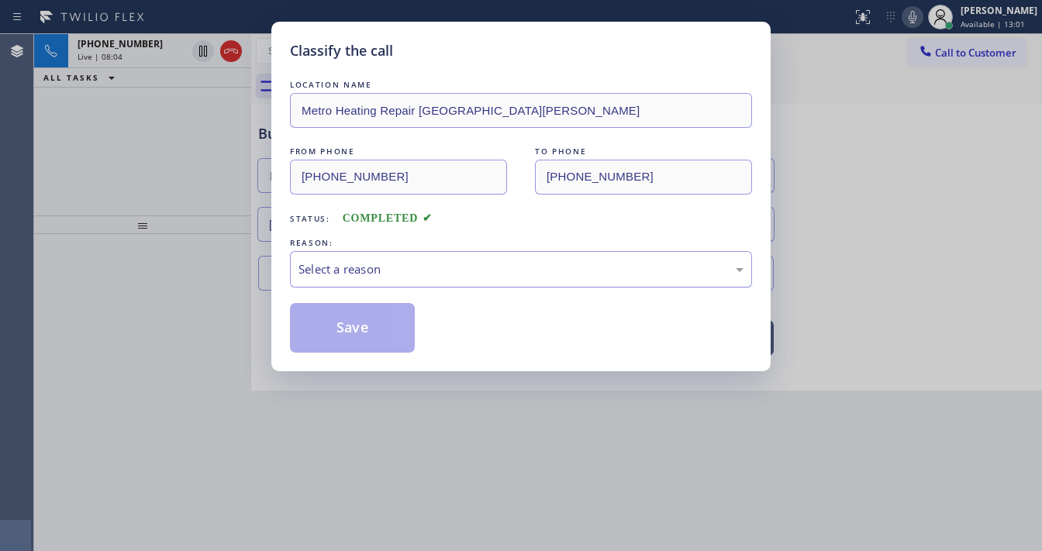
click at [363, 273] on div "Select a reason" at bounding box center [521, 270] width 445 height 18
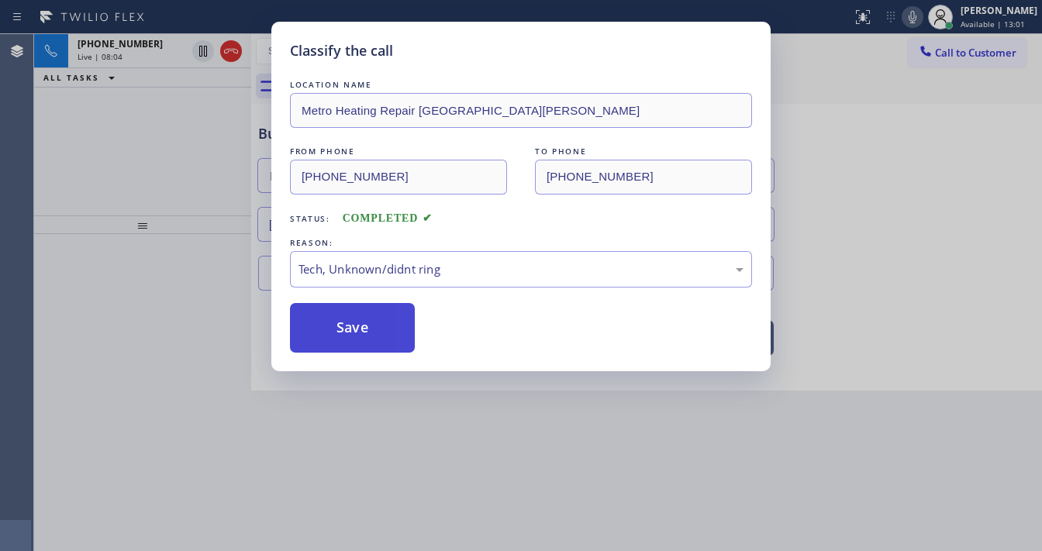
click at [361, 325] on button "Save" at bounding box center [352, 328] width 125 height 50
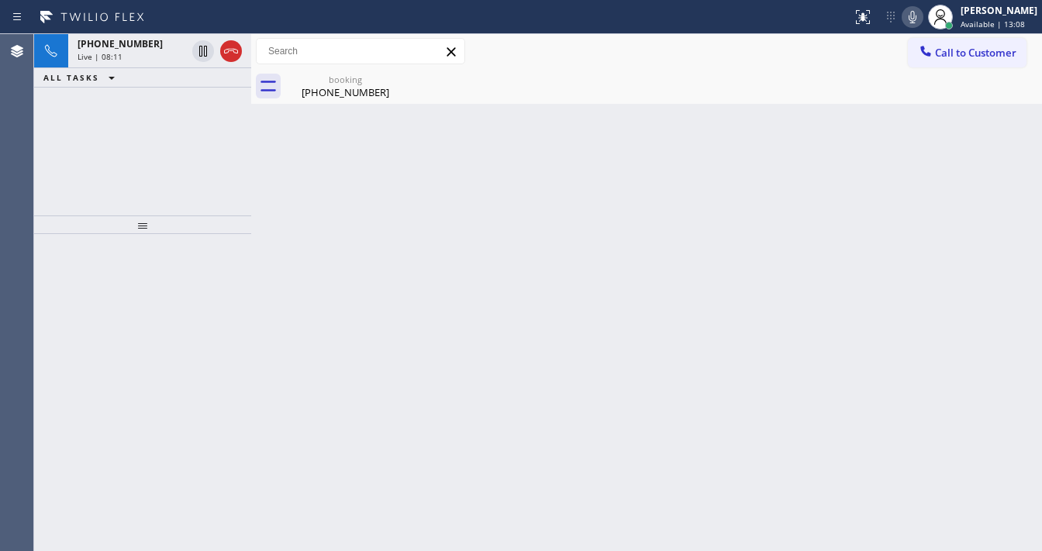
click at [171, 192] on div "+16462858205 Live | 08:11 ALL TASKS ALL TASKS ACTIVE TASKS TASKS IN WRAP UP" at bounding box center [142, 124] width 217 height 181
click at [921, 19] on icon at bounding box center [912, 17] width 19 height 19
click at [918, 19] on rect at bounding box center [912, 15] width 11 height 11
click at [915, 22] on icon at bounding box center [912, 17] width 19 height 19
click at [919, 19] on icon at bounding box center [912, 17] width 19 height 19
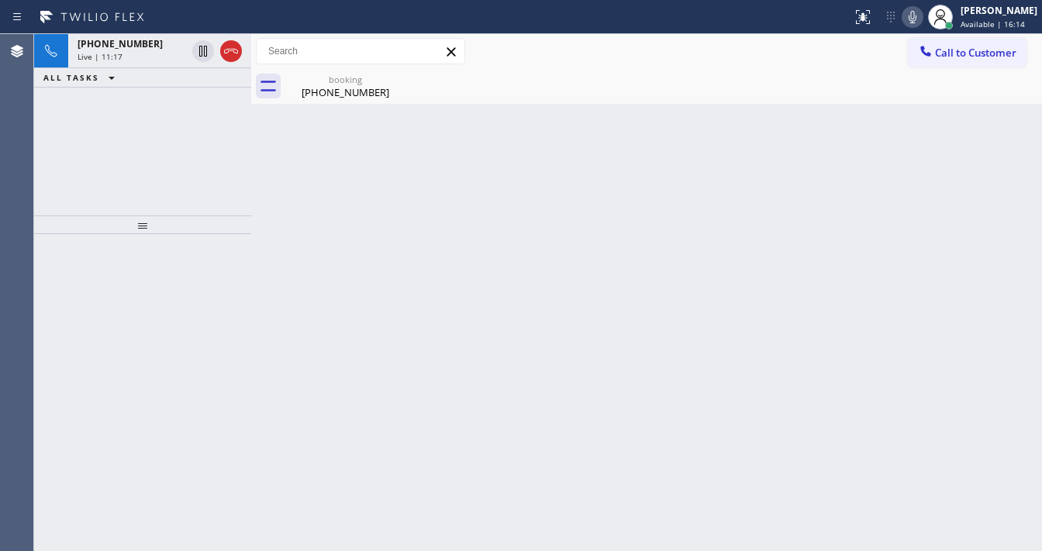
click at [919, 19] on icon at bounding box center [912, 17] width 19 height 19
click at [918, 13] on icon at bounding box center [912, 17] width 19 height 19
click at [624, 256] on div "Back to Dashboard Change Sender ID Customers Technicians Select a contact Outbo…" at bounding box center [646, 292] width 791 height 517
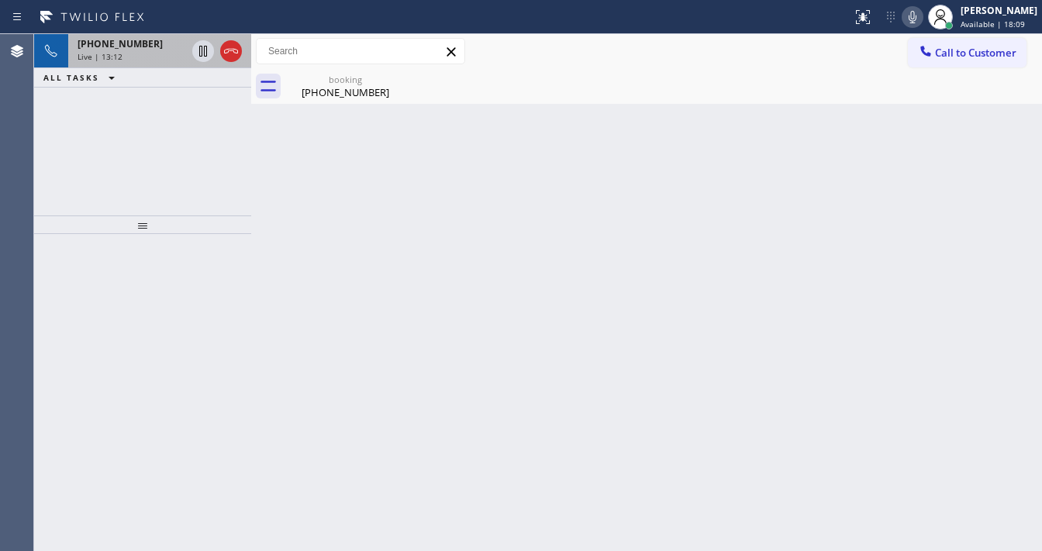
click at [158, 140] on div "+16462858205 Live | 13:12 ALL TASKS ALL TASKS ACTIVE TASKS TASKS IN WRAP UP" at bounding box center [142, 124] width 217 height 181
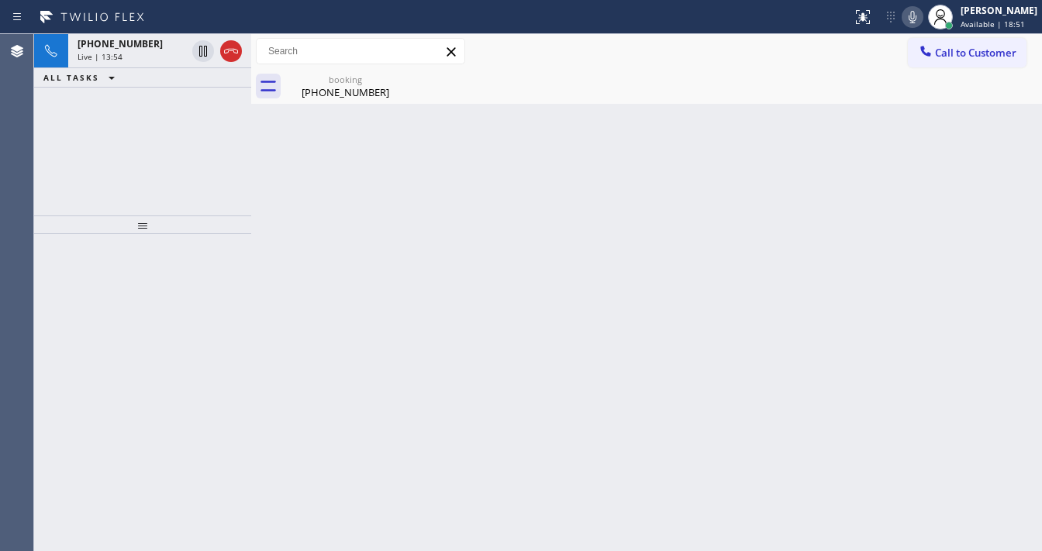
click at [916, 23] on icon at bounding box center [912, 17] width 19 height 19
click at [53, 183] on div "+16462858205 Live | 15:32 ALL TASKS ALL TASKS ACTIVE TASKS TASKS IN WRAP UP (30…" at bounding box center [142, 124] width 217 height 181
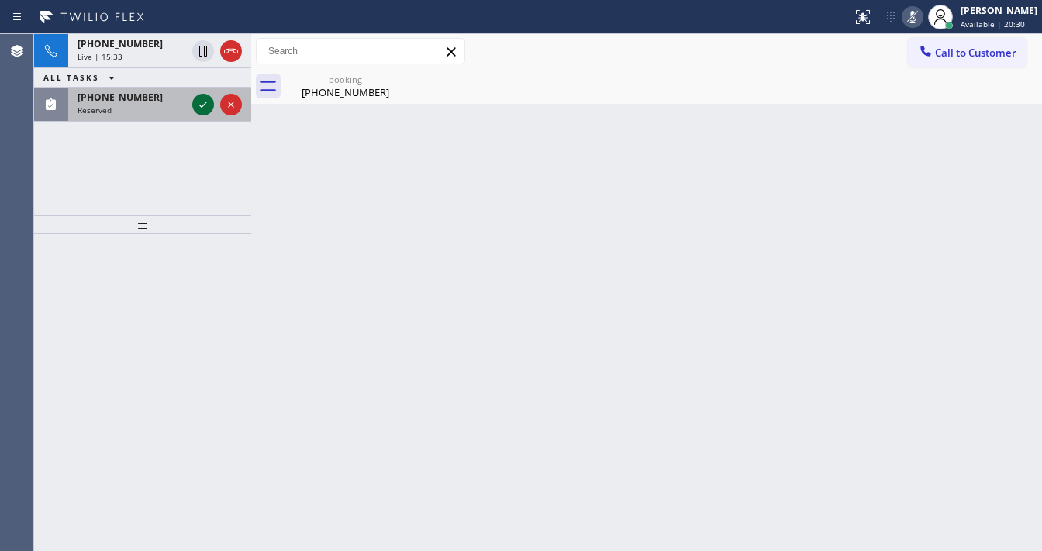
click at [206, 102] on icon at bounding box center [203, 104] width 19 height 19
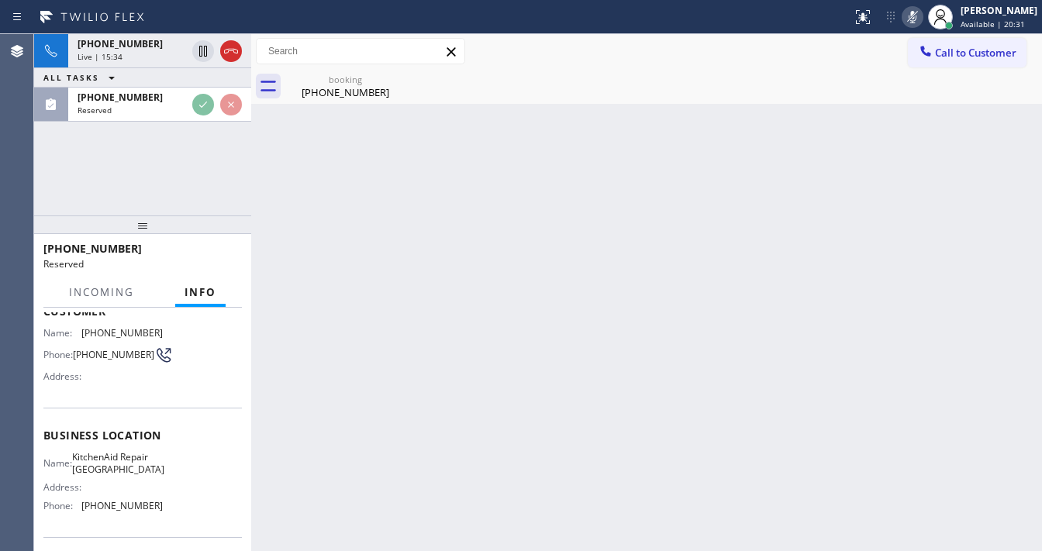
scroll to position [124, 0]
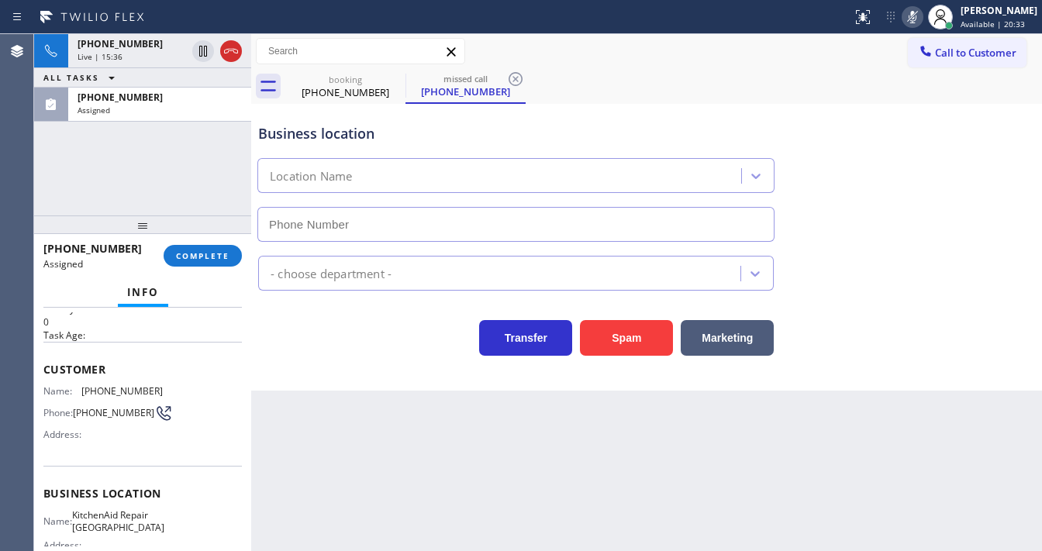
type input "(305) 676-0519"
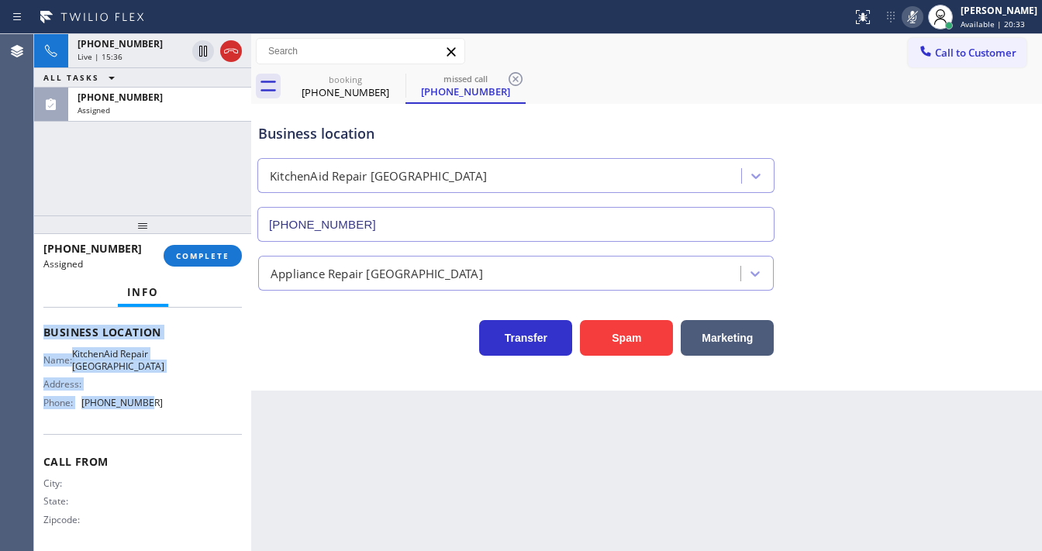
scroll to position [228, 0]
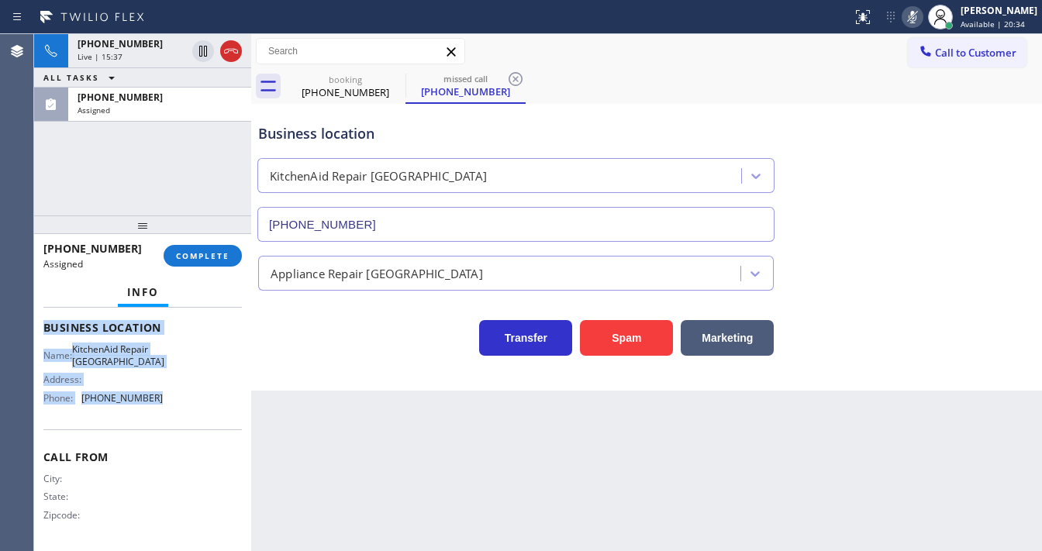
drag, startPoint x: 42, startPoint y: 357, endPoint x: 161, endPoint y: 406, distance: 129.0
click at [156, 415] on div "Context Queue: Appliance Repair High End Priority: 0 Task Age: Customer Name: (…" at bounding box center [142, 430] width 217 height 244
click at [217, 257] on span "COMPLETE" at bounding box center [203, 255] width 54 height 11
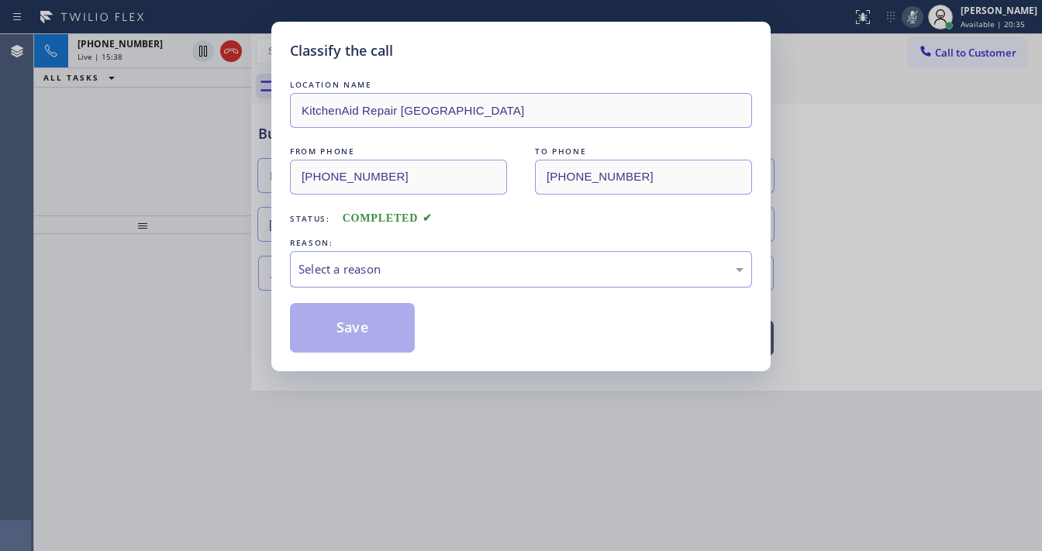
click at [458, 268] on div "Select a reason" at bounding box center [521, 270] width 445 height 18
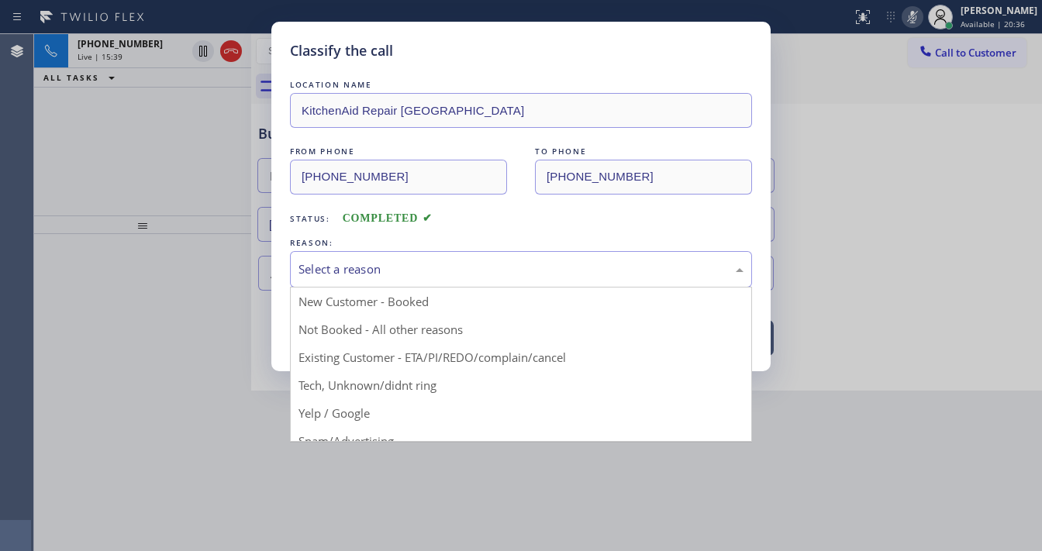
drag, startPoint x: 400, startPoint y: 382, endPoint x: 380, endPoint y: 335, distance: 50.7
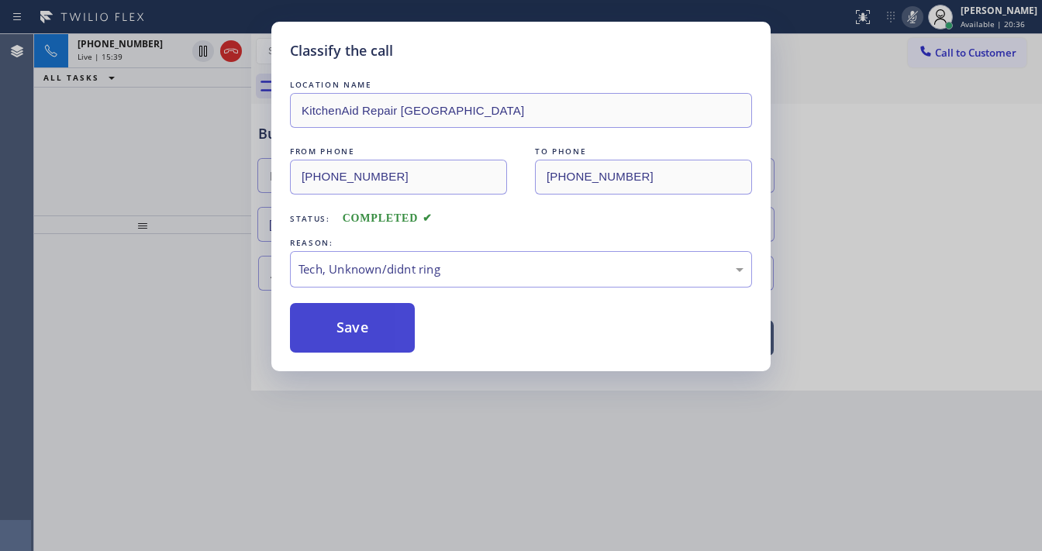
click at [368, 320] on button "Save" at bounding box center [352, 328] width 125 height 50
click at [369, 320] on button "Save" at bounding box center [352, 328] width 125 height 50
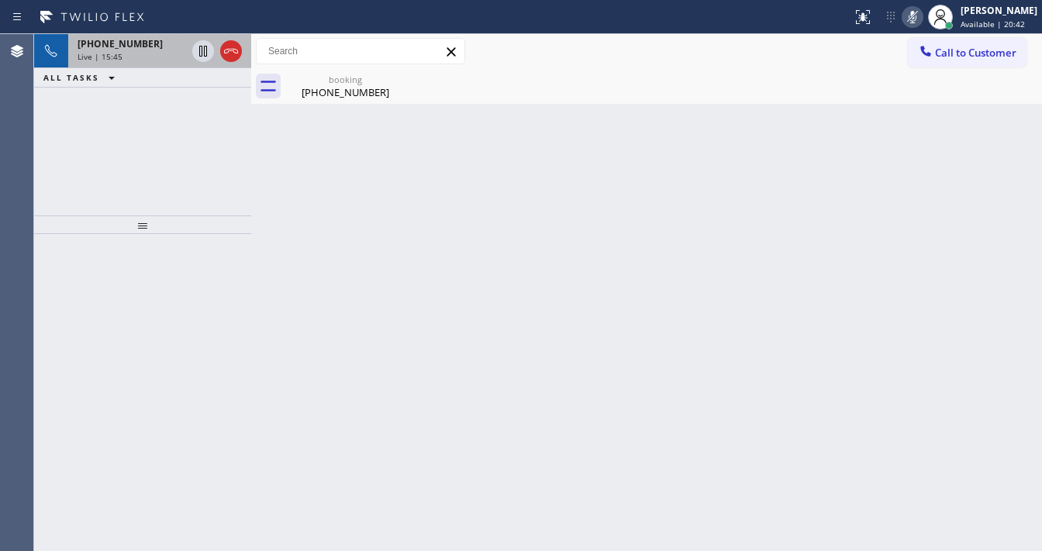
drag, startPoint x: 130, startPoint y: 192, endPoint x: 208, endPoint y: 67, distance: 146.3
click at [133, 185] on div "+16462858205 Live | 15:45 ALL TASKS ALL TASKS ACTIVE TASKS TASKS IN WRAP UP" at bounding box center [142, 124] width 217 height 181
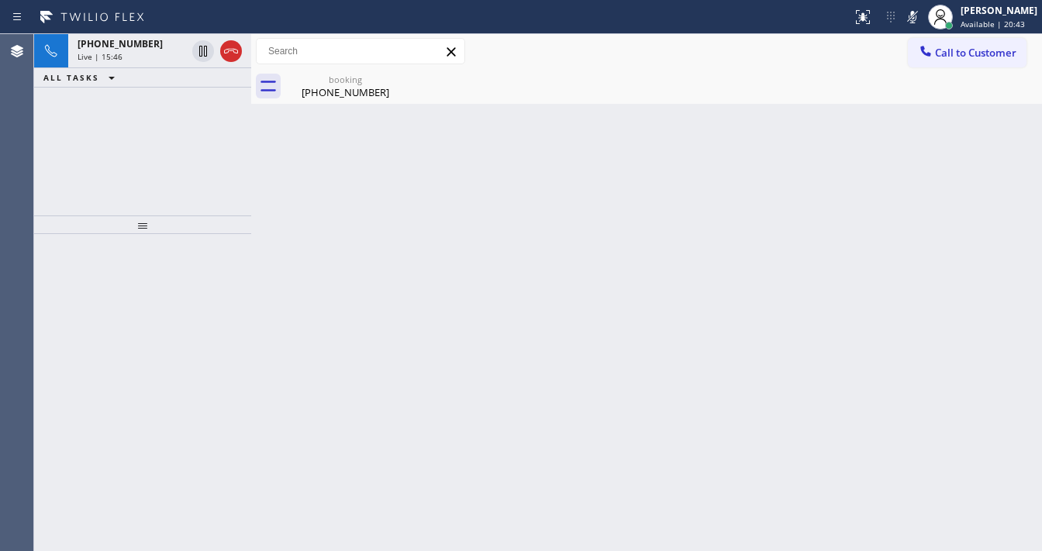
drag, startPoint x: 926, startPoint y: 15, endPoint x: 858, endPoint y: 41, distance: 73.2
click at [922, 16] on icon at bounding box center [912, 17] width 19 height 19
click at [846, 53] on div "Call to Customer Outbound call Location Moses KitchenAid Repair Master Your cal…" at bounding box center [646, 51] width 791 height 27
click at [131, 133] on div "+16462858205 Live | 15:47 ALL TASKS ALL TASKS ACTIVE TASKS TASKS IN WRAP UP" at bounding box center [142, 124] width 217 height 181
drag, startPoint x: 149, startPoint y: 50, endPoint x: 234, endPoint y: 74, distance: 88.6
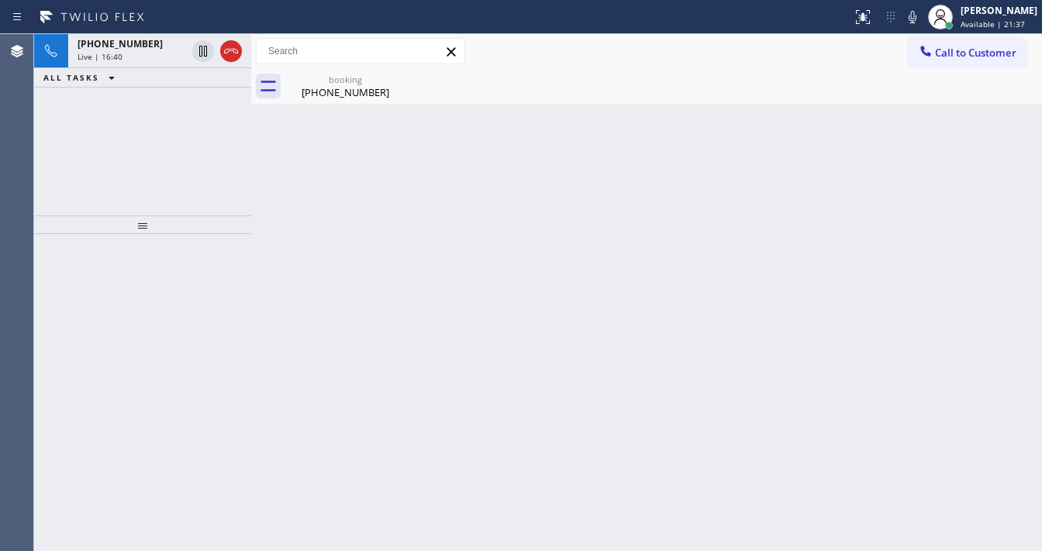
click at [146, 48] on div "+16462858205 Live | 16:40" at bounding box center [128, 51] width 121 height 34
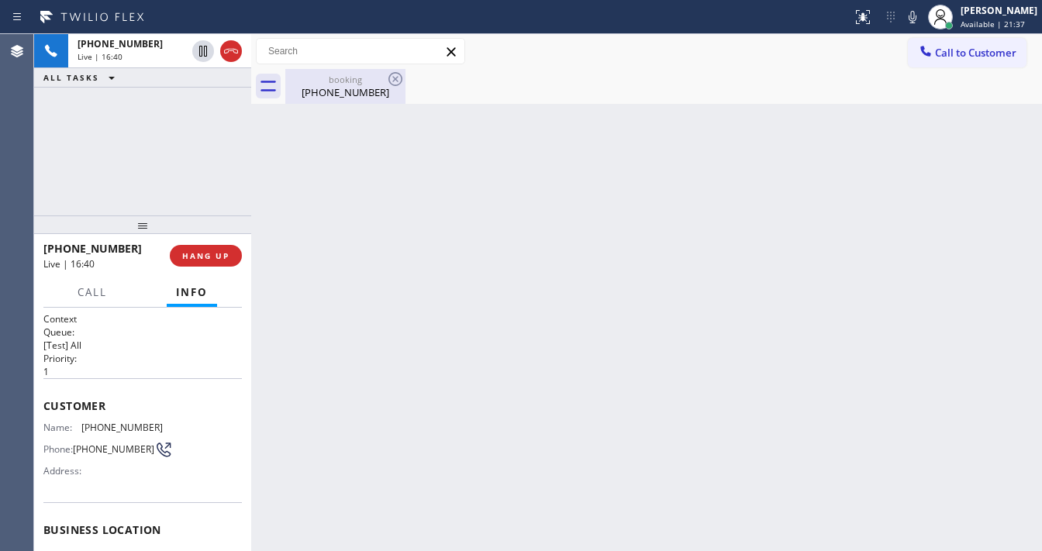
click at [337, 93] on div "(646) 285-8205" at bounding box center [345, 92] width 117 height 14
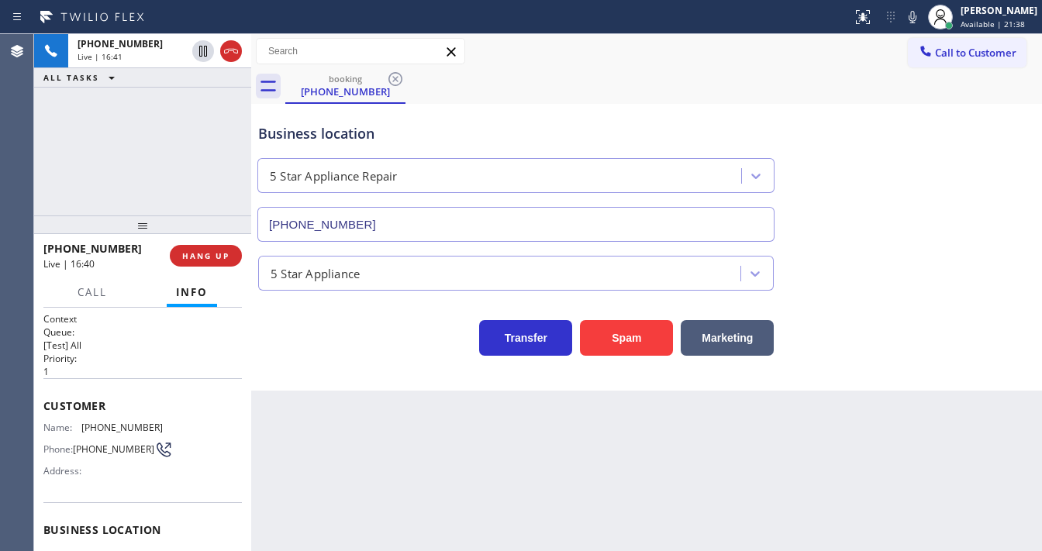
click at [230, 158] on div "+16462858205 Live | 16:41 ALL TASKS ALL TASKS ACTIVE TASKS TASKS IN WRAP UP" at bounding box center [142, 124] width 217 height 181
click at [172, 130] on div "+16462858205 Live | 16:42 ALL TASKS ALL TASKS ACTIVE TASKS TASKS IN WRAP UP" at bounding box center [142, 124] width 217 height 181
click at [170, 128] on div "+16462858205 Live | 16:42 ALL TASKS ALL TASKS ACTIVE TASKS TASKS IN WRAP UP" at bounding box center [142, 124] width 217 height 181
click at [170, 128] on div "+16462858205 Live | 16:43 ALL TASKS ALL TASKS ACTIVE TASKS TASKS IN WRAP UP" at bounding box center [142, 124] width 217 height 181
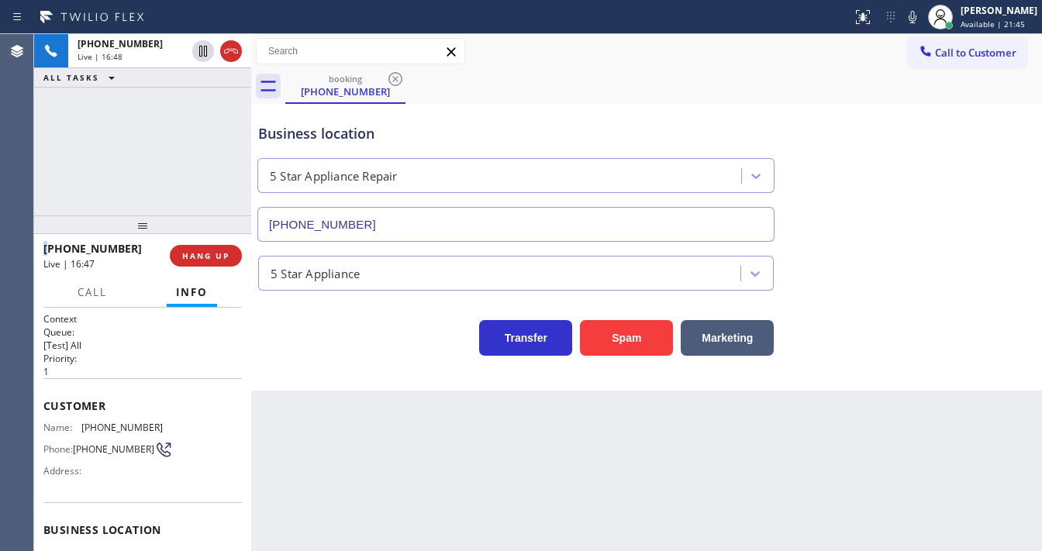
drag, startPoint x: 149, startPoint y: 123, endPoint x: 180, endPoint y: 3, distance: 123.4
click at [149, 120] on div "+16462858205 Live | 16:48 ALL TASKS ALL TASKS ACTIVE TASKS TASKS IN WRAP UP" at bounding box center [142, 124] width 217 height 181
click at [917, 20] on icon at bounding box center [912, 17] width 19 height 19
click at [922, 24] on icon at bounding box center [912, 17] width 19 height 19
click at [881, 102] on div "Business location 5 Star Appliance Repair (855) 731-4952" at bounding box center [646, 172] width 783 height 140
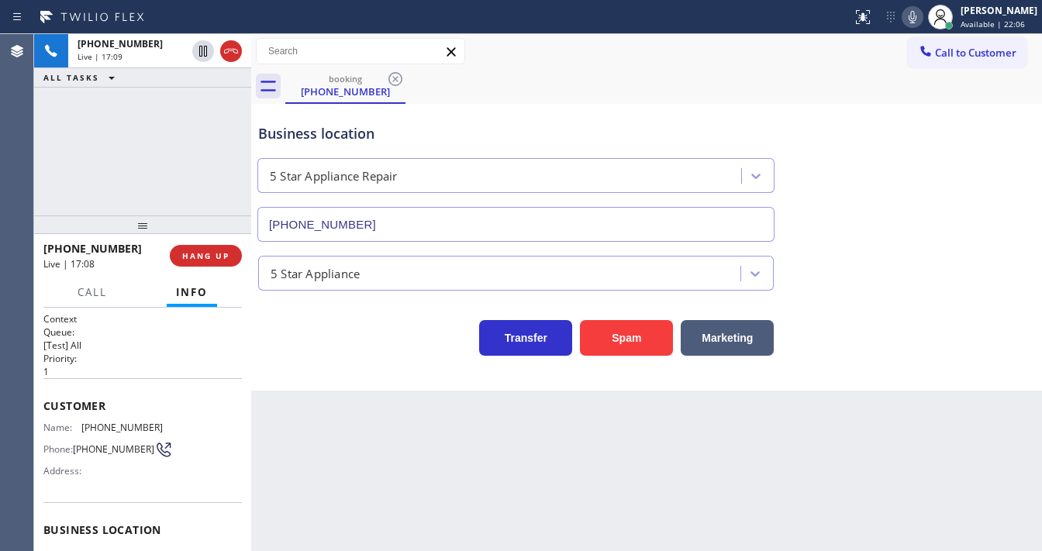
click at [200, 162] on div "+16462858205 Live | 17:09 ALL TASKS ALL TASKS ACTIVE TASKS TASKS IN WRAP UP" at bounding box center [142, 124] width 217 height 181
click at [922, 19] on icon at bounding box center [912, 17] width 19 height 19
click at [922, 9] on icon at bounding box center [912, 17] width 19 height 19
click at [914, 154] on div "Business location 5 Star Appliance Repair (855) 731-4952" at bounding box center [646, 172] width 783 height 140
click at [108, 202] on div "+16462858205 Live | 19:18 ALL TASKS ALL TASKS ACTIVE TASKS TASKS IN WRAP UP" at bounding box center [142, 124] width 217 height 181
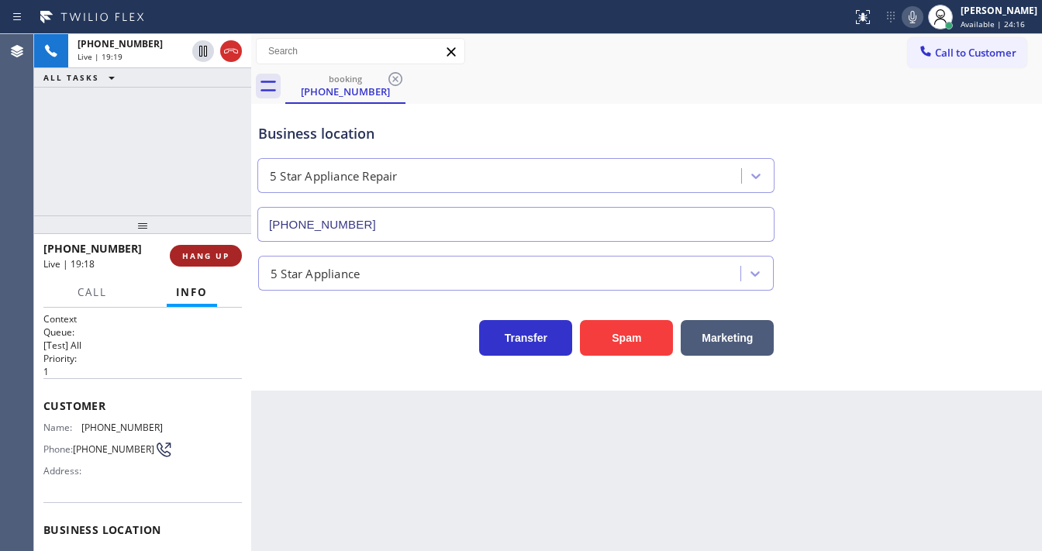
click at [199, 254] on span "HANG UP" at bounding box center [205, 255] width 47 height 11
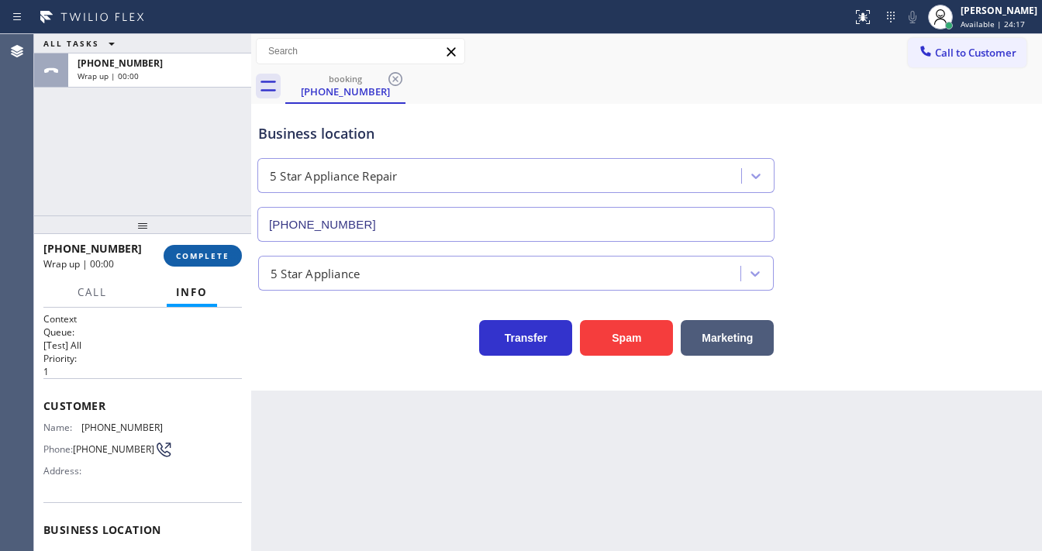
click at [199, 254] on span "COMPLETE" at bounding box center [203, 255] width 54 height 11
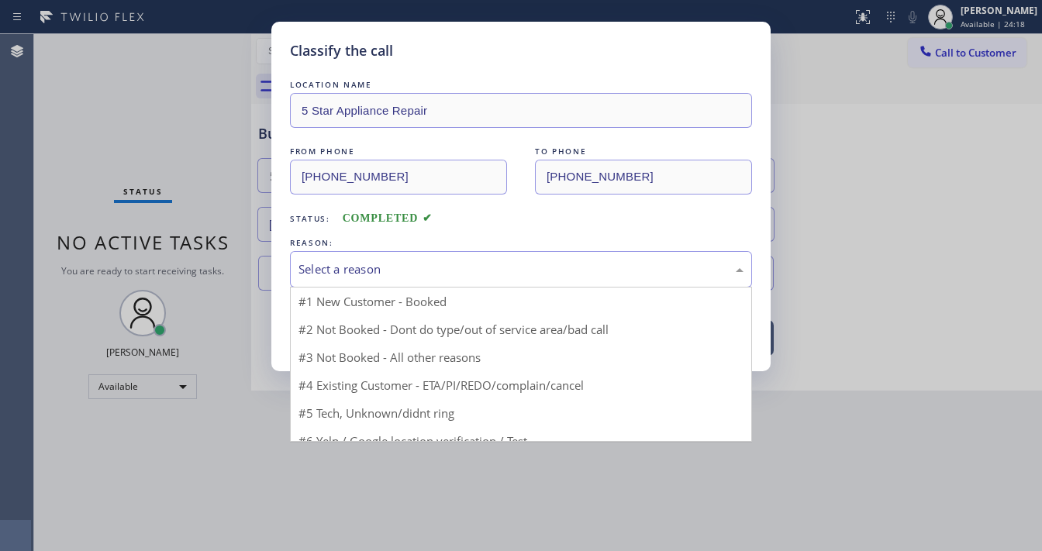
click at [333, 267] on div "Select a reason" at bounding box center [521, 270] width 445 height 18
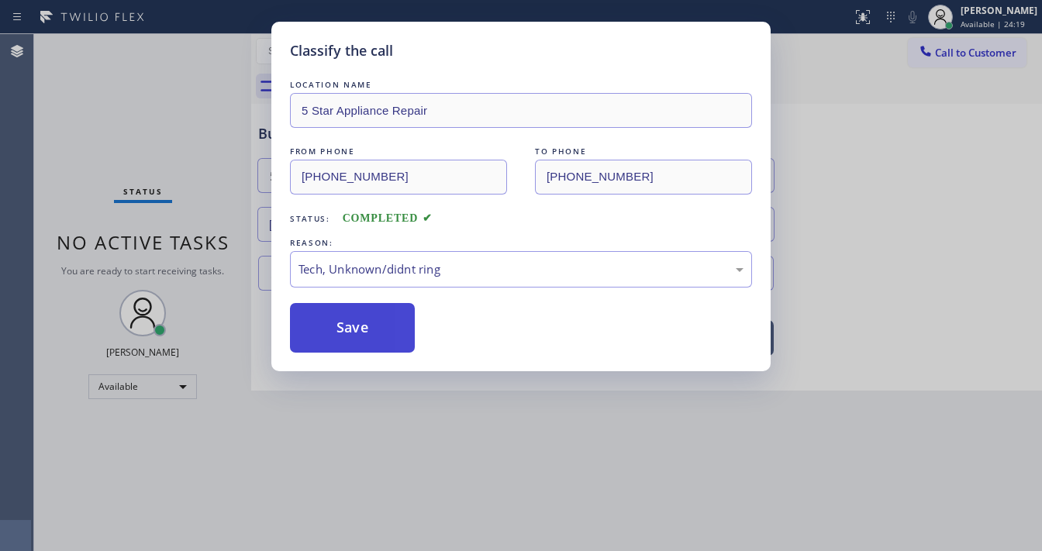
click at [351, 322] on button "Save" at bounding box center [352, 328] width 125 height 50
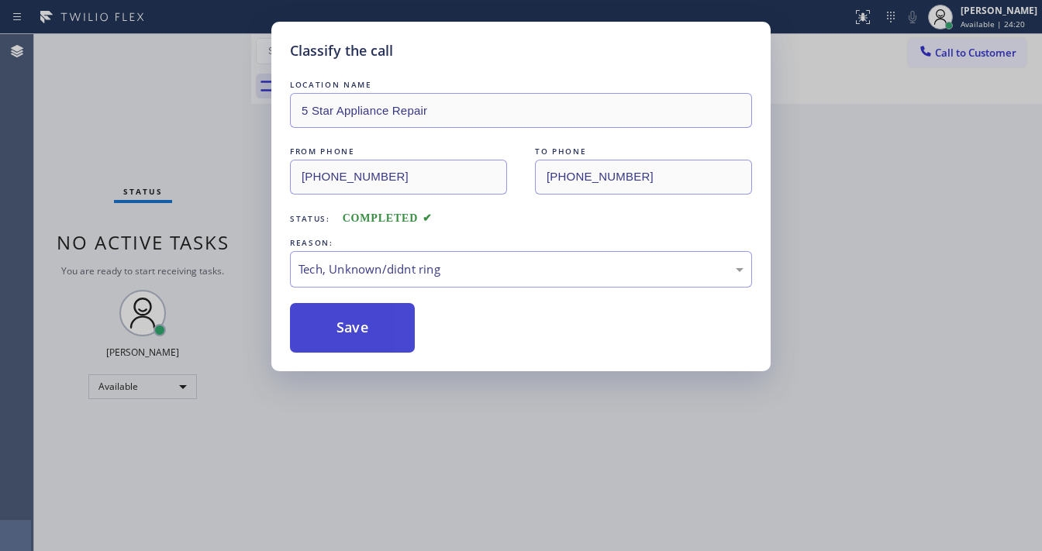
click at [351, 320] on button "Save" at bounding box center [352, 328] width 125 height 50
drag, startPoint x: 351, startPoint y: 320, endPoint x: 251, endPoint y: 263, distance: 115.3
click at [351, 320] on button "Save" at bounding box center [352, 328] width 125 height 50
click at [186, 223] on div "Classify the call LOCATION NAME 5 Star Appliance Repair FROM PHONE (646) 285-82…" at bounding box center [521, 275] width 1042 height 551
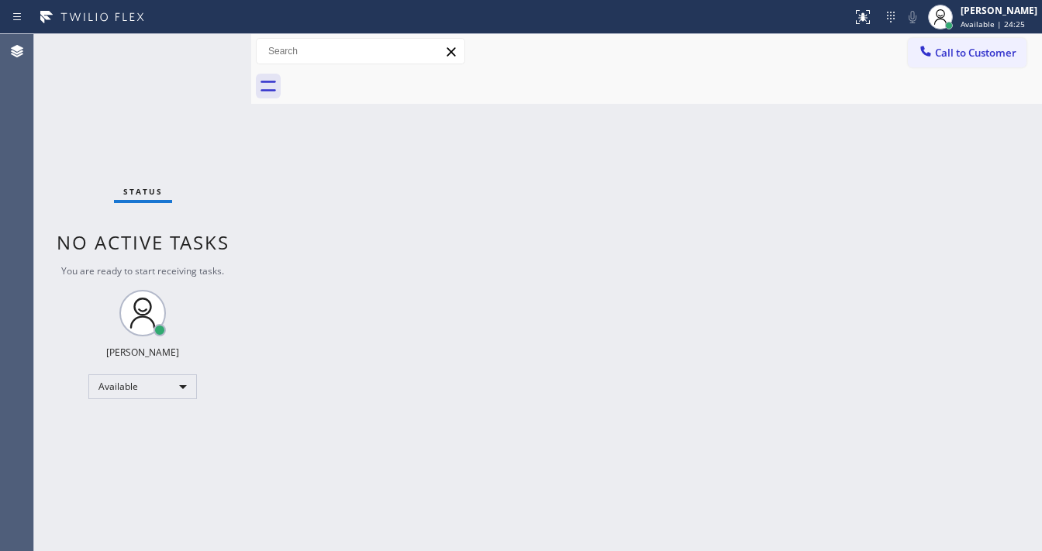
click at [952, 56] on span "Call to Customer" at bounding box center [975, 53] width 81 height 14
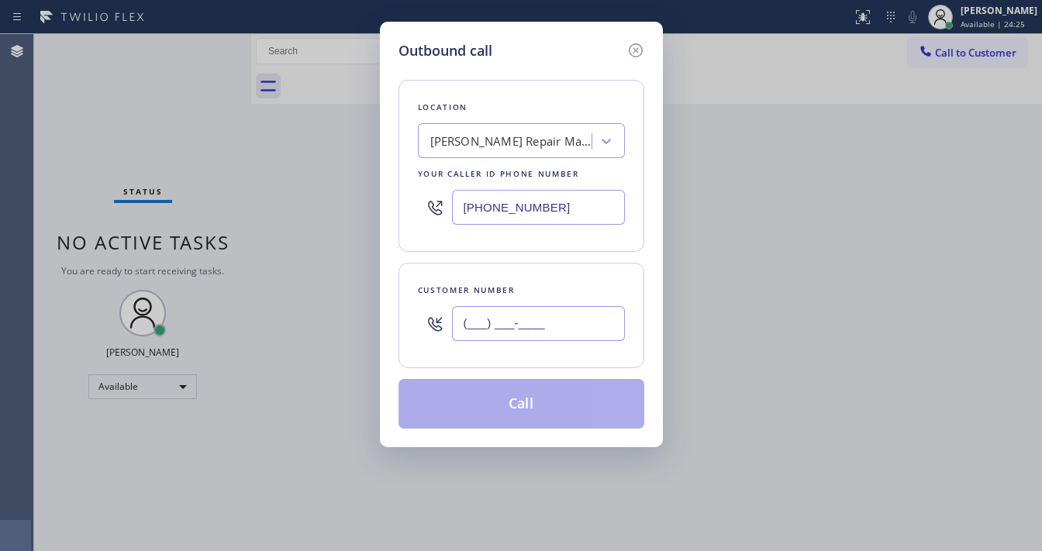
drag, startPoint x: 486, startPoint y: 327, endPoint x: 526, endPoint y: 281, distance: 61.1
click at [487, 324] on input "(___) ___-____" at bounding box center [538, 323] width 173 height 35
paste input "305) 361-1689"
type input "(305) 361-1689"
click at [582, 206] on input "(602) 536-8319" at bounding box center [538, 207] width 173 height 35
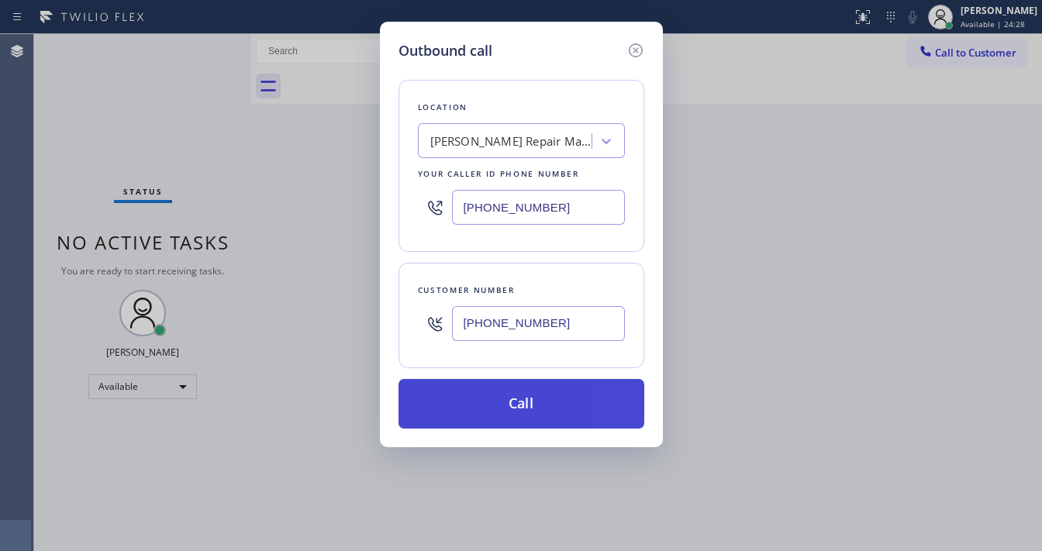
paste input "305) 676-05"
type input "(305) 676-0519"
click at [490, 402] on button "Call" at bounding box center [522, 404] width 246 height 50
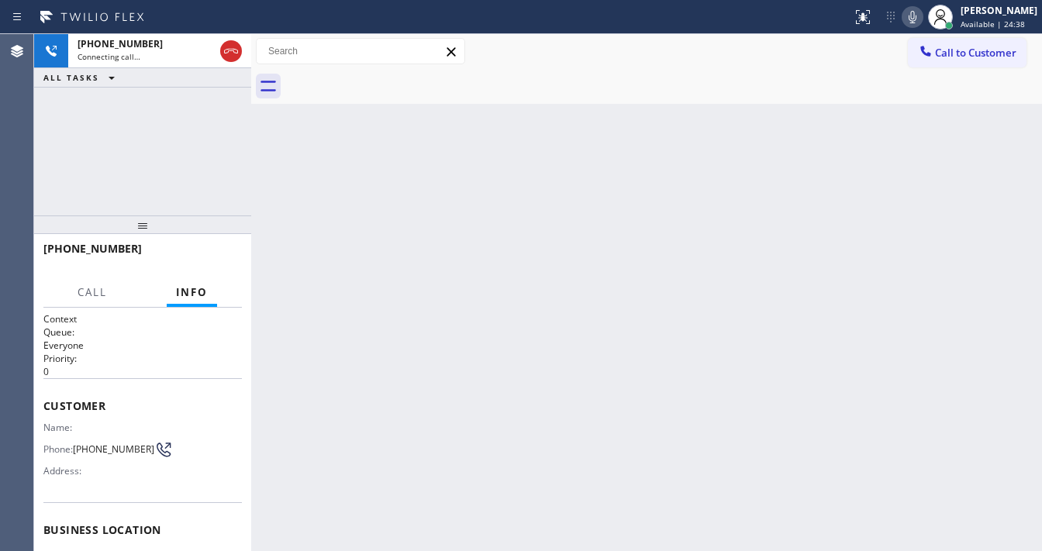
click at [920, 16] on icon at bounding box center [912, 17] width 19 height 19
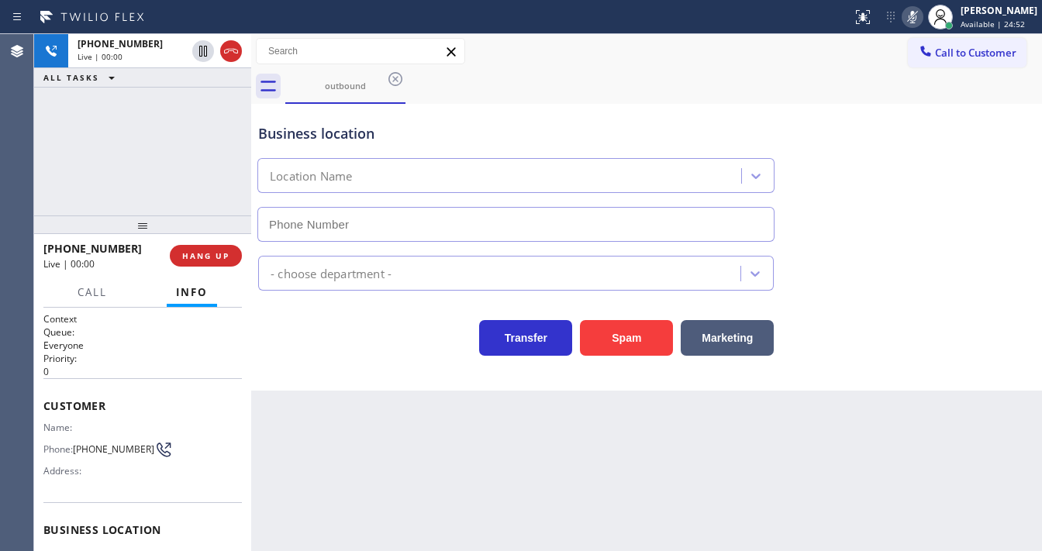
type input "(305) 676-0519"
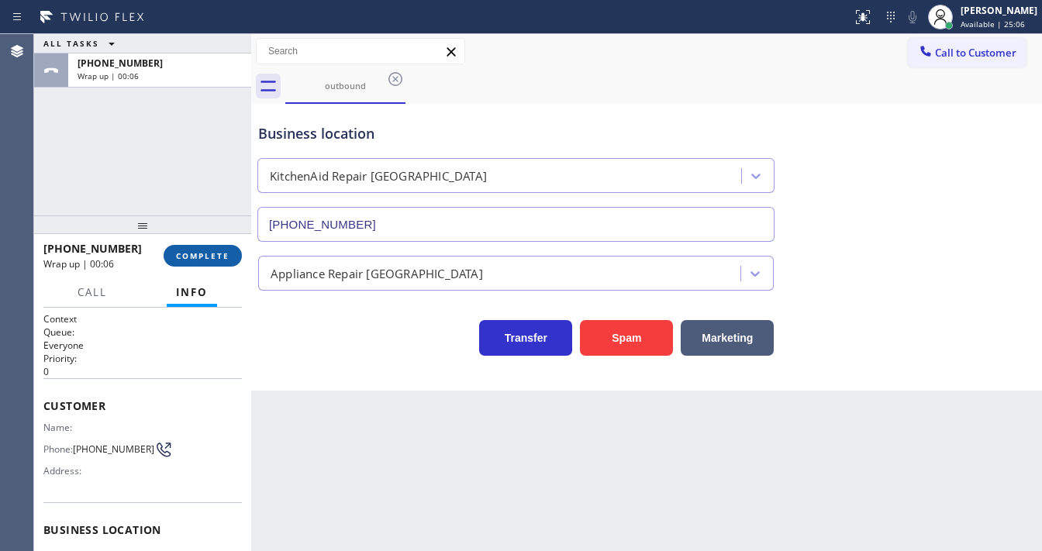
click at [220, 250] on span "COMPLETE" at bounding box center [203, 255] width 54 height 11
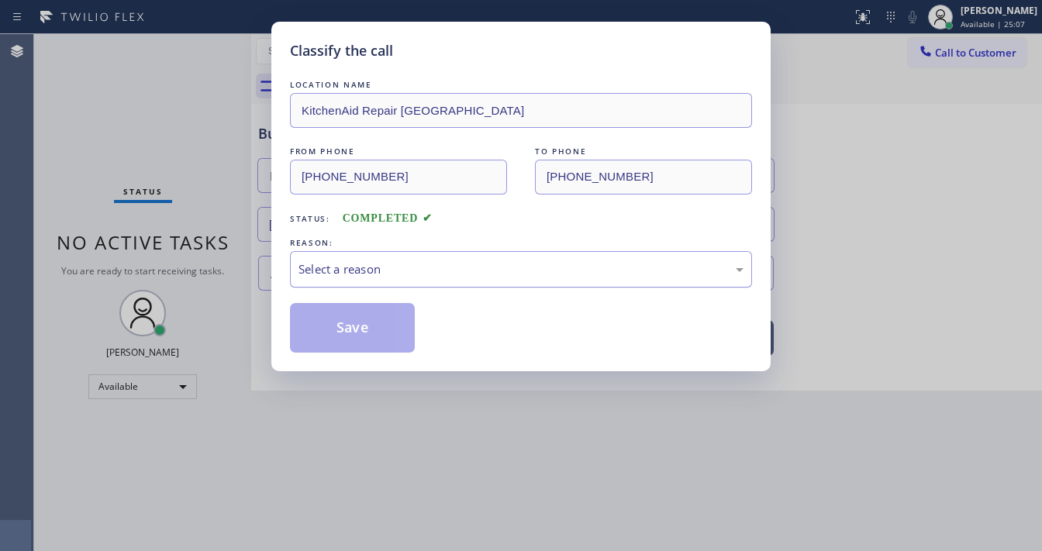
click at [416, 269] on div "Select a reason" at bounding box center [521, 270] width 445 height 18
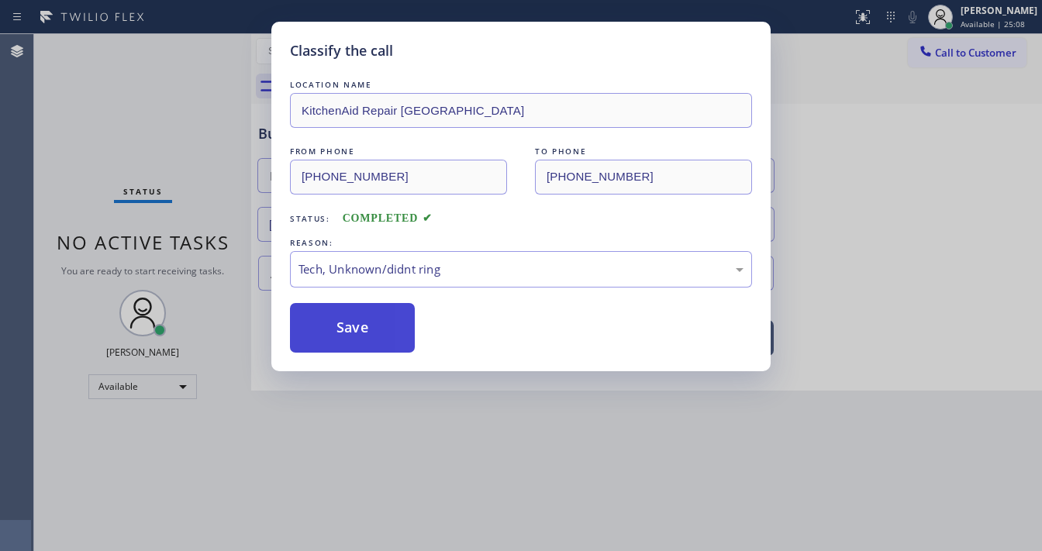
click at [373, 326] on button "Save" at bounding box center [352, 328] width 125 height 50
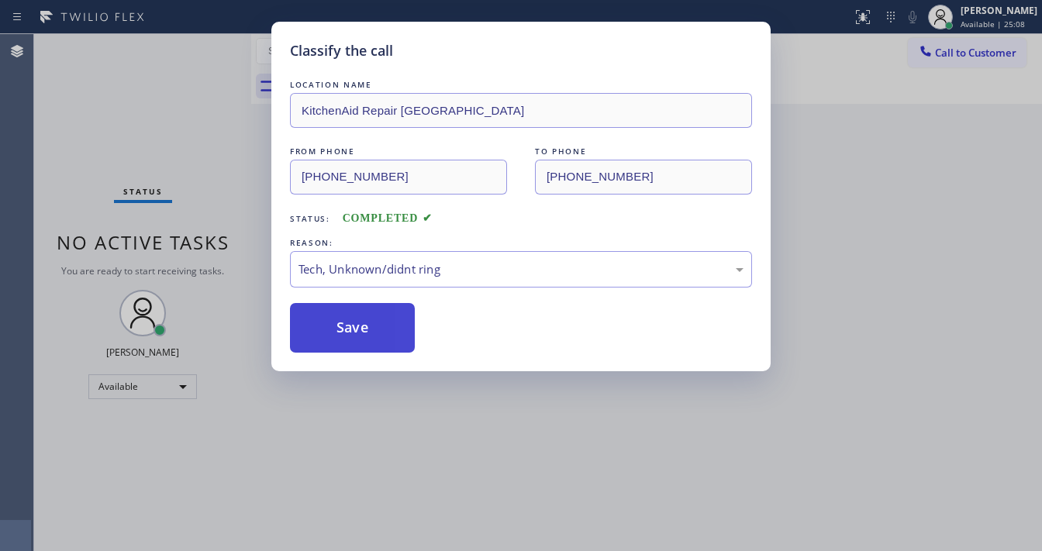
click at [373, 326] on button "Save" at bounding box center [352, 328] width 125 height 50
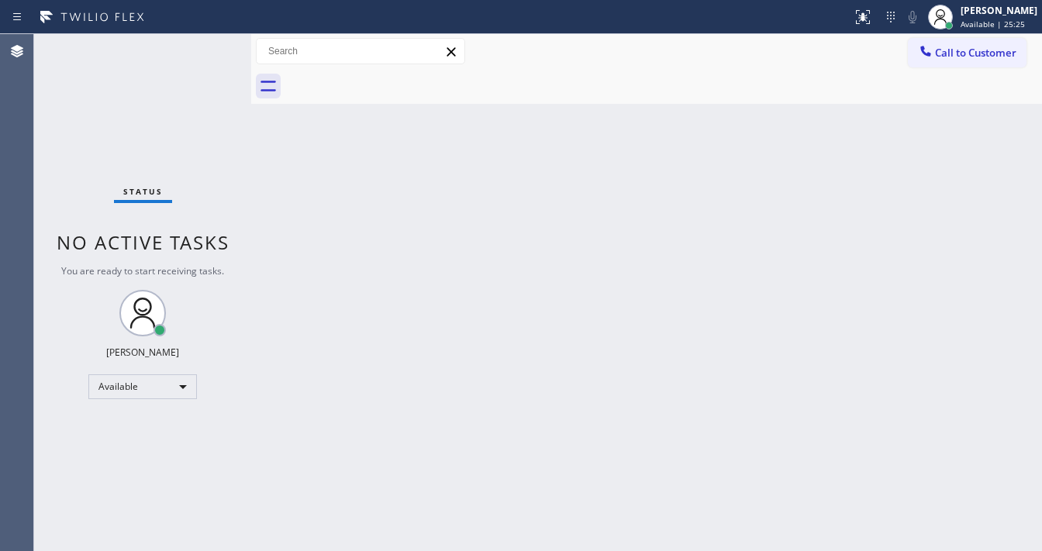
click at [530, 50] on div "Call to Customer Outbound call Location KitchenAid Repair Golden Beach Your cal…" at bounding box center [646, 51] width 791 height 27
click at [519, 50] on div "Call to Customer Outbound call Location KitchenAid Repair Golden Beach Your cal…" at bounding box center [646, 51] width 791 height 27
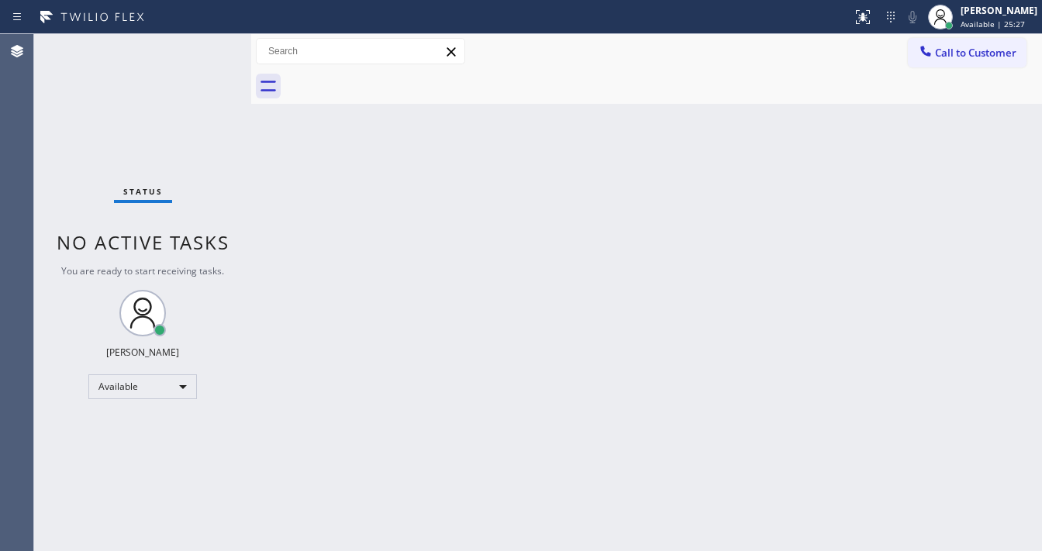
click at [519, 50] on div "Call to Customer Outbound call Location KitchenAid Repair Golden Beach Your cal…" at bounding box center [646, 51] width 791 height 27
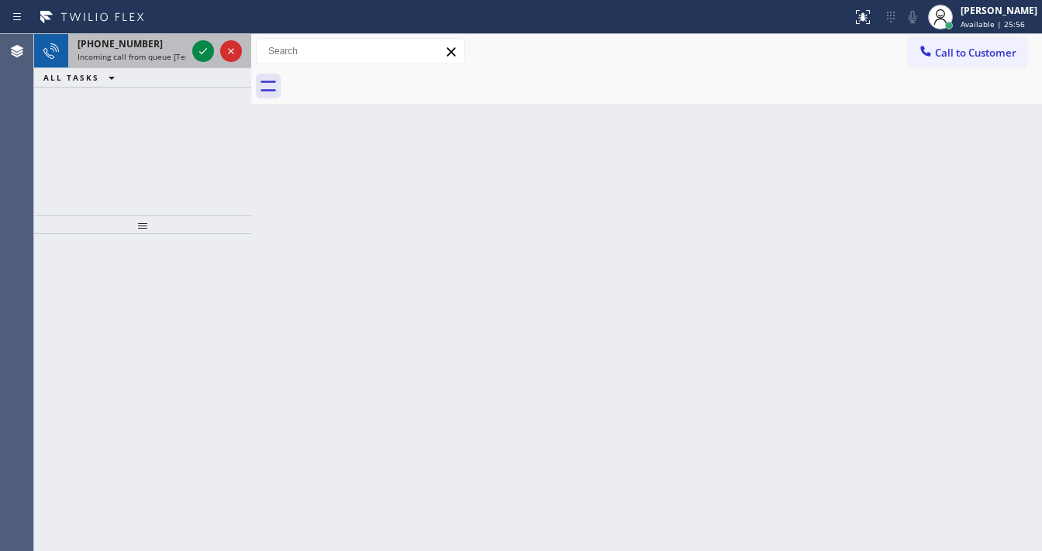
click at [191, 45] on div at bounding box center [217, 51] width 56 height 34
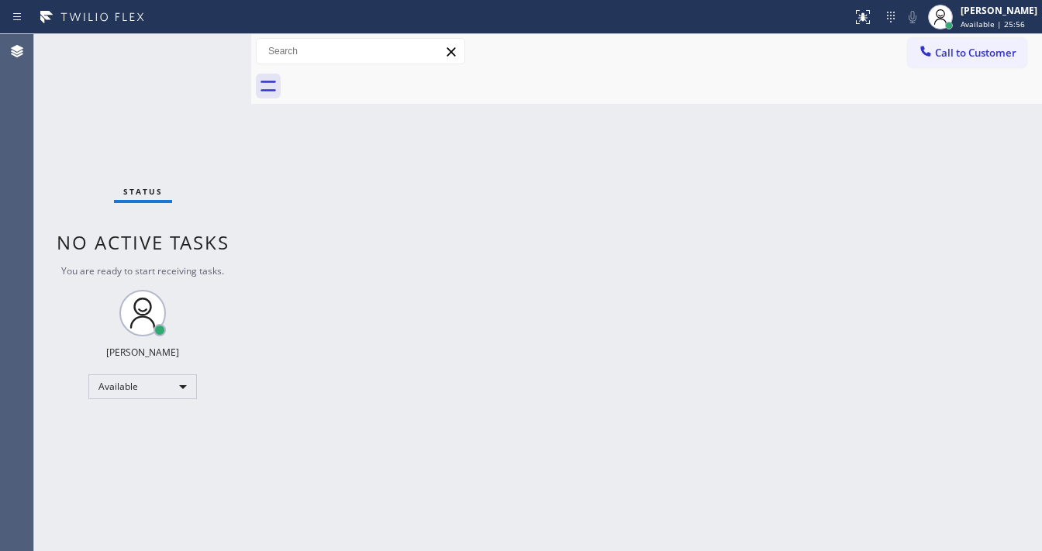
click at [198, 49] on div "Status No active tasks You are ready to start receiving tasks. Michael Javier A…" at bounding box center [142, 292] width 217 height 517
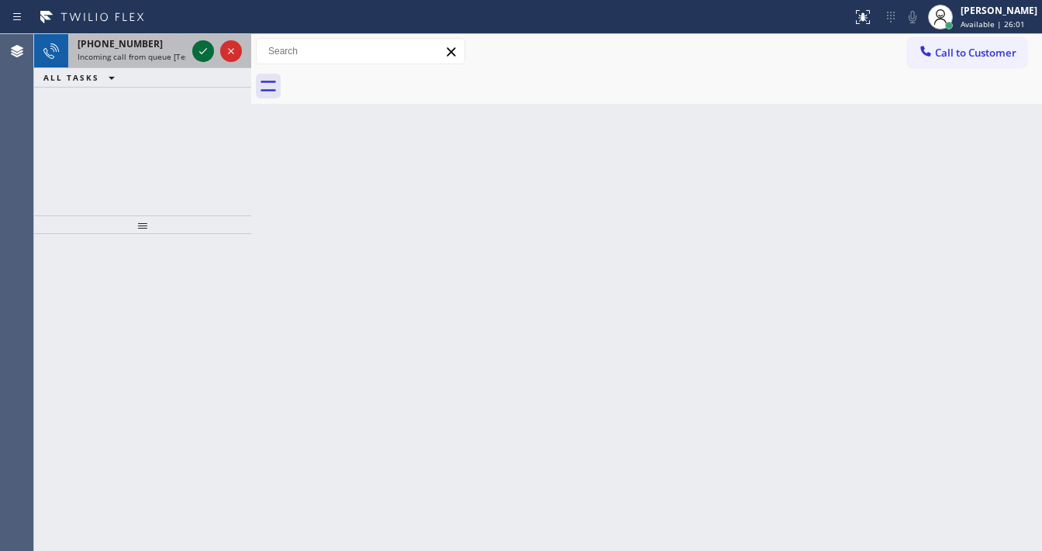
click at [195, 41] on div at bounding box center [217, 51] width 56 height 34
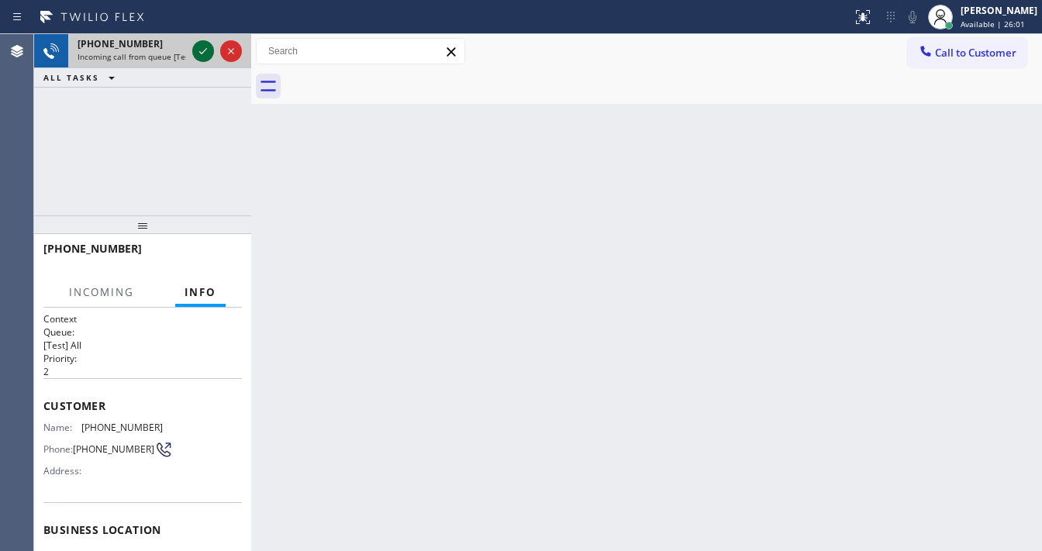
click at [197, 47] on icon at bounding box center [203, 51] width 19 height 19
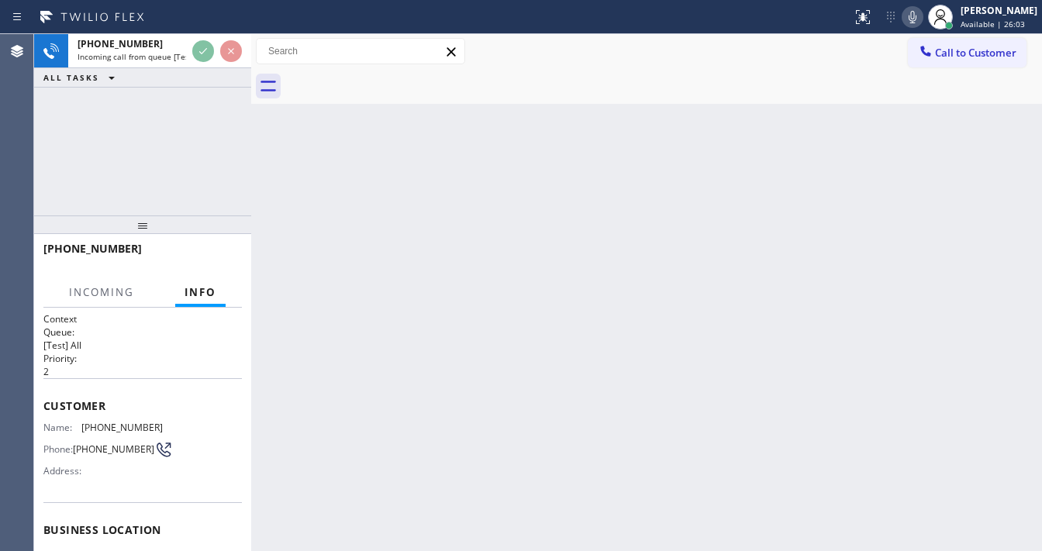
click at [922, 22] on icon at bounding box center [912, 17] width 19 height 19
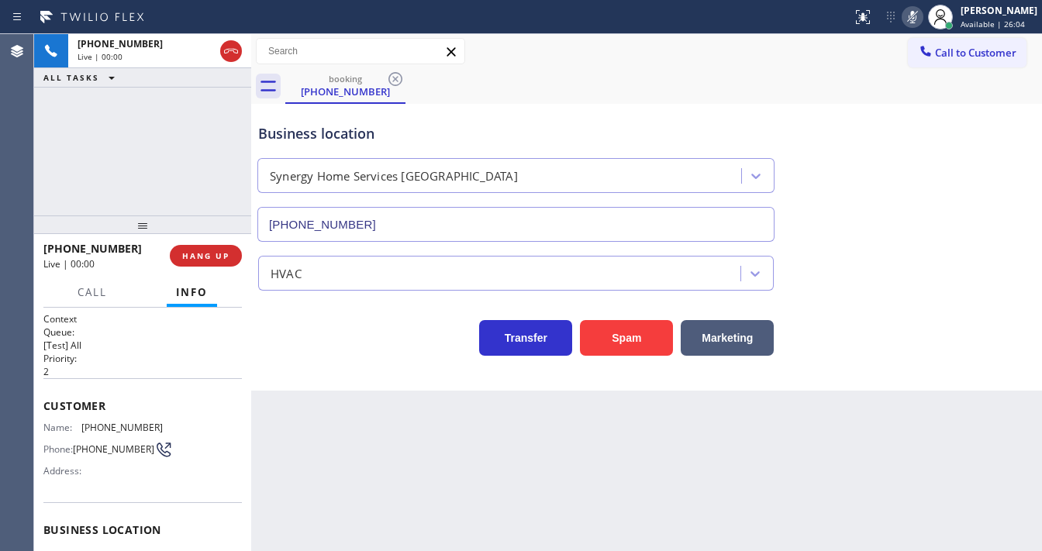
type input "(669) 239-2739"
click at [631, 338] on button "Spam" at bounding box center [626, 338] width 93 height 36
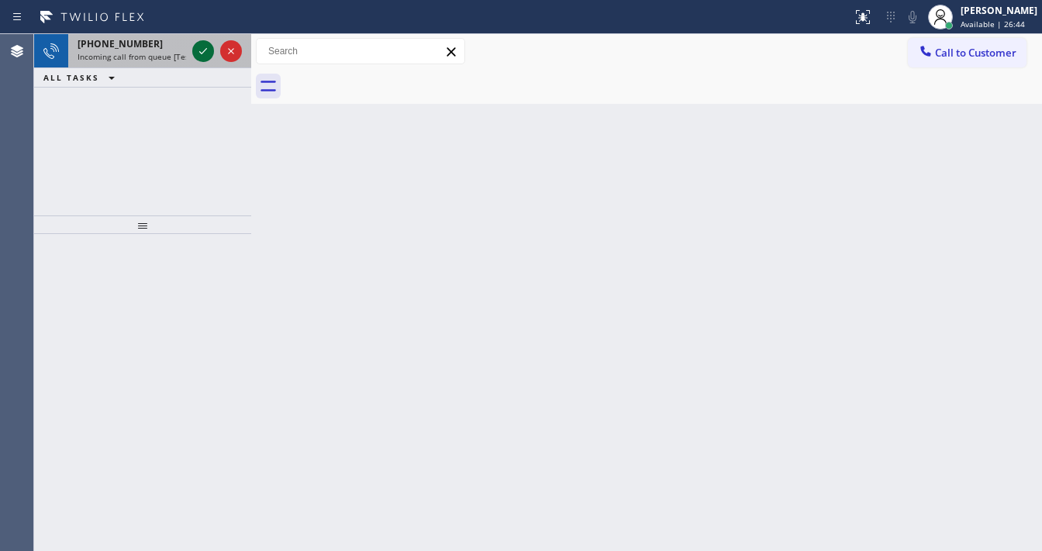
click at [196, 43] on icon at bounding box center [203, 51] width 19 height 19
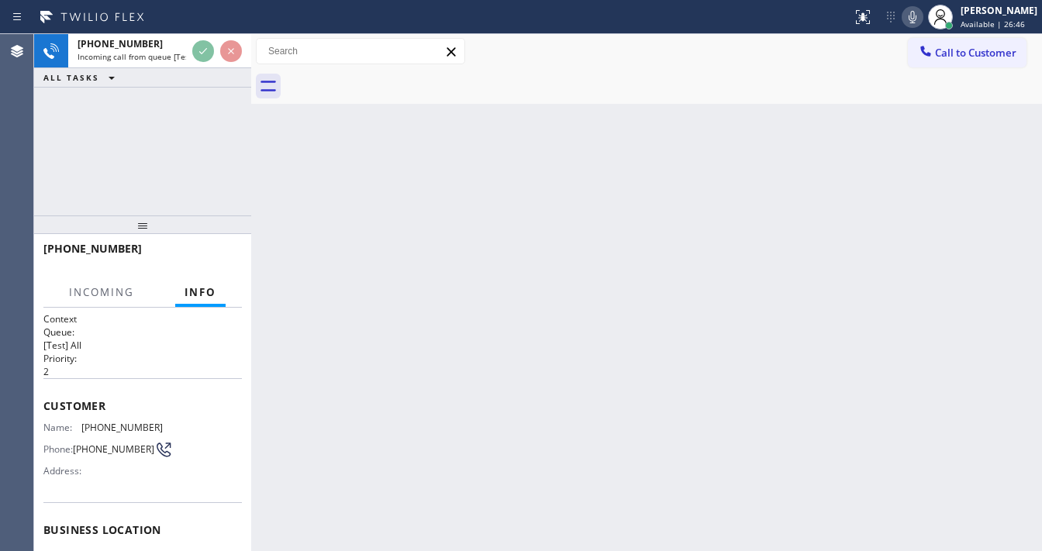
click at [922, 21] on icon at bounding box center [912, 17] width 19 height 19
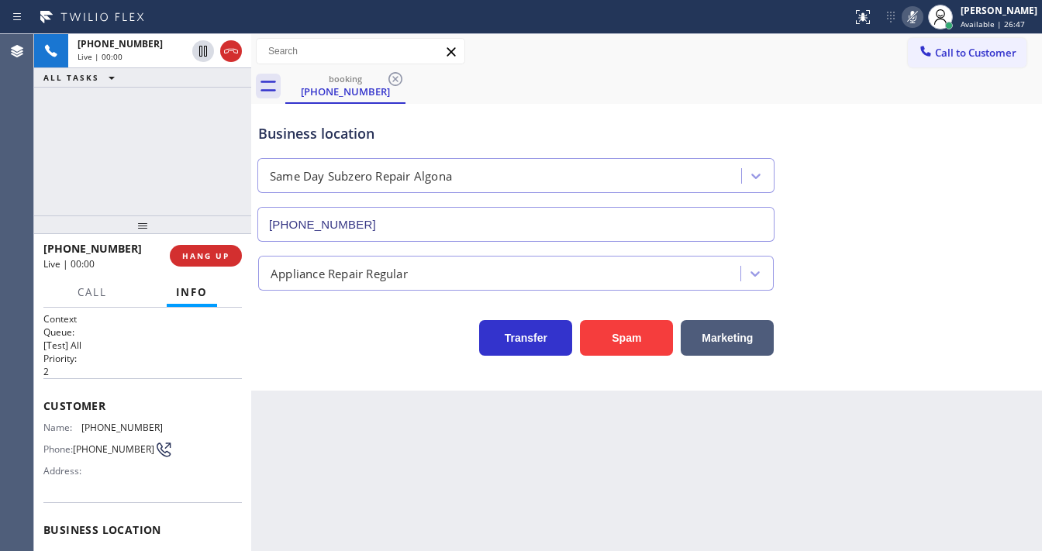
type input "(253) 303-5999"
click at [631, 323] on button "Spam" at bounding box center [626, 338] width 93 height 36
click at [631, 324] on button "Spam" at bounding box center [626, 338] width 93 height 36
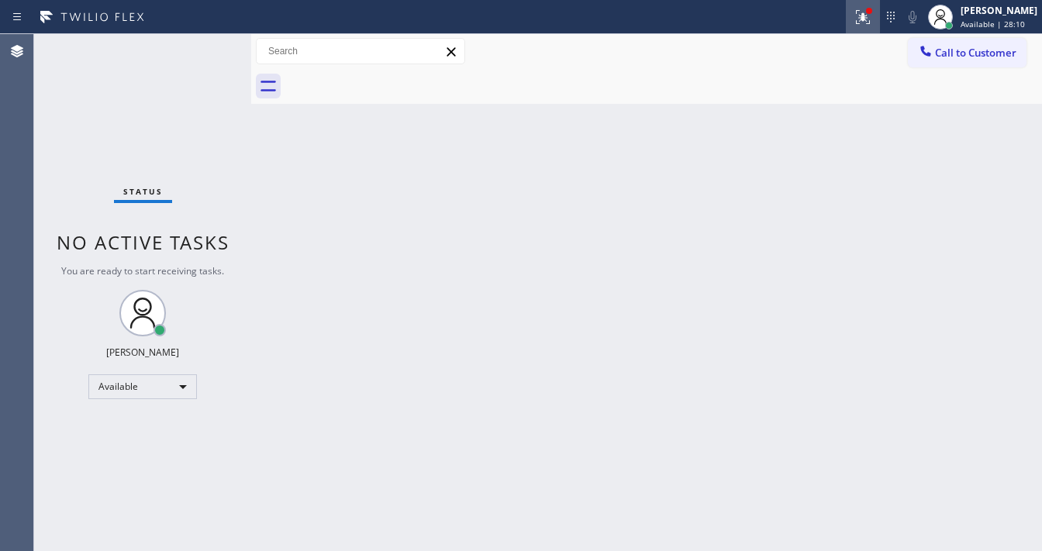
click at [880, 24] on button at bounding box center [863, 17] width 34 height 34
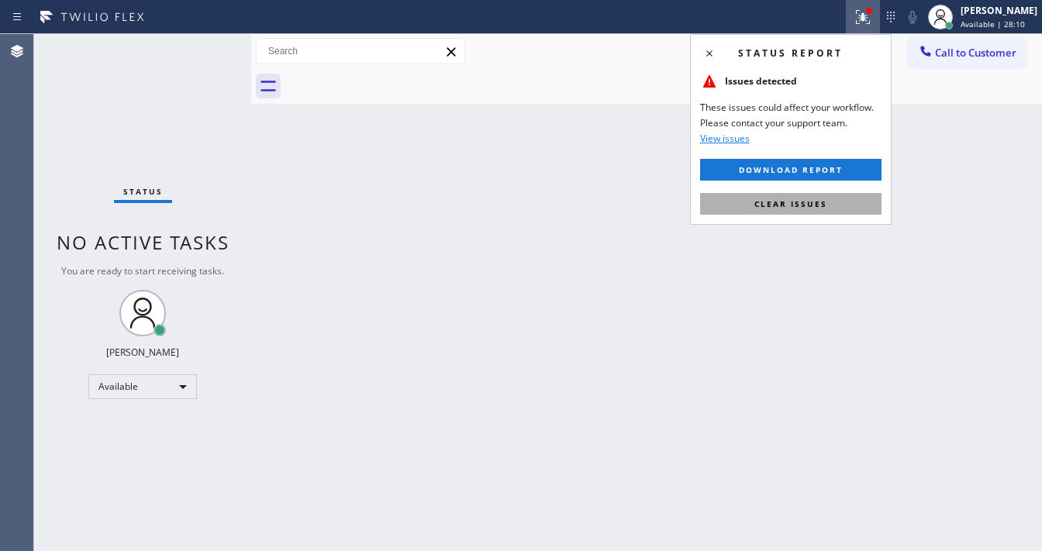
click at [809, 200] on span "Clear issues" at bounding box center [791, 204] width 73 height 11
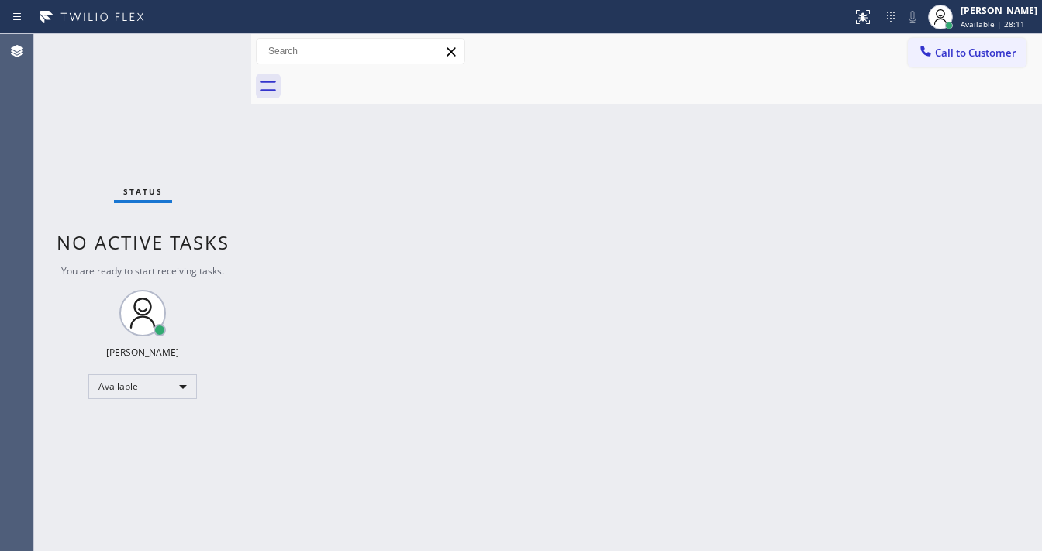
drag, startPoint x: 872, startPoint y: 217, endPoint x: 931, endPoint y: 143, distance: 95.0
click at [876, 212] on div "Back to Dashboard Change Sender ID Customers Technicians Select a contact Outbo…" at bounding box center [646, 292] width 791 height 517
click at [984, 22] on span "Available | 28:11" at bounding box center [993, 24] width 64 height 11
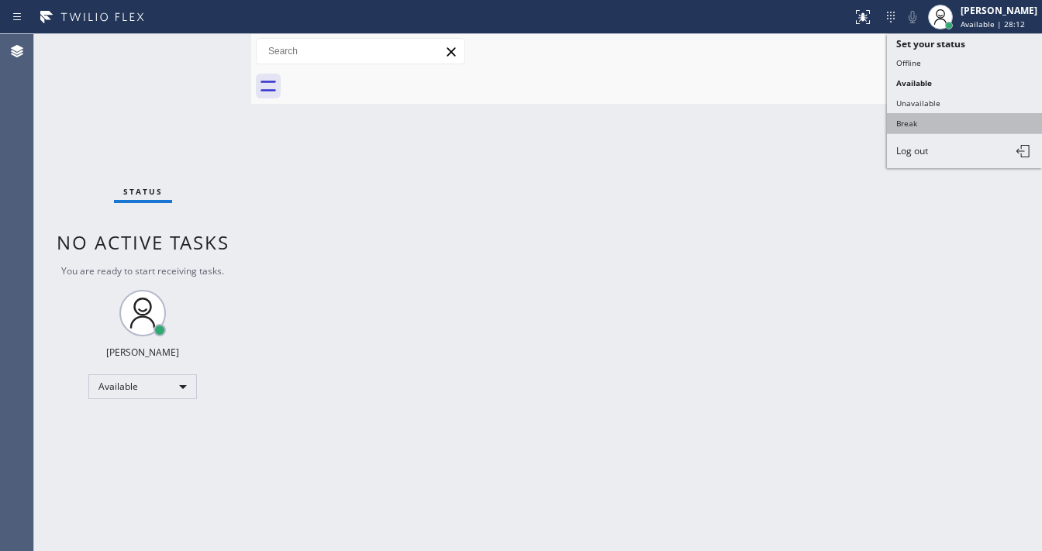
click at [912, 124] on button "Break" at bounding box center [964, 123] width 155 height 20
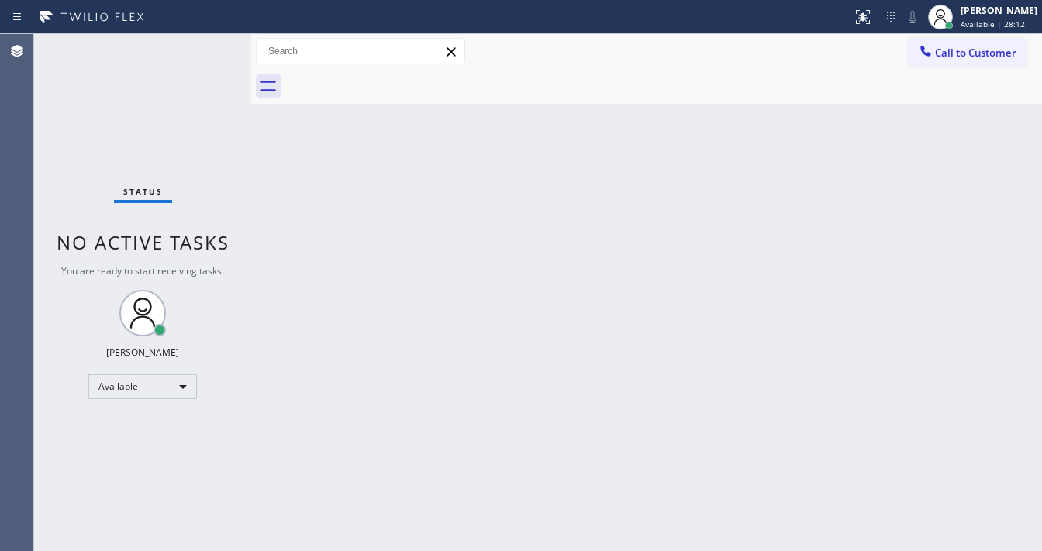
click at [549, 244] on div "Back to Dashboard Change Sender ID Customers Technicians Select a contact Outbo…" at bounding box center [646, 292] width 791 height 517
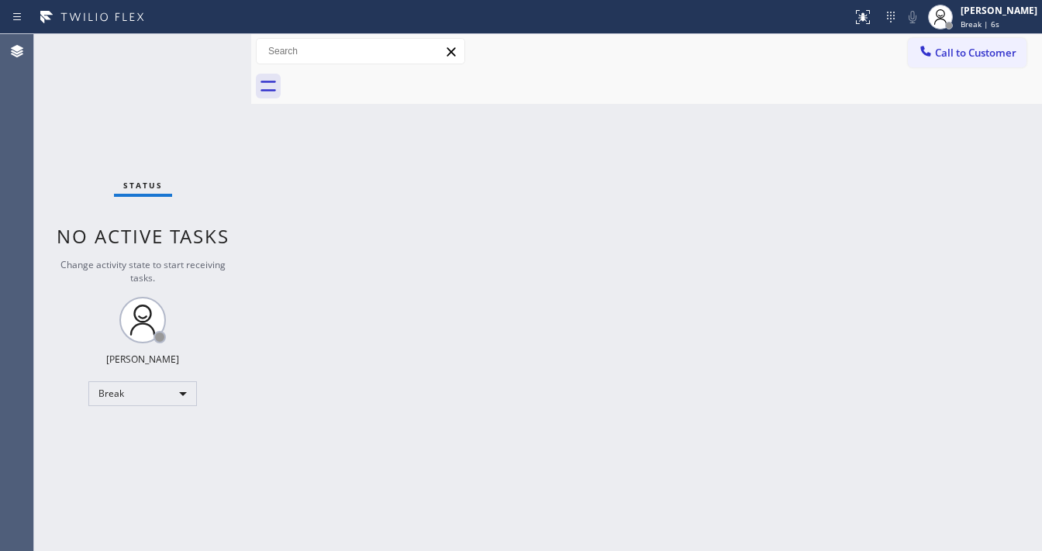
click at [1038, 316] on div "Back to Dashboard Change Sender ID Customers Technicians Select a contact Outbo…" at bounding box center [646, 292] width 791 height 517
